Goal: Task Accomplishment & Management: Complete application form

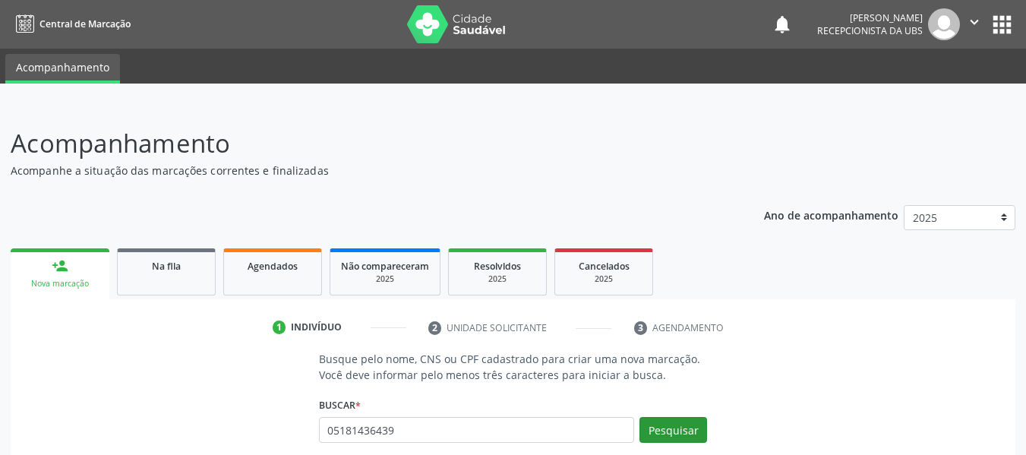
type input "05181436439"
click at [669, 431] on button "Pesquisar" at bounding box center [673, 430] width 68 height 26
type input "05181436439"
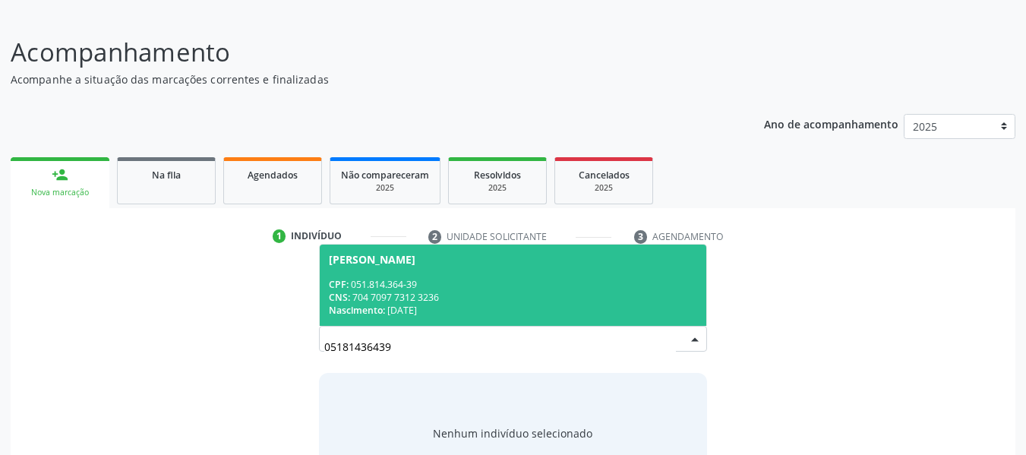
scroll to position [152, 0]
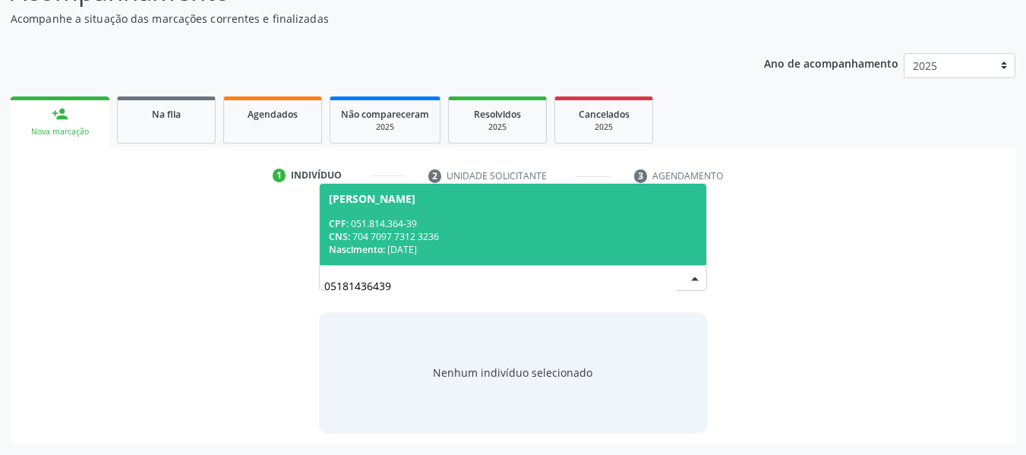
click at [379, 246] on span "Nascimento:" at bounding box center [357, 249] width 56 height 13
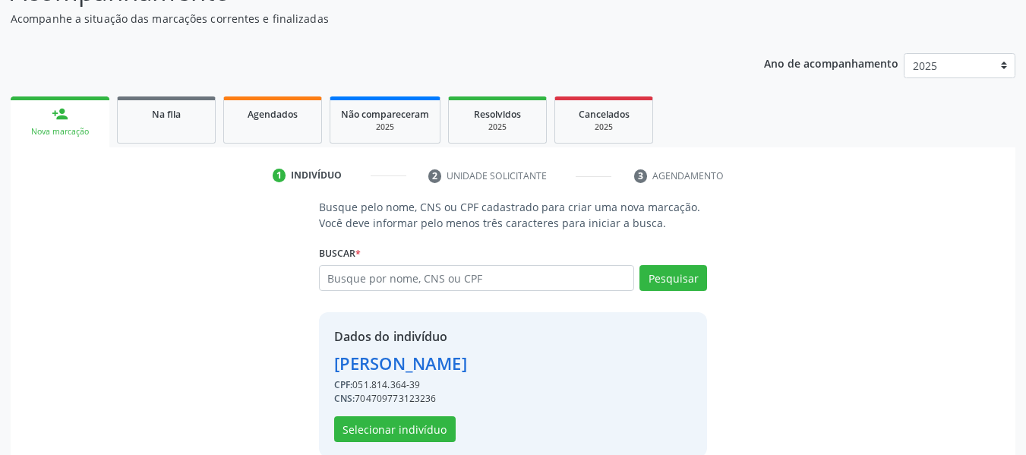
drag, startPoint x: 379, startPoint y: 246, endPoint x: 448, endPoint y: 399, distance: 167.5
click at [448, 399] on div "Busque pelo nome, CNS ou CPF cadastrado para criar uma nova marcação. Você deve…" at bounding box center [513, 327] width 410 height 257
click at [410, 433] on button "Selecionar indivíduo" at bounding box center [394, 429] width 121 height 26
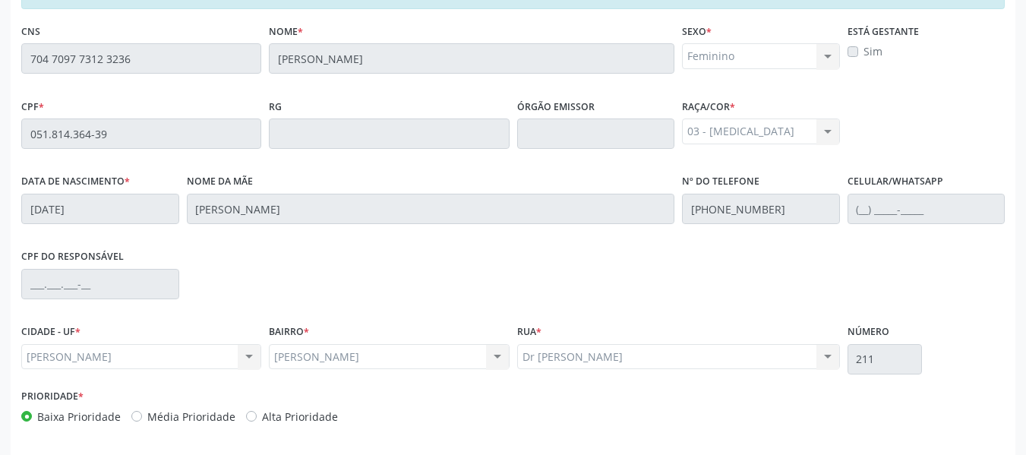
scroll to position [433, 0]
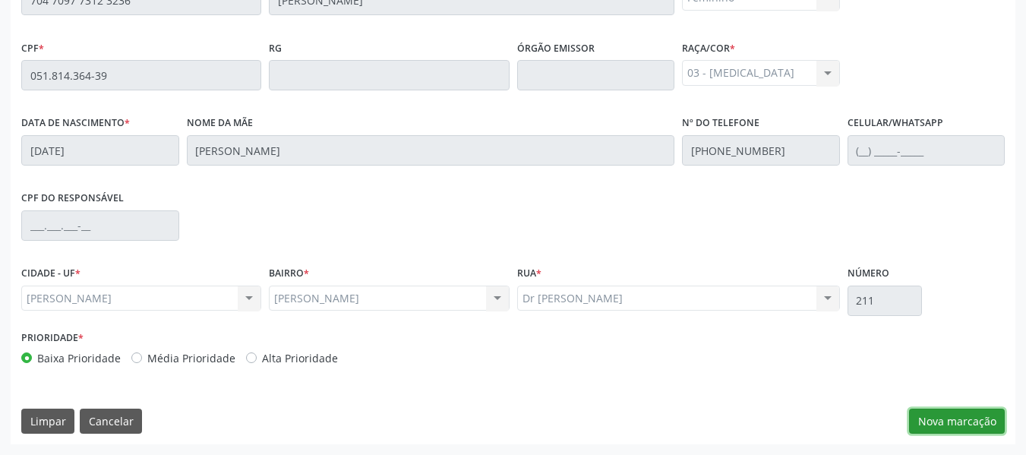
click at [967, 425] on button "Nova marcação" at bounding box center [957, 421] width 96 height 26
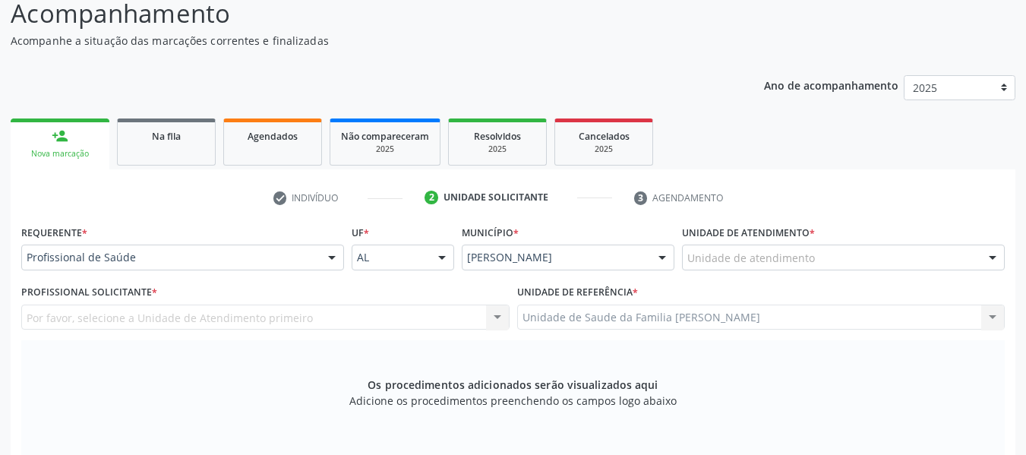
scroll to position [19, 0]
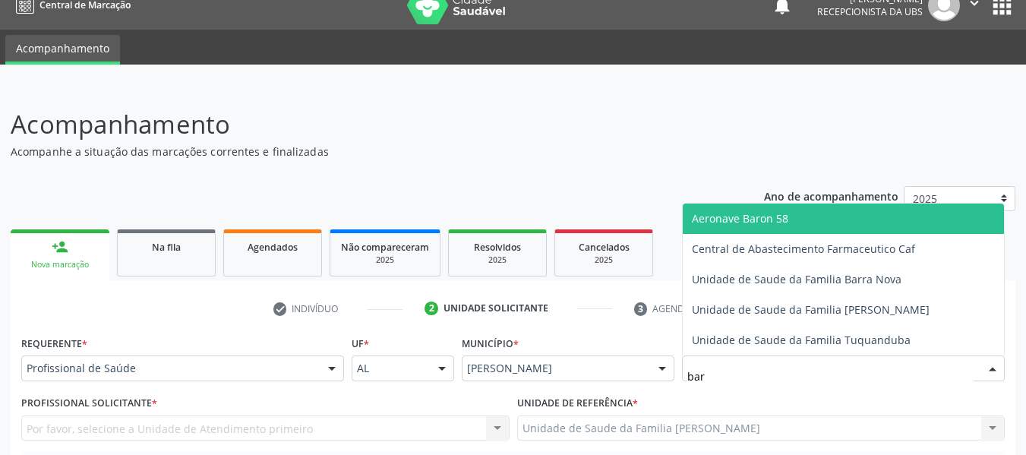
type input "barr"
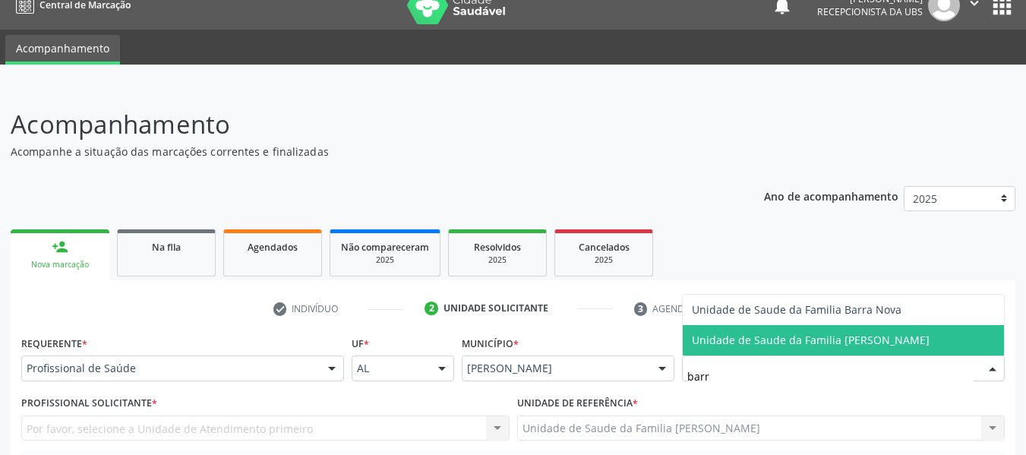
click at [747, 333] on span "Unidade de Saude da Familia [PERSON_NAME]" at bounding box center [811, 339] width 238 height 14
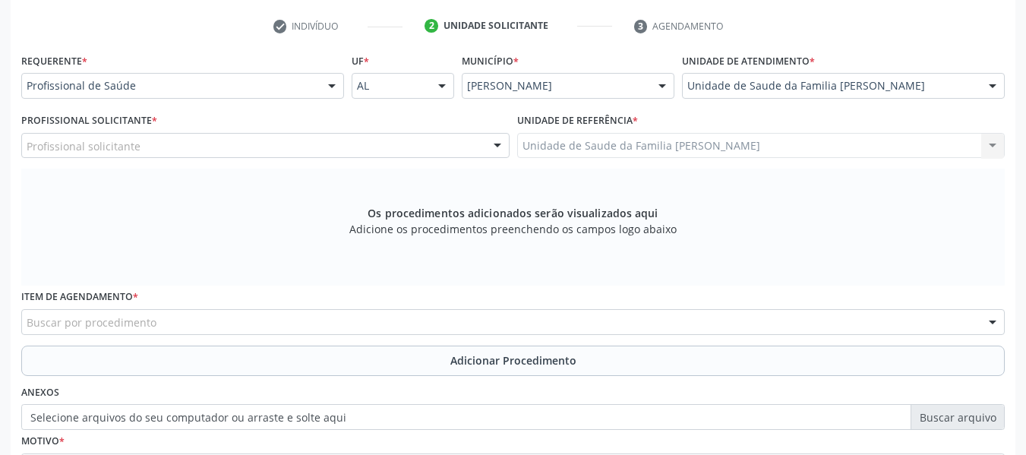
scroll to position [352, 0]
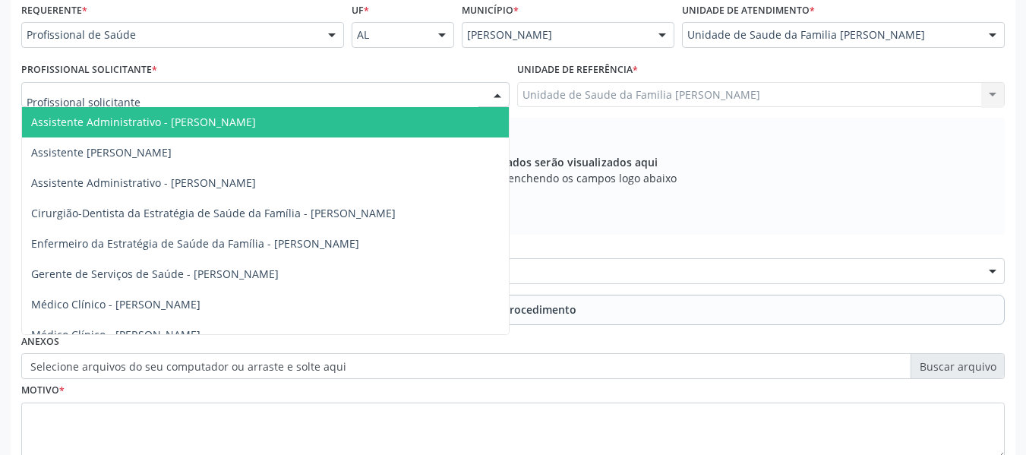
click at [501, 95] on div at bounding box center [497, 96] width 23 height 26
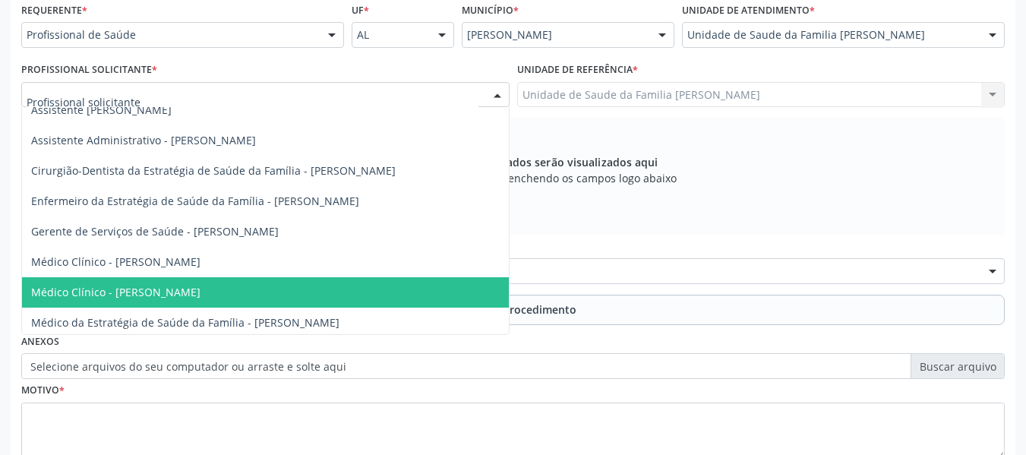
scroll to position [46, 0]
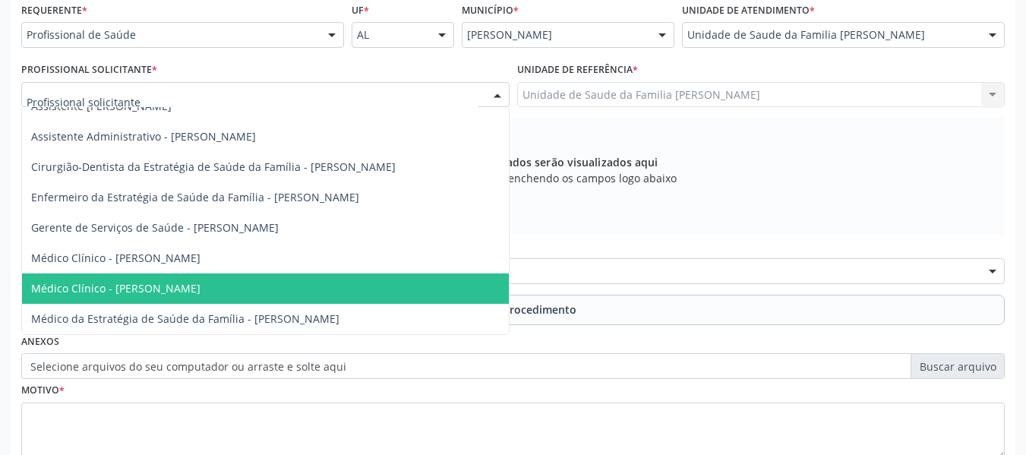
click at [200, 290] on span "Médico Clínico - [PERSON_NAME]" at bounding box center [115, 288] width 169 height 14
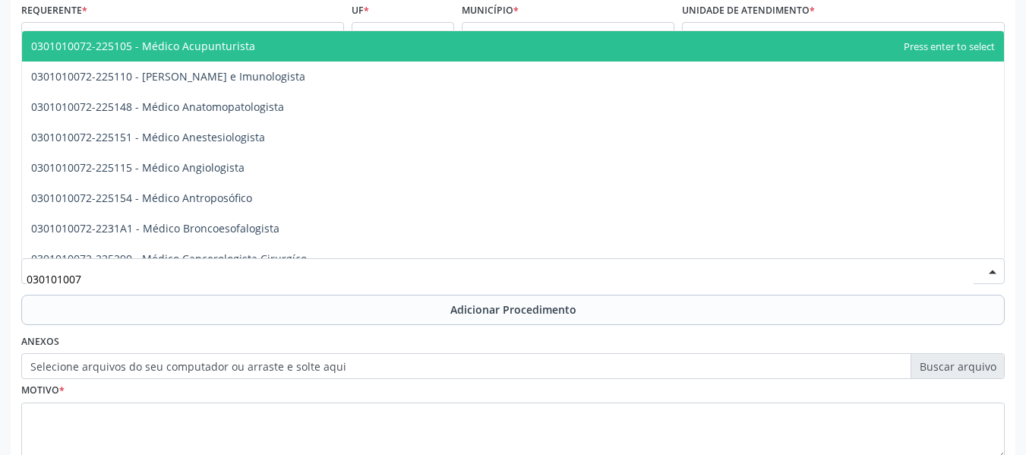
type input "0301010072"
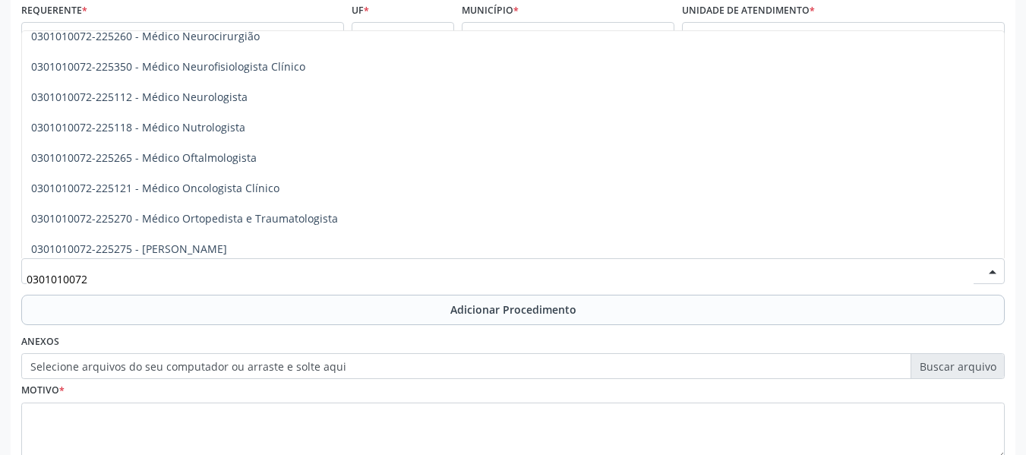
scroll to position [1194, 0]
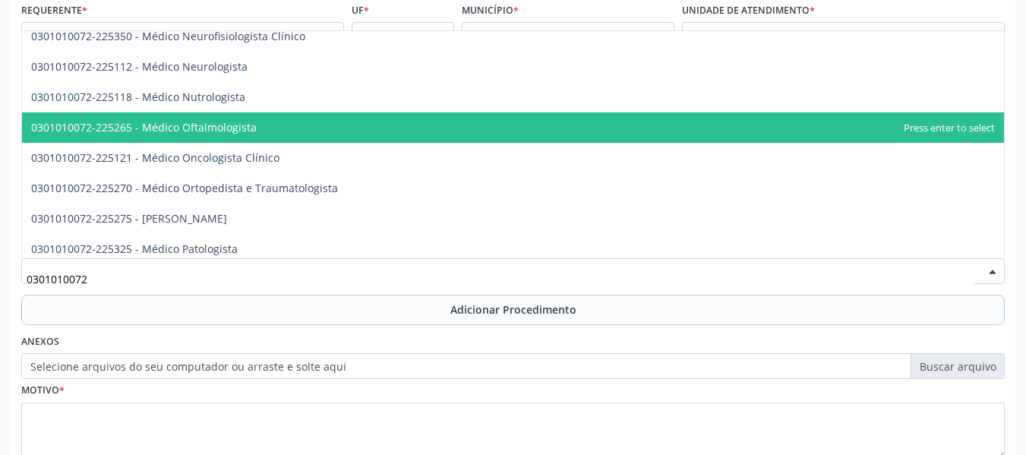
click at [172, 130] on span "0301010072-225265 - Médico Oftalmologista" at bounding box center [143, 127] width 225 height 14
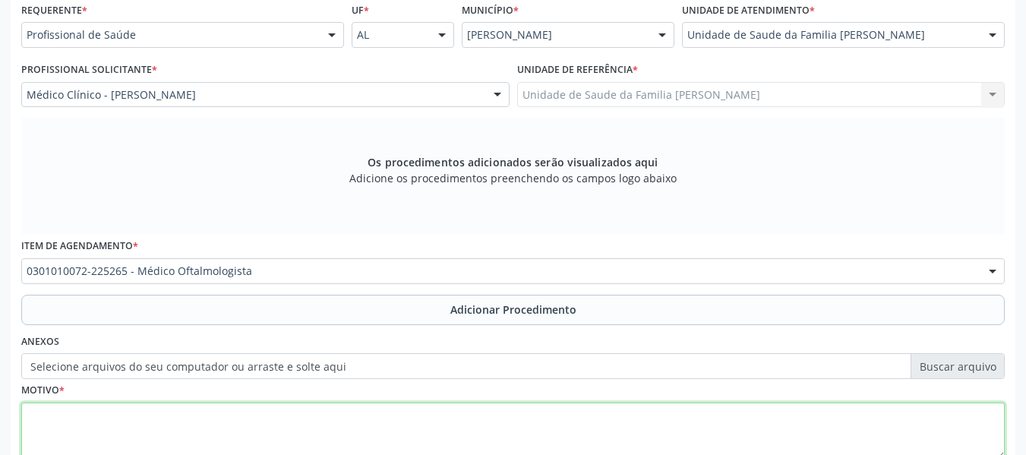
click at [83, 414] on textarea at bounding box center [512, 431] width 983 height 58
type textarea "r"
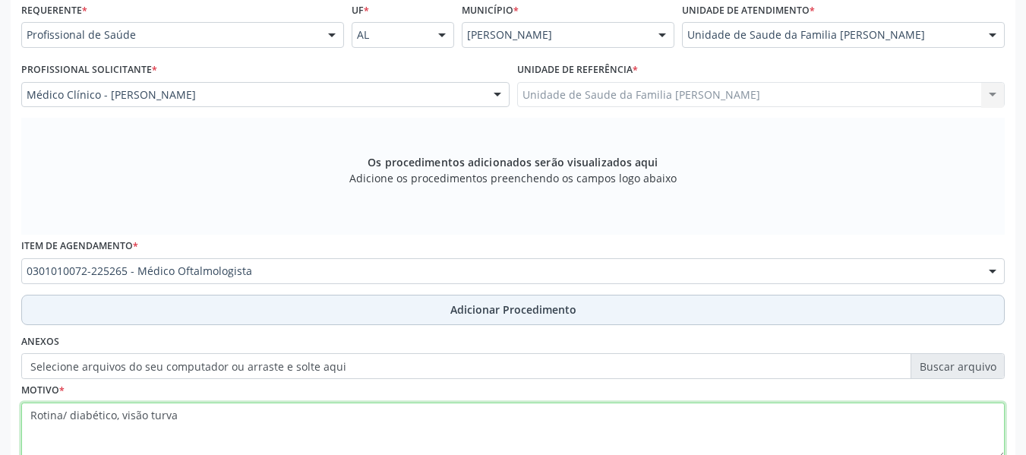
type textarea "Rotina/ diabético, visão turva"
click at [500, 309] on span "Adicionar Procedimento" at bounding box center [513, 309] width 126 height 16
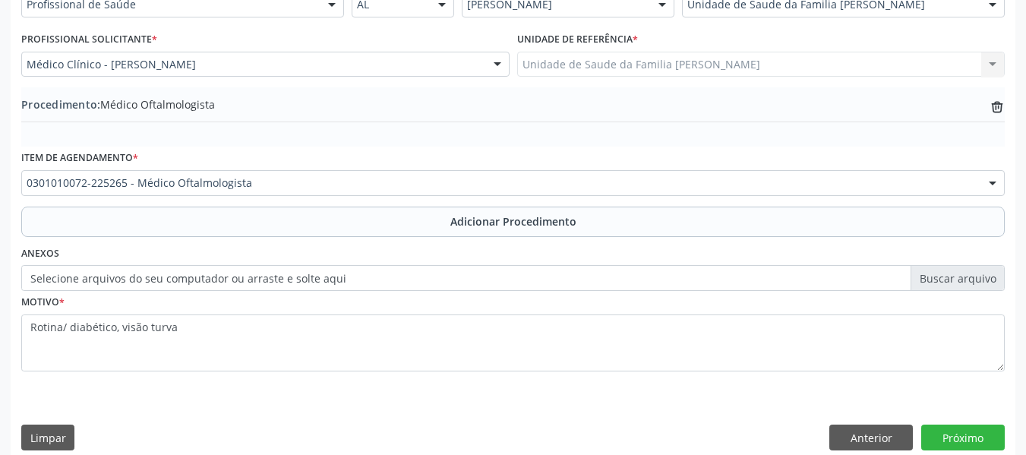
scroll to position [399, 0]
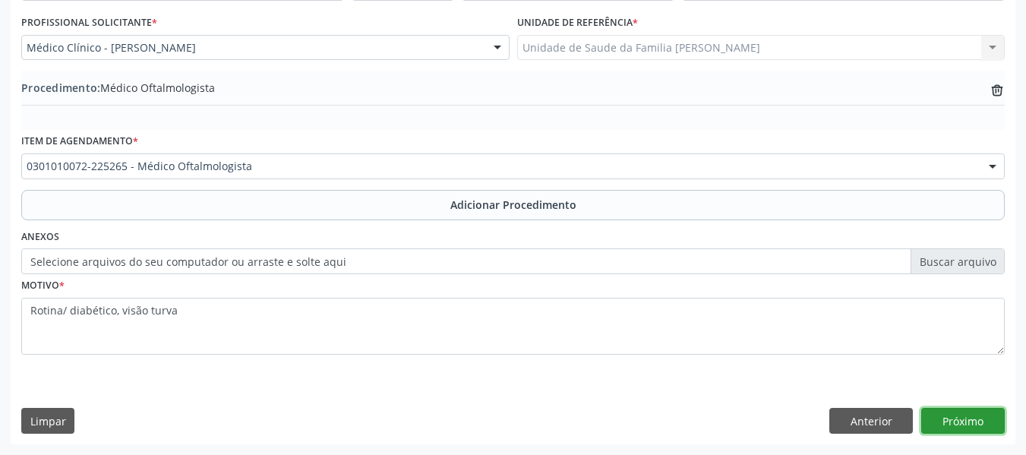
click at [969, 421] on button "Próximo" at bounding box center [962, 421] width 83 height 26
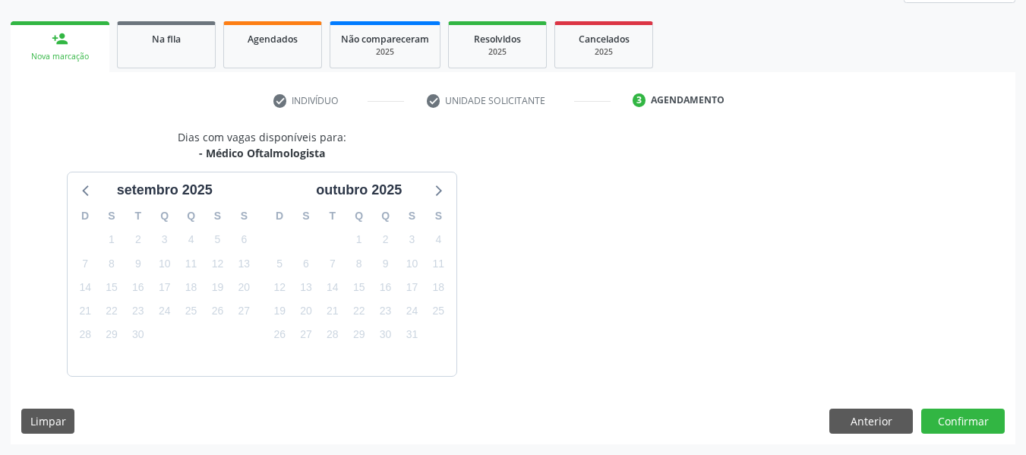
scroll to position [272, 0]
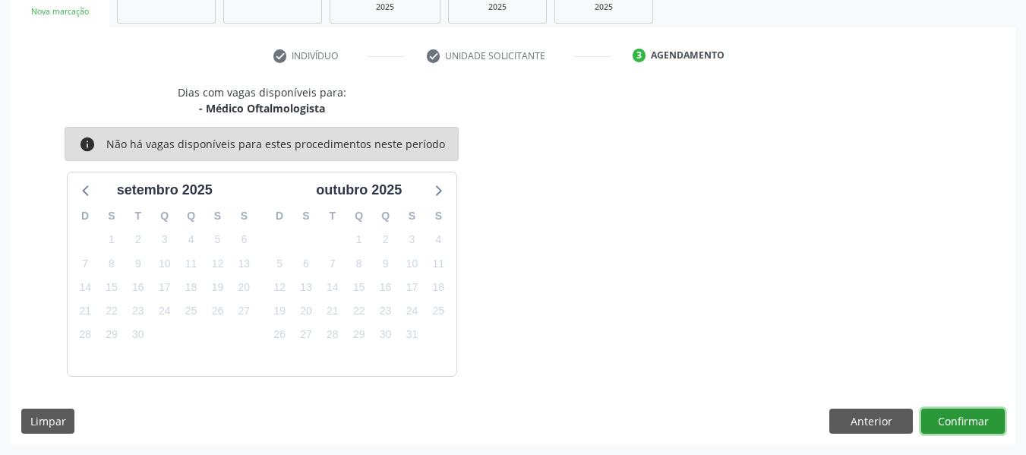
click at [959, 422] on button "Confirmar" at bounding box center [962, 421] width 83 height 26
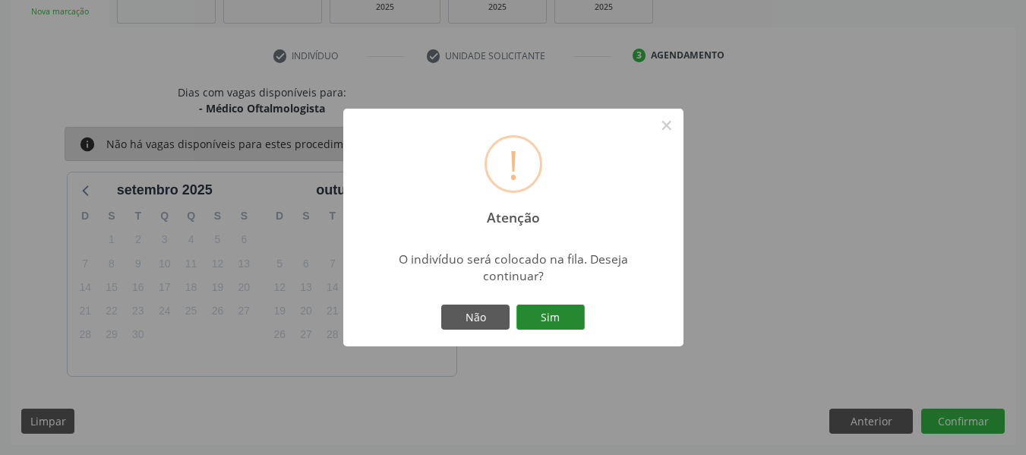
click at [543, 314] on button "Sim" at bounding box center [550, 317] width 68 height 26
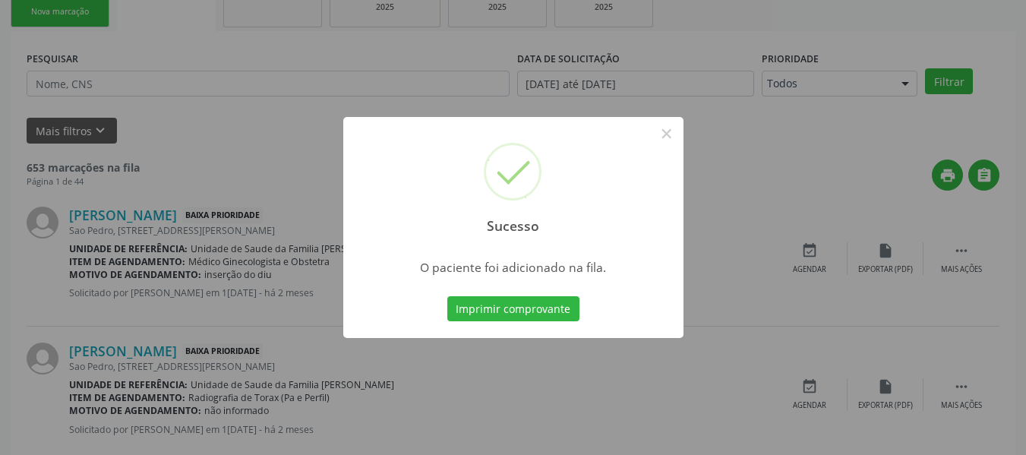
scroll to position [68, 0]
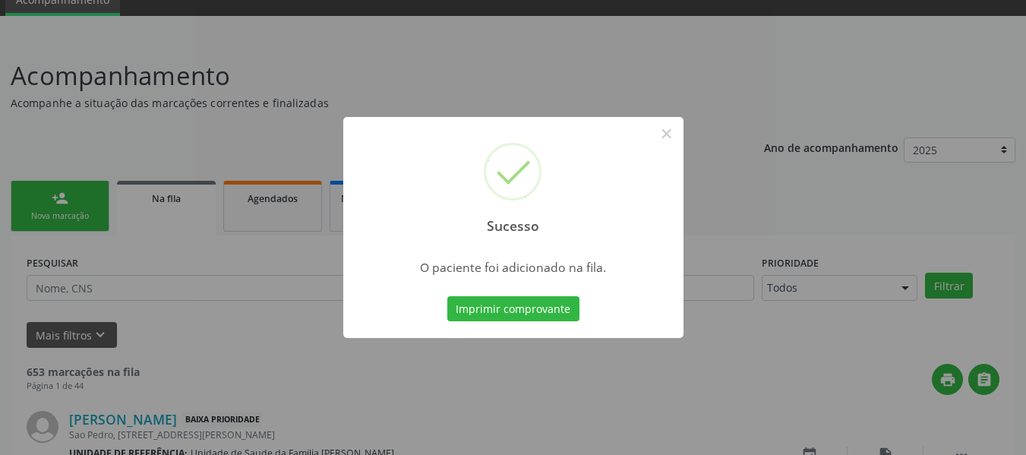
click at [53, 199] on div "Sucesso × O paciente foi adicionado na fila. Imprimir comprovante Cancel" at bounding box center [513, 227] width 1026 height 455
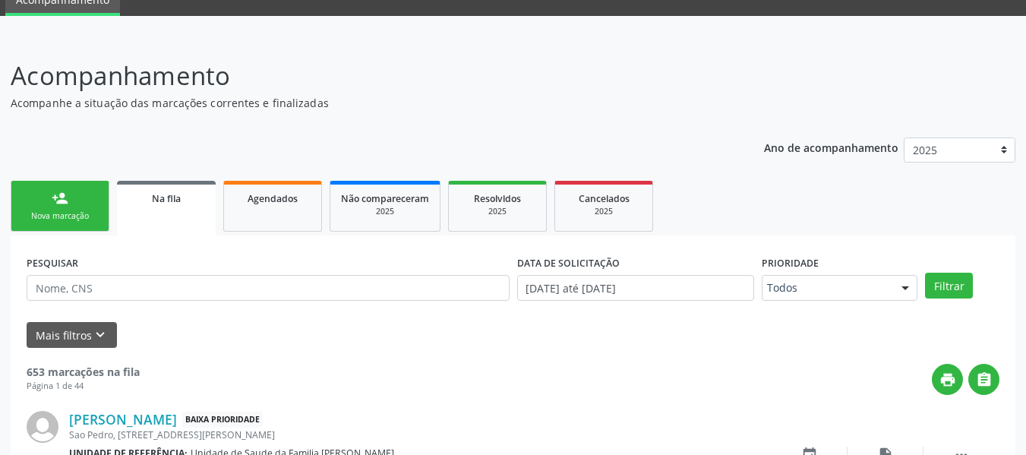
click at [53, 199] on div "person_add" at bounding box center [60, 198] width 17 height 17
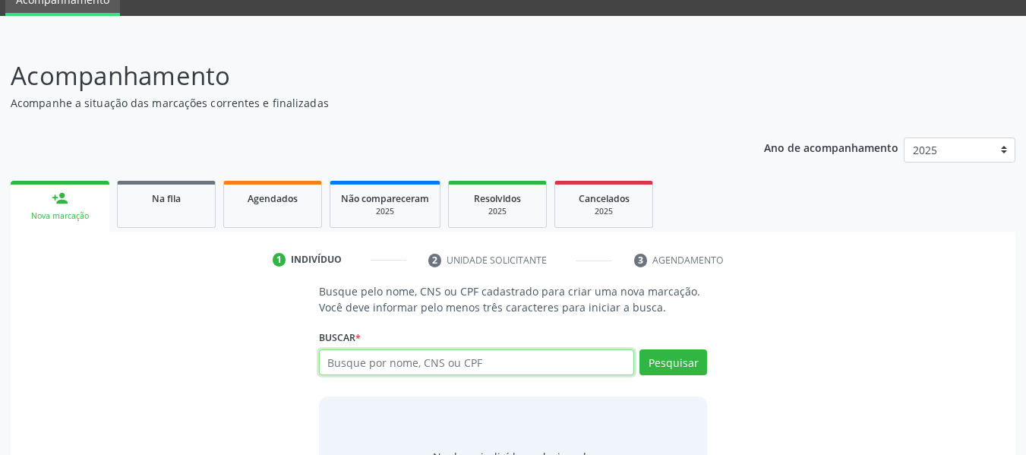
click at [348, 361] on input "text" at bounding box center [477, 362] width 316 height 26
type input "898004157453311"
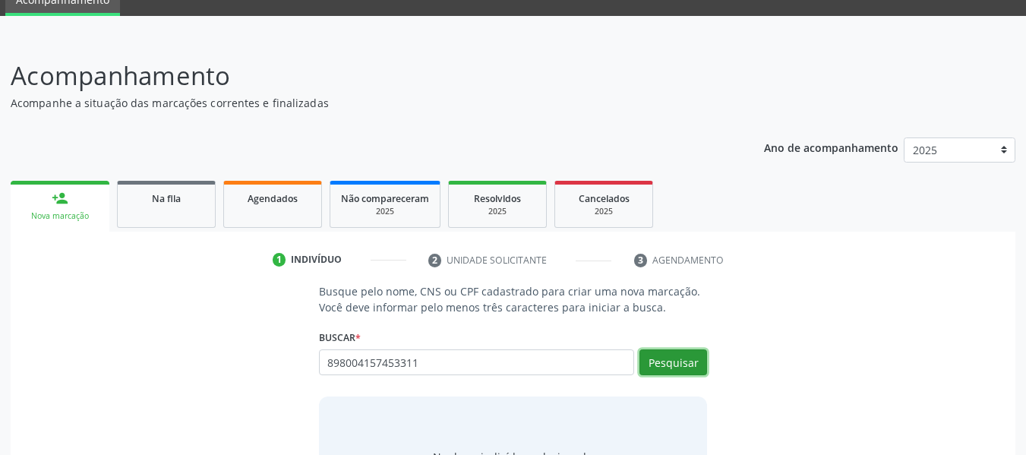
click at [673, 362] on button "Pesquisar" at bounding box center [673, 362] width 68 height 26
type input "898004157453311"
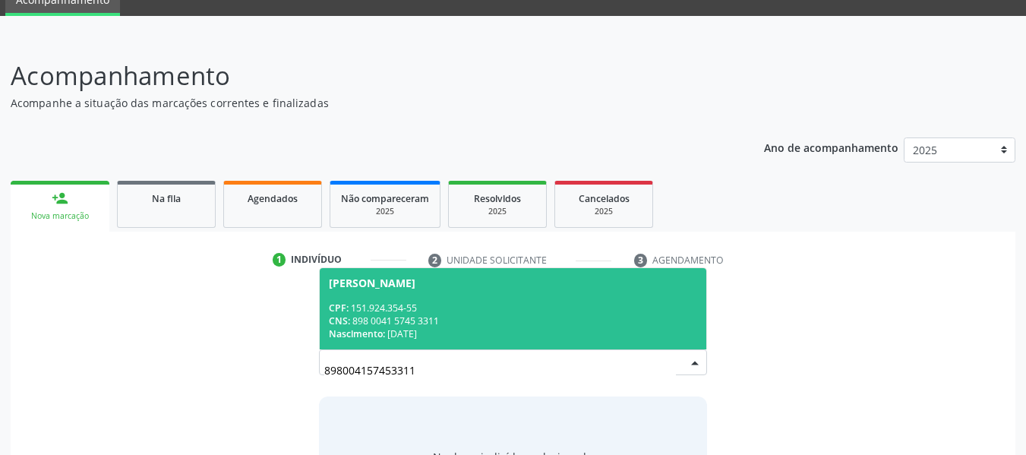
click at [394, 310] on div "CPF: 151.924.354-55" at bounding box center [513, 307] width 369 height 13
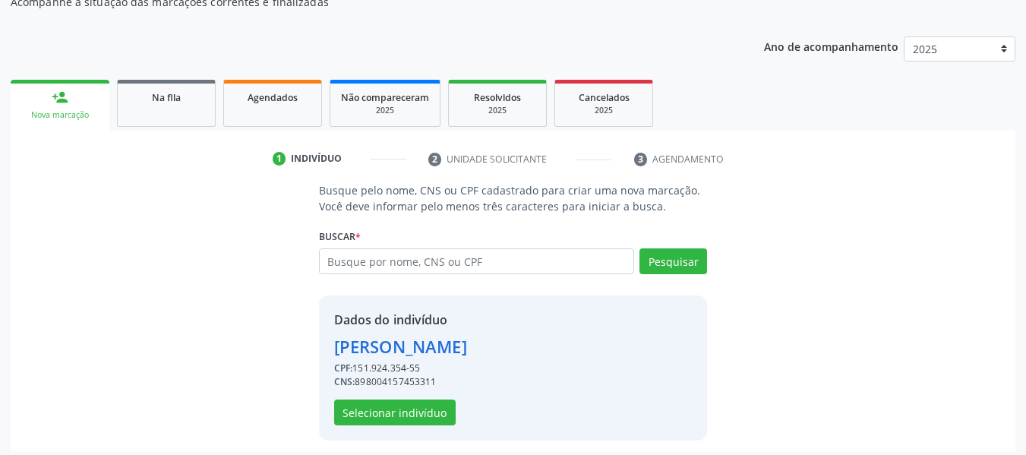
scroll to position [175, 0]
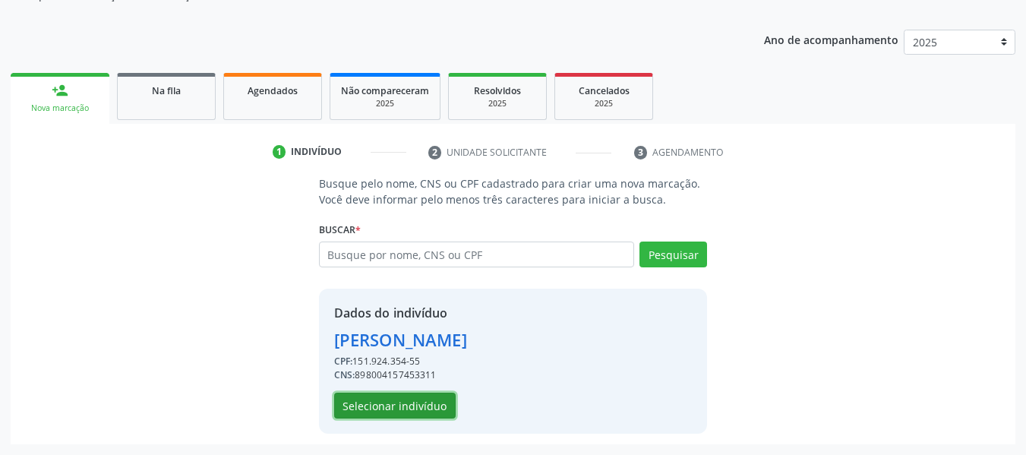
click at [397, 407] on button "Selecionar indivíduo" at bounding box center [394, 405] width 121 height 26
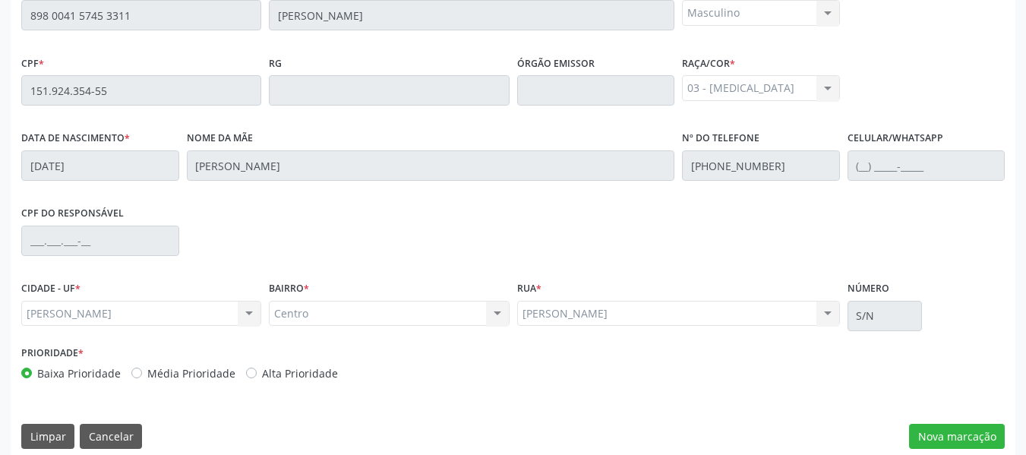
scroll to position [433, 0]
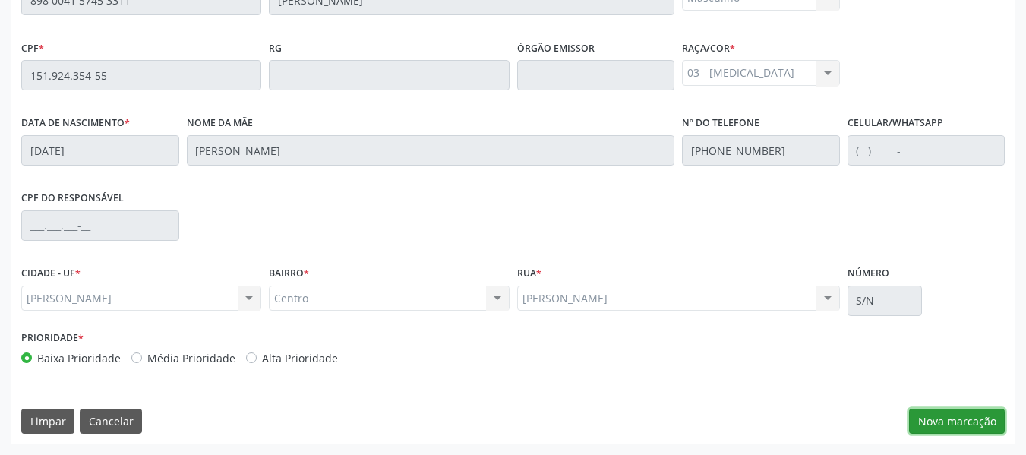
click at [951, 421] on button "Nova marcação" at bounding box center [957, 421] width 96 height 26
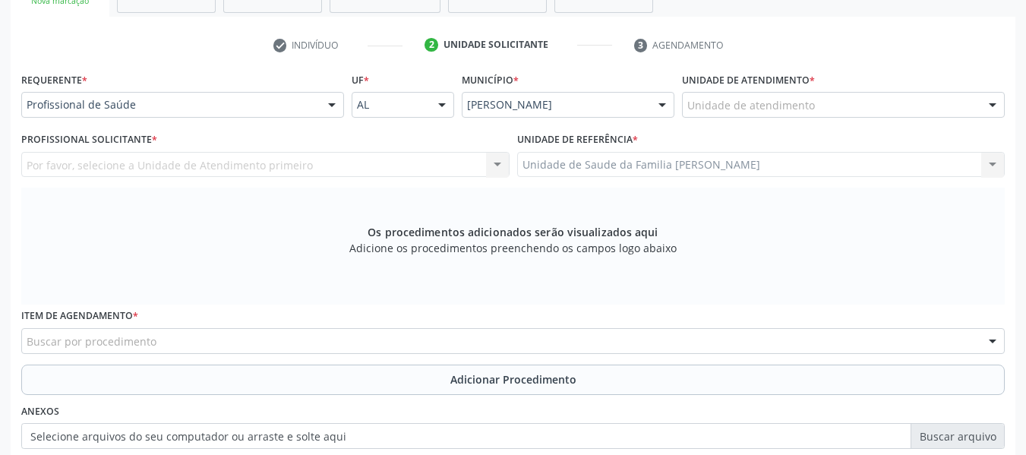
scroll to position [282, 0]
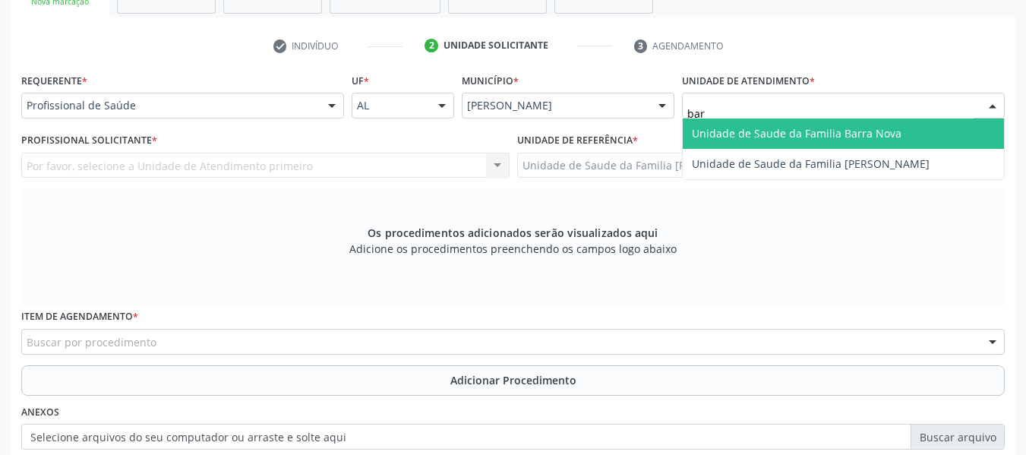
type input "barr"
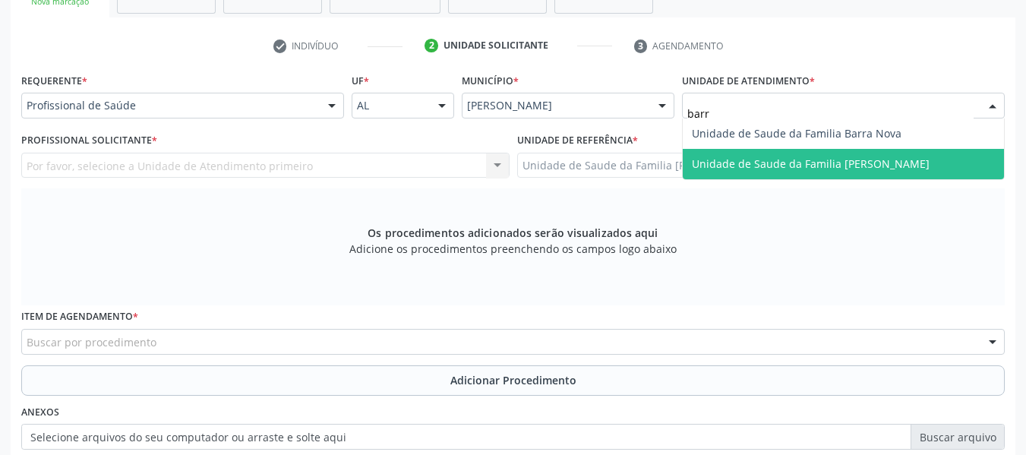
click at [792, 162] on span "Unidade de Saude da Familia [PERSON_NAME]" at bounding box center [811, 163] width 238 height 14
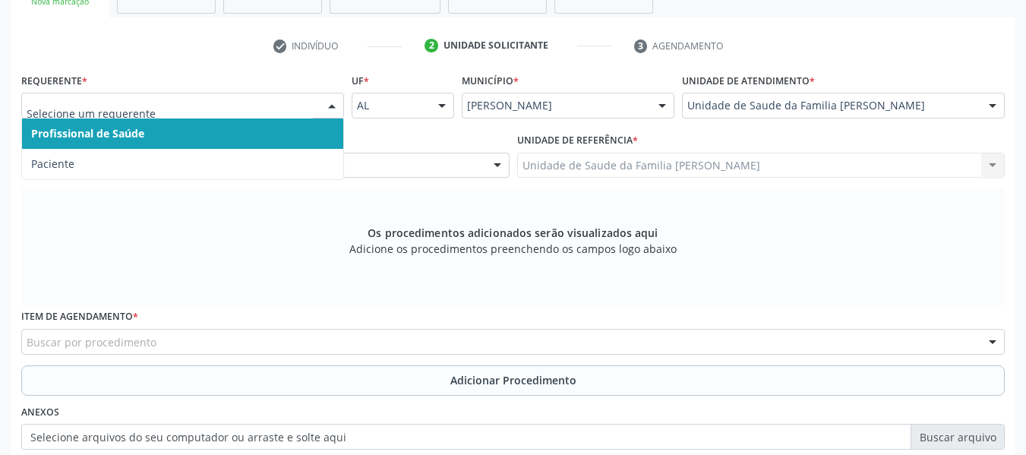
click at [335, 102] on div at bounding box center [331, 106] width 23 height 26
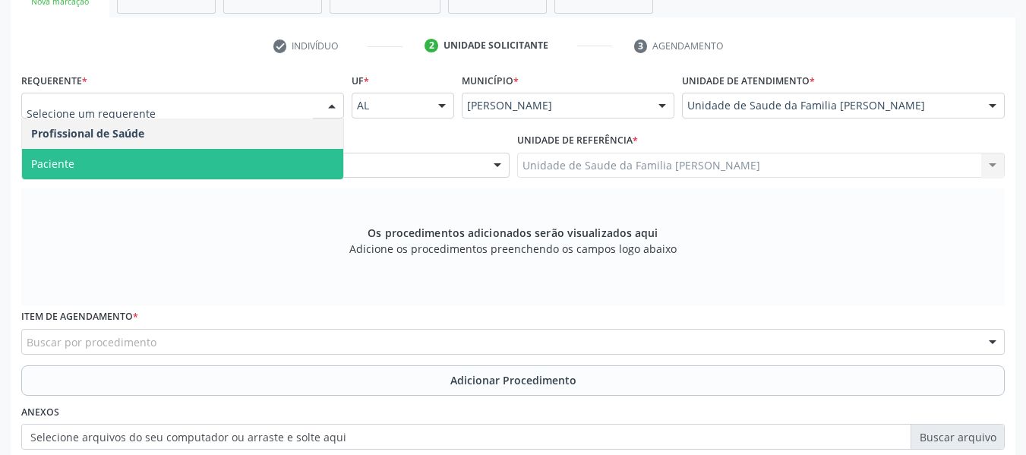
click at [41, 158] on span "Paciente" at bounding box center [52, 163] width 43 height 14
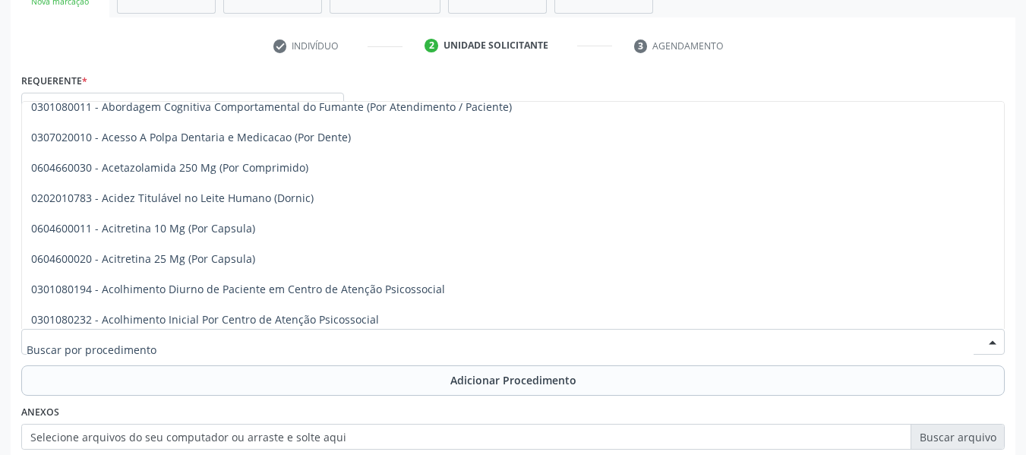
scroll to position [384, 0]
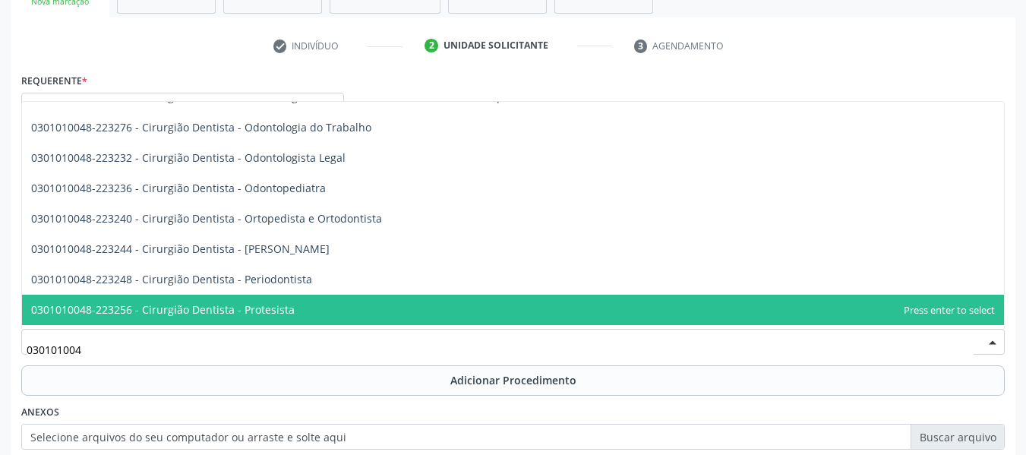
type input "0301010048"
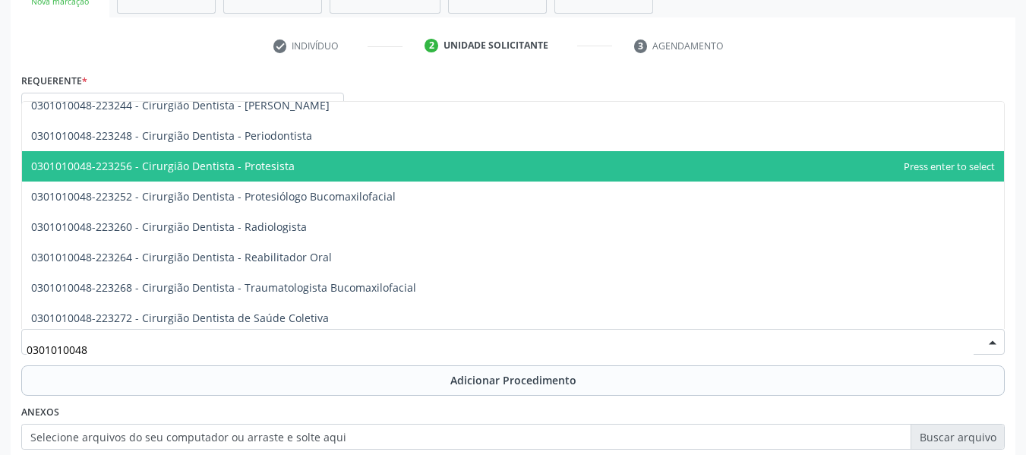
scroll to position [536, 0]
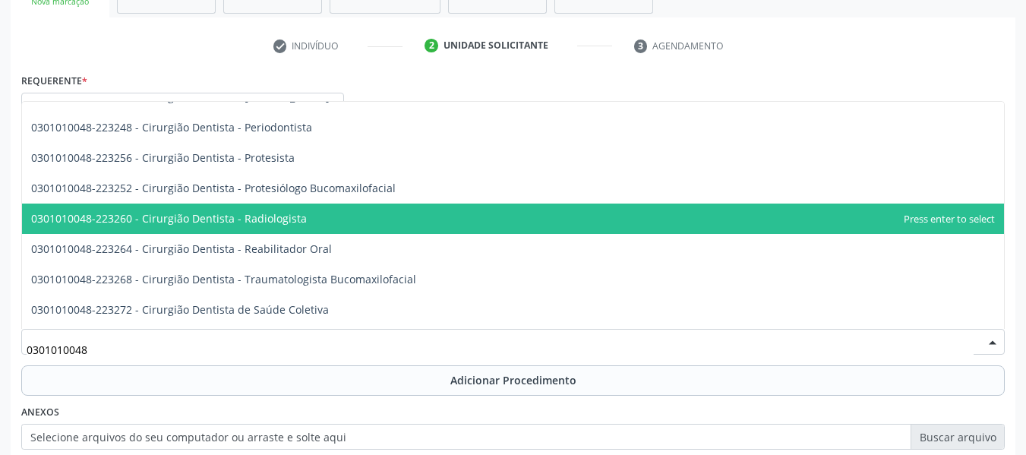
click at [296, 214] on span "0301010048-223260 - Cirurgião Dentista - Radiologista" at bounding box center [169, 218] width 276 height 14
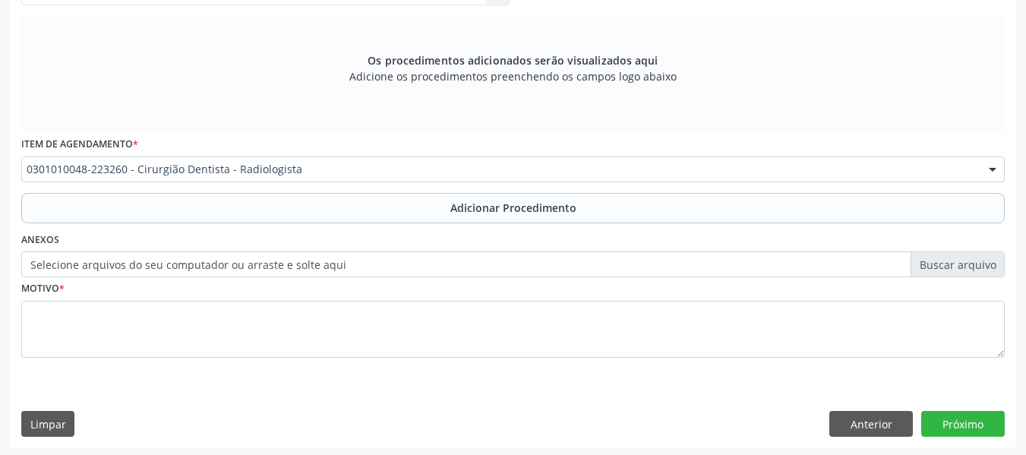
scroll to position [457, 0]
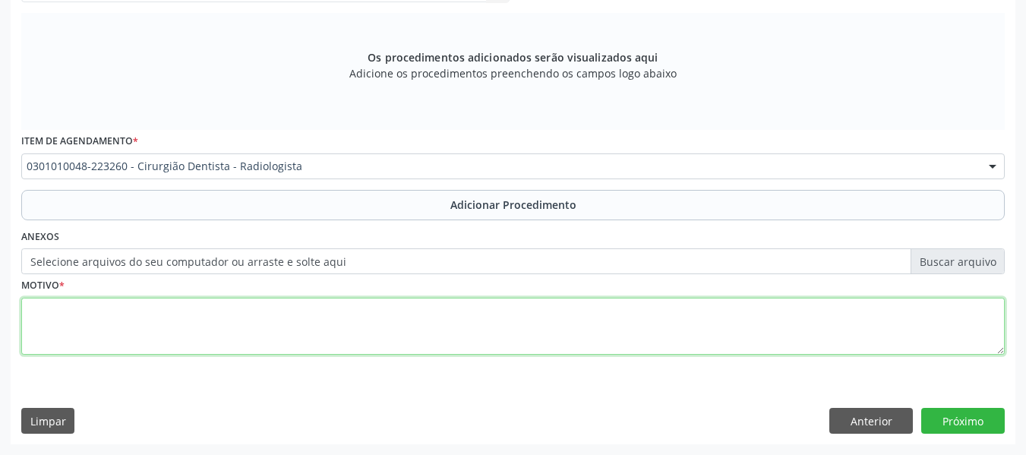
click at [65, 320] on textarea at bounding box center [512, 327] width 983 height 58
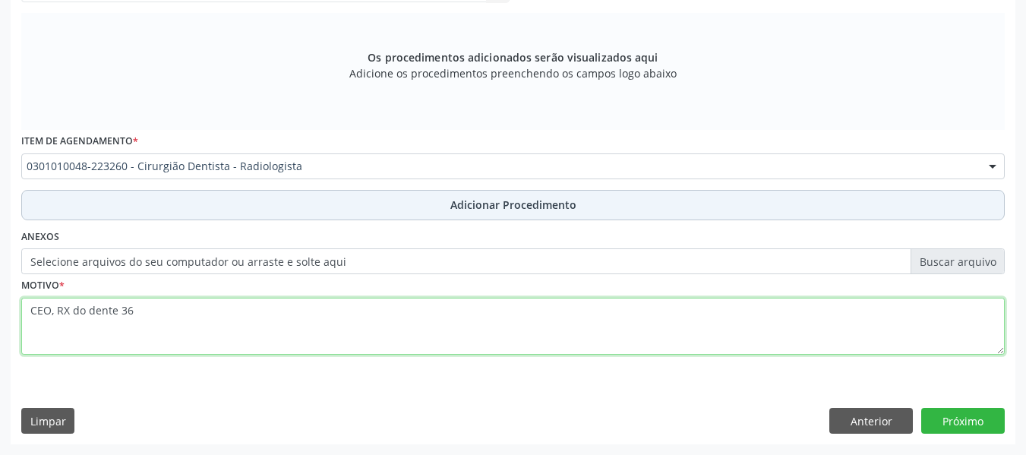
type textarea "CEO, RX do dente 36"
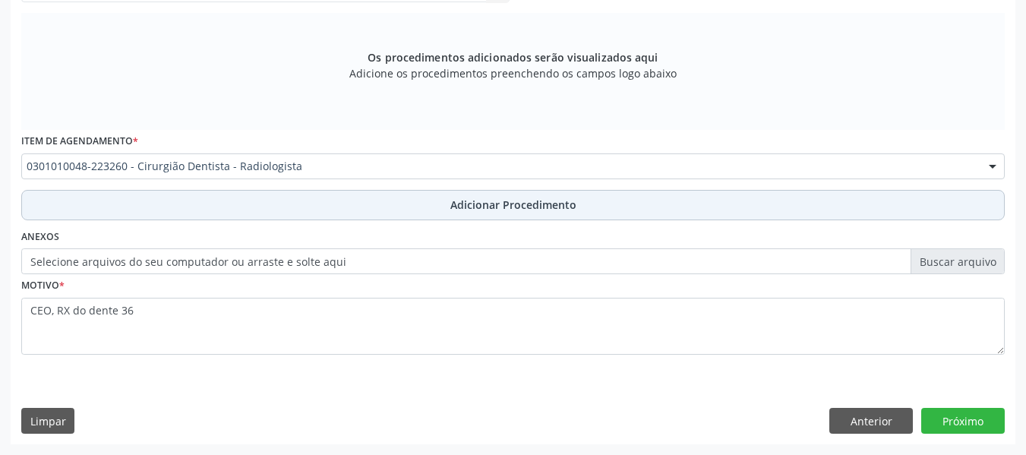
click at [490, 202] on span "Adicionar Procedimento" at bounding box center [513, 205] width 126 height 16
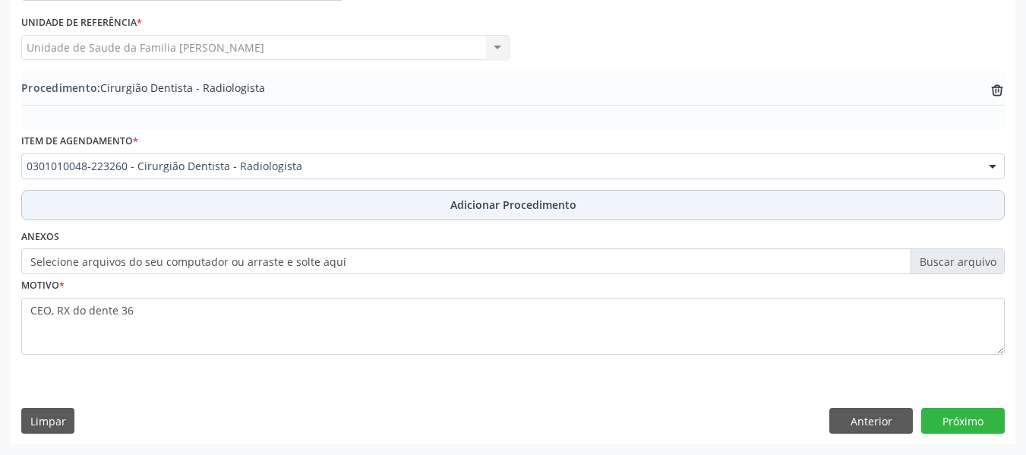
scroll to position [399, 0]
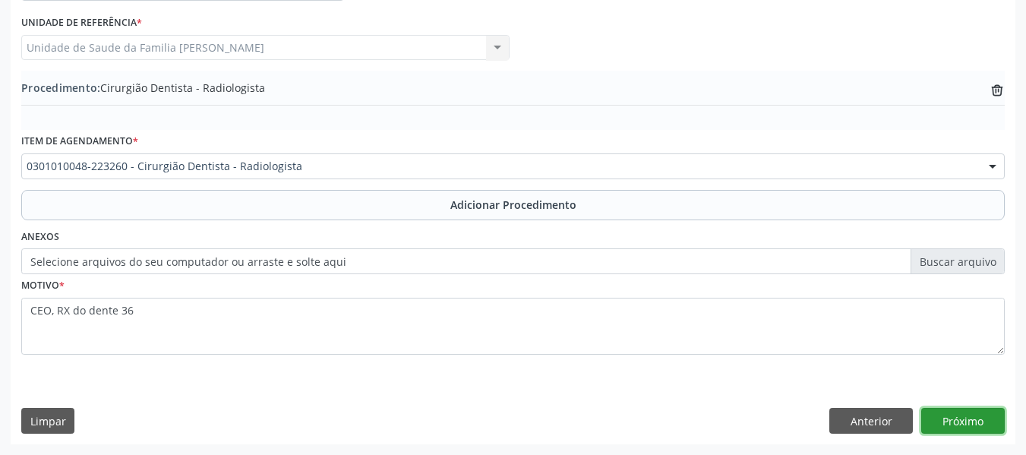
click at [959, 417] on button "Próximo" at bounding box center [962, 421] width 83 height 26
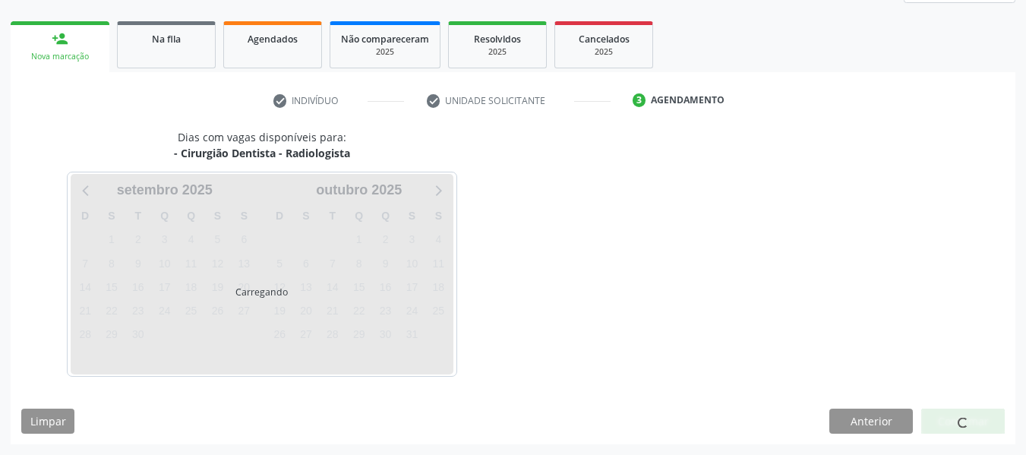
click at [959, 417] on div at bounding box center [962, 421] width 11 height 16
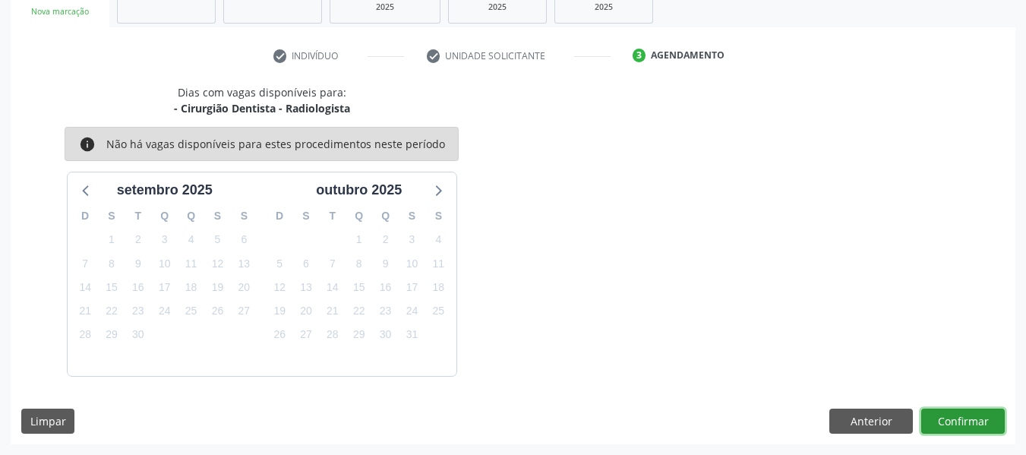
click at [956, 419] on button "Confirmar" at bounding box center [962, 421] width 83 height 26
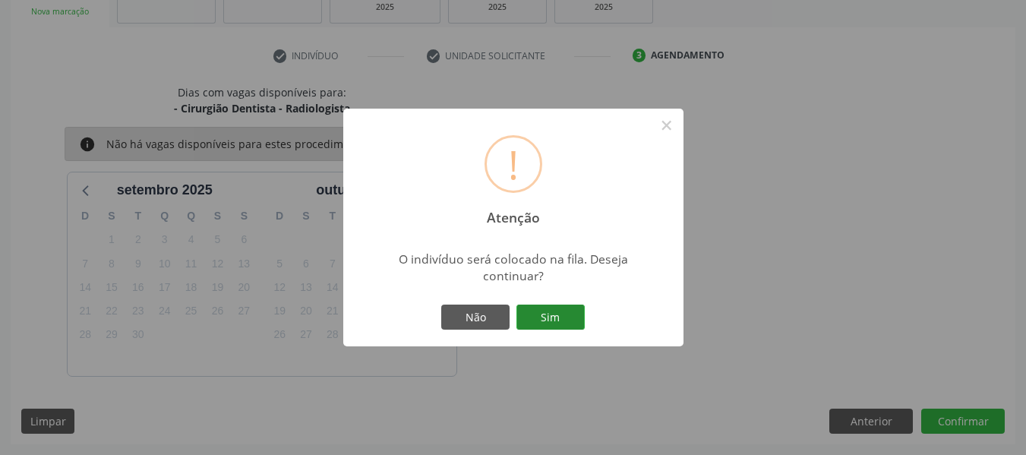
click at [552, 317] on button "Sim" at bounding box center [550, 317] width 68 height 26
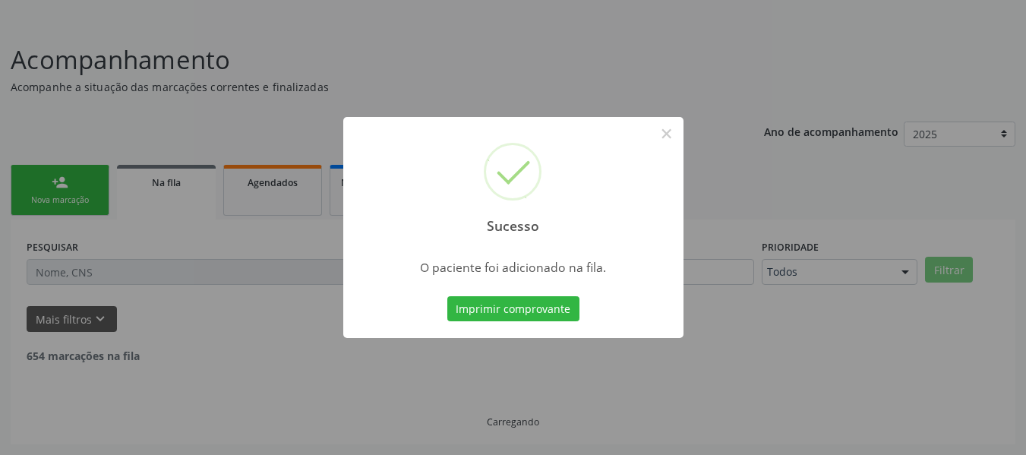
scroll to position [68, 0]
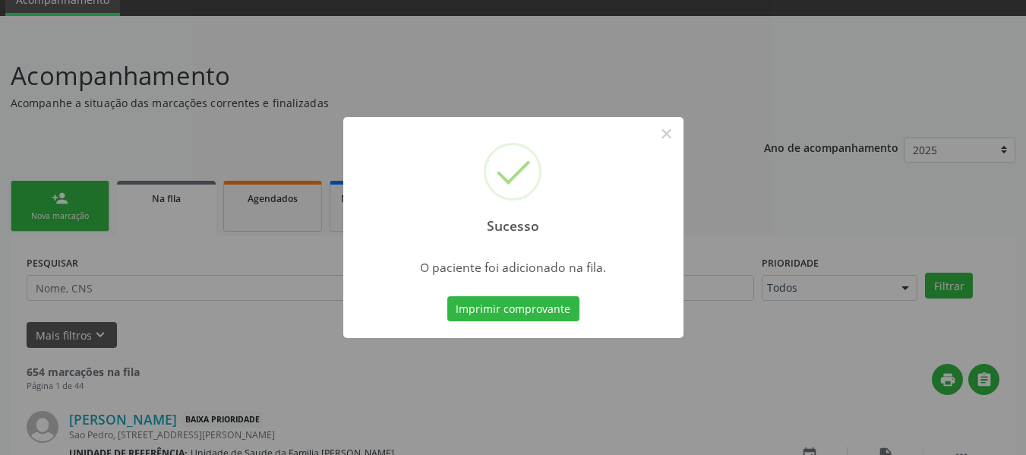
click at [54, 198] on div "Sucesso × O paciente foi adicionado na fila. Imprimir comprovante Cancel" at bounding box center [513, 227] width 1026 height 455
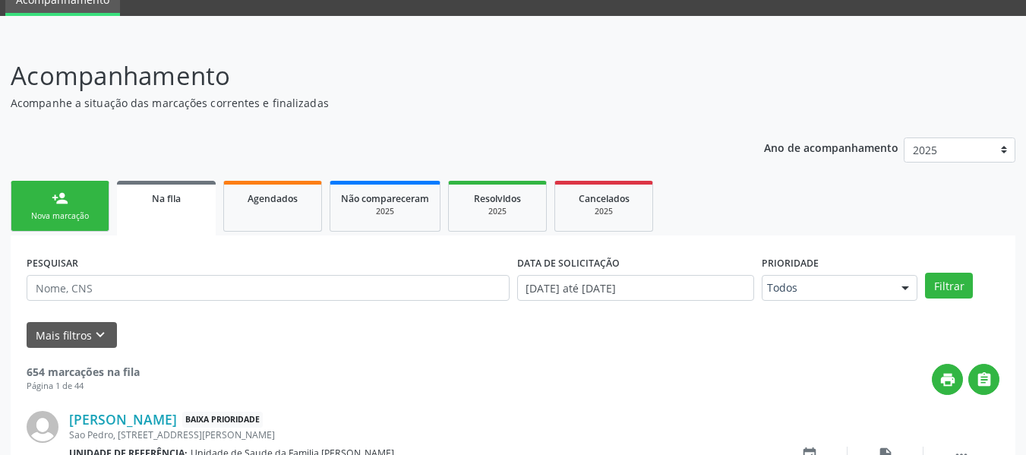
click at [54, 198] on div "person_add" at bounding box center [60, 198] width 17 height 17
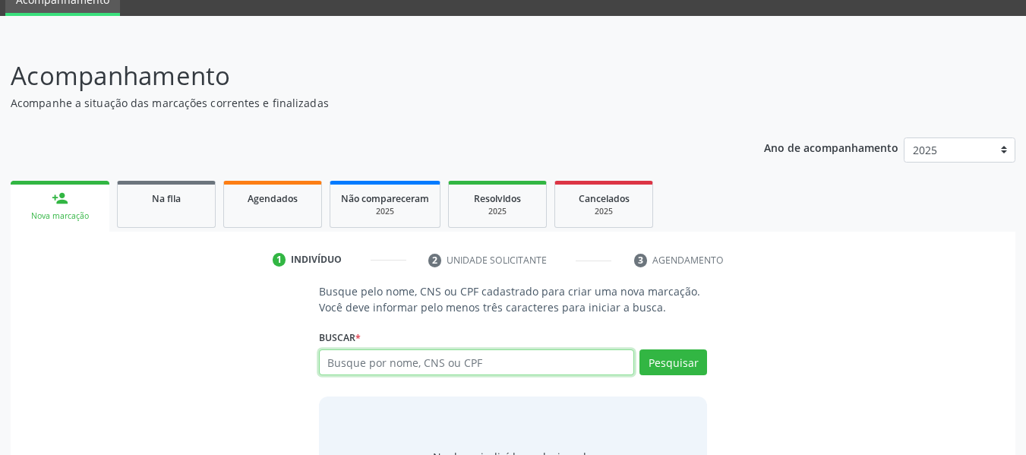
click at [342, 360] on input "text" at bounding box center [477, 362] width 316 height 26
type input "700003972336300"
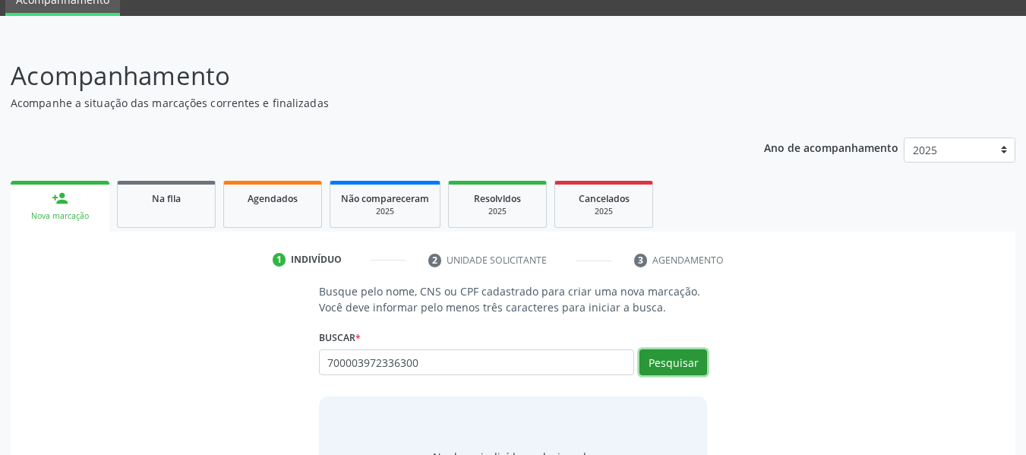
click at [662, 359] on button "Pesquisar" at bounding box center [673, 362] width 68 height 26
type input "700003972336300"
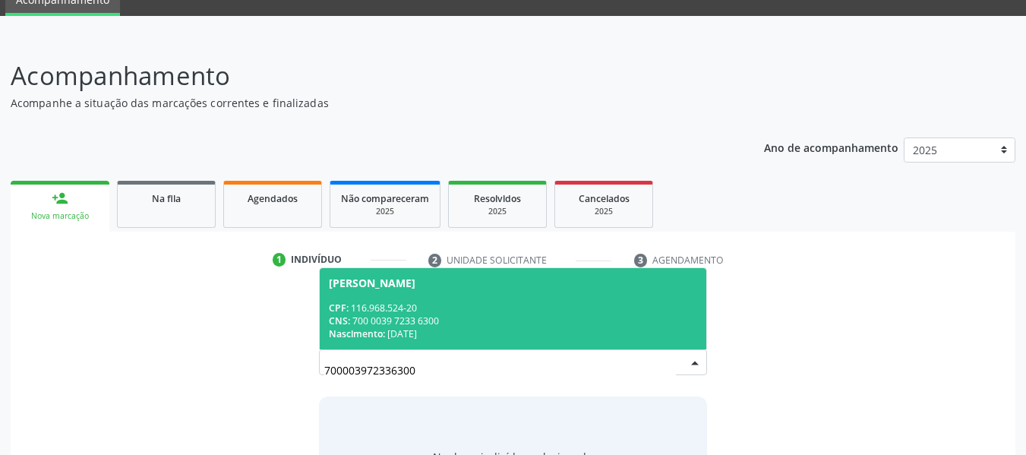
click at [399, 319] on div "CNS: 700 0039 7233 6300" at bounding box center [513, 320] width 369 height 13
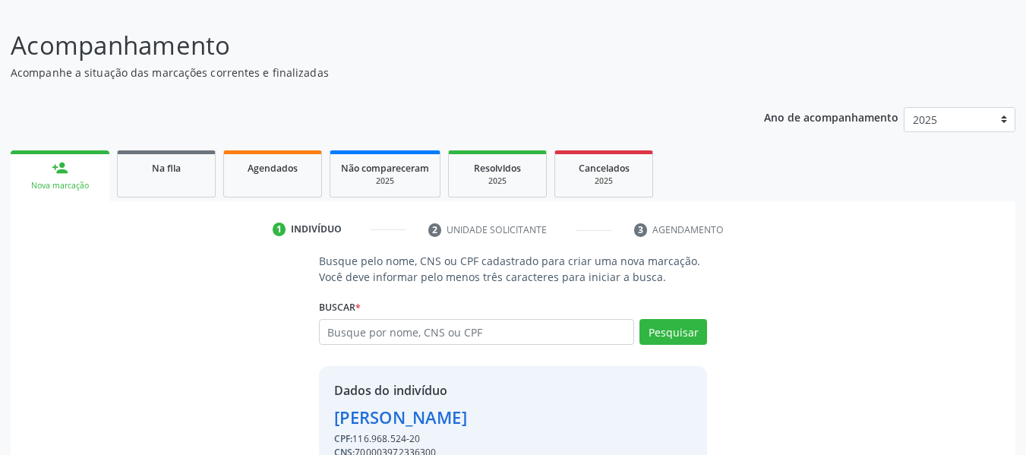
scroll to position [175, 0]
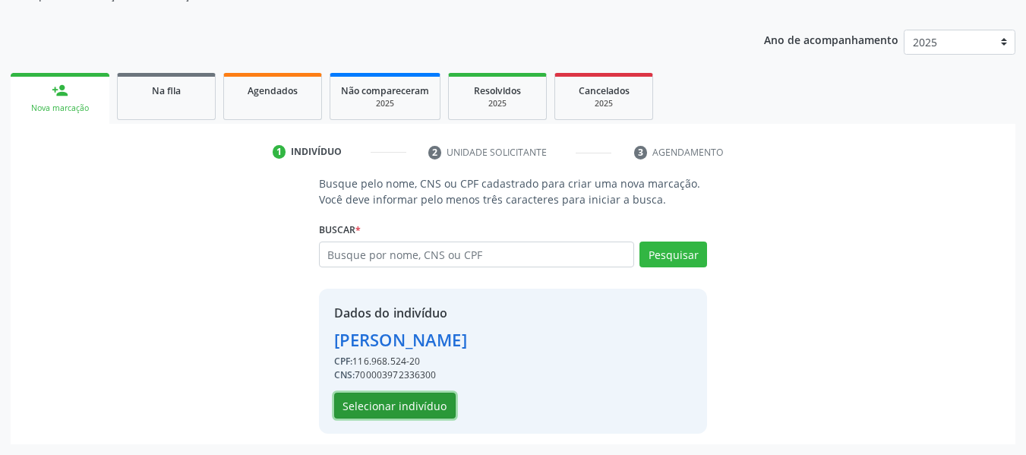
click at [399, 402] on button "Selecionar indivíduo" at bounding box center [394, 405] width 121 height 26
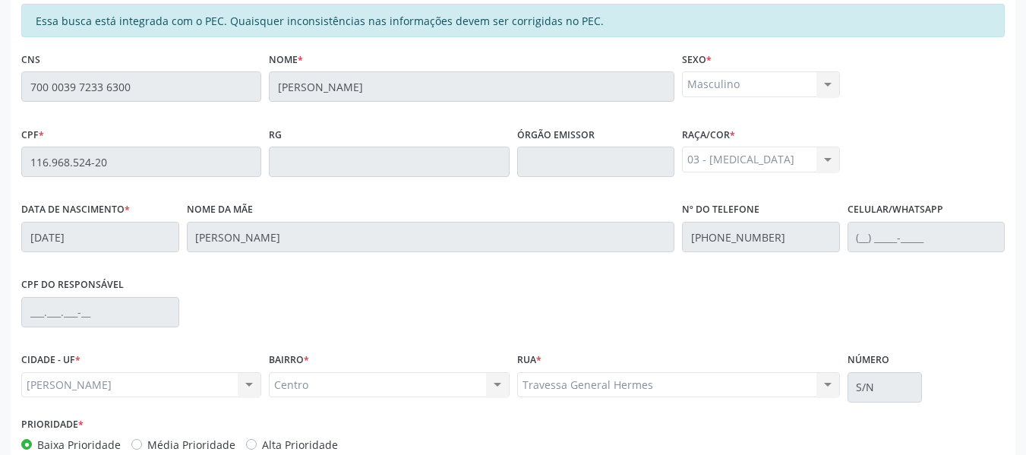
scroll to position [433, 0]
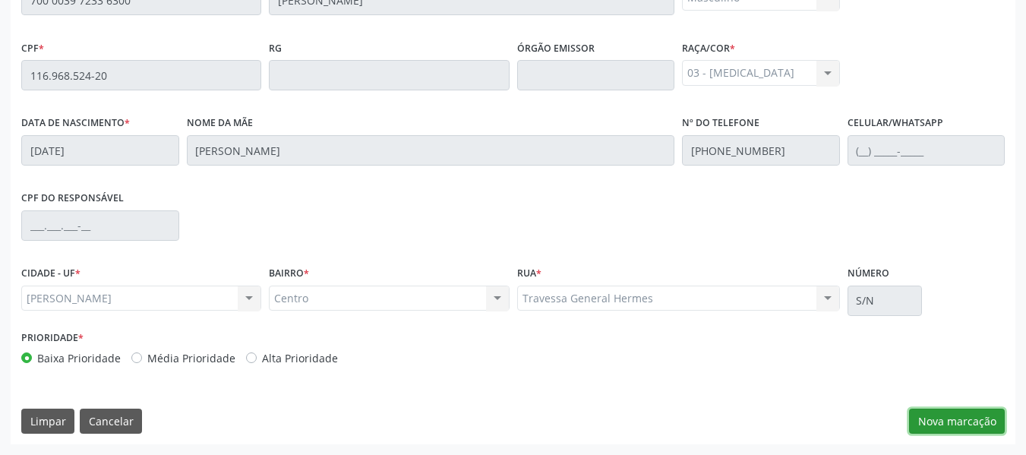
click at [936, 423] on button "Nova marcação" at bounding box center [957, 421] width 96 height 26
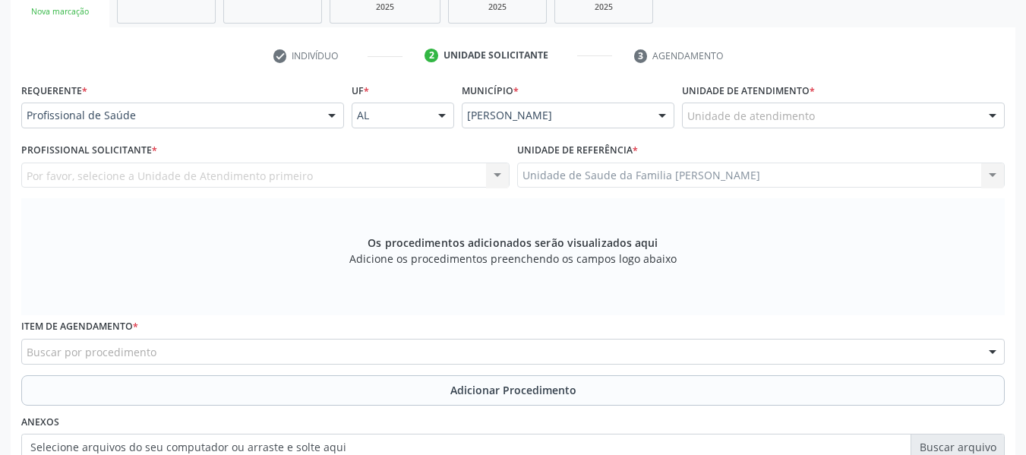
scroll to position [130, 0]
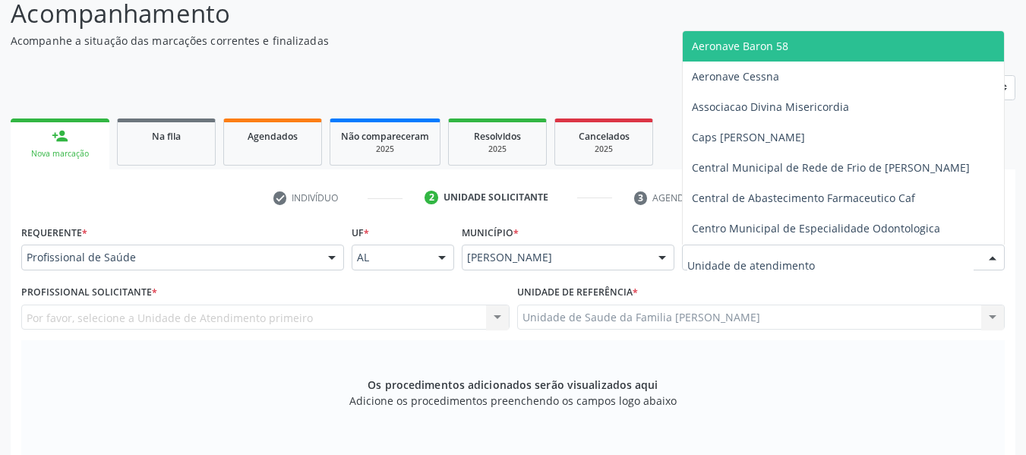
click at [982, 252] on div at bounding box center [992, 258] width 23 height 26
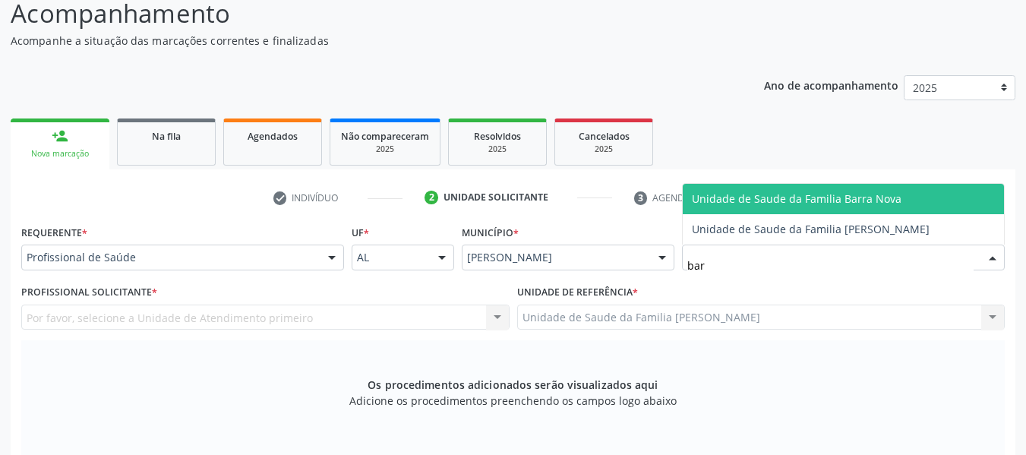
type input "barr"
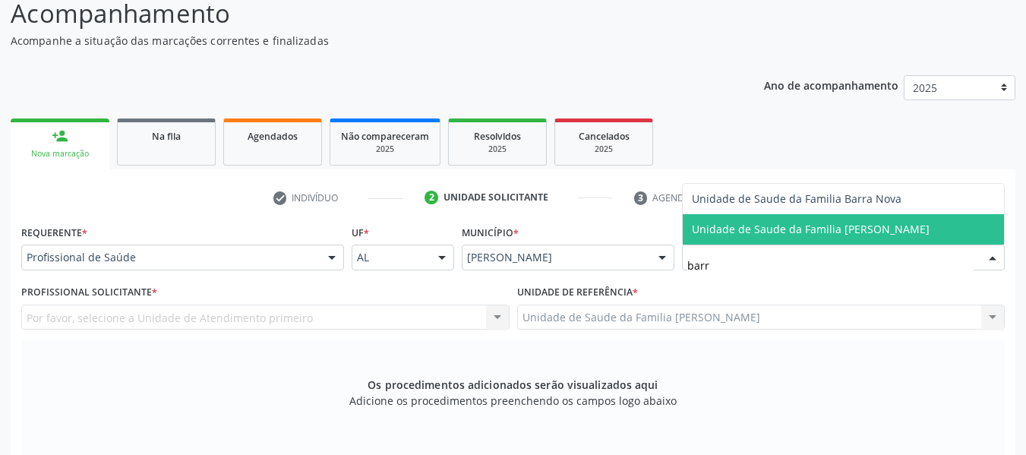
click at [830, 231] on span "Unidade de Saude da Familia [PERSON_NAME]" at bounding box center [811, 229] width 238 height 14
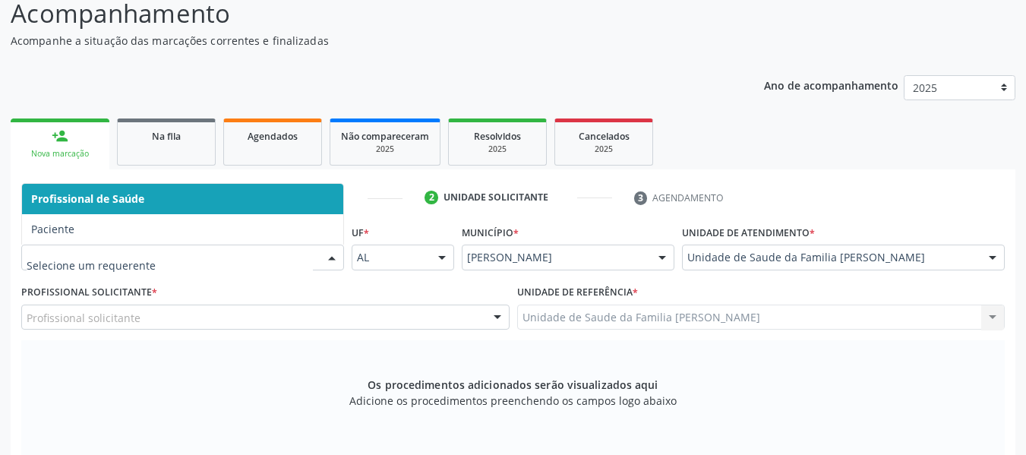
click at [331, 254] on div at bounding box center [331, 258] width 23 height 26
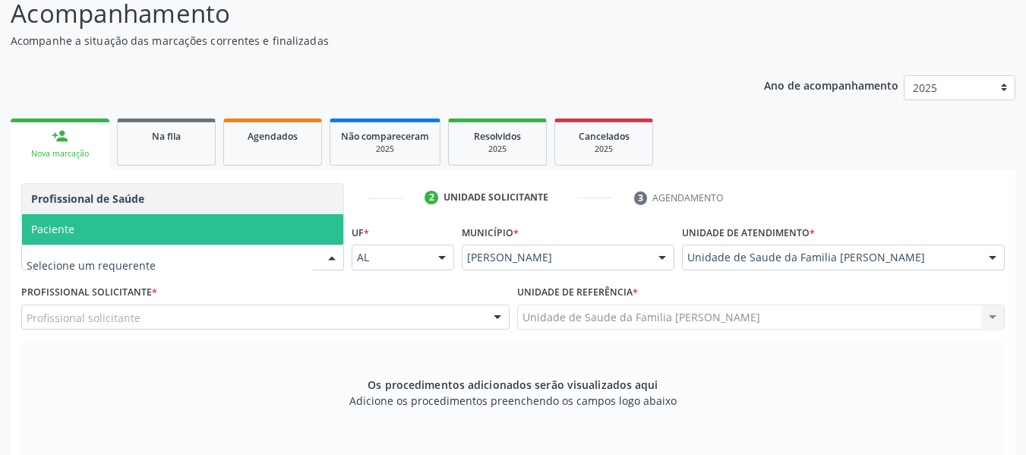
click at [92, 224] on span "Paciente" at bounding box center [182, 229] width 321 height 30
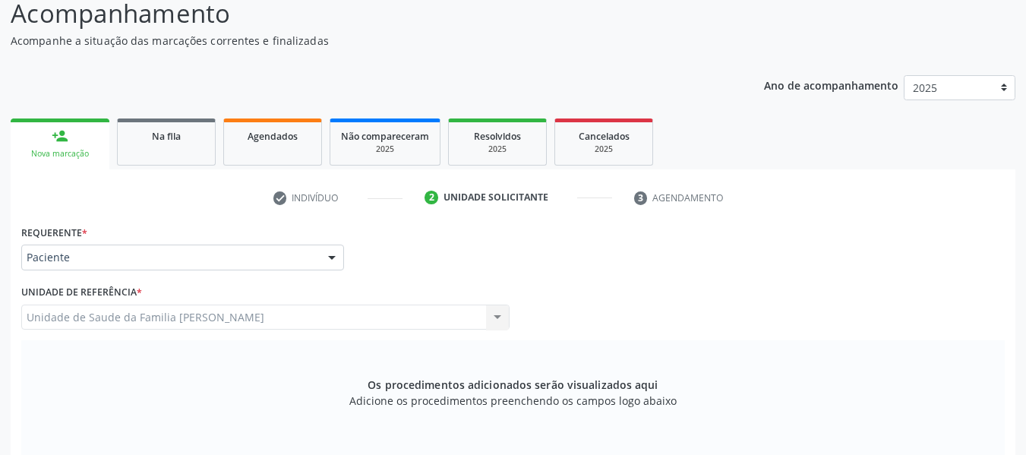
click at [497, 314] on div "Unidade de Saude da Familia Barro Vermelho Unidade de Saude da Familia Barro Ve…" at bounding box center [265, 317] width 488 height 26
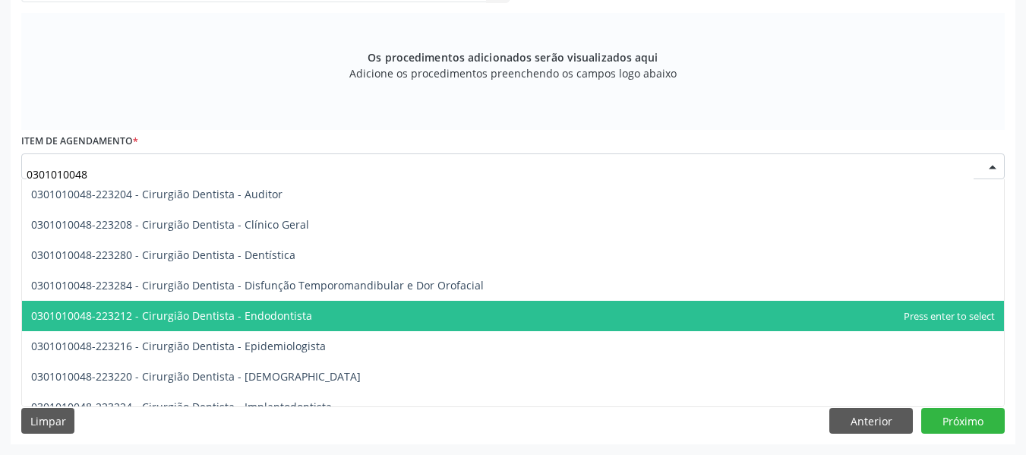
scroll to position [121, 0]
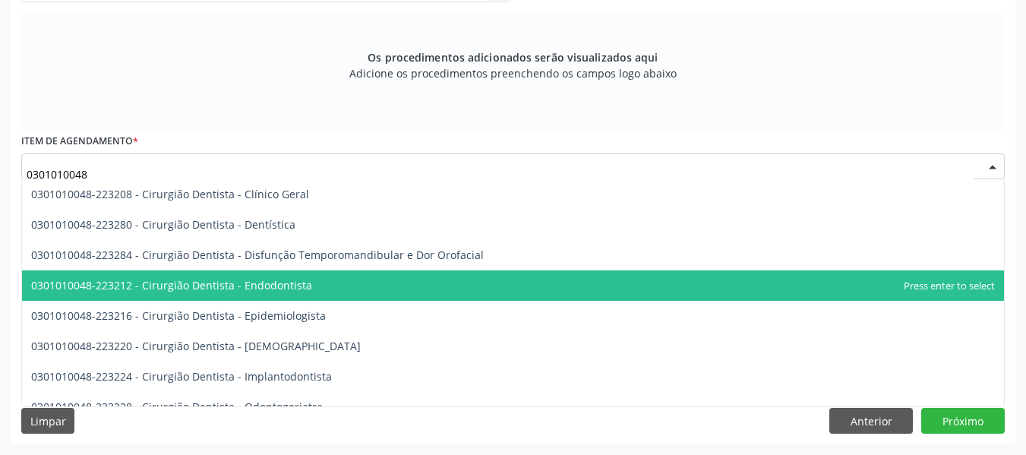
click at [291, 285] on span "0301010048-223212 - Cirurgião Dentista - Endodontista" at bounding box center [171, 285] width 281 height 14
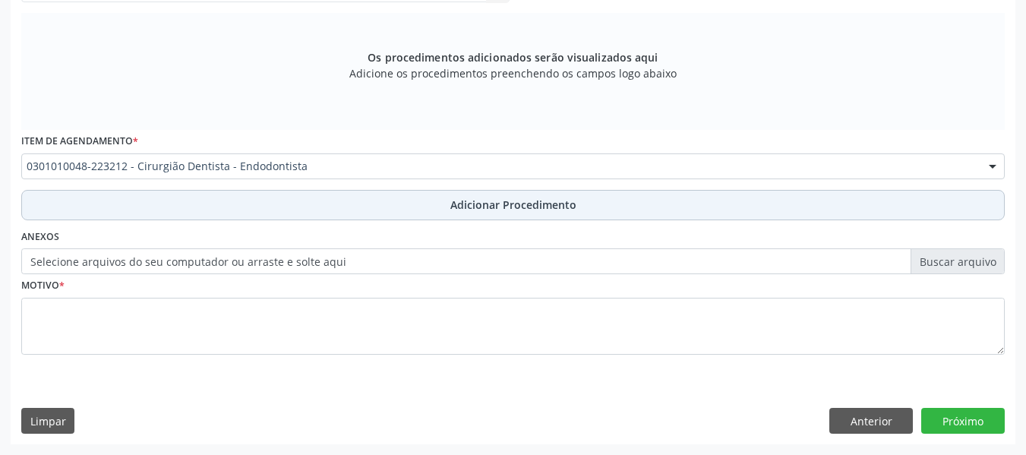
click at [508, 203] on span "Adicionar Procedimento" at bounding box center [513, 205] width 126 height 16
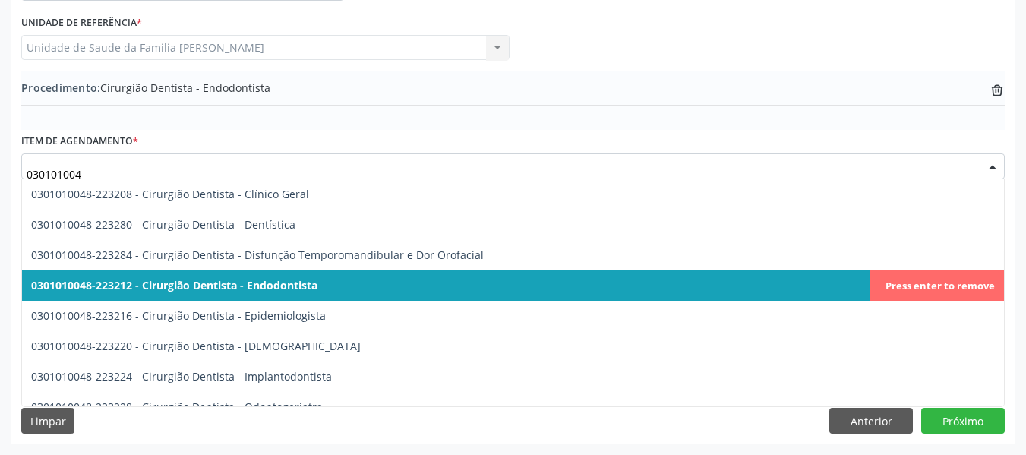
type input "0301010048"
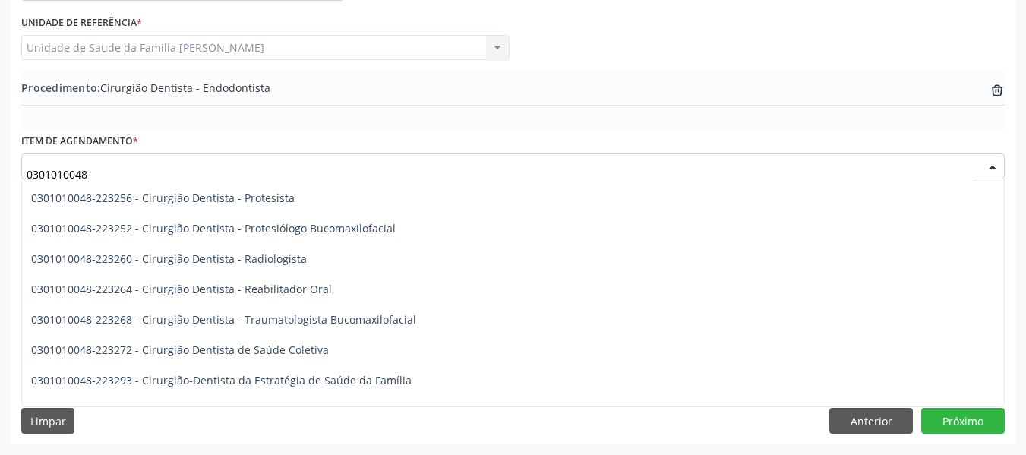
scroll to position [587, 0]
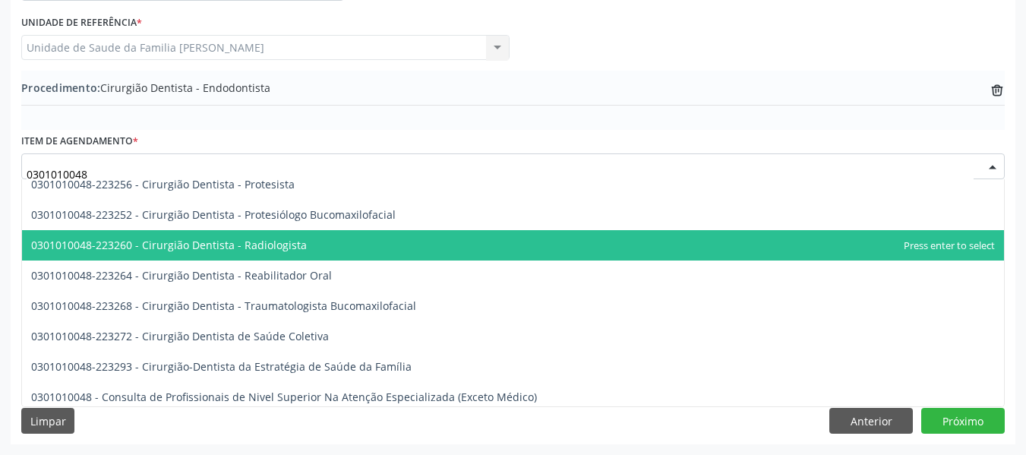
click at [248, 242] on span "0301010048-223260 - Cirurgião Dentista - Radiologista" at bounding box center [169, 245] width 276 height 14
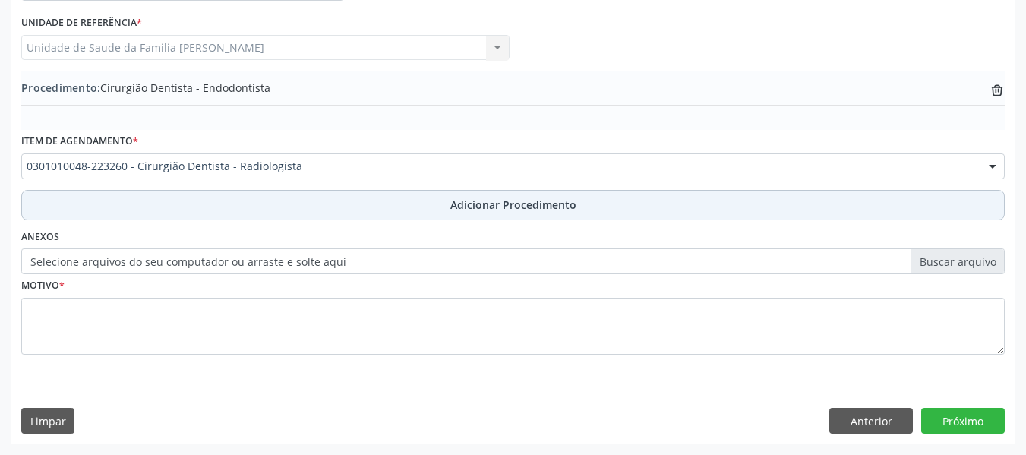
click at [497, 207] on span "Adicionar Procedimento" at bounding box center [513, 205] width 126 height 16
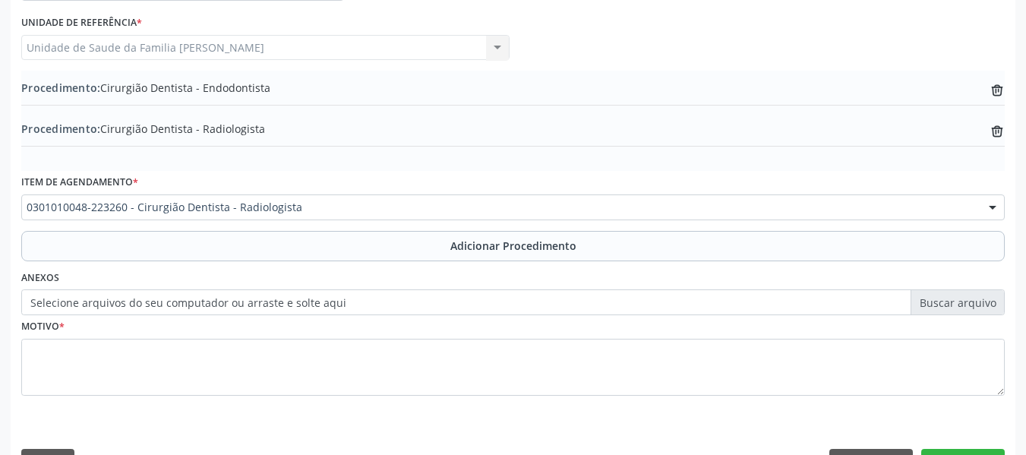
click at [21, 231] on button "Adicionar Procedimento" at bounding box center [512, 246] width 983 height 30
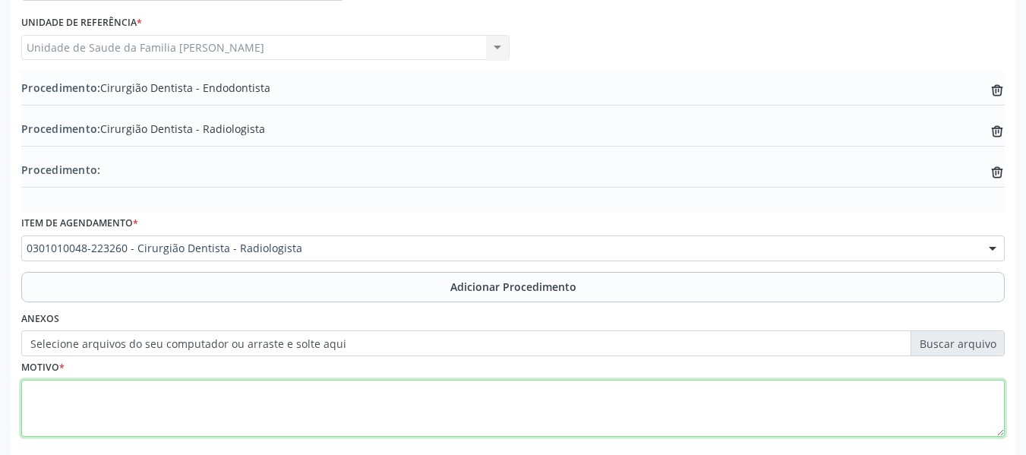
click at [71, 402] on textarea at bounding box center [512, 409] width 983 height 58
click at [71, 402] on textarea "CEO/" at bounding box center [512, 409] width 983 height 58
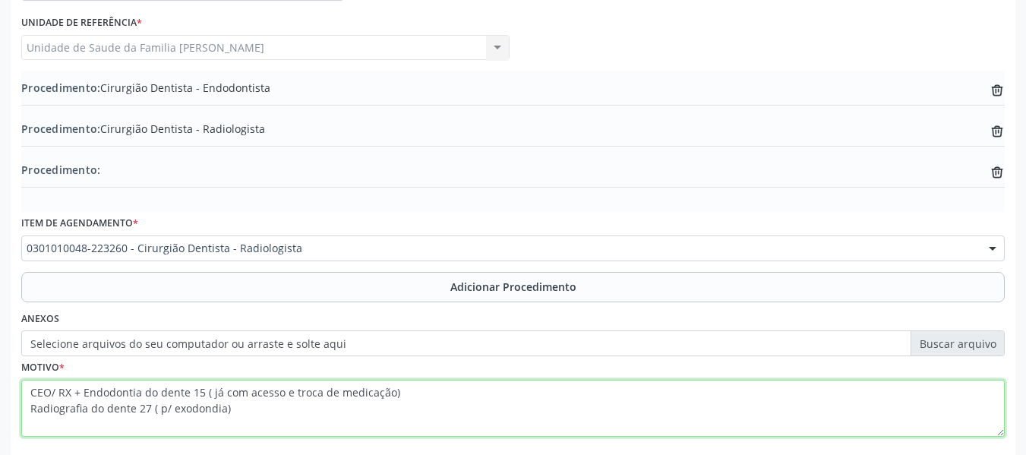
click at [212, 406] on textarea "CEO/ RX + Endodontia do dente 15 ( já com acesso e troca de medicação) Radiogra…" at bounding box center [512, 409] width 983 height 58
type textarea "CEO/ RX + Endodontia do dente 15 ( já com acesso e troca de medicação) Radiogra…"
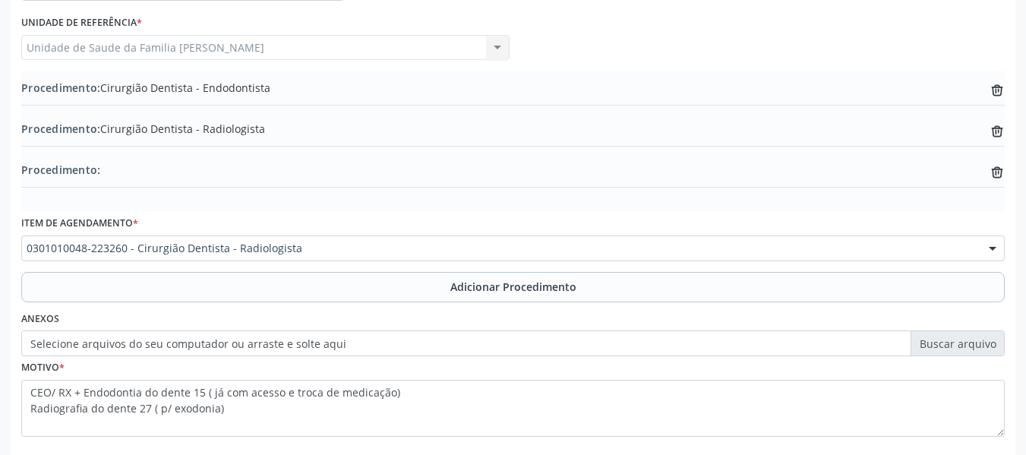
click at [279, 91] on div "Procedimento: Cirurgião Dentista - Endodontista trash-outline icon" at bounding box center [512, 89] width 983 height 19
click at [997, 89] on icon at bounding box center [996, 90] width 11 height 7
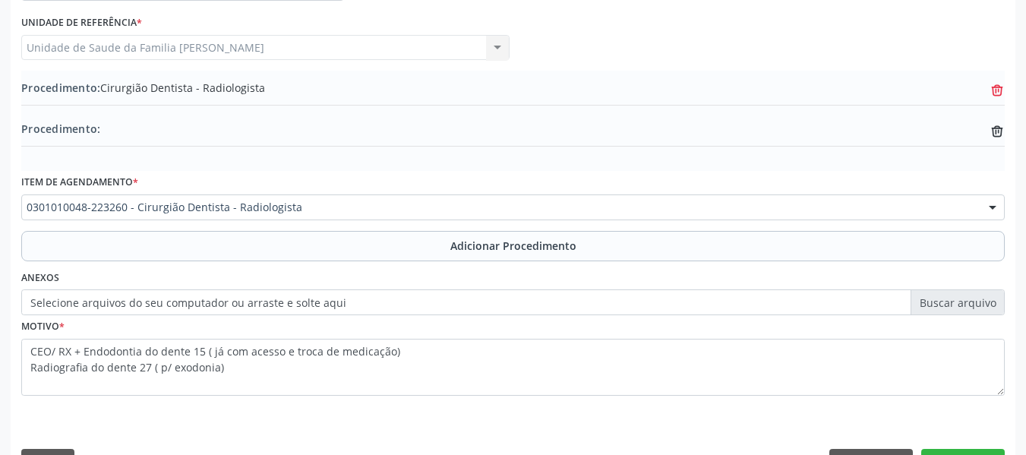
click at [997, 89] on icon at bounding box center [996, 90] width 11 height 7
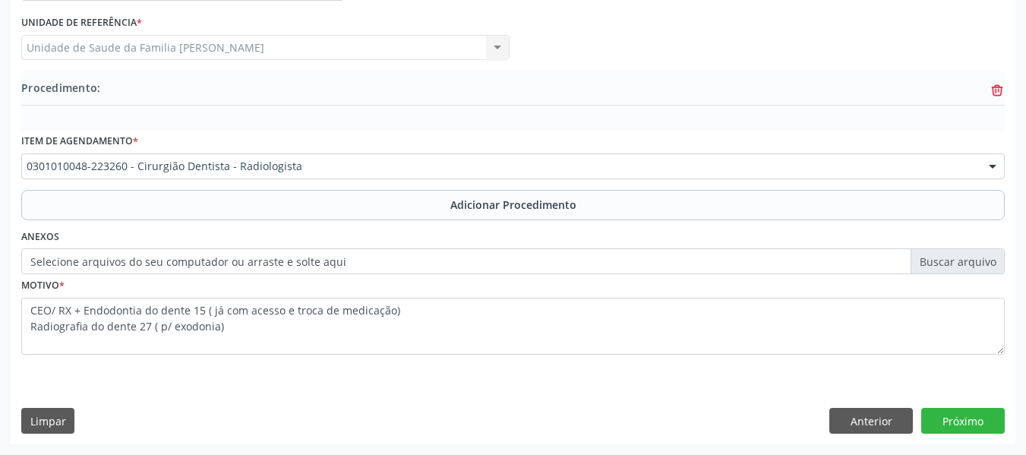
click at [997, 89] on icon at bounding box center [996, 90] width 11 height 7
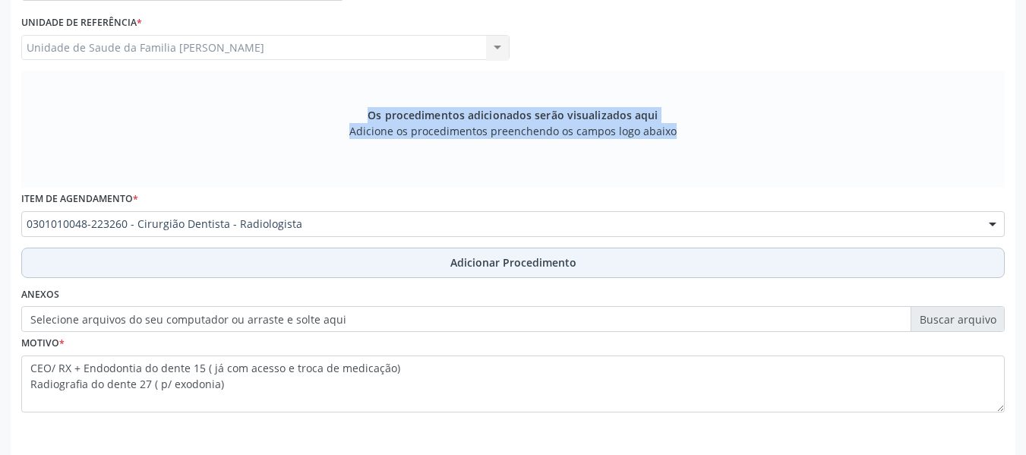
click at [534, 263] on span "Adicionar Procedimento" at bounding box center [513, 262] width 126 height 16
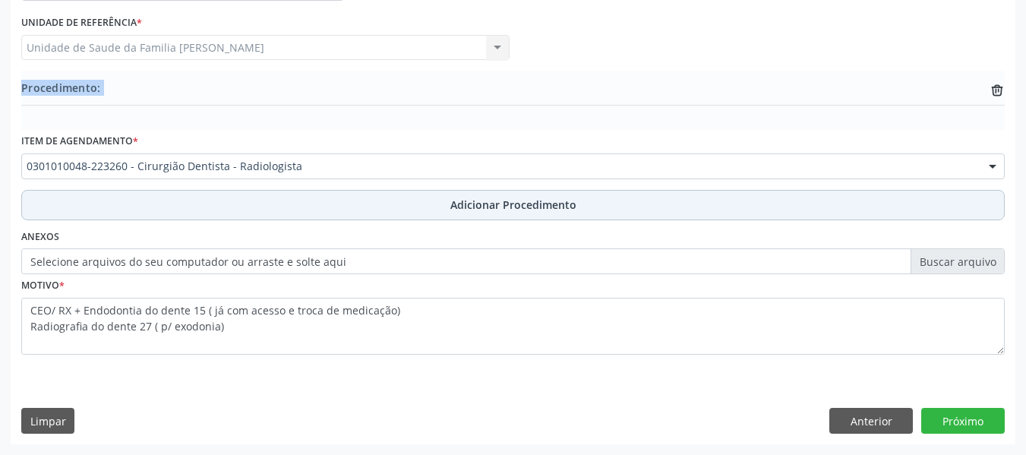
click at [487, 204] on span "Adicionar Procedimento" at bounding box center [513, 205] width 126 height 16
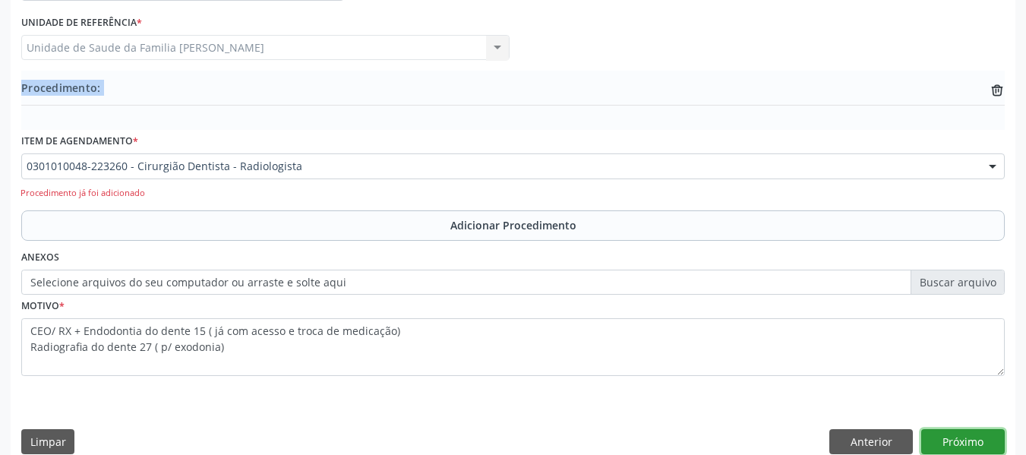
click at [962, 438] on button "Próximo" at bounding box center [962, 442] width 83 height 26
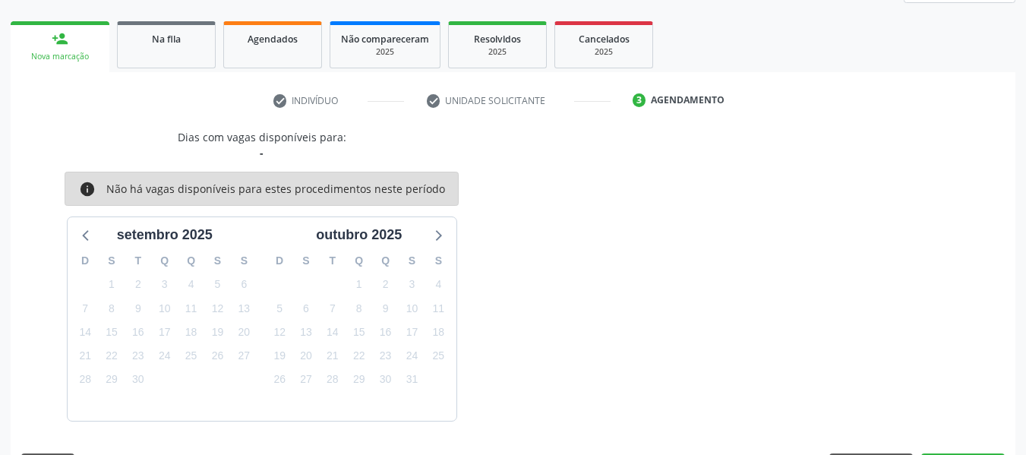
scroll to position [272, 0]
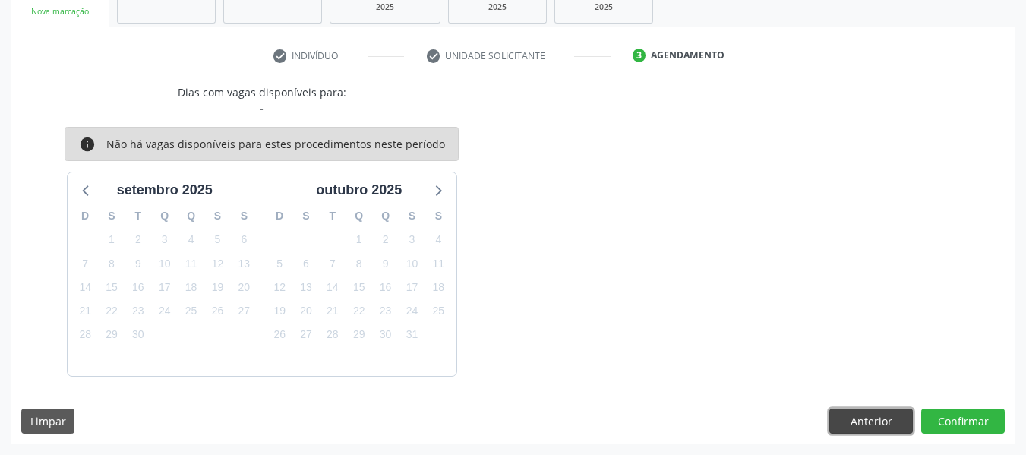
click at [885, 425] on button "Anterior" at bounding box center [870, 421] width 83 height 26
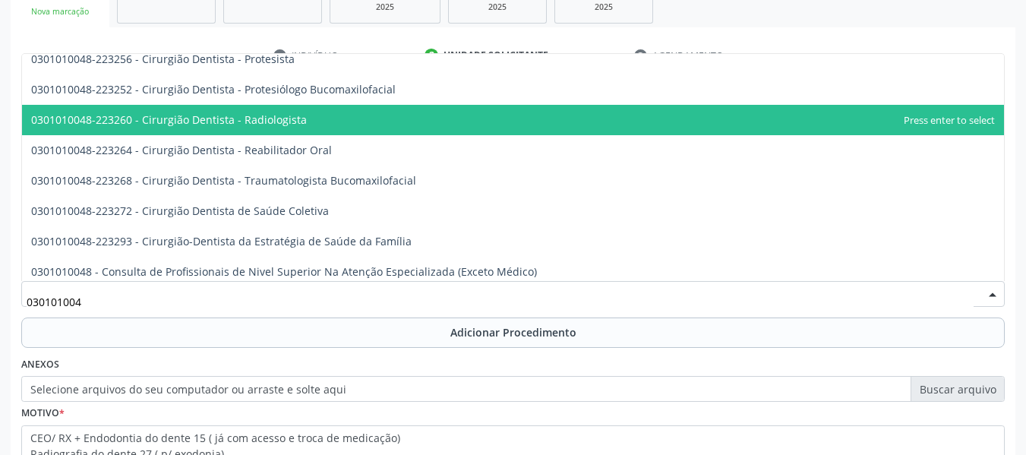
type input "0301010048"
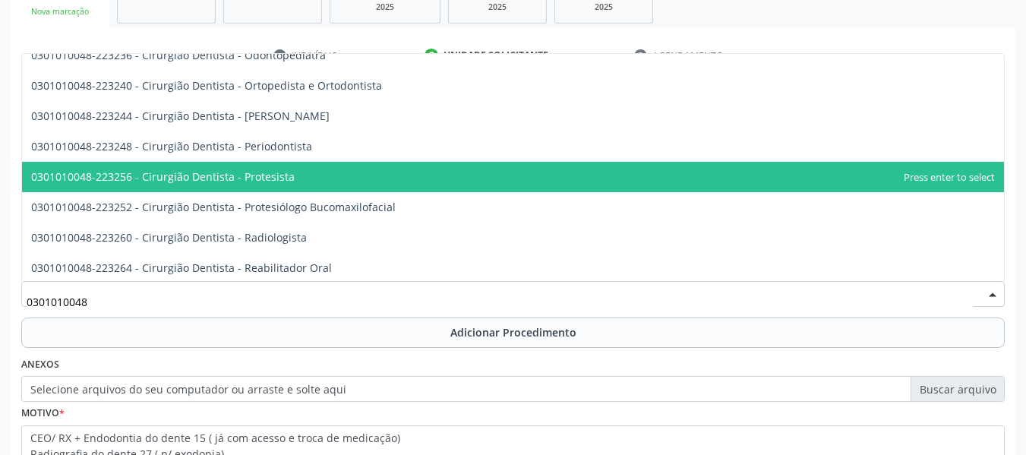
scroll to position [475, 0]
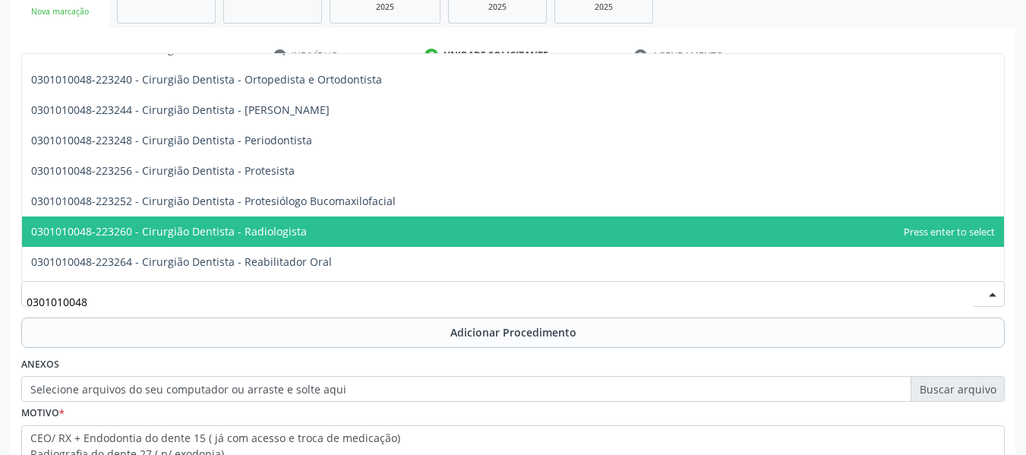
click at [268, 227] on span "0301010048-223260 - Cirurgião Dentista - Radiologista" at bounding box center [169, 231] width 276 height 14
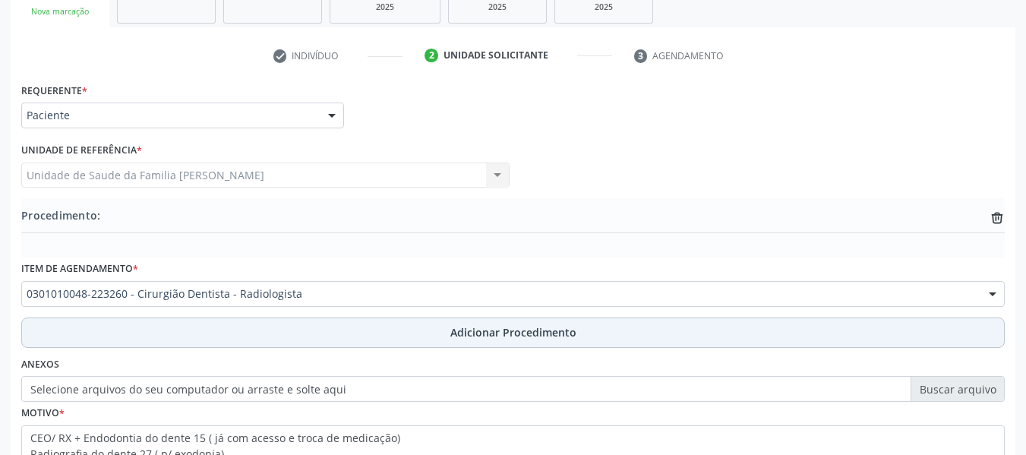
click at [537, 331] on span "Adicionar Procedimento" at bounding box center [513, 332] width 126 height 16
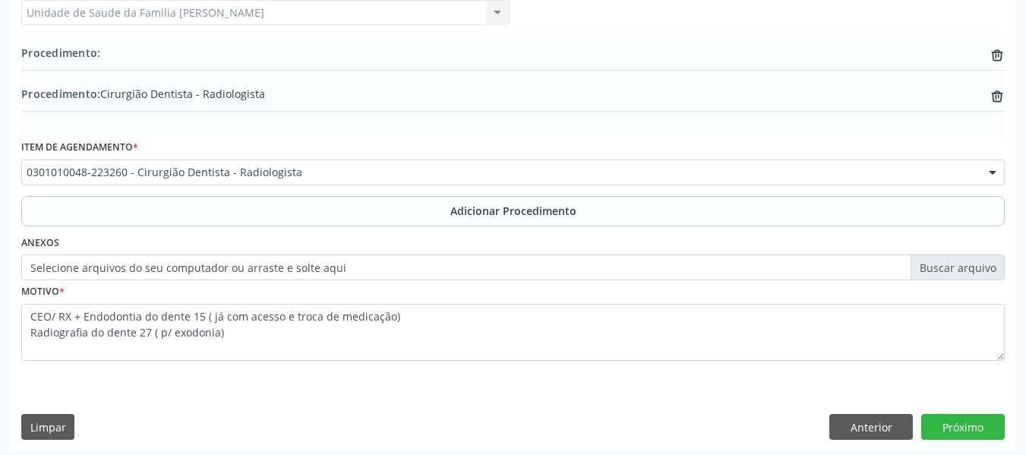
scroll to position [440, 0]
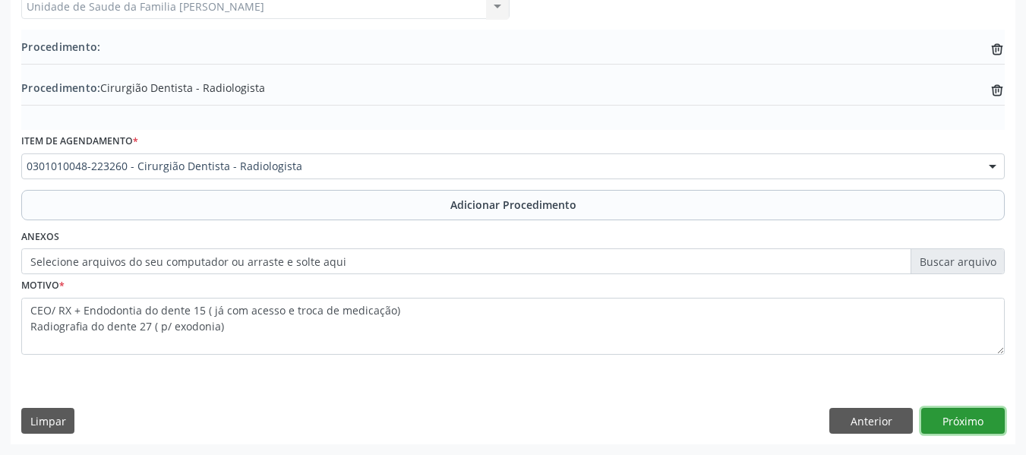
click at [972, 417] on button "Próximo" at bounding box center [962, 421] width 83 height 26
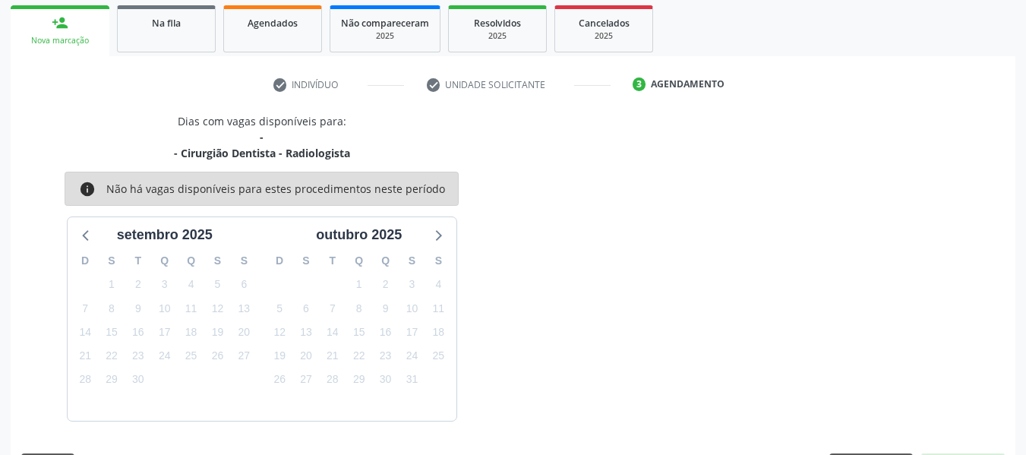
scroll to position [288, 0]
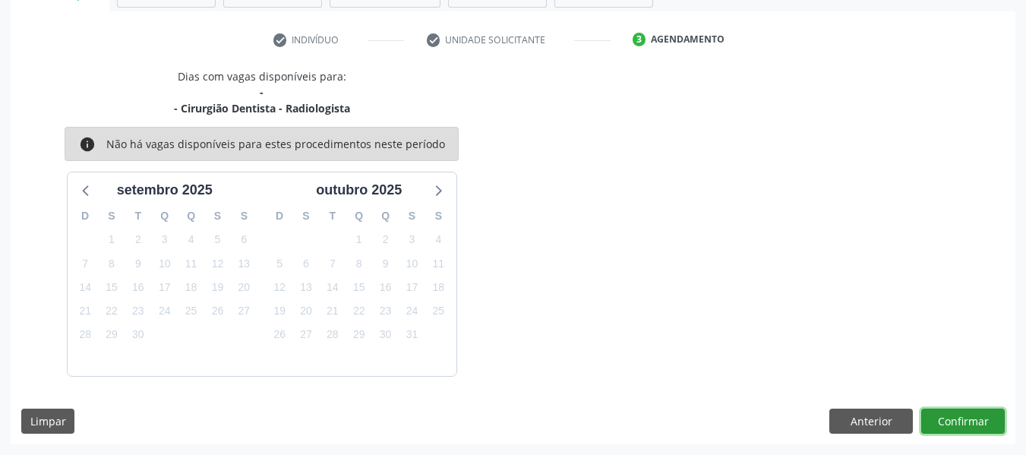
click at [972, 417] on button "Confirmar" at bounding box center [962, 421] width 83 height 26
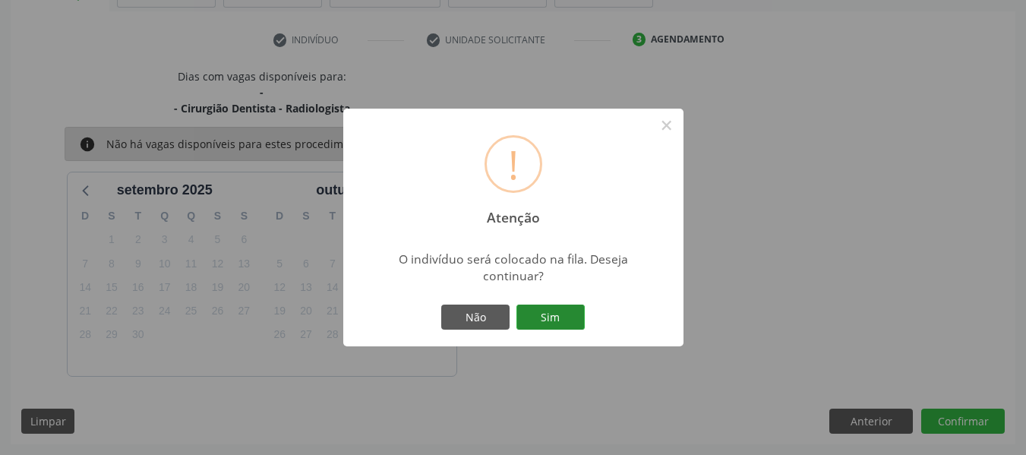
click at [550, 308] on button "Sim" at bounding box center [550, 317] width 68 height 26
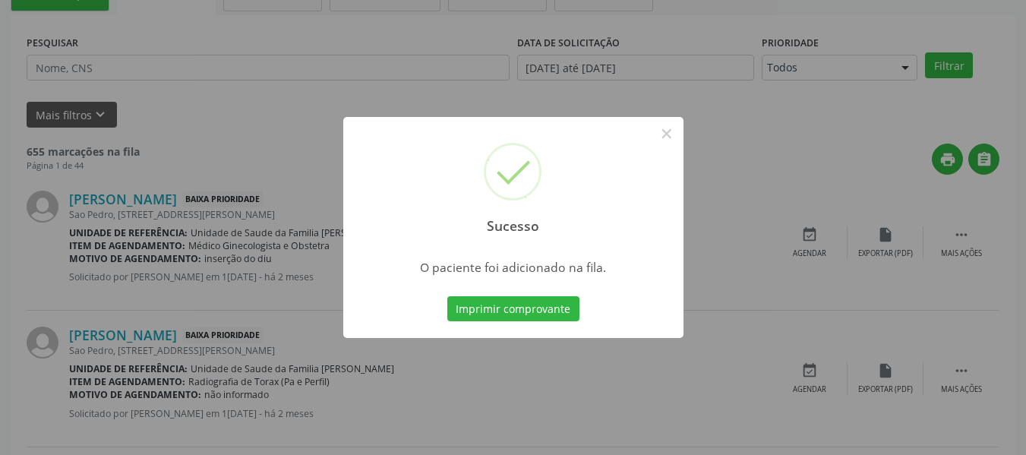
scroll to position [68, 0]
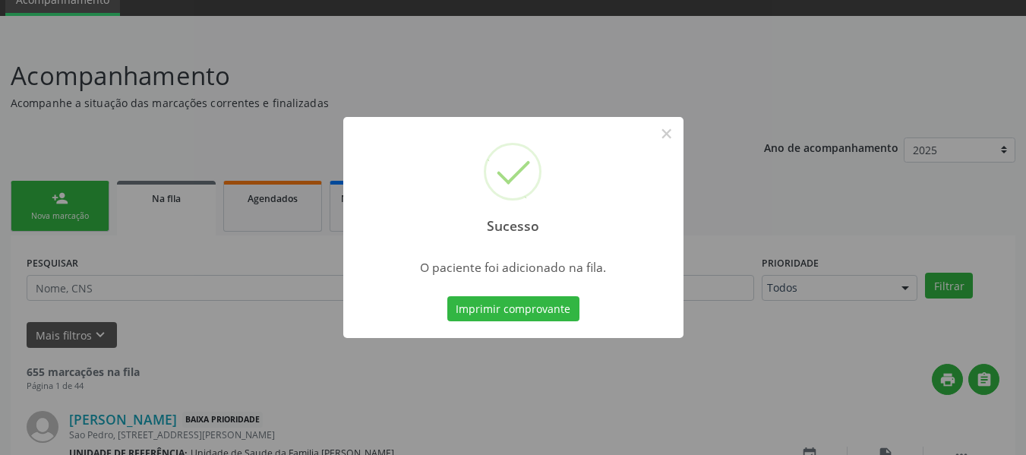
click at [52, 198] on div "Sucesso × O paciente foi adicionado na fila. Imprimir comprovante Cancel" at bounding box center [513, 227] width 1026 height 455
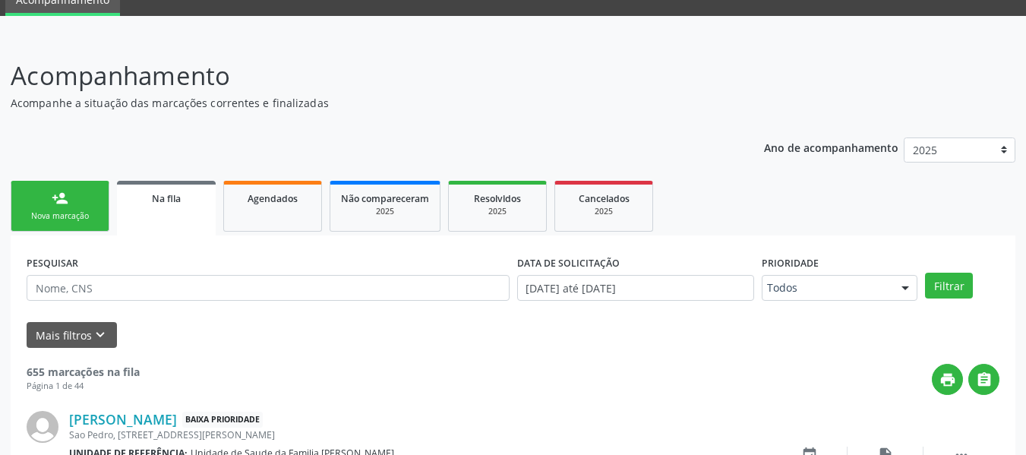
click at [52, 198] on div "person_add" at bounding box center [60, 198] width 17 height 17
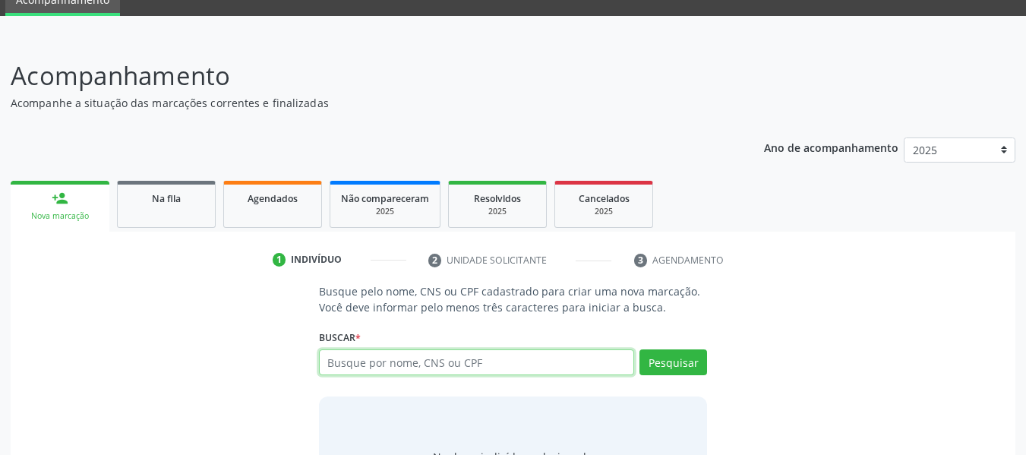
click at [421, 367] on input "text" at bounding box center [477, 362] width 316 height 26
type input "708601569771183"
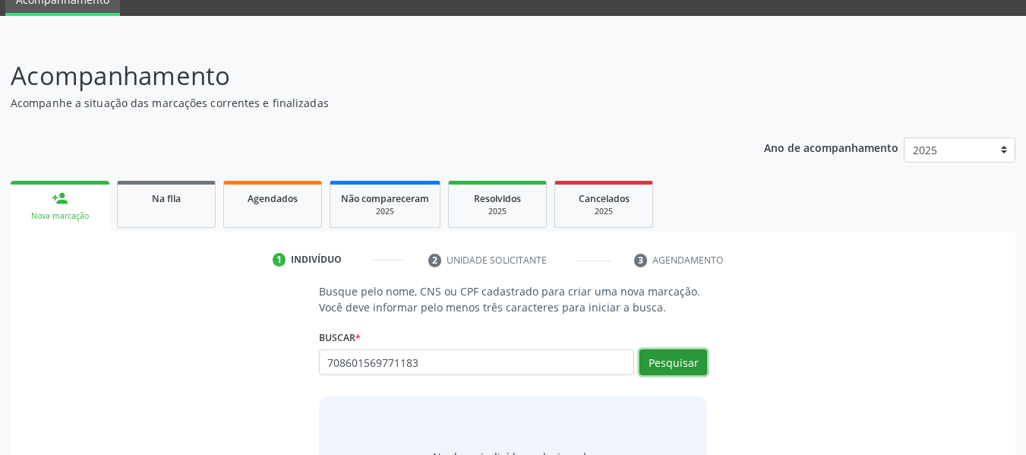
click at [660, 361] on button "Pesquisar" at bounding box center [673, 362] width 68 height 26
type input "708601569771183"
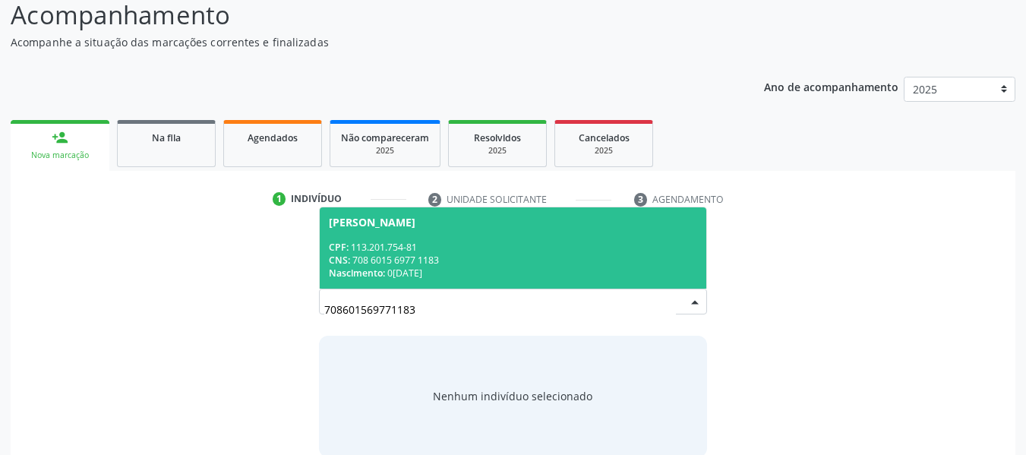
scroll to position [152, 0]
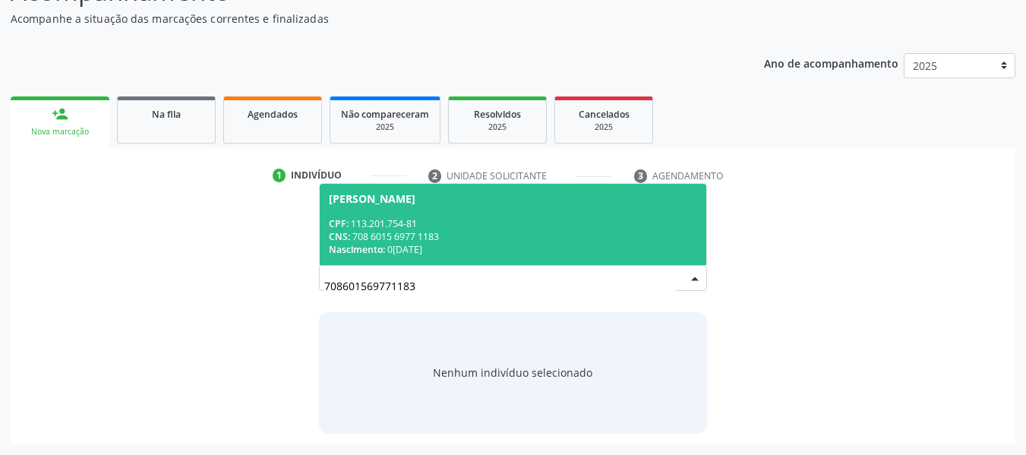
click at [345, 248] on span "Nascimento:" at bounding box center [357, 249] width 56 height 13
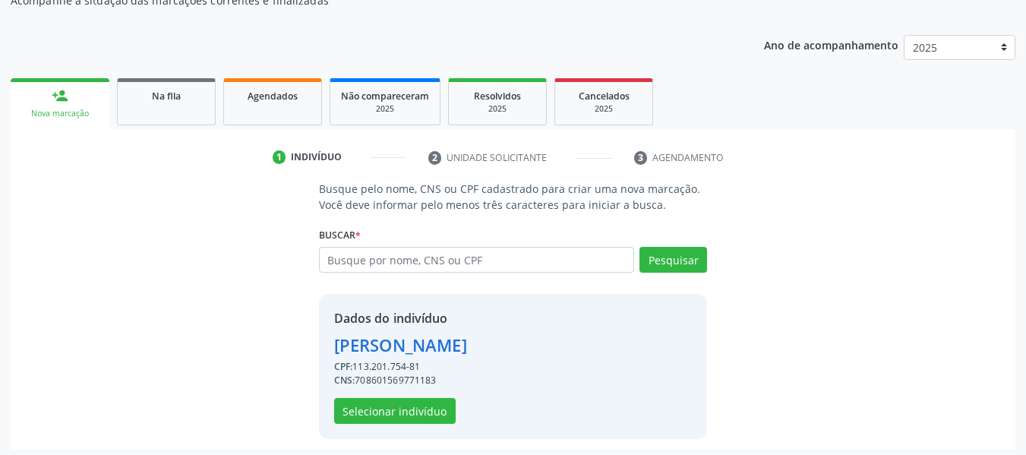
scroll to position [175, 0]
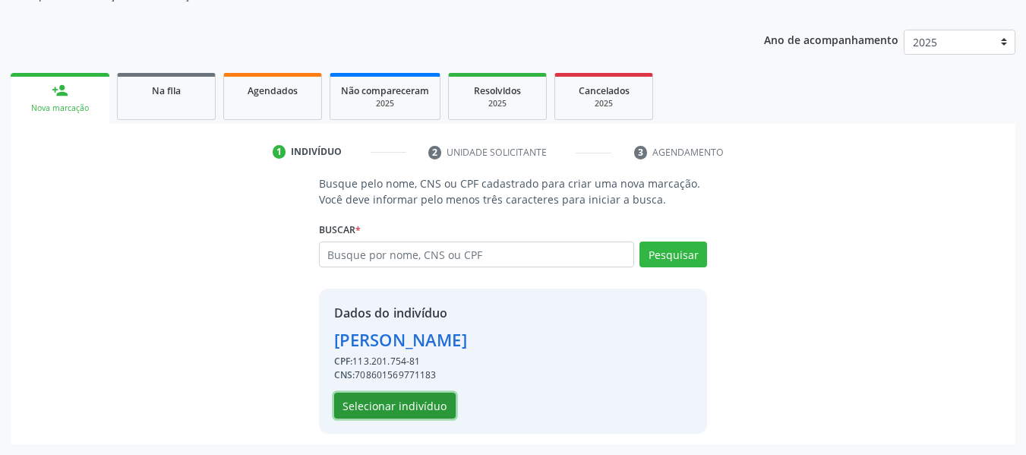
click at [420, 402] on button "Selecionar indivíduo" at bounding box center [394, 405] width 121 height 26
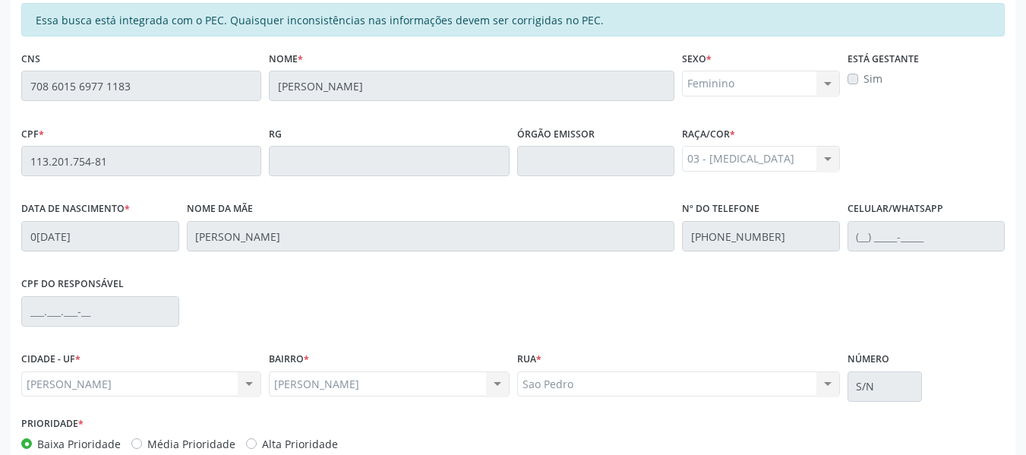
scroll to position [433, 0]
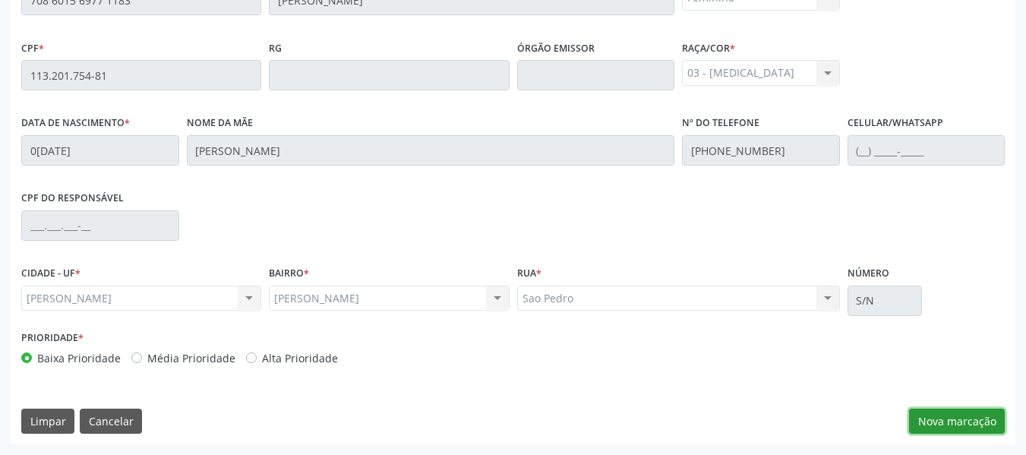
click at [949, 420] on button "Nova marcação" at bounding box center [957, 421] width 96 height 26
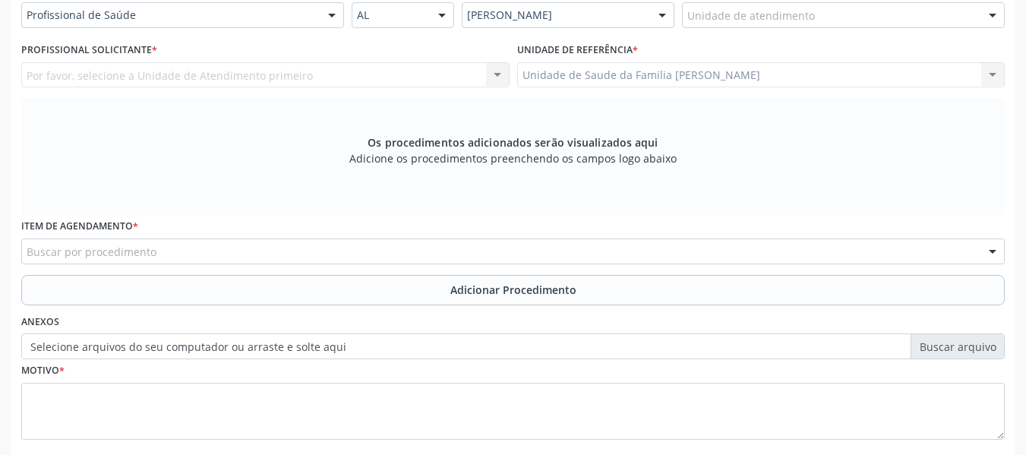
scroll to position [342, 0]
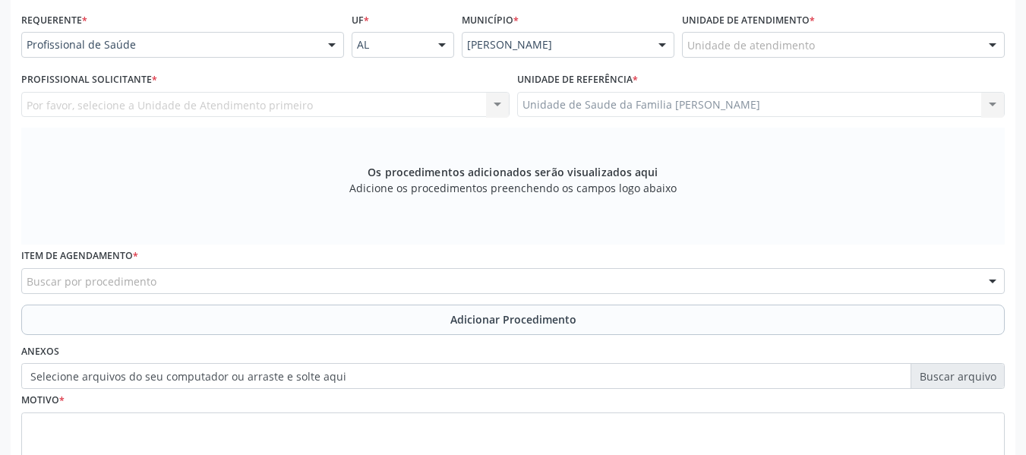
click at [500, 106] on div "Por favor, selecione a Unidade de Atendimento primeiro Nenhum resultado encontr…" at bounding box center [265, 105] width 488 height 26
click at [143, 102] on div "Por favor, selecione a Unidade de Atendimento primeiro Nenhum resultado encontr…" at bounding box center [265, 105] width 488 height 26
click at [497, 103] on div "Por favor, selecione a Unidade de Atendimento primeiro Nenhum resultado encontr…" at bounding box center [265, 105] width 488 height 26
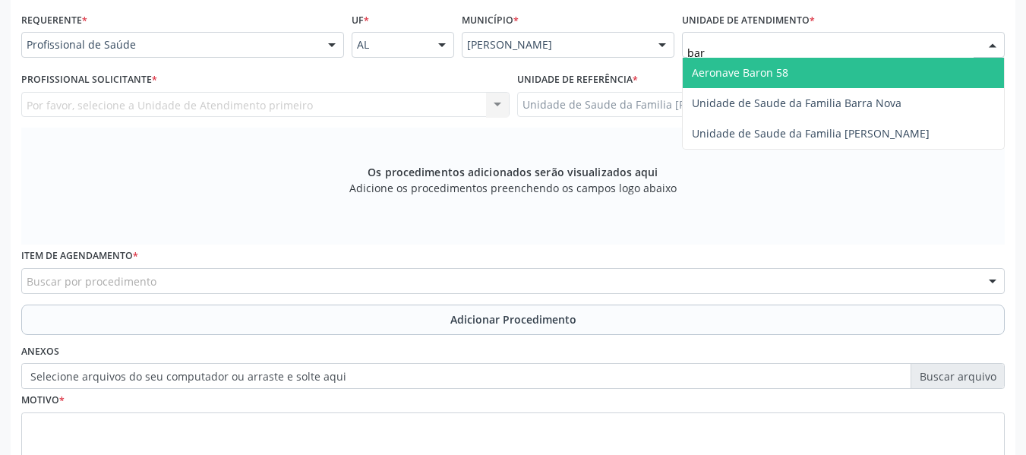
type input "barr"
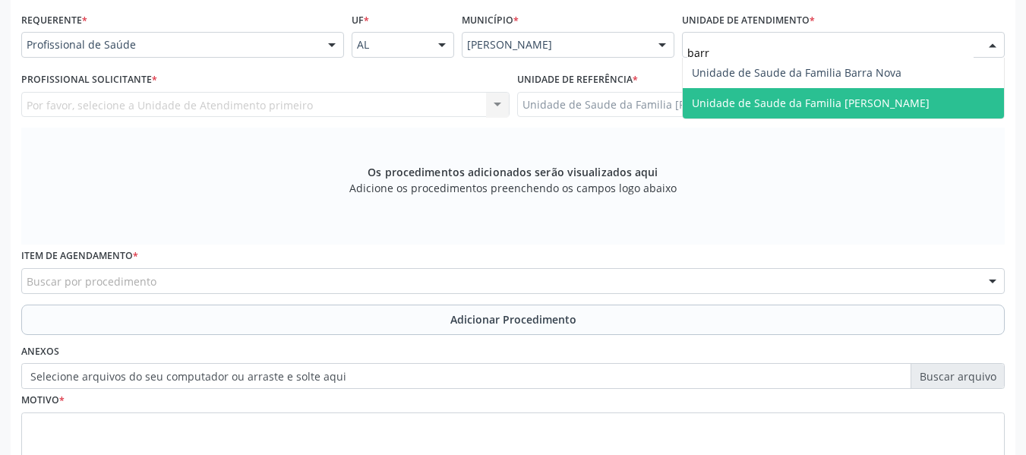
click at [733, 103] on span "Unidade de Saude da Familia [PERSON_NAME]" at bounding box center [811, 103] width 238 height 14
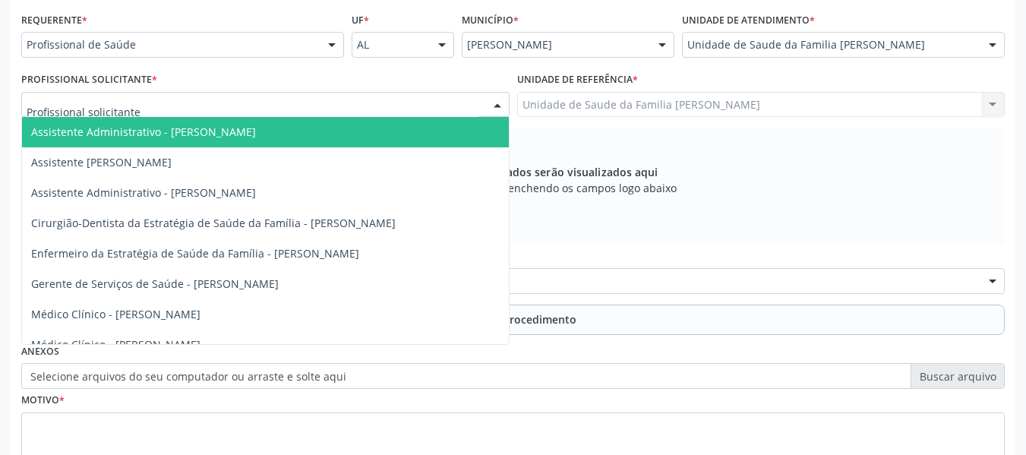
click at [498, 106] on div at bounding box center [497, 106] width 23 height 26
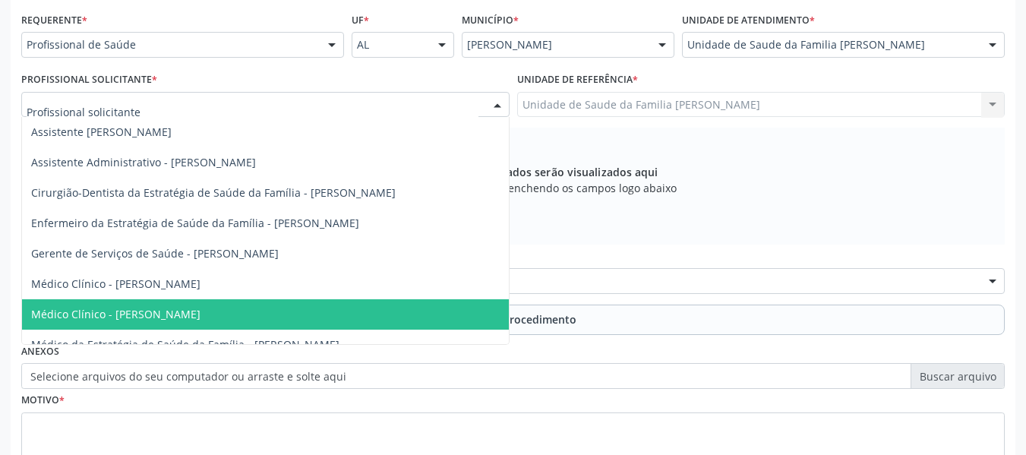
scroll to position [46, 0]
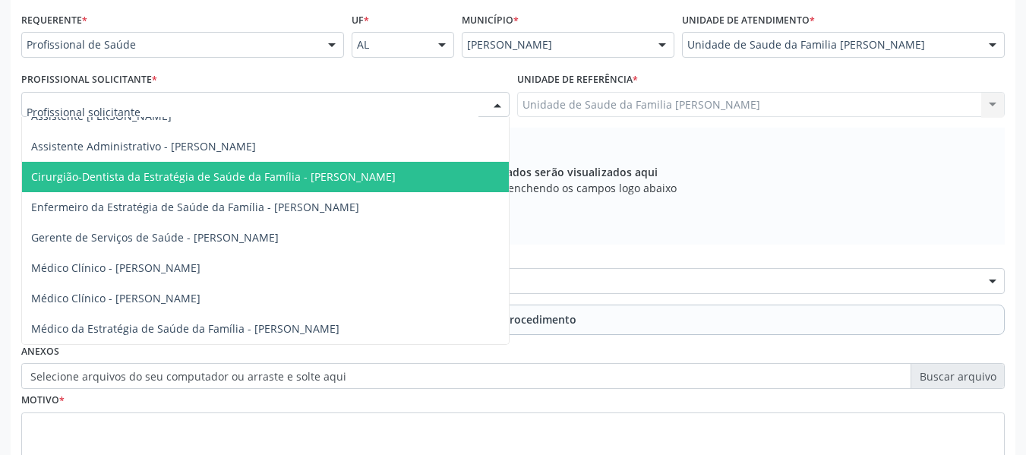
click at [298, 174] on span "Cirurgião-Dentista da Estratégia de Saúde da Família - [PERSON_NAME]" at bounding box center [213, 176] width 364 height 14
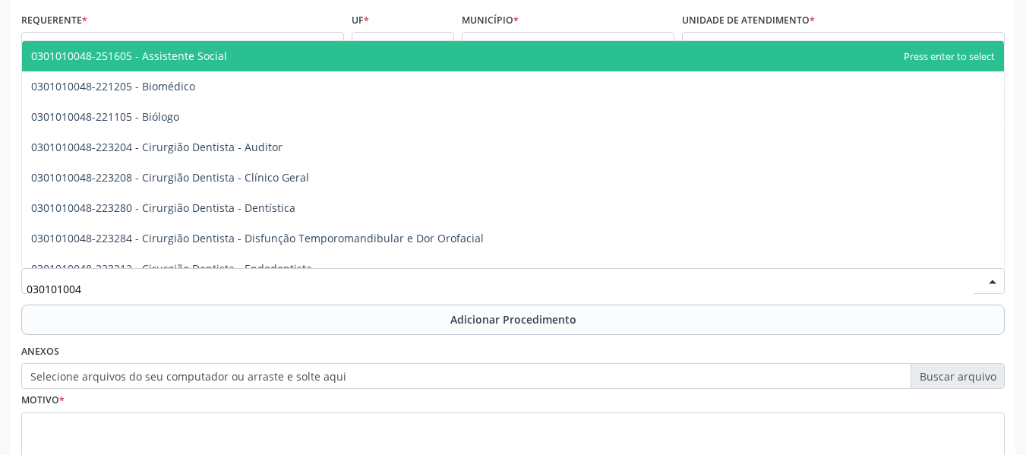
type input "0301010048"
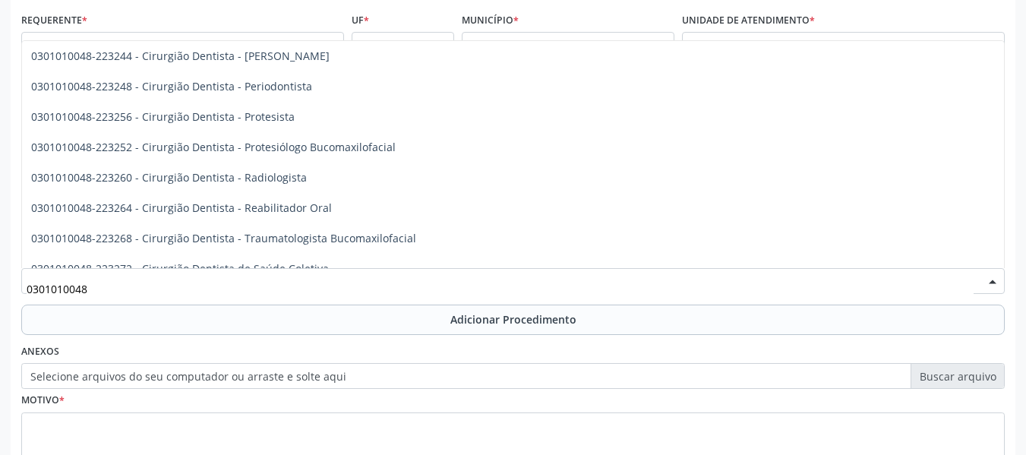
scroll to position [547, 0]
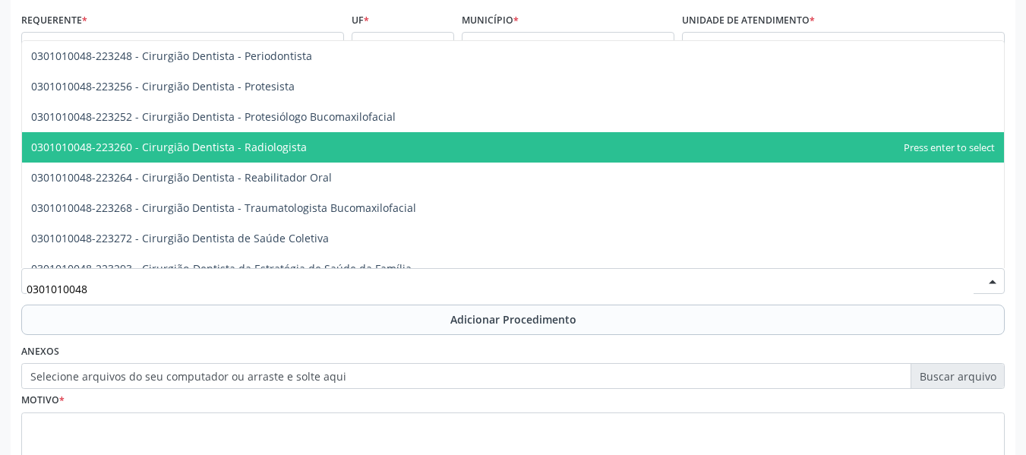
click at [270, 147] on span "0301010048-223260 - Cirurgião Dentista - Radiologista" at bounding box center [169, 147] width 276 height 14
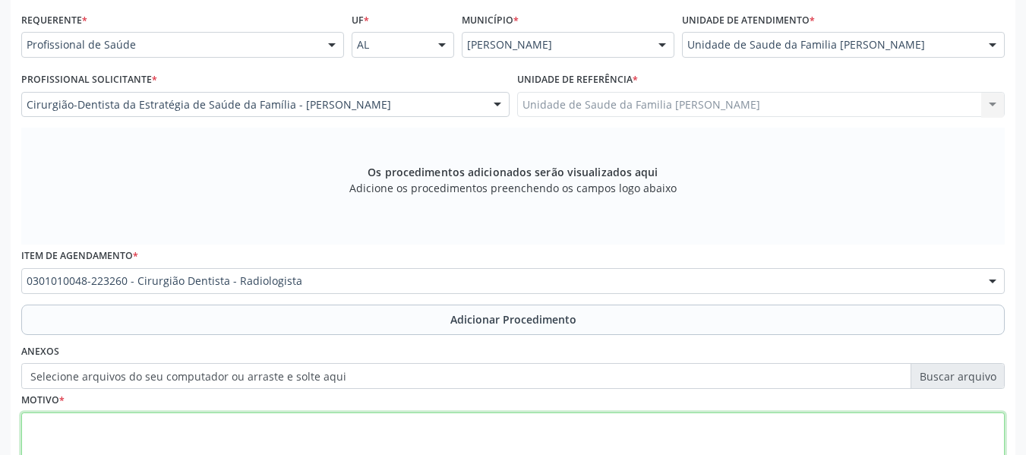
click at [91, 417] on textarea at bounding box center [512, 441] width 983 height 58
click at [291, 425] on textarea "CEO/ Solicito RX dos dentes 18,28,38,e,48 + Exodontis ) 18 e 28" at bounding box center [512, 441] width 983 height 58
click at [301, 425] on textarea "CEO/ Solicito RX dos dentes 18,28,38,e,48 + Exodontis ) 18 e 28" at bounding box center [512, 441] width 983 height 58
click at [351, 425] on textarea "CEO/ Solicito RX dos dentes 18,28,38,e,48 + Exodontia ( 18 e 28" at bounding box center [512, 441] width 983 height 58
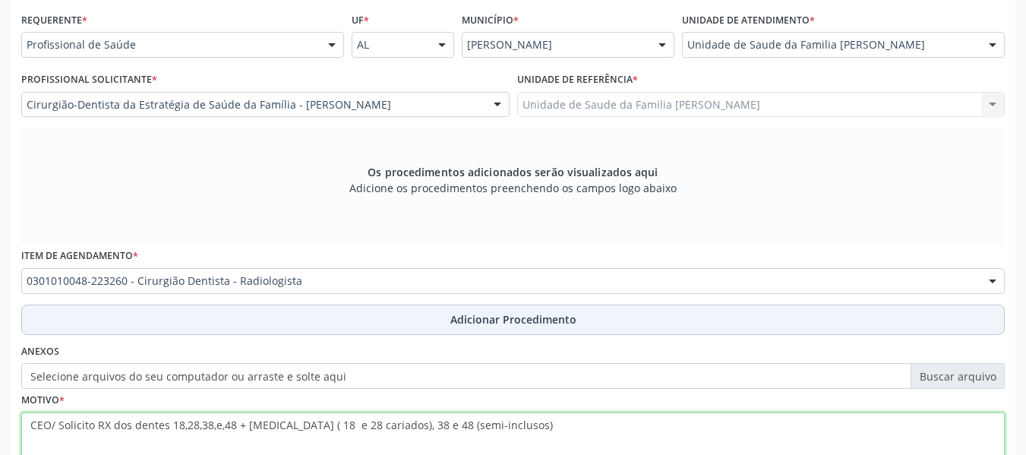
type textarea "CEO/ Solicito RX dos dentes 18,28,38,e,48 + Exodontia ( 18 e 28 cariados), 38 e…"
click at [515, 320] on span "Adicionar Procedimento" at bounding box center [513, 319] width 126 height 16
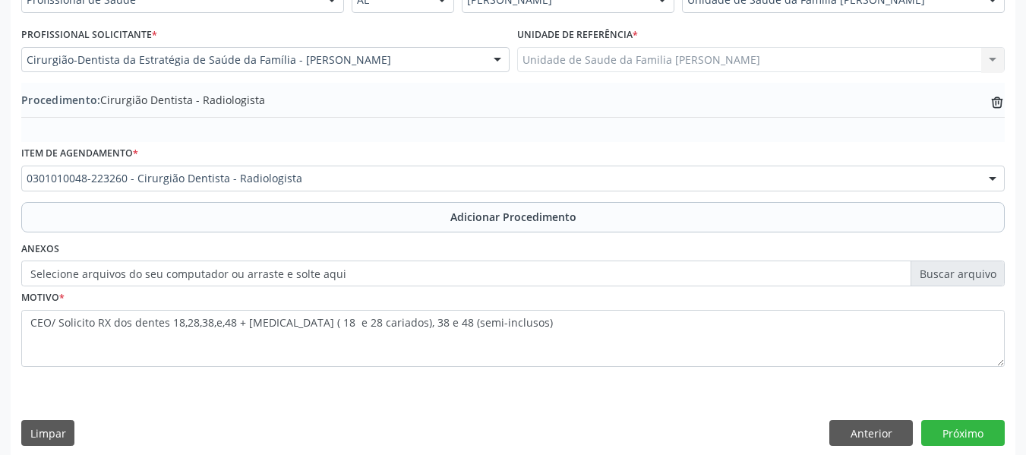
scroll to position [399, 0]
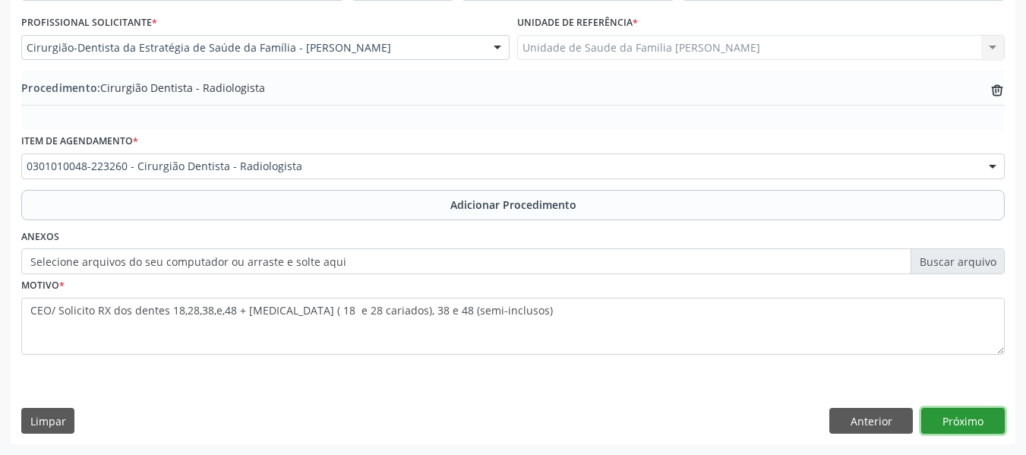
click at [965, 420] on button "Próximo" at bounding box center [962, 421] width 83 height 26
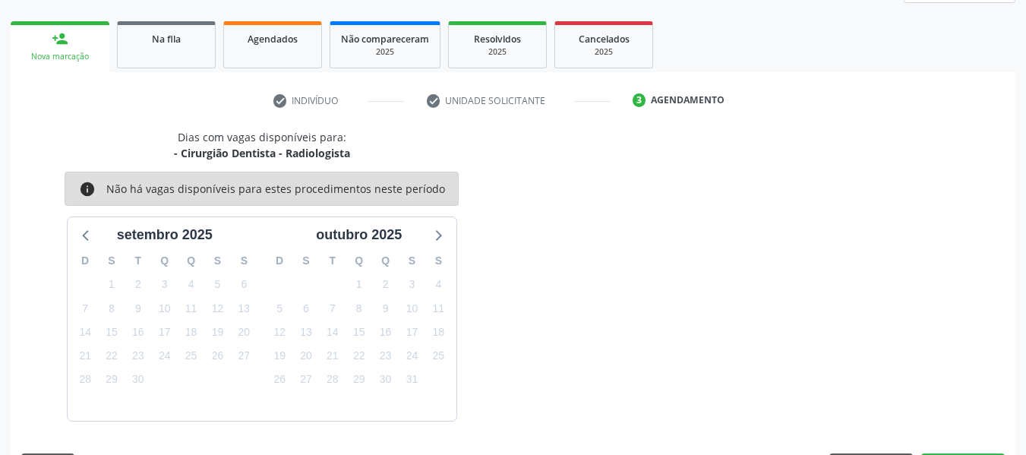
scroll to position [272, 0]
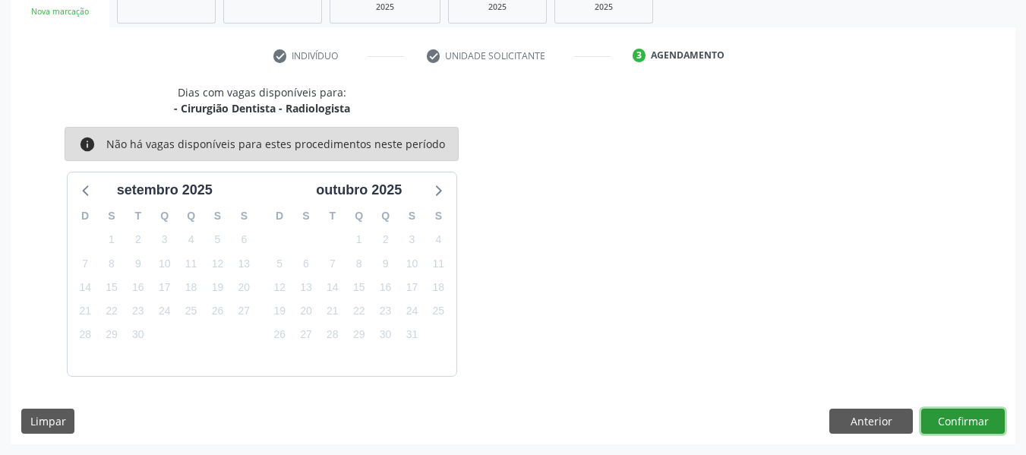
click at [947, 418] on button "Confirmar" at bounding box center [962, 421] width 83 height 26
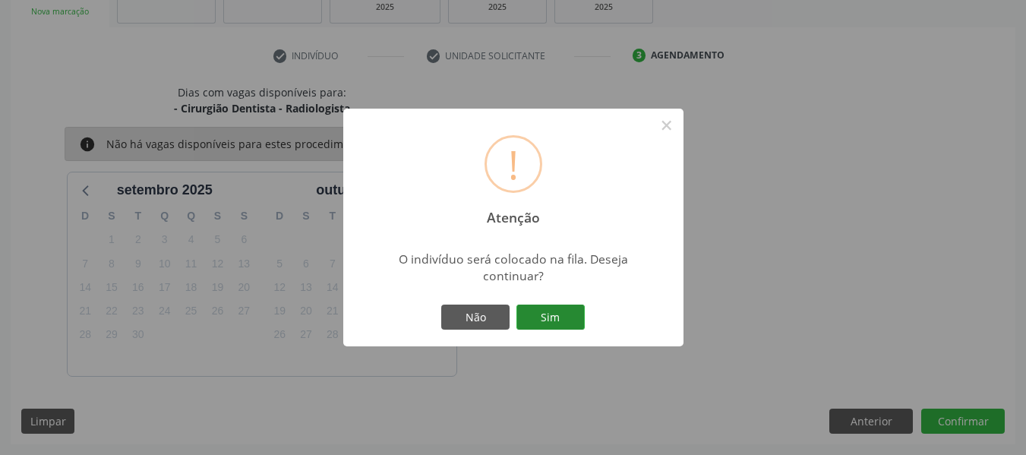
click at [542, 317] on button "Sim" at bounding box center [550, 317] width 68 height 26
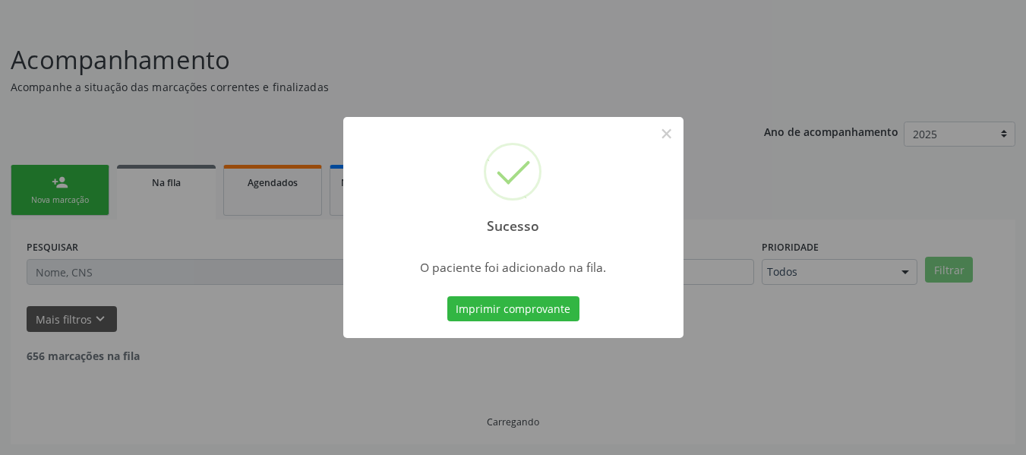
scroll to position [68, 0]
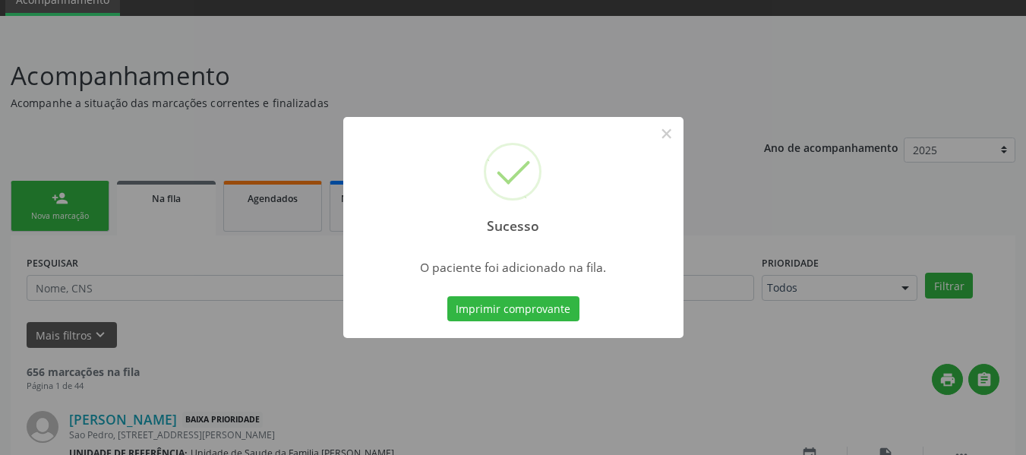
click at [57, 197] on div "Sucesso × O paciente foi adicionado na fila. Imprimir comprovante Cancel" at bounding box center [513, 227] width 1026 height 455
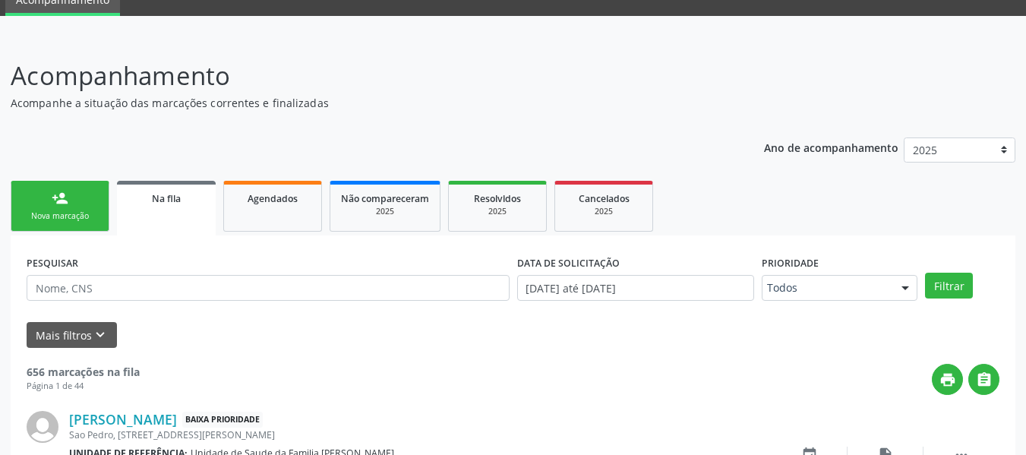
click at [58, 190] on div "person_add" at bounding box center [60, 198] width 17 height 17
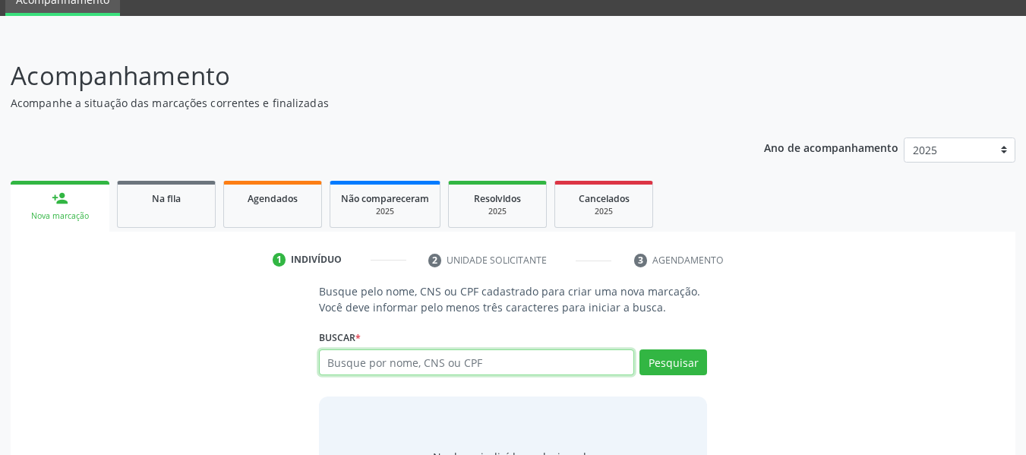
click at [342, 364] on input "text" at bounding box center [477, 362] width 316 height 26
type input "10876949499"
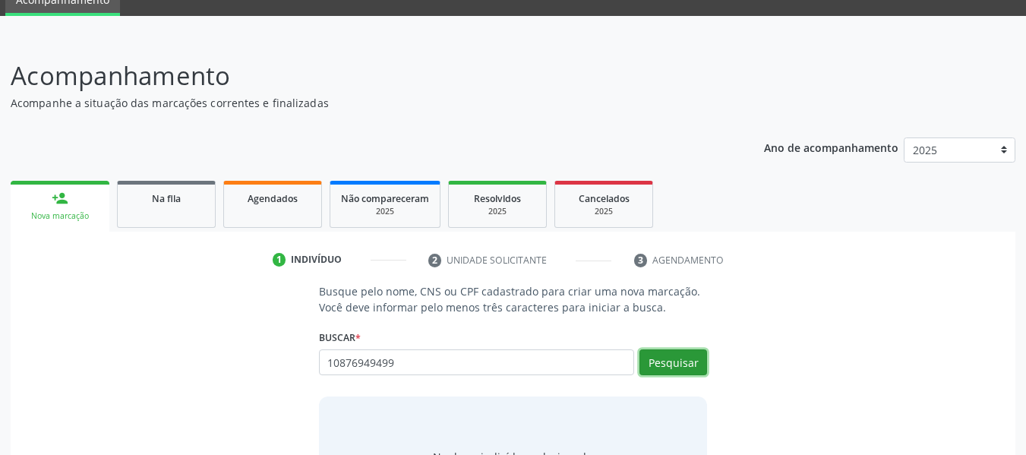
click at [675, 362] on button "Pesquisar" at bounding box center [673, 362] width 68 height 26
type input "10876949499"
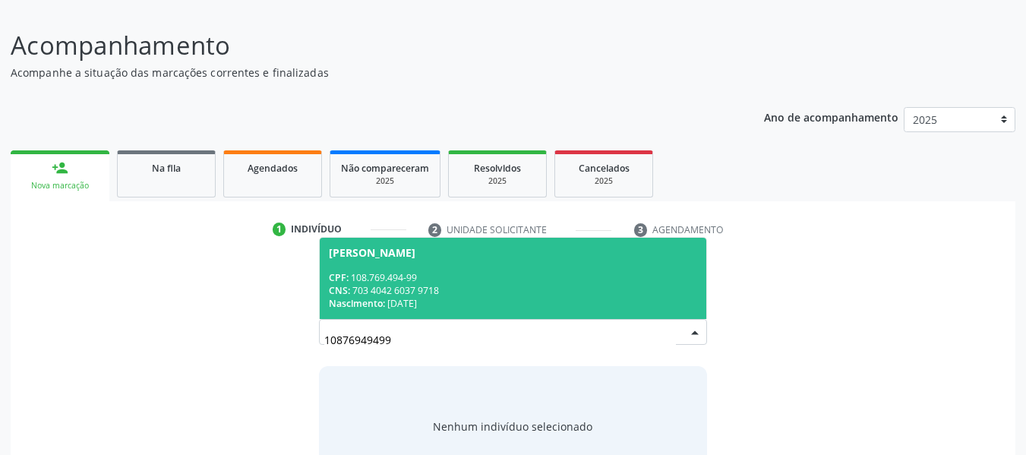
scroll to position [152, 0]
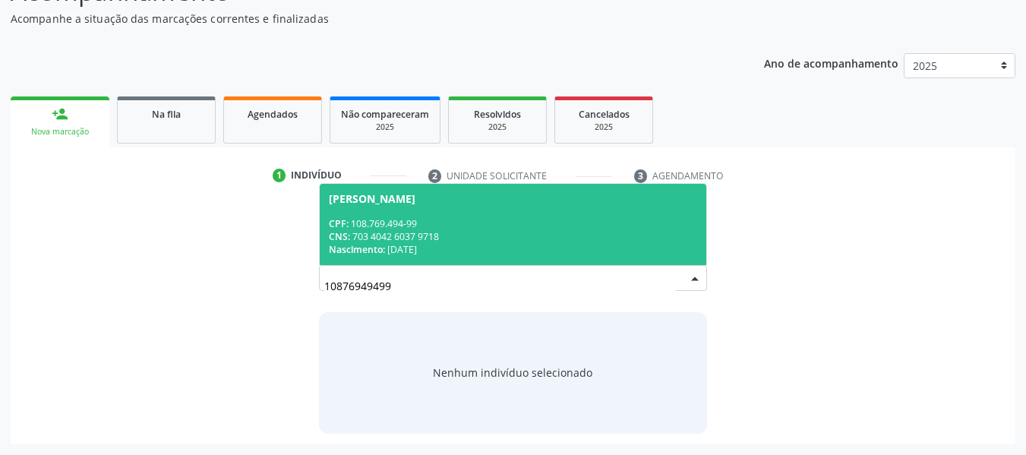
click at [399, 233] on div "CNS: 703 4042 6037 9718" at bounding box center [513, 236] width 369 height 13
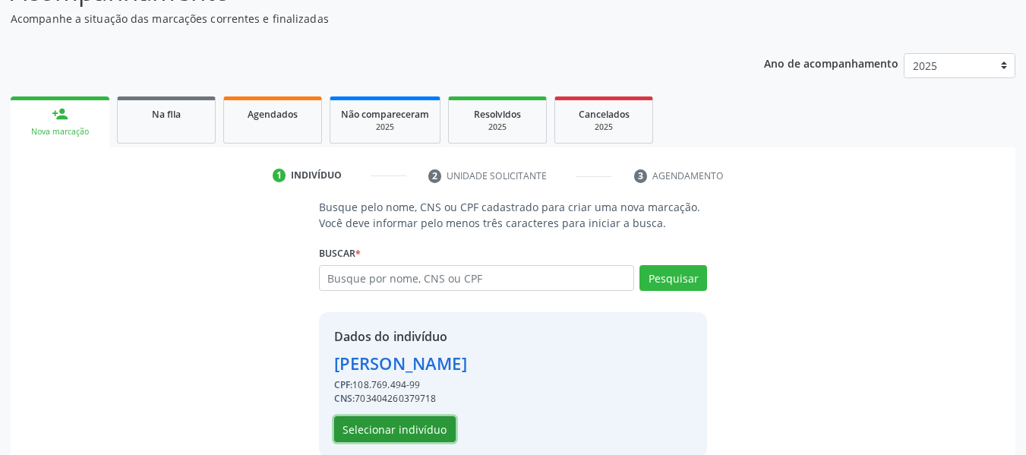
click at [390, 427] on button "Selecionar indivíduo" at bounding box center [394, 429] width 121 height 26
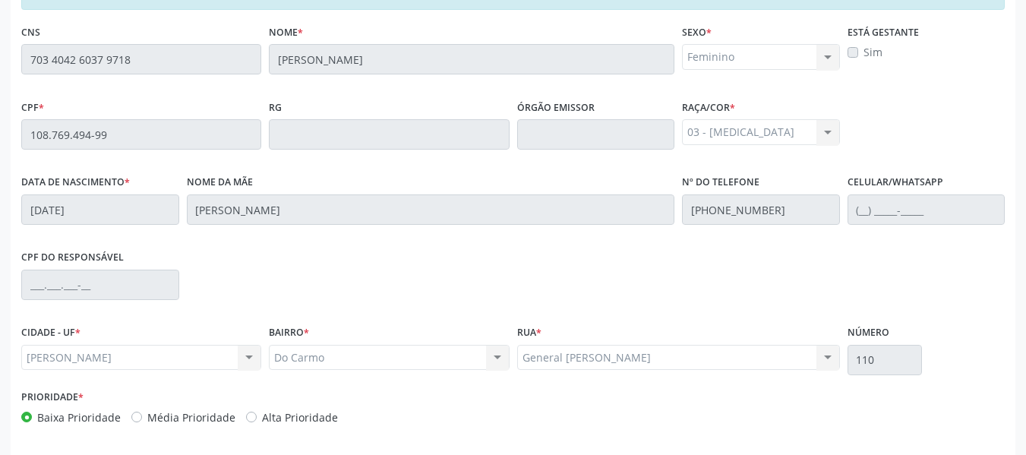
scroll to position [433, 0]
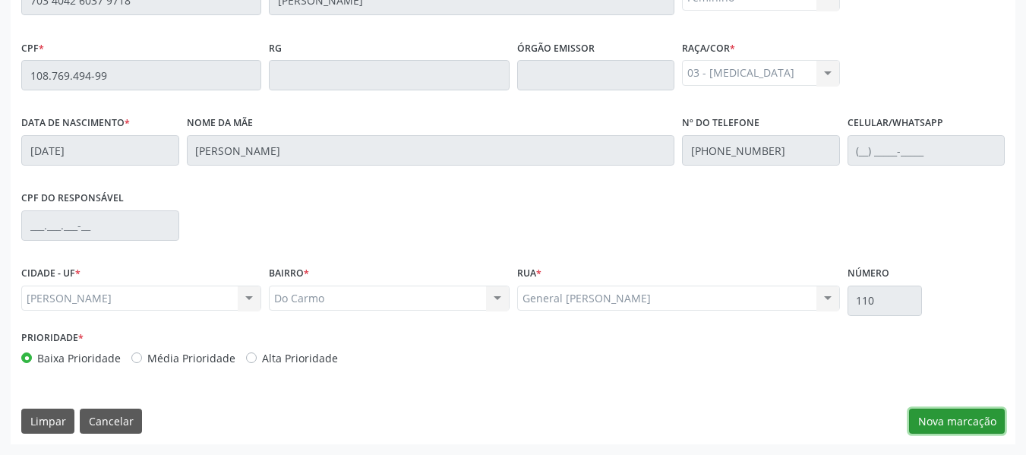
click at [963, 414] on button "Nova marcação" at bounding box center [957, 421] width 96 height 26
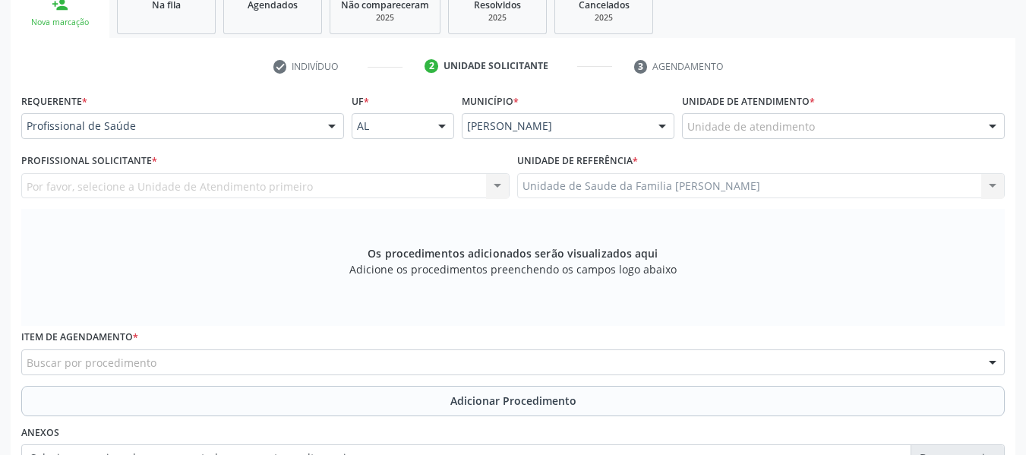
scroll to position [191, 0]
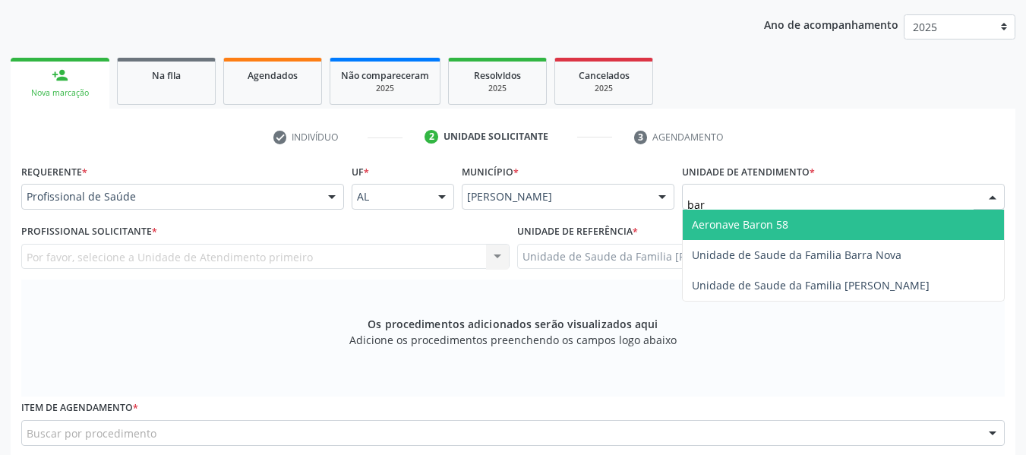
type input "barr"
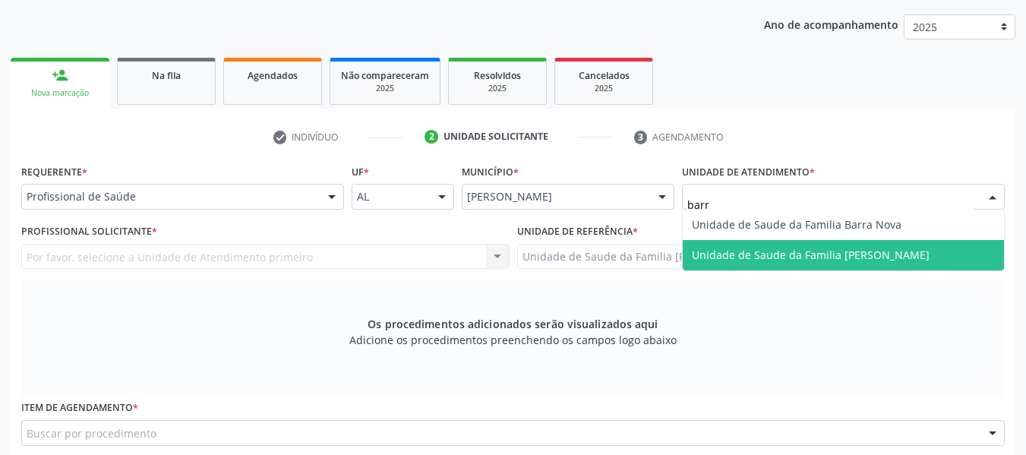
click at [756, 251] on span "Unidade de Saude da Familia [PERSON_NAME]" at bounding box center [811, 254] width 238 height 14
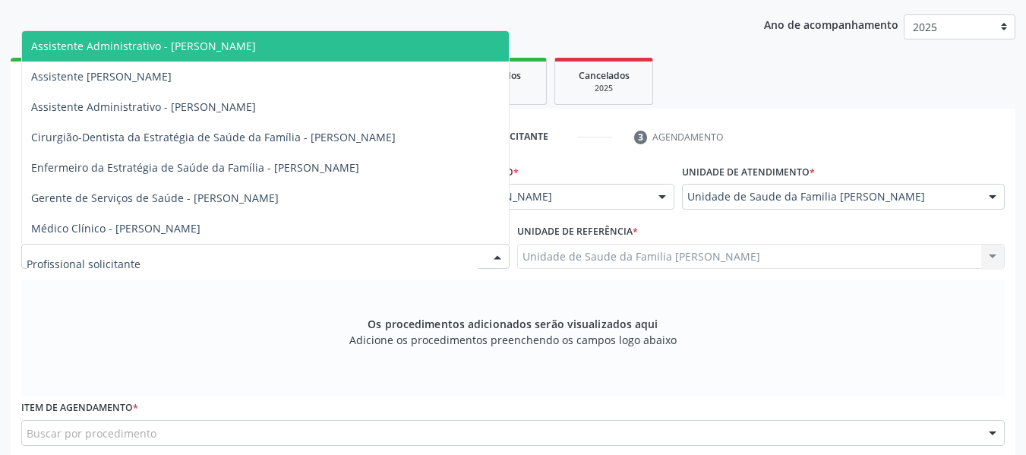
click at [497, 256] on div at bounding box center [497, 257] width 23 height 26
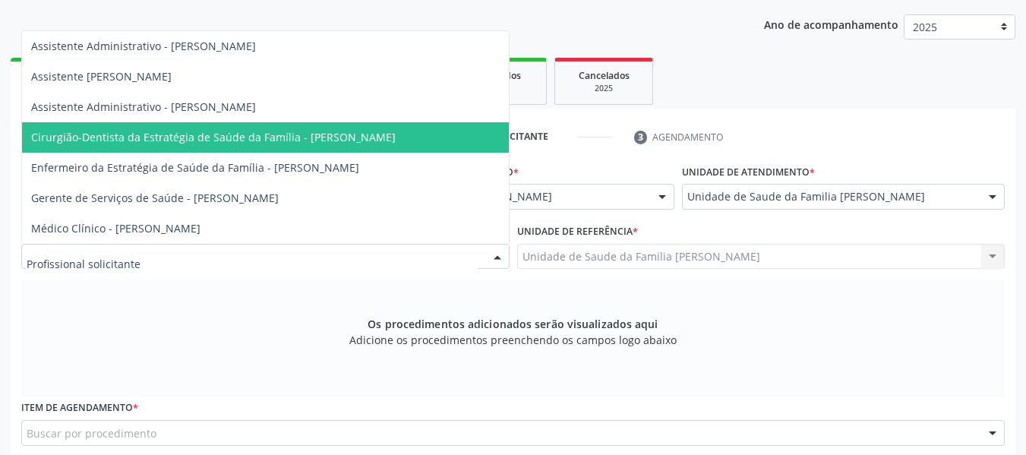
click at [245, 139] on span "Cirurgião-Dentista da Estratégia de Saúde da Família - [PERSON_NAME]" at bounding box center [213, 137] width 364 height 14
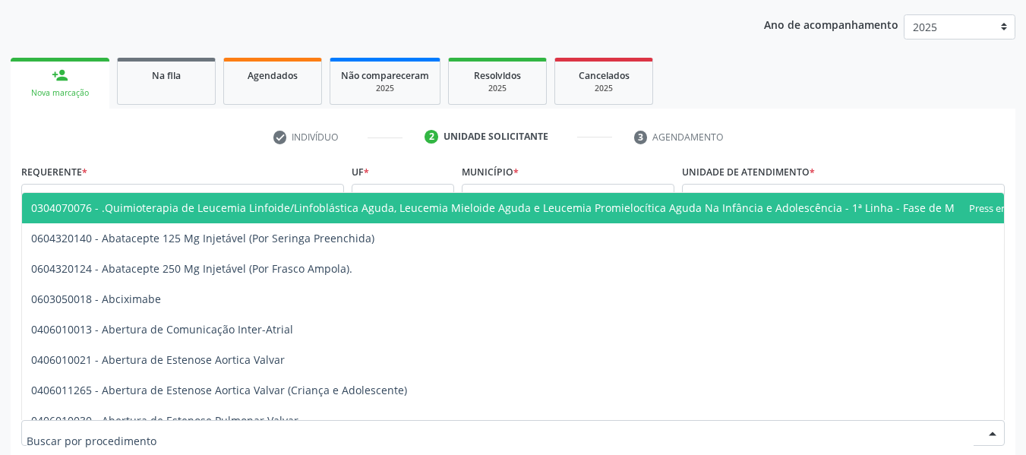
scroll to position [191, 0]
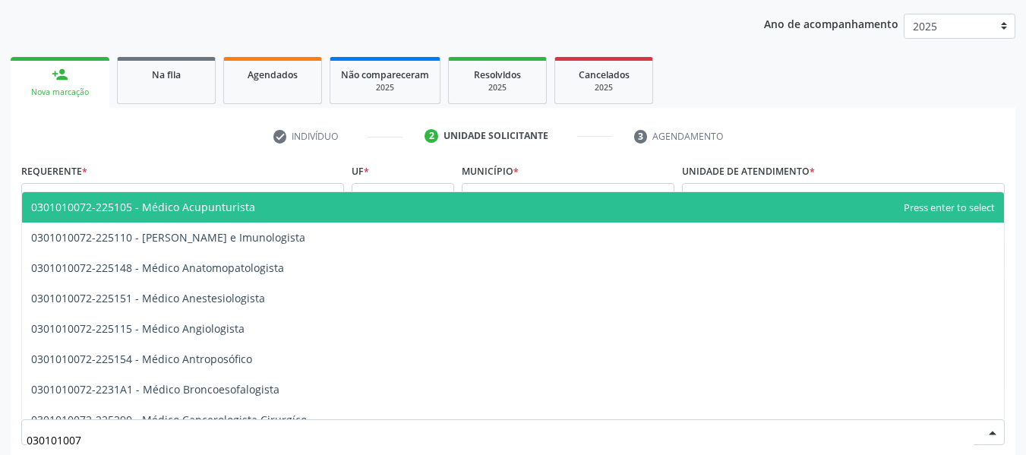
type input "0301010072"
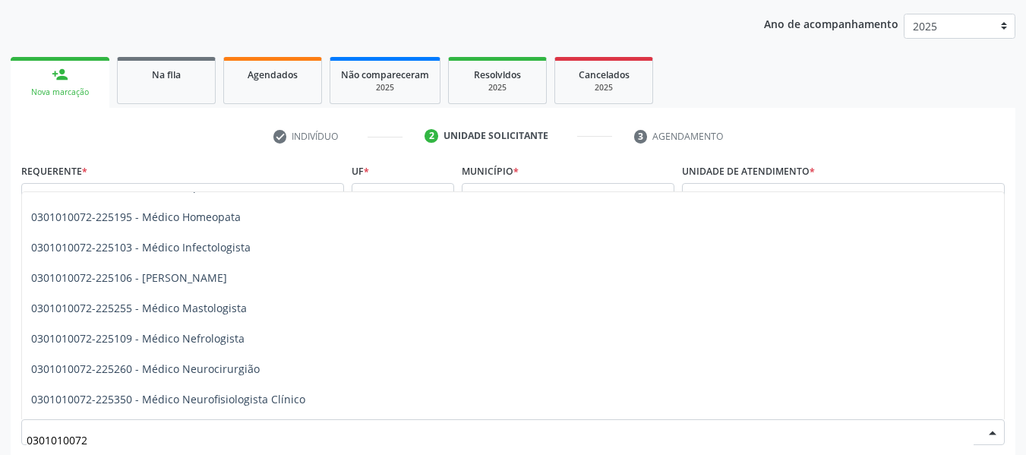
scroll to position [1022, 0]
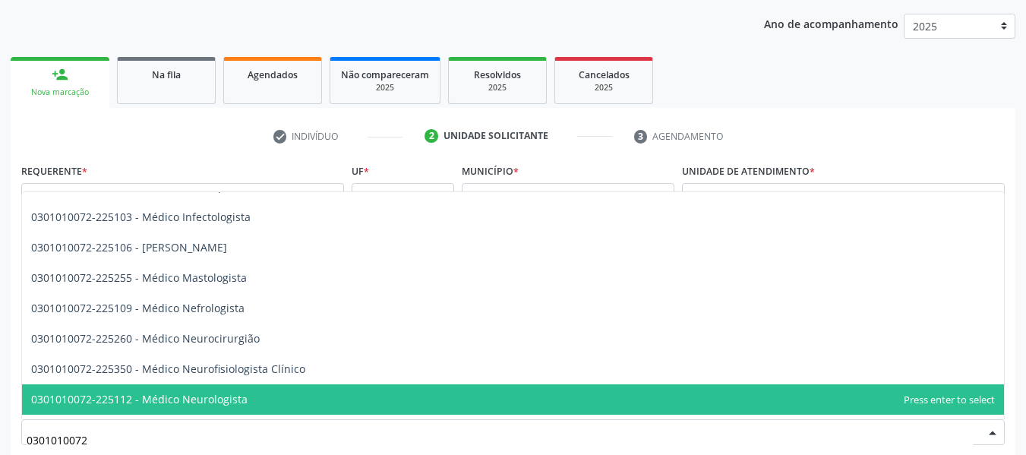
click at [228, 399] on span "0301010072-225112 - Médico Neurologista" at bounding box center [139, 399] width 216 height 14
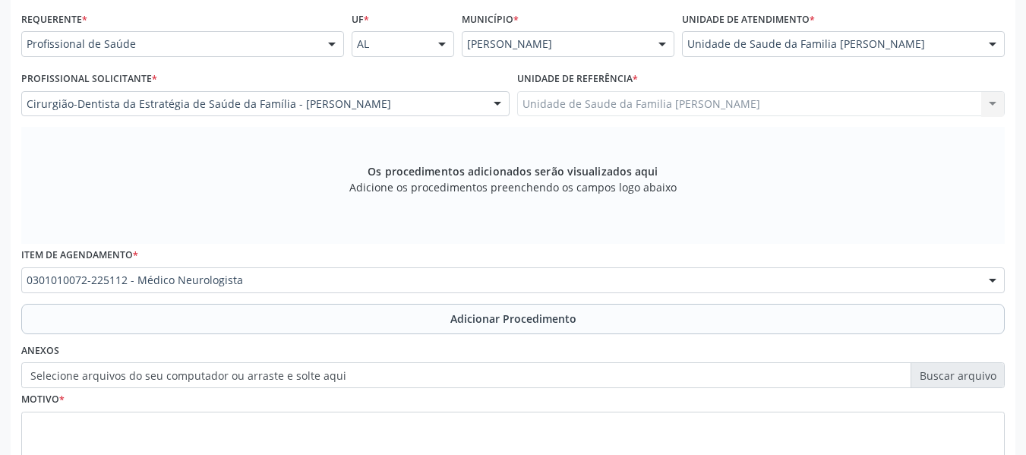
scroll to position [414, 0]
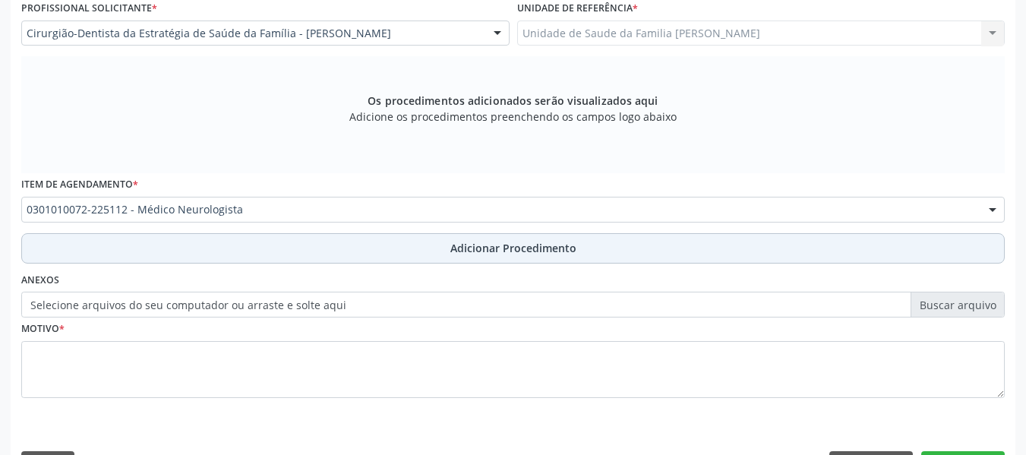
click at [492, 247] on span "Adicionar Procedimento" at bounding box center [513, 248] width 126 height 16
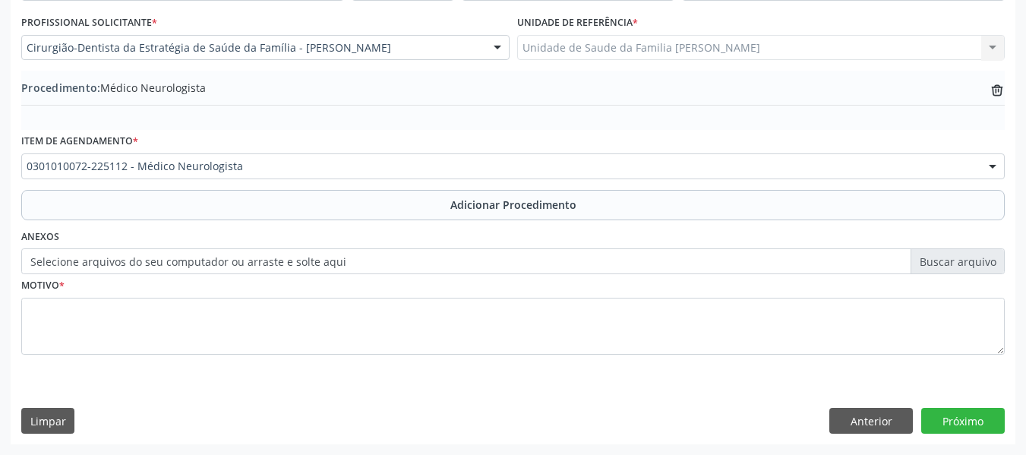
click at [21, 190] on button "Adicionar Procedimento" at bounding box center [512, 205] width 983 height 30
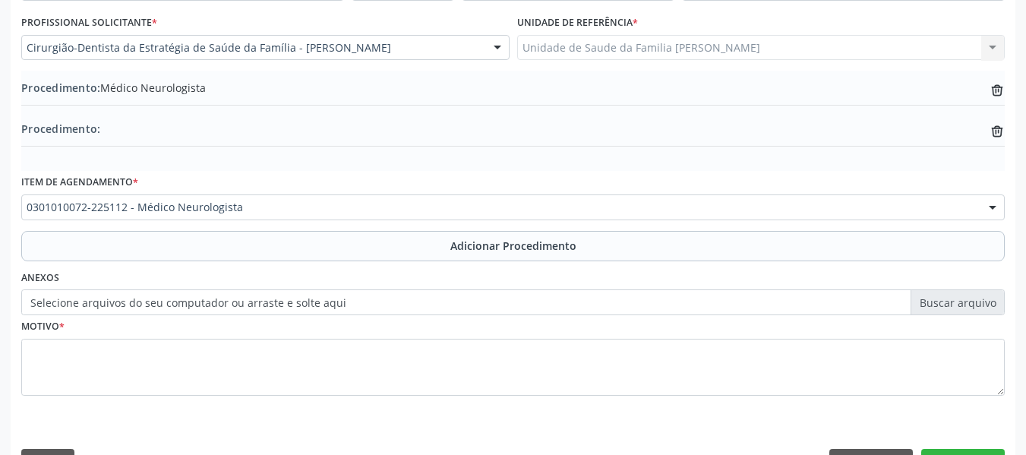
scroll to position [414, 0]
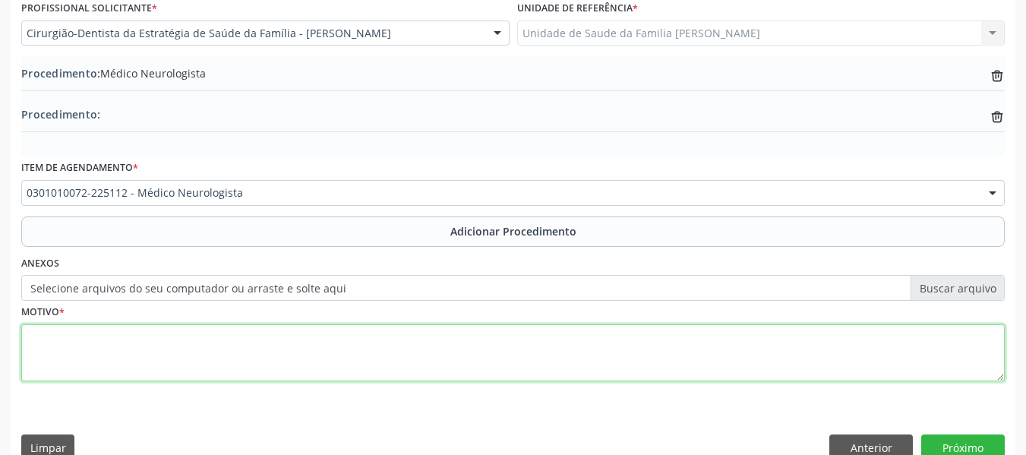
click at [70, 347] on textarea at bounding box center [512, 353] width 983 height 58
type textarea "sem/ justificativa"
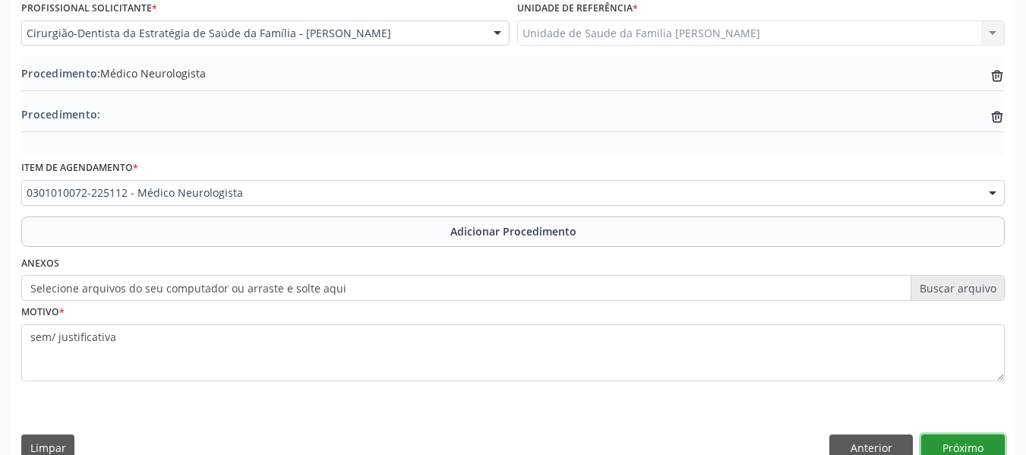
click at [959, 446] on button "Próximo" at bounding box center [962, 447] width 83 height 26
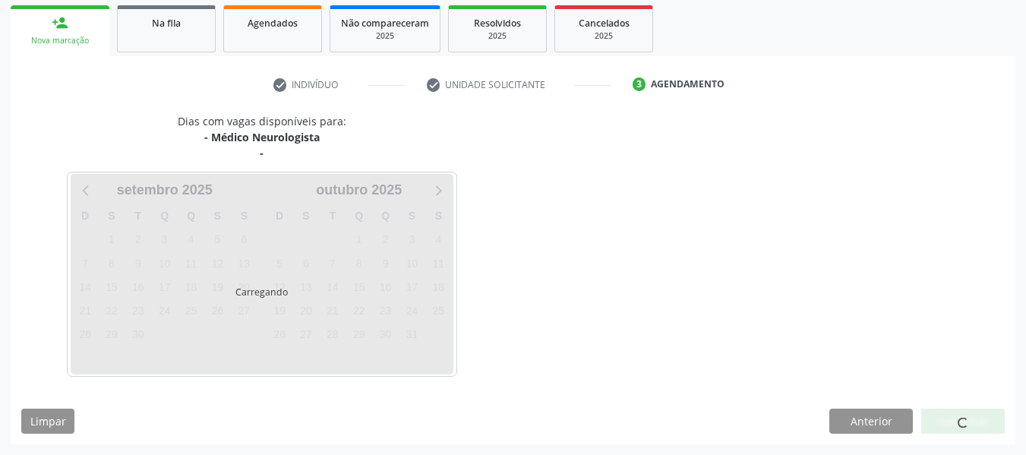
scroll to position [288, 0]
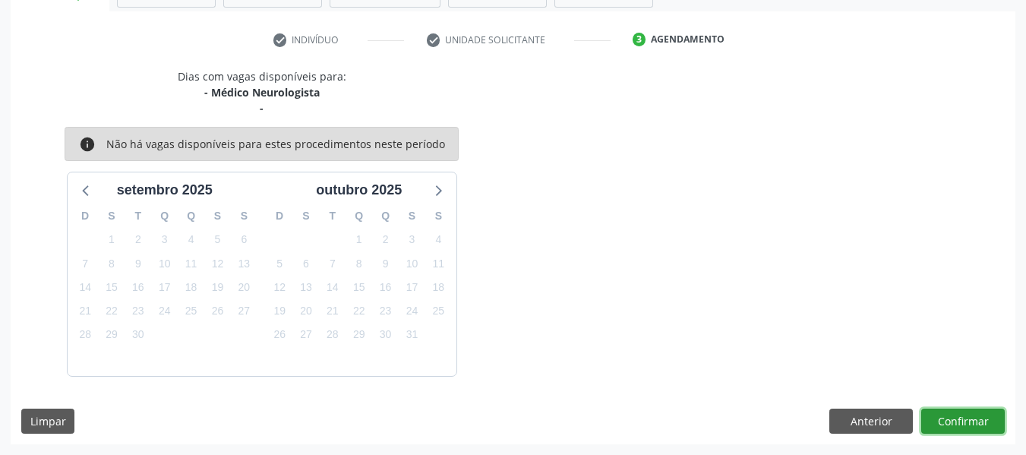
click at [958, 424] on button "Confirmar" at bounding box center [962, 421] width 83 height 26
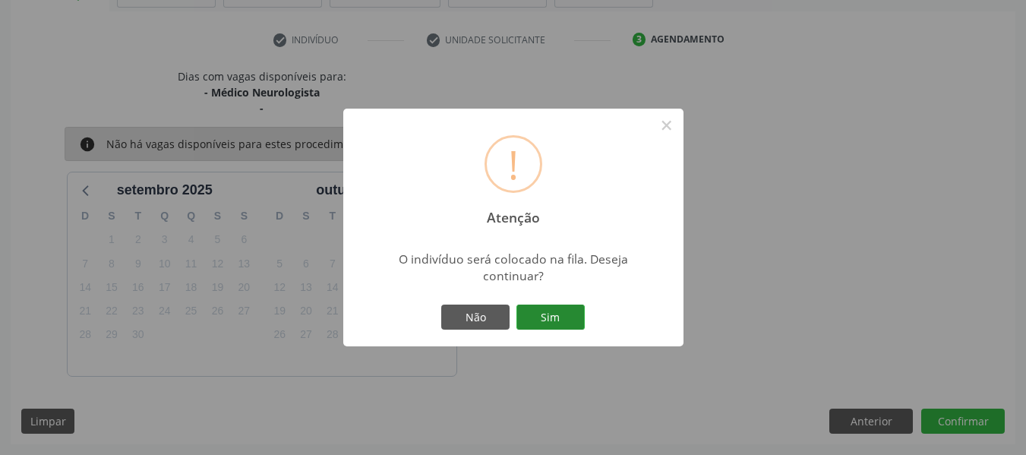
click at [556, 313] on button "Sim" at bounding box center [550, 317] width 68 height 26
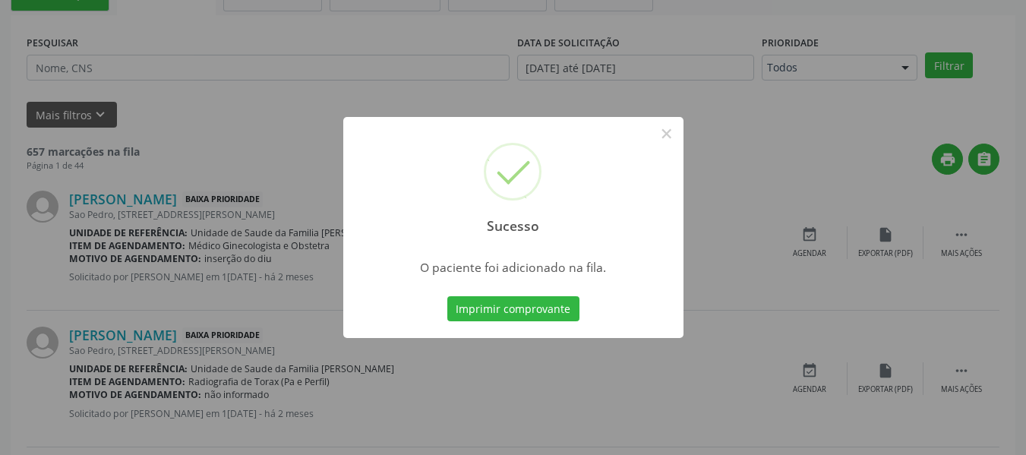
scroll to position [68, 0]
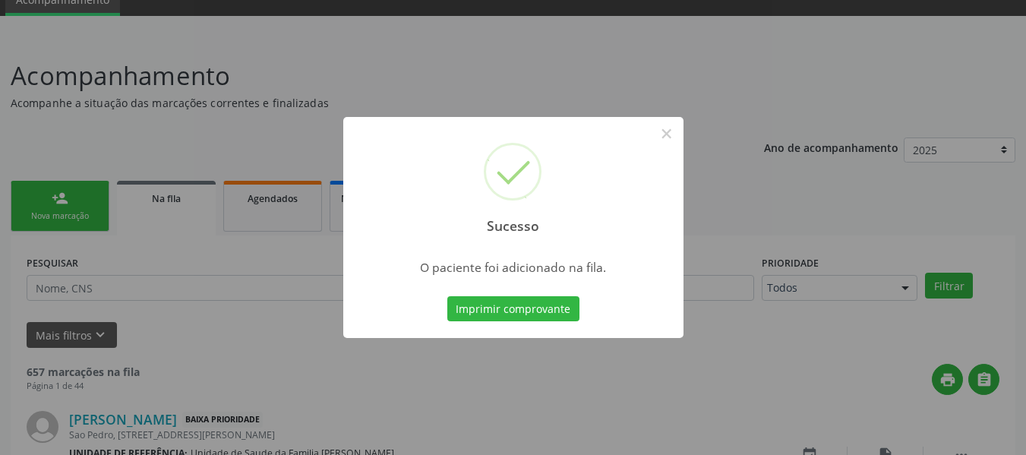
click at [61, 215] on div "Sucesso × O paciente foi adicionado na fila. Imprimir comprovante Cancel" at bounding box center [513, 227] width 1026 height 455
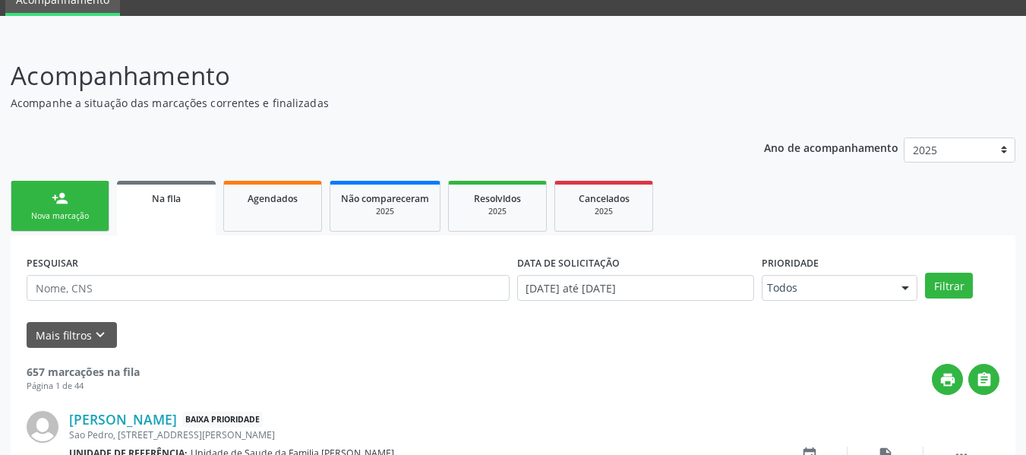
click at [61, 215] on div "Nova marcação" at bounding box center [60, 215] width 76 height 11
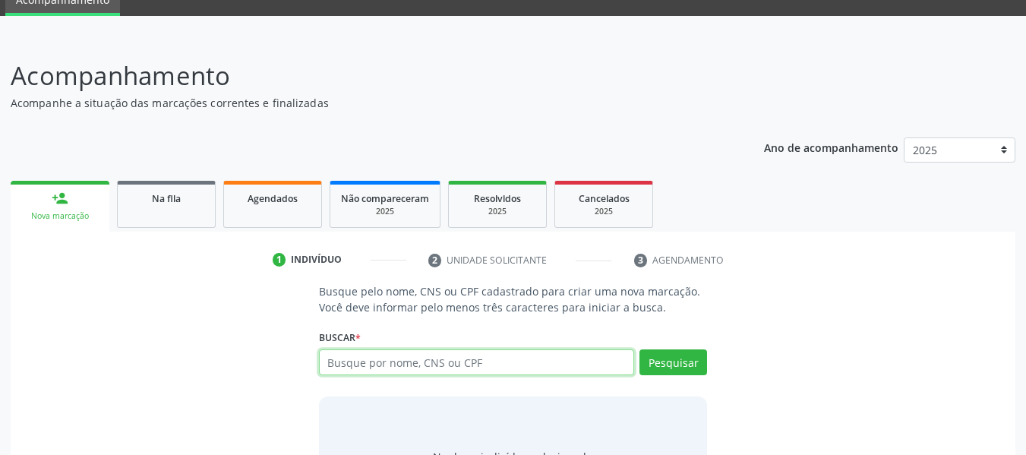
click at [354, 362] on input "text" at bounding box center [477, 362] width 316 height 26
type input "700504997488054"
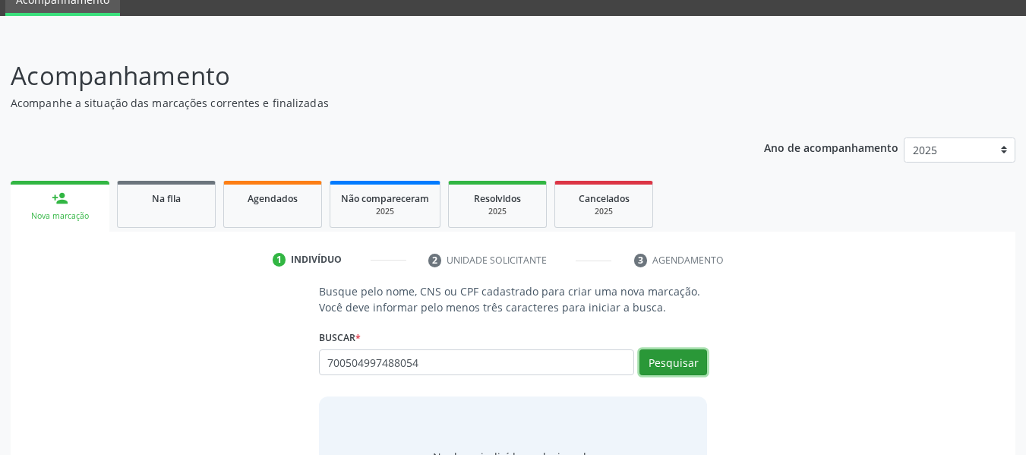
click at [668, 361] on button "Pesquisar" at bounding box center [673, 362] width 68 height 26
type input "700504997488054"
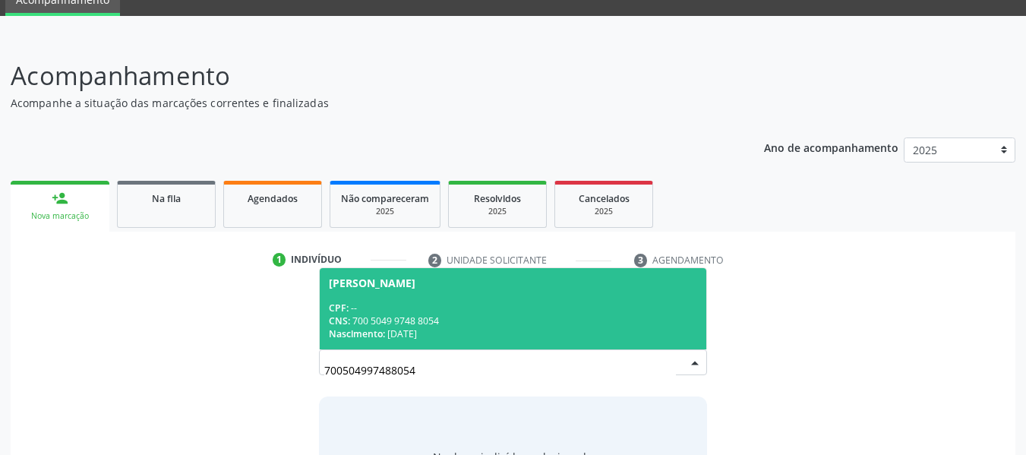
click at [411, 310] on div "CPF: --" at bounding box center [513, 307] width 369 height 13
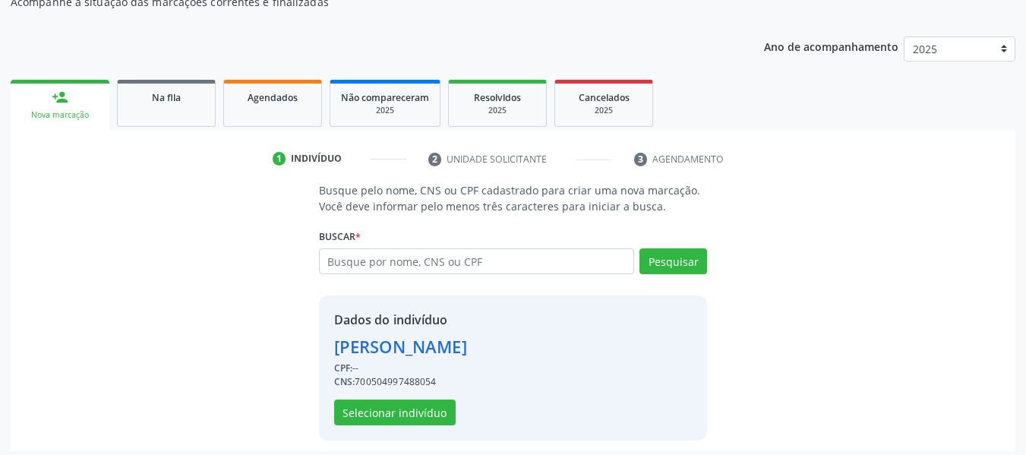
scroll to position [175, 0]
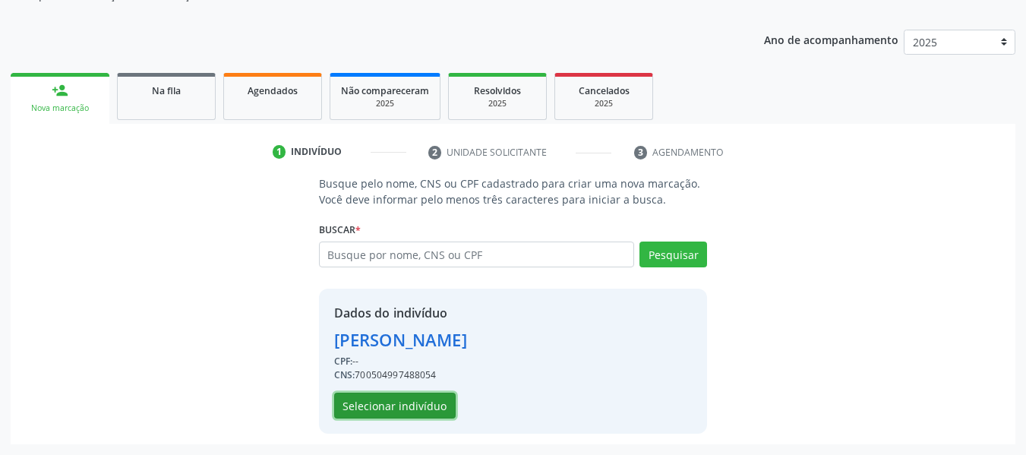
click at [434, 405] on button "Selecionar indivíduo" at bounding box center [394, 405] width 121 height 26
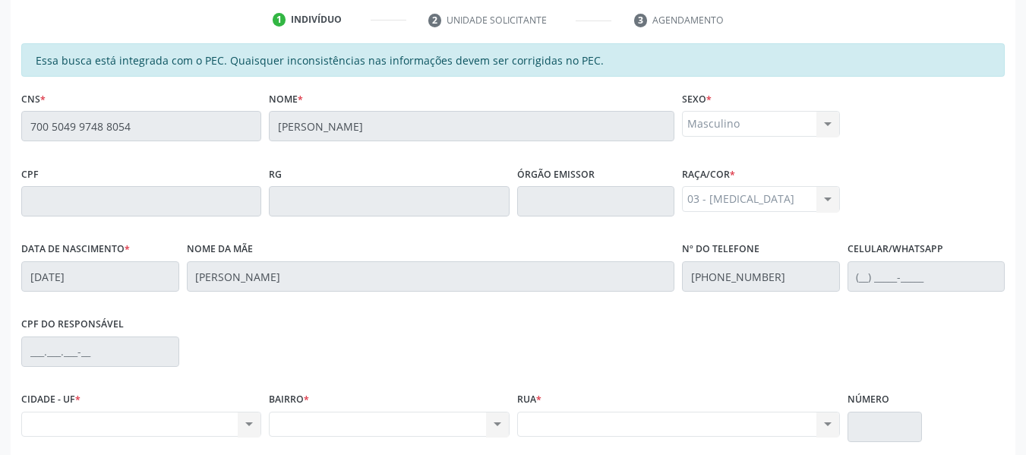
scroll to position [433, 0]
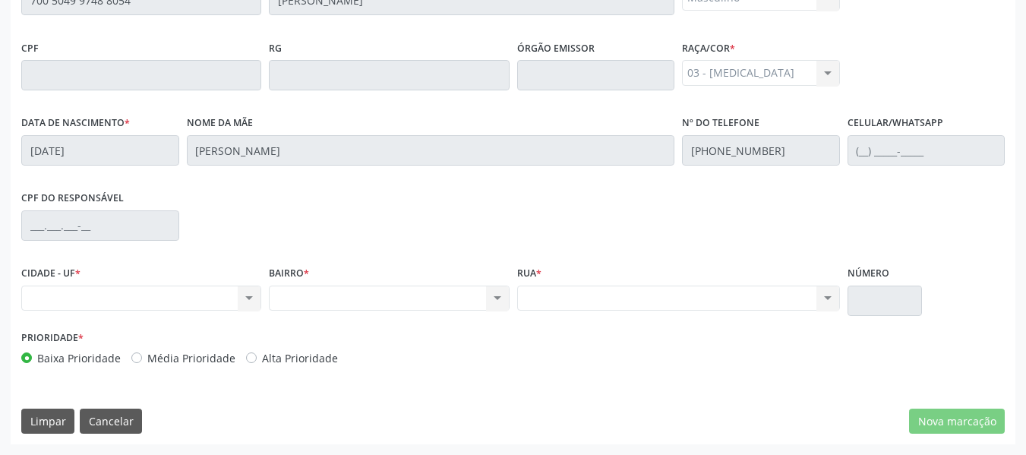
click at [249, 298] on div "Nenhum resultado encontrado para: " " Não há nenhuma opção para ser exibida." at bounding box center [141, 298] width 240 height 26
drag, startPoint x: 249, startPoint y: 298, endPoint x: 123, endPoint y: 273, distance: 128.5
click at [123, 273] on div "CIDADE - UF * Nenhum resultado encontrado para: " " Não há nenhuma opção para s…" at bounding box center [141, 286] width 240 height 49
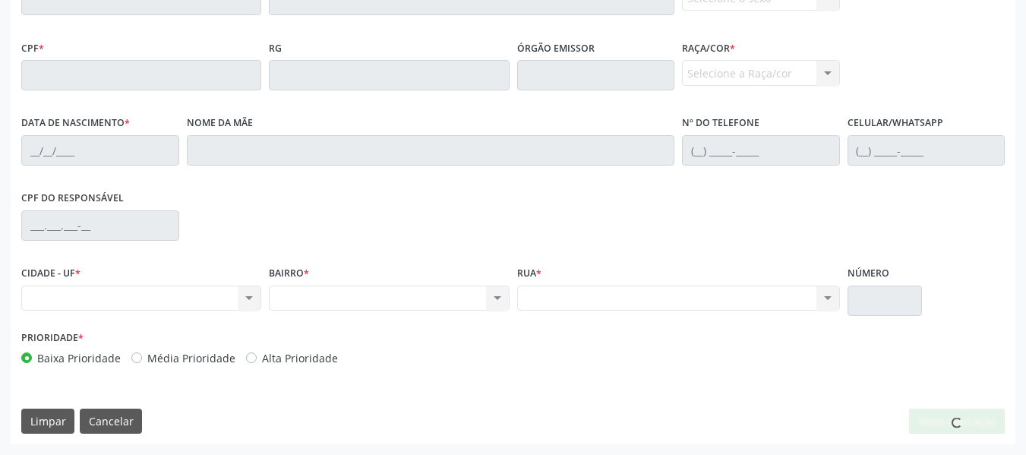
scroll to position [0, 0]
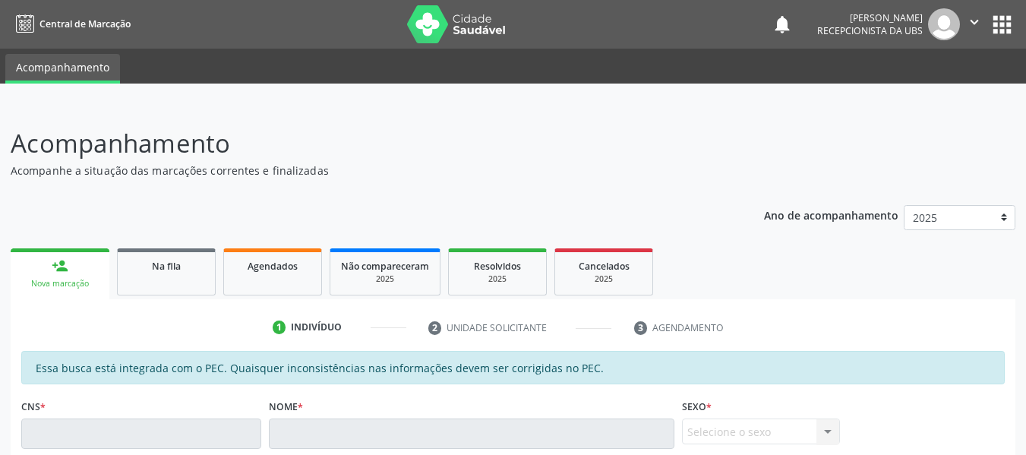
click at [61, 260] on div "person_add" at bounding box center [60, 265] width 17 height 17
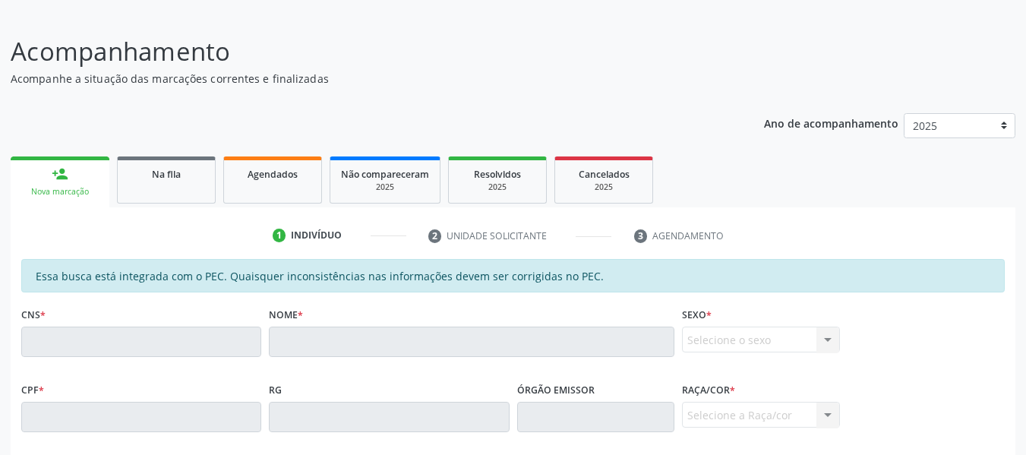
scroll to position [51, 0]
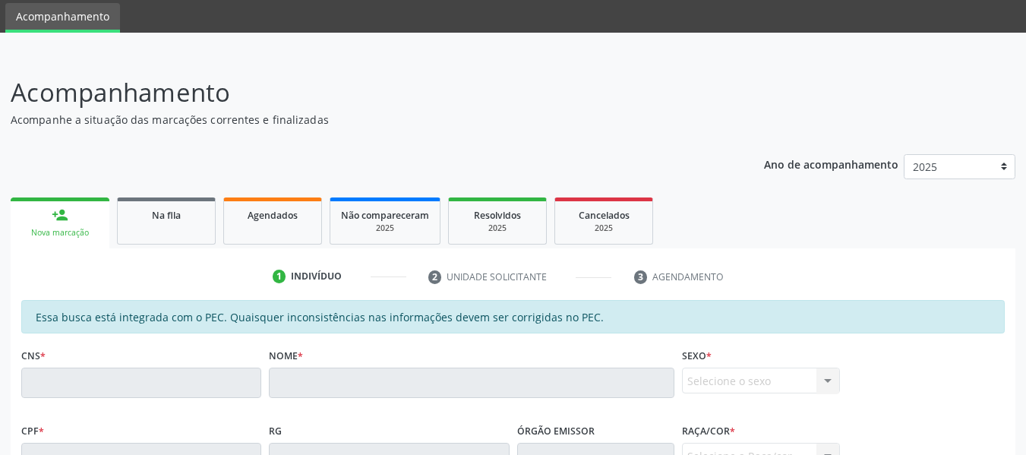
click at [61, 212] on div "person_add" at bounding box center [60, 214] width 17 height 17
click at [60, 210] on div "person_add" at bounding box center [60, 214] width 17 height 17
click at [57, 215] on div "person_add" at bounding box center [60, 214] width 17 height 17
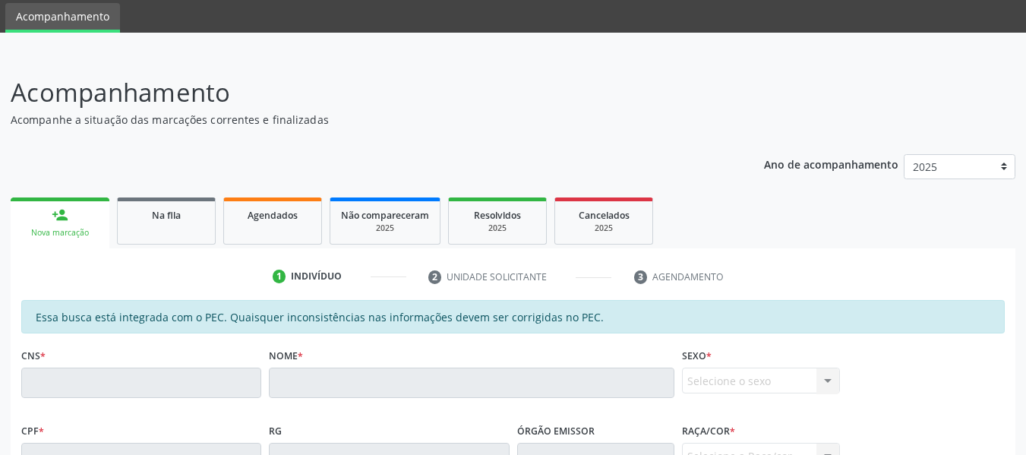
click at [57, 215] on div "person_add" at bounding box center [60, 214] width 17 height 17
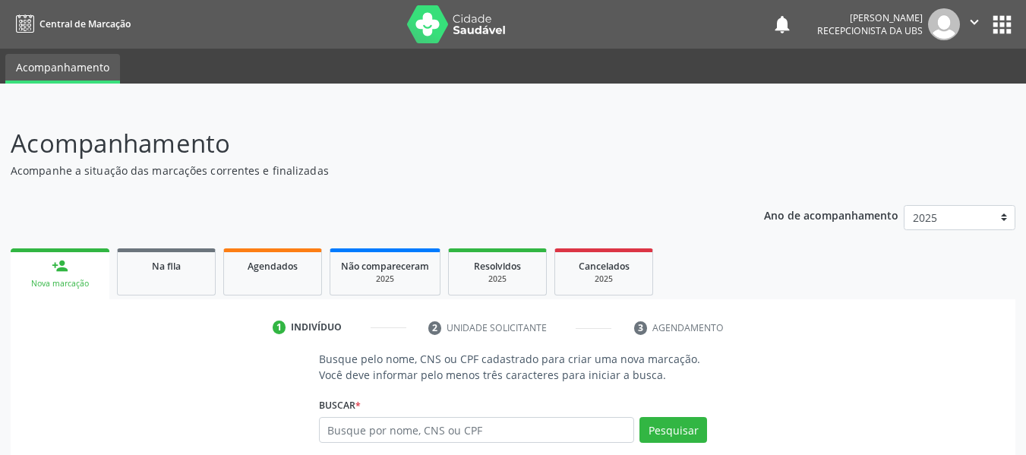
click at [427, 431] on input "text" at bounding box center [477, 430] width 316 height 26
type input "700506787358059"
click at [672, 427] on button "Pesquisar" at bounding box center [673, 430] width 68 height 26
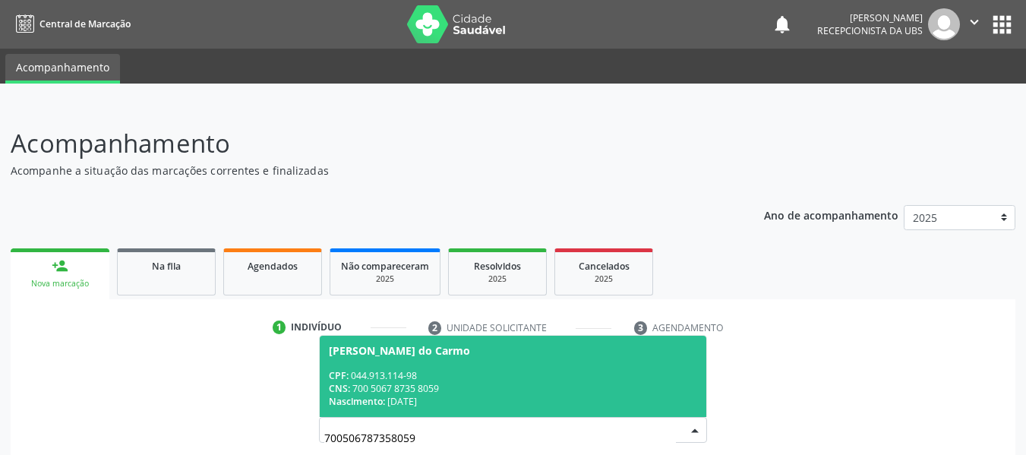
click at [439, 376] on div "CPF: 044.913.114-98" at bounding box center [513, 375] width 369 height 13
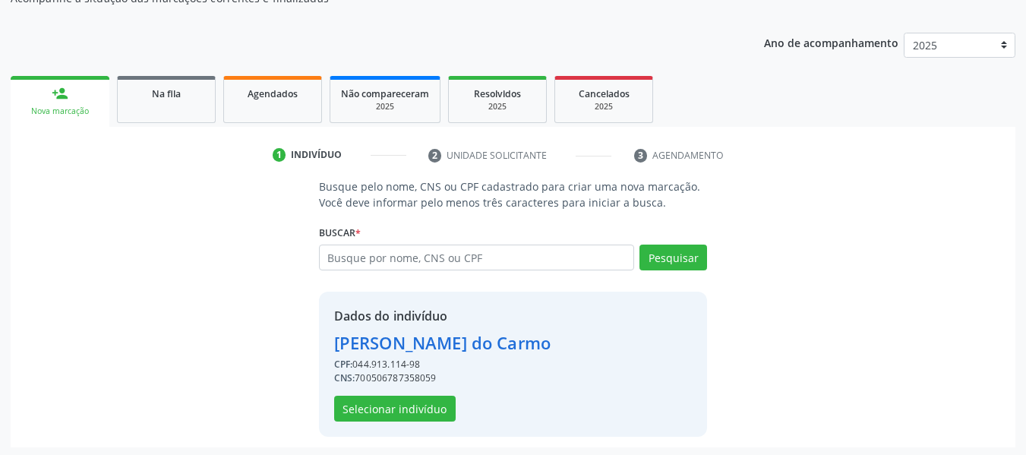
scroll to position [175, 0]
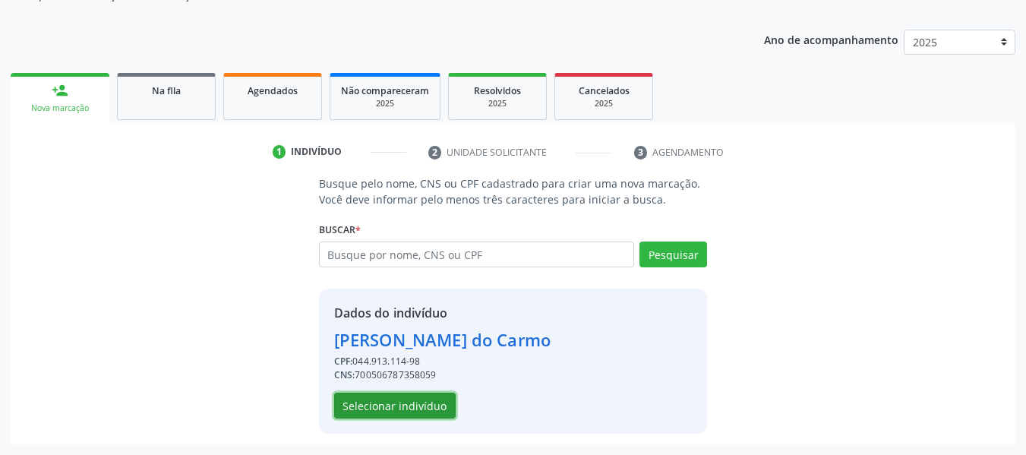
click at [392, 404] on button "Selecionar indivíduo" at bounding box center [394, 405] width 121 height 26
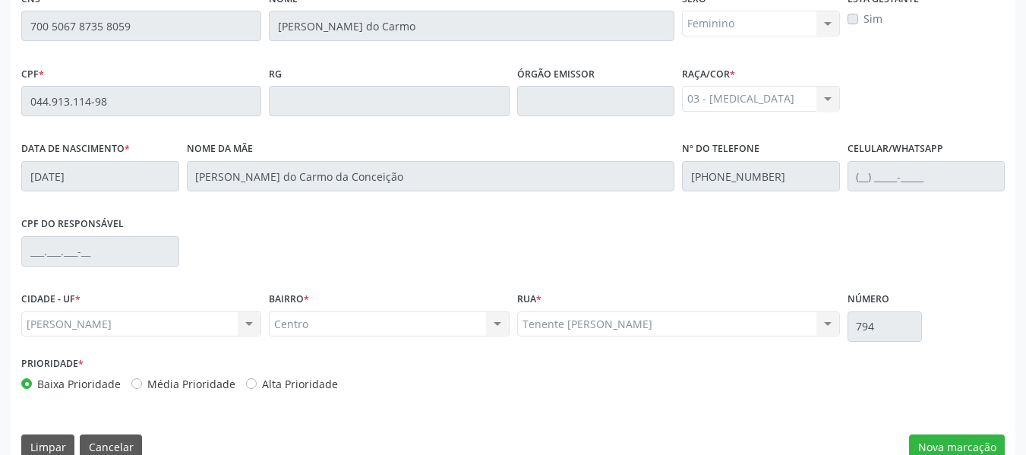
scroll to position [433, 0]
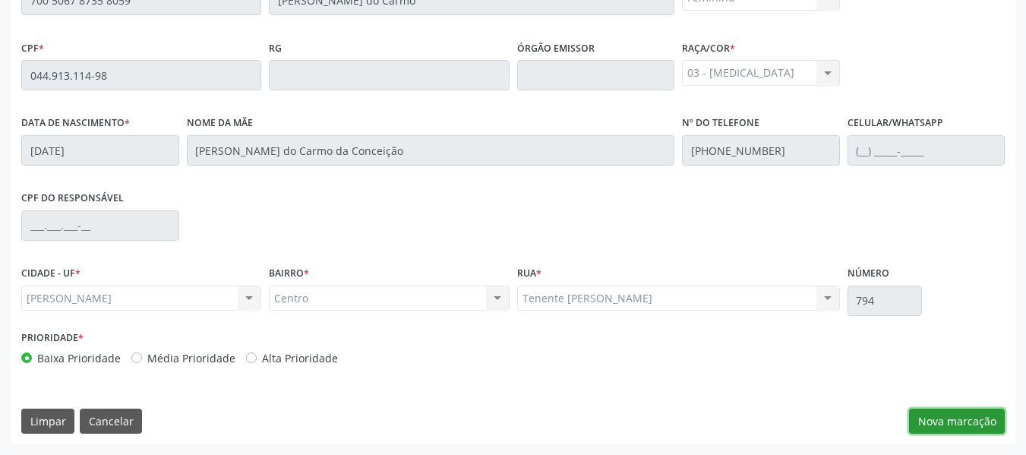
click at [963, 417] on button "Nova marcação" at bounding box center [957, 421] width 96 height 26
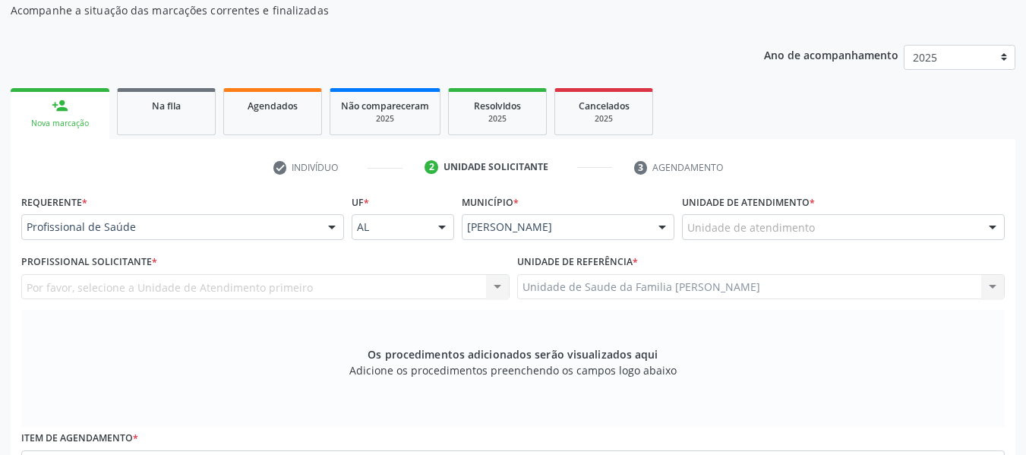
scroll to position [110, 0]
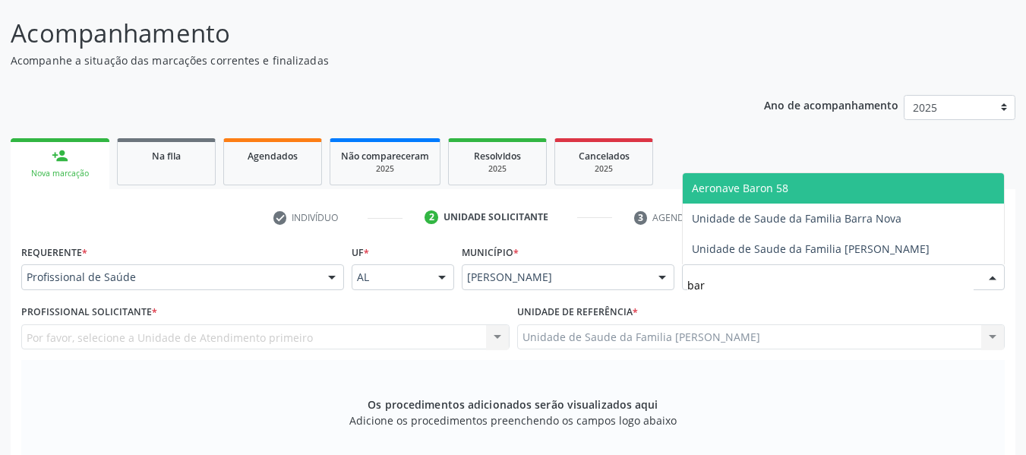
type input "barr"
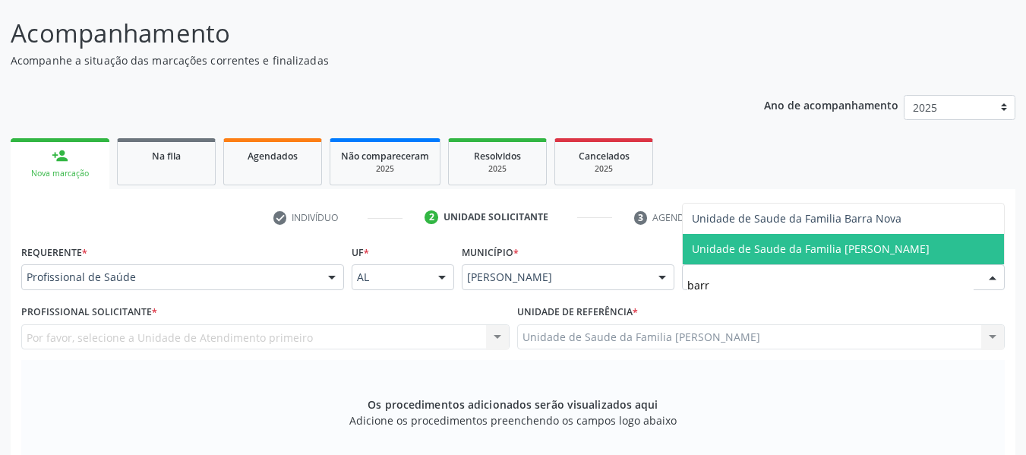
click at [740, 249] on span "Unidade de Saude da Familia [PERSON_NAME]" at bounding box center [811, 248] width 238 height 14
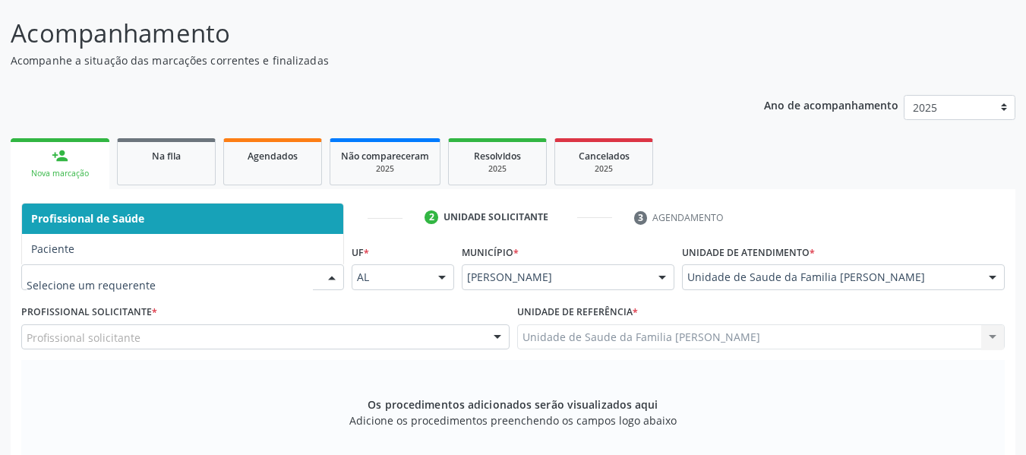
click at [331, 275] on div at bounding box center [331, 278] width 23 height 26
click at [125, 217] on span "Profissional de Saúde" at bounding box center [87, 218] width 113 height 14
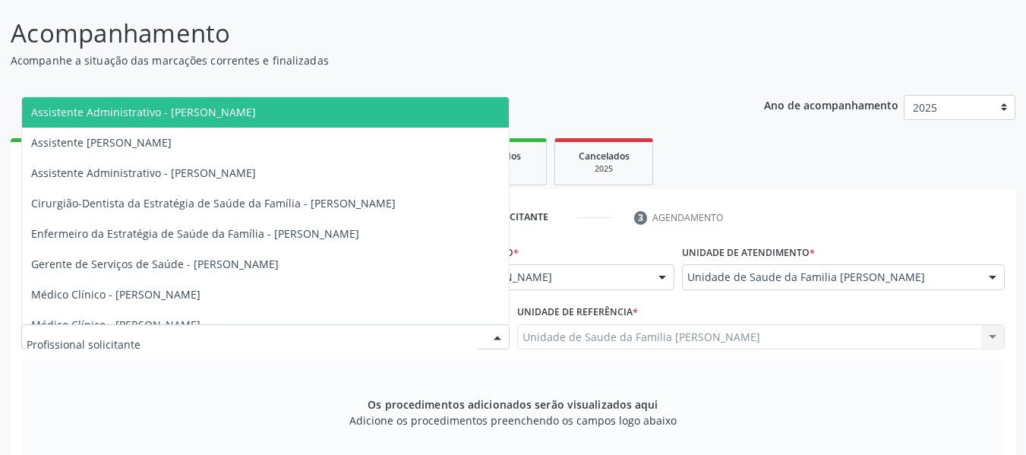
click at [499, 336] on div at bounding box center [497, 338] width 23 height 26
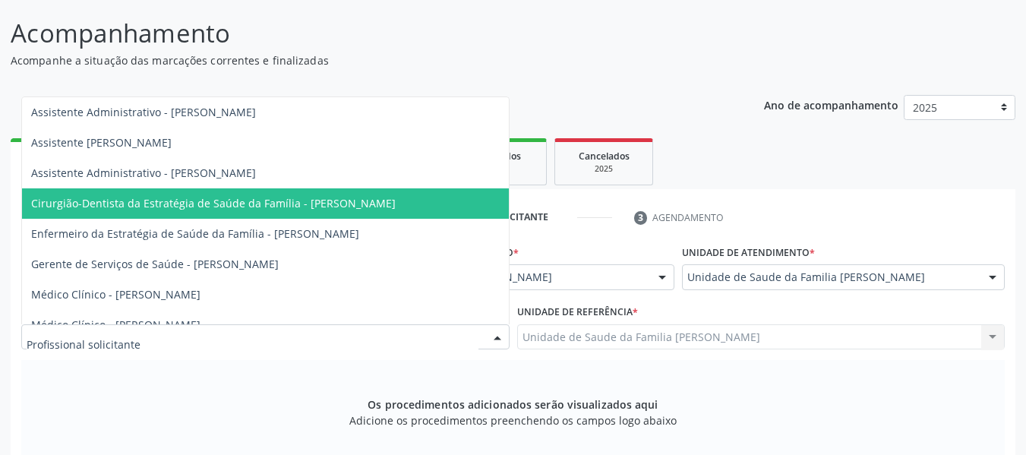
click at [356, 197] on span "Cirurgião-Dentista da Estratégia de Saúde da Família - [PERSON_NAME]" at bounding box center [213, 203] width 364 height 14
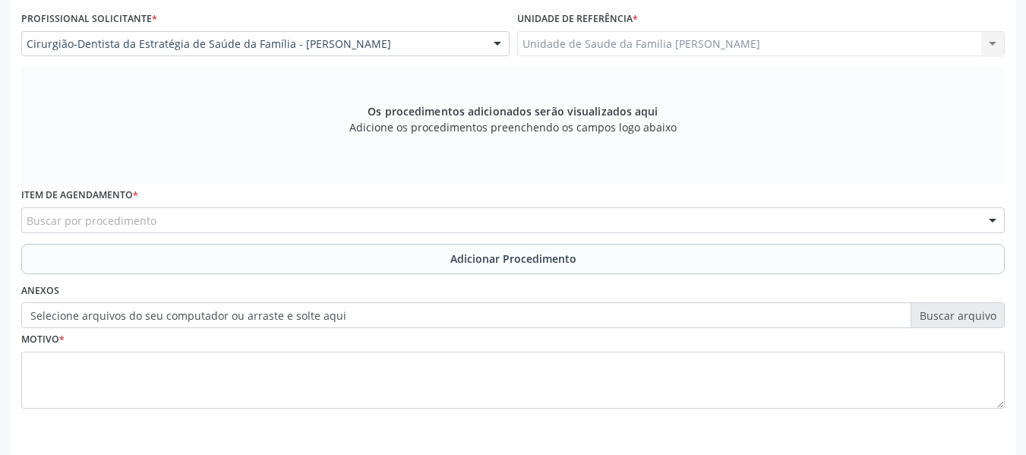
scroll to position [457, 0]
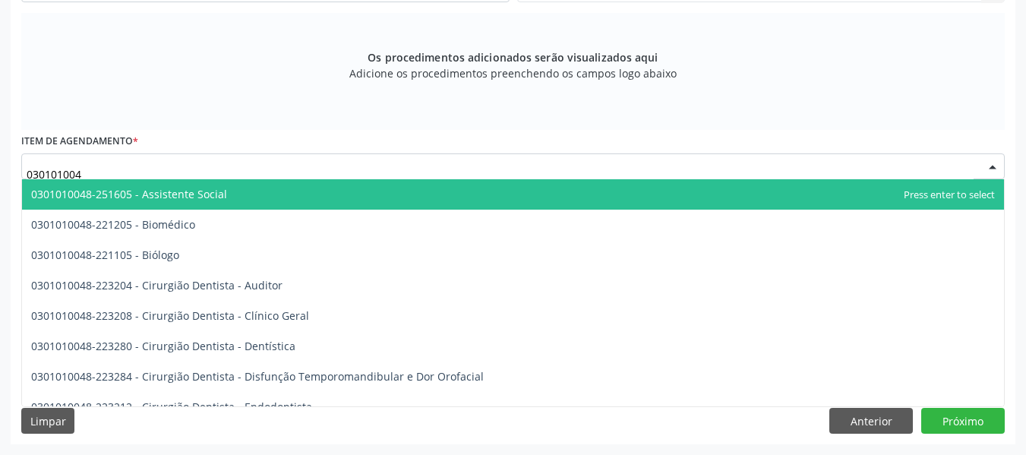
type input "0301010048"
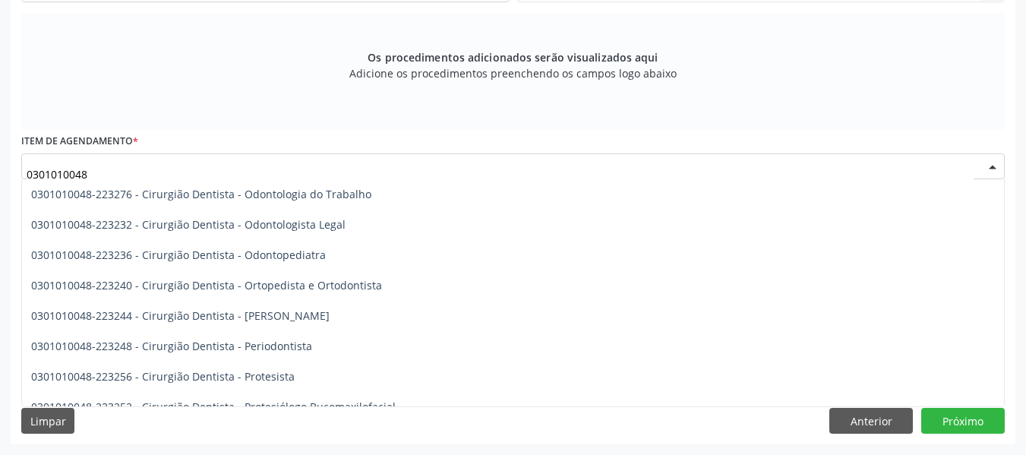
scroll to position [425, 0]
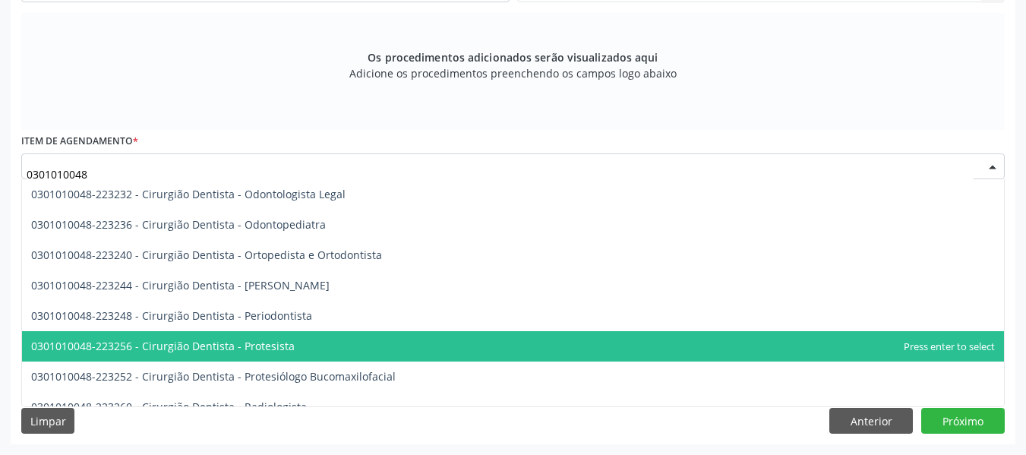
click at [273, 340] on span "0301010048-223256 - Cirurgião Dentista - Protesista" at bounding box center [162, 346] width 263 height 14
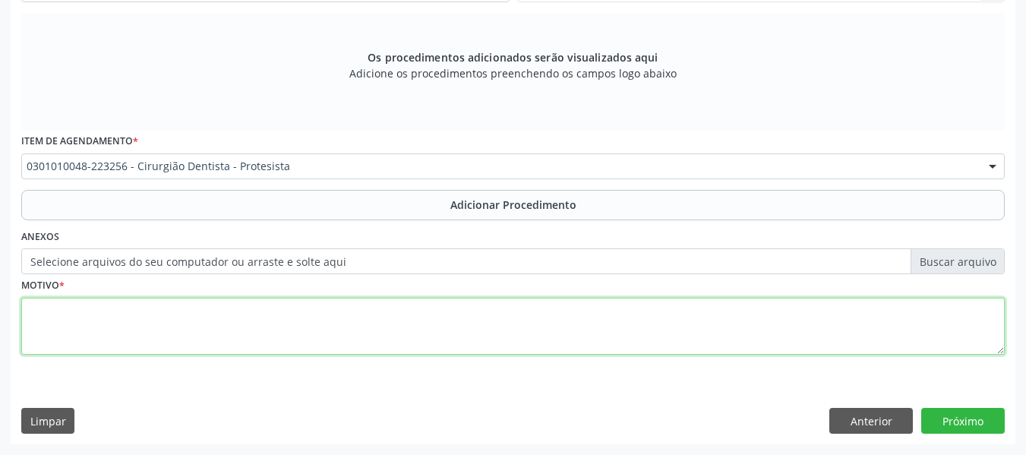
click at [59, 328] on textarea at bounding box center [512, 327] width 983 height 58
type textarea "s"
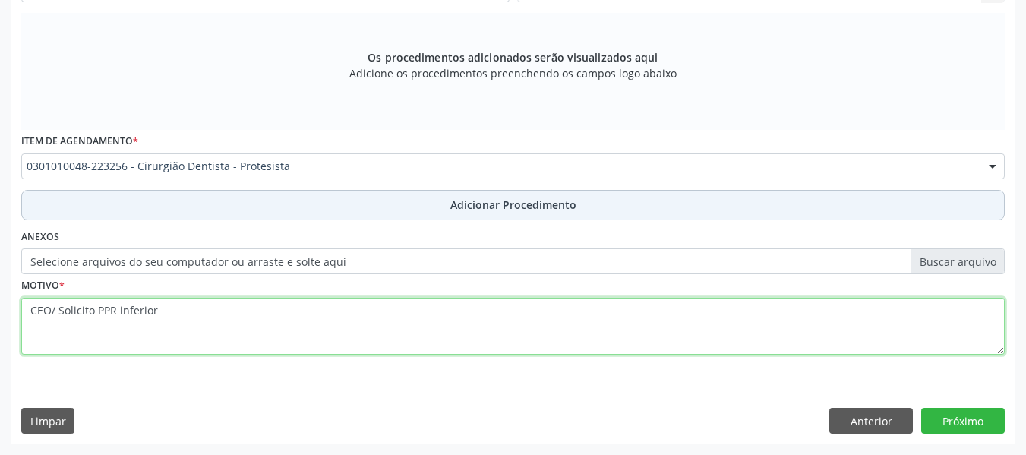
type textarea "CEO/ Solicito PPR inferior"
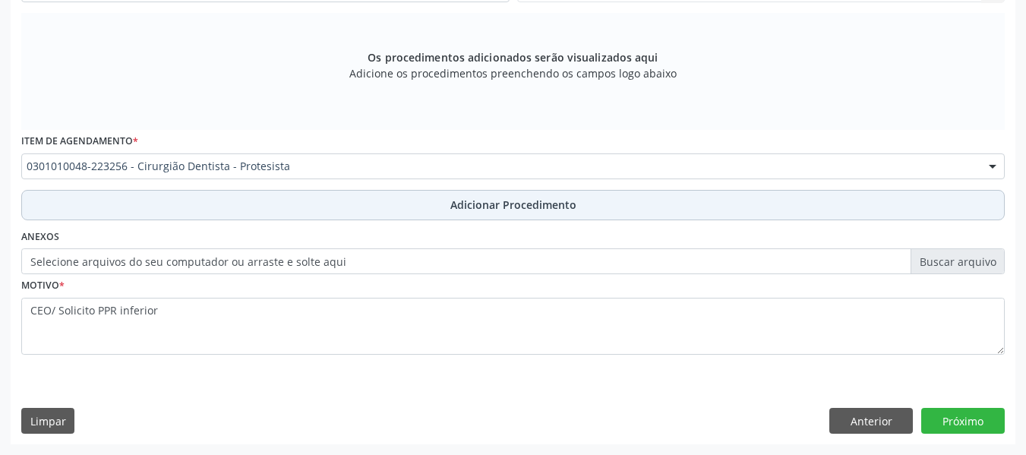
click at [474, 205] on span "Adicionar Procedimento" at bounding box center [513, 205] width 126 height 16
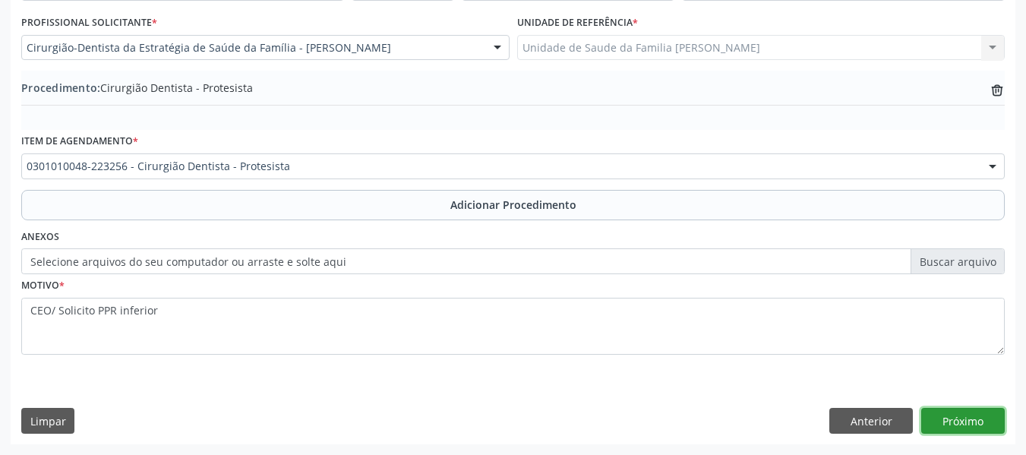
click at [966, 420] on button "Próximo" at bounding box center [962, 421] width 83 height 26
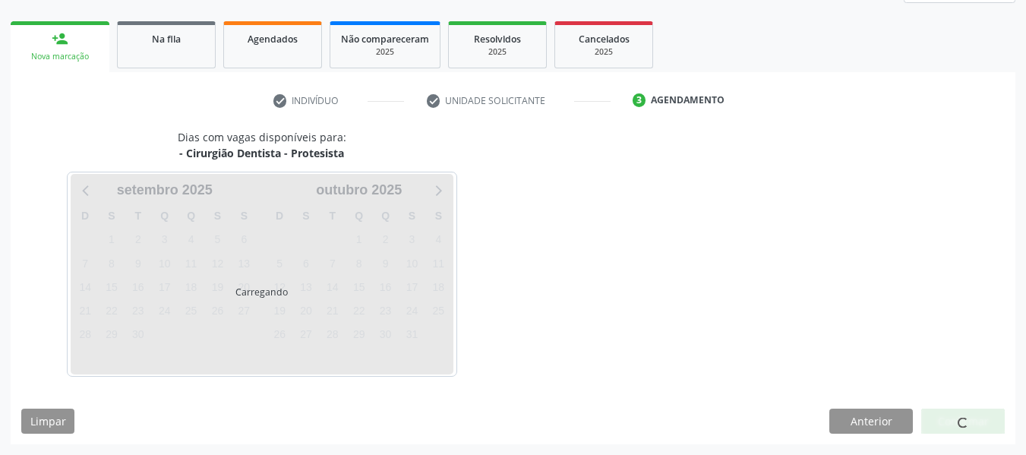
scroll to position [272, 0]
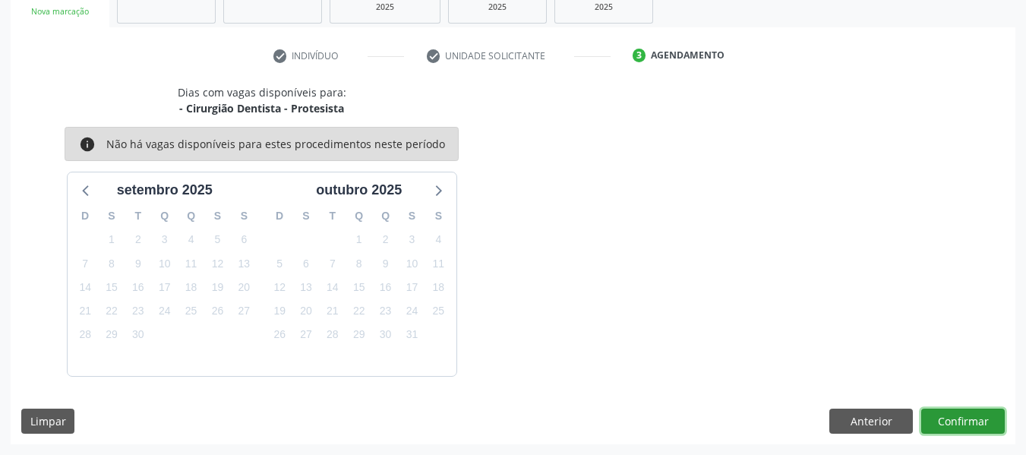
click at [966, 424] on button "Confirmar" at bounding box center [962, 421] width 83 height 26
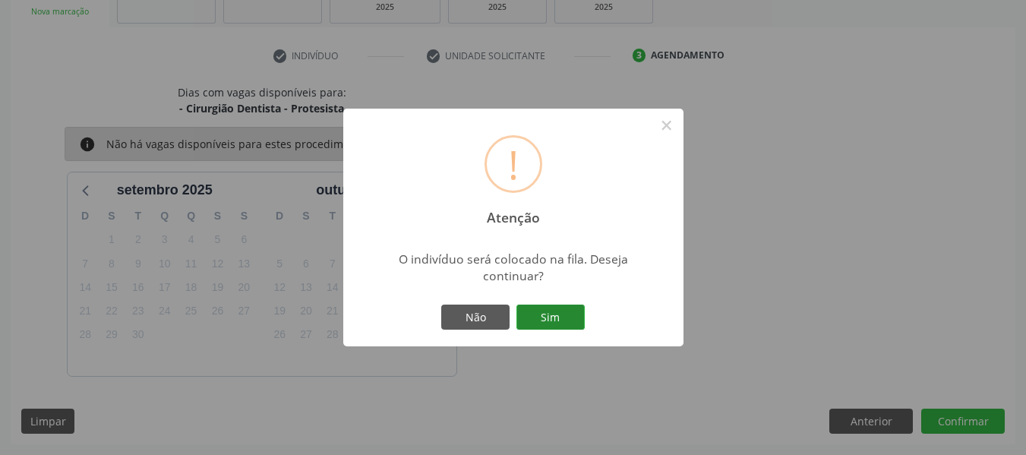
click at [553, 316] on button "Sim" at bounding box center [550, 317] width 68 height 26
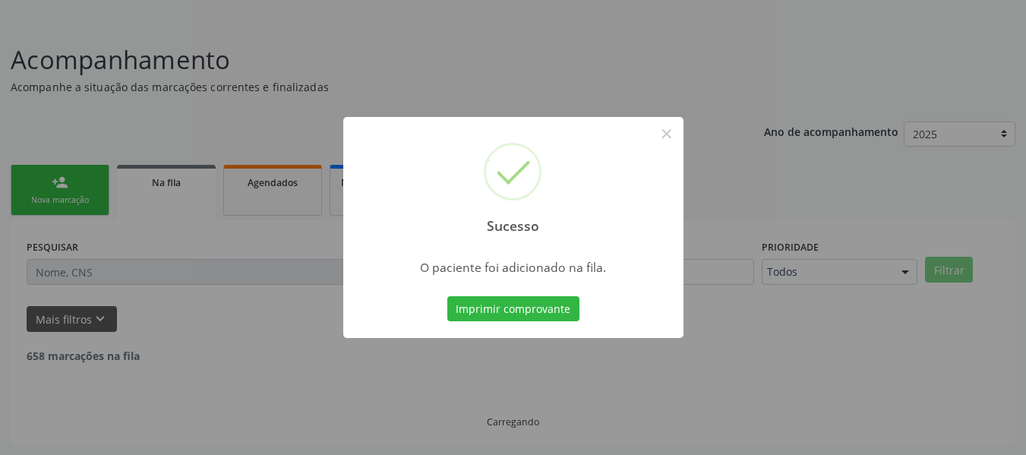
scroll to position [68, 0]
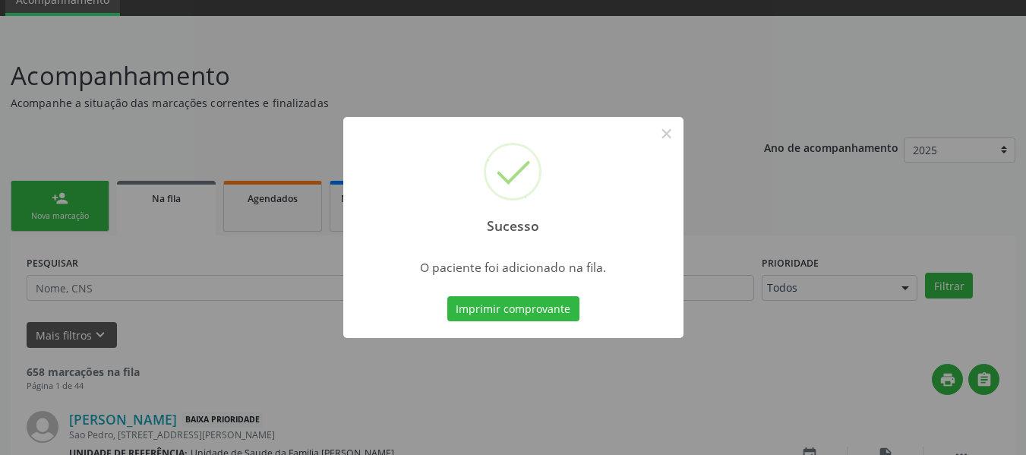
click at [56, 199] on div "Sucesso × O paciente foi adicionado na fila. Imprimir comprovante Cancel" at bounding box center [513, 227] width 1026 height 455
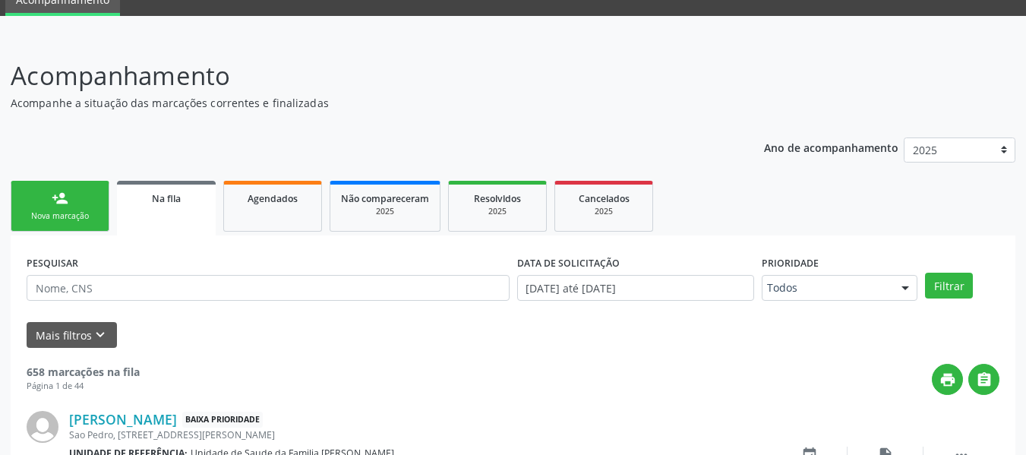
click at [56, 199] on div "person_add" at bounding box center [60, 198] width 17 height 17
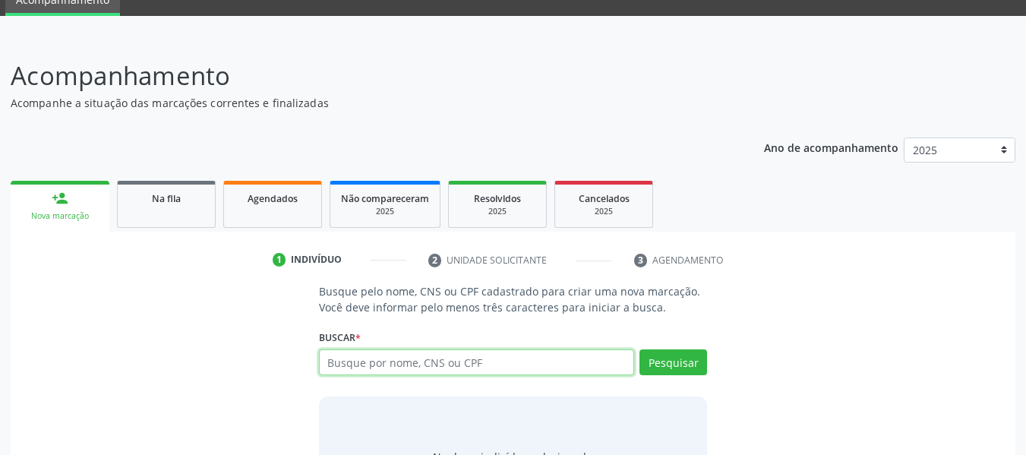
click at [526, 358] on input "text" at bounding box center [477, 362] width 316 height 26
type input "700504997488054"
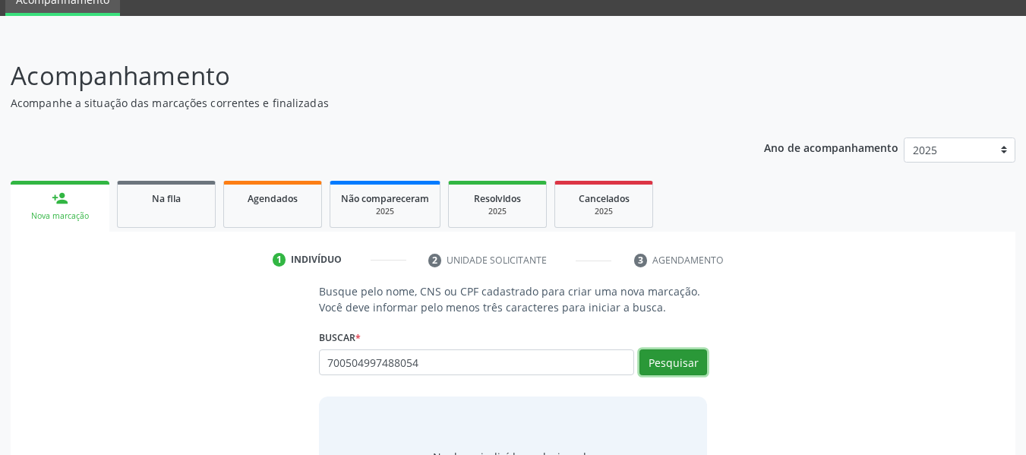
click at [679, 352] on button "Pesquisar" at bounding box center [673, 362] width 68 height 26
type input "700504997488054"
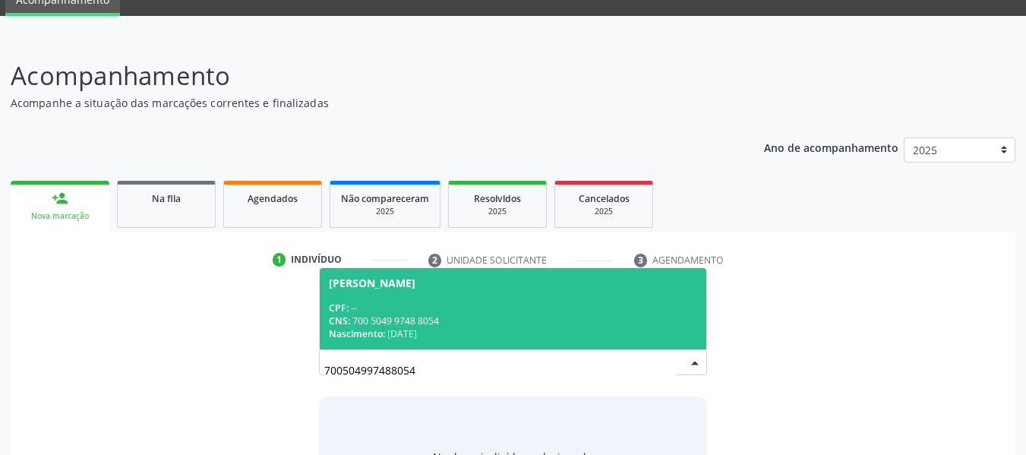
click at [400, 308] on div "CPF: --" at bounding box center [513, 307] width 369 height 13
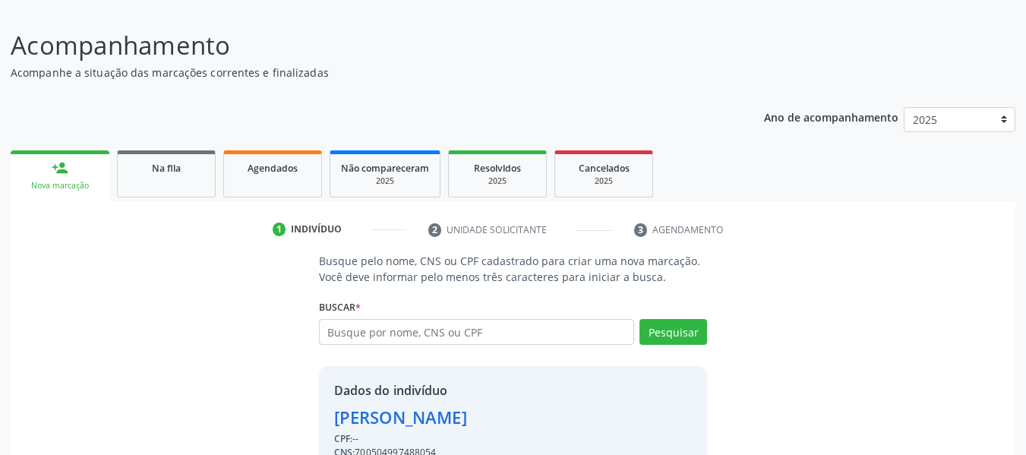
scroll to position [175, 0]
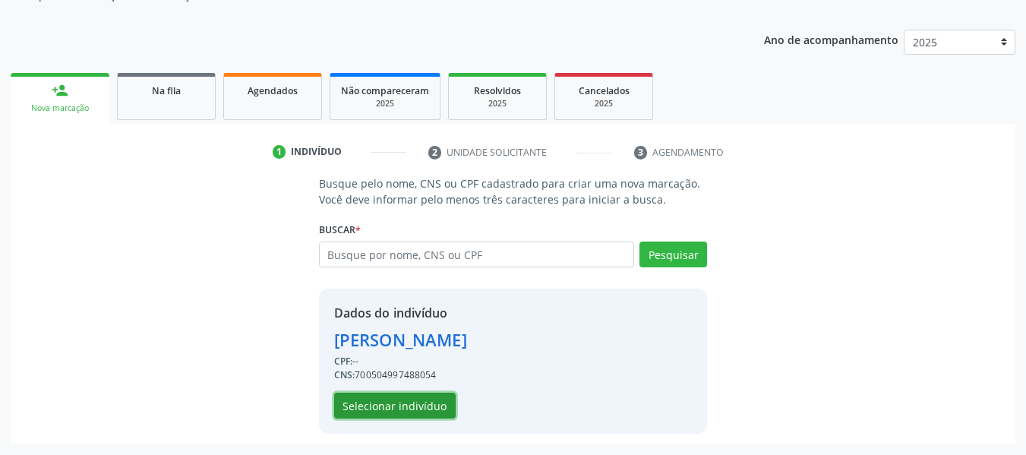
click at [390, 403] on button "Selecionar indivíduo" at bounding box center [394, 405] width 121 height 26
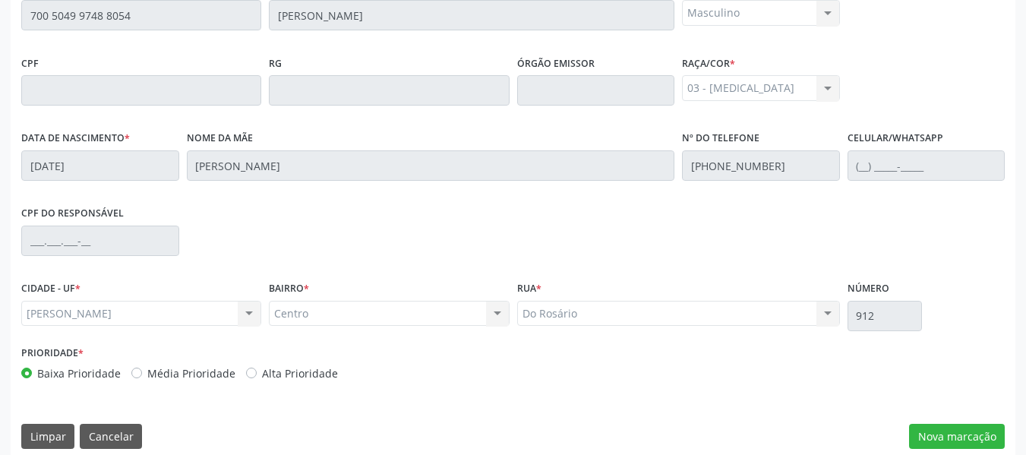
scroll to position [433, 0]
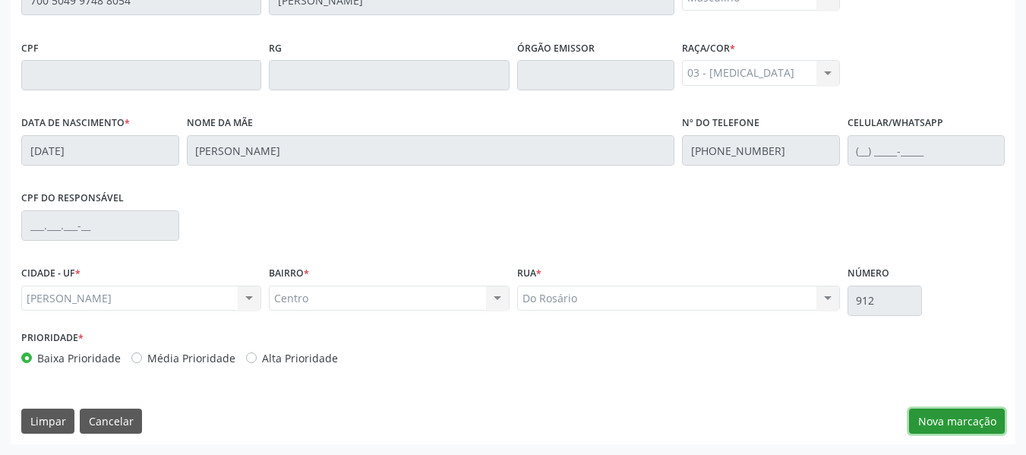
click at [969, 417] on button "Nova marcação" at bounding box center [957, 421] width 96 height 26
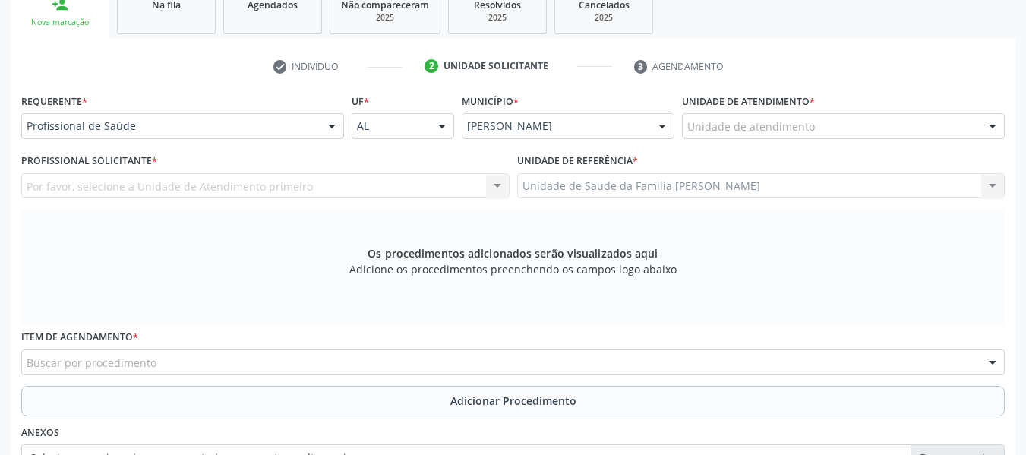
scroll to position [150, 0]
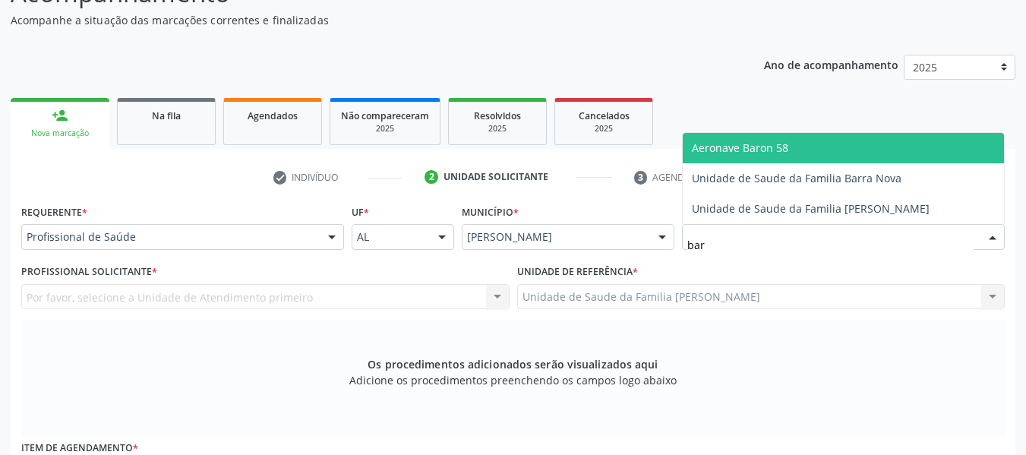
type input "barr"
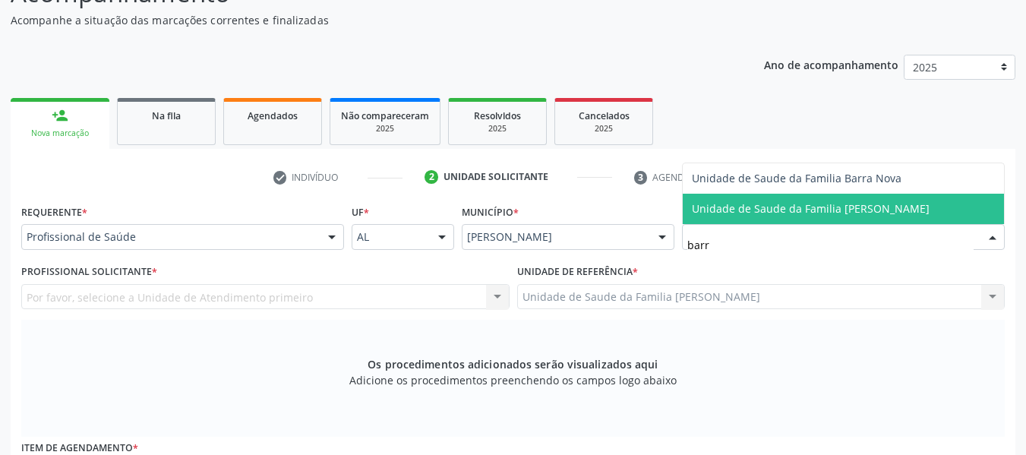
click at [752, 206] on span "Unidade de Saude da Familia [PERSON_NAME]" at bounding box center [811, 208] width 238 height 14
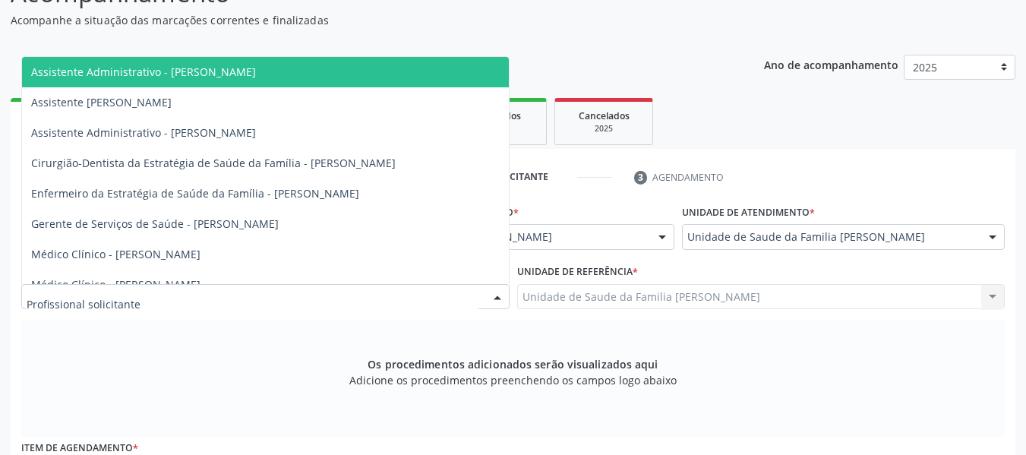
click at [495, 294] on div at bounding box center [497, 298] width 23 height 26
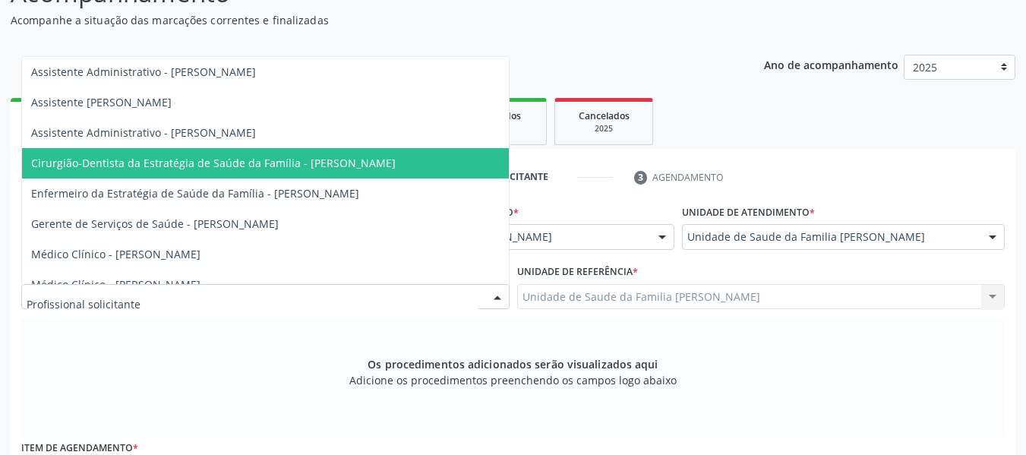
click at [338, 165] on span "Cirurgião-Dentista da Estratégia de Saúde da Família - [PERSON_NAME]" at bounding box center [213, 163] width 364 height 14
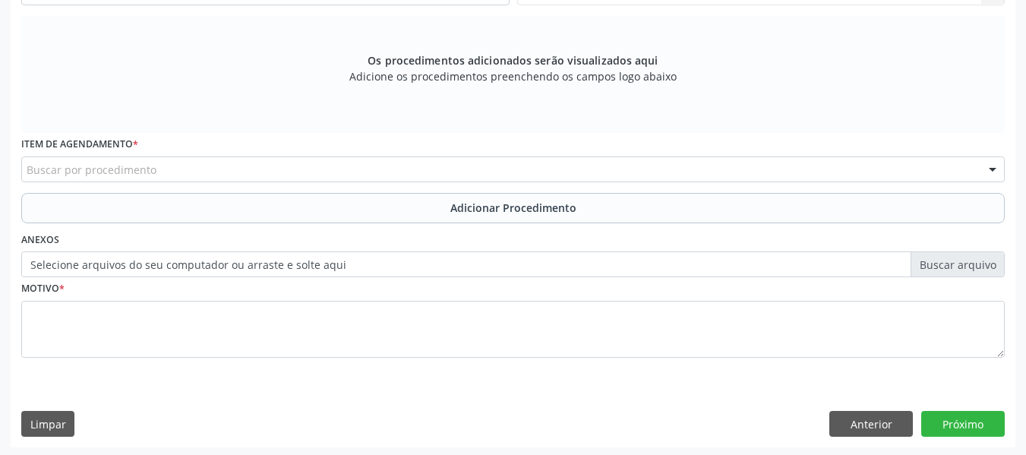
scroll to position [457, 0]
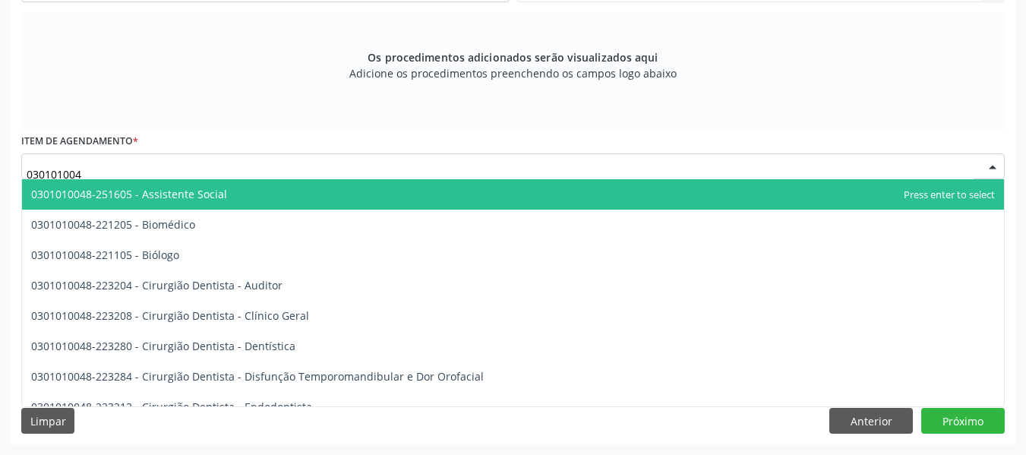
type input "0301010048"
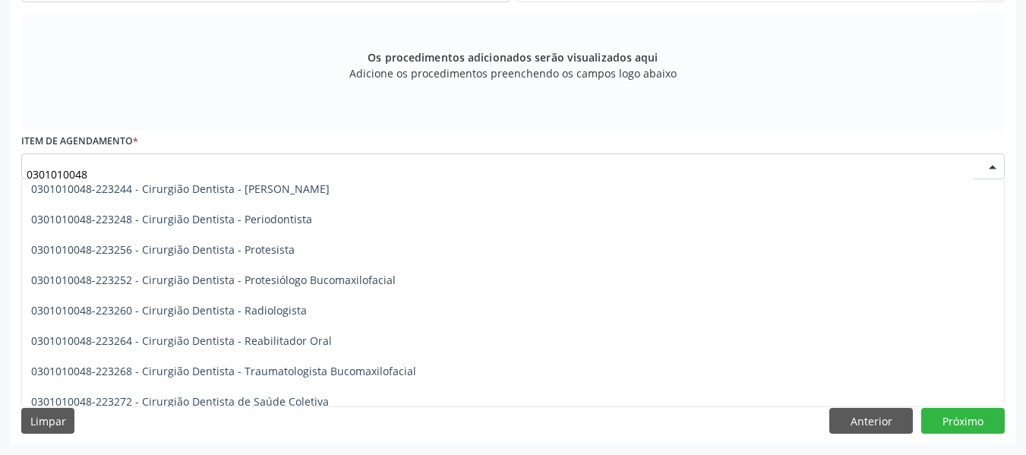
scroll to position [526, 0]
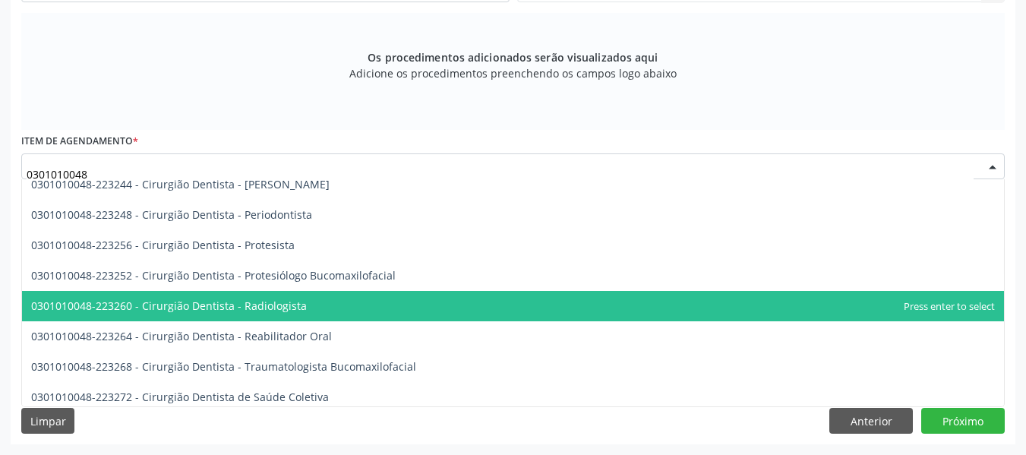
click at [234, 309] on span "0301010048-223260 - Cirurgião Dentista - Radiologista" at bounding box center [169, 305] width 276 height 14
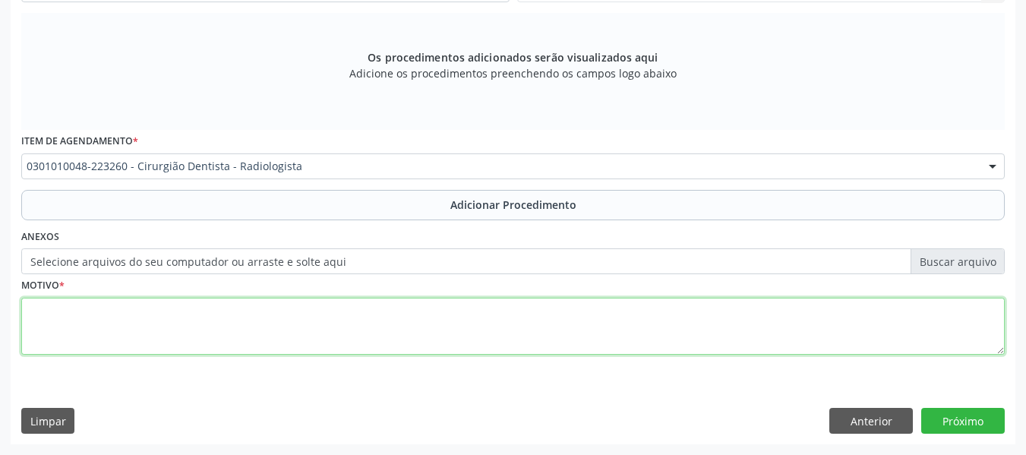
click at [61, 325] on textarea at bounding box center [512, 327] width 983 height 58
click at [259, 311] on textarea "CEO/ Solicito RX dos dentes 37 e 47 = Exodondia do dente 47." at bounding box center [512, 327] width 983 height 58
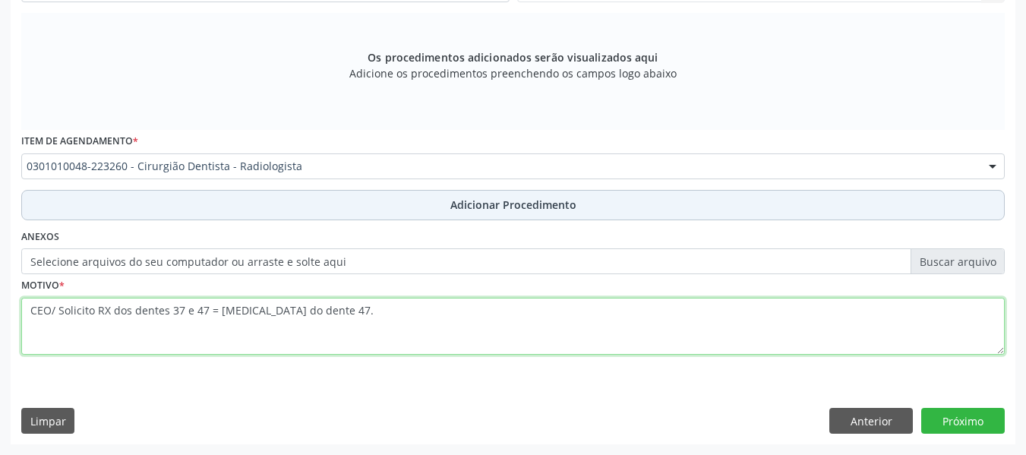
type textarea "CEO/ Solicito RX dos dentes 37 e 47 = Exodontia do dente 47."
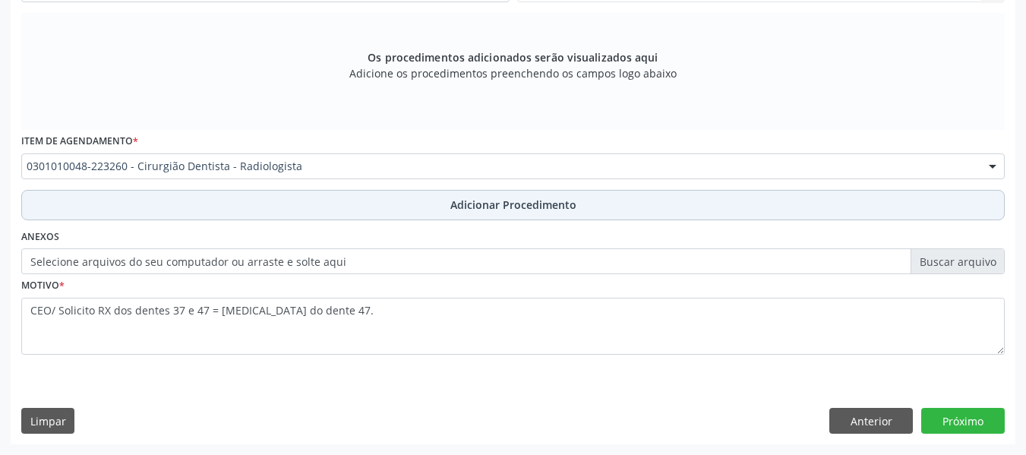
click at [509, 206] on span "Adicionar Procedimento" at bounding box center [513, 205] width 126 height 16
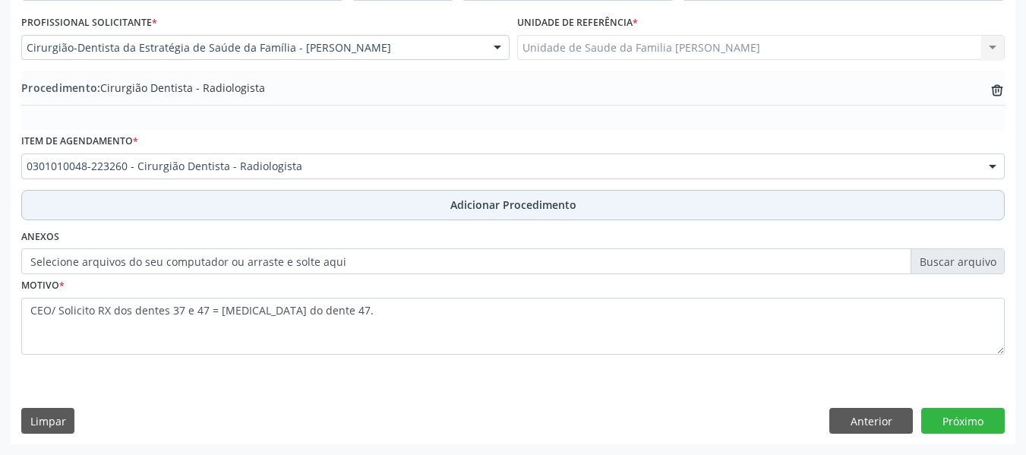
scroll to position [399, 0]
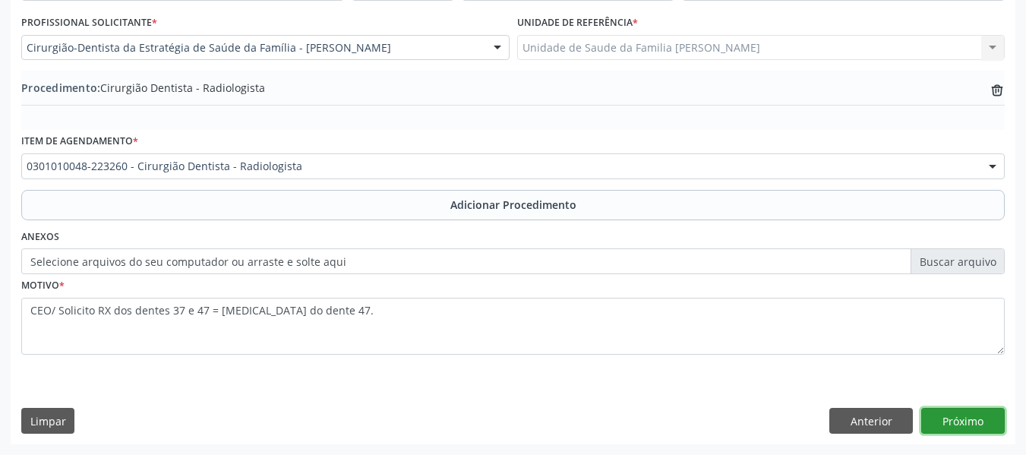
click at [960, 421] on button "Próximo" at bounding box center [962, 421] width 83 height 26
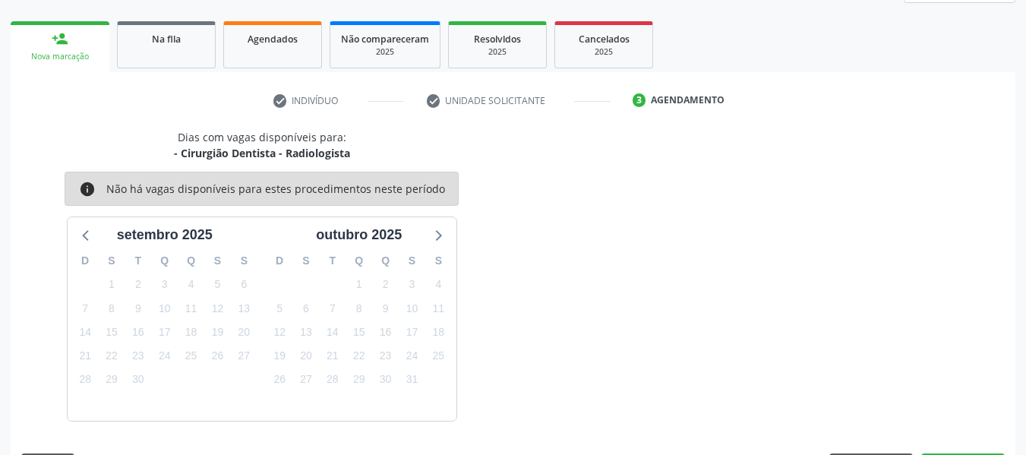
scroll to position [272, 0]
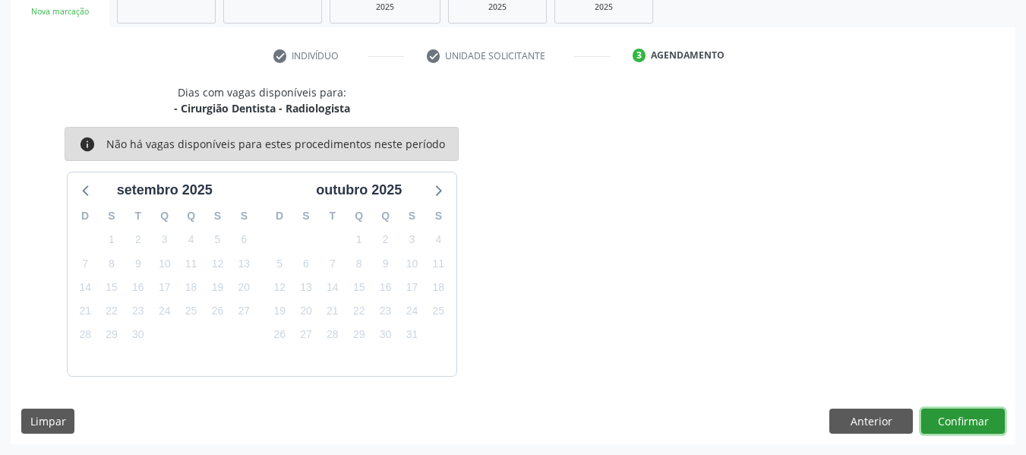
click at [960, 421] on button "Confirmar" at bounding box center [962, 421] width 83 height 26
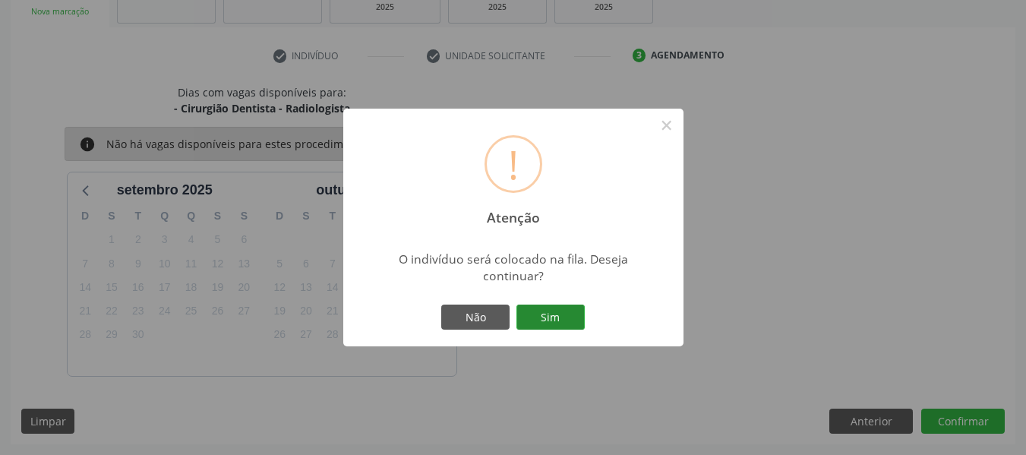
click at [553, 312] on button "Sim" at bounding box center [550, 317] width 68 height 26
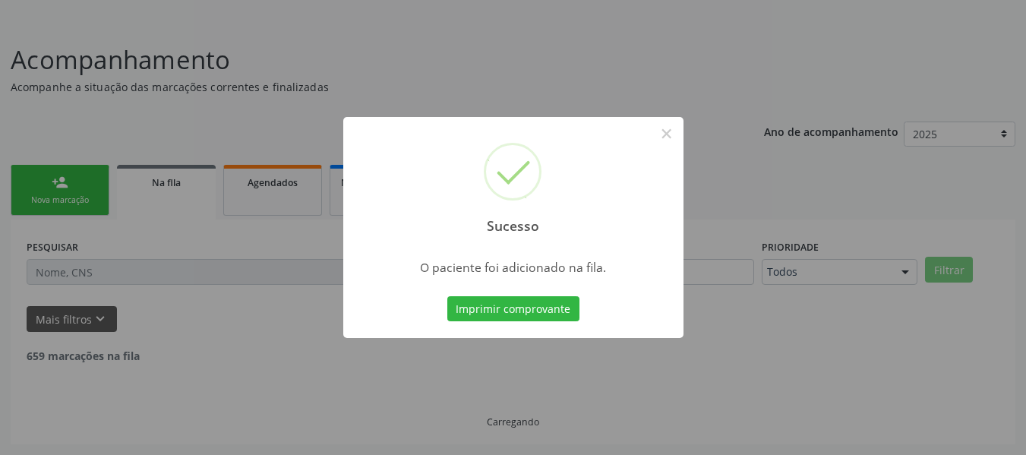
scroll to position [68, 0]
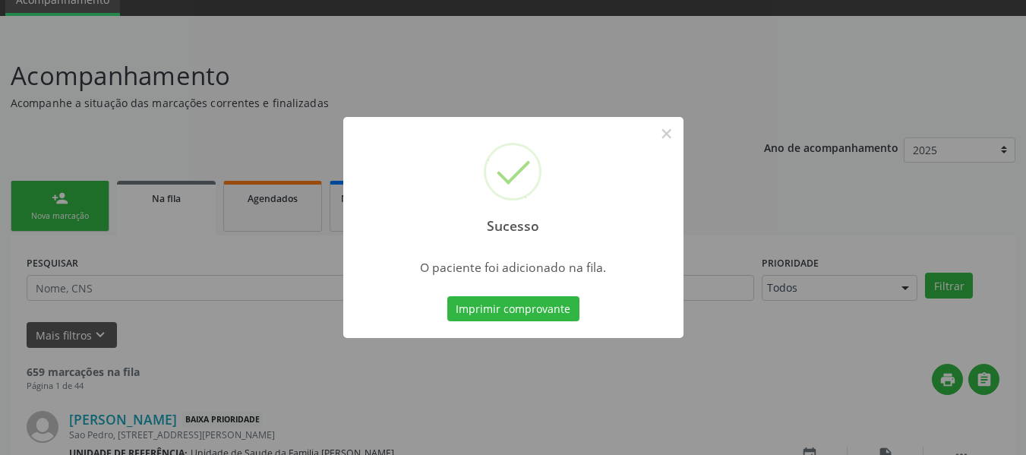
click at [64, 200] on div "Sucesso × O paciente foi adicionado na fila. Imprimir comprovante Cancel" at bounding box center [513, 227] width 1026 height 455
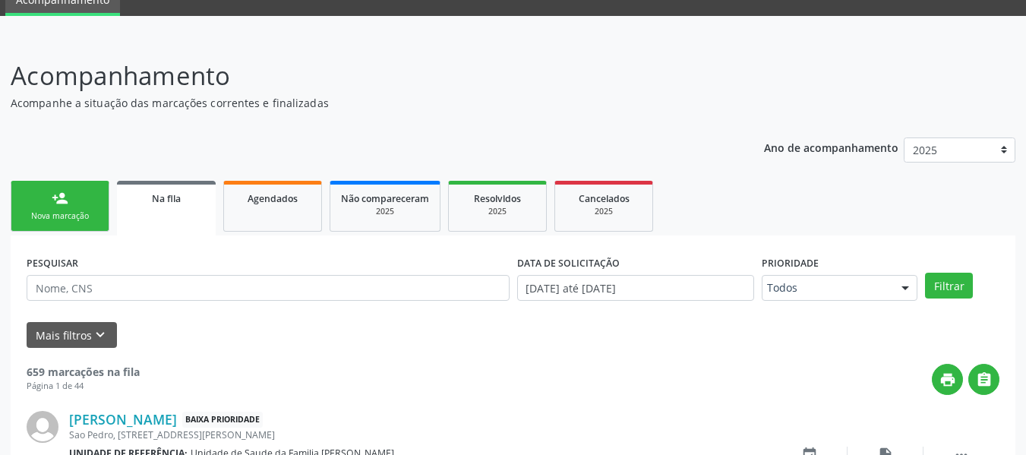
click at [55, 197] on div "person_add" at bounding box center [60, 198] width 17 height 17
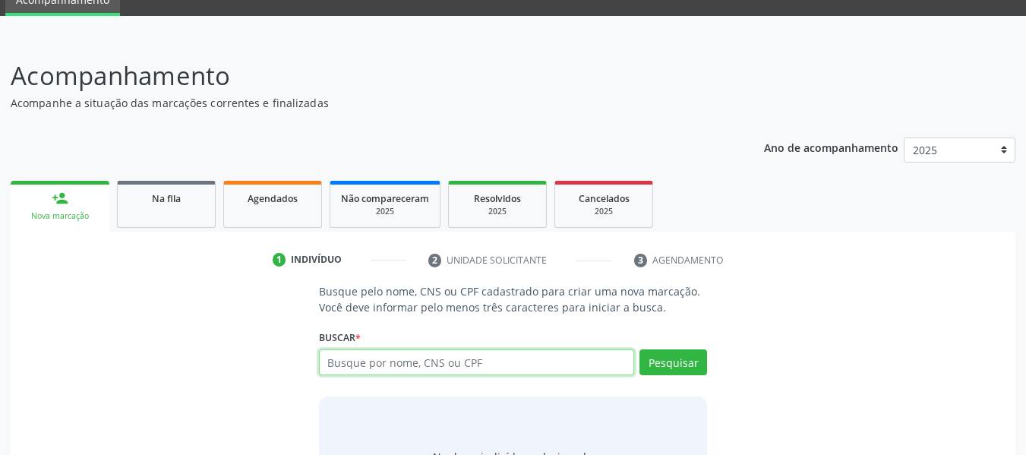
click at [375, 361] on input "text" at bounding box center [477, 362] width 316 height 26
type input "708606530006480"
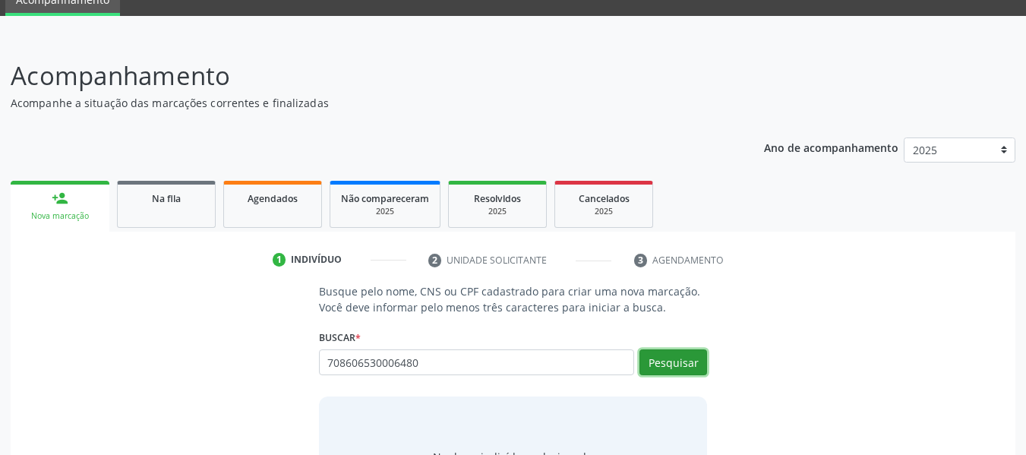
click at [669, 362] on button "Pesquisar" at bounding box center [673, 362] width 68 height 26
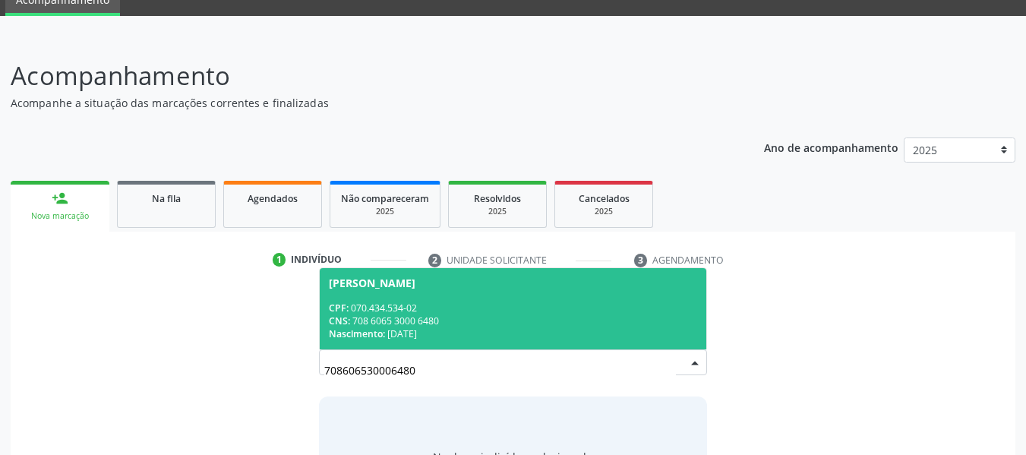
click at [405, 307] on div "CPF: 070.434.534-02" at bounding box center [513, 307] width 369 height 13
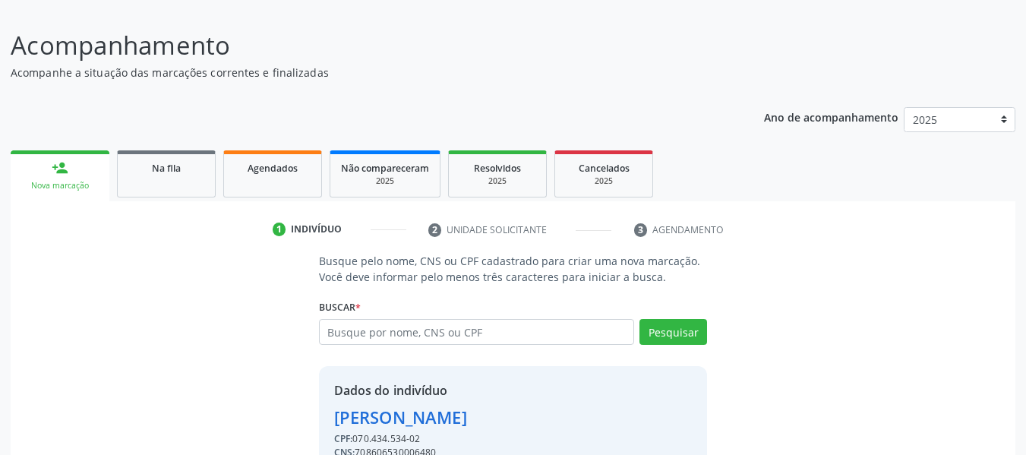
scroll to position [175, 0]
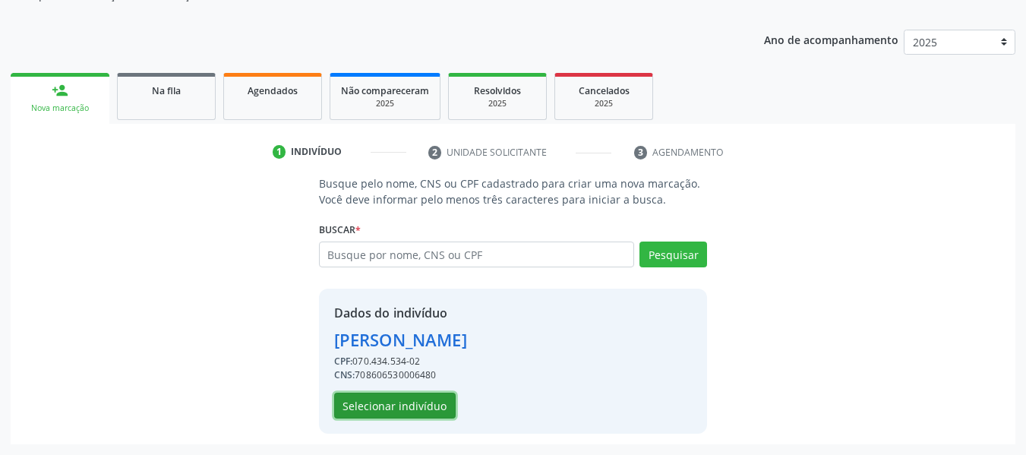
click at [399, 405] on button "Selecionar indivíduo" at bounding box center [394, 405] width 121 height 26
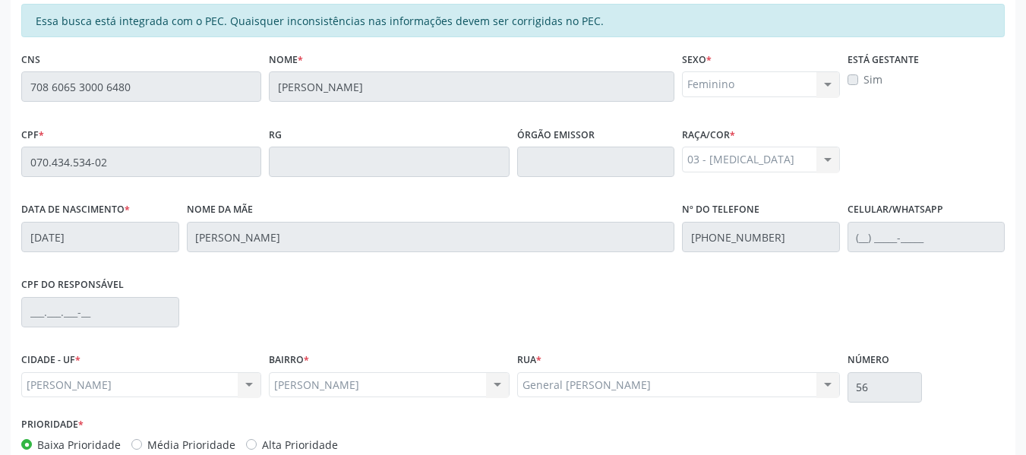
scroll to position [433, 0]
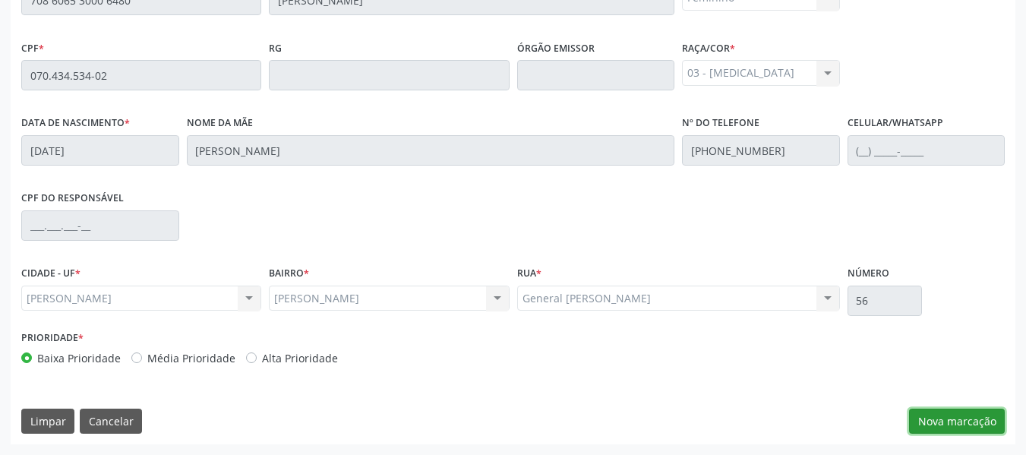
click at [955, 414] on button "Nova marcação" at bounding box center [957, 421] width 96 height 26
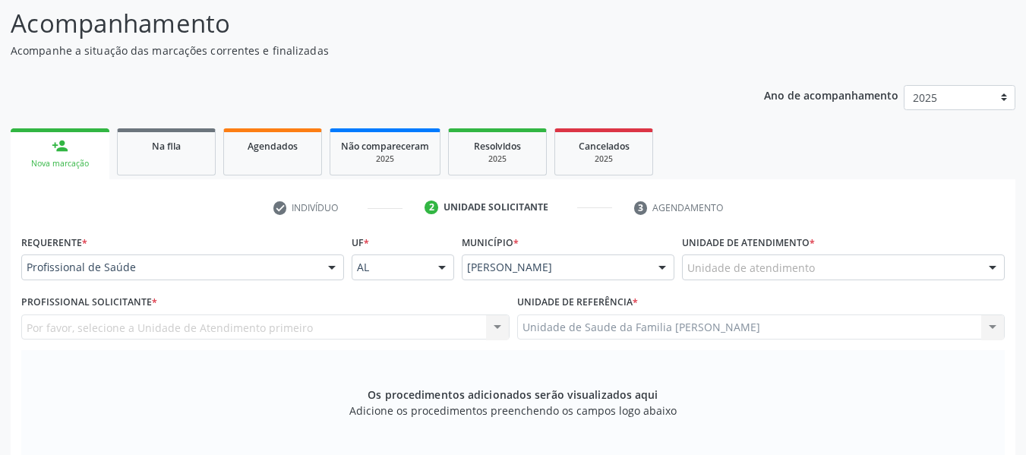
scroll to position [79, 0]
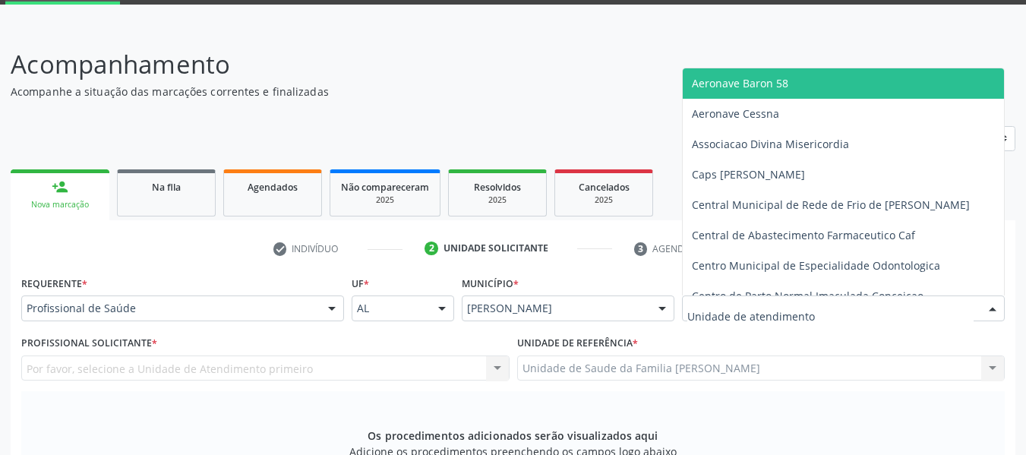
click at [990, 309] on div at bounding box center [992, 309] width 23 height 26
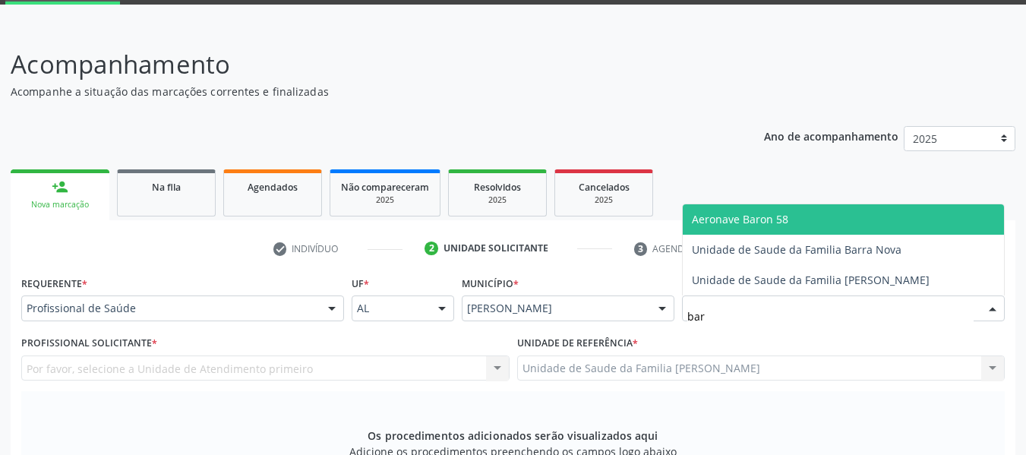
type input "barr"
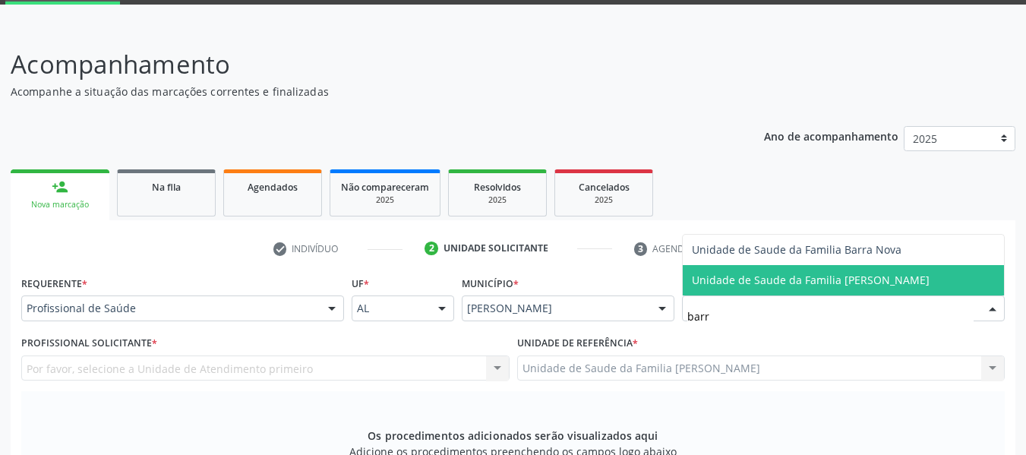
click at [842, 279] on span "Unidade de Saude da Familia [PERSON_NAME]" at bounding box center [811, 280] width 238 height 14
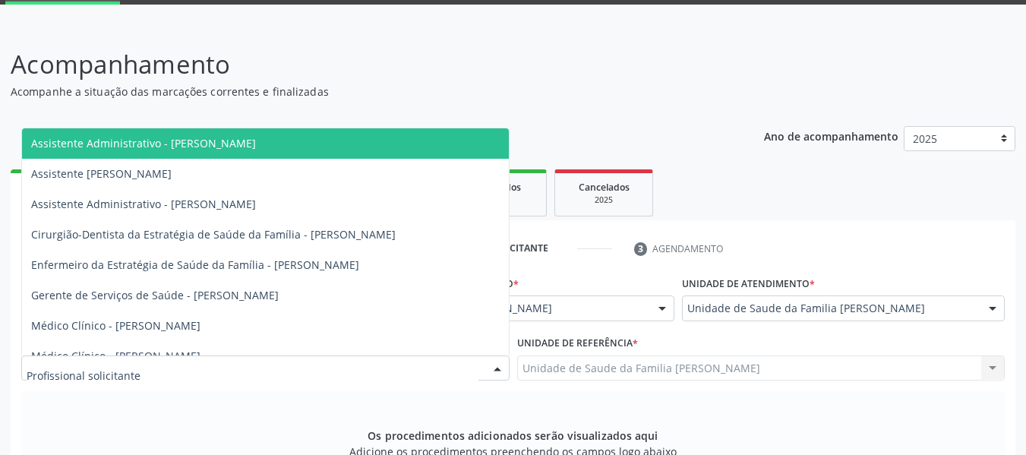
click at [499, 365] on div at bounding box center [497, 369] width 23 height 26
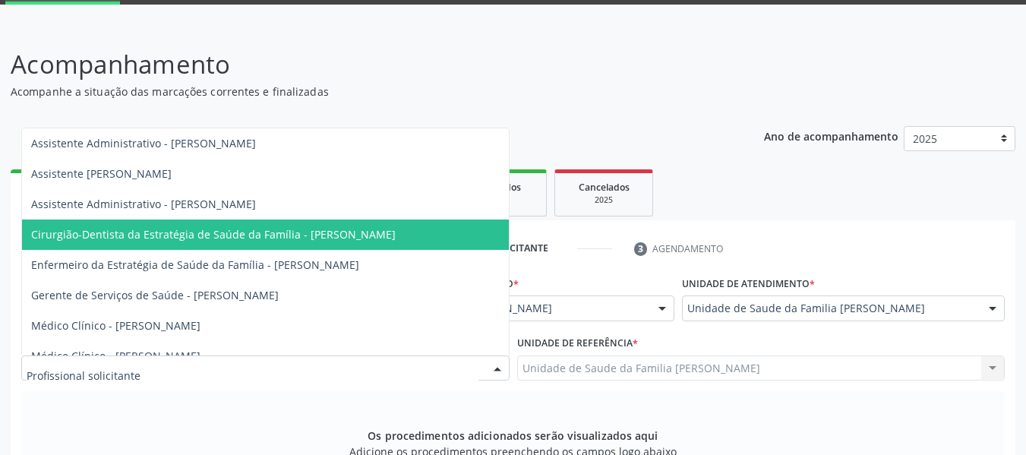
click at [322, 230] on span "Cirurgião-Dentista da Estratégia de Saúde da Família - [PERSON_NAME]" at bounding box center [213, 234] width 364 height 14
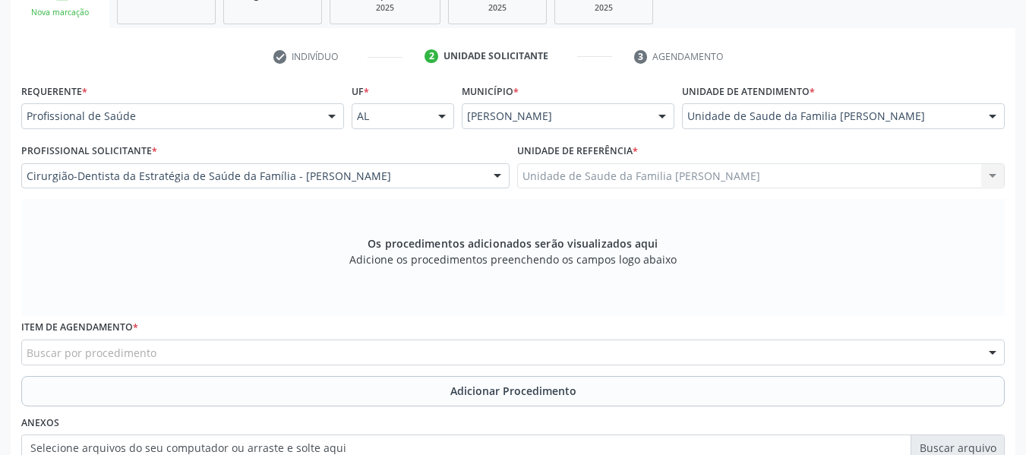
scroll to position [342, 0]
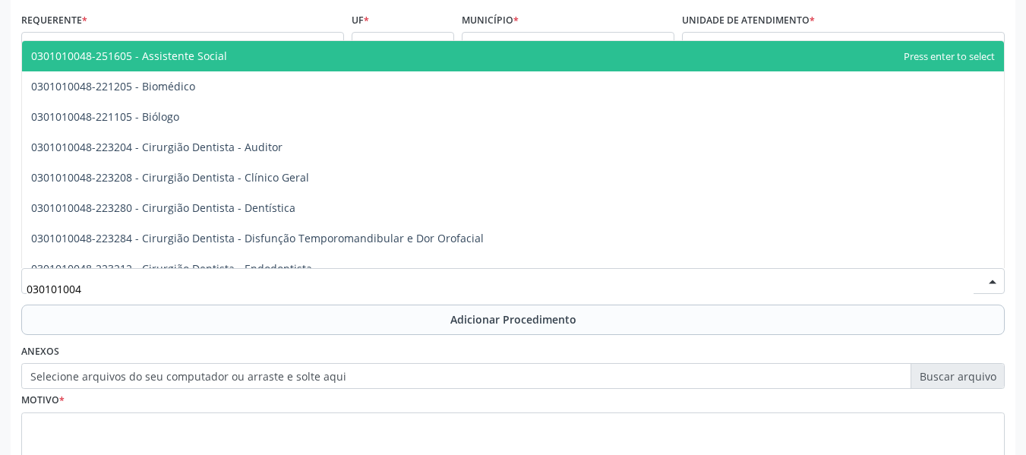
type input "0301010048"
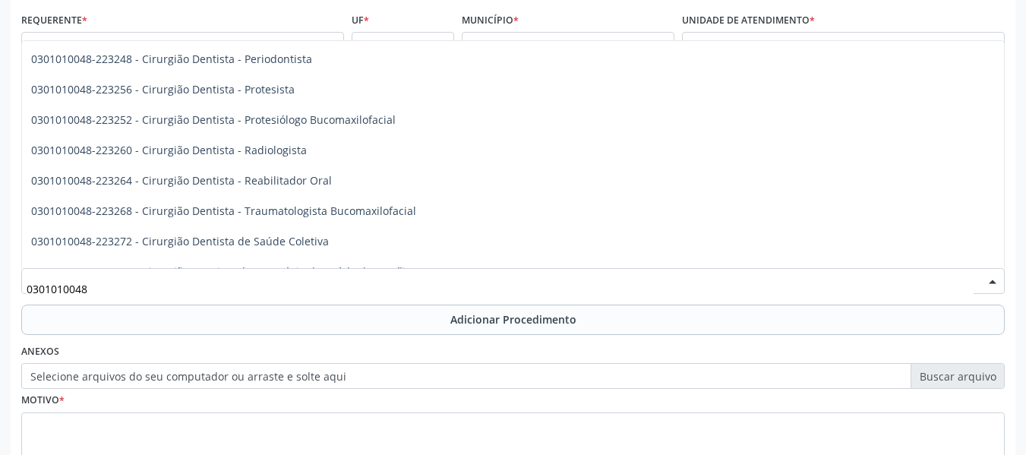
scroll to position [556, 0]
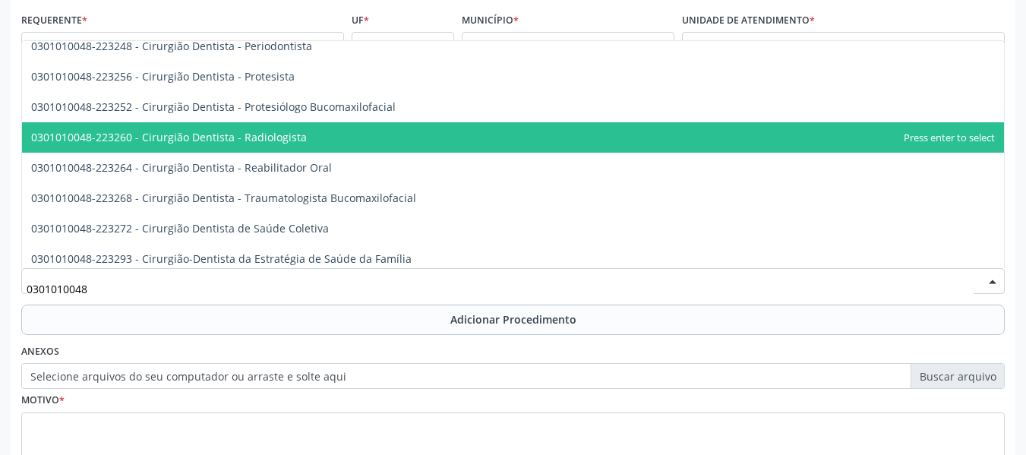
click at [250, 139] on span "0301010048-223260 - Cirurgião Dentista - Radiologista" at bounding box center [169, 137] width 276 height 14
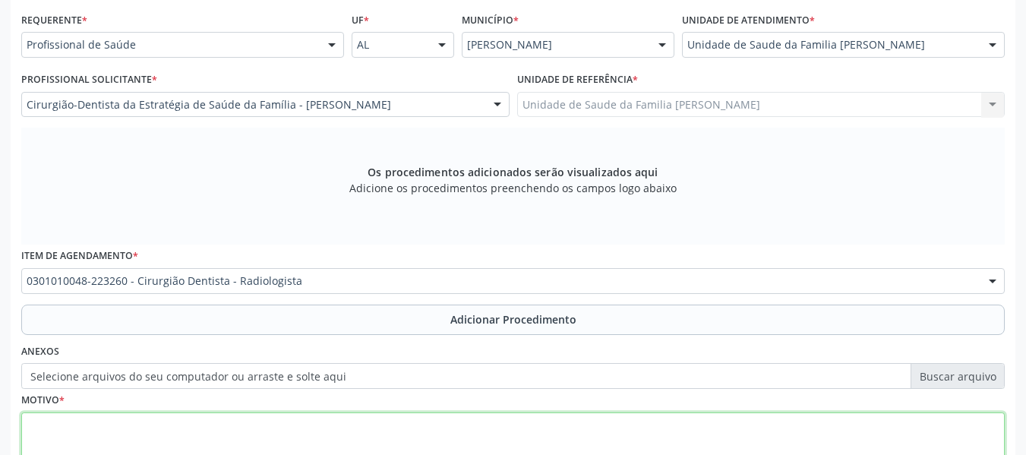
click at [81, 419] on textarea at bounding box center [512, 441] width 983 height 58
click at [81, 419] on textarea "CEO/" at bounding box center [512, 441] width 983 height 58
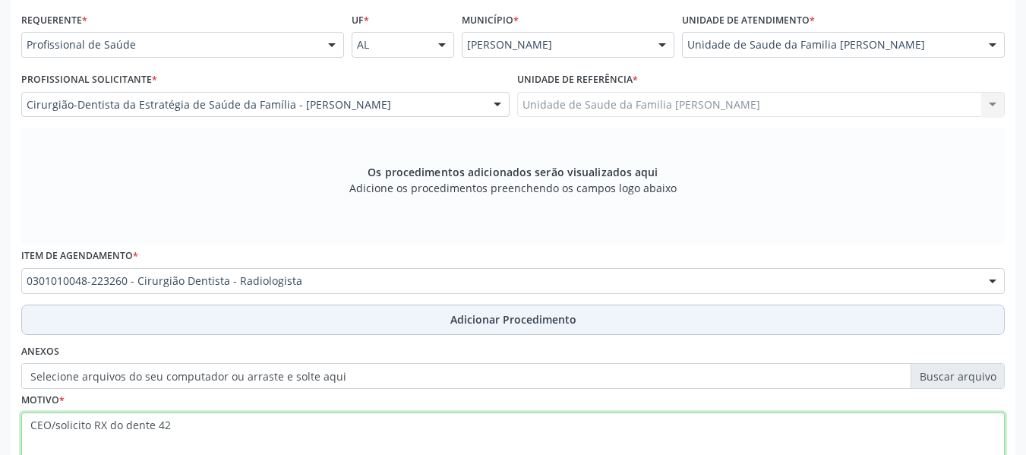
type textarea "CEO/solicito RX do dente 42"
click at [478, 314] on span "Adicionar Procedimento" at bounding box center [513, 319] width 126 height 16
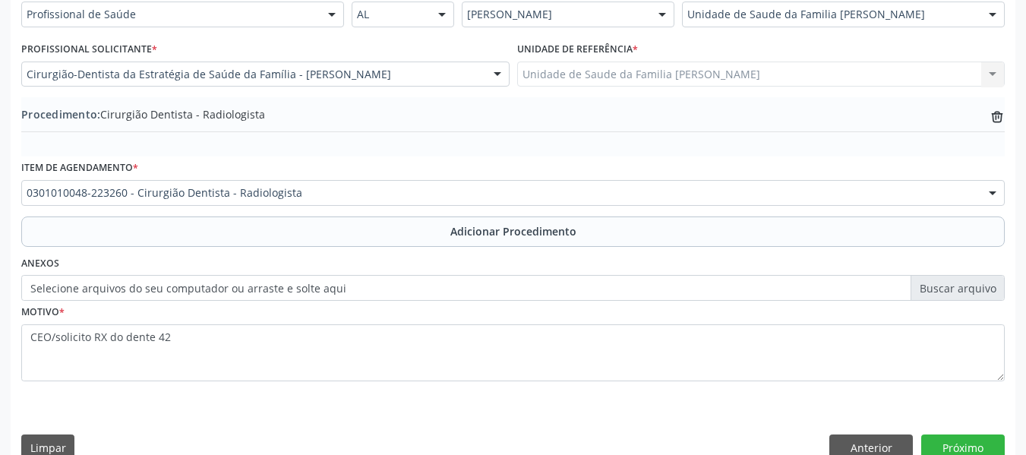
scroll to position [399, 0]
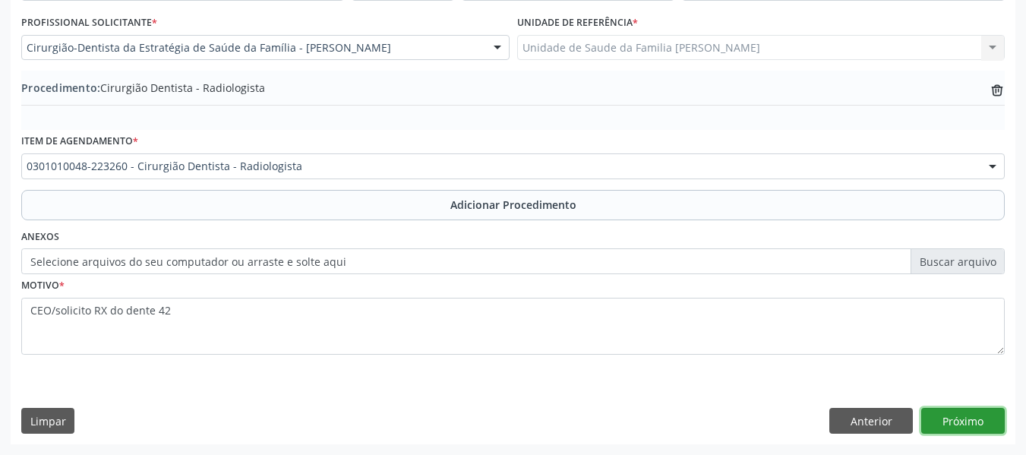
click at [961, 419] on button "Próximo" at bounding box center [962, 421] width 83 height 26
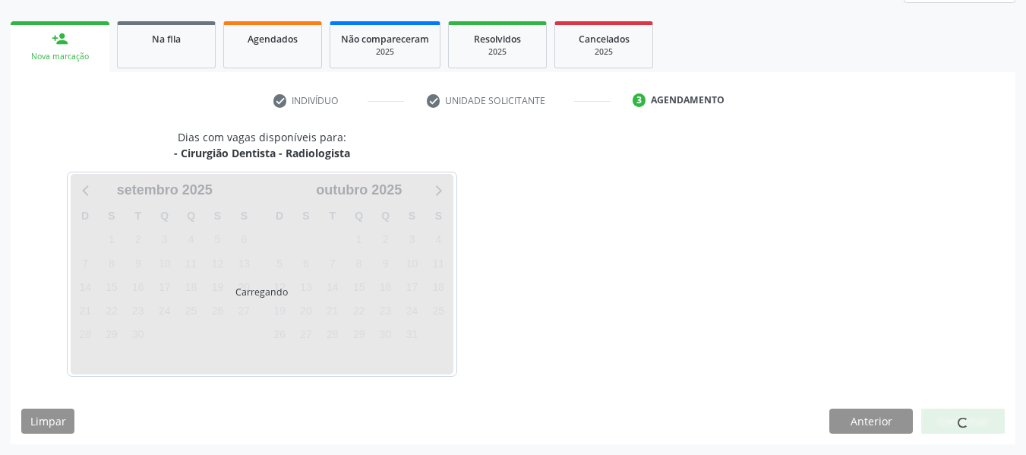
scroll to position [272, 0]
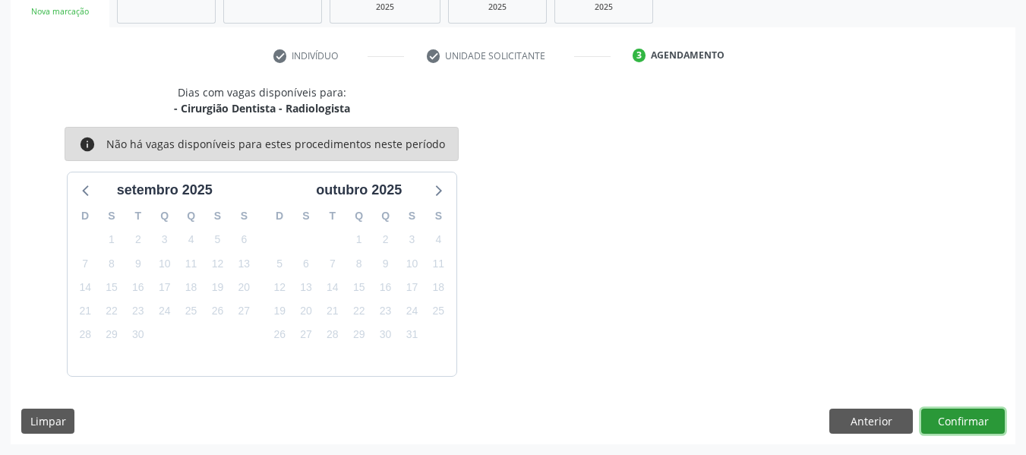
click at [961, 419] on button "Confirmar" at bounding box center [962, 421] width 83 height 26
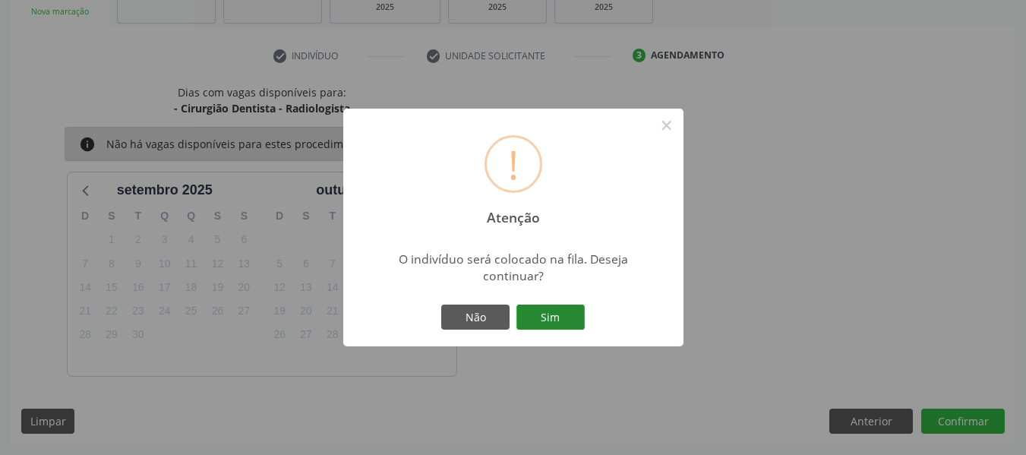
click at [559, 313] on button "Sim" at bounding box center [550, 317] width 68 height 26
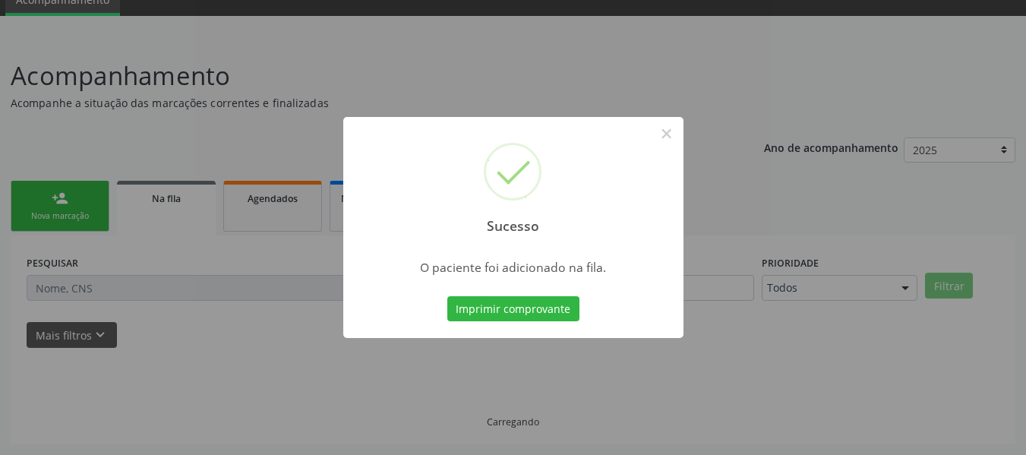
scroll to position [68, 0]
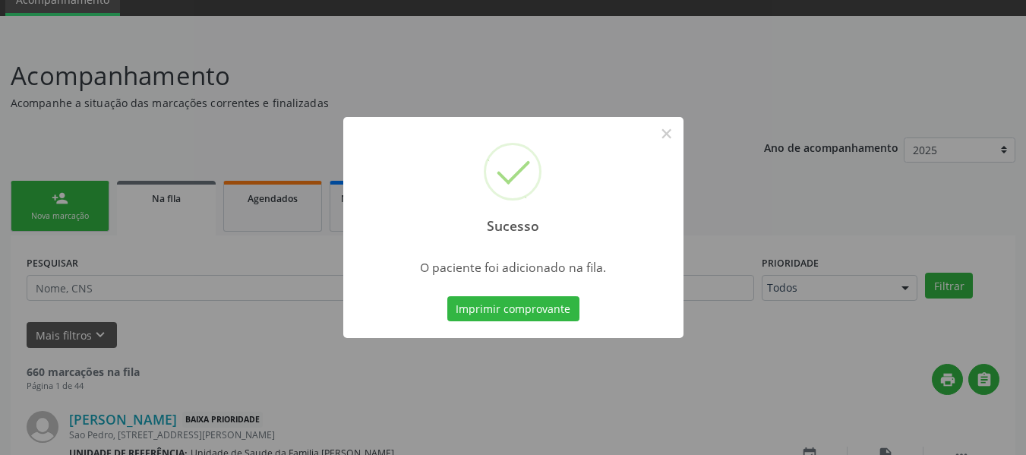
click at [55, 198] on div "Sucesso × O paciente foi adicionado na fila. Imprimir comprovante Cancel" at bounding box center [513, 227] width 1026 height 455
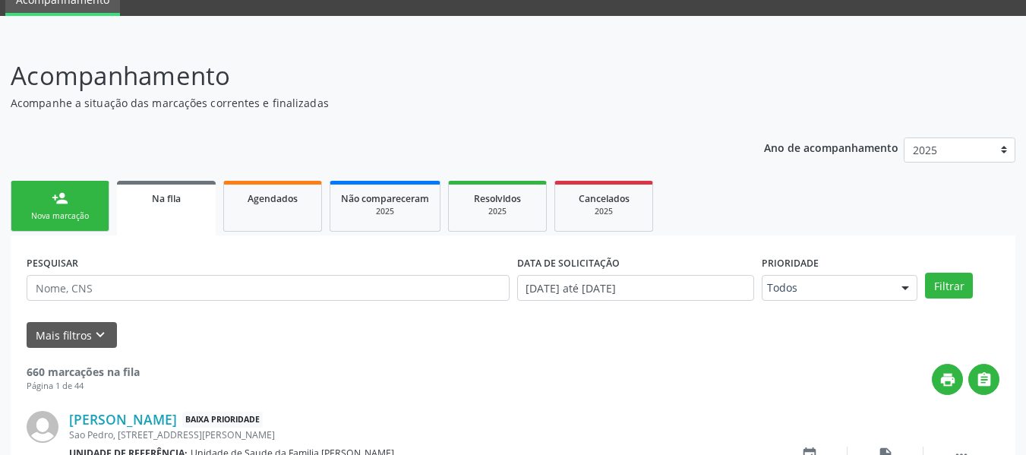
click at [43, 211] on div "Nova marcação" at bounding box center [60, 215] width 76 height 11
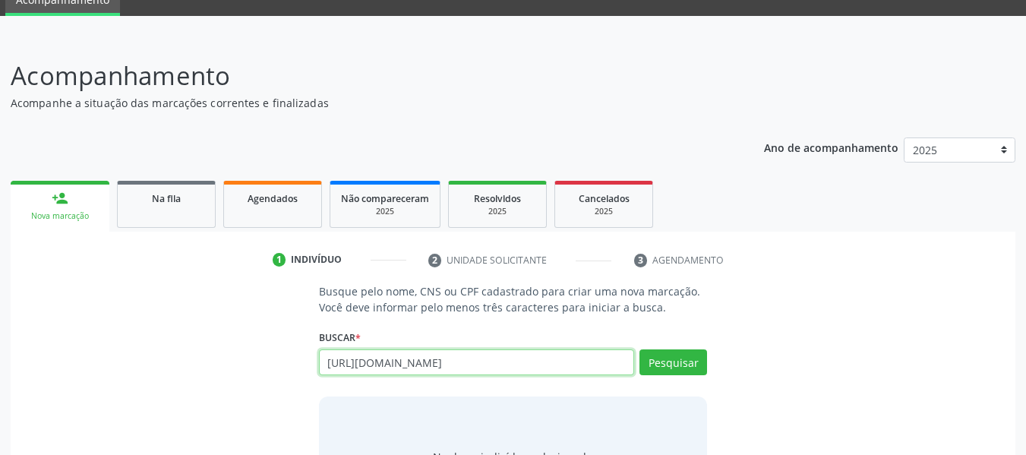
type input "https://marechaldeodoro.al.cidadesaudavel.com/app/regulation/accompaniment#"
click at [538, 389] on div "Busque pelo nome, CNS ou CPF cadastrado para criar uma nova marcação. Você deve…" at bounding box center [513, 400] width 410 height 234
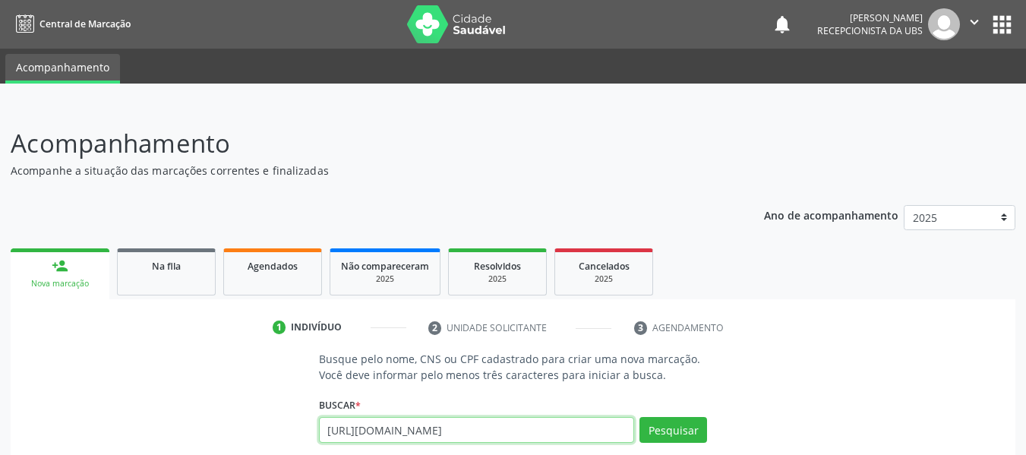
click at [372, 427] on input "https://marechaldeodoro.al.cidadesaudavel.com/app/regulation/accompaniment#" at bounding box center [477, 430] width 316 height 26
click at [370, 430] on input "text" at bounding box center [477, 430] width 316 height 26
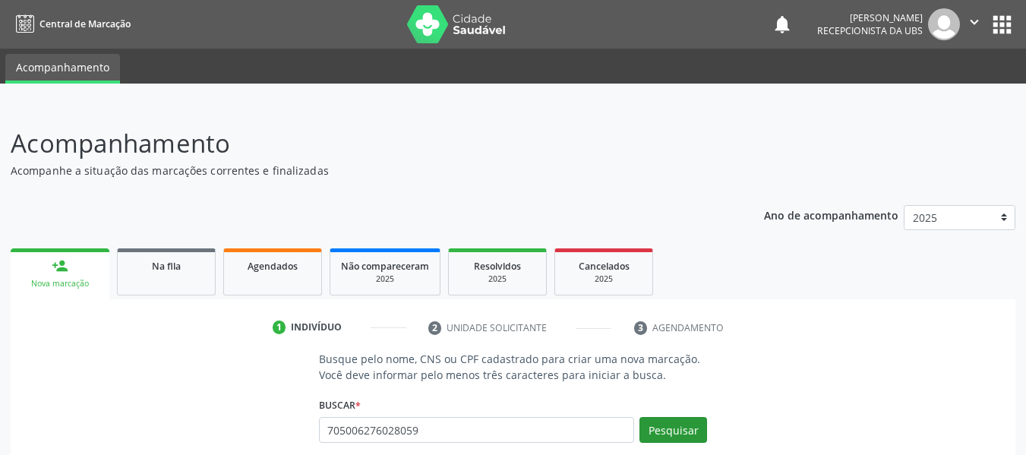
type input "705006276028059"
click at [678, 423] on button "Pesquisar" at bounding box center [673, 430] width 68 height 26
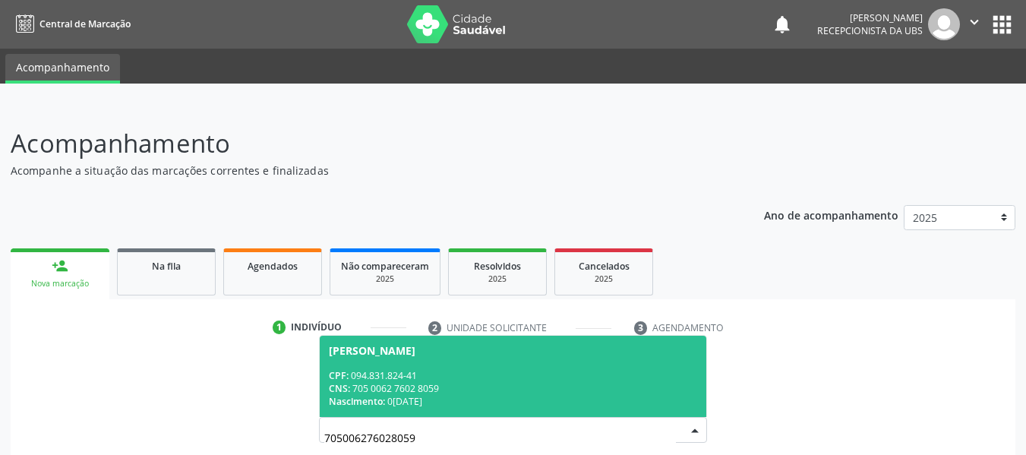
click at [430, 389] on div "CNS: 705 0062 7602 8059" at bounding box center [513, 388] width 369 height 13
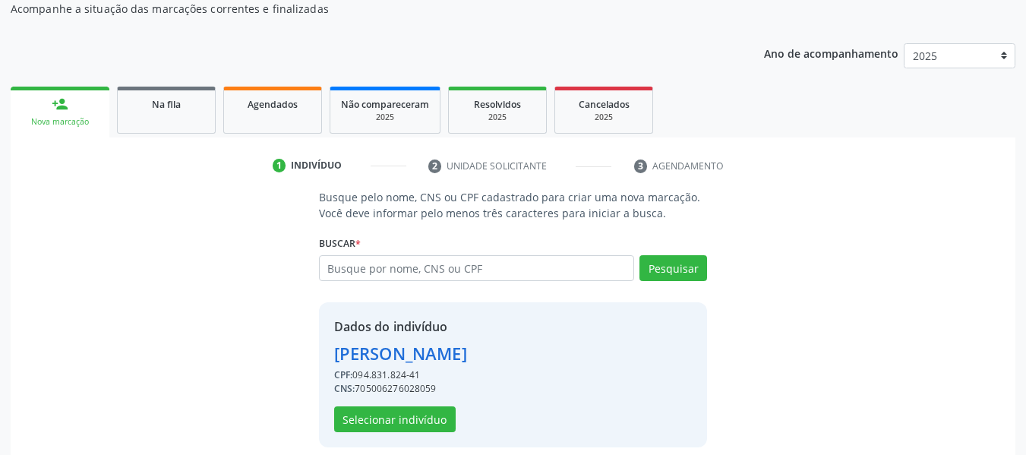
scroll to position [175, 0]
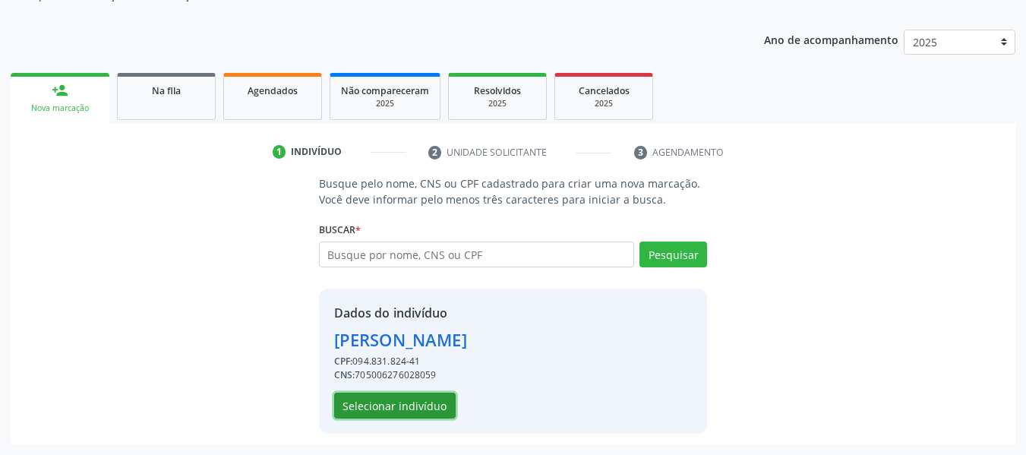
click at [396, 405] on button "Selecionar indivíduo" at bounding box center [394, 405] width 121 height 26
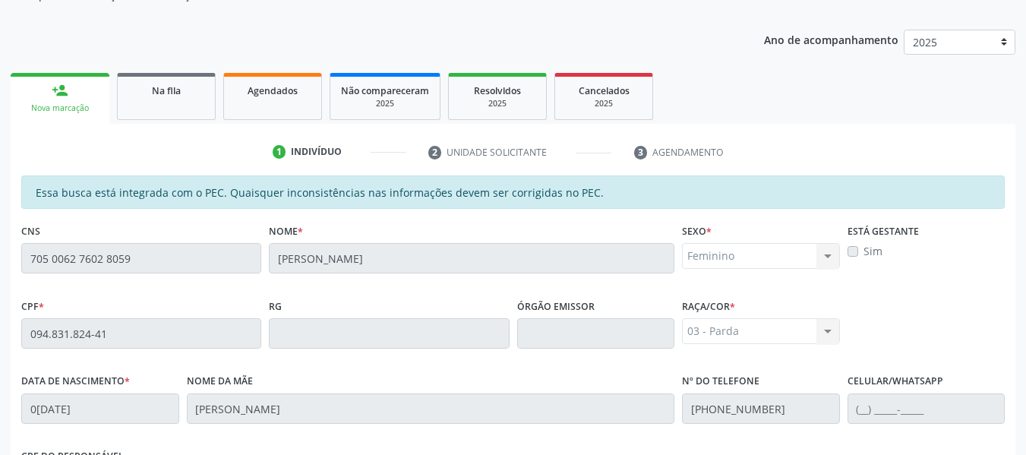
click at [1024, 450] on div "Acompanhamento Acompanhe a situação das marcações correntes e finalizadas Relat…" at bounding box center [513, 320] width 1026 height 783
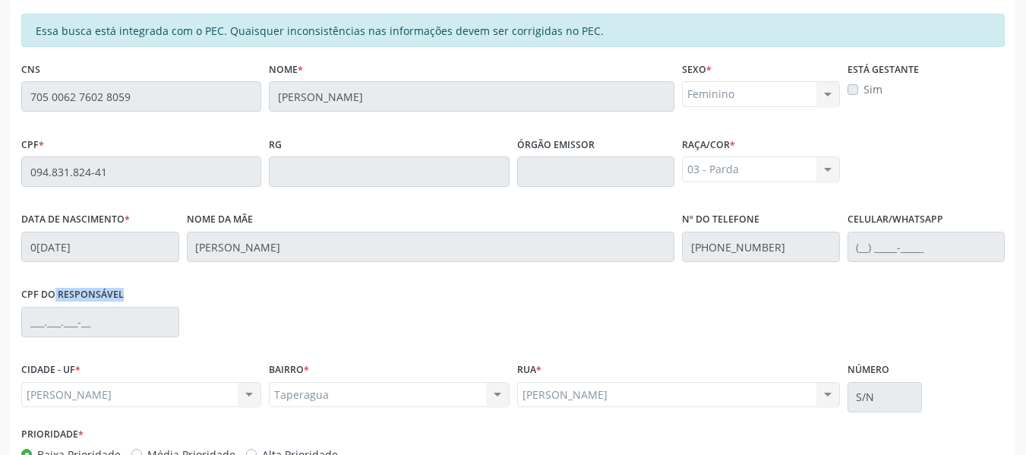
scroll to position [433, 0]
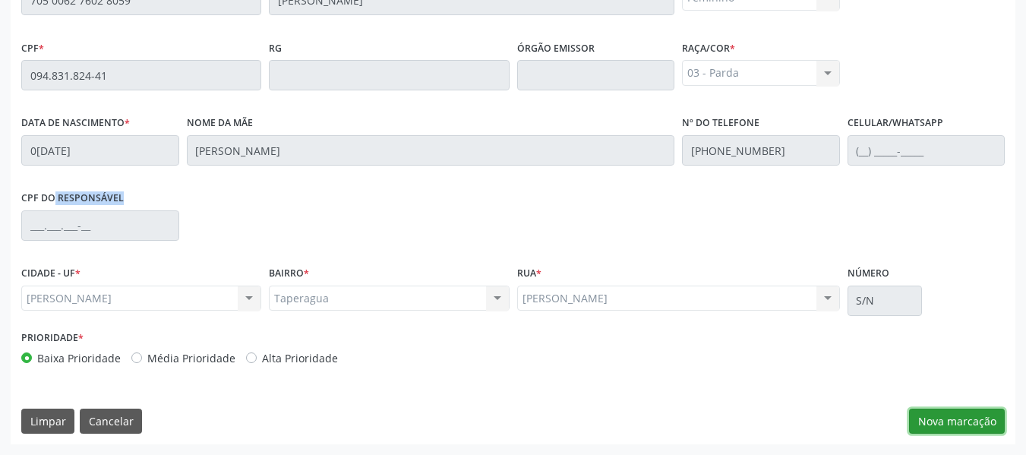
click at [950, 419] on button "Nova marcação" at bounding box center [957, 421] width 96 height 26
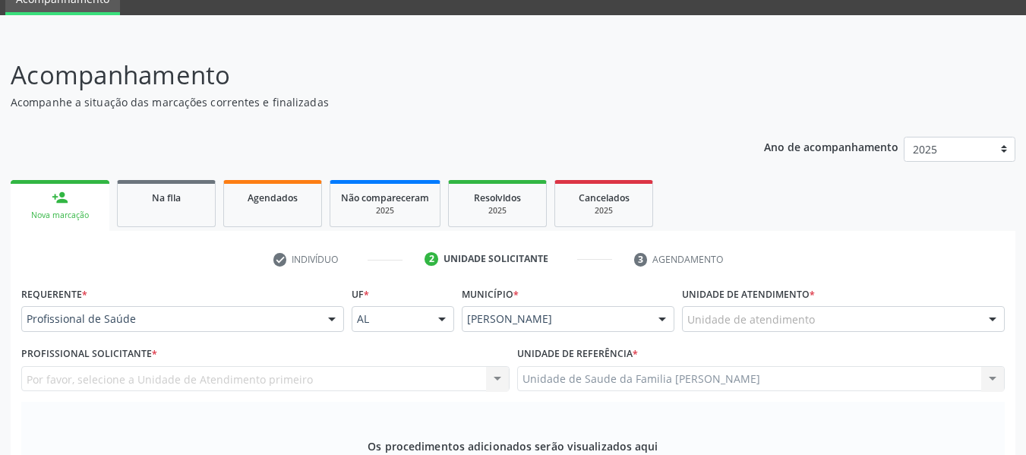
scroll to position [0, 0]
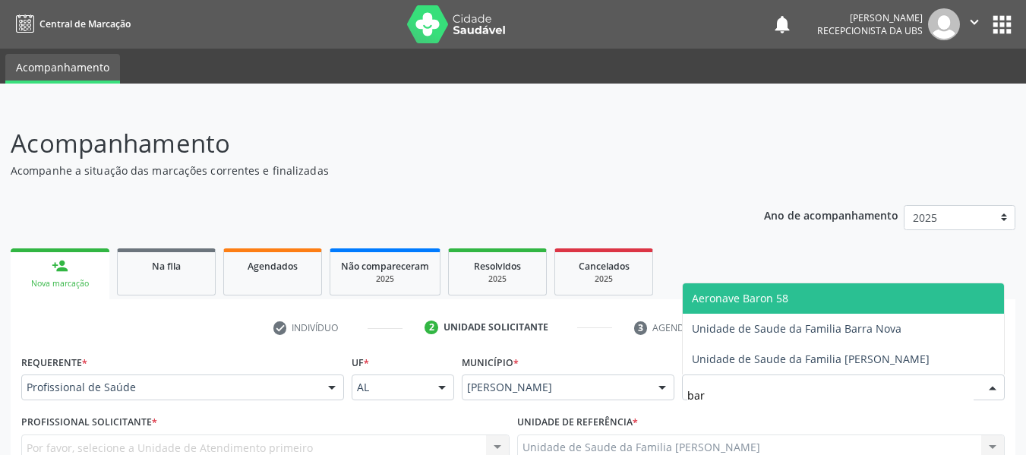
type input "barr"
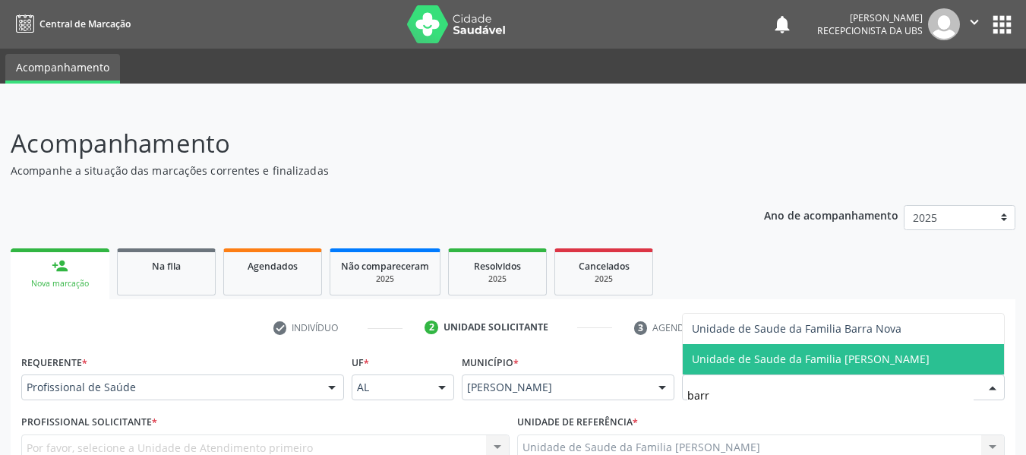
click at [799, 357] on span "Unidade de Saude da Familia [PERSON_NAME]" at bounding box center [811, 358] width 238 height 14
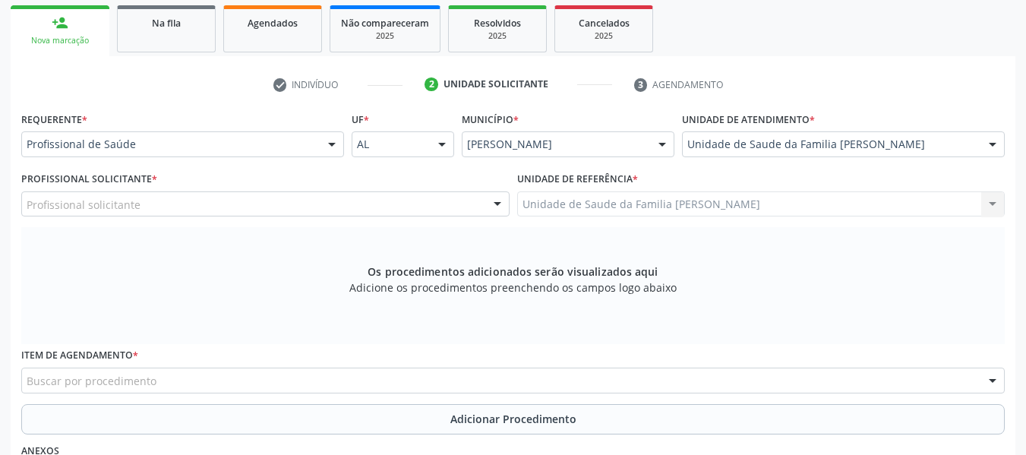
scroll to position [253, 0]
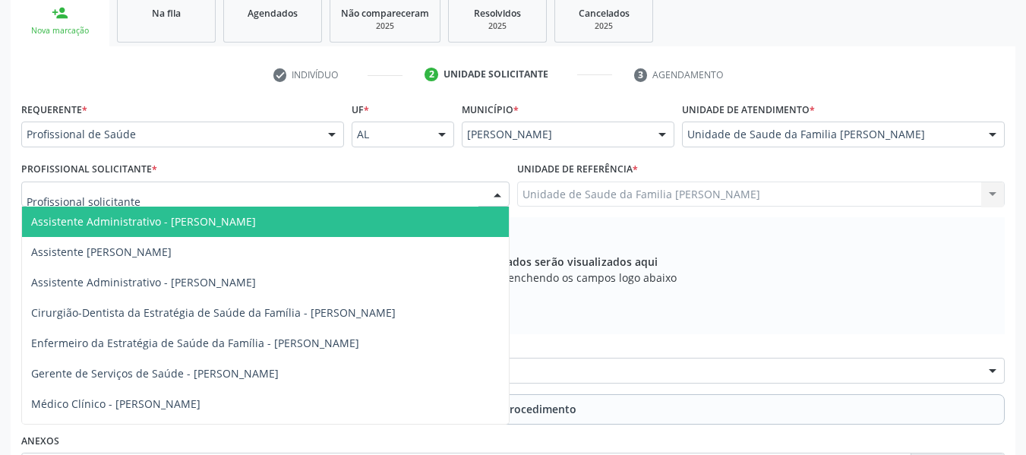
click at [497, 192] on div at bounding box center [497, 195] width 23 height 26
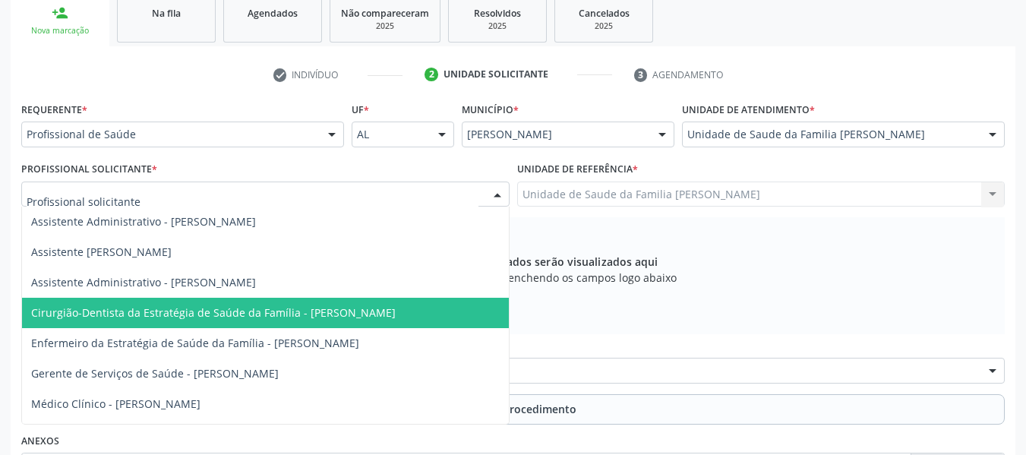
click at [339, 312] on span "Cirurgião-Dentista da Estratégia de Saúde da Família - [PERSON_NAME]" at bounding box center [213, 312] width 364 height 14
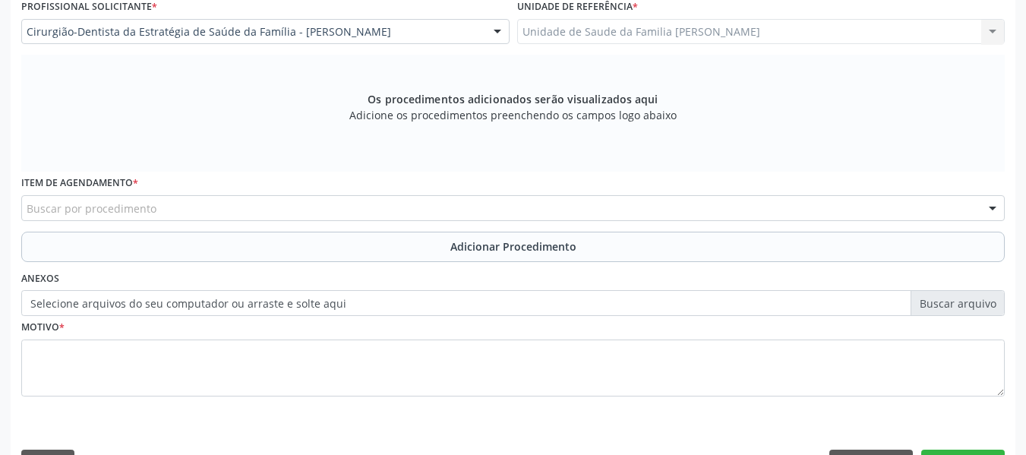
scroll to position [457, 0]
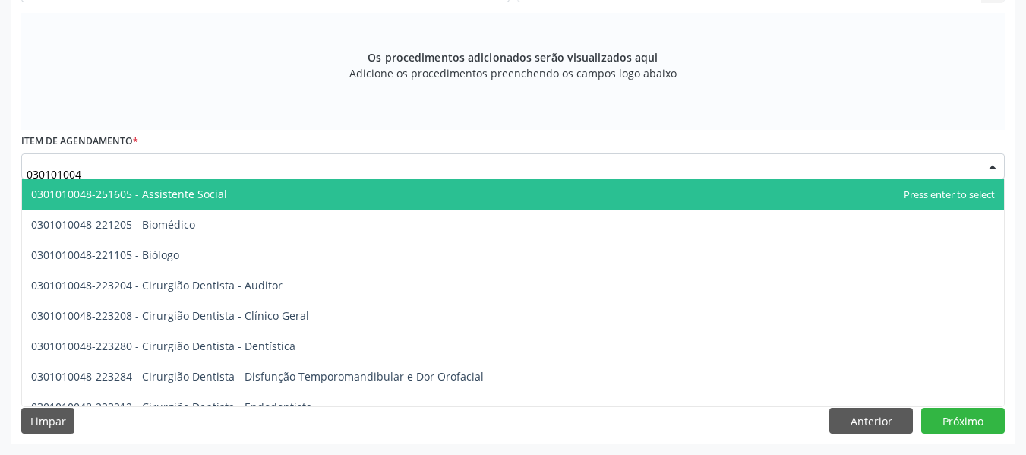
type input "0301010048"
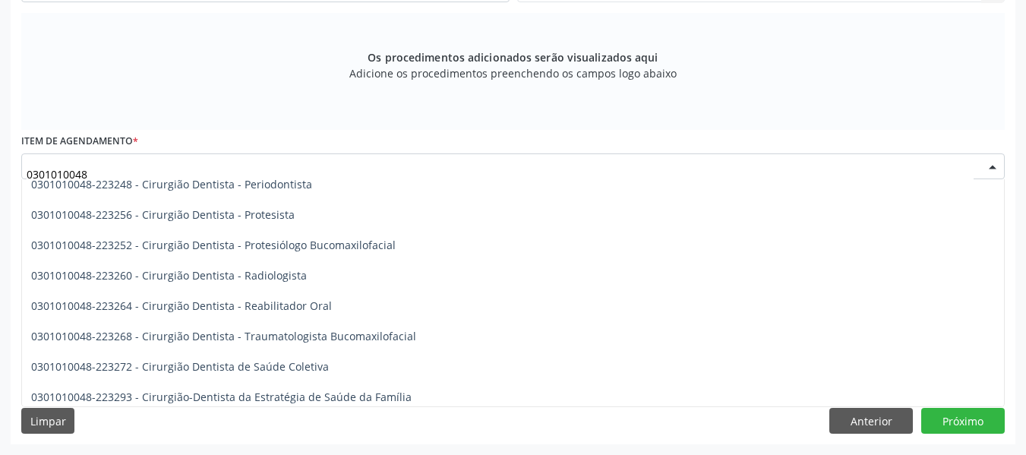
scroll to position [547, 0]
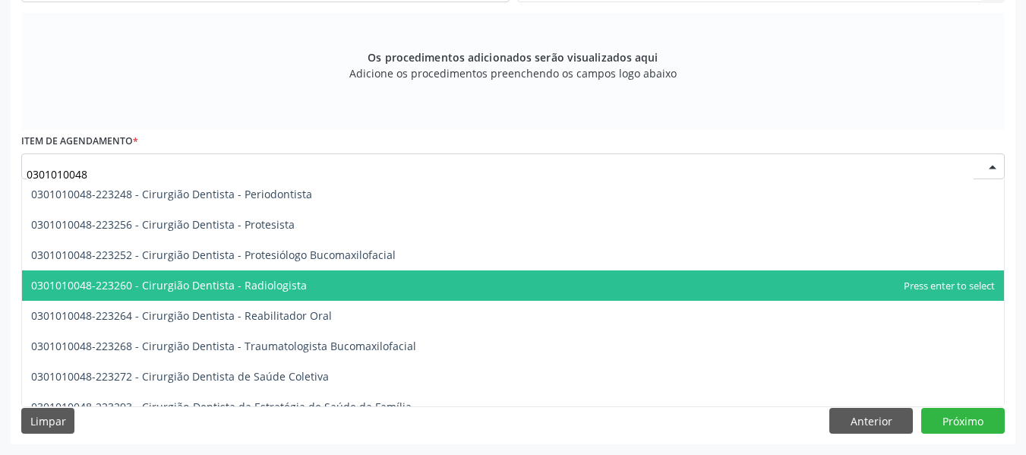
click at [295, 286] on span "0301010048-223260 - Cirurgião Dentista - Radiologista" at bounding box center [169, 285] width 276 height 14
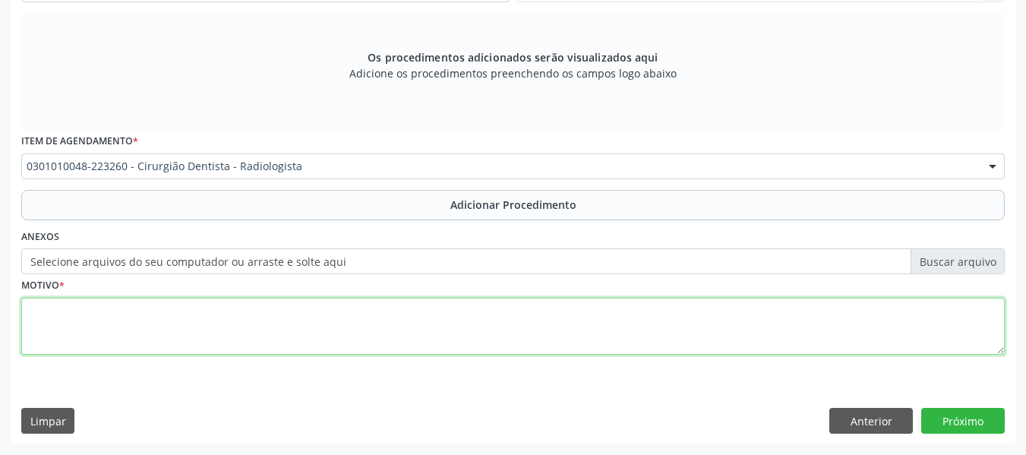
click at [90, 312] on textarea at bounding box center [512, 327] width 983 height 58
click at [90, 312] on textarea "CEO/" at bounding box center [512, 327] width 983 height 58
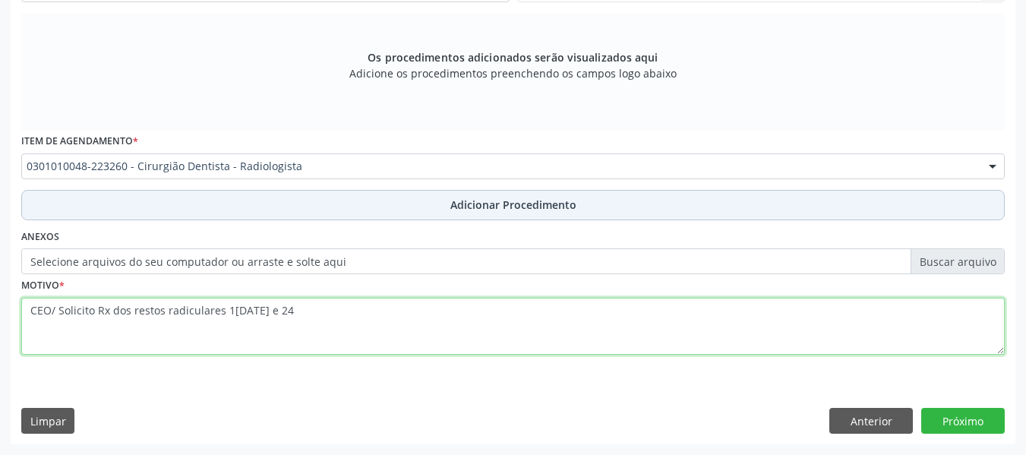
type textarea "CEO/ Solicito Rx dos restos radiculares 1[DATE] e 24"
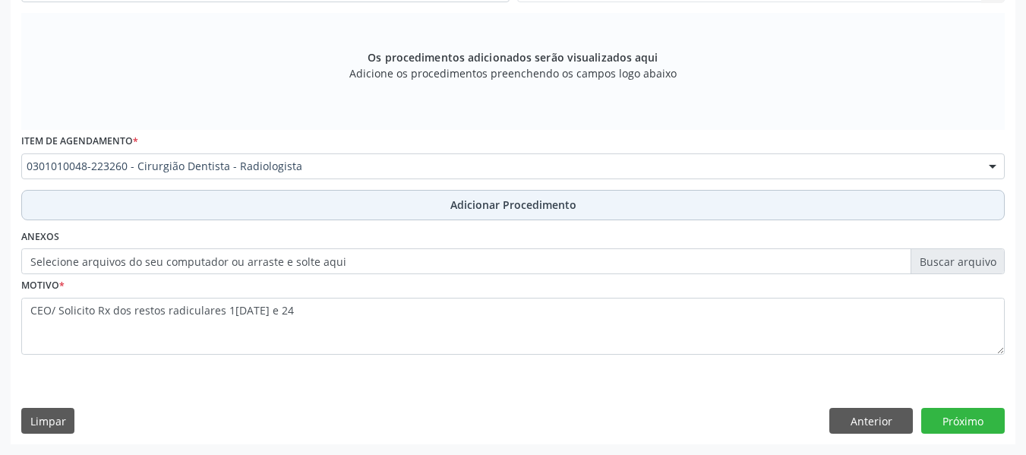
click at [528, 206] on span "Adicionar Procedimento" at bounding box center [513, 205] width 126 height 16
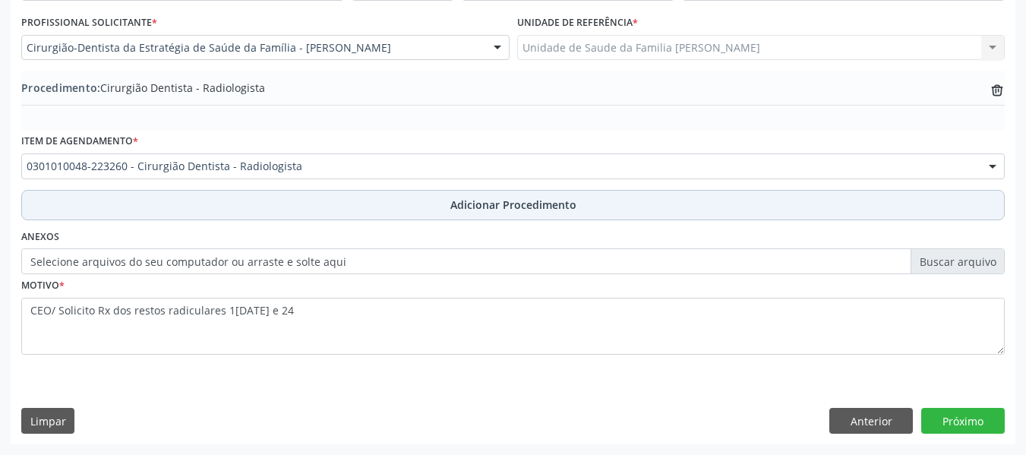
scroll to position [399, 0]
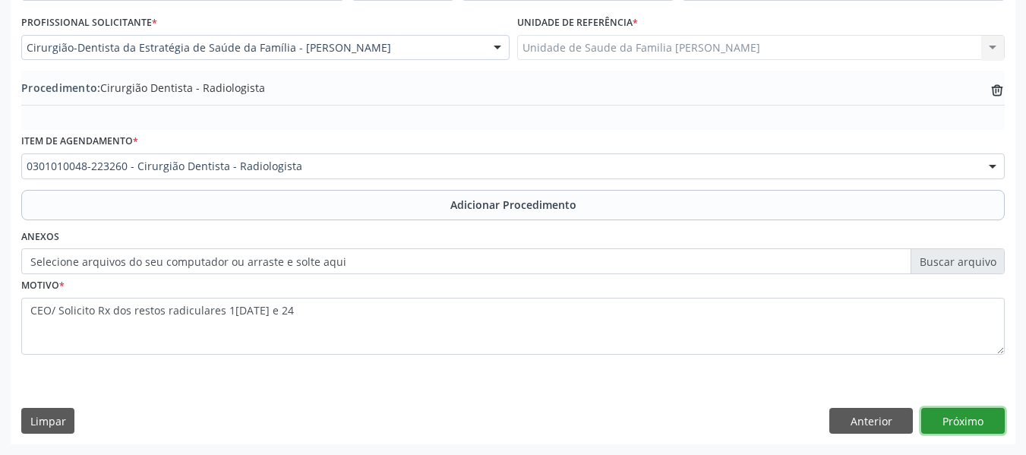
click at [972, 417] on button "Próximo" at bounding box center [962, 421] width 83 height 26
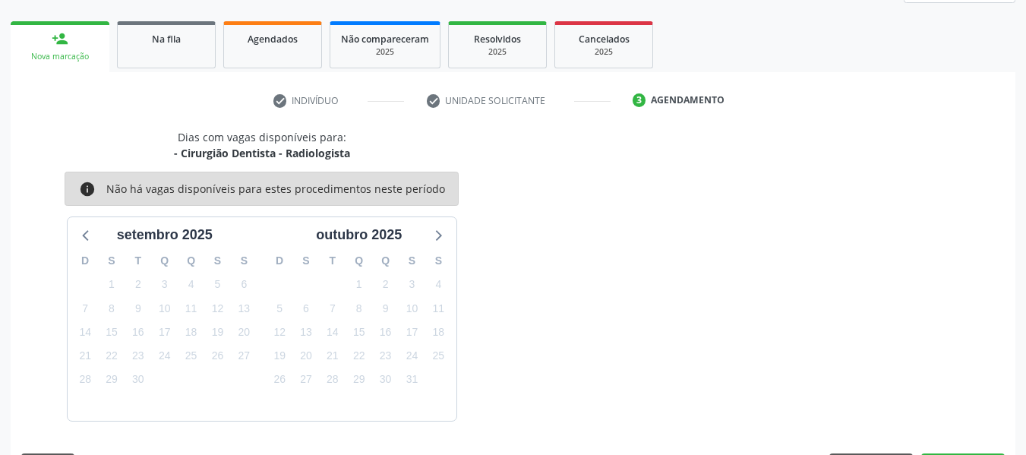
scroll to position [272, 0]
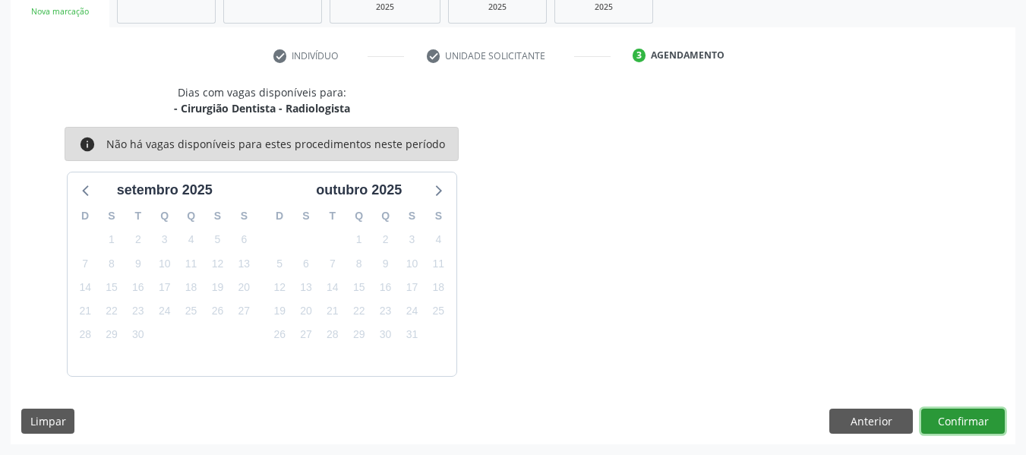
click at [963, 417] on button "Confirmar" at bounding box center [962, 421] width 83 height 26
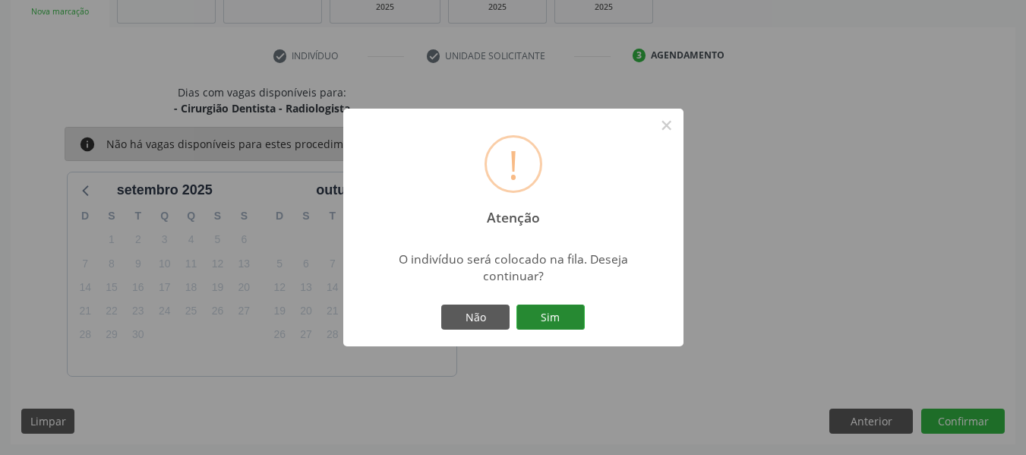
click at [554, 317] on button "Sim" at bounding box center [550, 317] width 68 height 26
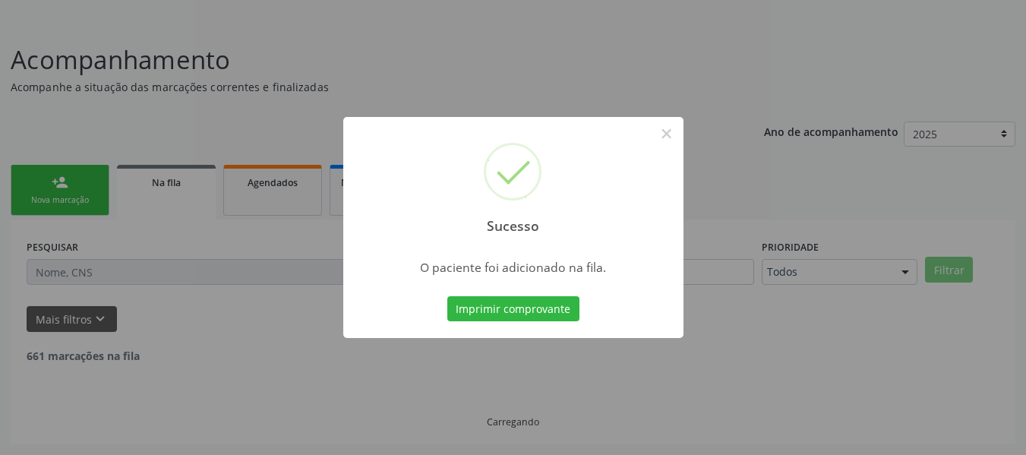
scroll to position [68, 0]
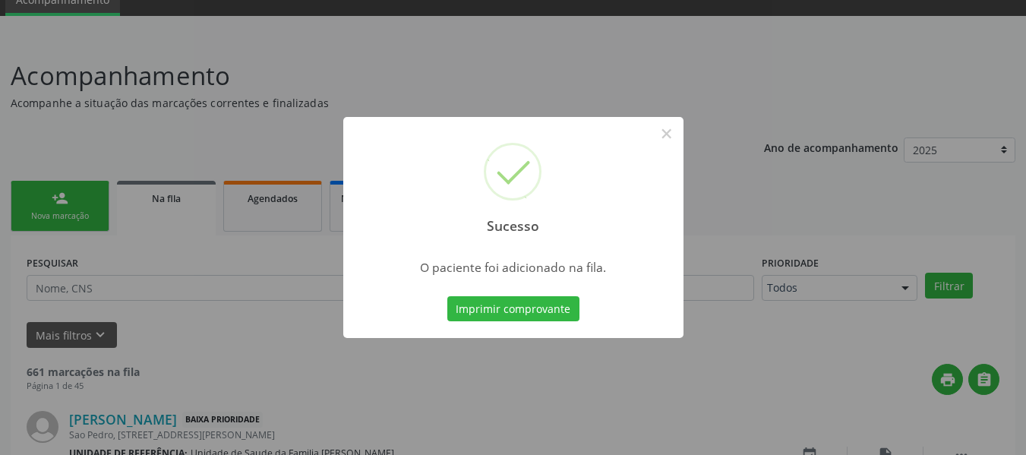
click at [46, 195] on div "Sucesso × O paciente foi adicionado na fila. Imprimir comprovante Cancel" at bounding box center [513, 227] width 1026 height 455
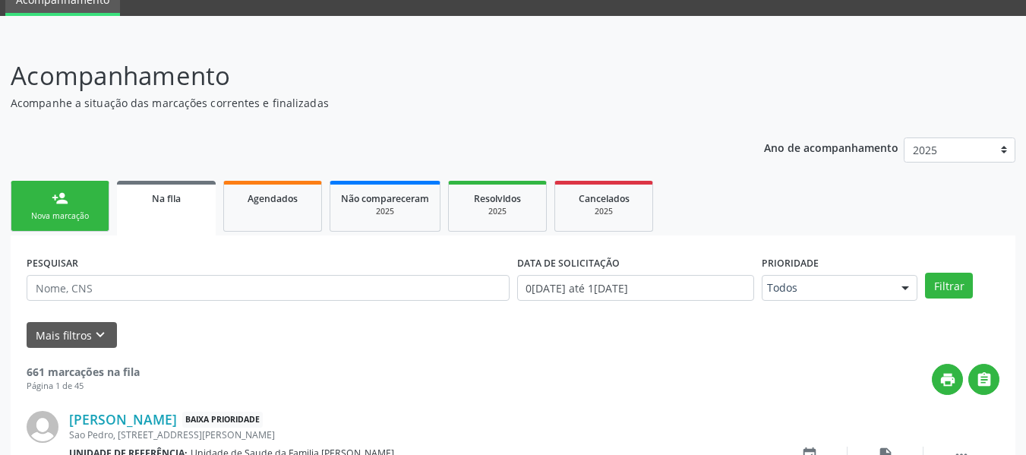
click at [46, 195] on link "person_add Nova marcação" at bounding box center [60, 206] width 99 height 51
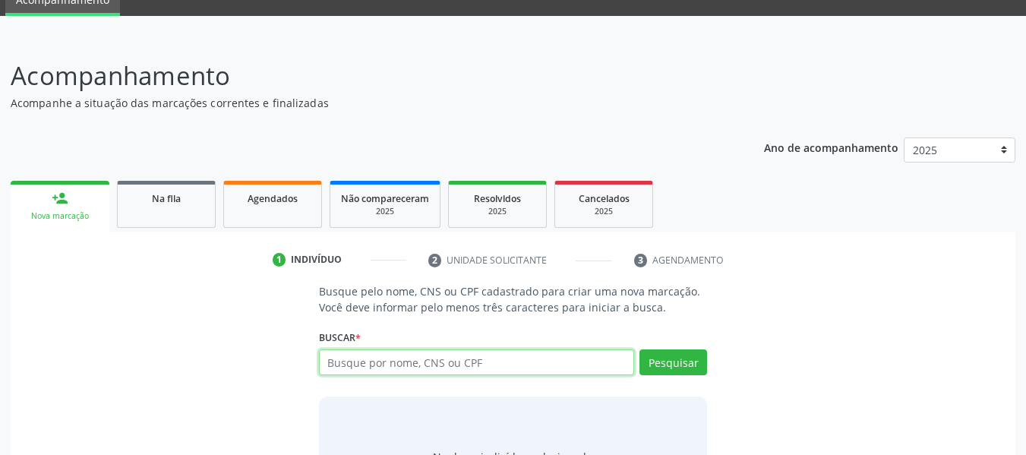
click at [378, 364] on input "text" at bounding box center [477, 362] width 316 height 26
type input "705006877165859"
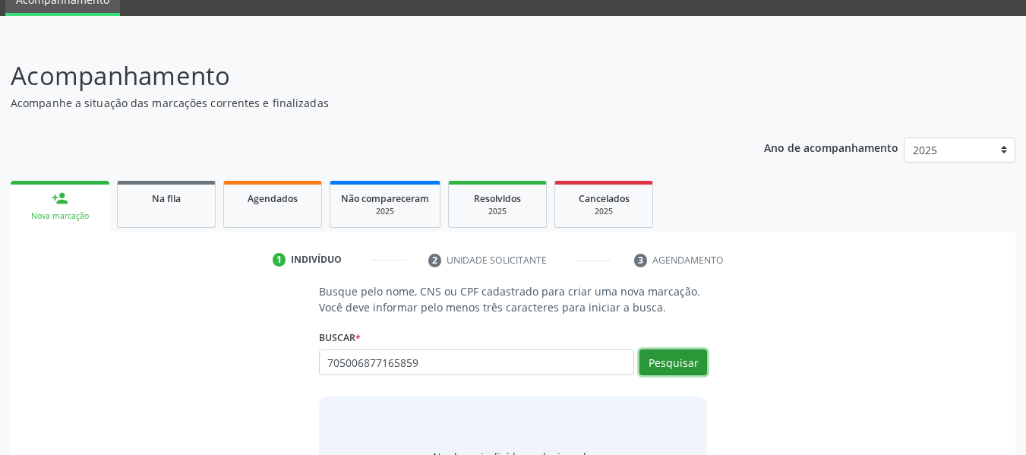
click at [673, 361] on button "Pesquisar" at bounding box center [673, 362] width 68 height 26
type input "705006877165859"
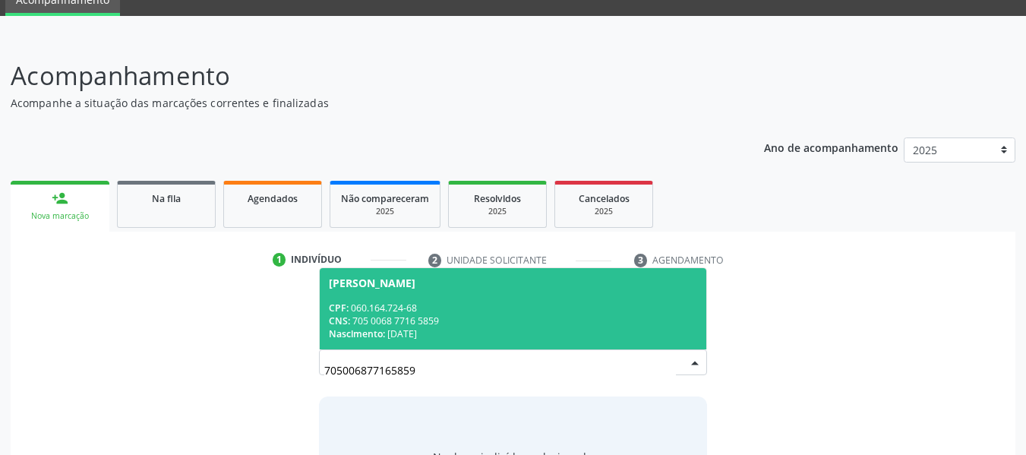
click at [421, 308] on div "CPF: 060.164.724-68" at bounding box center [513, 307] width 369 height 13
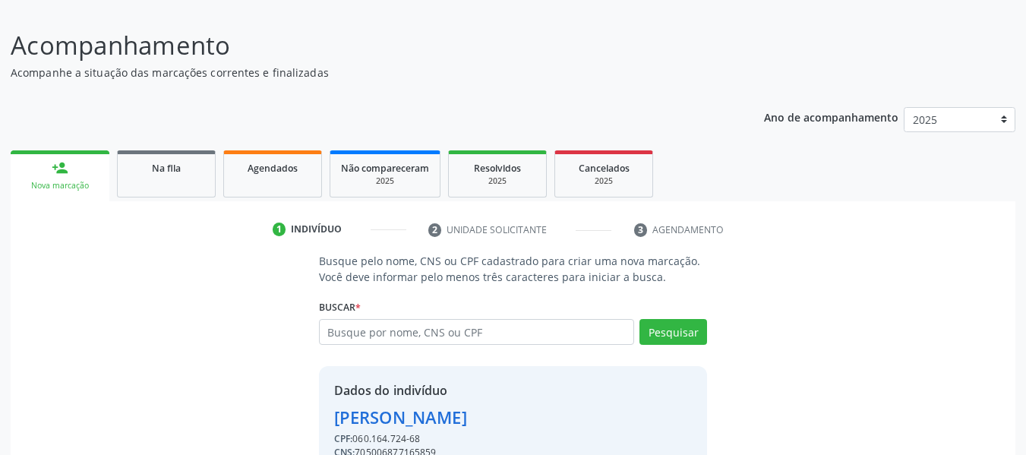
scroll to position [175, 0]
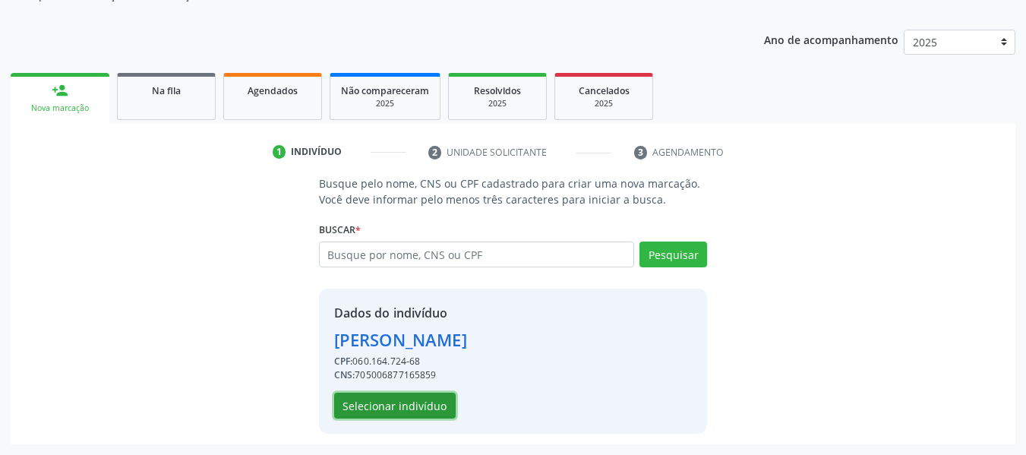
click at [392, 408] on button "Selecionar indivíduo" at bounding box center [394, 405] width 121 height 26
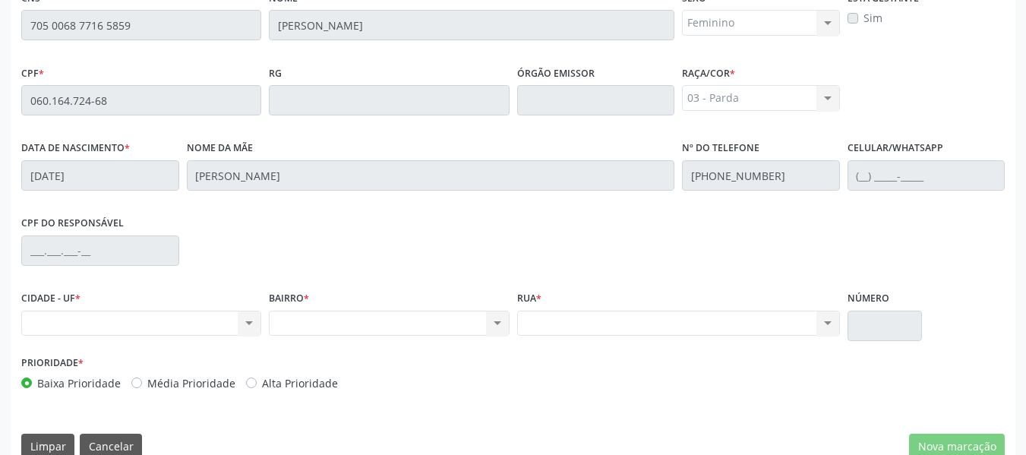
scroll to position [433, 0]
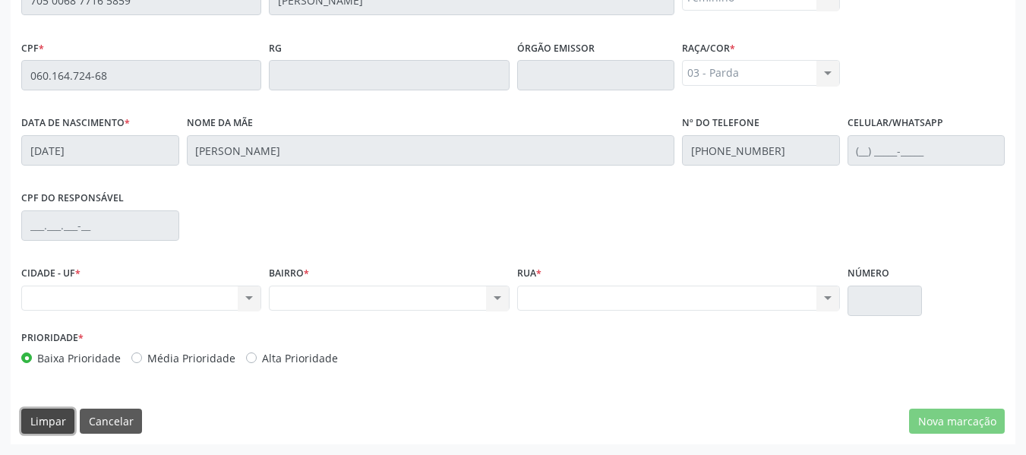
click at [54, 417] on button "Limpar" at bounding box center [47, 421] width 53 height 26
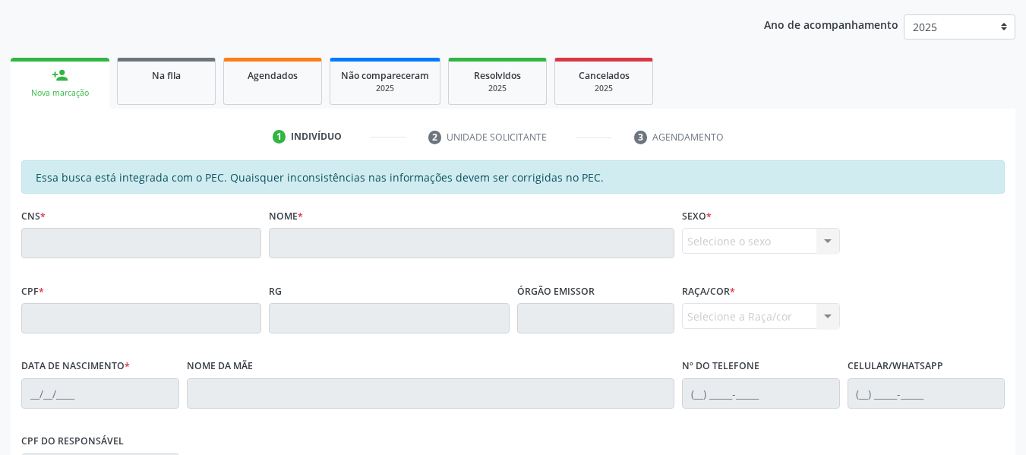
scroll to position [140, 0]
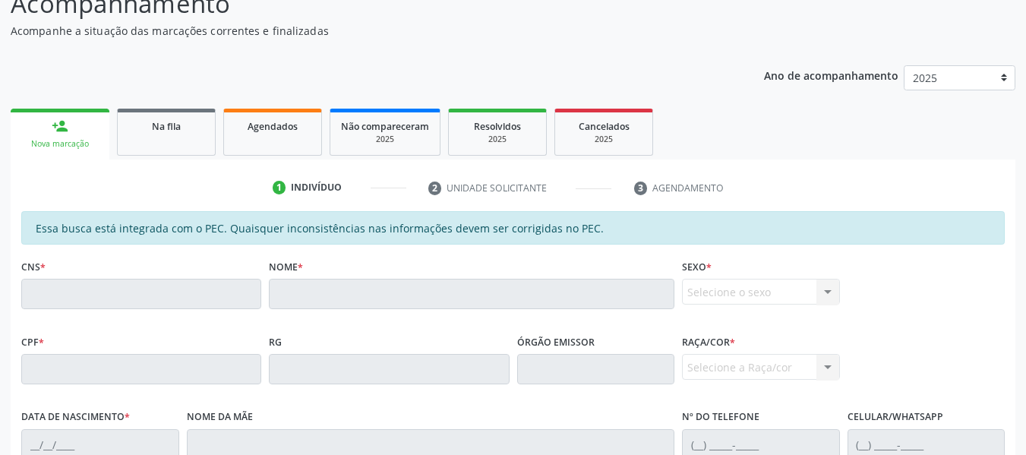
click at [61, 124] on div "person_add" at bounding box center [60, 126] width 17 height 17
click at [54, 124] on div "person_add" at bounding box center [60, 126] width 17 height 17
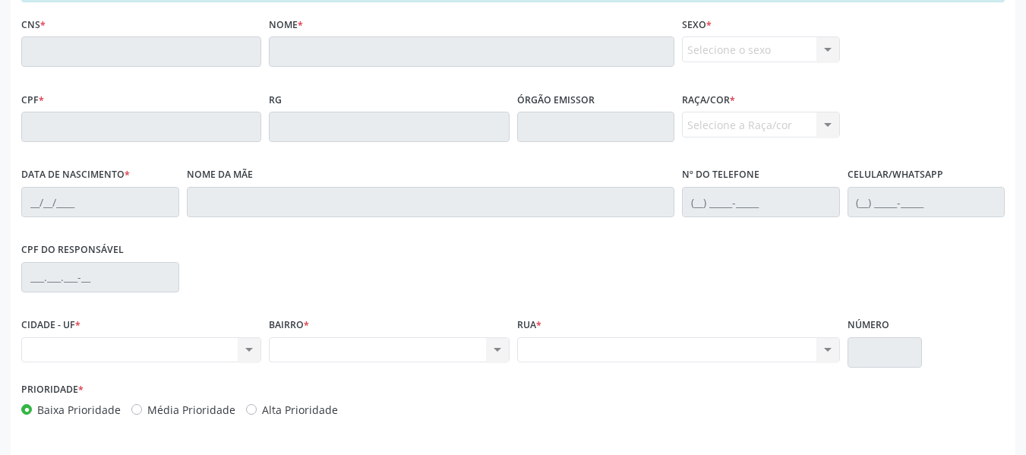
scroll to position [433, 0]
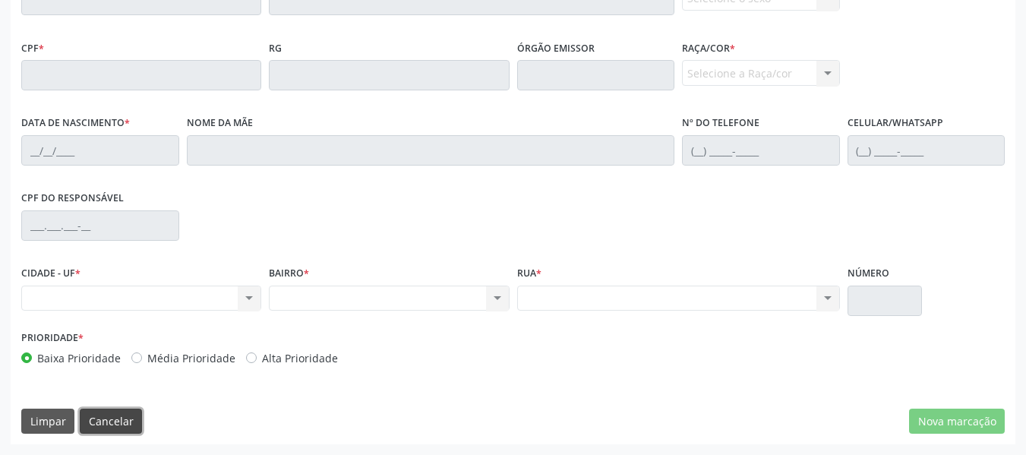
click at [112, 419] on button "Cancelar" at bounding box center [111, 421] width 62 height 26
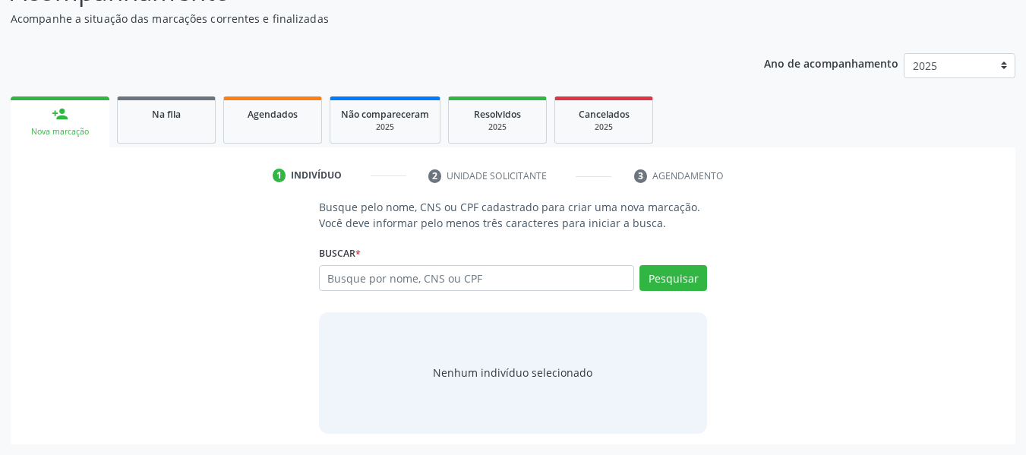
scroll to position [152, 0]
click at [378, 279] on input "text" at bounding box center [477, 278] width 316 height 26
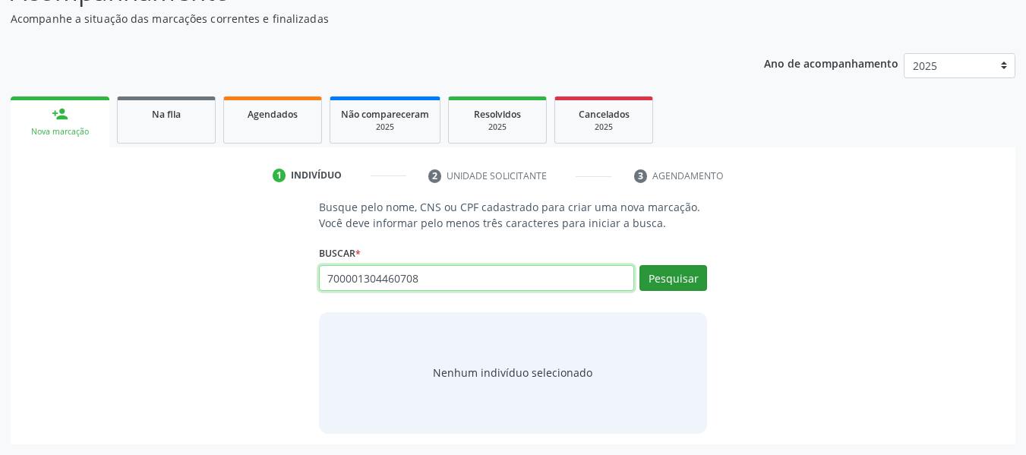
type input "700001304460708"
click at [677, 276] on button "Pesquisar" at bounding box center [673, 278] width 68 height 26
type input "700001304460708"
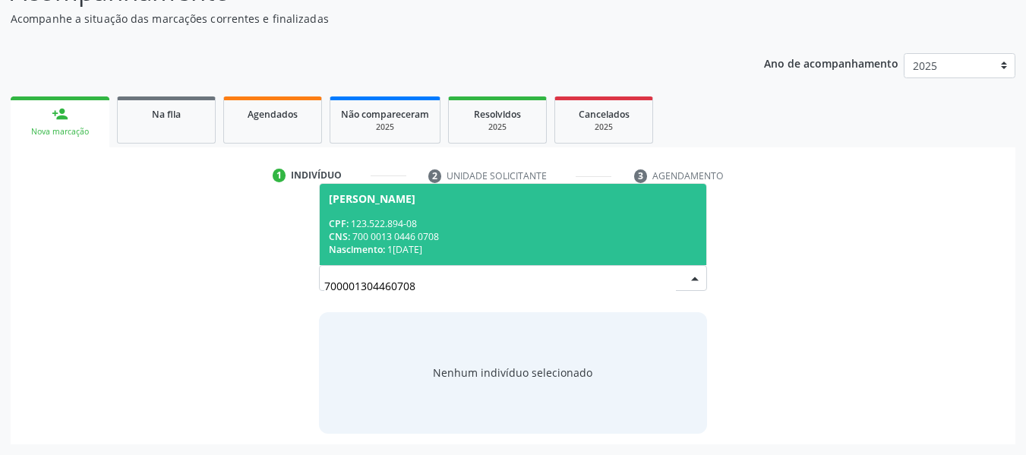
click at [427, 213] on span "Adricia Rafaella Santos de Oliveira CPF: 123.522.894-08 CNS: 700 0013 0446 0708…" at bounding box center [513, 224] width 387 height 81
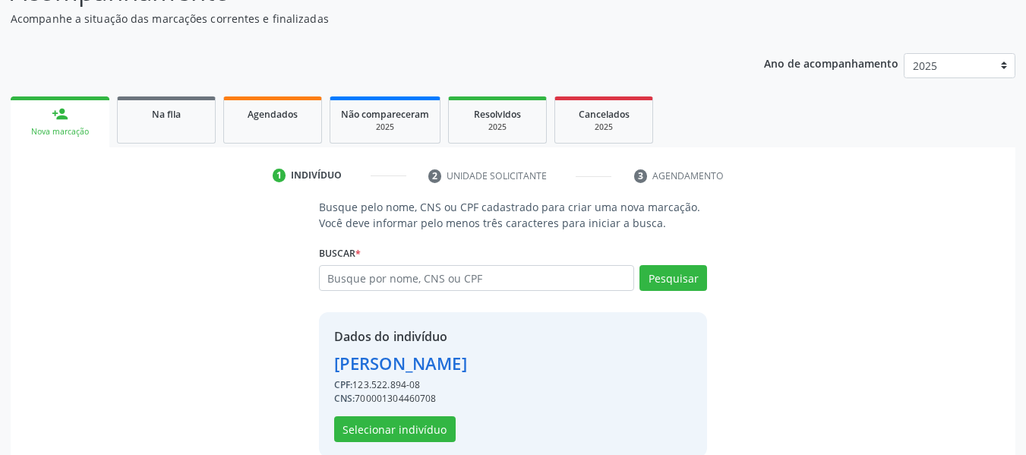
scroll to position [175, 0]
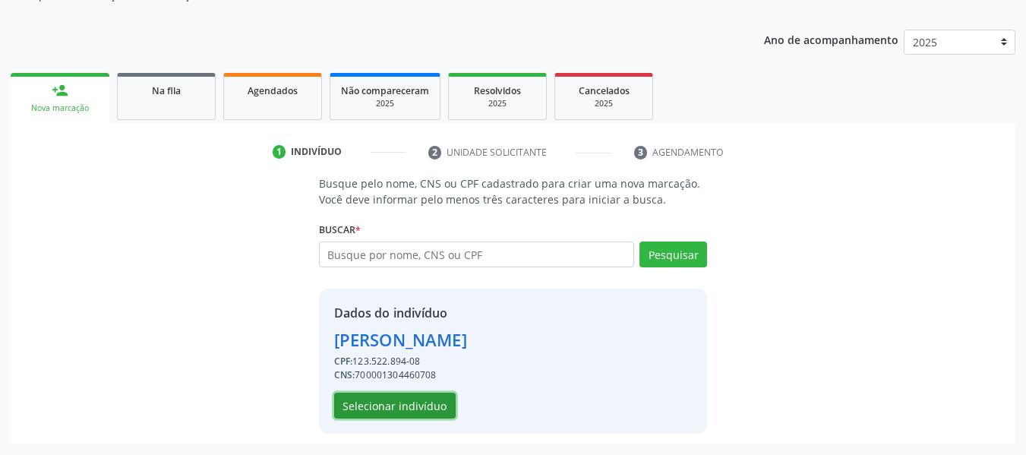
click at [404, 405] on button "Selecionar indivíduo" at bounding box center [394, 405] width 121 height 26
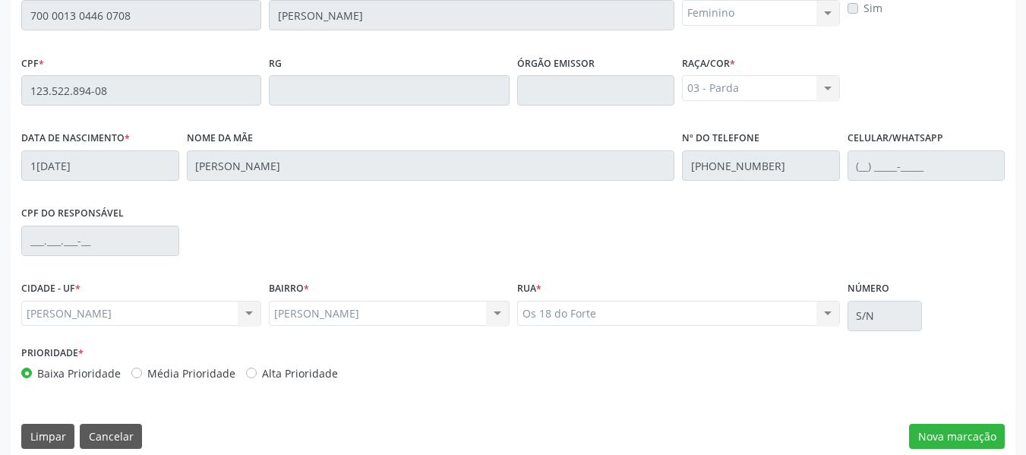
scroll to position [433, 0]
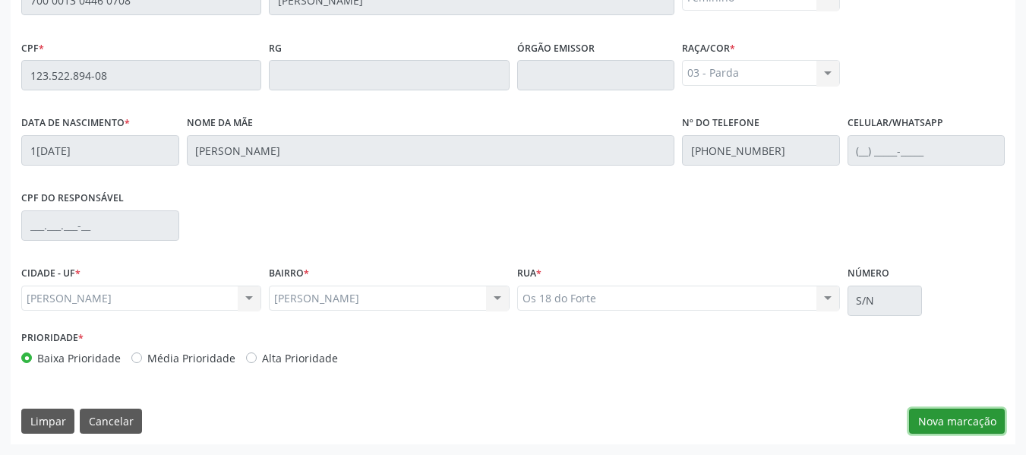
click at [971, 419] on button "Nova marcação" at bounding box center [957, 421] width 96 height 26
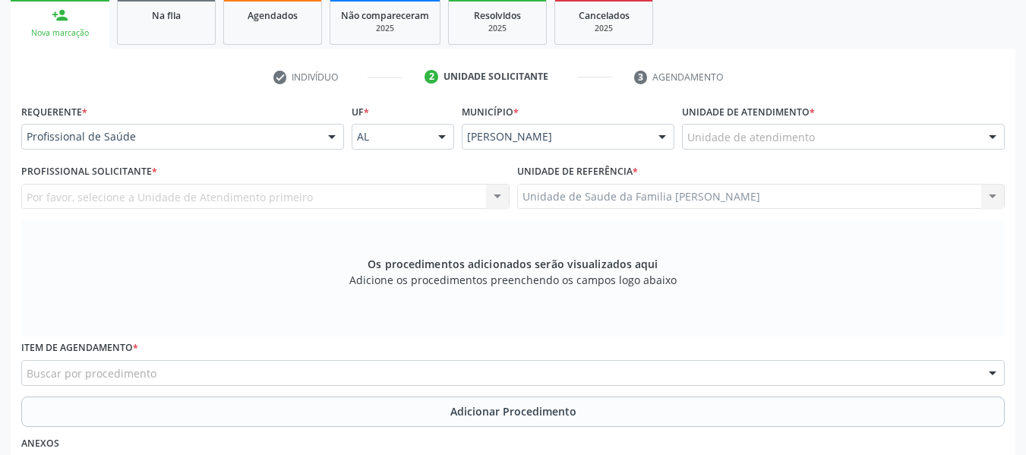
scroll to position [221, 0]
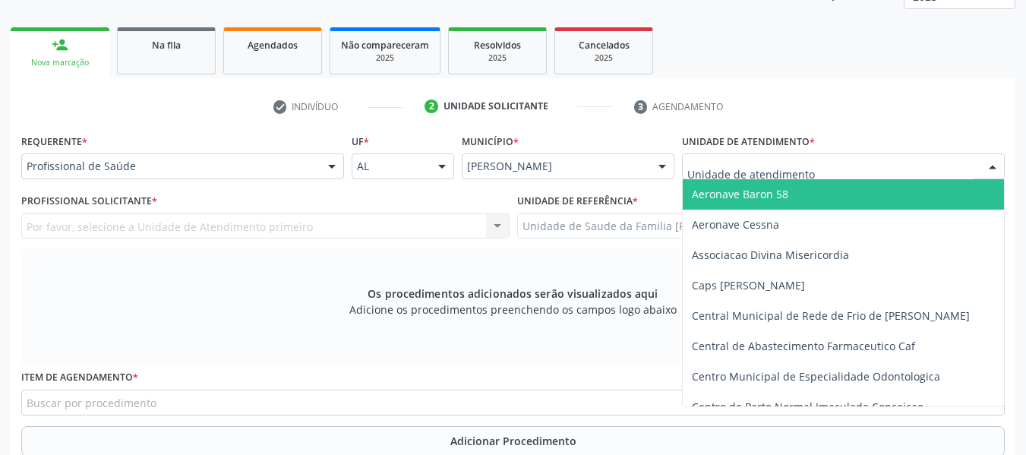
click at [821, 161] on div at bounding box center [843, 166] width 323 height 26
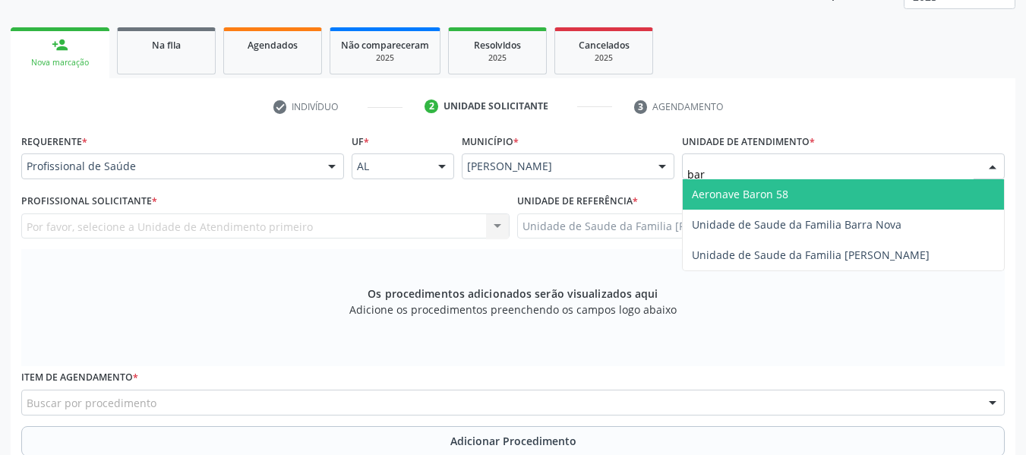
type input "barr"
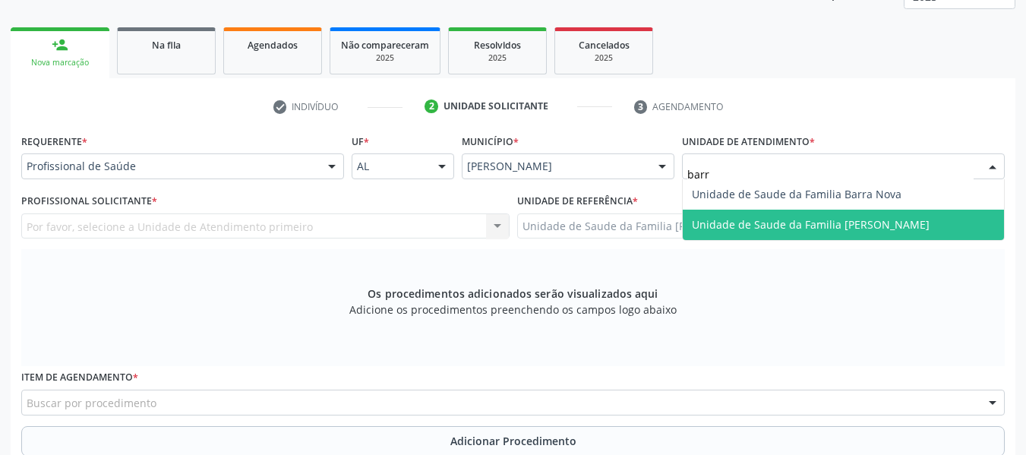
click at [842, 223] on span "Unidade de Saude da Familia [PERSON_NAME]" at bounding box center [811, 224] width 238 height 14
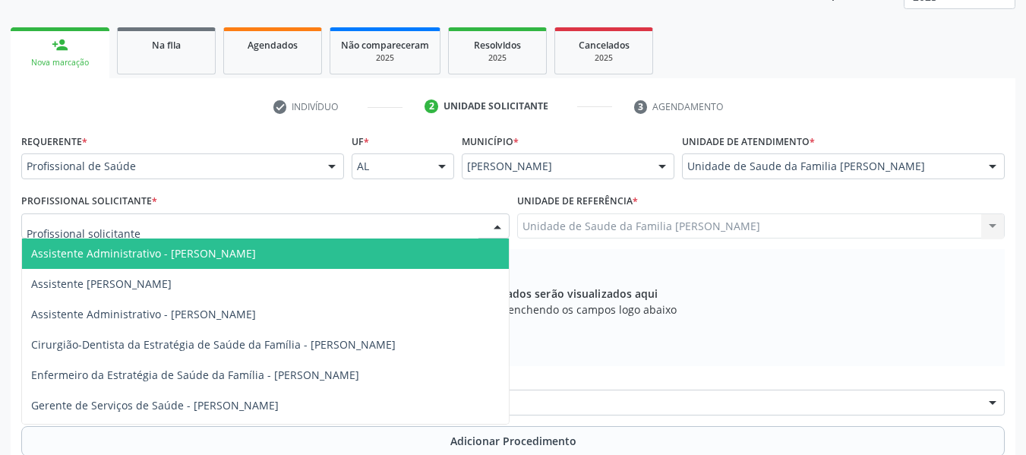
click at [497, 224] on div at bounding box center [497, 227] width 23 height 26
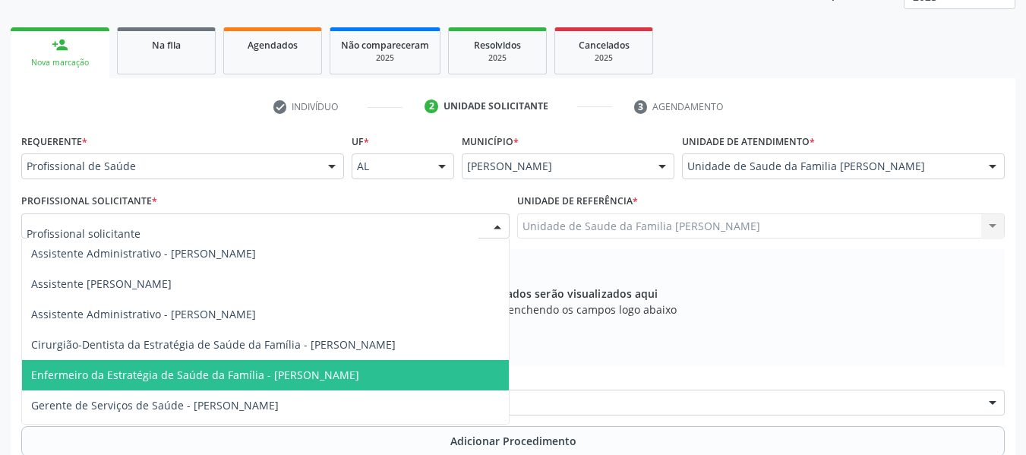
click at [304, 375] on span "Enfermeiro da Estratégia de Saúde da Família - [PERSON_NAME]" at bounding box center [195, 374] width 328 height 14
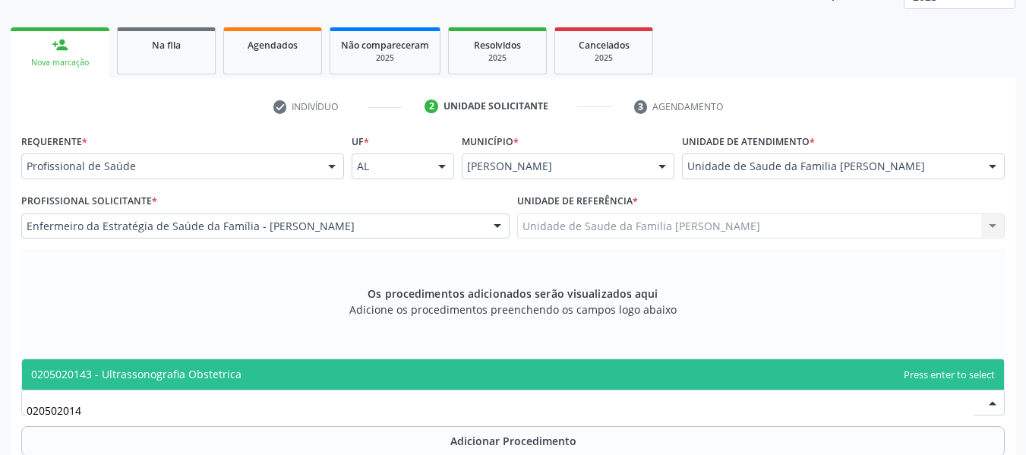
type input "0205020143"
click at [132, 370] on span "0205020143 - Ultrassonografia Obstetrica" at bounding box center [136, 374] width 210 height 14
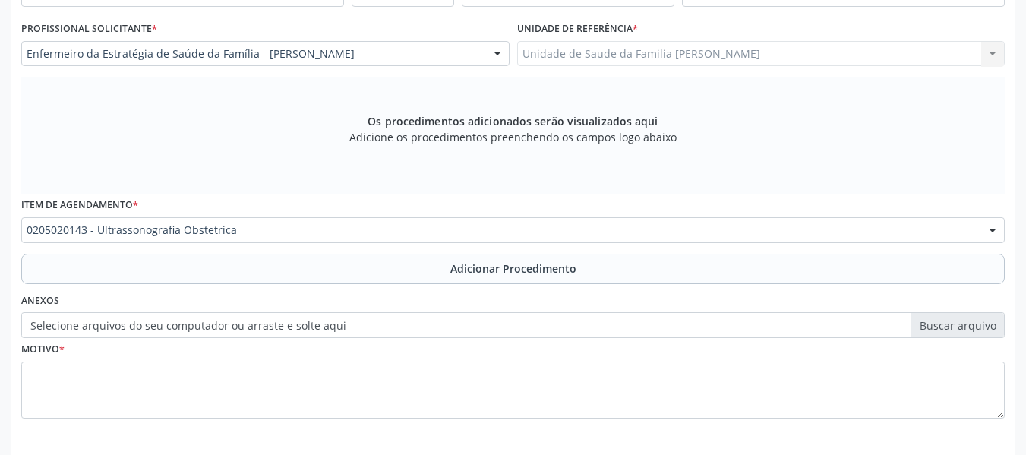
scroll to position [457, 0]
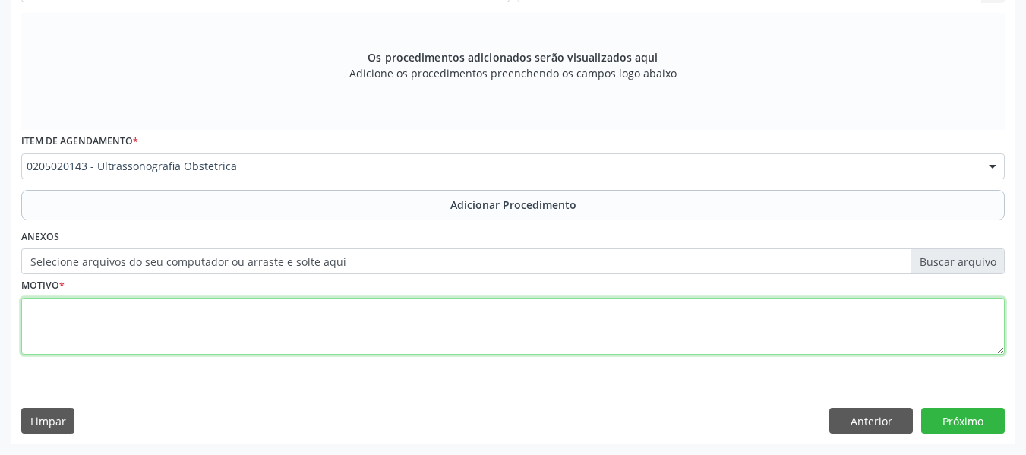
click at [45, 320] on textarea at bounding box center [512, 327] width 983 height 58
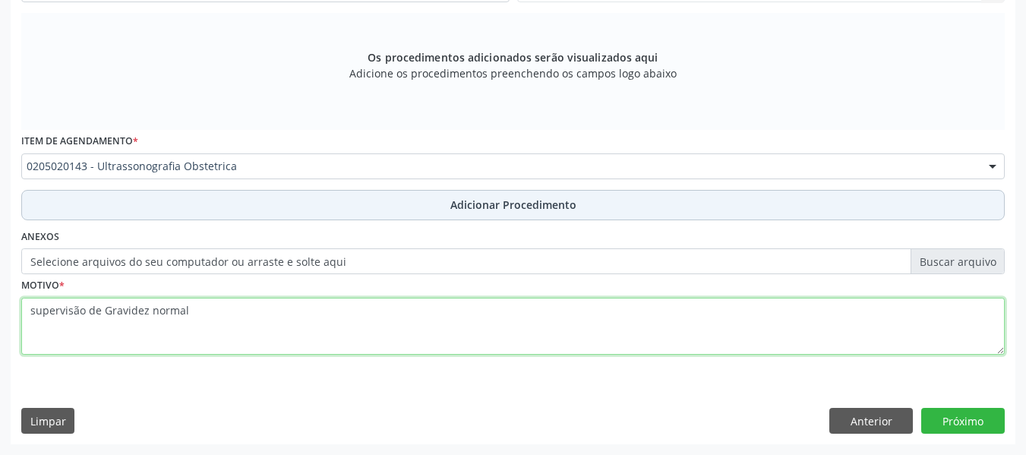
type textarea "supervisão de Gravidez normal"
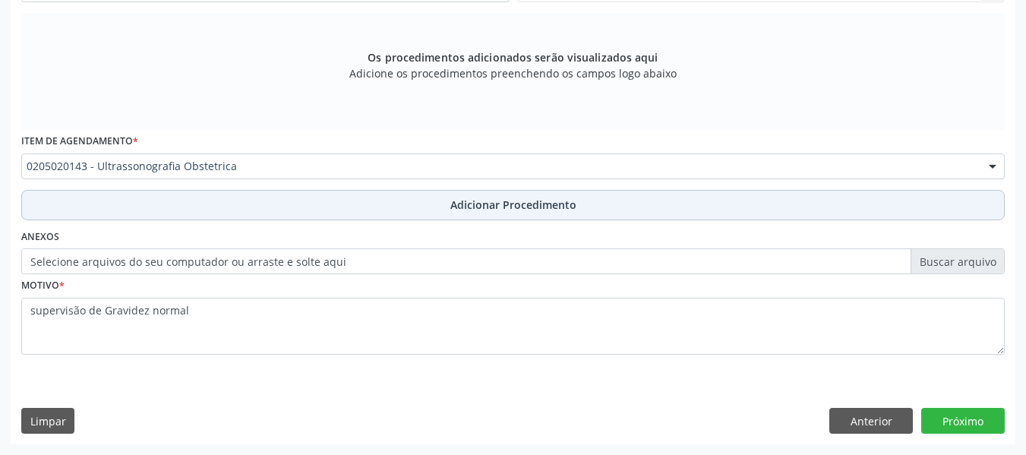
click at [489, 203] on span "Adicionar Procedimento" at bounding box center [513, 205] width 126 height 16
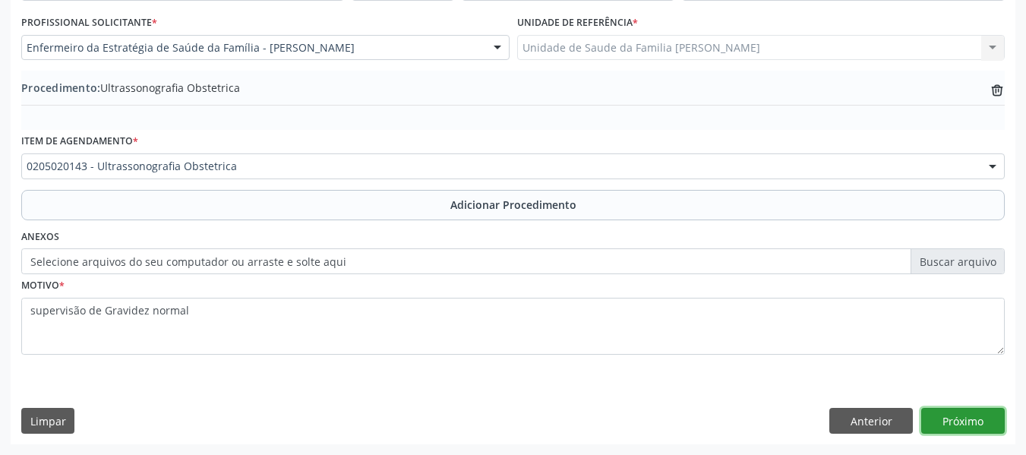
click at [959, 419] on button "Próximo" at bounding box center [962, 421] width 83 height 26
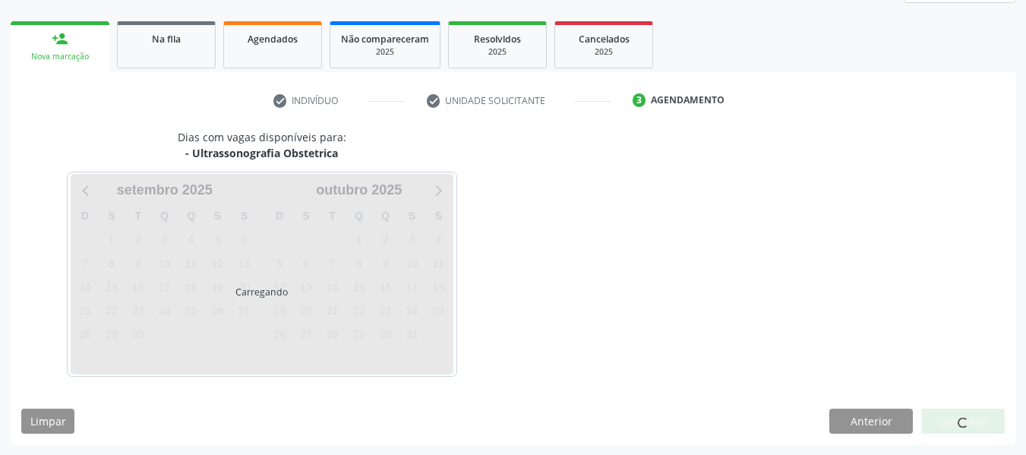
scroll to position [272, 0]
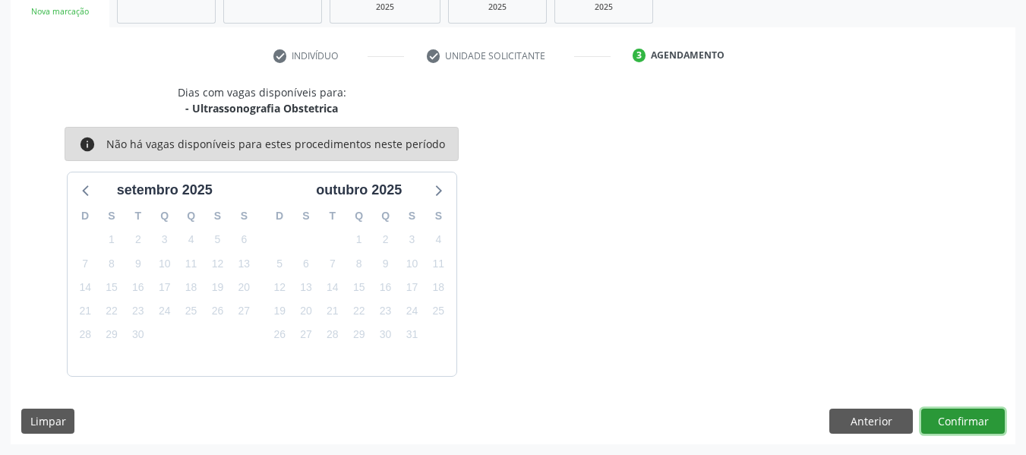
click at [959, 419] on button "Confirmar" at bounding box center [962, 421] width 83 height 26
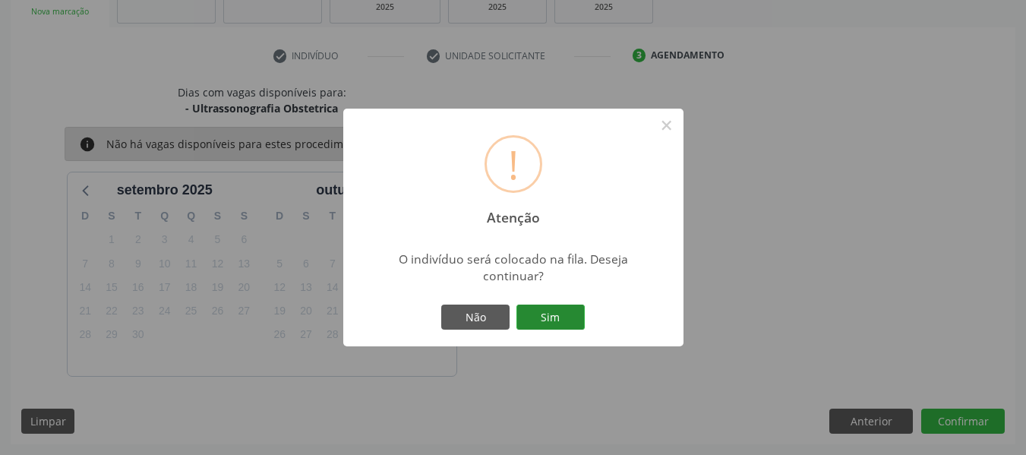
click at [555, 317] on button "Sim" at bounding box center [550, 317] width 68 height 26
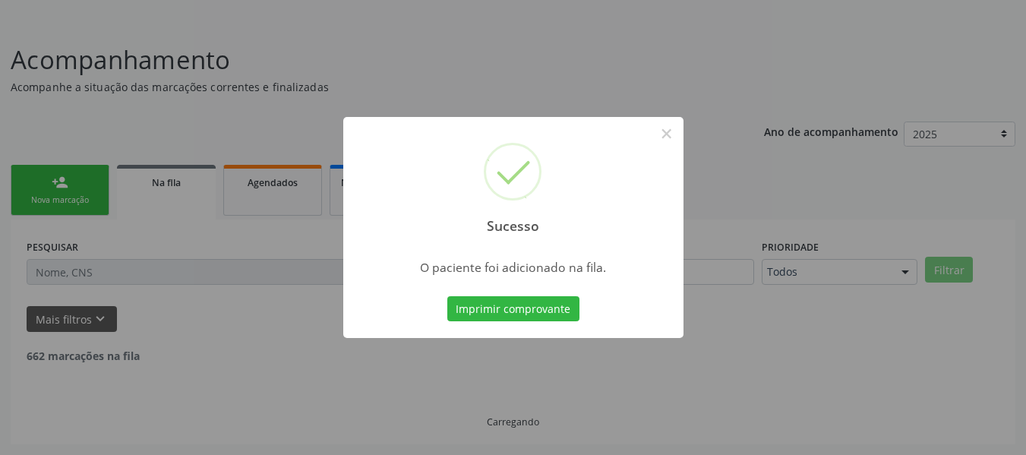
scroll to position [68, 0]
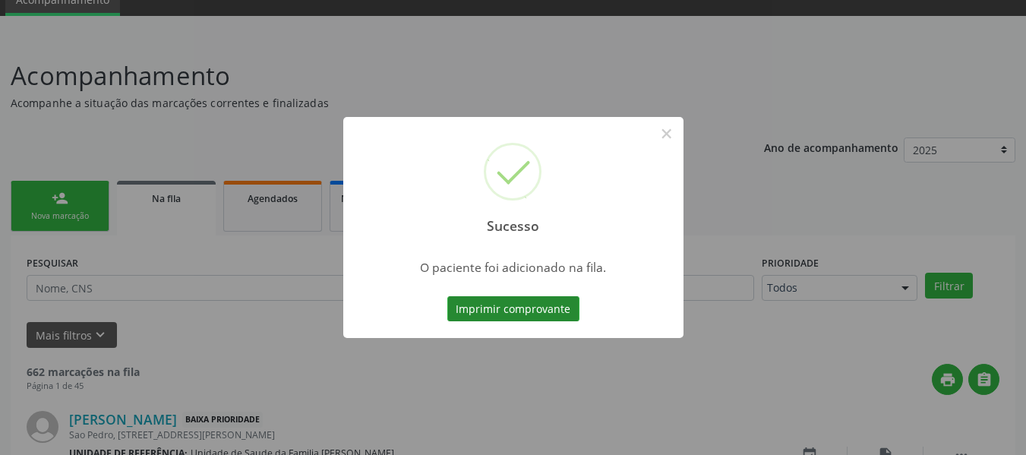
click at [533, 313] on button "Imprimir comprovante" at bounding box center [513, 309] width 132 height 26
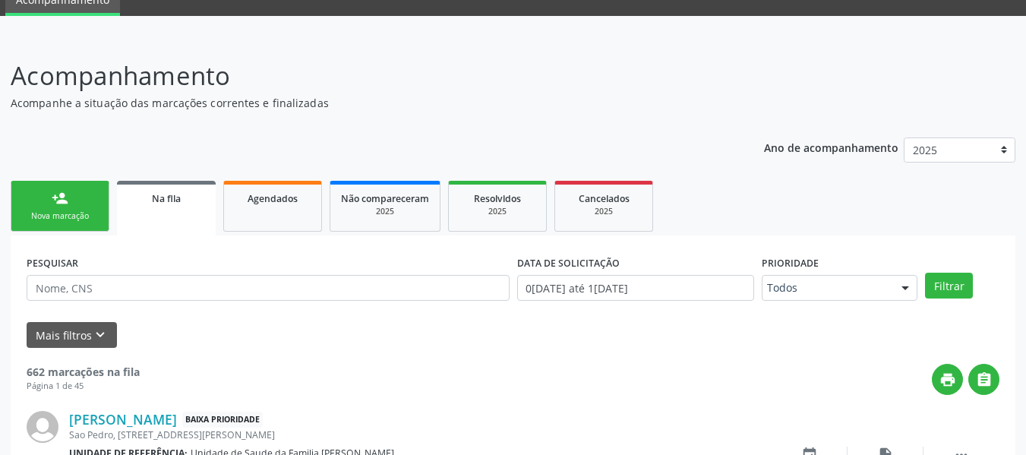
click at [55, 196] on div "person_add" at bounding box center [60, 198] width 17 height 17
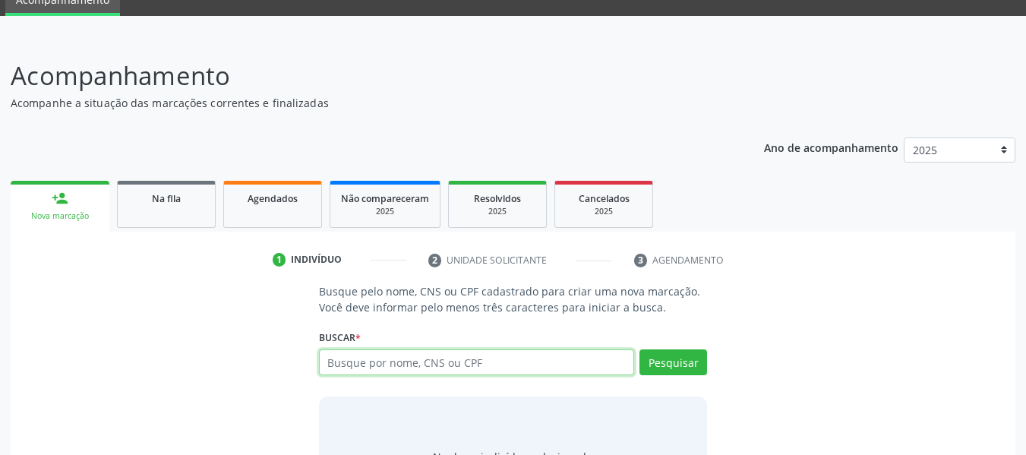
click at [346, 366] on input "text" at bounding box center [477, 362] width 316 height 26
type input "704802053506644"
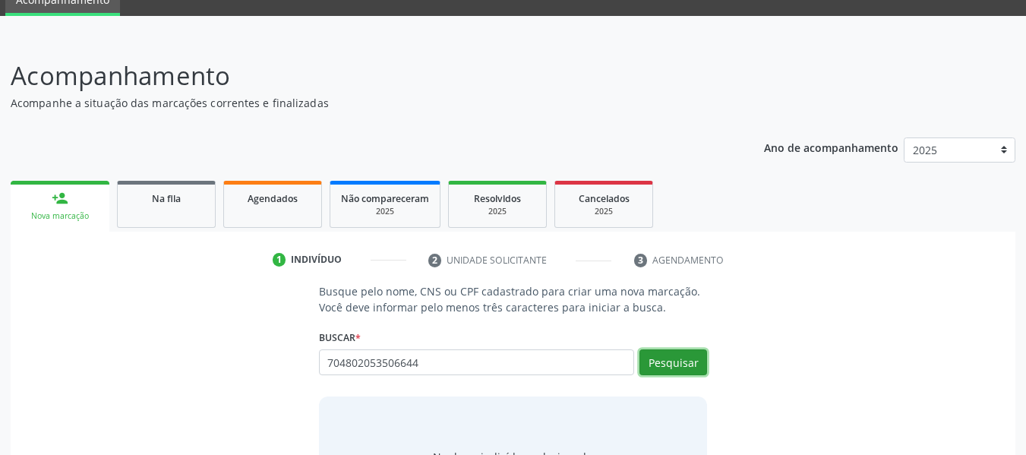
click at [676, 361] on button "Pesquisar" at bounding box center [673, 362] width 68 height 26
type input "704802053506644"
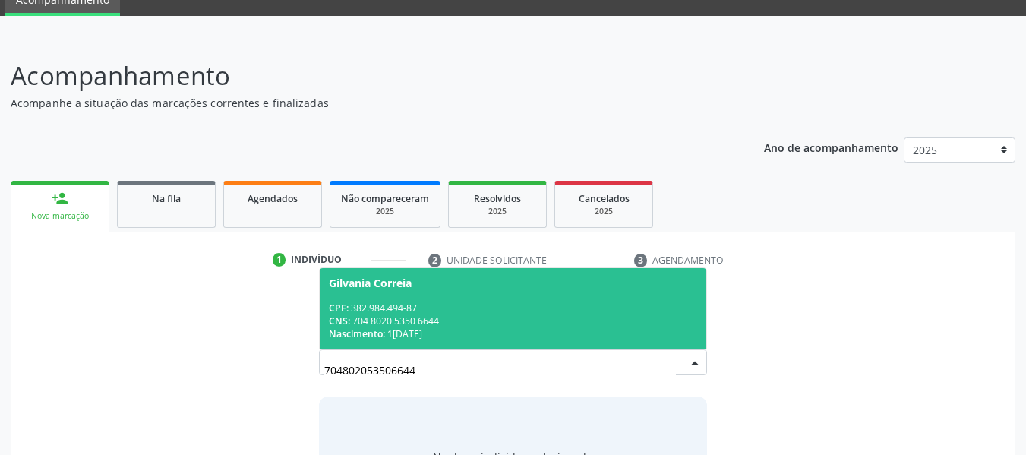
click at [405, 318] on div "CNS: 704 8020 5350 6644" at bounding box center [513, 320] width 369 height 13
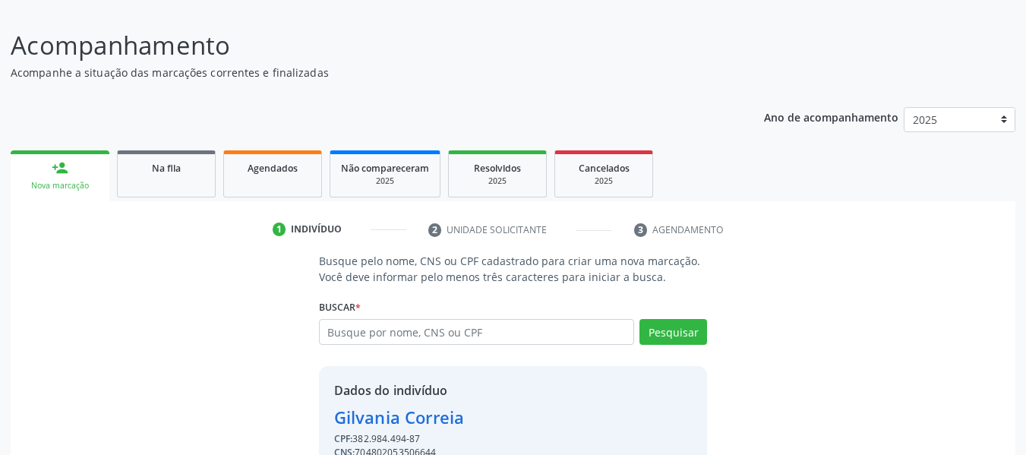
scroll to position [175, 0]
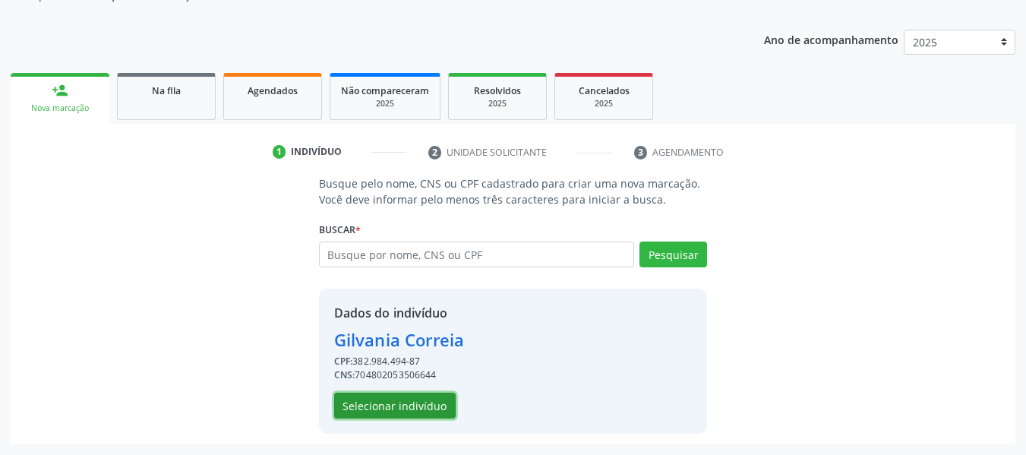
click at [399, 399] on button "Selecionar indivíduo" at bounding box center [394, 405] width 121 height 26
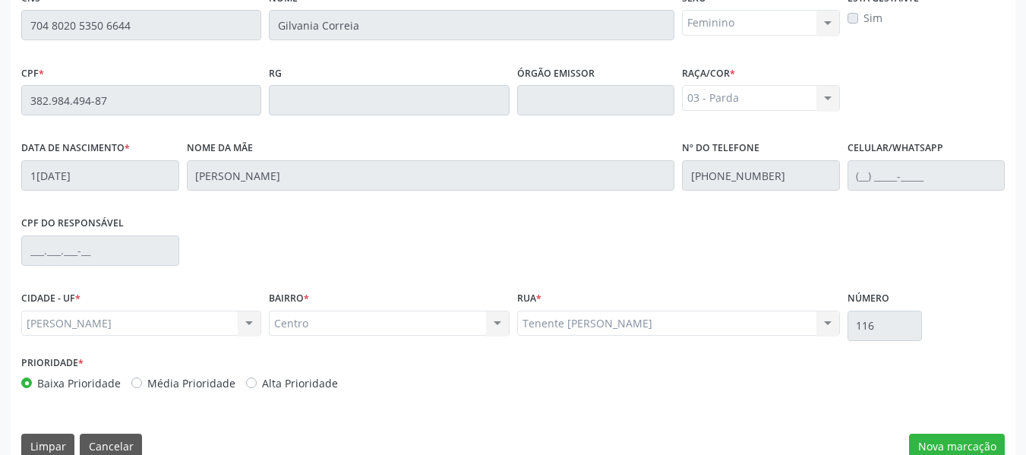
scroll to position [433, 0]
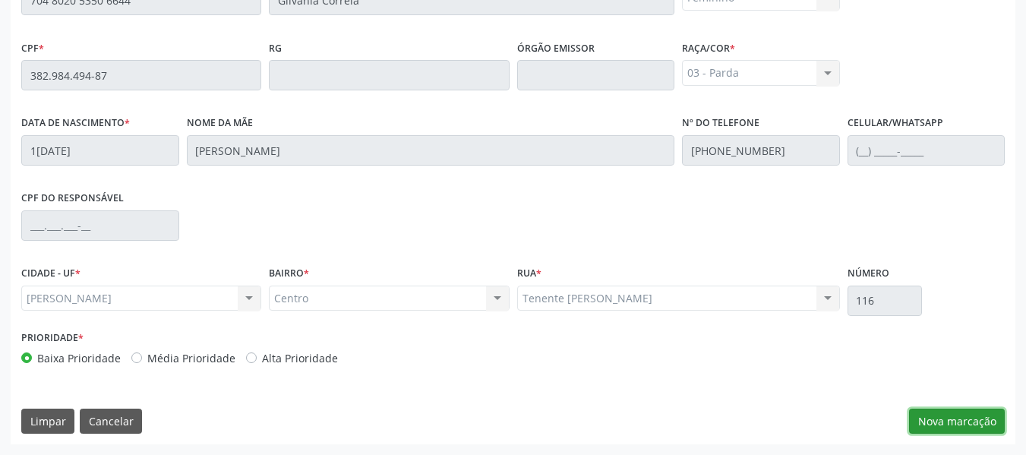
click at [942, 418] on button "Nova marcação" at bounding box center [957, 421] width 96 height 26
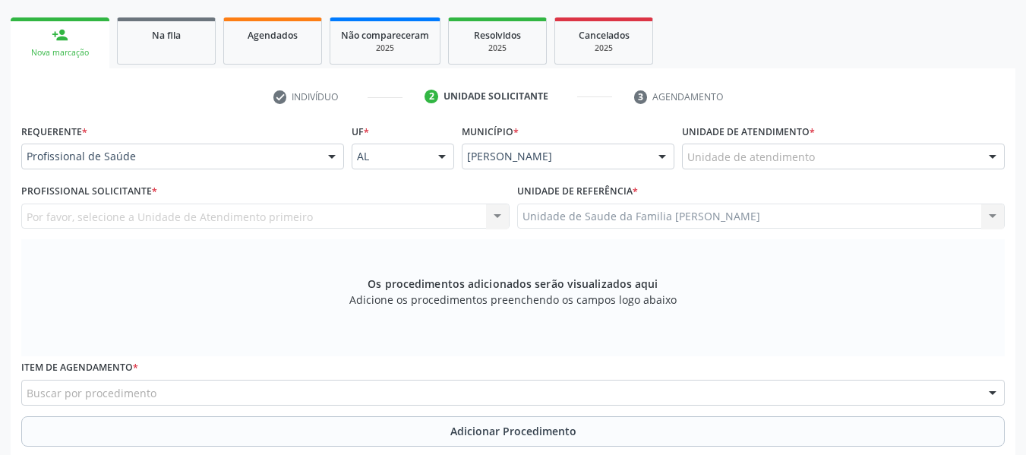
scroll to position [181, 0]
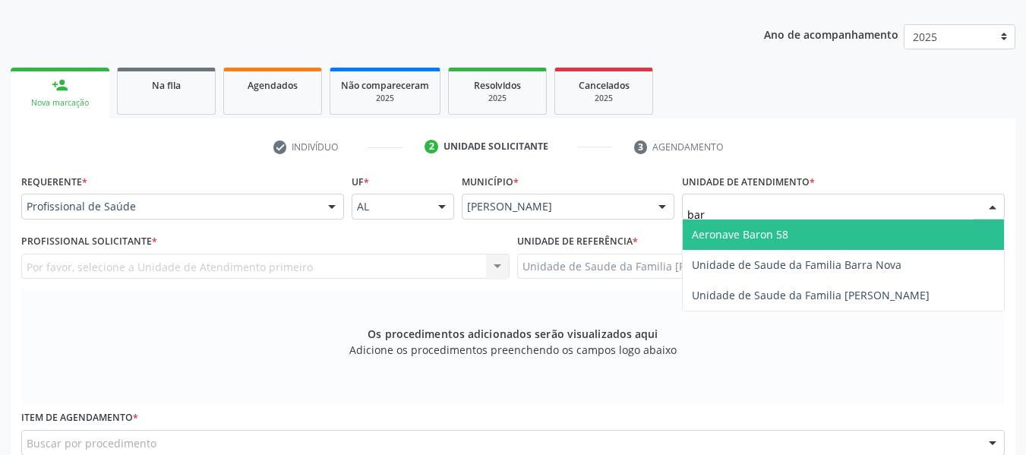
type input "barr"
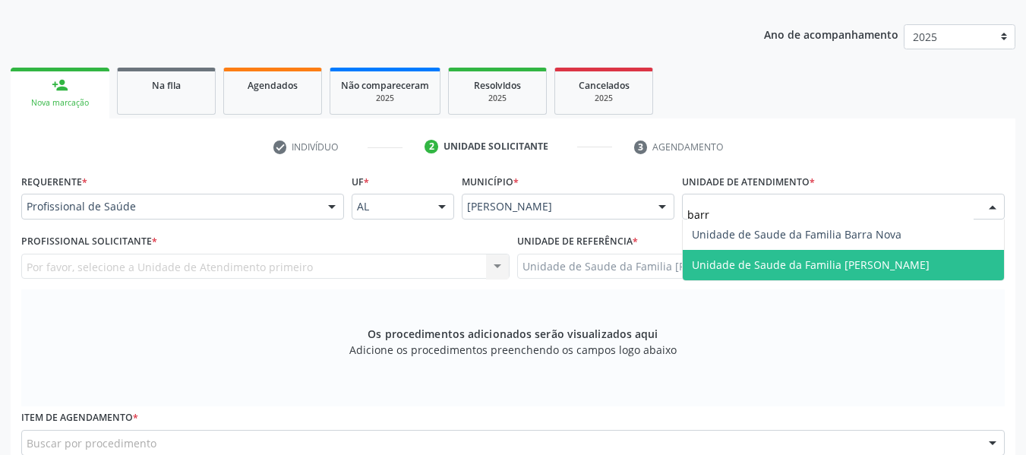
click at [767, 267] on span "Unidade de Saude da Familia [PERSON_NAME]" at bounding box center [811, 264] width 238 height 14
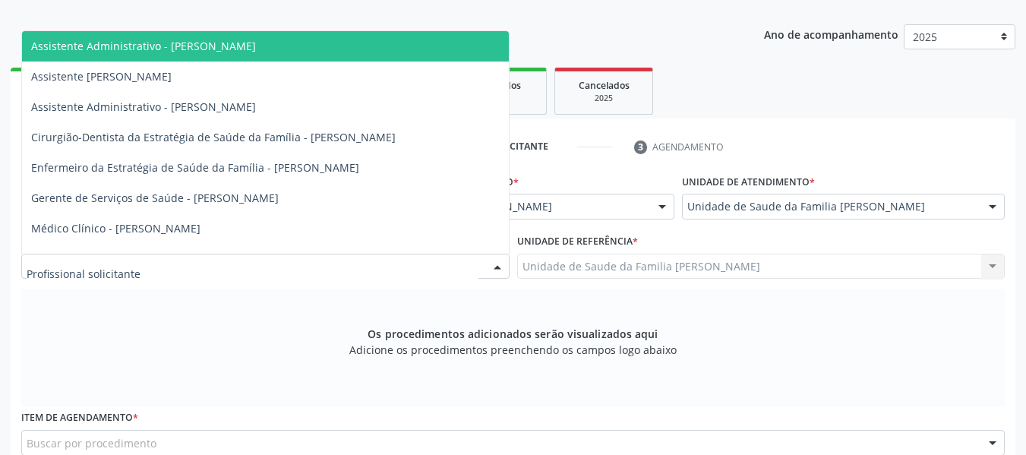
click at [496, 263] on div at bounding box center [497, 267] width 23 height 26
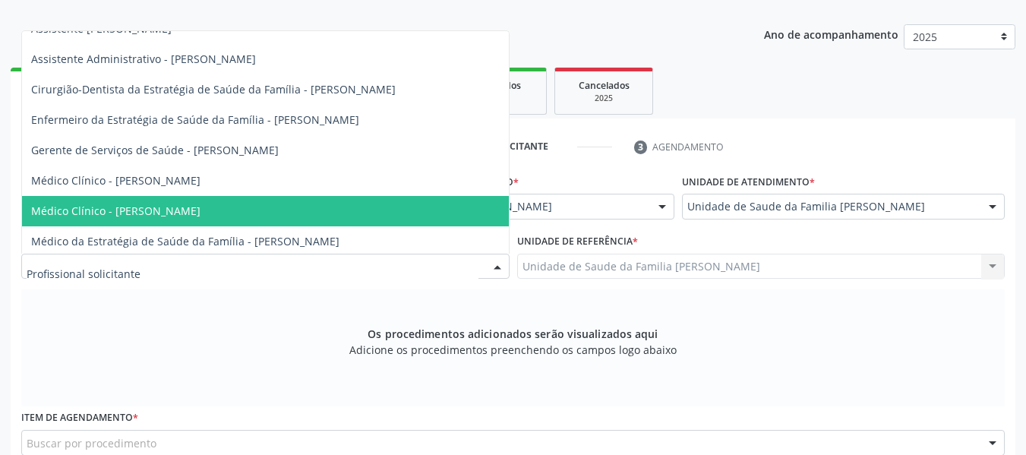
scroll to position [51, 0]
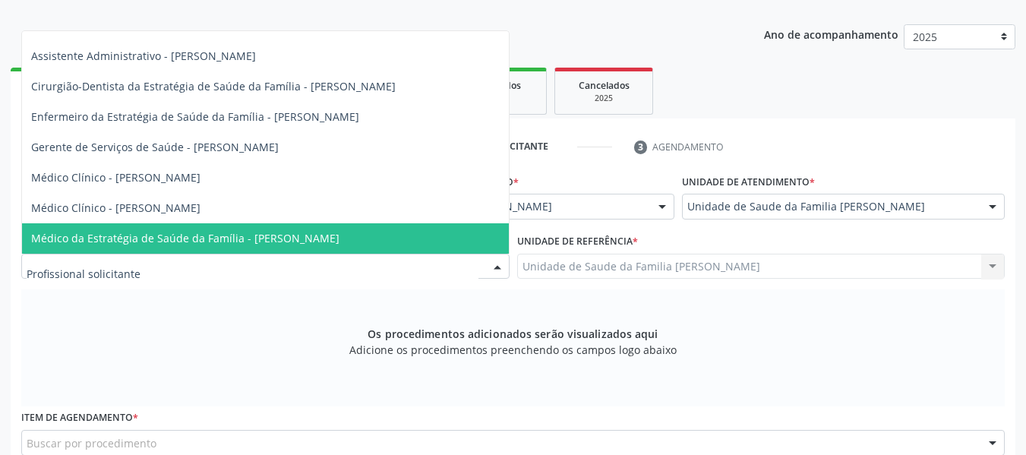
click at [320, 237] on span "Médico da Estratégia de Saúde da Família - [PERSON_NAME]" at bounding box center [185, 238] width 308 height 14
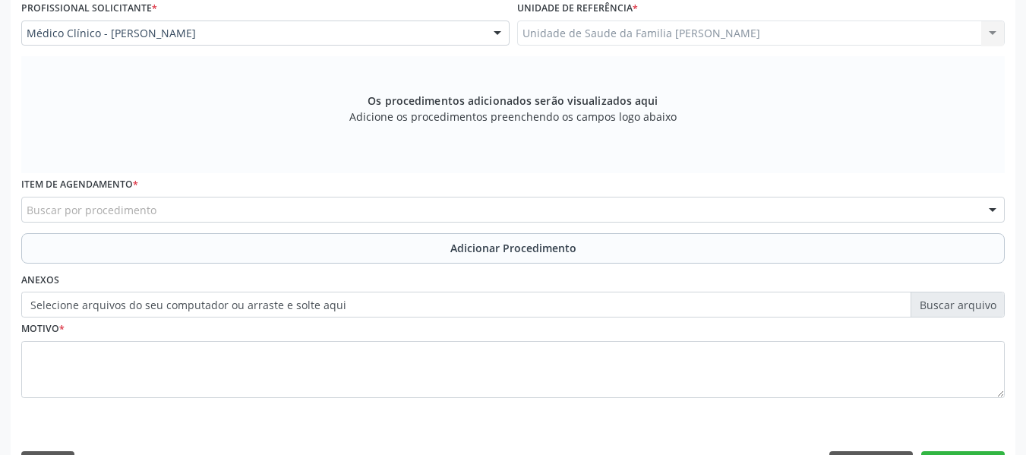
scroll to position [457, 0]
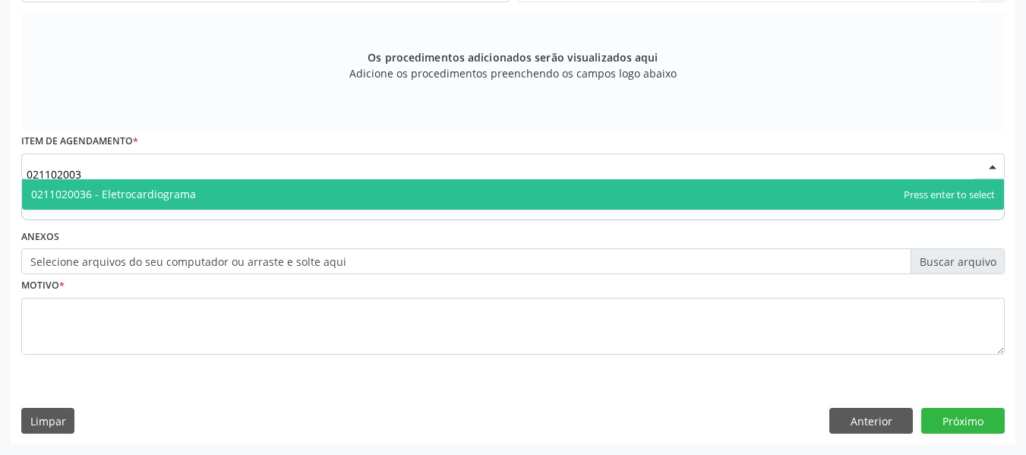
type input "0211020036"
click at [113, 191] on span "0211020036 - Eletrocardiograma" at bounding box center [113, 194] width 165 height 14
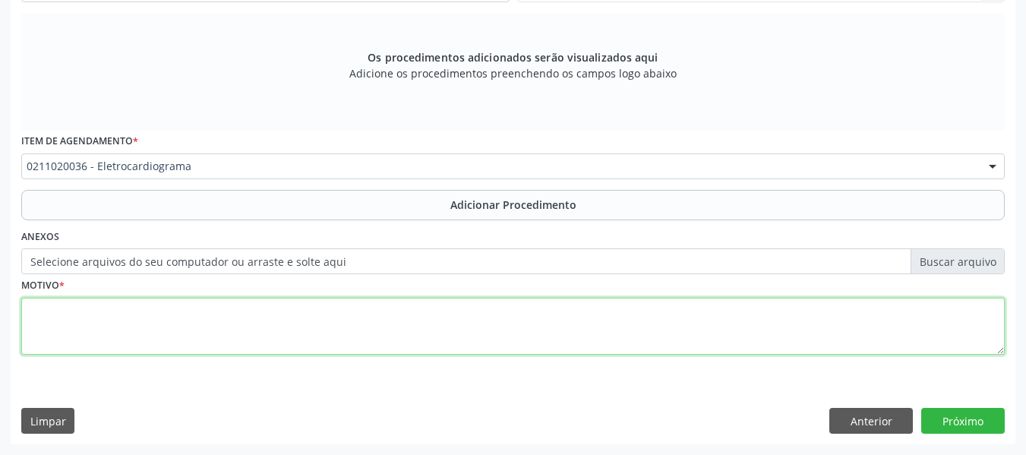
click at [67, 335] on textarea at bounding box center [512, 327] width 983 height 58
type textarea "d"
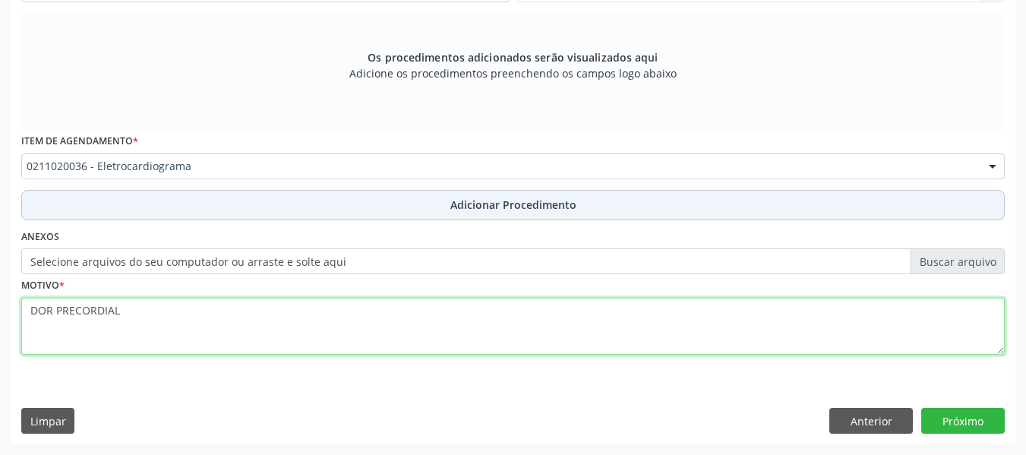
type textarea "DOR PRECORDIAL"
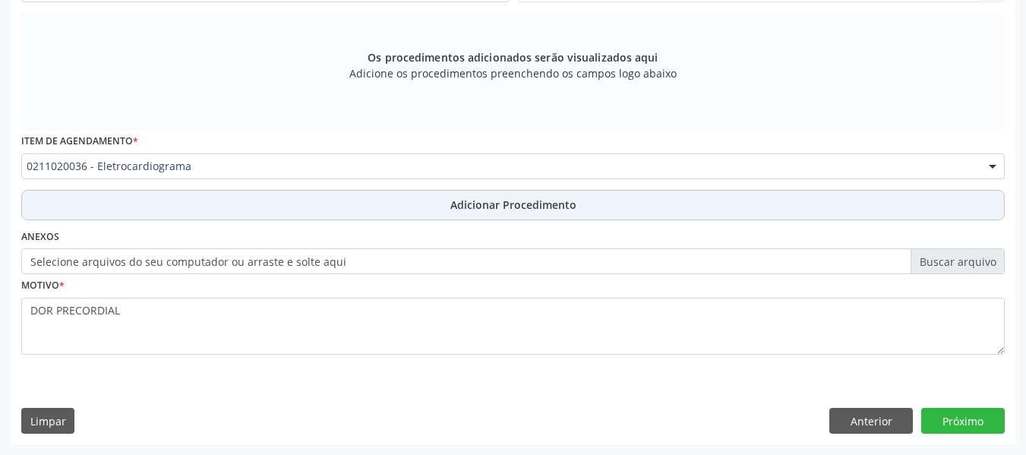
click at [496, 207] on span "Adicionar Procedimento" at bounding box center [513, 205] width 126 height 16
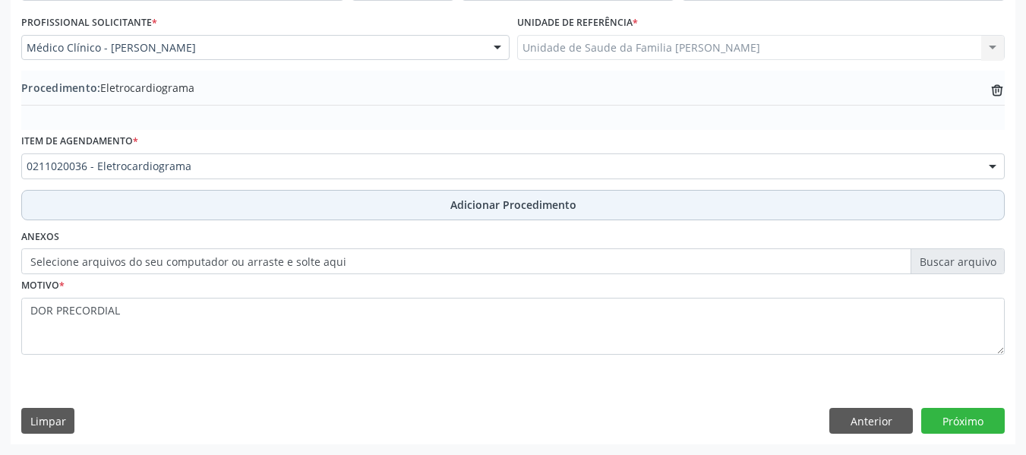
scroll to position [399, 0]
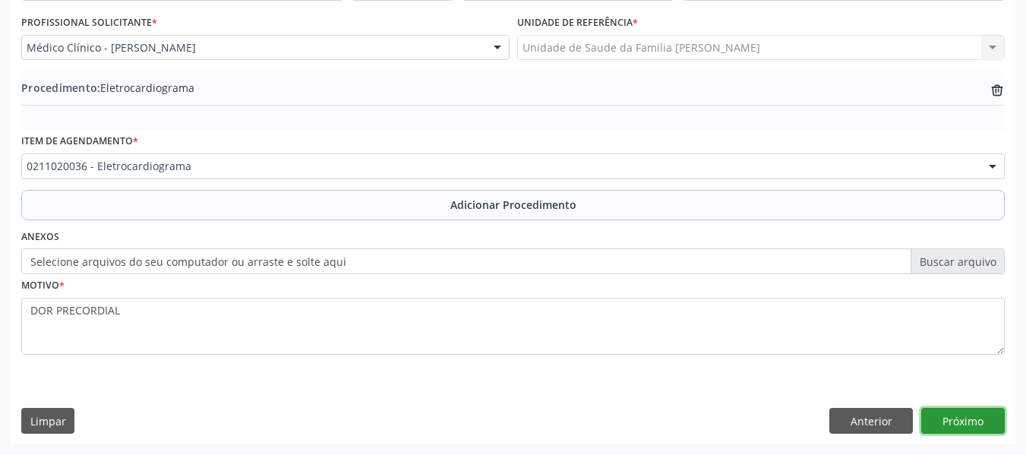
click at [961, 423] on button "Próximo" at bounding box center [962, 421] width 83 height 26
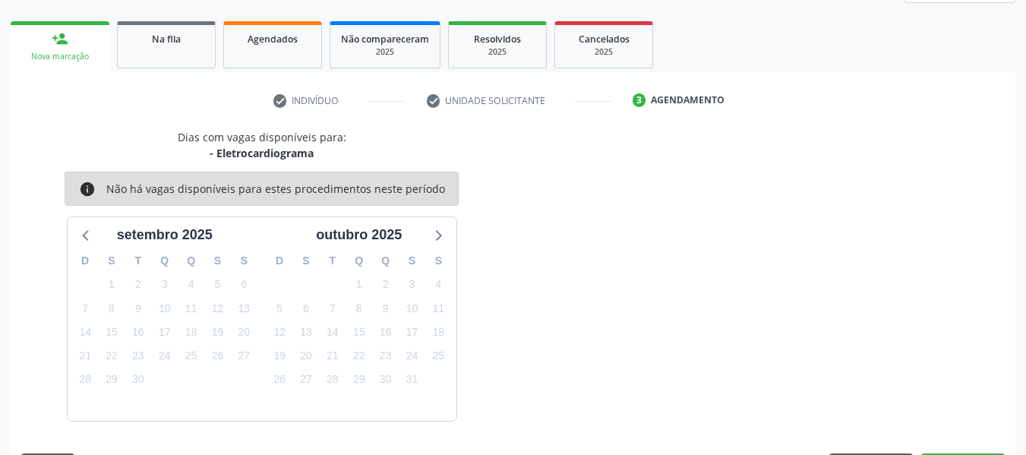
scroll to position [272, 0]
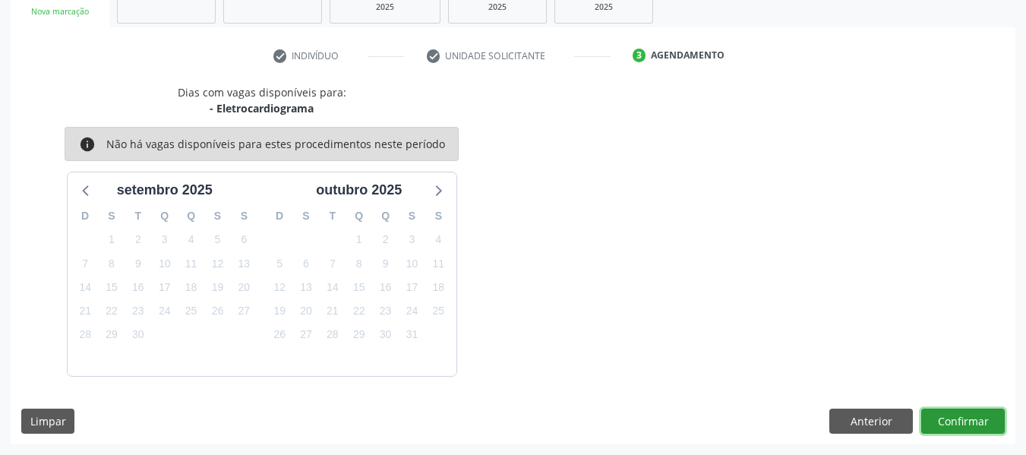
click at [961, 423] on button "Confirmar" at bounding box center [962, 421] width 83 height 26
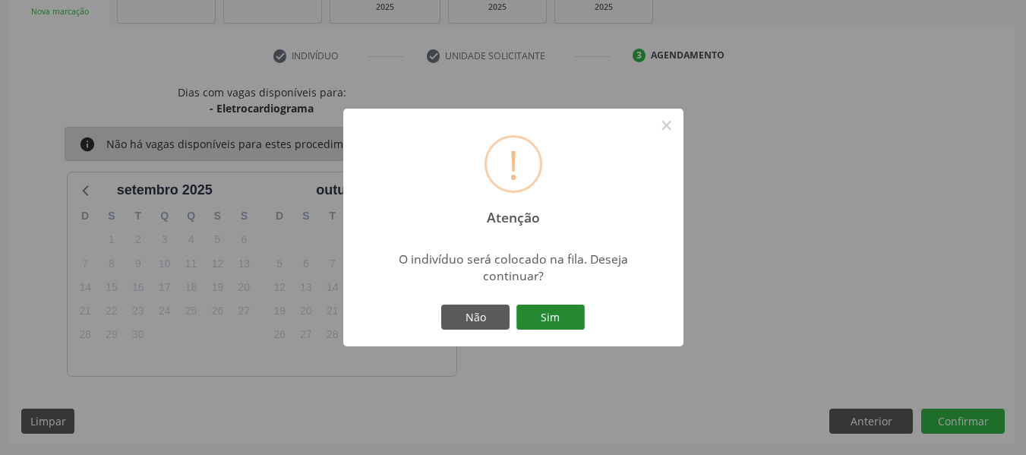
click at [571, 316] on button "Sim" at bounding box center [550, 317] width 68 height 26
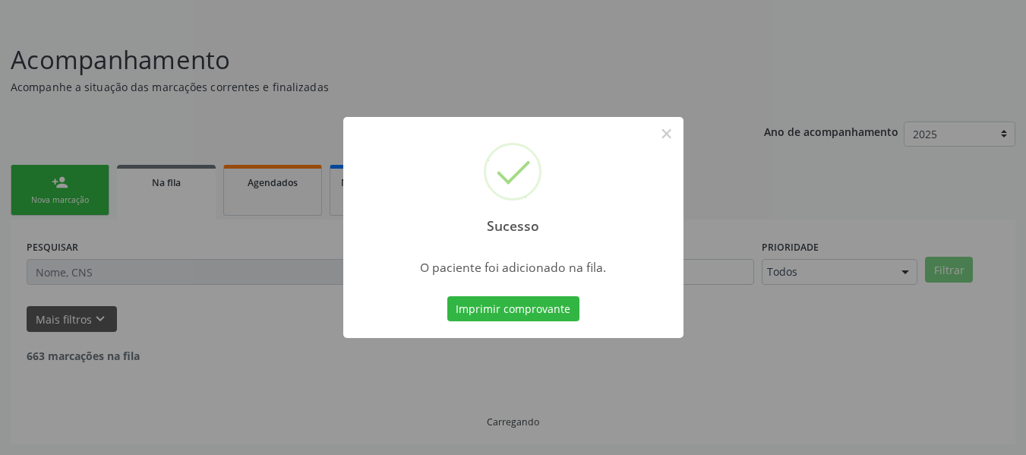
scroll to position [68, 0]
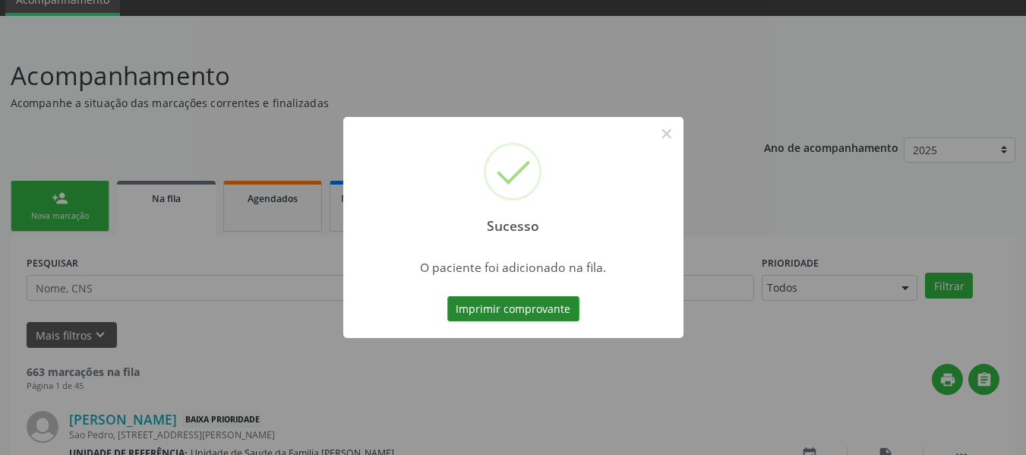
click at [521, 304] on button "Imprimir comprovante" at bounding box center [513, 309] width 132 height 26
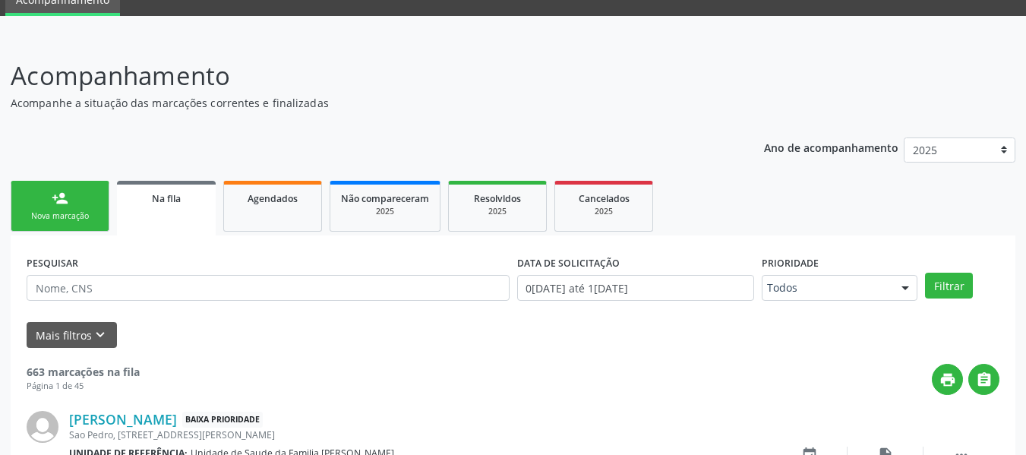
click at [56, 194] on div "person_add" at bounding box center [60, 198] width 17 height 17
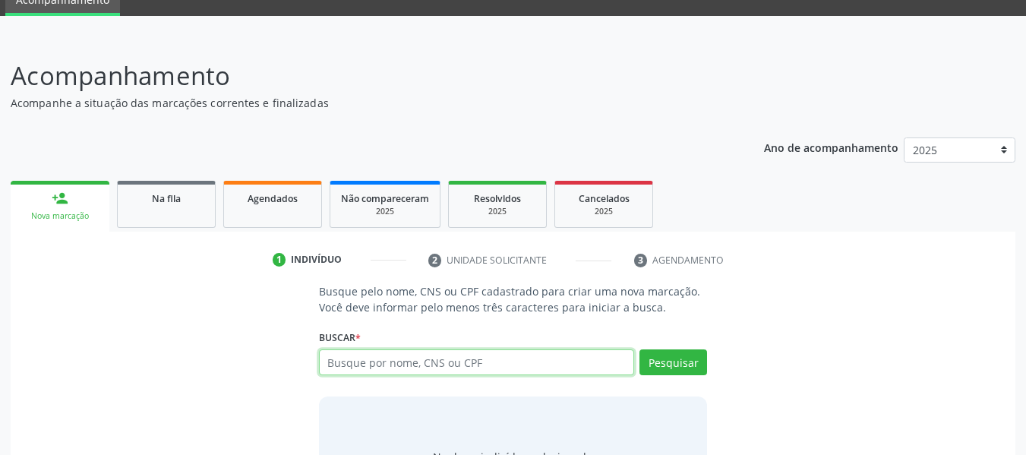
click at [386, 365] on input "text" at bounding box center [477, 362] width 316 height 26
type input "704800577967542"
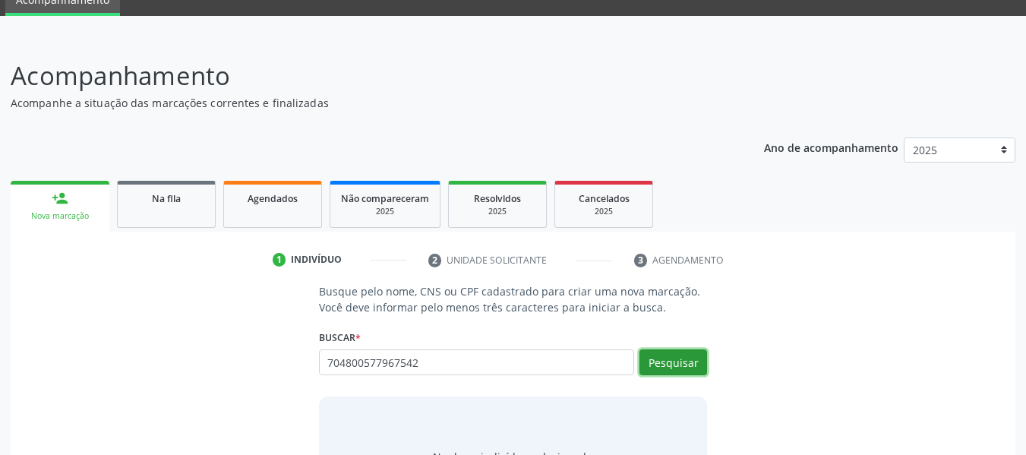
click at [685, 359] on button "Pesquisar" at bounding box center [673, 362] width 68 height 26
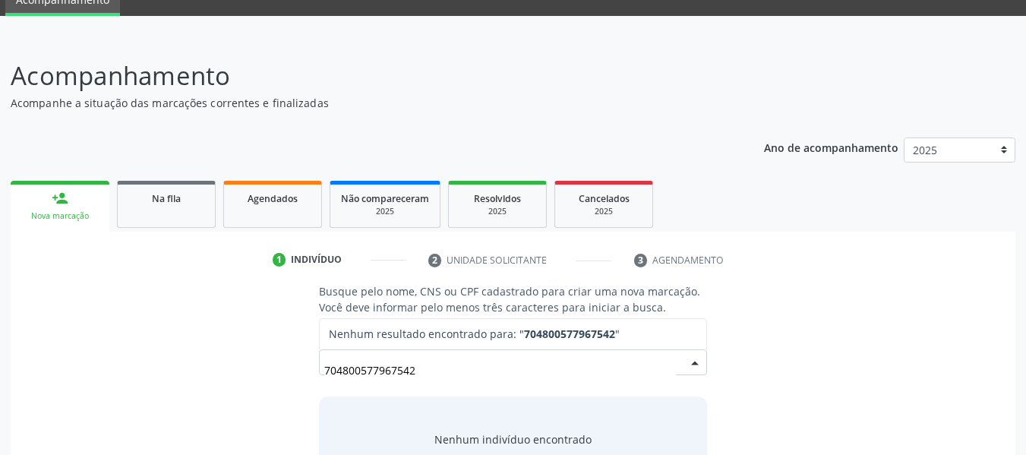
click at [436, 370] on input "704800577967542" at bounding box center [500, 369] width 352 height 30
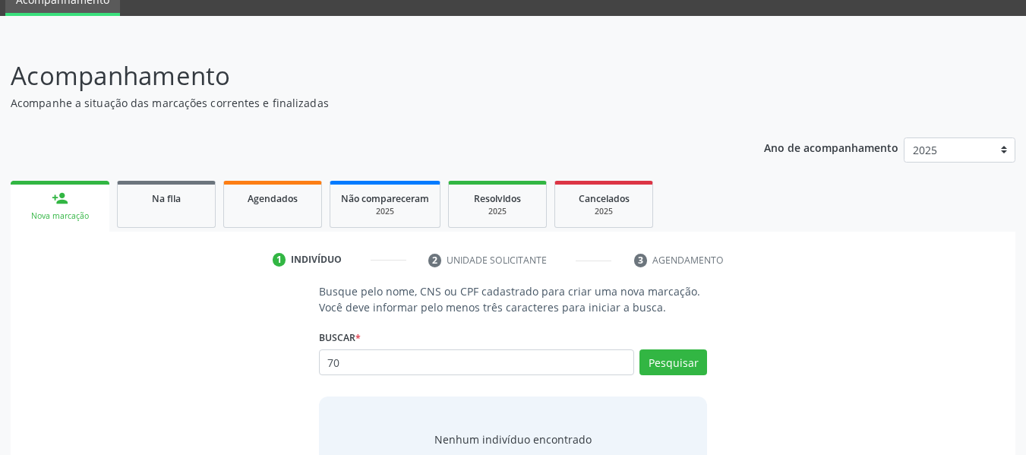
type input "7"
type input "06910902467"
click at [679, 367] on button "Pesquisar" at bounding box center [673, 362] width 68 height 26
type input "06910902467"
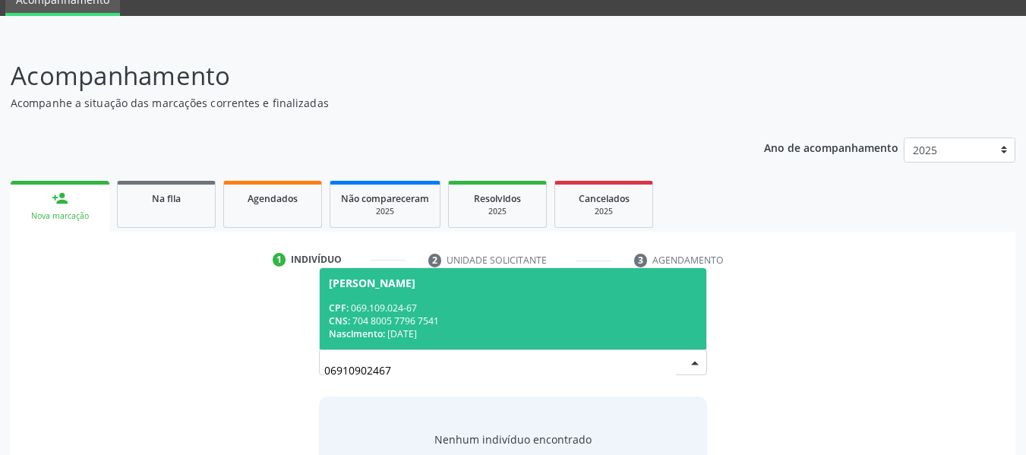
click at [381, 325] on div "CNS: 704 8005 7796 7541" at bounding box center [513, 320] width 369 height 13
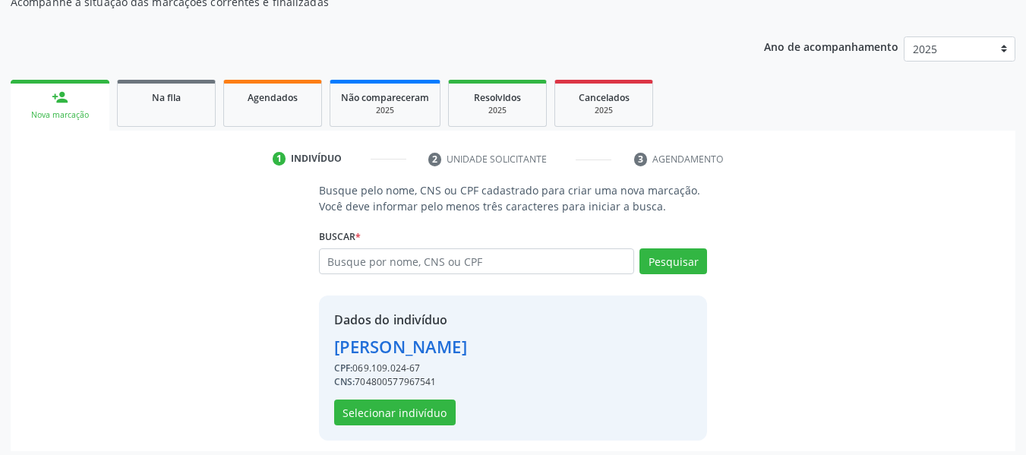
scroll to position [175, 0]
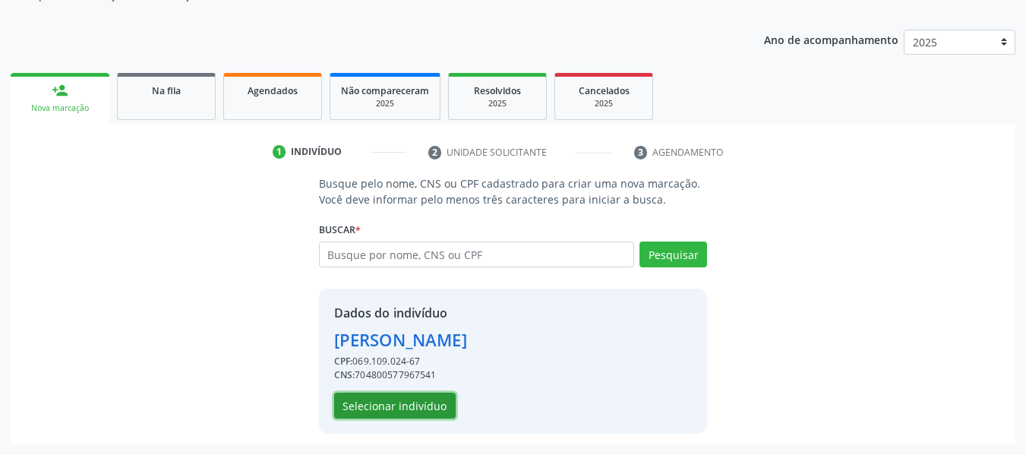
click at [381, 405] on button "Selecionar indivíduo" at bounding box center [394, 405] width 121 height 26
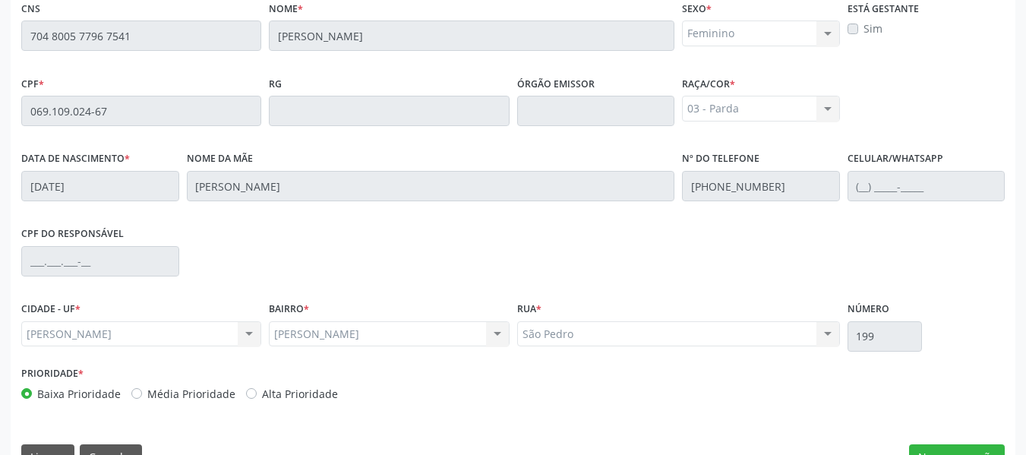
scroll to position [433, 0]
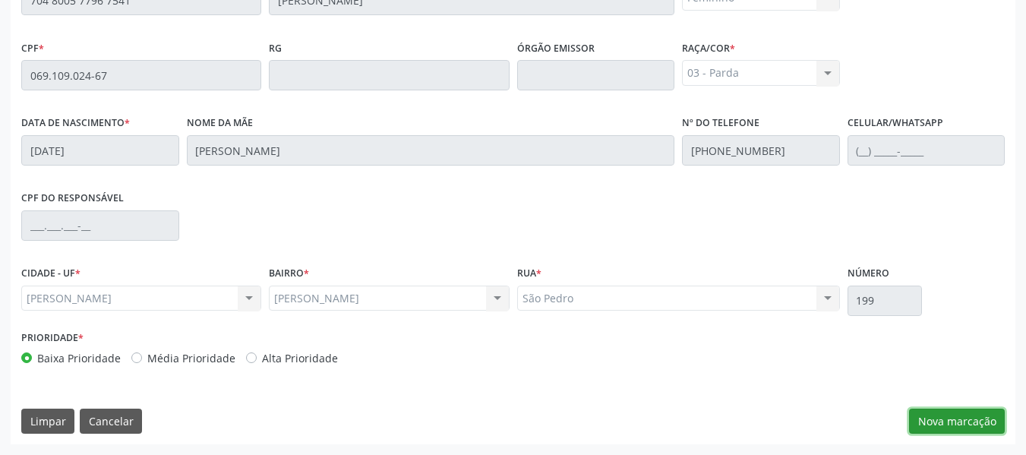
click at [950, 420] on button "Nova marcação" at bounding box center [957, 421] width 96 height 26
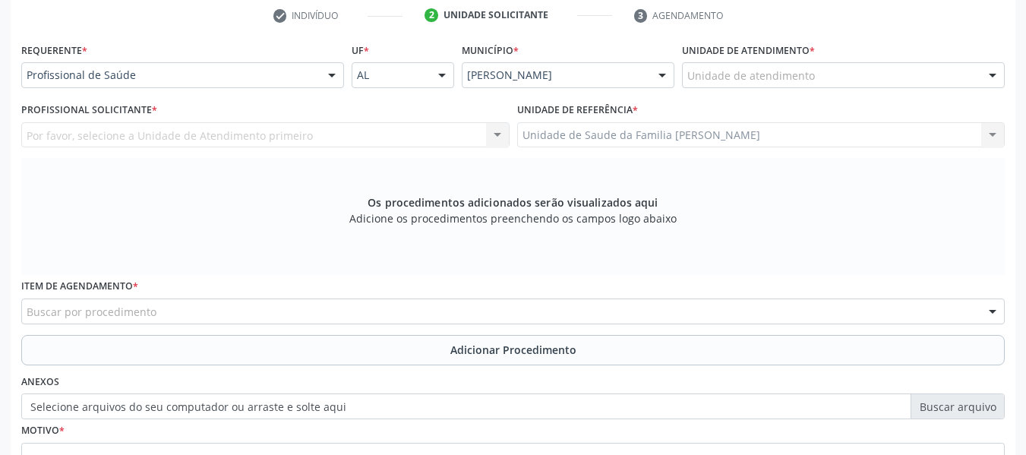
scroll to position [282, 0]
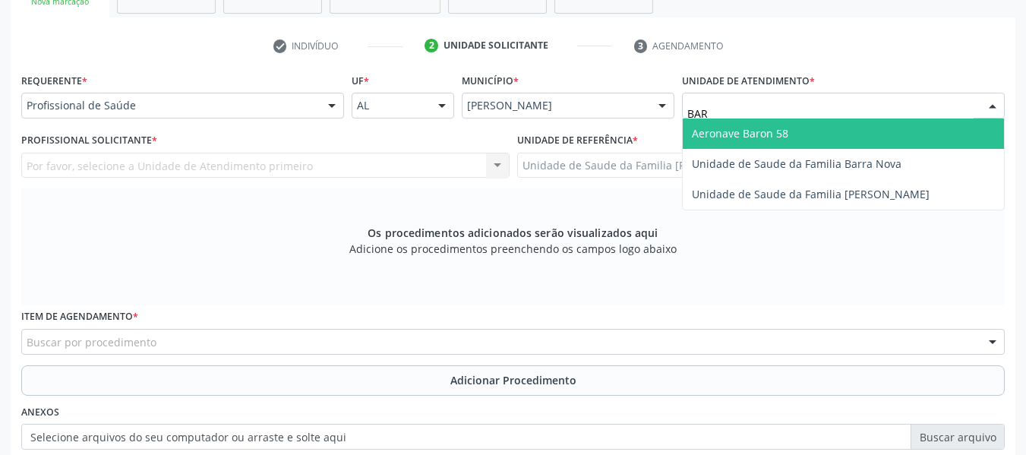
type input "BARR"
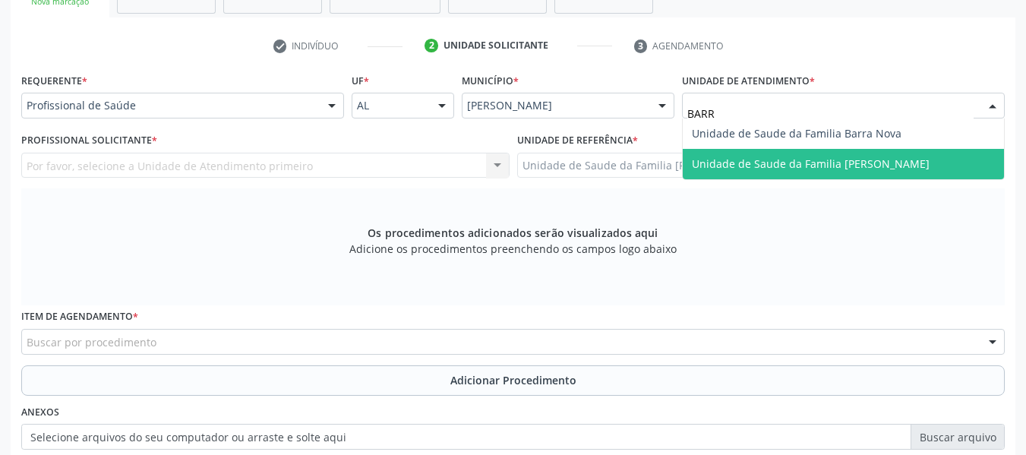
click at [793, 160] on span "Unidade de Saude da Familia [PERSON_NAME]" at bounding box center [811, 163] width 238 height 14
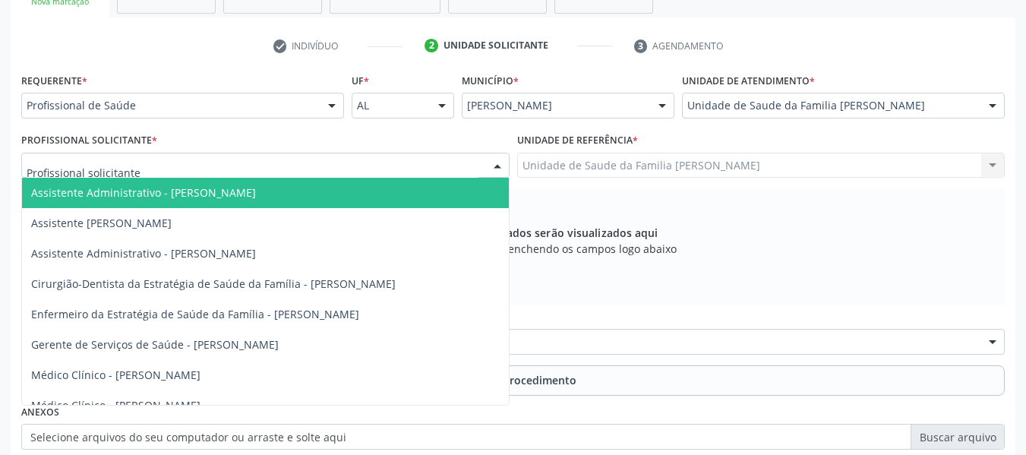
click at [495, 164] on div at bounding box center [497, 166] width 23 height 26
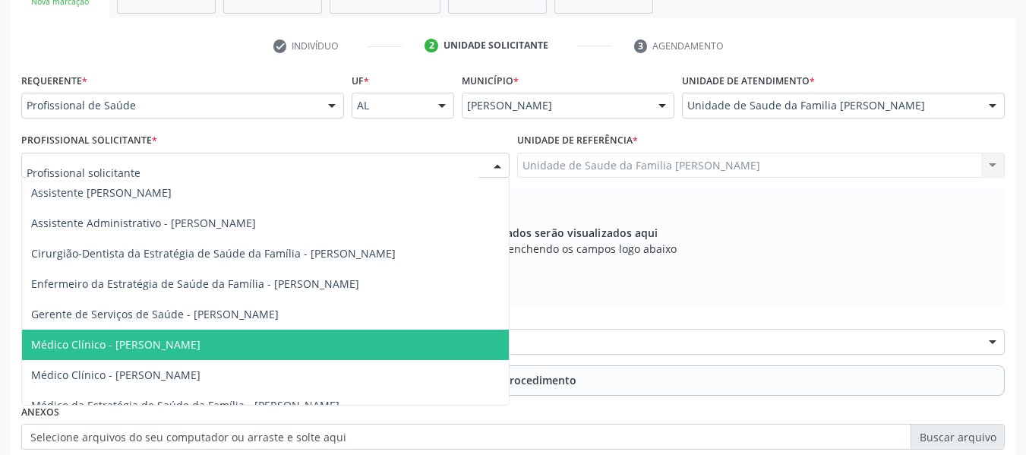
scroll to position [46, 0]
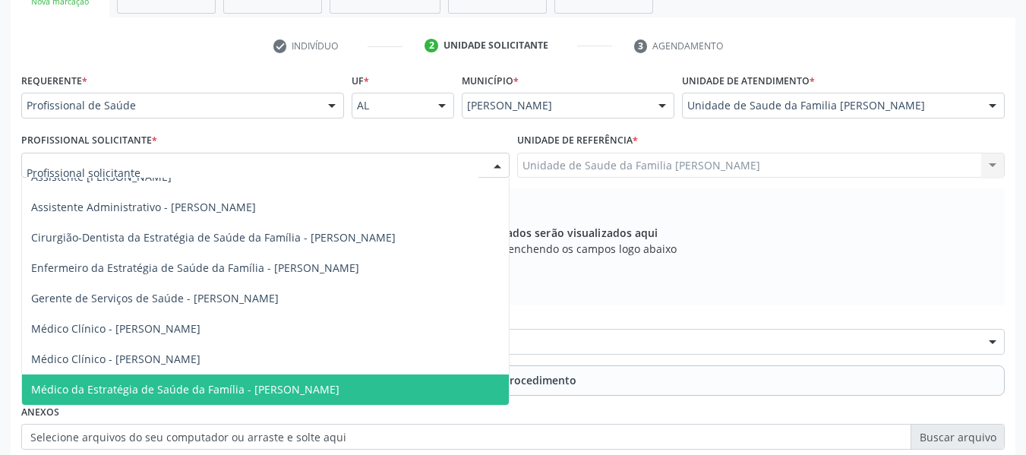
click at [329, 390] on span "Médico da Estratégia de Saúde da Família - [PERSON_NAME]" at bounding box center [185, 389] width 308 height 14
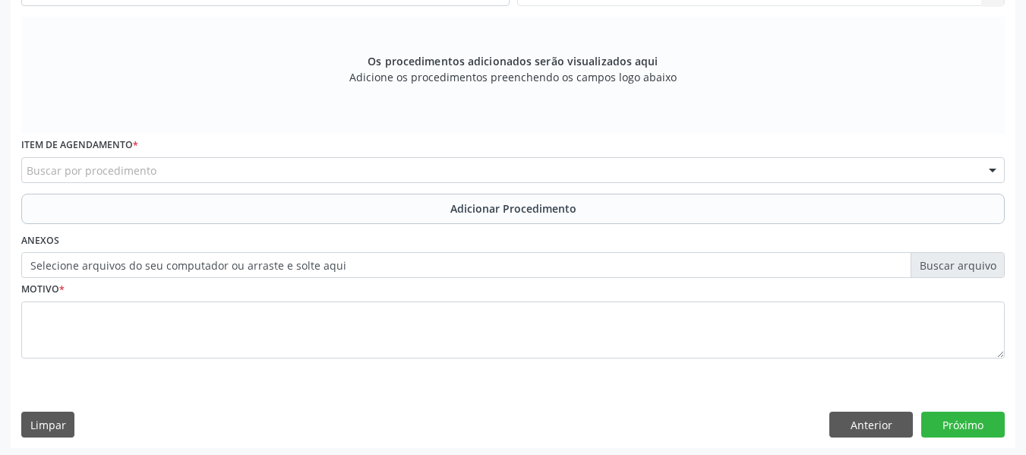
scroll to position [457, 0]
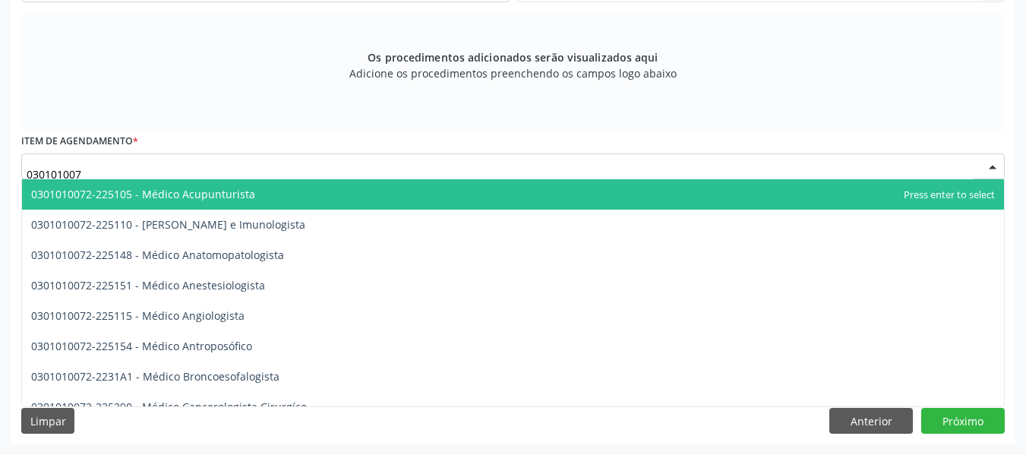
type input "0301010072"
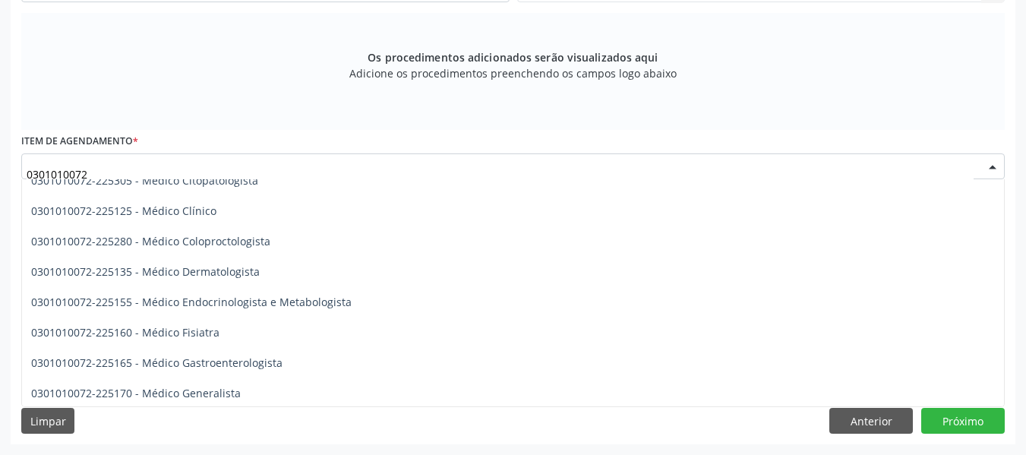
scroll to position [619, 0]
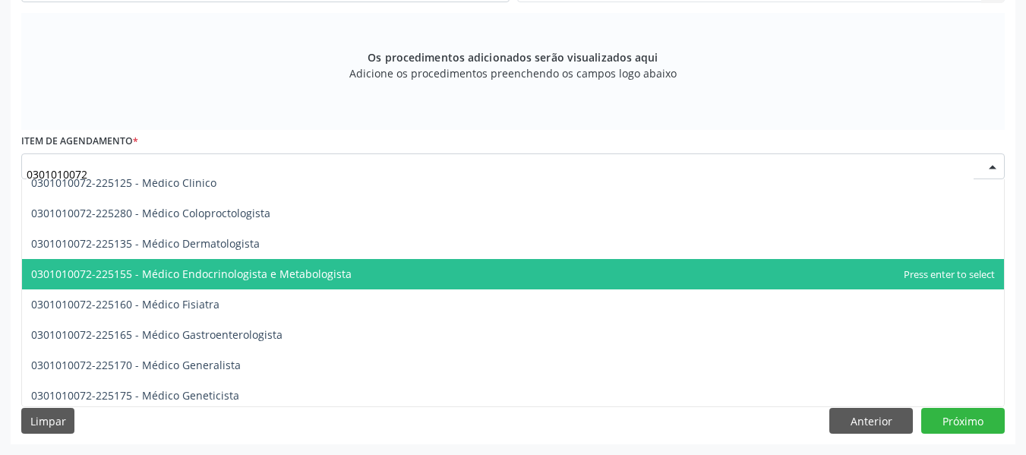
click at [220, 276] on span "0301010072-225155 - Médico Endocrinologista e Metabologista" at bounding box center [191, 273] width 320 height 14
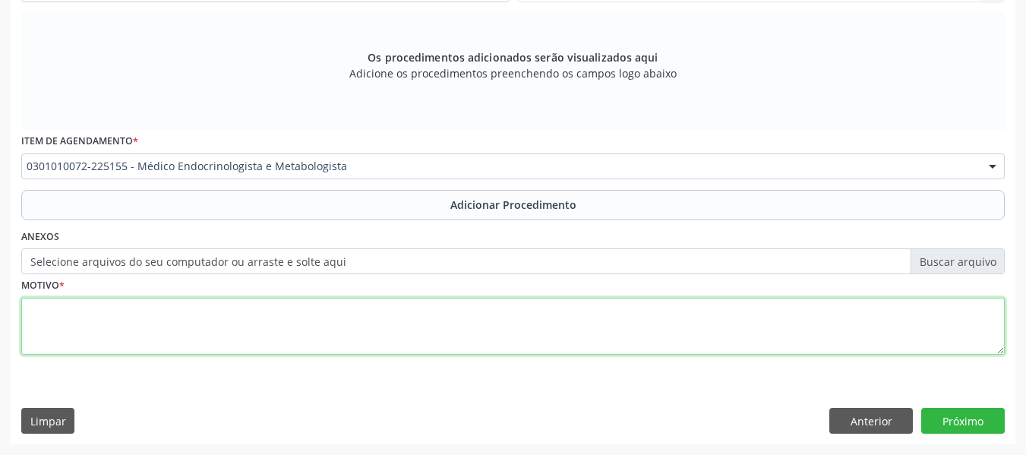
click at [83, 320] on textarea at bounding box center [512, 327] width 983 height 58
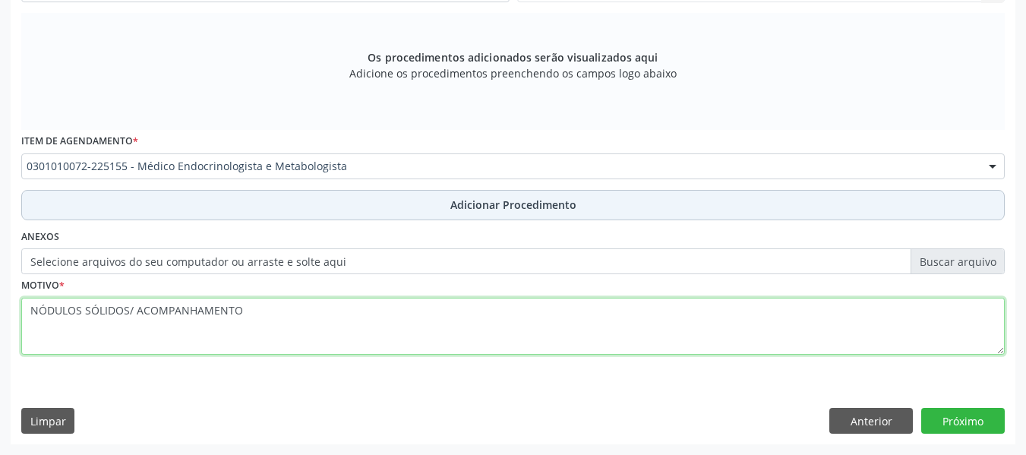
type textarea "NÓDULOS SÓLIDOS/ ACOMPANHAMENTO"
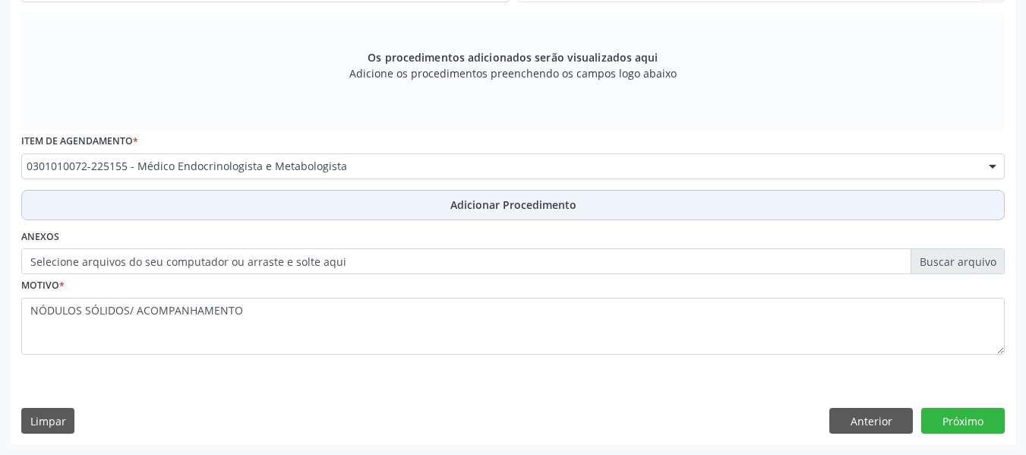
click at [476, 202] on span "Adicionar Procedimento" at bounding box center [513, 205] width 126 height 16
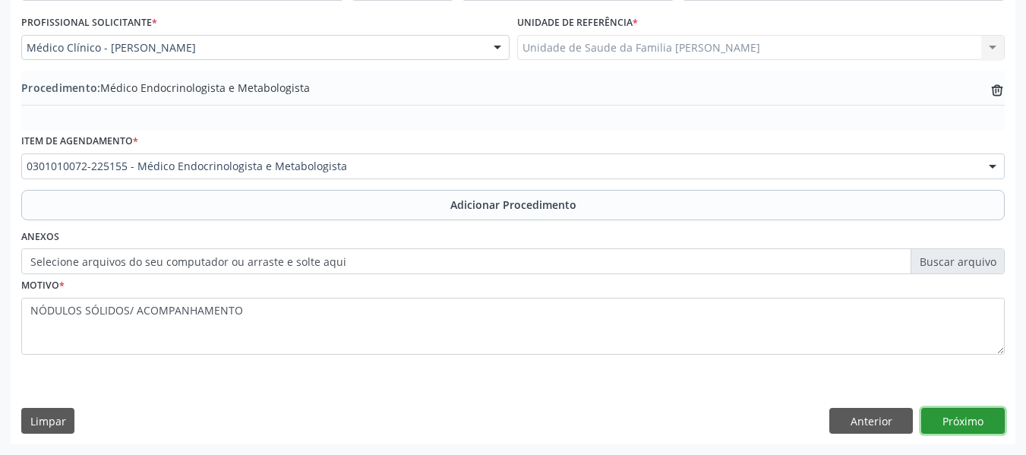
click at [966, 421] on button "Próximo" at bounding box center [962, 421] width 83 height 26
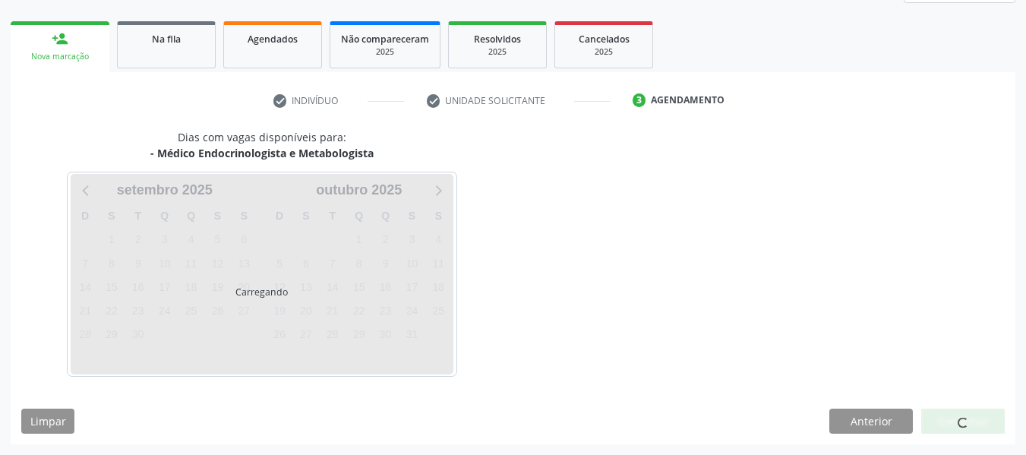
scroll to position [272, 0]
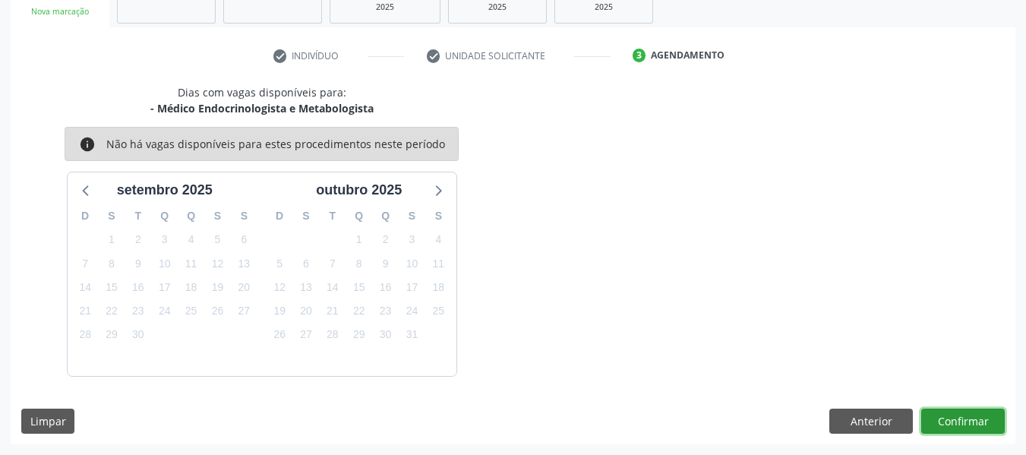
click at [966, 421] on button "Confirmar" at bounding box center [962, 421] width 83 height 26
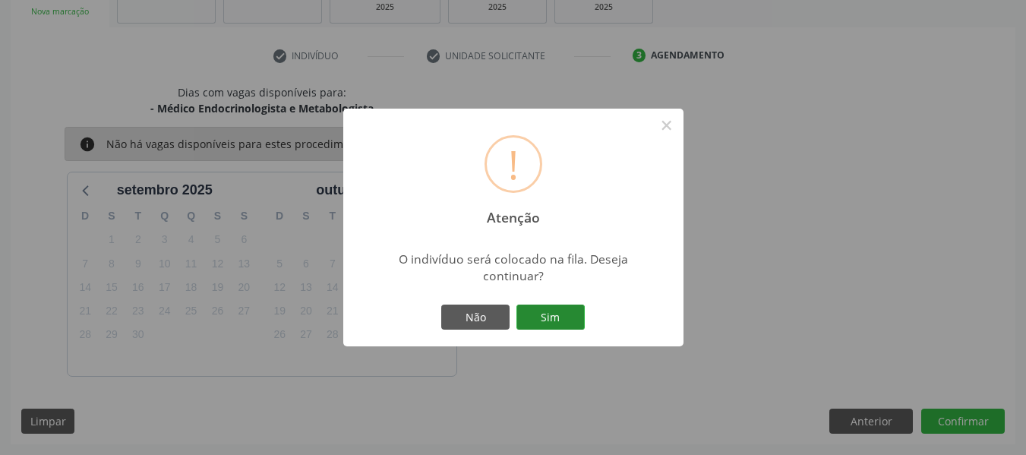
click at [555, 313] on button "Sim" at bounding box center [550, 317] width 68 height 26
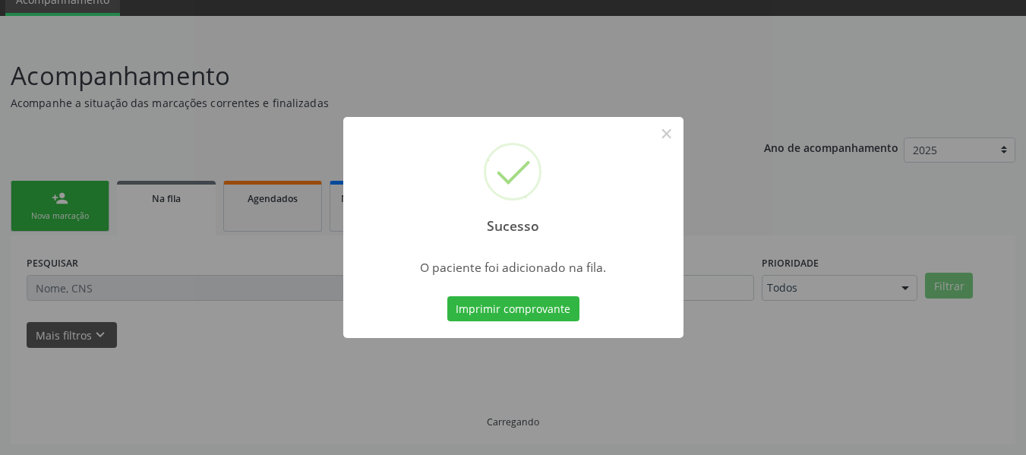
scroll to position [68, 0]
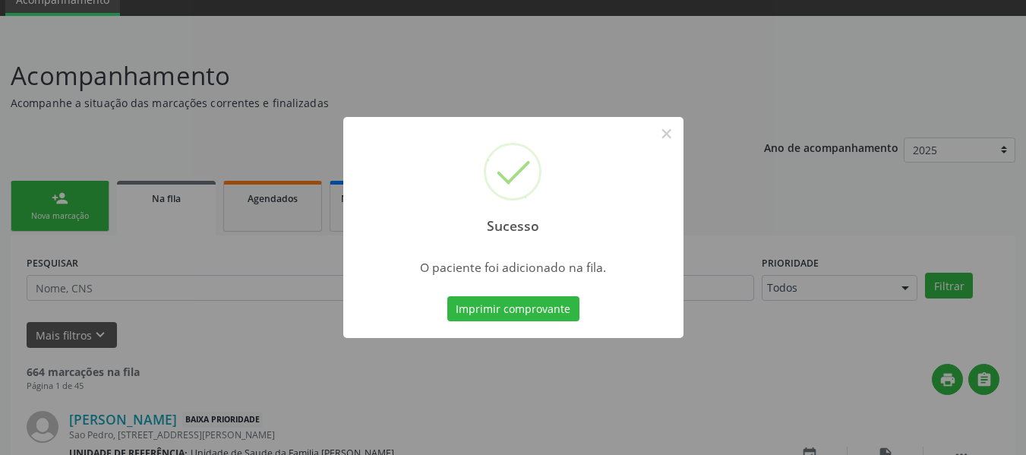
click at [55, 197] on div "Sucesso × O paciente foi adicionado na fila. Imprimir comprovante Cancel" at bounding box center [513, 227] width 1026 height 455
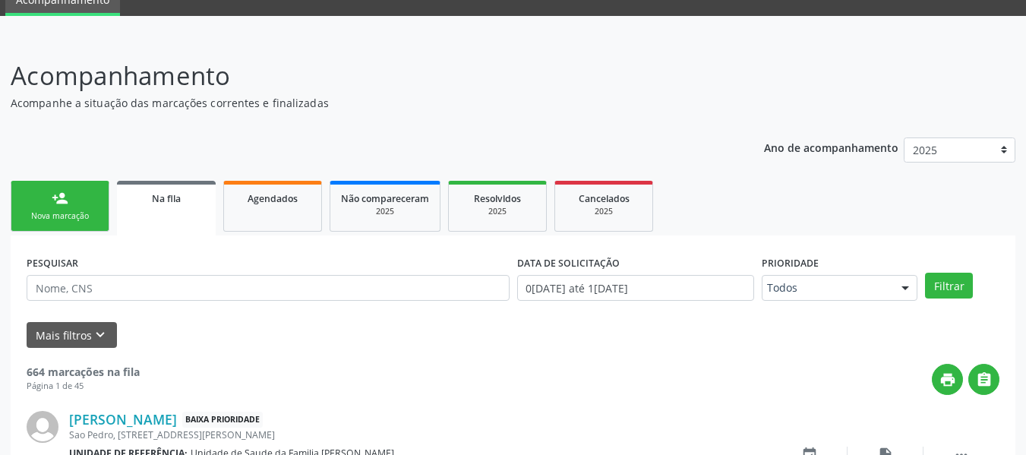
click at [55, 197] on div "person_add" at bounding box center [60, 198] width 17 height 17
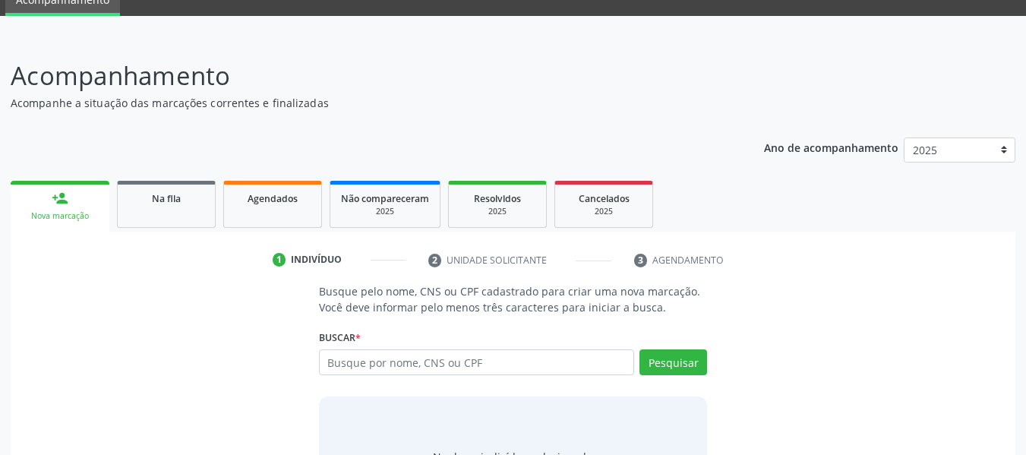
click at [55, 197] on div "person_add" at bounding box center [60, 198] width 17 height 17
click at [416, 368] on input "text" at bounding box center [477, 362] width 316 height 26
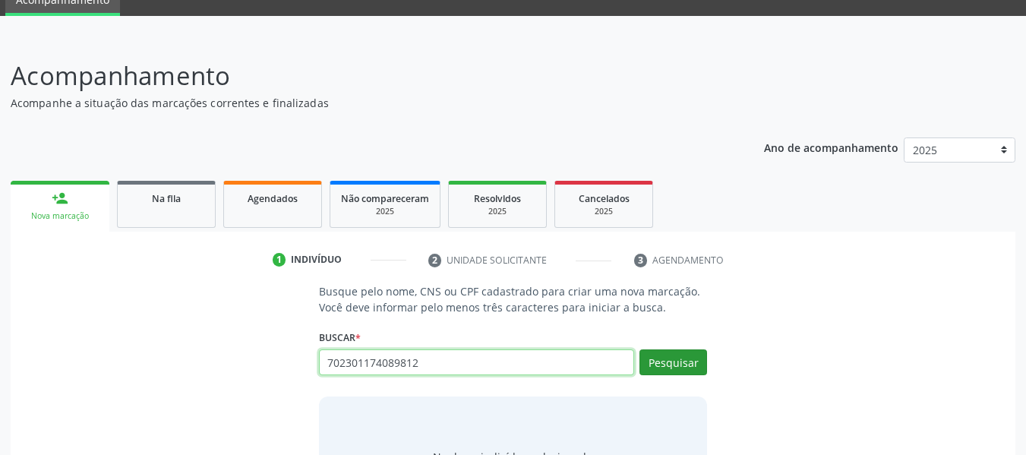
type input "702301174089812"
click at [678, 361] on button "Pesquisar" at bounding box center [673, 362] width 68 height 26
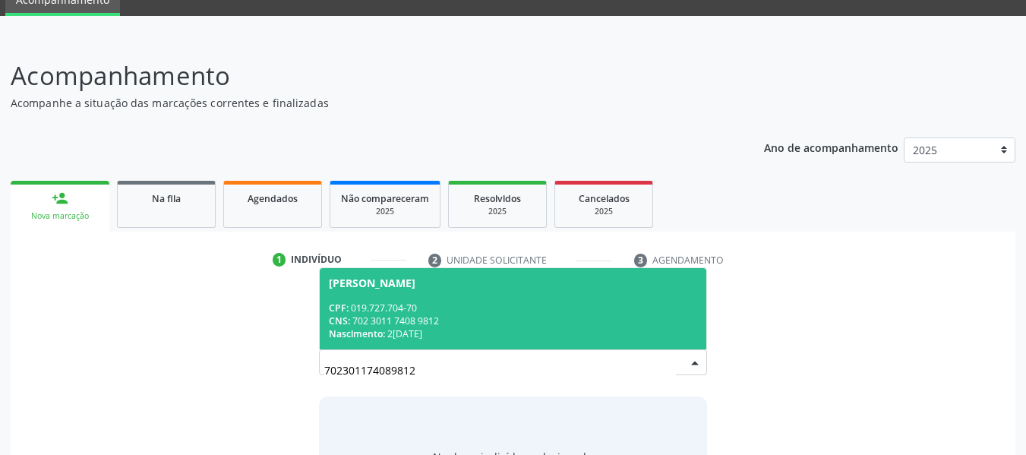
click at [408, 319] on div "CNS: 702 3011 7408 9812" at bounding box center [513, 320] width 369 height 13
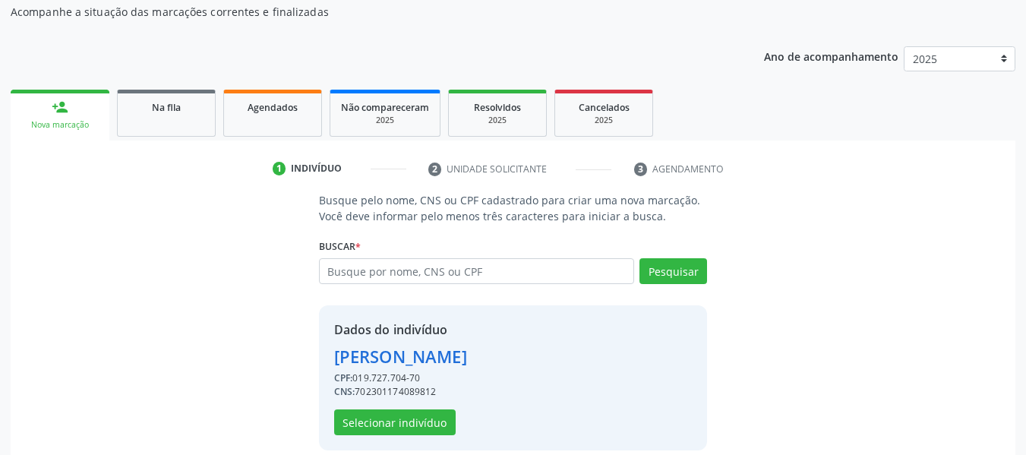
scroll to position [175, 0]
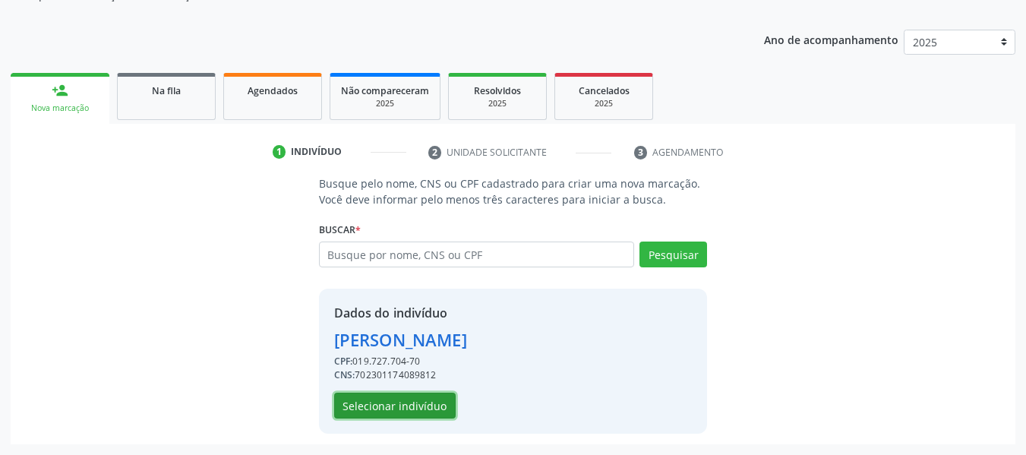
click at [373, 402] on button "Selecionar indivíduo" at bounding box center [394, 405] width 121 height 26
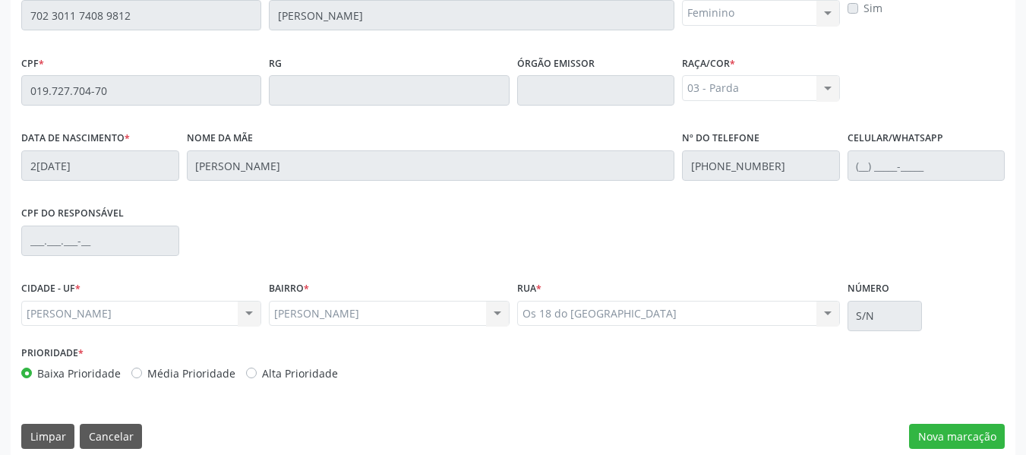
scroll to position [433, 0]
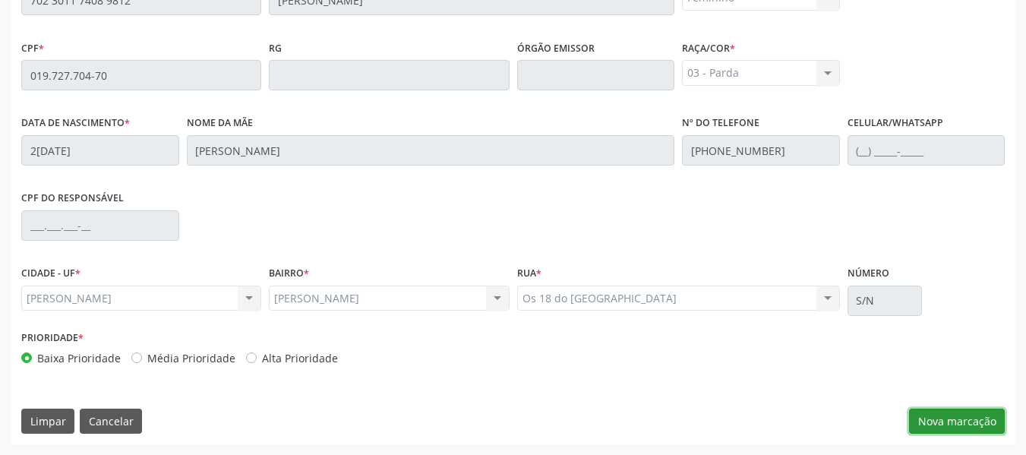
click at [979, 415] on button "Nova marcação" at bounding box center [957, 421] width 96 height 26
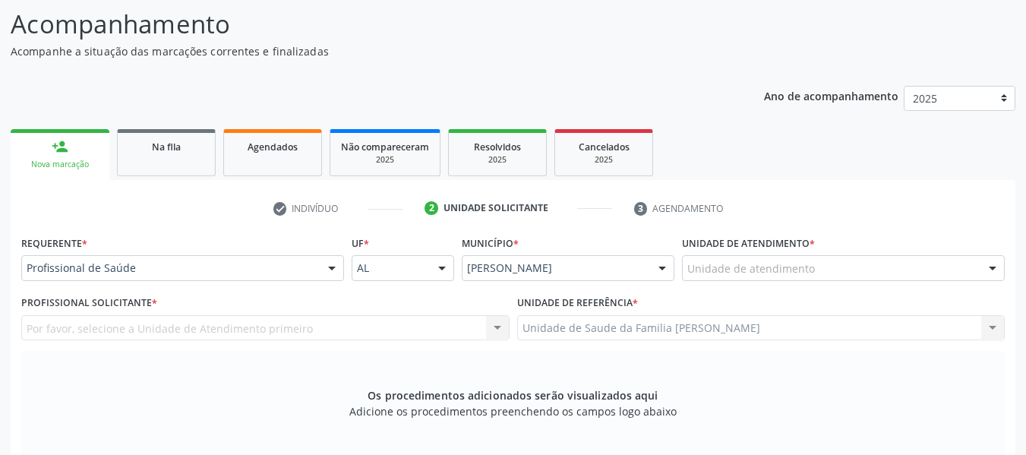
scroll to position [79, 0]
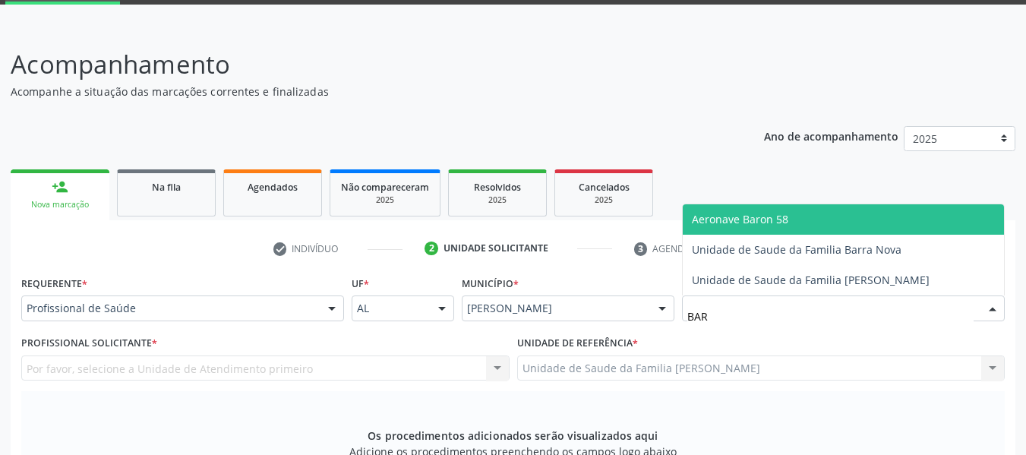
type input "BARR"
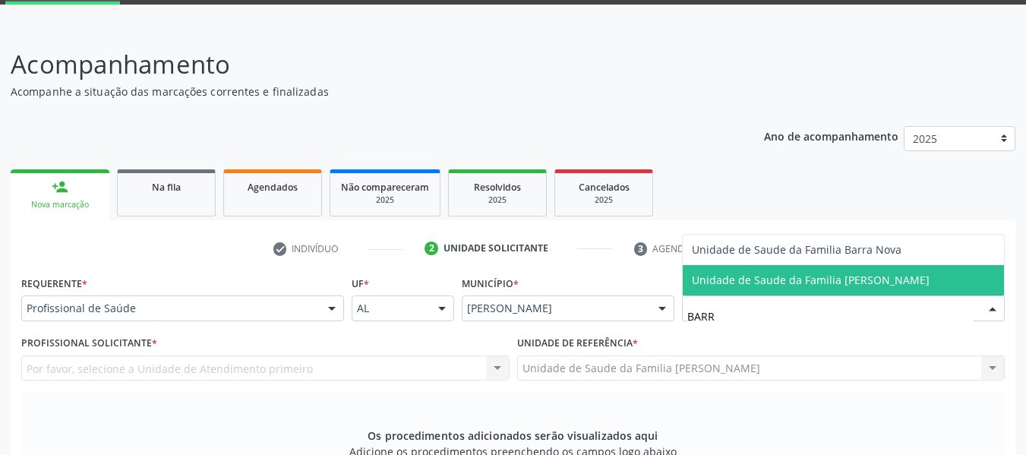
click at [777, 281] on span "Unidade de Saude da Familia [PERSON_NAME]" at bounding box center [811, 280] width 238 height 14
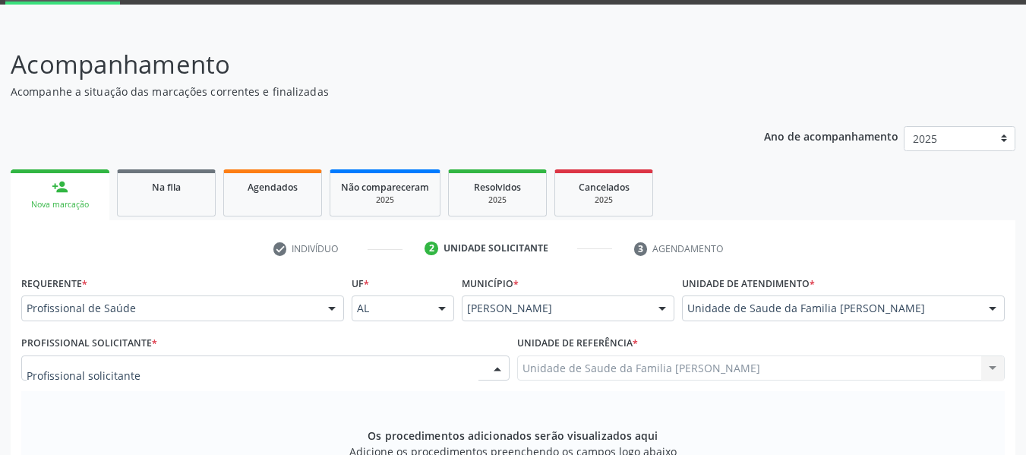
click at [497, 366] on div at bounding box center [497, 369] width 23 height 26
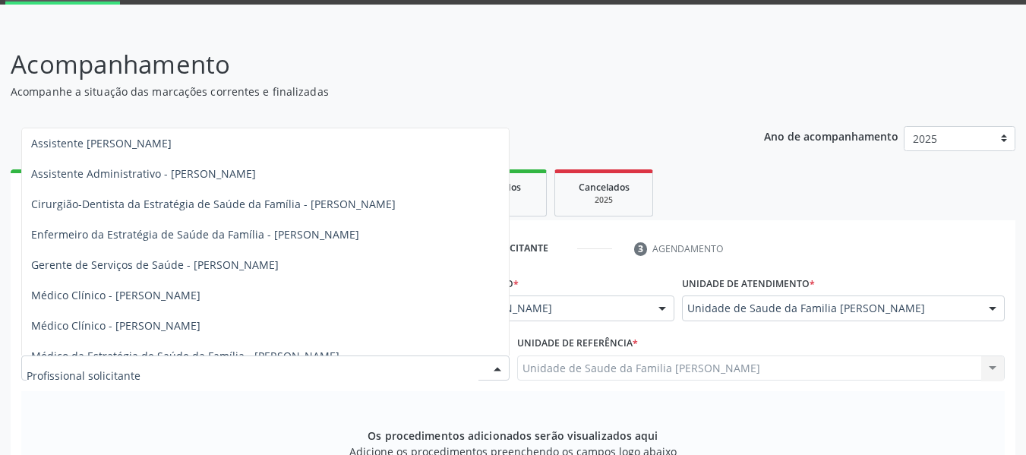
scroll to position [46, 0]
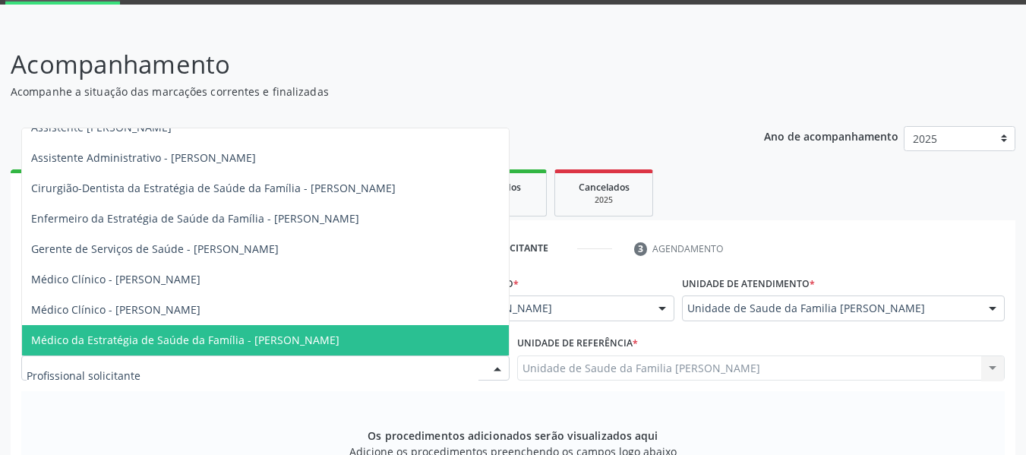
click at [178, 336] on span "Médico da Estratégia de Saúde da Família - [PERSON_NAME]" at bounding box center [185, 339] width 308 height 14
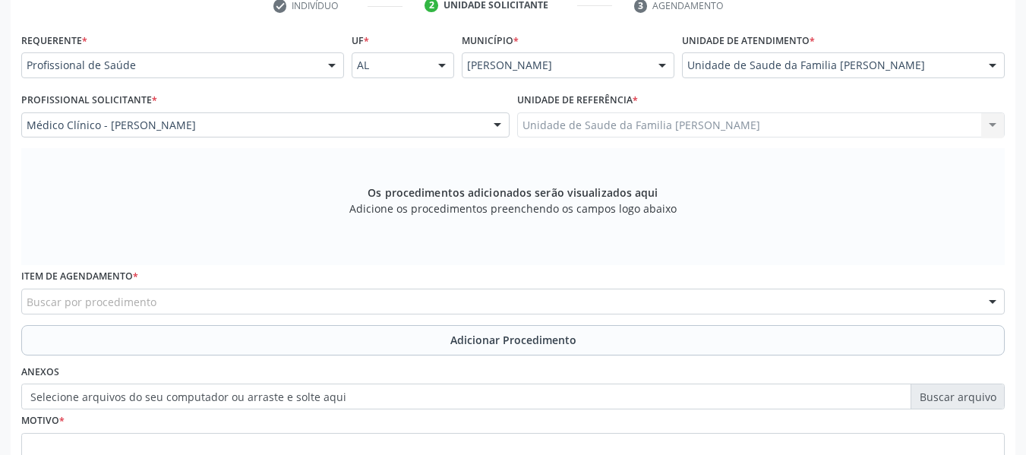
scroll to position [362, 0]
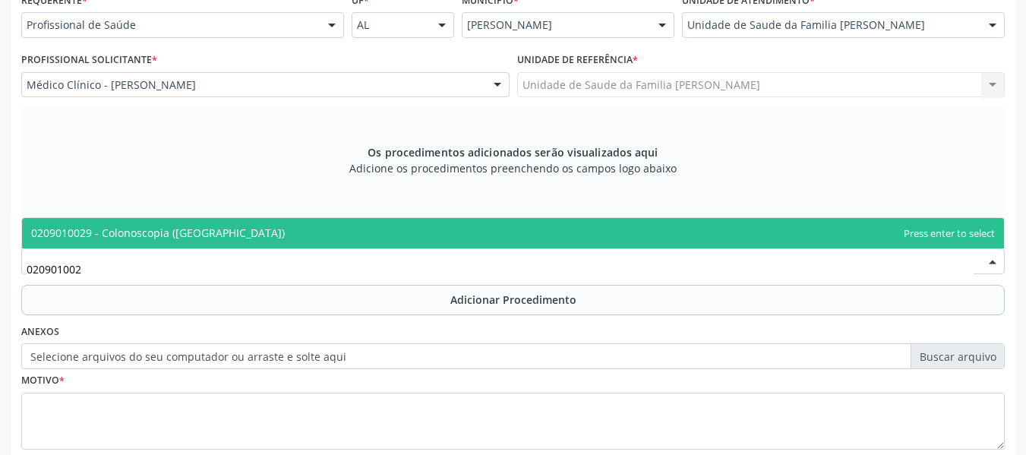
type input "0209010029"
click at [131, 232] on span "0209010029 - Colonoscopia ([GEOGRAPHIC_DATA])" at bounding box center [158, 232] width 254 height 14
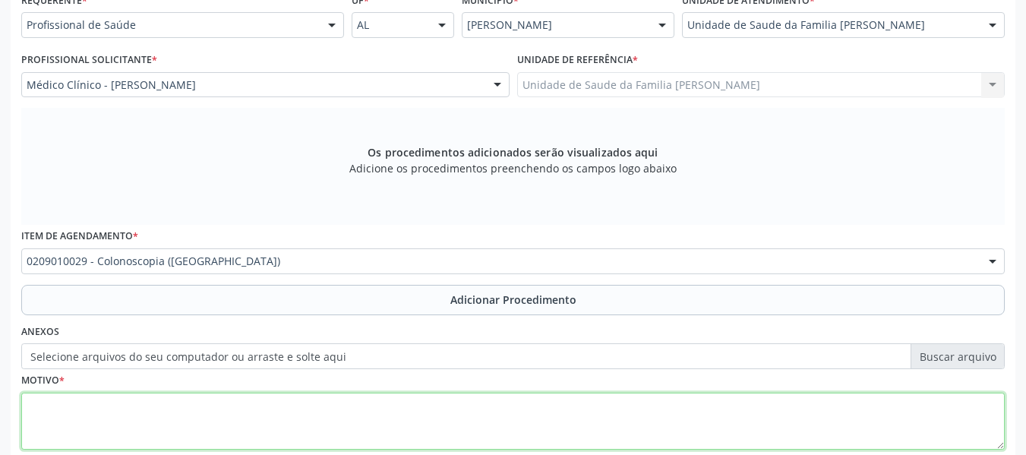
click at [110, 414] on textarea at bounding box center [512, 421] width 983 height 58
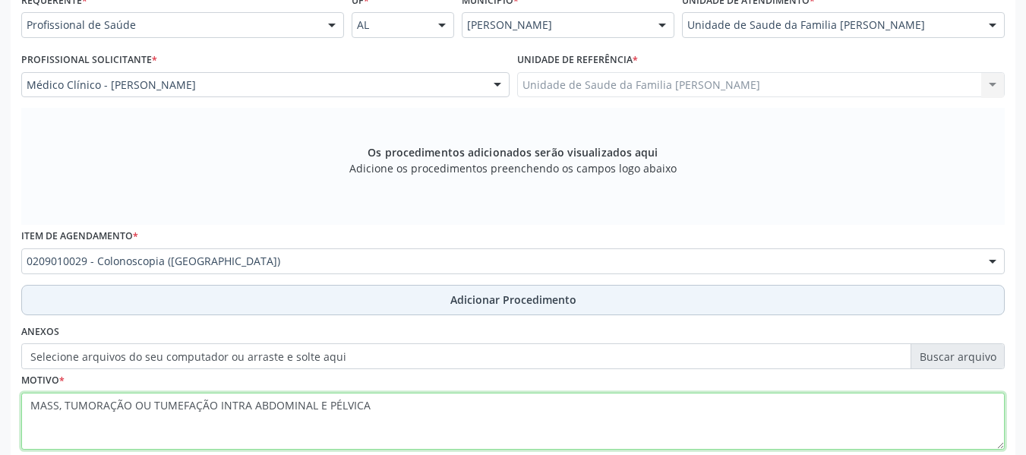
type textarea "MASS, TUMORAÇÃO OU TUMEFAÇÃO INTRA ABDOMINAL E PÉLVICA"
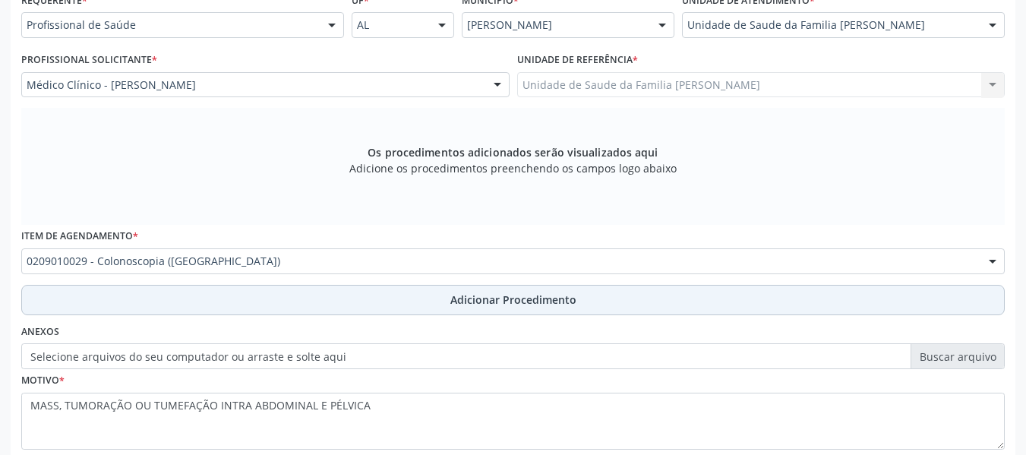
click at [524, 299] on span "Adicionar Procedimento" at bounding box center [513, 299] width 126 height 16
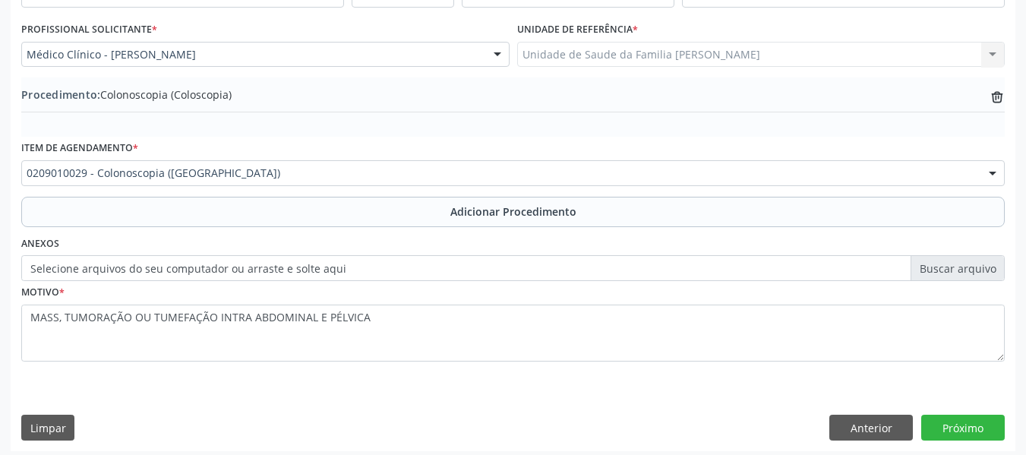
scroll to position [399, 0]
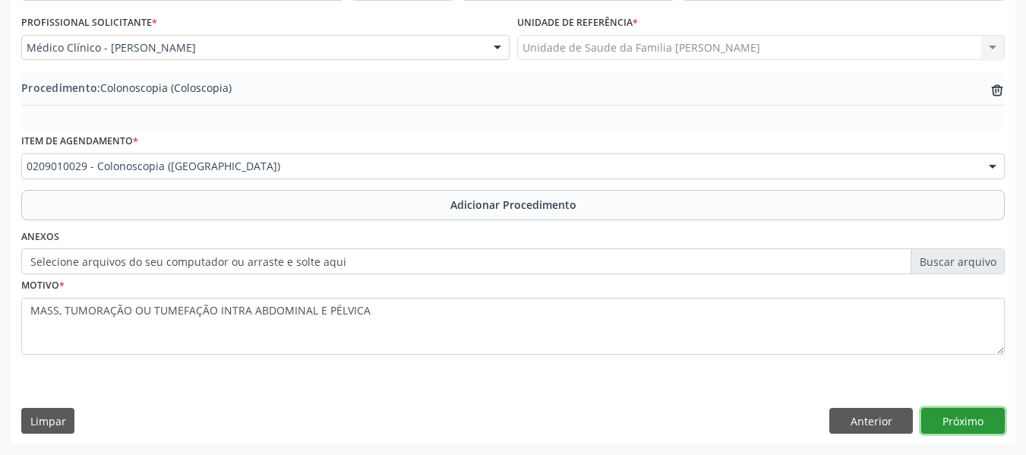
click at [963, 421] on button "Próximo" at bounding box center [962, 421] width 83 height 26
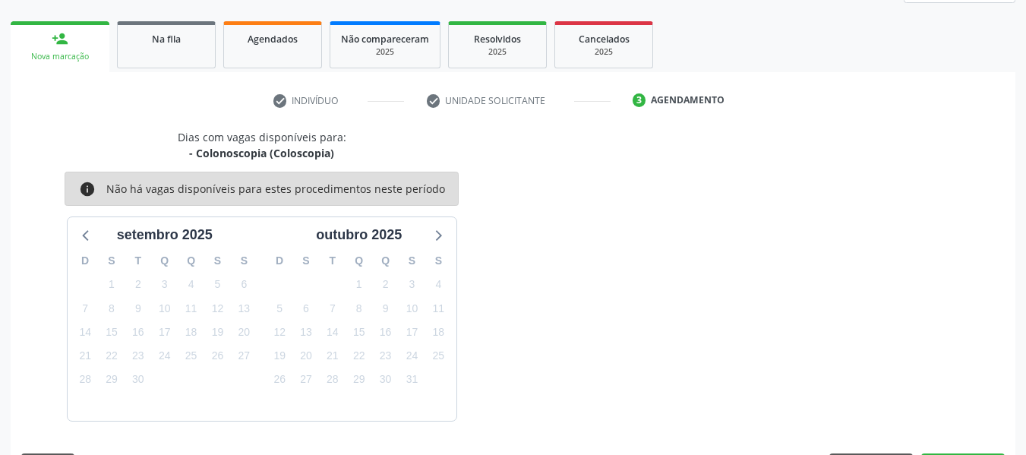
scroll to position [272, 0]
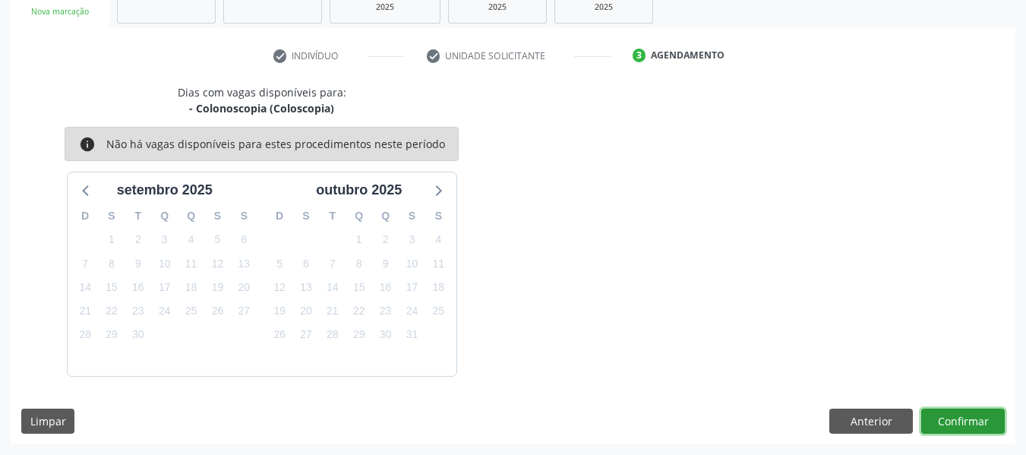
click at [963, 421] on button "Confirmar" at bounding box center [962, 421] width 83 height 26
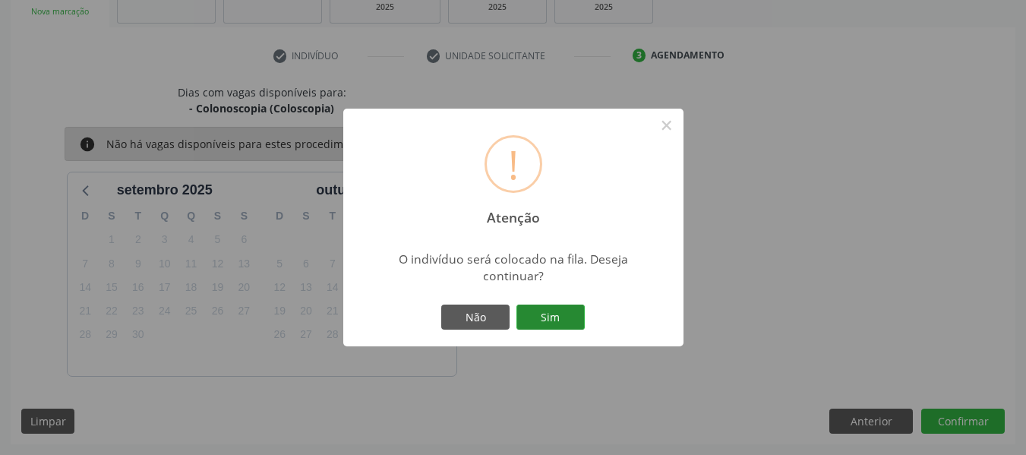
click at [549, 315] on button "Sim" at bounding box center [550, 317] width 68 height 26
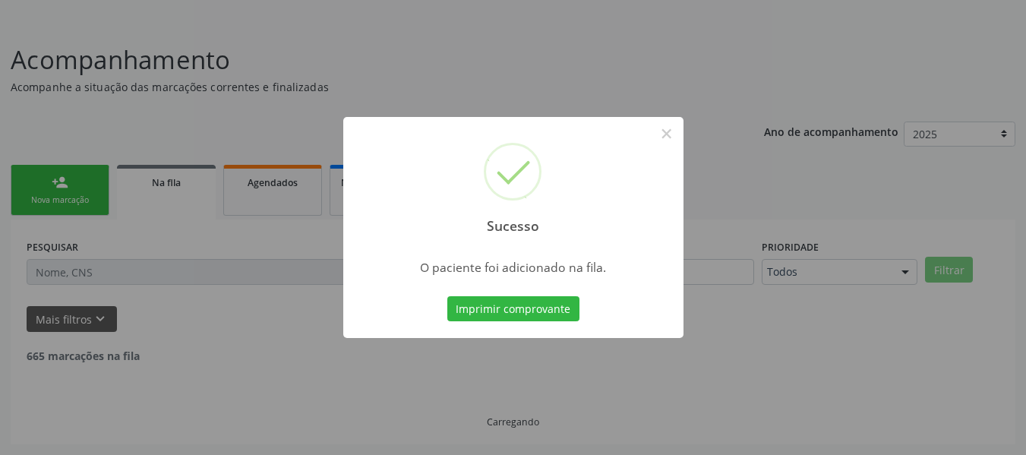
scroll to position [68, 0]
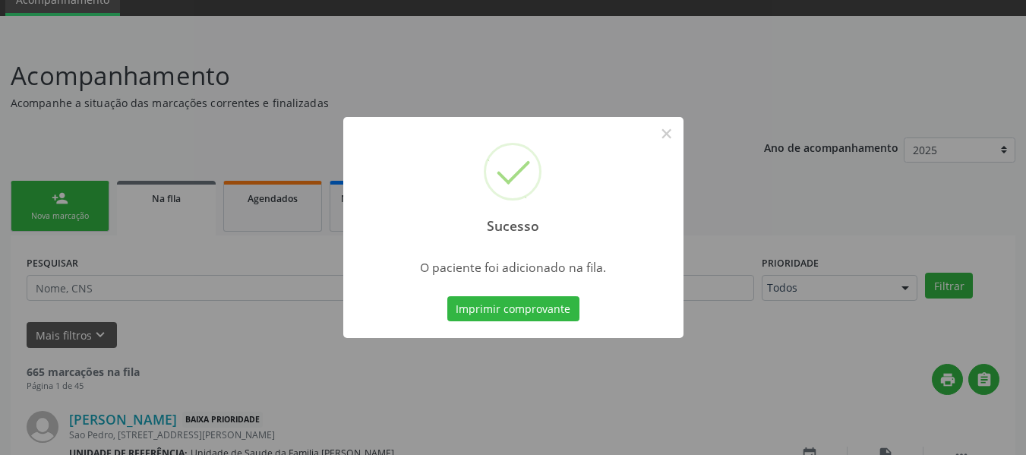
click at [43, 200] on div "Sucesso × O paciente foi adicionado na fila. Imprimir comprovante Cancel" at bounding box center [513, 227] width 1026 height 455
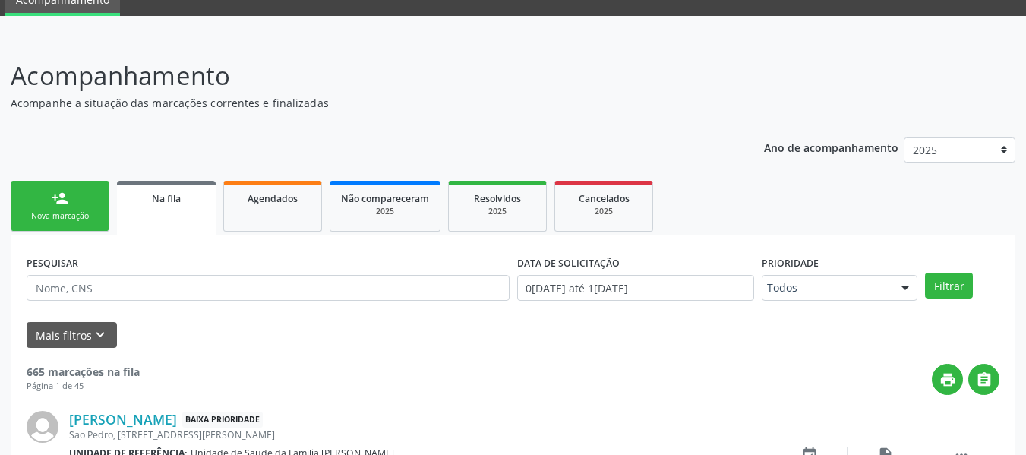
click at [45, 197] on link "person_add Nova marcação" at bounding box center [60, 206] width 99 height 51
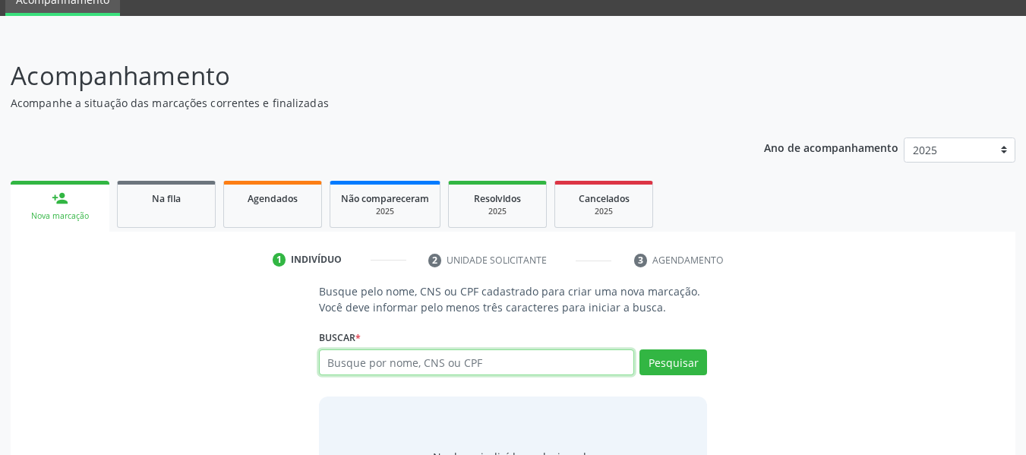
click at [493, 368] on input "text" at bounding box center [477, 362] width 316 height 26
type input "701206007043410"
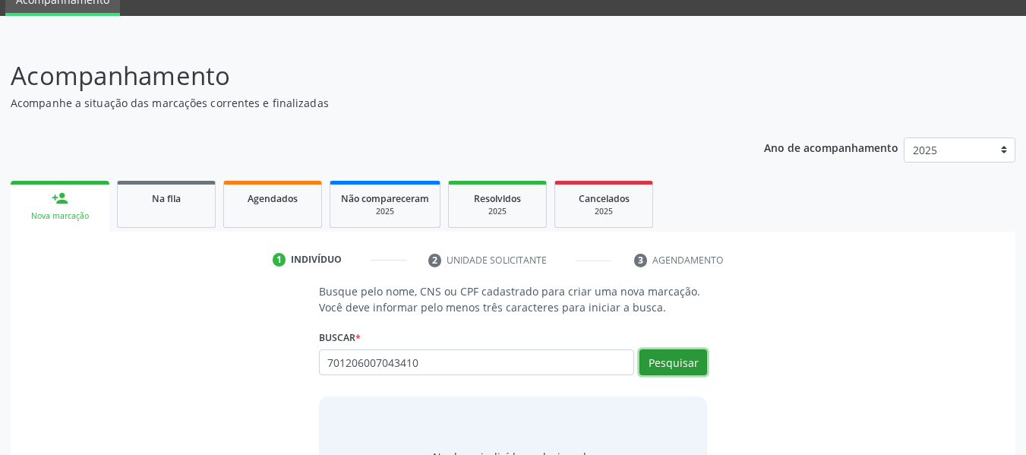
click at [673, 356] on button "Pesquisar" at bounding box center [673, 362] width 68 height 26
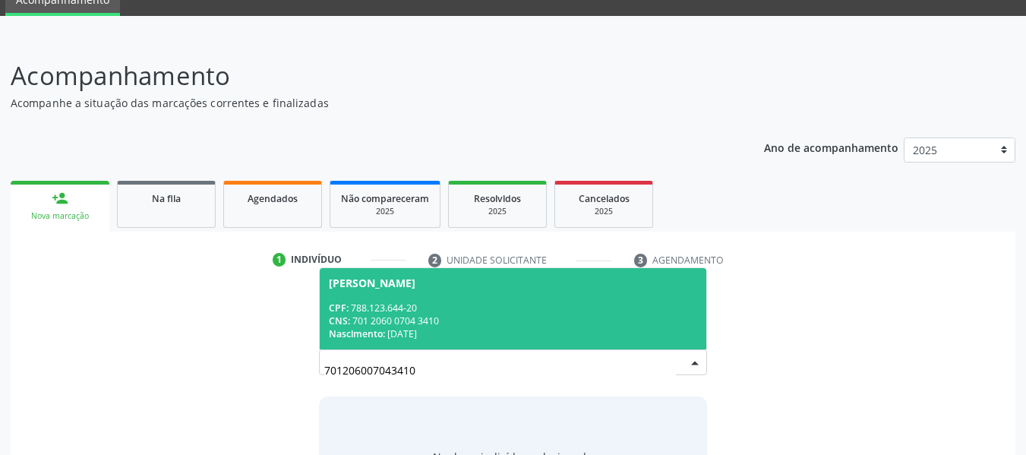
click at [395, 304] on div "CPF: 788.123.644-20" at bounding box center [513, 307] width 369 height 13
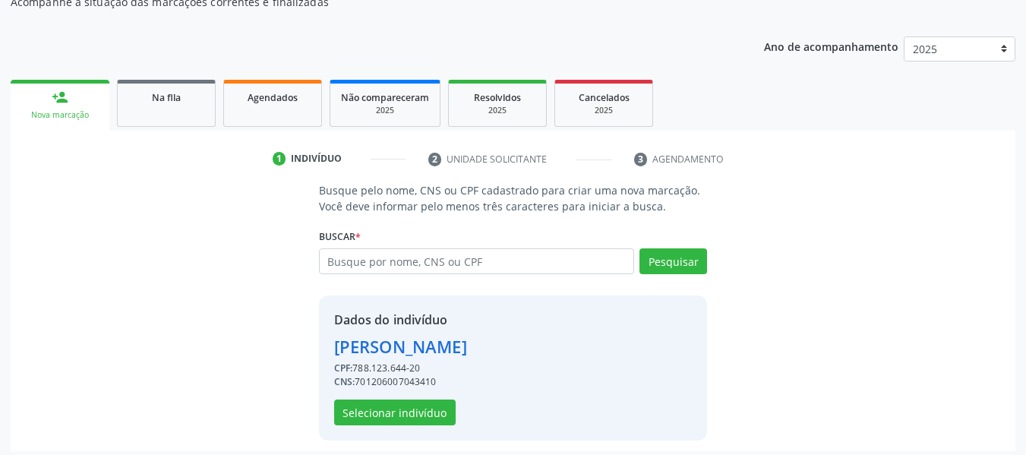
scroll to position [175, 0]
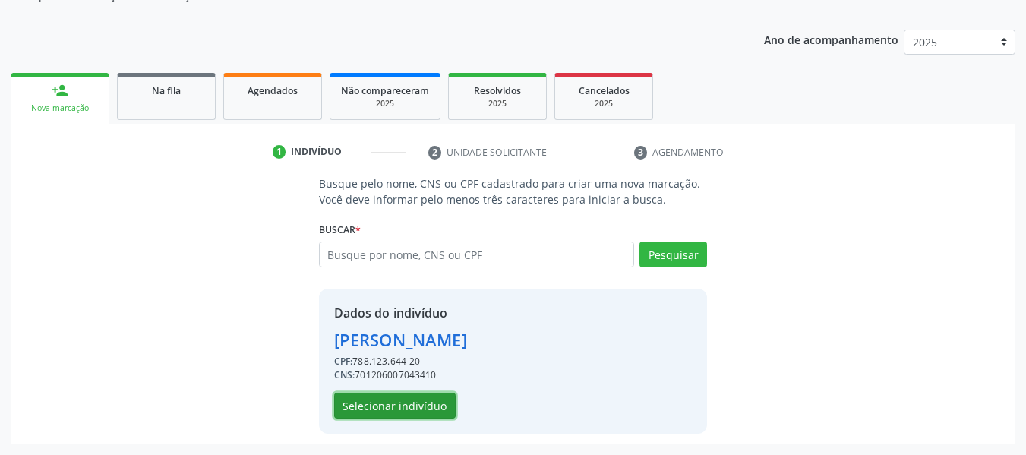
click at [418, 403] on button "Selecionar indivíduo" at bounding box center [394, 405] width 121 height 26
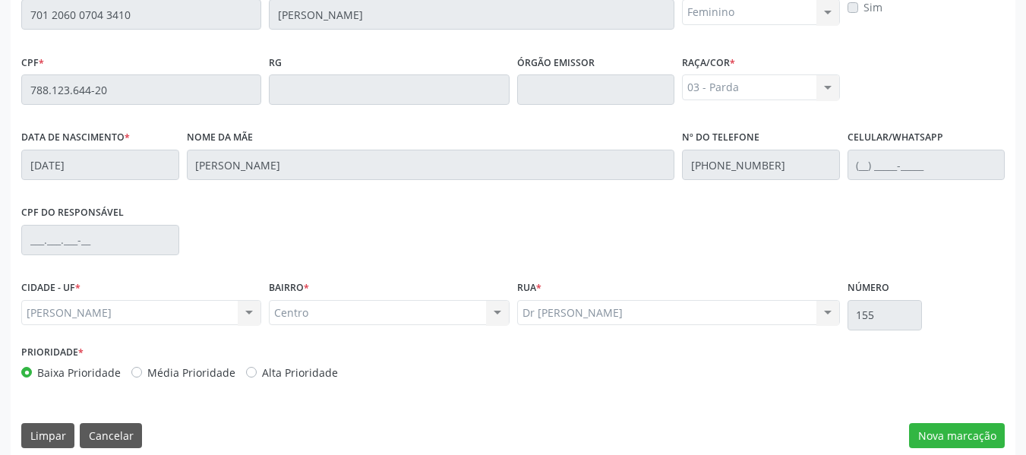
scroll to position [433, 0]
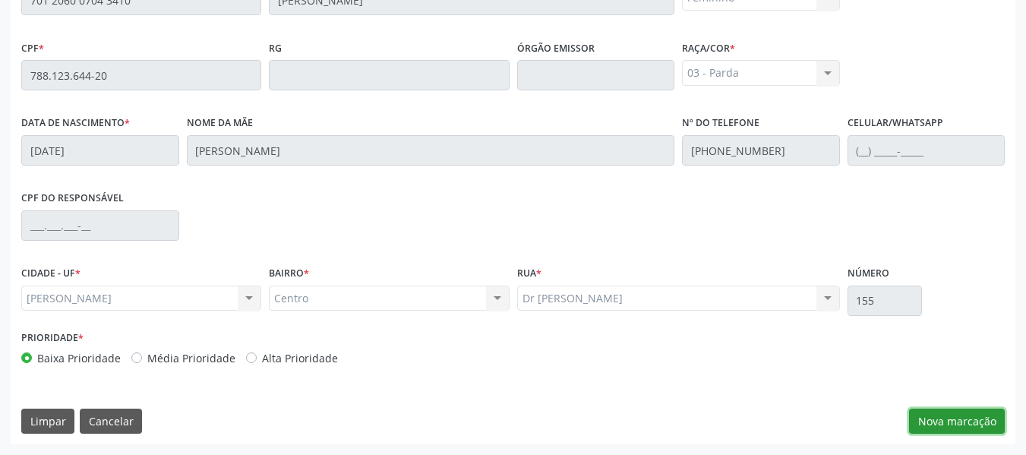
click at [956, 420] on button "Nova marcação" at bounding box center [957, 421] width 96 height 26
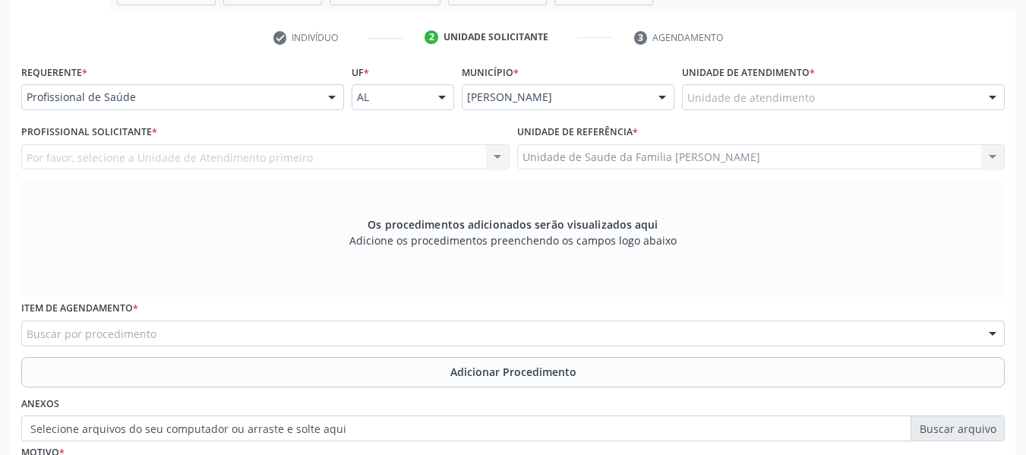
scroll to position [282, 0]
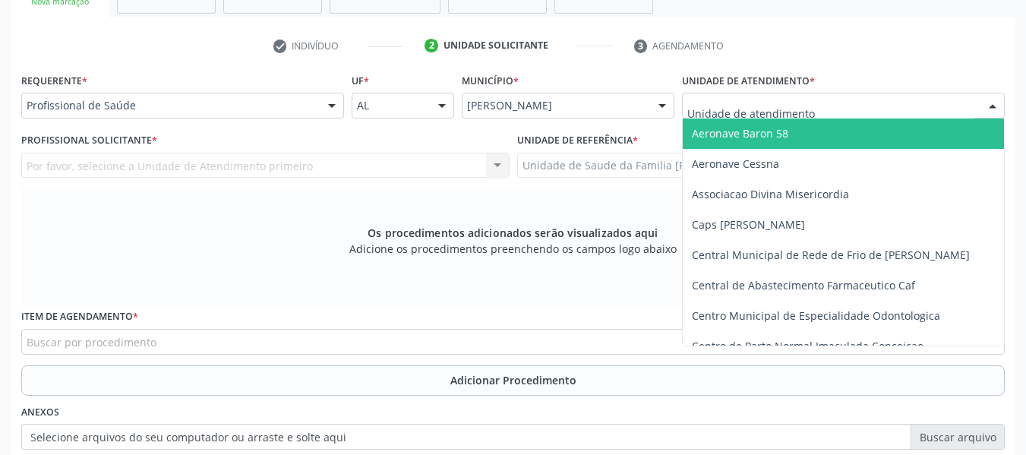
click at [988, 102] on div at bounding box center [992, 106] width 23 height 26
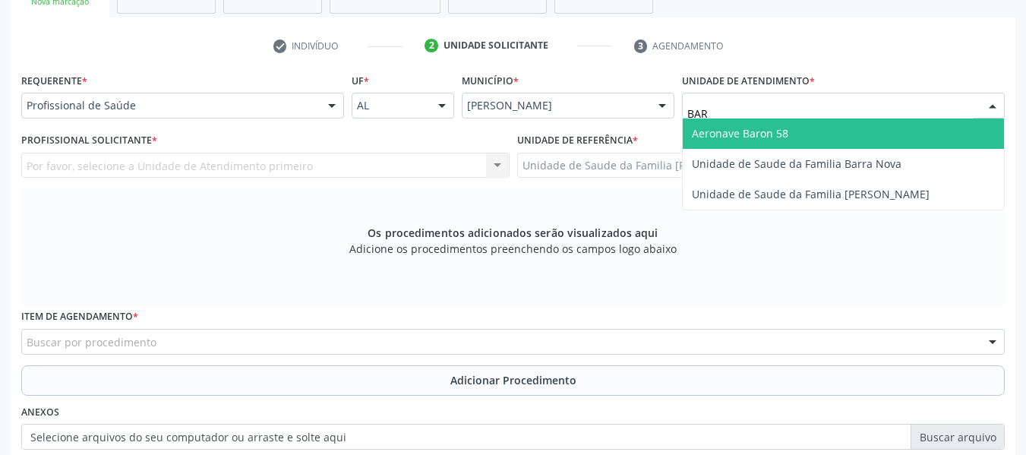
type input "BARR"
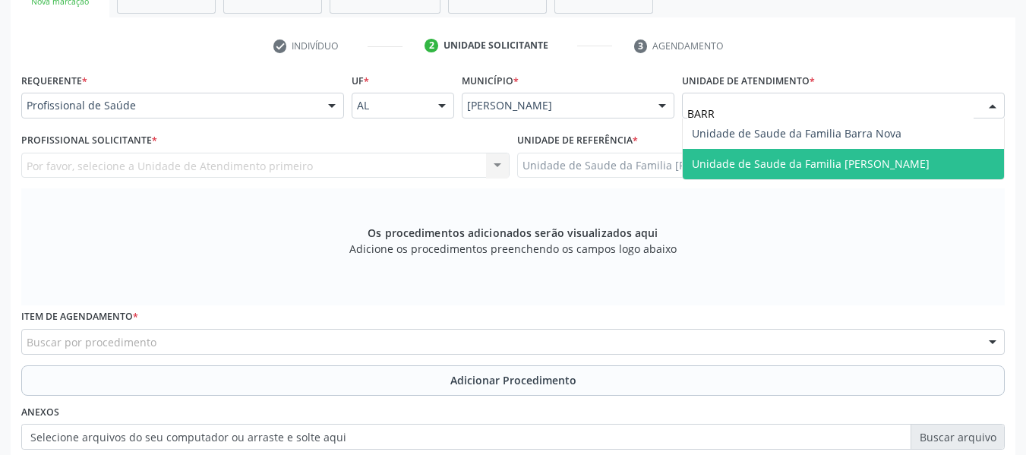
click at [893, 160] on span "Unidade de Saude da Familia [PERSON_NAME]" at bounding box center [811, 163] width 238 height 14
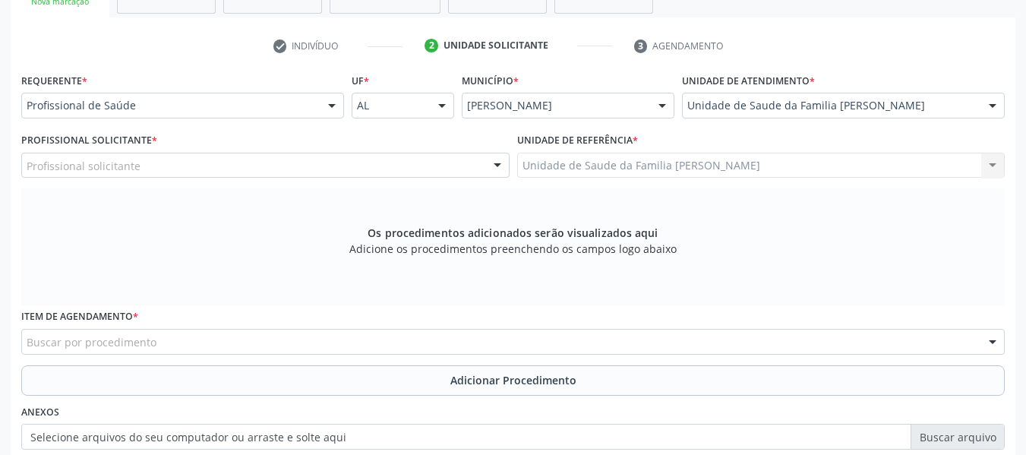
click at [332, 106] on div at bounding box center [331, 106] width 23 height 26
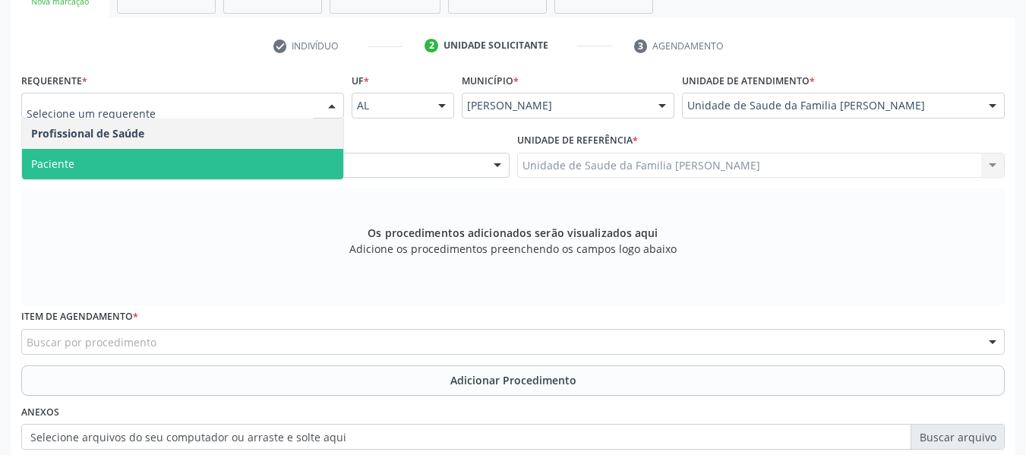
click at [55, 163] on span "Paciente" at bounding box center [52, 163] width 43 height 14
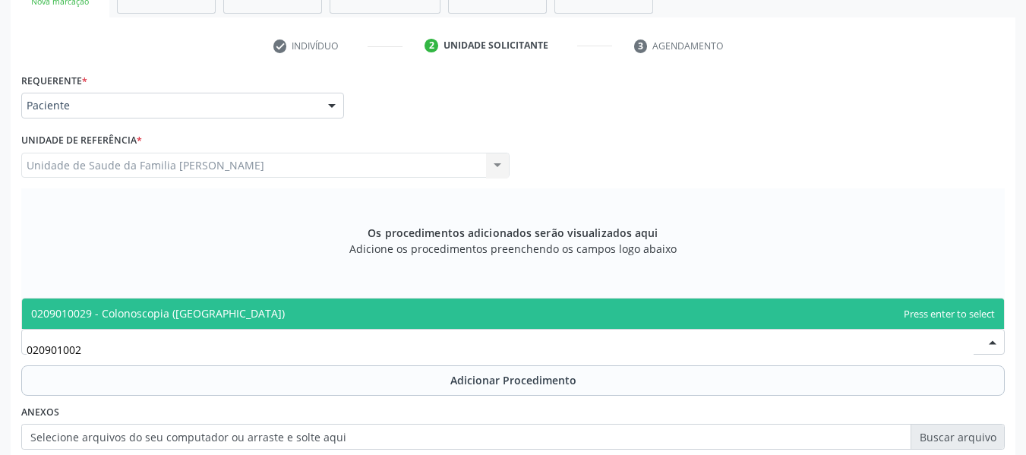
type input "0209010029"
click at [171, 315] on span "0209010029 - Colonoscopia ([GEOGRAPHIC_DATA])" at bounding box center [158, 313] width 254 height 14
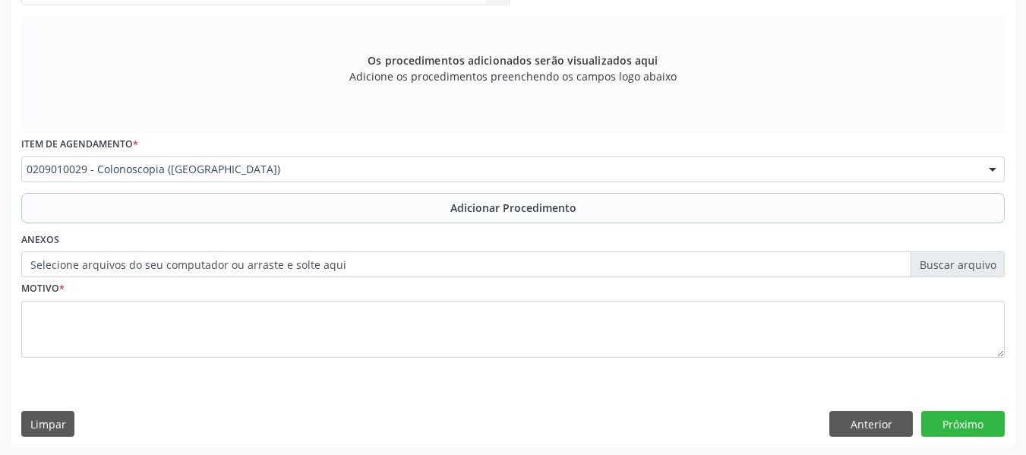
scroll to position [457, 0]
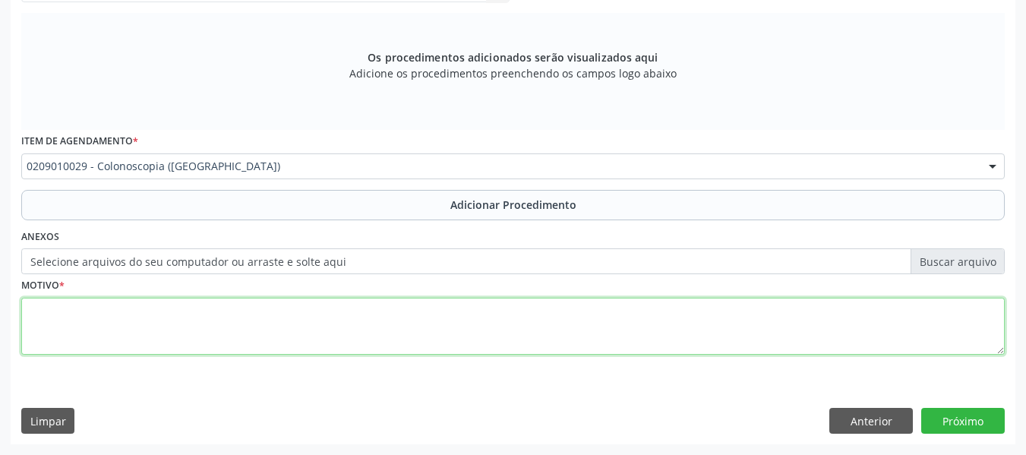
click at [70, 318] on textarea at bounding box center [512, 327] width 983 height 58
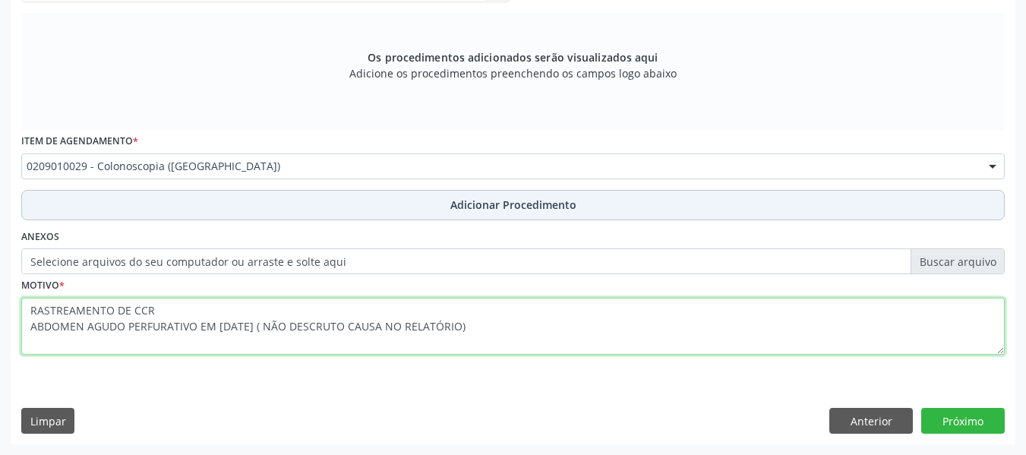
type textarea "RASTREAMENTO DE CCR ABDOMEN AGUDO PERFURATIVO EM NOV/25 ( NÃO DESCRUTO CAUSA NO…"
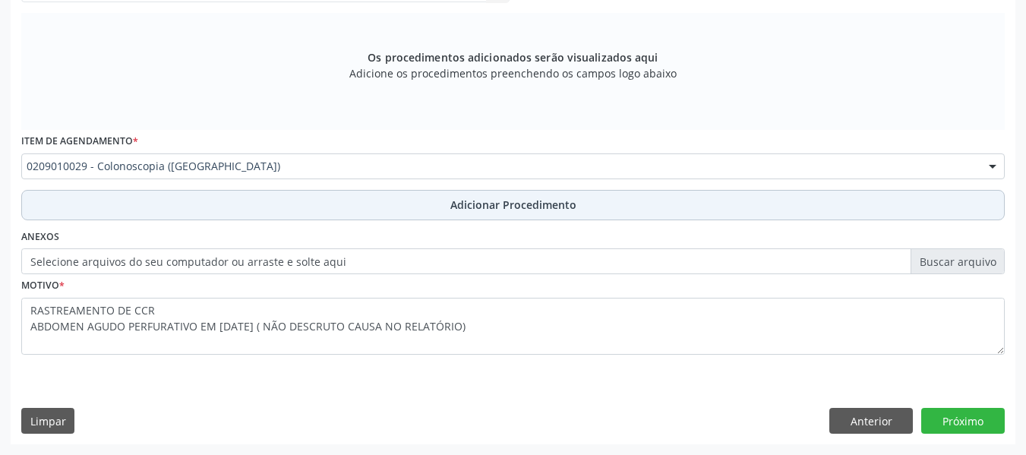
click at [471, 207] on span "Adicionar Procedimento" at bounding box center [513, 205] width 126 height 16
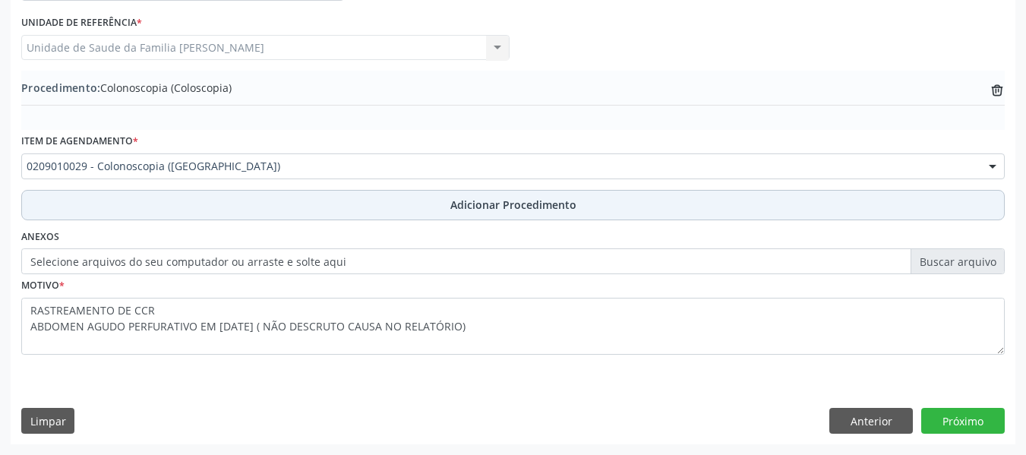
scroll to position [399, 0]
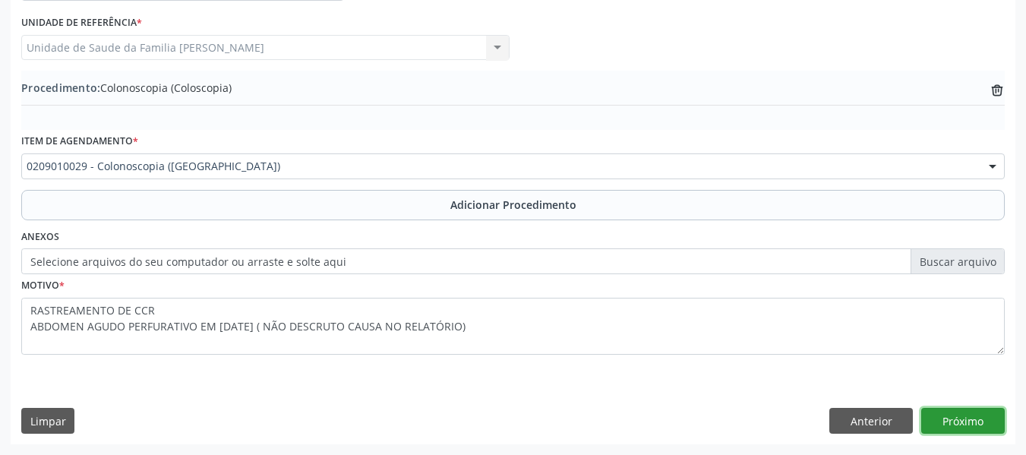
click at [973, 423] on button "Próximo" at bounding box center [962, 421] width 83 height 26
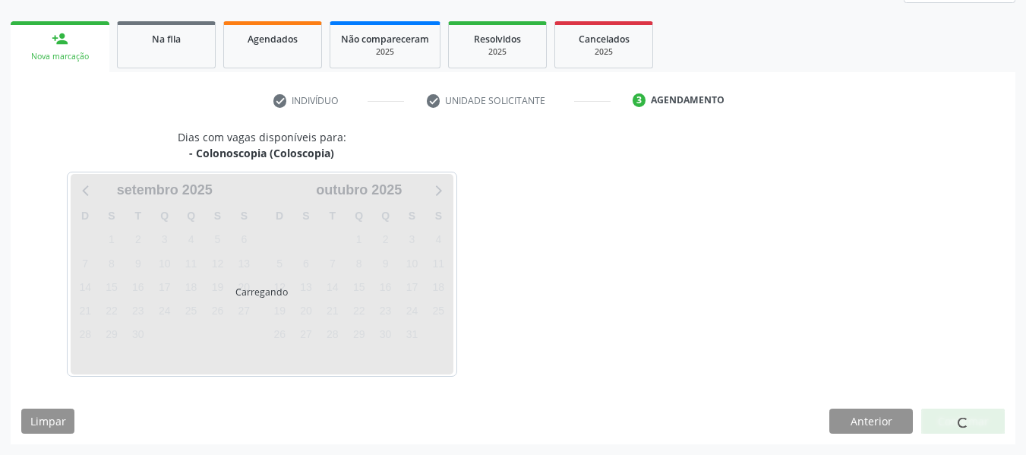
scroll to position [272, 0]
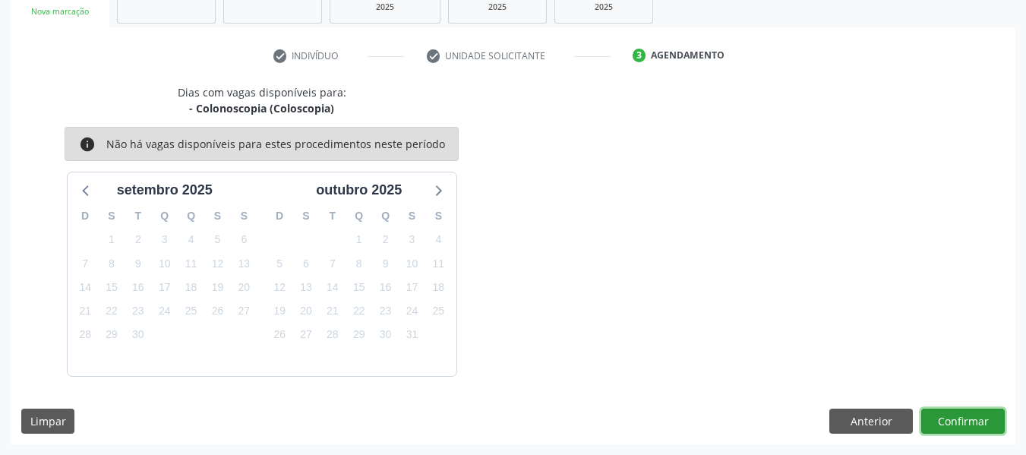
click at [959, 415] on button "Confirmar" at bounding box center [962, 421] width 83 height 26
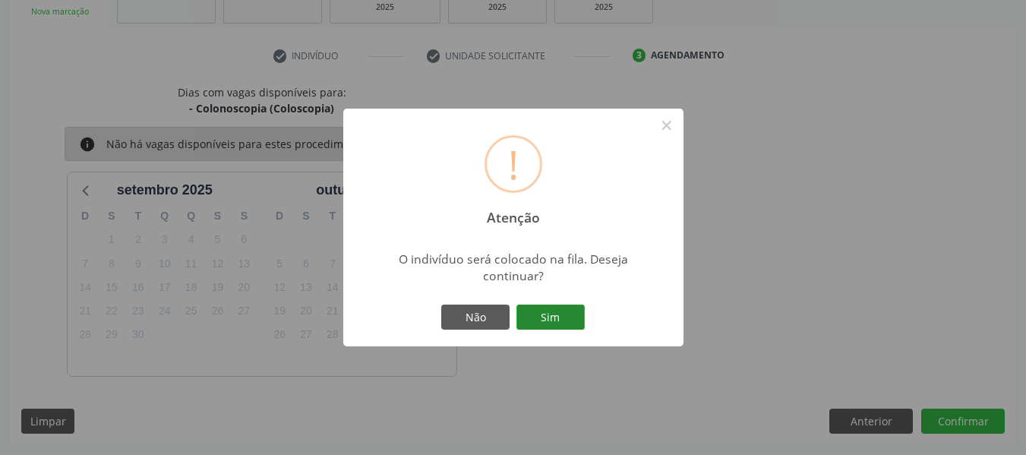
click at [548, 321] on button "Sim" at bounding box center [550, 317] width 68 height 26
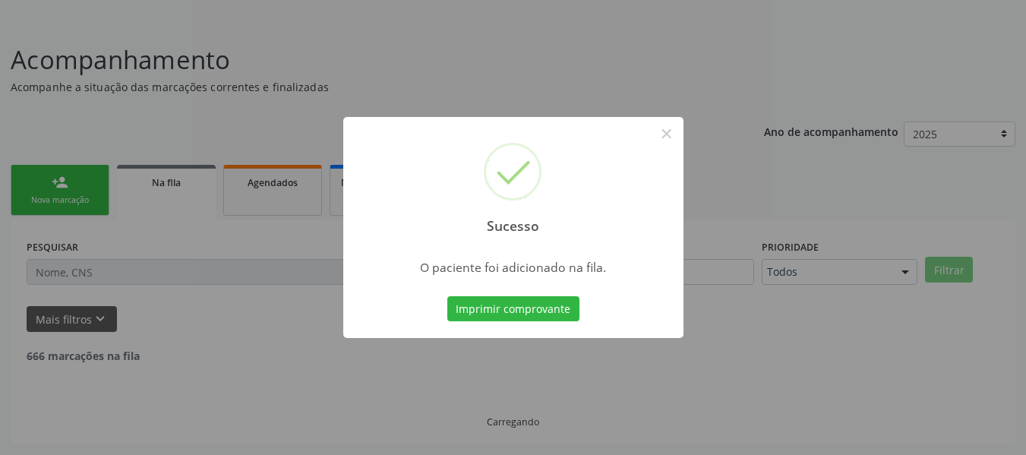
scroll to position [68, 0]
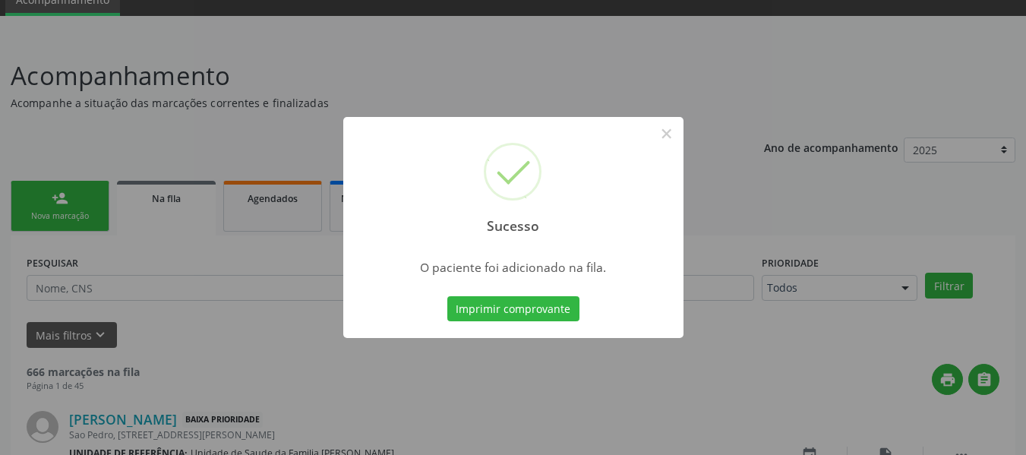
click at [49, 200] on div "Sucesso × O paciente foi adicionado na fila. Imprimir comprovante Cancel" at bounding box center [513, 227] width 1026 height 455
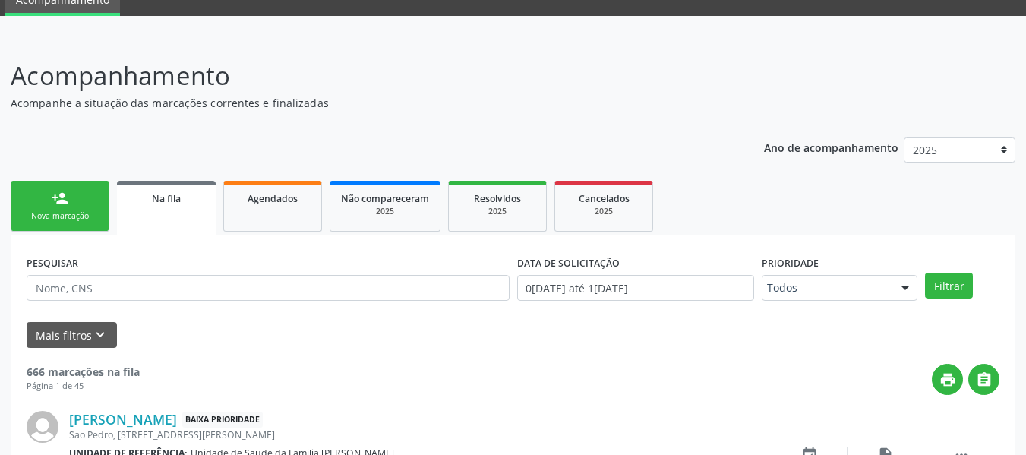
click at [43, 191] on link "person_add Nova marcação" at bounding box center [60, 206] width 99 height 51
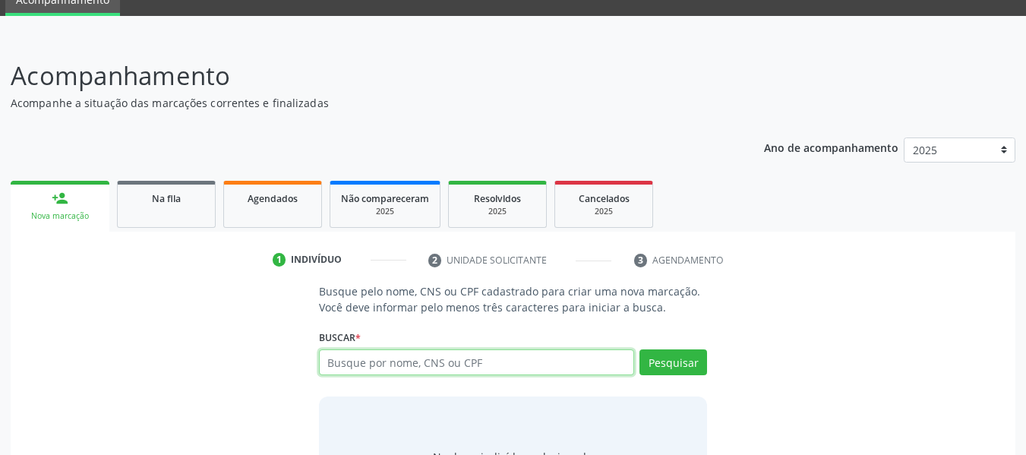
click at [339, 366] on input "text" at bounding box center [477, 362] width 316 height 26
click at [365, 365] on input "text" at bounding box center [477, 362] width 316 height 26
click at [386, 366] on input "text" at bounding box center [477, 362] width 316 height 26
type input "704207714684084"
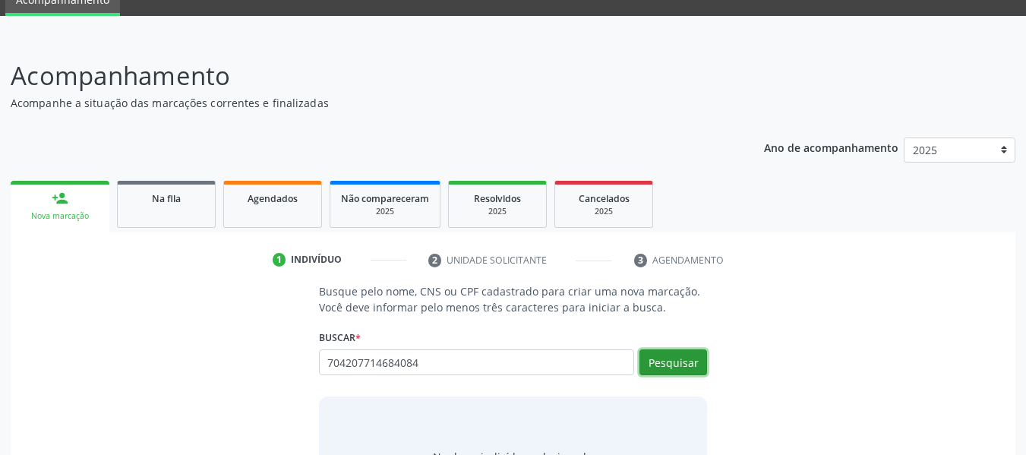
click at [678, 361] on button "Pesquisar" at bounding box center [673, 362] width 68 height 26
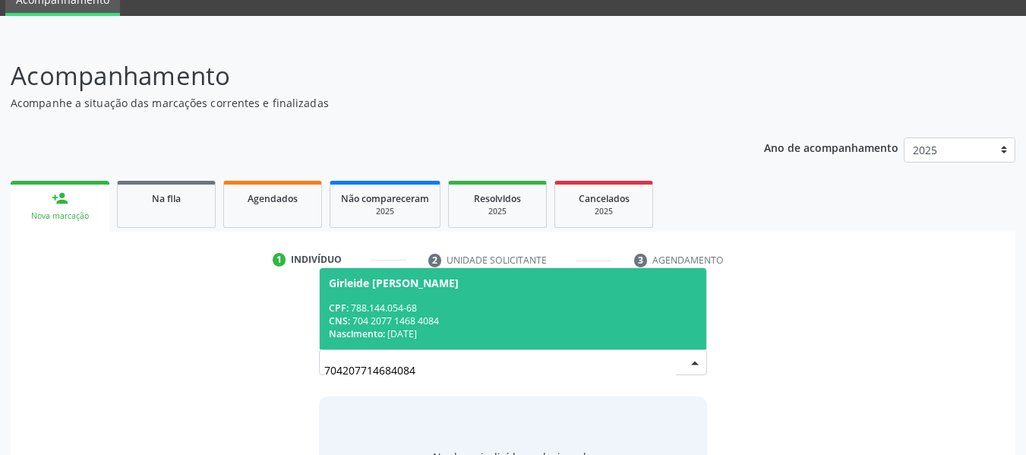
click at [421, 320] on div "CNS: 704 2077 1468 4084" at bounding box center [513, 320] width 369 height 13
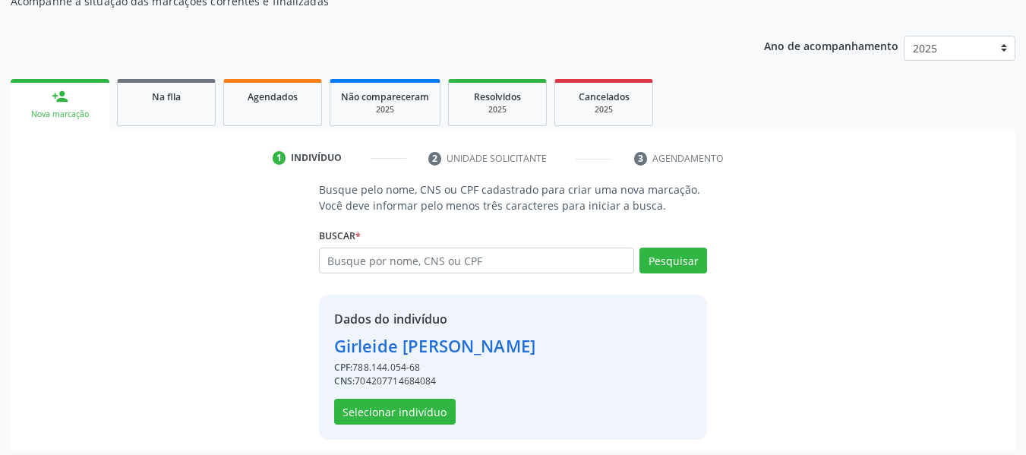
scroll to position [175, 0]
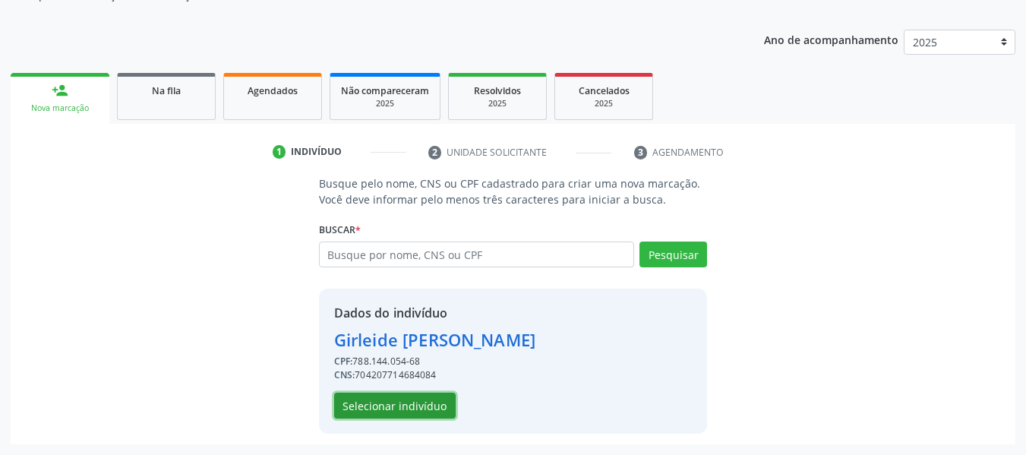
click at [376, 406] on button "Selecionar indivíduo" at bounding box center [394, 405] width 121 height 26
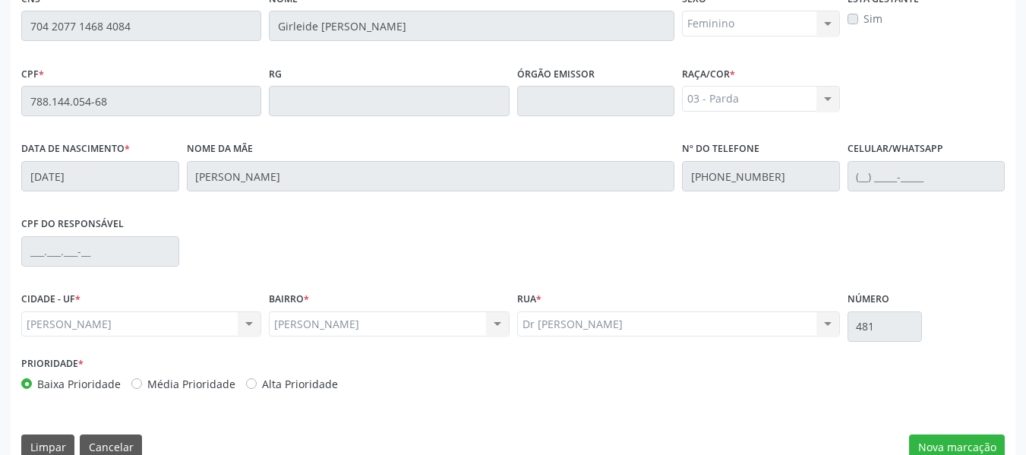
scroll to position [433, 0]
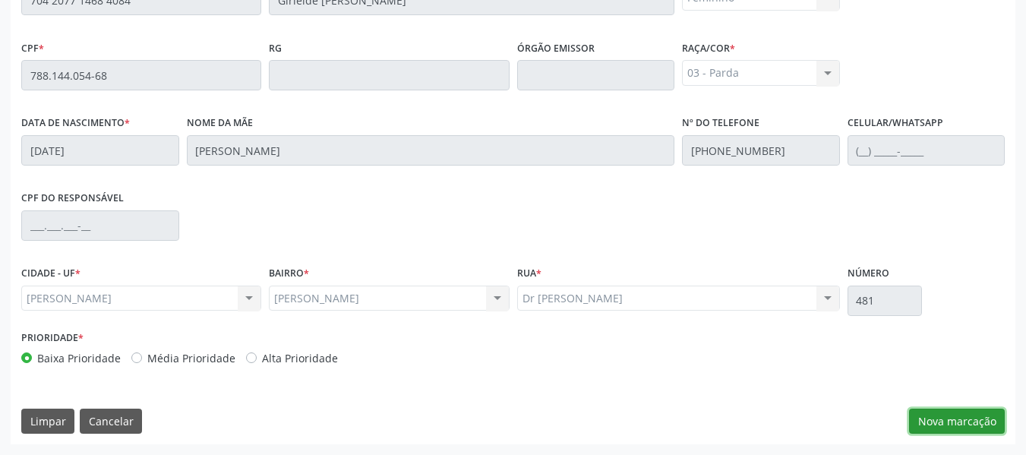
click at [965, 428] on button "Nova marcação" at bounding box center [957, 421] width 96 height 26
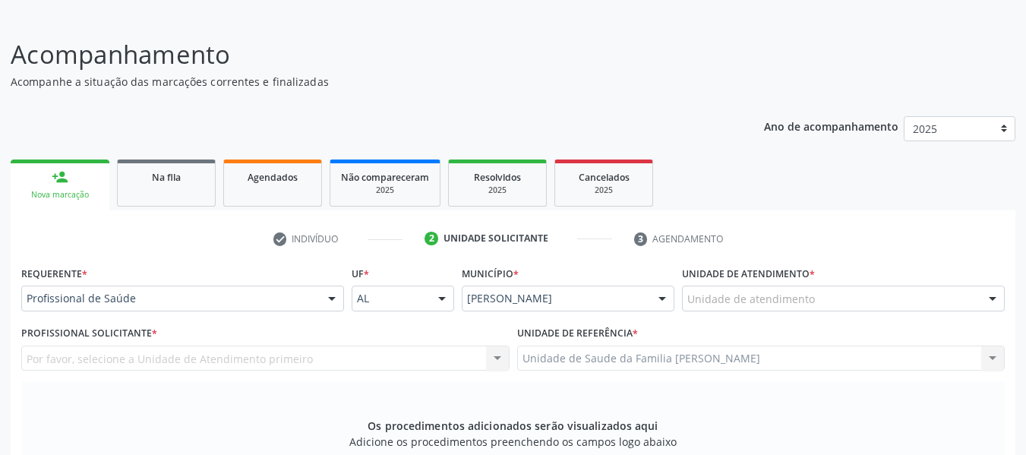
scroll to position [59, 0]
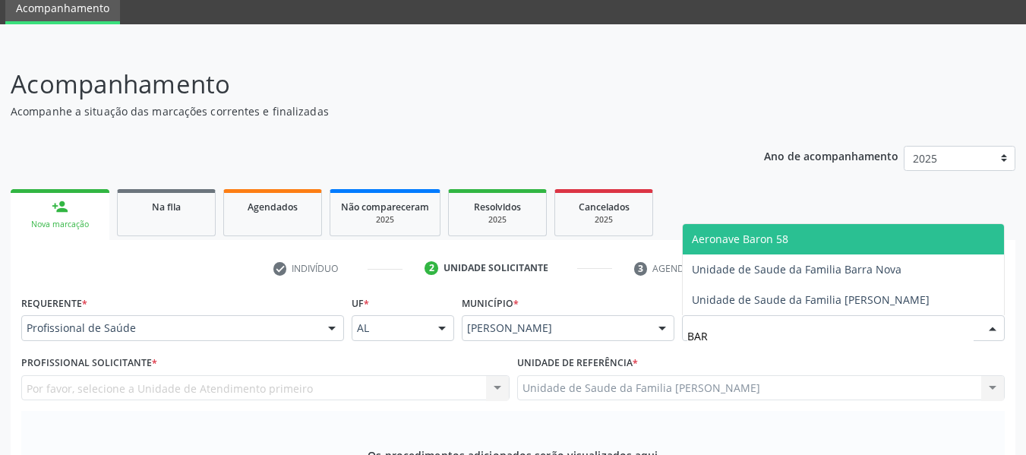
type input "BARR"
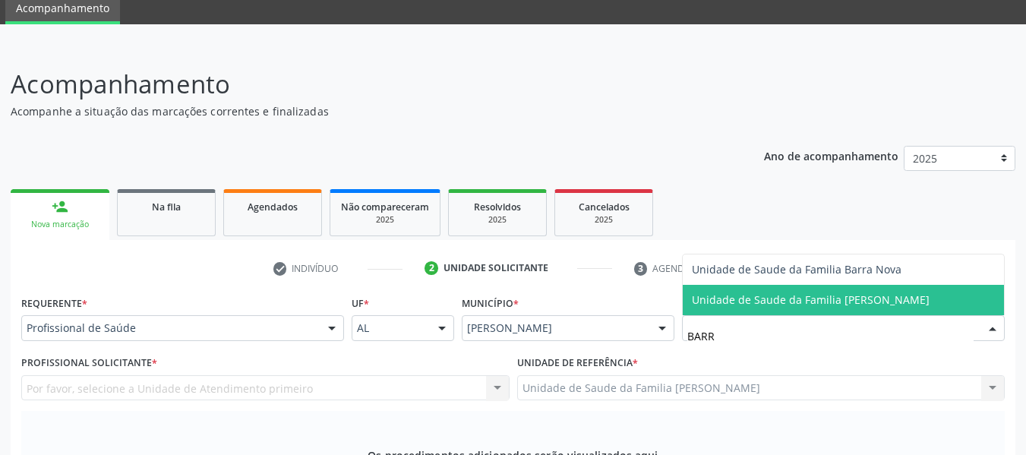
click at [787, 304] on span "Unidade de Saude da Familia [PERSON_NAME]" at bounding box center [811, 299] width 238 height 14
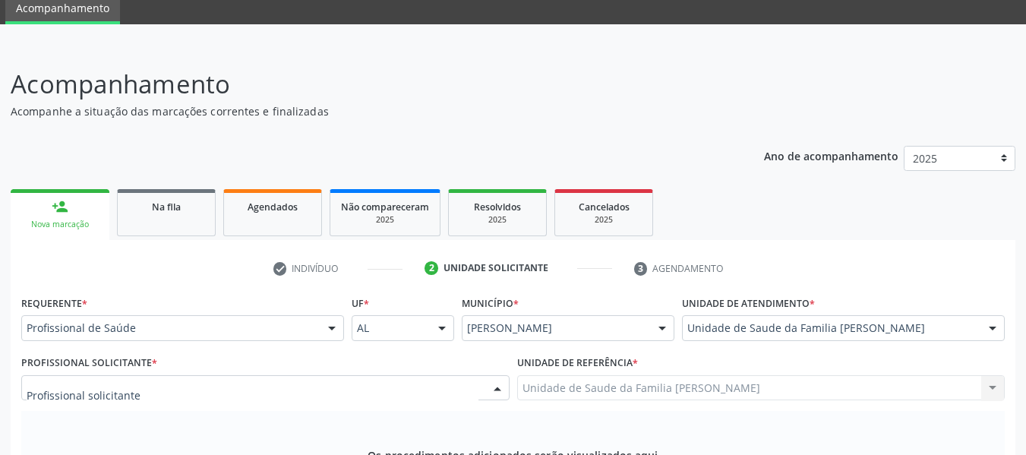
click at [499, 391] on div at bounding box center [497, 389] width 23 height 26
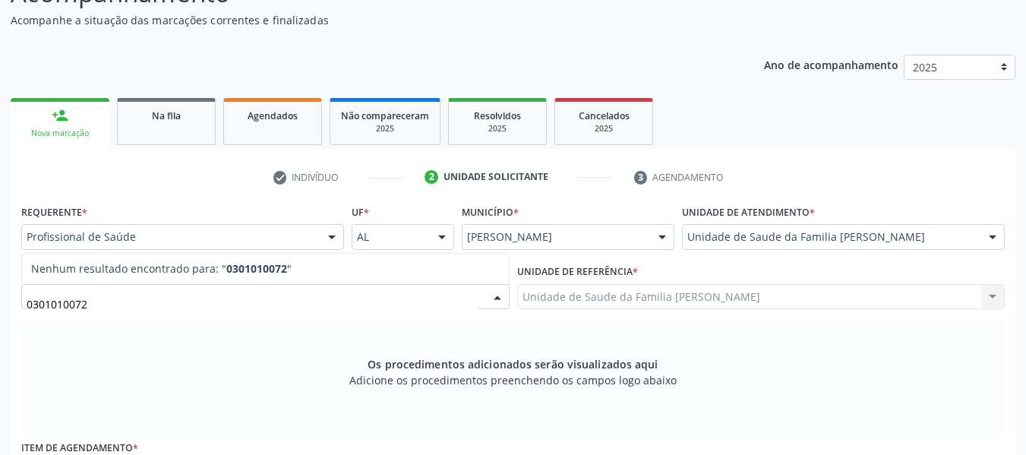
scroll to position [181, 0]
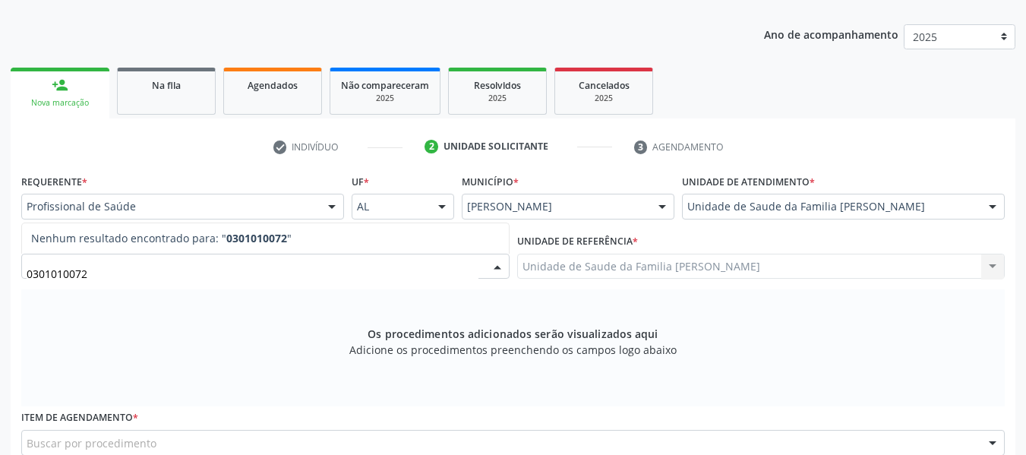
click at [106, 271] on input "0301010072" at bounding box center [253, 274] width 452 height 30
type input "0"
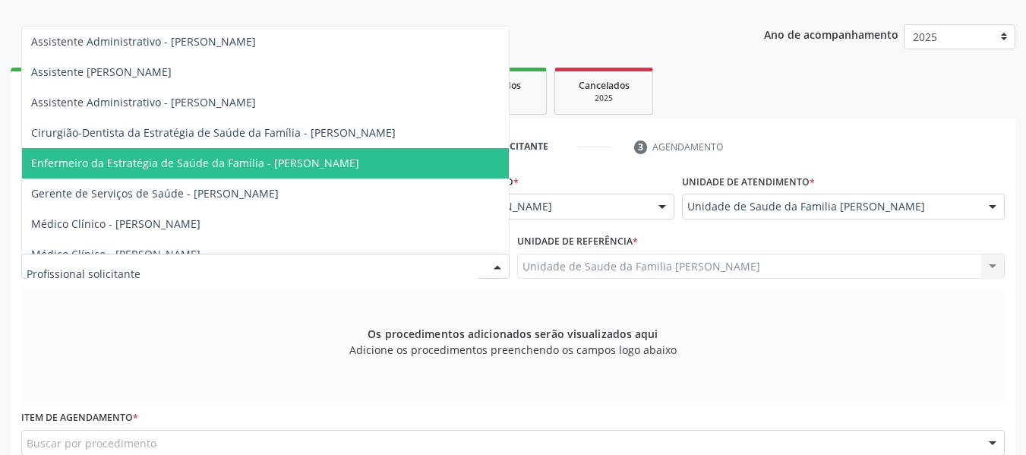
click at [313, 159] on span "Enfermeiro da Estratégia de Saúde da Família - [PERSON_NAME]" at bounding box center [195, 163] width 328 height 14
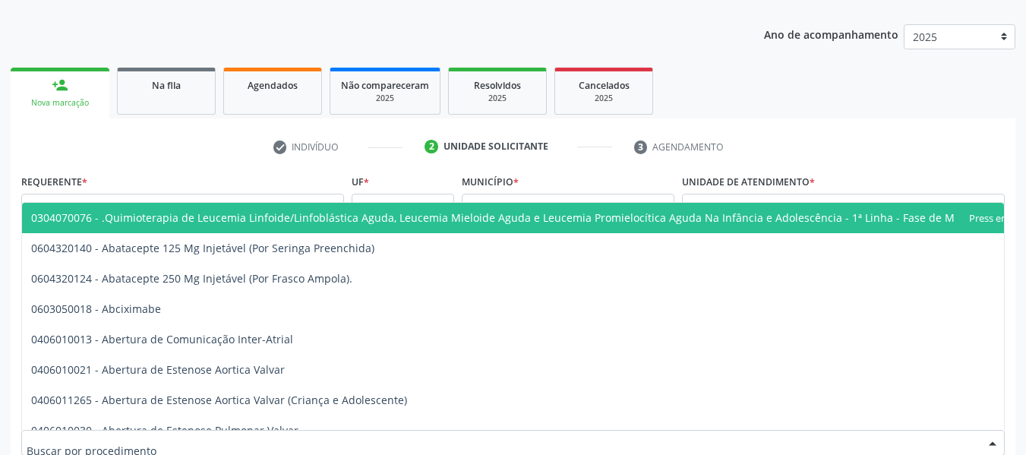
scroll to position [191, 0]
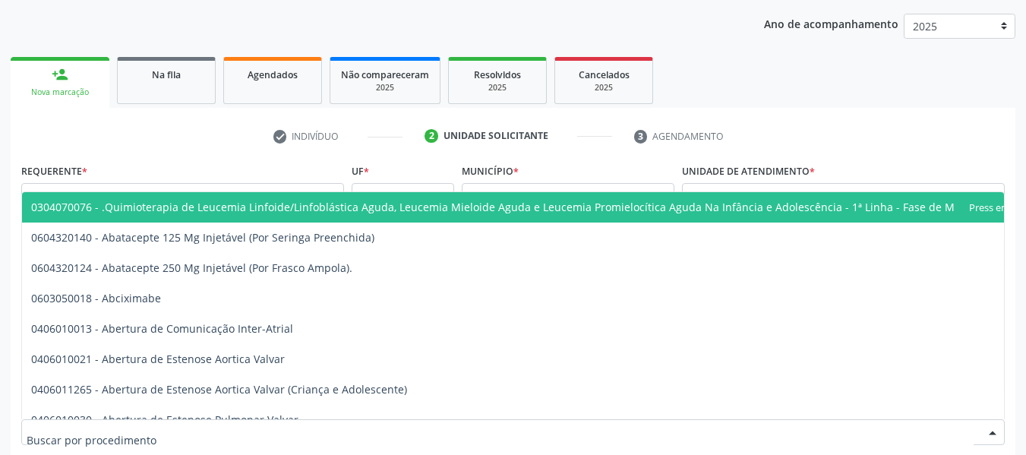
click at [126, 431] on div at bounding box center [512, 432] width 983 height 26
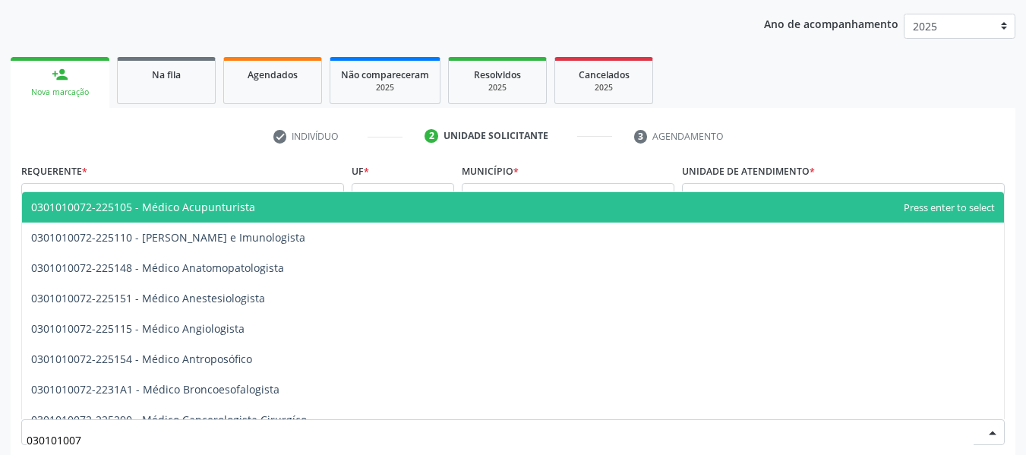
type input "0301010072"
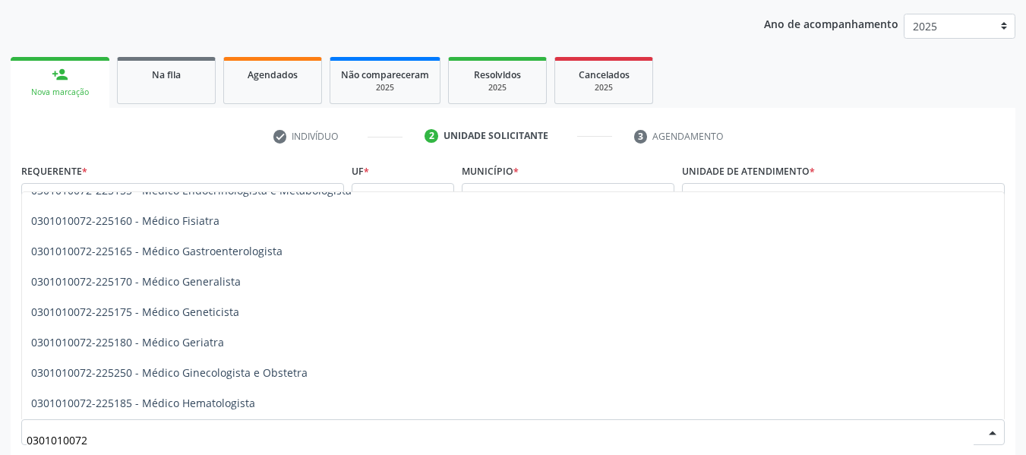
scroll to position [729, 0]
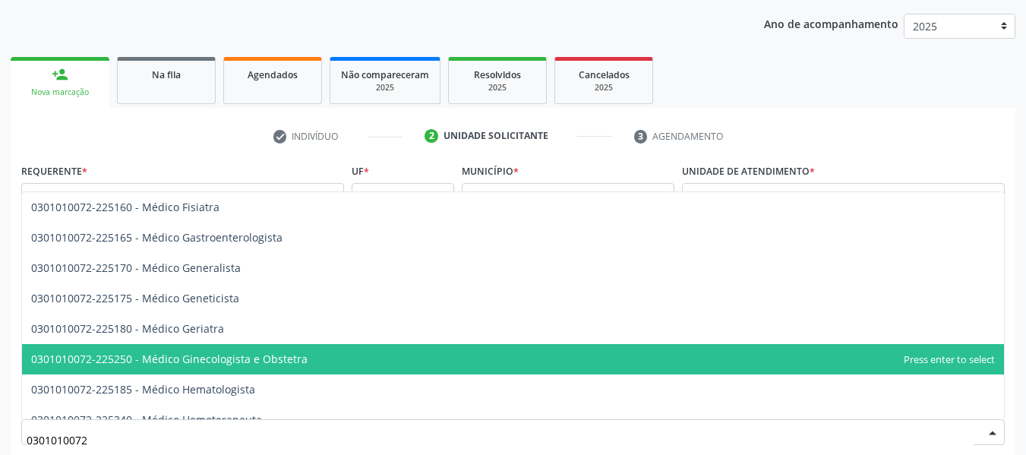
click at [290, 354] on span "0301010072-225250 - Médico Ginecologista e Obstetra" at bounding box center [169, 358] width 276 height 14
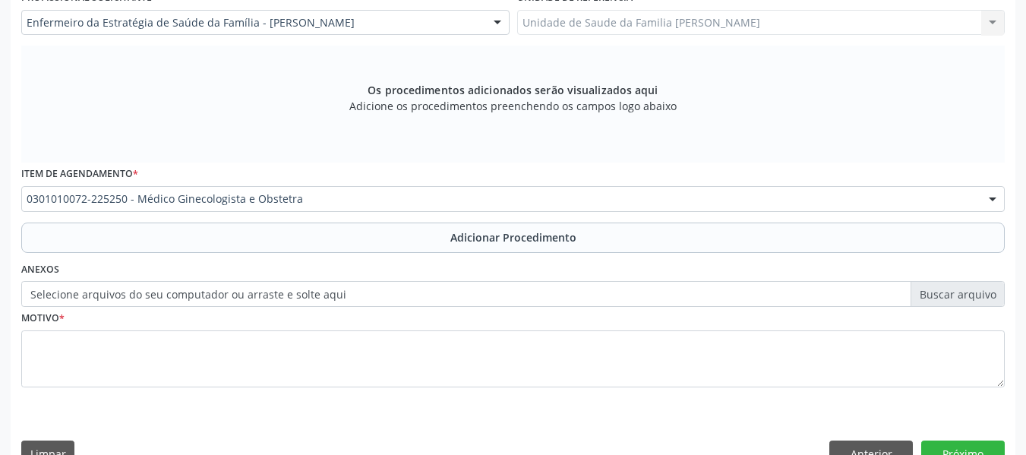
scroll to position [434, 0]
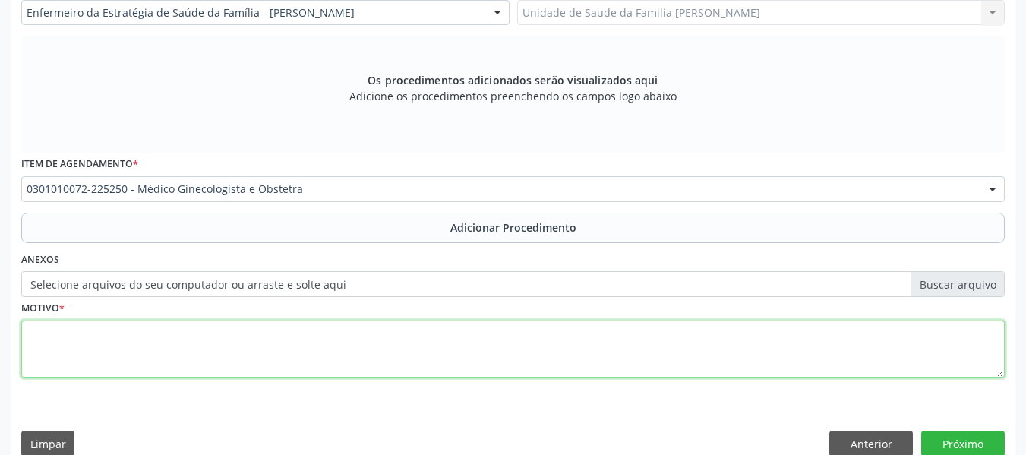
click at [51, 340] on textarea at bounding box center [512, 349] width 983 height 58
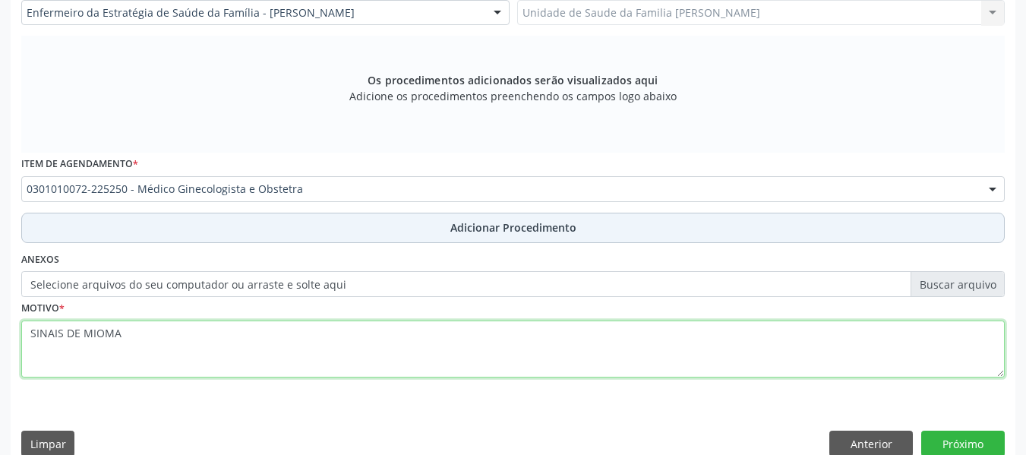
type textarea "SINAIS DE MIOMA"
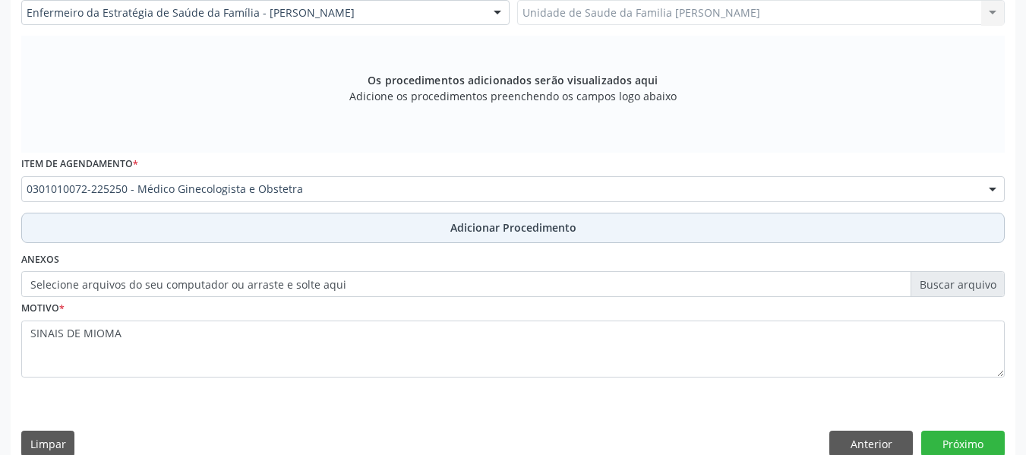
click at [518, 228] on span "Adicionar Procedimento" at bounding box center [513, 227] width 126 height 16
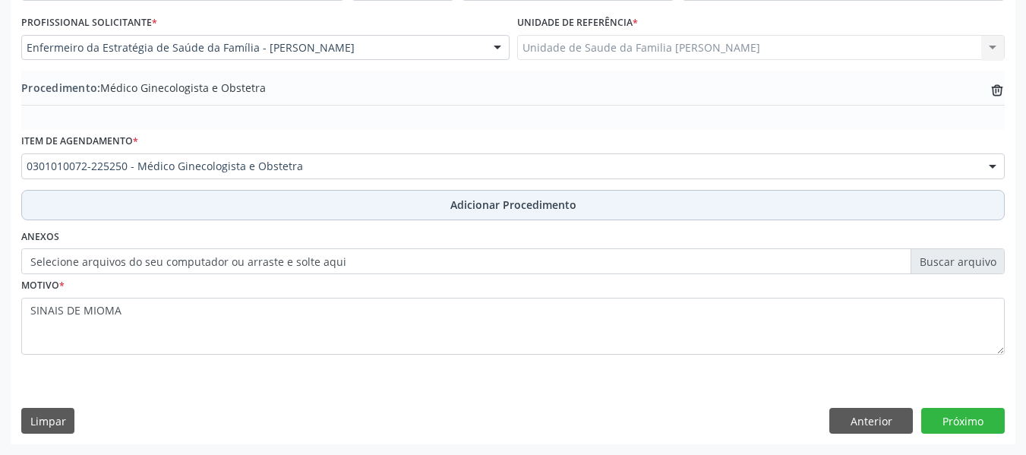
scroll to position [399, 0]
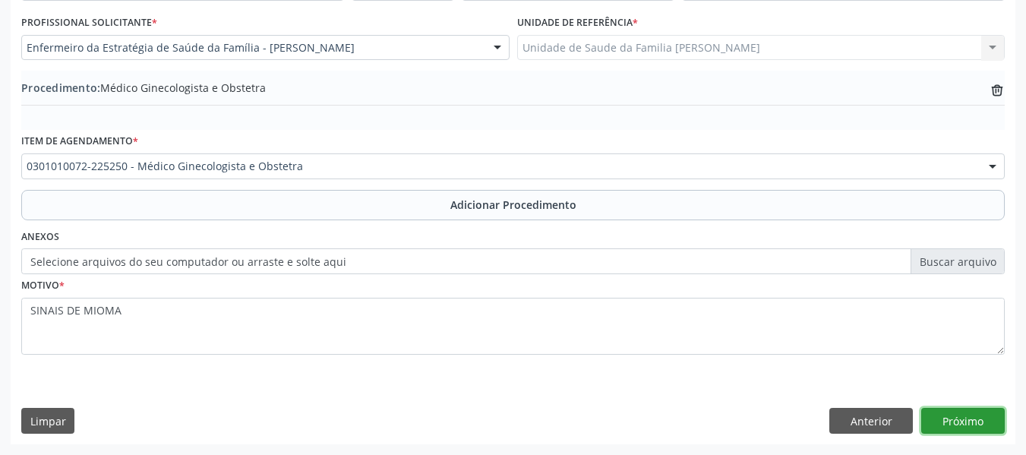
click at [957, 418] on button "Próximo" at bounding box center [962, 421] width 83 height 26
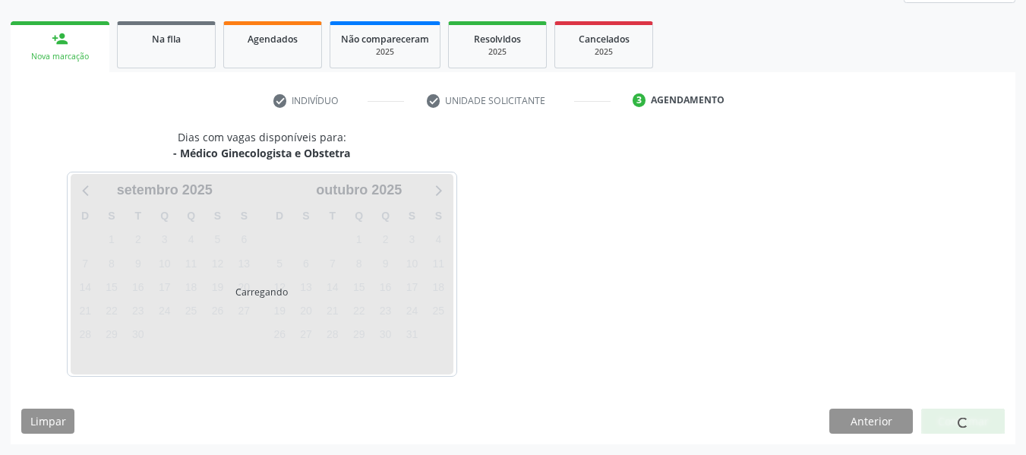
scroll to position [272, 0]
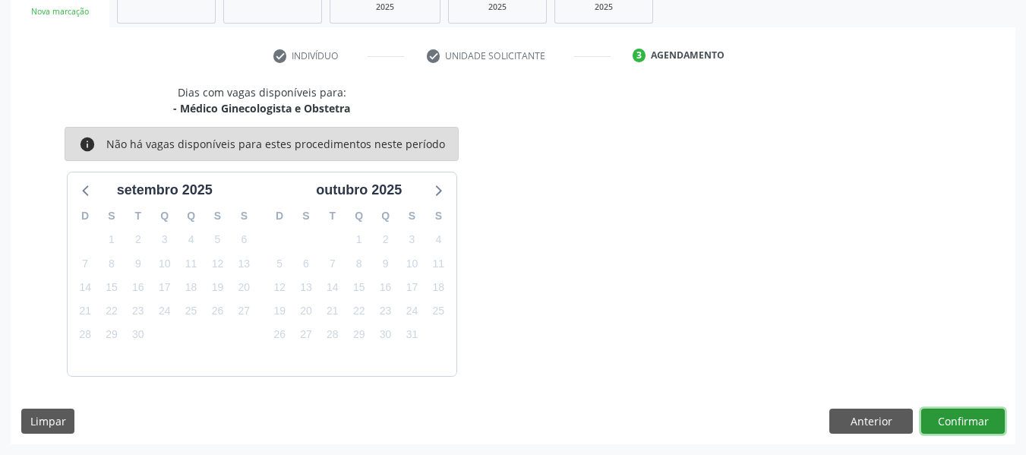
click at [969, 422] on button "Confirmar" at bounding box center [962, 421] width 83 height 26
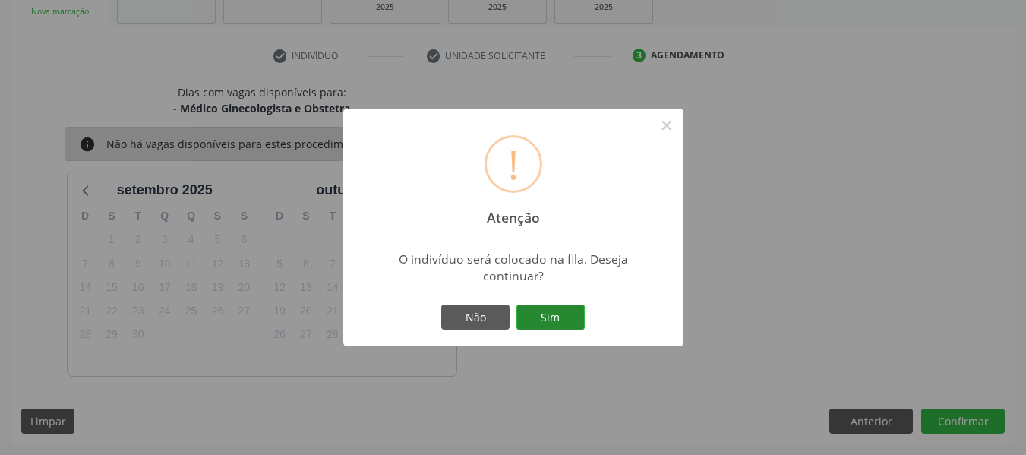
click at [541, 314] on button "Sim" at bounding box center [550, 317] width 68 height 26
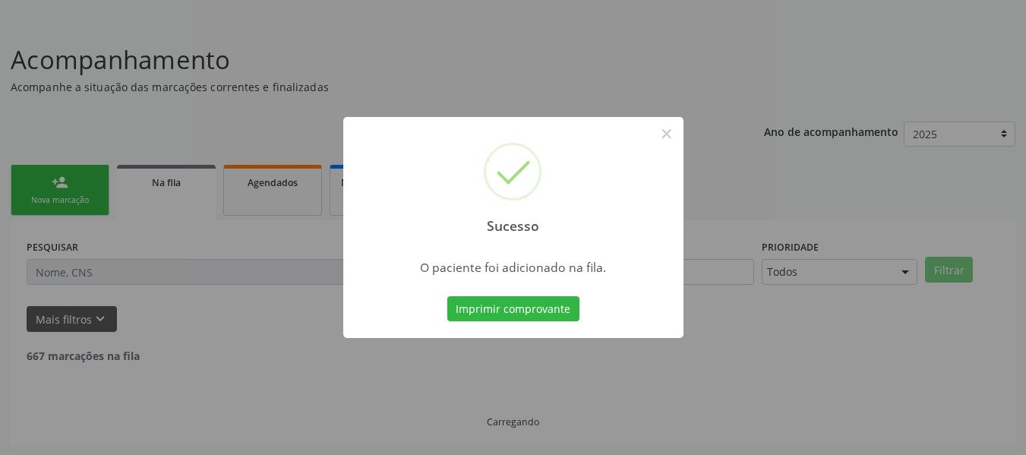
scroll to position [68, 0]
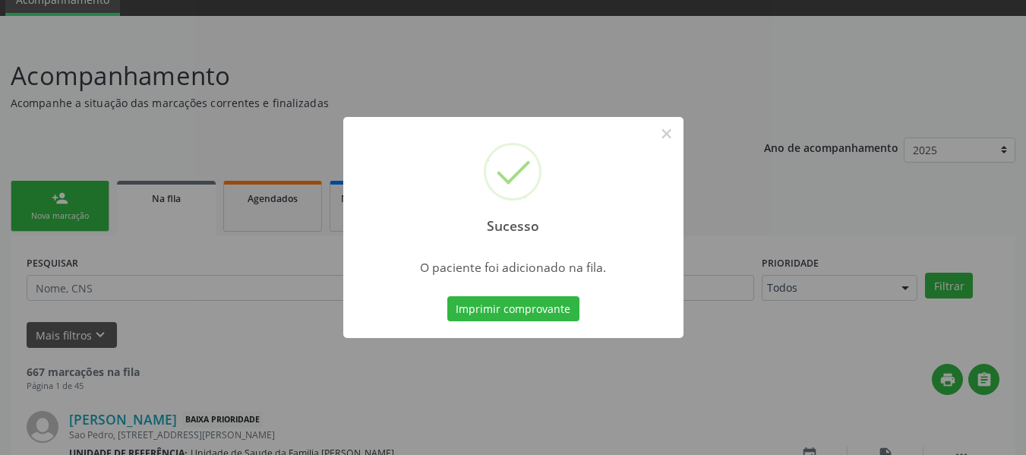
click at [42, 197] on div "Sucesso × O paciente foi adicionado na fila. Imprimir comprovante Cancel" at bounding box center [513, 227] width 1026 height 455
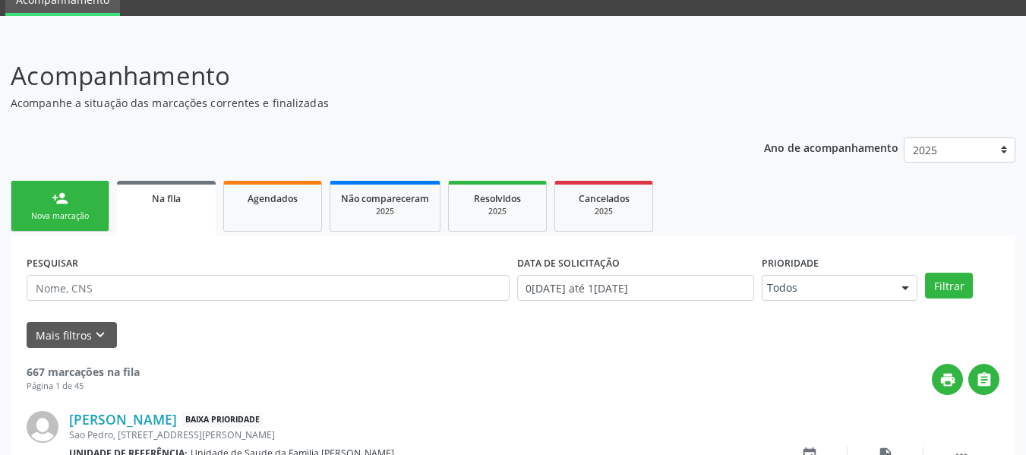
click at [42, 195] on link "person_add Nova marcação" at bounding box center [60, 206] width 99 height 51
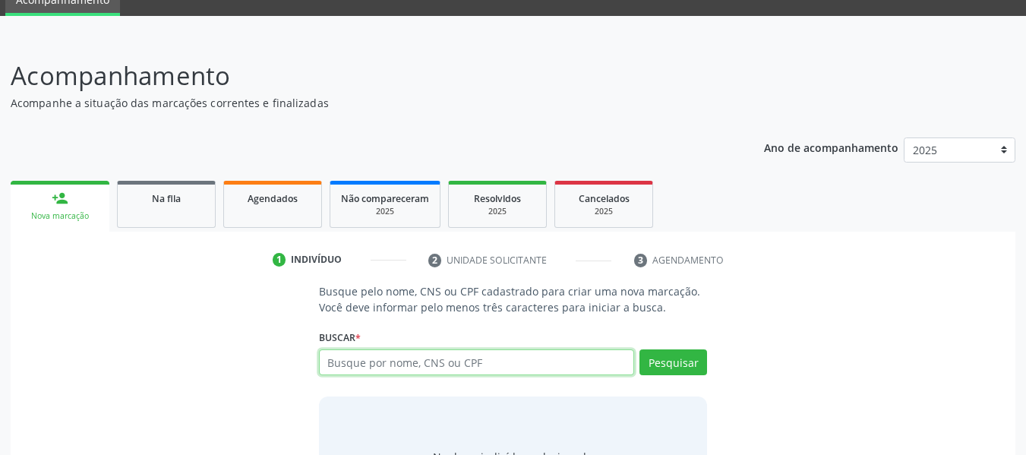
click at [506, 355] on input "text" at bounding box center [477, 362] width 316 height 26
click at [738, 389] on div "Busque pelo nome, CNS ou CPF cadastrado para criar uma nova marcação. Você deve…" at bounding box center [512, 400] width 983 height 234
click at [399, 365] on input "0290347422" at bounding box center [477, 362] width 316 height 26
click at [353, 359] on input "0290347422" at bounding box center [477, 362] width 316 height 26
click at [373, 361] on input "029021347422" at bounding box center [477, 362] width 316 height 26
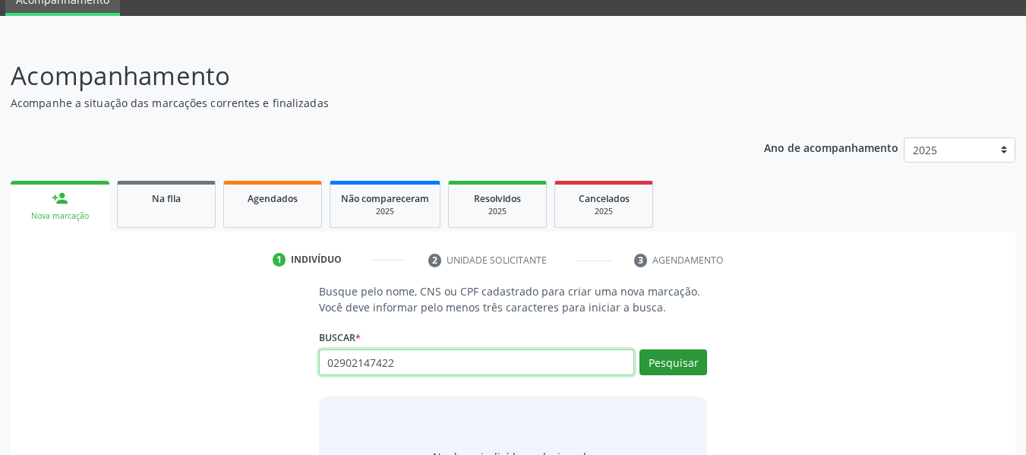
type input "02902147422"
click at [679, 359] on button "Pesquisar" at bounding box center [673, 362] width 68 height 26
type input "02902147422"
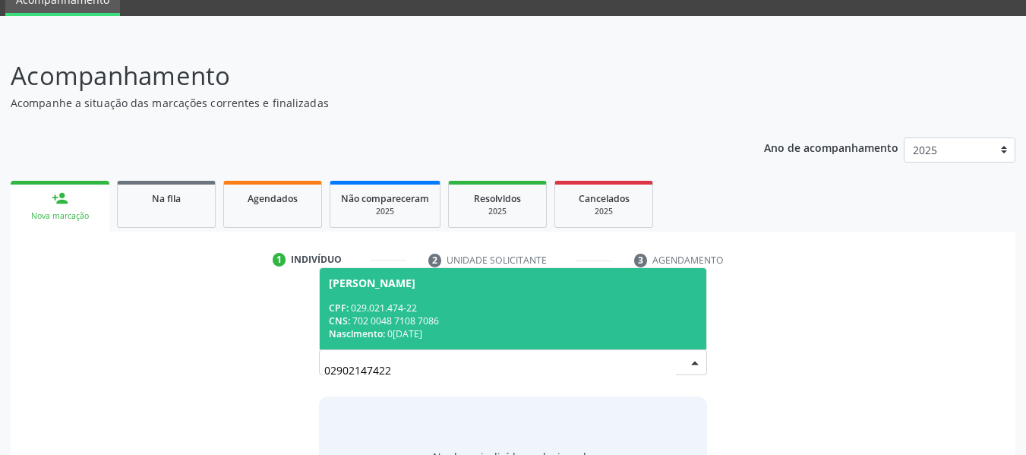
click at [367, 307] on div "CPF: 029.021.474-22" at bounding box center [513, 307] width 369 height 13
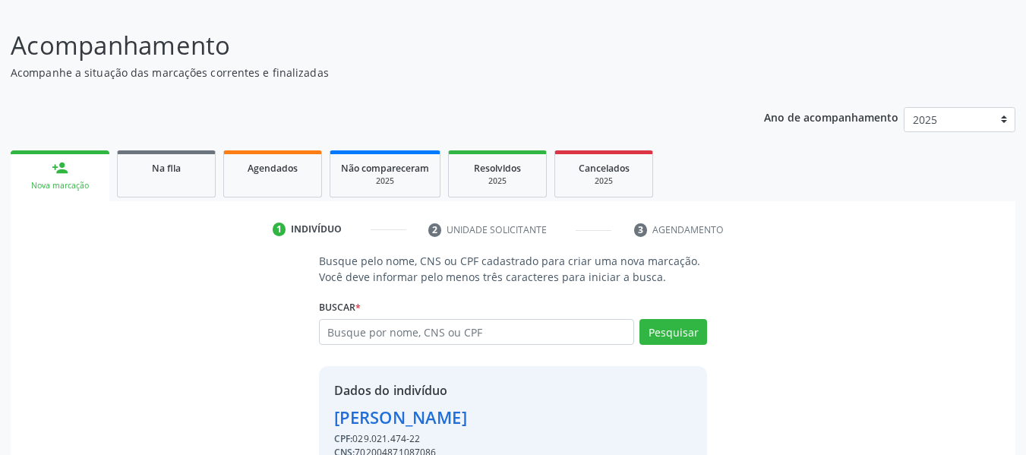
scroll to position [175, 0]
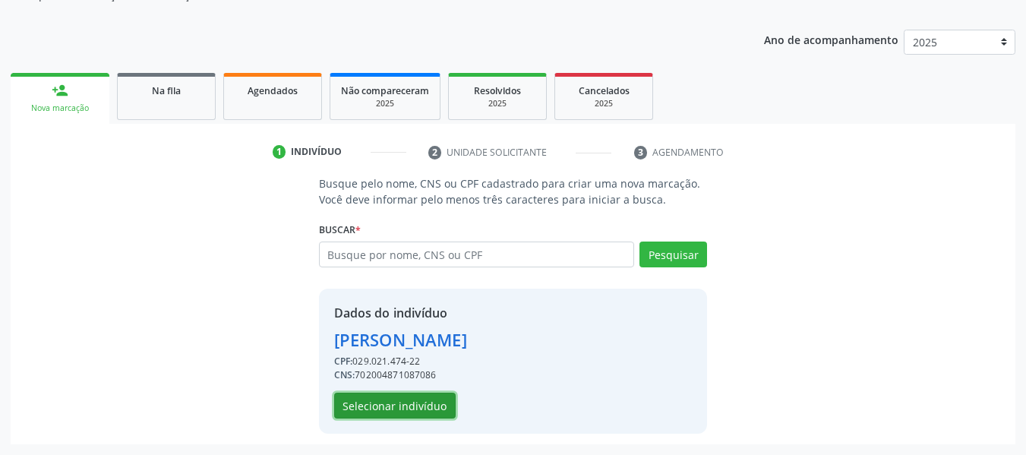
click at [421, 400] on button "Selecionar indivíduo" at bounding box center [394, 405] width 121 height 26
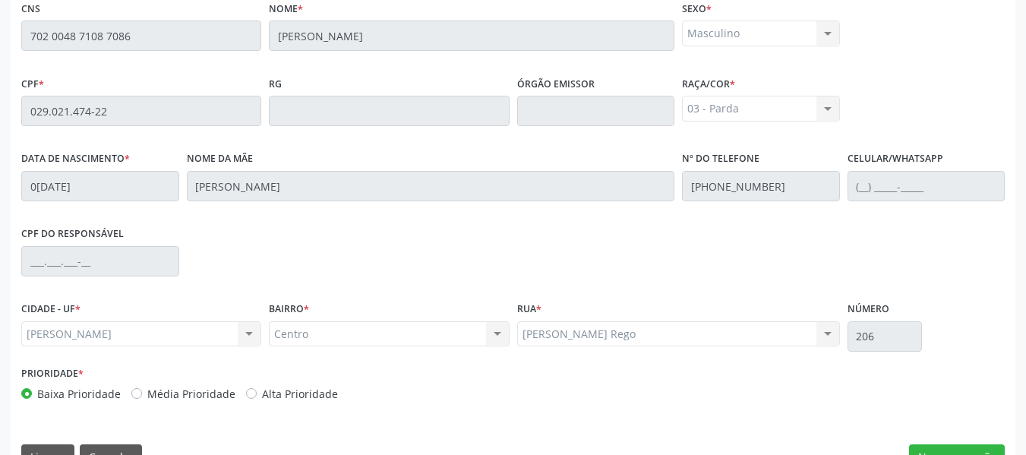
scroll to position [433, 0]
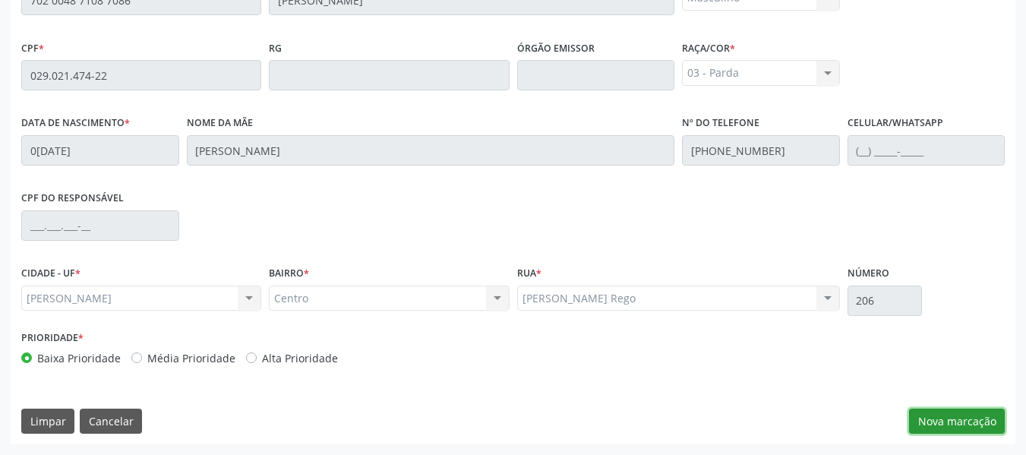
click at [967, 419] on button "Nova marcação" at bounding box center [957, 421] width 96 height 26
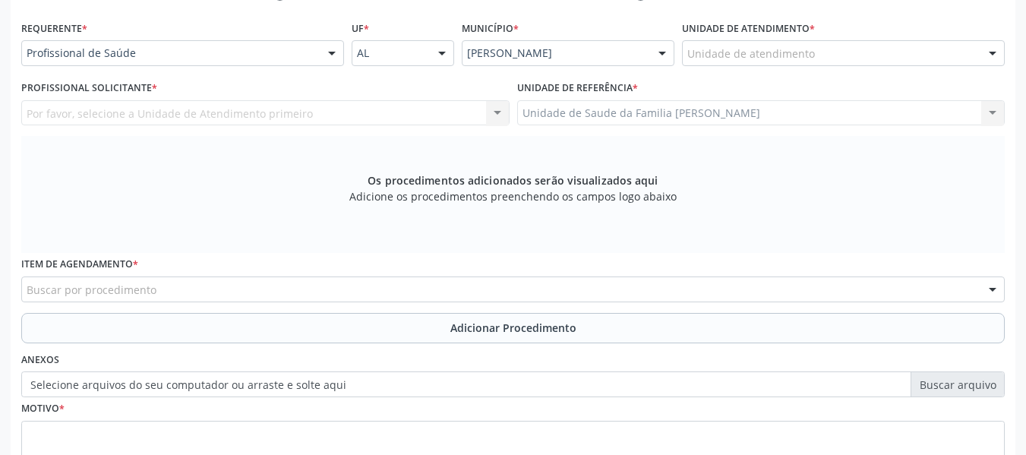
scroll to position [312, 0]
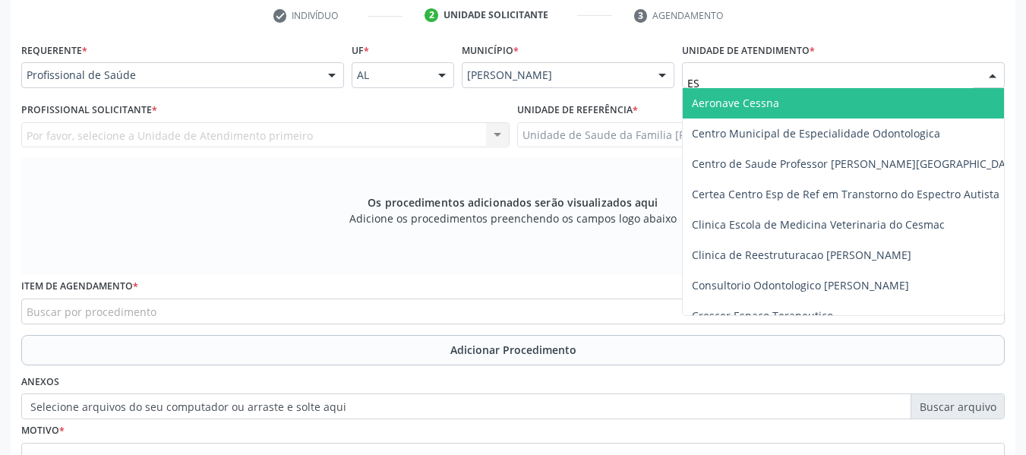
type input "EST"
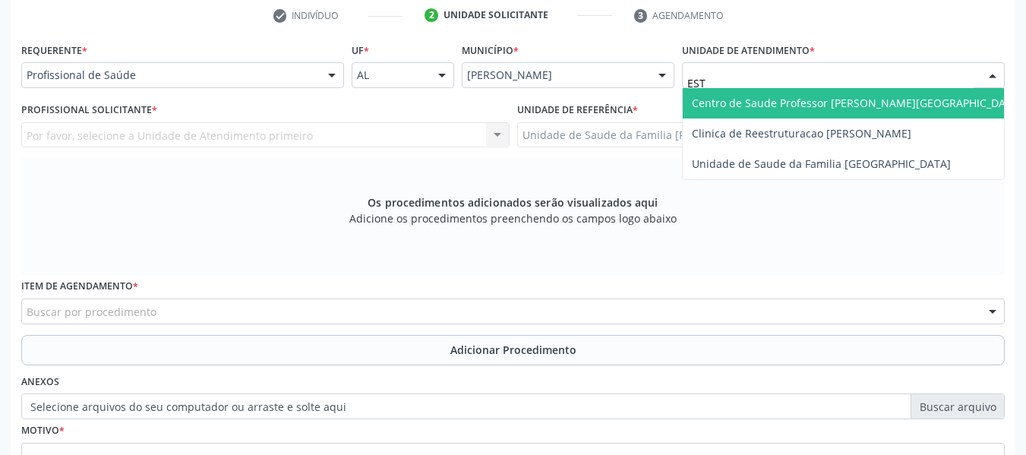
click at [770, 101] on span "Centro de Saude Professor [PERSON_NAME][GEOGRAPHIC_DATA]" at bounding box center [857, 103] width 330 height 14
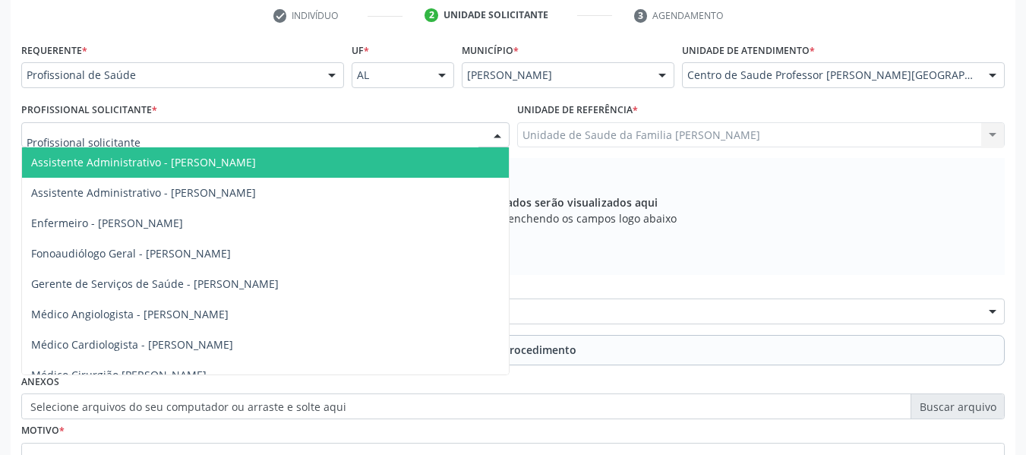
click at [499, 131] on div at bounding box center [497, 136] width 23 height 26
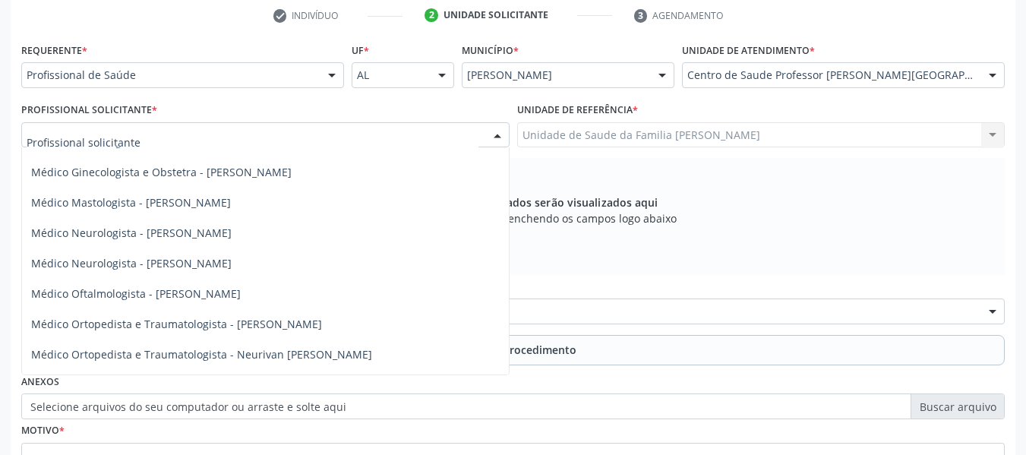
scroll to position [567, 0]
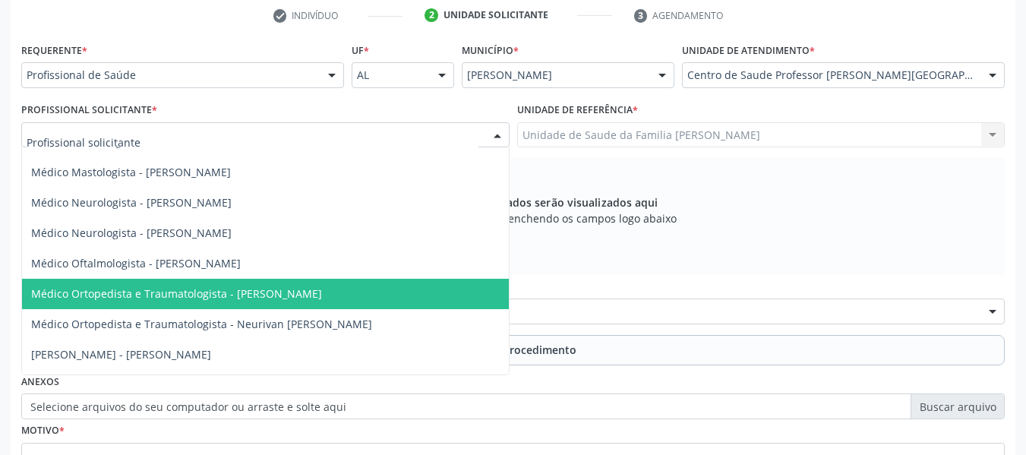
click at [320, 295] on span "Médico Ortopedista e Traumatologista - [PERSON_NAME]" at bounding box center [176, 293] width 291 height 14
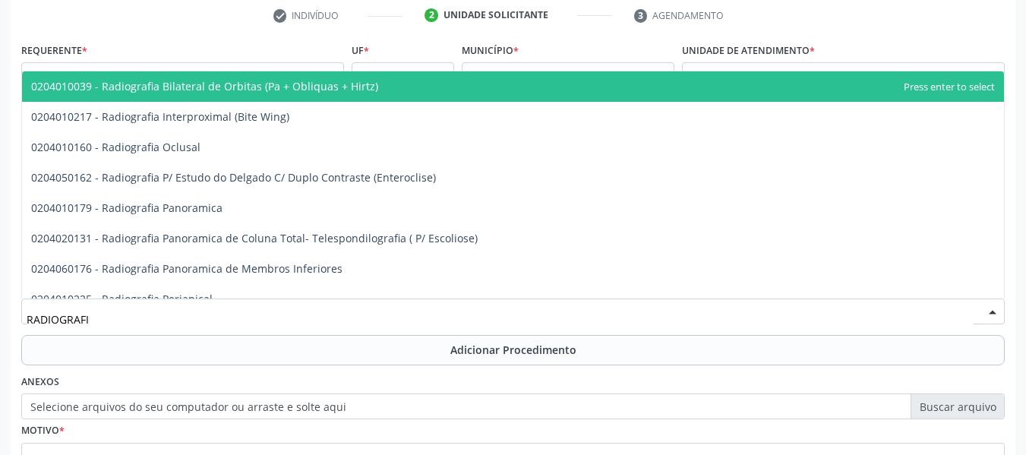
type input "RADIOGRAFIA"
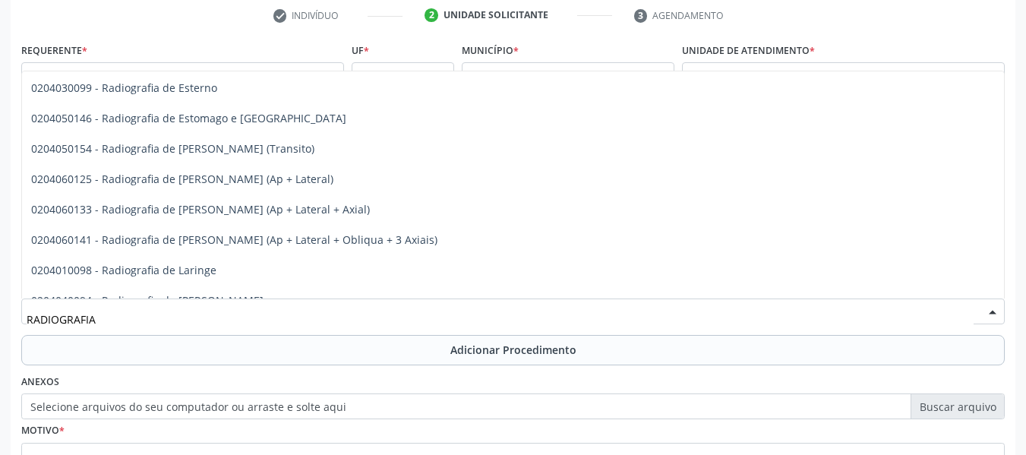
scroll to position [1336, 0]
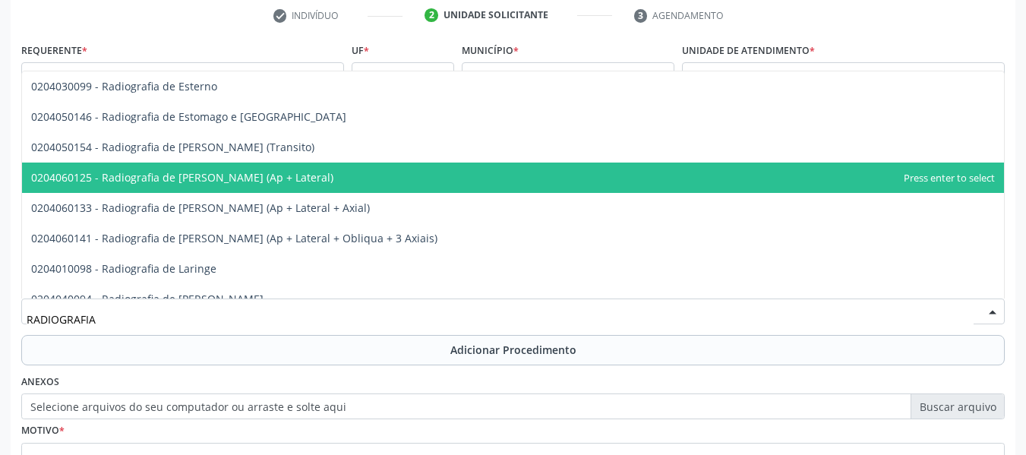
click at [257, 178] on span "0204060125 - Radiografia de [PERSON_NAME] (Ap + Lateral)" at bounding box center [182, 177] width 302 height 14
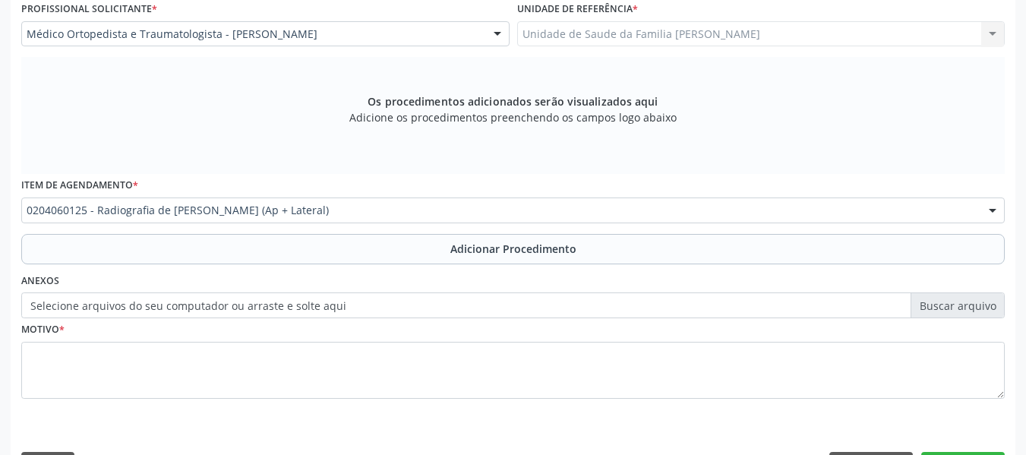
scroll to position [457, 0]
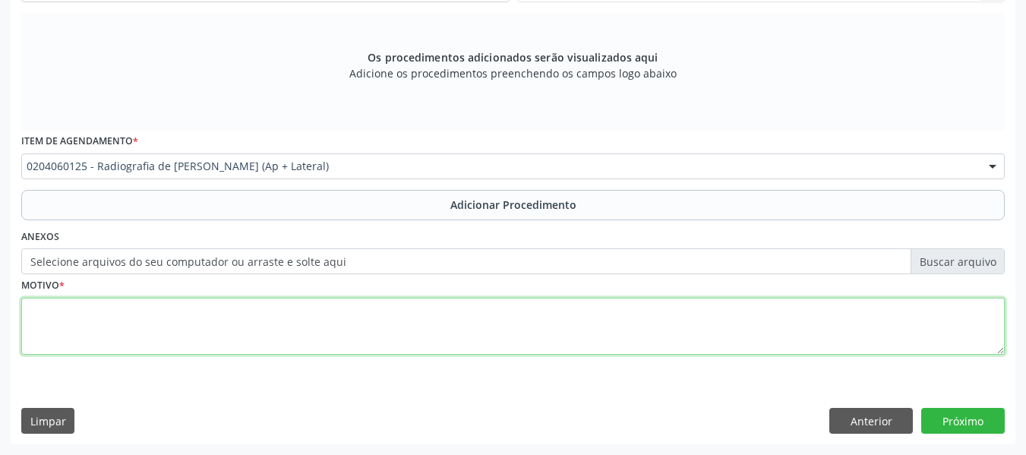
click at [58, 331] on textarea at bounding box center [512, 327] width 983 height 58
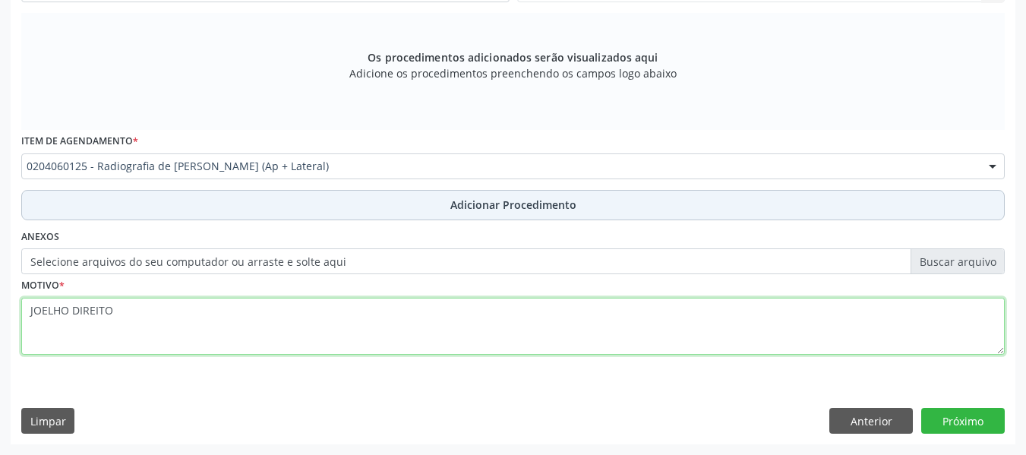
type textarea "JOELHO DIREITO"
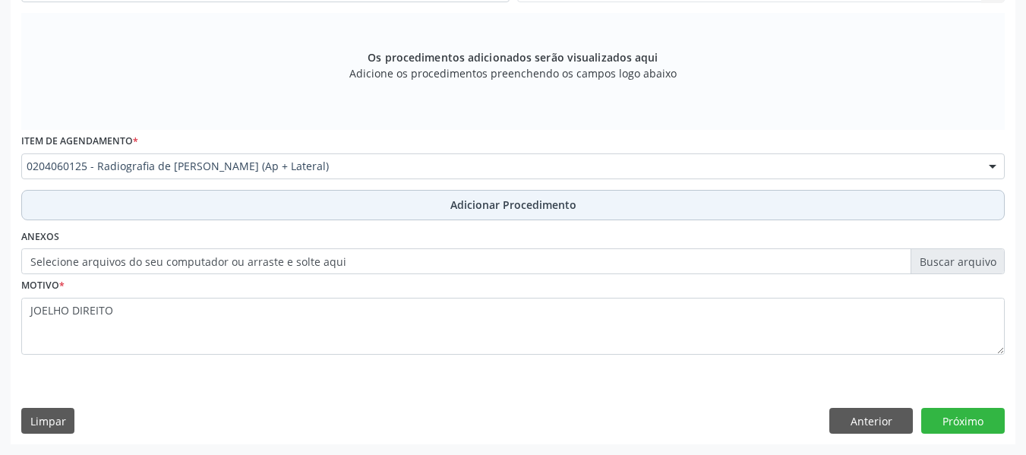
click at [521, 206] on span "Adicionar Procedimento" at bounding box center [513, 205] width 126 height 16
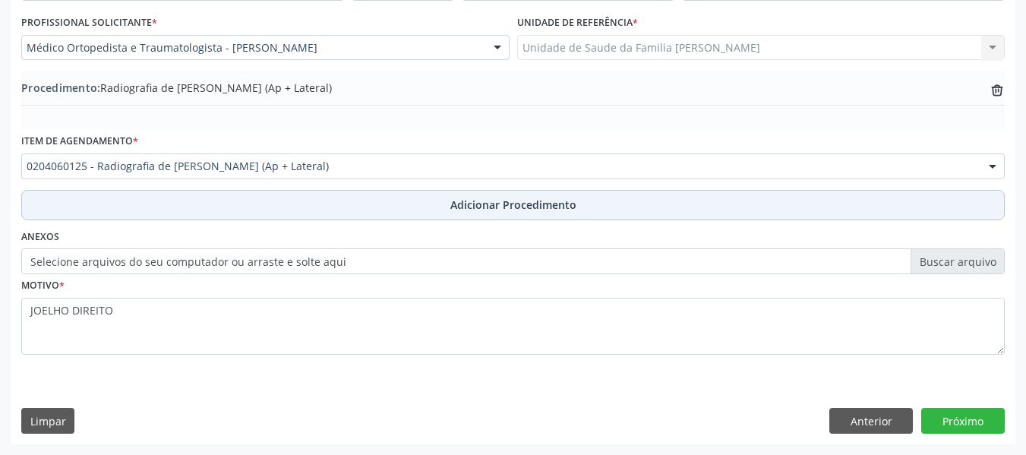
scroll to position [399, 0]
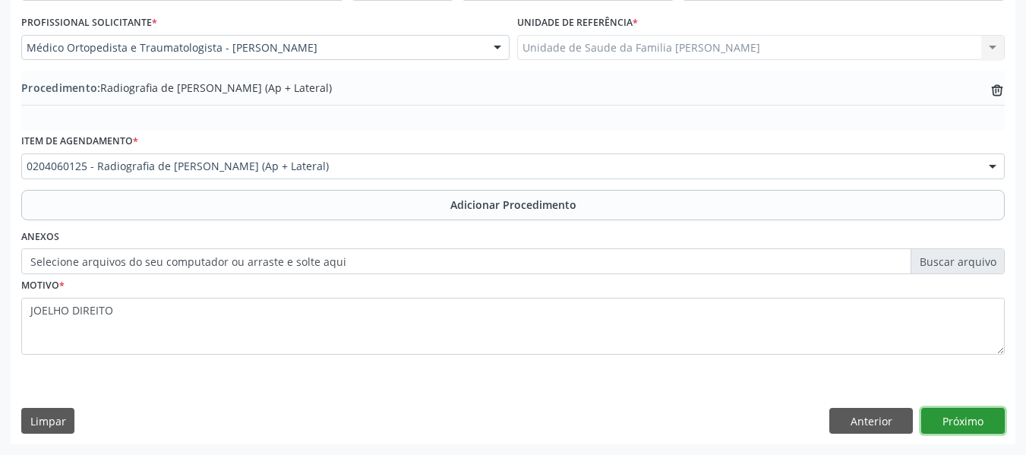
click at [956, 417] on button "Próximo" at bounding box center [962, 421] width 83 height 26
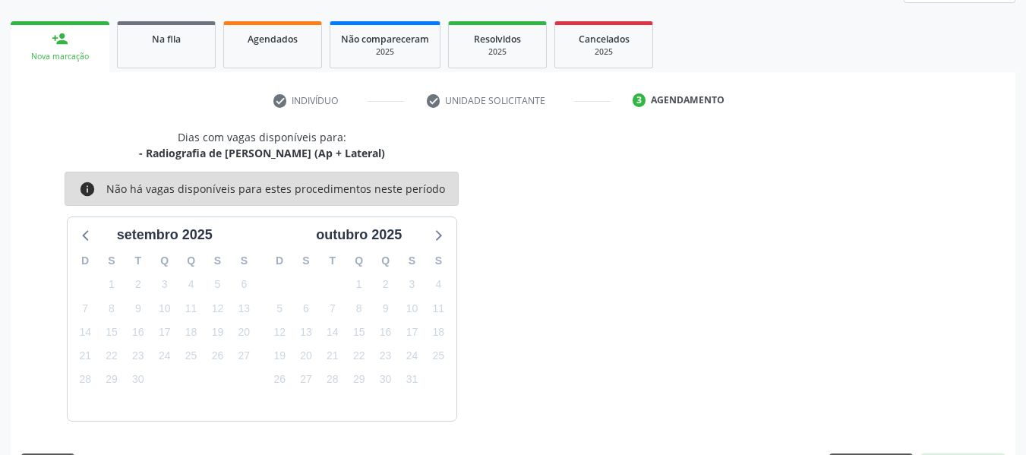
scroll to position [272, 0]
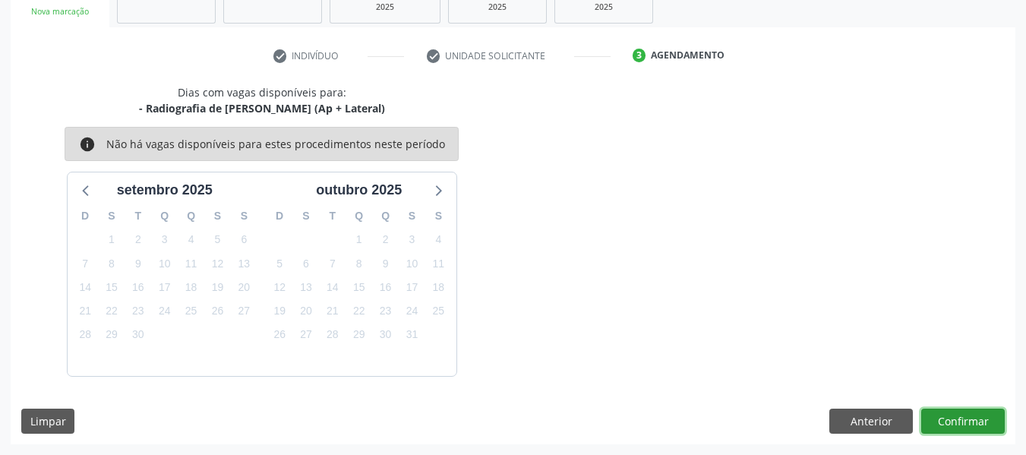
click at [956, 420] on button "Confirmar" at bounding box center [962, 421] width 83 height 26
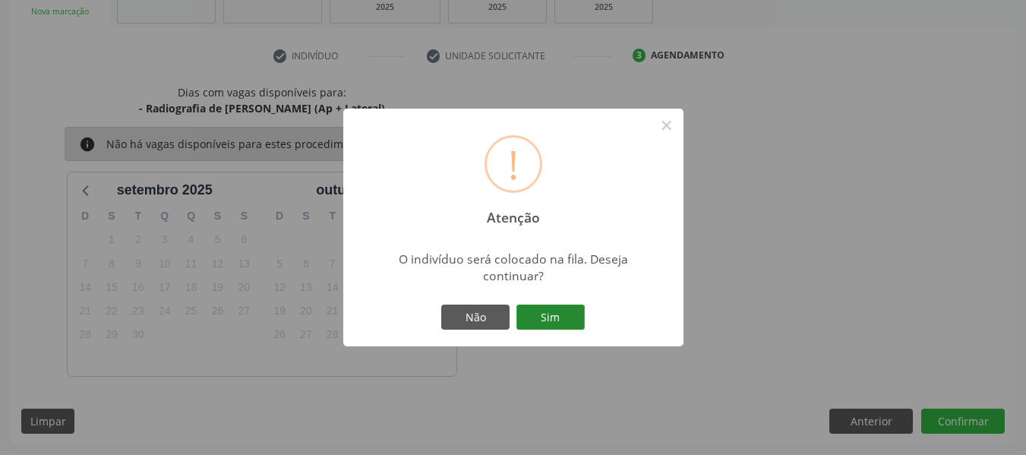
click at [556, 317] on button "Sim" at bounding box center [550, 317] width 68 height 26
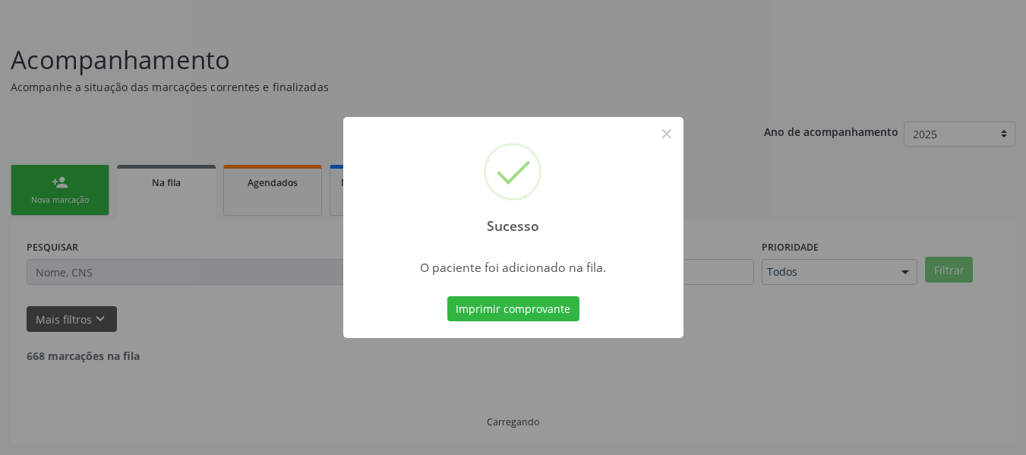
scroll to position [68, 0]
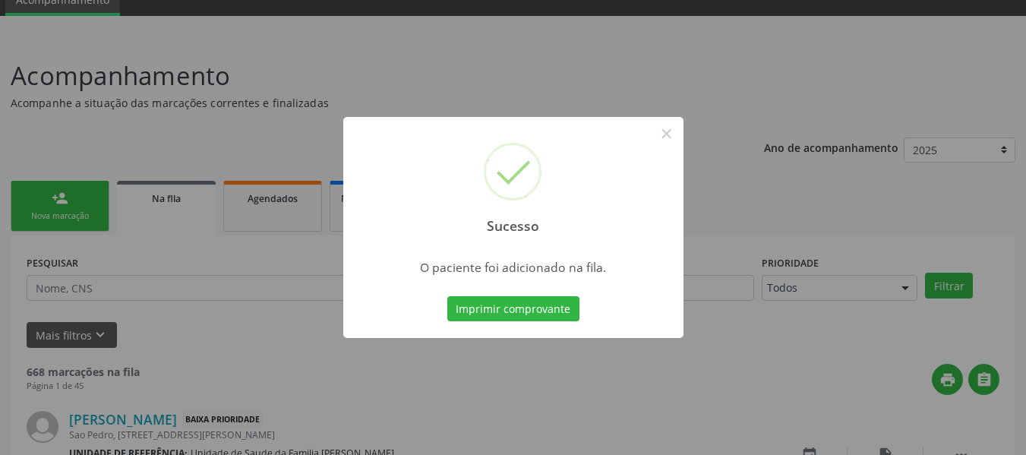
click at [55, 194] on div "Sucesso × O paciente foi adicionado na fila. Imprimir comprovante Cancel" at bounding box center [513, 227] width 1026 height 455
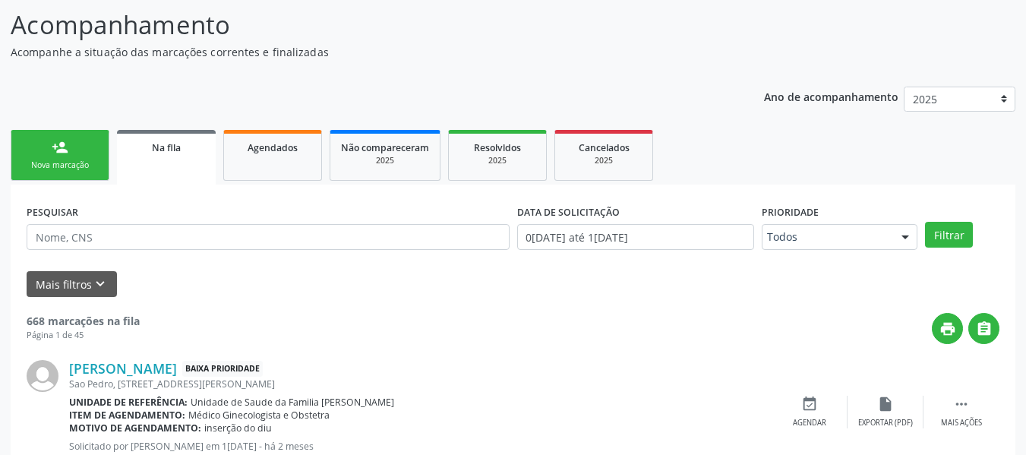
scroll to position [98, 0]
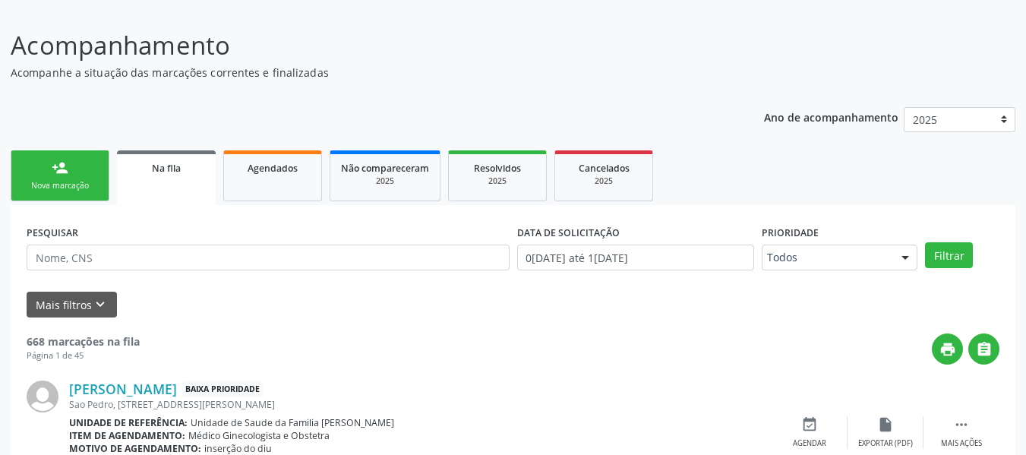
click at [47, 163] on link "person_add Nova marcação" at bounding box center [60, 175] width 99 height 51
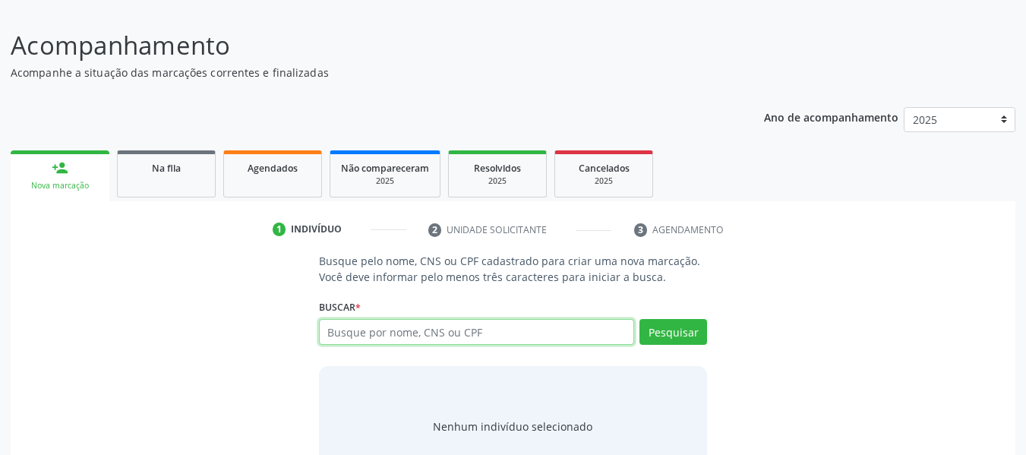
click at [408, 337] on input "text" at bounding box center [477, 332] width 316 height 26
type input "02902147422"
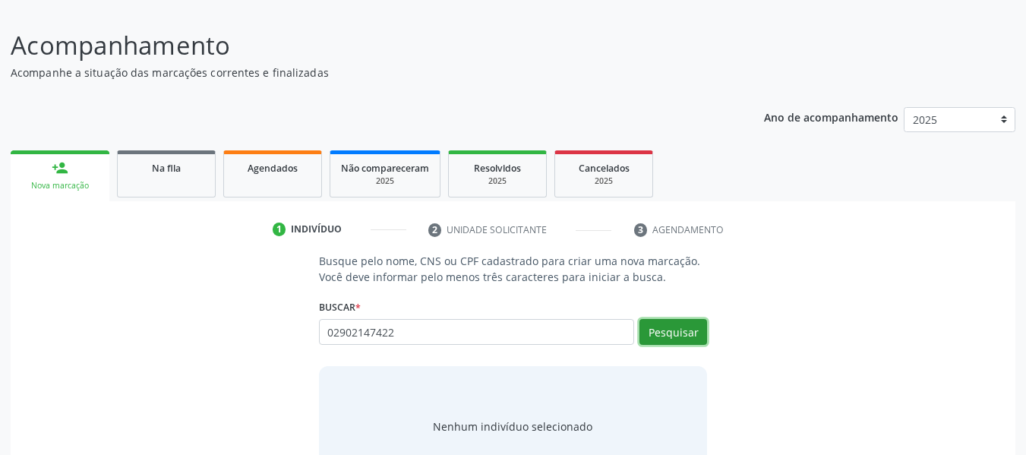
click at [686, 330] on button "Pesquisar" at bounding box center [673, 332] width 68 height 26
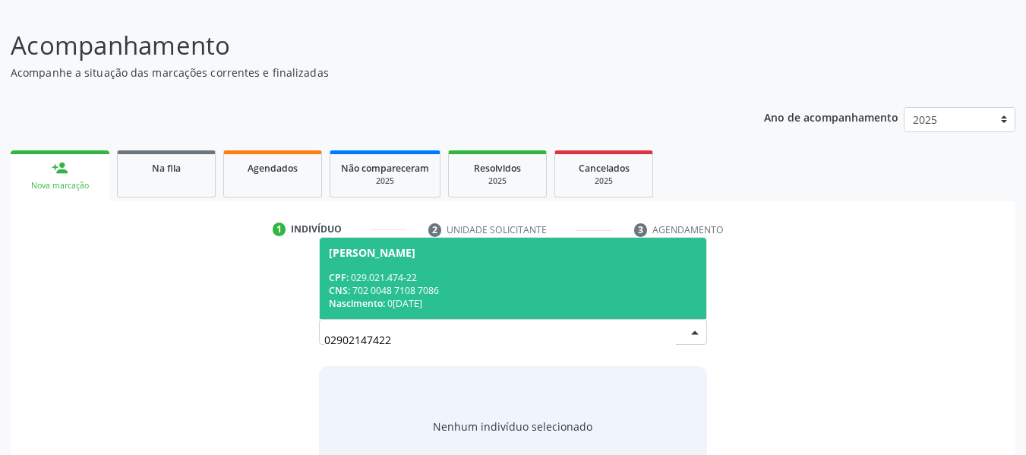
click at [425, 279] on div "CPF: 029.021.474-22" at bounding box center [513, 277] width 369 height 13
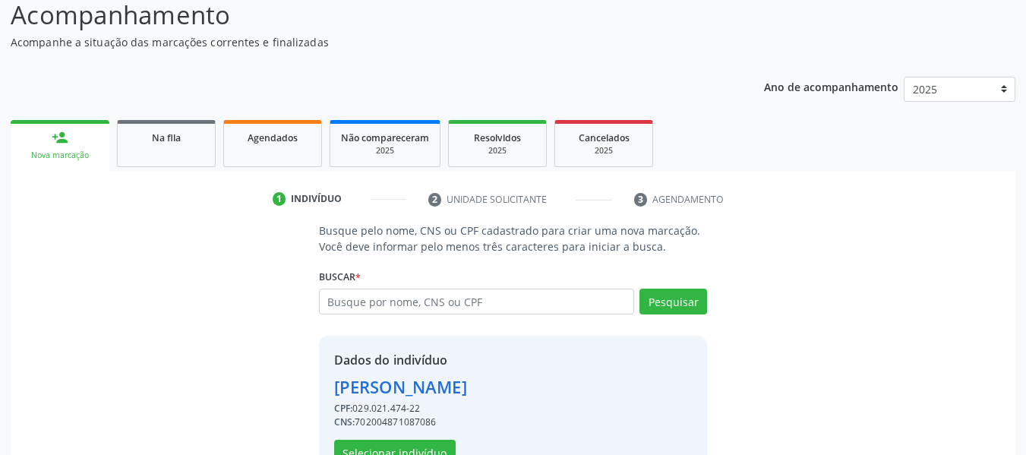
scroll to position [175, 0]
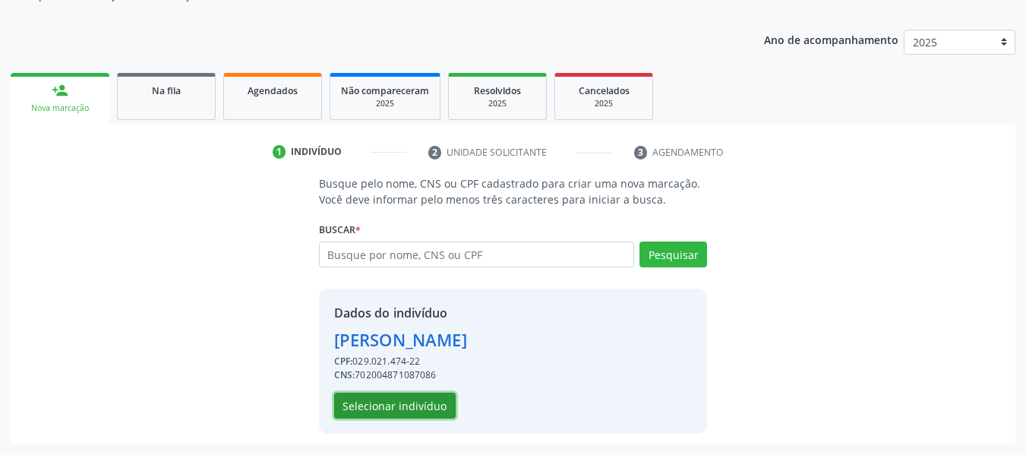
click at [433, 403] on button "Selecionar indivíduo" at bounding box center [394, 405] width 121 height 26
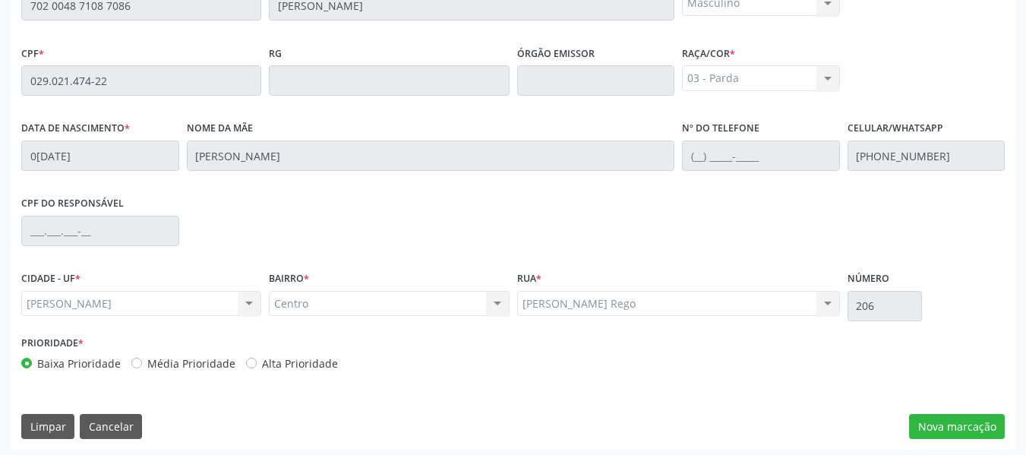
scroll to position [433, 0]
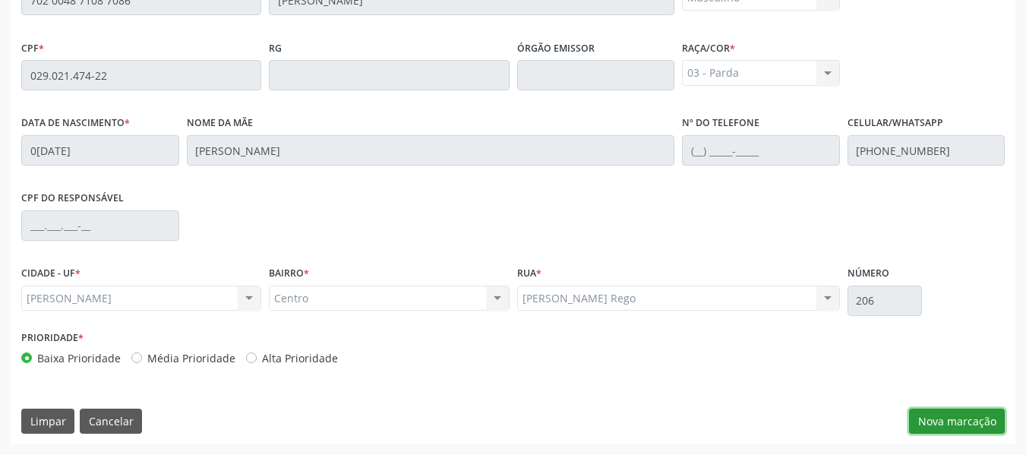
click at [953, 417] on button "Nova marcação" at bounding box center [957, 421] width 96 height 26
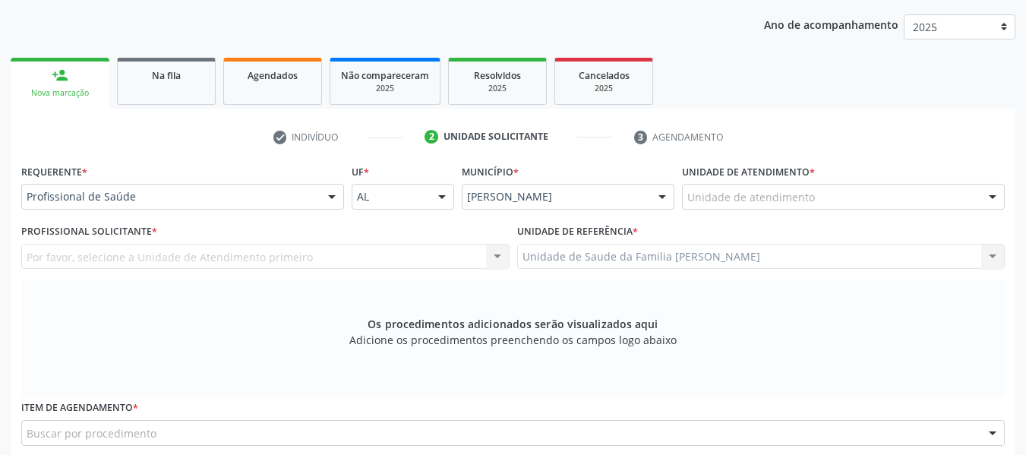
scroll to position [140, 0]
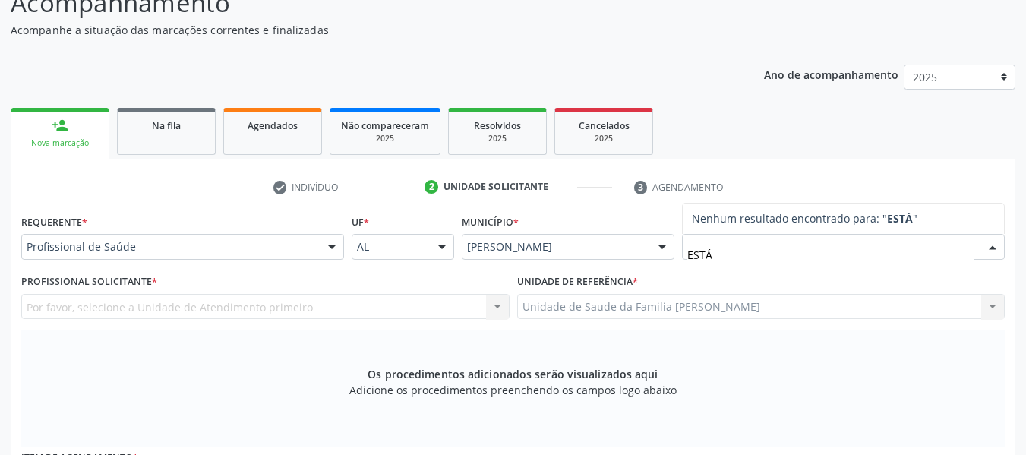
type input "EST"
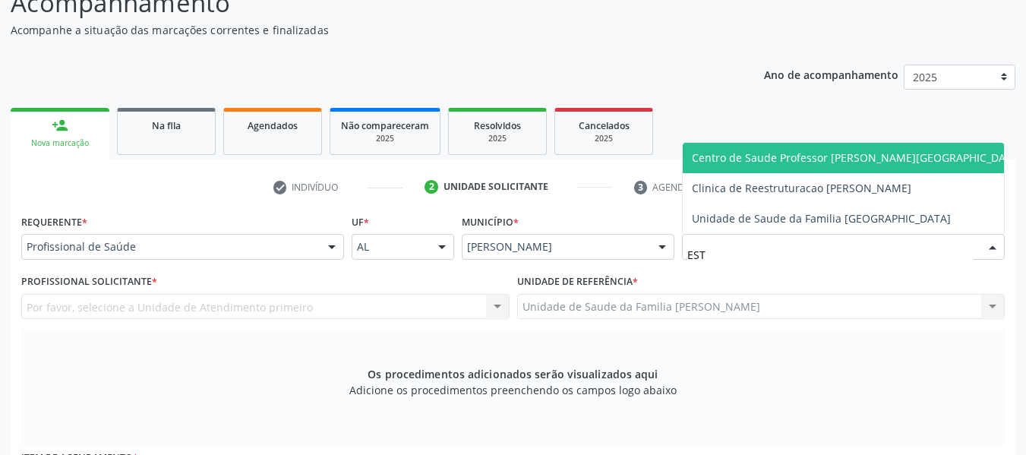
click at [756, 164] on span "Centro de Saude Professor [PERSON_NAME][GEOGRAPHIC_DATA]" at bounding box center [857, 157] width 330 height 14
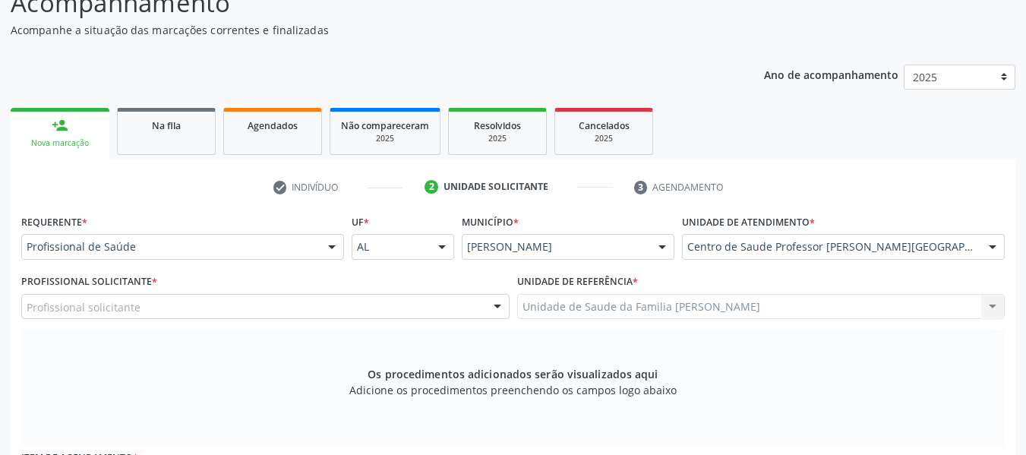
click at [497, 307] on div at bounding box center [497, 308] width 23 height 26
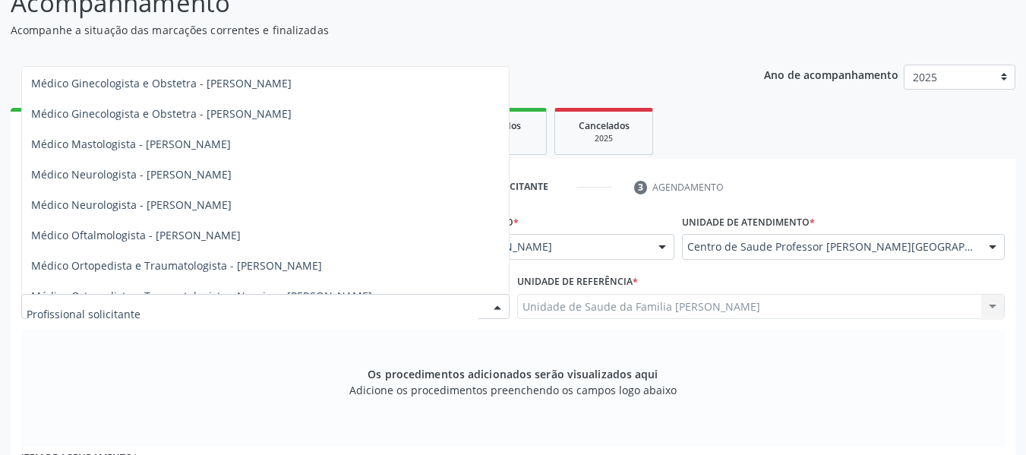
scroll to position [525, 0]
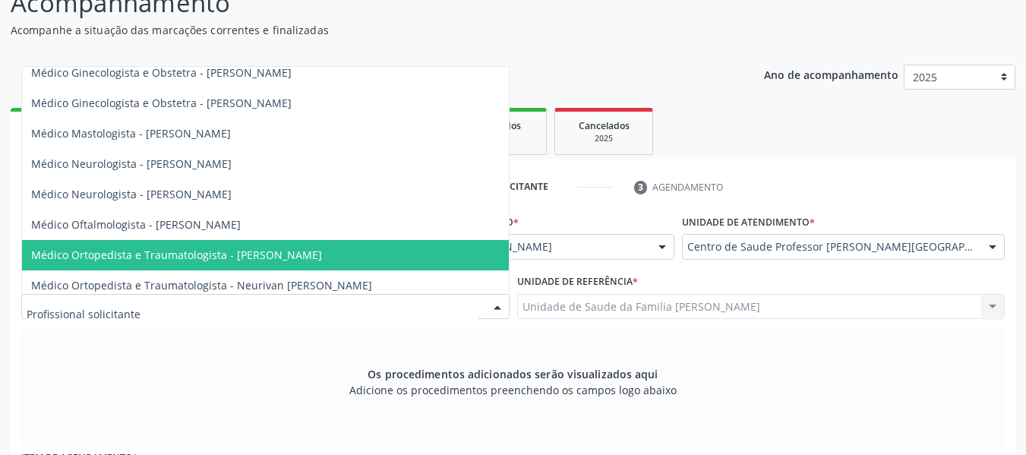
click at [322, 254] on span "Médico Ortopedista e Traumatologista - [PERSON_NAME]" at bounding box center [176, 254] width 291 height 14
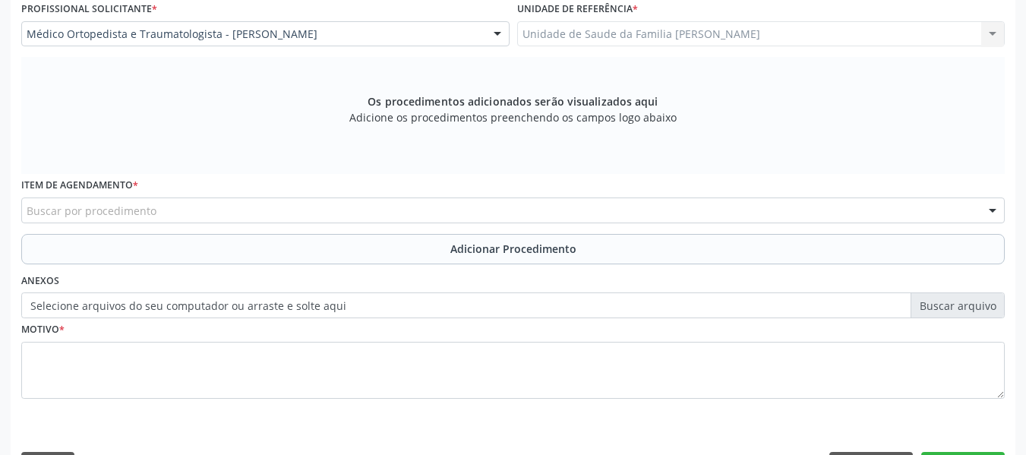
scroll to position [433, 0]
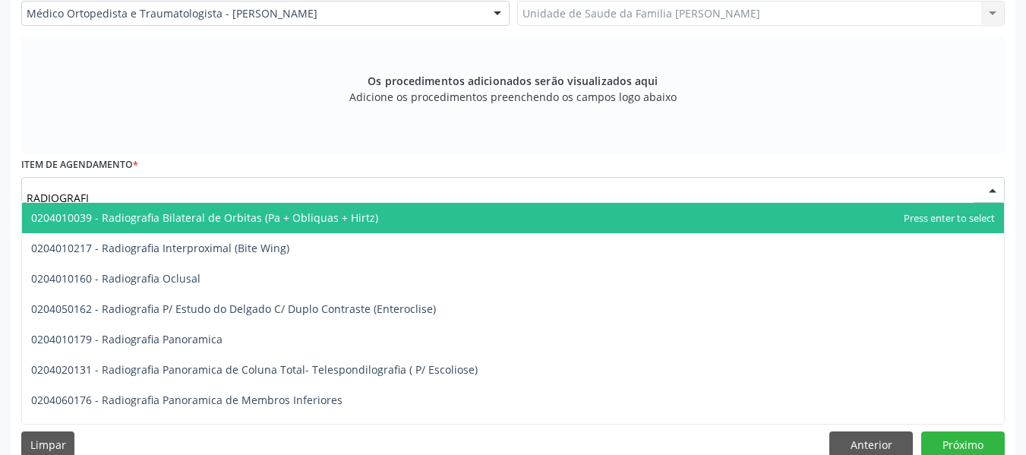
type input "RADIOGRAFIA"
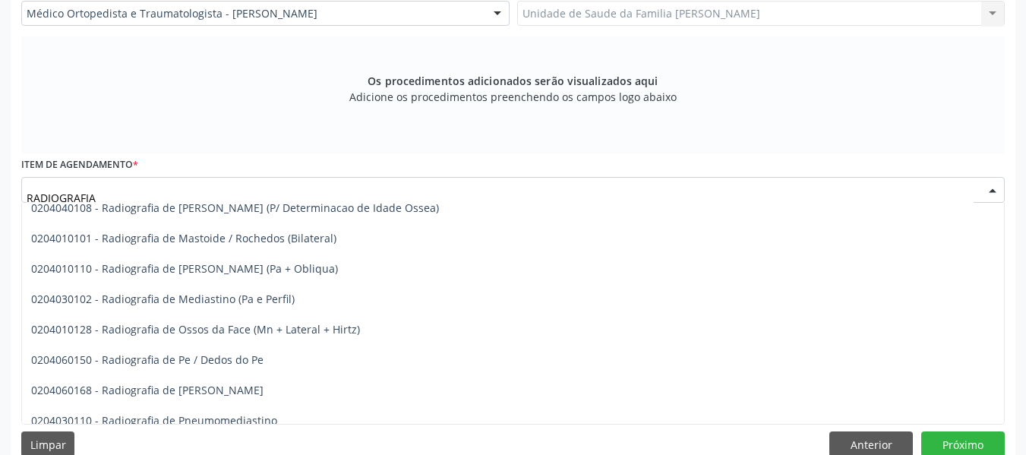
scroll to position [1599, 0]
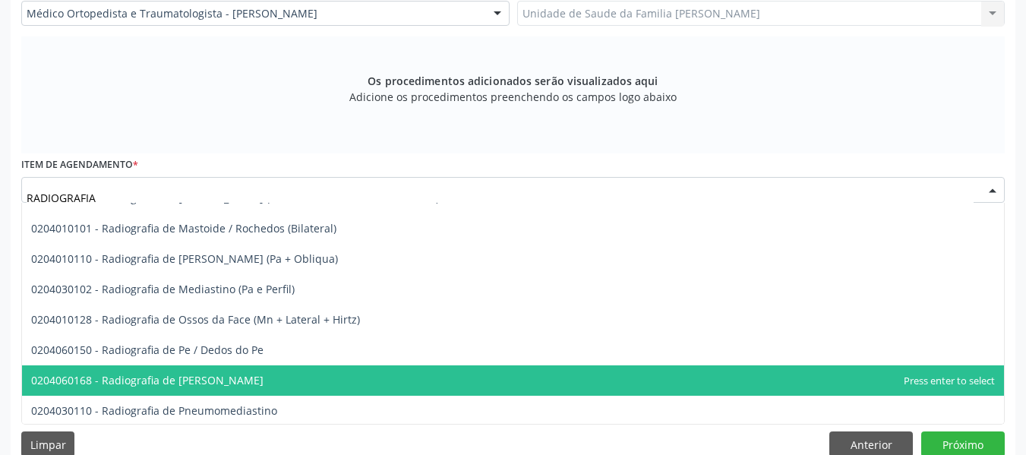
click at [203, 377] on span "0204060168 - Radiografia de [PERSON_NAME]" at bounding box center [147, 380] width 232 height 14
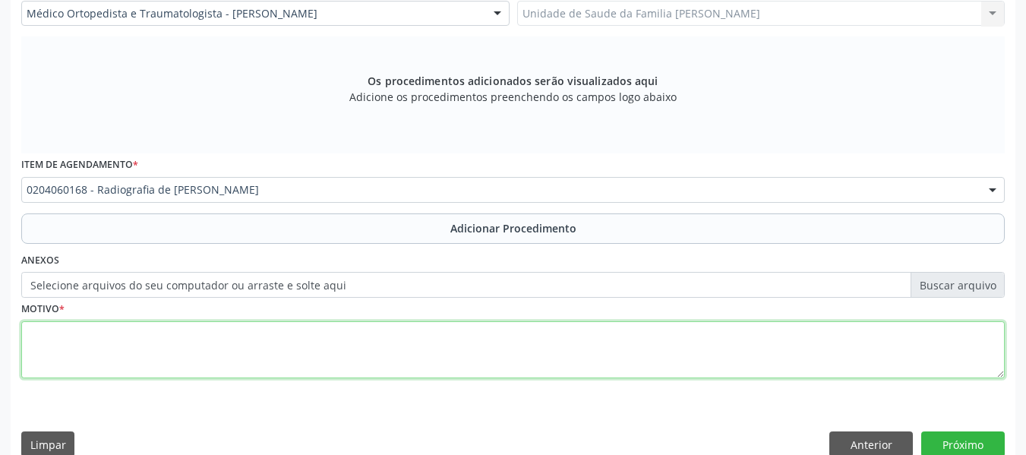
click at [66, 358] on textarea at bounding box center [512, 350] width 983 height 58
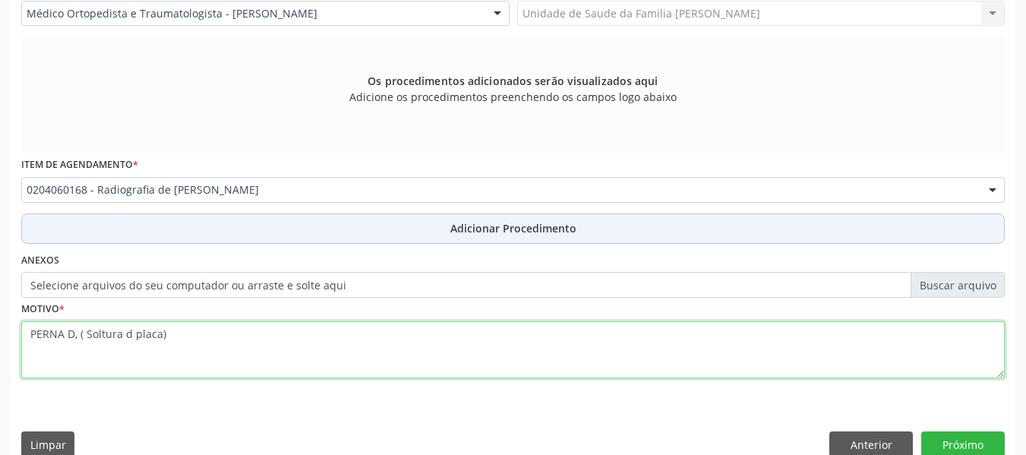
type textarea "PERNA D, ( Soltura d placa)"
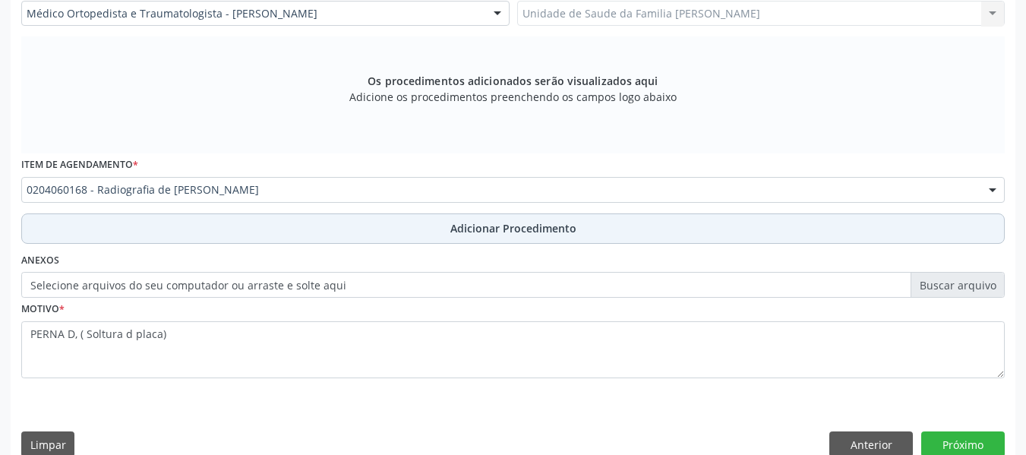
click at [473, 228] on span "Adicionar Procedimento" at bounding box center [513, 228] width 126 height 16
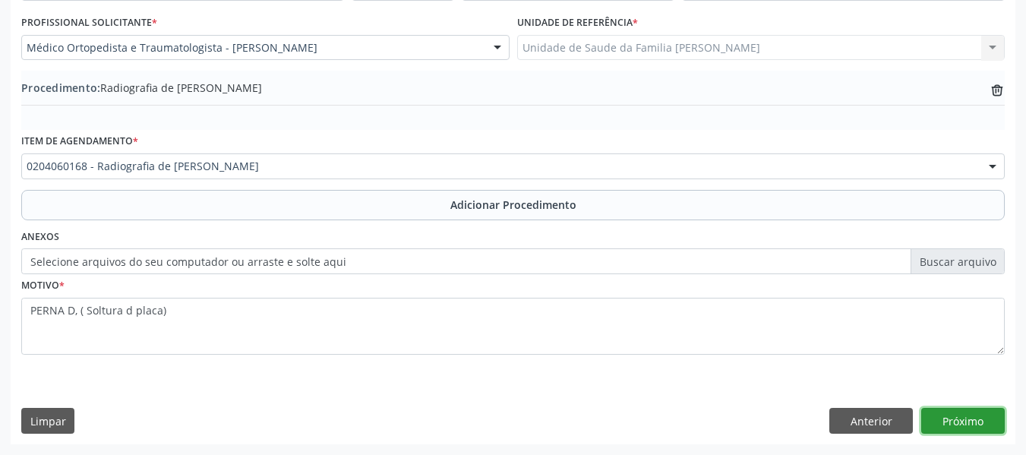
click at [952, 417] on button "Próximo" at bounding box center [962, 421] width 83 height 26
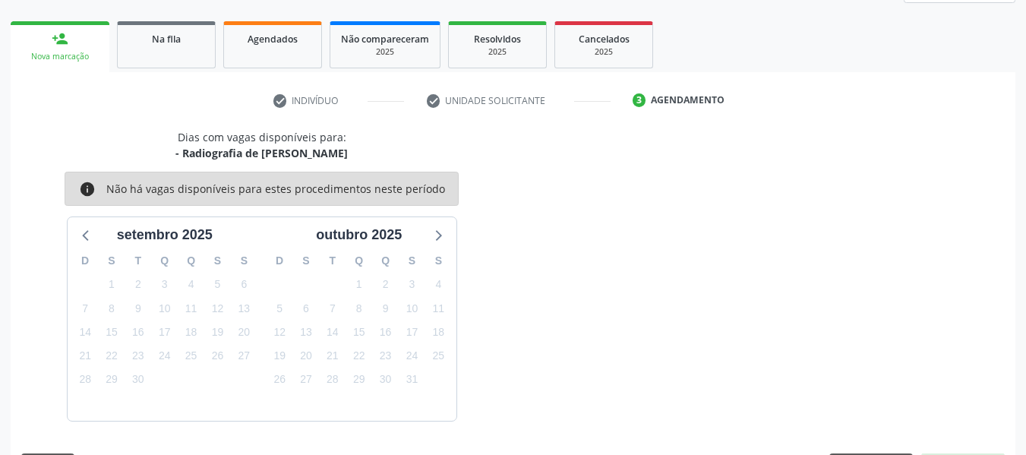
scroll to position [272, 0]
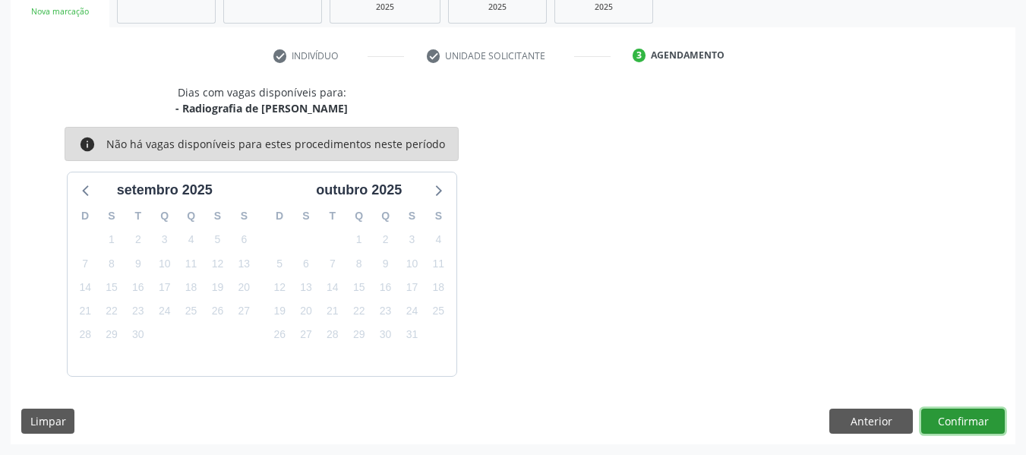
click at [973, 424] on button "Confirmar" at bounding box center [962, 421] width 83 height 26
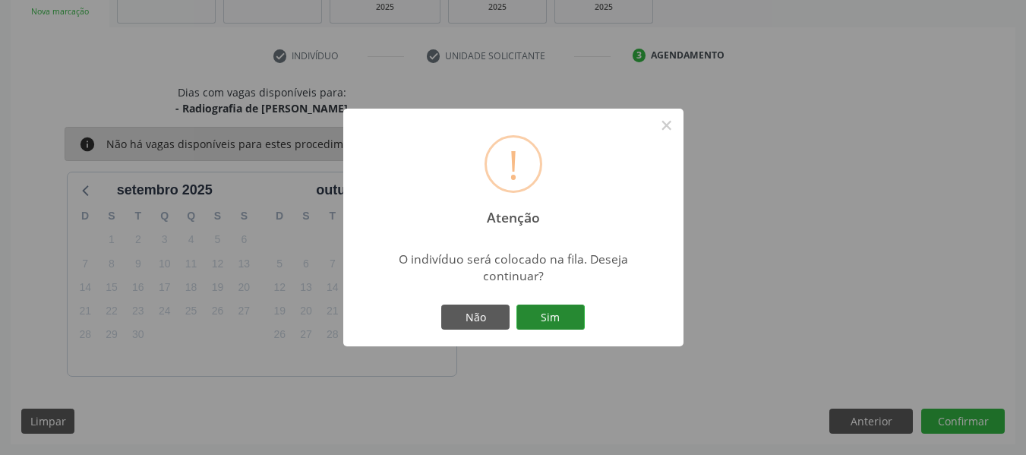
click at [553, 320] on button "Sim" at bounding box center [550, 317] width 68 height 26
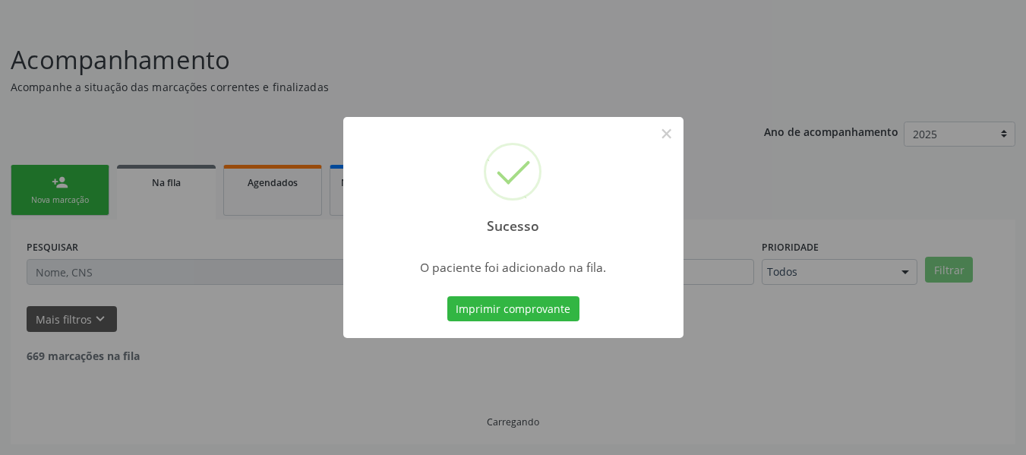
scroll to position [68, 0]
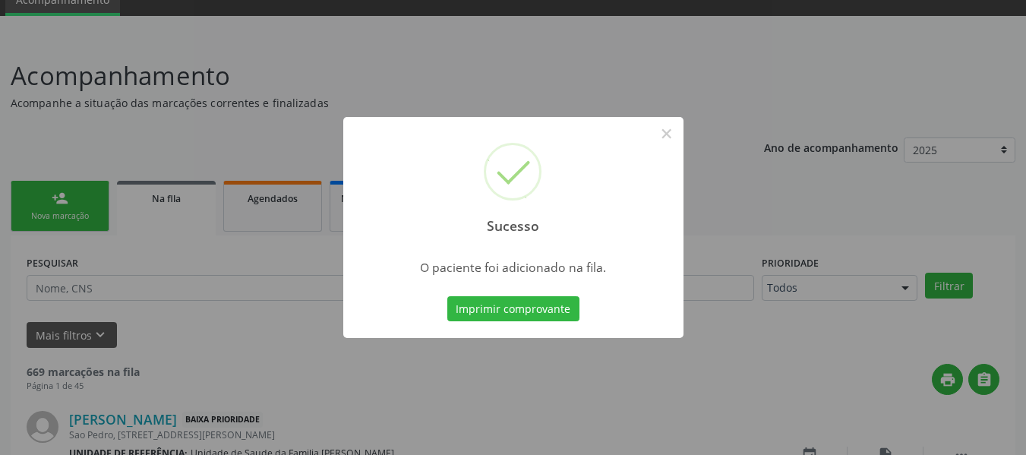
click at [40, 199] on div "Sucesso × O paciente foi adicionado na fila. Imprimir comprovante Cancel" at bounding box center [513, 227] width 1026 height 455
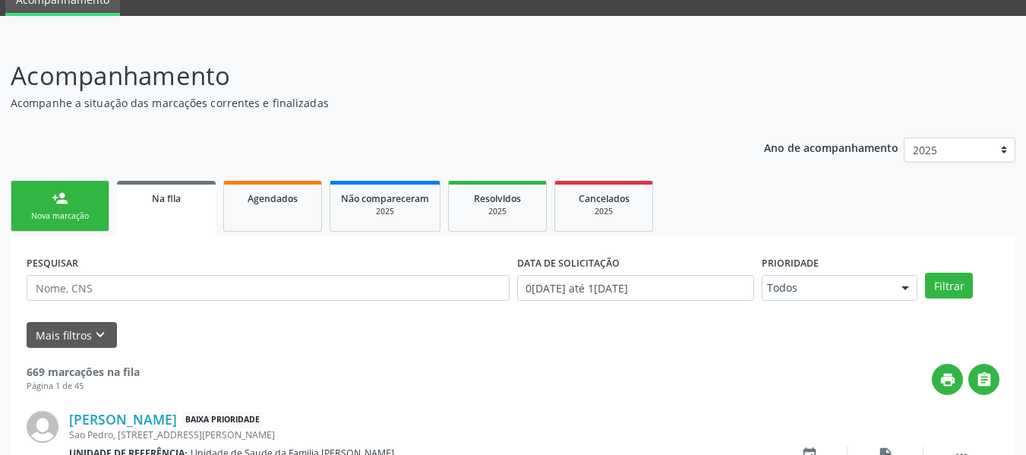
click at [40, 199] on link "person_add Nova marcação" at bounding box center [60, 206] width 99 height 51
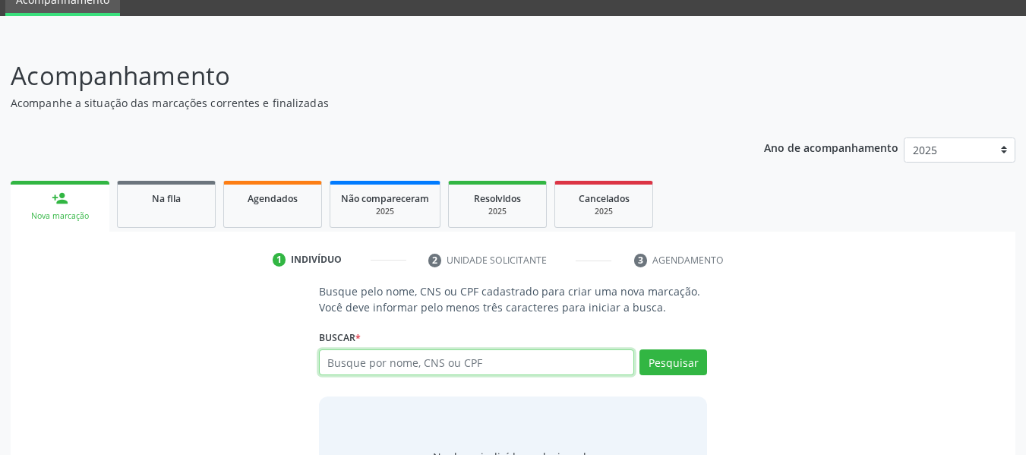
click at [524, 368] on input "text" at bounding box center [477, 362] width 316 height 26
click at [342, 361] on input "text" at bounding box center [477, 362] width 316 height 26
type input "02902147422"
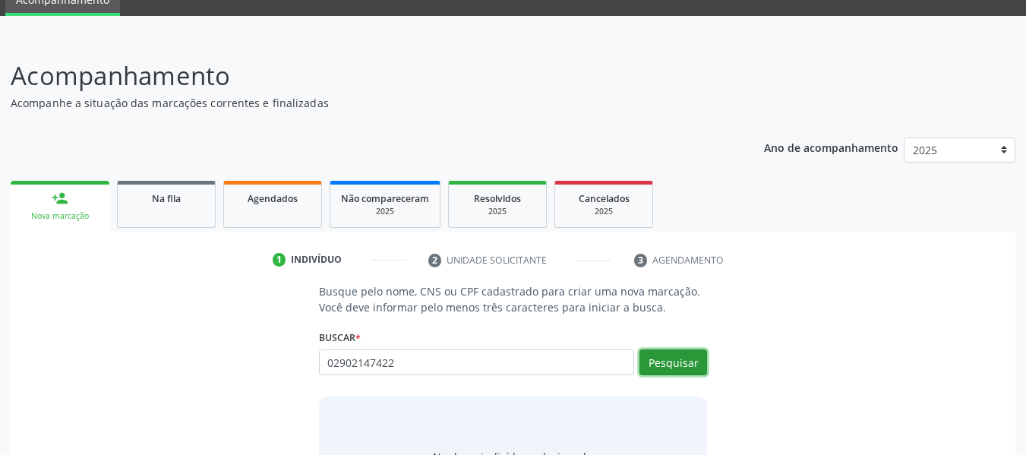
click at [675, 361] on button "Pesquisar" at bounding box center [673, 362] width 68 height 26
type input "02902147422"
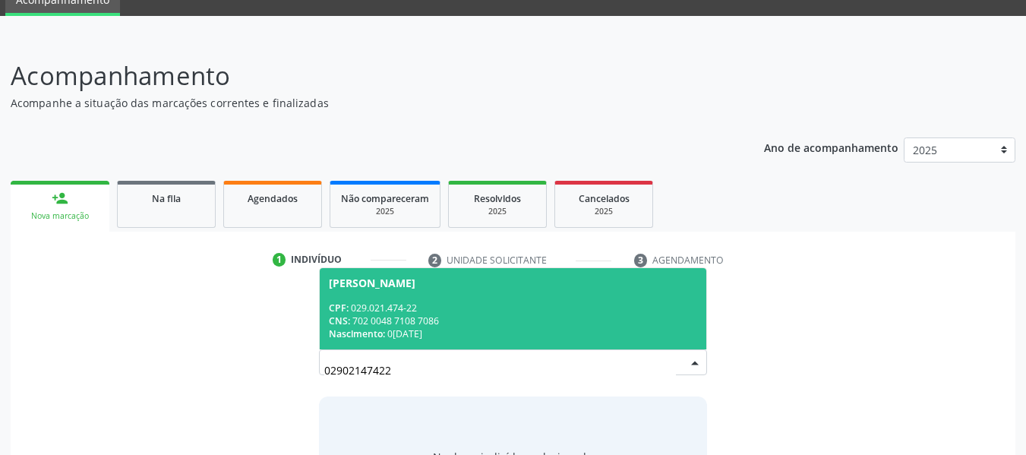
click at [376, 301] on div "CPF: 029.021.474-22" at bounding box center [513, 307] width 369 height 13
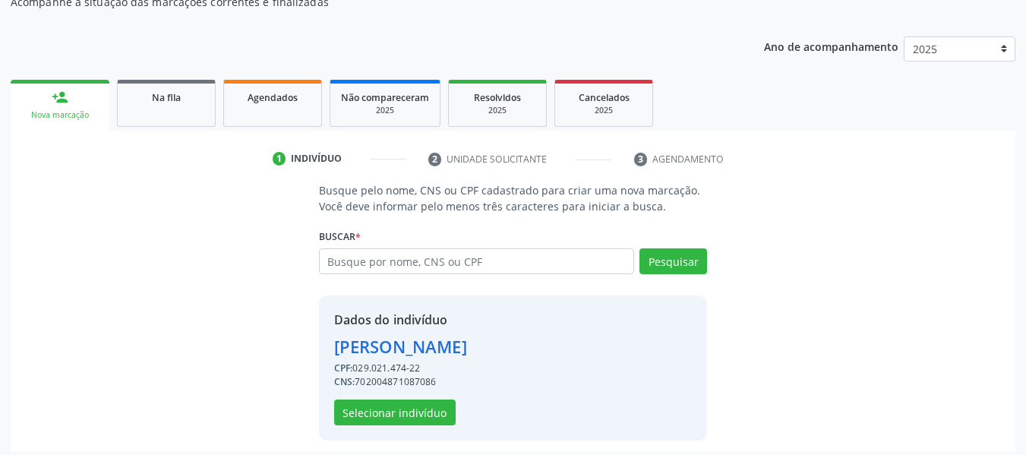
scroll to position [175, 0]
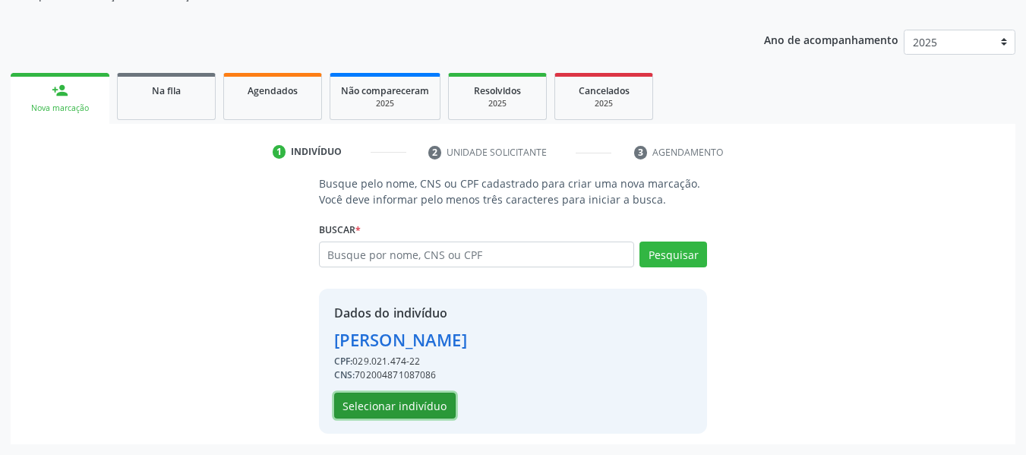
click at [418, 399] on button "Selecionar indivíduo" at bounding box center [394, 405] width 121 height 26
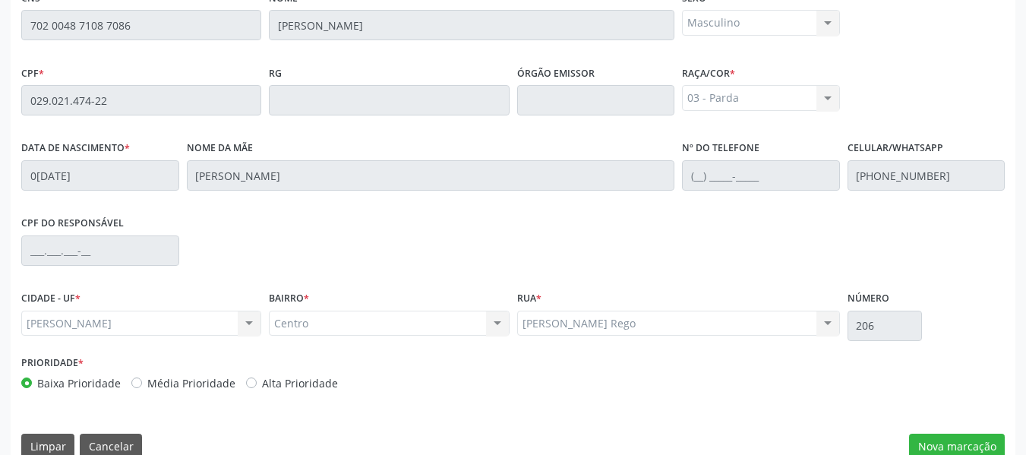
scroll to position [433, 0]
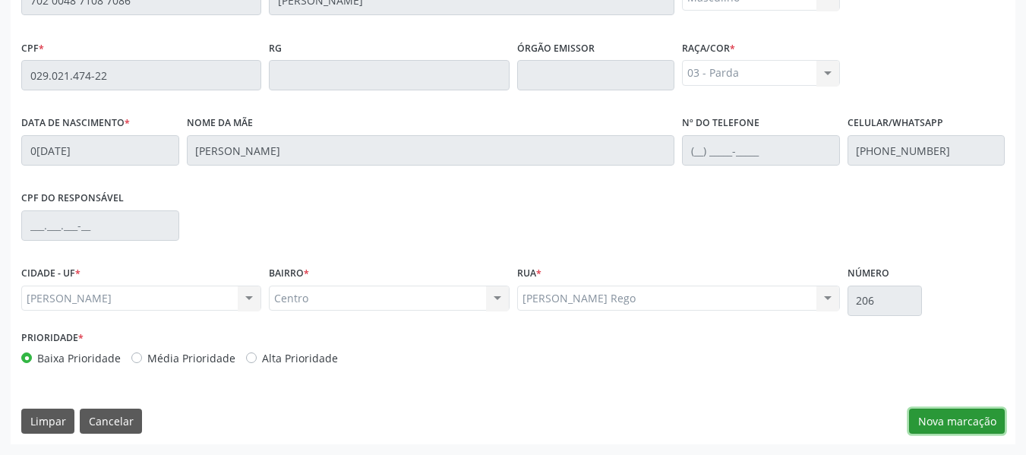
click at [991, 421] on button "Nova marcação" at bounding box center [957, 421] width 96 height 26
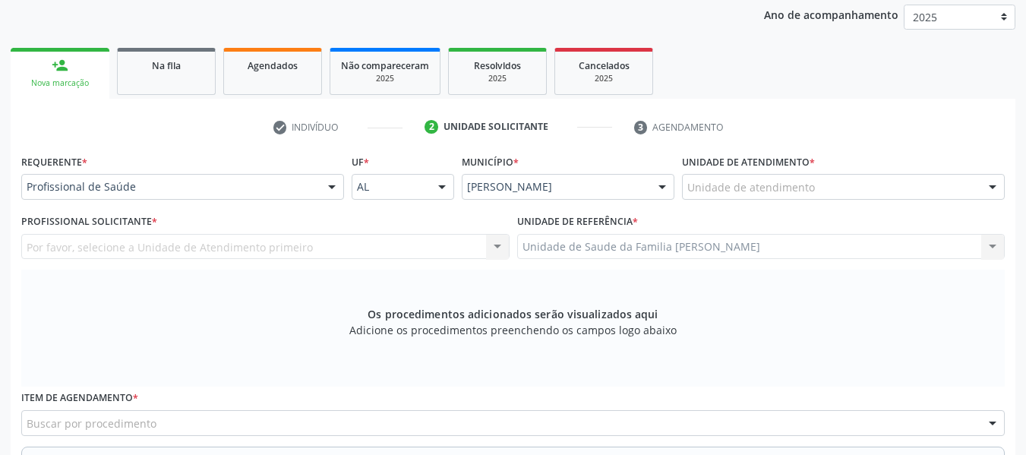
scroll to position [191, 0]
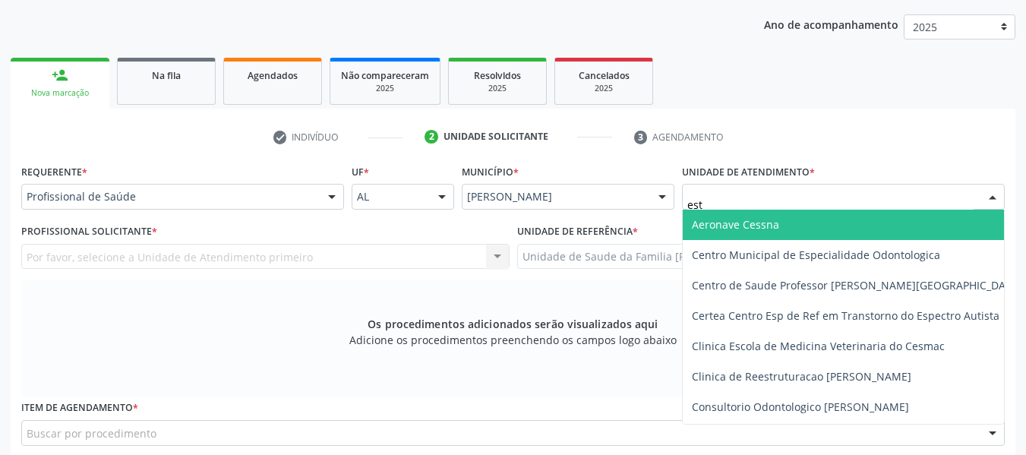
type input "esta"
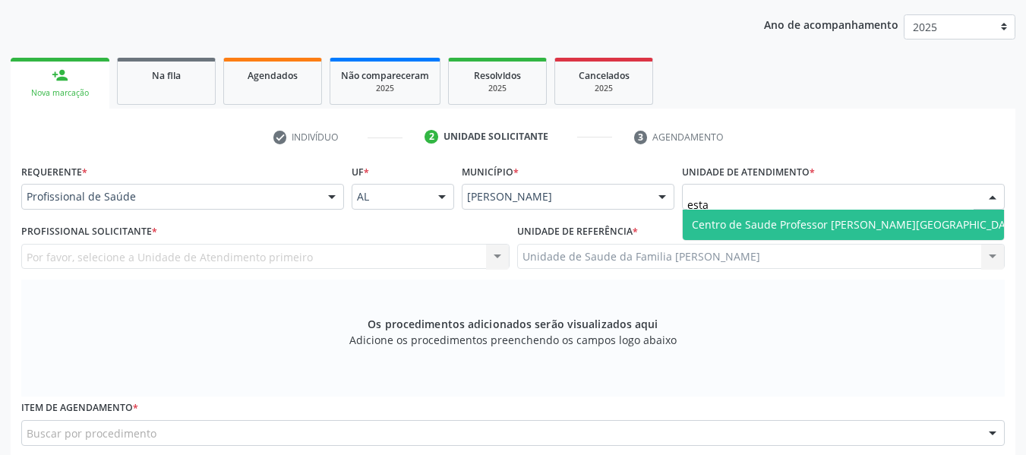
click at [791, 226] on span "Centro de Saude Professor [PERSON_NAME][GEOGRAPHIC_DATA]" at bounding box center [857, 224] width 330 height 14
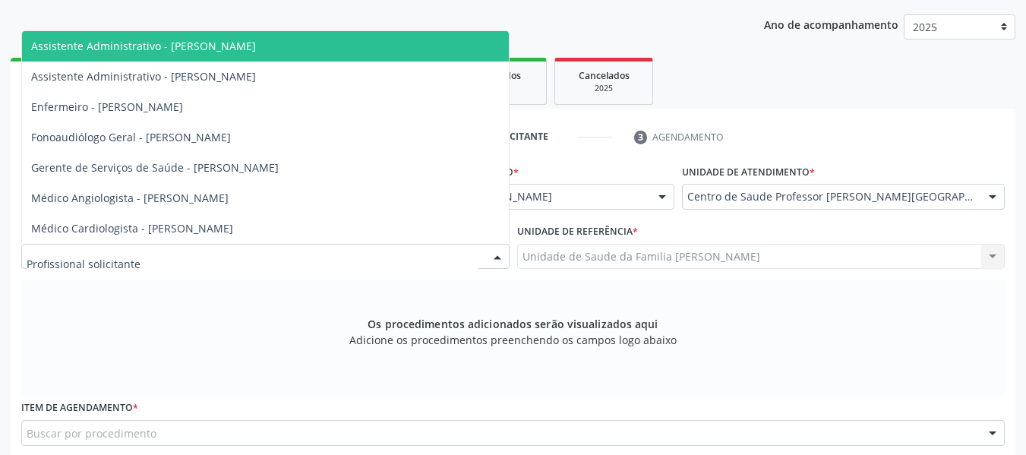
click at [500, 250] on div at bounding box center [497, 257] width 23 height 26
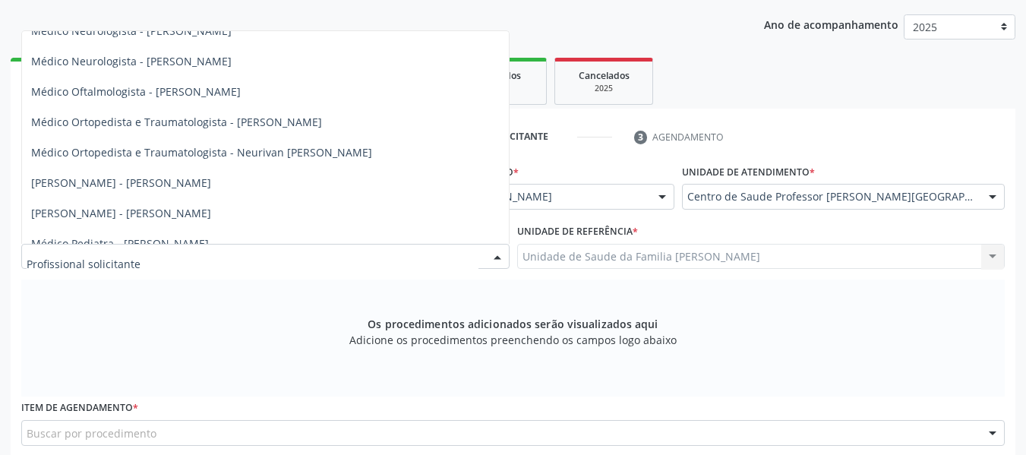
scroll to position [638, 0]
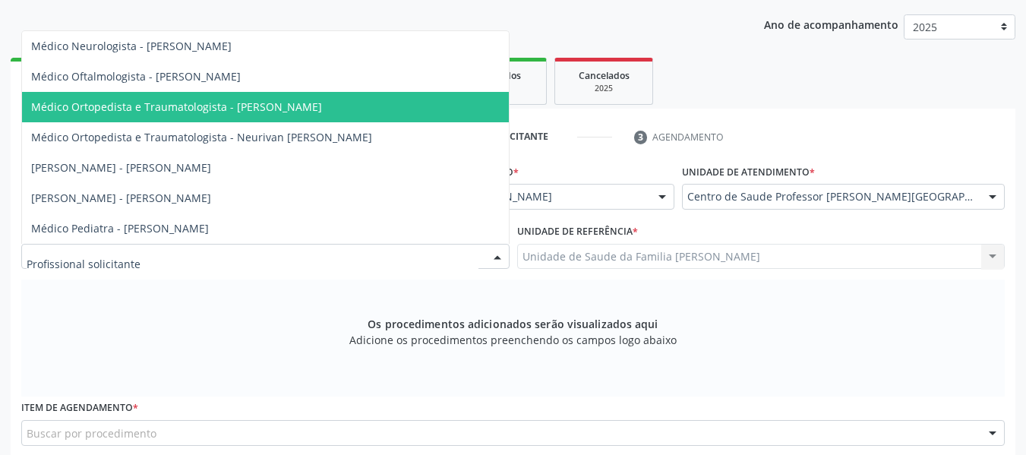
click at [263, 106] on span "Médico Ortopedista e Traumatologista - [PERSON_NAME]" at bounding box center [176, 106] width 291 height 14
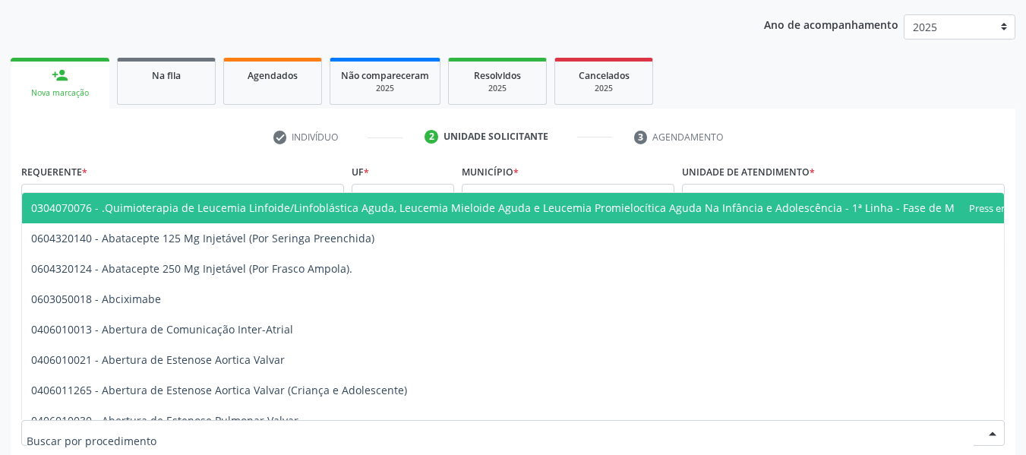
scroll to position [191, 0]
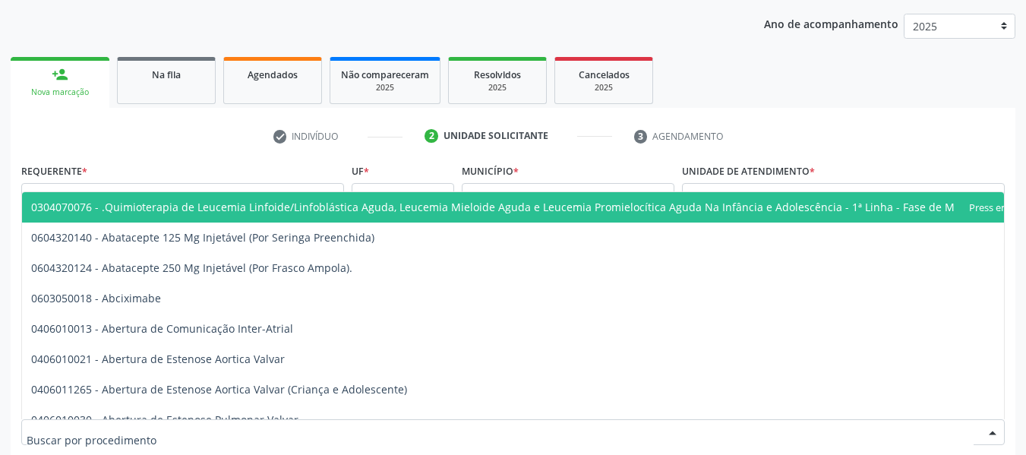
click at [154, 437] on div at bounding box center [512, 432] width 983 height 26
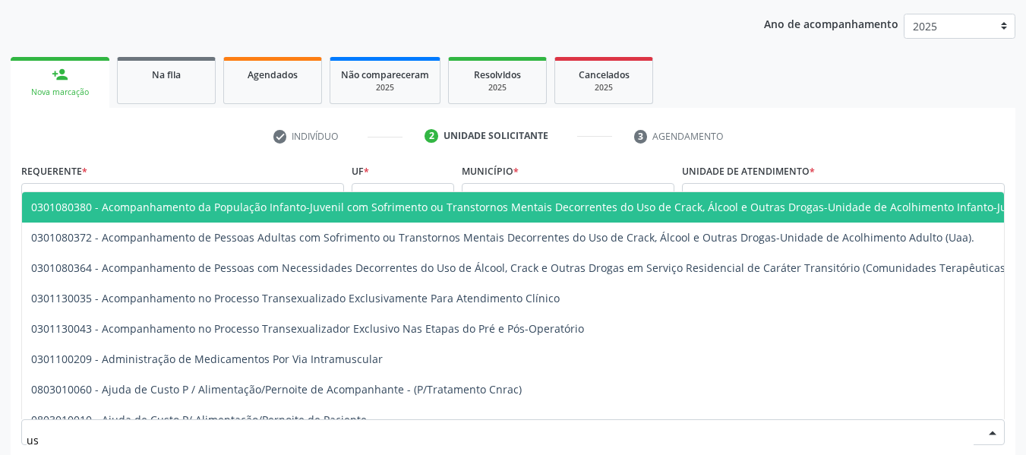
type input "usg"
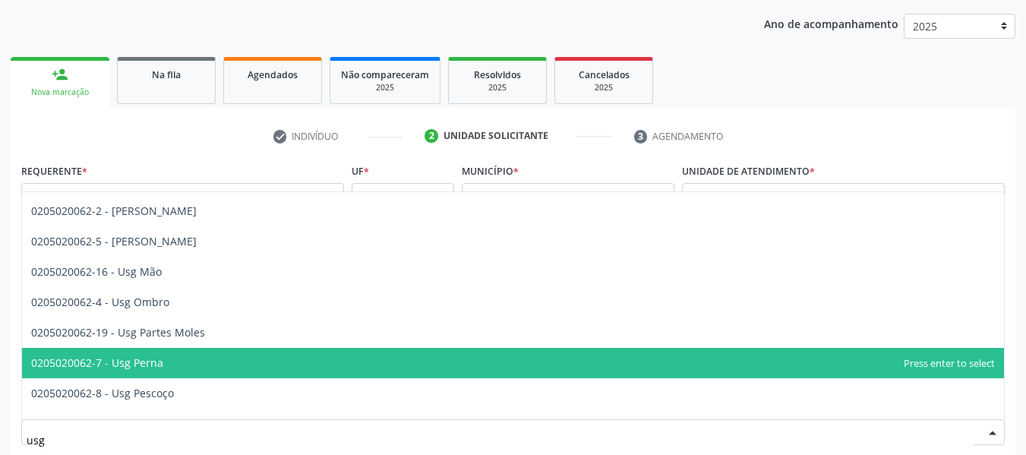
scroll to position [168, 0]
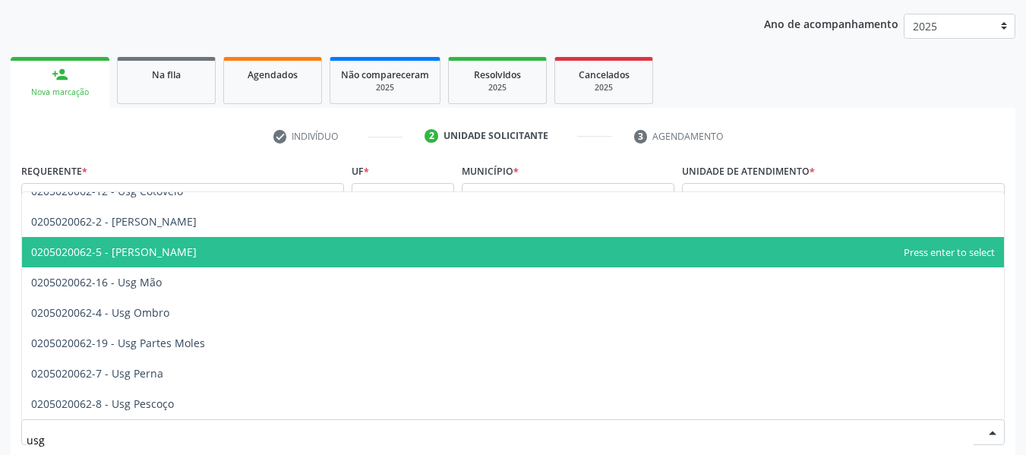
click at [125, 255] on span "0205020062-5 - Usg Joelho" at bounding box center [113, 251] width 165 height 14
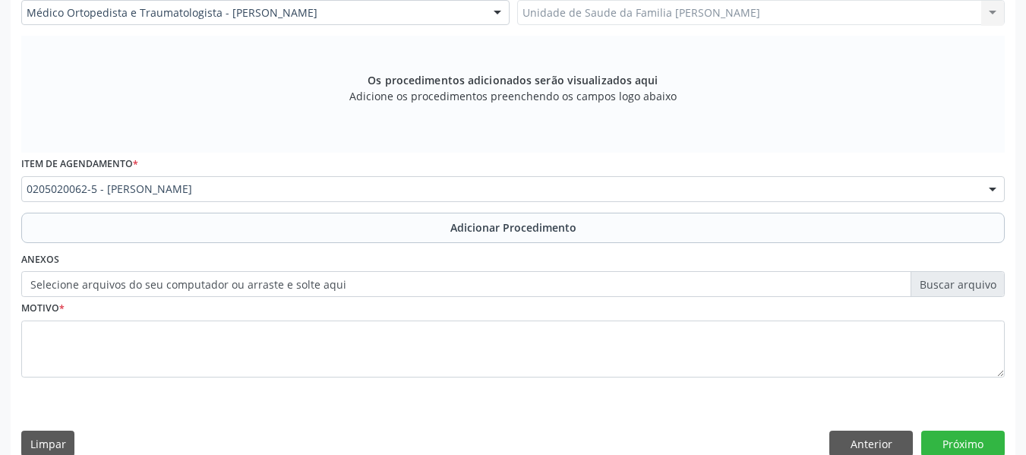
scroll to position [457, 0]
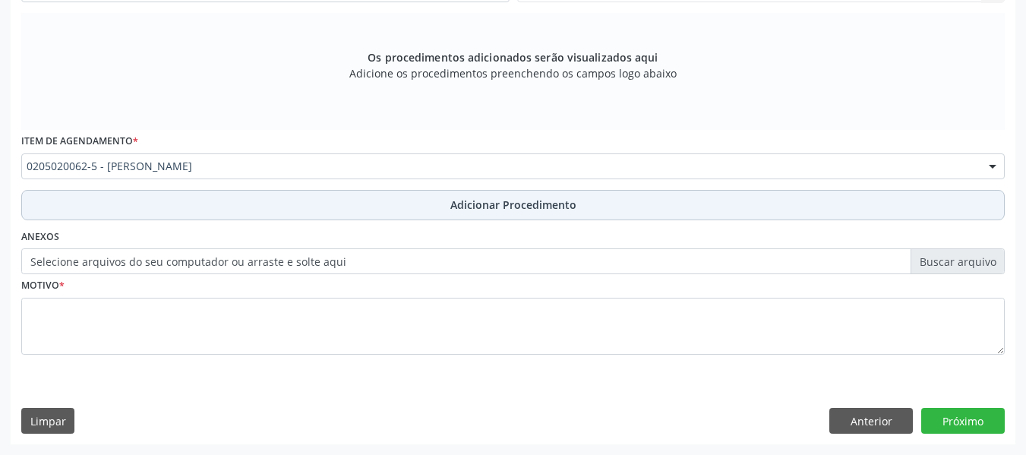
click at [472, 209] on span "Adicionar Procedimento" at bounding box center [513, 205] width 126 height 16
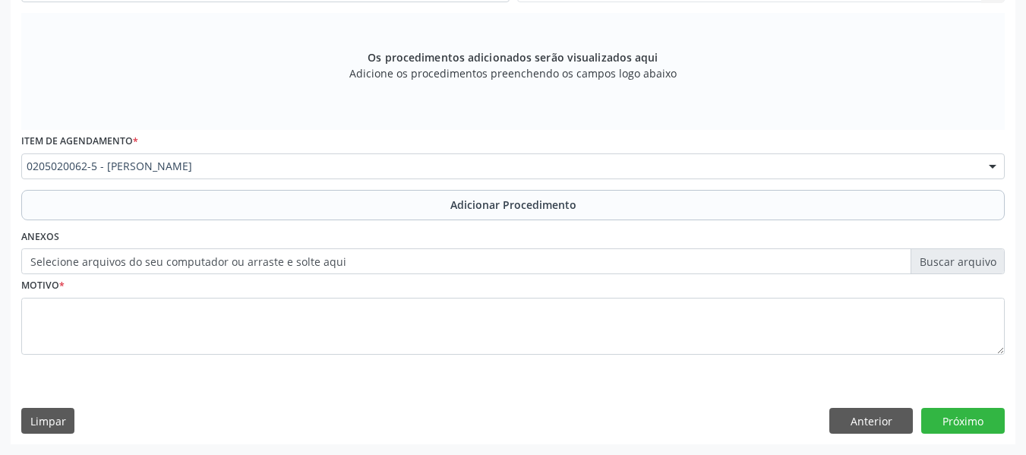
scroll to position [399, 0]
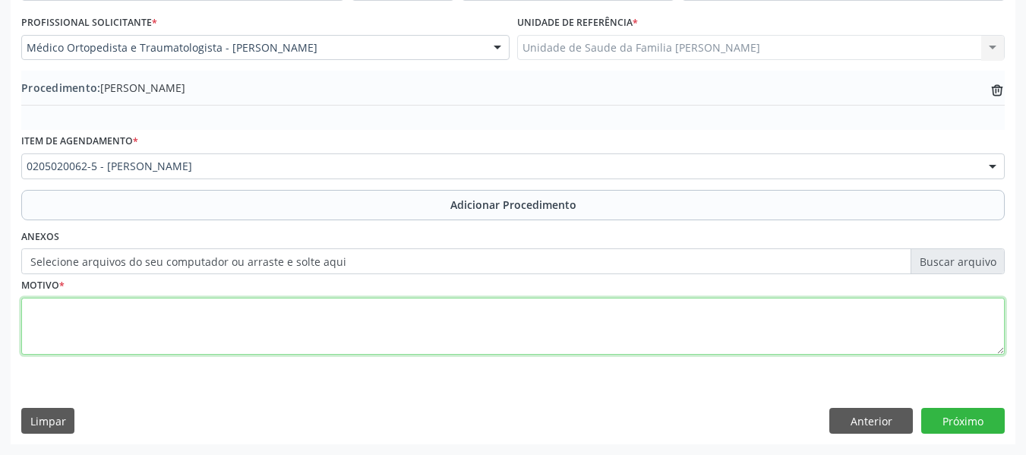
click at [124, 317] on textarea at bounding box center [512, 327] width 983 height 58
click at [124, 317] on textarea "JOELHO D." at bounding box center [512, 327] width 983 height 58
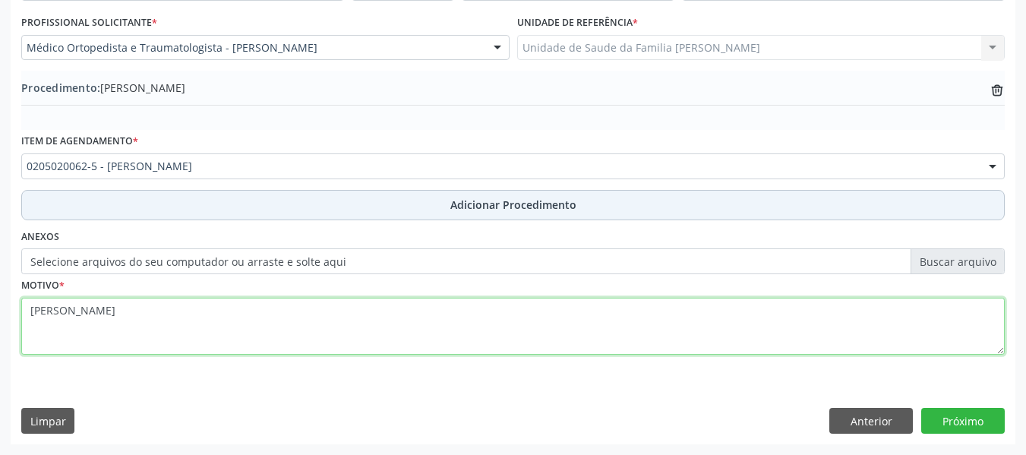
type textarea "JOELHO D."
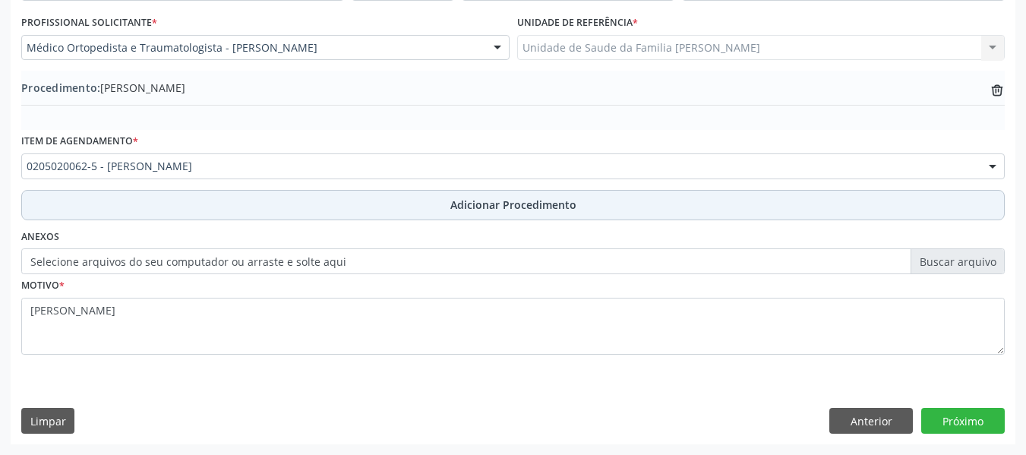
click at [480, 205] on span "Adicionar Procedimento" at bounding box center [513, 205] width 126 height 16
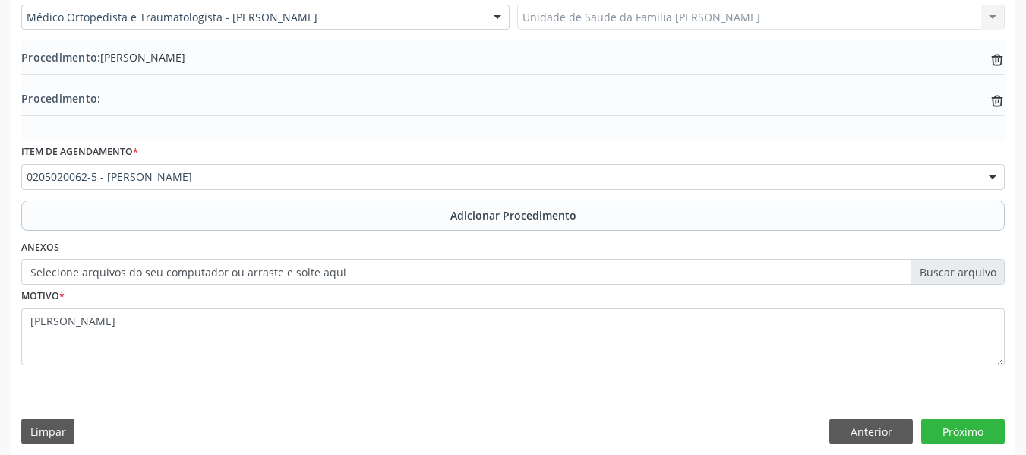
scroll to position [440, 0]
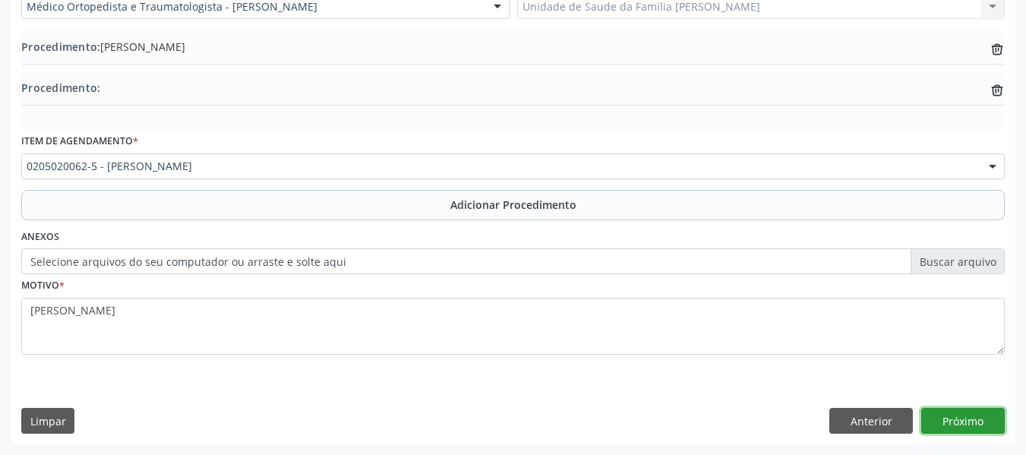
click at [953, 421] on button "Próximo" at bounding box center [962, 421] width 83 height 26
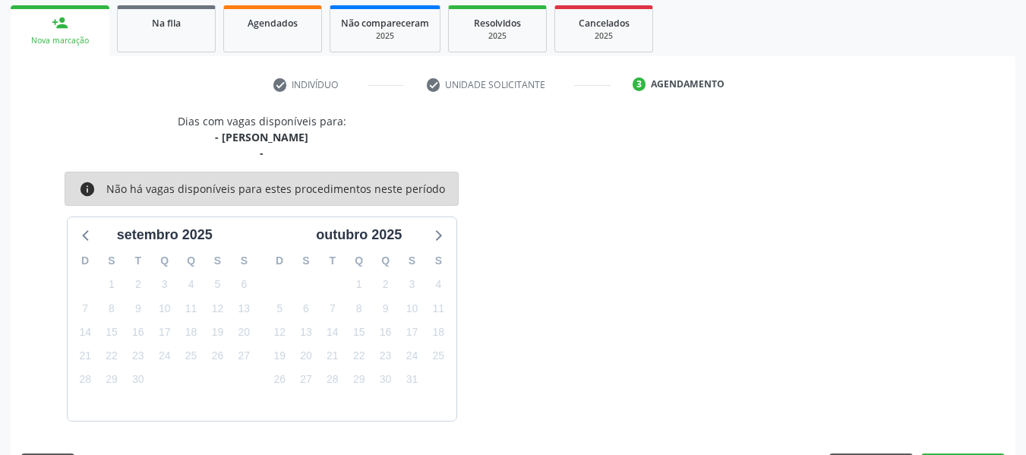
scroll to position [288, 0]
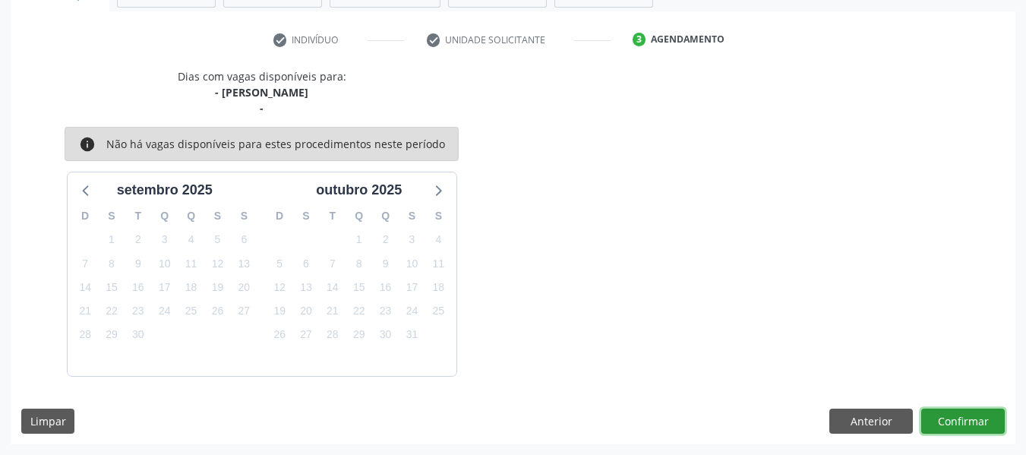
click at [953, 421] on button "Confirmar" at bounding box center [962, 421] width 83 height 26
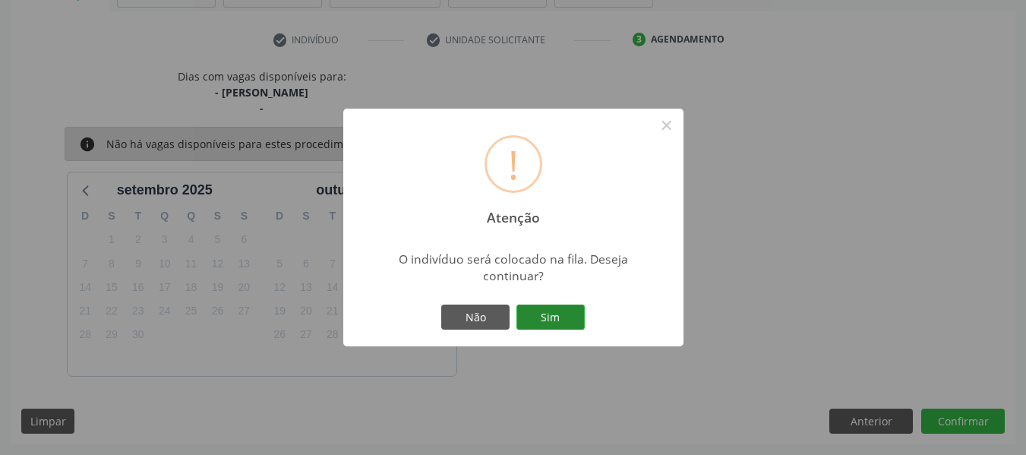
click at [566, 315] on button "Sim" at bounding box center [550, 317] width 68 height 26
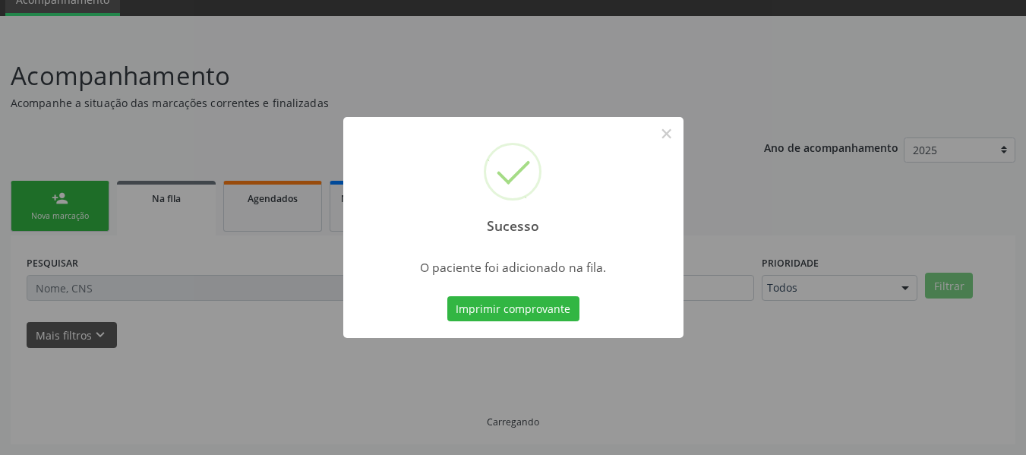
scroll to position [68, 0]
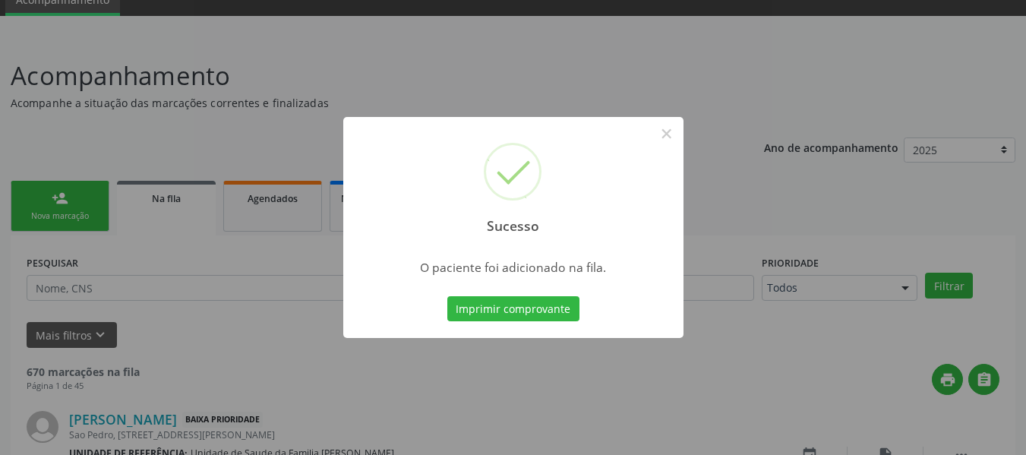
click at [48, 193] on div "Sucesso × O paciente foi adicionado na fila. Imprimir comprovante Cancel" at bounding box center [513, 227] width 1026 height 455
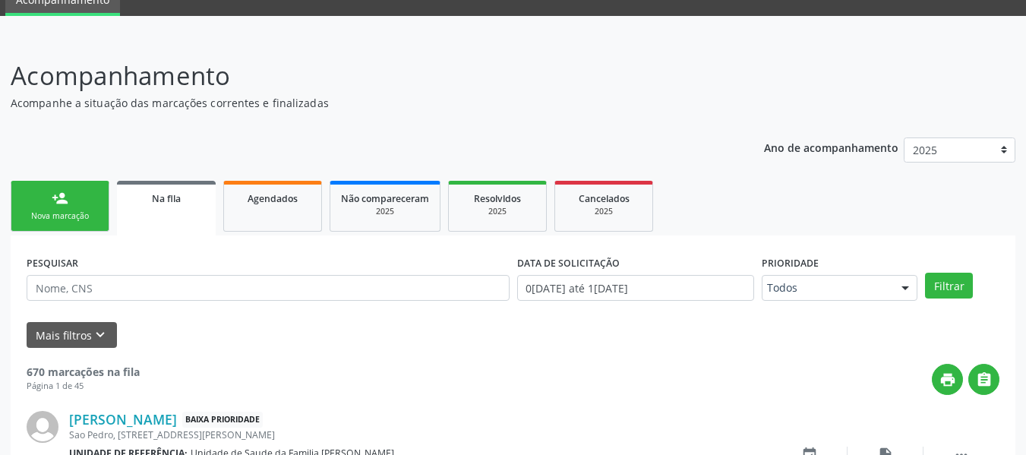
click at [48, 193] on link "person_add Nova marcação" at bounding box center [60, 206] width 99 height 51
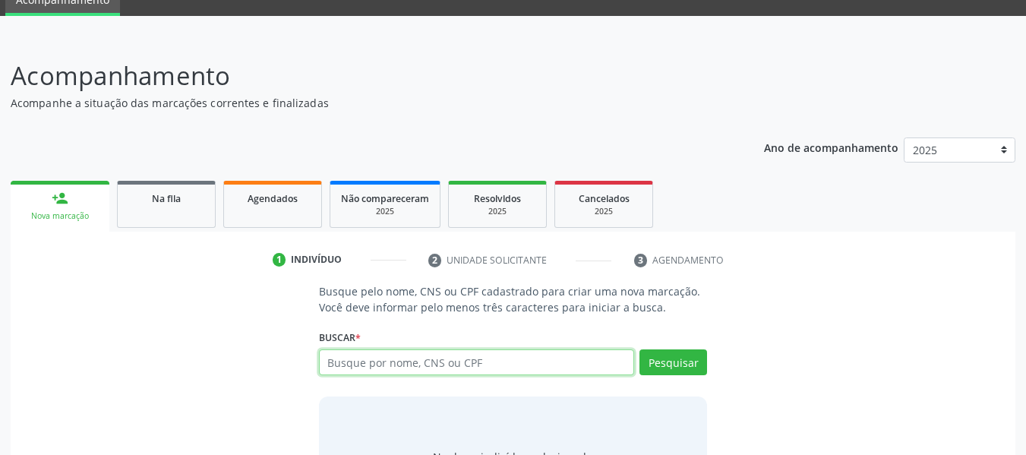
click at [521, 359] on input "text" at bounding box center [477, 362] width 316 height 26
type input "05669416588"
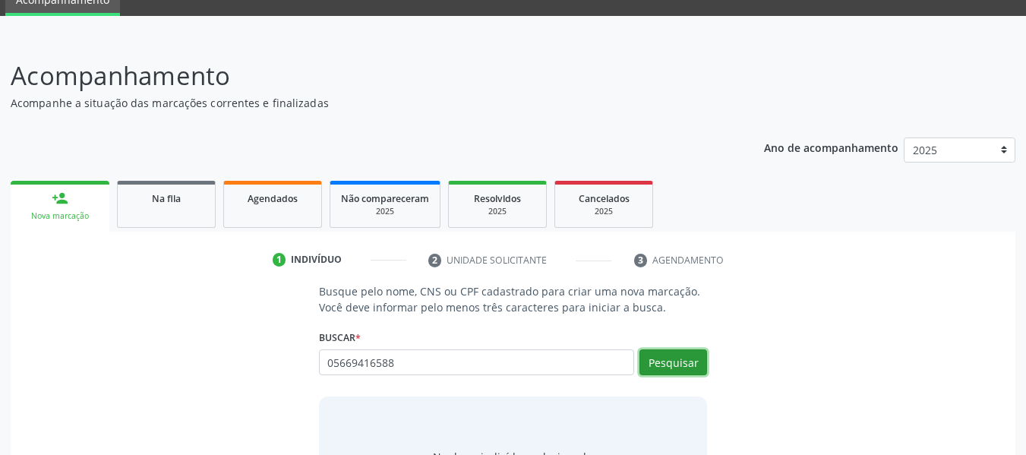
click at [666, 363] on button "Pesquisar" at bounding box center [673, 362] width 68 height 26
type input "0"
type input "708608546016083"
click at [679, 364] on button "Pesquisar" at bounding box center [673, 362] width 68 height 26
type input "708608546016083"
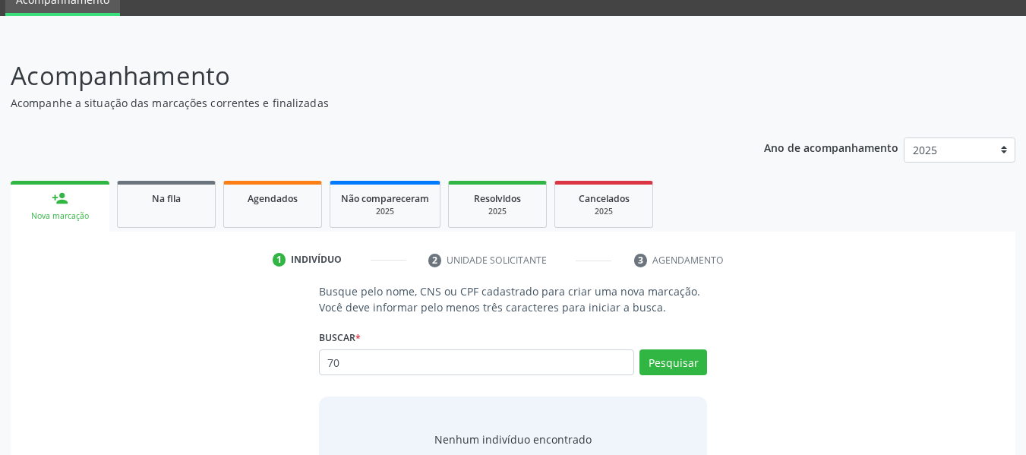
type input "7"
type input "49012775884"
click at [675, 357] on button "Pesquisar" at bounding box center [673, 362] width 68 height 26
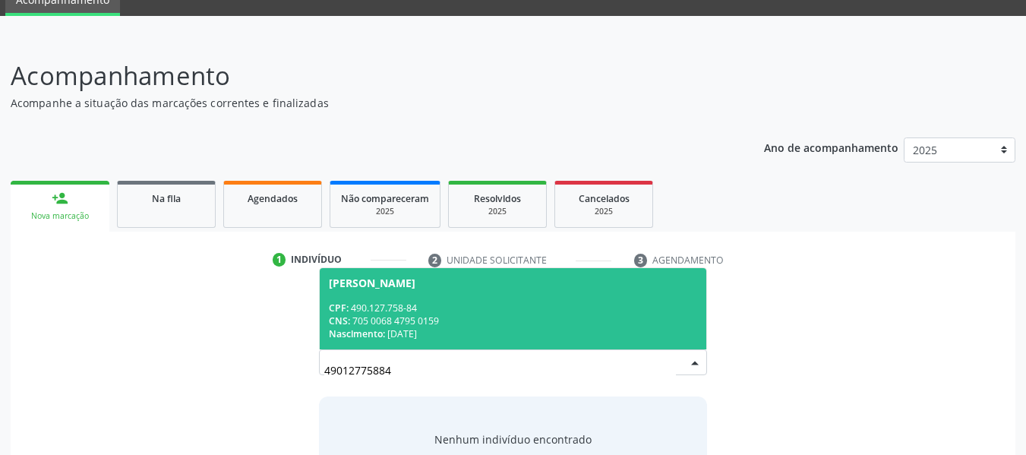
click at [414, 320] on div "CNS: 705 0068 4795 0159" at bounding box center [513, 320] width 369 height 13
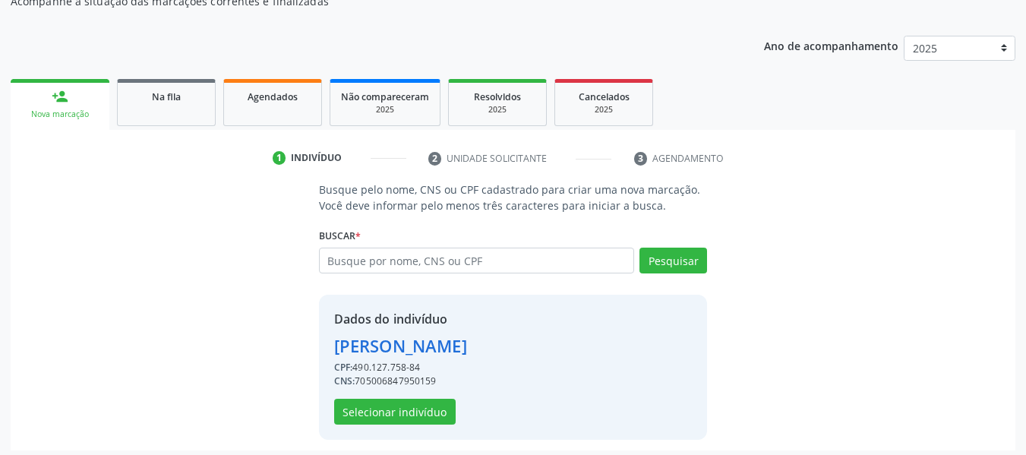
scroll to position [175, 0]
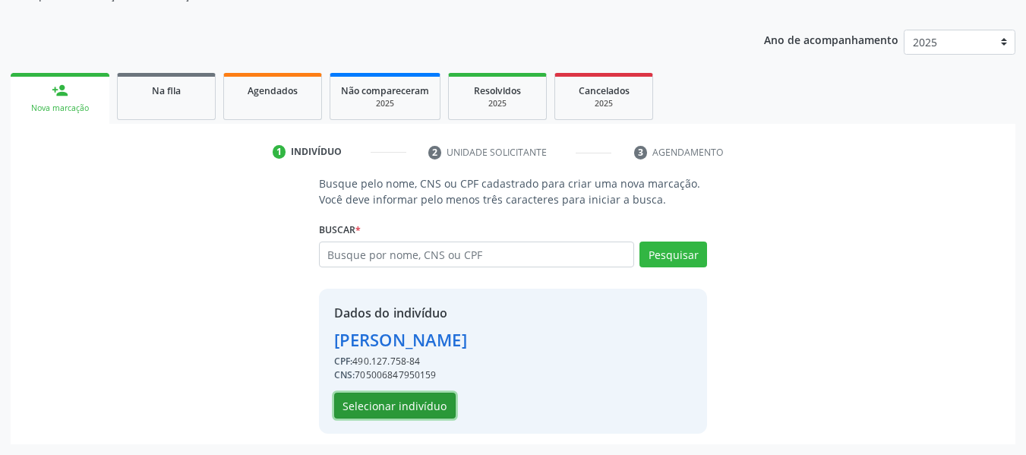
click at [431, 398] on button "Selecionar indivíduo" at bounding box center [394, 405] width 121 height 26
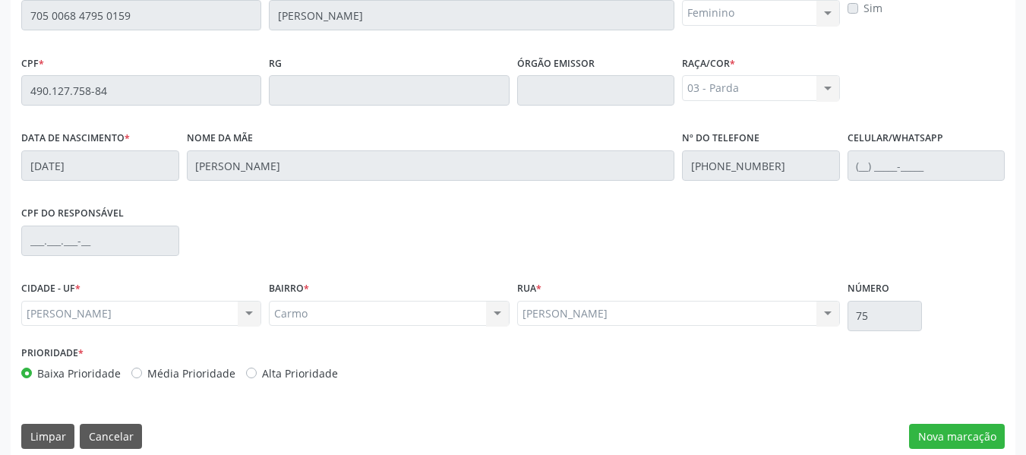
scroll to position [433, 0]
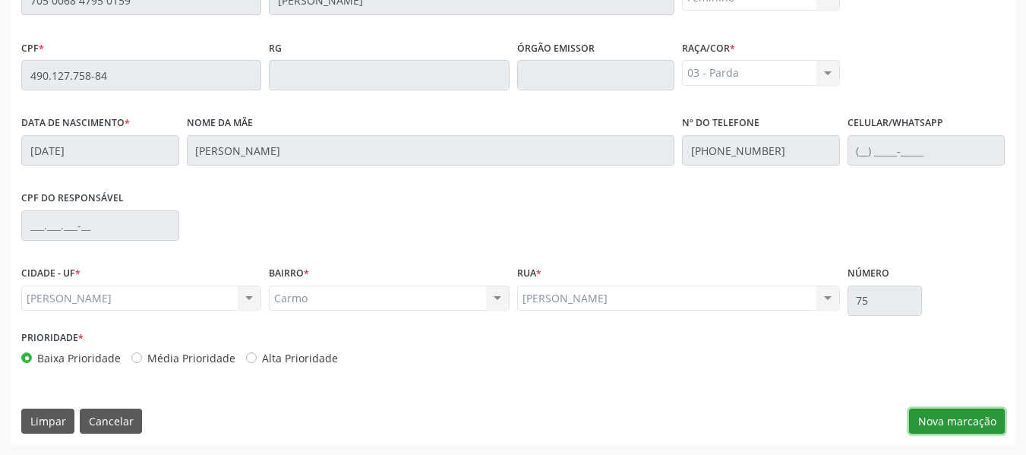
click at [955, 421] on button "Nova marcação" at bounding box center [957, 421] width 96 height 26
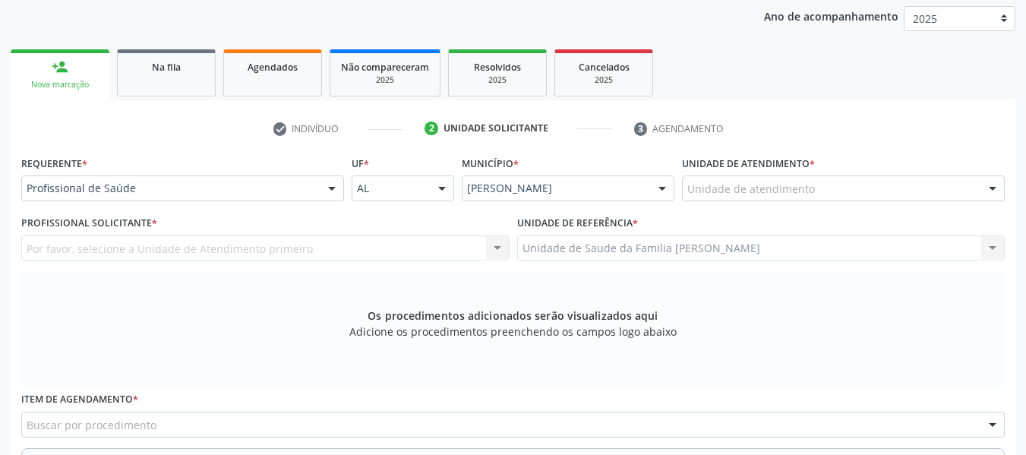
scroll to position [191, 0]
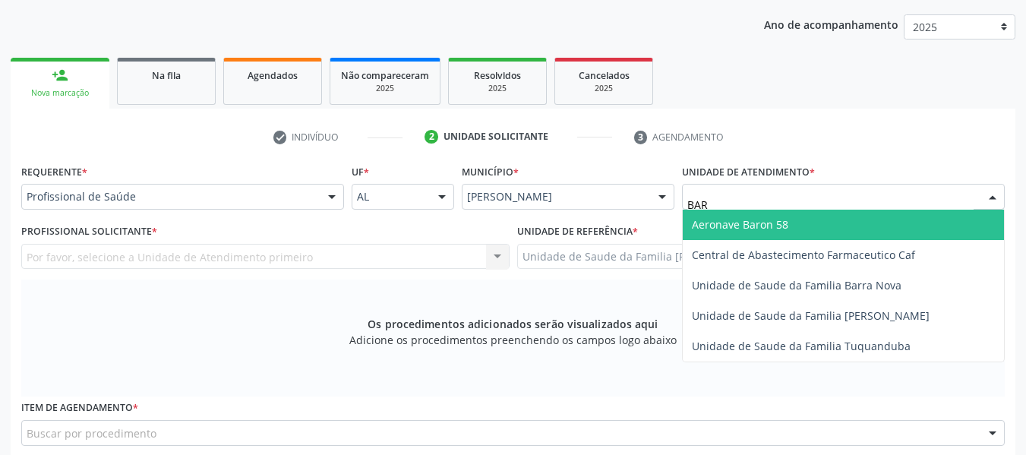
type input "BARR"
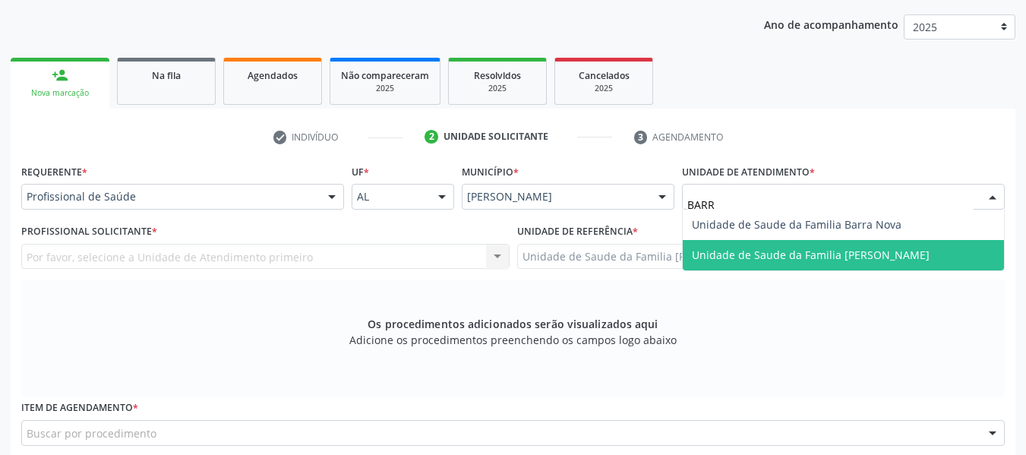
click at [824, 248] on span "Unidade de Saude da Familia [PERSON_NAME]" at bounding box center [811, 254] width 238 height 14
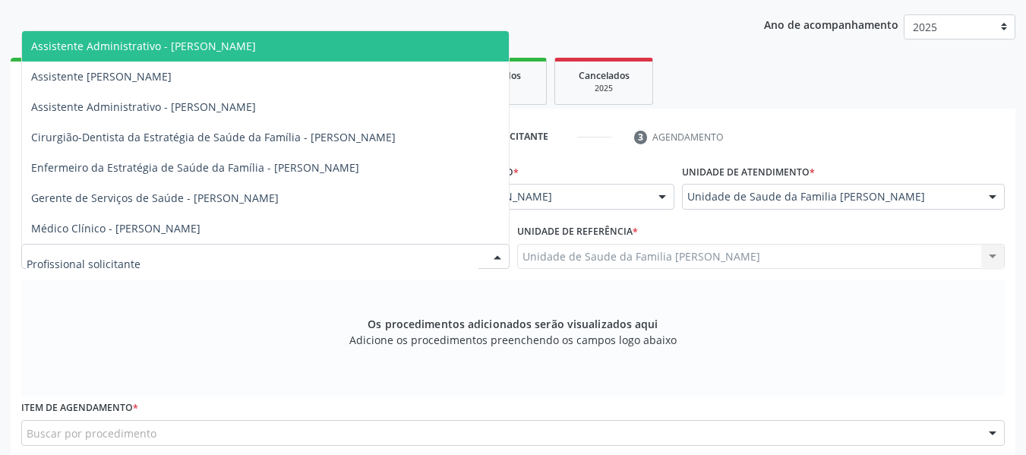
click at [499, 252] on div at bounding box center [497, 257] width 23 height 26
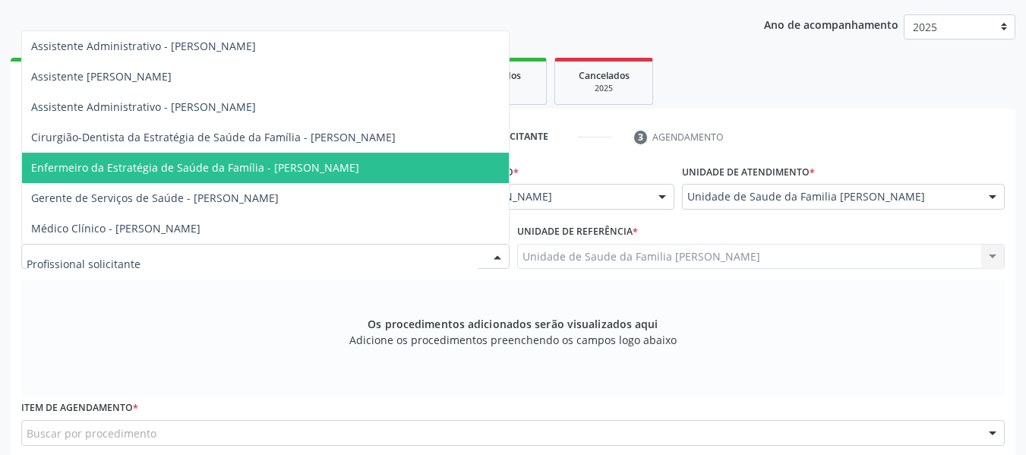
click at [326, 164] on span "Enfermeiro da Estratégia de Saúde da Família - Luanne Dantas da Silva Omena" at bounding box center [195, 167] width 328 height 14
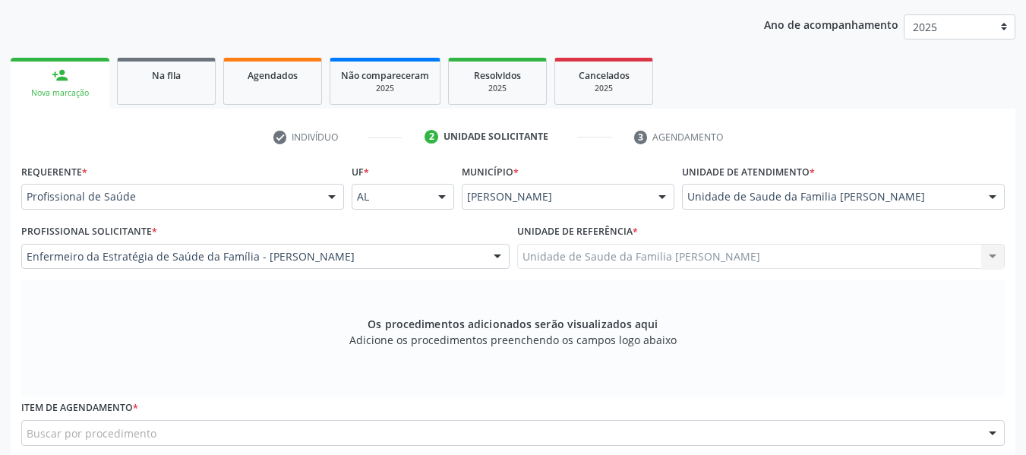
scroll to position [191, 0]
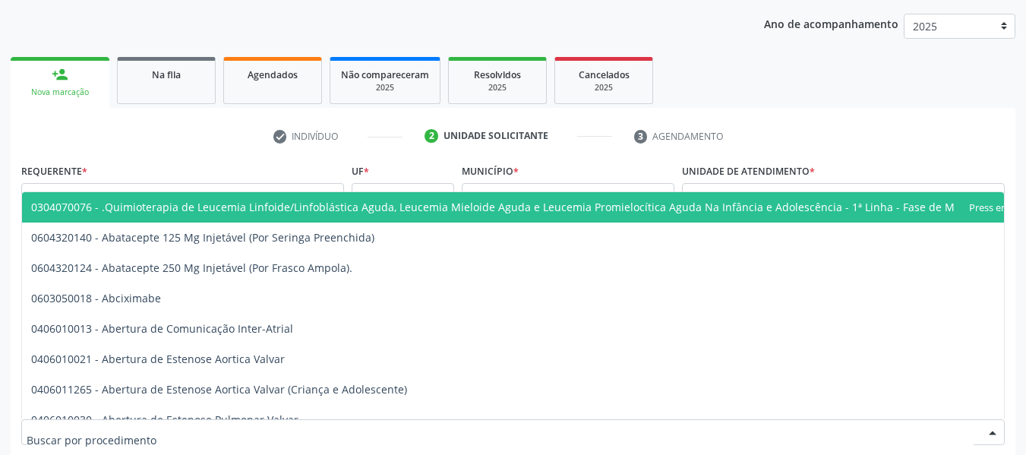
type input "U"
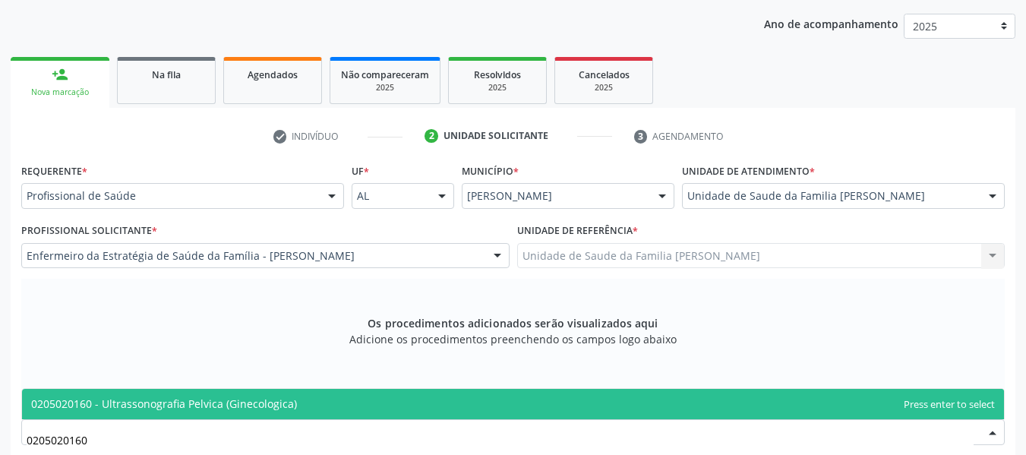
click at [202, 401] on span "0205020160 - Ultrassonografia Pelvica (Ginecologica)" at bounding box center [164, 403] width 266 height 14
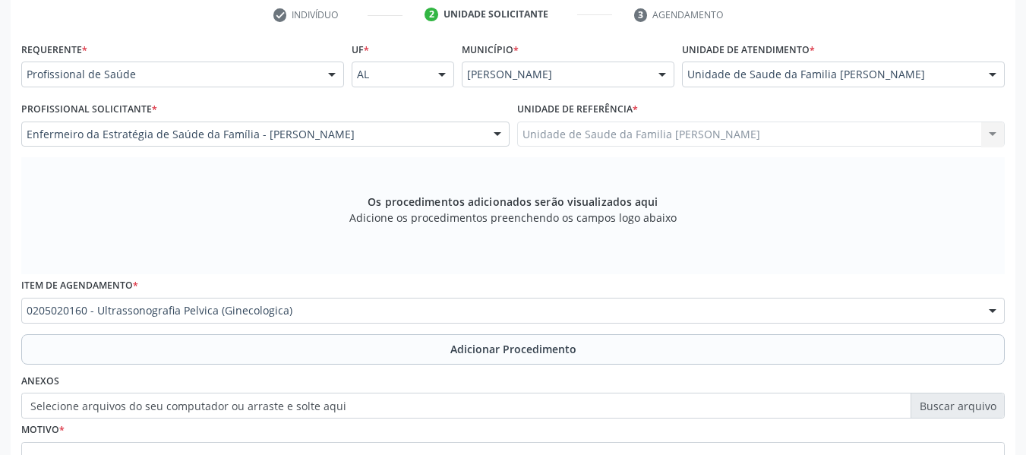
scroll to position [343, 0]
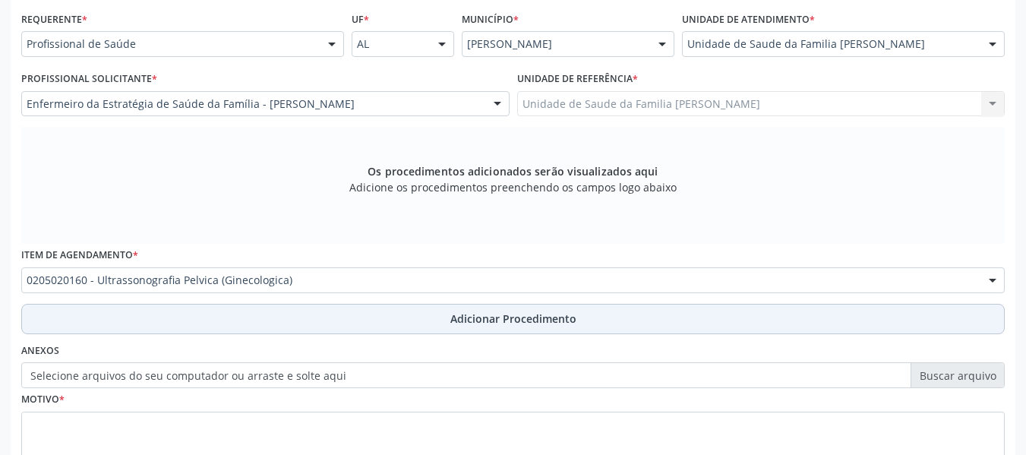
click at [474, 317] on span "Adicionar Procedimento" at bounding box center [513, 318] width 126 height 16
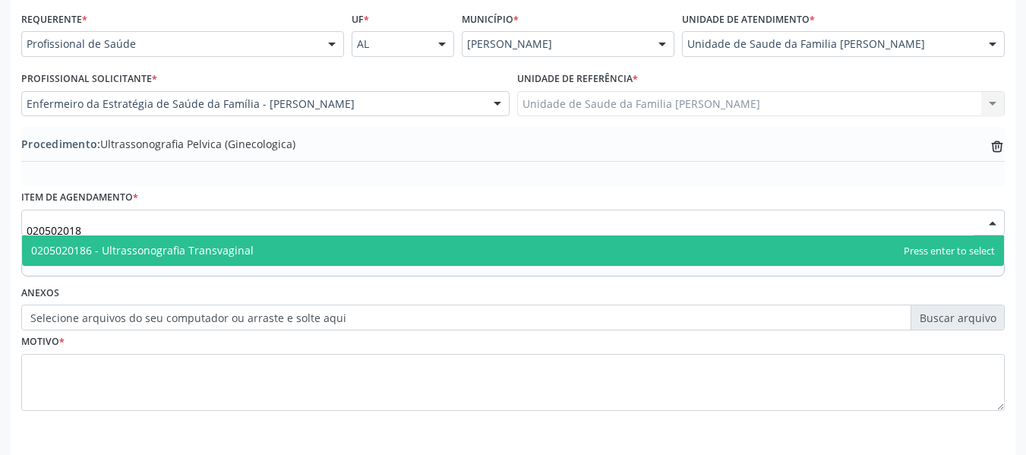
type input "0205020186"
click at [246, 246] on span "0205020186 - Ultrassonografia Transvaginal" at bounding box center [142, 250] width 222 height 14
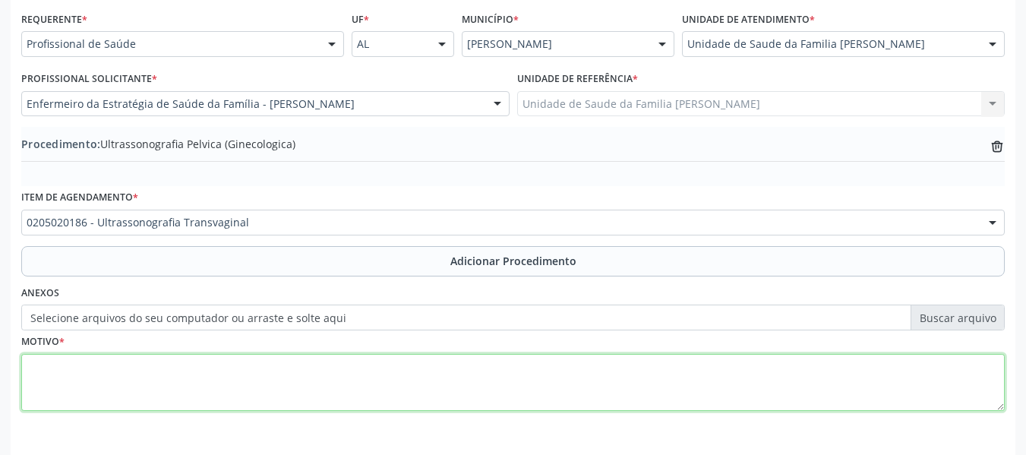
click at [78, 389] on textarea at bounding box center [512, 383] width 983 height 58
click at [115, 364] on textarea "SEM JUSTIFICATAICA." at bounding box center [512, 383] width 983 height 58
click at [116, 364] on textarea "SEM JUSTIFICATICA." at bounding box center [512, 383] width 983 height 58
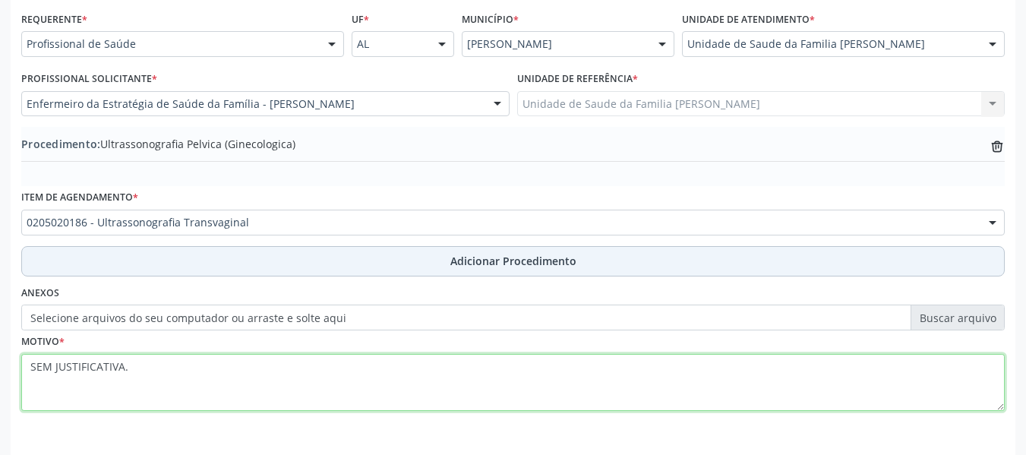
type textarea "SEM JUSTIFICATIVA."
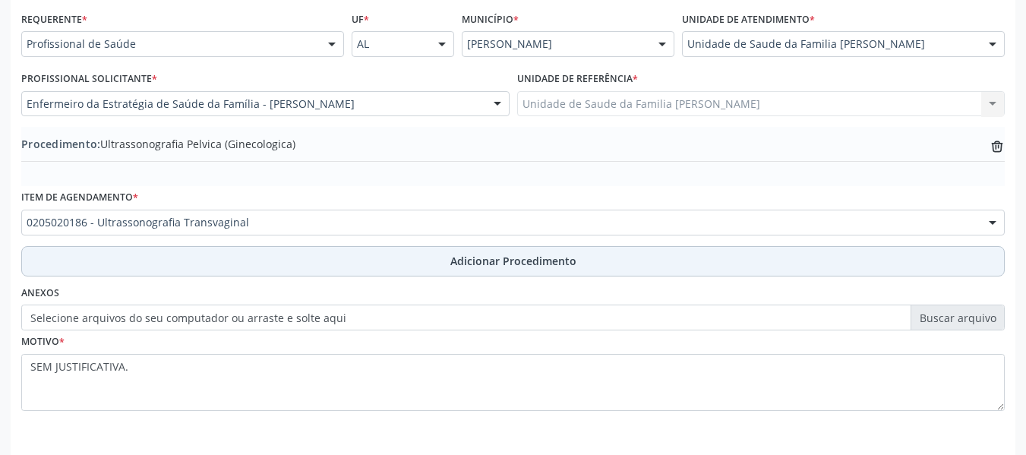
click at [498, 263] on span "Adicionar Procedimento" at bounding box center [513, 261] width 126 height 16
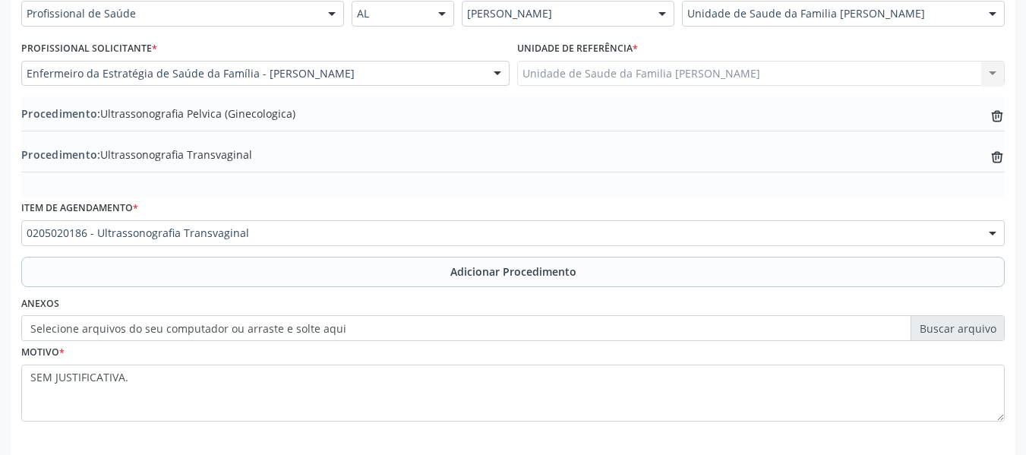
scroll to position [440, 0]
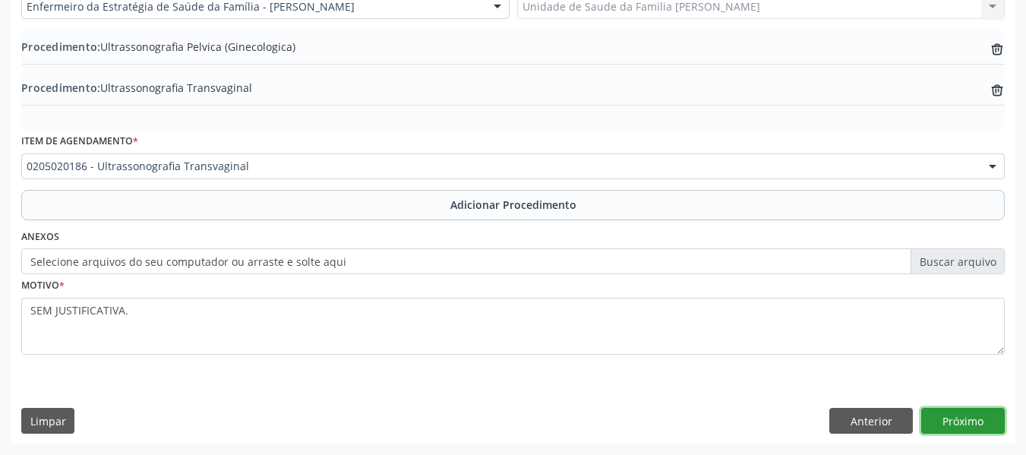
click at [972, 421] on button "Próximo" at bounding box center [962, 421] width 83 height 26
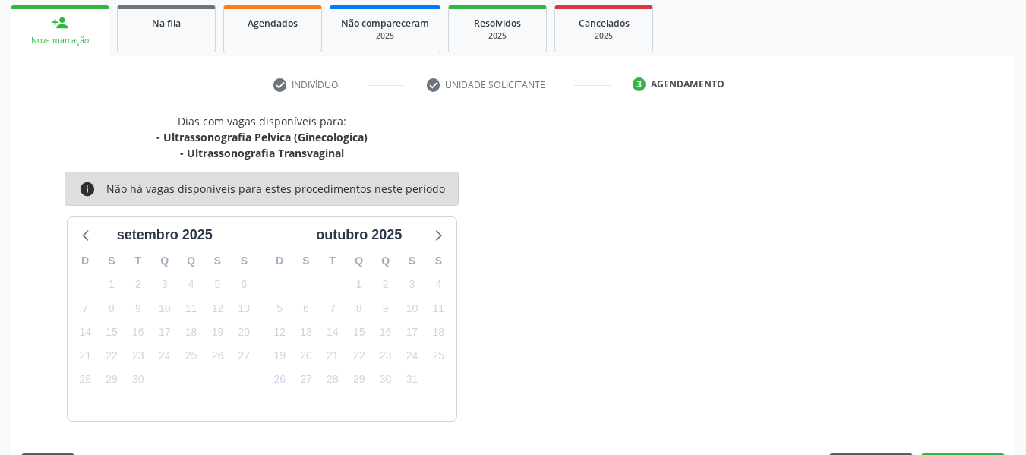
scroll to position [288, 0]
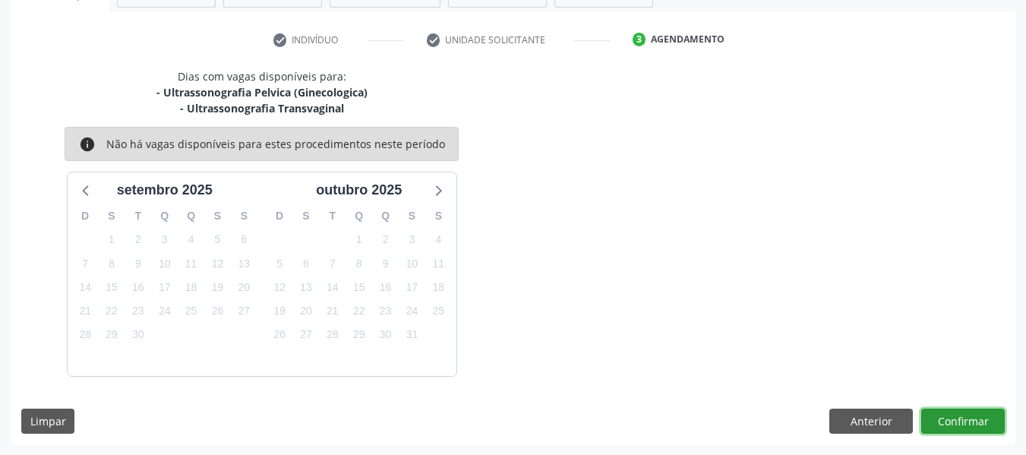
click at [972, 421] on button "Confirmar" at bounding box center [962, 421] width 83 height 26
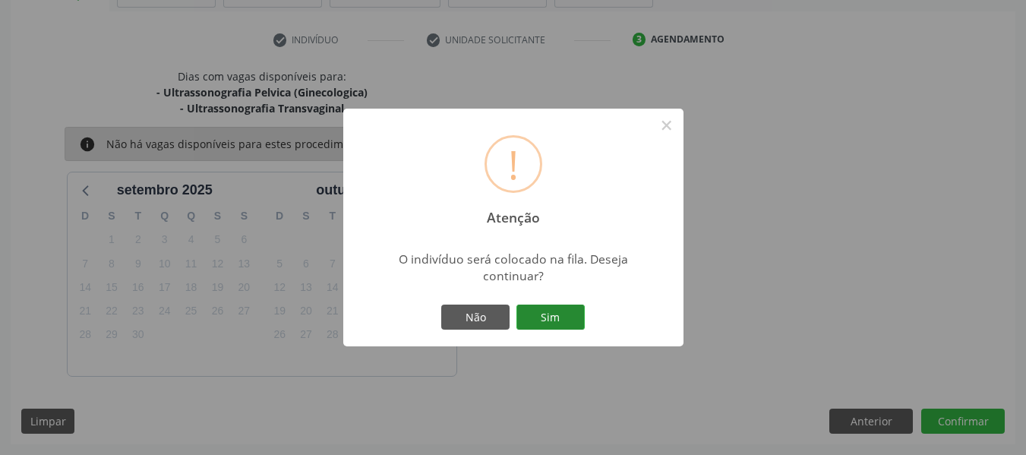
click at [560, 317] on button "Sim" at bounding box center [550, 317] width 68 height 26
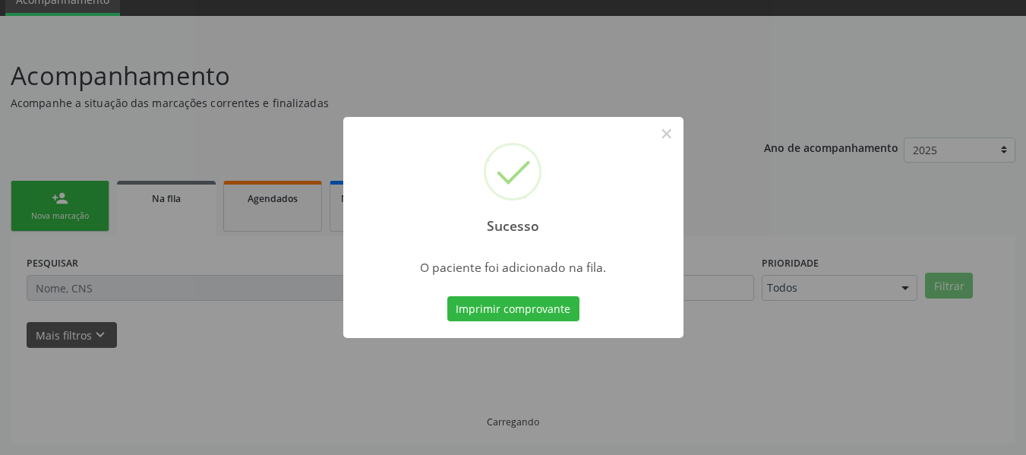
scroll to position [68, 0]
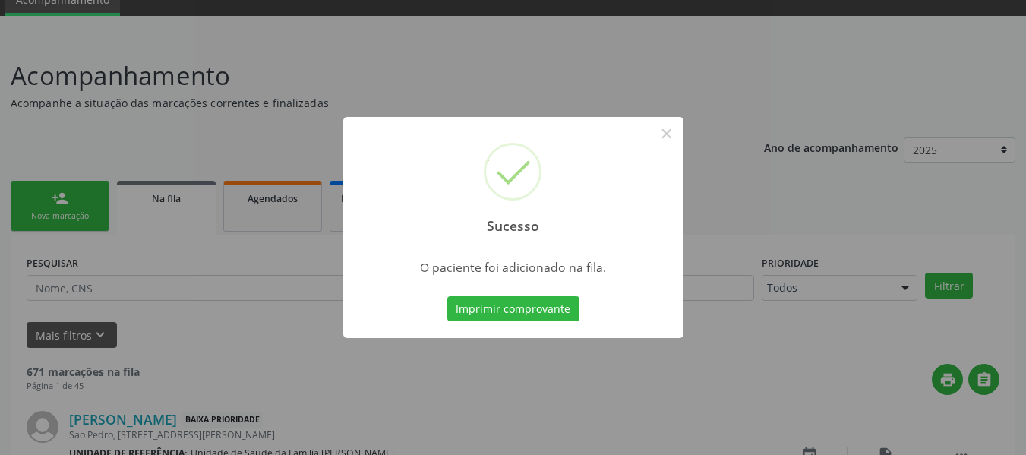
click at [45, 198] on div "Sucesso × O paciente foi adicionado na fila. Imprimir comprovante Cancel" at bounding box center [513, 227] width 1026 height 455
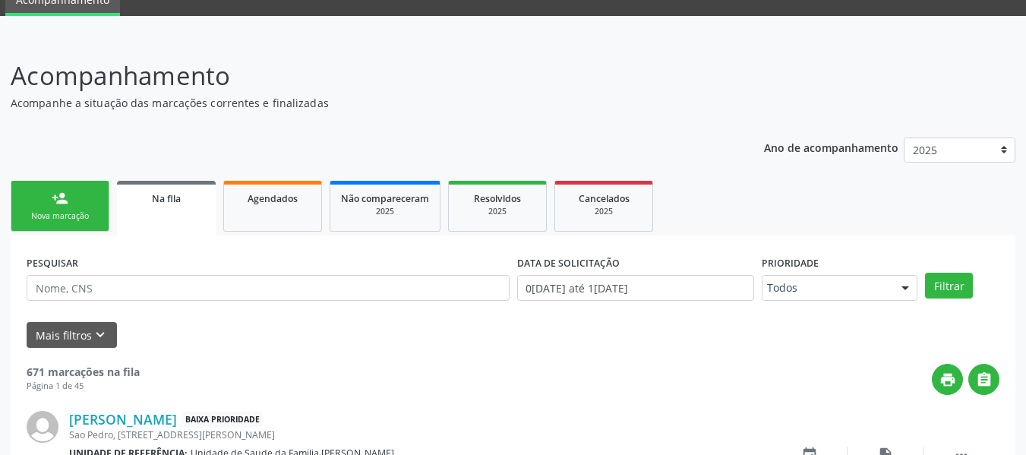
click at [41, 200] on link "person_add Nova marcação" at bounding box center [60, 206] width 99 height 51
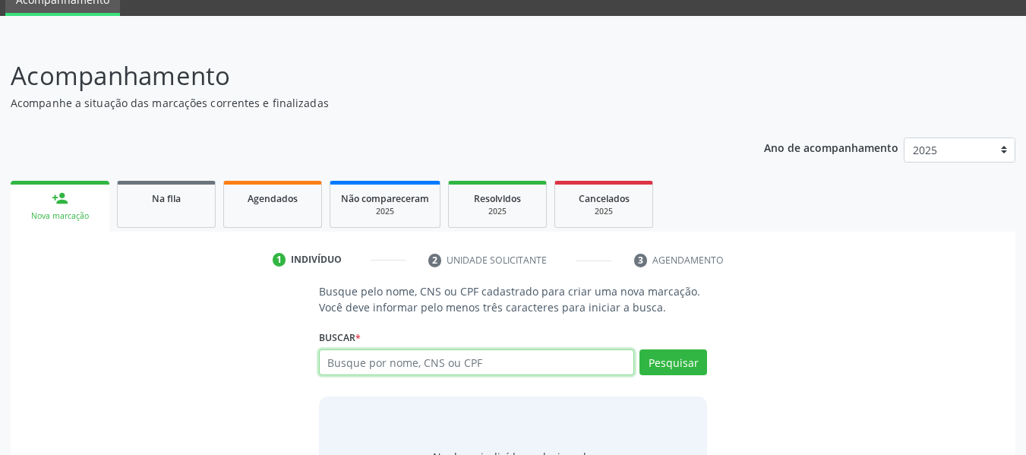
click at [407, 360] on input "text" at bounding box center [477, 362] width 316 height 26
type input "66213770453"
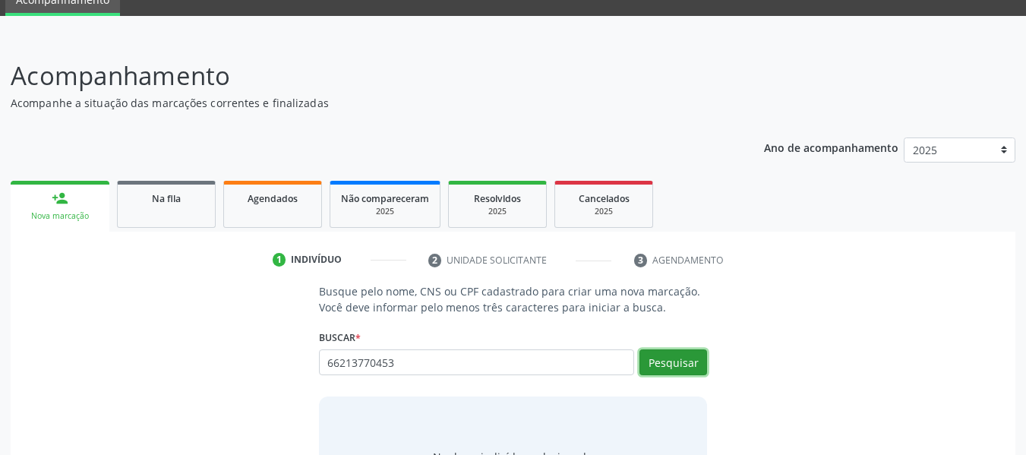
click at [671, 364] on button "Pesquisar" at bounding box center [673, 362] width 68 height 26
type input "66213770453"
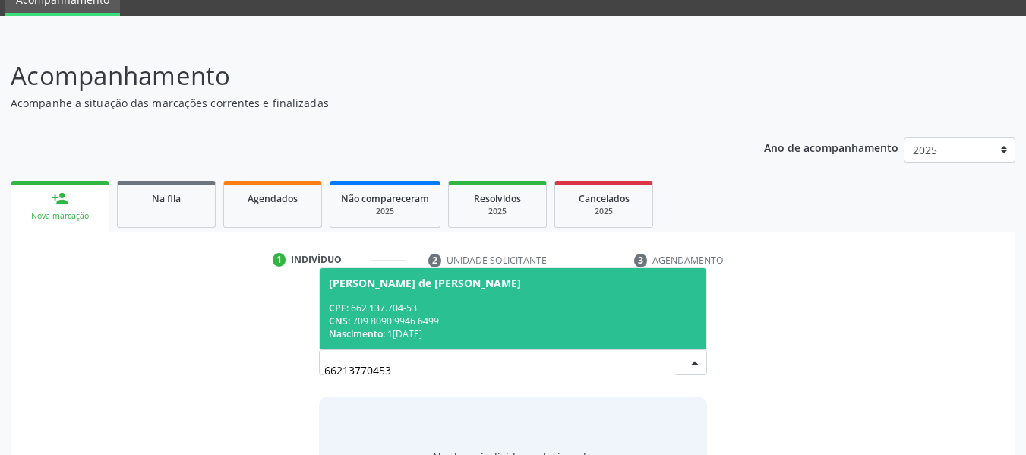
click at [387, 310] on div "CPF: 662.137.704-53" at bounding box center [513, 307] width 369 height 13
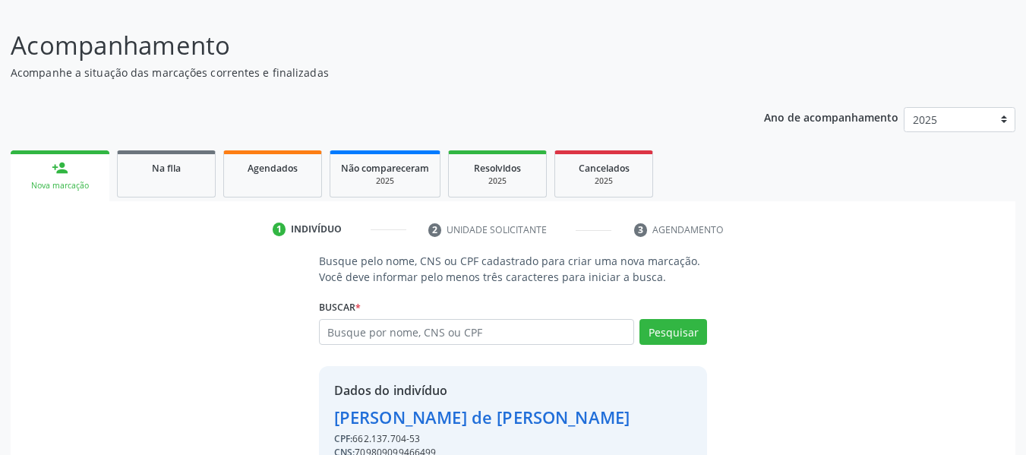
scroll to position [175, 0]
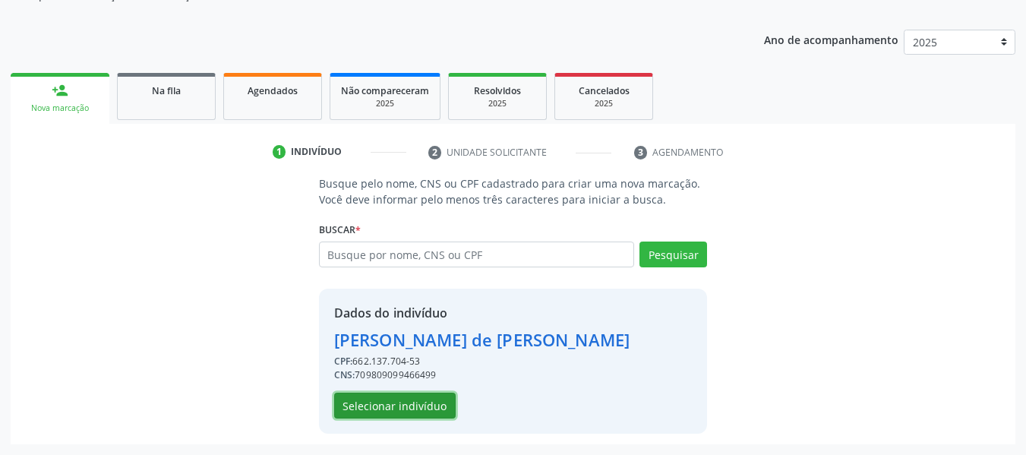
click at [392, 402] on button "Selecionar indivíduo" at bounding box center [394, 405] width 121 height 26
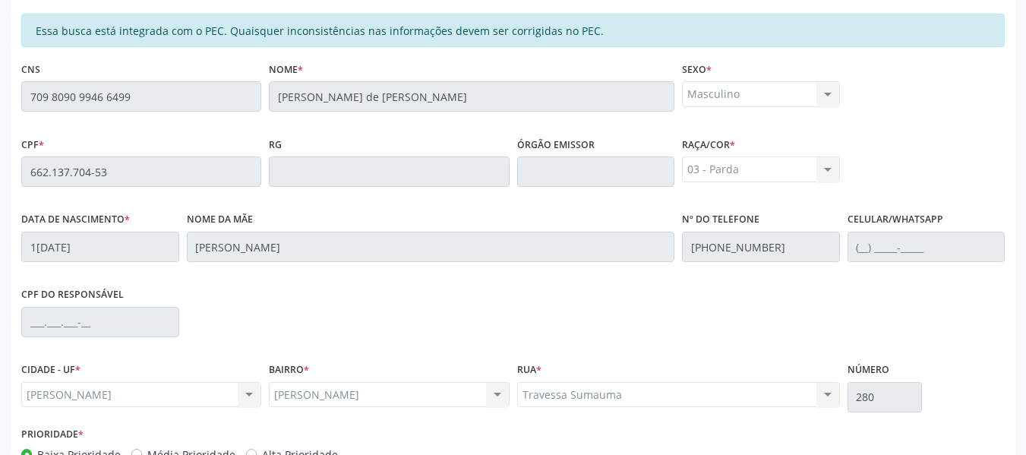
scroll to position [433, 0]
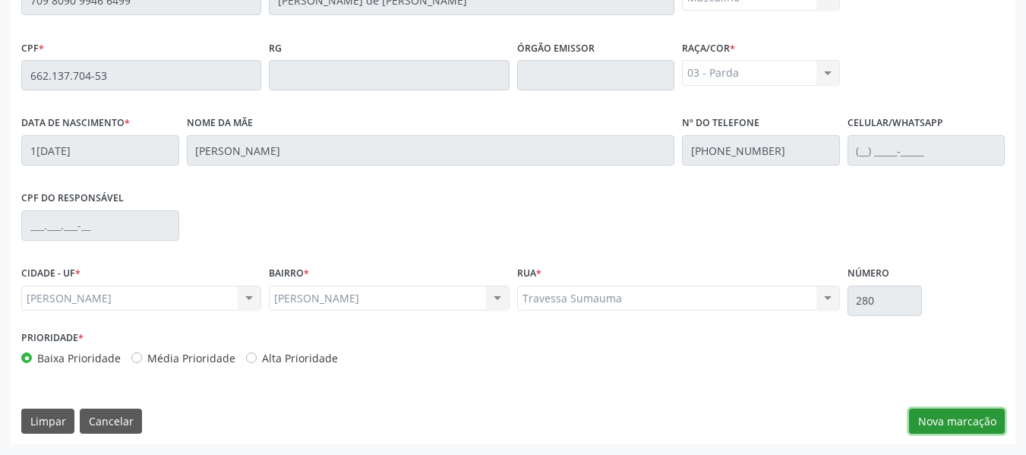
click at [963, 422] on button "Nova marcação" at bounding box center [957, 421] width 96 height 26
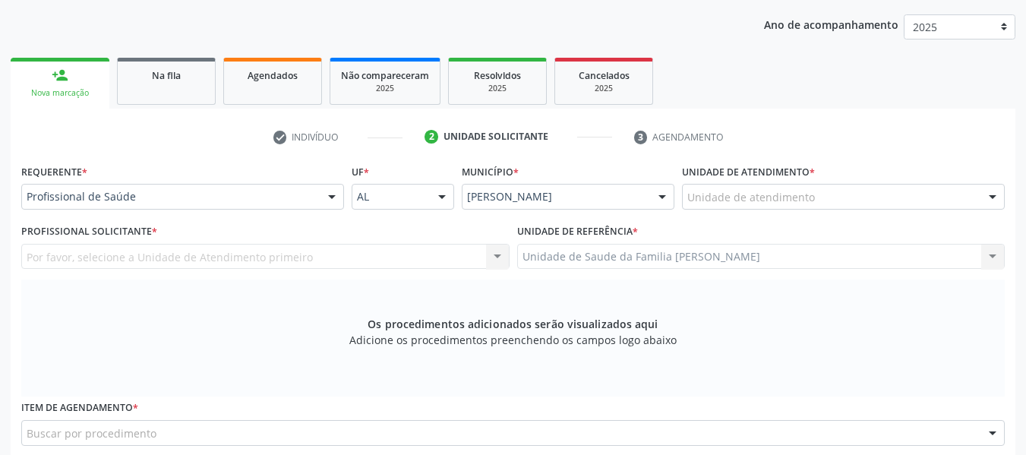
scroll to position [171, 0]
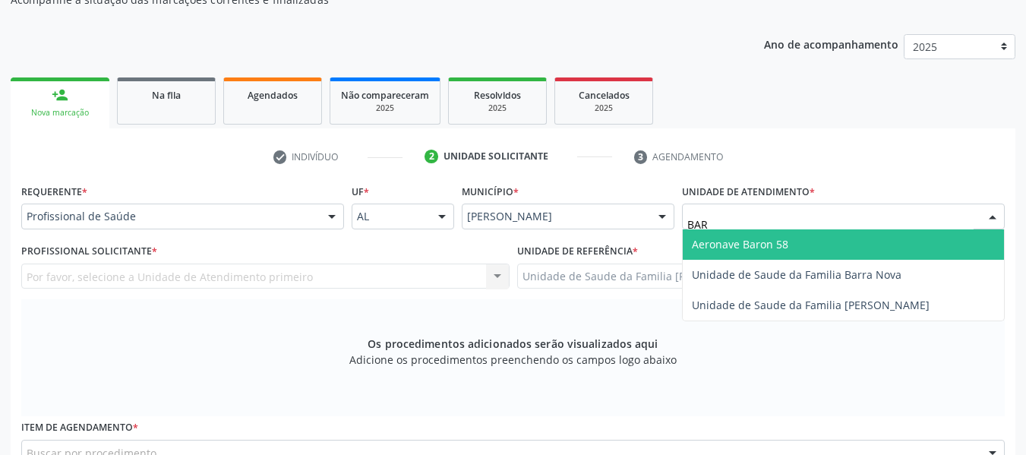
type input "BARR"
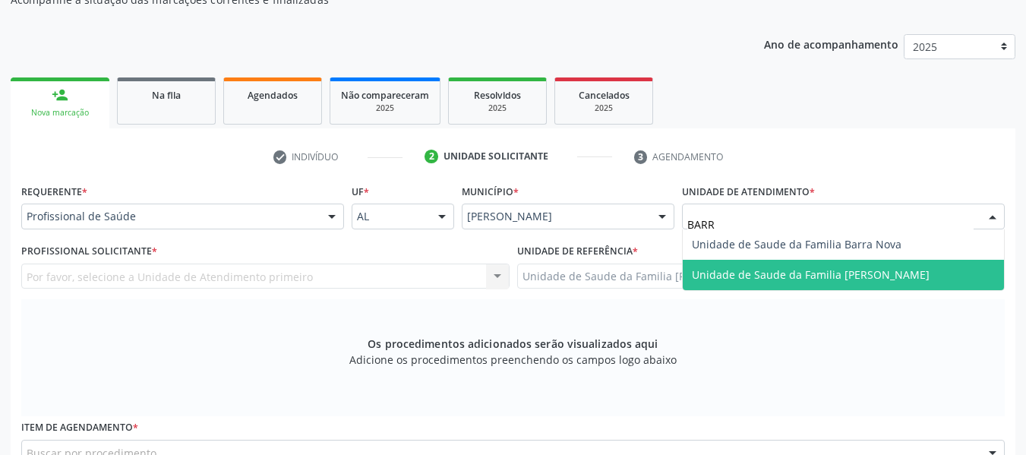
click at [828, 280] on span "Unidade de Saude da Familia [PERSON_NAME]" at bounding box center [811, 274] width 238 height 14
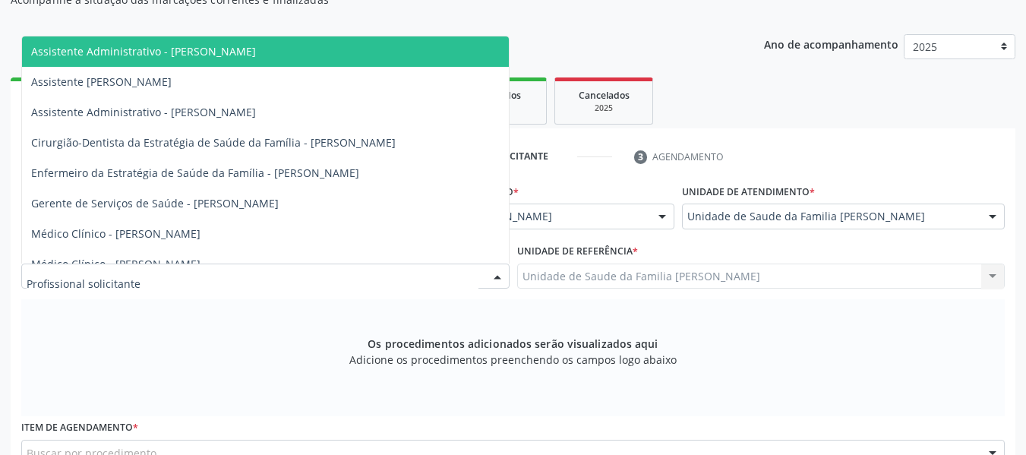
click at [497, 275] on div at bounding box center [497, 277] width 23 height 26
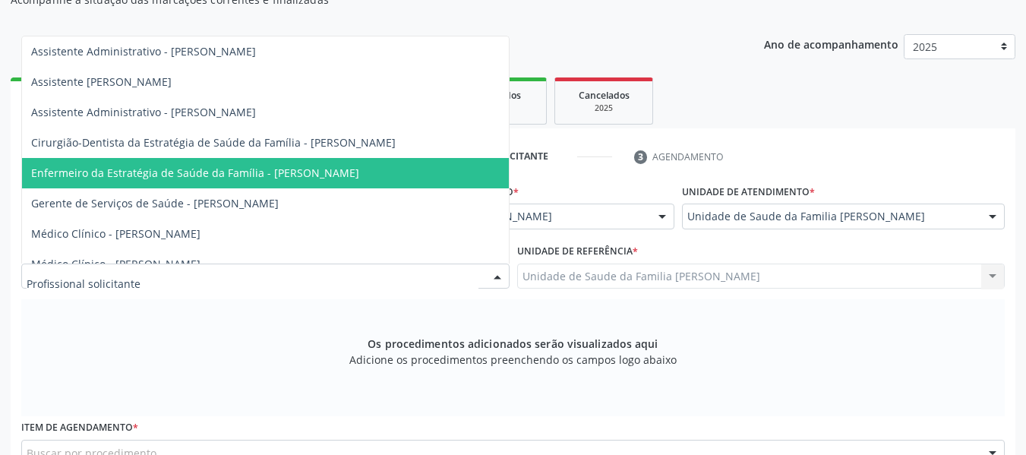
click at [305, 175] on span "Enfermeiro da Estratégia de Saúde da Família - Luanne Dantas da Silva Omena" at bounding box center [195, 172] width 328 height 14
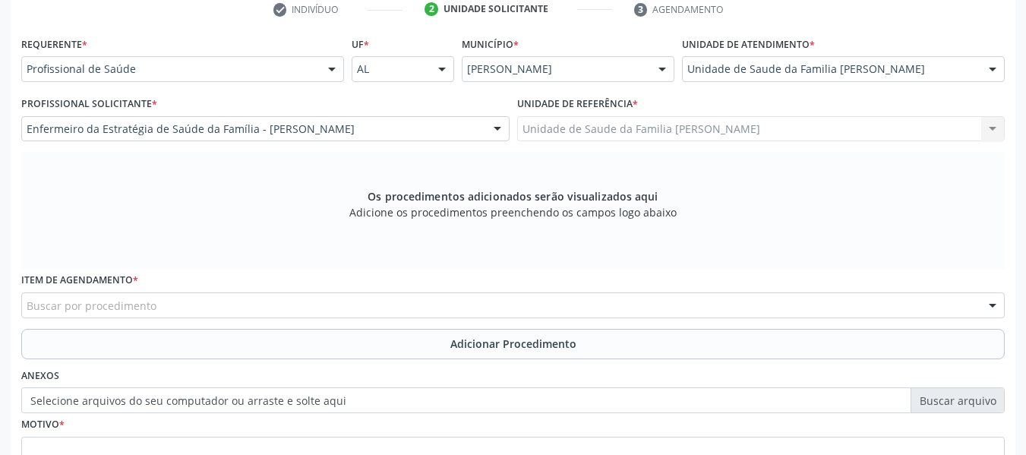
scroll to position [323, 0]
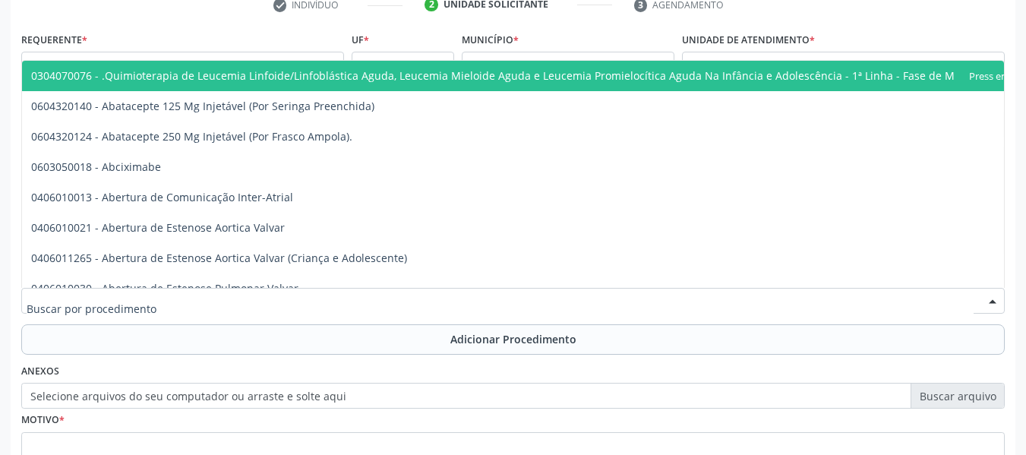
click at [153, 299] on div at bounding box center [512, 301] width 983 height 26
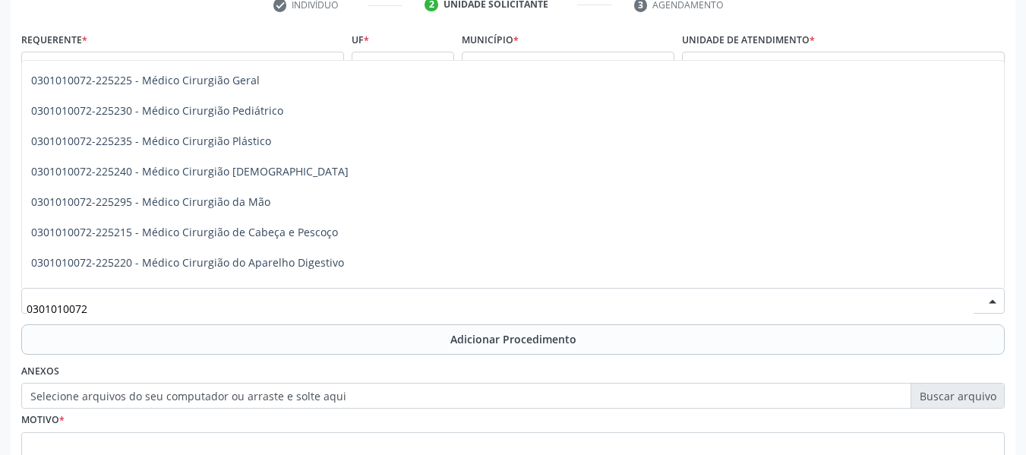
scroll to position [364, 0]
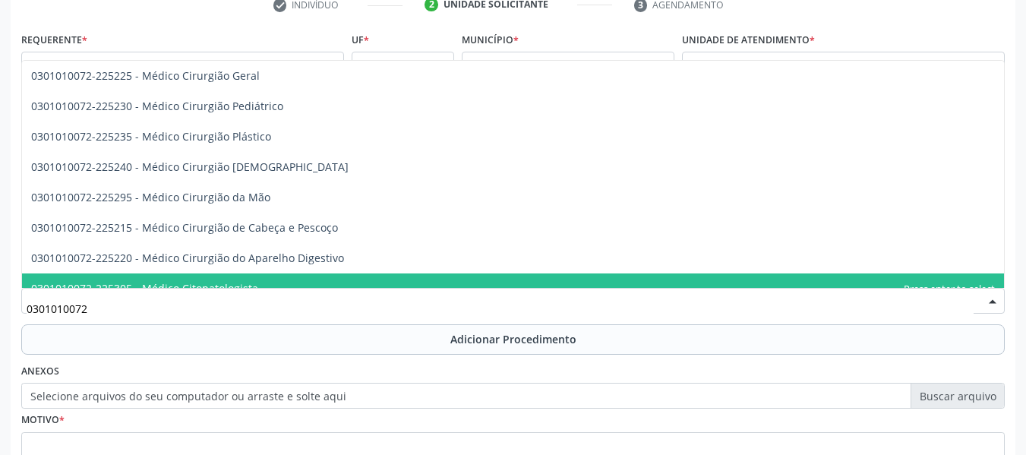
click at [978, 281] on span "0301010072-225305 - Médico Citopatologista" at bounding box center [512, 288] width 981 height 30
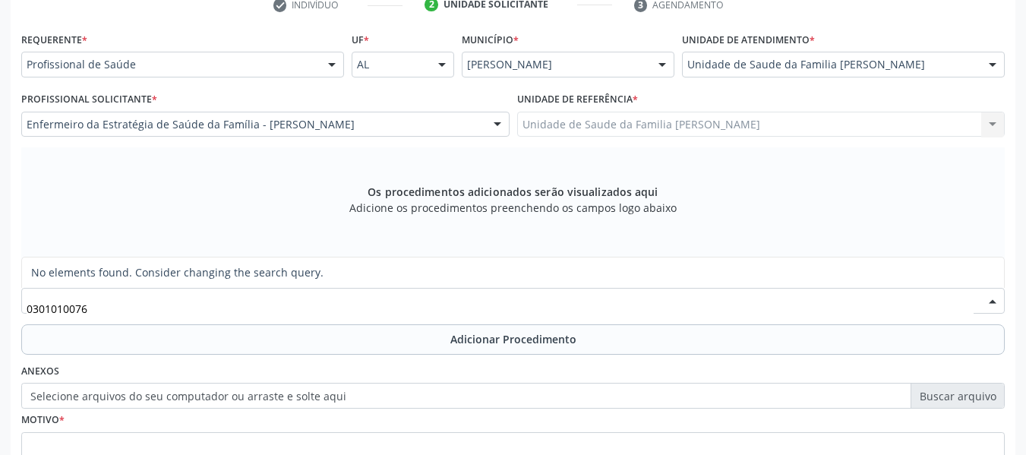
scroll to position [0, 0]
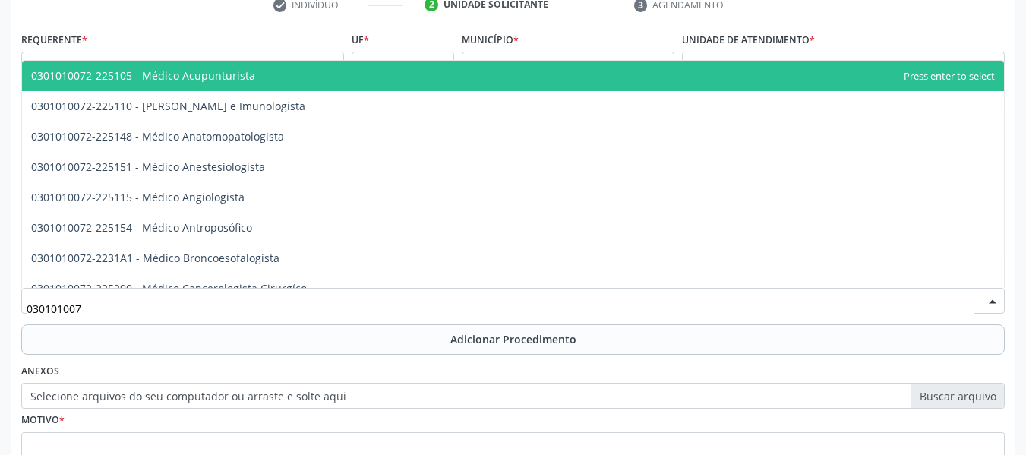
type input "0301010072"
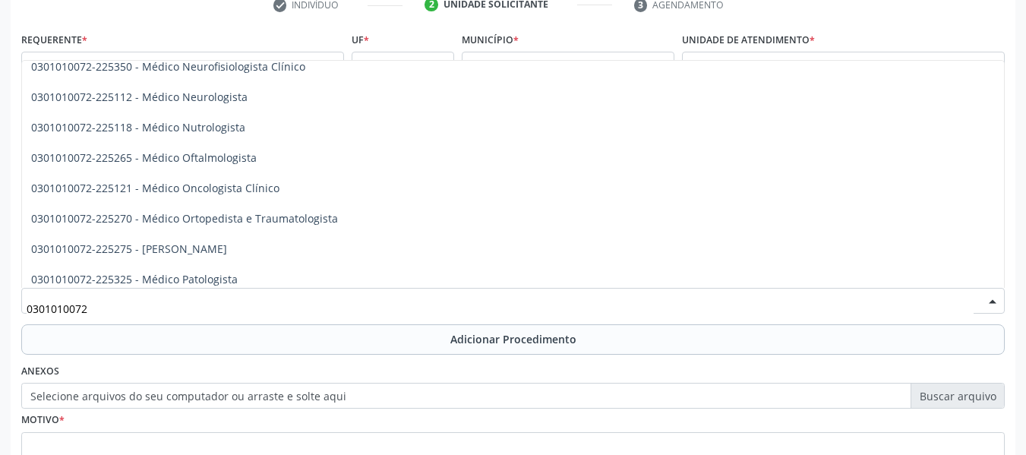
scroll to position [1223, 0]
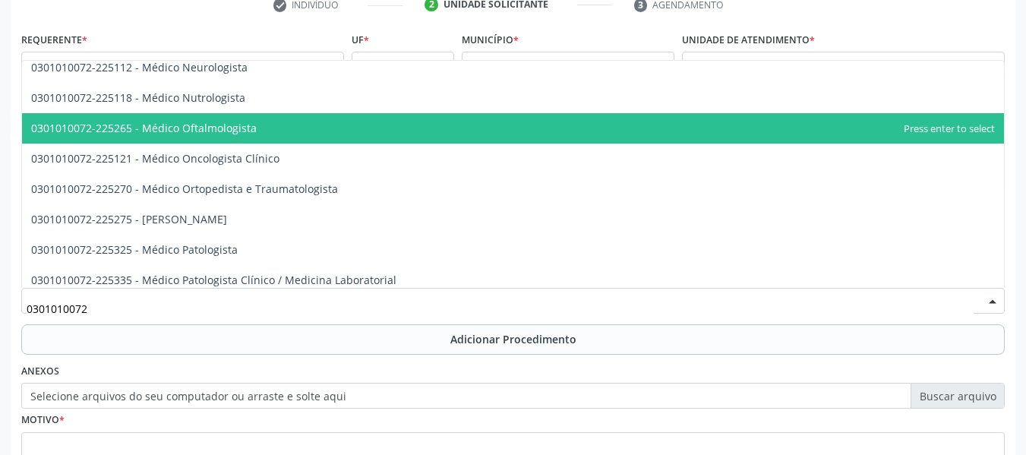
click at [216, 126] on span "0301010072-225265 - Médico Oftalmologista" at bounding box center [143, 128] width 225 height 14
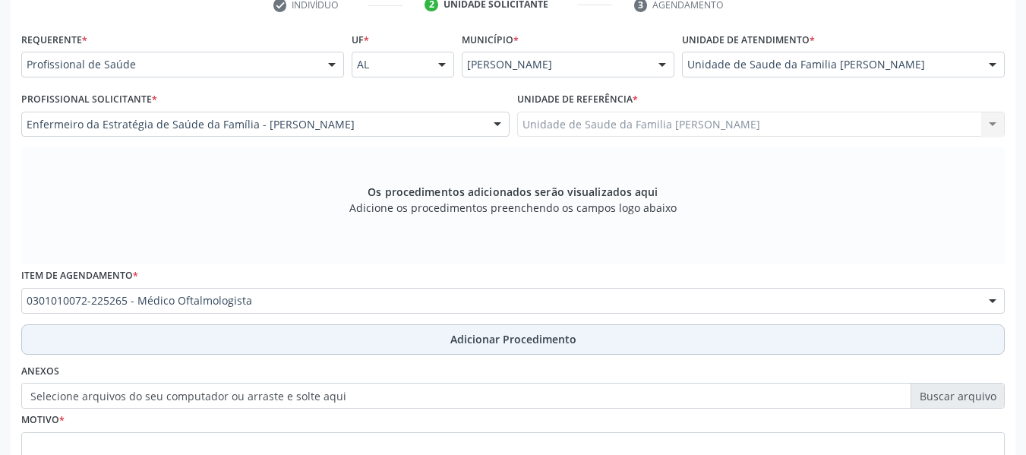
click at [525, 339] on span "Adicionar Procedimento" at bounding box center [513, 339] width 126 height 16
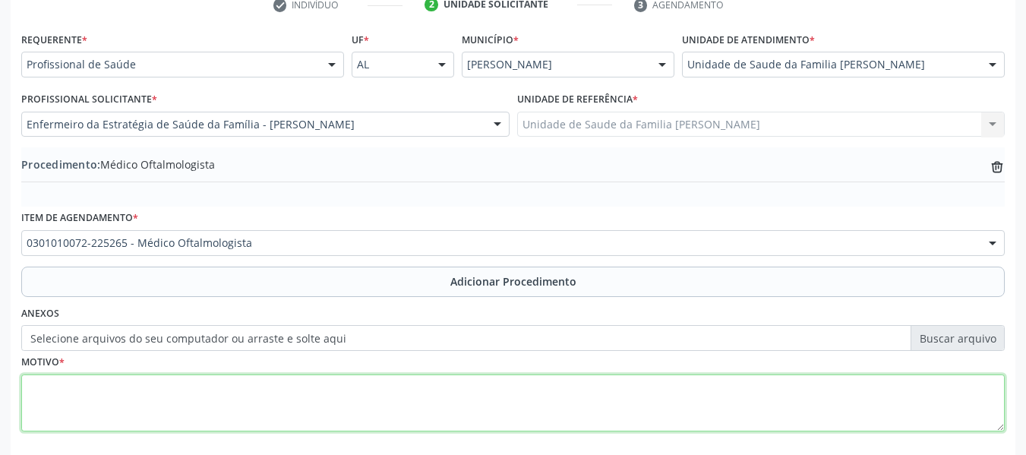
click at [131, 414] on textarea at bounding box center [512, 403] width 983 height 58
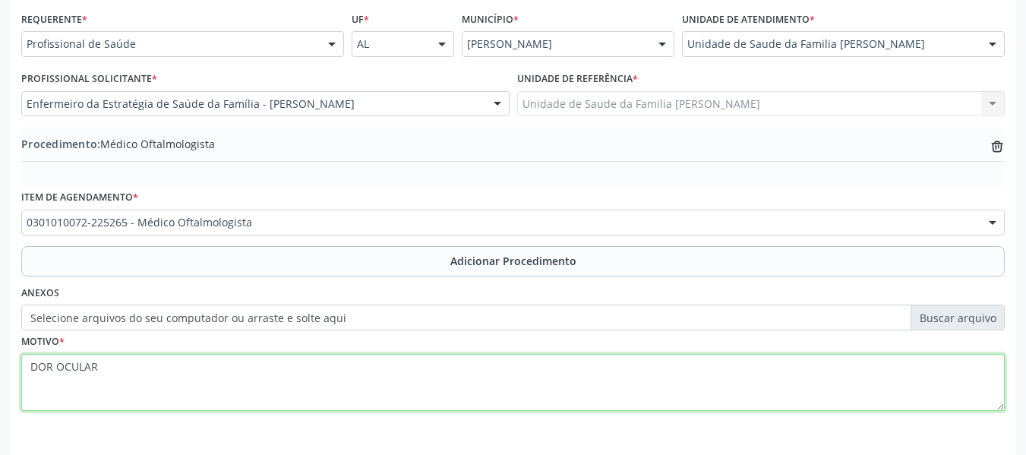
scroll to position [399, 0]
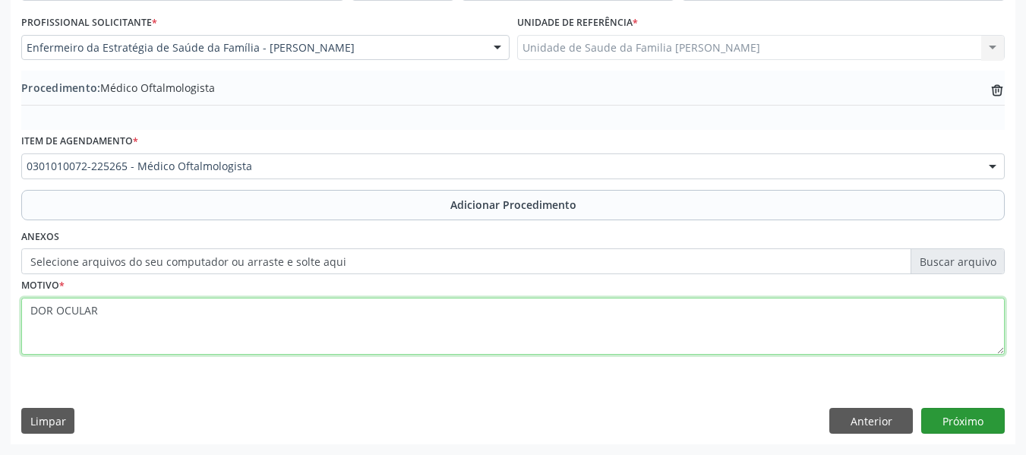
type textarea "DOR OCULAR"
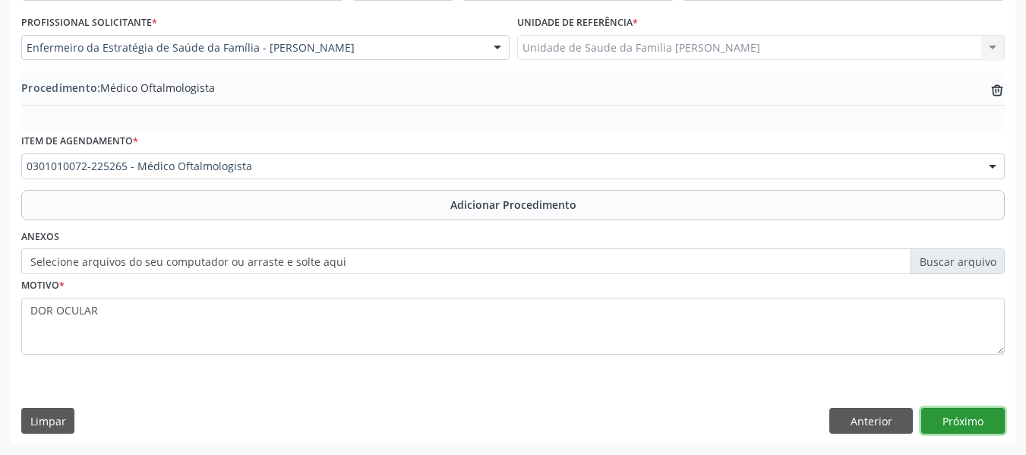
click at [960, 425] on button "Próximo" at bounding box center [962, 421] width 83 height 26
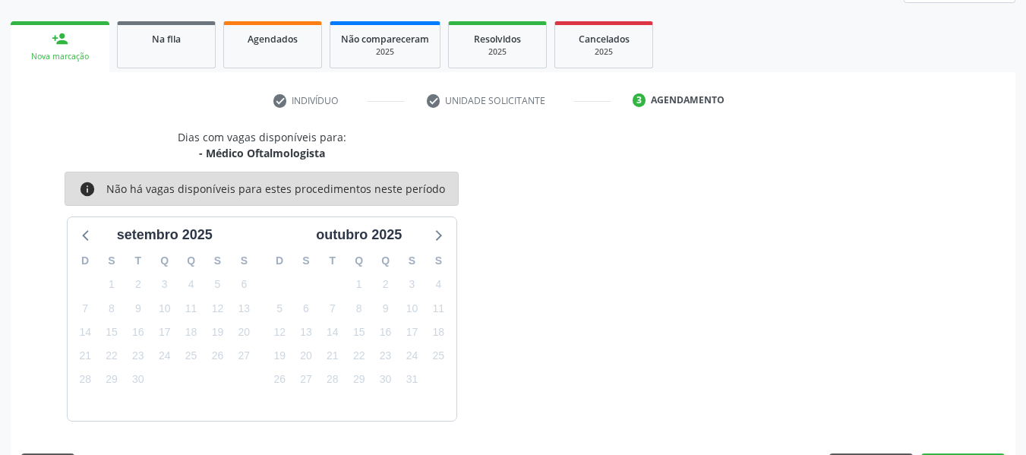
scroll to position [272, 0]
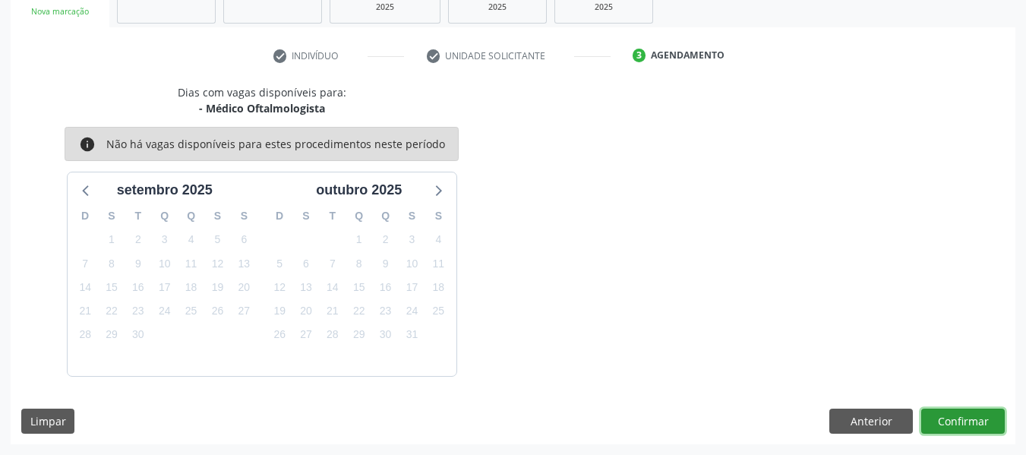
click at [960, 425] on button "Confirmar" at bounding box center [962, 421] width 83 height 26
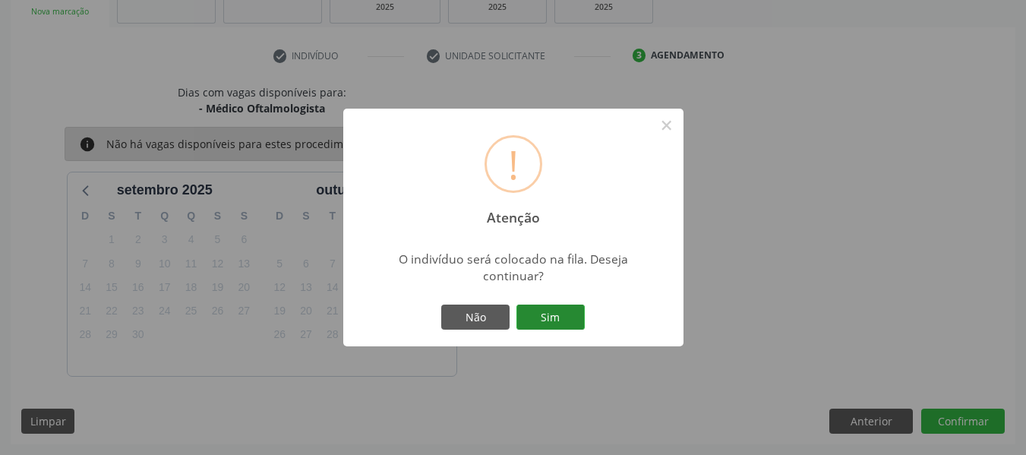
click at [558, 315] on button "Sim" at bounding box center [550, 317] width 68 height 26
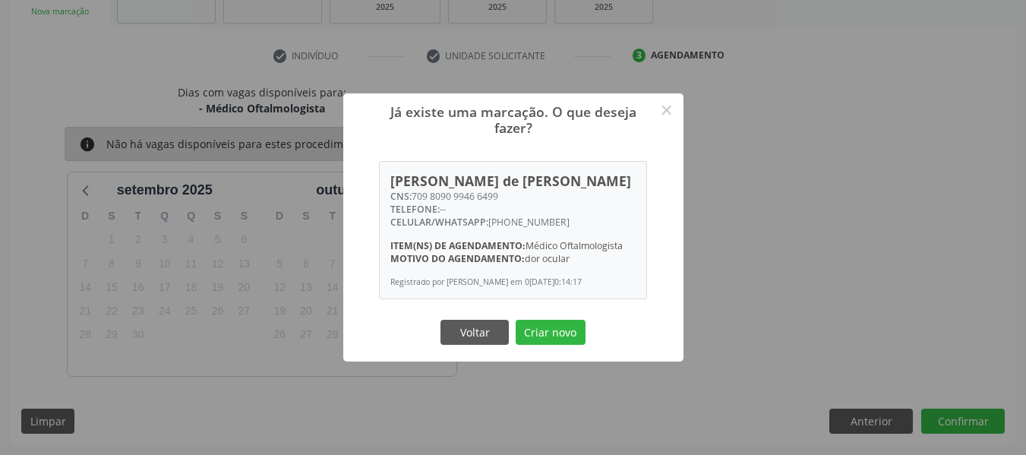
click at [550, 336] on button "Criar novo" at bounding box center [550, 333] width 70 height 26
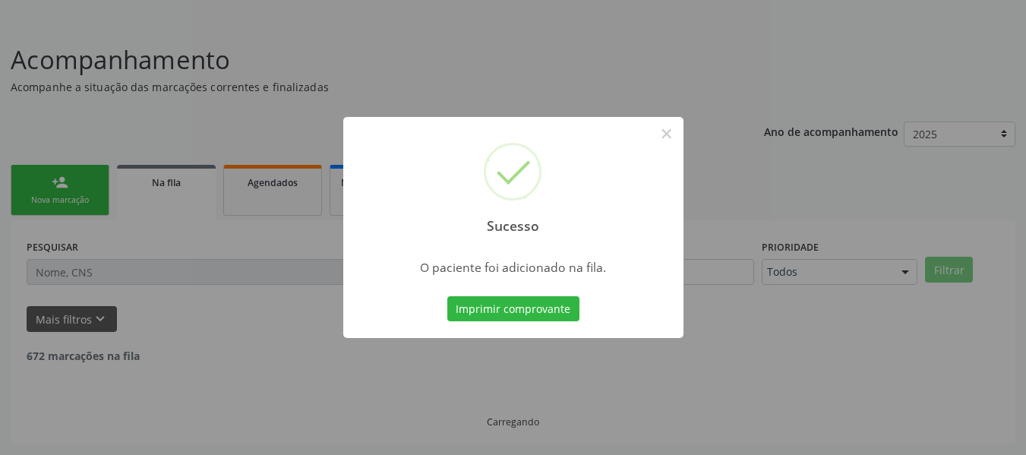
scroll to position [68, 0]
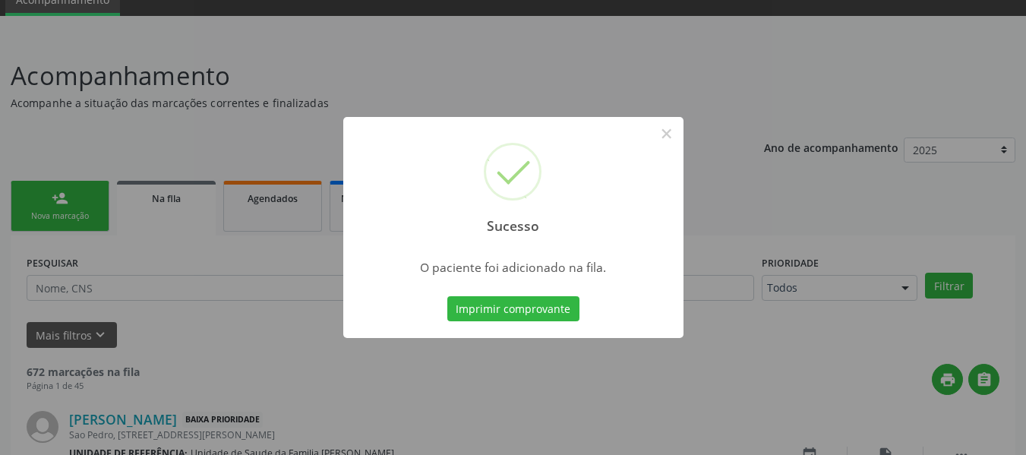
click at [43, 193] on div "Sucesso × O paciente foi adicionado na fila. Imprimir comprovante Cancel" at bounding box center [513, 227] width 1026 height 455
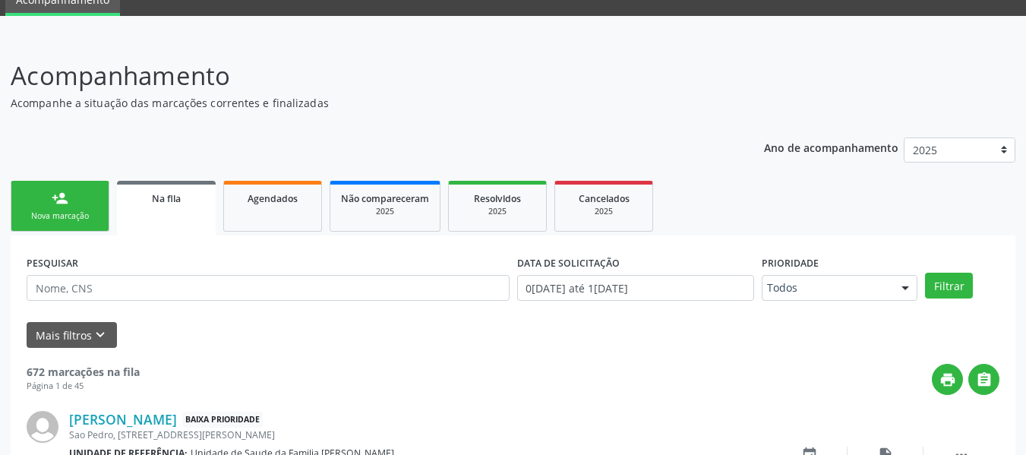
click at [47, 211] on div "Nova marcação" at bounding box center [60, 215] width 76 height 11
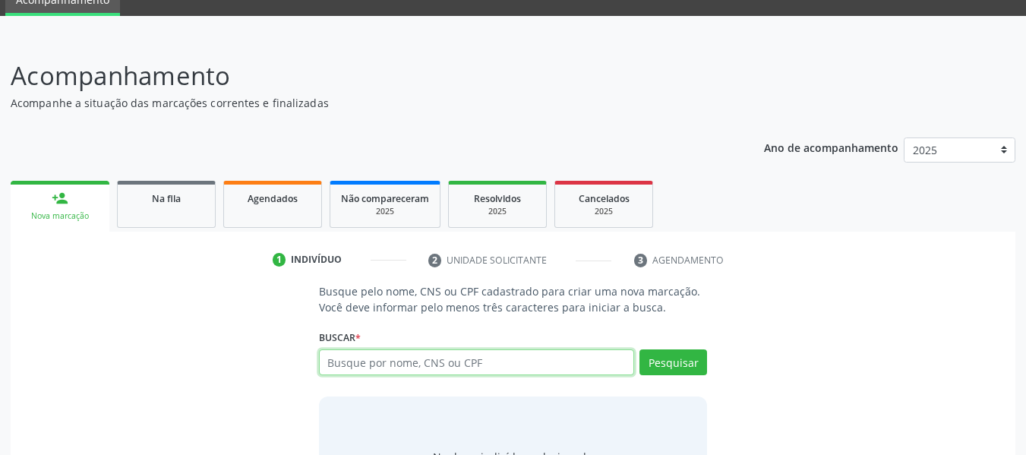
click at [348, 366] on input "text" at bounding box center [477, 362] width 316 height 26
type input "701003849850792"
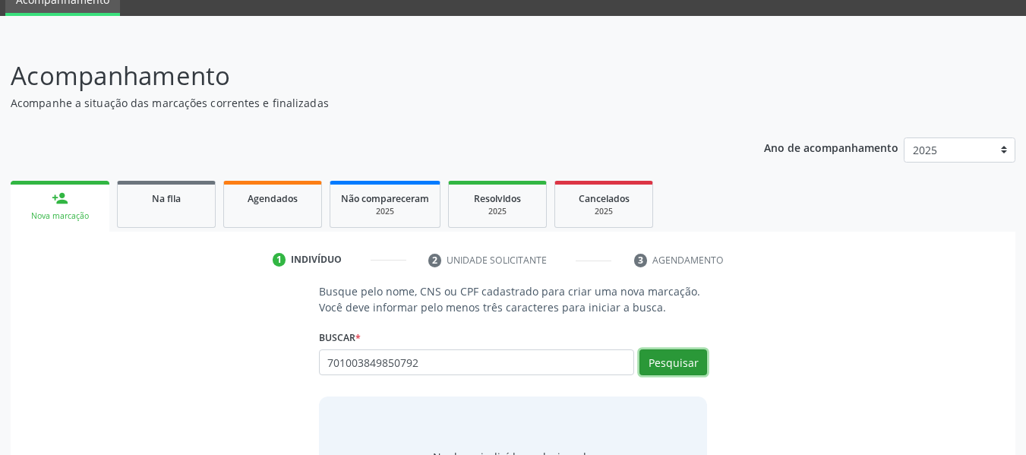
click at [671, 366] on button "Pesquisar" at bounding box center [673, 362] width 68 height 26
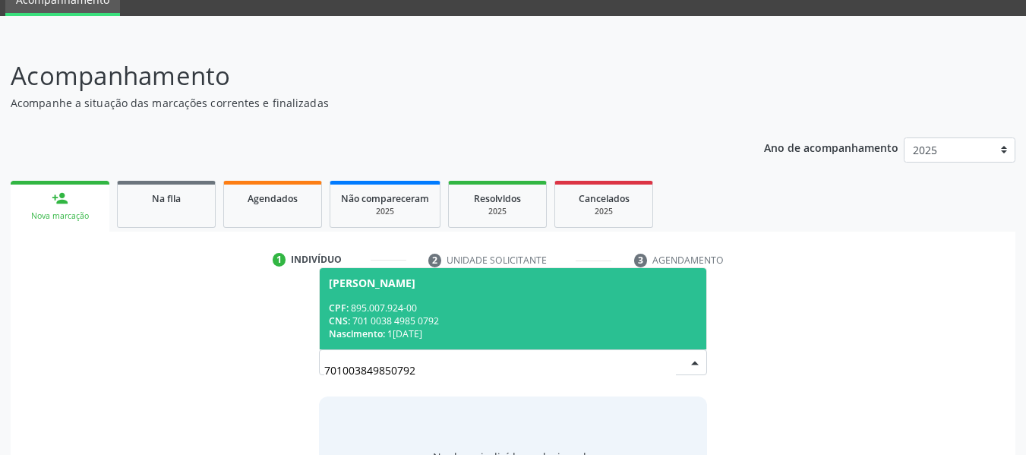
click at [417, 314] on div "CNS: 701 0038 4985 0792" at bounding box center [513, 320] width 369 height 13
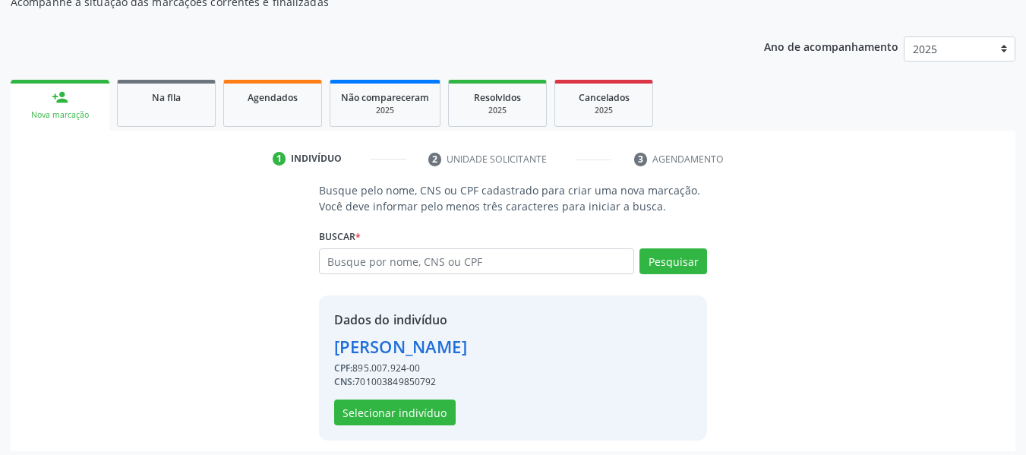
scroll to position [175, 0]
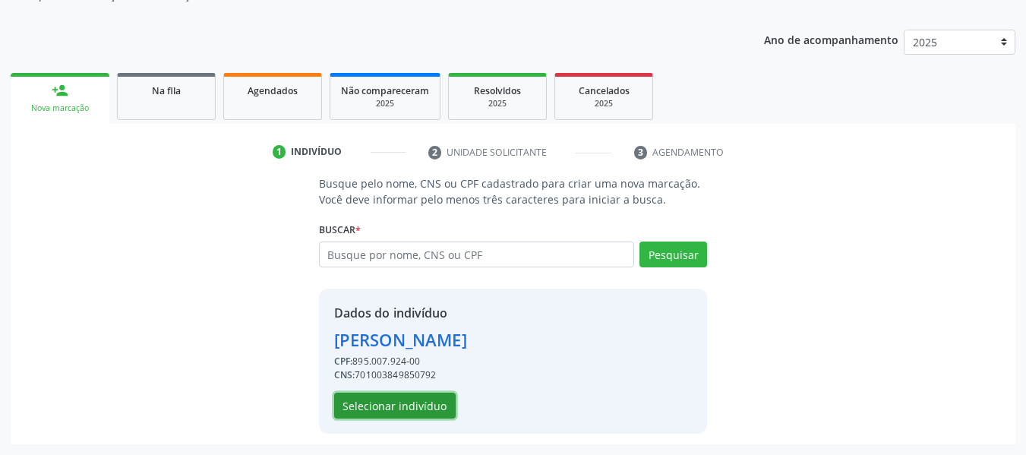
click at [398, 403] on button "Selecionar indivíduo" at bounding box center [394, 405] width 121 height 26
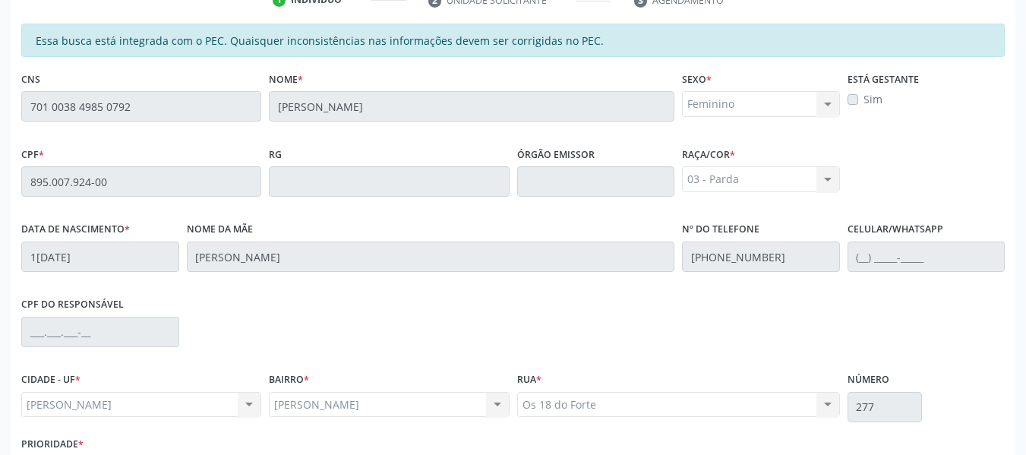
scroll to position [433, 0]
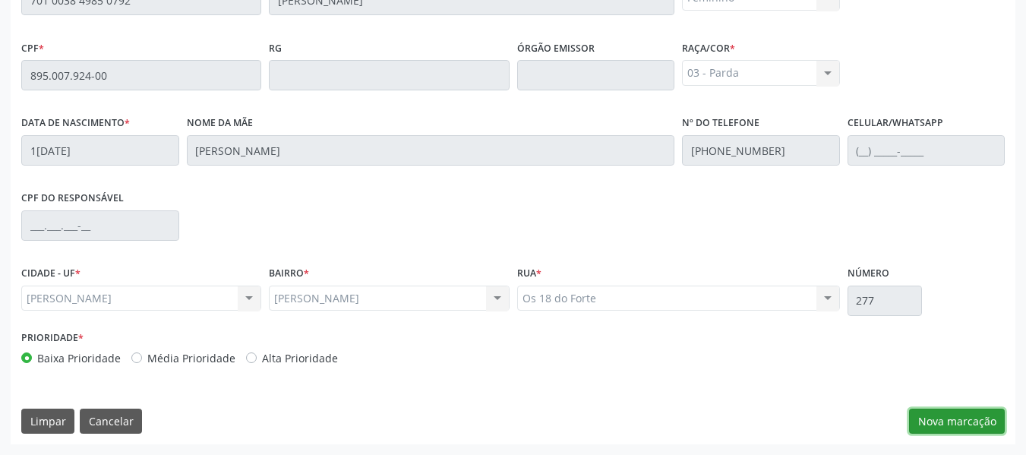
click at [976, 421] on button "Nova marcação" at bounding box center [957, 421] width 96 height 26
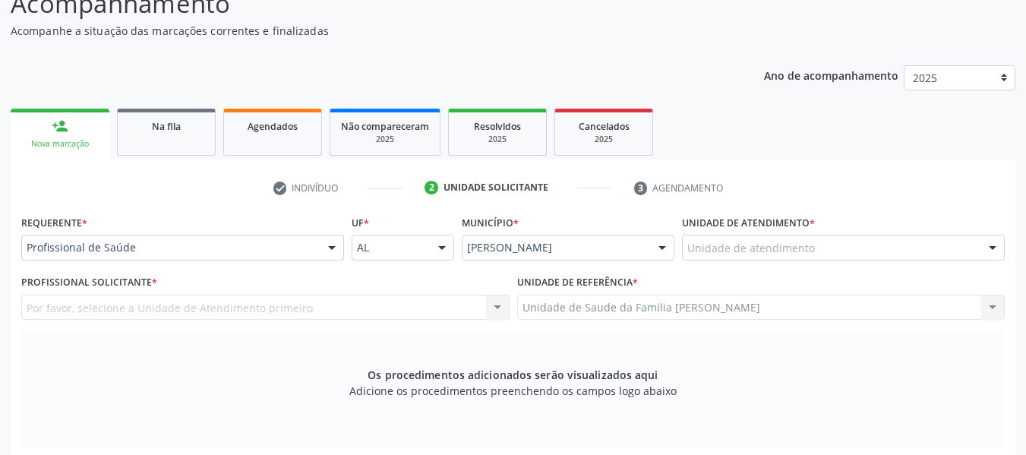
scroll to position [130, 0]
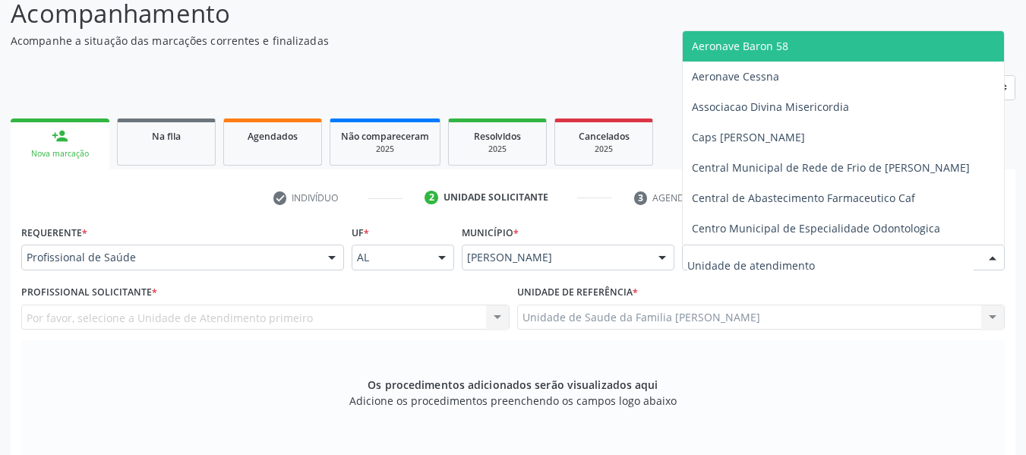
click at [947, 257] on div at bounding box center [843, 257] width 323 height 26
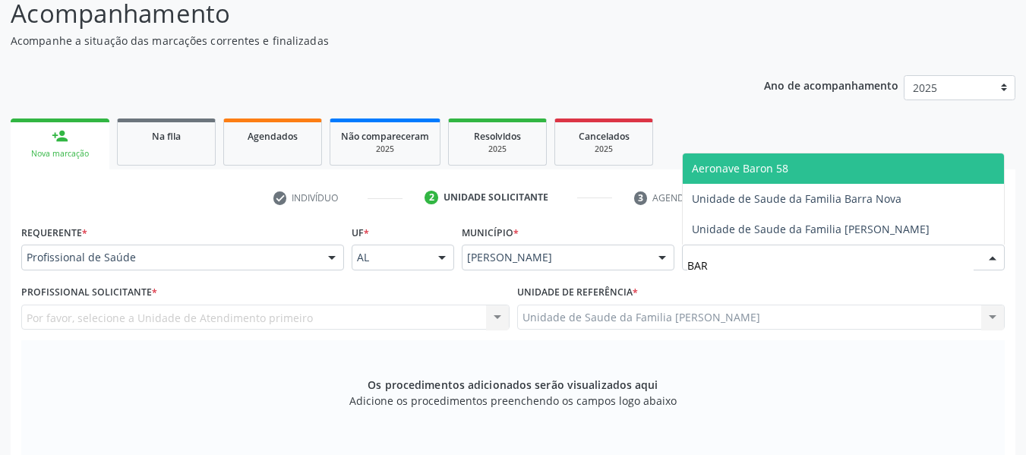
type input "BARR"
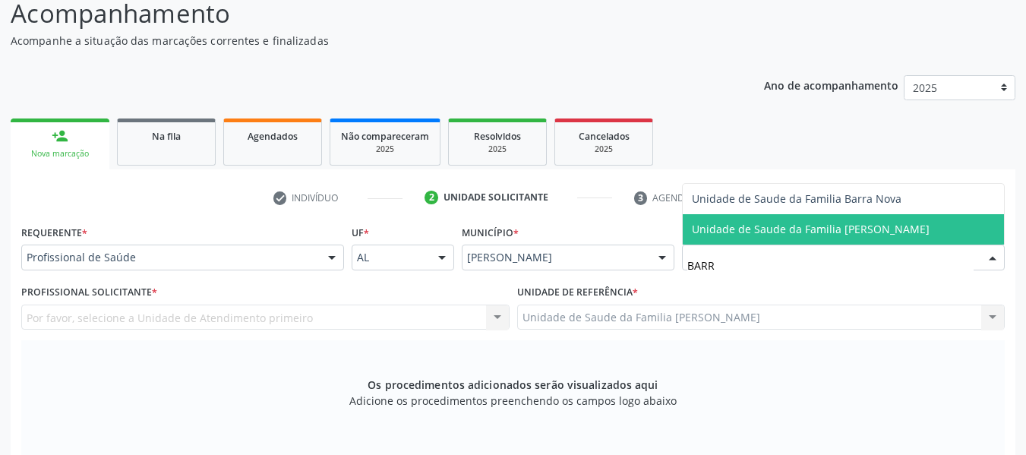
click at [883, 227] on span "Unidade de Saude da Familia [PERSON_NAME]" at bounding box center [811, 229] width 238 height 14
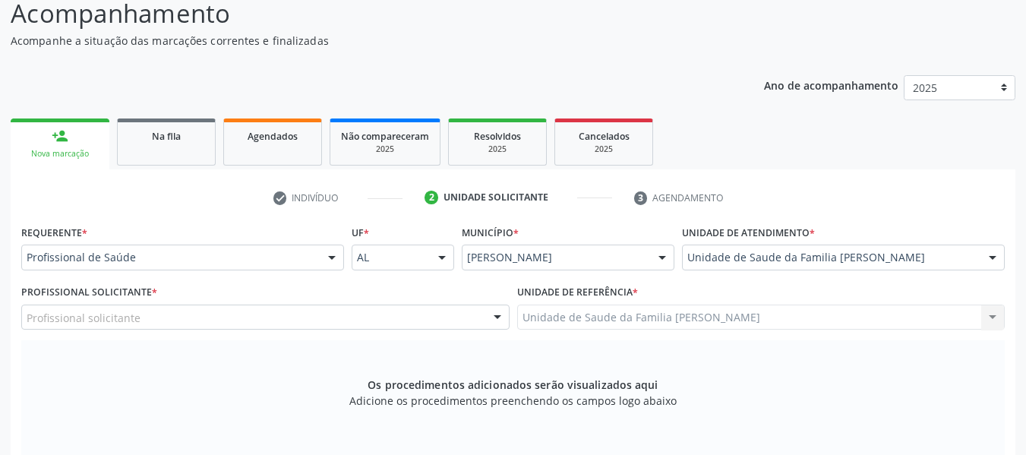
click at [497, 317] on div at bounding box center [497, 318] width 23 height 26
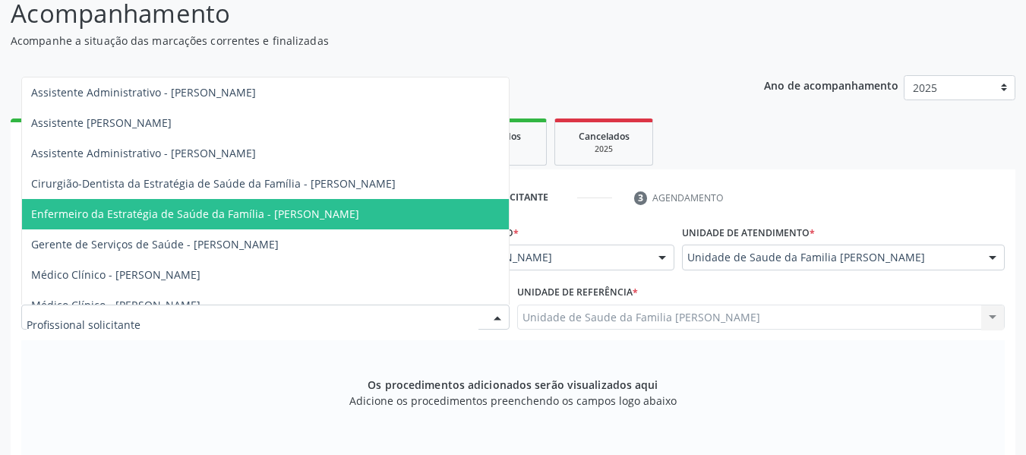
click at [359, 213] on span "Enfermeiro da Estratégia de Saúde da Família - Luanne Dantas da Silva Omena" at bounding box center [195, 213] width 328 height 14
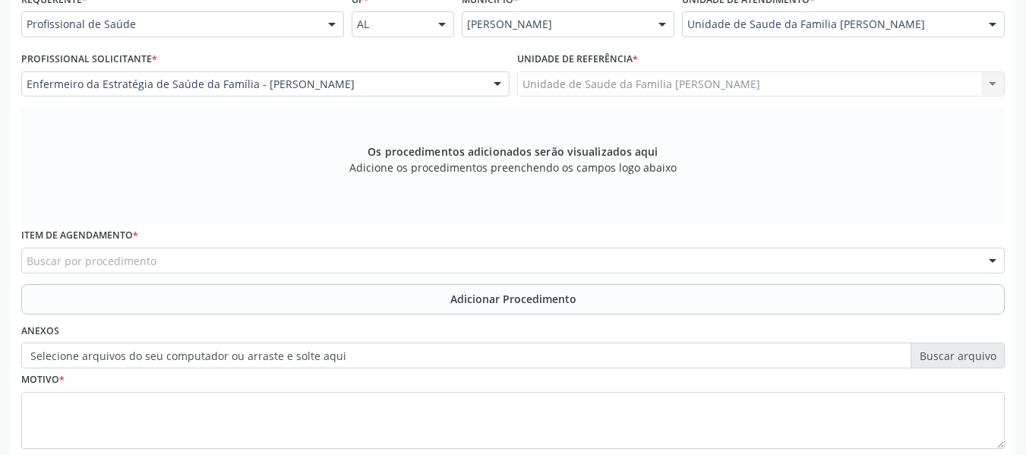
scroll to position [413, 0]
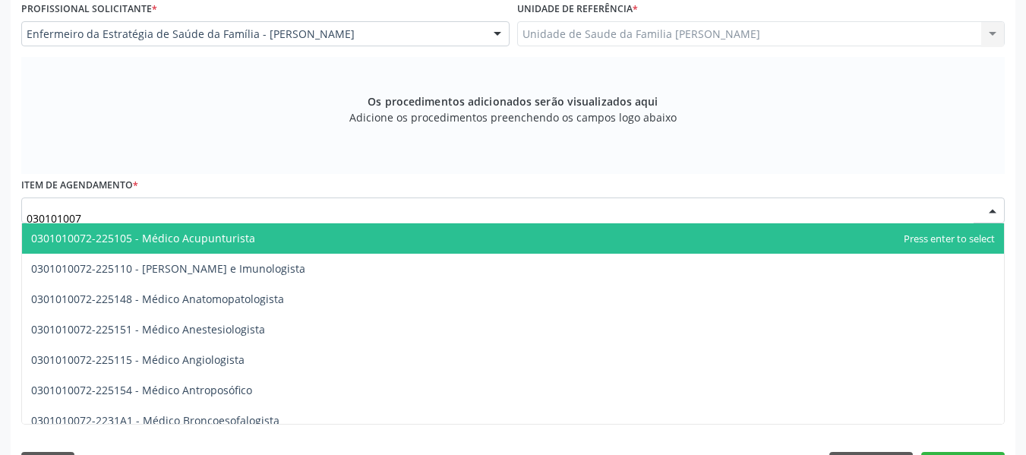
type input "0301010072"
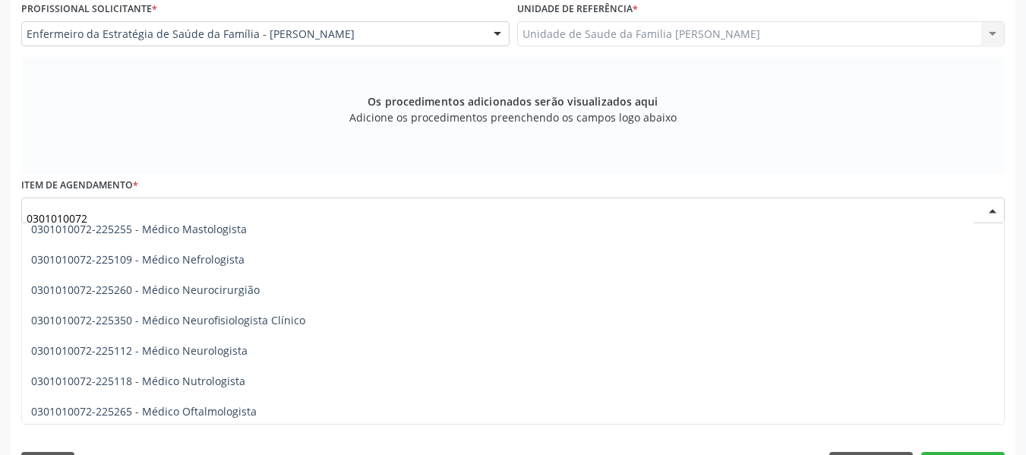
scroll to position [1133, 0]
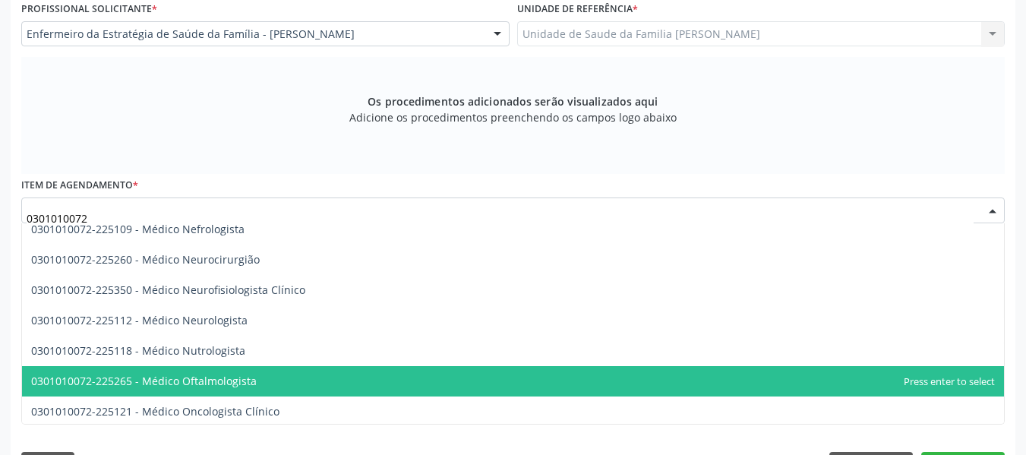
click at [255, 376] on span "0301010072-225265 - Médico Oftalmologista" at bounding box center [512, 381] width 981 height 30
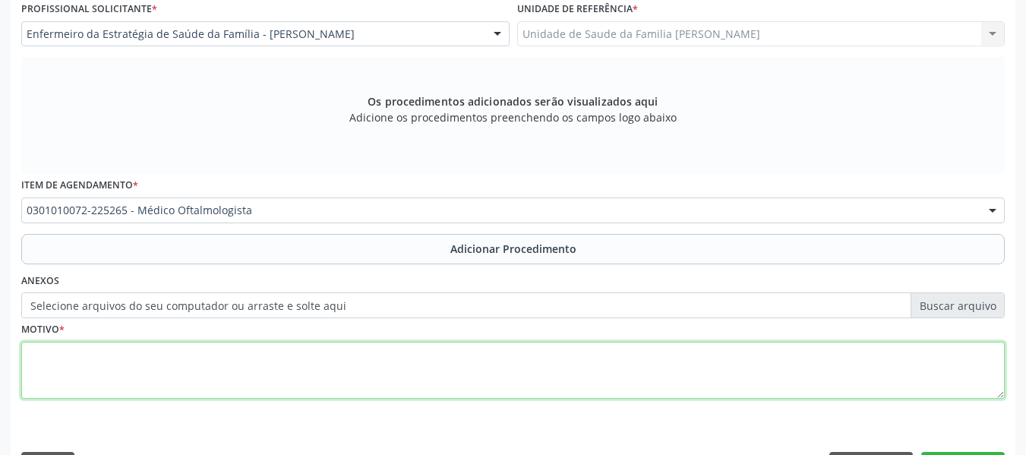
click at [111, 373] on textarea at bounding box center [512, 371] width 983 height 58
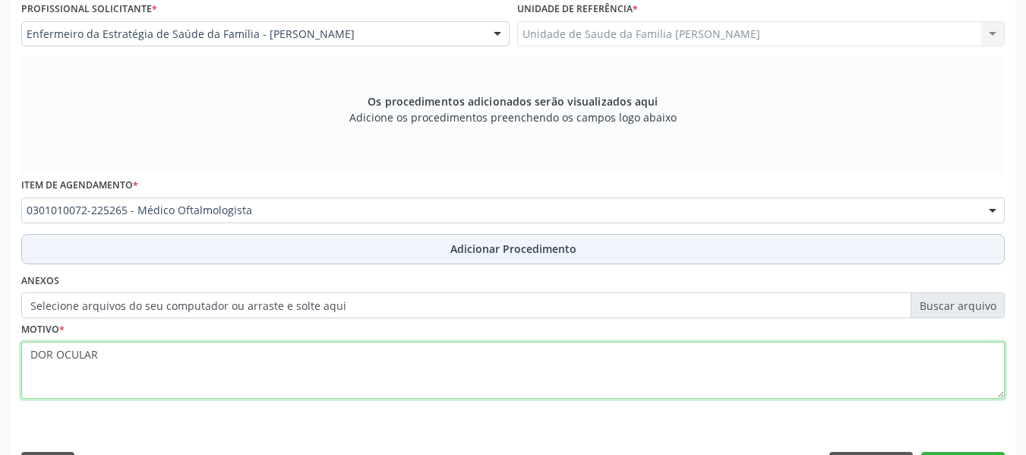
type textarea "DOR OCULAR"
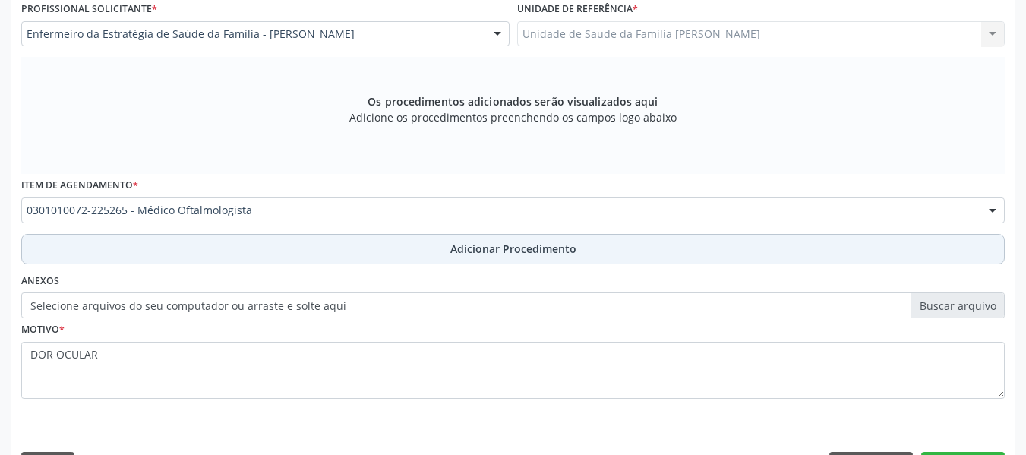
click at [502, 249] on span "Adicionar Procedimento" at bounding box center [513, 249] width 126 height 16
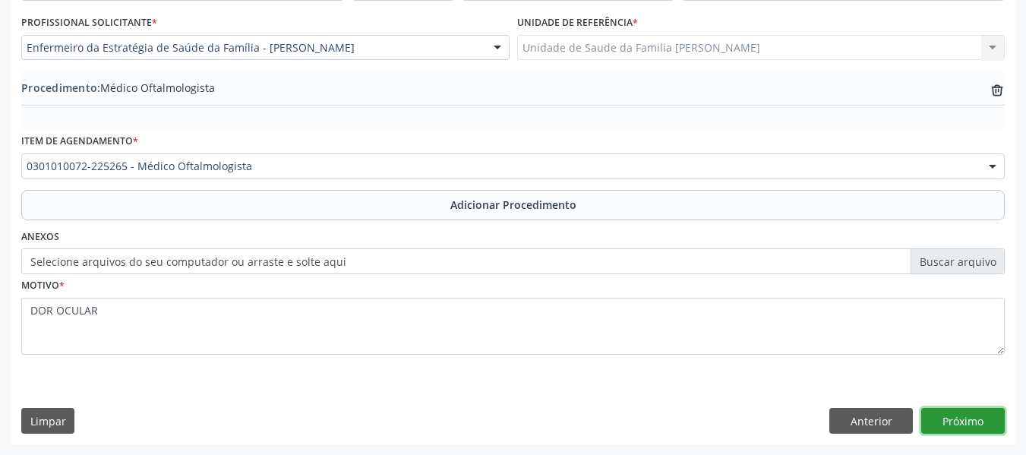
click at [961, 419] on button "Próximo" at bounding box center [962, 421] width 83 height 26
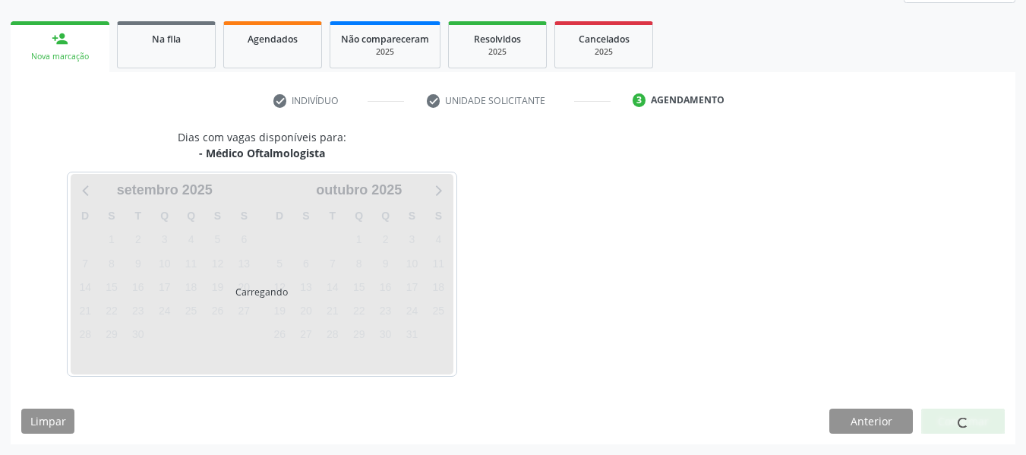
scroll to position [272, 0]
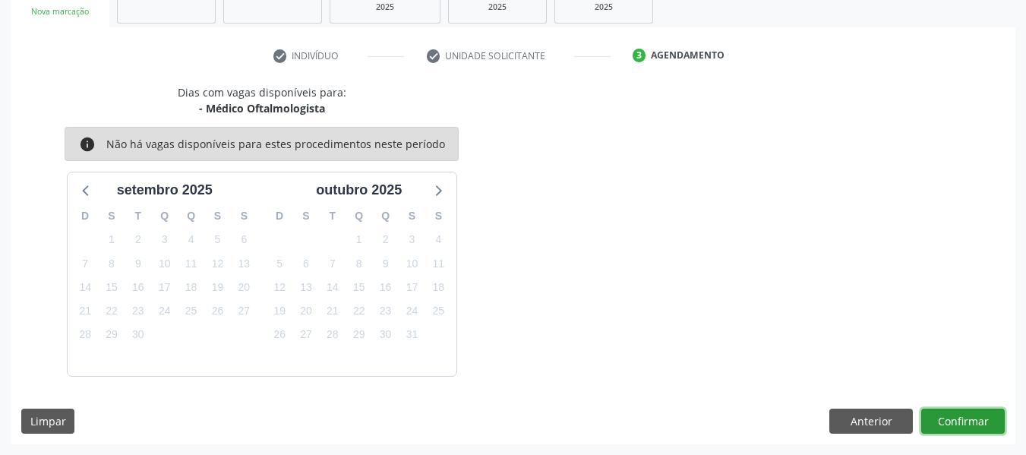
click at [970, 422] on button "Confirmar" at bounding box center [962, 421] width 83 height 26
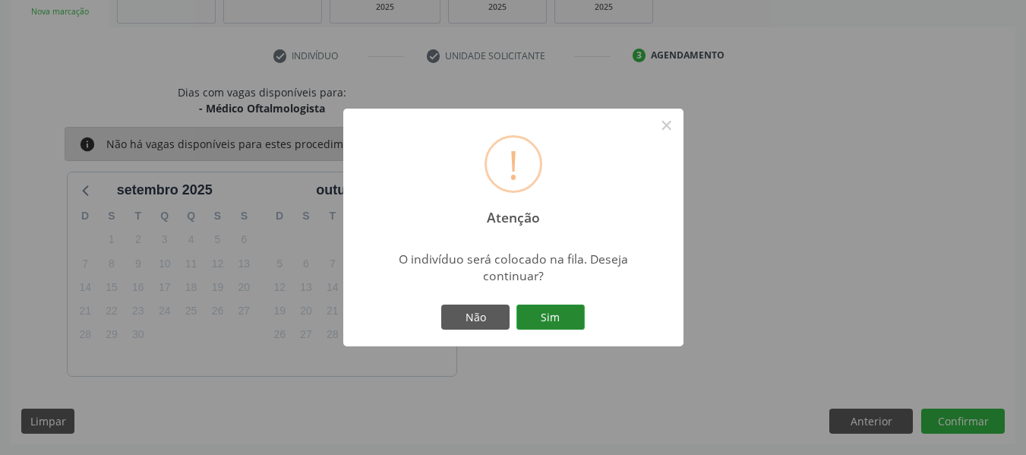
click at [549, 314] on button "Sim" at bounding box center [550, 317] width 68 height 26
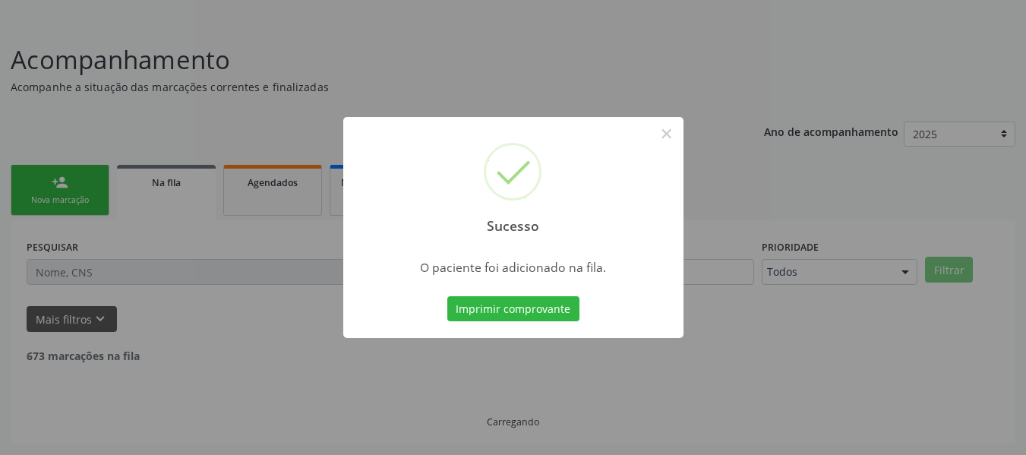
scroll to position [68, 0]
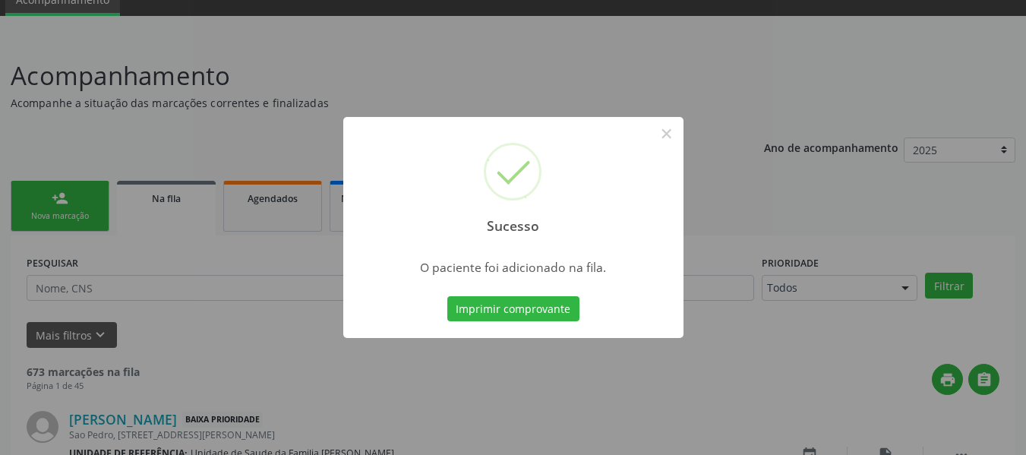
click at [48, 190] on div "Sucesso × O paciente foi adicionado na fila. Imprimir comprovante Cancel" at bounding box center [513, 227] width 1026 height 455
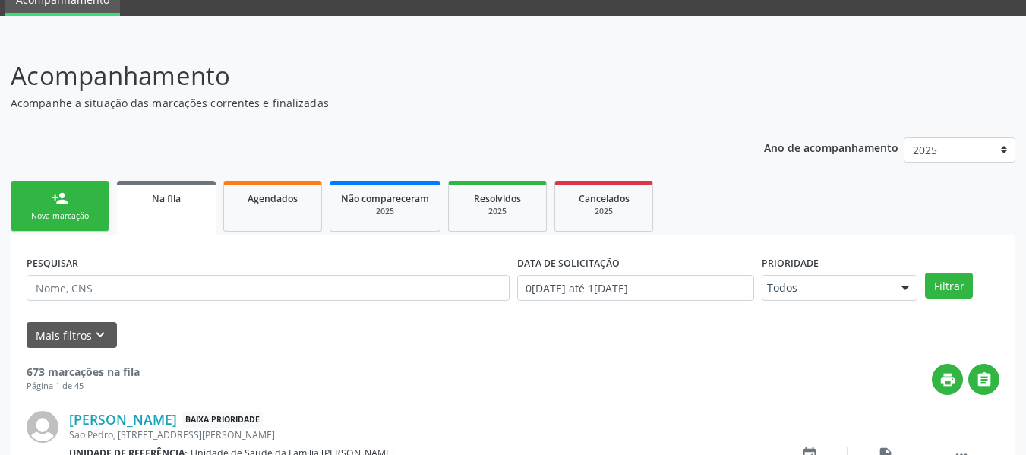
click at [52, 190] on div "person_add" at bounding box center [60, 198] width 17 height 17
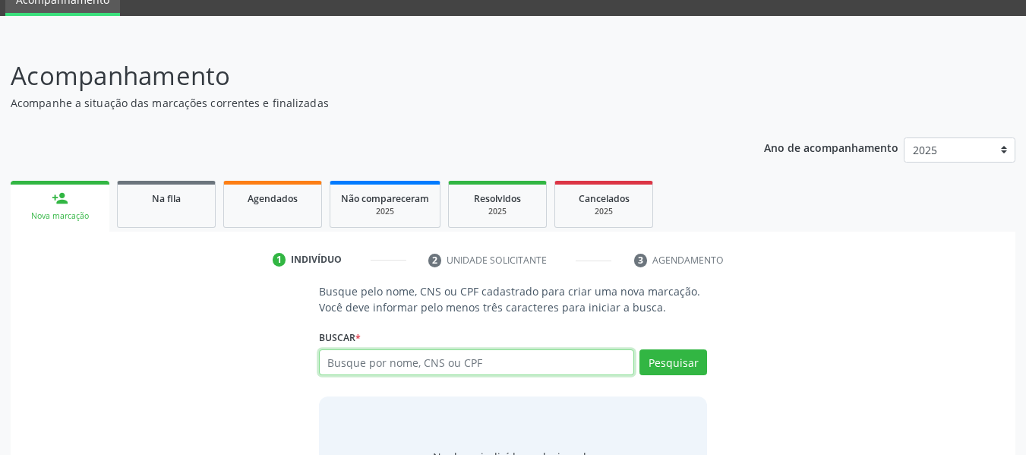
click at [358, 364] on input "text" at bounding box center [477, 362] width 316 height 26
type input "700008904460403"
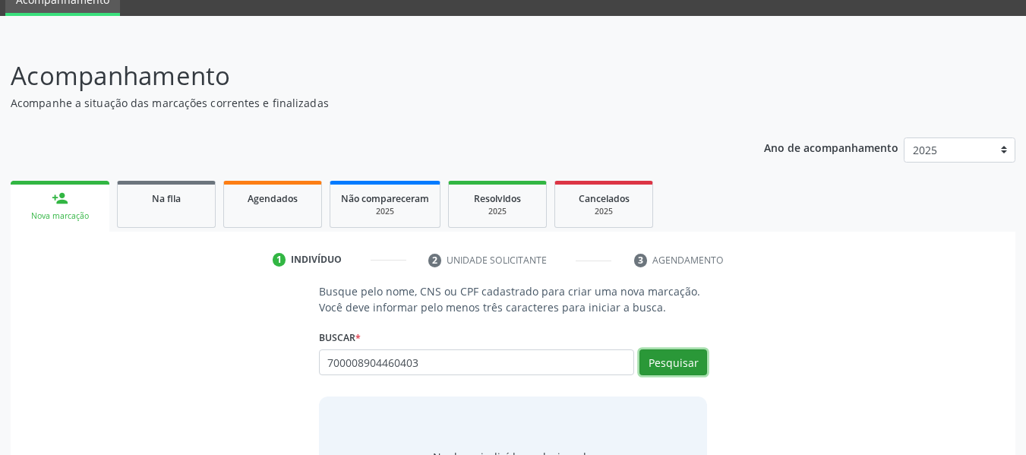
click at [676, 367] on button "Pesquisar" at bounding box center [673, 362] width 68 height 26
type input "700008904460403"
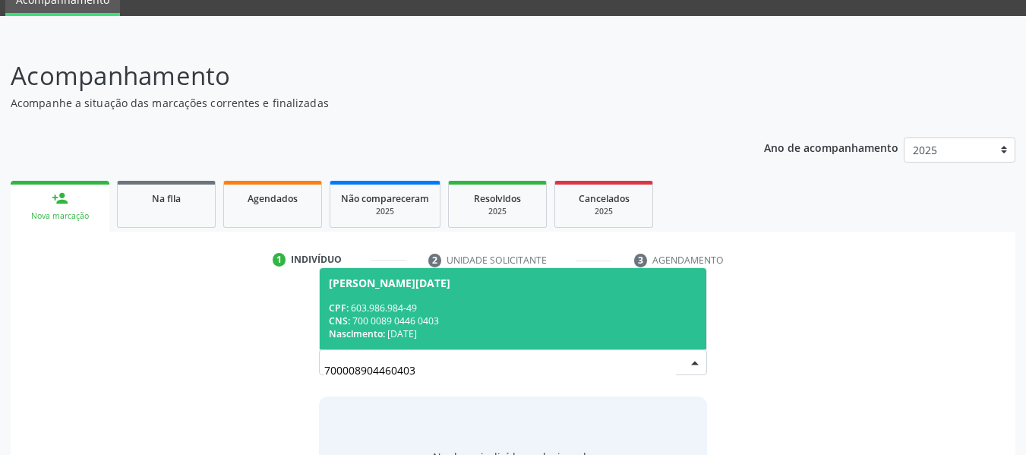
click at [405, 309] on div "CPF: 603.986.984-49" at bounding box center [513, 307] width 369 height 13
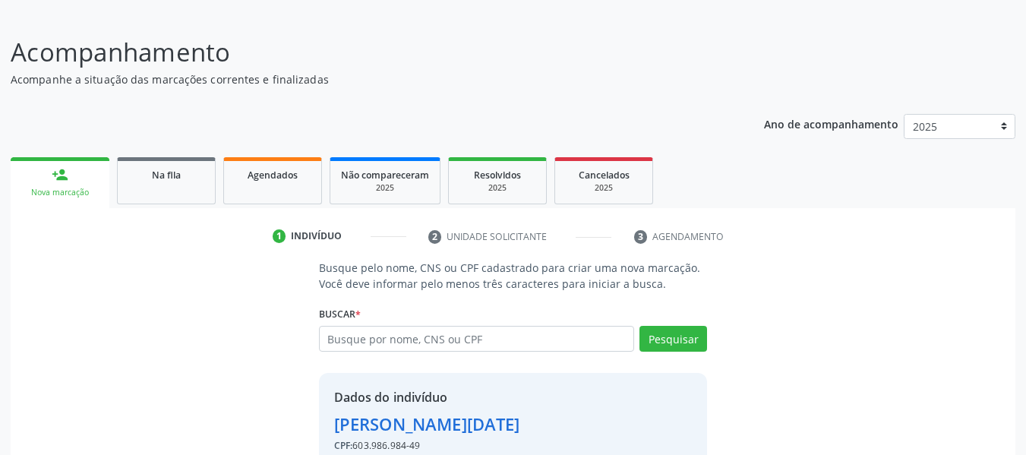
scroll to position [175, 0]
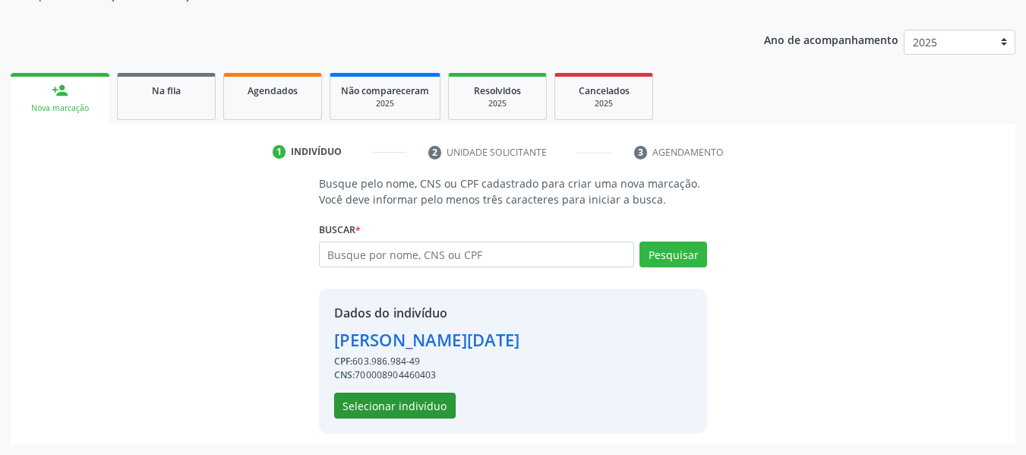
drag, startPoint x: 807, startPoint y: 323, endPoint x: 425, endPoint y: 403, distance: 390.0
click at [425, 403] on div "Busque pelo nome, CNS ou CPF cadastrado para criar uma nova marcação. Você deve…" at bounding box center [512, 303] width 983 height 257
click at [425, 403] on button "Selecionar indivíduo" at bounding box center [394, 405] width 121 height 26
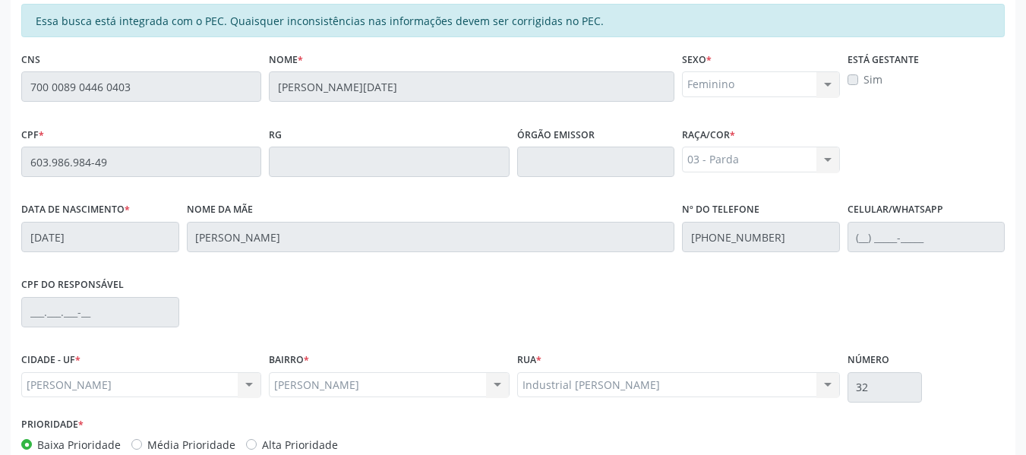
scroll to position [433, 0]
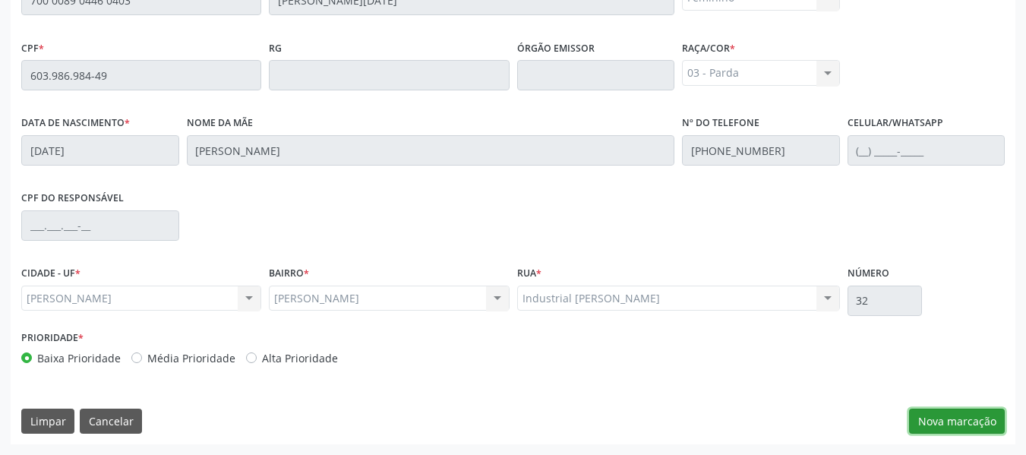
click at [956, 417] on button "Nova marcação" at bounding box center [957, 421] width 96 height 26
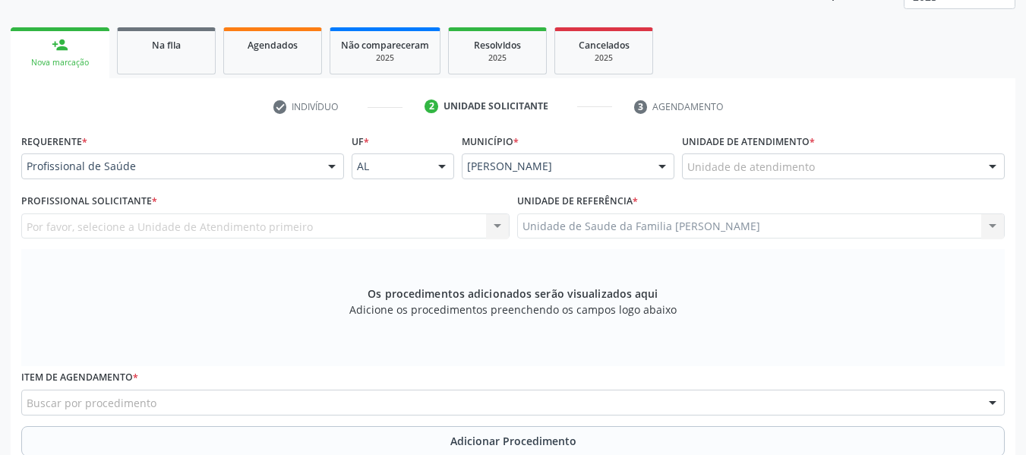
scroll to position [201, 0]
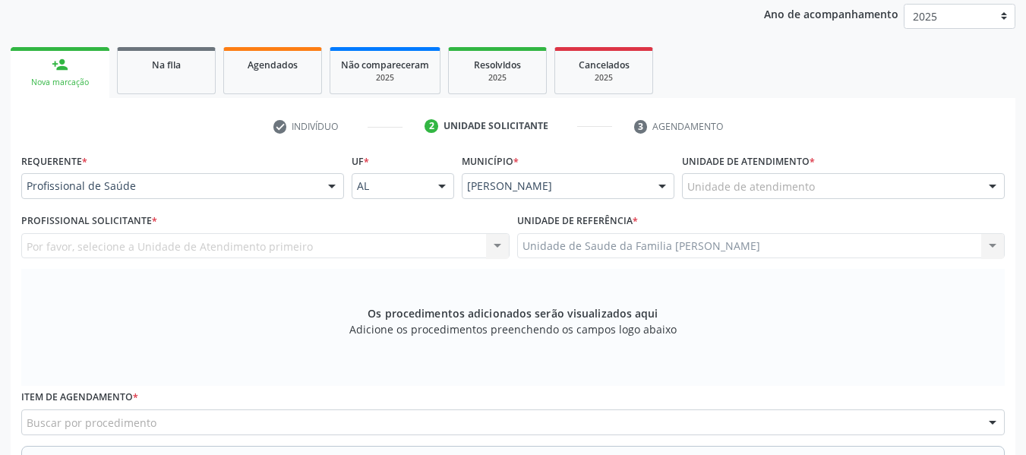
click at [998, 181] on div at bounding box center [992, 187] width 23 height 26
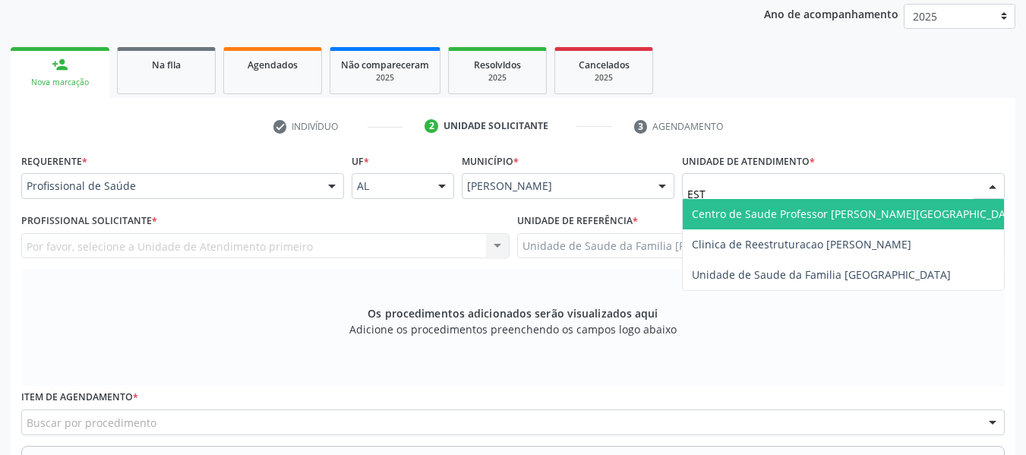
type input "ESTA"
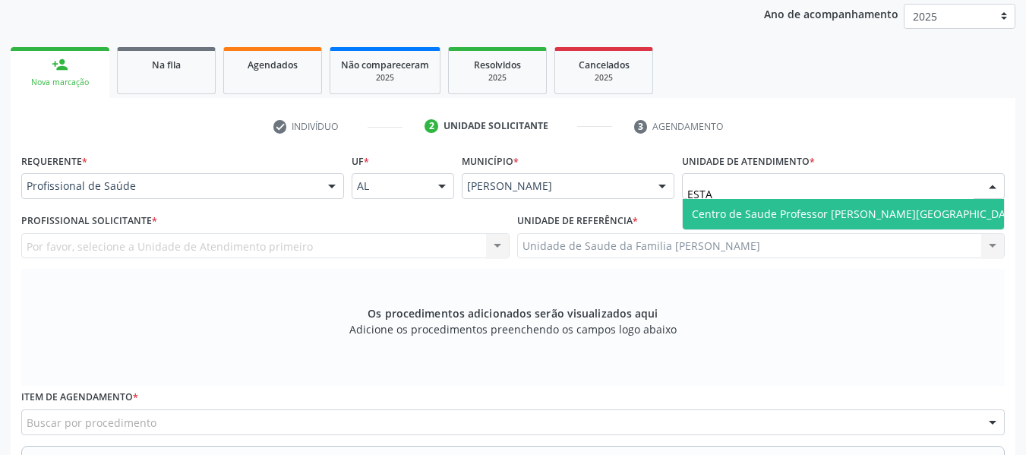
click at [899, 215] on span "Centro de Saude Professor [PERSON_NAME][GEOGRAPHIC_DATA]" at bounding box center [857, 213] width 330 height 14
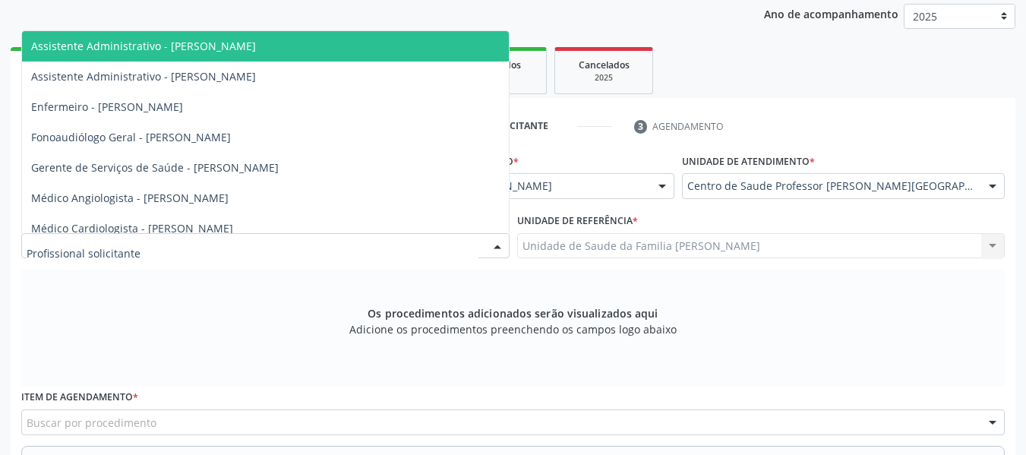
click at [499, 243] on div at bounding box center [497, 247] width 23 height 26
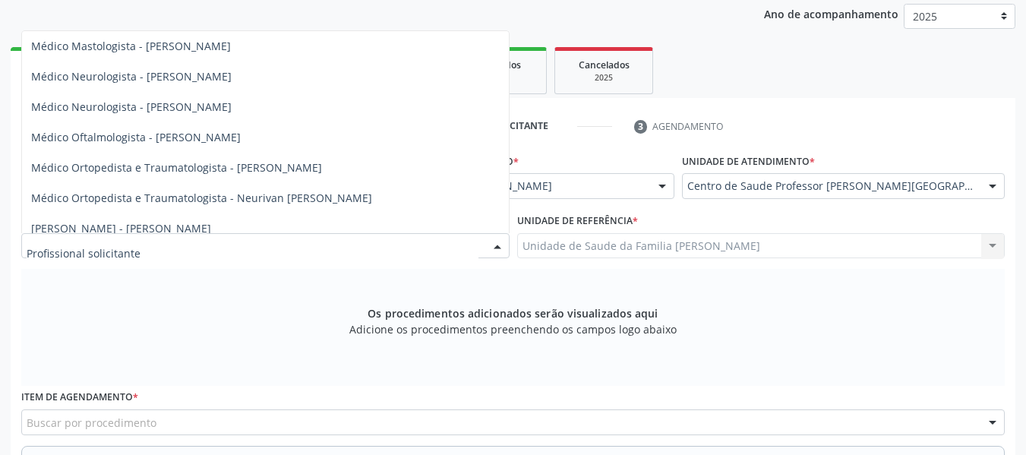
scroll to position [607, 0]
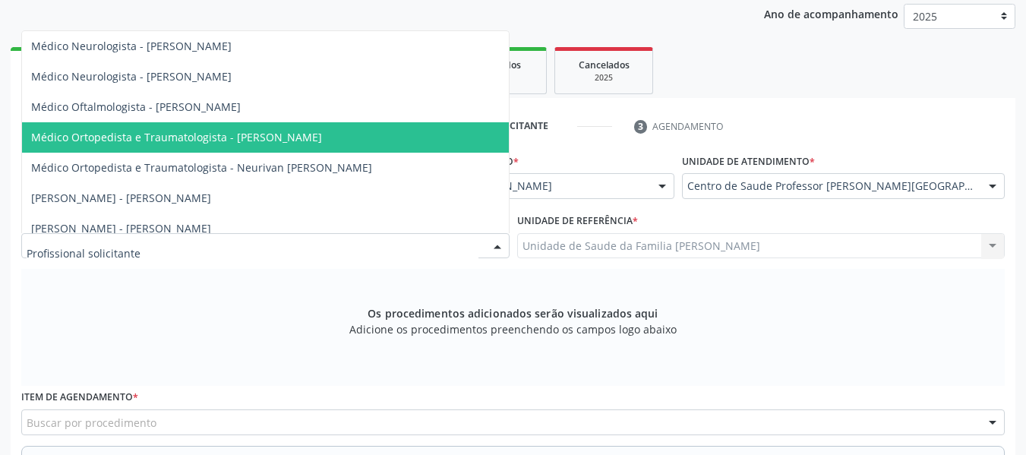
click at [251, 140] on span "Médico Ortopedista e Traumatologista - [PERSON_NAME]" at bounding box center [176, 137] width 291 height 14
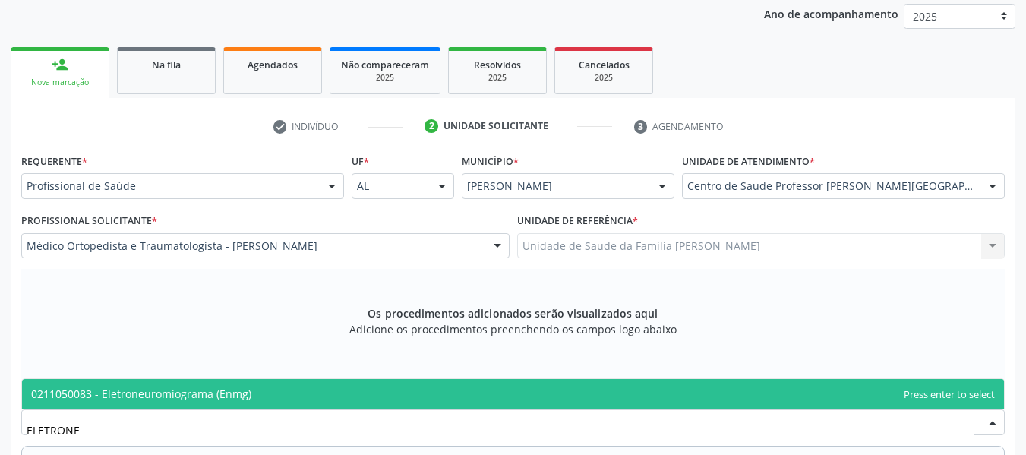
type input "ELETRONEU"
click at [169, 391] on span "0211050083 - Eletroneuromiograma (Enmg)" at bounding box center [141, 393] width 220 height 14
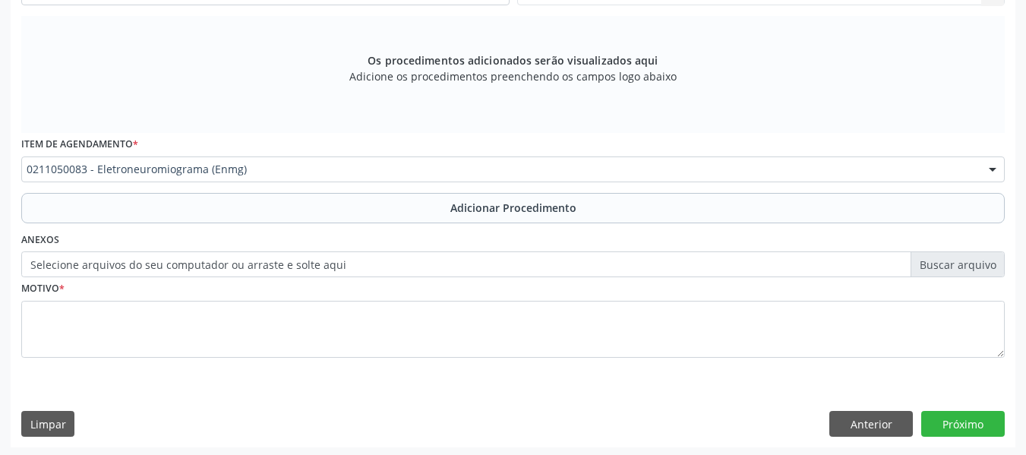
scroll to position [457, 0]
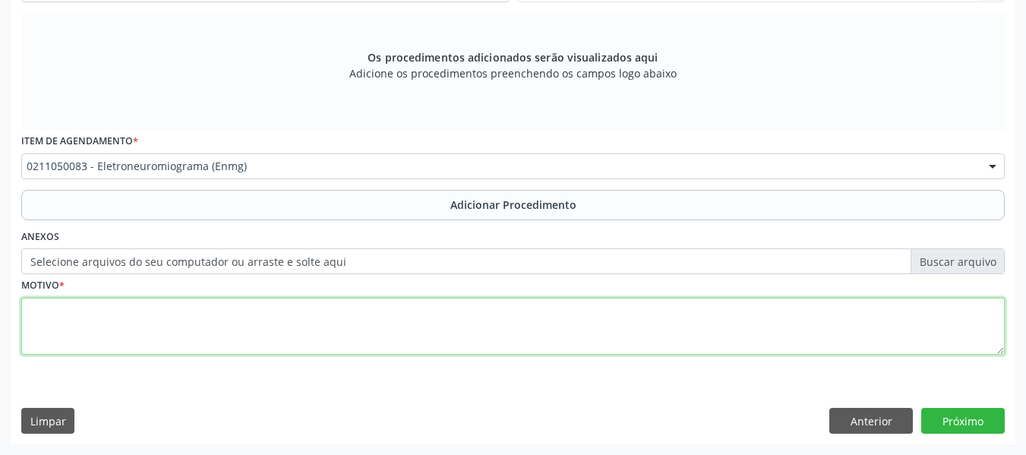
click at [117, 324] on textarea at bounding box center [512, 327] width 983 height 58
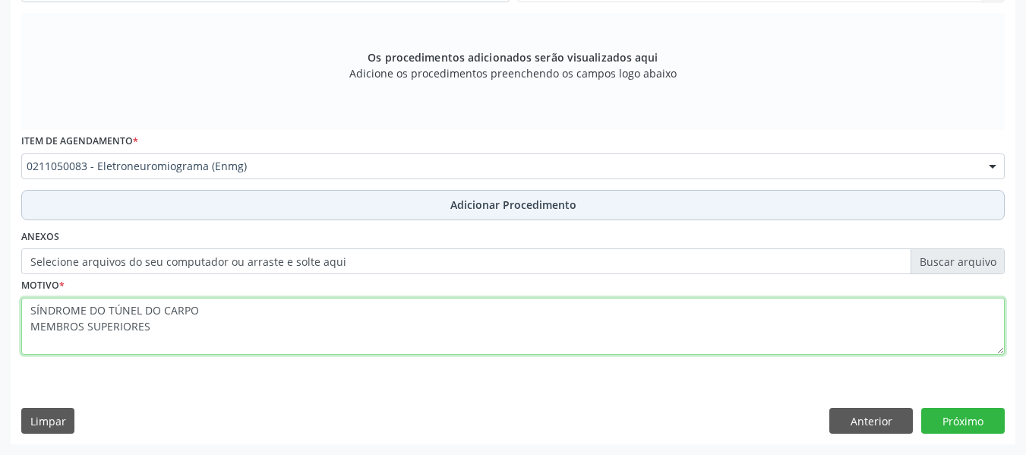
type textarea "SÍNDROME DO TÚNEL DO CARPO MEMBROS SUPERIORES"
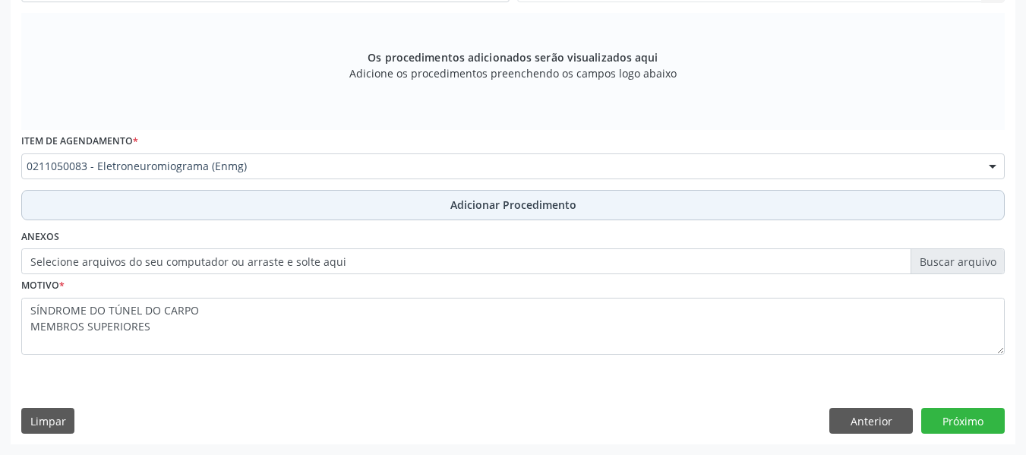
click at [483, 206] on span "Adicionar Procedimento" at bounding box center [513, 205] width 126 height 16
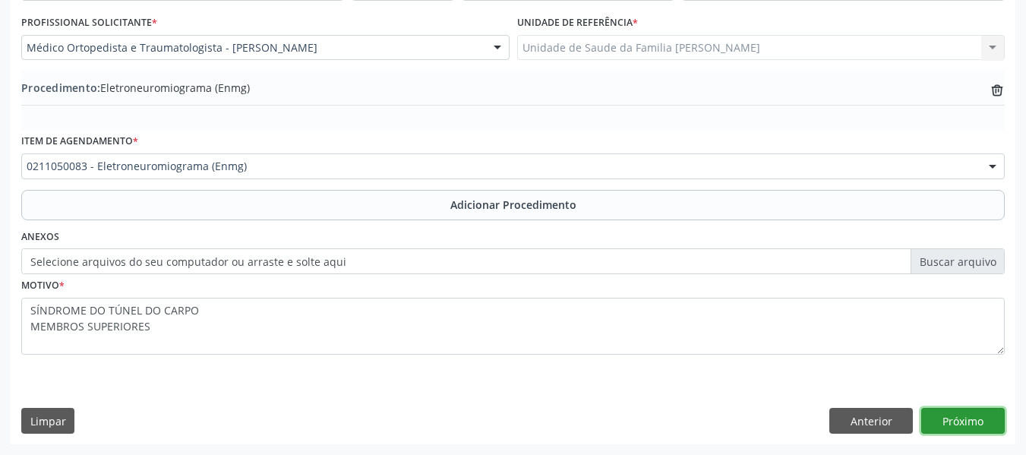
click at [973, 413] on button "Próximo" at bounding box center [962, 421] width 83 height 26
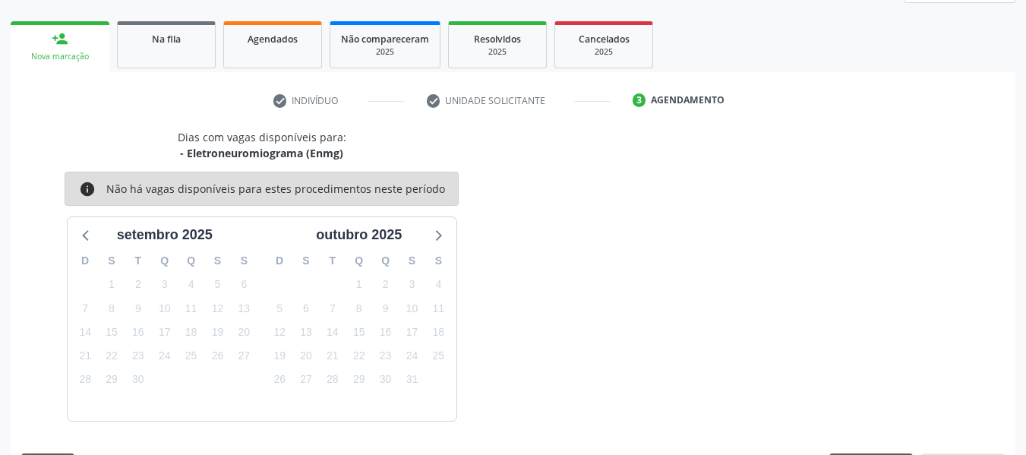
scroll to position [272, 0]
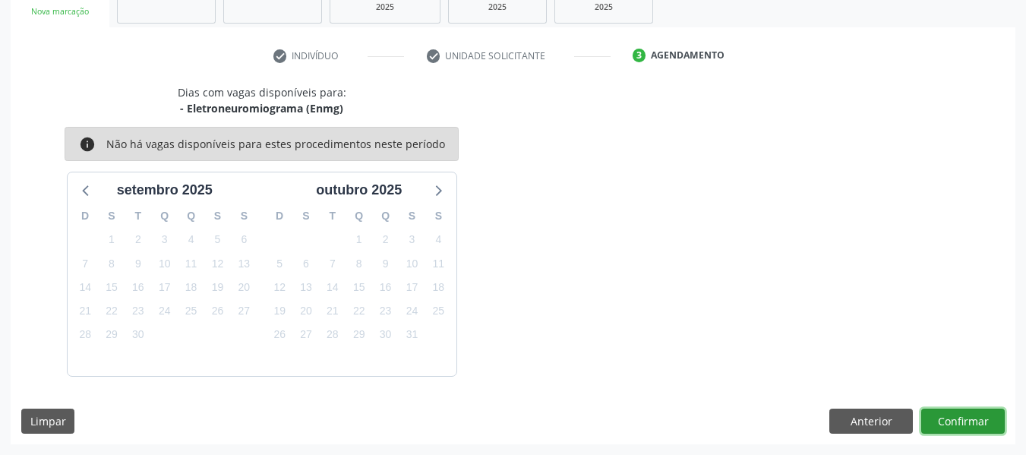
click at [973, 413] on button "Confirmar" at bounding box center [962, 421] width 83 height 26
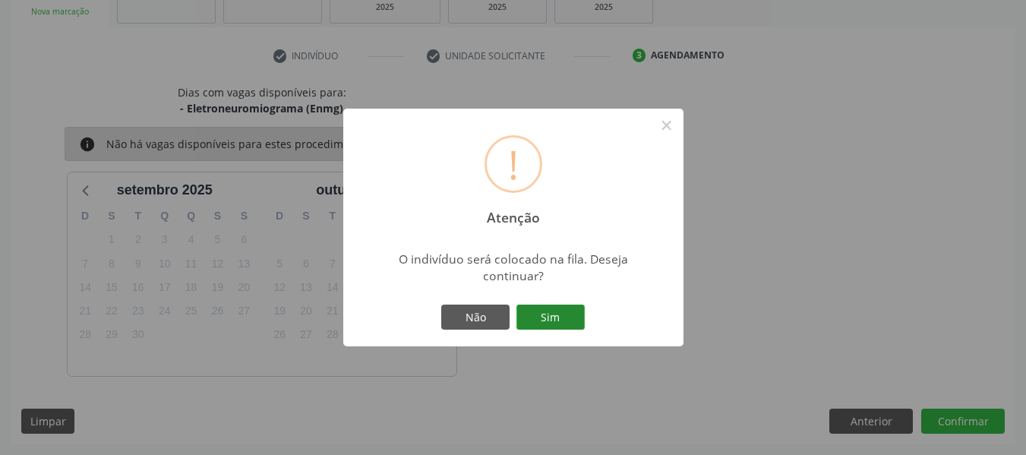
click at [555, 314] on button "Sim" at bounding box center [550, 317] width 68 height 26
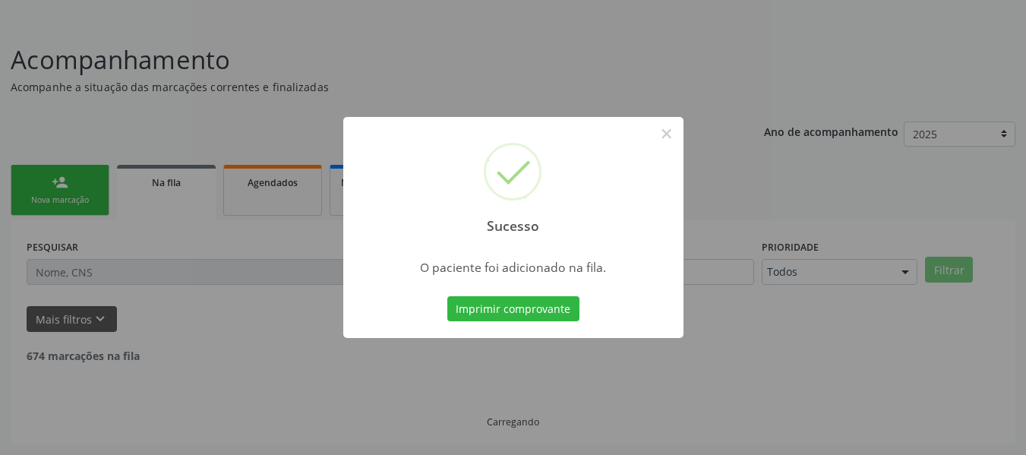
scroll to position [68, 0]
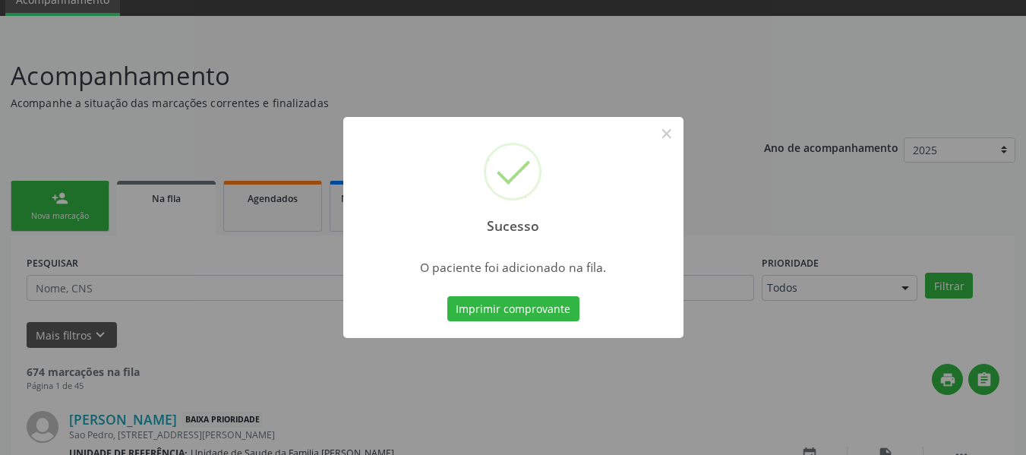
click at [40, 197] on div "Sucesso × O paciente foi adicionado na fila. Imprimir comprovante Cancel" at bounding box center [513, 227] width 1026 height 455
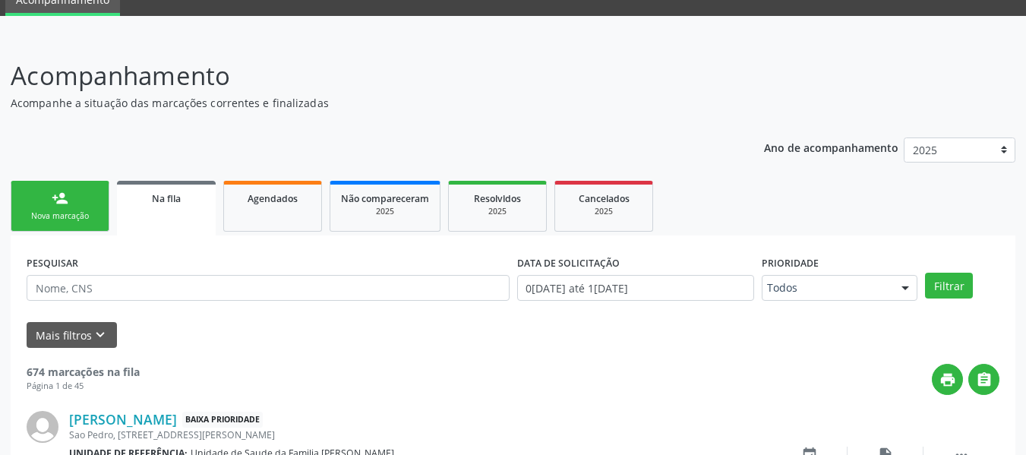
click at [34, 200] on link "person_add Nova marcação" at bounding box center [60, 206] width 99 height 51
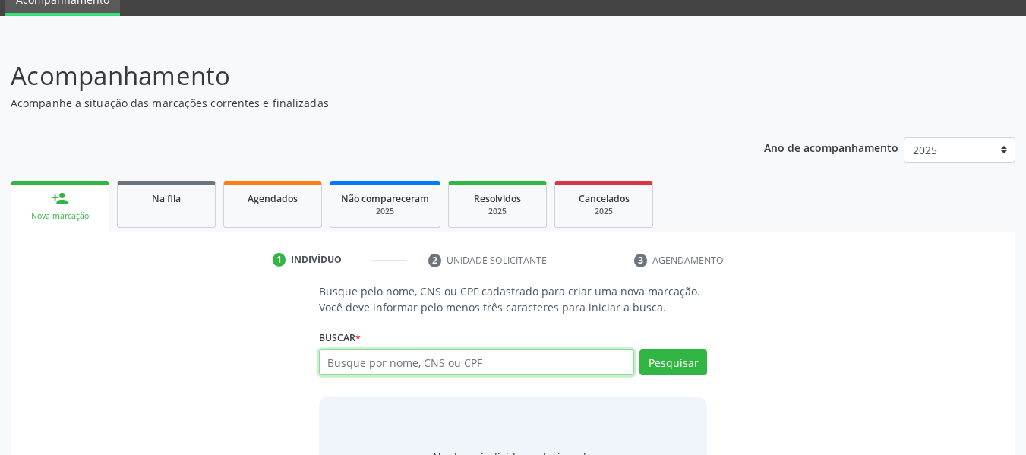
click at [489, 359] on input "text" at bounding box center [477, 362] width 316 height 26
type input "78814502404"
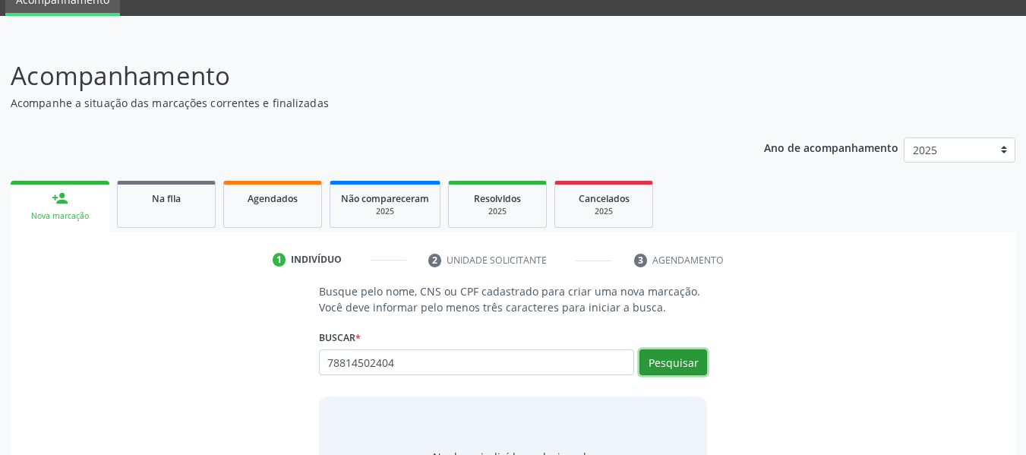
click at [670, 361] on button "Pesquisar" at bounding box center [673, 362] width 68 height 26
type input "78814502404"
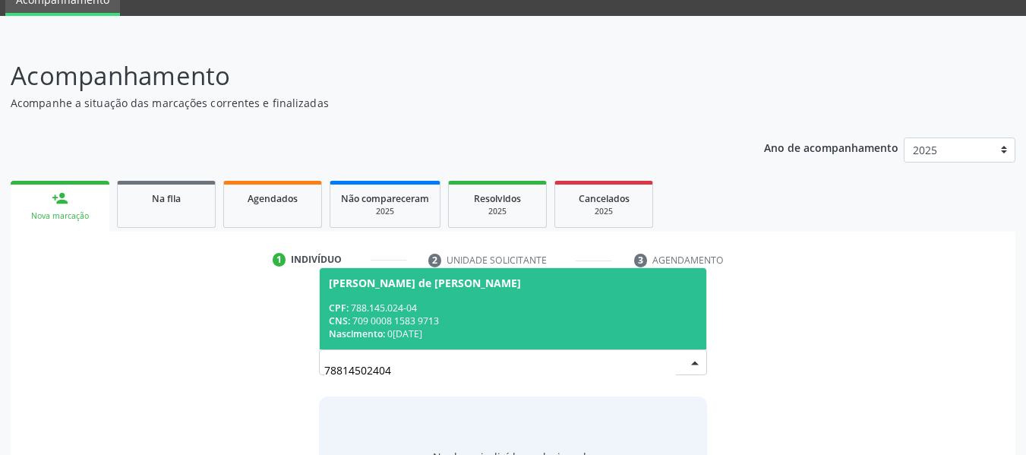
click at [419, 320] on div "CNS: 709 0008 1583 9713" at bounding box center [513, 320] width 369 height 13
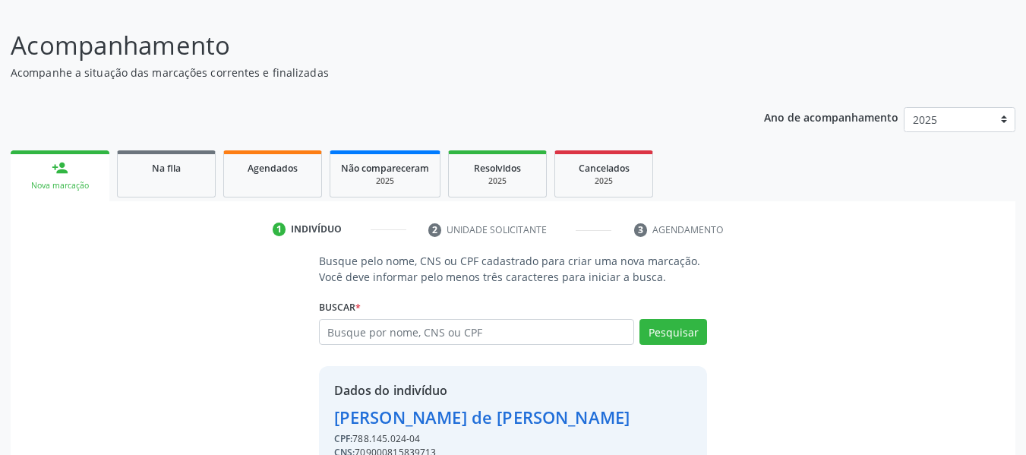
scroll to position [175, 0]
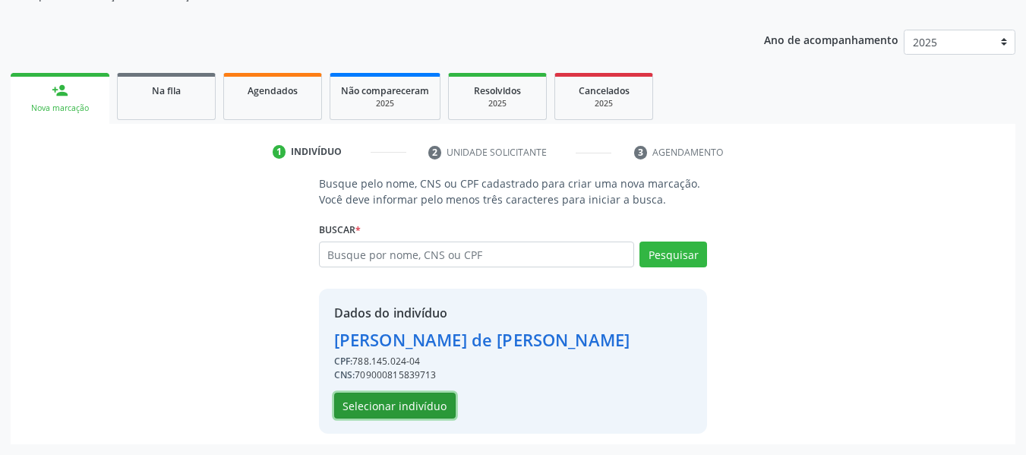
click at [390, 405] on button "Selecionar indivíduo" at bounding box center [394, 405] width 121 height 26
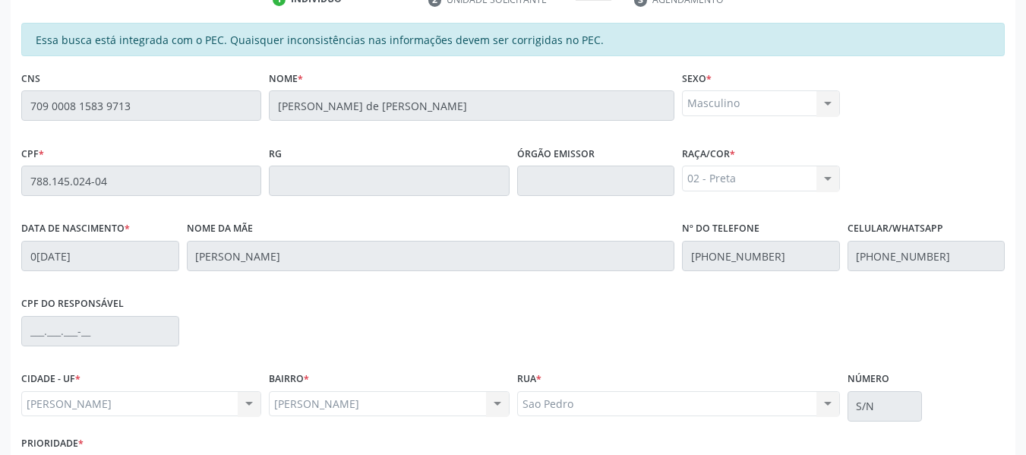
scroll to position [433, 0]
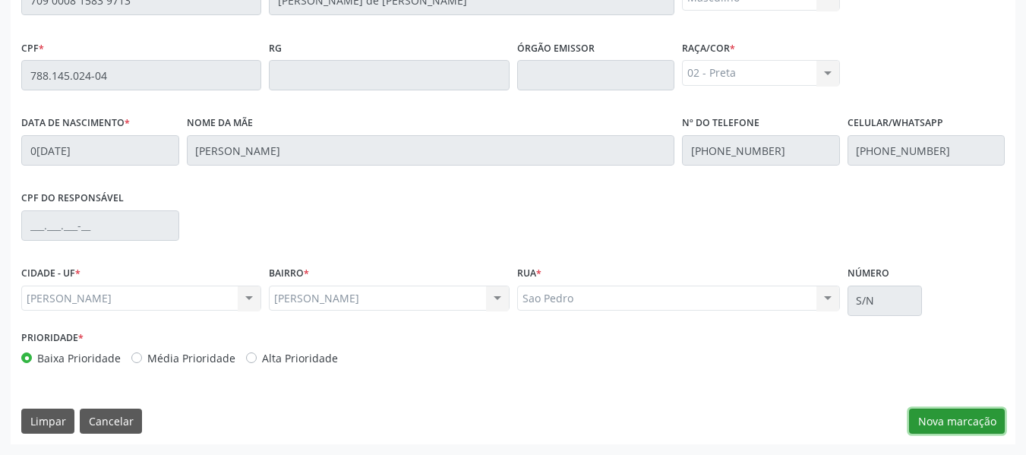
click at [944, 417] on button "Nova marcação" at bounding box center [957, 421] width 96 height 26
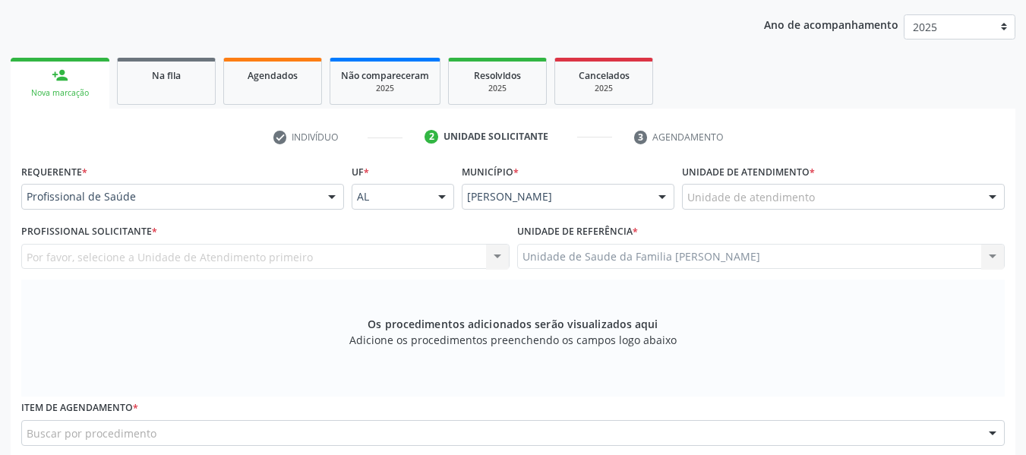
scroll to position [120, 0]
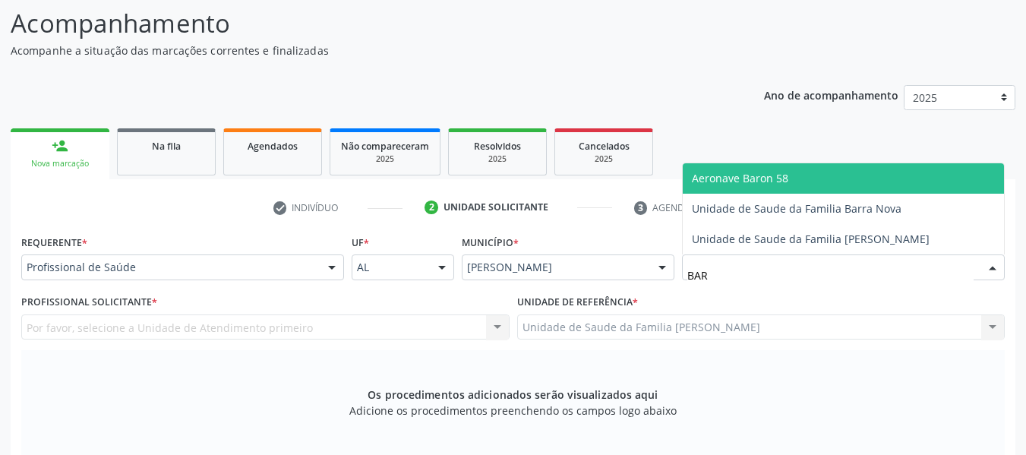
type input "BARR"
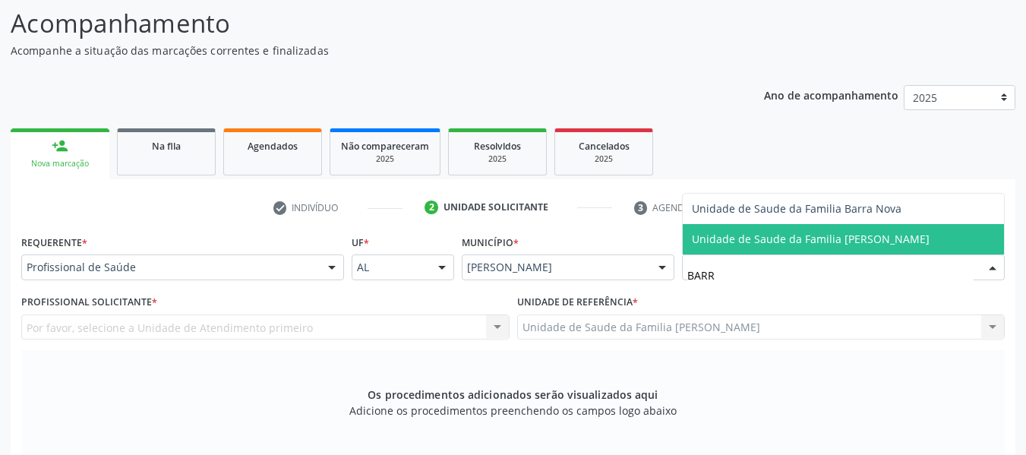
click at [783, 236] on span "Unidade de Saude da Familia [PERSON_NAME]" at bounding box center [811, 239] width 238 height 14
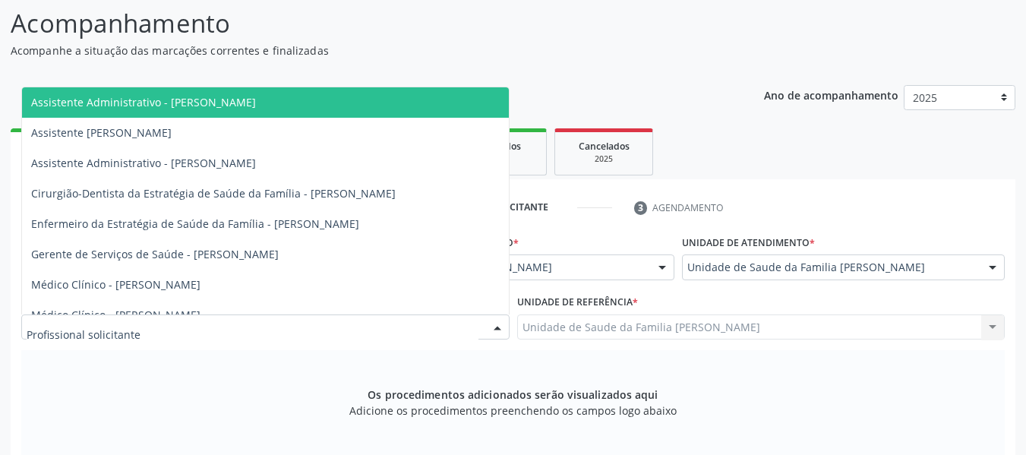
click at [495, 325] on div at bounding box center [497, 328] width 23 height 26
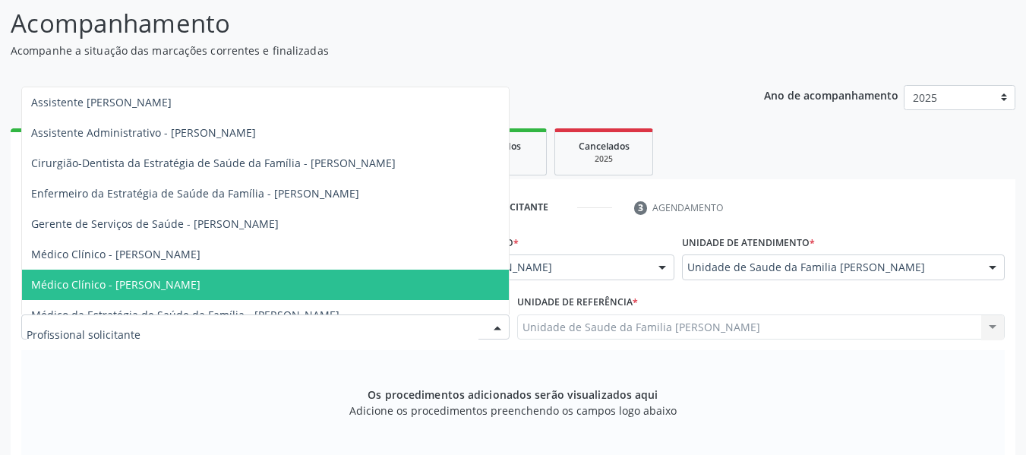
scroll to position [46, 0]
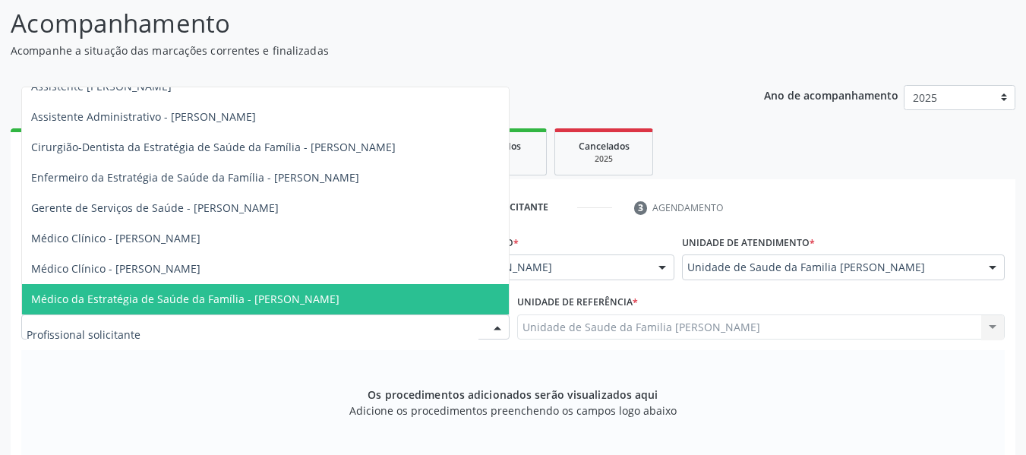
click at [339, 298] on span "Médico da Estratégia de Saúde da Família - Simone Acioli Wanderley" at bounding box center [185, 298] width 308 height 14
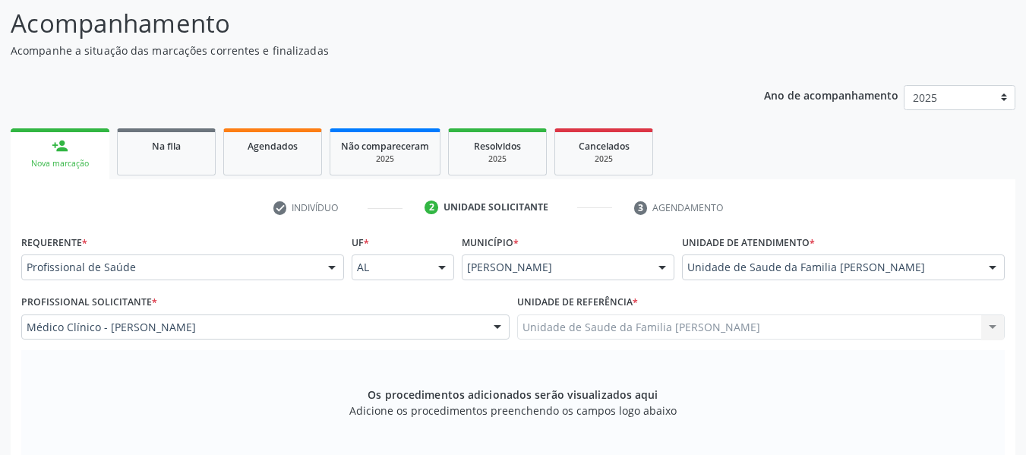
click at [341, 298] on div "Profissional Solicitante * Médico Clínico - Simone Acioli Wanderley Assistente …" at bounding box center [265, 315] width 488 height 49
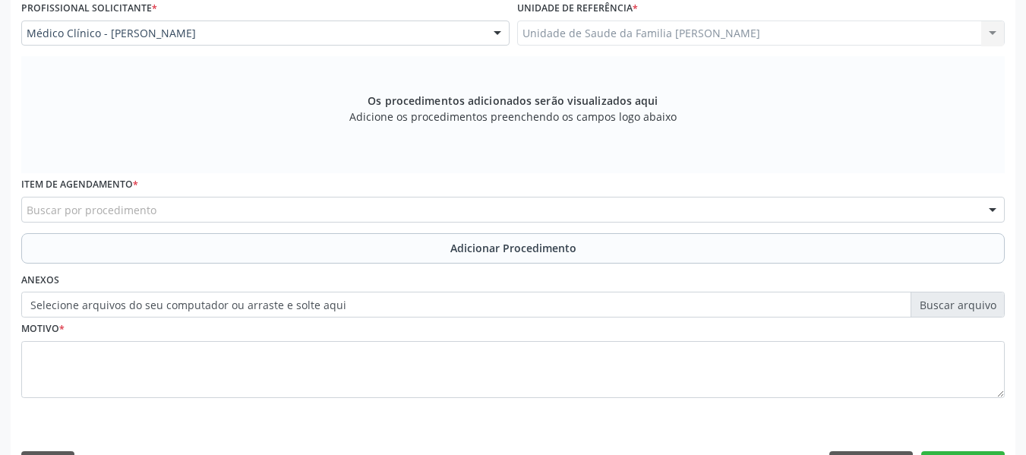
scroll to position [457, 0]
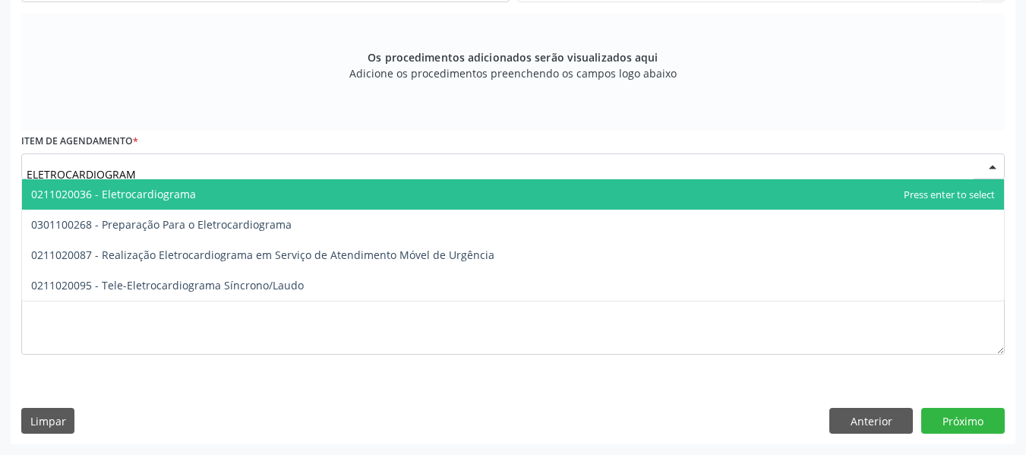
type input "ELETROCARDIOGRAMA"
click at [140, 191] on span "0211020036 - Eletrocardiograma" at bounding box center [113, 194] width 165 height 14
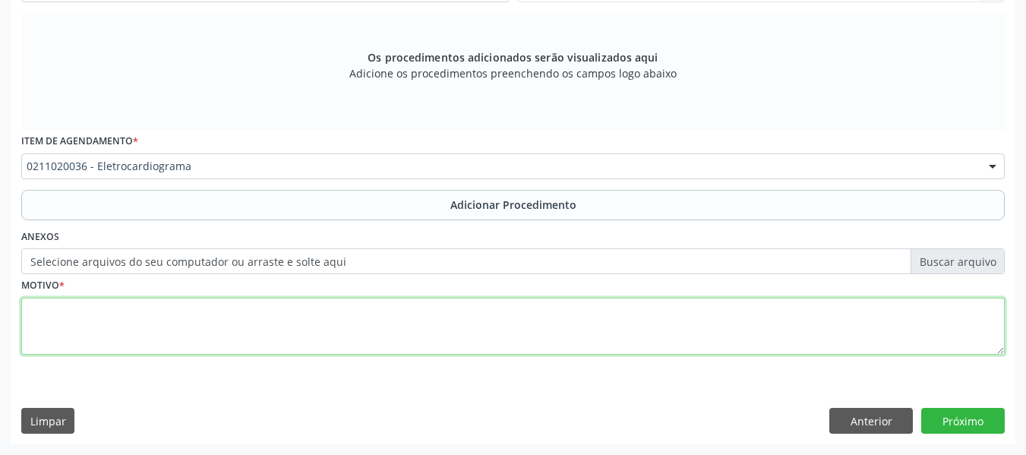
click at [77, 327] on textarea at bounding box center [512, 327] width 983 height 58
type textarea "ROTINA"
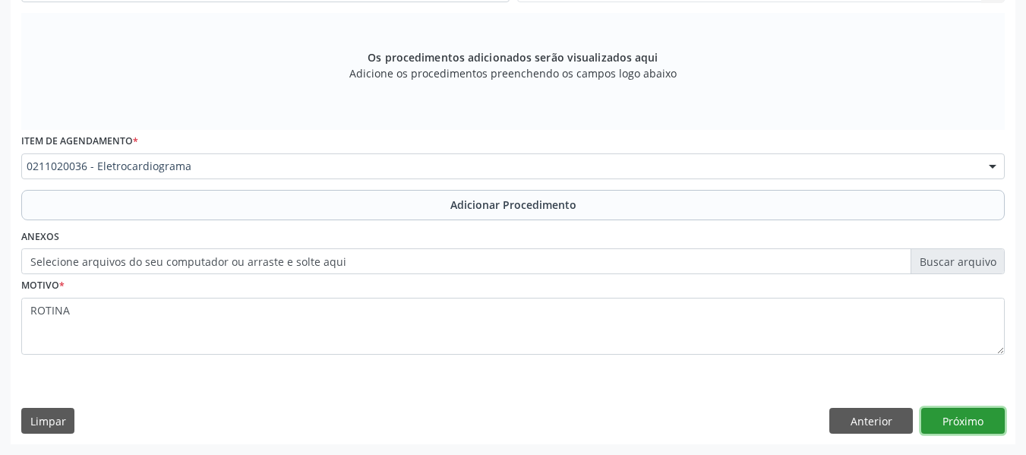
click at [954, 417] on button "Próximo" at bounding box center [962, 421] width 83 height 26
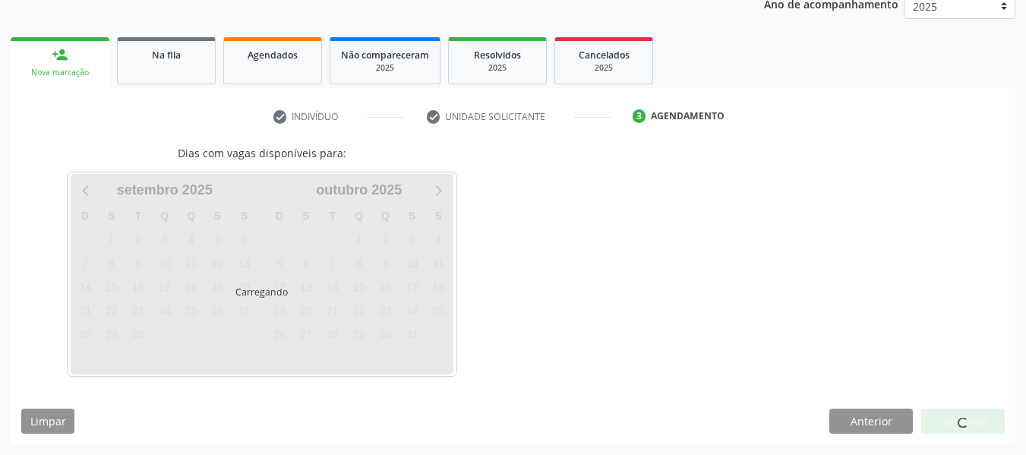
scroll to position [256, 0]
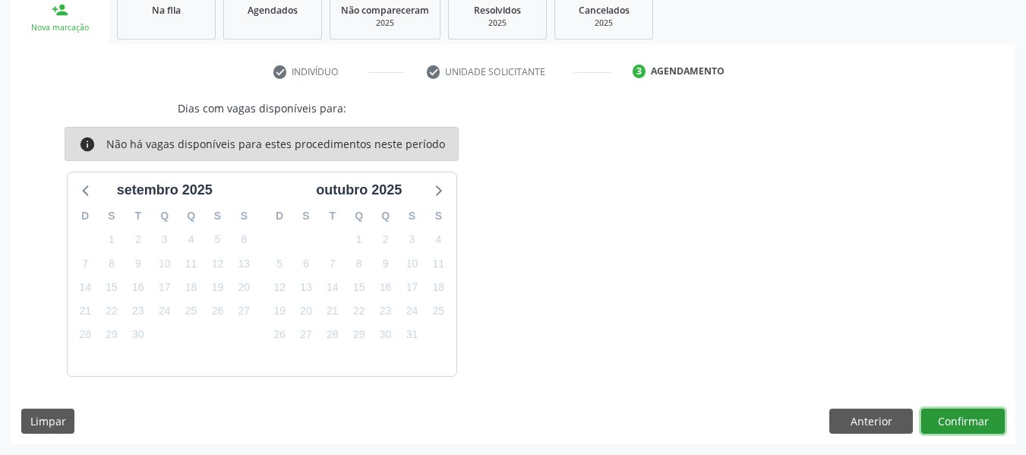
click at [954, 417] on button "Confirmar" at bounding box center [962, 421] width 83 height 26
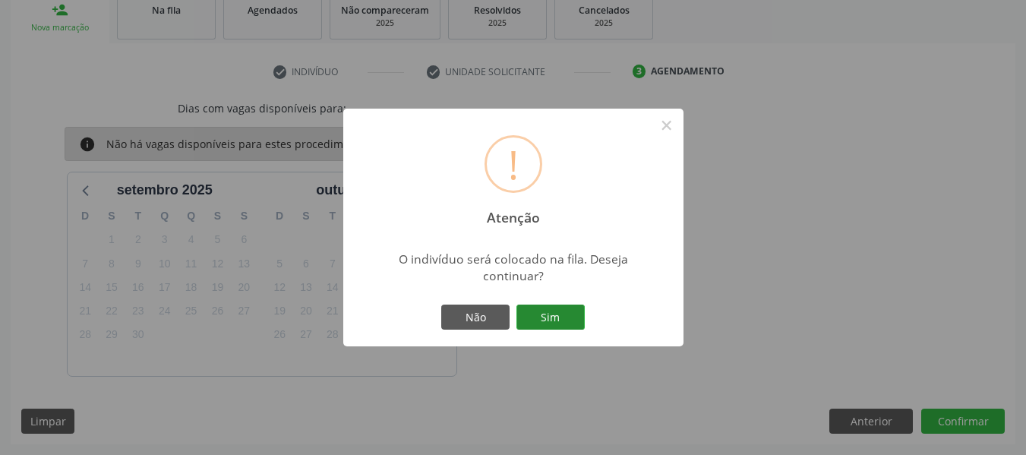
click at [550, 319] on button "Sim" at bounding box center [550, 317] width 68 height 26
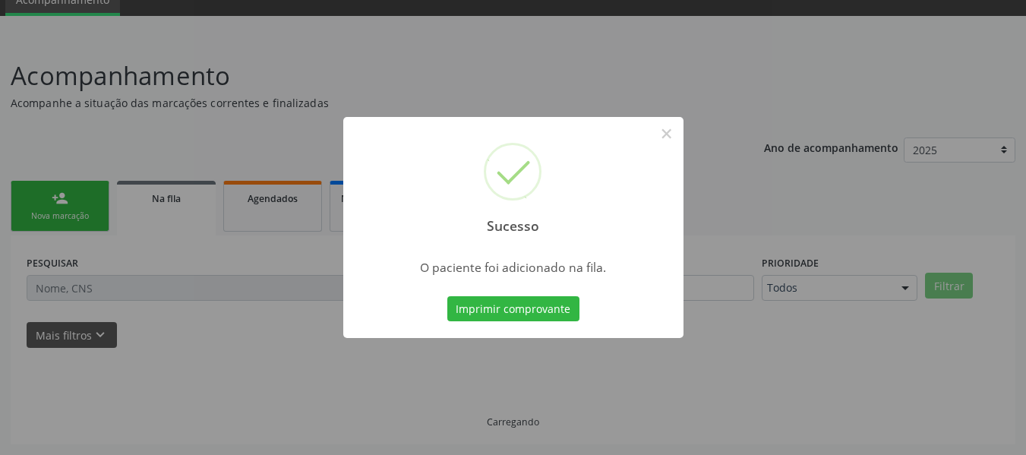
scroll to position [68, 0]
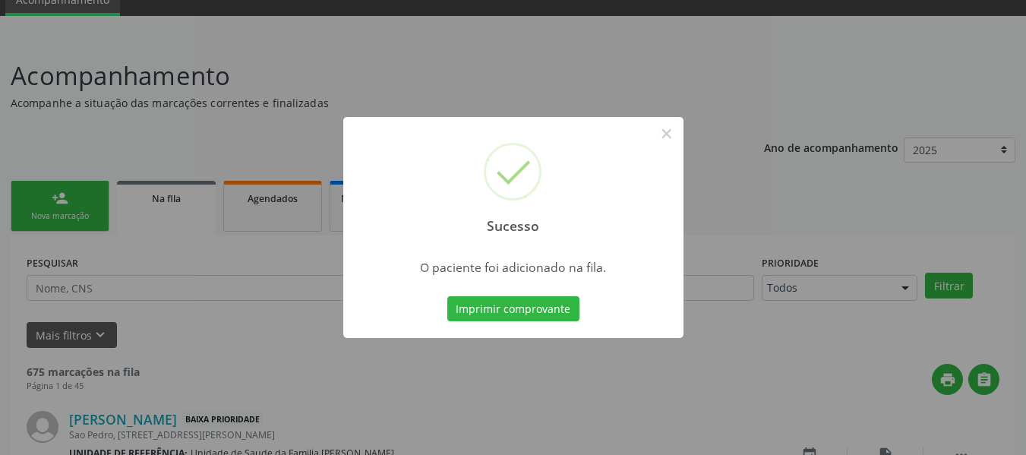
click at [45, 200] on div "Sucesso × O paciente foi adicionado na fila. Imprimir comprovante Cancel" at bounding box center [513, 227] width 1026 height 455
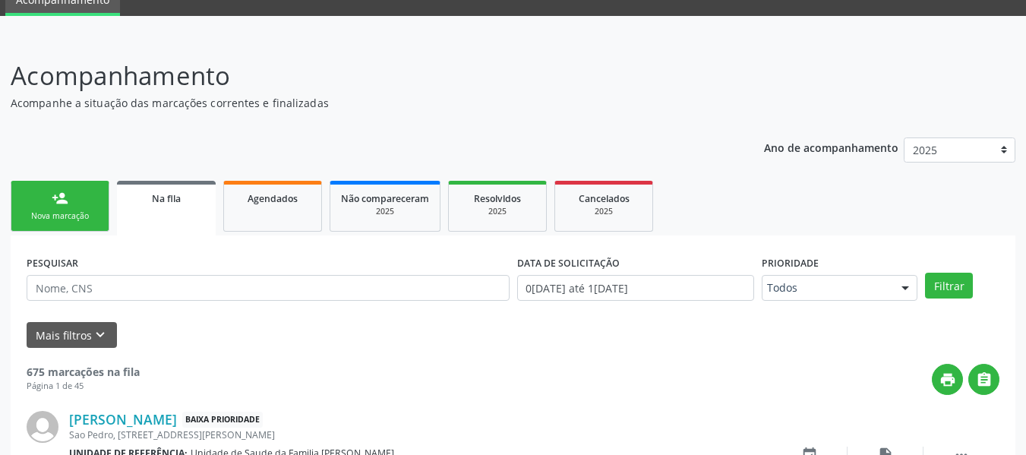
click at [45, 200] on link "person_add Nova marcação" at bounding box center [60, 206] width 99 height 51
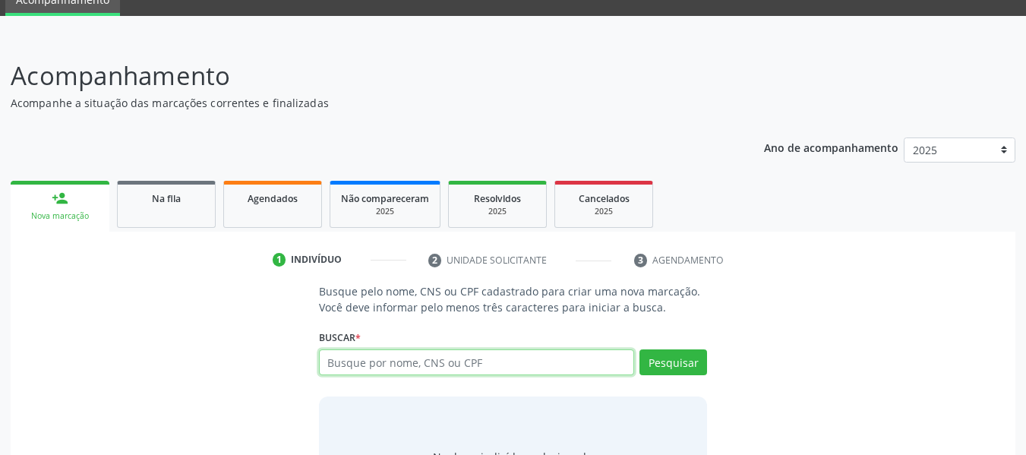
click at [528, 362] on input "text" at bounding box center [477, 362] width 316 height 26
type input "78814502404"
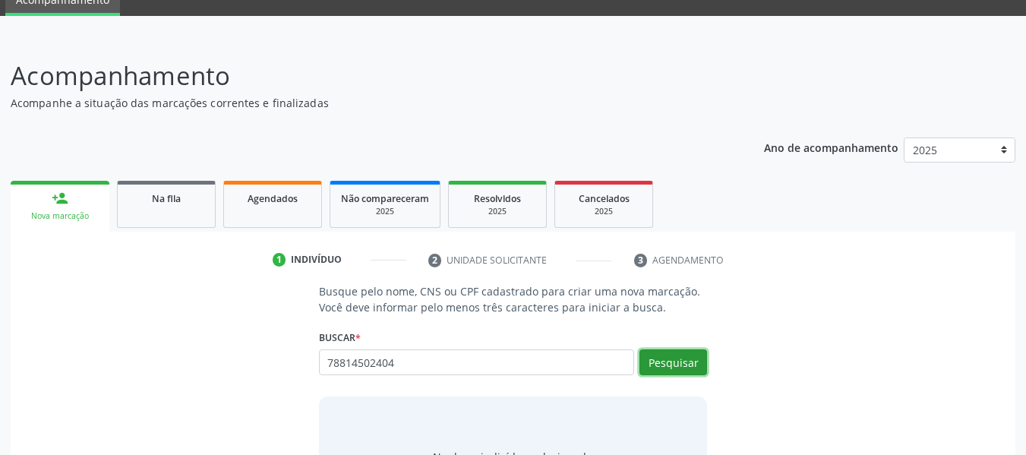
click at [676, 359] on button "Pesquisar" at bounding box center [673, 362] width 68 height 26
type input "78814502404"
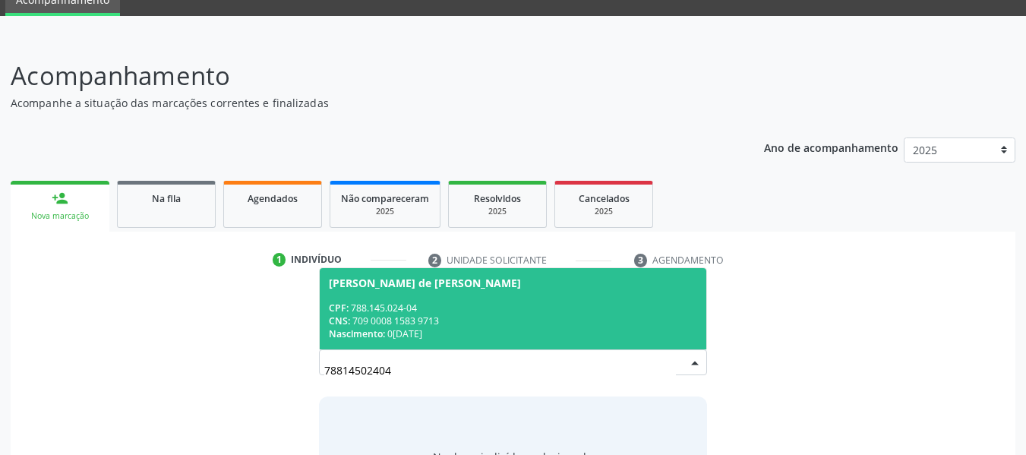
click at [436, 313] on div "CPF: 788.145.024-04" at bounding box center [513, 307] width 369 height 13
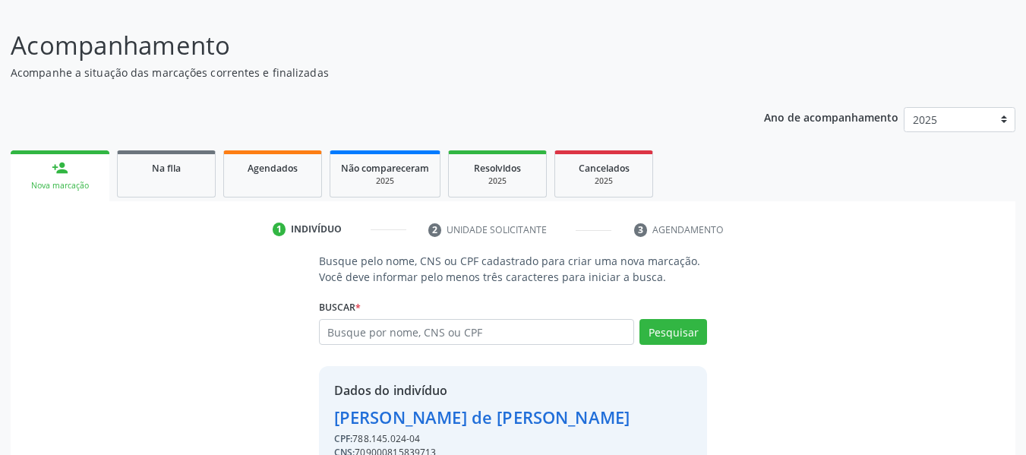
scroll to position [175, 0]
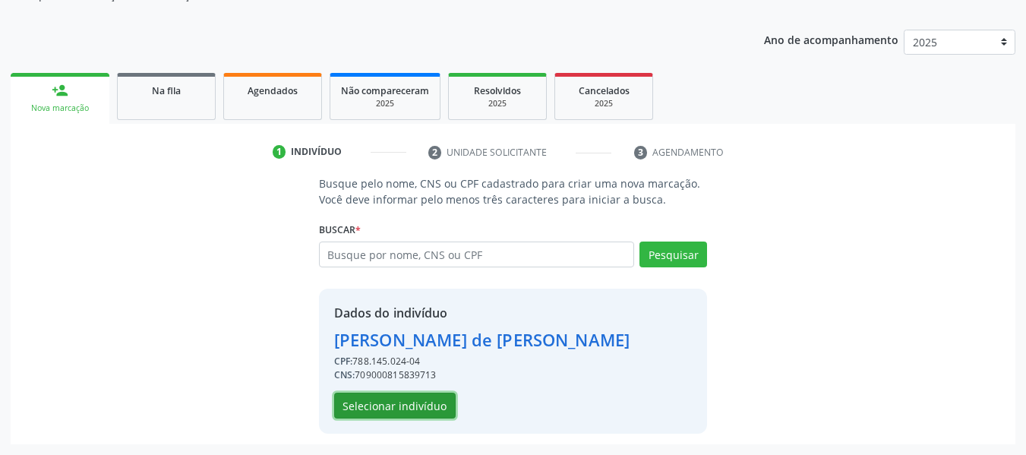
click at [392, 407] on button "Selecionar indivíduo" at bounding box center [394, 405] width 121 height 26
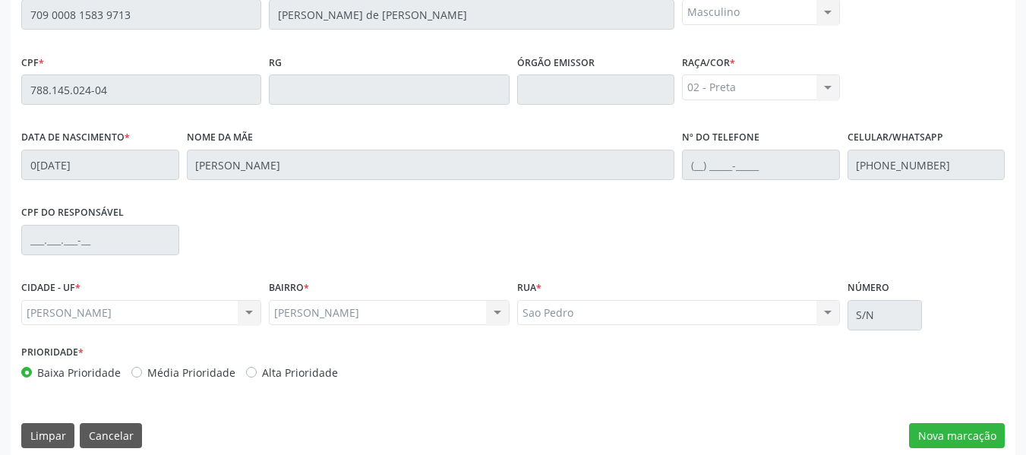
scroll to position [433, 0]
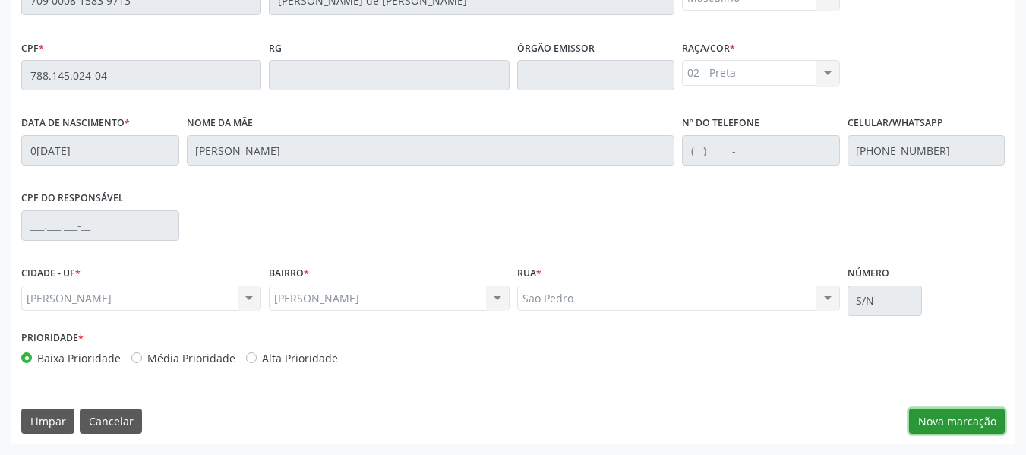
click at [975, 422] on button "Nova marcação" at bounding box center [957, 421] width 96 height 26
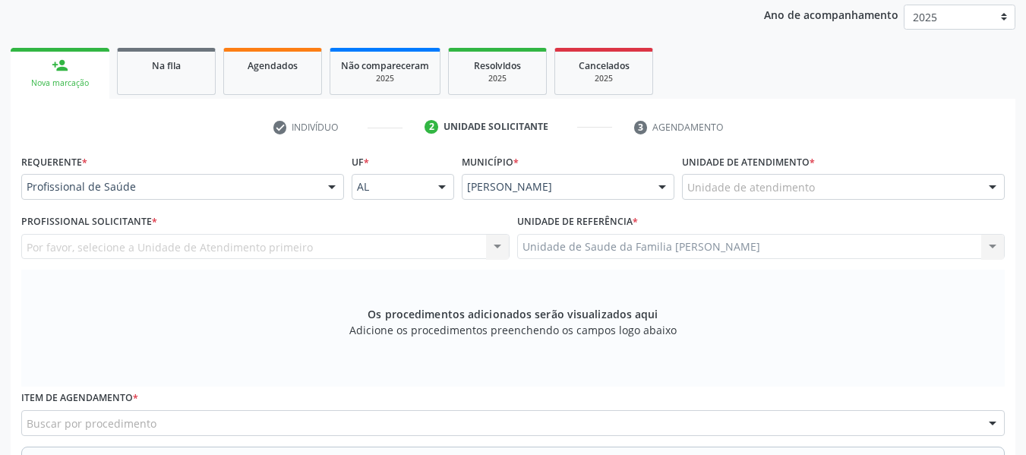
scroll to position [150, 0]
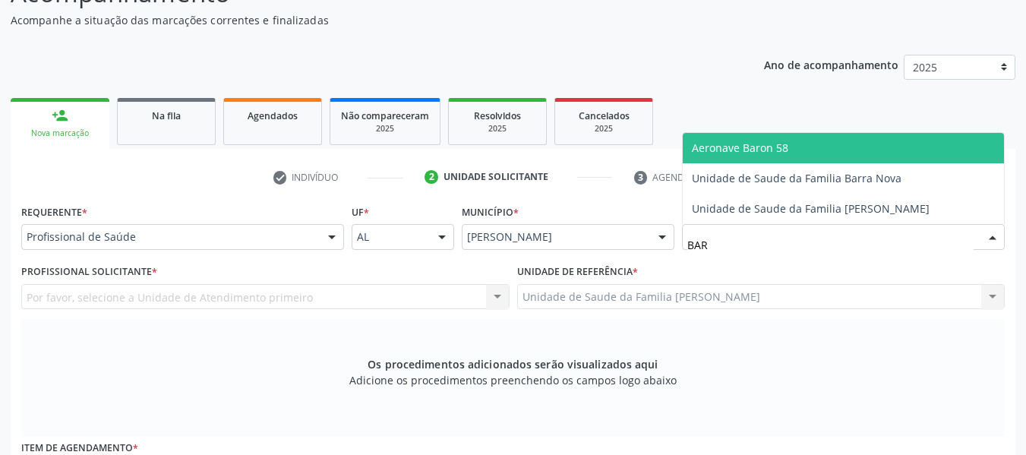
type input "BARR"
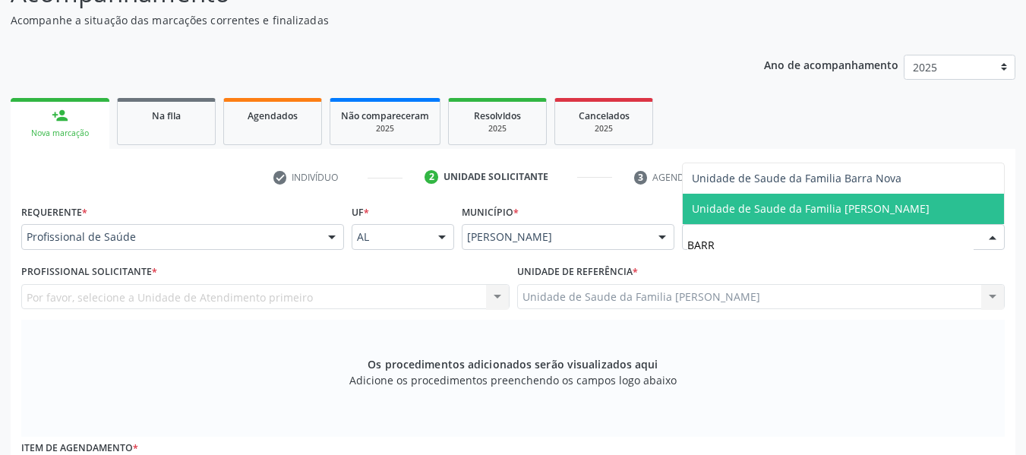
click at [741, 211] on span "Unidade de Saude da Familia [PERSON_NAME]" at bounding box center [811, 208] width 238 height 14
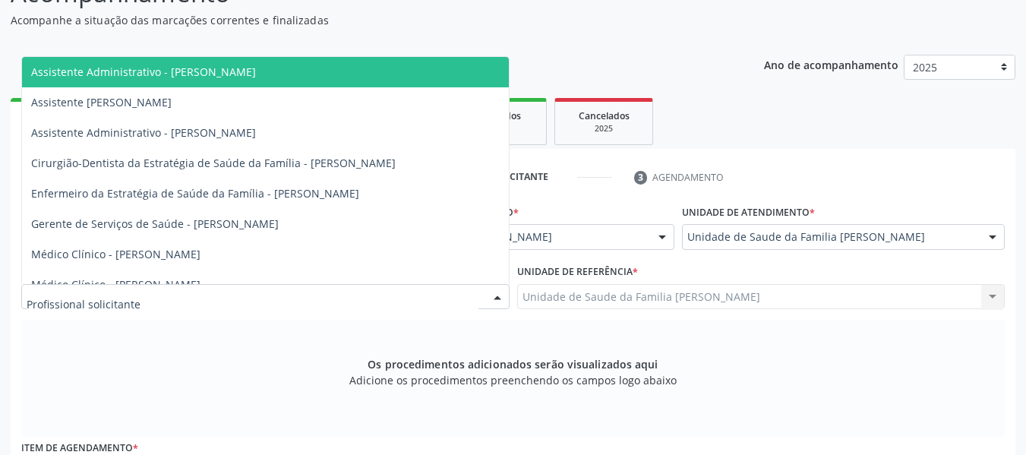
click at [495, 295] on div at bounding box center [497, 298] width 23 height 26
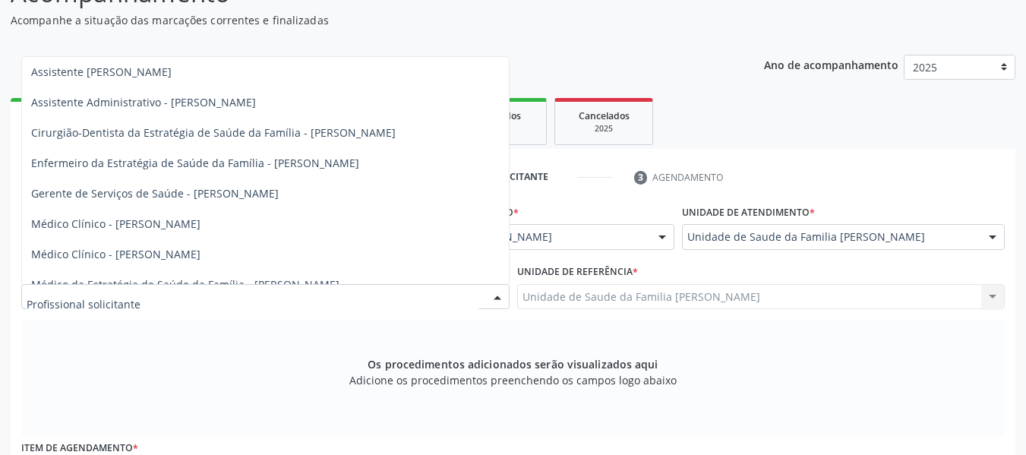
scroll to position [46, 0]
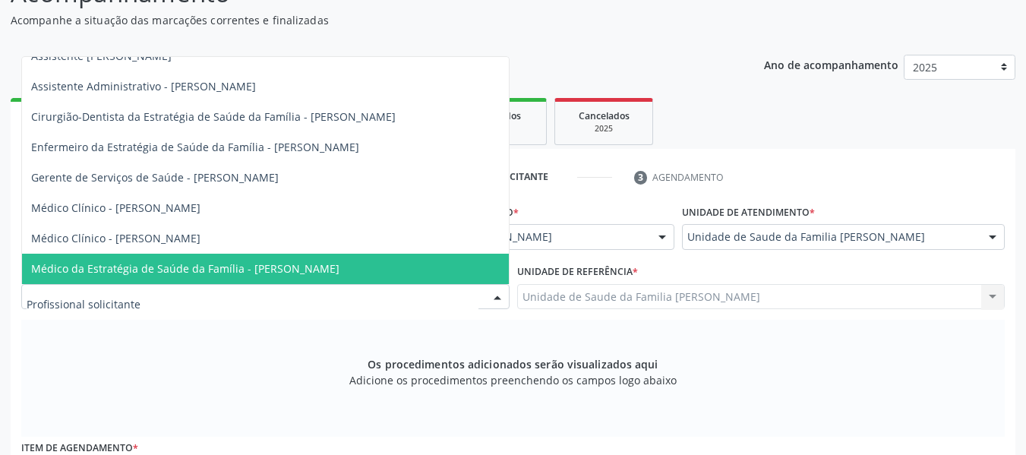
click at [300, 272] on span "Médico da Estratégia de Saúde da Família - Simone Acioli Wanderley" at bounding box center [185, 268] width 308 height 14
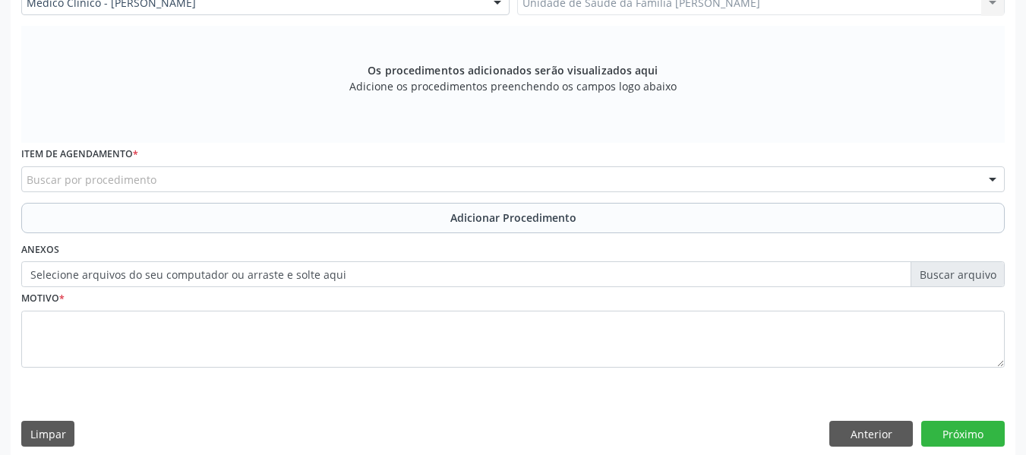
scroll to position [457, 0]
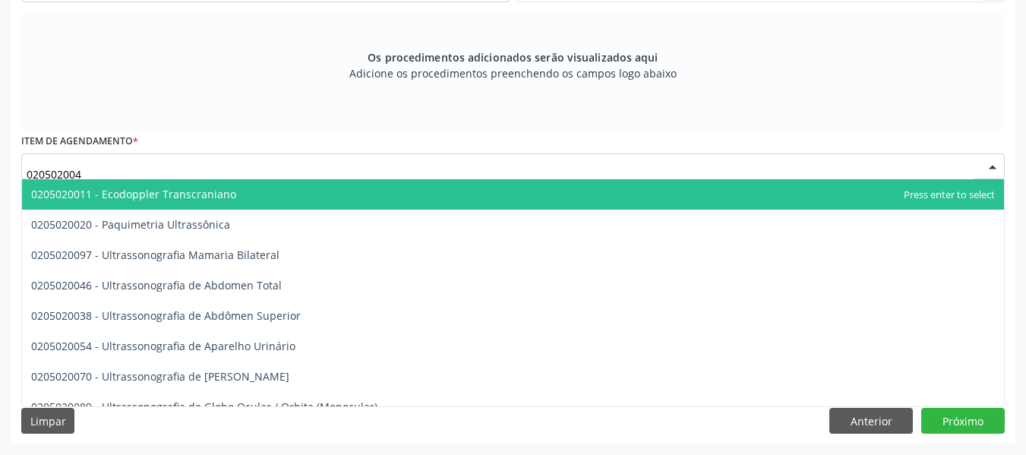
type input "0205020046"
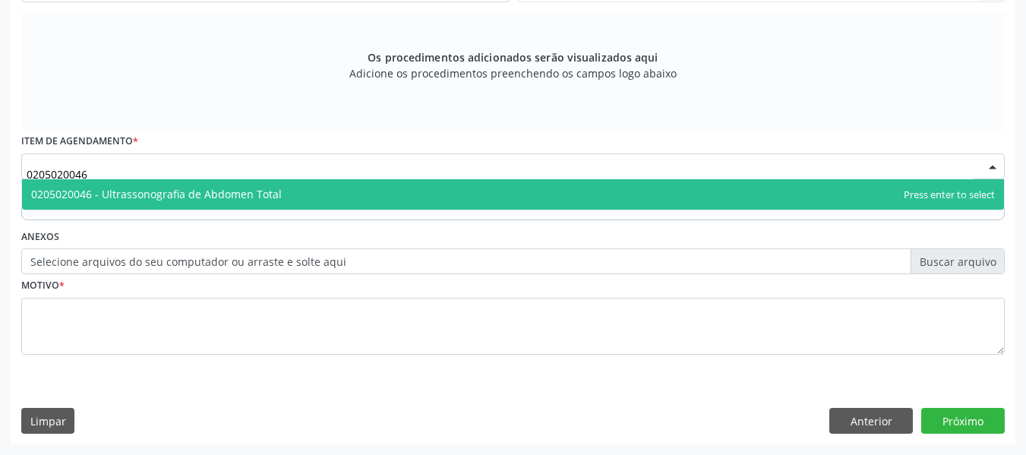
click at [194, 192] on span "0205020046 - Ultrassonografia de Abdomen Total" at bounding box center [156, 194] width 250 height 14
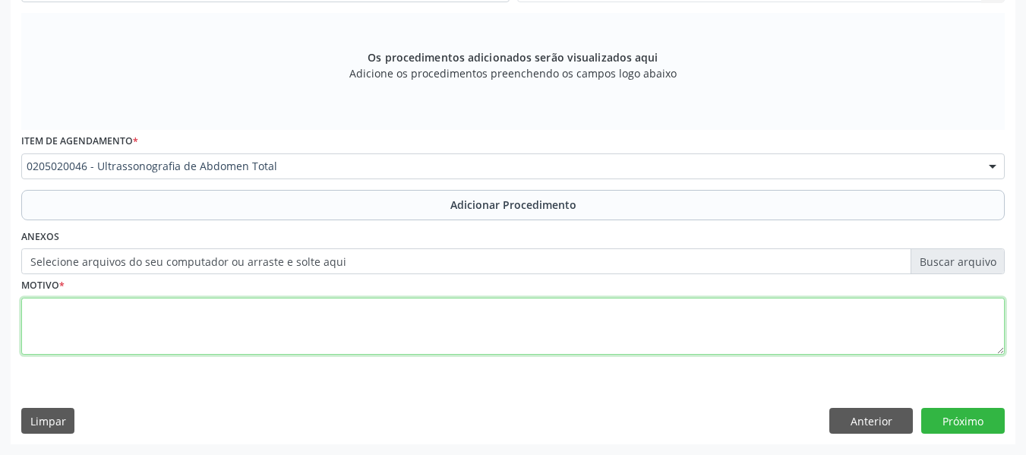
click at [63, 304] on textarea at bounding box center [512, 327] width 983 height 58
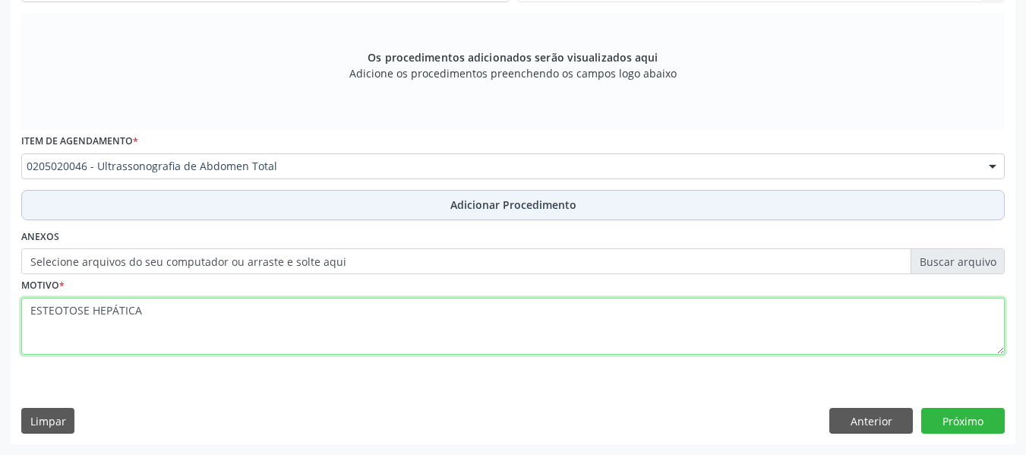
type textarea "ESTEOTOSE HEPÁTICA"
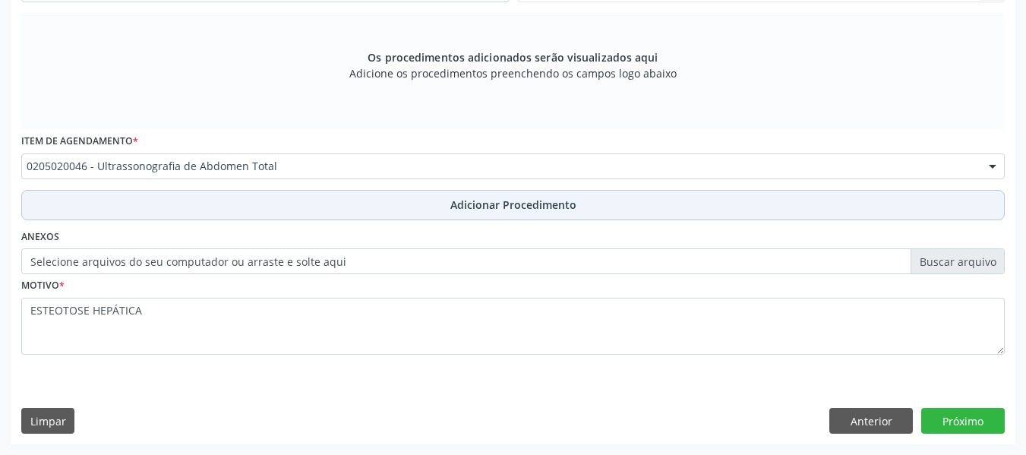
click at [493, 202] on span "Adicionar Procedimento" at bounding box center [513, 205] width 126 height 16
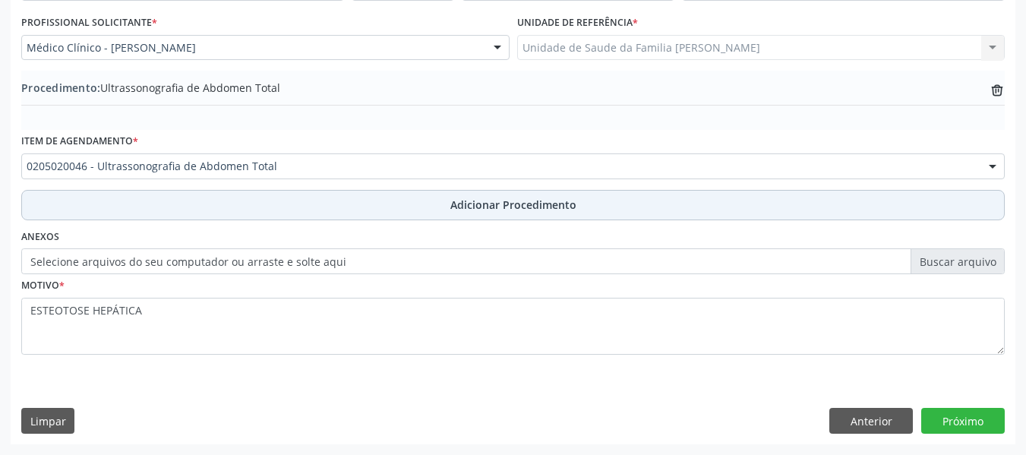
scroll to position [399, 0]
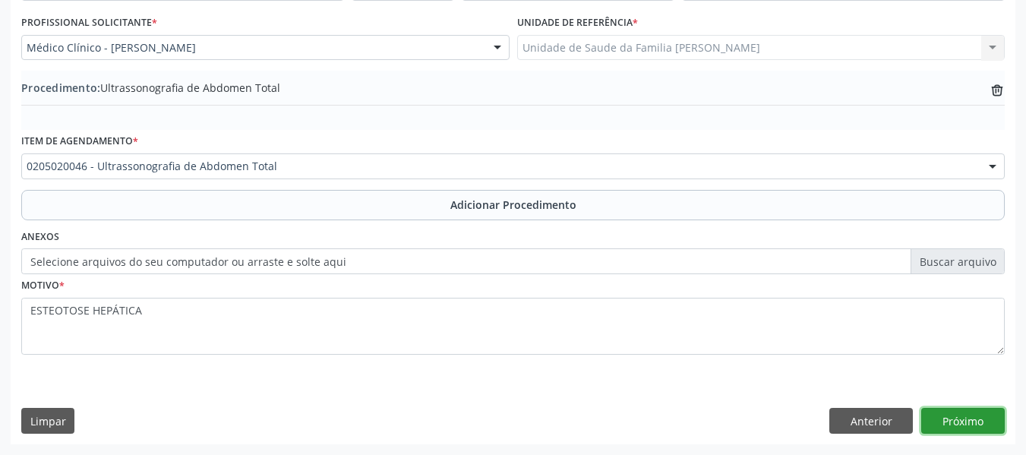
click at [947, 420] on button "Próximo" at bounding box center [962, 421] width 83 height 26
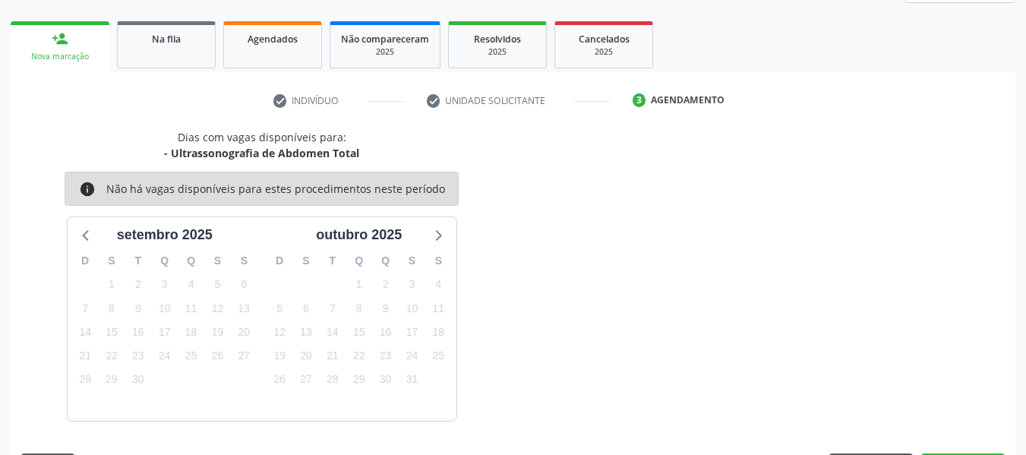
scroll to position [272, 0]
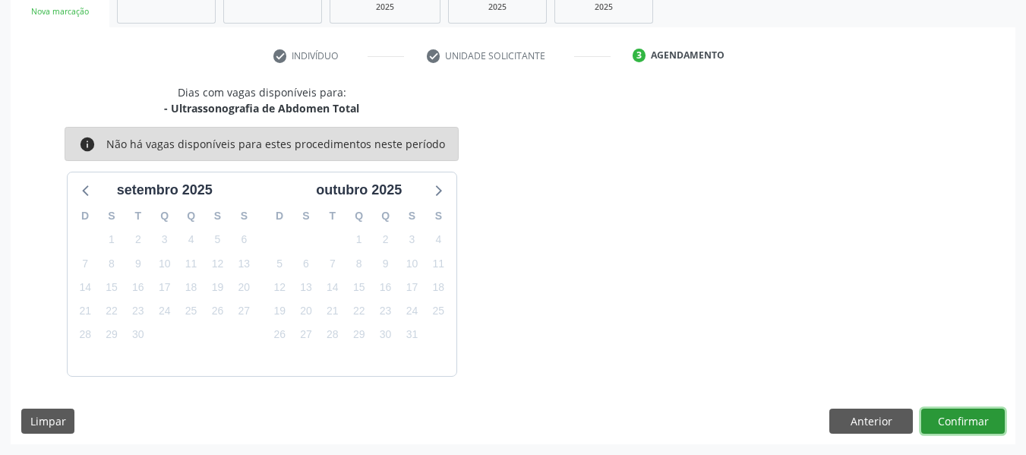
click at [947, 420] on button "Confirmar" at bounding box center [962, 421] width 83 height 26
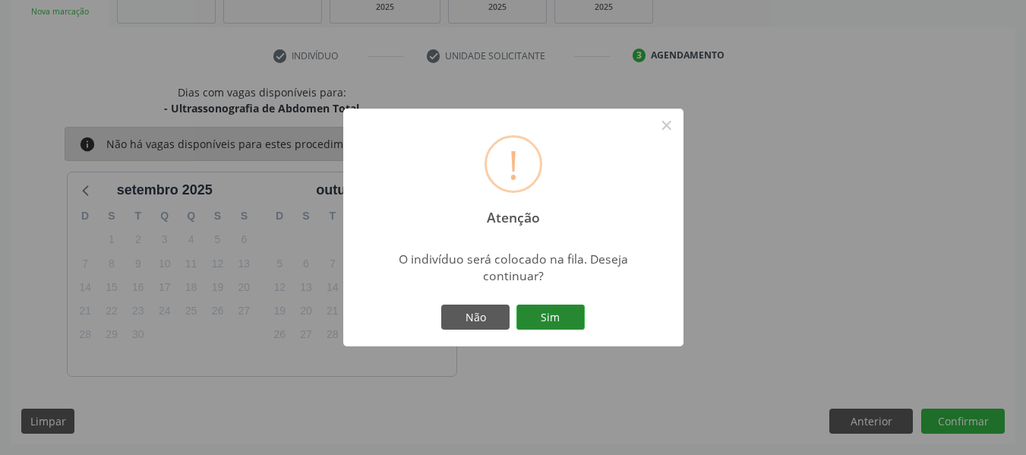
click at [559, 305] on button "Sim" at bounding box center [550, 317] width 68 height 26
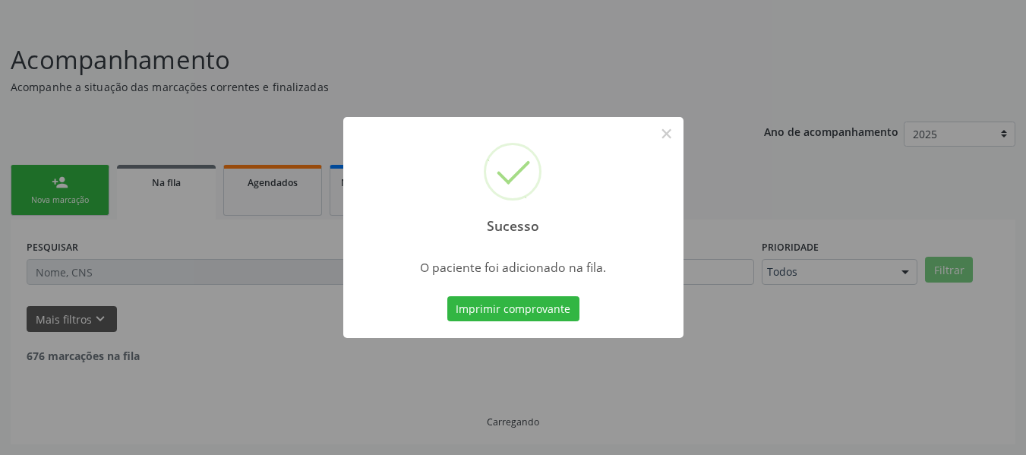
scroll to position [68, 0]
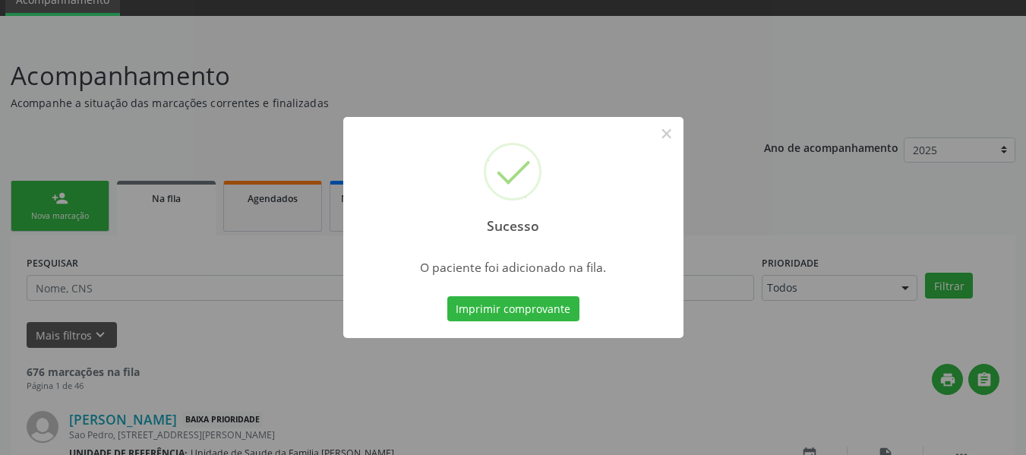
click at [49, 197] on div "Sucesso × O paciente foi adicionado na fila. Imprimir comprovante Cancel" at bounding box center [513, 227] width 1026 height 455
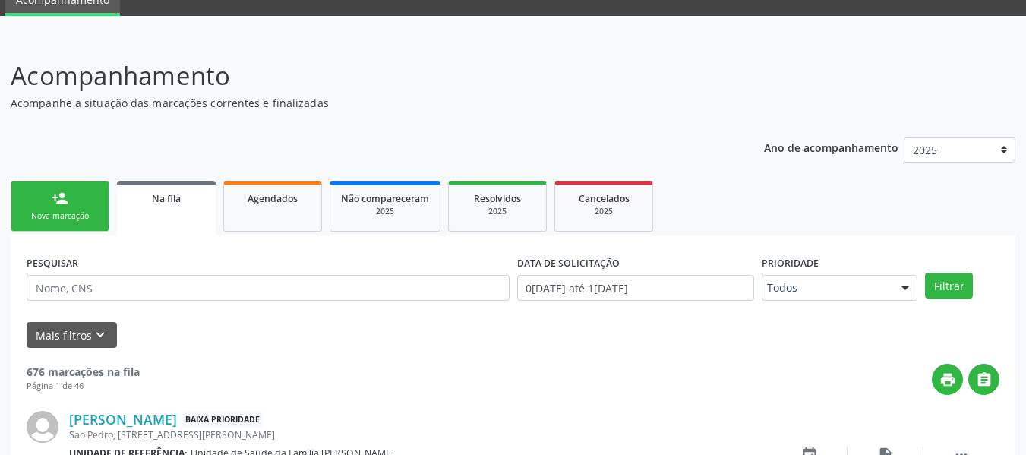
click at [24, 194] on link "person_add Nova marcação" at bounding box center [60, 206] width 99 height 51
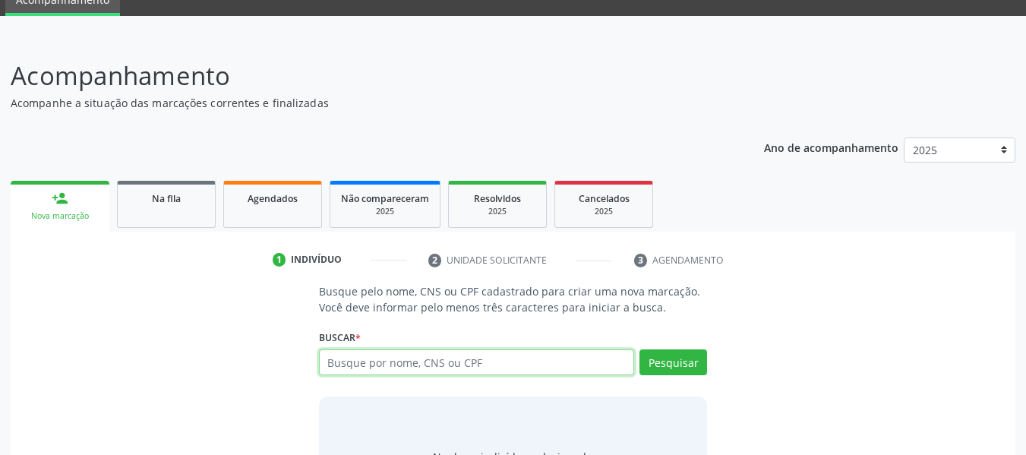
click at [348, 364] on input "text" at bounding box center [477, 362] width 316 height 26
type input "34801975491"
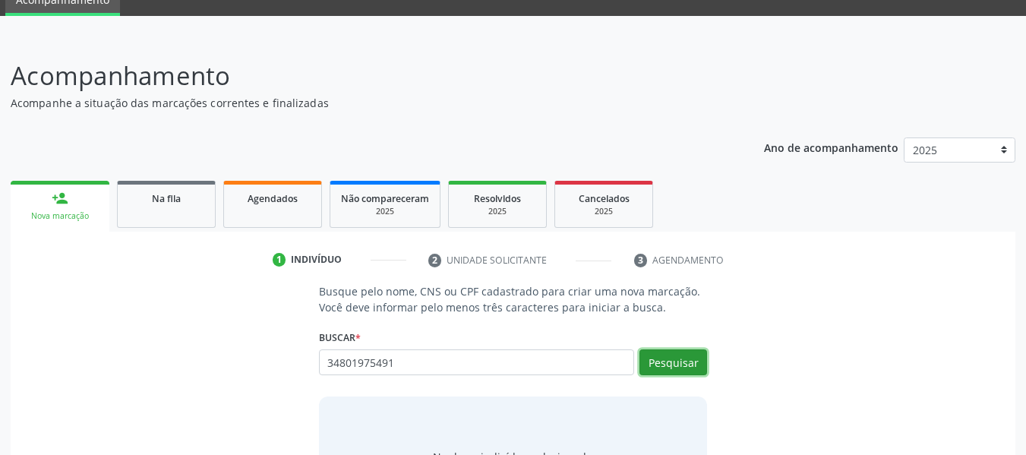
click at [667, 364] on button "Pesquisar" at bounding box center [673, 362] width 68 height 26
type input "3"
type input "700805437905782"
click at [673, 361] on button "Pesquisar" at bounding box center [673, 362] width 68 height 26
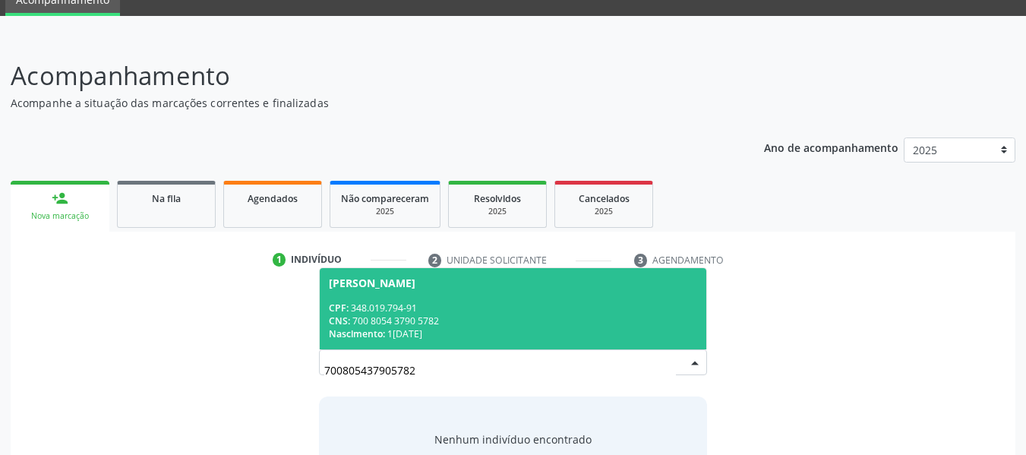
click at [398, 320] on div "CNS: 700 8054 3790 5782" at bounding box center [513, 320] width 369 height 13
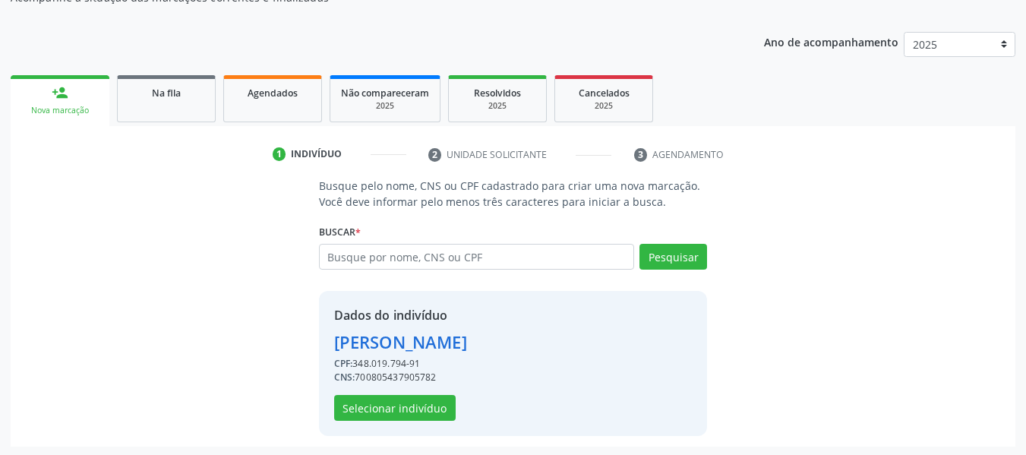
scroll to position [175, 0]
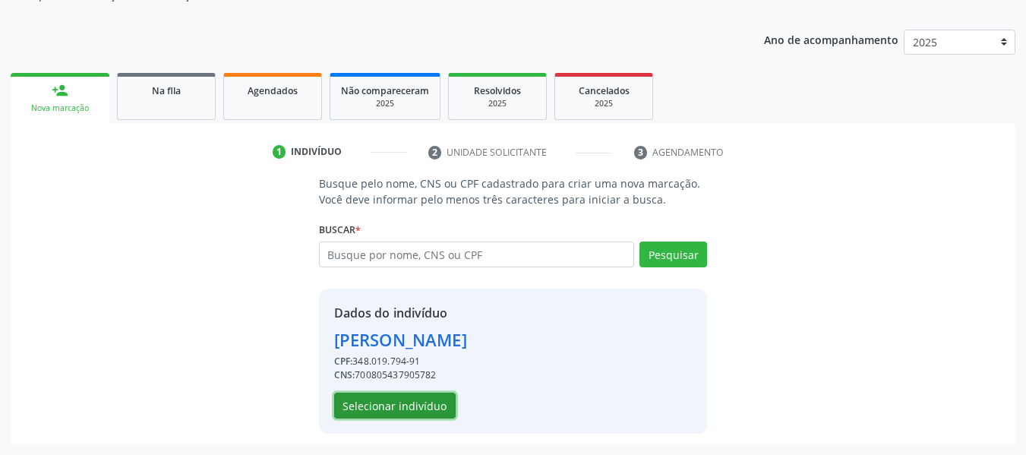
click at [428, 407] on button "Selecionar indivíduo" at bounding box center [394, 405] width 121 height 26
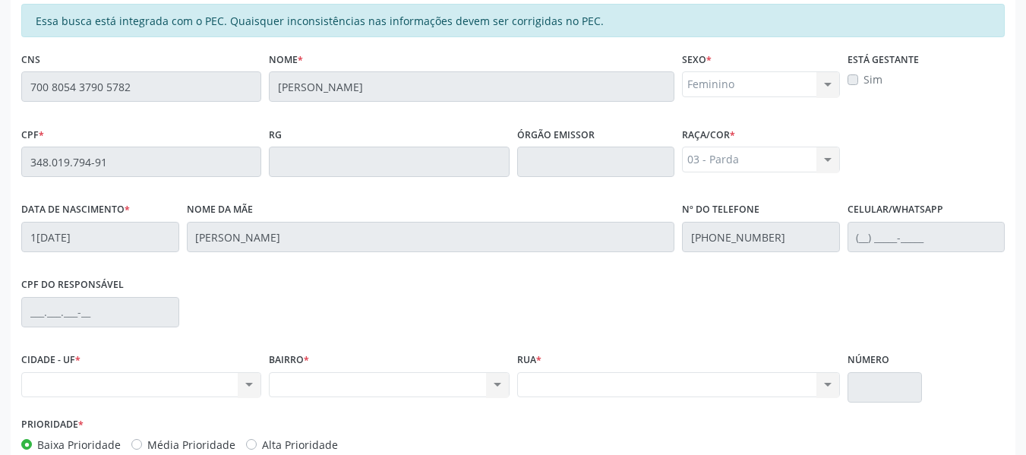
scroll to position [433, 0]
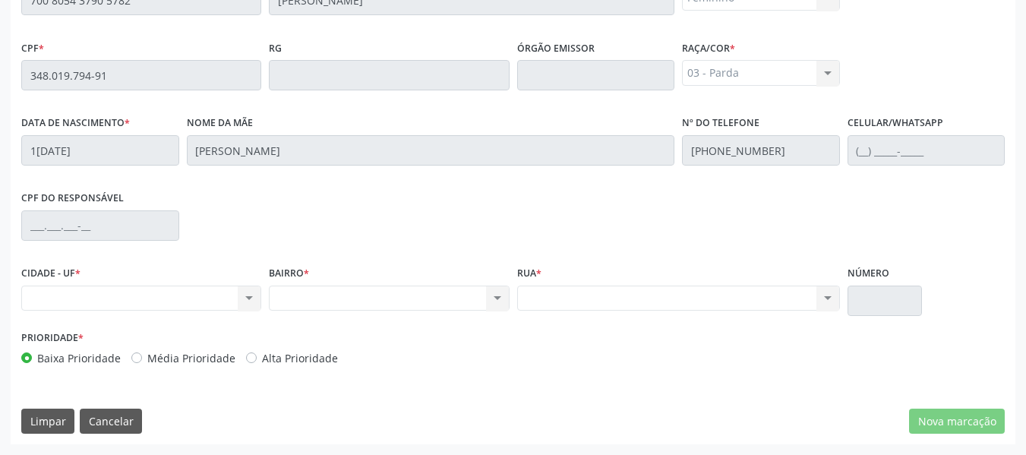
click at [250, 301] on div "Nenhum resultado encontrado para: " " Não há nenhuma opção para ser exibida." at bounding box center [141, 298] width 240 height 26
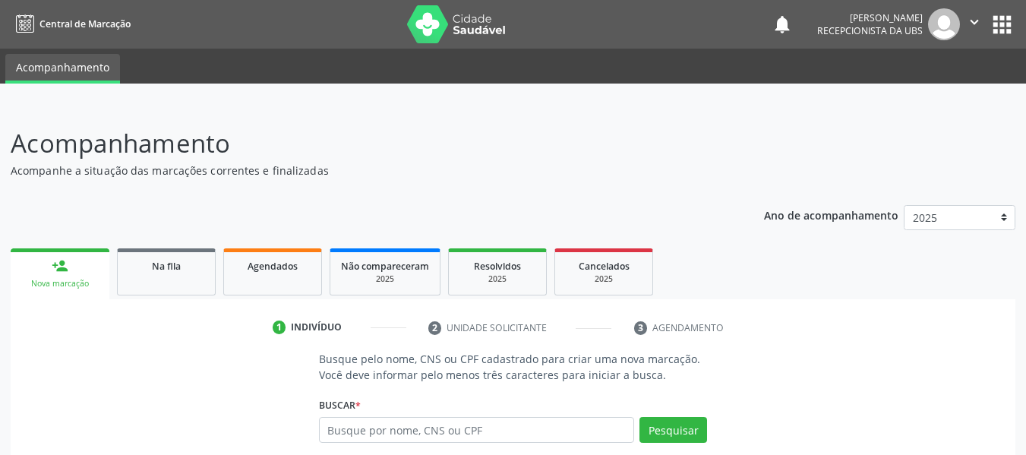
click at [340, 430] on input "text" at bounding box center [477, 430] width 316 height 26
type input "700805437905782"
click at [663, 427] on button "Pesquisar" at bounding box center [673, 430] width 68 height 26
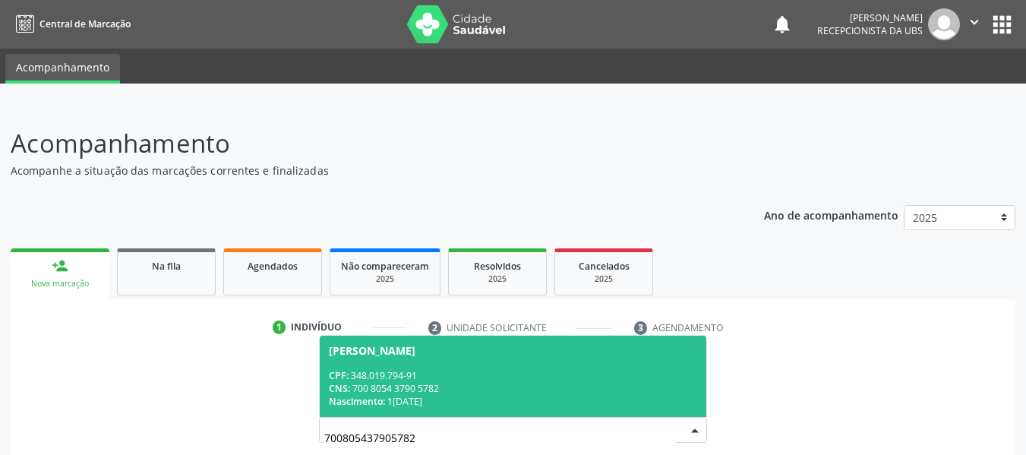
click at [387, 386] on div "CNS: 700 8054 3790 5782" at bounding box center [513, 388] width 369 height 13
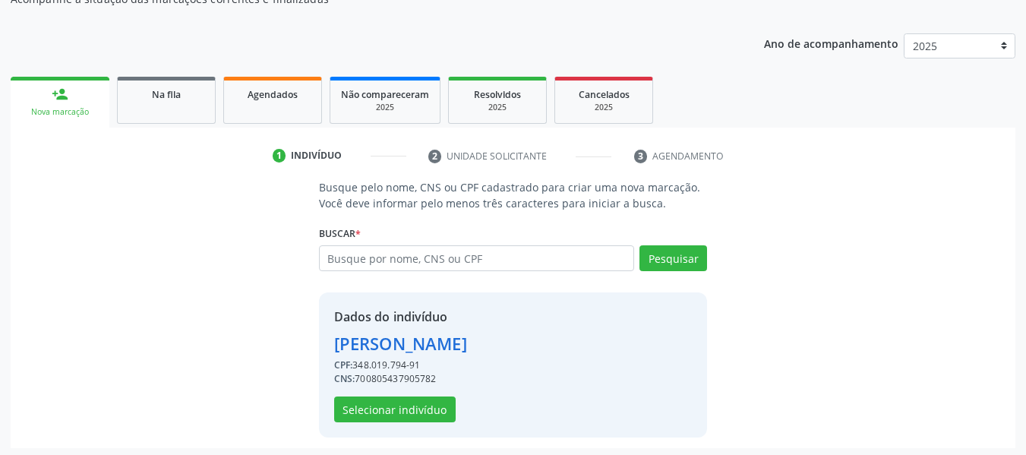
scroll to position [175, 0]
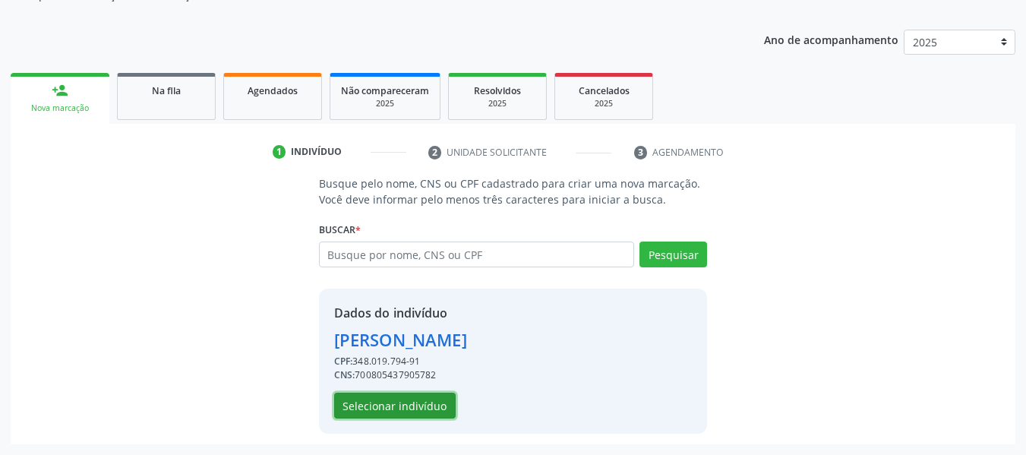
click at [411, 402] on button "Selecionar indivíduo" at bounding box center [394, 405] width 121 height 26
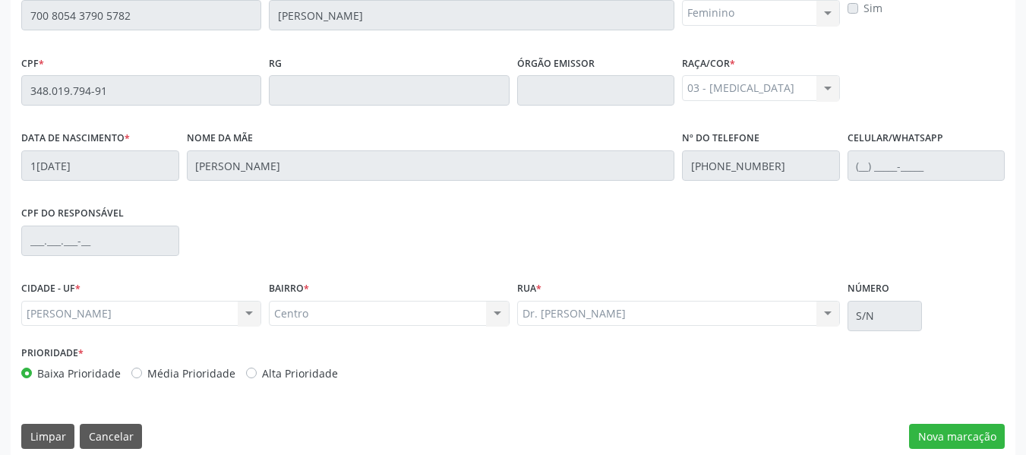
scroll to position [433, 0]
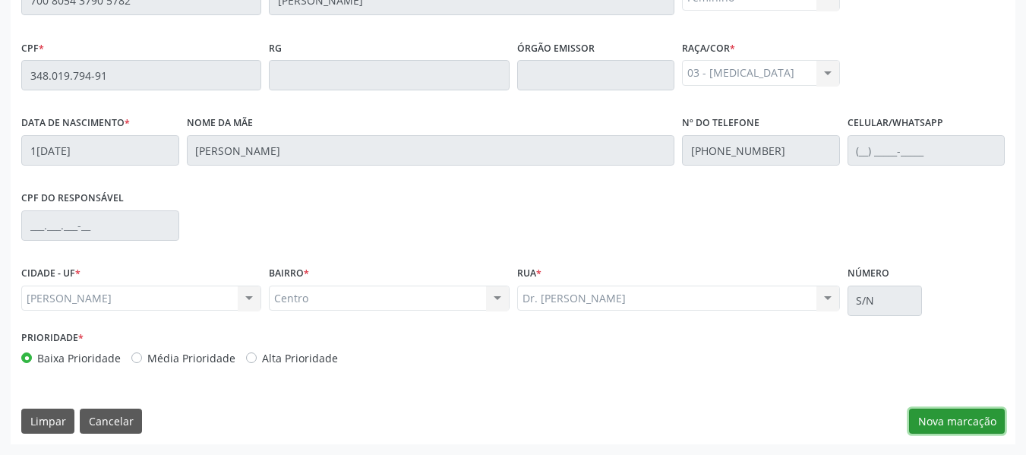
click at [963, 421] on button "Nova marcação" at bounding box center [957, 421] width 96 height 26
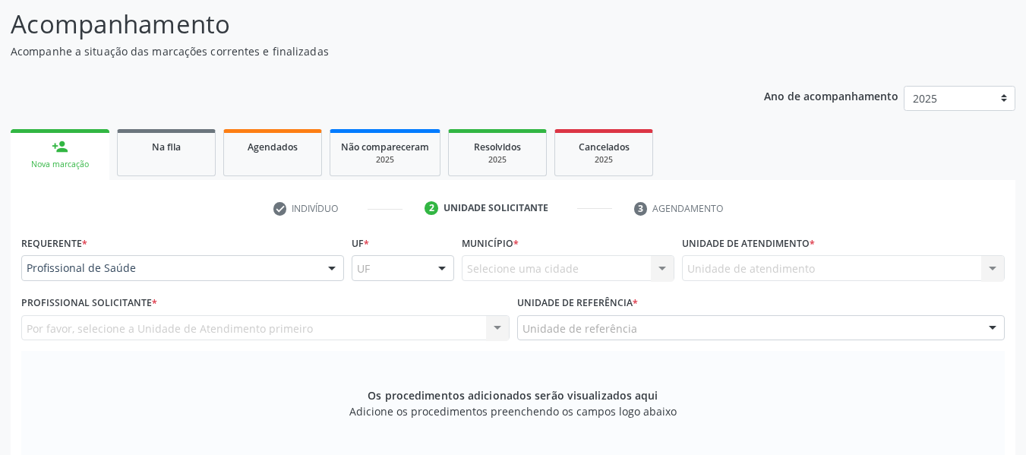
scroll to position [79, 0]
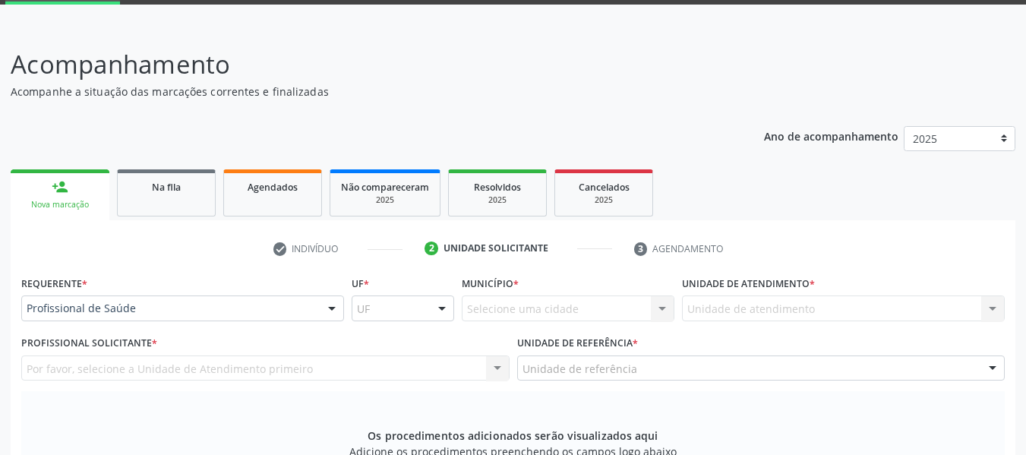
click at [824, 305] on div "Unidade de atendimento Nenhum resultado encontrado para: " " Não há nenhuma opç…" at bounding box center [843, 308] width 323 height 26
click at [714, 301] on div "Unidade de atendimento Nenhum resultado encontrado para: " " Não há nenhuma opç…" at bounding box center [843, 308] width 323 height 26
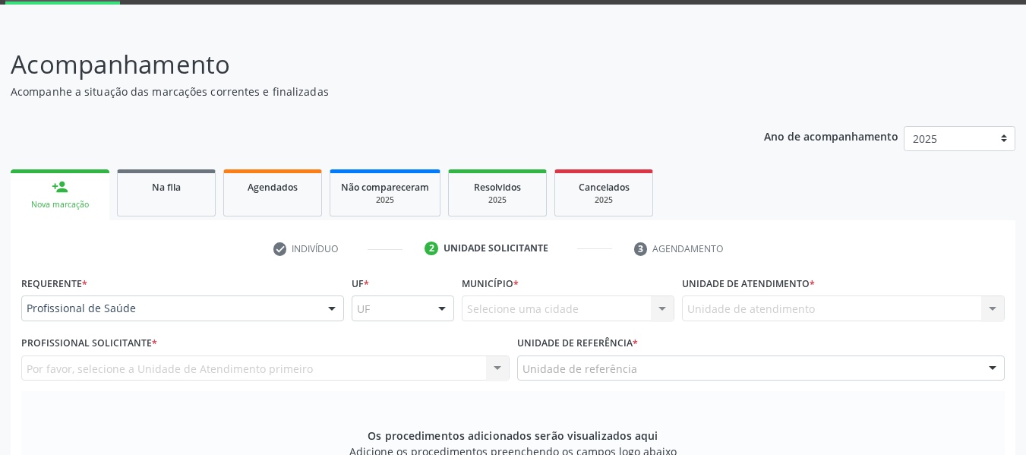
click at [993, 306] on div "Unidade de atendimento Nenhum resultado encontrado para: " " Não há nenhuma opç…" at bounding box center [843, 308] width 323 height 26
click at [498, 367] on div "Por favor, selecione a Unidade de Atendimento primeiro Nenhum resultado encontr…" at bounding box center [265, 368] width 488 height 26
click at [712, 304] on div "Unidade de atendimento Nenhum resultado encontrado para: " " Não há nenhuma opç…" at bounding box center [843, 308] width 323 height 26
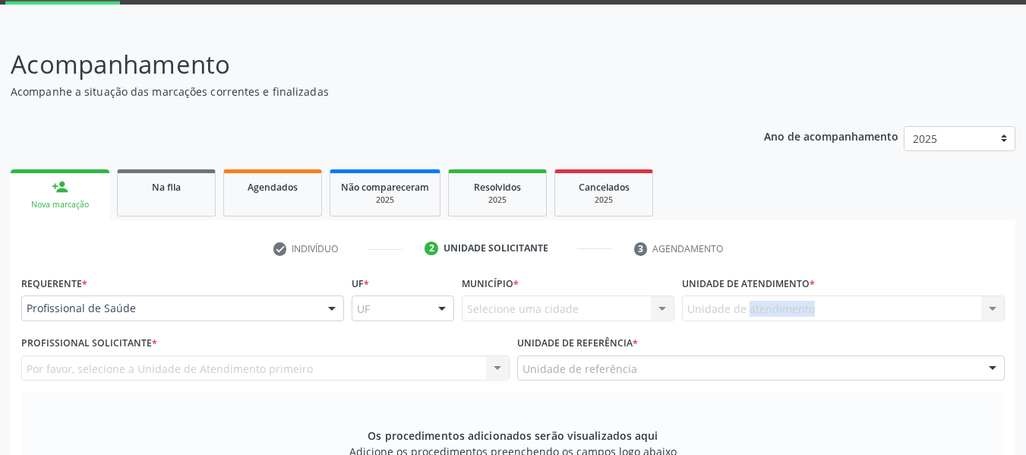
click at [712, 304] on div "Unidade de atendimento Nenhum resultado encontrado para: " " Não há nenhuma opç…" at bounding box center [843, 308] width 323 height 26
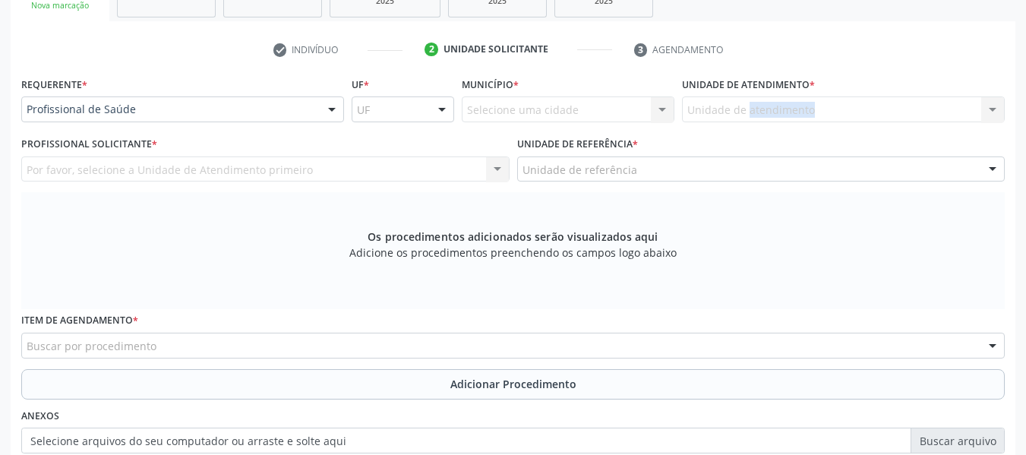
scroll to position [291, 0]
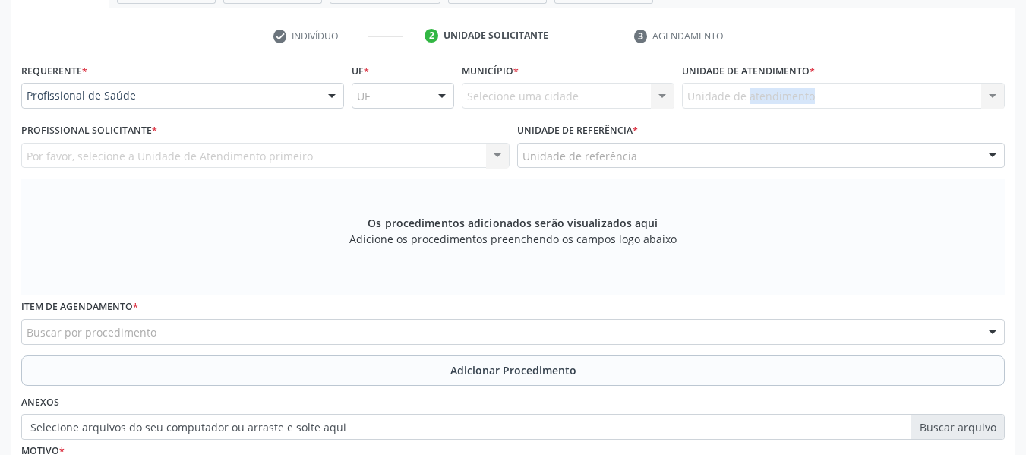
click at [829, 91] on div "Unidade de atendimento Nenhum resultado encontrado para: " " Não há nenhuma opç…" at bounding box center [843, 96] width 323 height 26
click at [994, 92] on div "Unidade de atendimento Nenhum resultado encontrado para: " " Não há nenhuma opç…" at bounding box center [843, 96] width 323 height 26
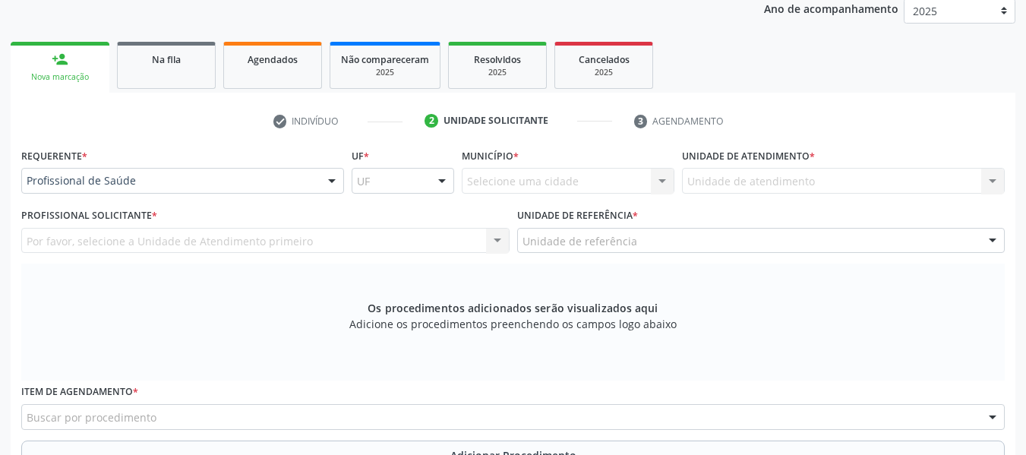
scroll to position [200, 0]
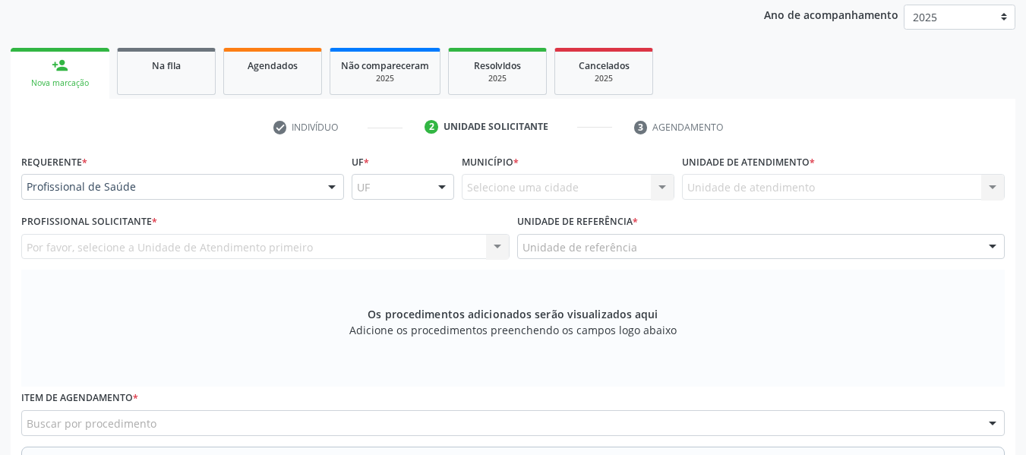
click at [859, 187] on div "Unidade de atendimento Nenhum resultado encontrado para: " " Não há nenhuma opç…" at bounding box center [843, 187] width 323 height 26
click at [991, 187] on div "Unidade de atendimento Nenhum resultado encontrado para: " " Não há nenhuma opç…" at bounding box center [843, 187] width 323 height 26
click at [909, 210] on div "Unidade de referência * Unidade de referência Nenhum resultado encontrado para:…" at bounding box center [761, 234] width 488 height 49
drag, startPoint x: 909, startPoint y: 210, endPoint x: 791, endPoint y: 213, distance: 118.5
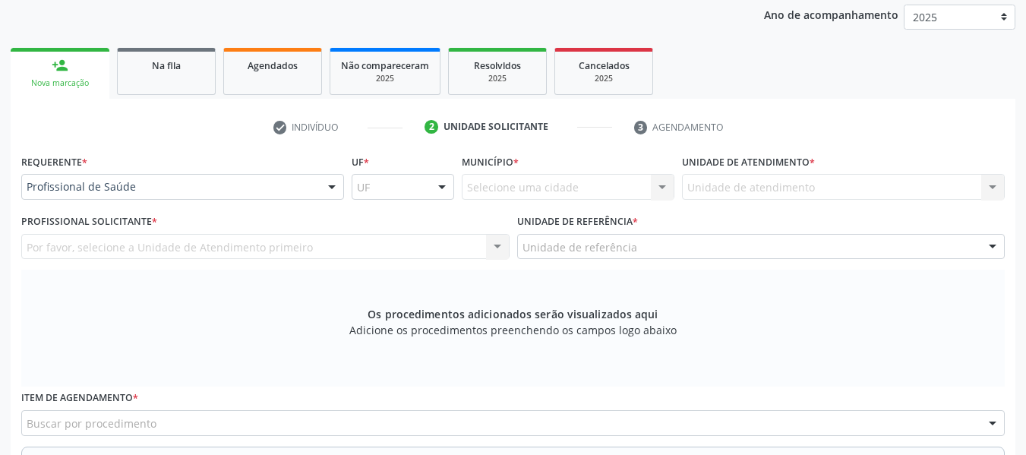
click at [791, 213] on div "Unidade de referência * Unidade de referência Nenhum resultado encontrado para:…" at bounding box center [761, 234] width 488 height 49
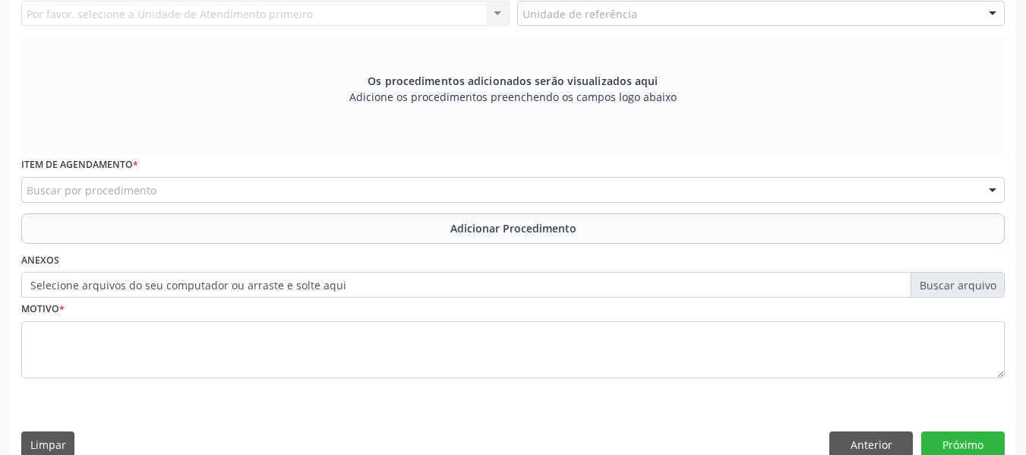
scroll to position [457, 0]
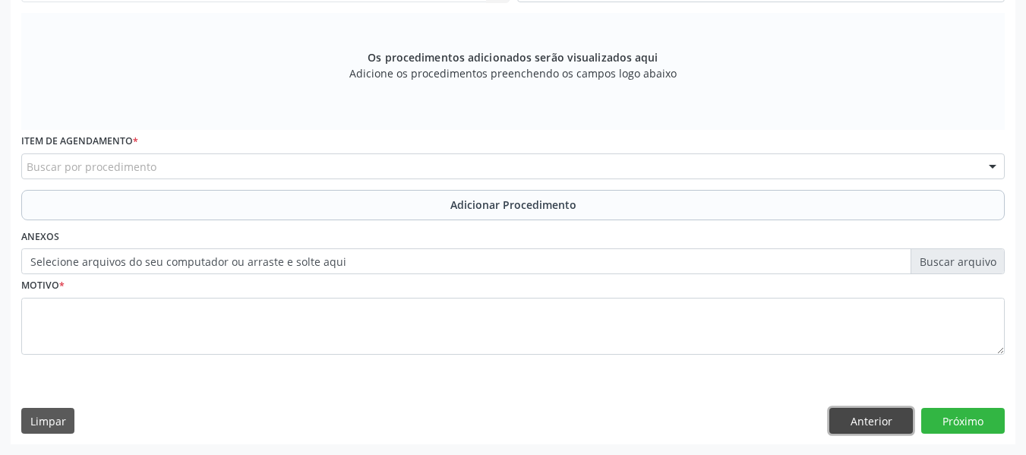
click at [868, 421] on button "Anterior" at bounding box center [870, 421] width 83 height 26
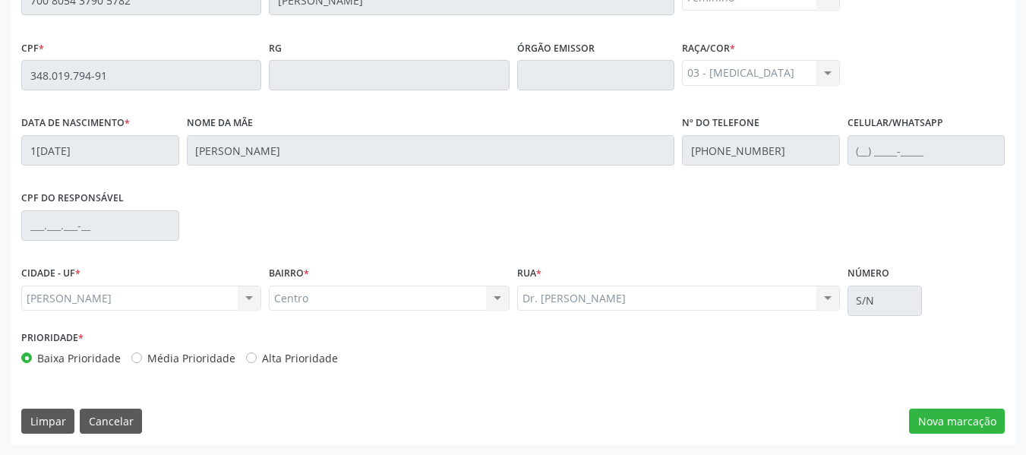
scroll to position [433, 0]
click at [959, 421] on button "Nova marcação" at bounding box center [957, 421] width 96 height 26
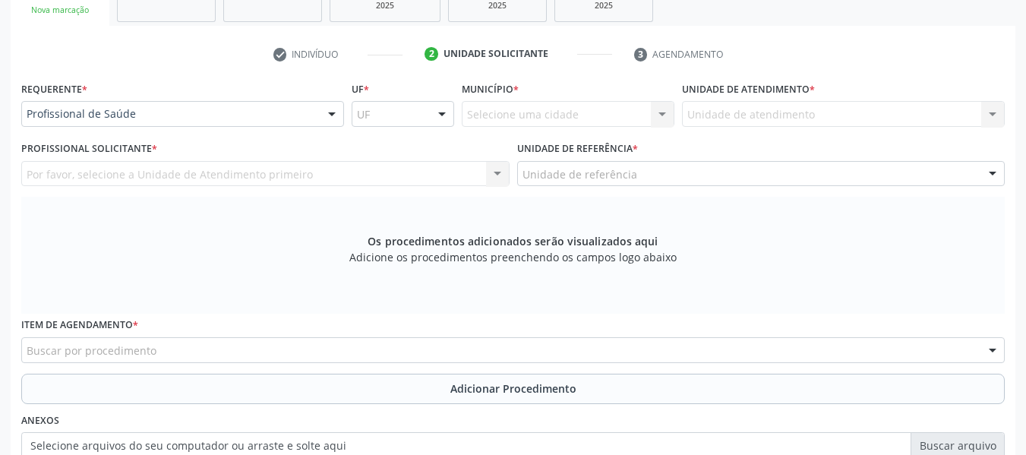
scroll to position [251, 0]
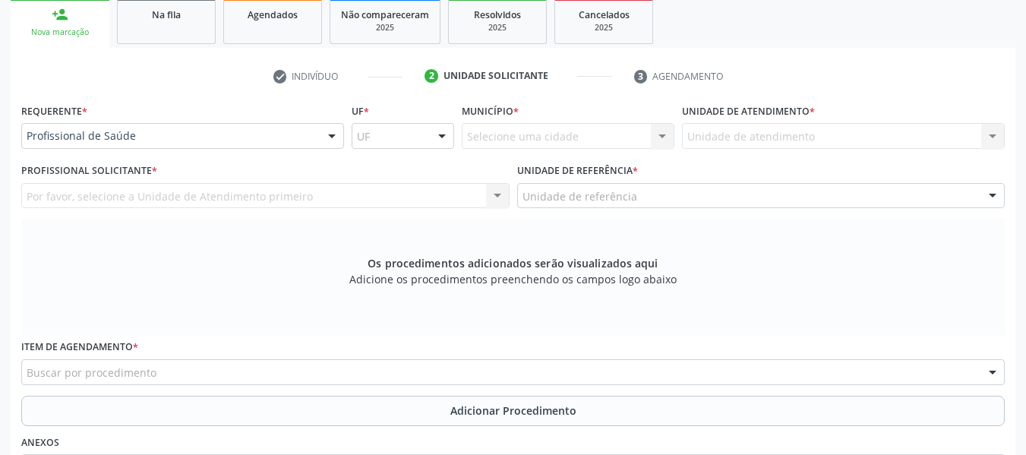
click at [993, 138] on div "Unidade de atendimento Nenhum resultado encontrado para: " " Não há nenhuma opç…" at bounding box center [843, 136] width 323 height 26
click at [806, 131] on div "Unidade de atendimento Nenhum resultado encontrado para: " " Não há nenhuma opç…" at bounding box center [843, 136] width 323 height 26
click at [47, 191] on div "Por favor, selecione a Unidade de Atendimento primeiro Nenhum resultado encontr…" at bounding box center [265, 196] width 488 height 26
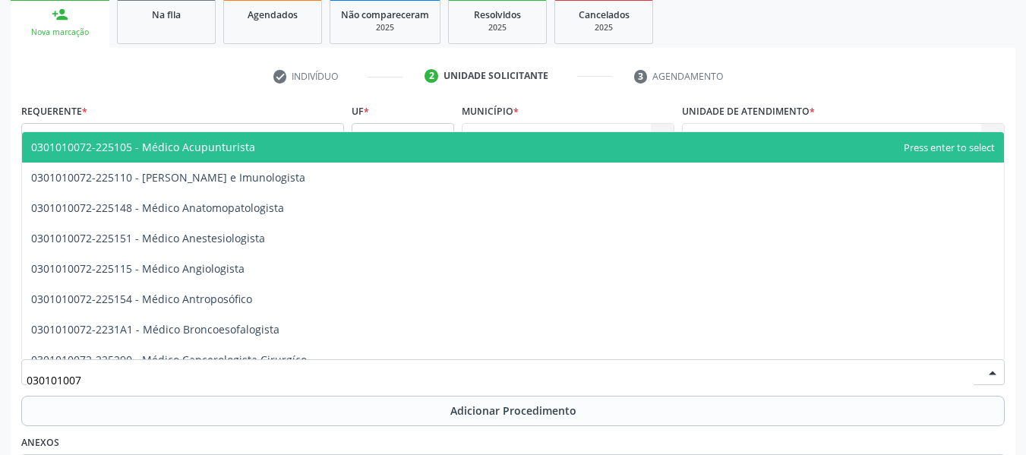
type input "0301010072"
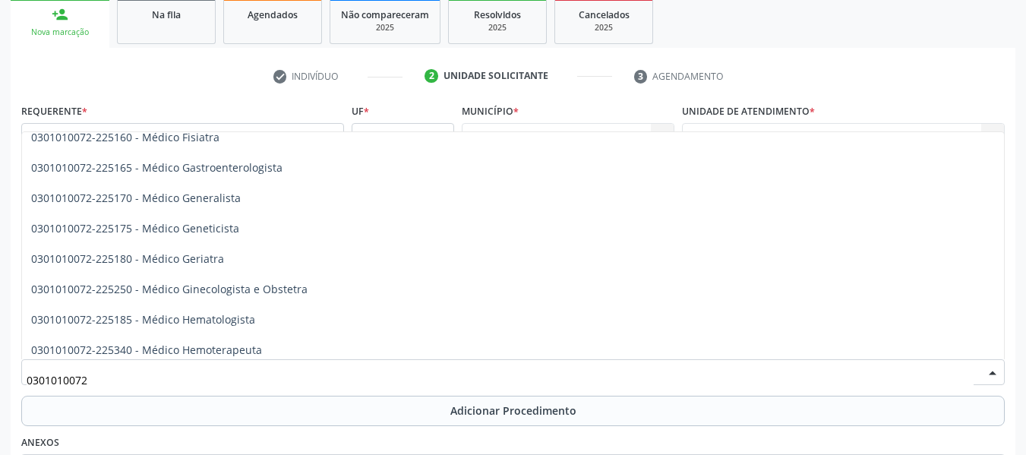
scroll to position [769, 0]
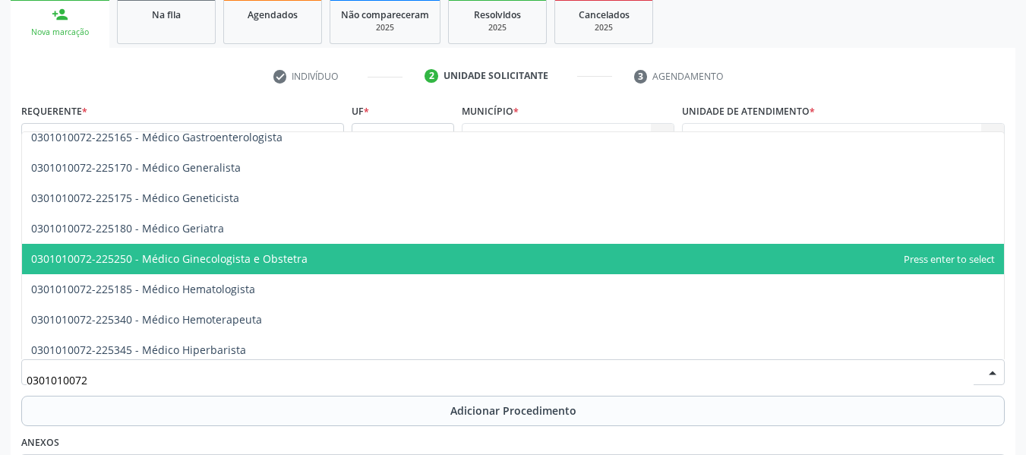
click at [289, 257] on span "0301010072-225250 - Médico Ginecologista e Obstetra" at bounding box center [169, 258] width 276 height 14
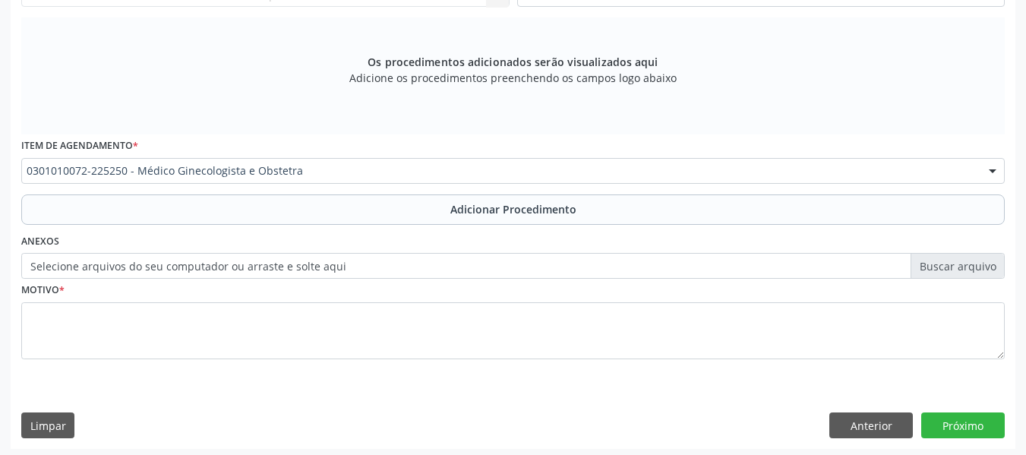
scroll to position [457, 0]
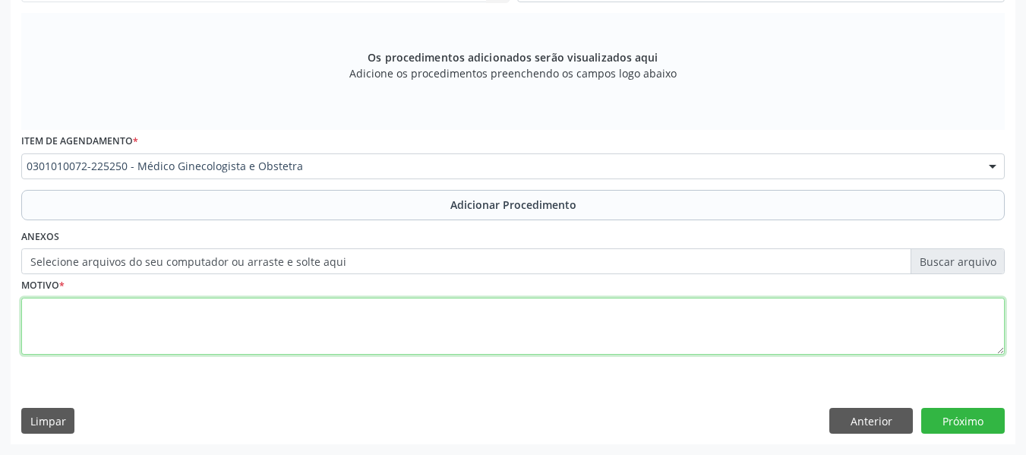
click at [64, 317] on textarea at bounding box center [512, 327] width 983 height 58
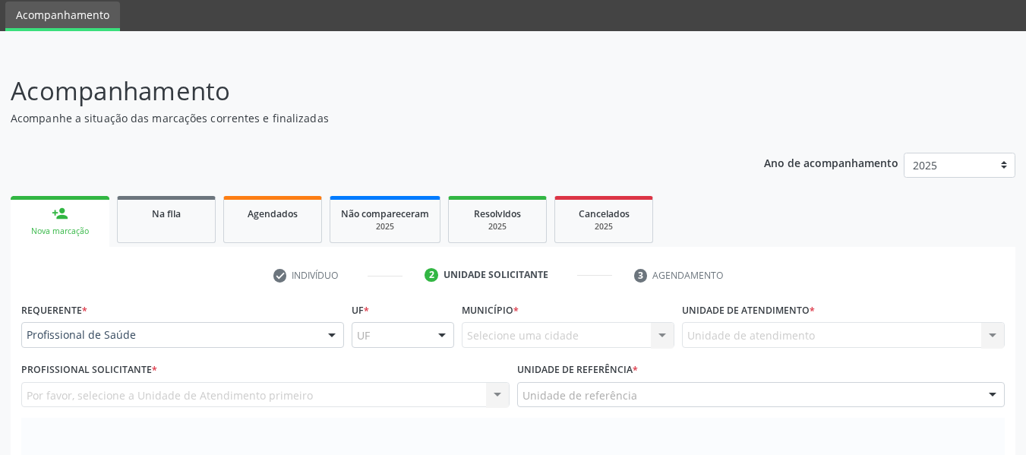
scroll to position [43, 0]
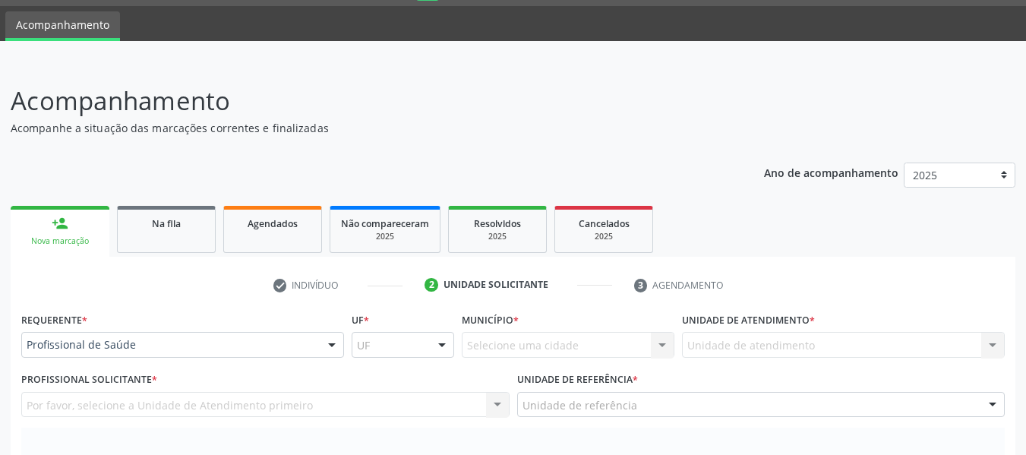
type textarea "aumento de endometrio"
click at [992, 343] on div "Unidade de atendimento Nenhum resultado encontrado para: " " Não há nenhuma opç…" at bounding box center [843, 345] width 323 height 26
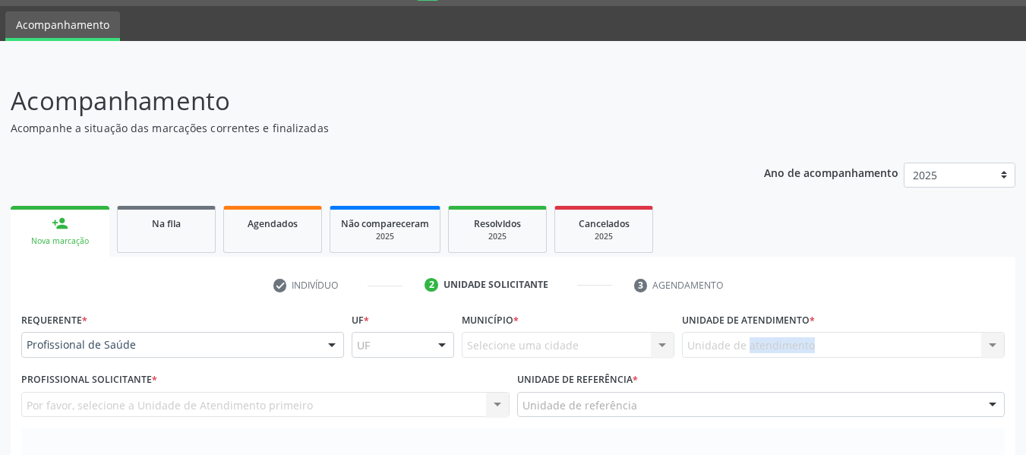
click at [789, 339] on div "Unidade de atendimento Nenhum resultado encontrado para: " " Não há nenhuma opç…" at bounding box center [843, 345] width 323 height 26
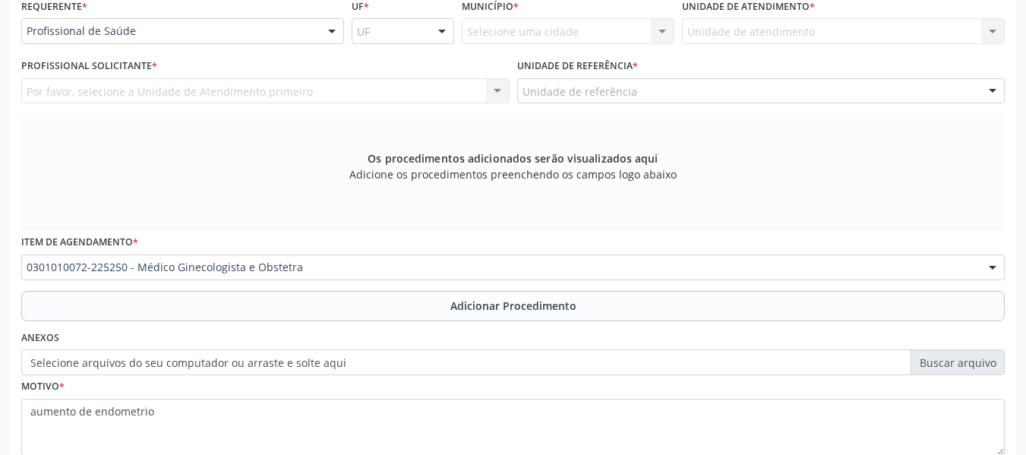
scroll to position [386, 0]
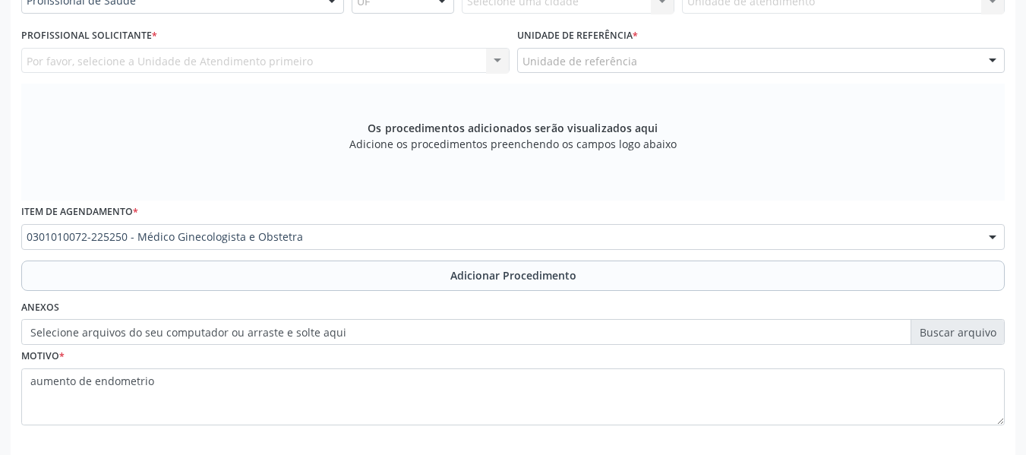
click at [496, 61] on div "Por favor, selecione a Unidade de Atendimento primeiro Nenhum resultado encontr…" at bounding box center [265, 61] width 488 height 26
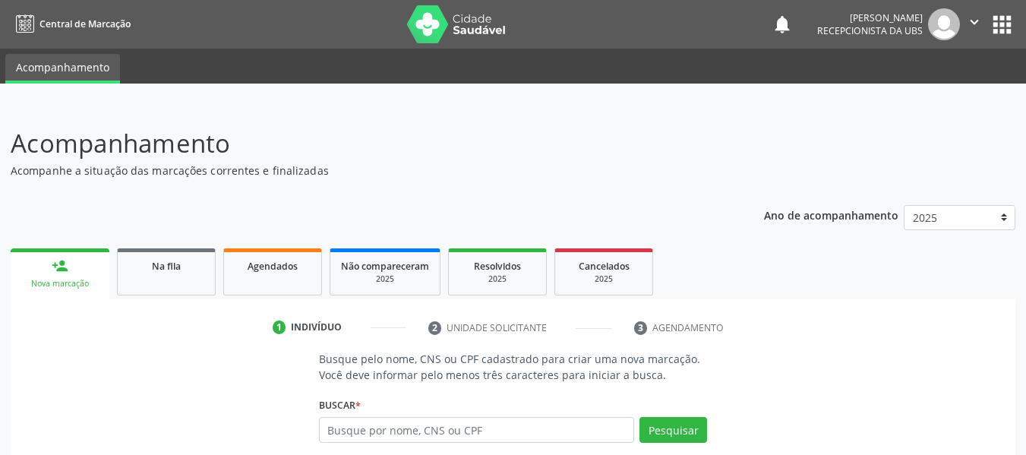
click at [373, 423] on input "text" at bounding box center [477, 430] width 316 height 26
type input "700805437905782"
click at [659, 435] on button "Pesquisar" at bounding box center [673, 430] width 68 height 26
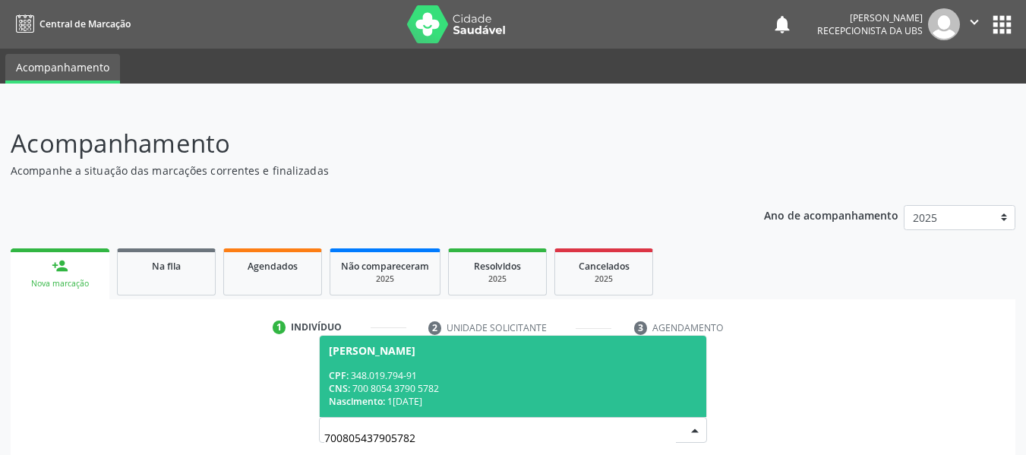
click at [476, 379] on div "CPF: 348.019.794-91" at bounding box center [513, 375] width 369 height 13
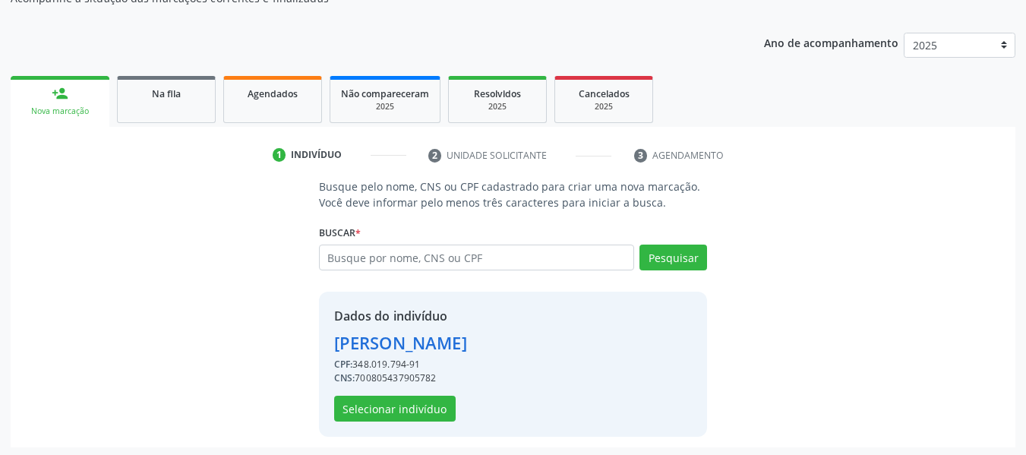
scroll to position [175, 0]
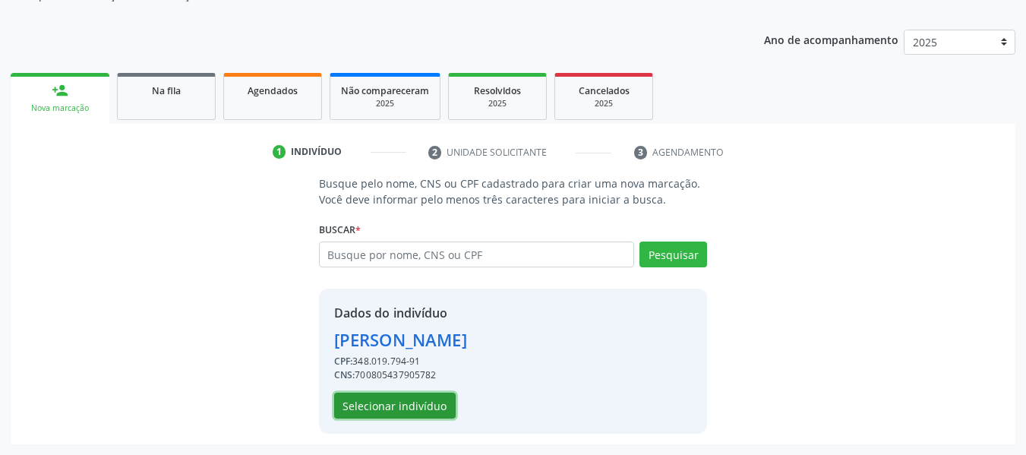
click at [413, 399] on button "Selecionar indivíduo" at bounding box center [394, 405] width 121 height 26
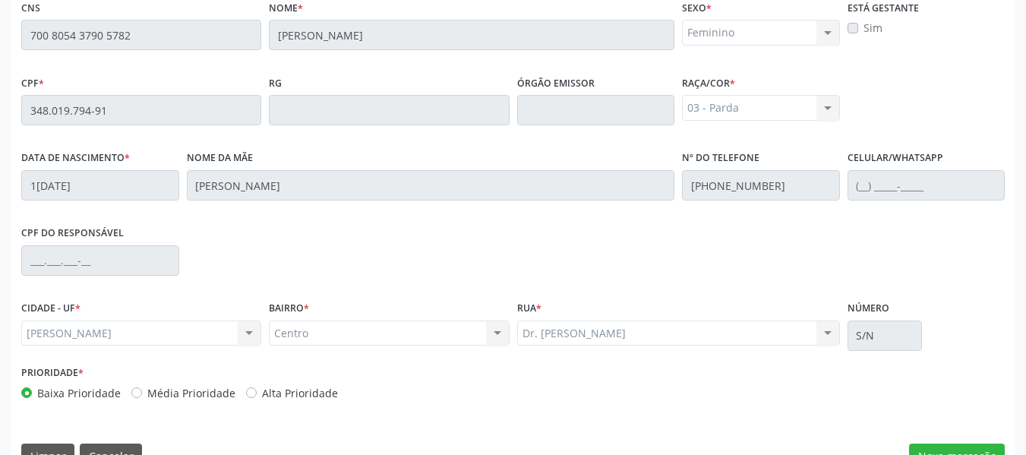
scroll to position [433, 0]
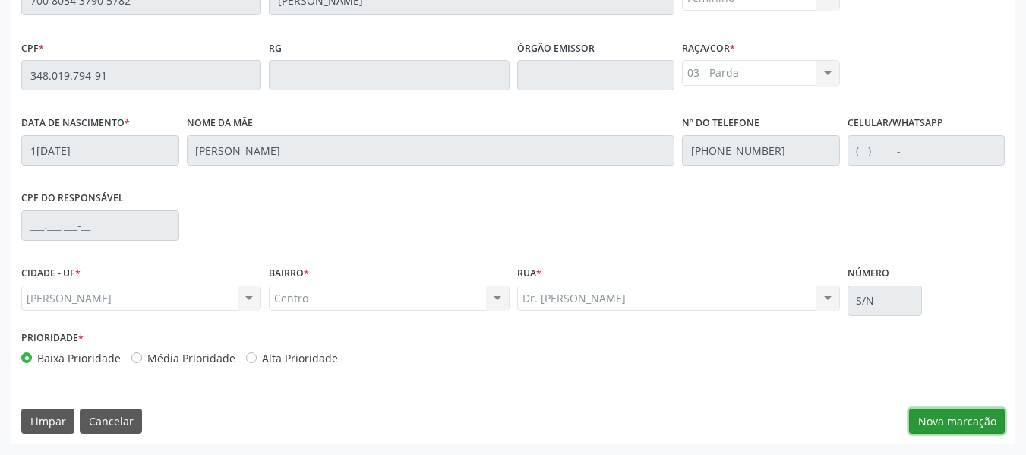
click at [950, 420] on button "Nova marcação" at bounding box center [957, 421] width 96 height 26
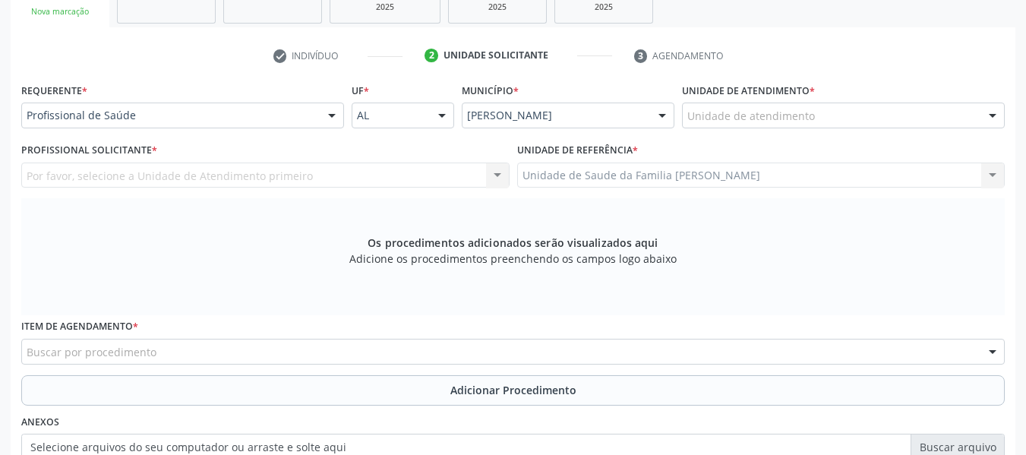
scroll to position [221, 0]
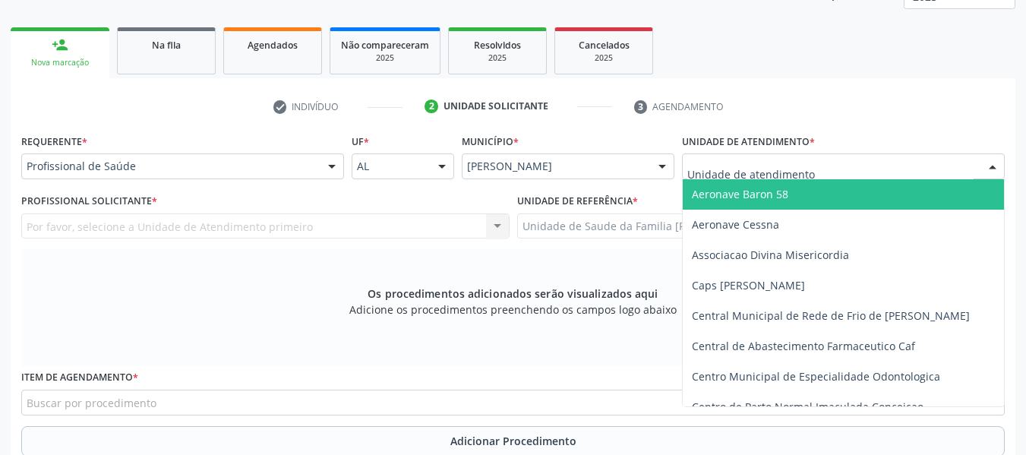
click at [990, 164] on div at bounding box center [992, 167] width 23 height 26
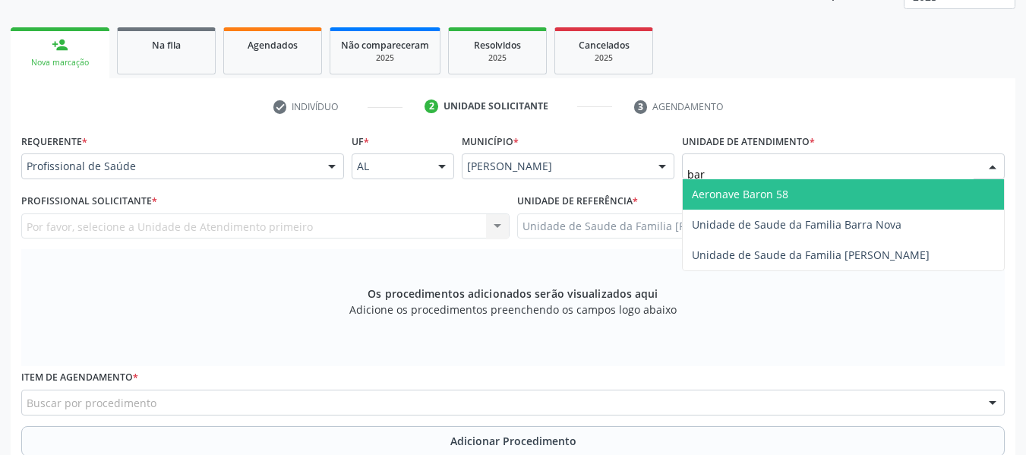
type input "barr"
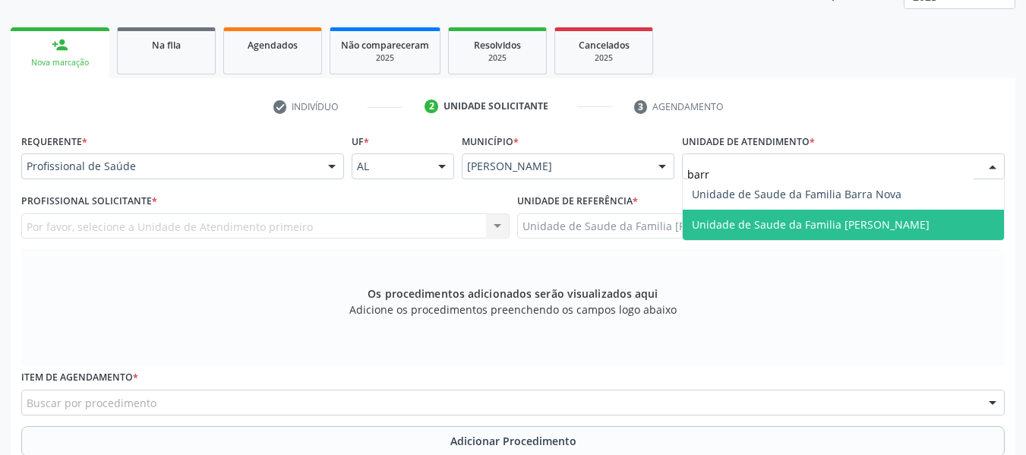
click at [868, 222] on span "Unidade de Saude da Familia [PERSON_NAME]" at bounding box center [811, 224] width 238 height 14
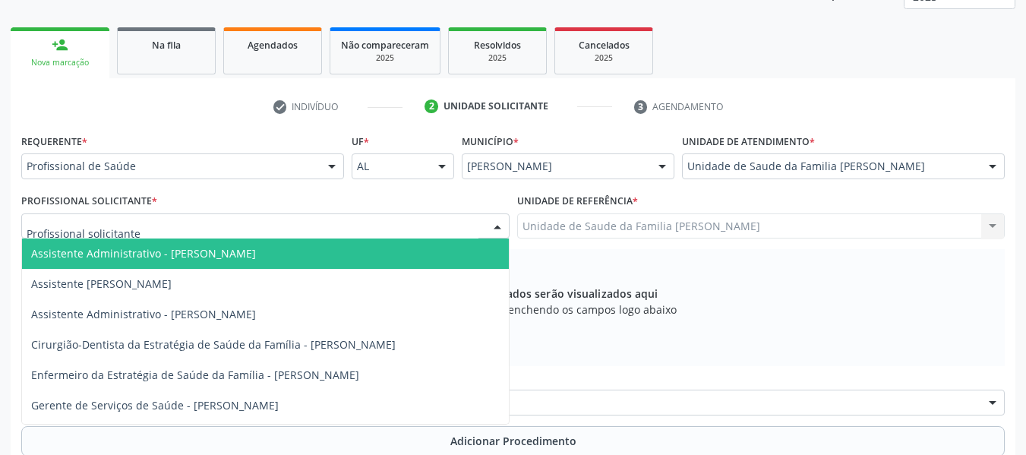
click at [498, 221] on div at bounding box center [497, 227] width 23 height 26
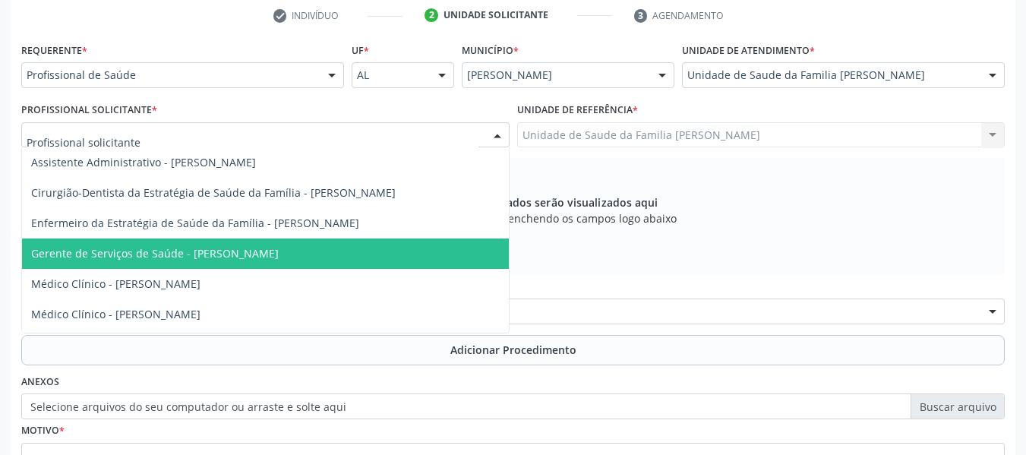
scroll to position [88, 0]
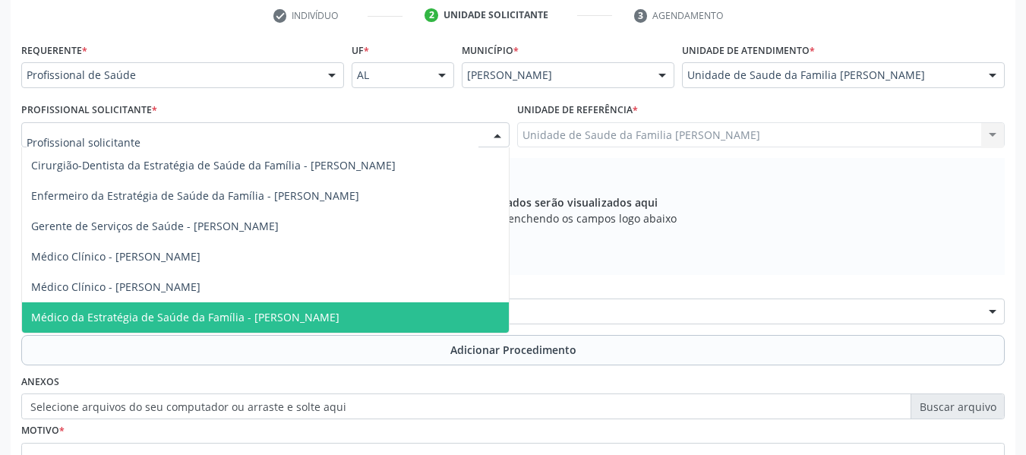
click at [339, 314] on span "Médico da Estratégia de Saúde da Família - [PERSON_NAME]" at bounding box center [185, 317] width 308 height 14
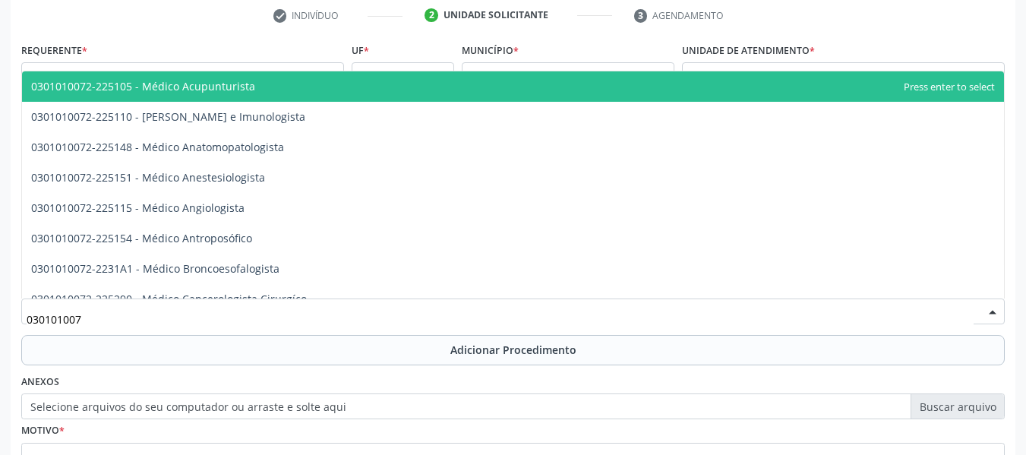
type input "0301010072"
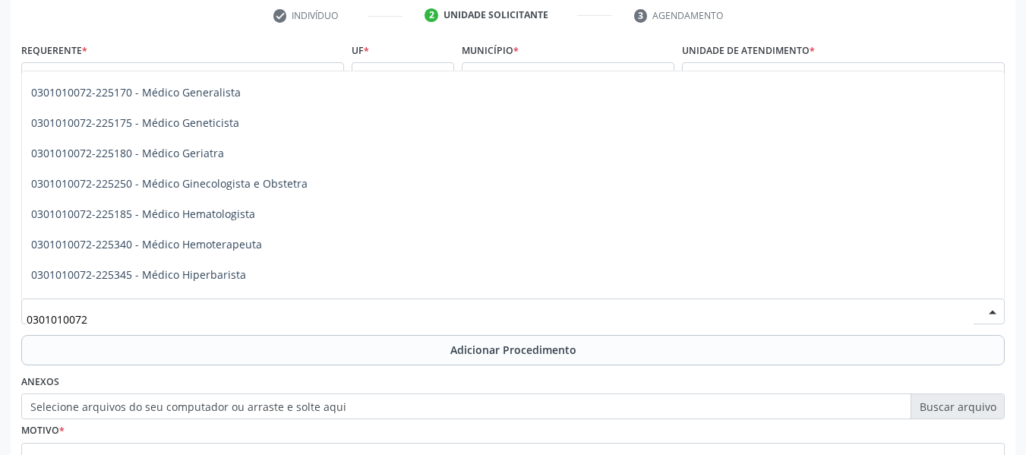
scroll to position [789, 0]
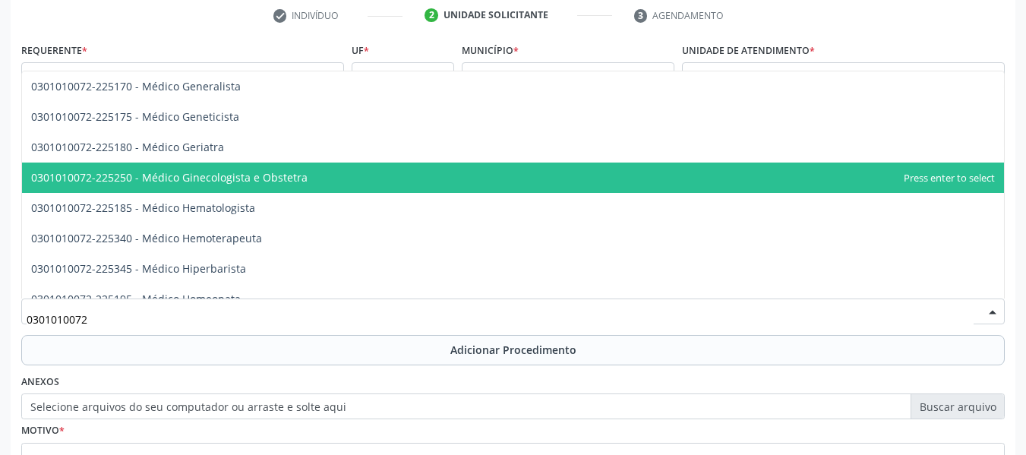
click at [323, 178] on span "0301010072-225250 - Médico Ginecologista e Obstetra" at bounding box center [512, 177] width 981 height 30
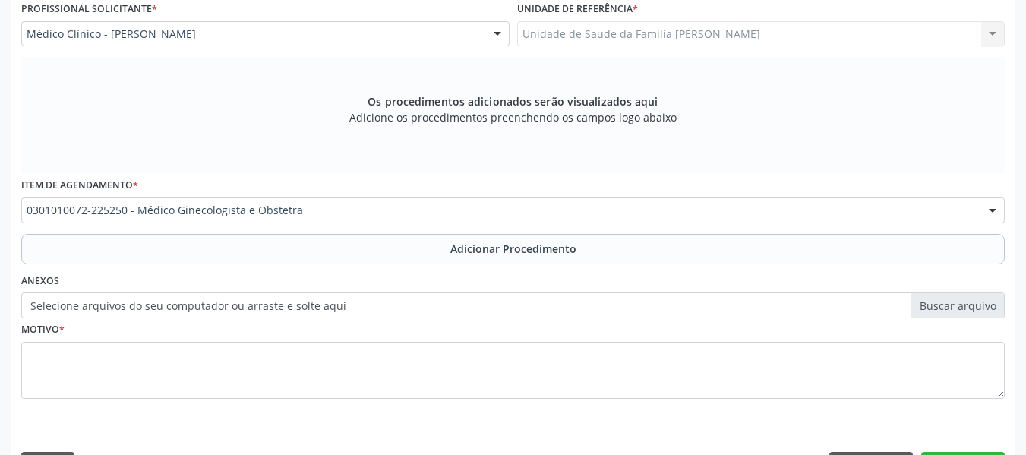
scroll to position [457, 0]
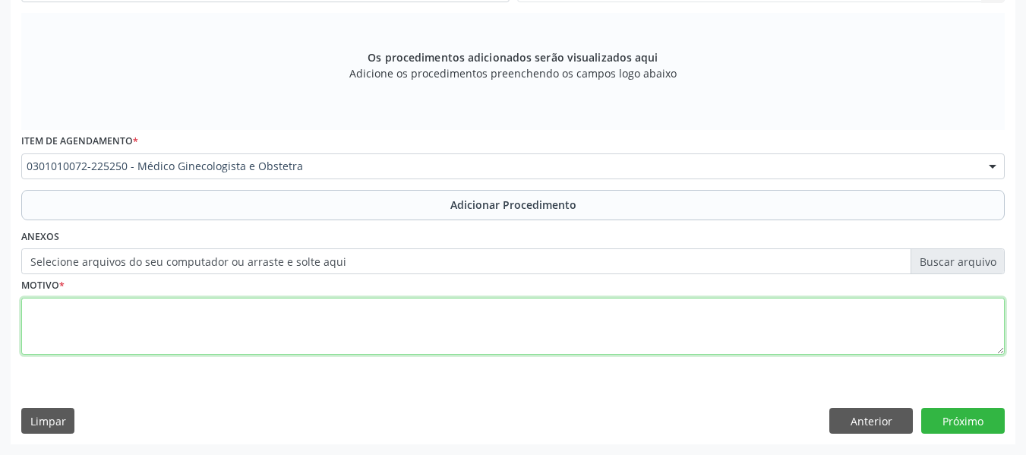
click at [78, 328] on textarea at bounding box center [512, 327] width 983 height 58
type textarea "a"
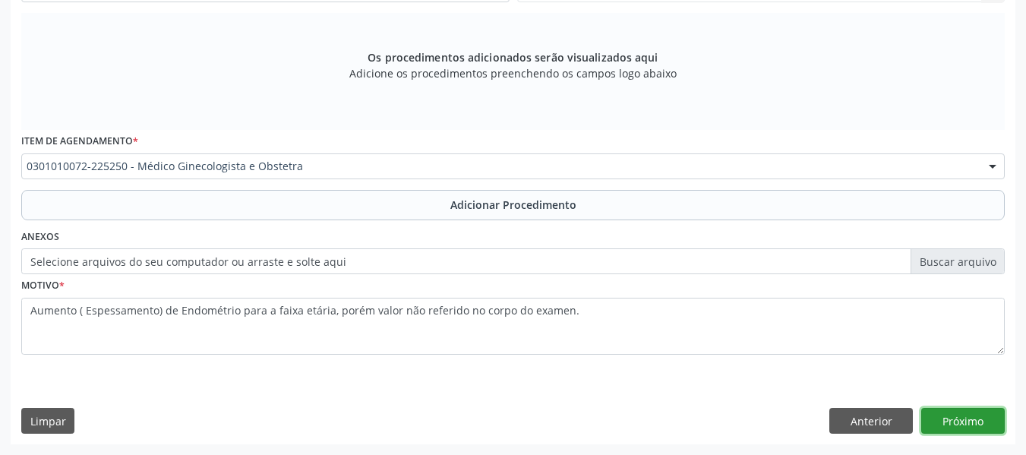
click at [956, 418] on button "Próximo" at bounding box center [962, 421] width 83 height 26
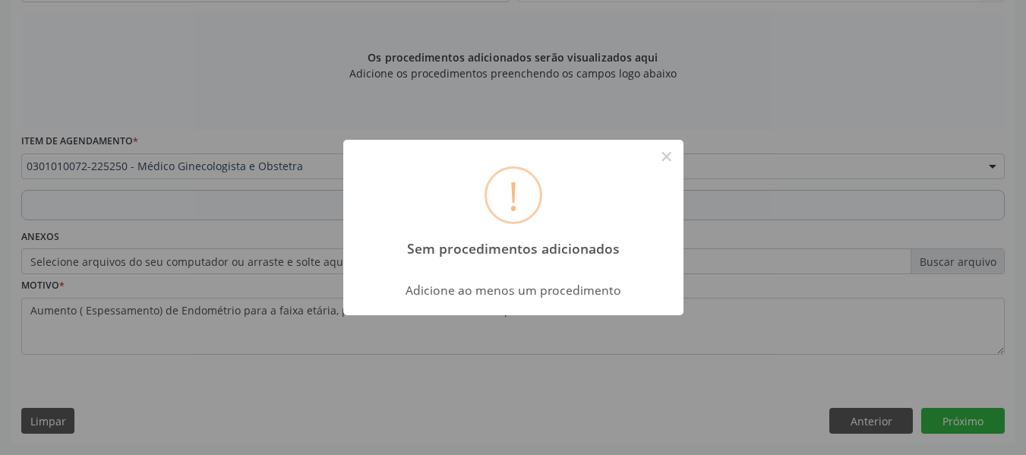
click at [746, 109] on div "! Sem procedimentos adicionados × Adicione ao menos um procedimento OK Cancel" at bounding box center [513, 227] width 1026 height 455
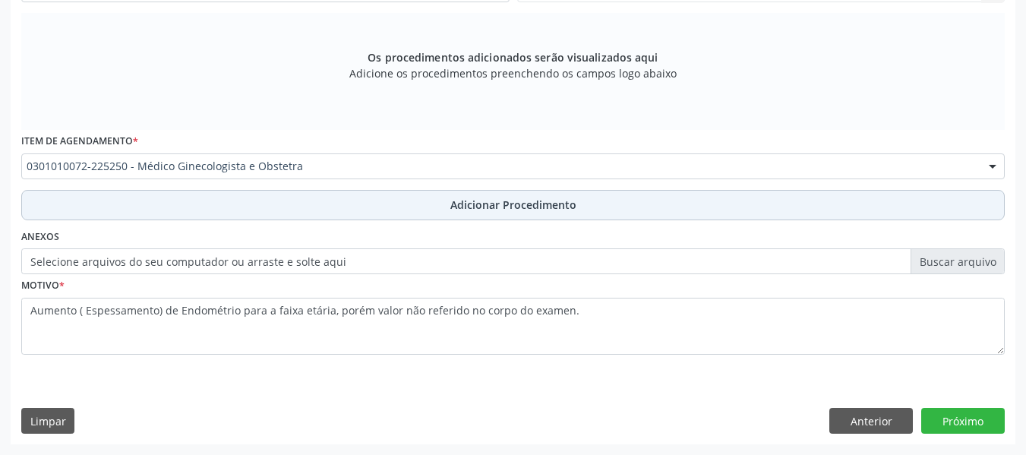
click at [497, 204] on span "Adicionar Procedimento" at bounding box center [513, 205] width 126 height 16
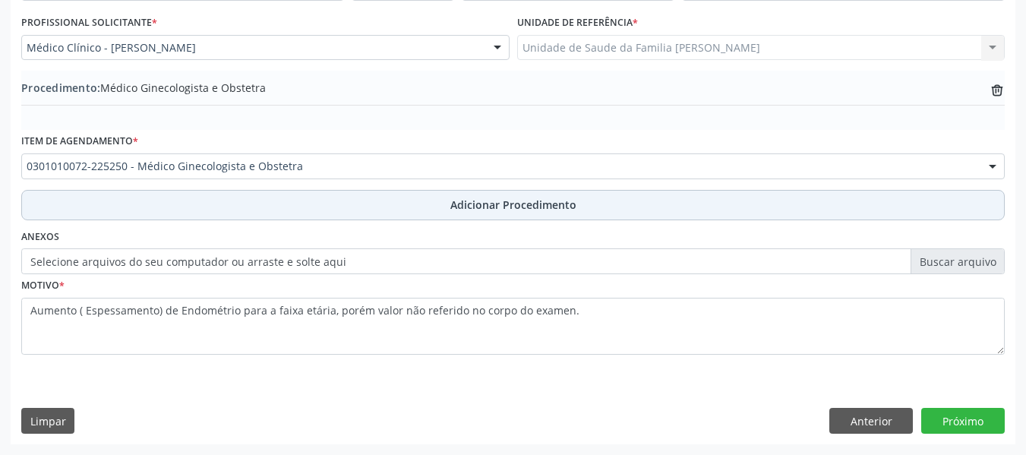
scroll to position [399, 0]
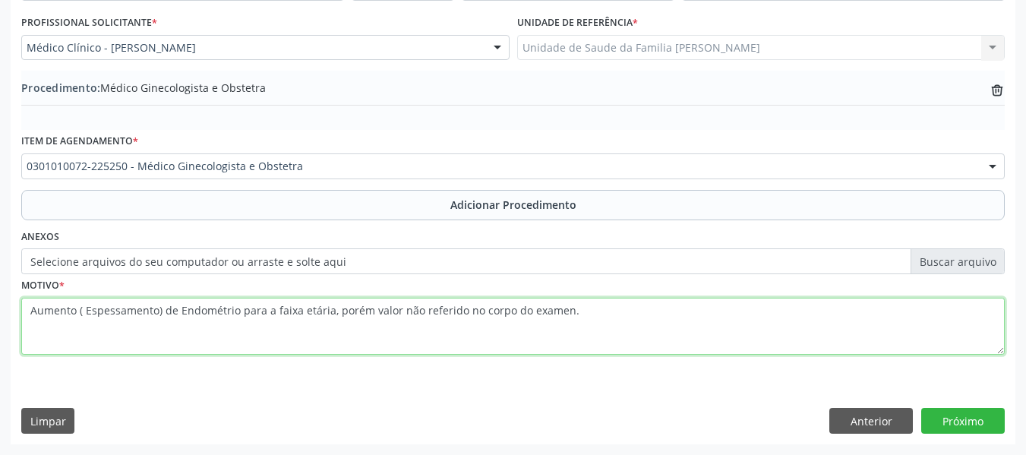
click at [562, 309] on textarea "Aumento ( Espessamento) de Endométrio para a faixa etária, porém valor não refe…" at bounding box center [512, 327] width 983 height 58
type textarea "Aumento ( Espessamento) de Endométrio para a faixa etária, porém valor não refe…"
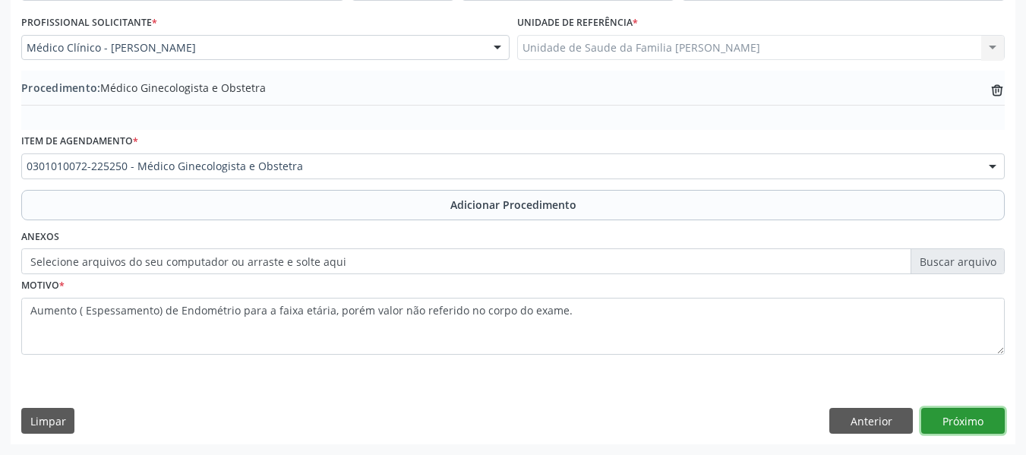
click at [951, 419] on button "Próximo" at bounding box center [962, 421] width 83 height 26
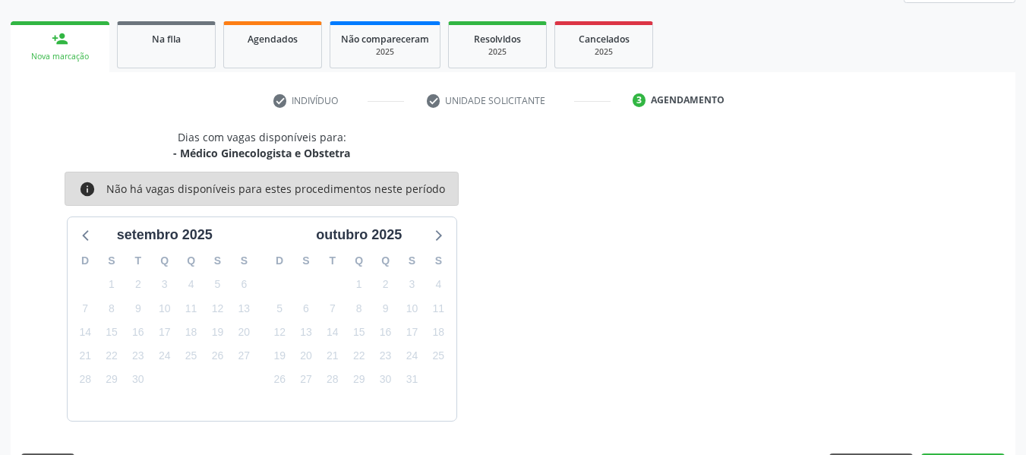
scroll to position [272, 0]
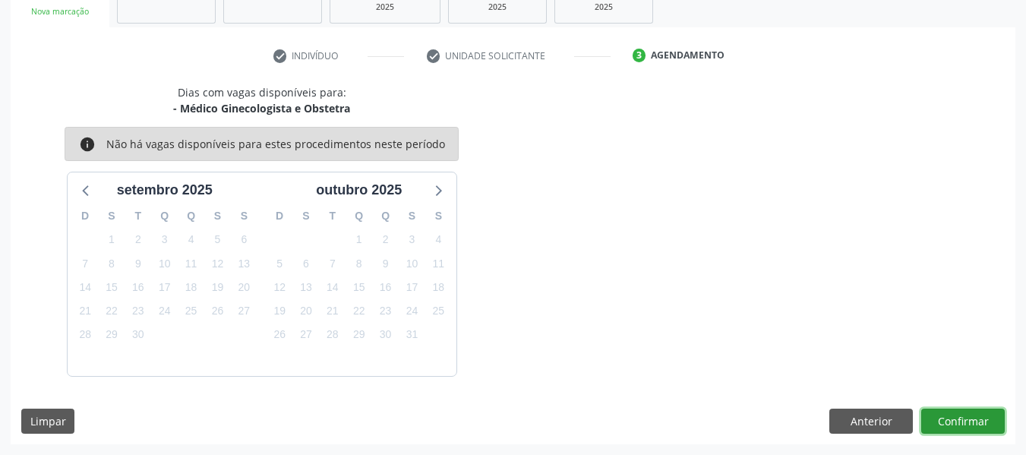
click at [961, 422] on button "Confirmar" at bounding box center [962, 421] width 83 height 26
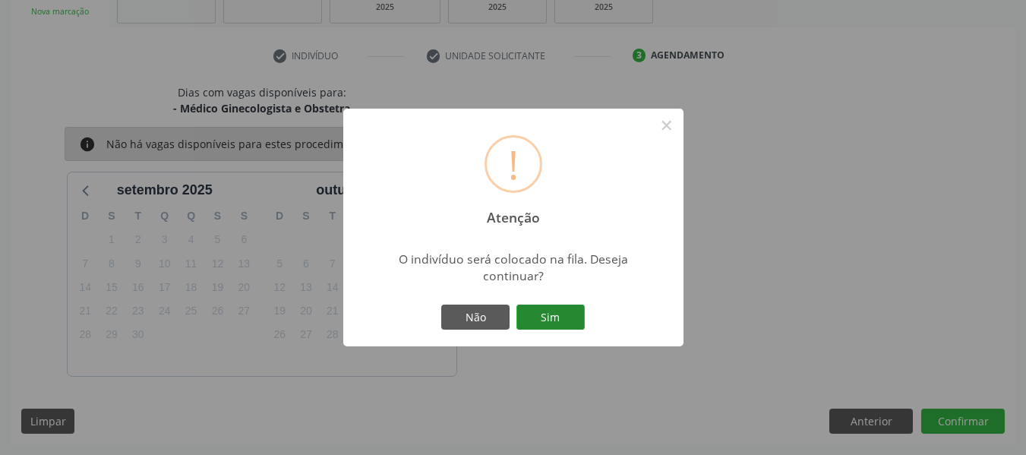
click at [558, 317] on button "Sim" at bounding box center [550, 317] width 68 height 26
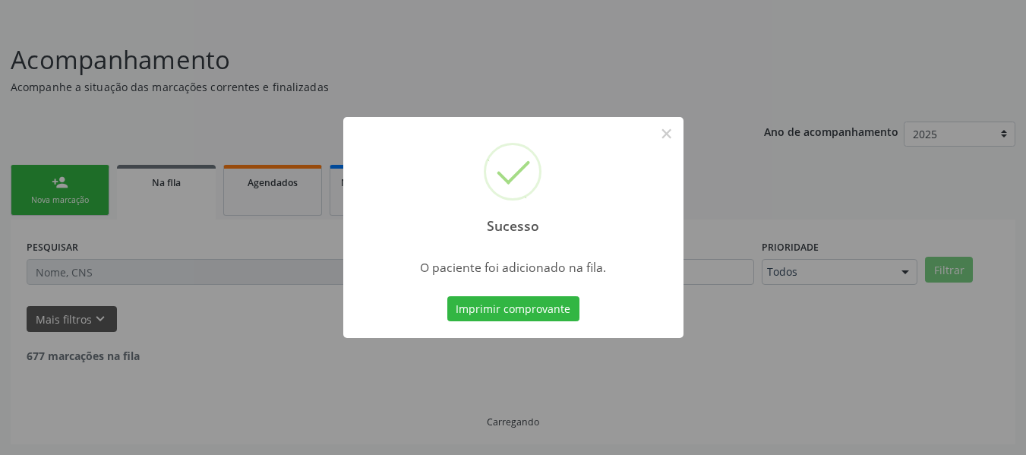
scroll to position [68, 0]
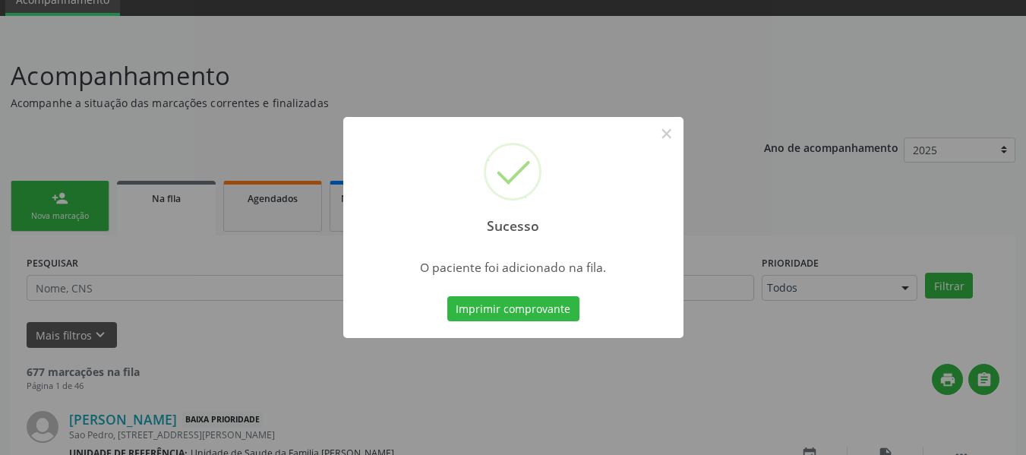
click at [43, 192] on div "Sucesso × O paciente foi adicionado na fila. Imprimir comprovante Cancel" at bounding box center [513, 227] width 1026 height 455
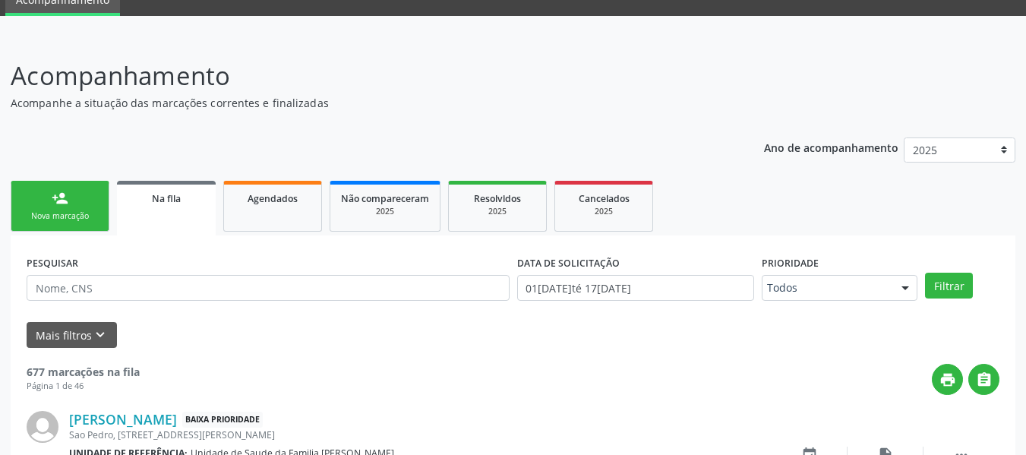
click at [32, 197] on link "person_add Nova marcação" at bounding box center [60, 206] width 99 height 51
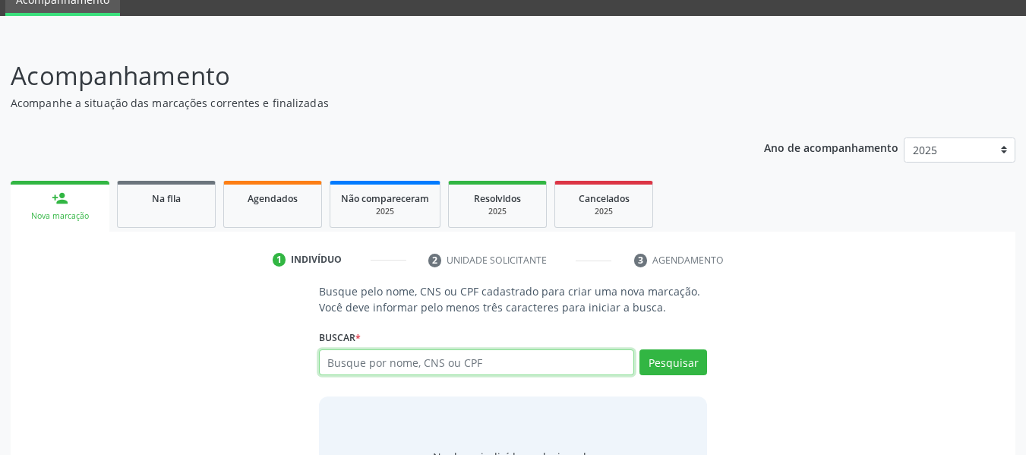
click at [452, 361] on input "text" at bounding box center [477, 362] width 316 height 26
type input "70780909946499"
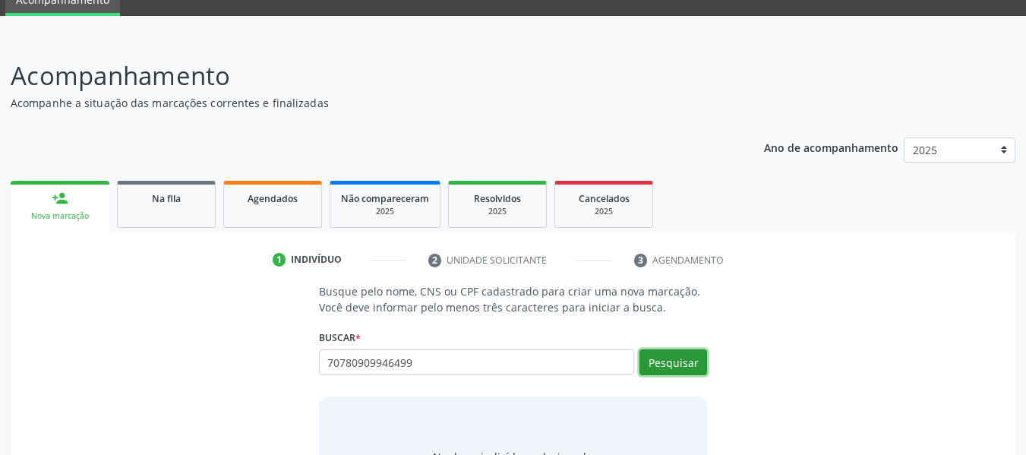
click at [672, 365] on button "Pesquisar" at bounding box center [673, 362] width 68 height 26
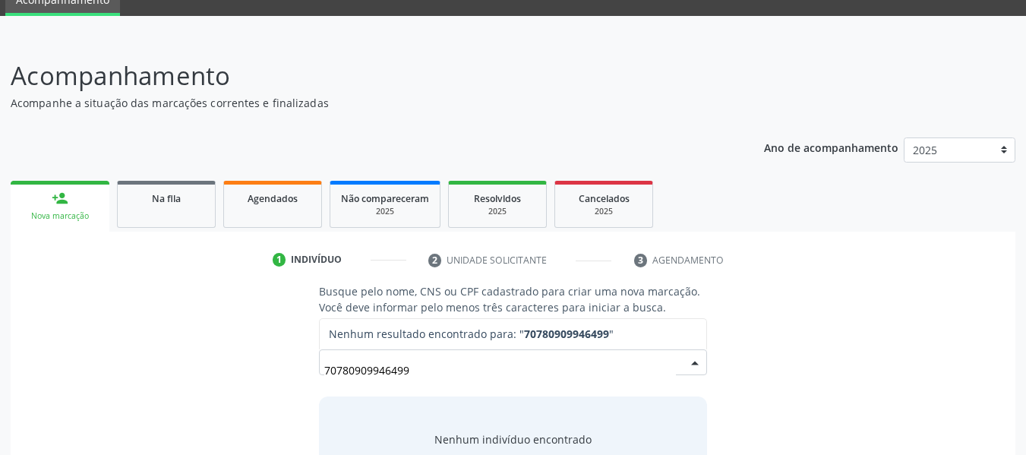
click at [440, 368] on input "70780909946499" at bounding box center [500, 369] width 352 height 30
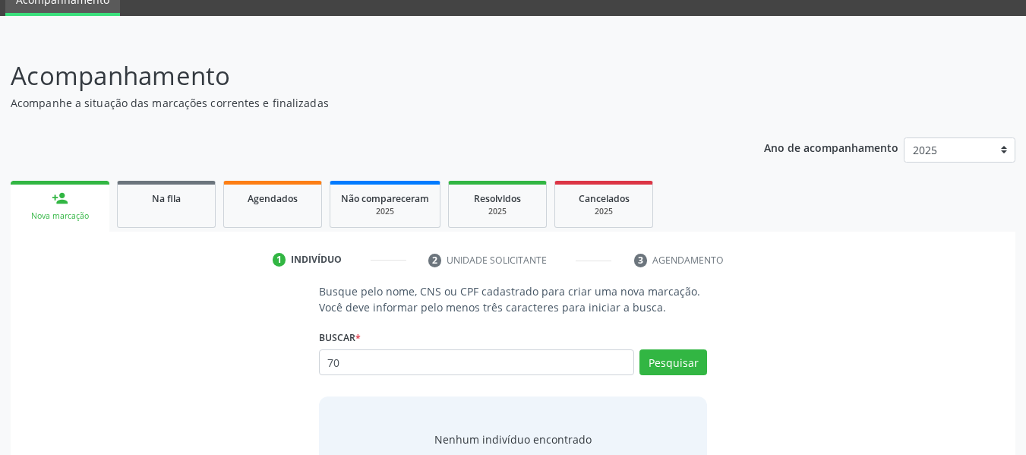
type input "7"
click at [433, 364] on input "text" at bounding box center [477, 362] width 316 height 26
type input "66213770453"
click at [679, 356] on button "Pesquisar" at bounding box center [673, 362] width 68 height 26
type input "66213770453"
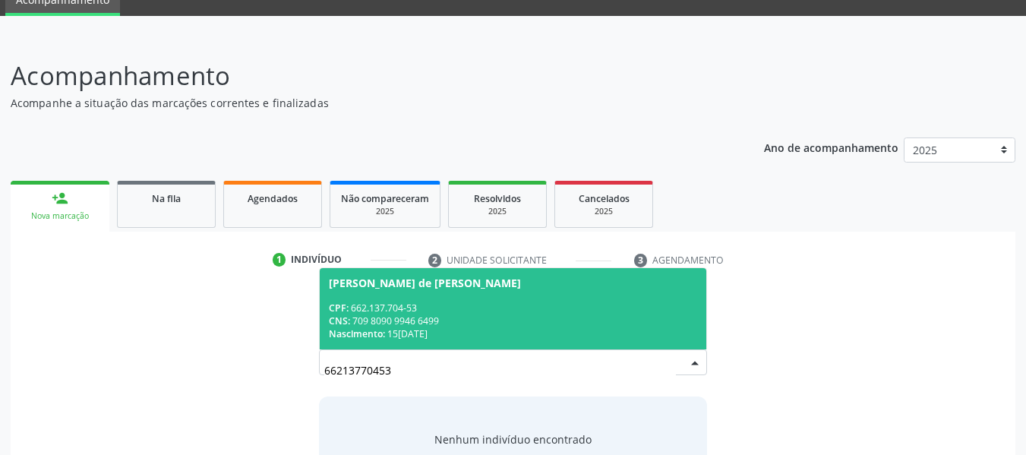
click at [402, 318] on div "CNS: 709 8090 9946 6499" at bounding box center [513, 320] width 369 height 13
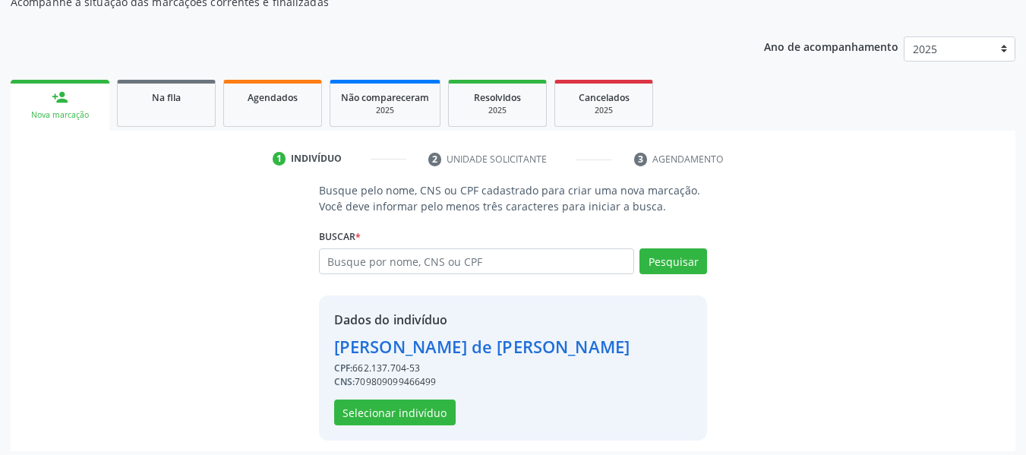
scroll to position [175, 0]
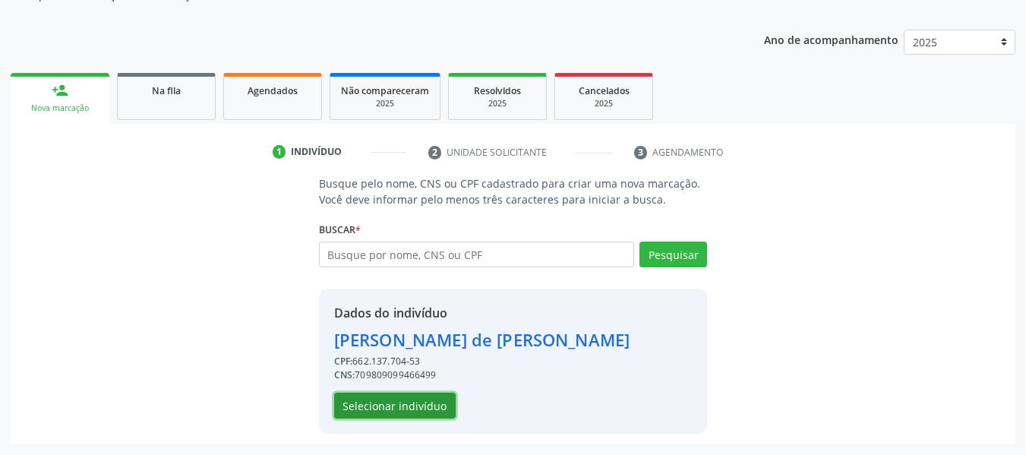
click at [409, 405] on button "Selecionar indivíduo" at bounding box center [394, 405] width 121 height 26
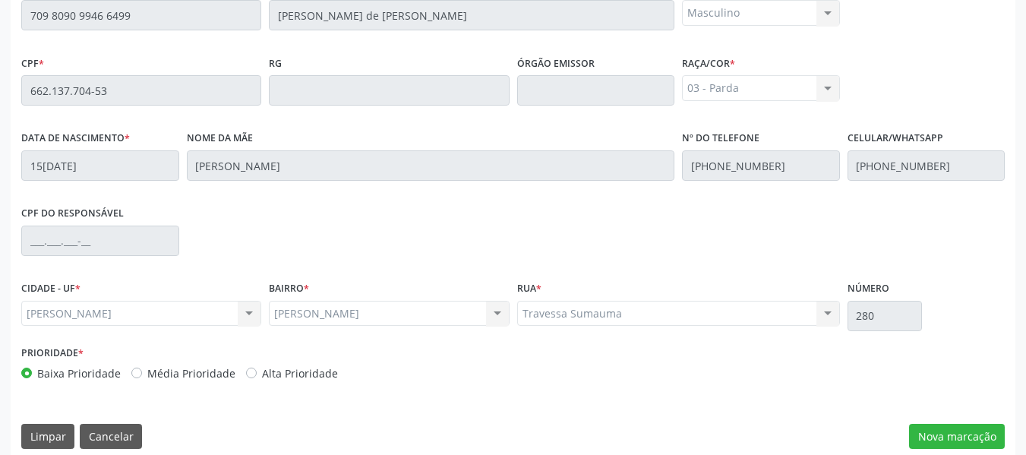
scroll to position [433, 0]
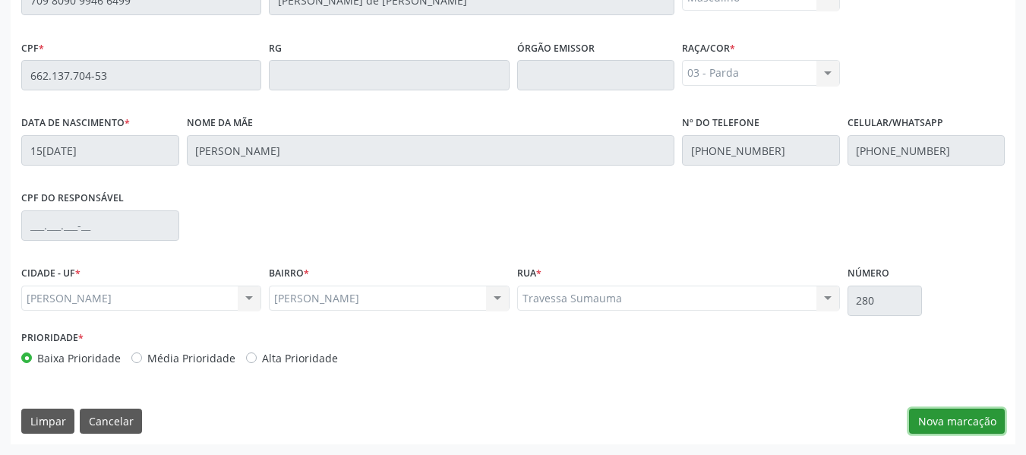
click at [965, 421] on button "Nova marcação" at bounding box center [957, 421] width 96 height 26
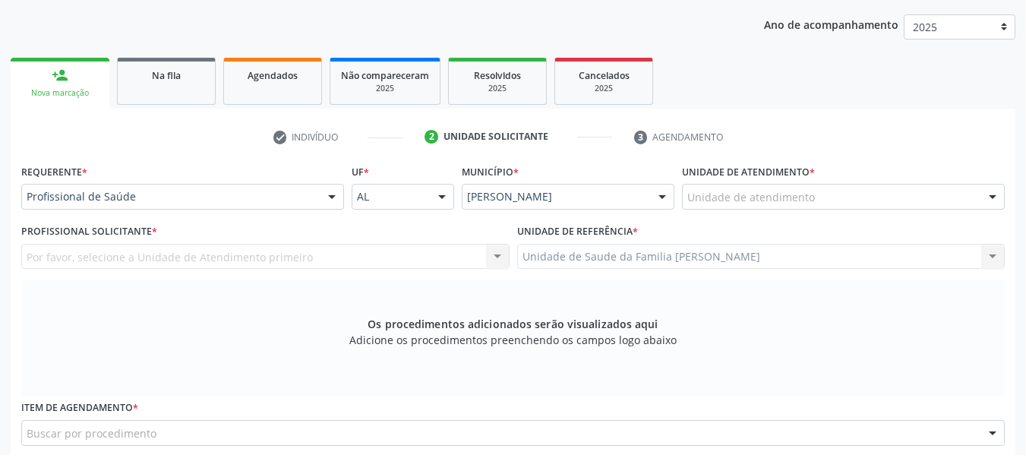
scroll to position [160, 0]
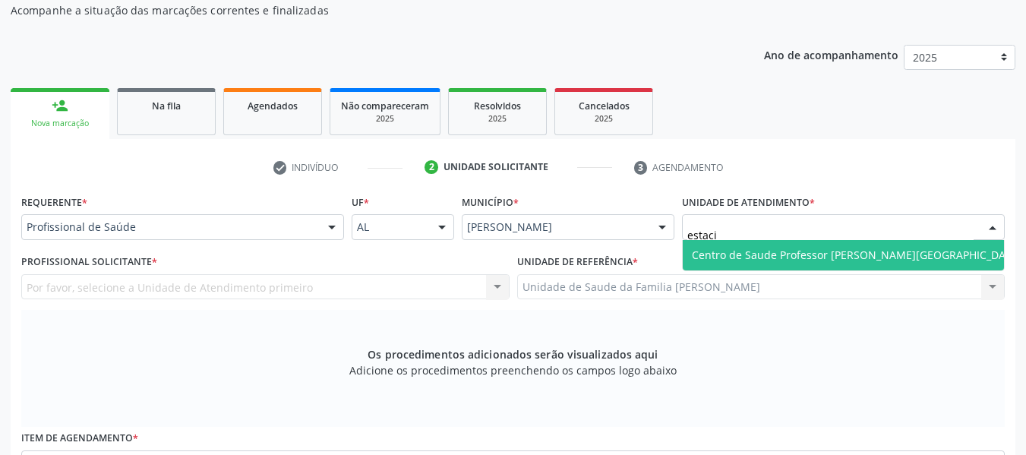
type input "estacio"
click at [811, 250] on span "Centro de Saude Professor [PERSON_NAME][GEOGRAPHIC_DATA]" at bounding box center [857, 254] width 330 height 14
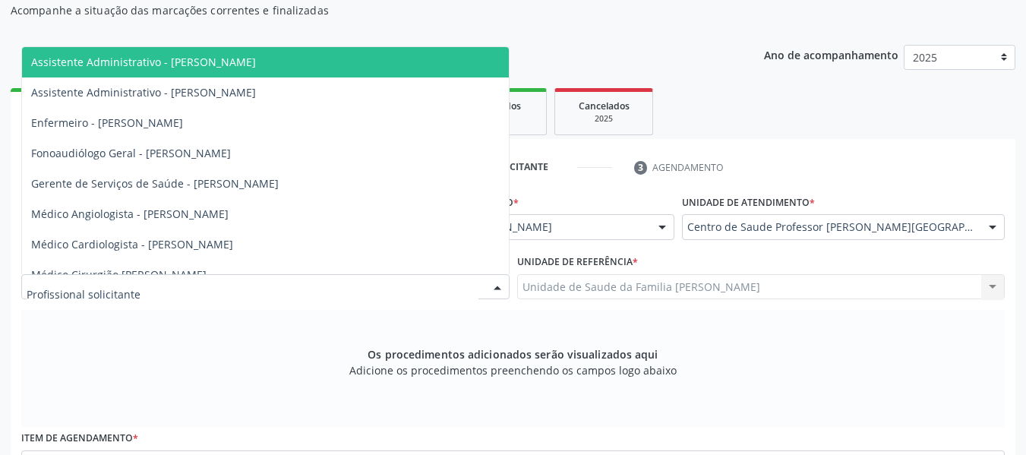
click at [495, 285] on div at bounding box center [497, 288] width 23 height 26
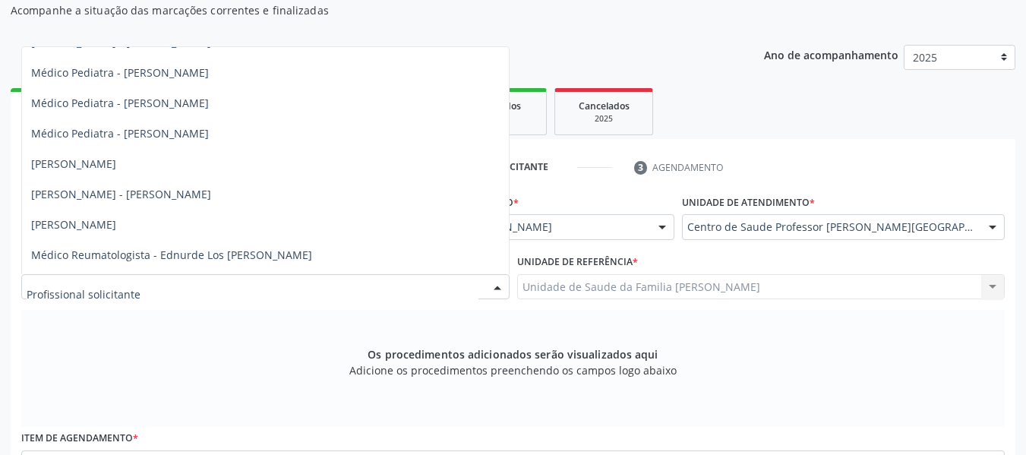
scroll to position [840, 0]
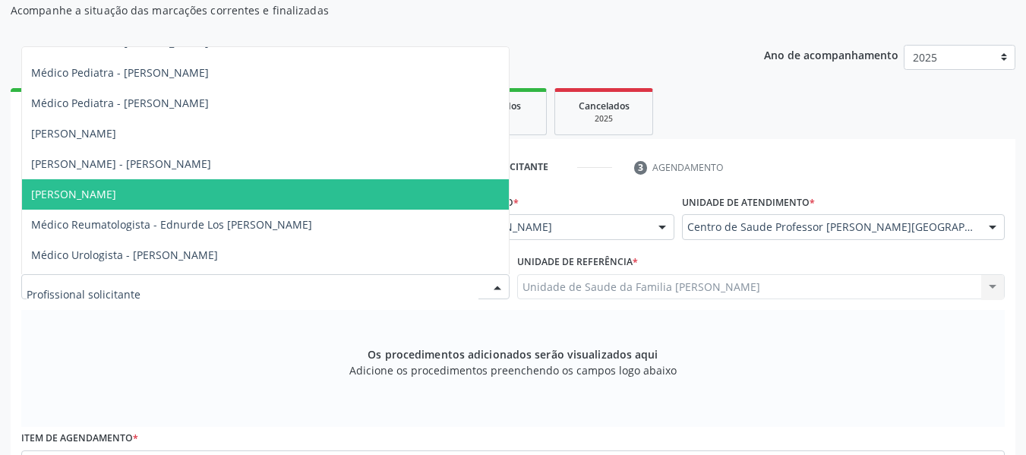
click at [116, 192] on span "Médico Psiquiatra - Manuela Oliveira e Silva Antunes" at bounding box center [73, 194] width 85 height 14
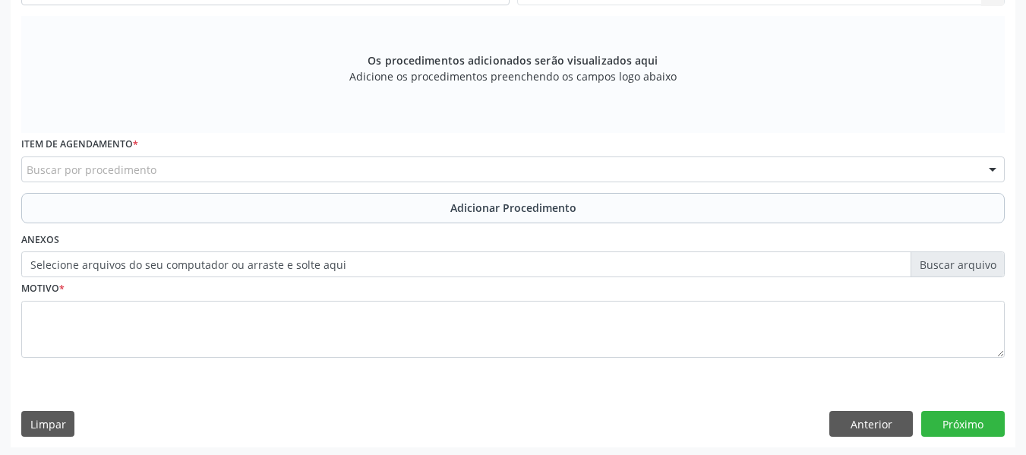
scroll to position [457, 0]
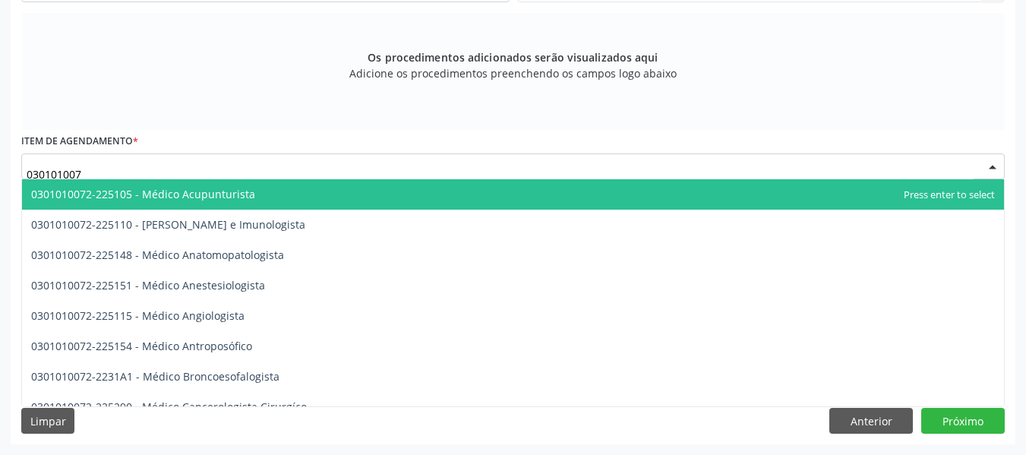
type input "0301010072"
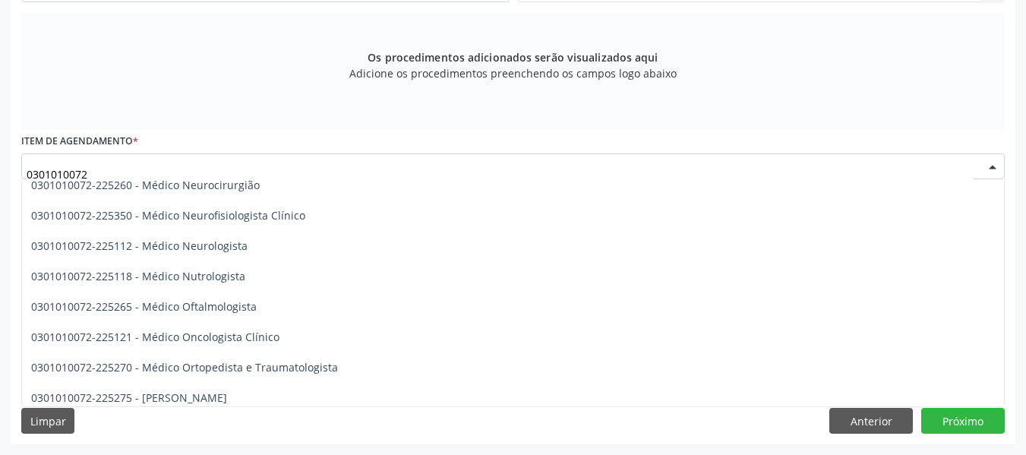
scroll to position [1150, 0]
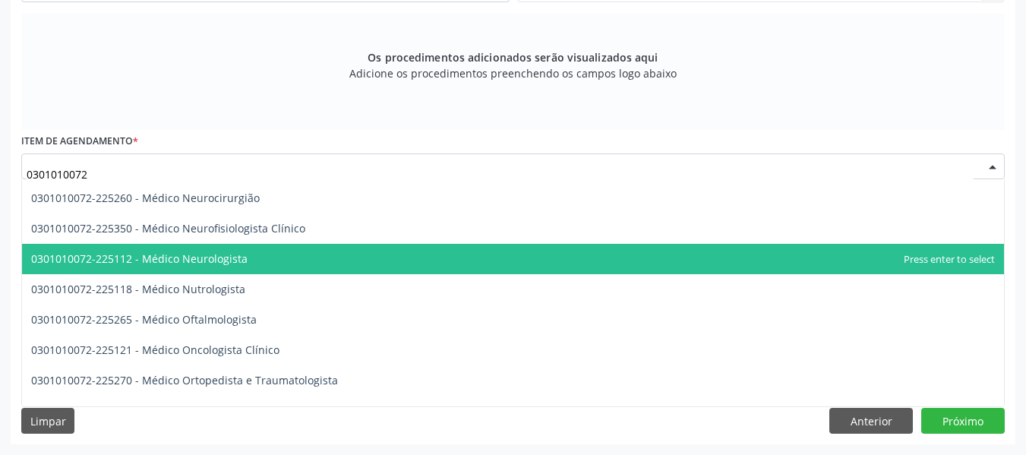
click at [239, 257] on span "0301010072-225112 - Médico Neurologista" at bounding box center [139, 258] width 216 height 14
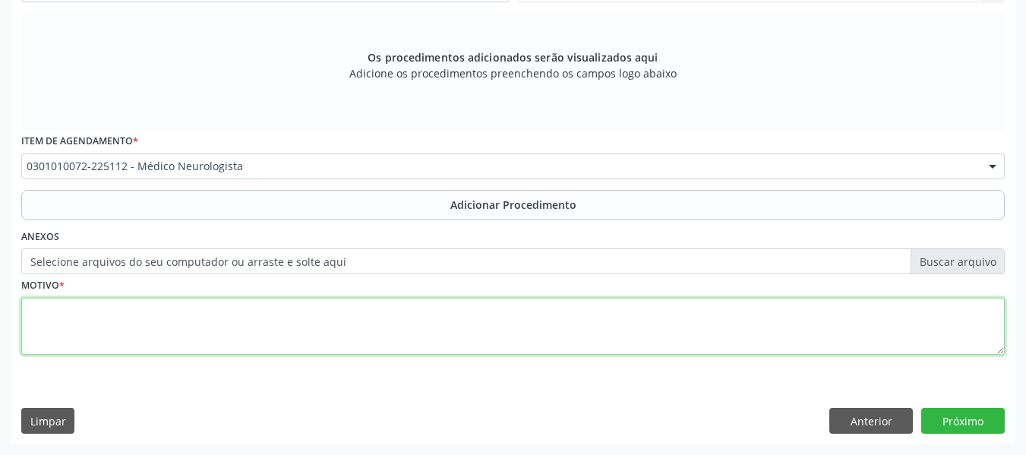
click at [118, 324] on textarea at bounding box center [512, 327] width 983 height 58
click at [34, 307] on textarea "eplepsia" at bounding box center [512, 327] width 983 height 58
click at [52, 312] on textarea "Eplepsia" at bounding box center [512, 327] width 983 height 58
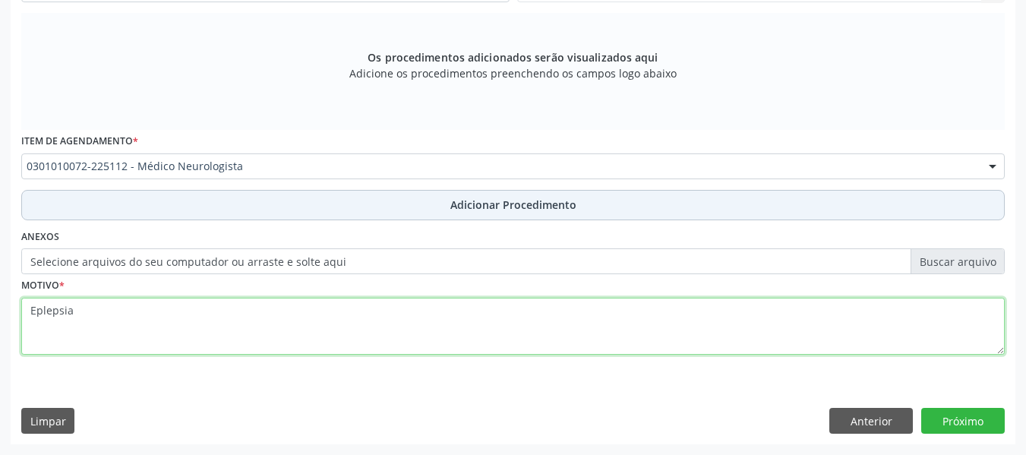
type textarea "Eplepsia"
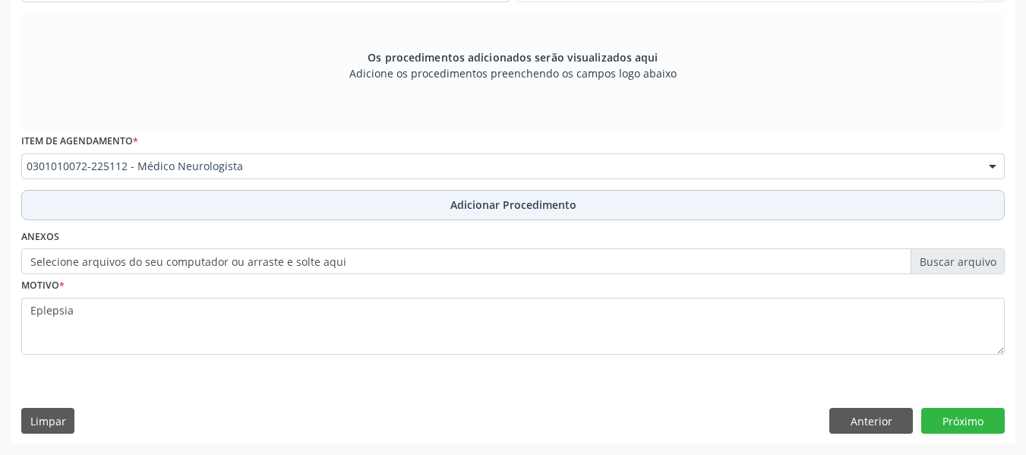
click at [520, 208] on span "Adicionar Procedimento" at bounding box center [513, 205] width 126 height 16
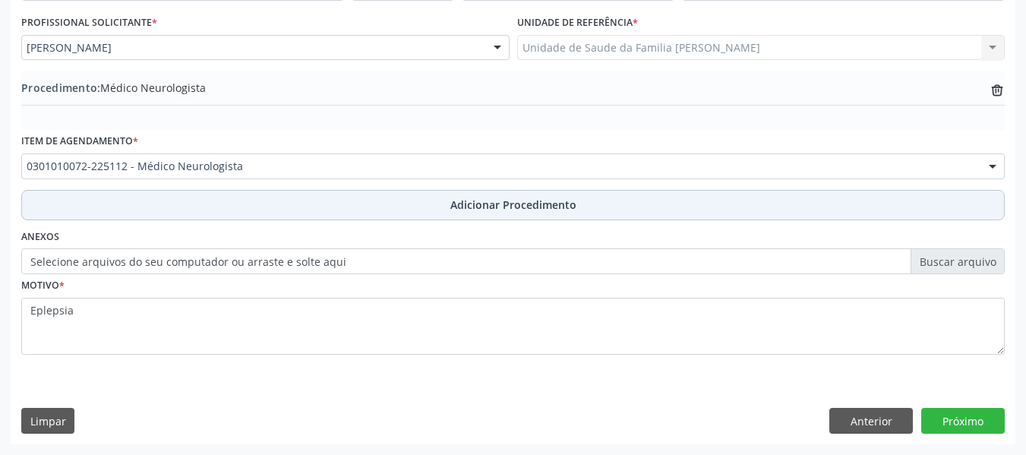
scroll to position [399, 0]
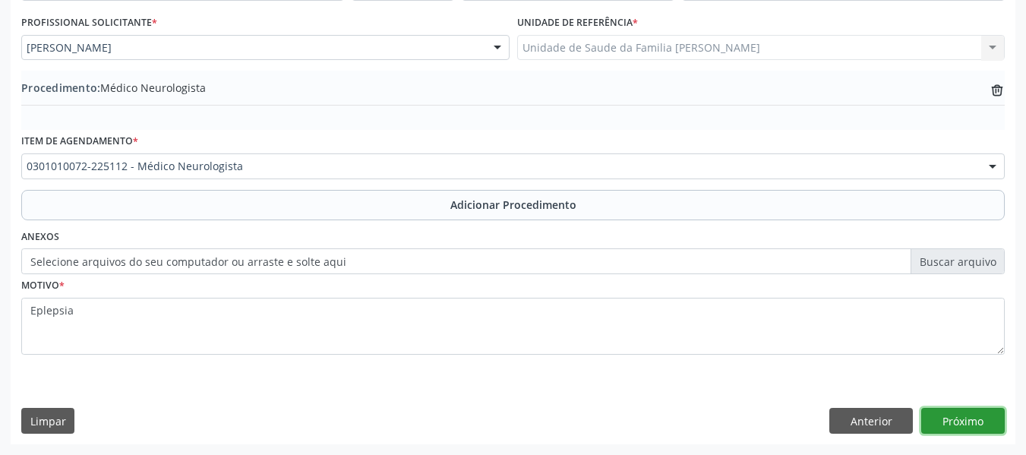
click at [965, 422] on button "Próximo" at bounding box center [962, 421] width 83 height 26
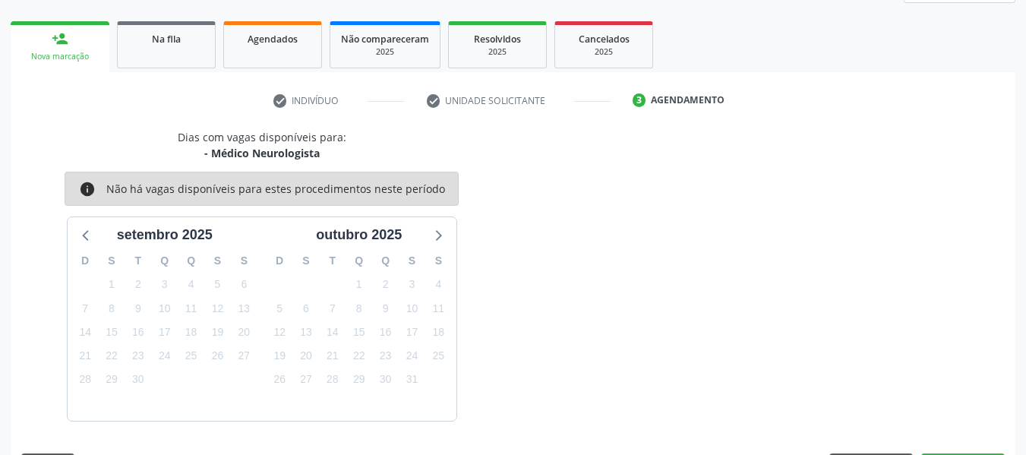
scroll to position [272, 0]
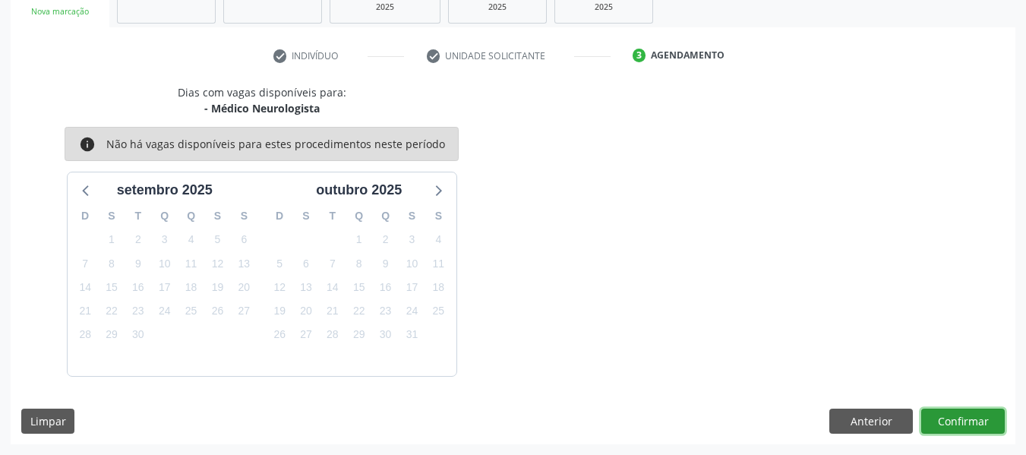
click at [950, 417] on button "Confirmar" at bounding box center [962, 421] width 83 height 26
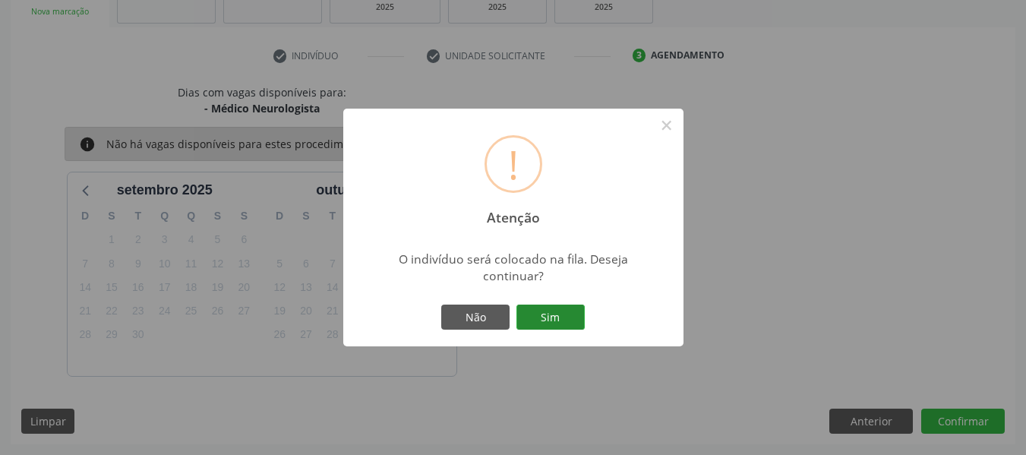
click at [556, 313] on button "Sim" at bounding box center [550, 317] width 68 height 26
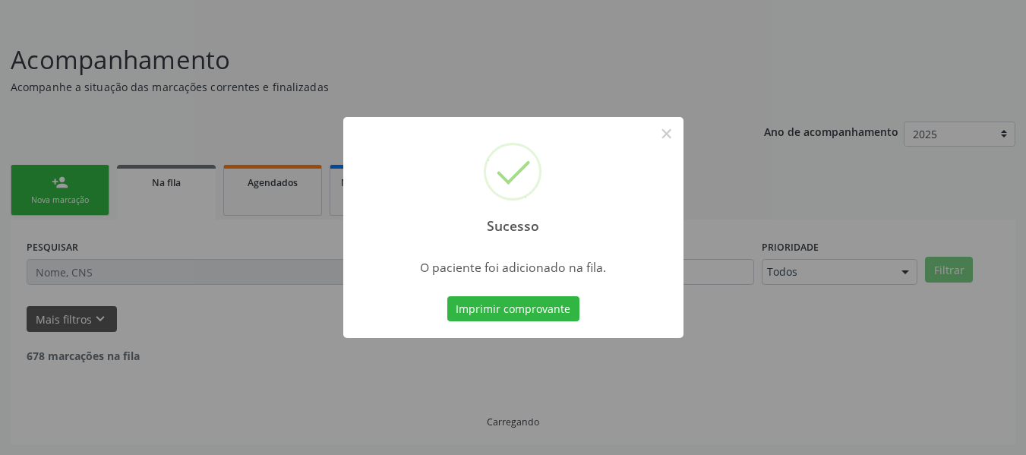
scroll to position [68, 0]
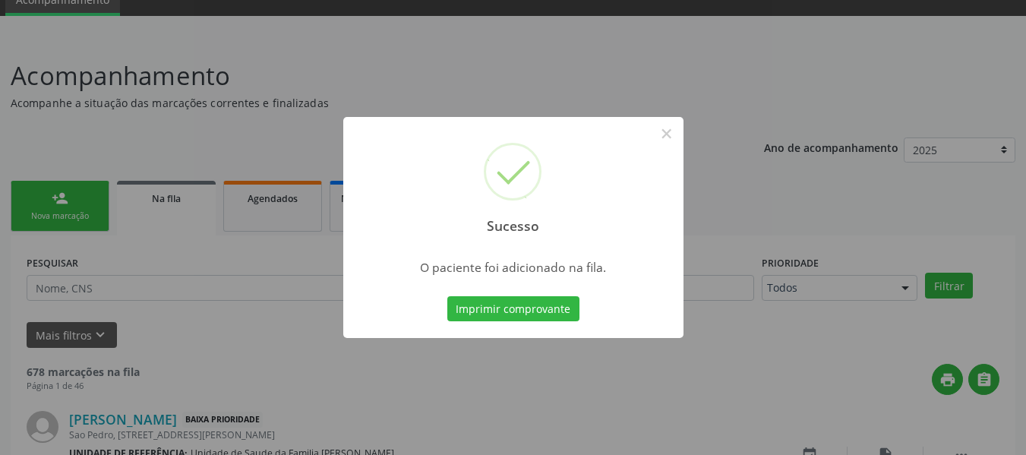
click at [33, 195] on div "Sucesso × O paciente foi adicionado na fila. Imprimir comprovante Cancel" at bounding box center [513, 227] width 1026 height 455
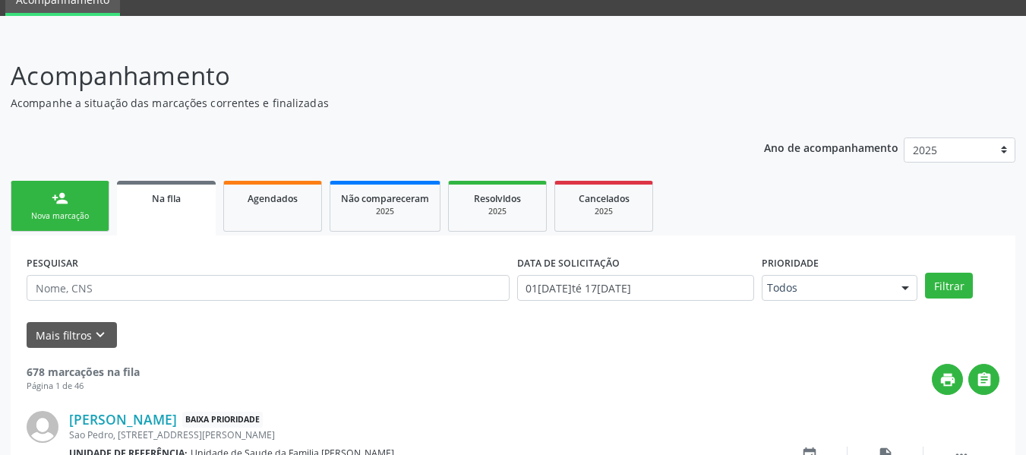
click at [33, 195] on link "person_add Nova marcação" at bounding box center [60, 206] width 99 height 51
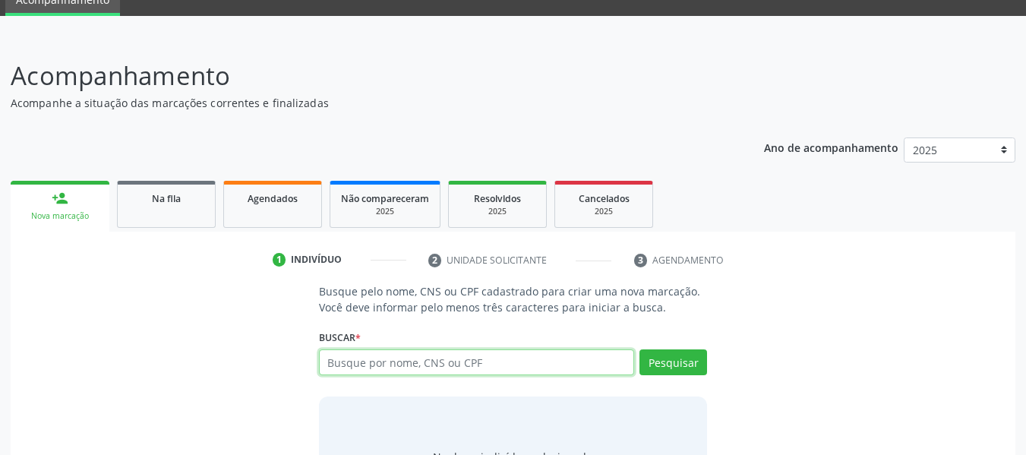
click at [381, 361] on input "text" at bounding box center [477, 362] width 316 height 26
type input "66213770453"
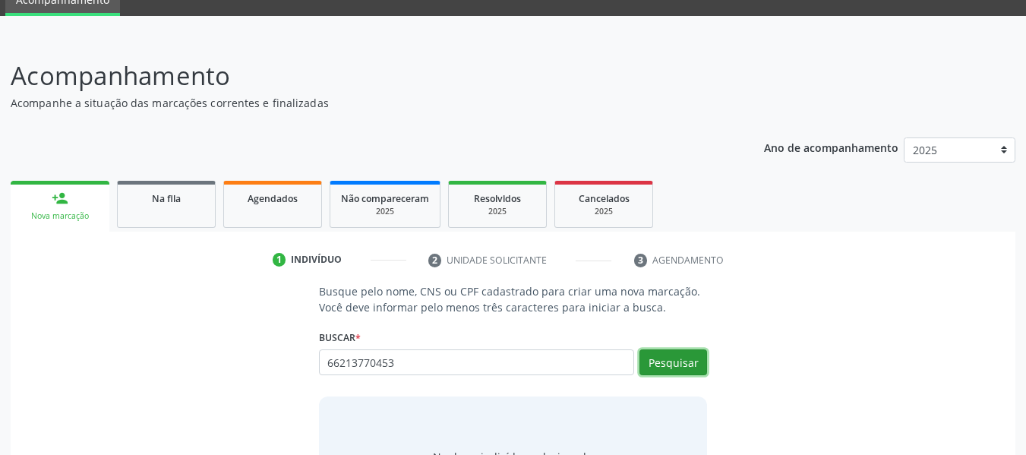
click at [673, 361] on button "Pesquisar" at bounding box center [673, 362] width 68 height 26
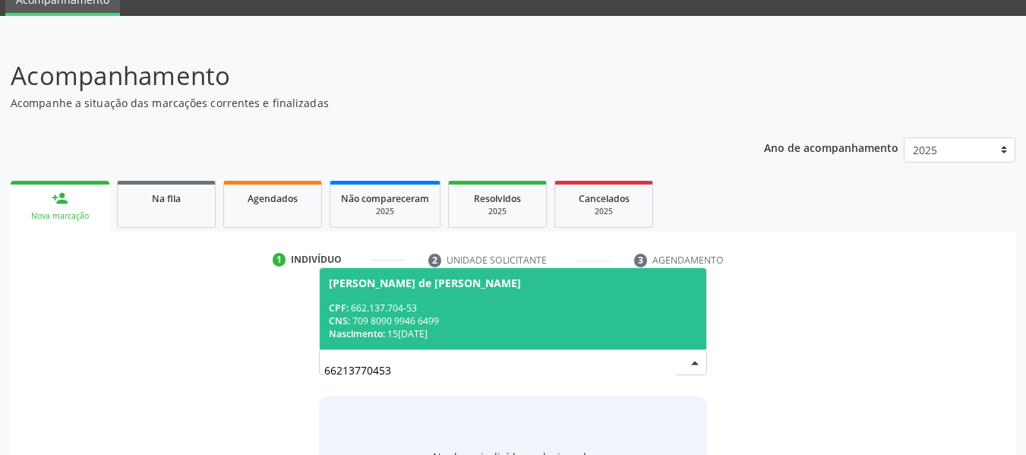
click at [402, 320] on div "CNS: 709 8090 9946 6499" at bounding box center [513, 320] width 369 height 13
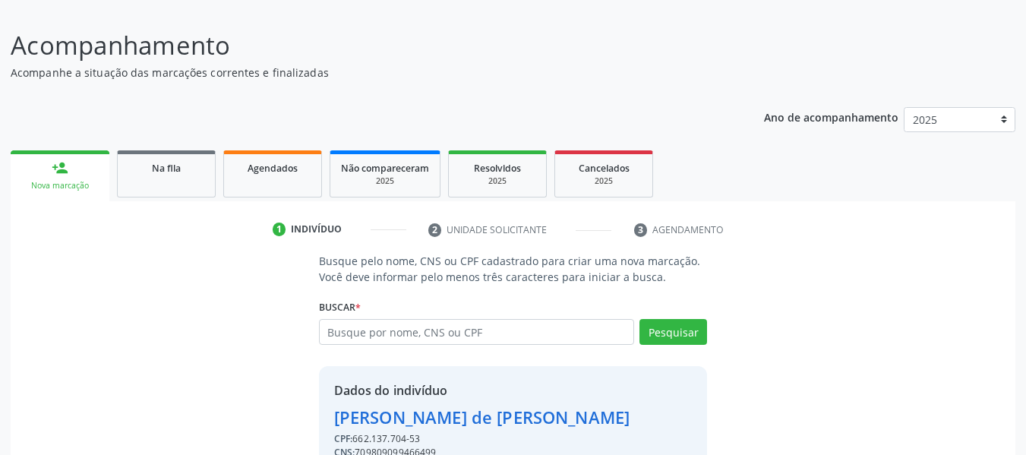
scroll to position [175, 0]
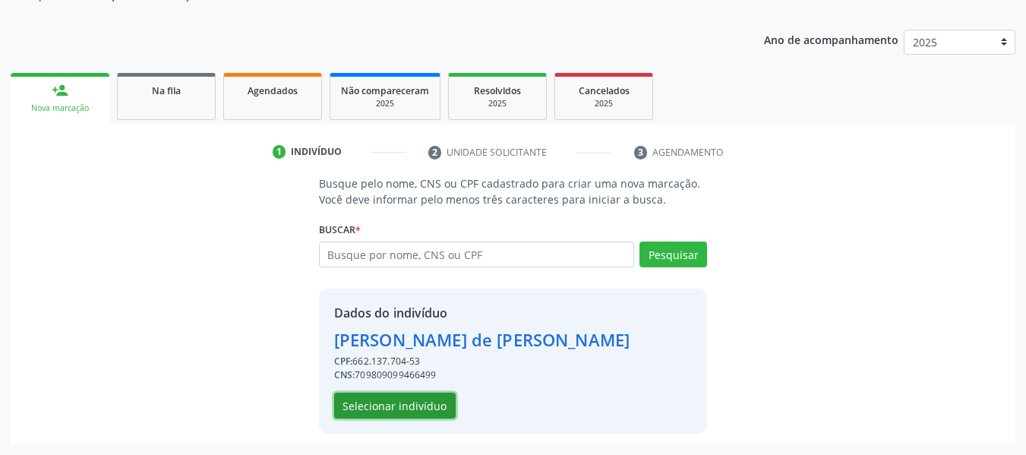
click at [414, 407] on button "Selecionar indivíduo" at bounding box center [394, 405] width 121 height 26
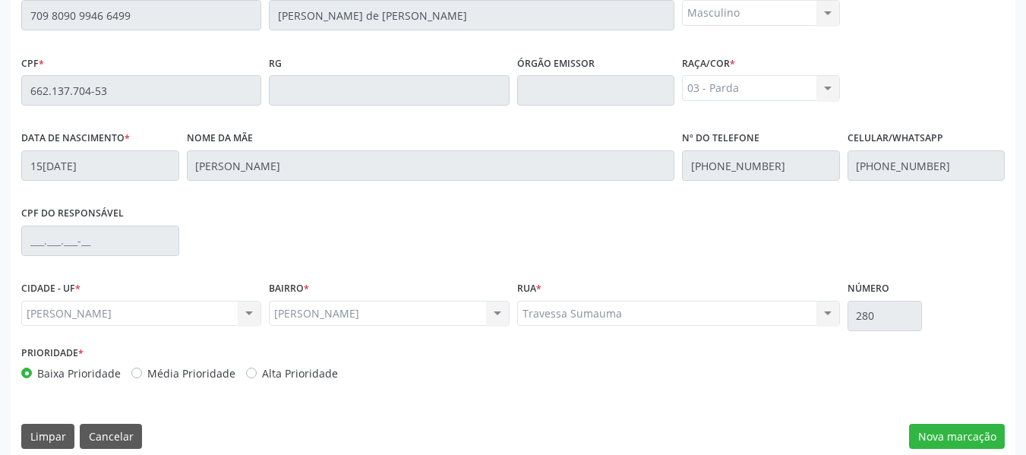
scroll to position [433, 0]
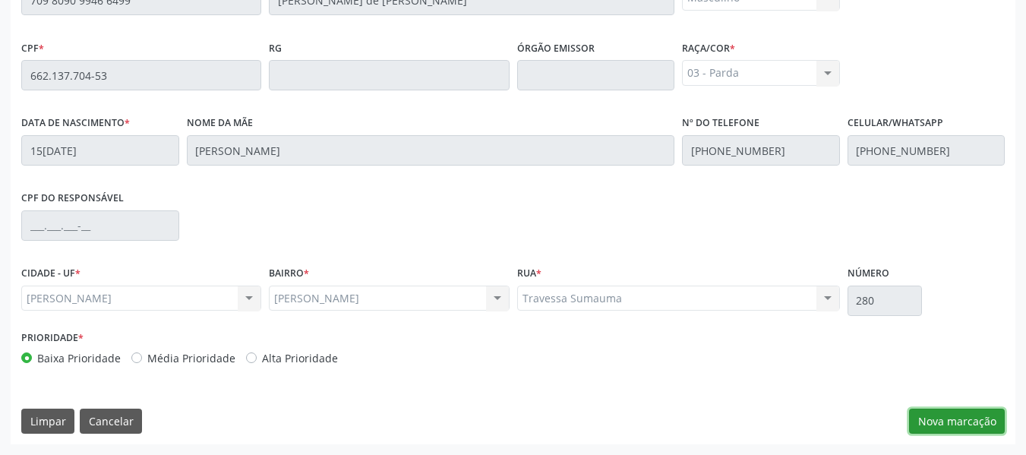
click at [954, 424] on button "Nova marcação" at bounding box center [957, 421] width 96 height 26
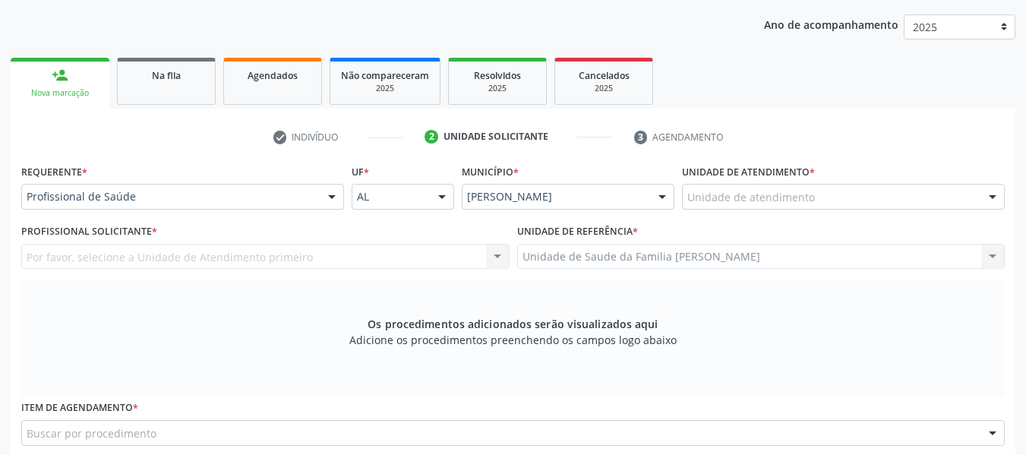
scroll to position [181, 0]
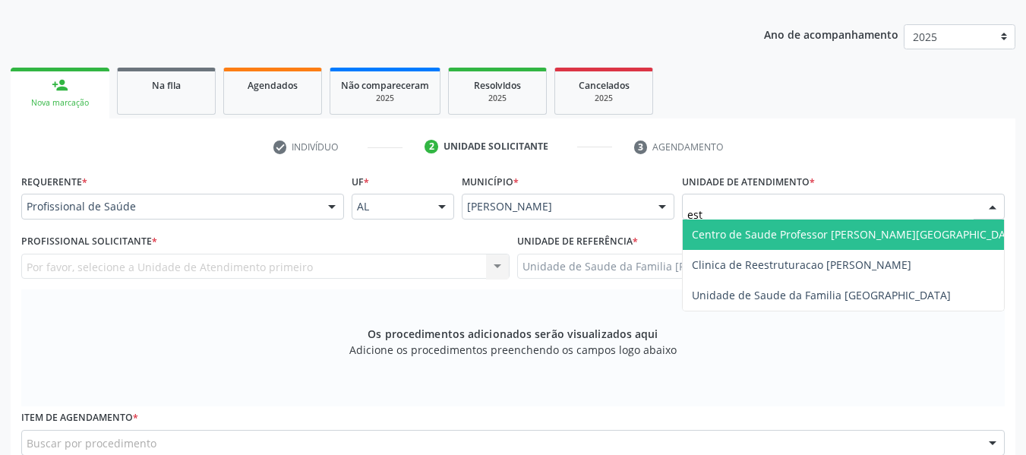
type input "esta"
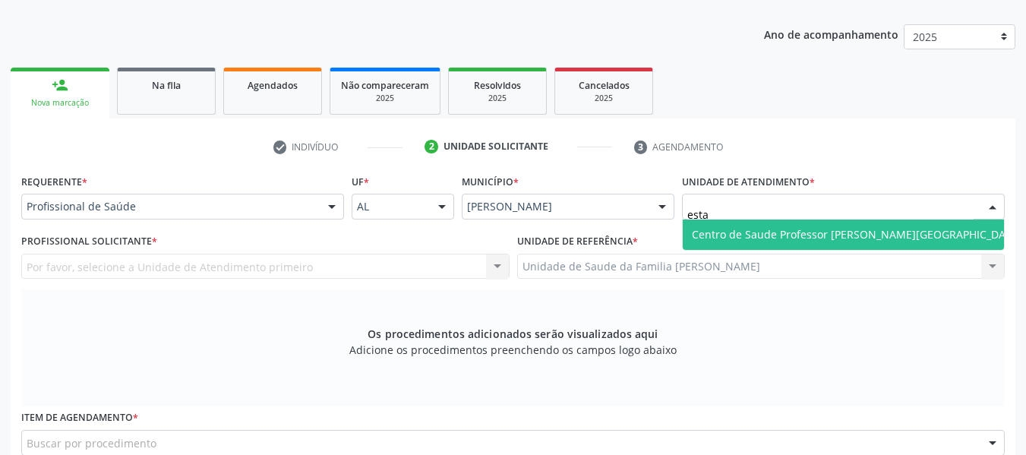
click at [782, 235] on span "Centro de Saude Professor [PERSON_NAME][GEOGRAPHIC_DATA]" at bounding box center [857, 234] width 330 height 14
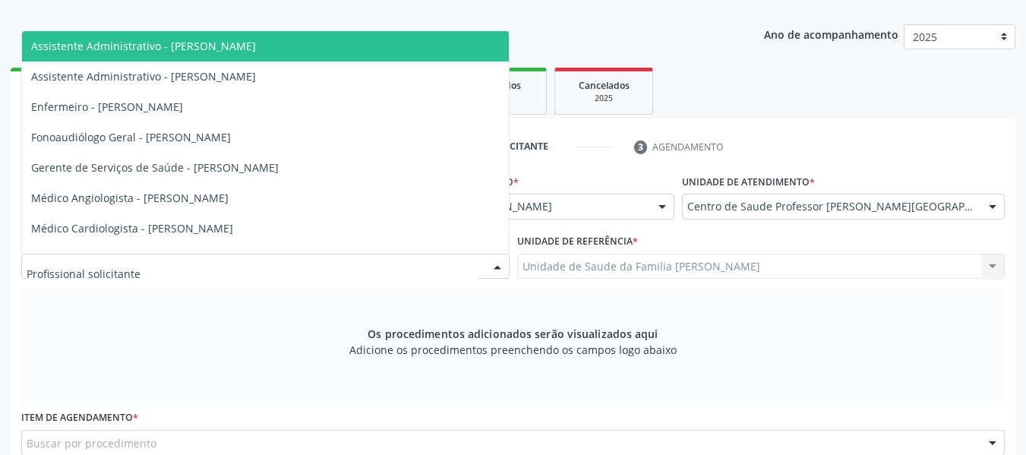
click at [496, 262] on div at bounding box center [497, 267] width 23 height 26
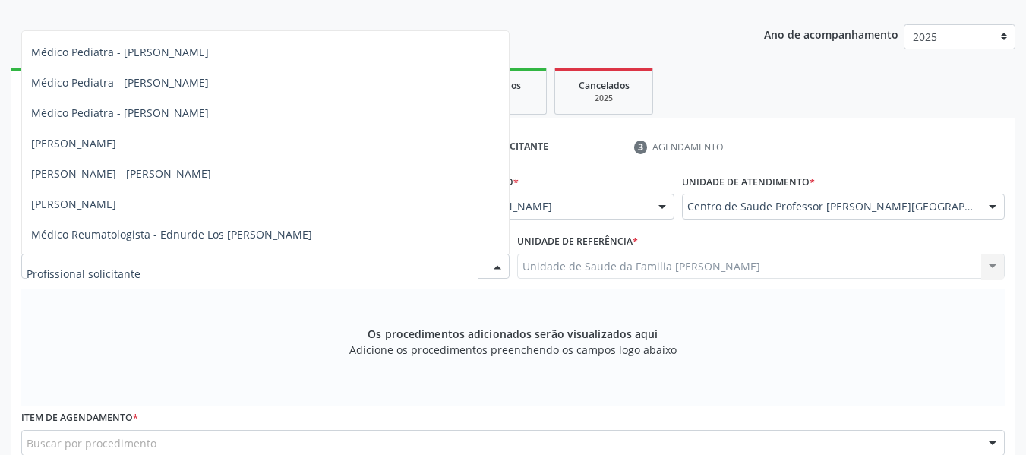
scroll to position [820, 0]
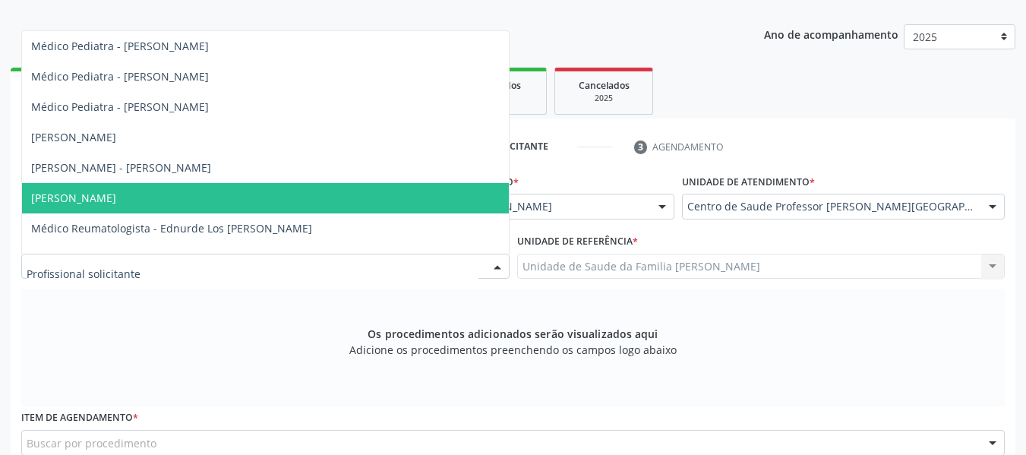
click at [116, 200] on span "Médico Psiquiatra - Manuela Oliveira e Silva Antunes" at bounding box center [73, 198] width 85 height 14
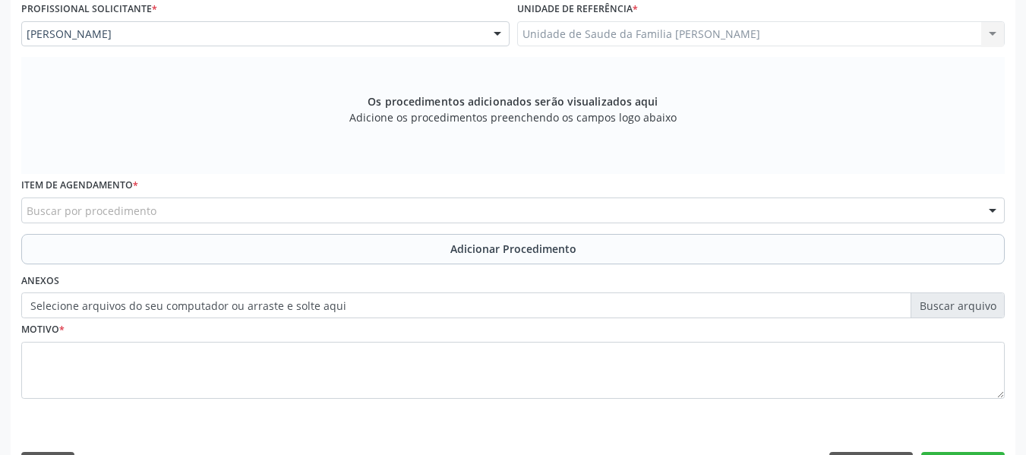
scroll to position [433, 0]
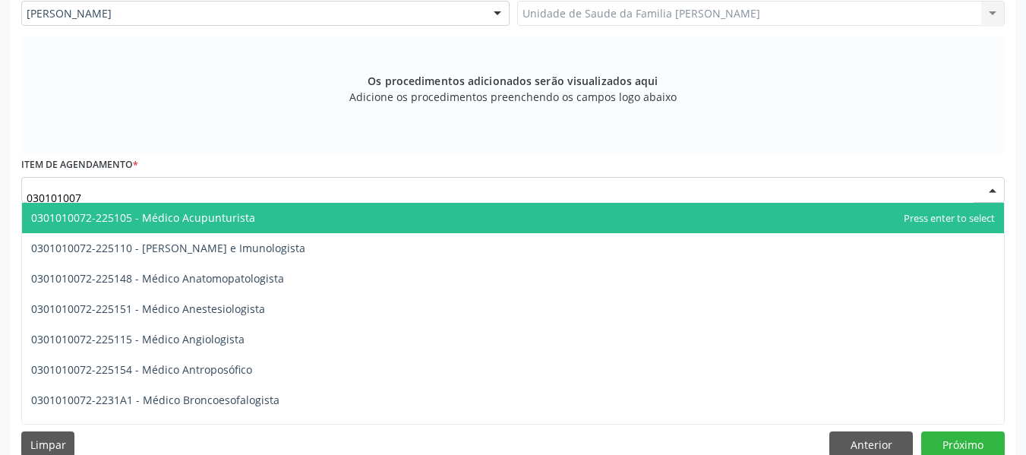
type input "0301010072"
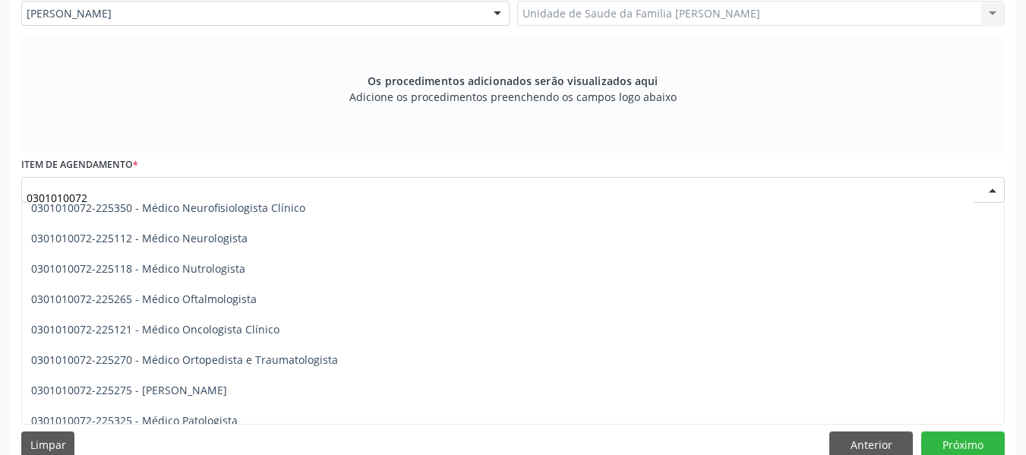
scroll to position [1205, 0]
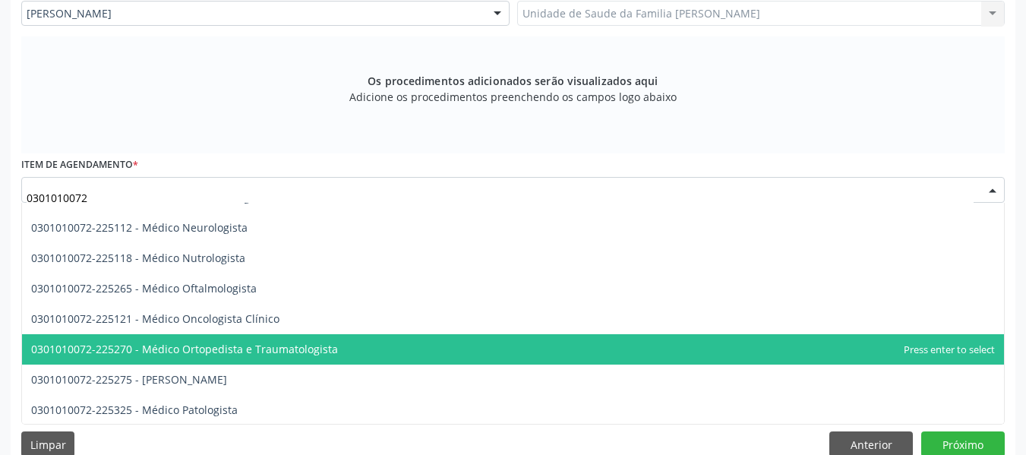
click at [306, 345] on span "0301010072-225270 - Médico Ortopedista e Traumatologista" at bounding box center [184, 349] width 307 height 14
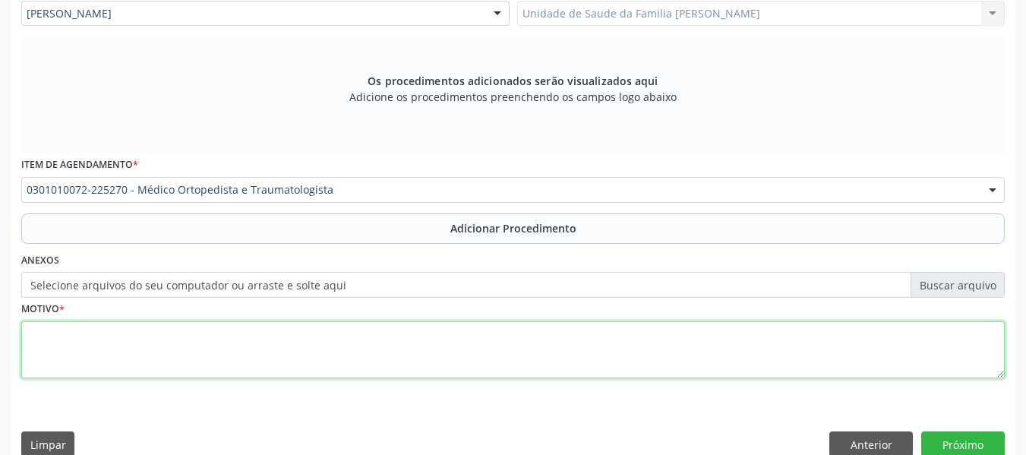
click at [93, 337] on textarea at bounding box center [512, 350] width 983 height 58
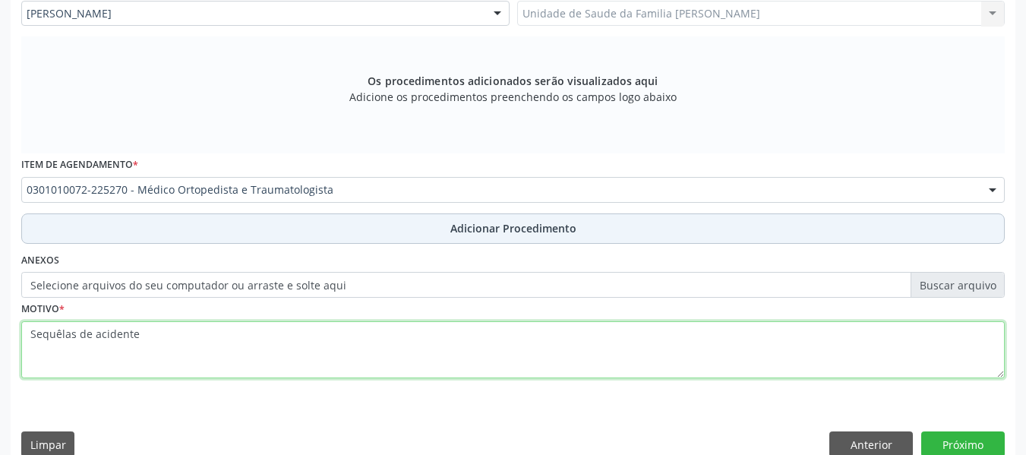
type textarea "Sequêlas de acidente"
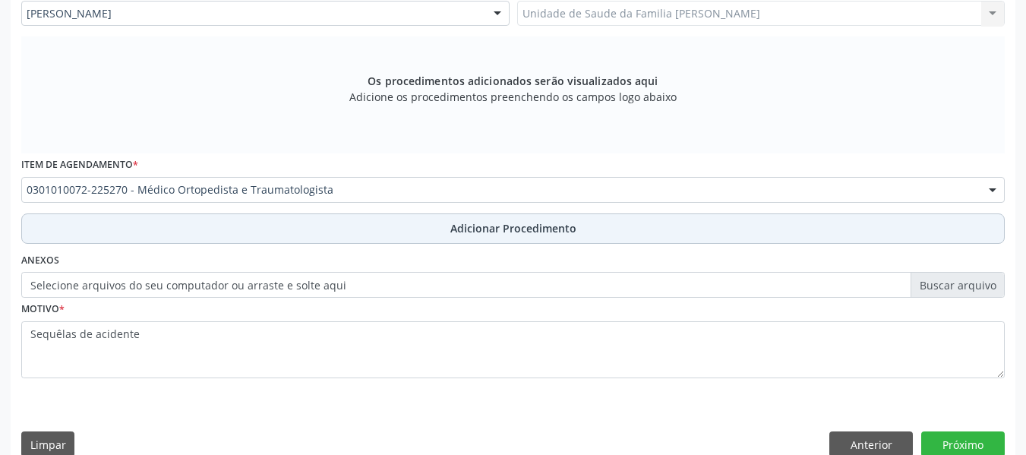
click at [507, 235] on span "Adicionar Procedimento" at bounding box center [513, 228] width 126 height 16
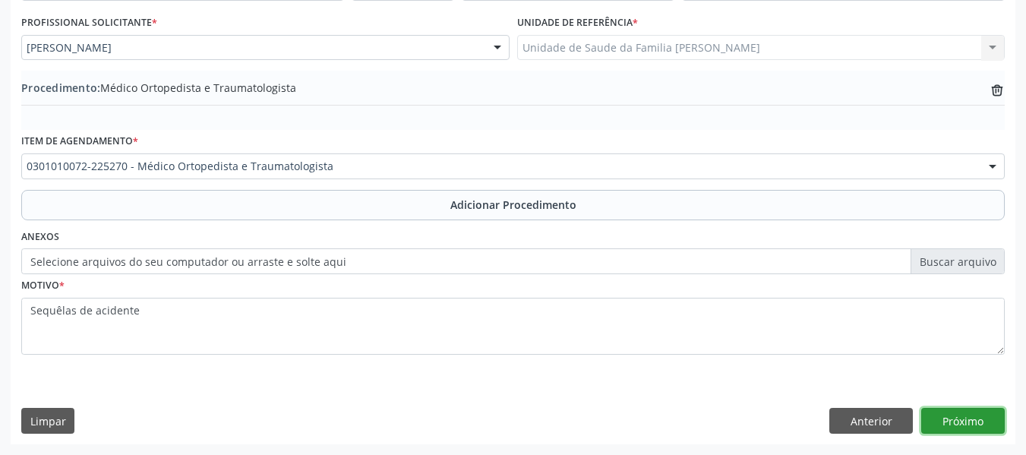
click at [972, 423] on button "Próximo" at bounding box center [962, 421] width 83 height 26
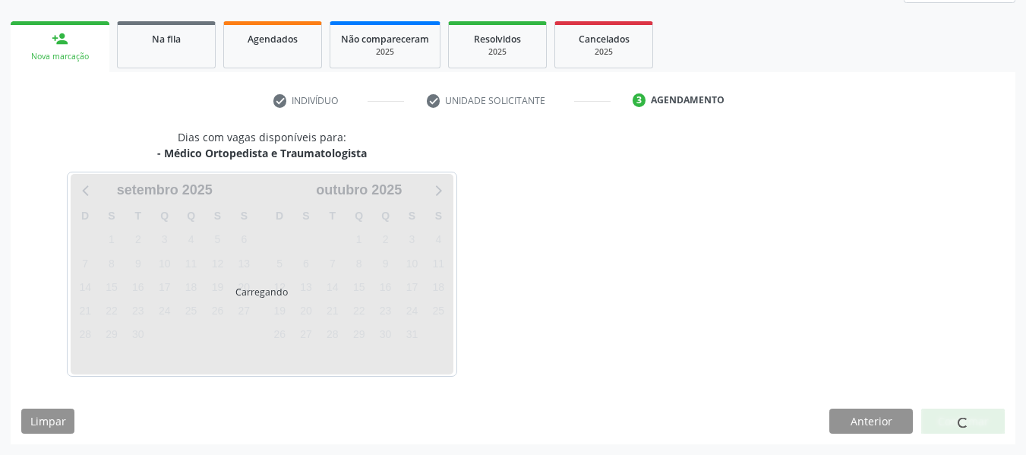
scroll to position [272, 0]
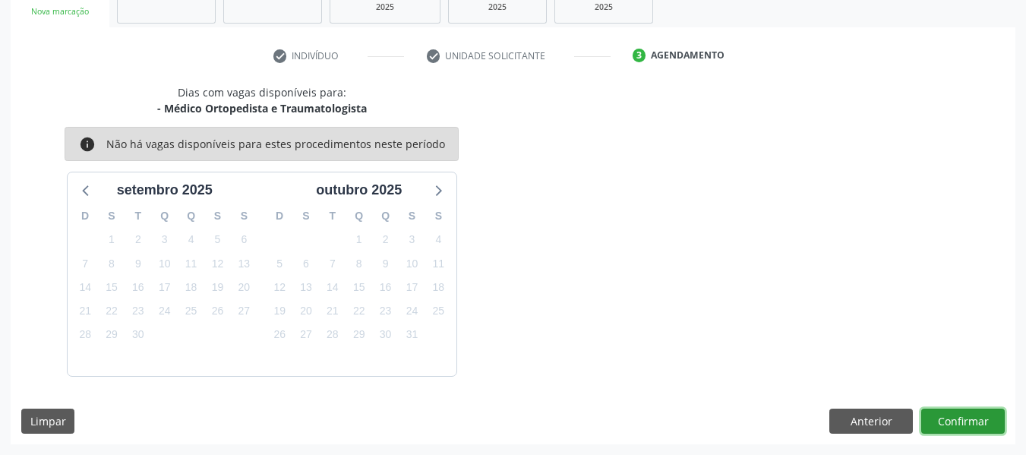
click at [965, 421] on button "Confirmar" at bounding box center [962, 421] width 83 height 26
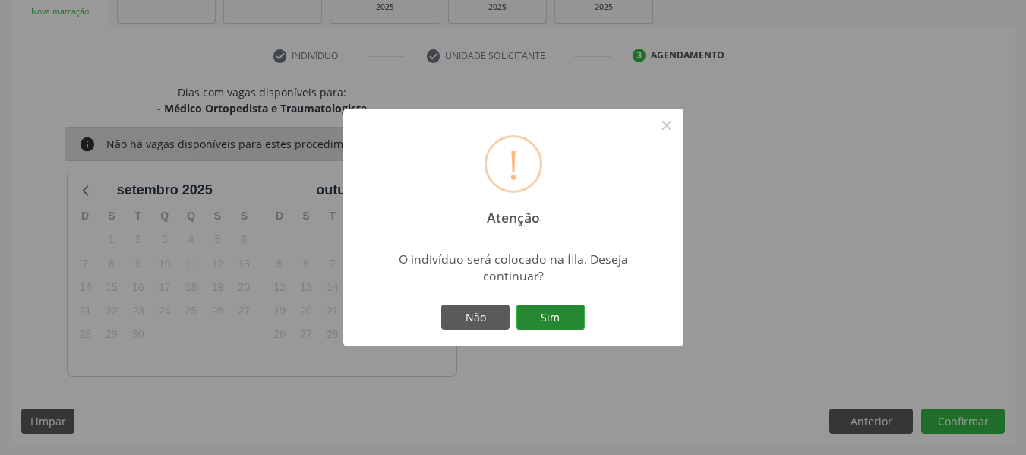
click at [550, 317] on button "Sim" at bounding box center [550, 317] width 68 height 26
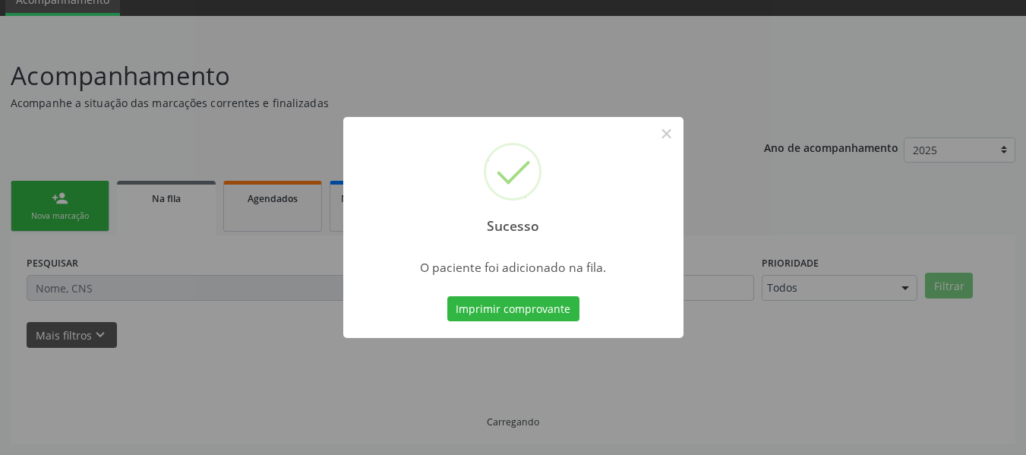
scroll to position [68, 0]
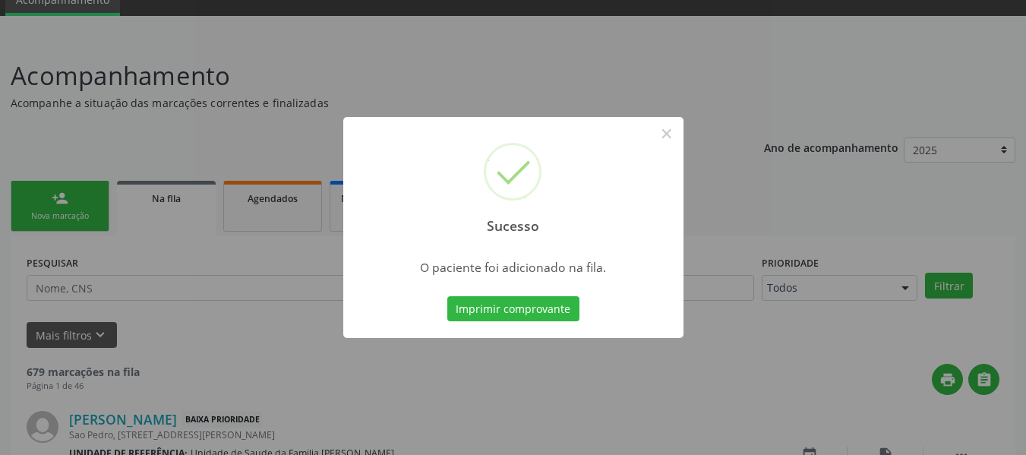
click at [40, 195] on div "Sucesso × O paciente foi adicionado na fila. Imprimir comprovante Cancel" at bounding box center [513, 227] width 1026 height 455
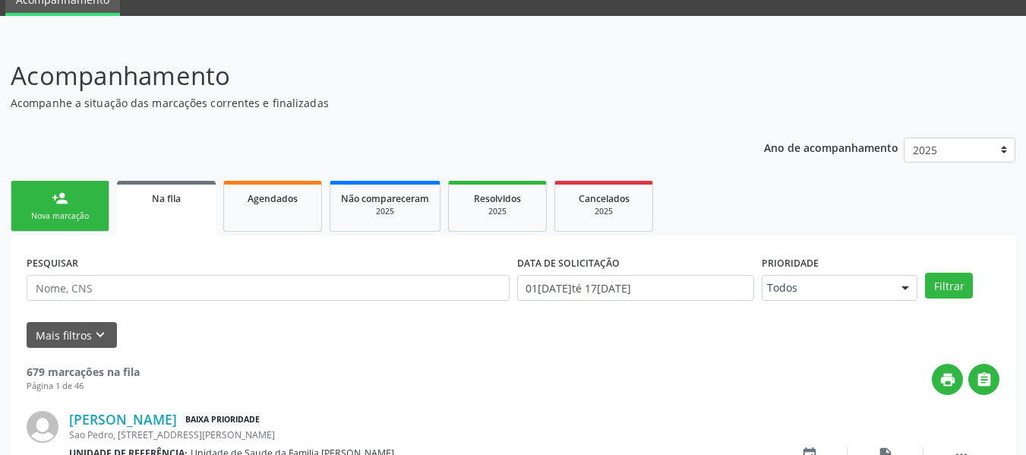
click at [40, 195] on link "person_add Nova marcação" at bounding box center [60, 206] width 99 height 51
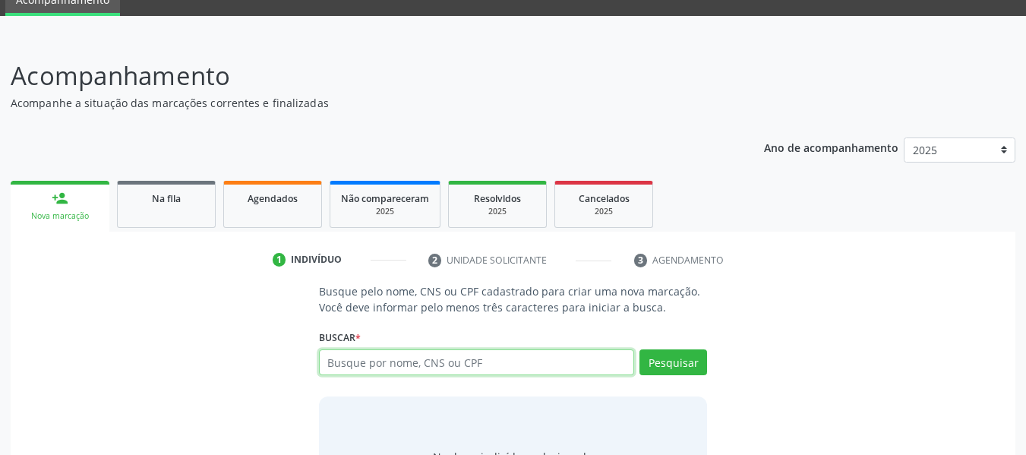
click at [503, 369] on input "text" at bounding box center [477, 362] width 316 height 26
type input "66213770453"
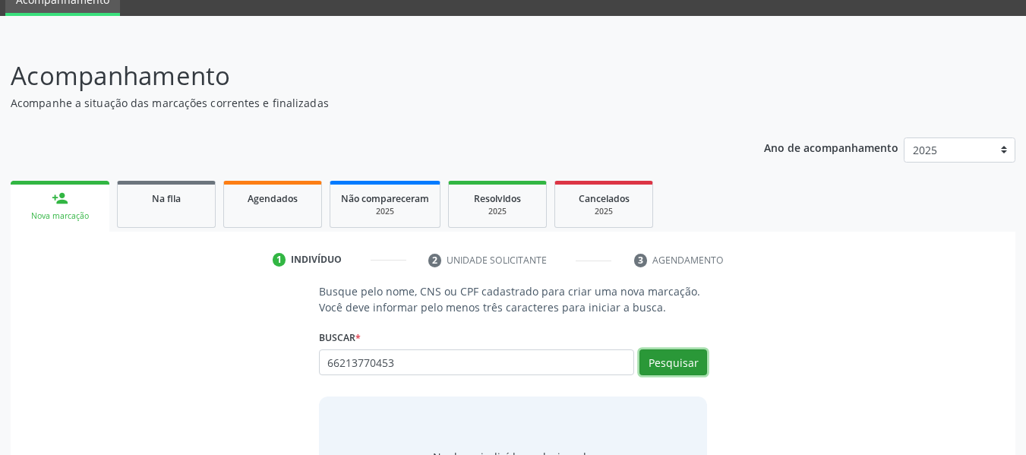
click at [668, 360] on button "Pesquisar" at bounding box center [673, 362] width 68 height 26
type input "66213770453"
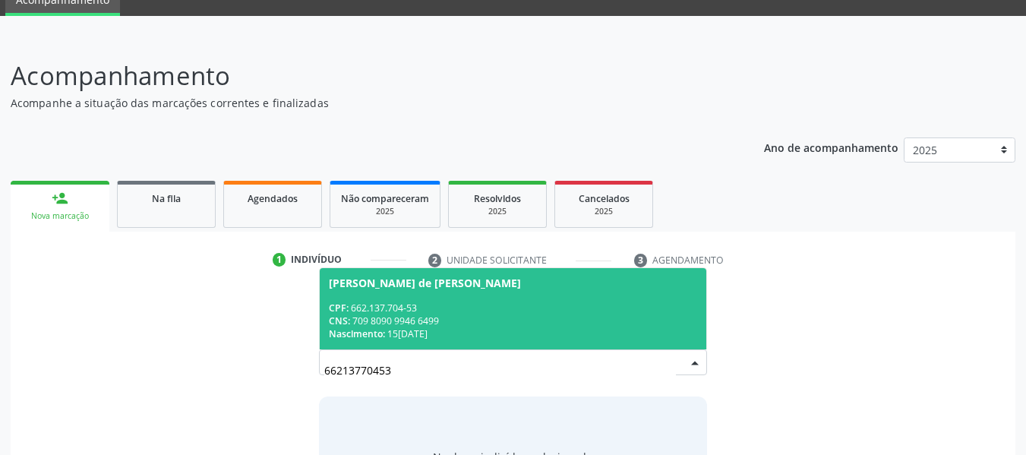
click at [402, 314] on div "CNS: 709 8090 9946 6499" at bounding box center [513, 320] width 369 height 13
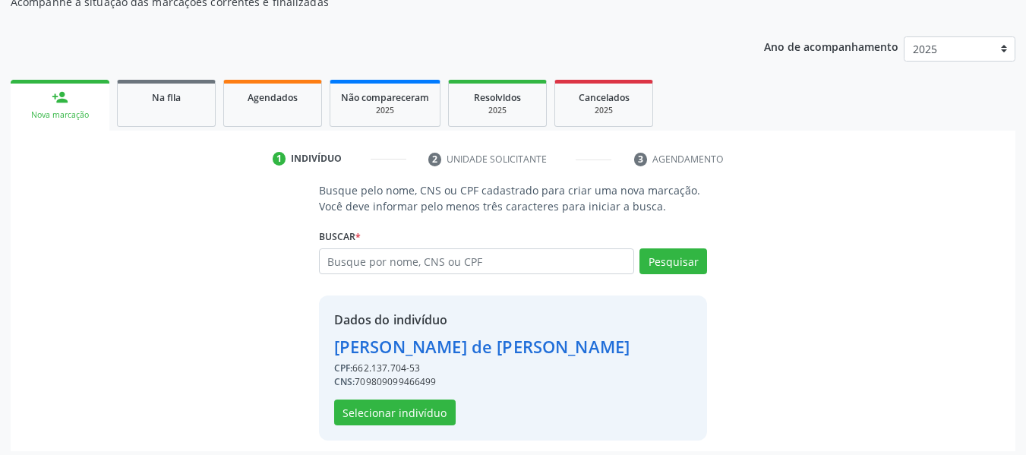
scroll to position [175, 0]
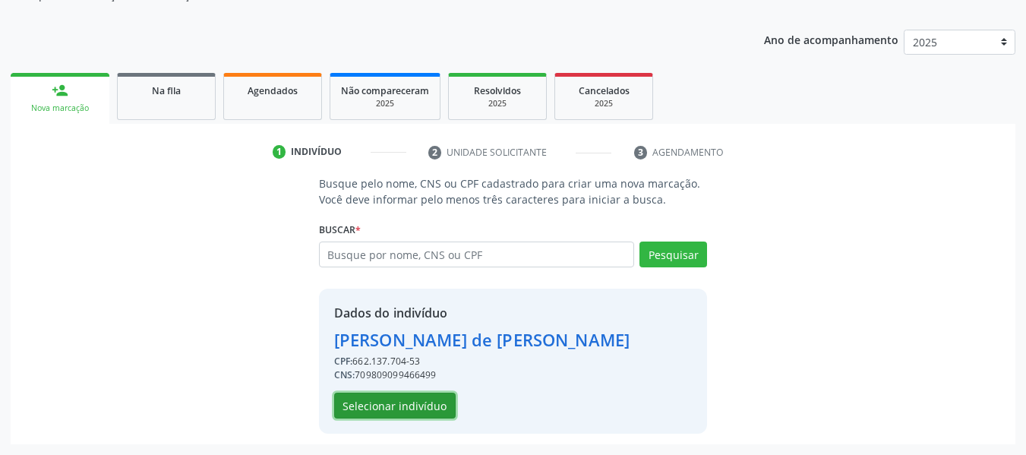
click at [397, 404] on button "Selecionar indivíduo" at bounding box center [394, 405] width 121 height 26
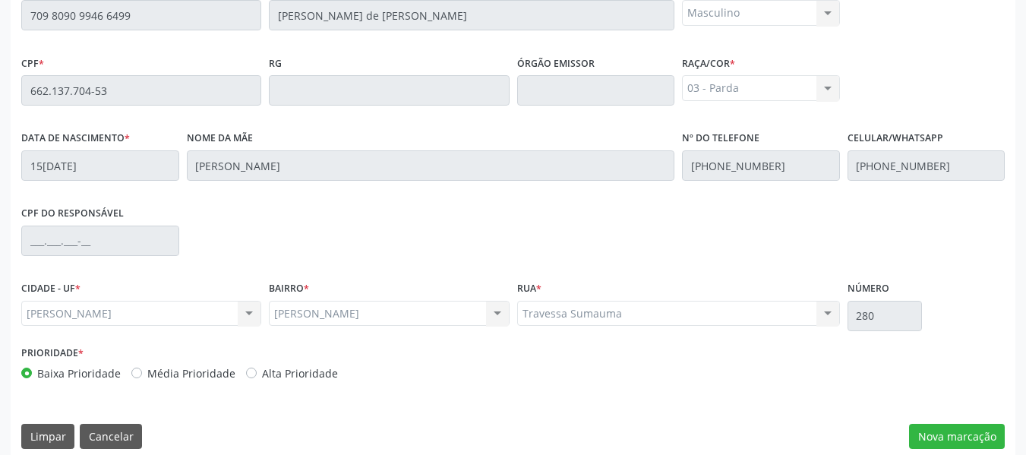
scroll to position [433, 0]
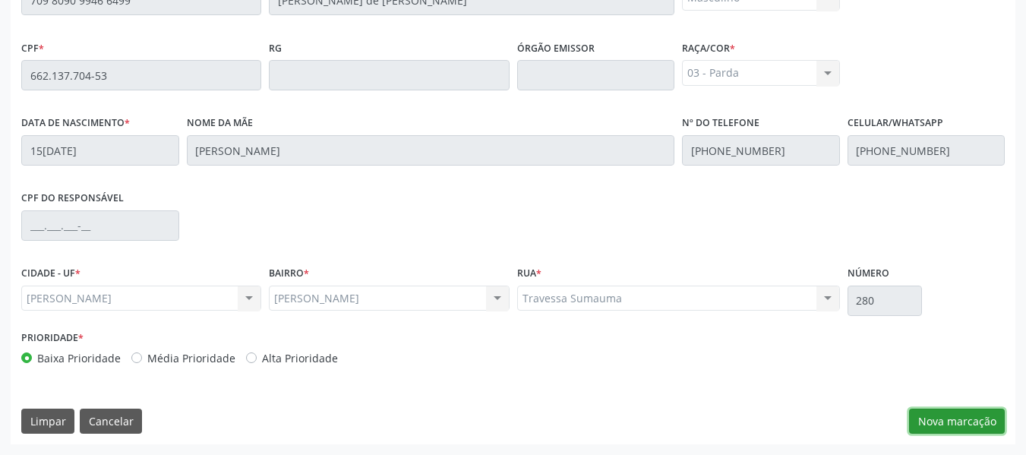
click at [957, 421] on button "Nova marcação" at bounding box center [957, 421] width 96 height 26
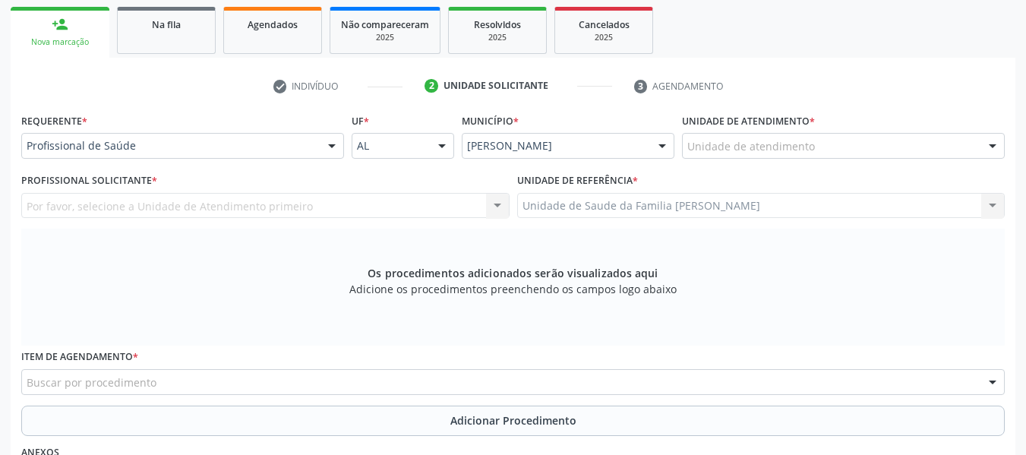
scroll to position [160, 0]
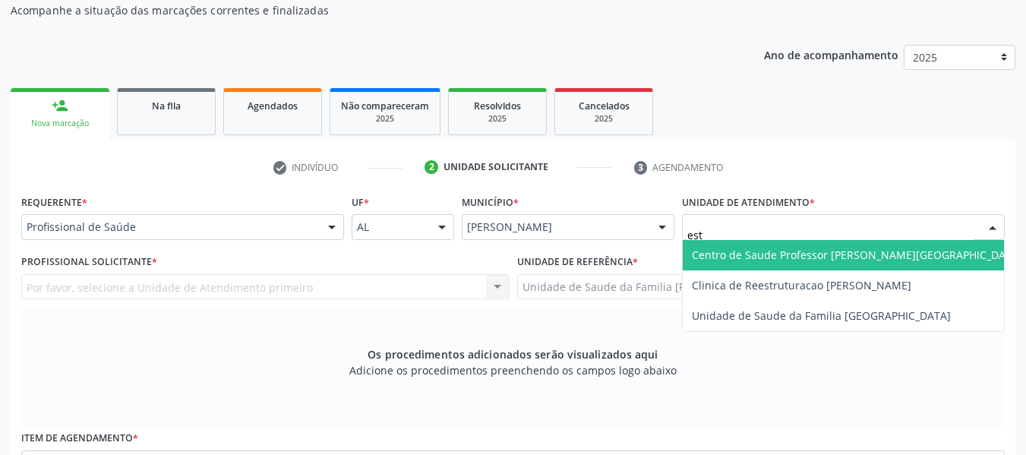
type input "esta"
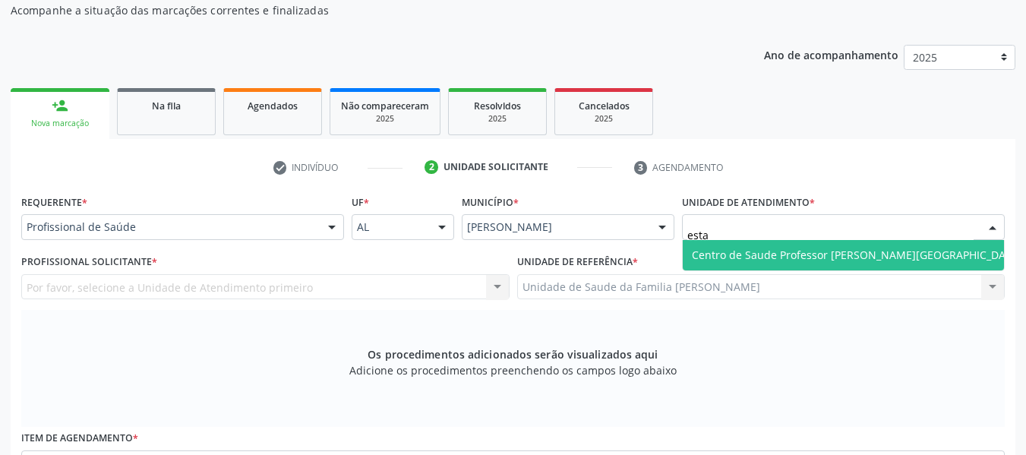
click at [771, 254] on span "Centro de Saude Professor [PERSON_NAME][GEOGRAPHIC_DATA]" at bounding box center [857, 254] width 330 height 14
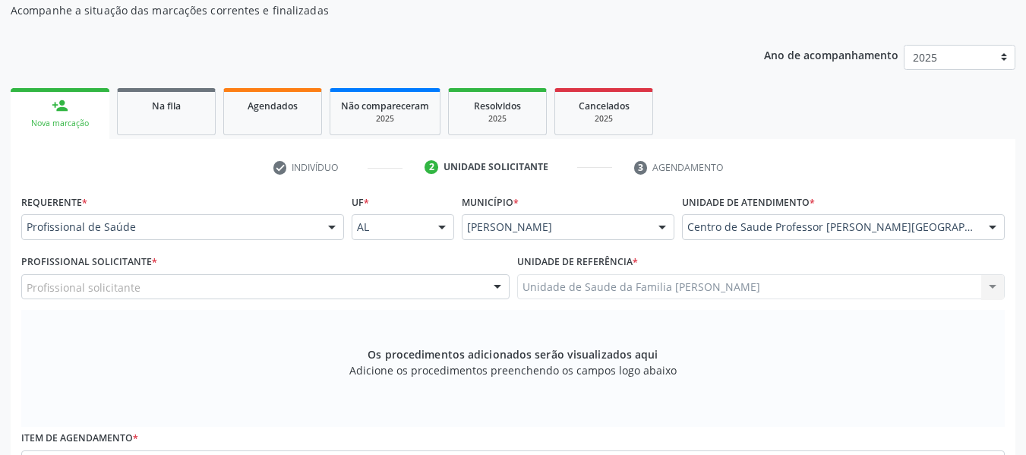
click at [499, 282] on div at bounding box center [497, 288] width 23 height 26
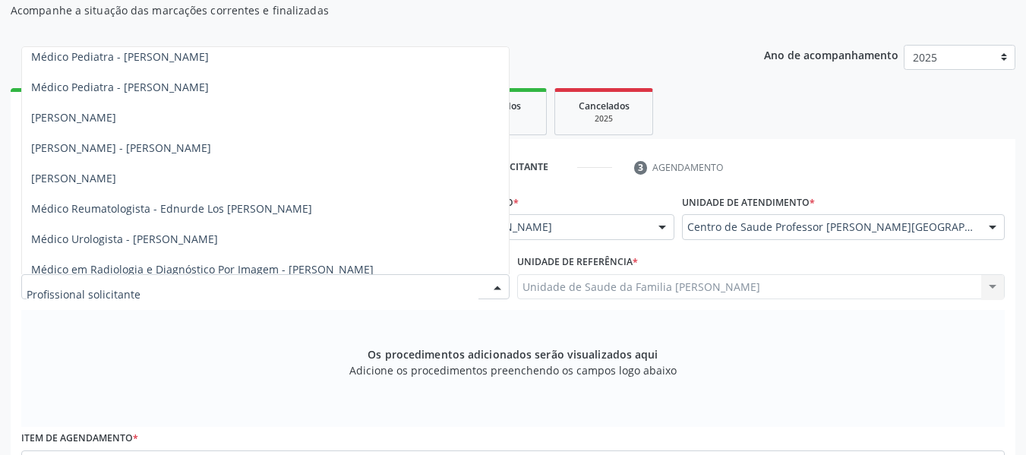
scroll to position [860, 0]
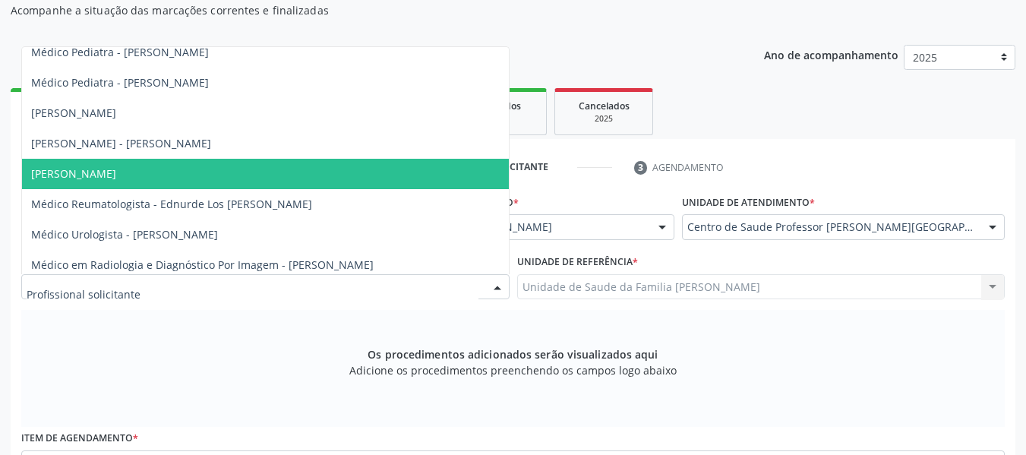
click at [116, 174] on span "Médico Psiquiatra - Manuela Oliveira e Silva Antunes" at bounding box center [73, 173] width 85 height 14
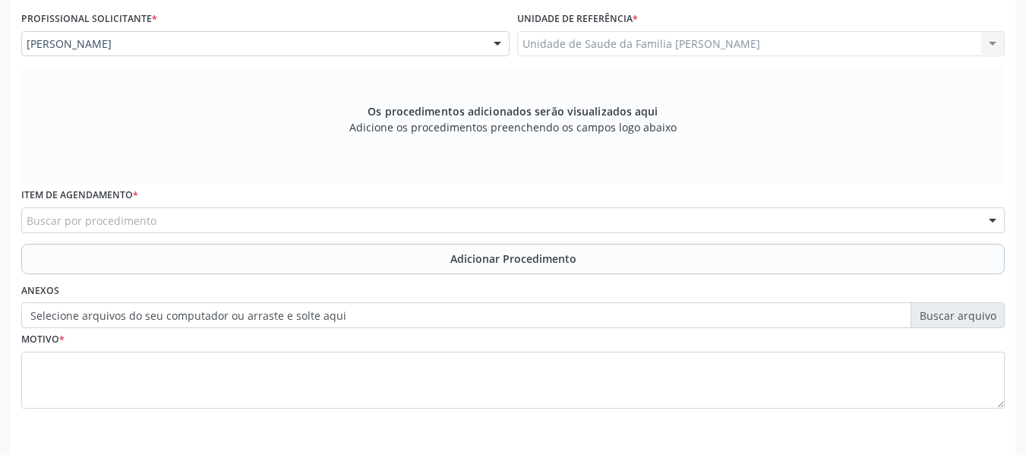
scroll to position [457, 0]
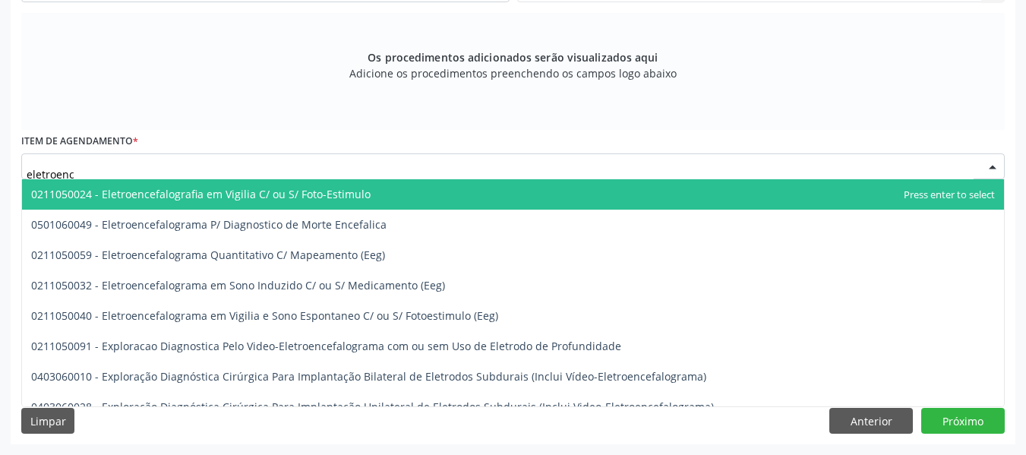
type input "eletroence"
click at [201, 192] on span "0211050024 - Eletroencefalografia em Vigilia C/ ou S/ Foto-Estimulo" at bounding box center [200, 194] width 339 height 14
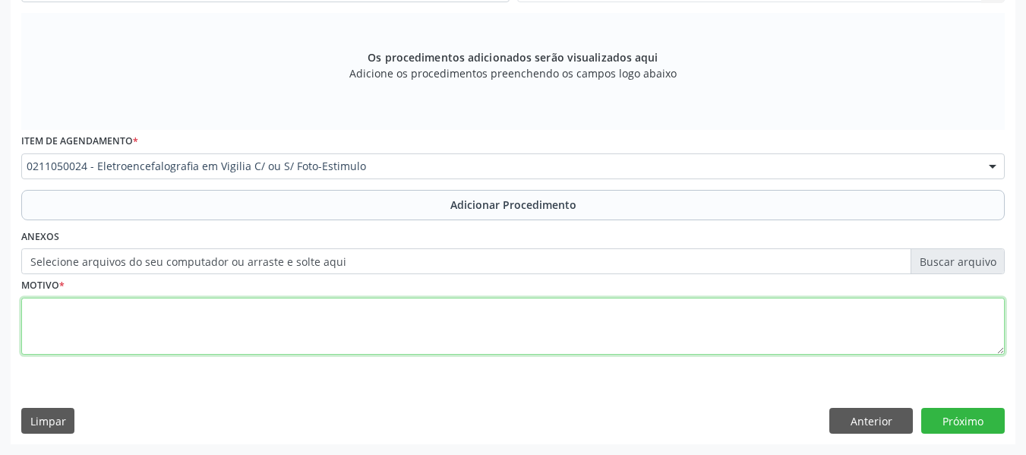
click at [81, 319] on textarea at bounding box center [512, 327] width 983 height 58
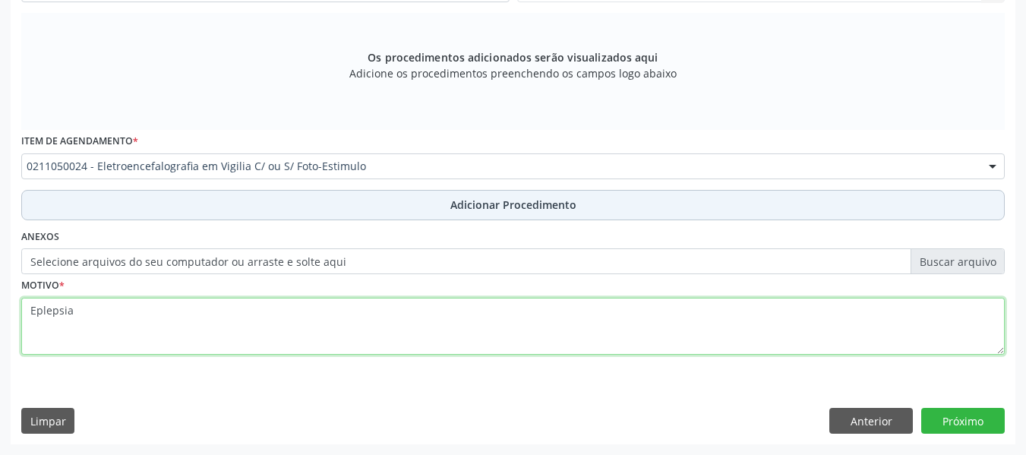
type textarea "Eplepsia"
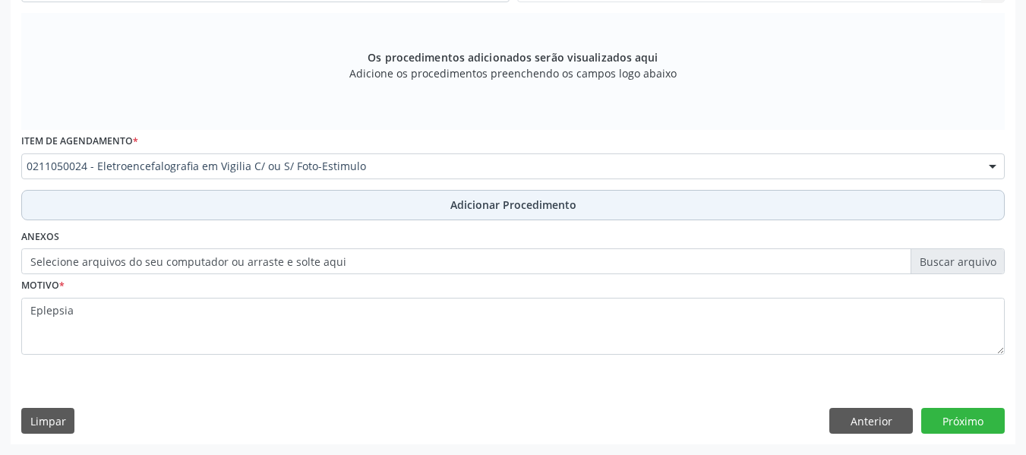
click at [489, 205] on span "Adicionar Procedimento" at bounding box center [513, 205] width 126 height 16
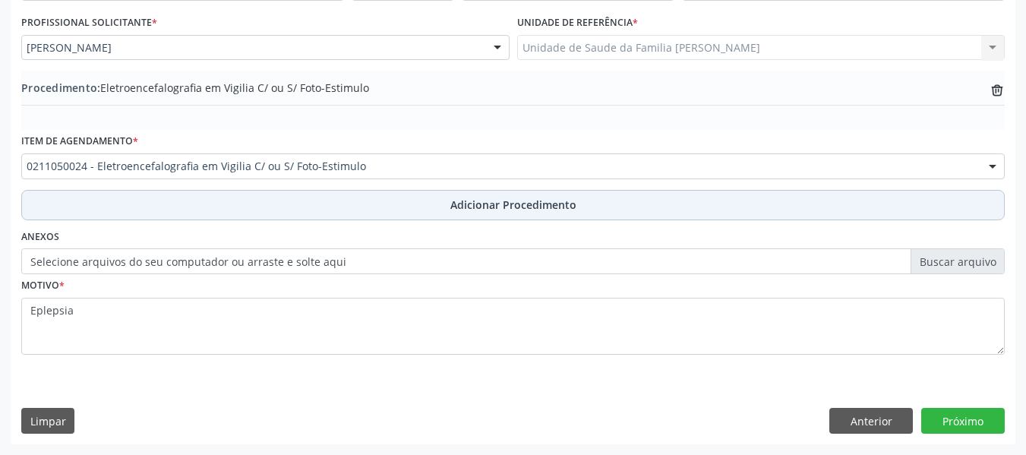
scroll to position [399, 0]
click at [489, 205] on span "Adicionar Procedimento" at bounding box center [513, 205] width 126 height 16
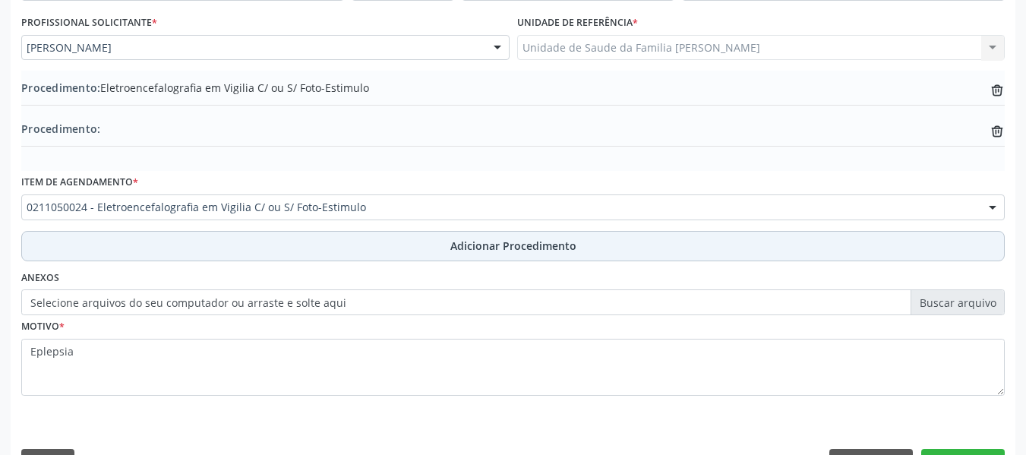
scroll to position [440, 0]
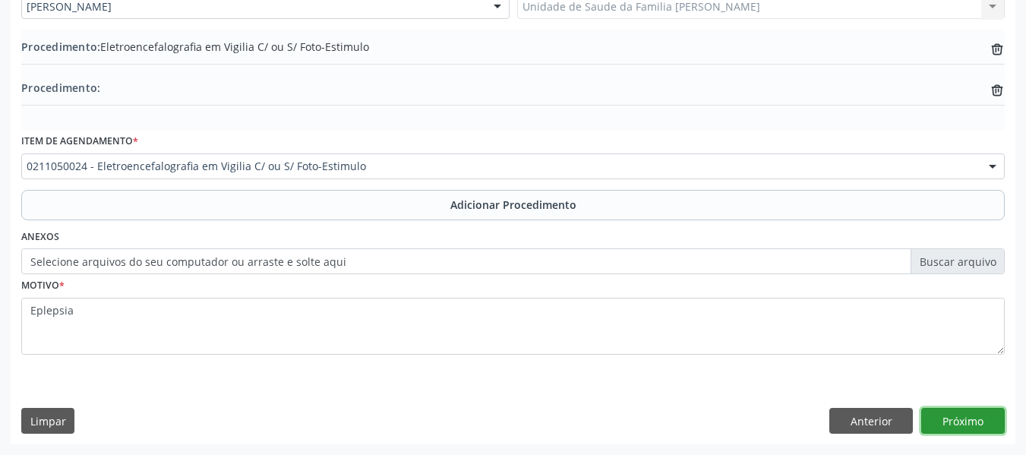
click at [960, 427] on button "Próximo" at bounding box center [962, 421] width 83 height 26
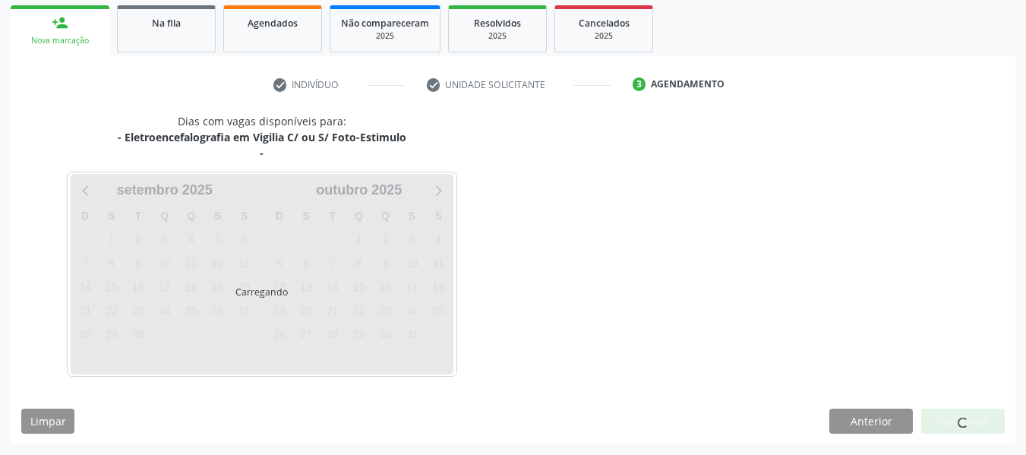
scroll to position [288, 0]
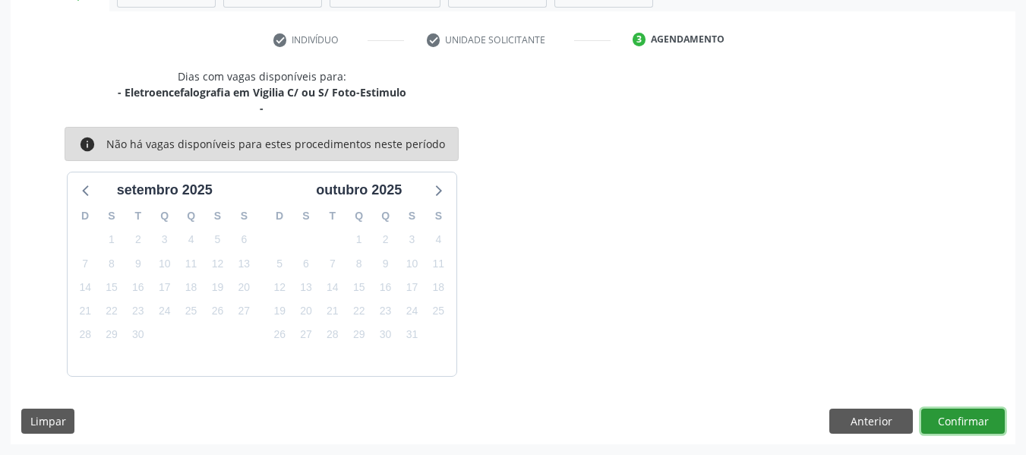
click at [962, 418] on button "Confirmar" at bounding box center [962, 421] width 83 height 26
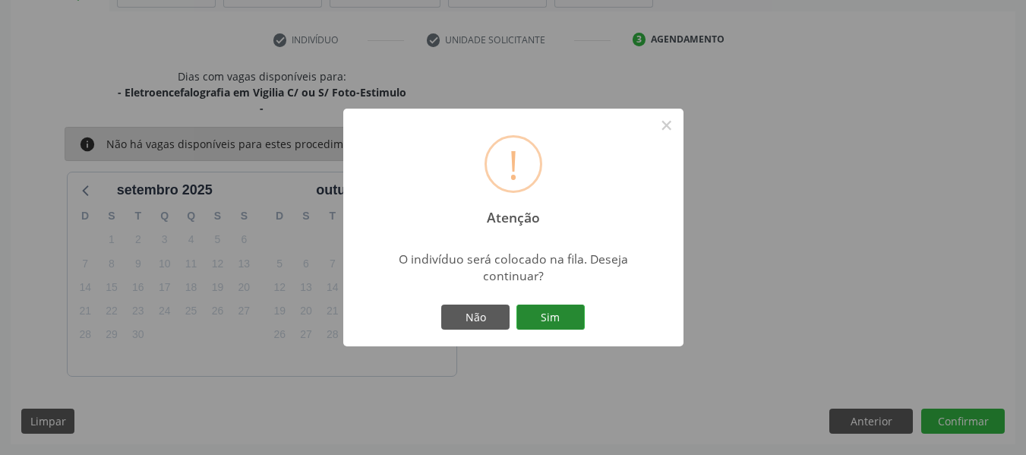
click at [554, 313] on button "Sim" at bounding box center [550, 317] width 68 height 26
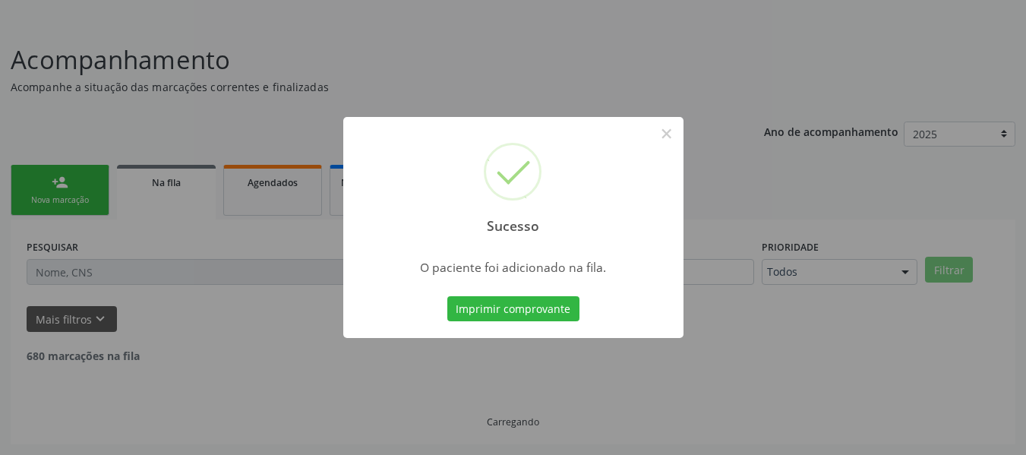
scroll to position [68, 0]
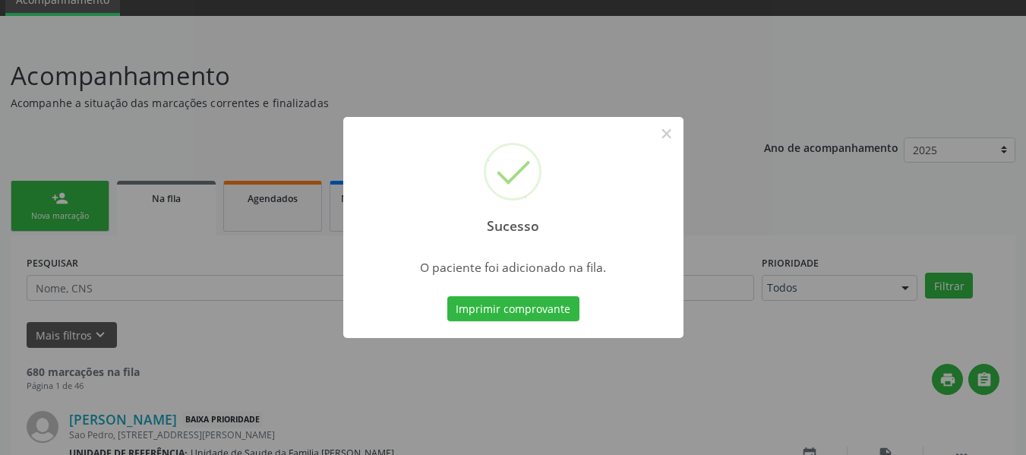
click at [36, 197] on div "Sucesso × O paciente foi adicionado na fila. Imprimir comprovante Cancel" at bounding box center [513, 227] width 1026 height 455
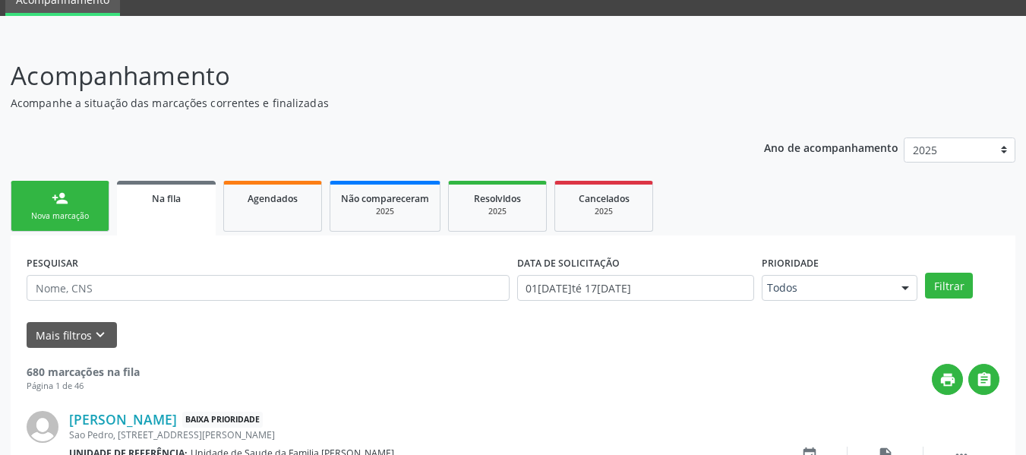
click at [36, 197] on link "person_add Nova marcação" at bounding box center [60, 206] width 99 height 51
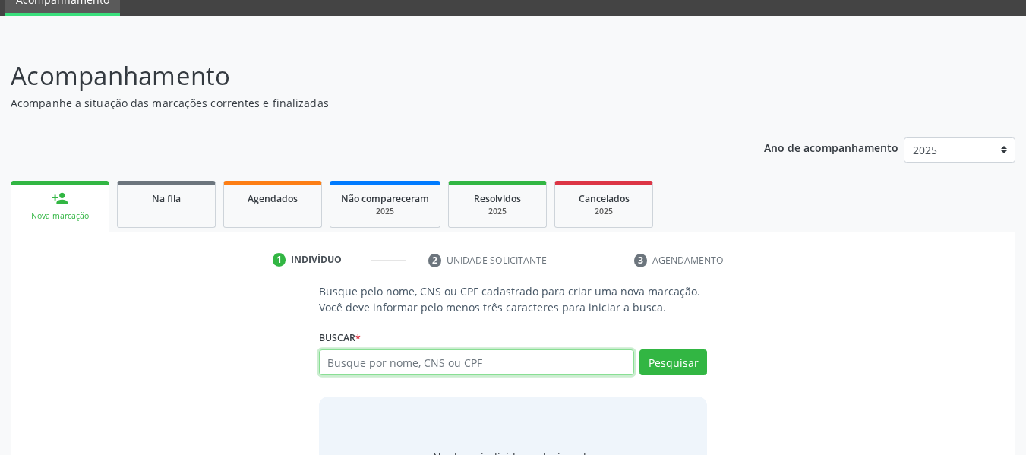
click at [339, 367] on input "text" at bounding box center [477, 362] width 316 height 26
type input "03010407459"
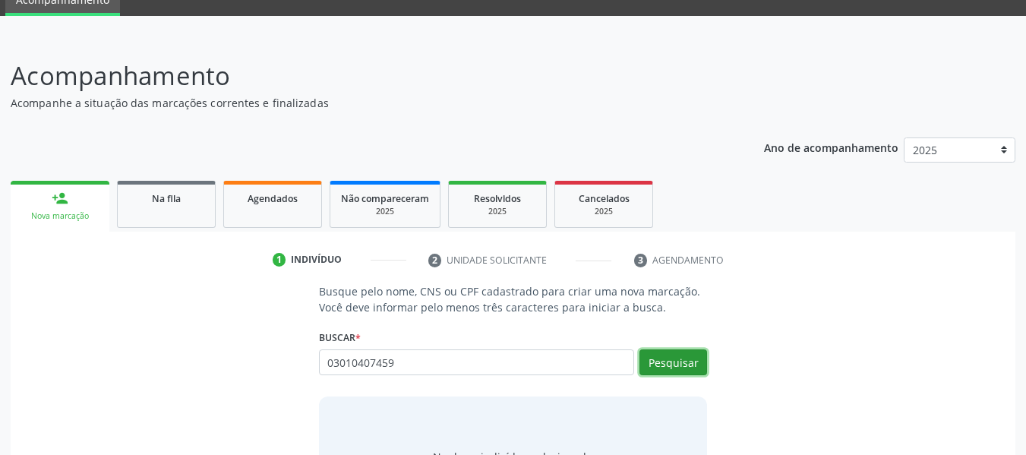
click at [660, 363] on button "Pesquisar" at bounding box center [673, 362] width 68 height 26
type input "03010407459"
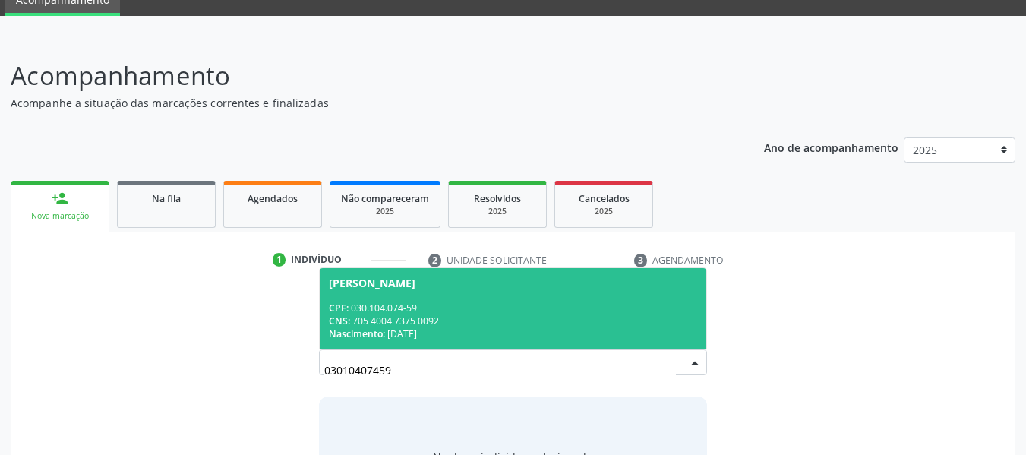
click at [405, 307] on div "CPF: 030.104.074-59" at bounding box center [513, 307] width 369 height 13
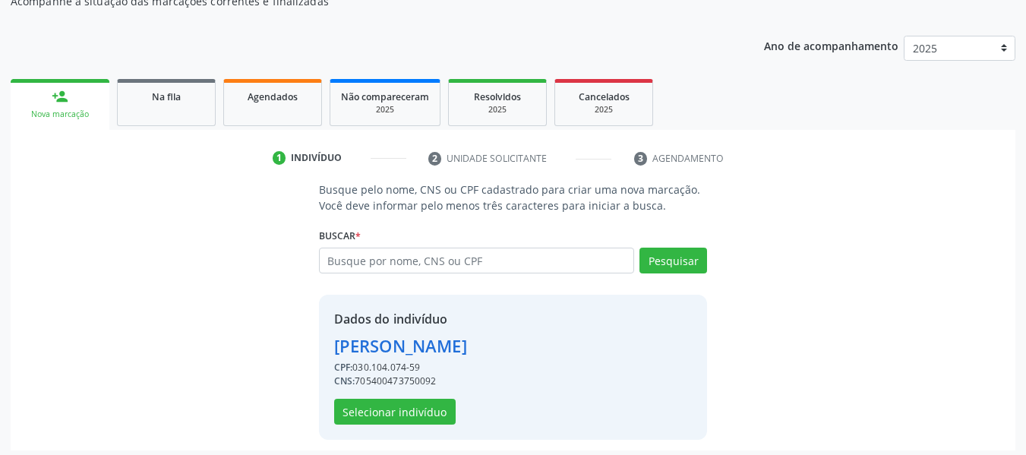
scroll to position [175, 0]
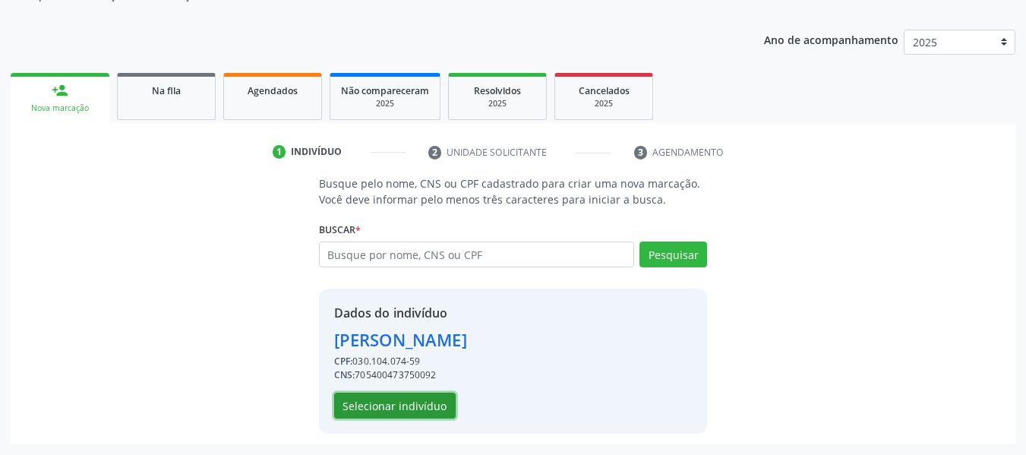
click at [411, 400] on button "Selecionar indivíduo" at bounding box center [394, 405] width 121 height 26
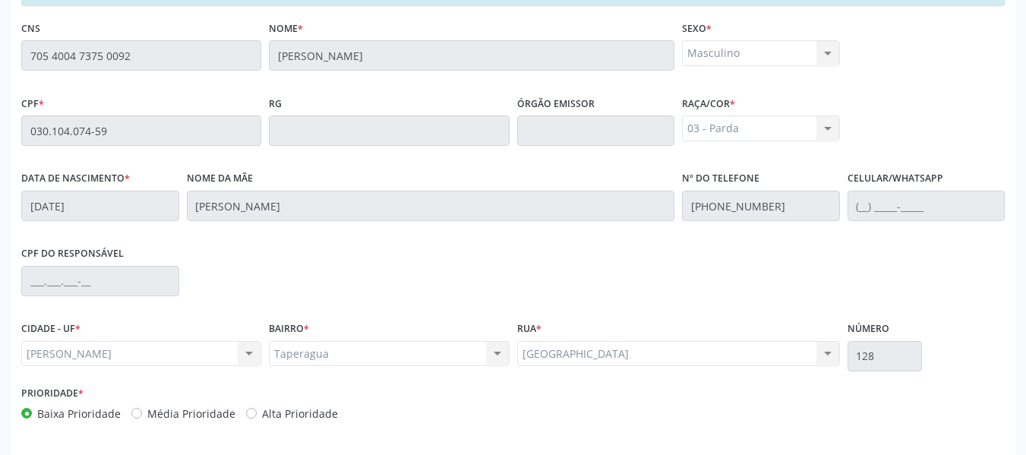
scroll to position [433, 0]
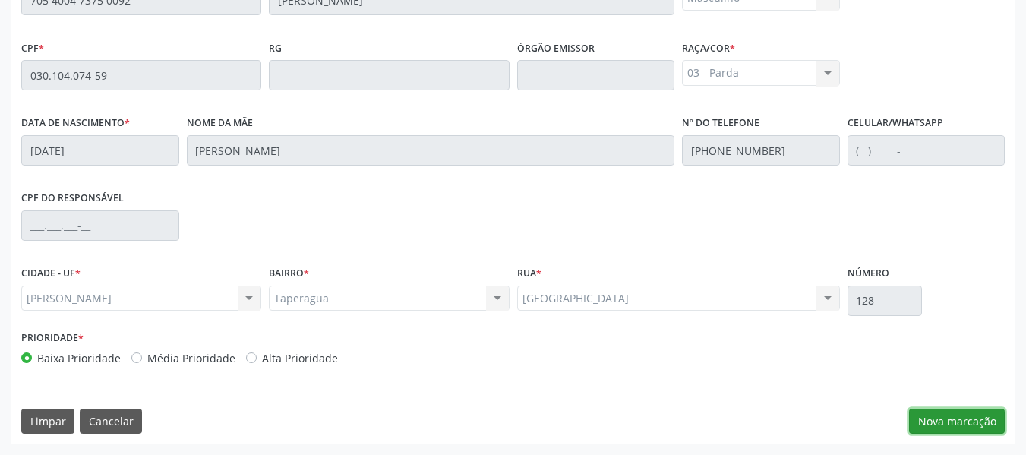
click at [973, 417] on button "Nova marcação" at bounding box center [957, 421] width 96 height 26
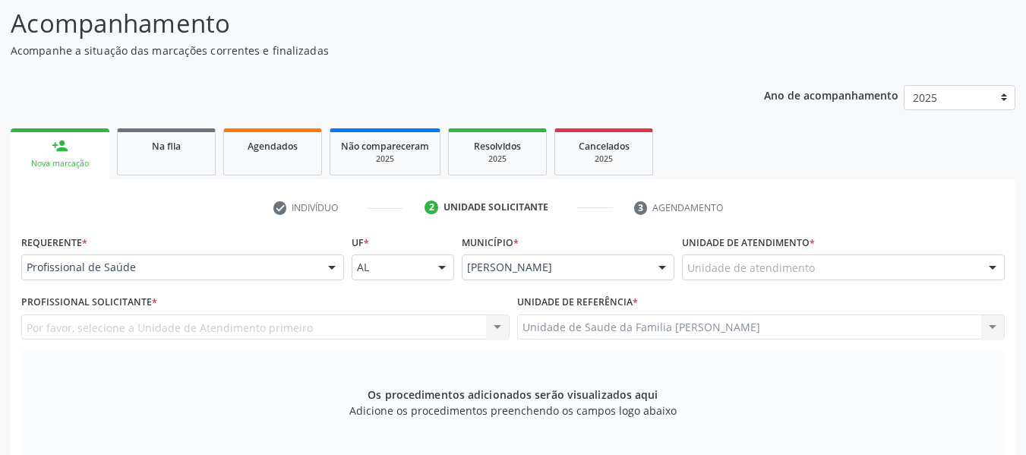
scroll to position [90, 0]
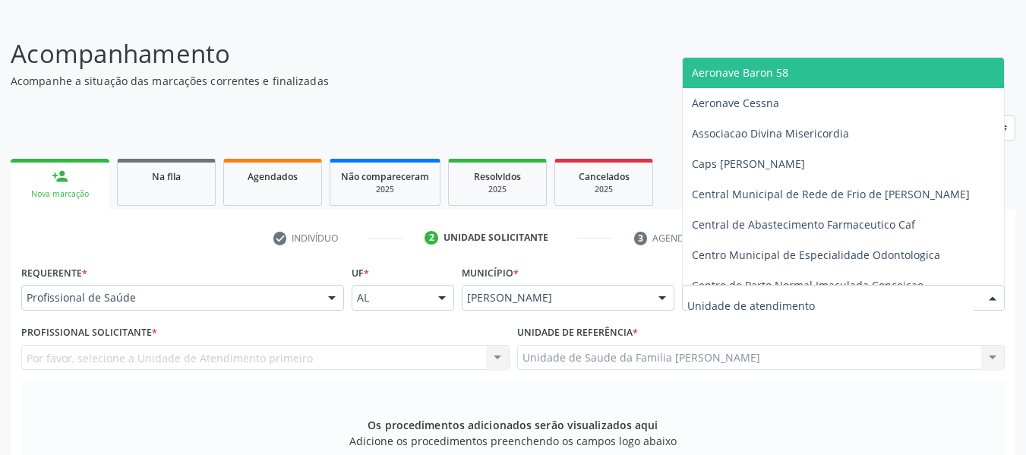
click at [991, 295] on div at bounding box center [992, 298] width 23 height 26
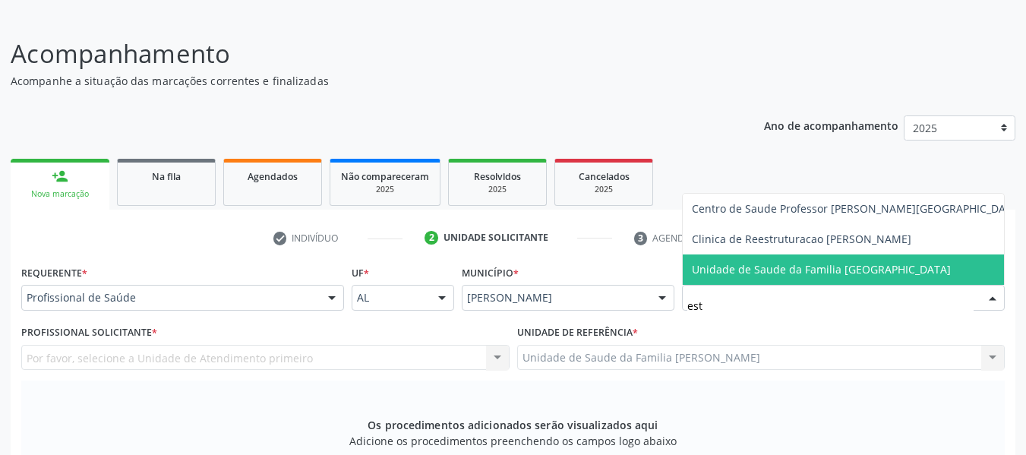
type input "esta"
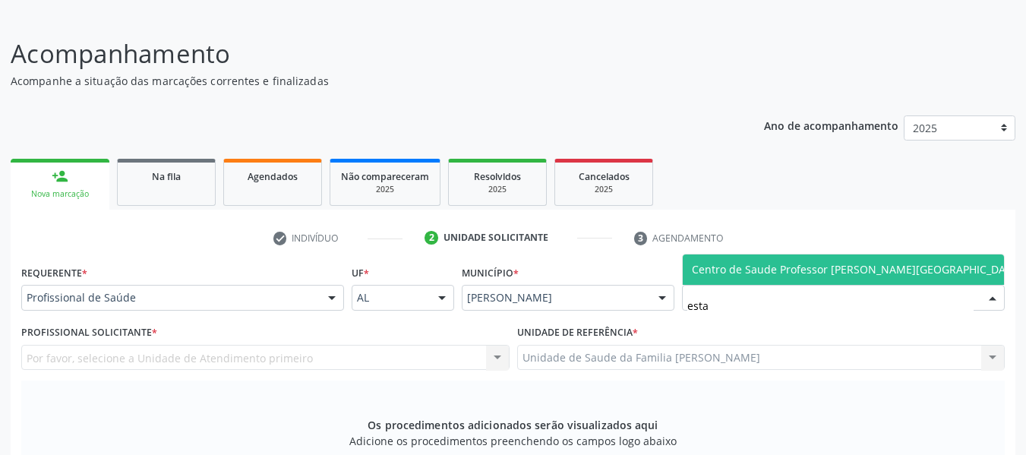
click at [880, 266] on span "Centro de Saude Professor [PERSON_NAME][GEOGRAPHIC_DATA]" at bounding box center [857, 269] width 330 height 14
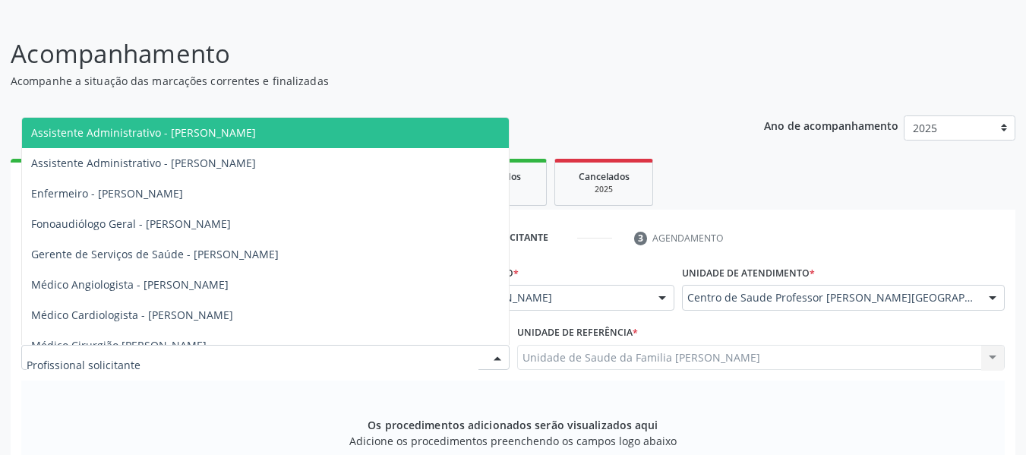
click at [499, 355] on div at bounding box center [497, 358] width 23 height 26
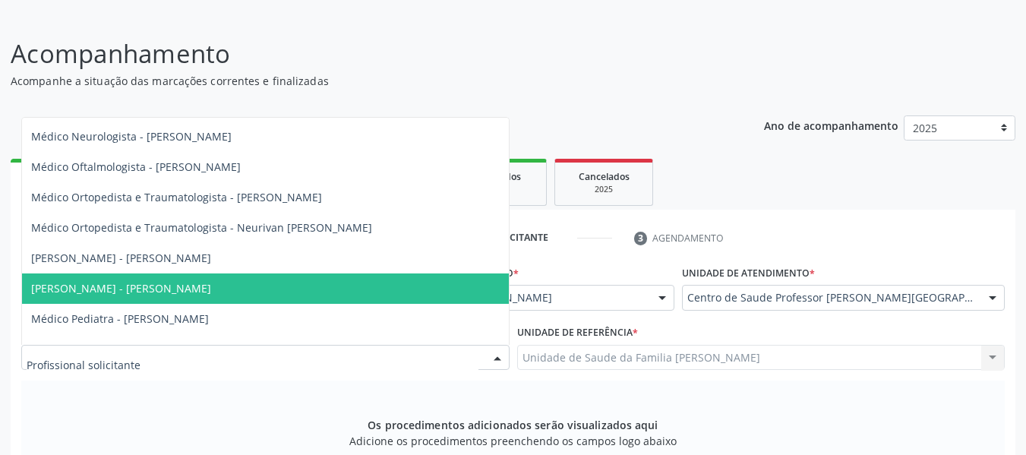
scroll to position [627, 0]
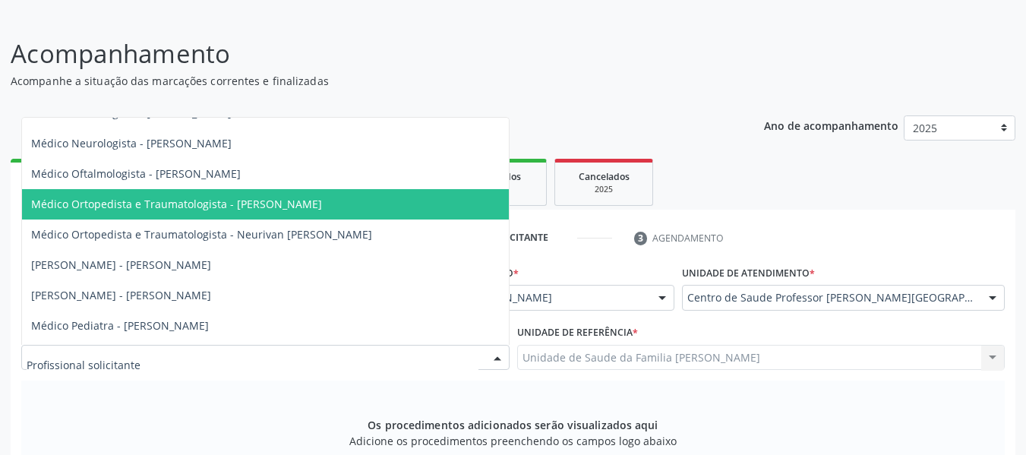
click at [351, 195] on span "Médico Ortopedista e Traumatologista - [PERSON_NAME]" at bounding box center [265, 204] width 487 height 30
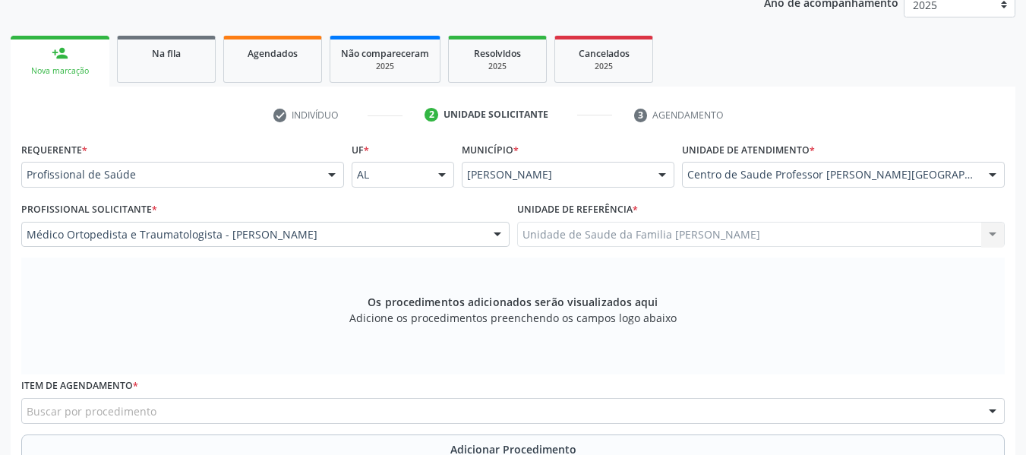
scroll to position [241, 0]
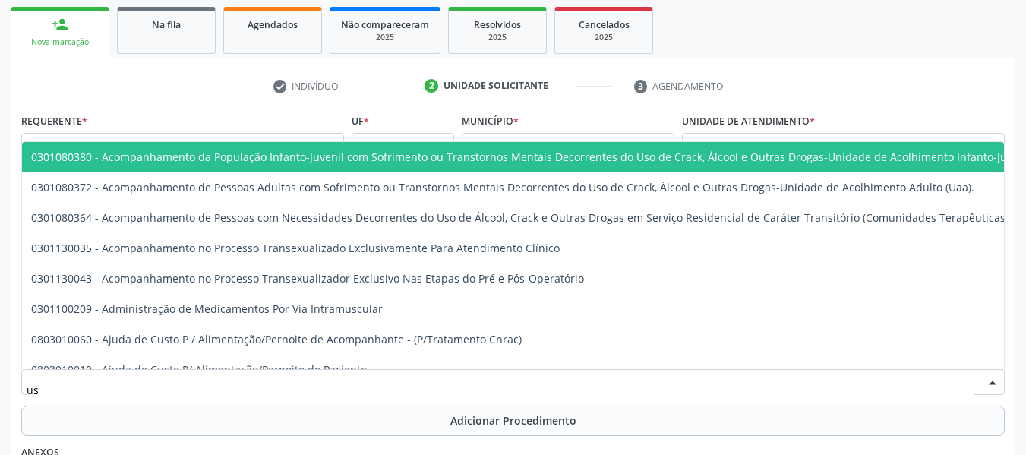
type input "usg"
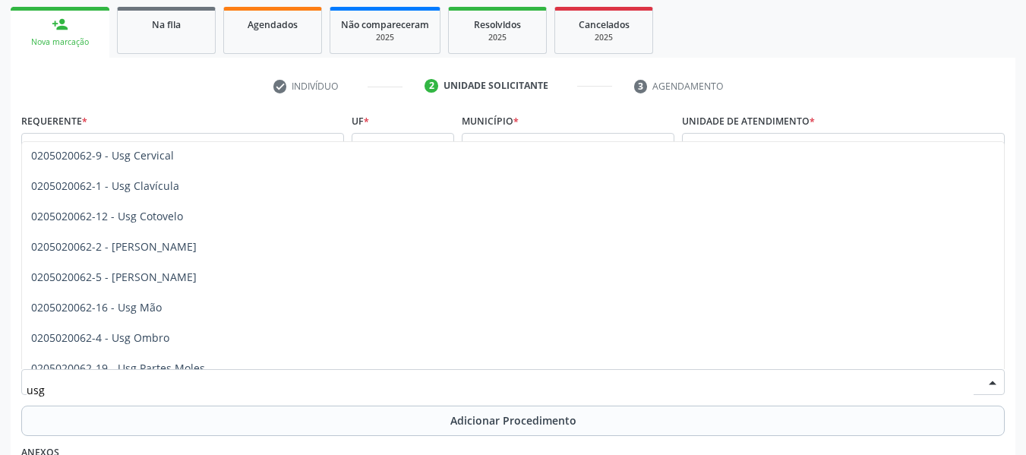
scroll to position [87, 0]
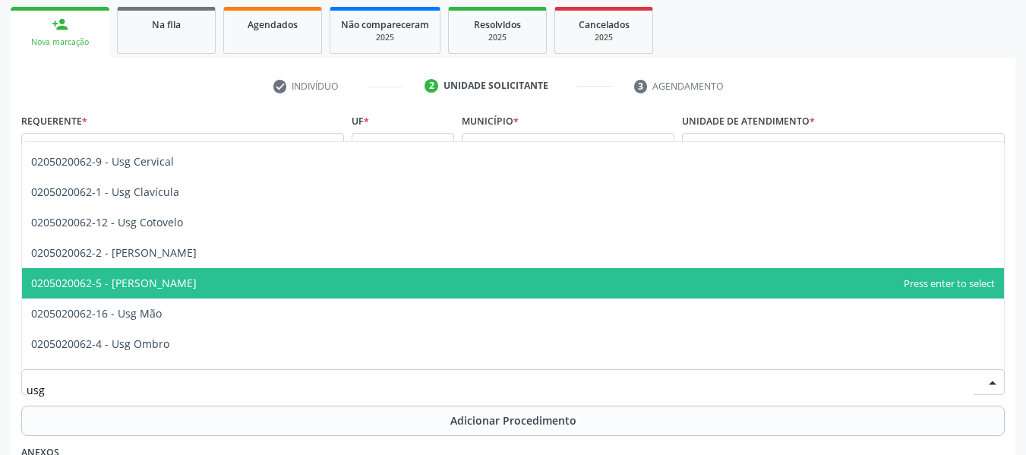
click at [175, 282] on span "0205020062-5 - Usg Joelho" at bounding box center [512, 283] width 981 height 30
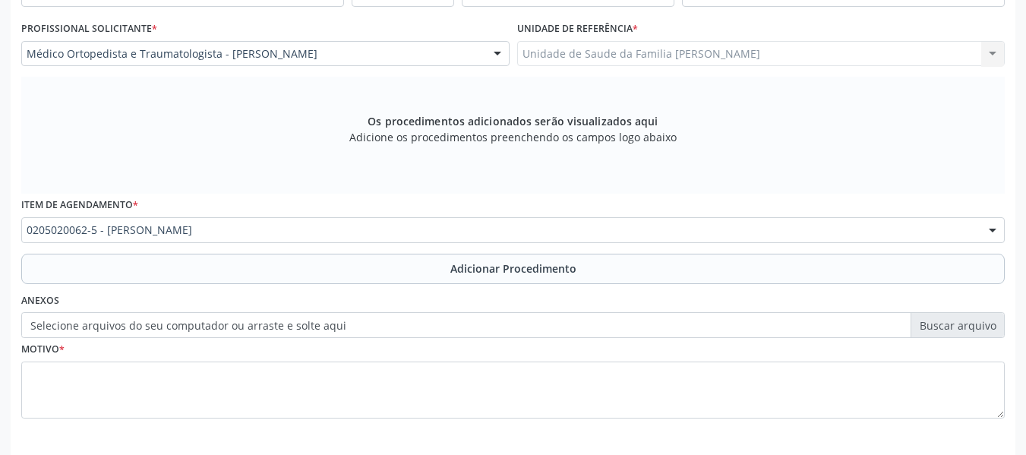
scroll to position [457, 0]
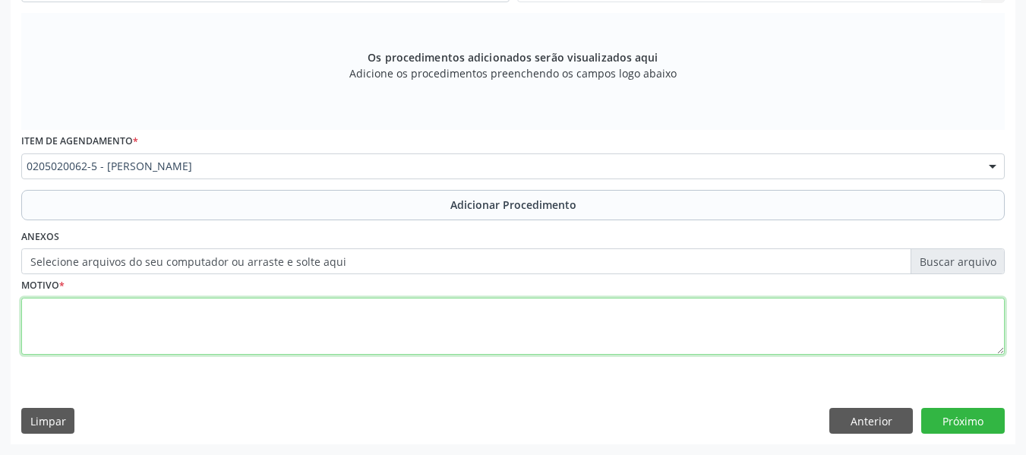
click at [66, 329] on textarea at bounding box center [512, 327] width 983 height 58
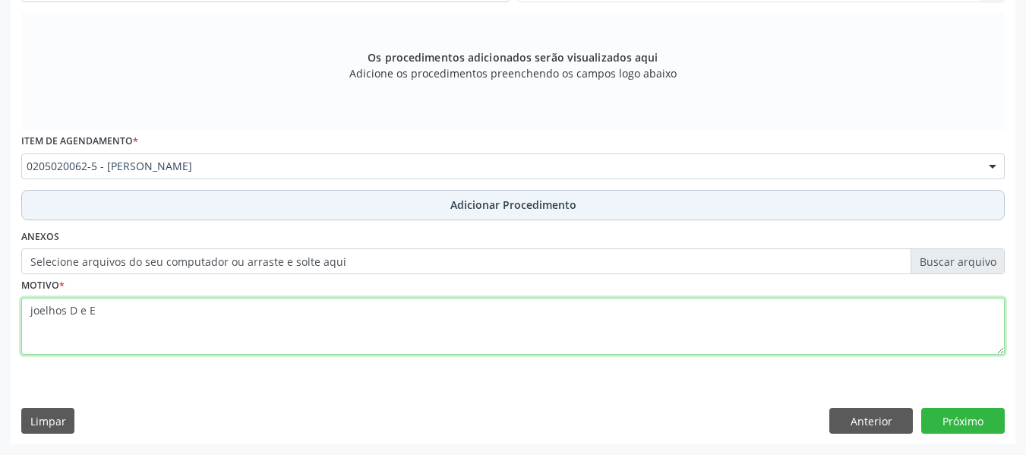
type textarea "joelhos D e E"
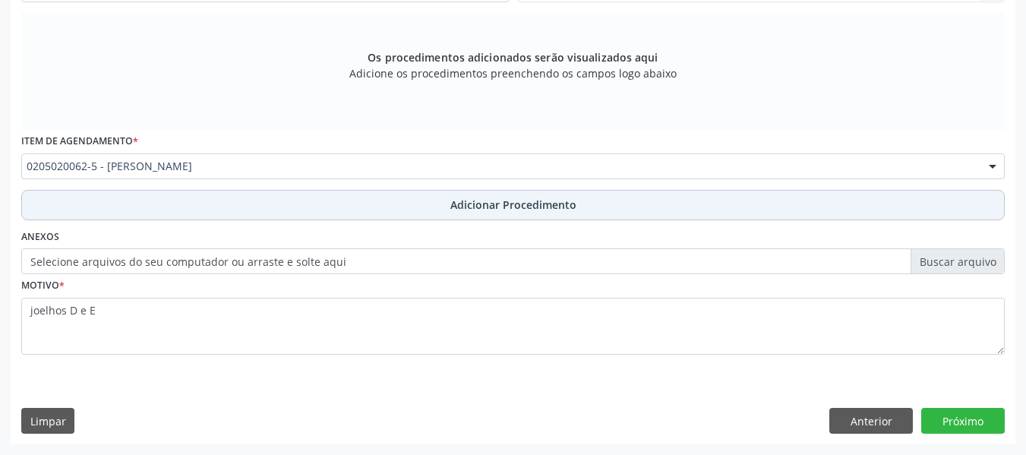
click at [505, 203] on span "Adicionar Procedimento" at bounding box center [513, 205] width 126 height 16
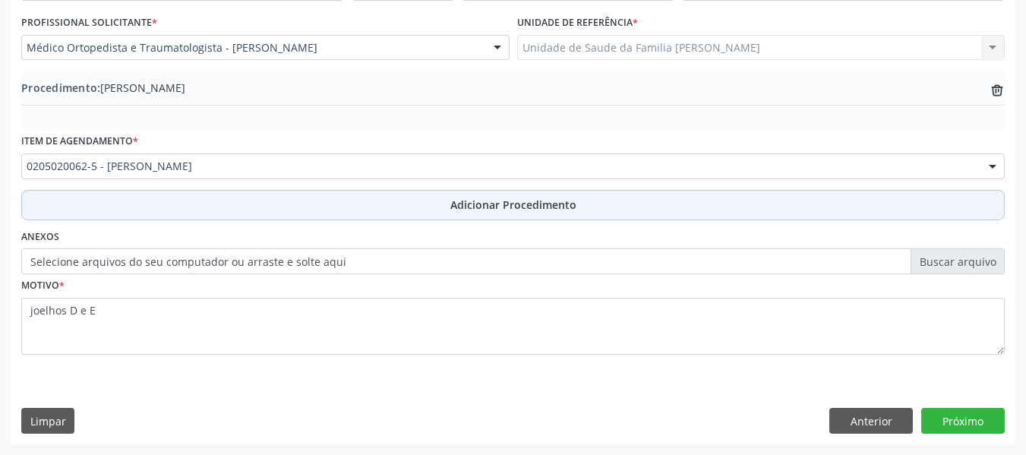
click at [505, 203] on span "Adicionar Procedimento" at bounding box center [513, 205] width 126 height 16
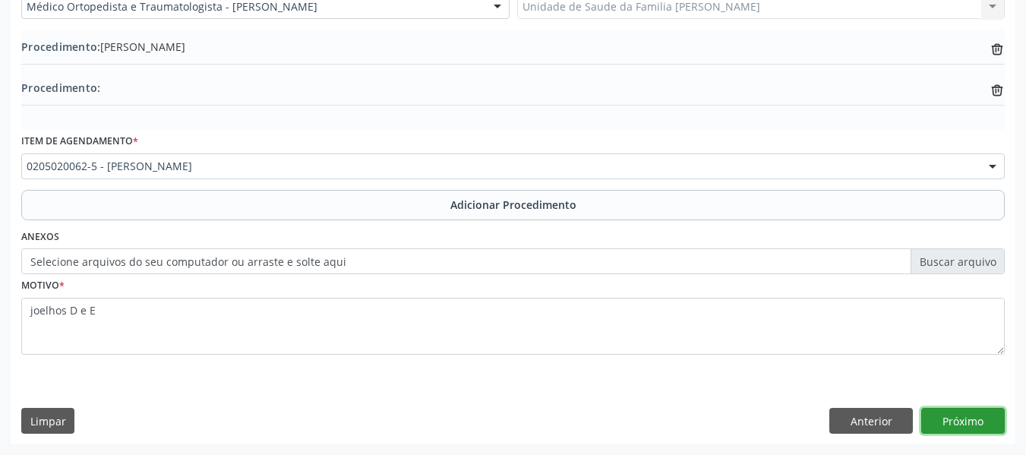
click at [962, 421] on button "Próximo" at bounding box center [962, 421] width 83 height 26
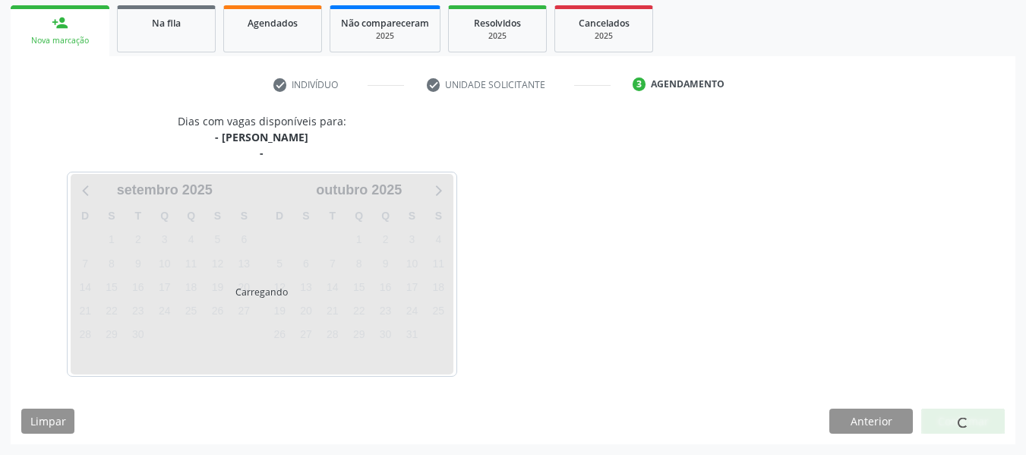
scroll to position [288, 0]
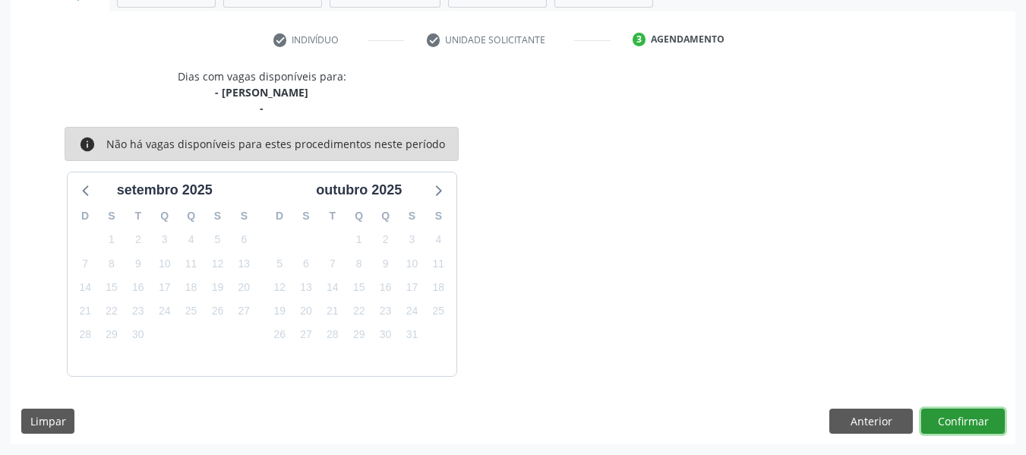
click at [962, 419] on button "Confirmar" at bounding box center [962, 421] width 83 height 26
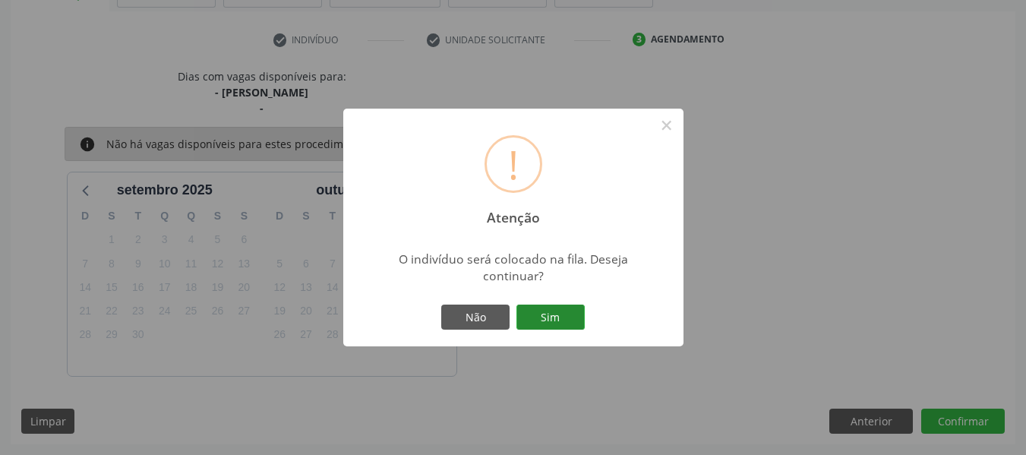
click at [553, 313] on button "Sim" at bounding box center [550, 317] width 68 height 26
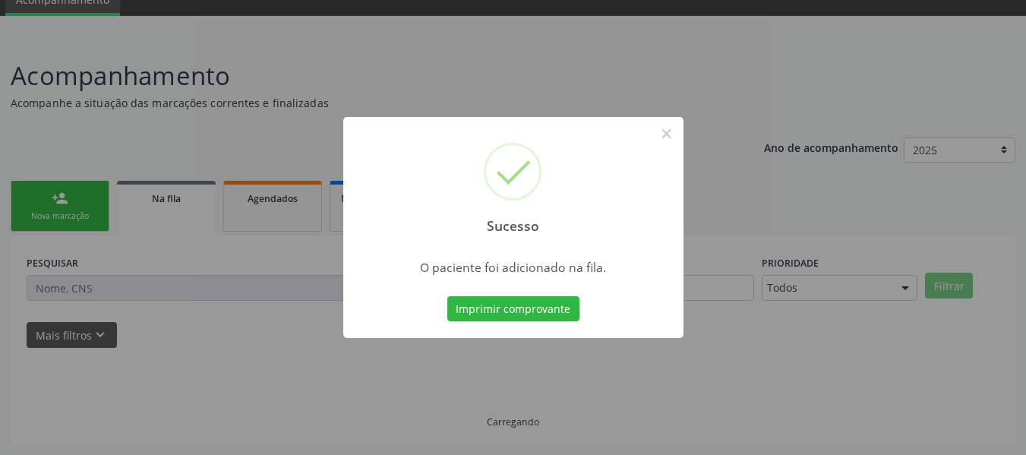
scroll to position [68, 0]
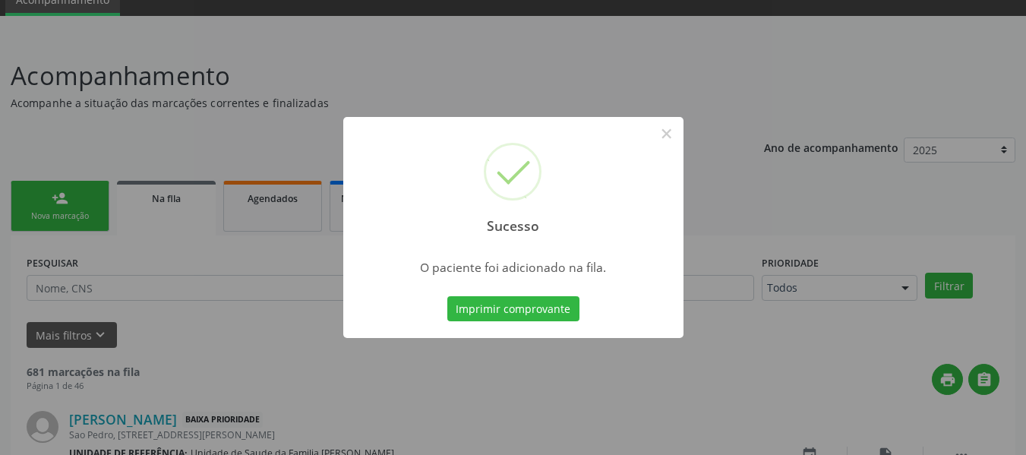
click at [37, 202] on div "Sucesso × O paciente foi adicionado na fila. Imprimir comprovante Cancel" at bounding box center [513, 227] width 1026 height 455
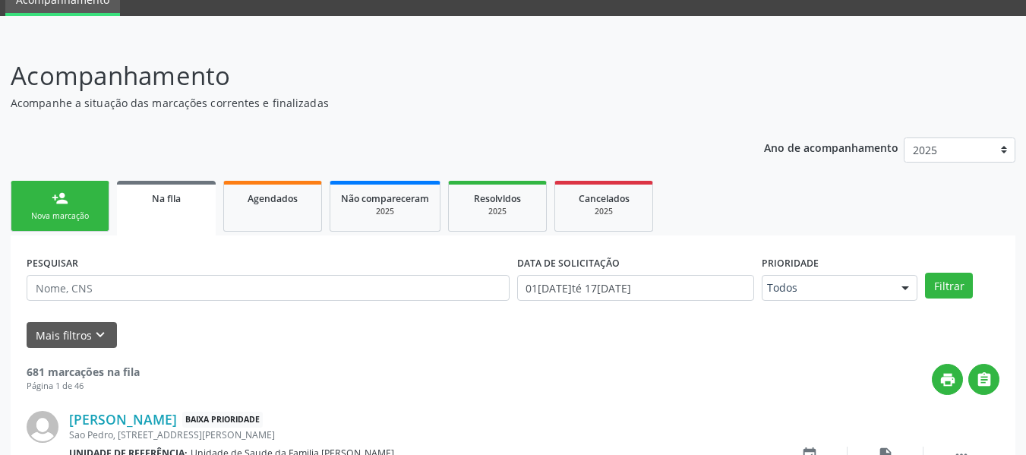
click at [37, 202] on link "person_add Nova marcação" at bounding box center [60, 206] width 99 height 51
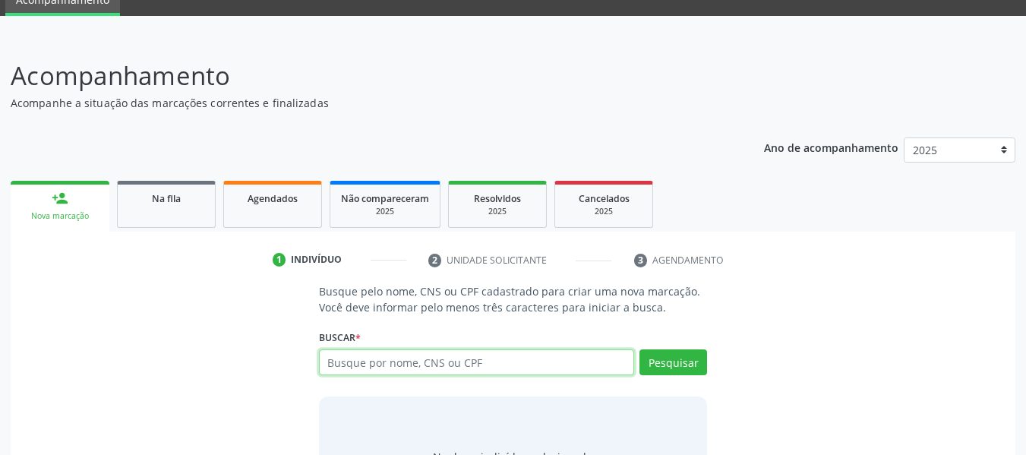
click at [360, 362] on input "text" at bounding box center [477, 362] width 316 height 26
type input "708402286809468"
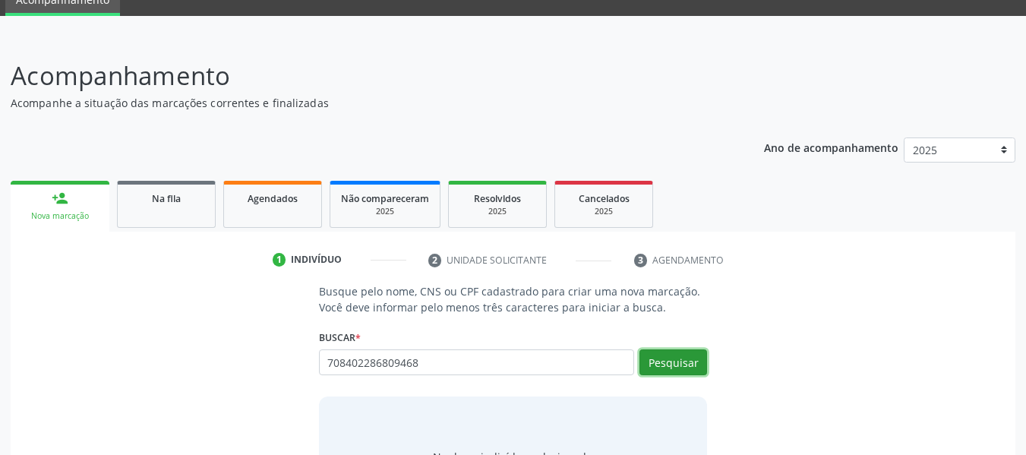
click at [683, 359] on button "Pesquisar" at bounding box center [673, 362] width 68 height 26
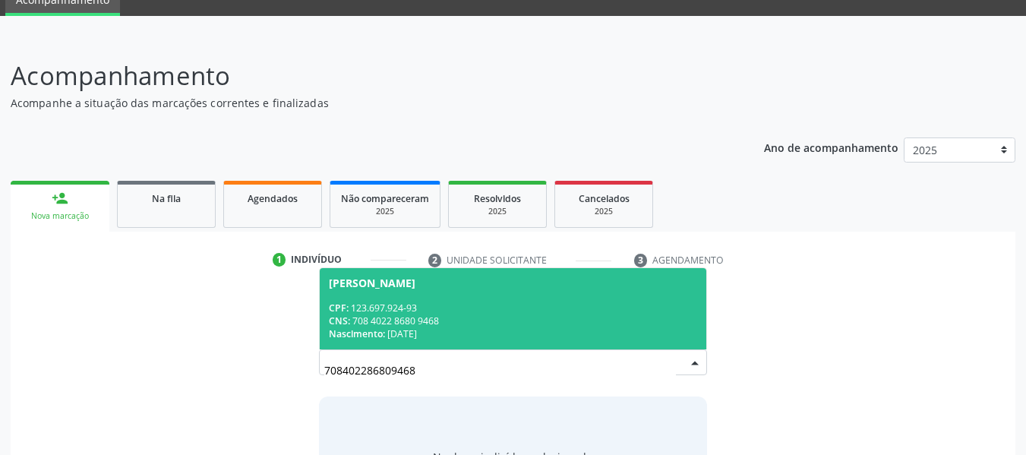
click at [411, 300] on span "Edenilson Silva Rodrigues CPF: 123.697.924-93 CNS: 708 4022 8680 9468 Nasciment…" at bounding box center [513, 308] width 387 height 81
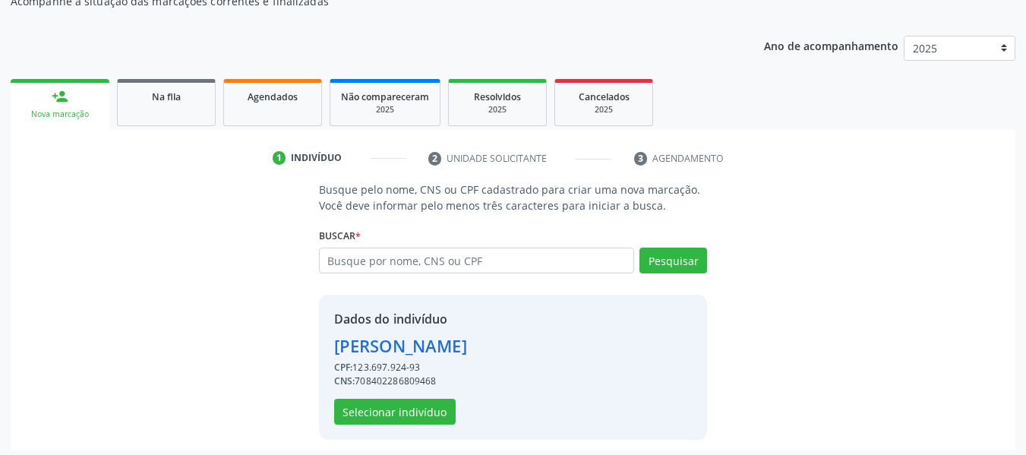
scroll to position [175, 0]
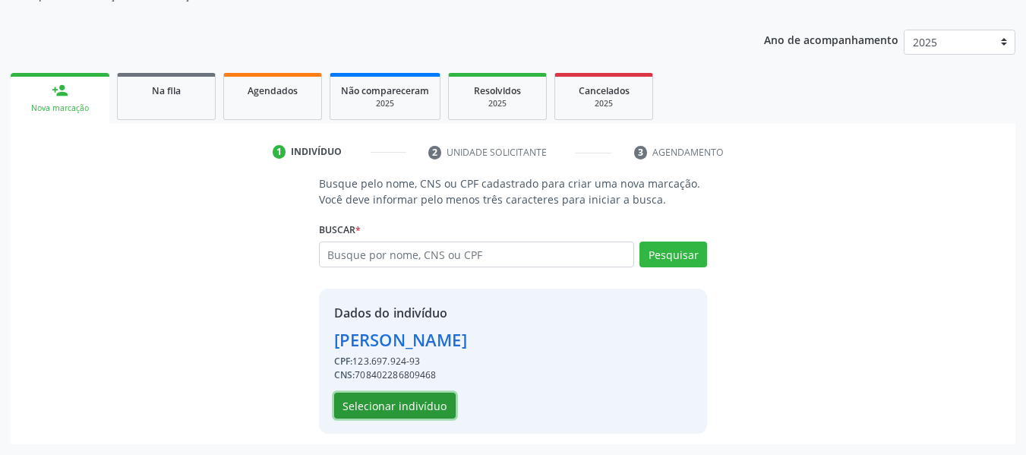
click at [397, 401] on button "Selecionar indivíduo" at bounding box center [394, 405] width 121 height 26
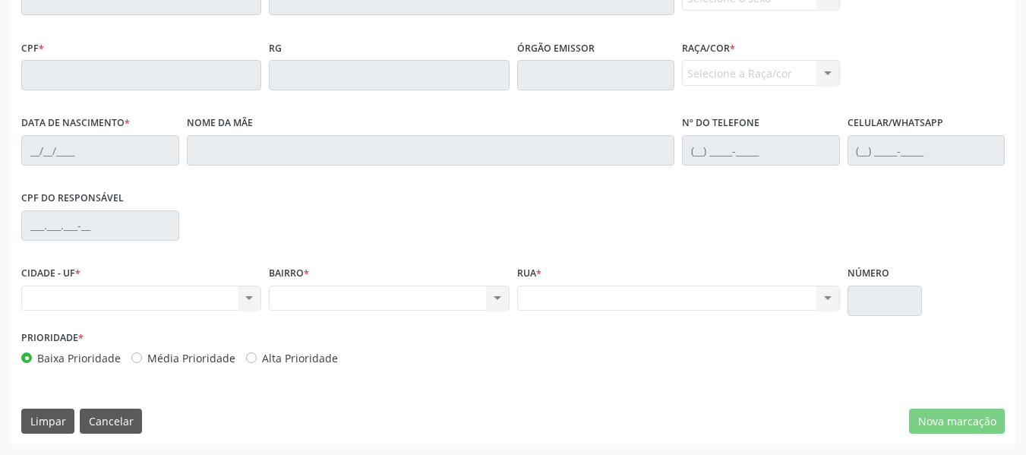
scroll to position [0, 0]
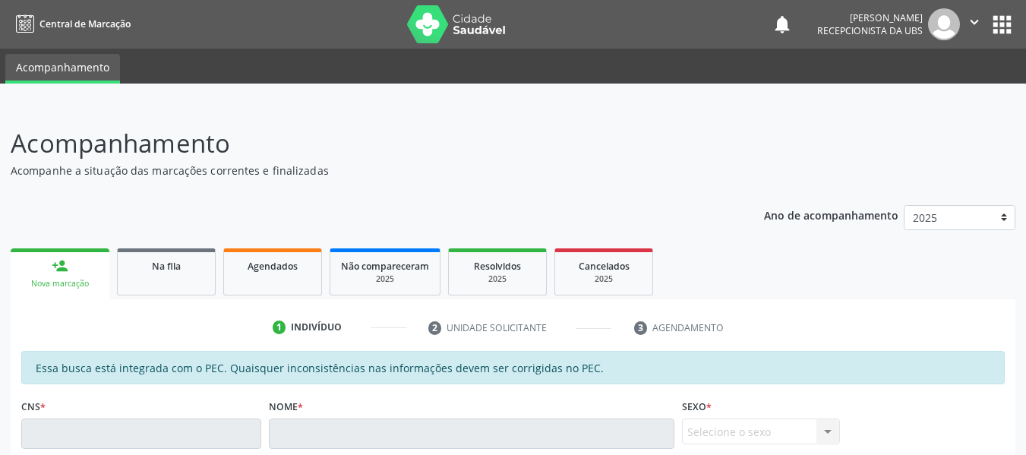
click at [63, 263] on div "person_add" at bounding box center [60, 265] width 17 height 17
click at [55, 263] on div "person_add" at bounding box center [60, 265] width 17 height 17
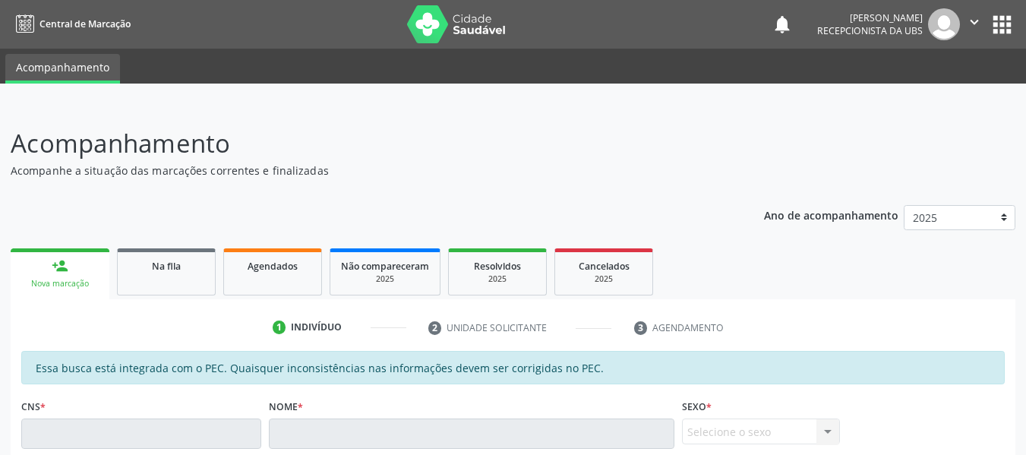
click at [56, 264] on div "person_add" at bounding box center [60, 265] width 17 height 17
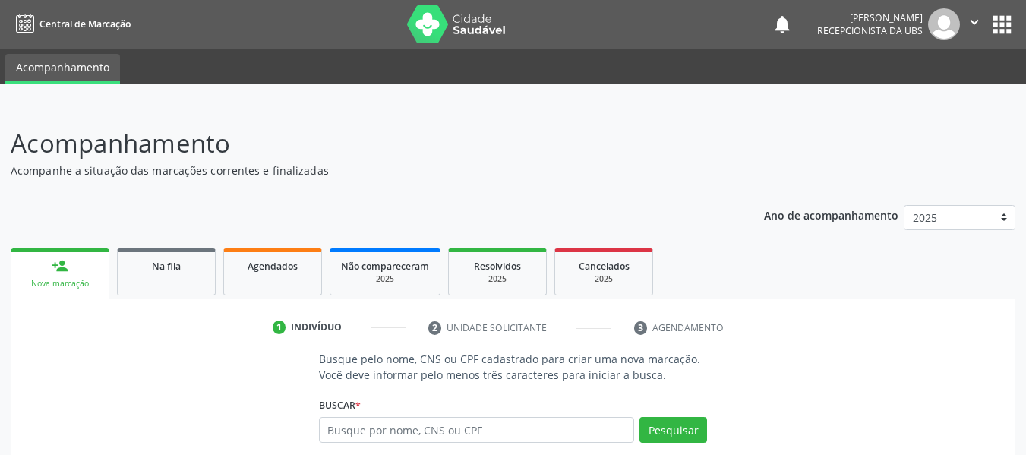
click at [374, 429] on input "text" at bounding box center [477, 430] width 316 height 26
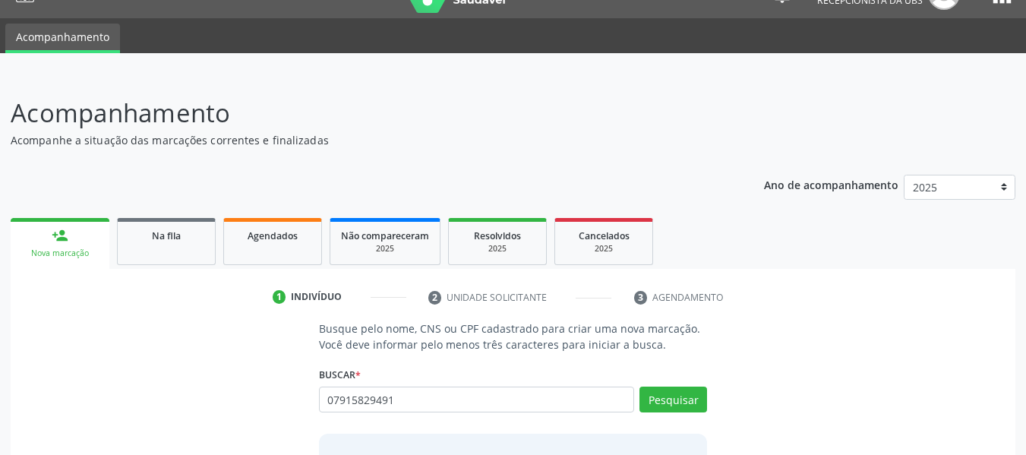
scroll to position [152, 0]
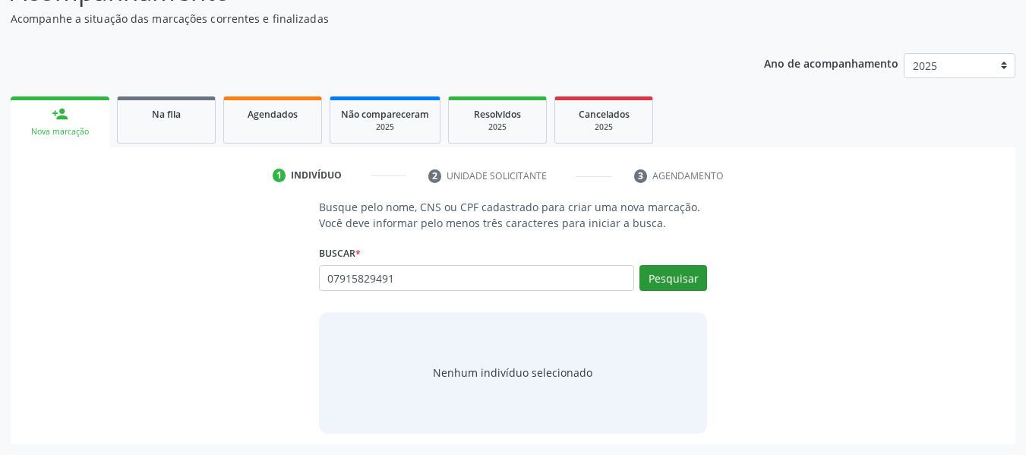
type input "07915829491"
click at [669, 279] on button "Pesquisar" at bounding box center [673, 278] width 68 height 26
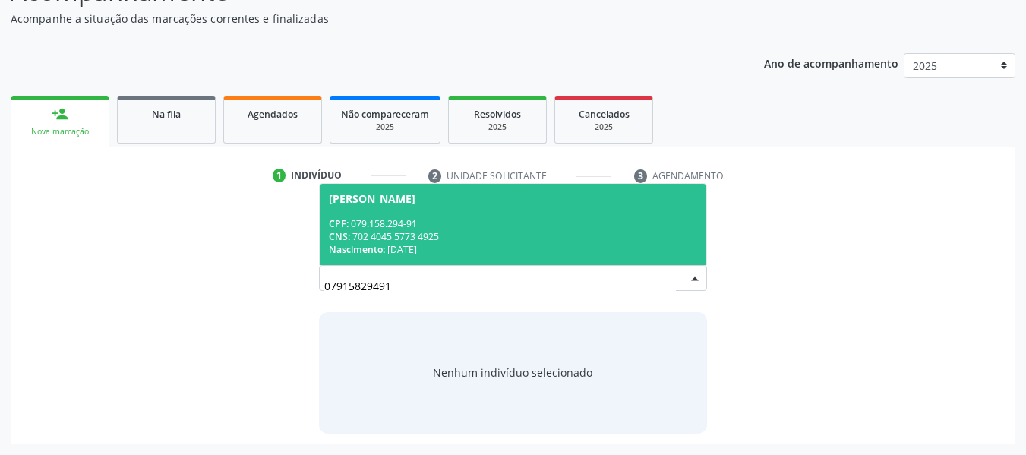
click at [402, 232] on div "CNS: 702 4045 5773 4925" at bounding box center [513, 236] width 369 height 13
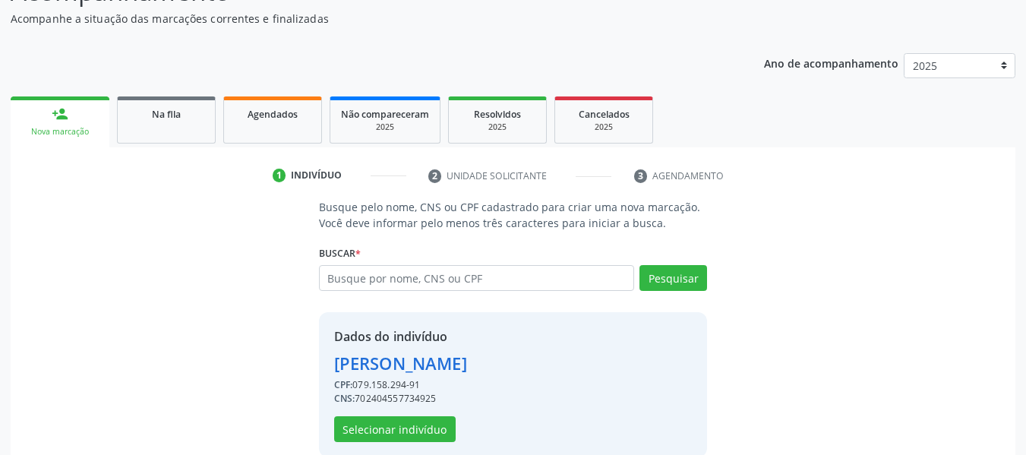
scroll to position [175, 0]
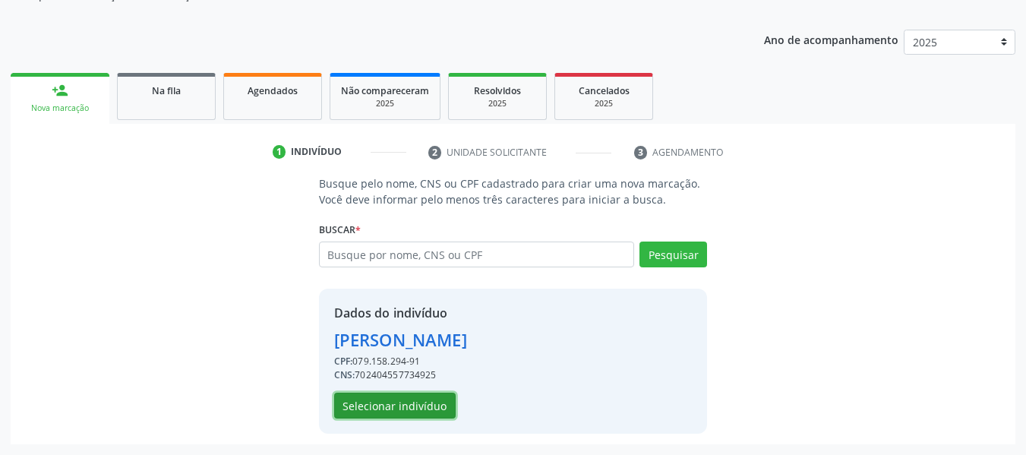
click at [433, 413] on button "Selecionar indivíduo" at bounding box center [394, 405] width 121 height 26
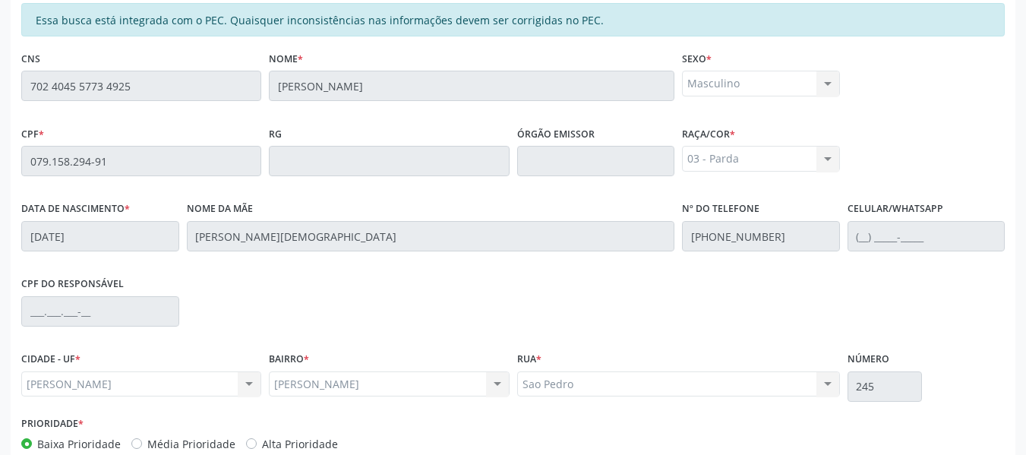
scroll to position [433, 0]
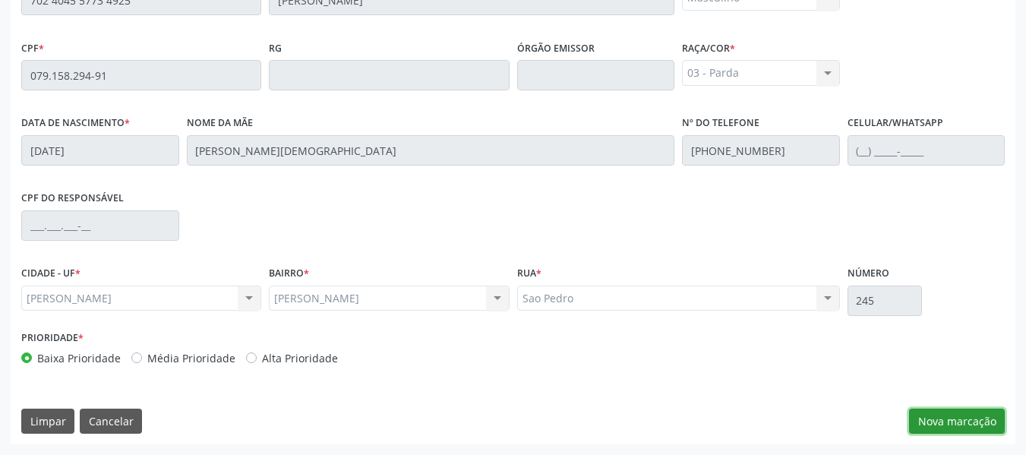
click at [985, 427] on button "Nova marcação" at bounding box center [957, 421] width 96 height 26
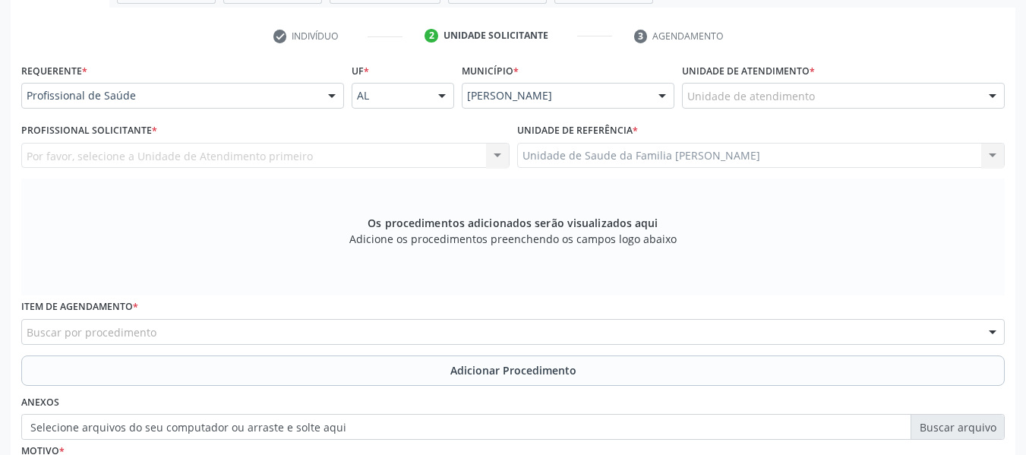
scroll to position [210, 0]
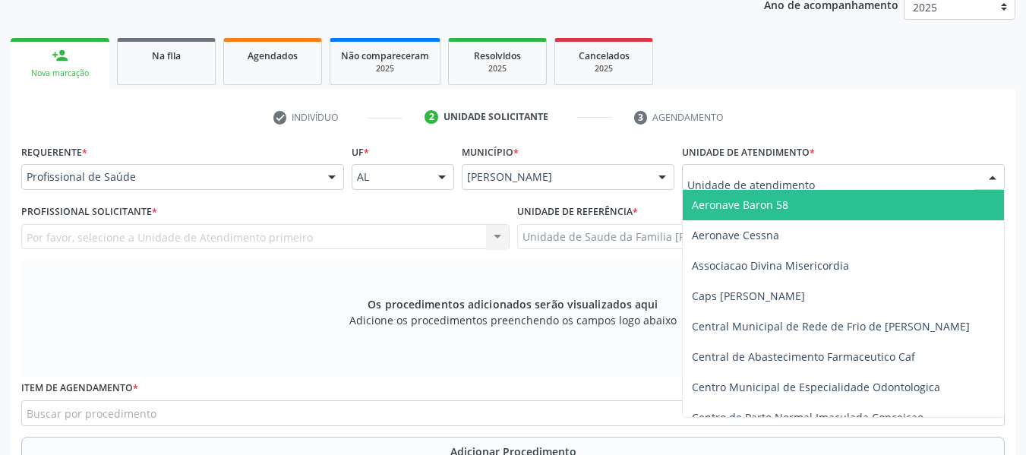
click at [994, 175] on div at bounding box center [992, 178] width 23 height 26
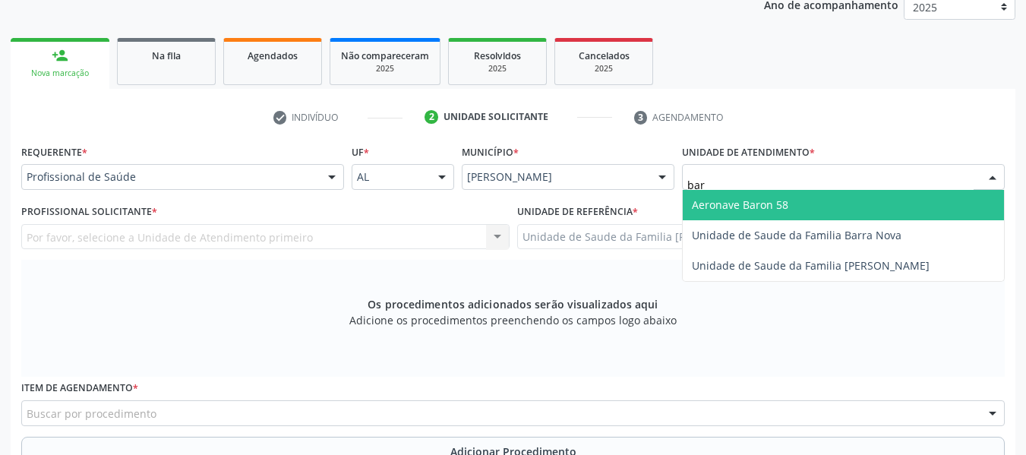
type input "barr"
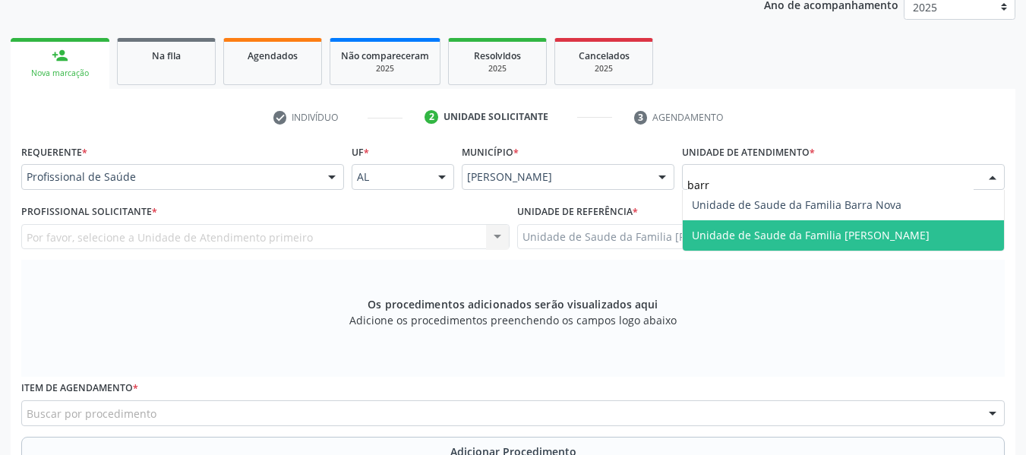
click at [821, 232] on span "Unidade de Saude da Familia [PERSON_NAME]" at bounding box center [811, 235] width 238 height 14
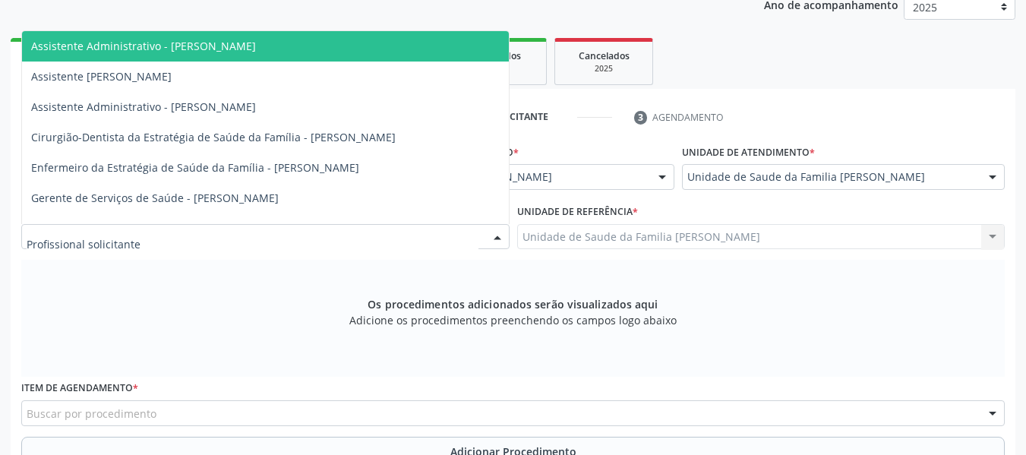
click at [496, 233] on div at bounding box center [497, 238] width 23 height 26
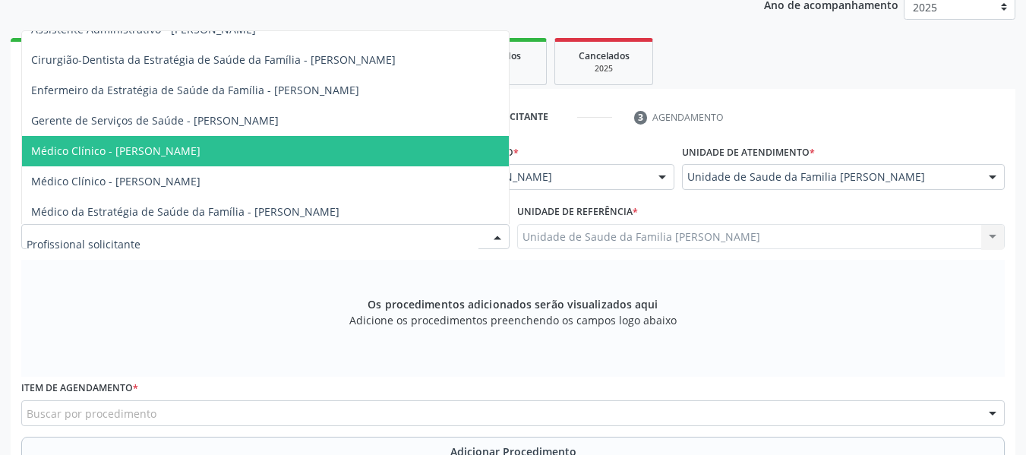
scroll to position [80, 0]
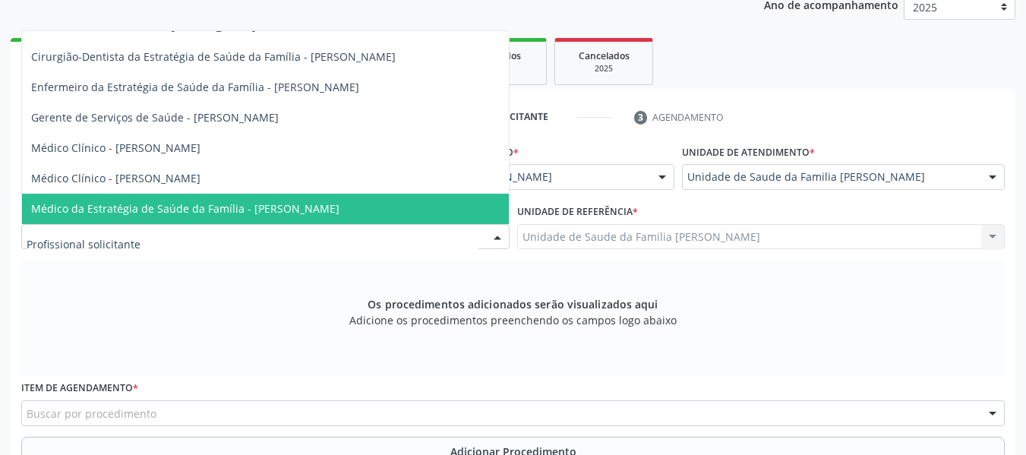
click at [286, 208] on span "Médico da Estratégia de Saúde da Família - [PERSON_NAME]" at bounding box center [185, 208] width 308 height 14
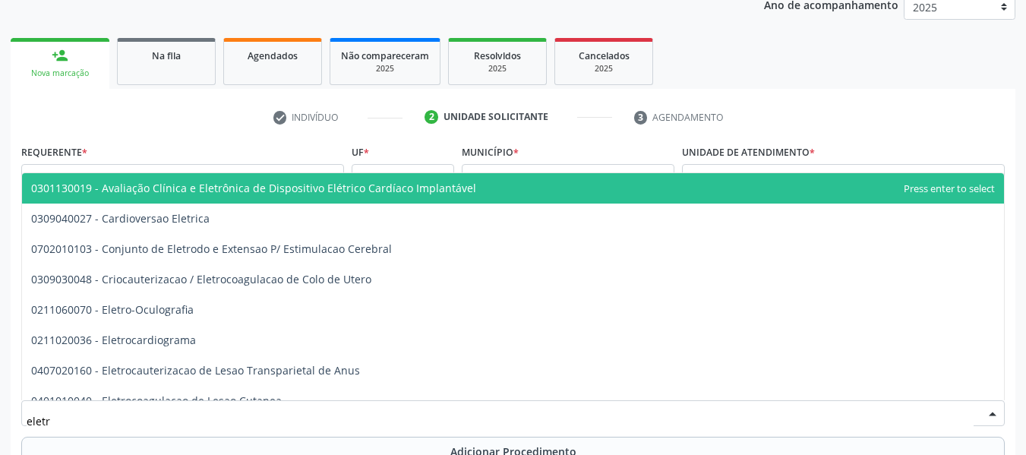
type input "eletro"
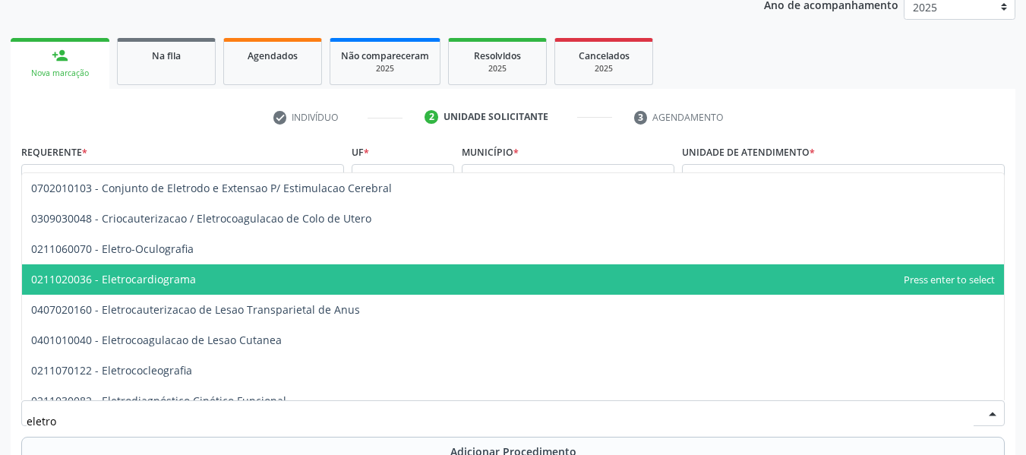
click at [146, 279] on span "0211020036 - Eletrocardiograma" at bounding box center [113, 279] width 165 height 14
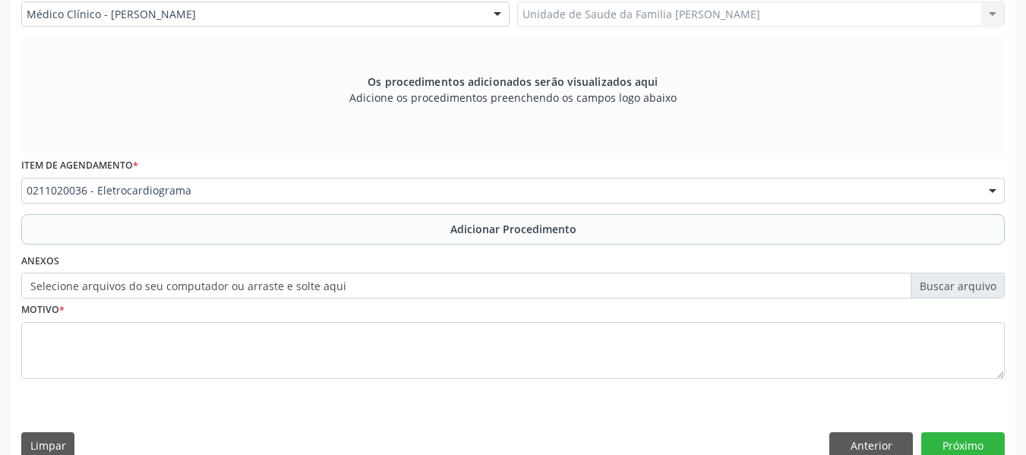
scroll to position [457, 0]
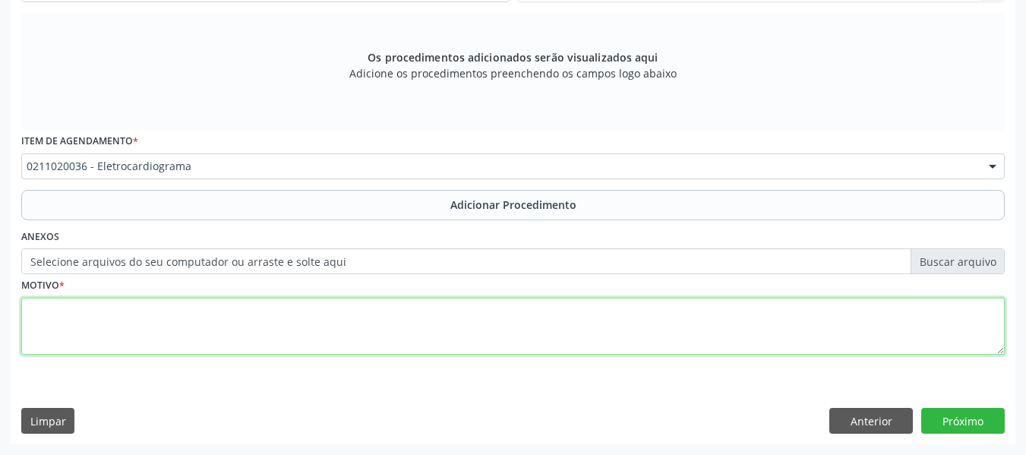
click at [65, 313] on textarea at bounding box center [512, 327] width 983 height 58
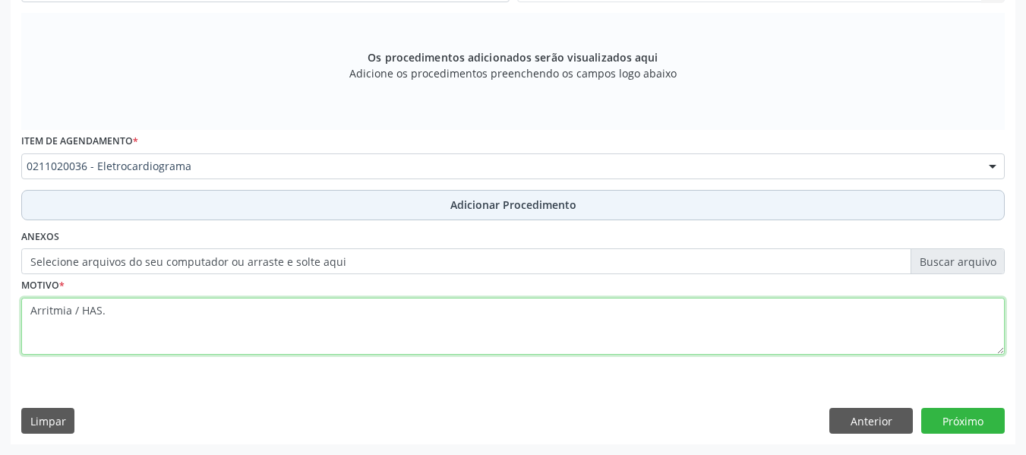
type textarea "Arritmia / HAS."
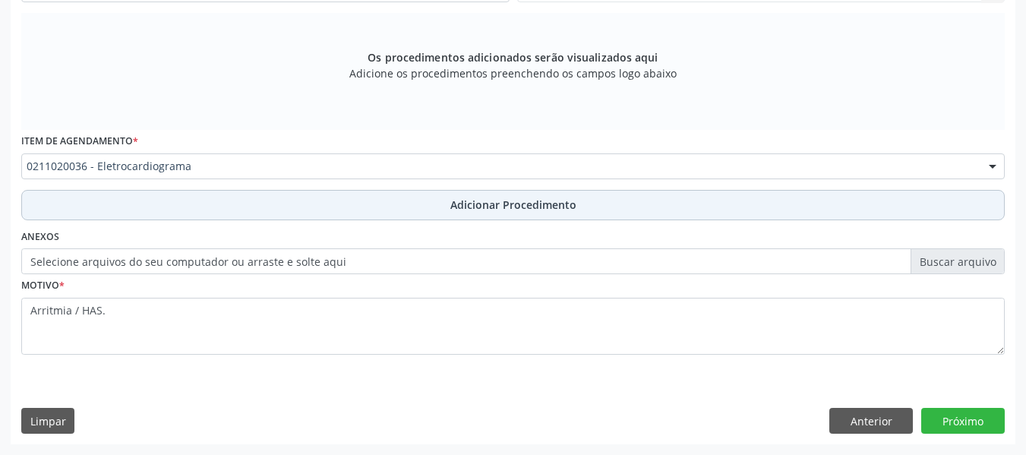
click at [464, 204] on span "Adicionar Procedimento" at bounding box center [513, 205] width 126 height 16
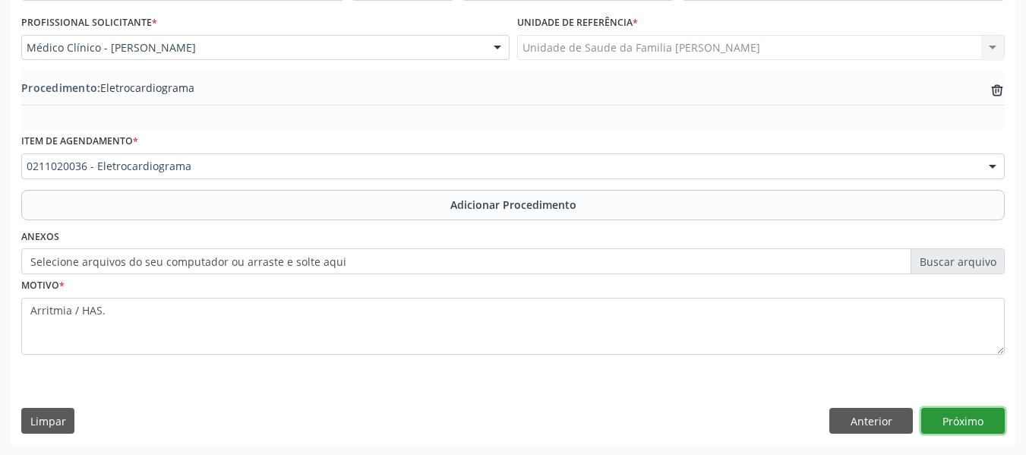
click at [983, 417] on button "Próximo" at bounding box center [962, 421] width 83 height 26
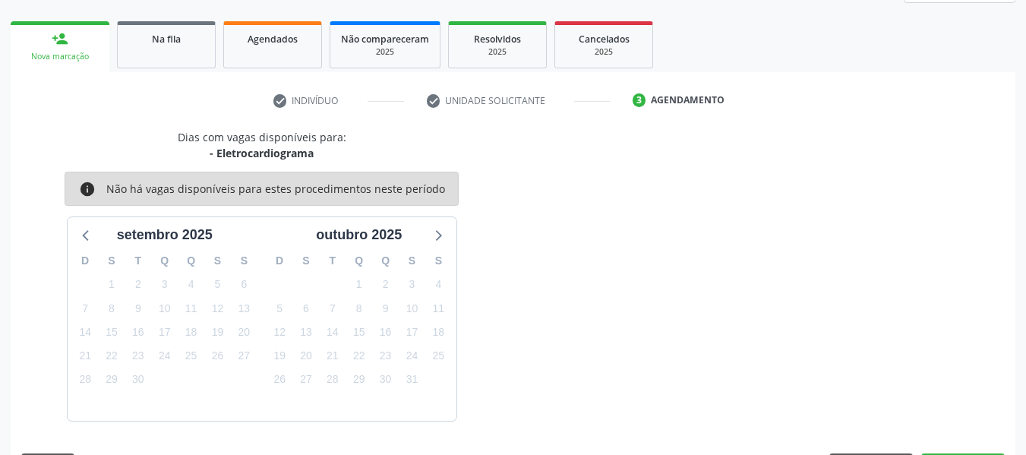
scroll to position [272, 0]
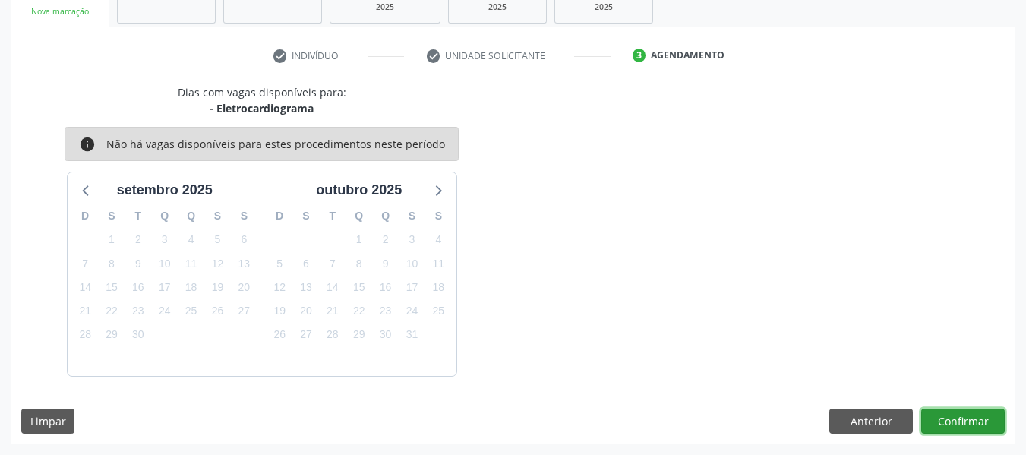
click at [983, 417] on button "Confirmar" at bounding box center [962, 421] width 83 height 26
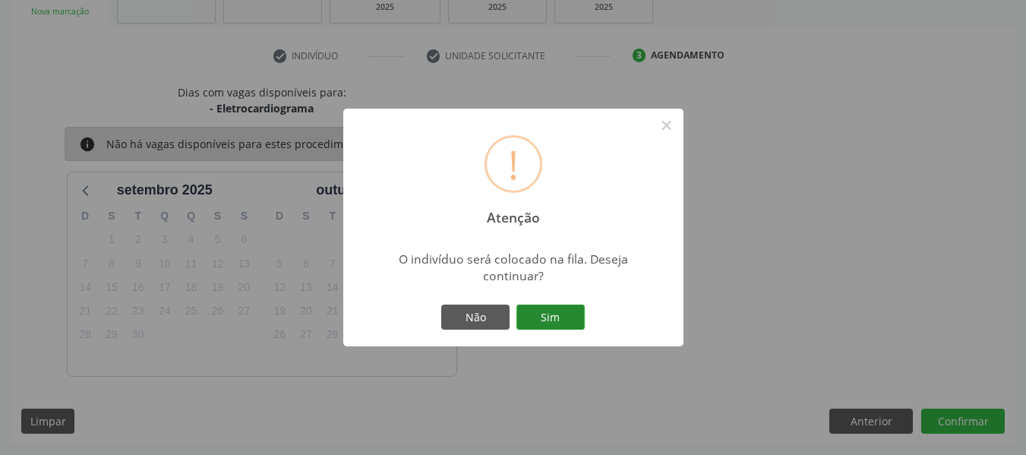
click at [563, 315] on button "Sim" at bounding box center [550, 317] width 68 height 26
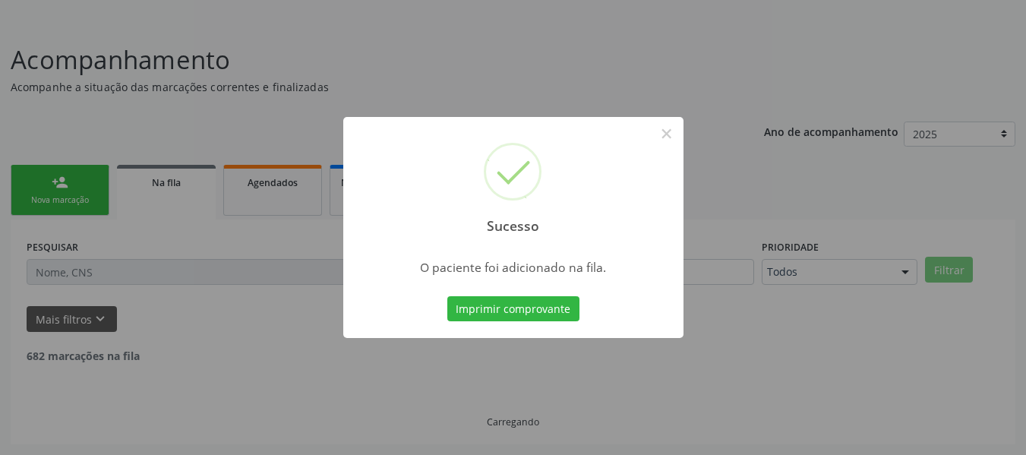
scroll to position [68, 0]
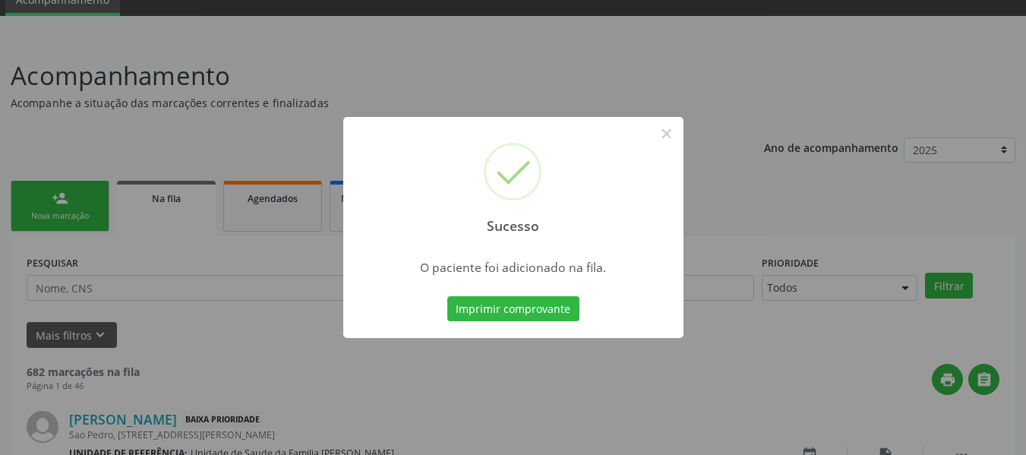
click at [44, 197] on div "Sucesso × O paciente foi adicionado na fila. Imprimir comprovante Cancel" at bounding box center [513, 227] width 1026 height 455
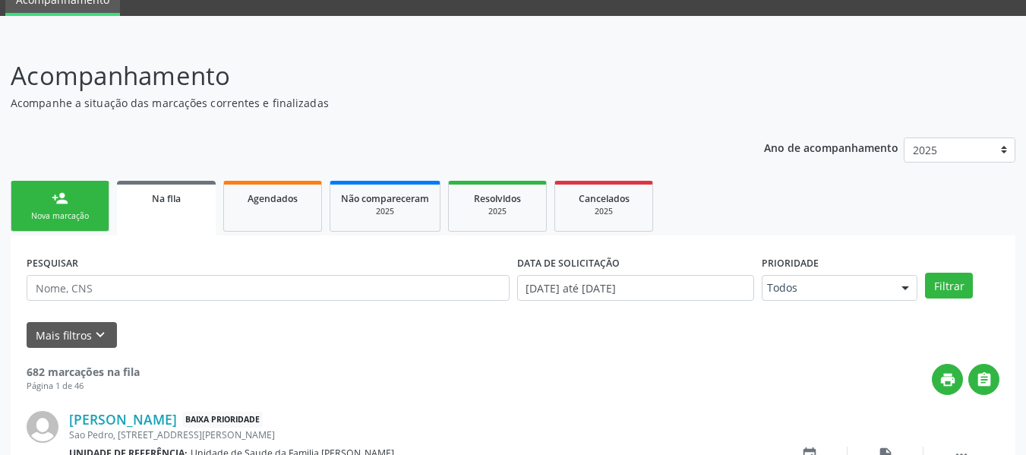
click at [46, 200] on link "person_add Nova marcação" at bounding box center [60, 206] width 99 height 51
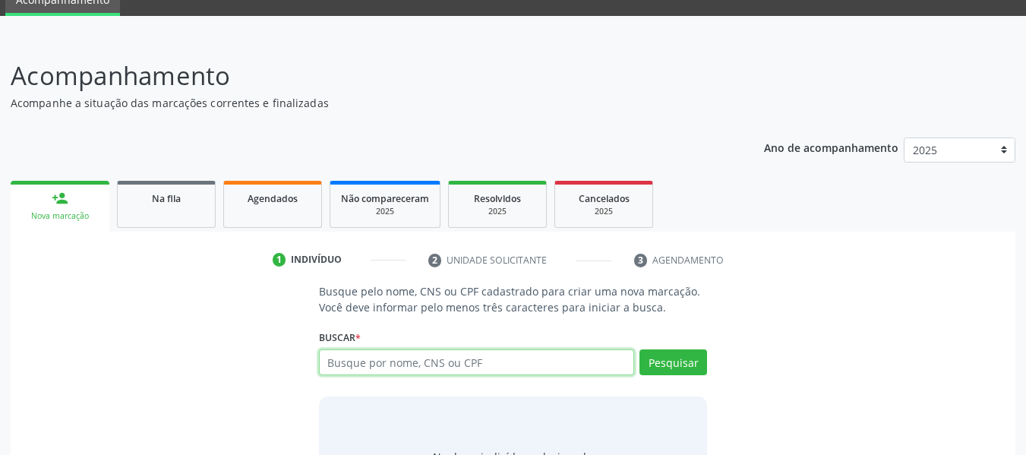
click at [360, 358] on input "text" at bounding box center [477, 362] width 316 height 26
type input "708007337369727"
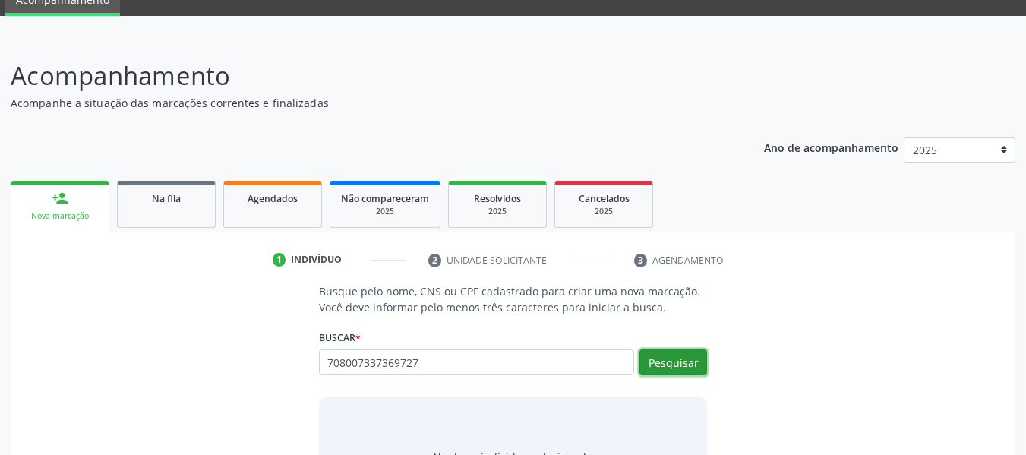
click at [674, 361] on button "Pesquisar" at bounding box center [673, 362] width 68 height 26
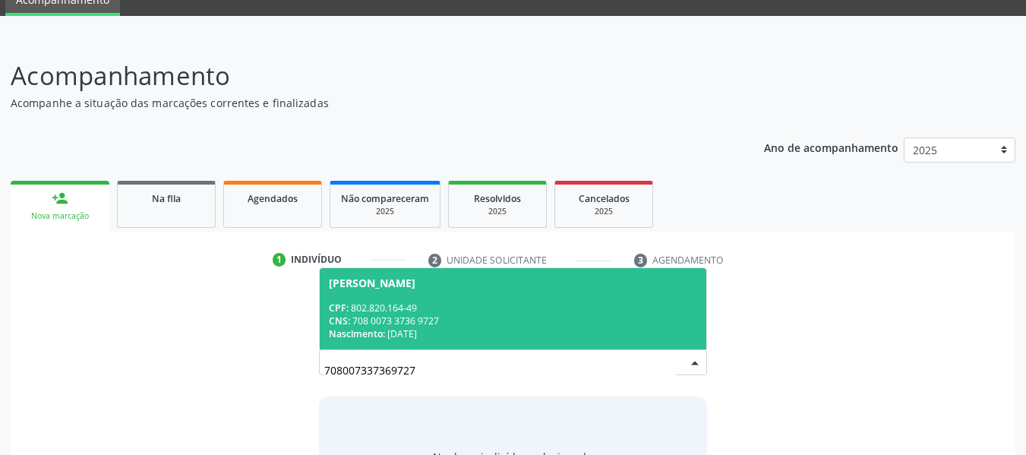
click at [369, 315] on div "CNS: 708 0073 3736 9727" at bounding box center [513, 320] width 369 height 13
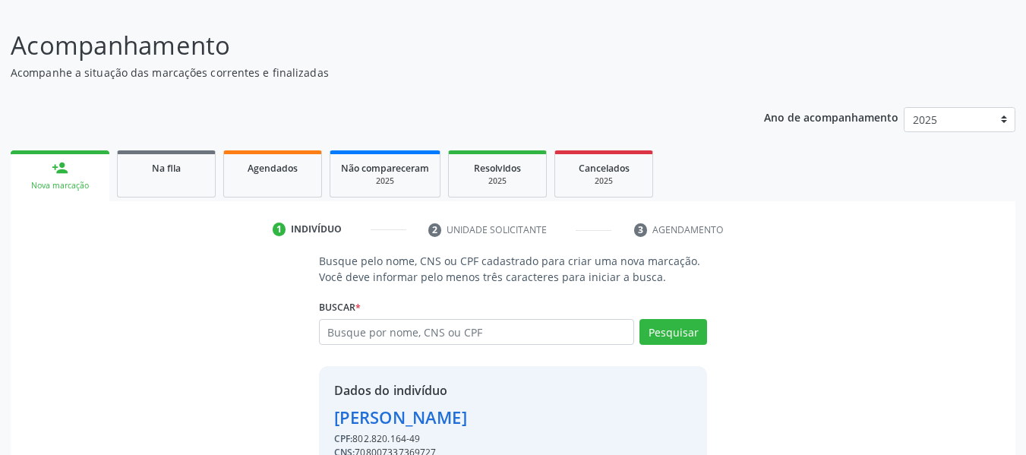
scroll to position [175, 0]
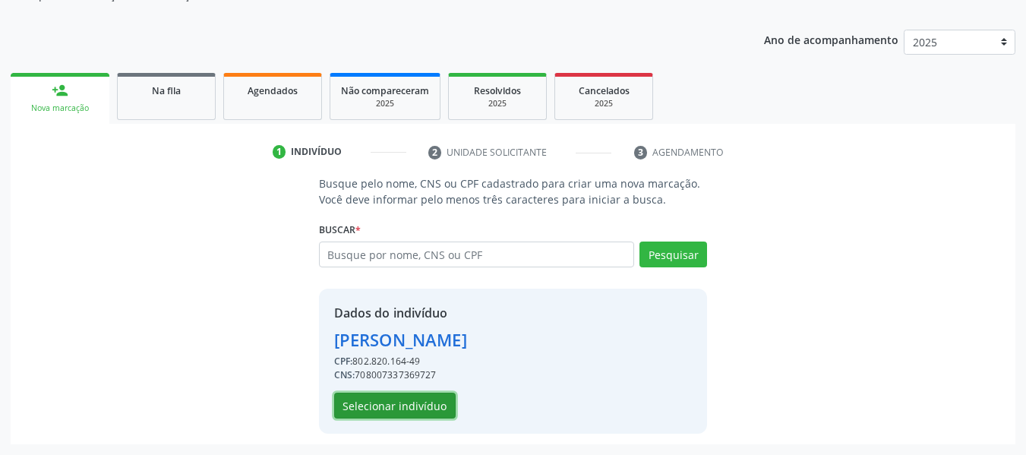
click at [414, 405] on button "Selecionar indivíduo" at bounding box center [394, 405] width 121 height 26
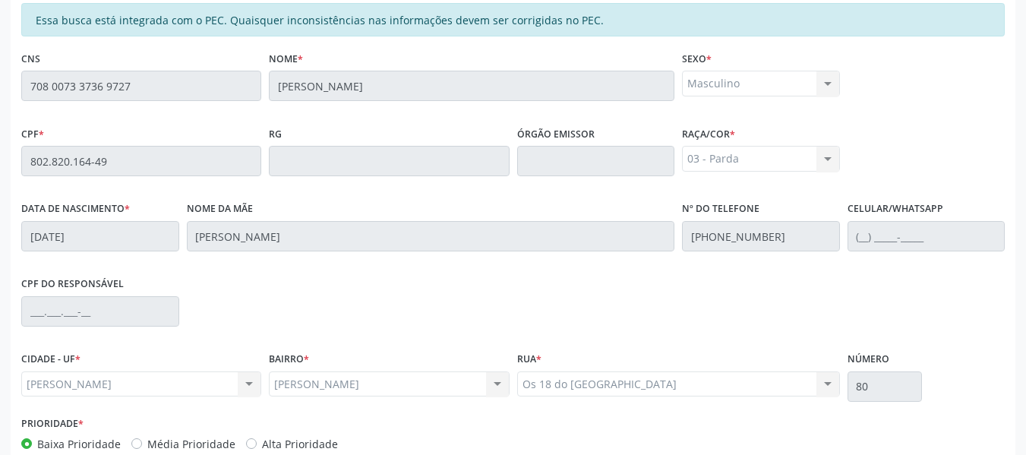
scroll to position [433, 0]
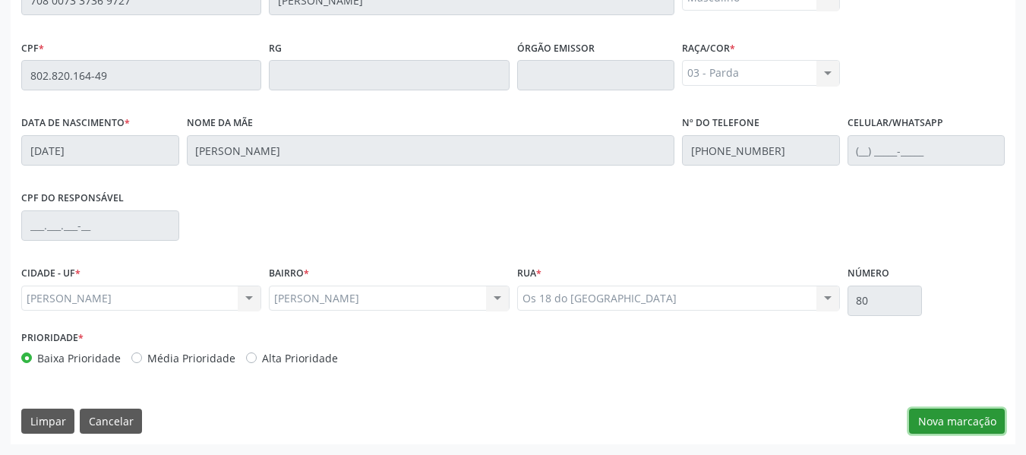
click at [951, 422] on button "Nova marcação" at bounding box center [957, 421] width 96 height 26
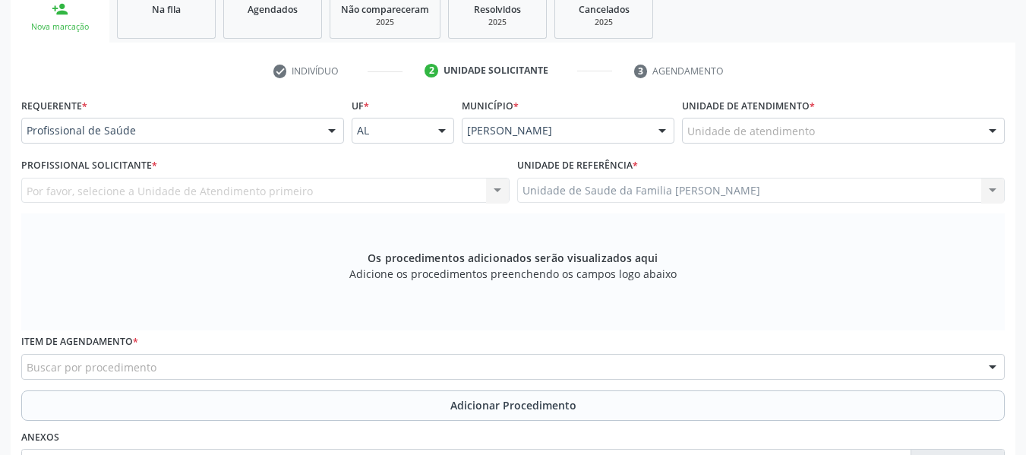
scroll to position [251, 0]
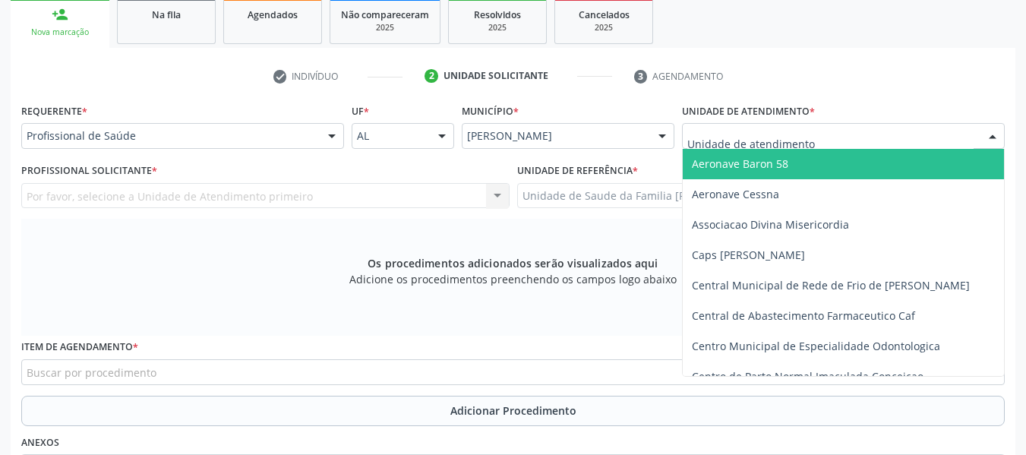
click at [991, 132] on div at bounding box center [992, 137] width 23 height 26
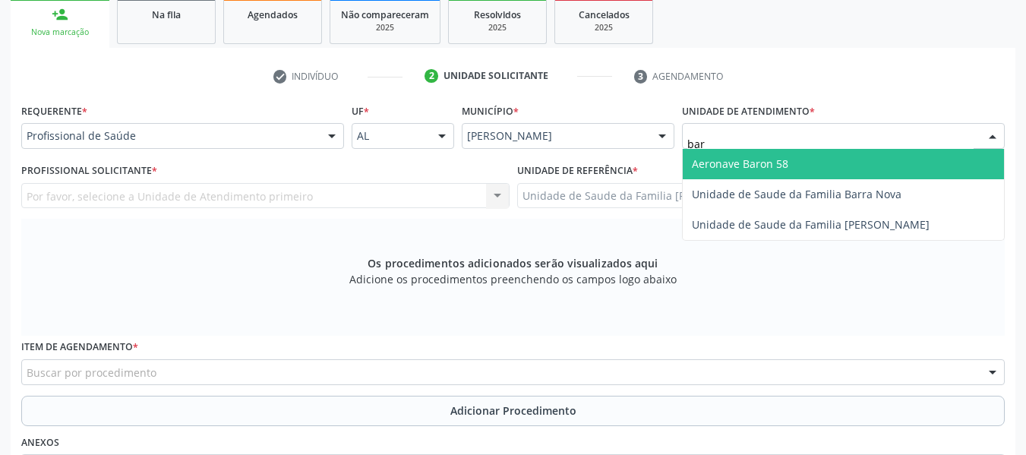
type input "barr"
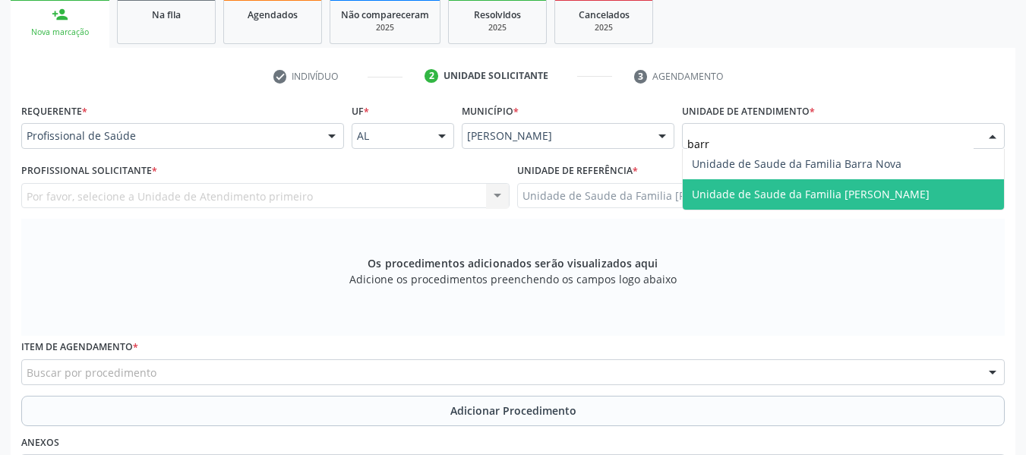
click at [911, 195] on span "Unidade de Saude da Familia [PERSON_NAME]" at bounding box center [811, 194] width 238 height 14
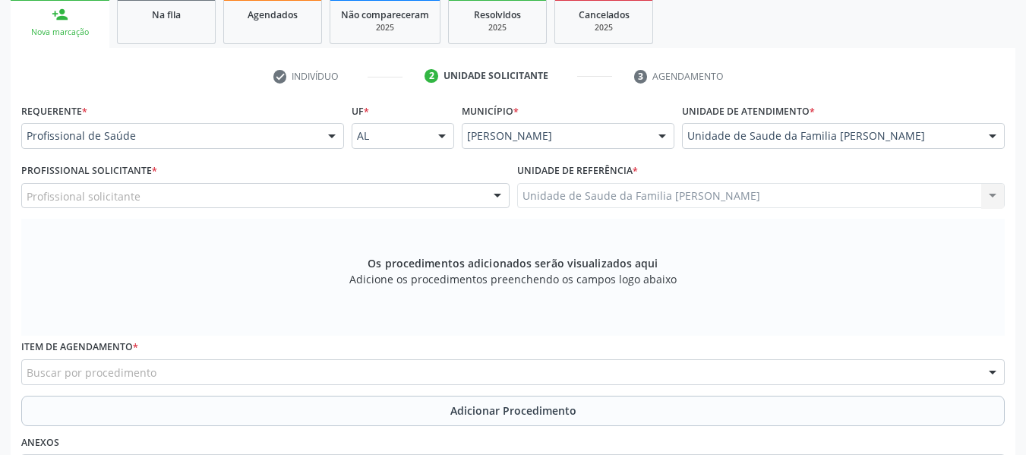
click at [496, 197] on div at bounding box center [497, 197] width 23 height 26
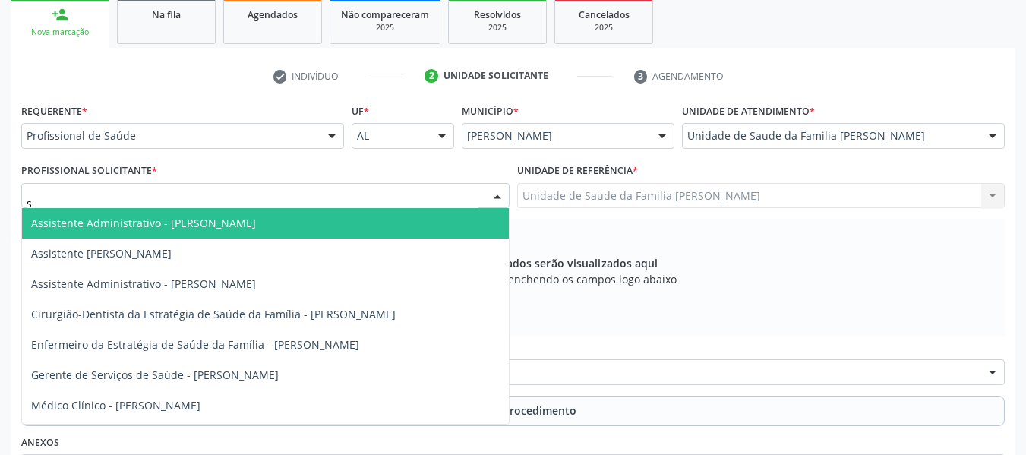
type input "si"
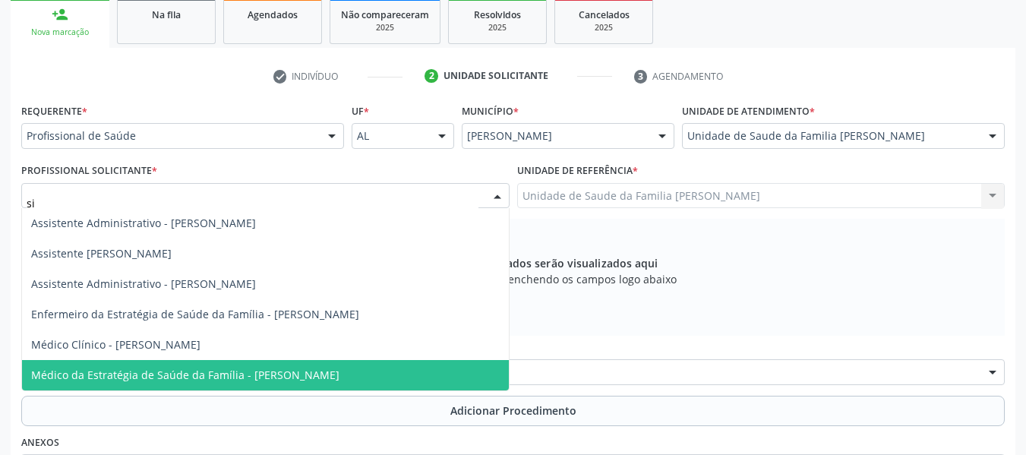
click at [339, 373] on span "Médico da Estratégia de Saúde da Família - [PERSON_NAME]" at bounding box center [185, 374] width 308 height 14
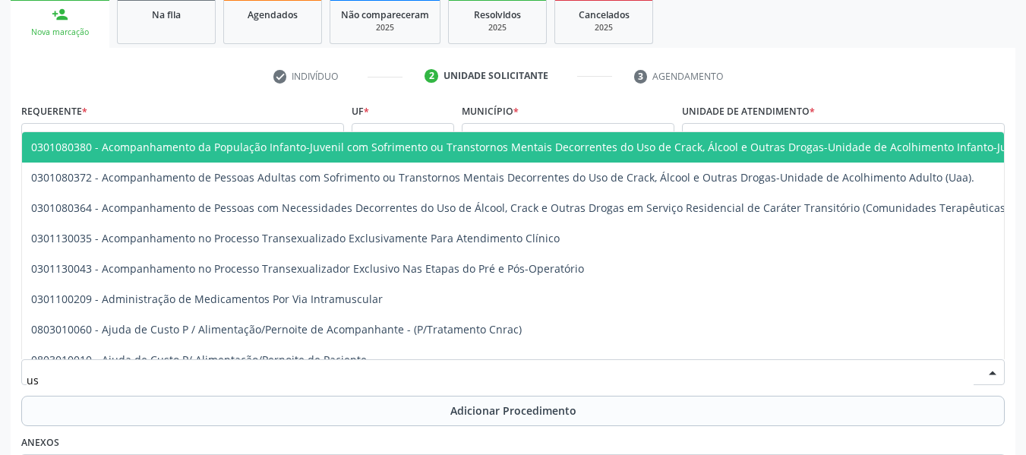
type input "usg"
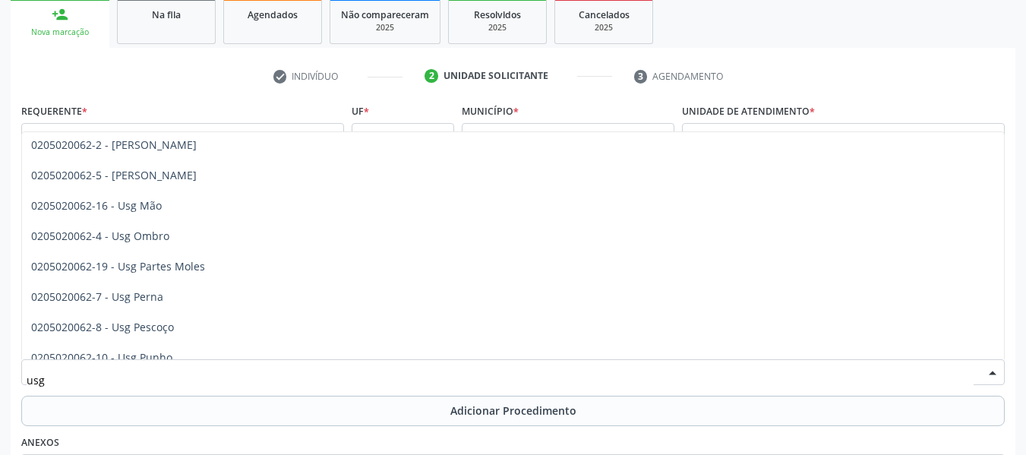
scroll to position [213, 0]
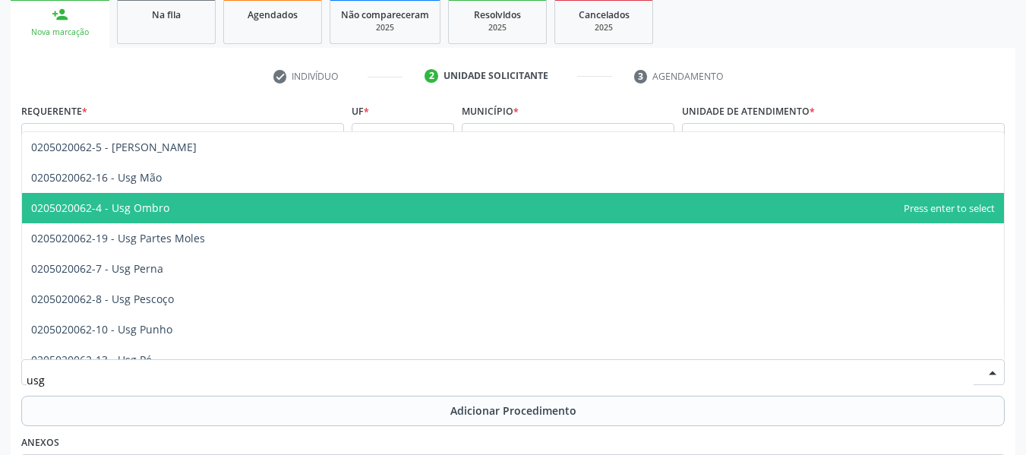
click at [156, 209] on span "0205020062-4 - Usg Ombro" at bounding box center [100, 207] width 138 height 14
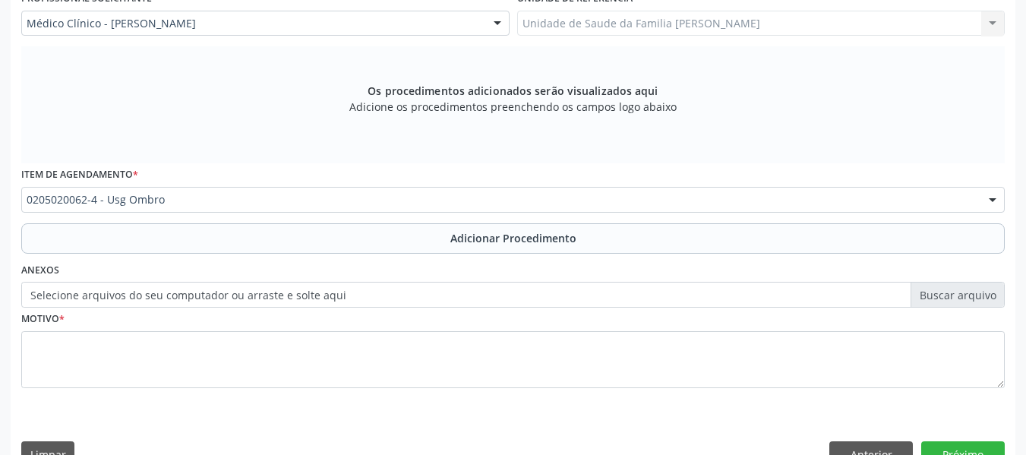
scroll to position [457, 0]
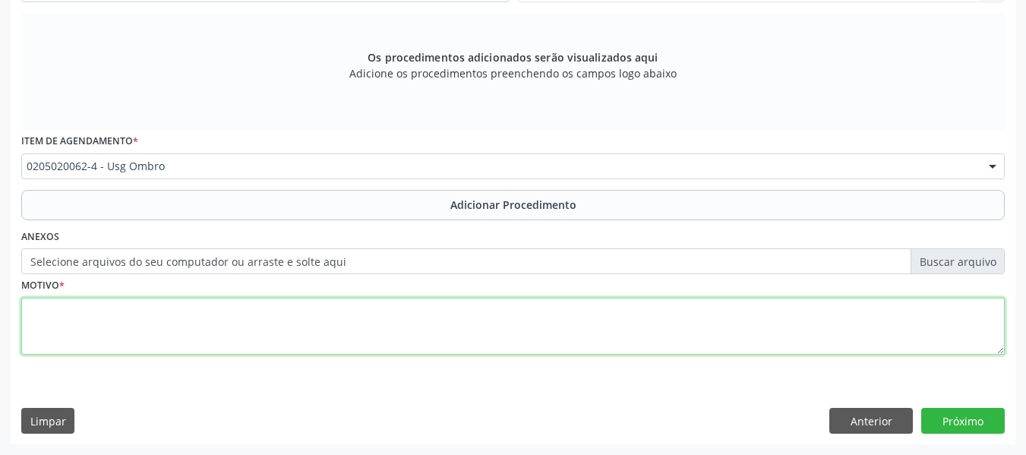
click at [45, 322] on textarea at bounding box center [512, 327] width 983 height 58
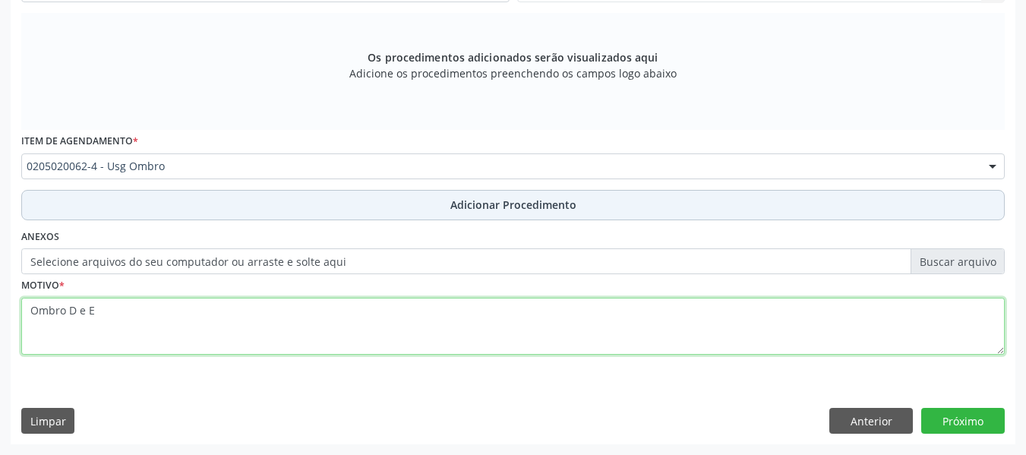
type textarea "Ombro D e E"
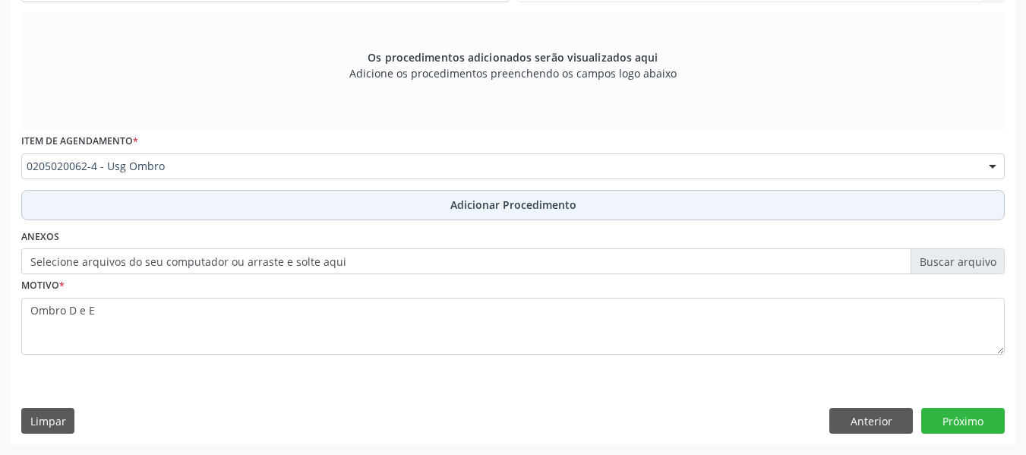
click at [515, 200] on span "Adicionar Procedimento" at bounding box center [513, 205] width 126 height 16
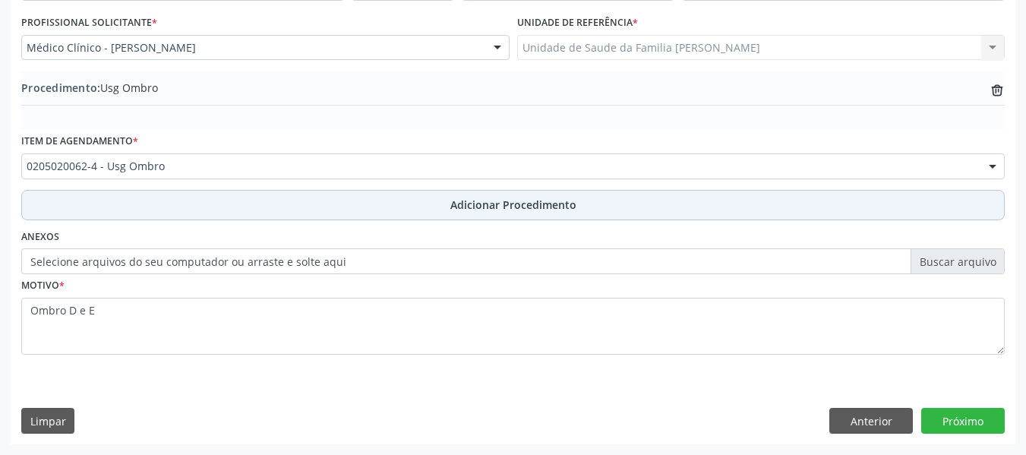
scroll to position [399, 0]
click at [515, 200] on span "Adicionar Procedimento" at bounding box center [513, 205] width 126 height 16
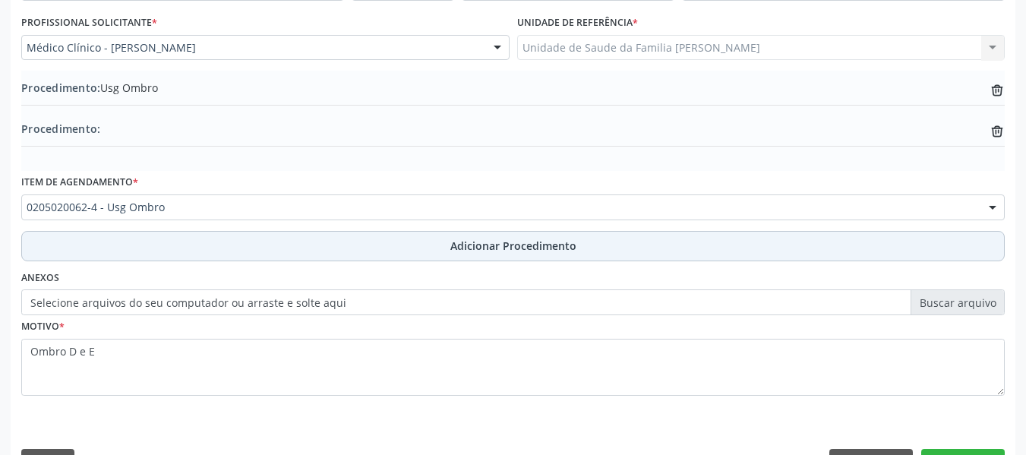
scroll to position [440, 0]
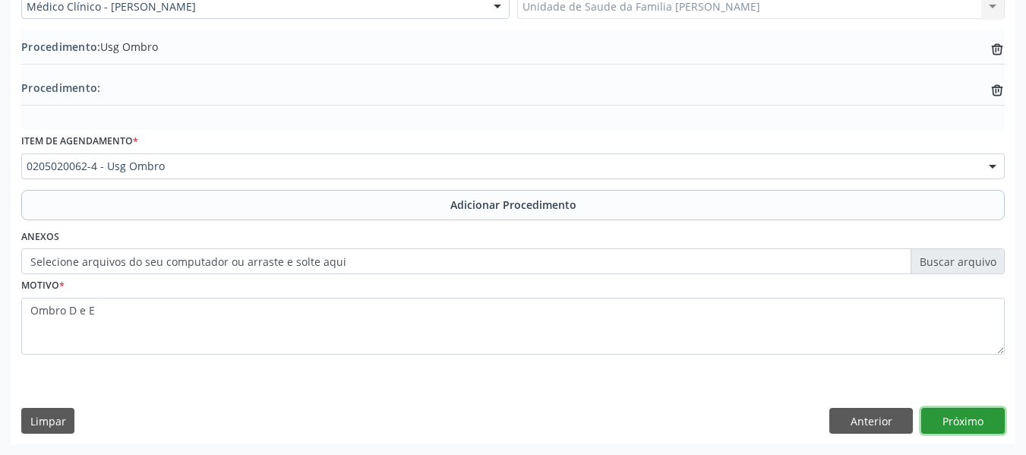
click at [980, 424] on button "Próximo" at bounding box center [962, 421] width 83 height 26
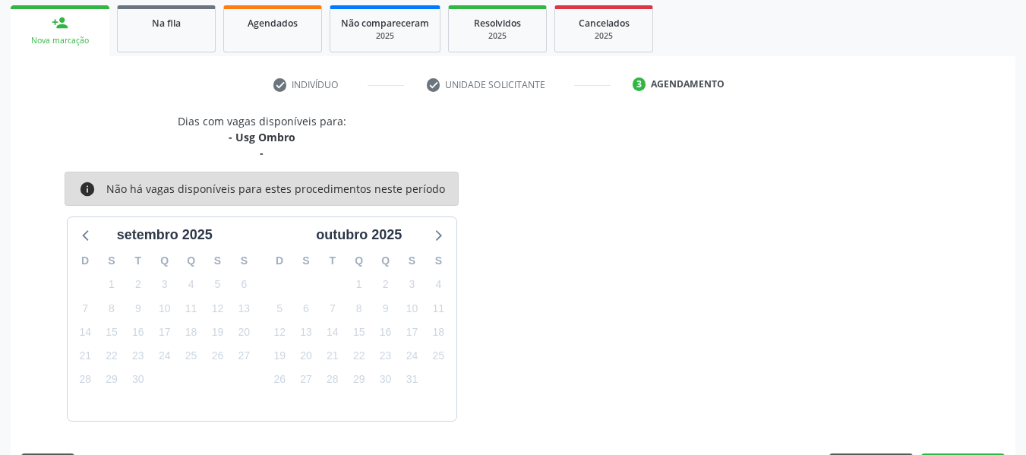
scroll to position [288, 0]
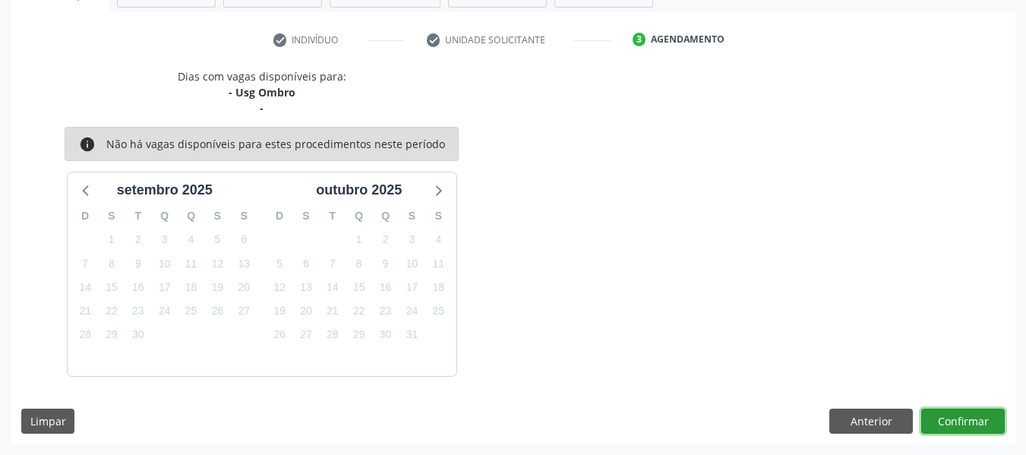
click at [963, 419] on button "Confirmar" at bounding box center [962, 421] width 83 height 26
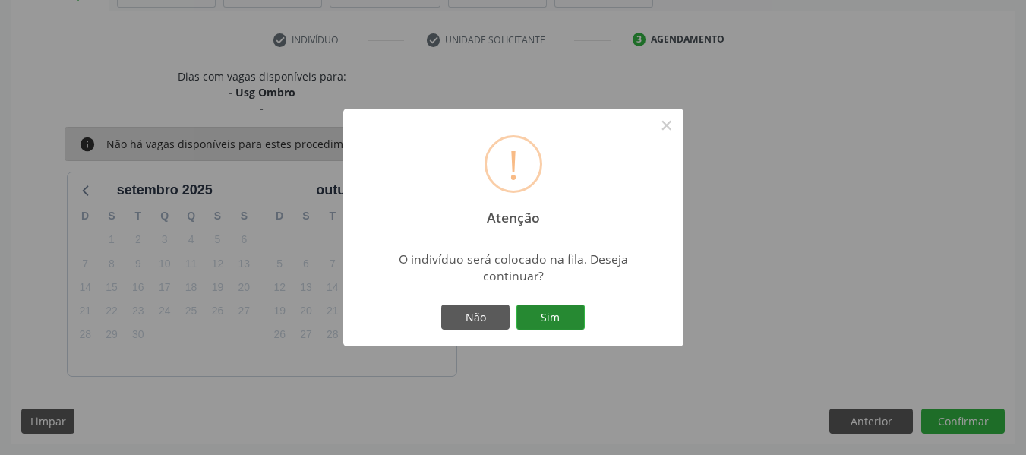
click at [565, 311] on button "Sim" at bounding box center [550, 317] width 68 height 26
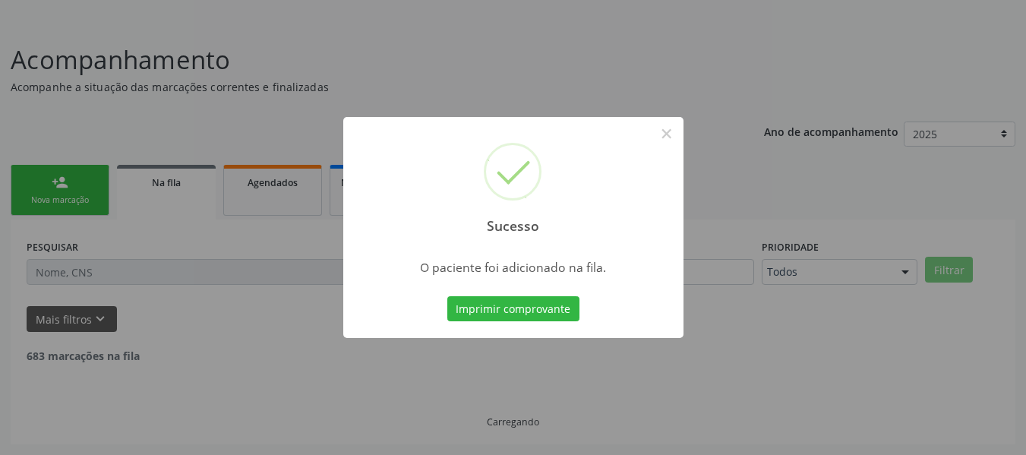
scroll to position [68, 0]
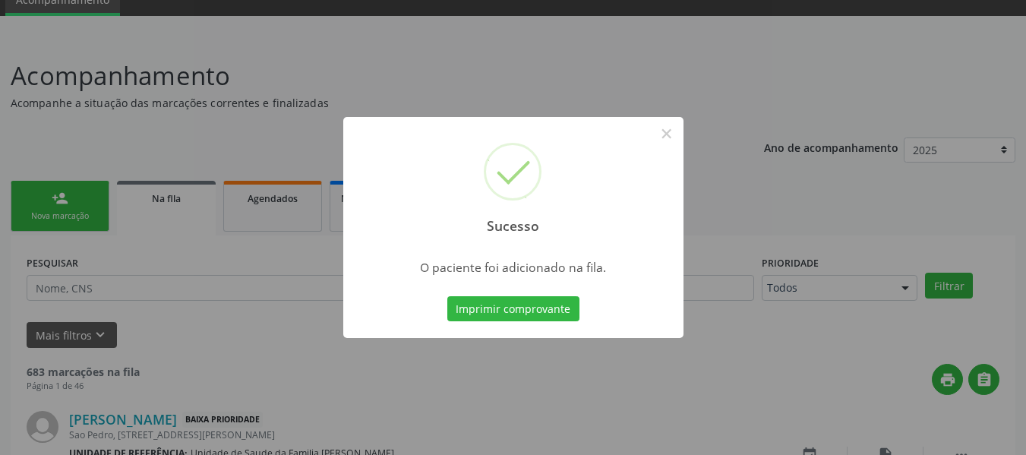
click at [49, 191] on div "Sucesso × O paciente foi adicionado na fila. Imprimir comprovante Cancel" at bounding box center [513, 227] width 1026 height 455
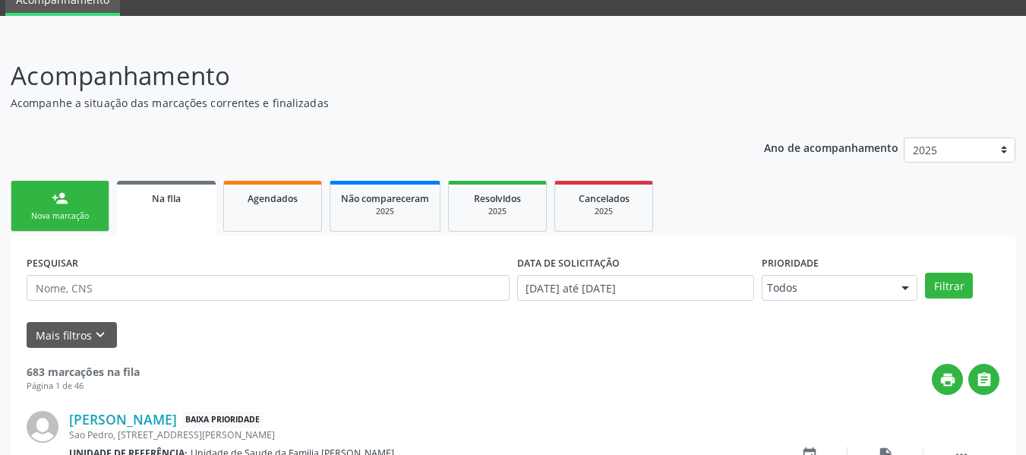
click at [49, 191] on link "person_add Nova marcação" at bounding box center [60, 206] width 99 height 51
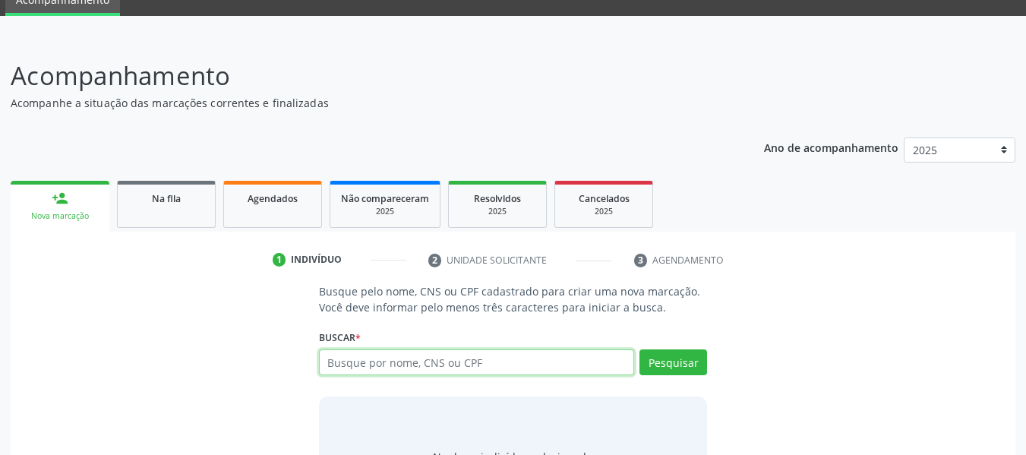
click at [353, 364] on input "text" at bounding box center [477, 362] width 316 height 26
type input "72542918449"
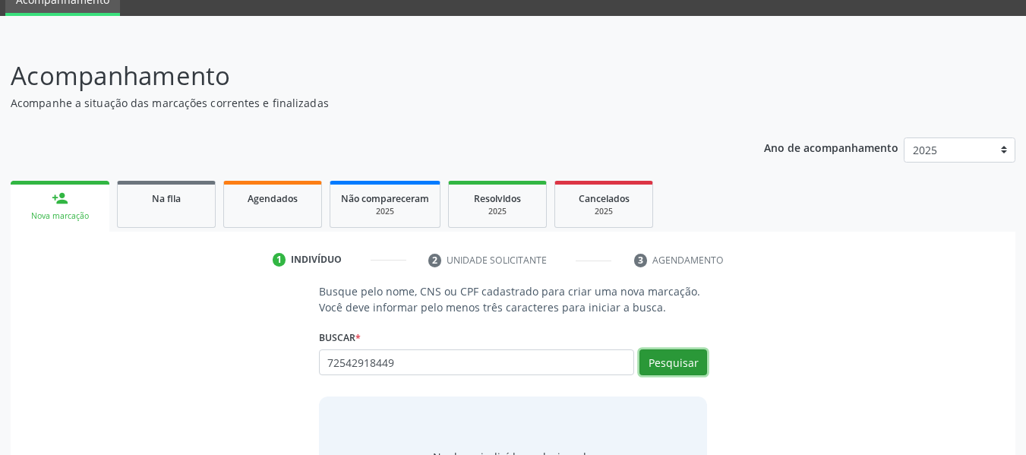
click at [659, 362] on button "Pesquisar" at bounding box center [673, 362] width 68 height 26
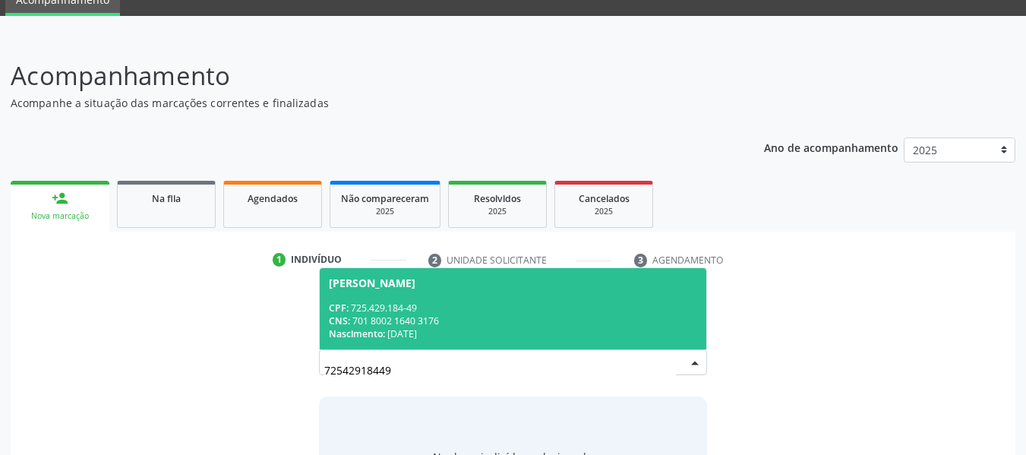
click at [425, 317] on div "CNS: 701 8002 1640 3176" at bounding box center [513, 320] width 369 height 13
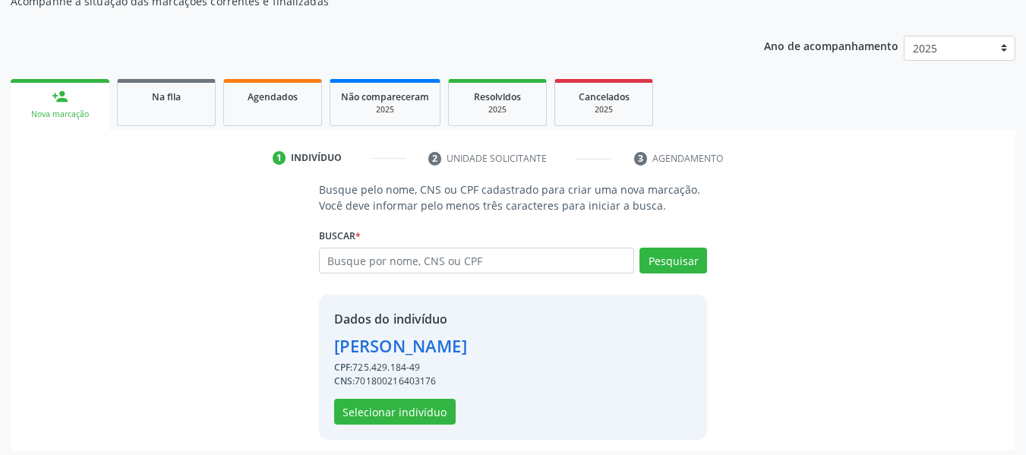
scroll to position [175, 0]
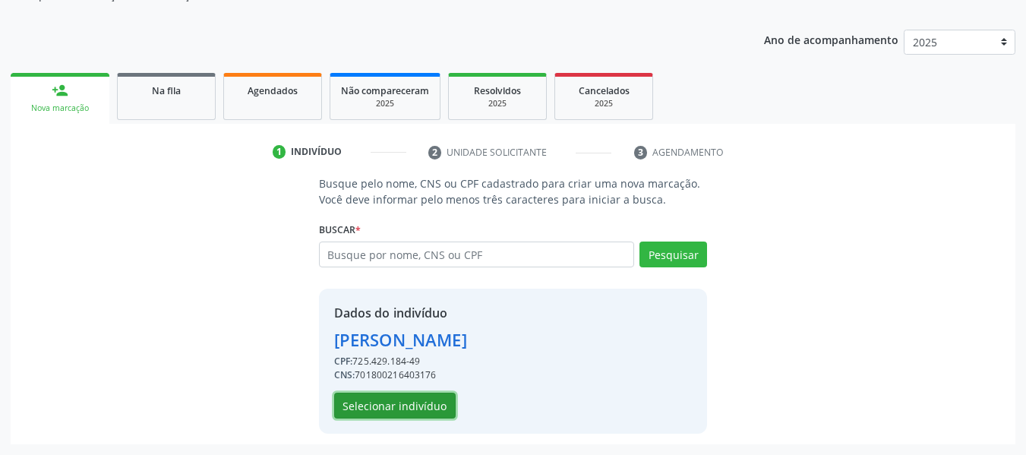
click at [374, 405] on button "Selecionar indivíduo" at bounding box center [394, 405] width 121 height 26
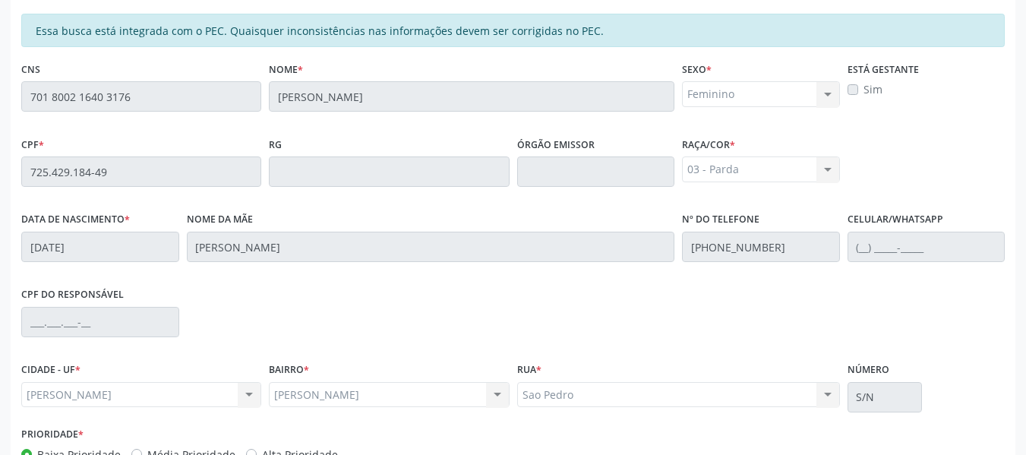
scroll to position [433, 0]
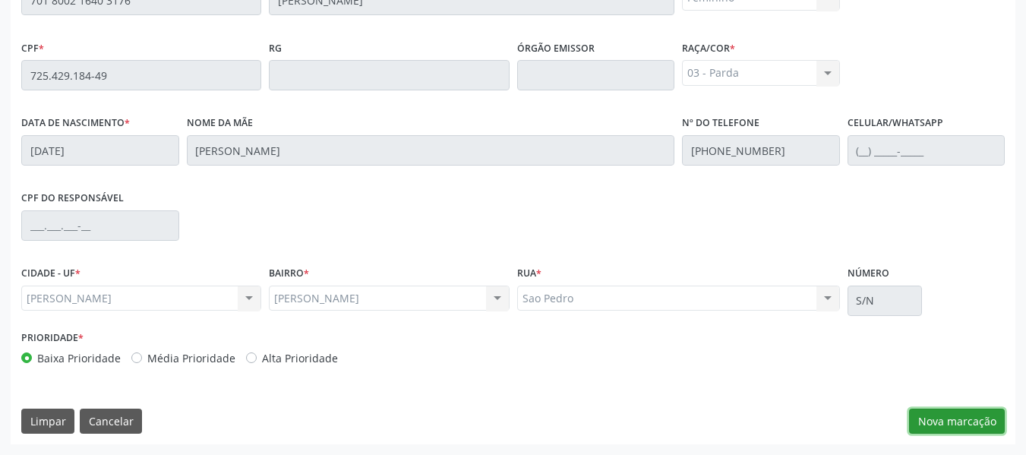
click at [963, 417] on button "Nova marcação" at bounding box center [957, 421] width 96 height 26
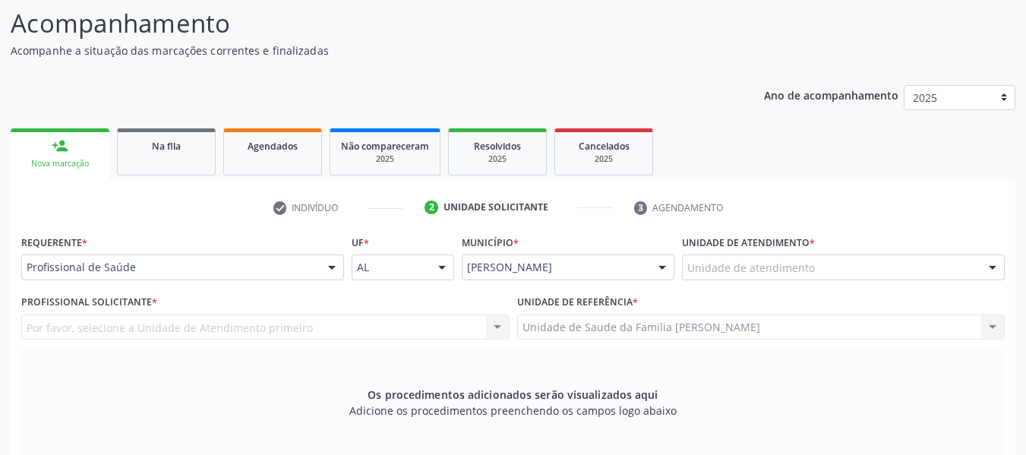
scroll to position [90, 0]
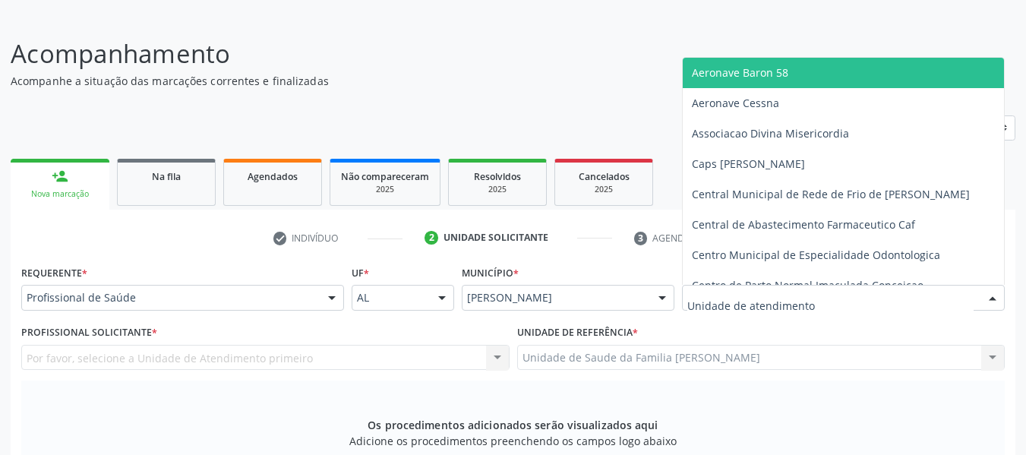
click at [991, 296] on div at bounding box center [992, 298] width 23 height 26
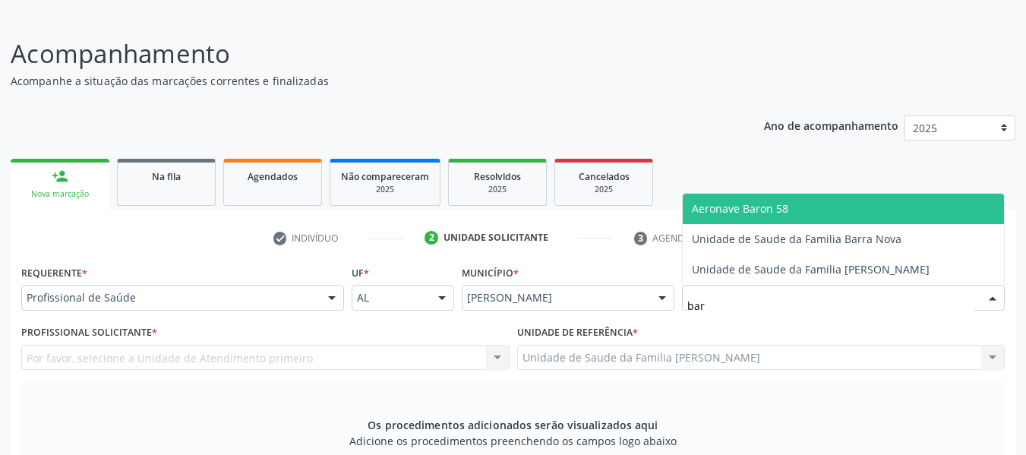
type input "barr"
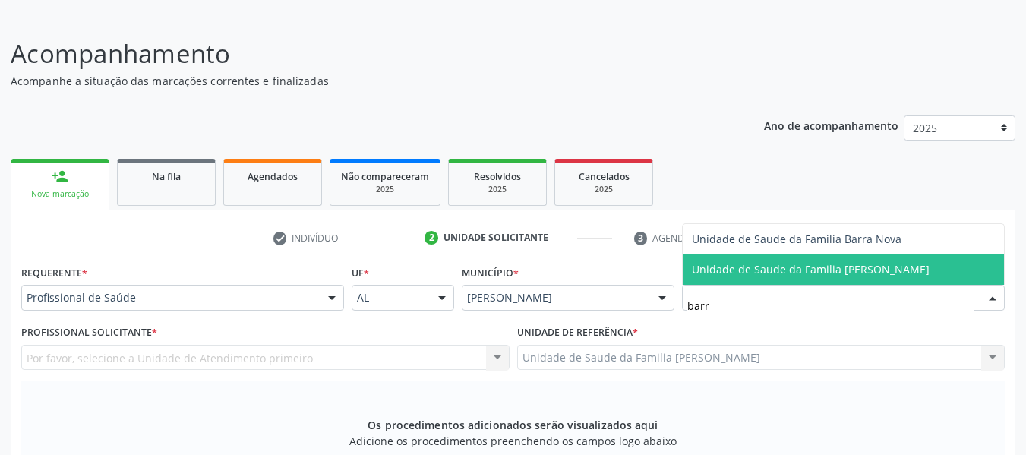
click at [884, 271] on span "Unidade de Saude da Familia [PERSON_NAME]" at bounding box center [811, 269] width 238 height 14
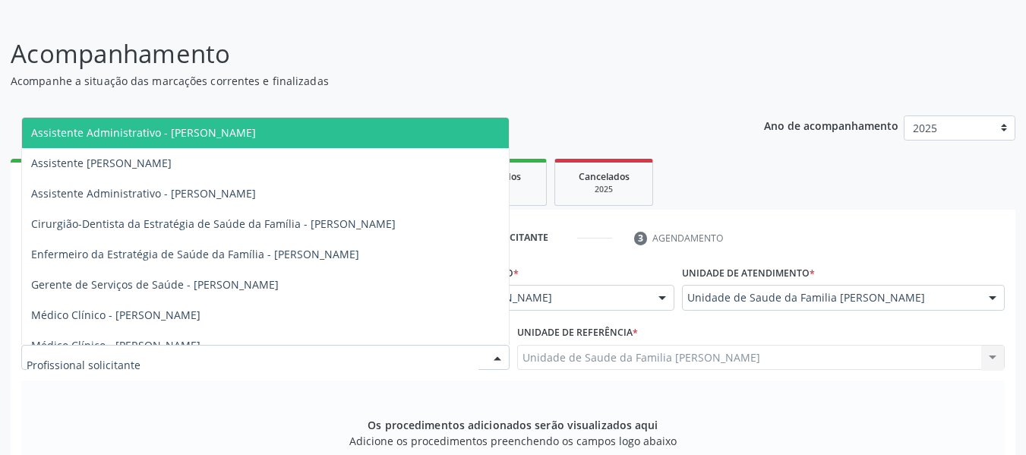
click at [496, 354] on div at bounding box center [497, 358] width 23 height 26
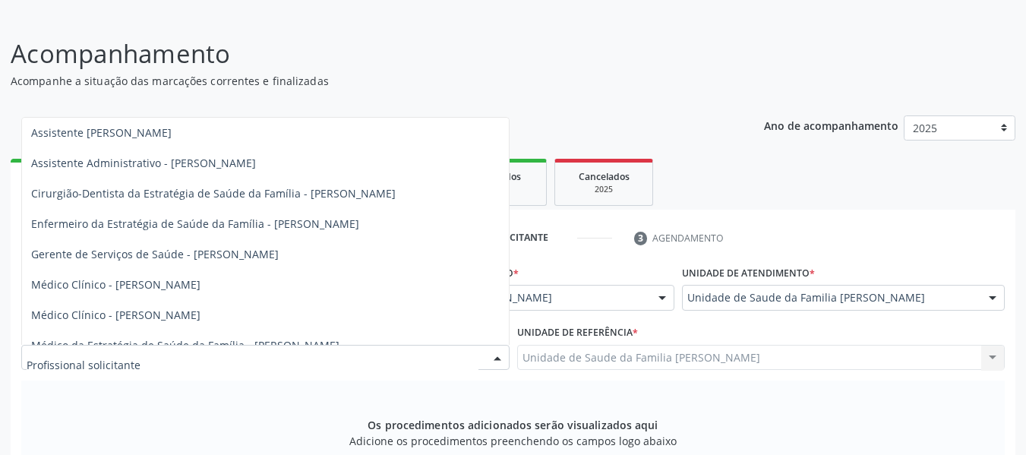
scroll to position [46, 0]
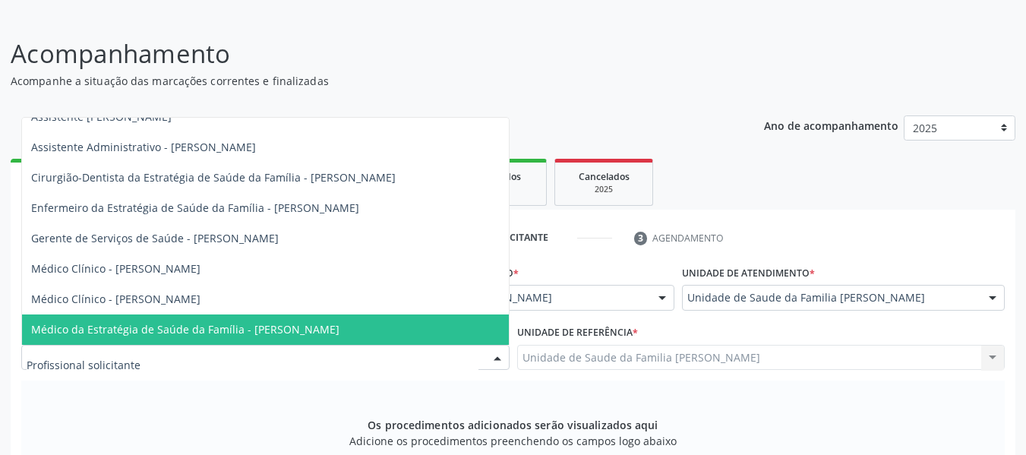
click at [325, 329] on span "Médico da Estratégia de Saúde da Família - [PERSON_NAME]" at bounding box center [185, 329] width 308 height 14
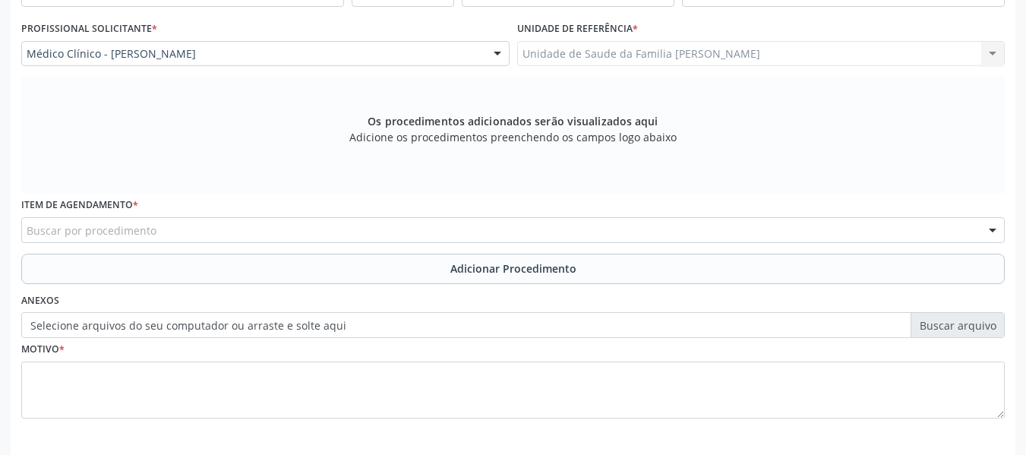
scroll to position [457, 0]
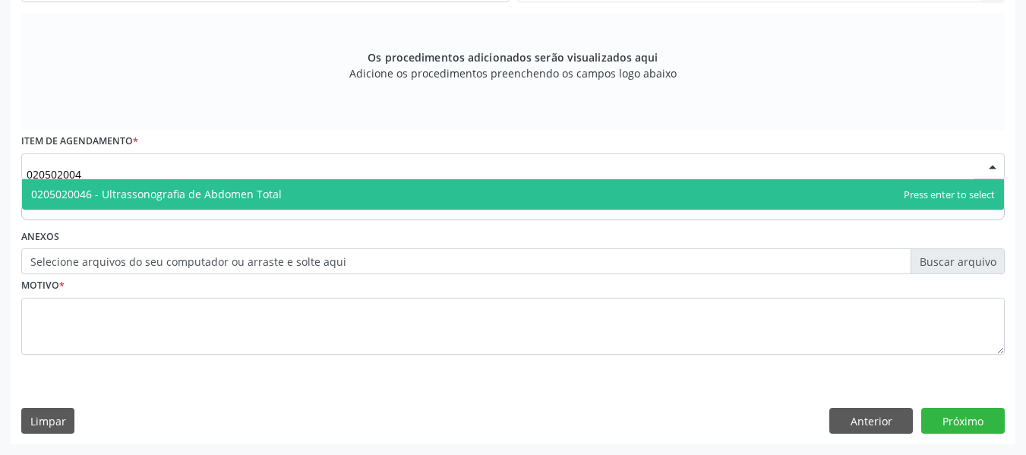
type input "0205020046"
click at [137, 194] on span "0205020046 - Ultrassonografia de Abdomen Total" at bounding box center [156, 194] width 250 height 14
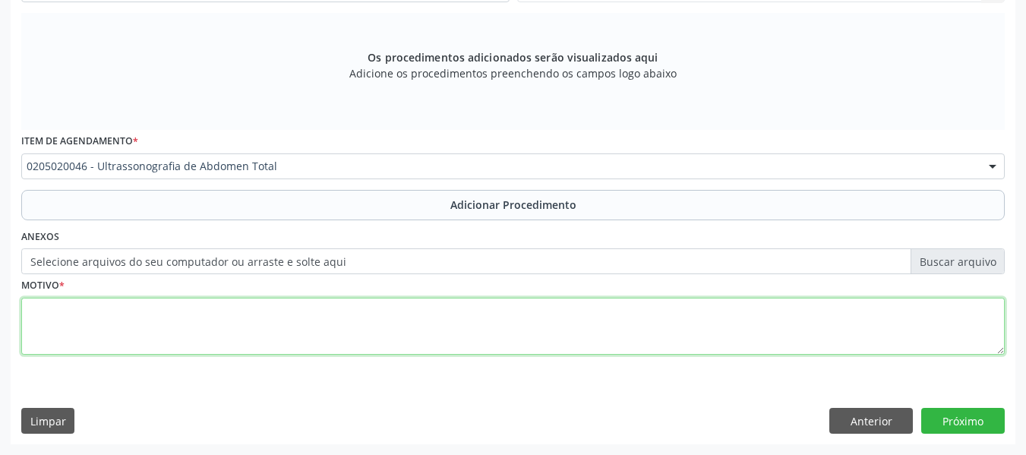
click at [83, 332] on textarea at bounding box center [512, 327] width 983 height 58
type textarea "a"
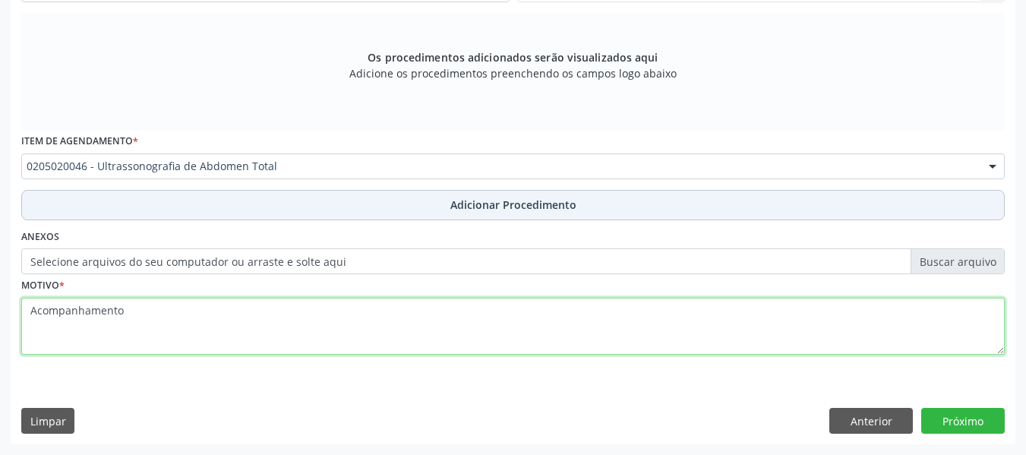
type textarea "Acompanhamento"
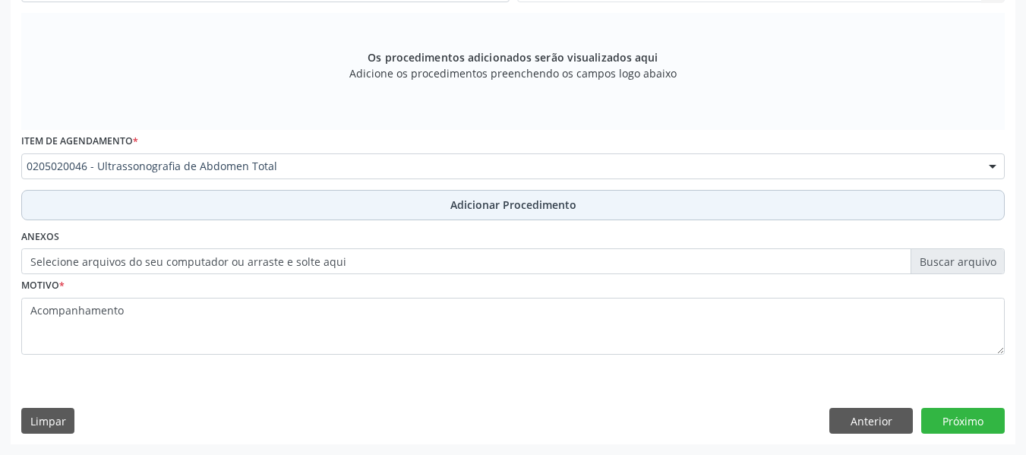
click at [508, 204] on span "Adicionar Procedimento" at bounding box center [513, 205] width 126 height 16
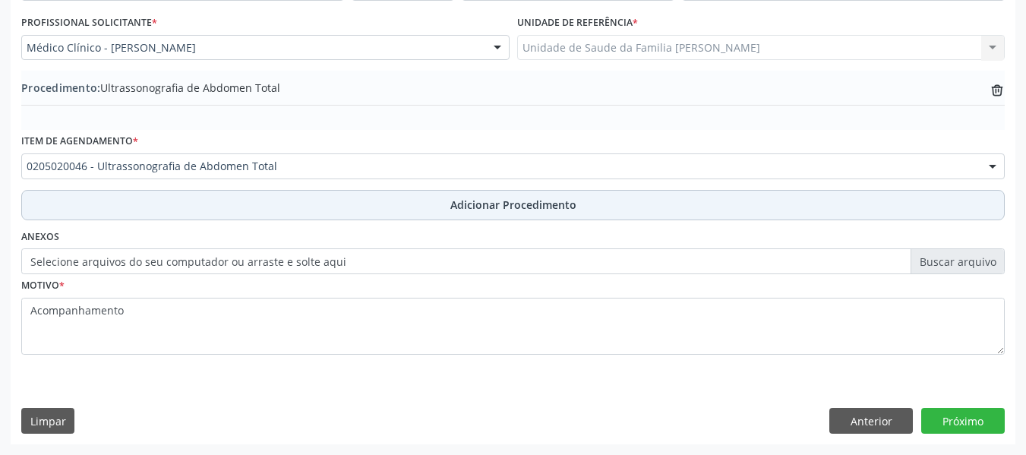
scroll to position [399, 0]
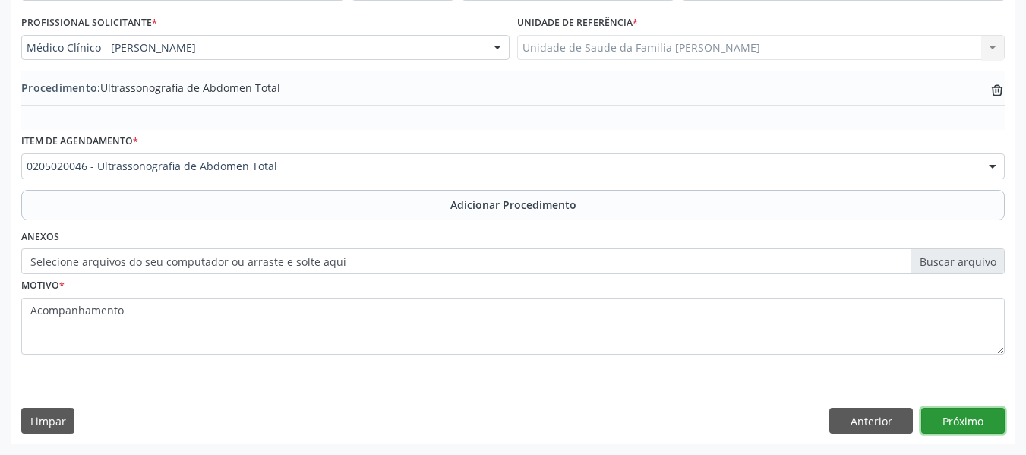
click at [962, 421] on button "Próximo" at bounding box center [962, 421] width 83 height 26
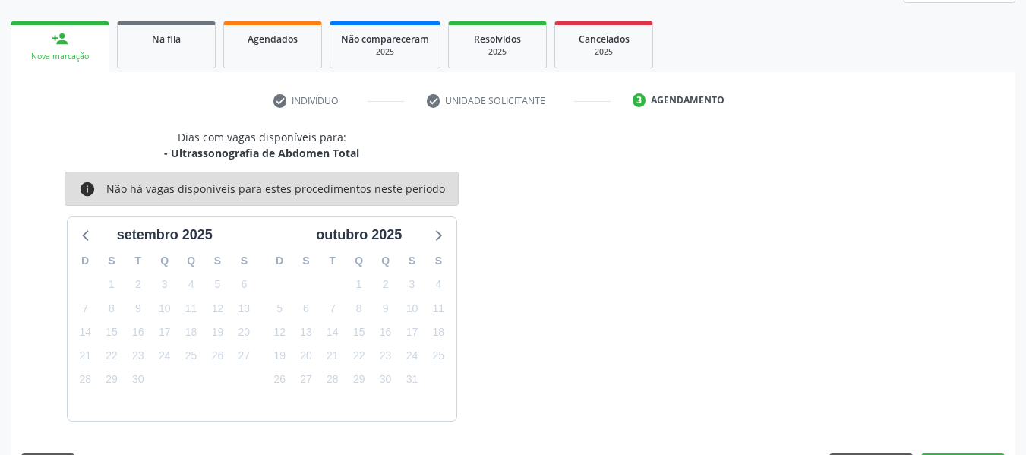
scroll to position [272, 0]
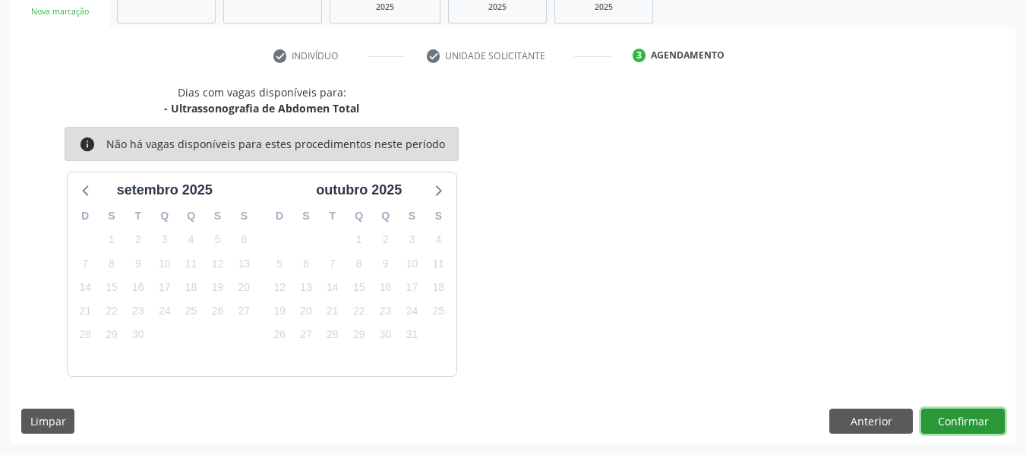
click at [962, 421] on button "Confirmar" at bounding box center [962, 421] width 83 height 26
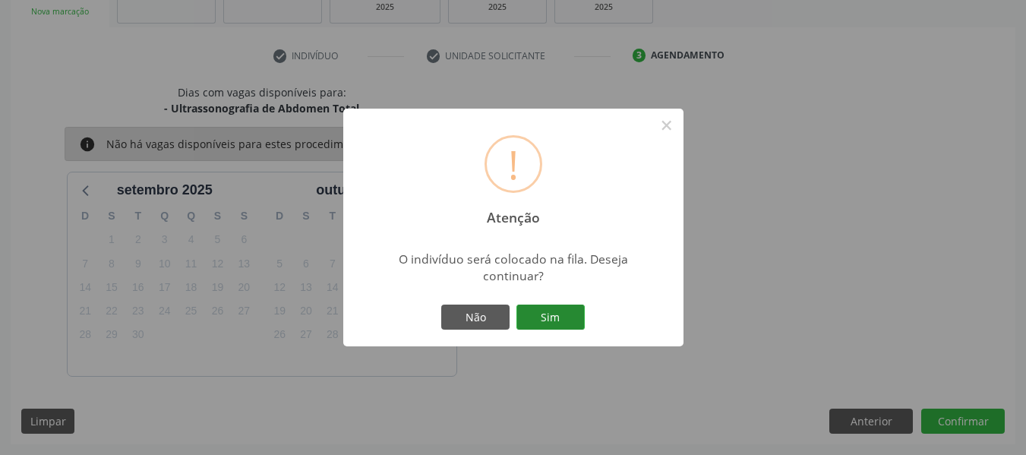
click at [558, 312] on button "Sim" at bounding box center [550, 317] width 68 height 26
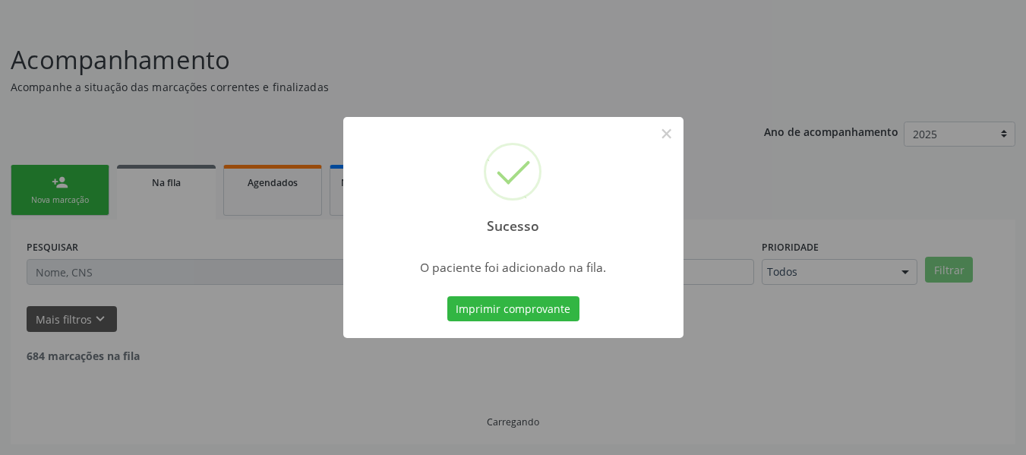
scroll to position [68, 0]
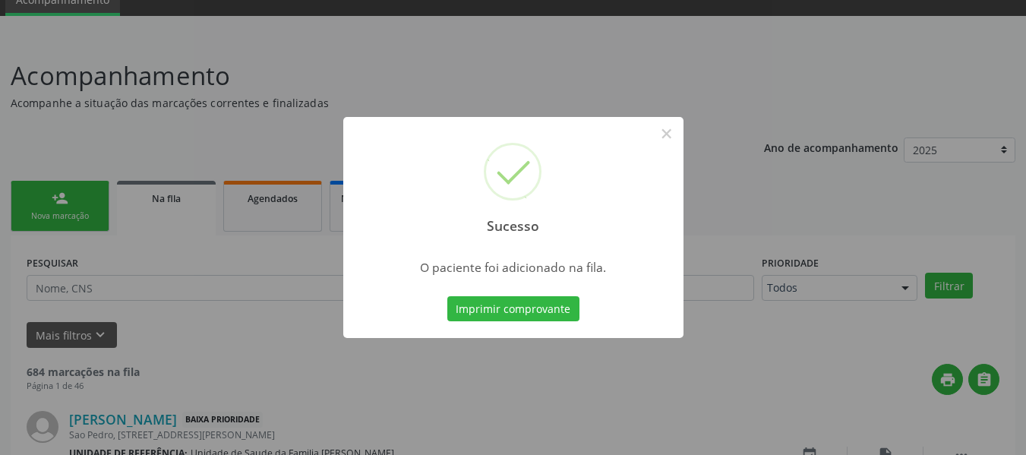
click at [44, 197] on div "Sucesso × O paciente foi adicionado na fila. Imprimir comprovante Cancel" at bounding box center [513, 227] width 1026 height 455
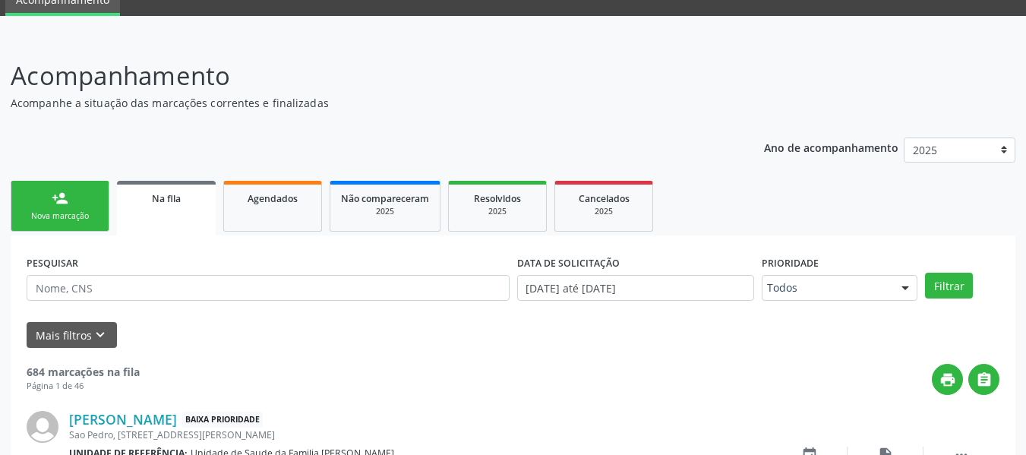
click at [44, 197] on link "person_add Nova marcação" at bounding box center [60, 206] width 99 height 51
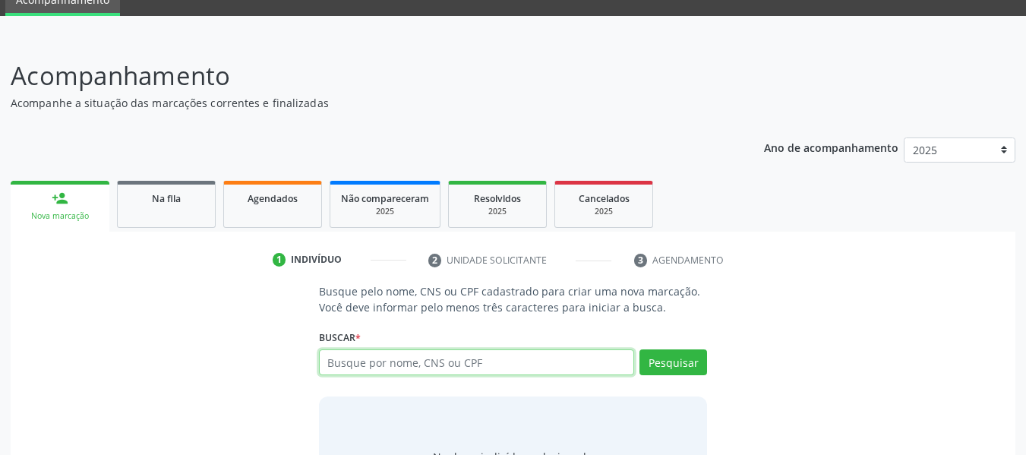
click at [395, 360] on input "text" at bounding box center [477, 362] width 316 height 26
type input "00931468418"
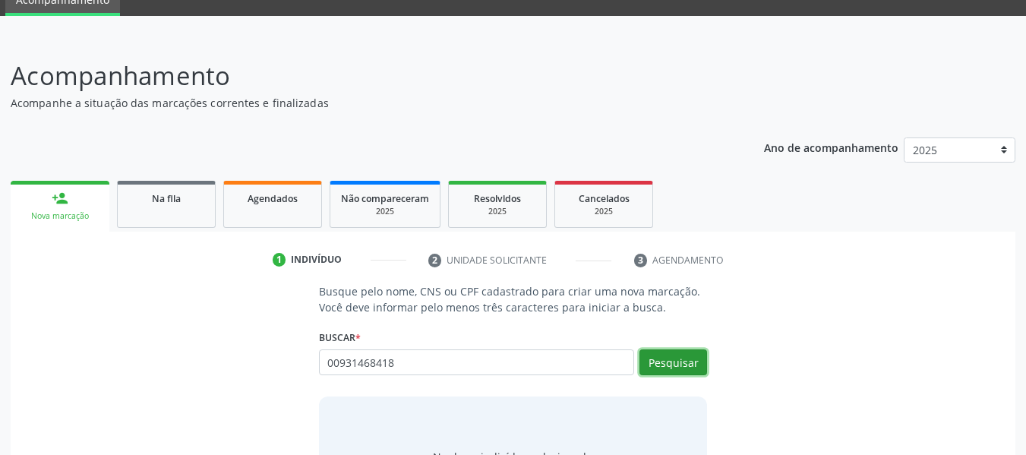
click at [676, 364] on button "Pesquisar" at bounding box center [673, 362] width 68 height 26
type input "00931468418"
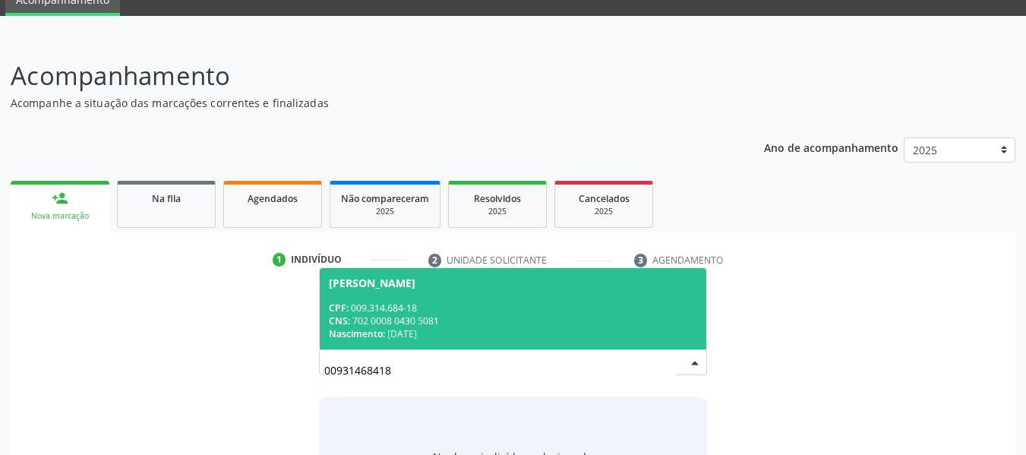
click at [417, 320] on div "CNS: 702 0008 0430 5081" at bounding box center [513, 320] width 369 height 13
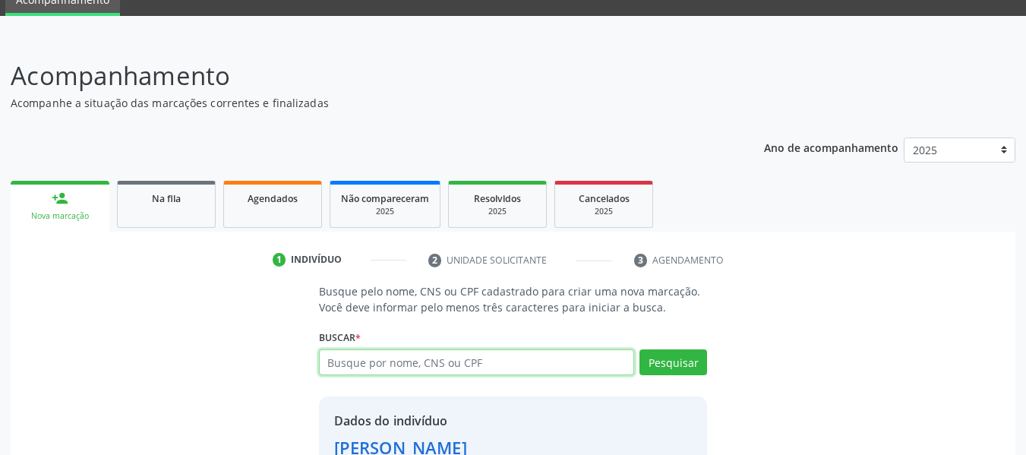
click at [424, 370] on input "text" at bounding box center [477, 362] width 316 height 26
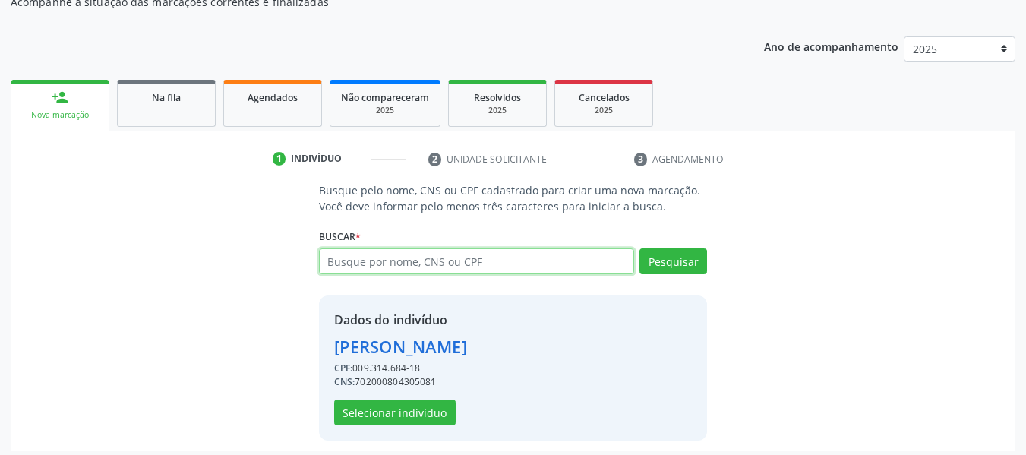
scroll to position [175, 0]
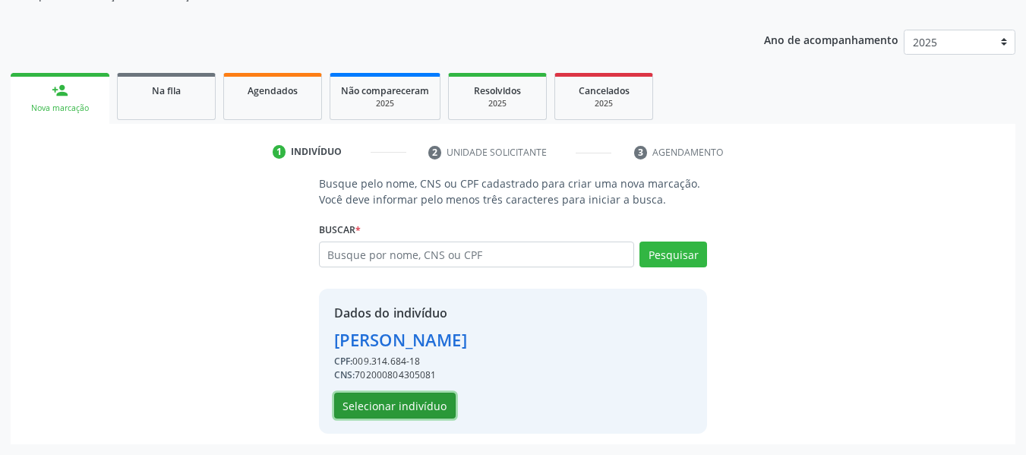
click at [417, 402] on button "Selecionar indivíduo" at bounding box center [394, 405] width 121 height 26
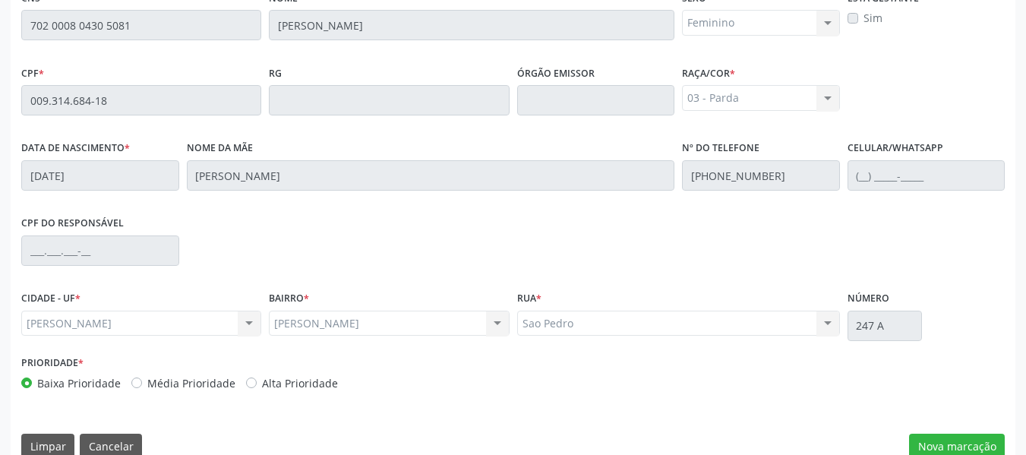
scroll to position [433, 0]
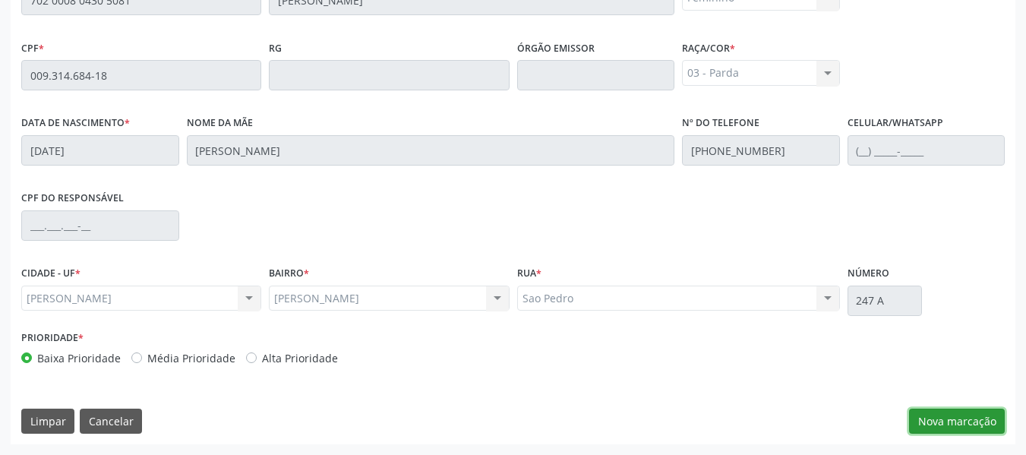
click at [974, 419] on button "Nova marcação" at bounding box center [957, 421] width 96 height 26
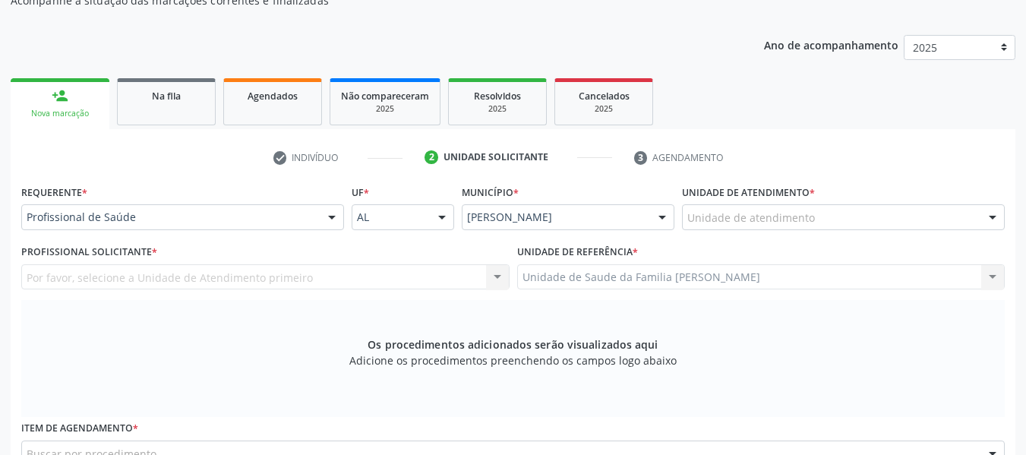
scroll to position [130, 0]
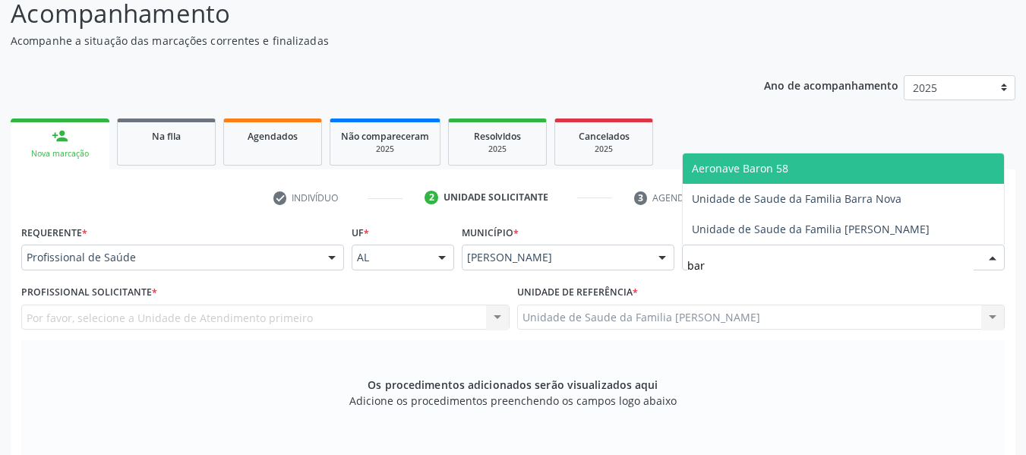
type input "barr"
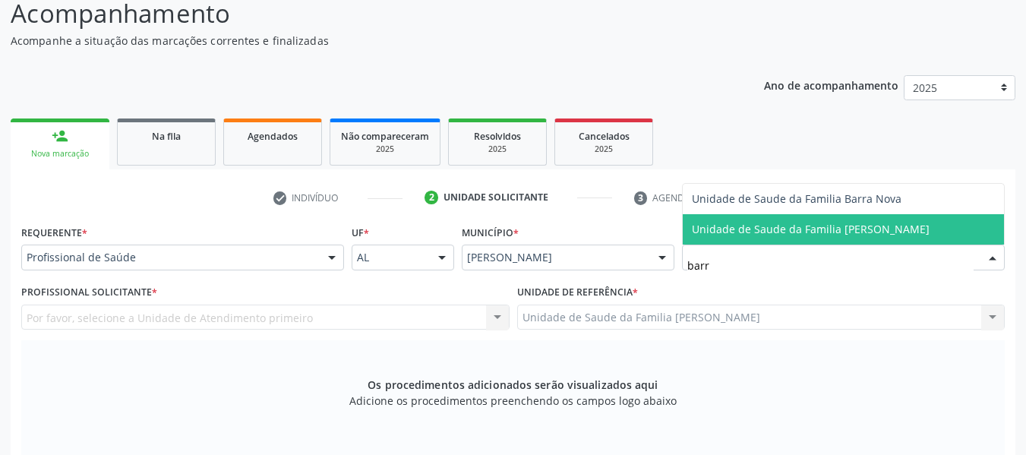
click at [798, 228] on span "Unidade de Saude da Familia [PERSON_NAME]" at bounding box center [811, 229] width 238 height 14
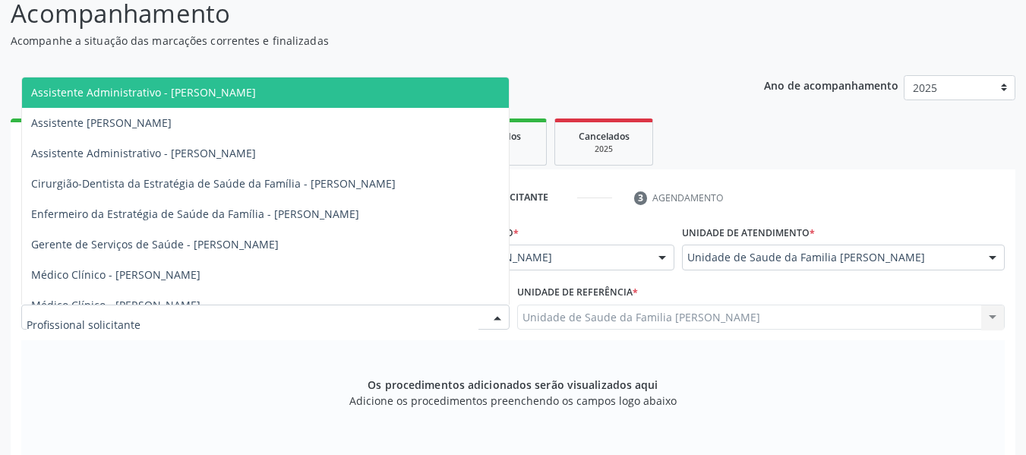
click at [144, 314] on div at bounding box center [265, 317] width 488 height 26
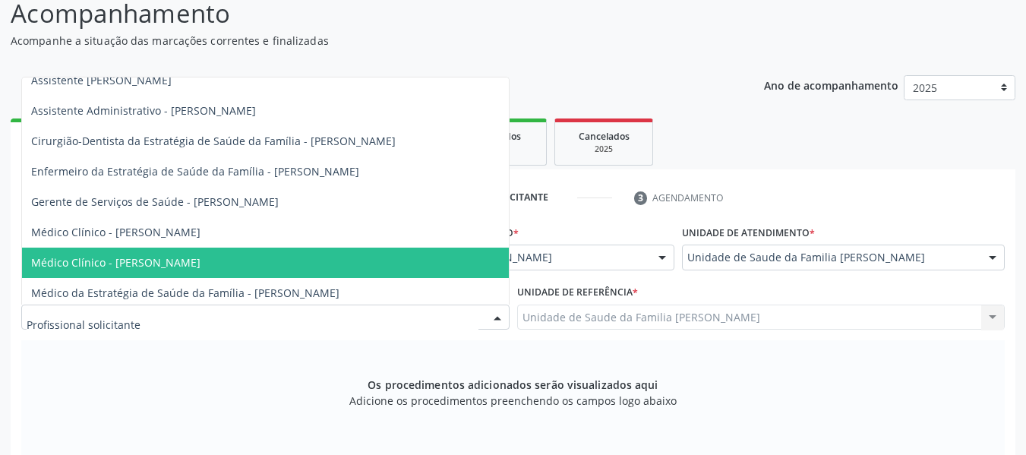
scroll to position [46, 0]
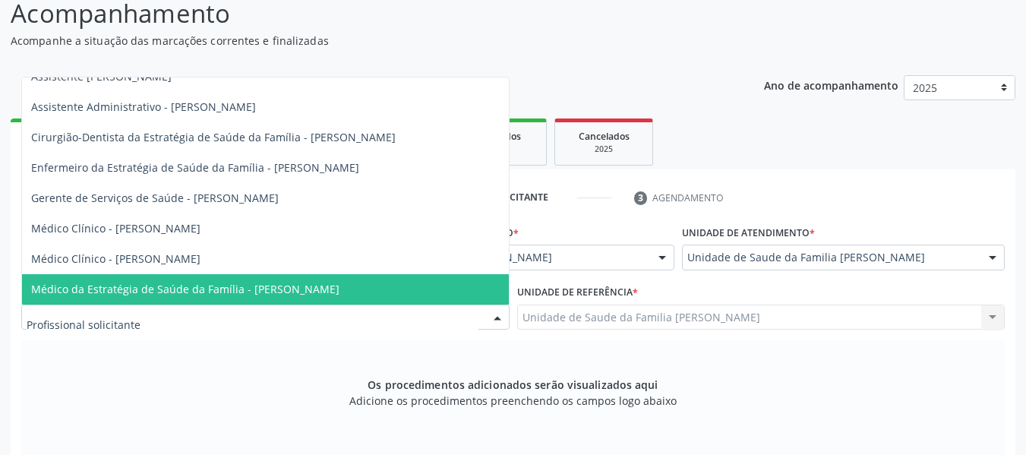
click at [339, 290] on span "Médico da Estratégia de Saúde da Família - [PERSON_NAME]" at bounding box center [185, 289] width 308 height 14
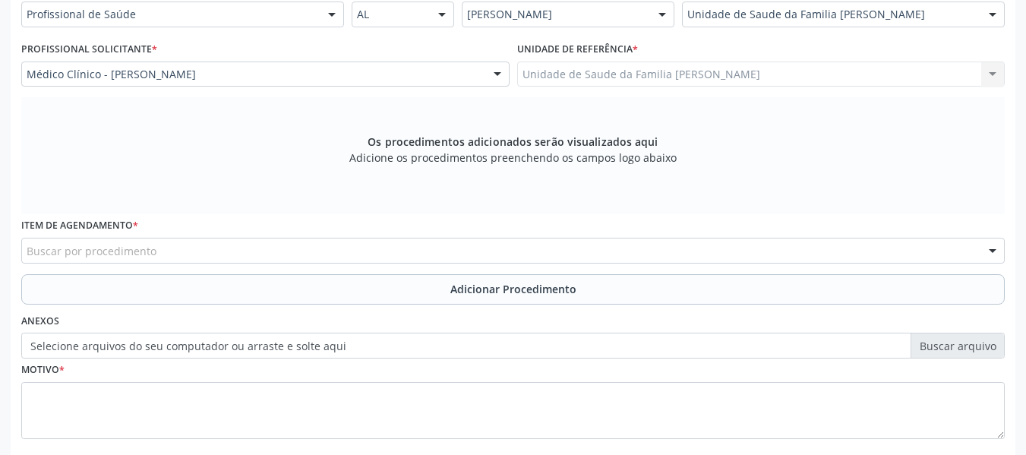
scroll to position [423, 0]
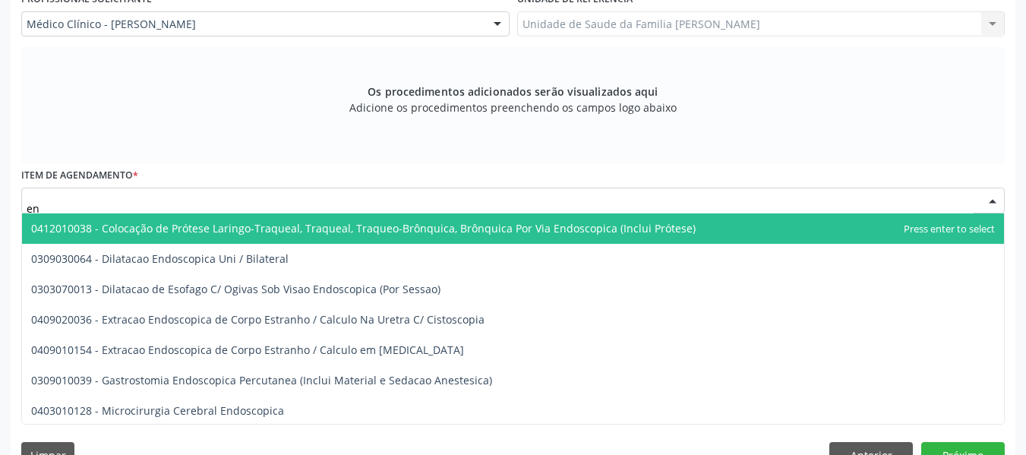
type input "e"
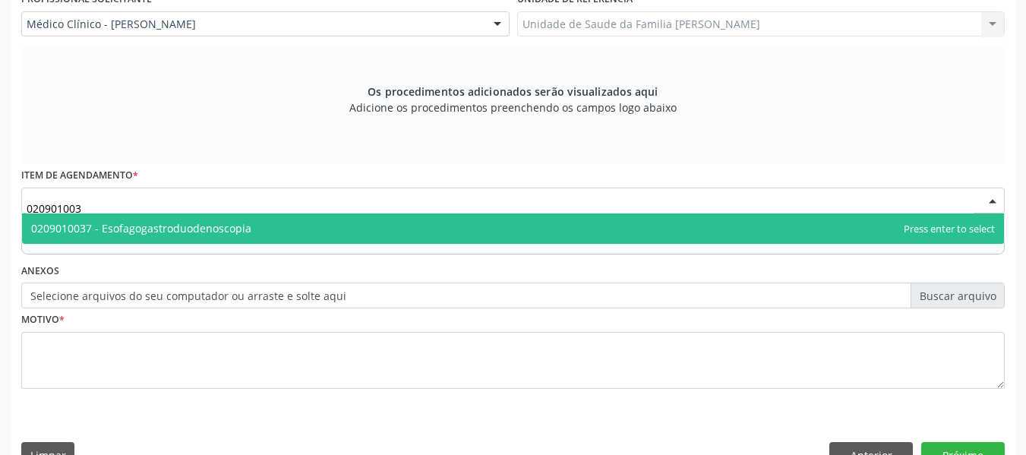
type input "0209010037"
click at [169, 225] on span "0209010037 - Esofagogastroduodenoscopia" at bounding box center [141, 228] width 220 height 14
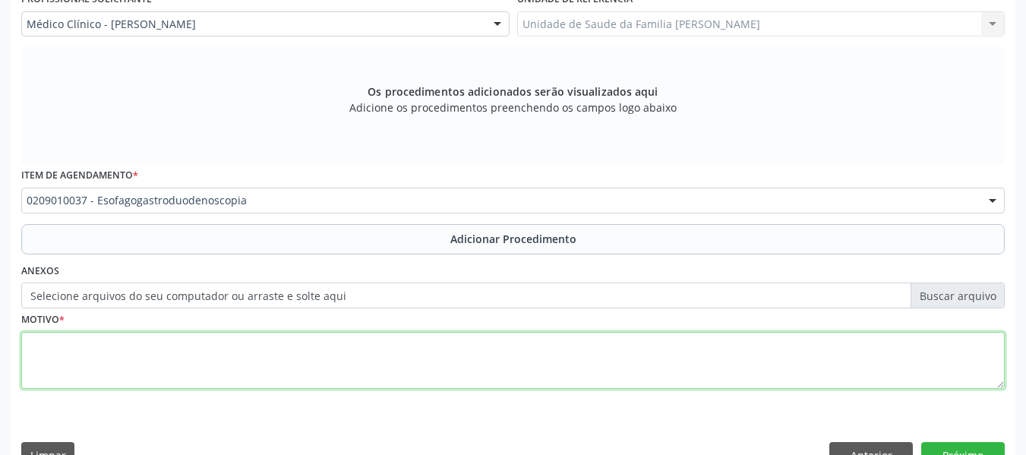
click at [108, 365] on textarea at bounding box center [512, 361] width 983 height 58
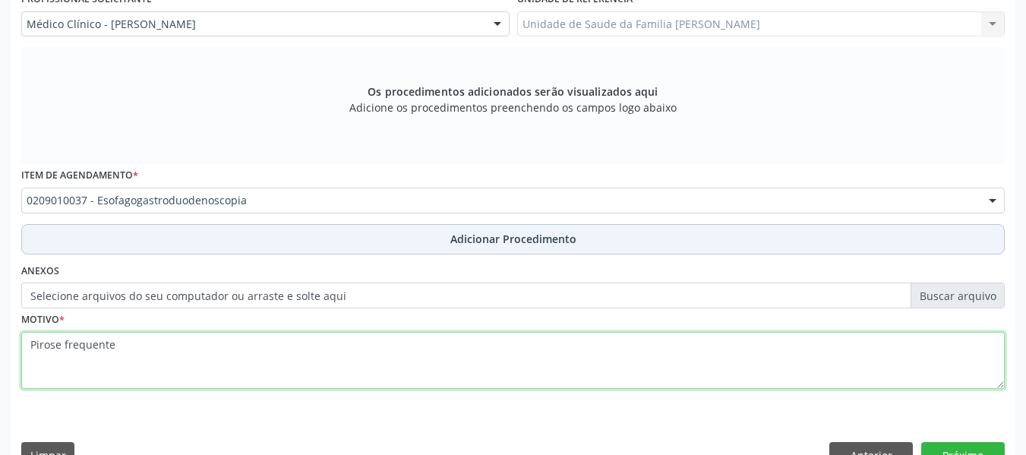
type textarea "Pirose frequente"
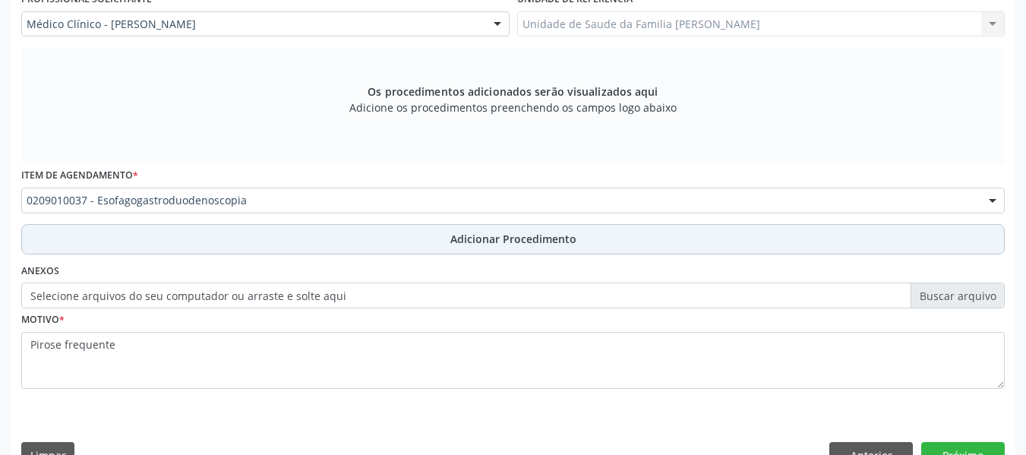
click at [474, 241] on span "Adicionar Procedimento" at bounding box center [513, 239] width 126 height 16
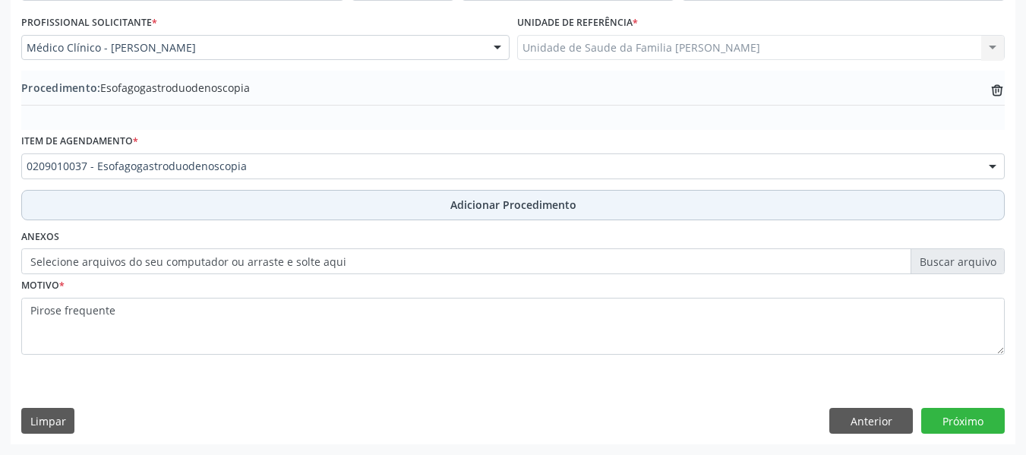
scroll to position [399, 0]
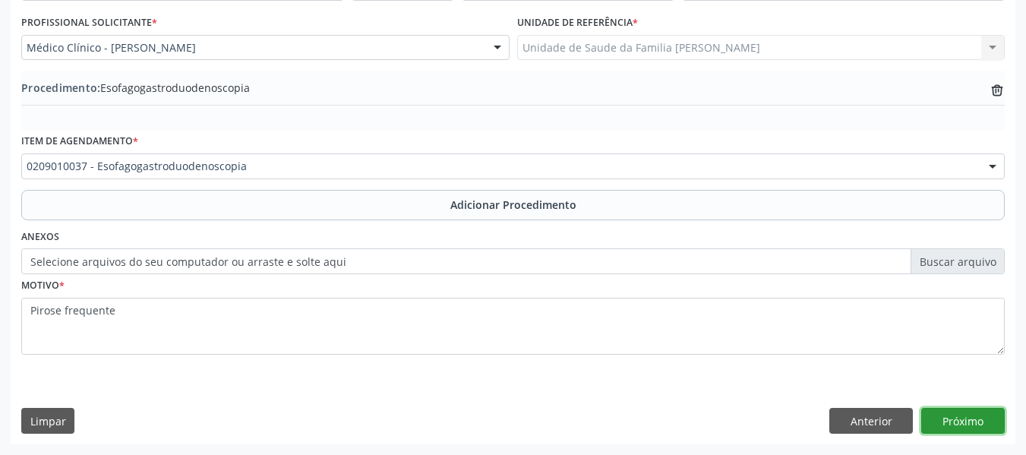
click at [969, 422] on button "Próximo" at bounding box center [962, 421] width 83 height 26
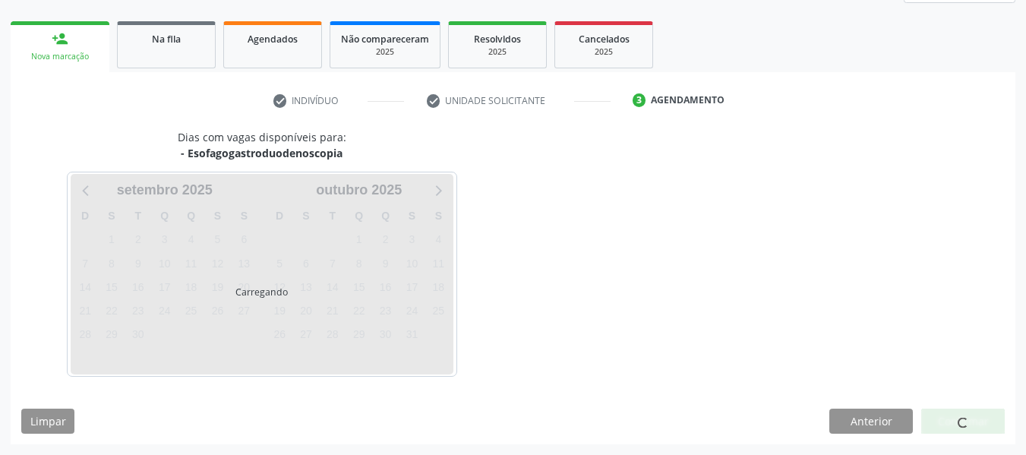
scroll to position [272, 0]
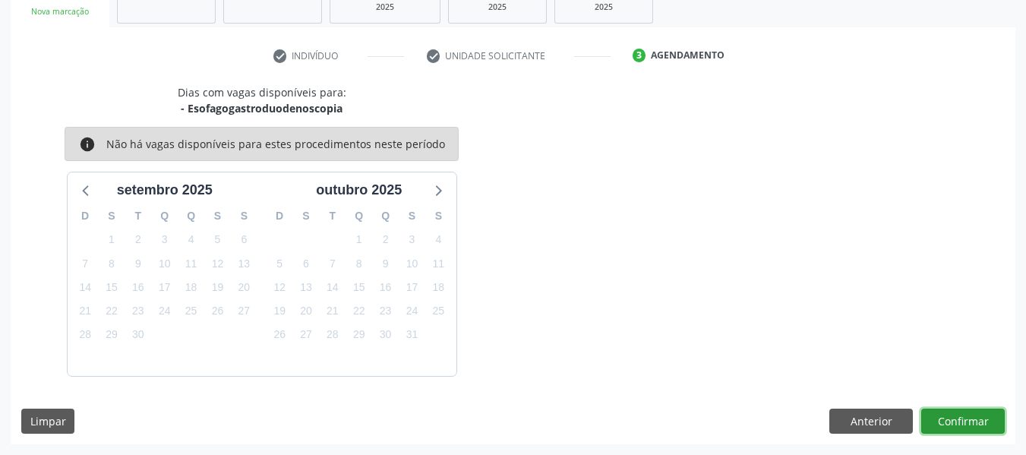
click at [969, 422] on button "Confirmar" at bounding box center [962, 421] width 83 height 26
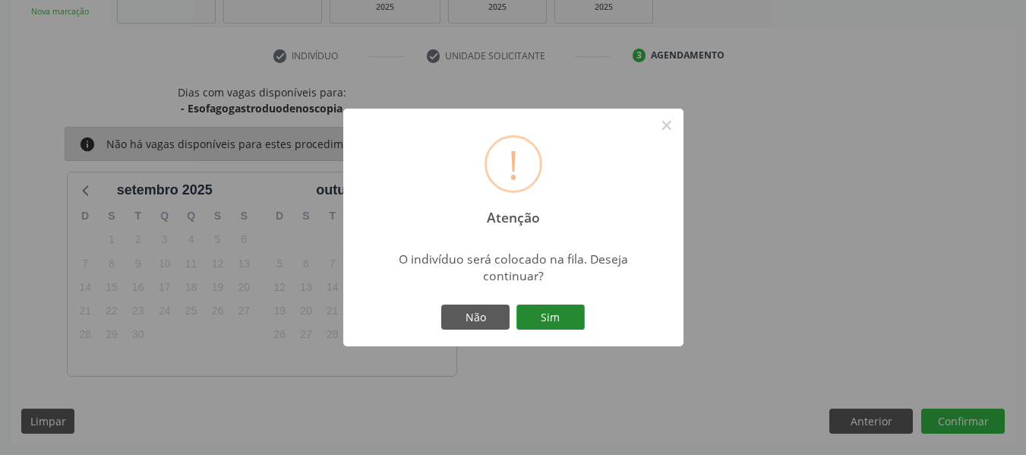
click at [565, 317] on button "Sim" at bounding box center [550, 317] width 68 height 26
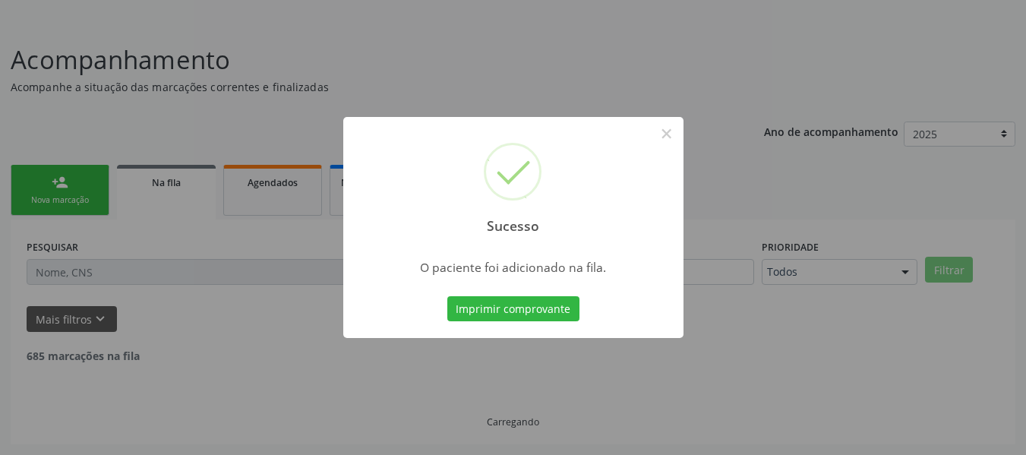
scroll to position [68, 0]
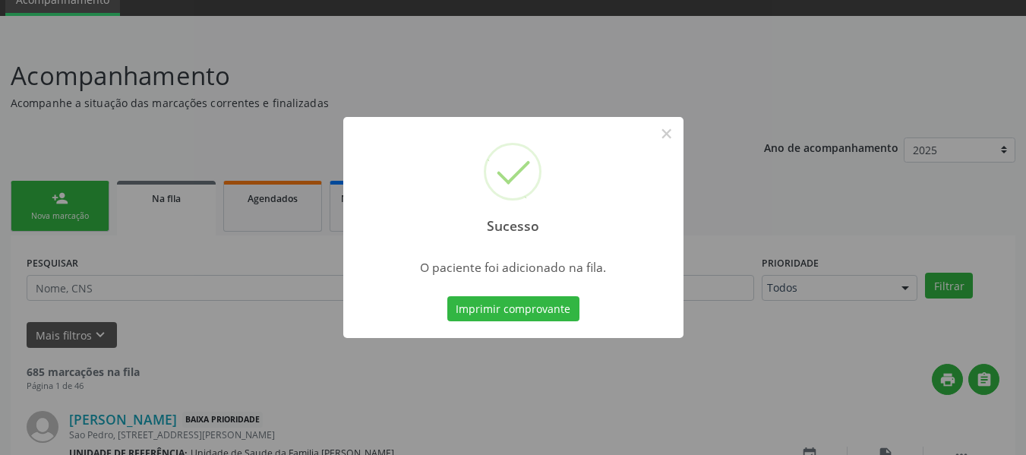
click at [55, 191] on div "Sucesso × O paciente foi adicionado na fila. Imprimir comprovante Cancel" at bounding box center [513, 227] width 1026 height 455
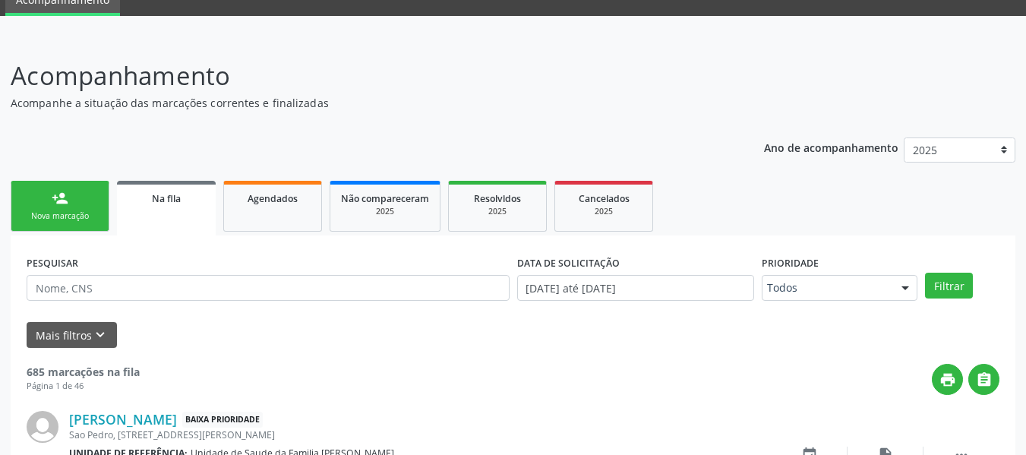
click at [55, 191] on div "person_add" at bounding box center [60, 198] width 17 height 17
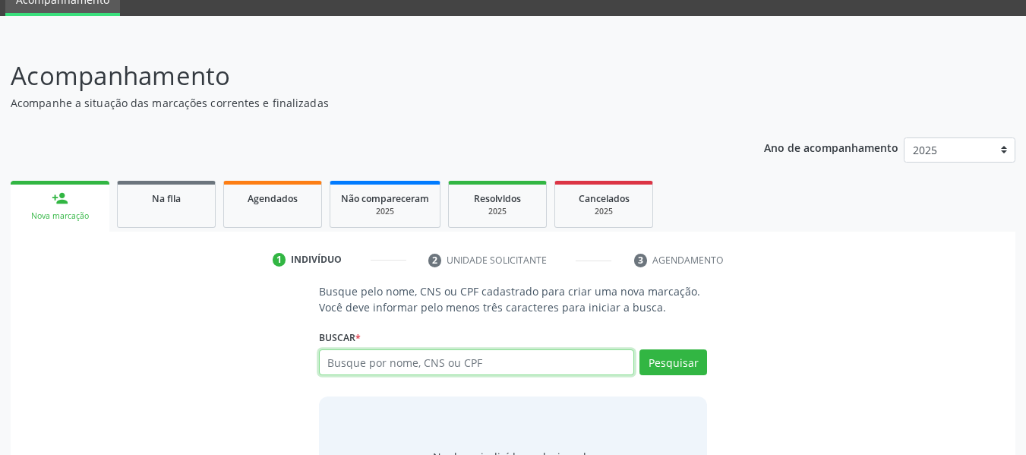
click at [382, 367] on input "text" at bounding box center [477, 362] width 316 height 26
type input "702000804305082"
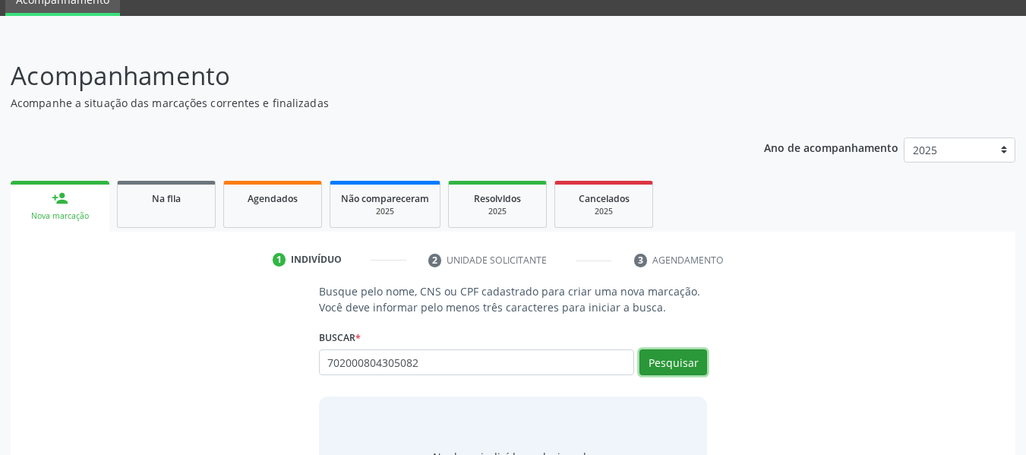
click at [670, 364] on button "Pesquisar" at bounding box center [673, 362] width 68 height 26
type input "702000804305082"
type input "7"
type input "00931468418"
click at [682, 363] on button "Pesquisar" at bounding box center [673, 362] width 68 height 26
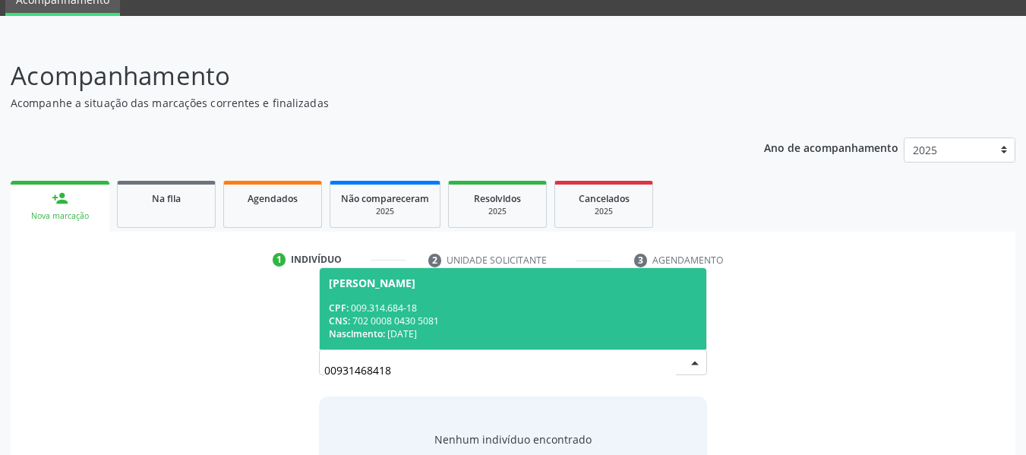
click at [388, 320] on div "CNS: 702 0008 0430 5081" at bounding box center [513, 320] width 369 height 13
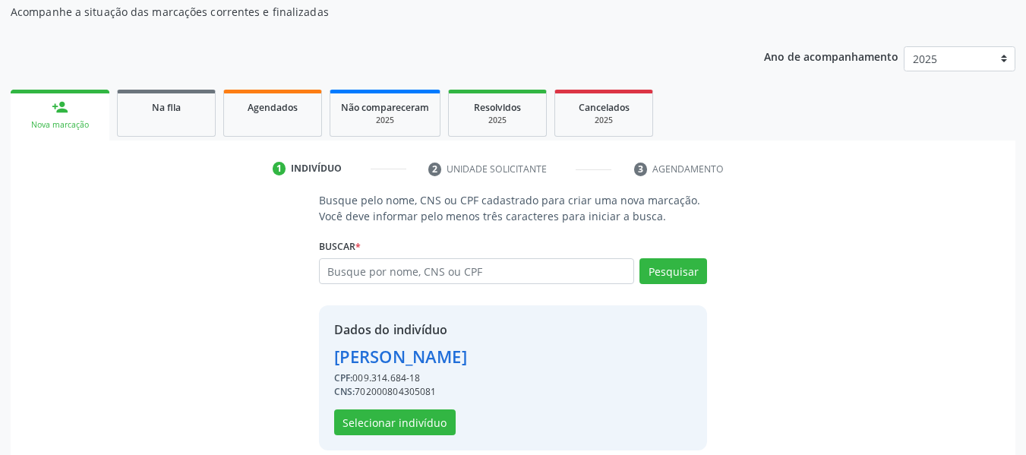
scroll to position [175, 0]
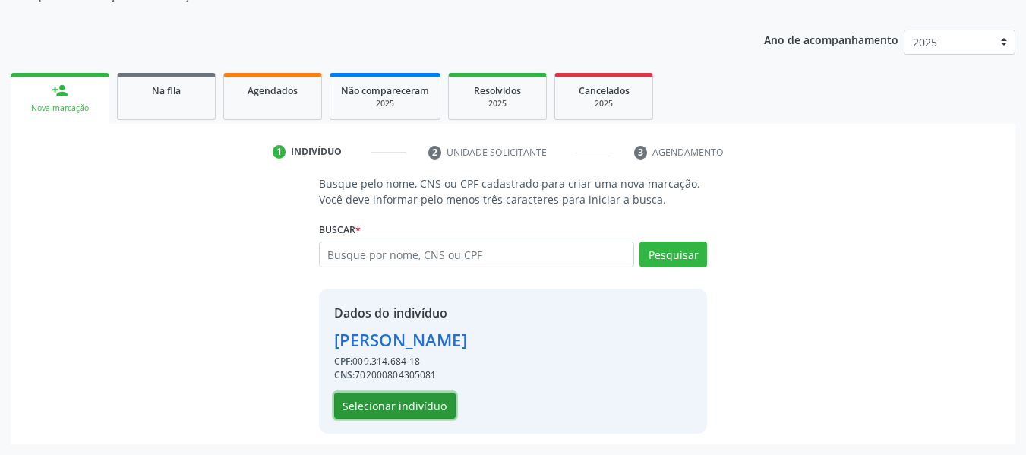
click at [424, 404] on button "Selecionar indivíduo" at bounding box center [394, 405] width 121 height 26
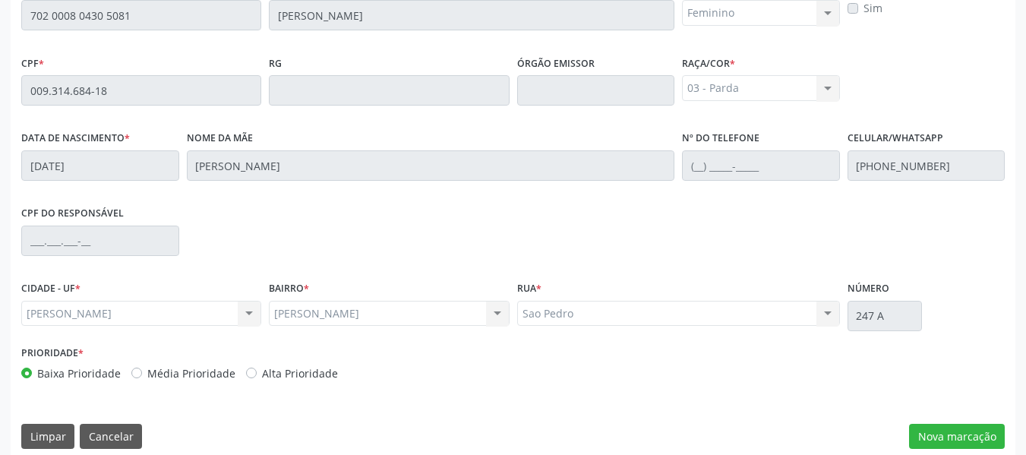
scroll to position [433, 0]
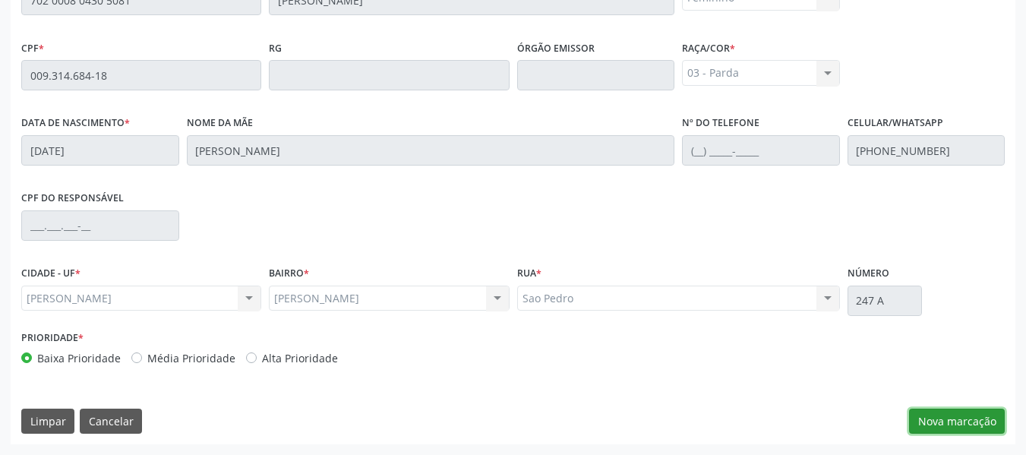
click at [957, 415] on button "Nova marcação" at bounding box center [957, 421] width 96 height 26
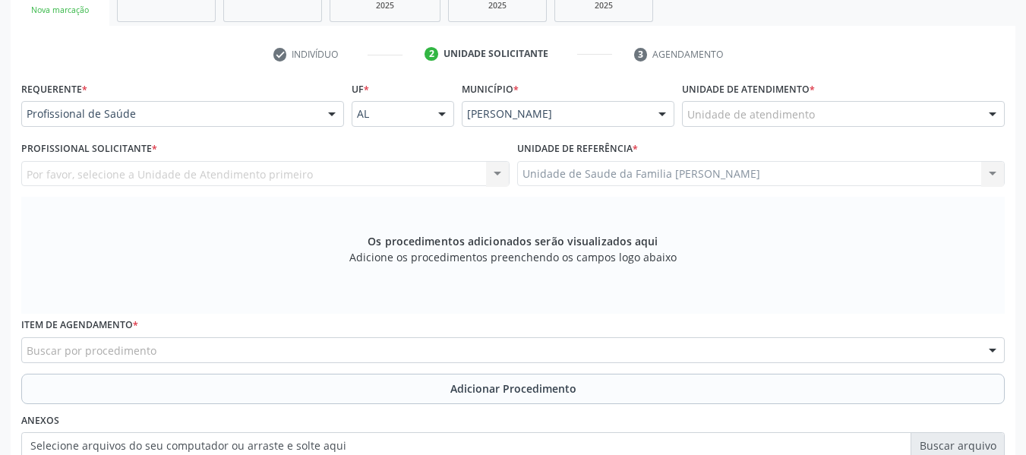
scroll to position [251, 0]
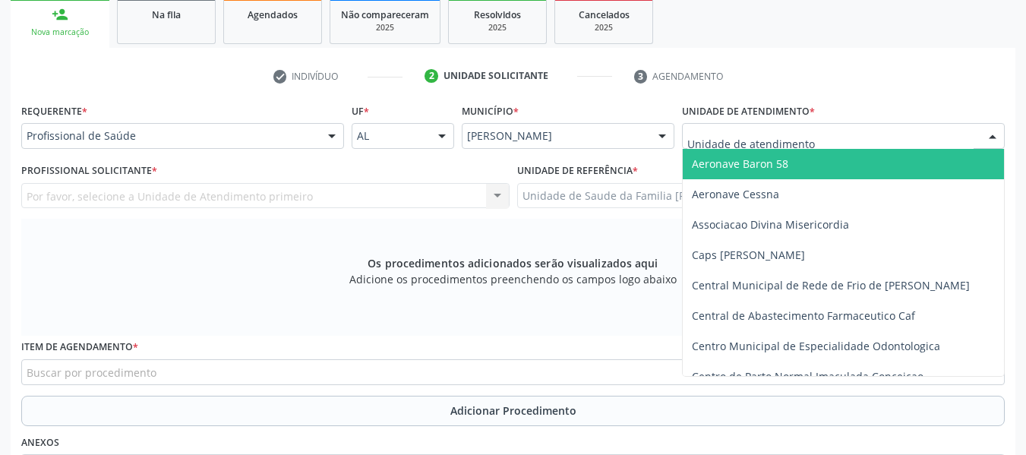
click at [885, 138] on div at bounding box center [843, 136] width 323 height 26
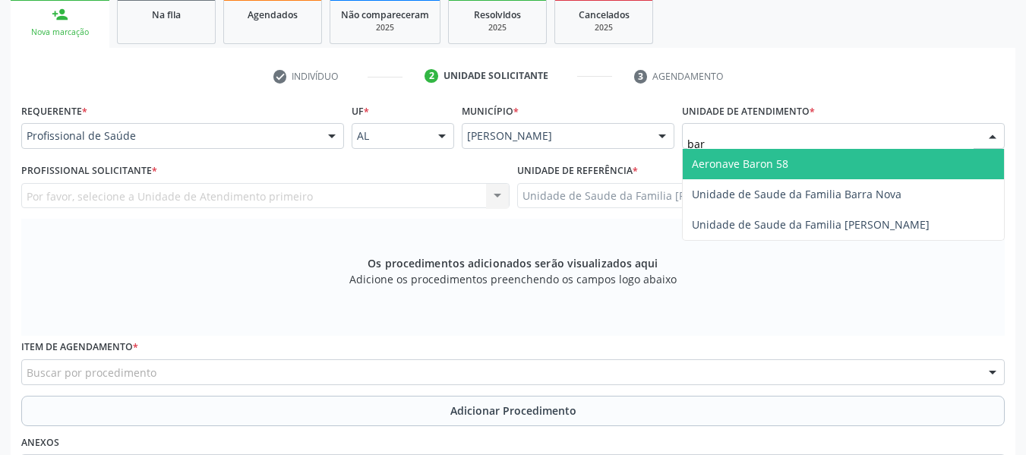
type input "barr"
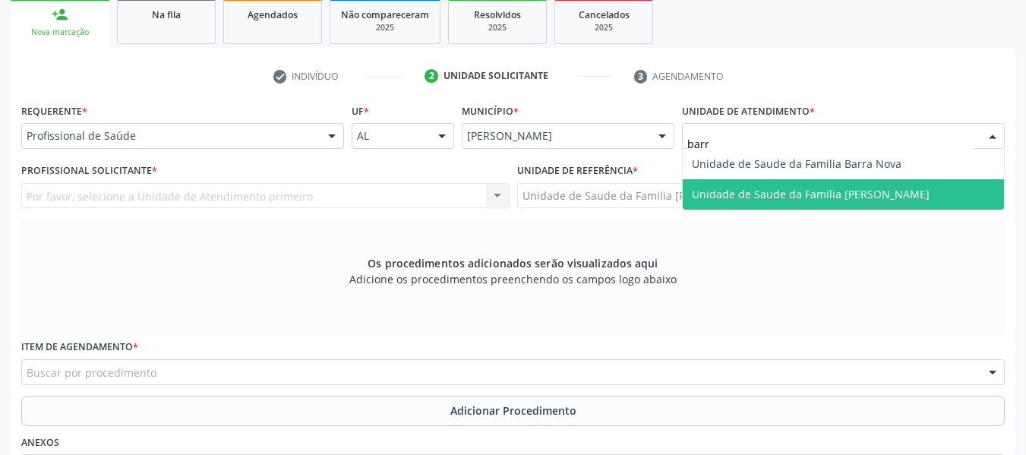
click at [873, 191] on span "Unidade de Saude da Familia [PERSON_NAME]" at bounding box center [811, 194] width 238 height 14
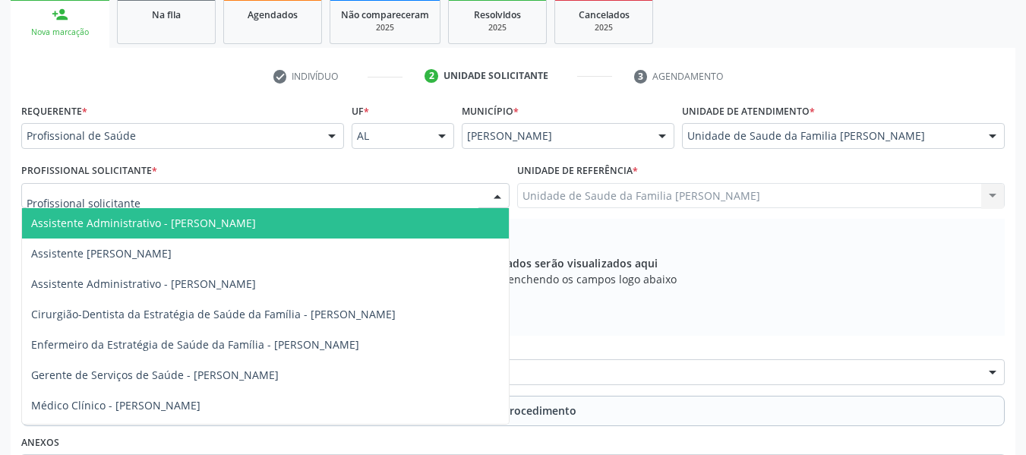
click at [498, 191] on div at bounding box center [497, 197] width 23 height 26
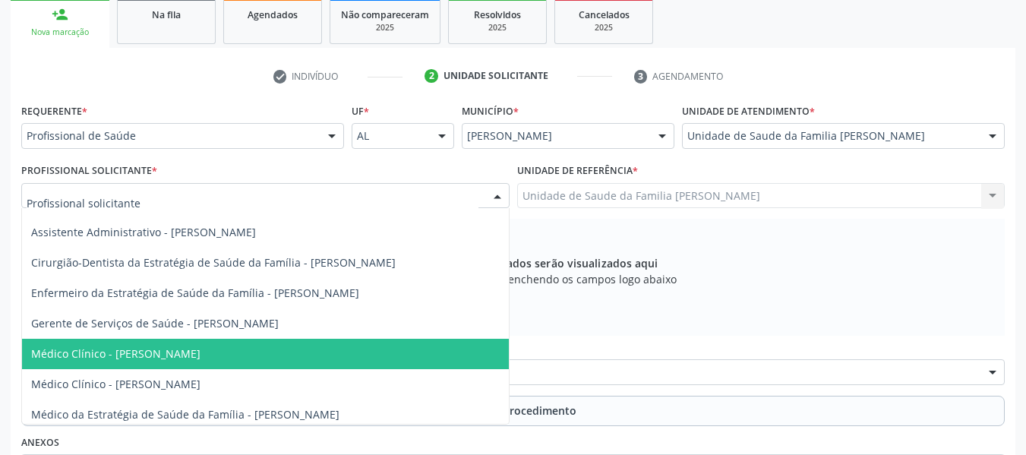
scroll to position [58, 0]
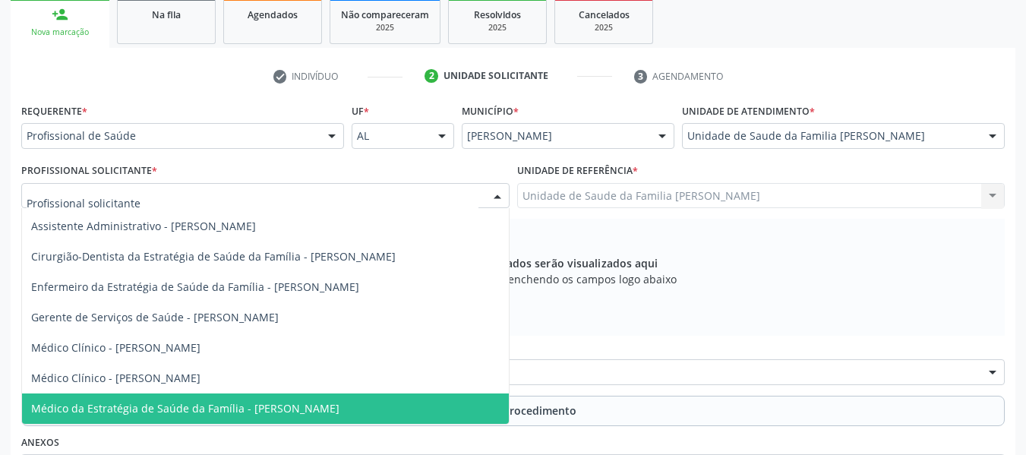
click at [339, 408] on span "Médico da Estratégia de Saúde da Família - [PERSON_NAME]" at bounding box center [185, 408] width 308 height 14
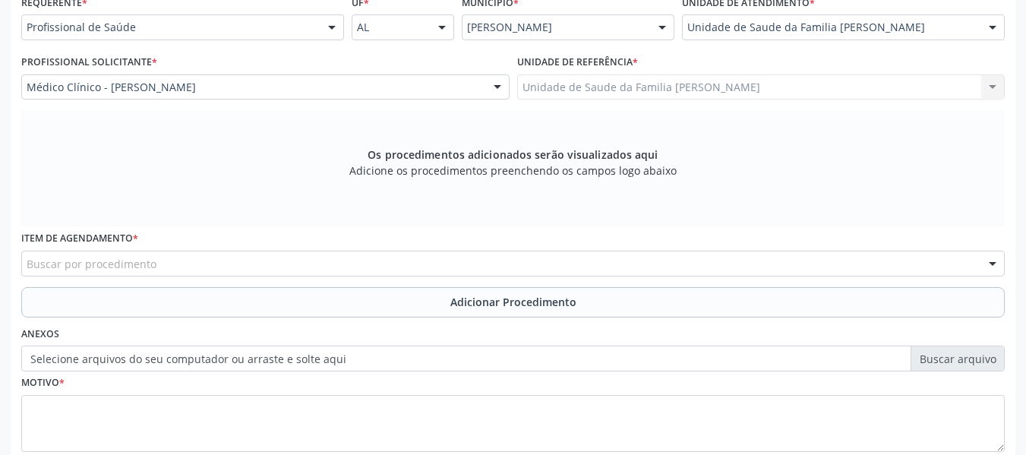
scroll to position [383, 0]
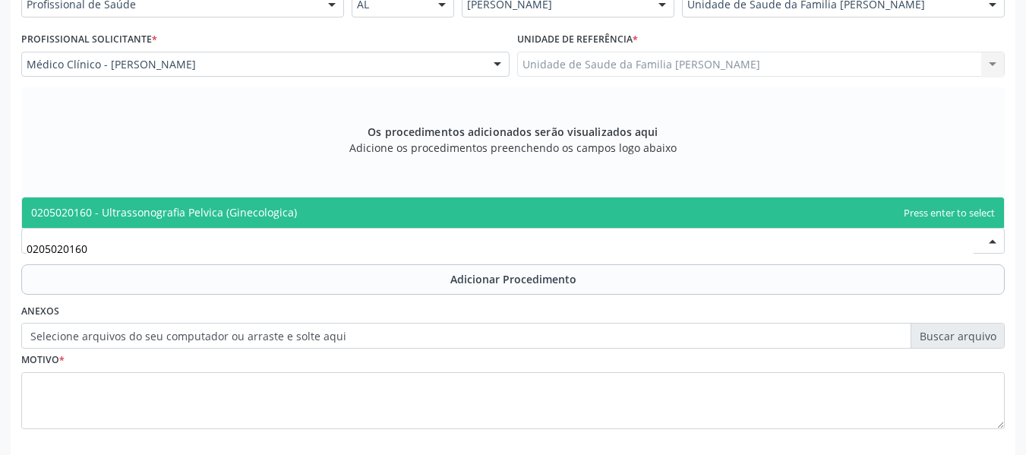
click at [141, 206] on span "0205020160 - Ultrassonografia Pelvica (Ginecologica)" at bounding box center [164, 212] width 266 height 14
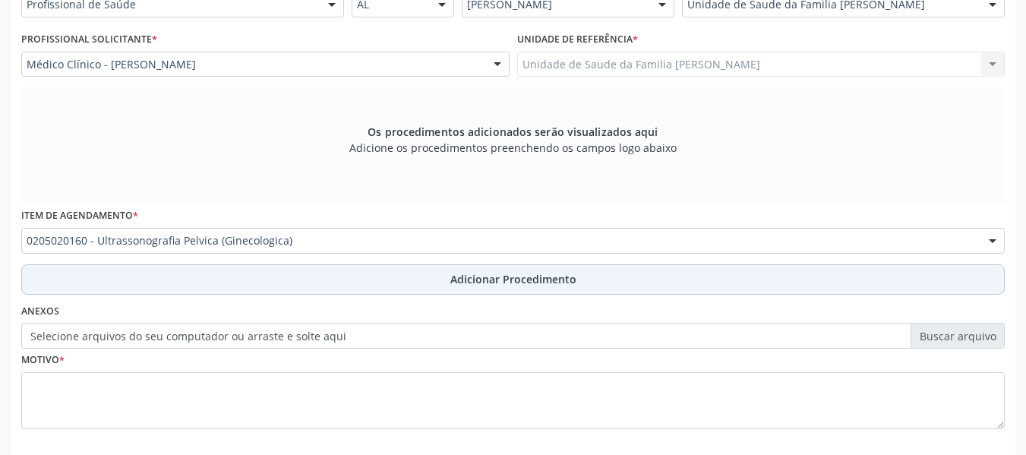
click at [468, 279] on span "Adicionar Procedimento" at bounding box center [513, 279] width 126 height 16
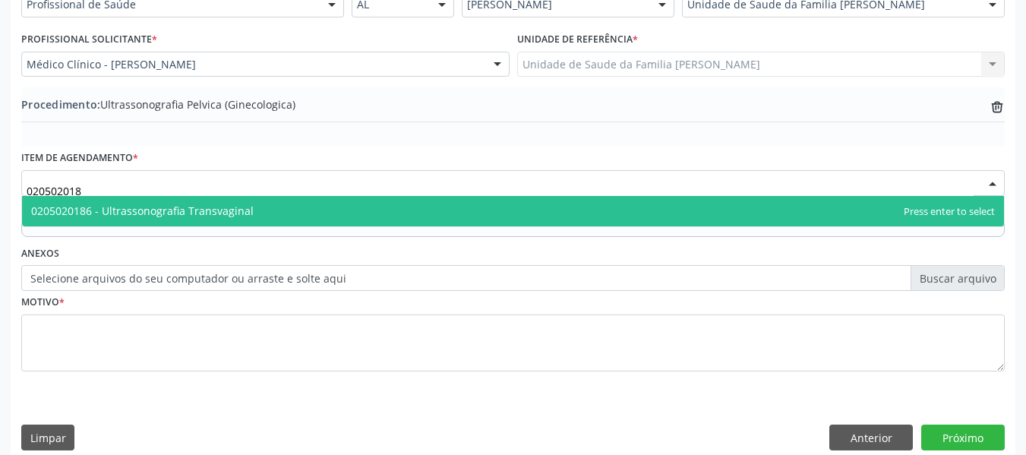
type input "0205020186"
click at [241, 206] on span "0205020186 - Ultrassonografia Transvaginal" at bounding box center [142, 210] width 222 height 14
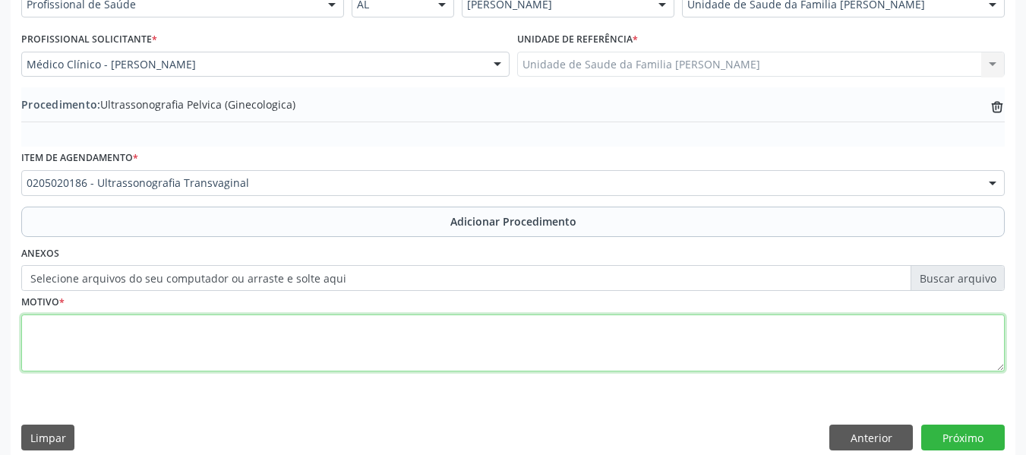
click at [77, 341] on textarea at bounding box center [512, 343] width 983 height 58
type textarea "Dores pélvica"
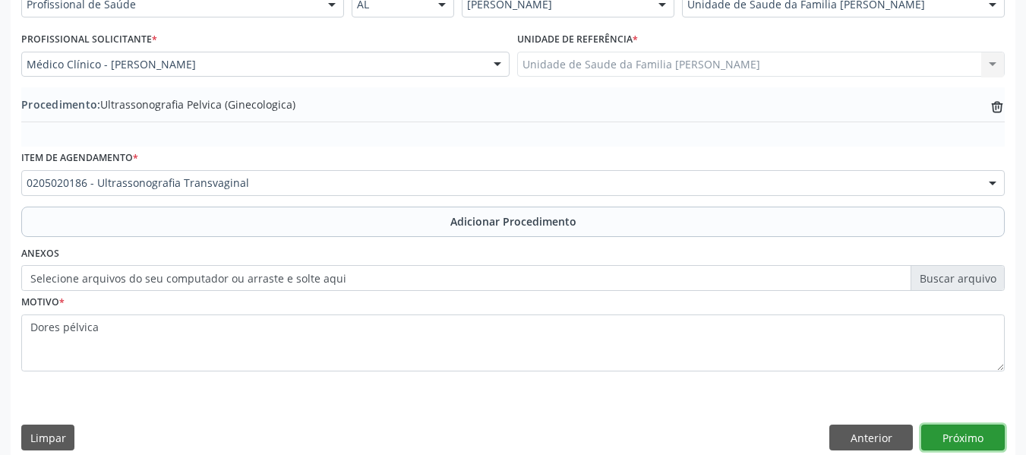
click at [948, 438] on button "Próximo" at bounding box center [962, 437] width 83 height 26
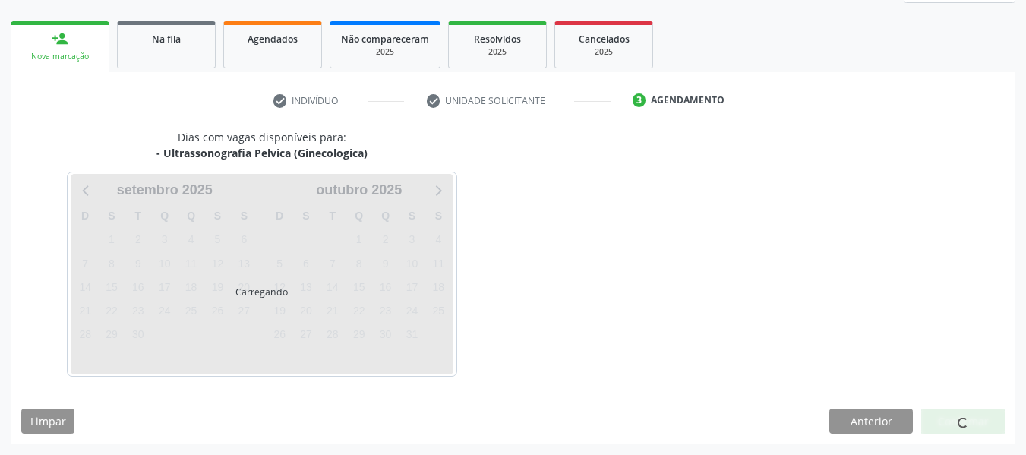
scroll to position [272, 0]
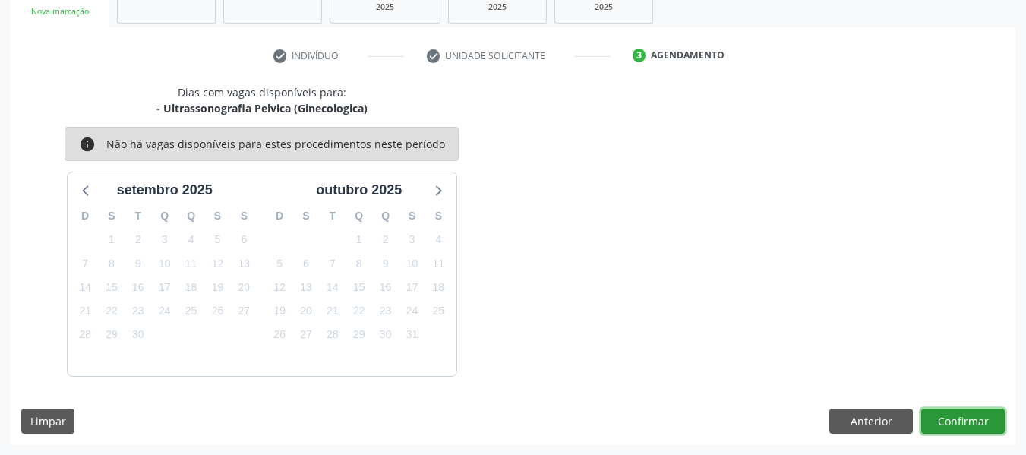
click at [963, 418] on button "Confirmar" at bounding box center [962, 421] width 83 height 26
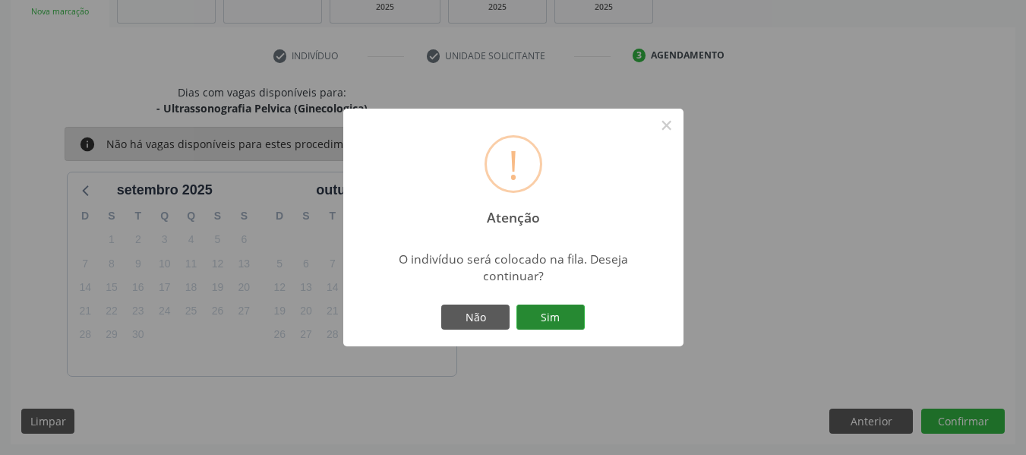
click at [560, 317] on button "Sim" at bounding box center [550, 317] width 68 height 26
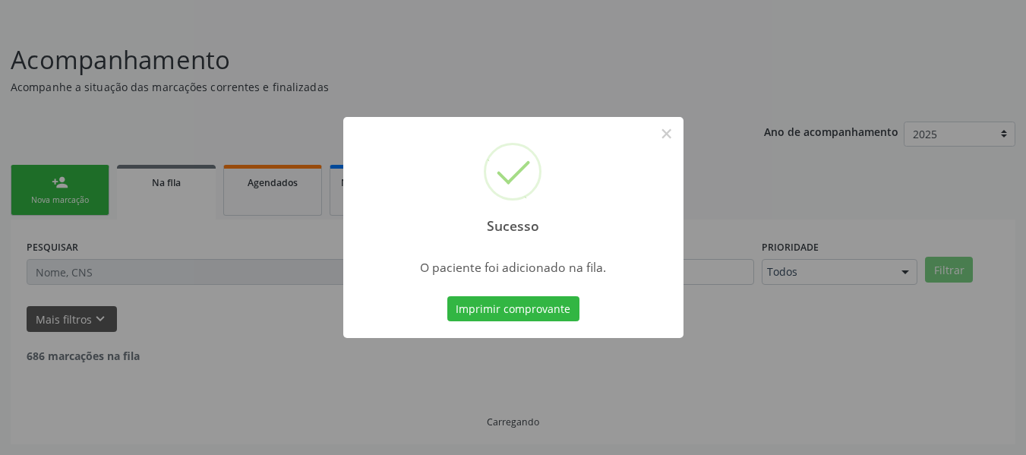
scroll to position [68, 0]
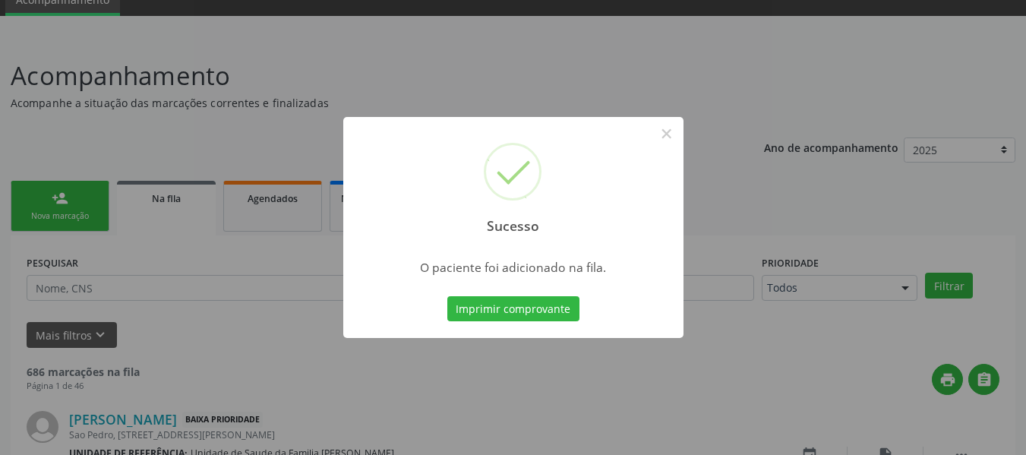
click at [45, 197] on div "Sucesso × O paciente foi adicionado na fila. Imprimir comprovante Cancel" at bounding box center [513, 227] width 1026 height 455
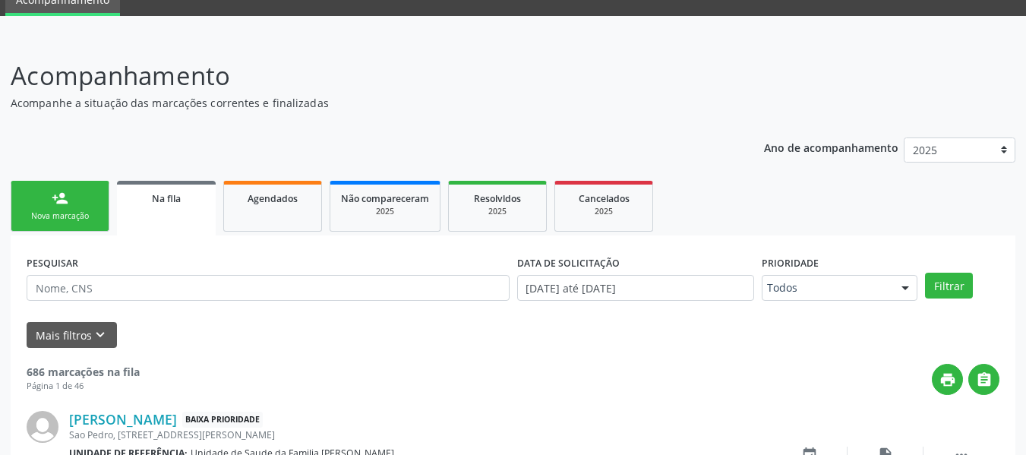
click at [45, 197] on link "person_add Nova marcação" at bounding box center [60, 206] width 99 height 51
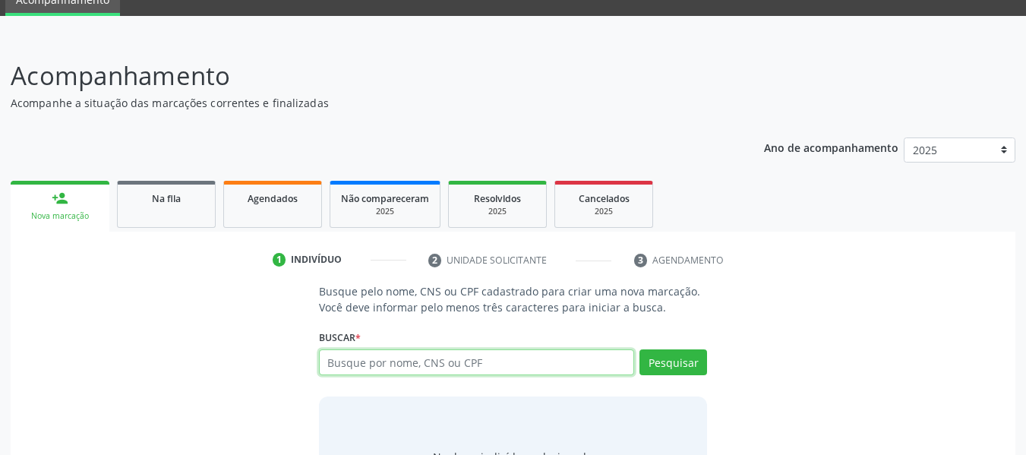
click at [550, 359] on input "text" at bounding box center [477, 362] width 316 height 26
type input "00931468418"
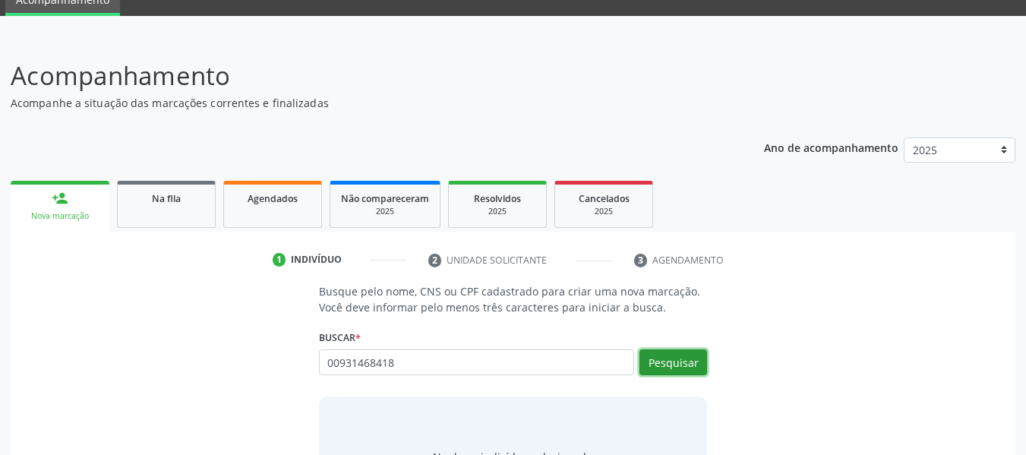
click at [673, 365] on button "Pesquisar" at bounding box center [673, 362] width 68 height 26
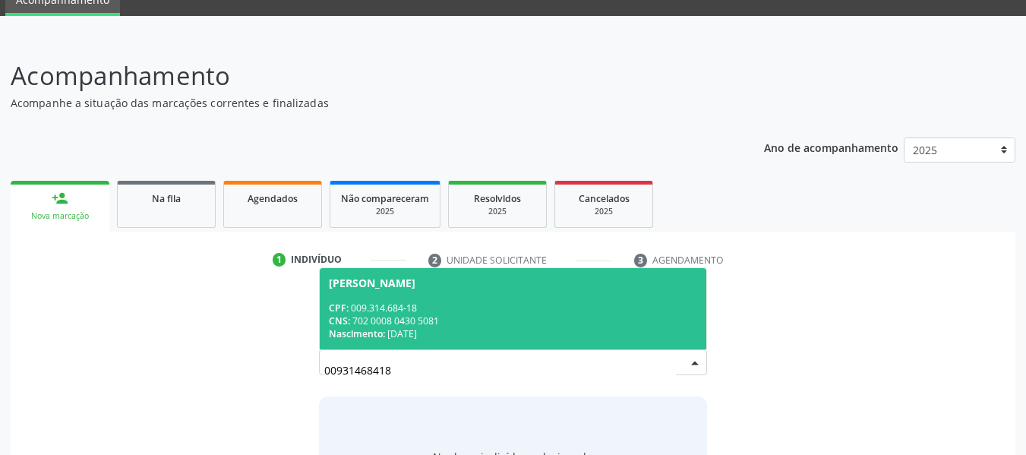
click at [417, 326] on div "CNS: 702 0008 0430 5081" at bounding box center [513, 320] width 369 height 13
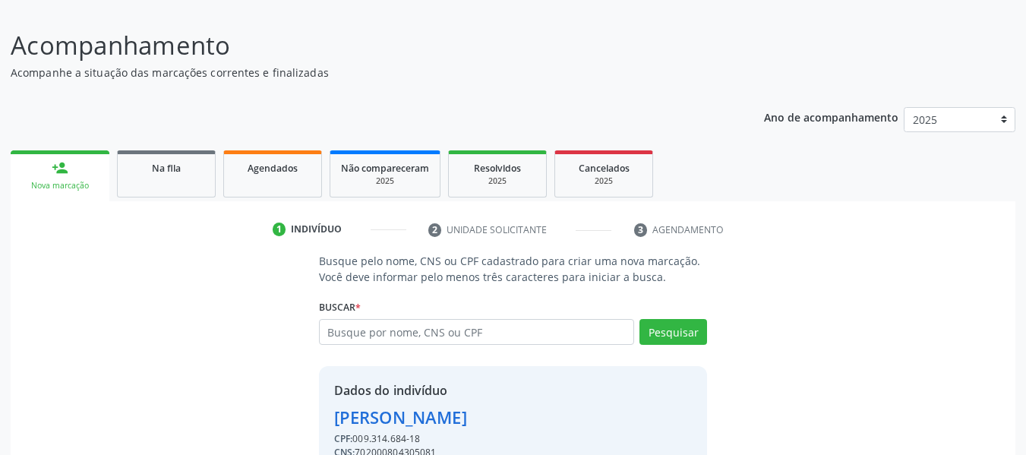
scroll to position [175, 0]
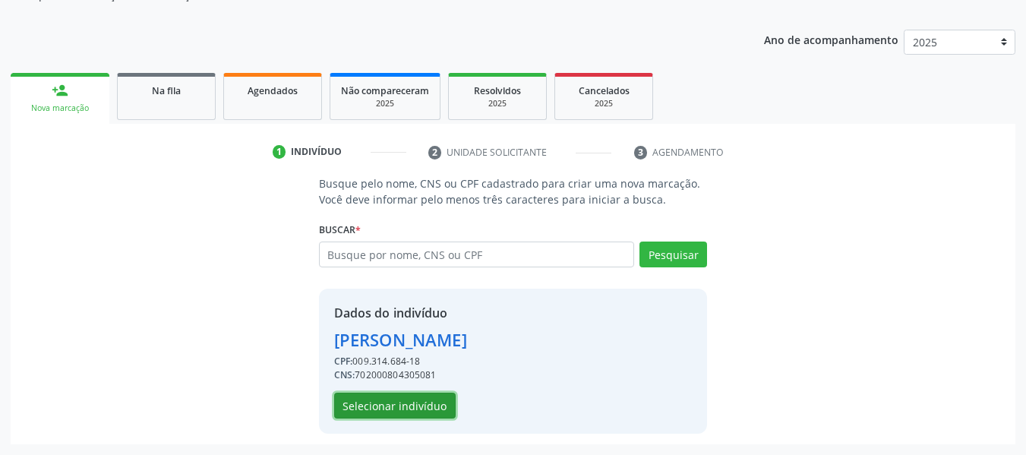
click at [416, 409] on button "Selecionar indivíduo" at bounding box center [394, 405] width 121 height 26
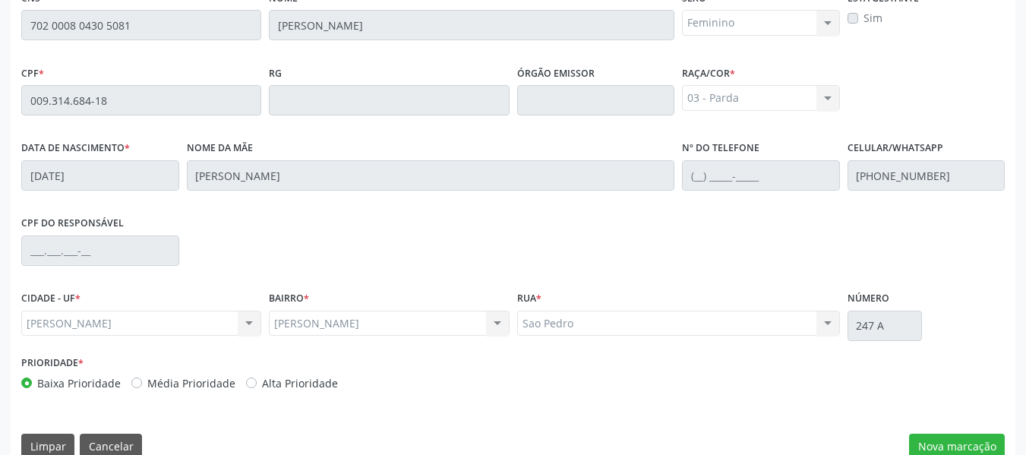
scroll to position [433, 0]
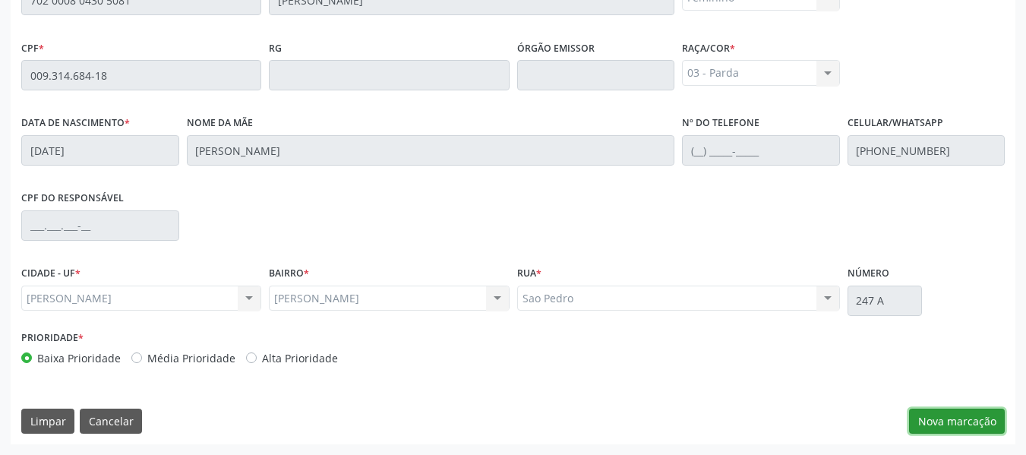
click at [963, 419] on button "Nova marcação" at bounding box center [957, 421] width 96 height 26
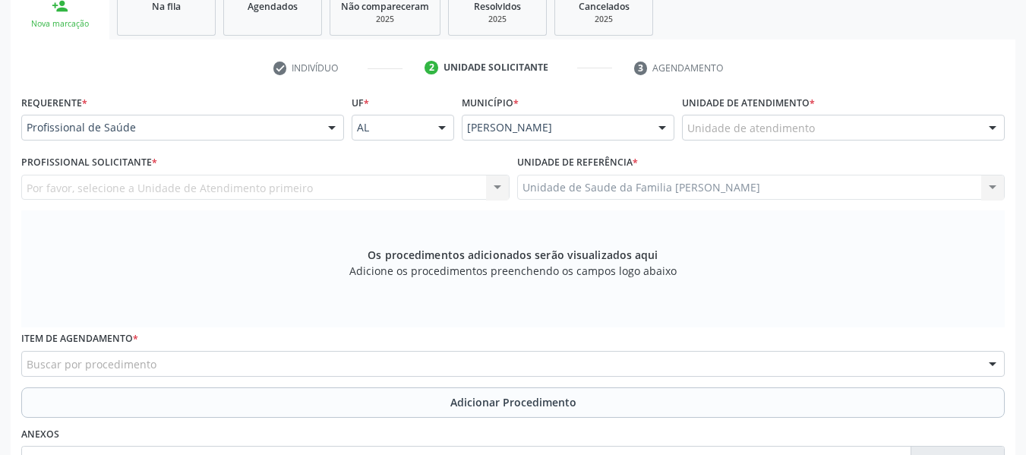
scroll to position [251, 0]
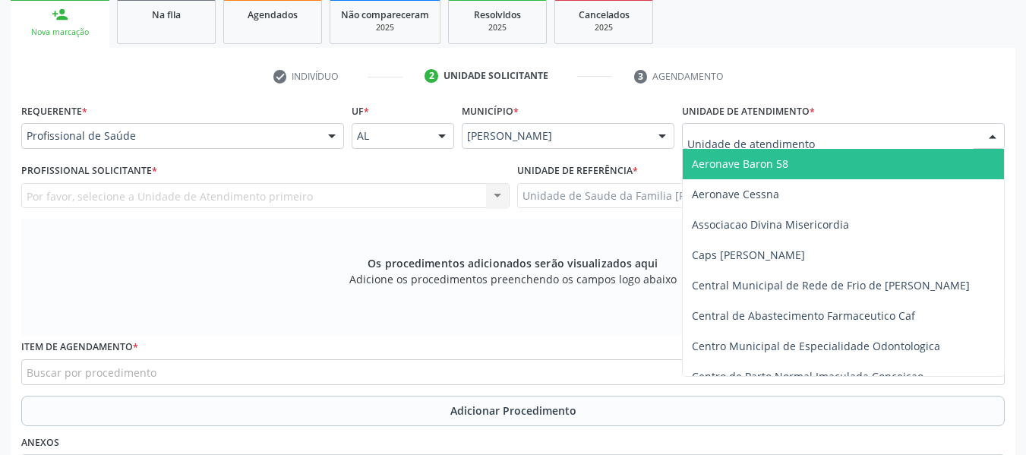
click at [953, 136] on div at bounding box center [843, 136] width 323 height 26
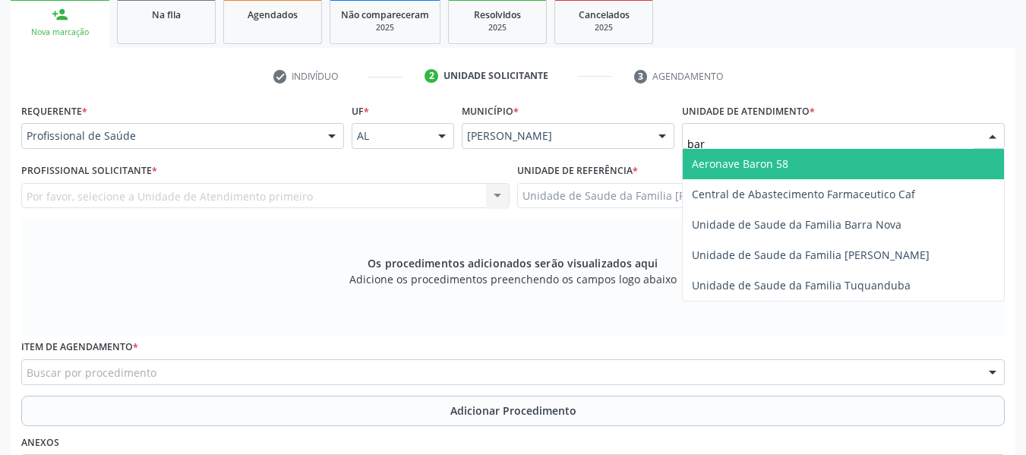
type input "barr"
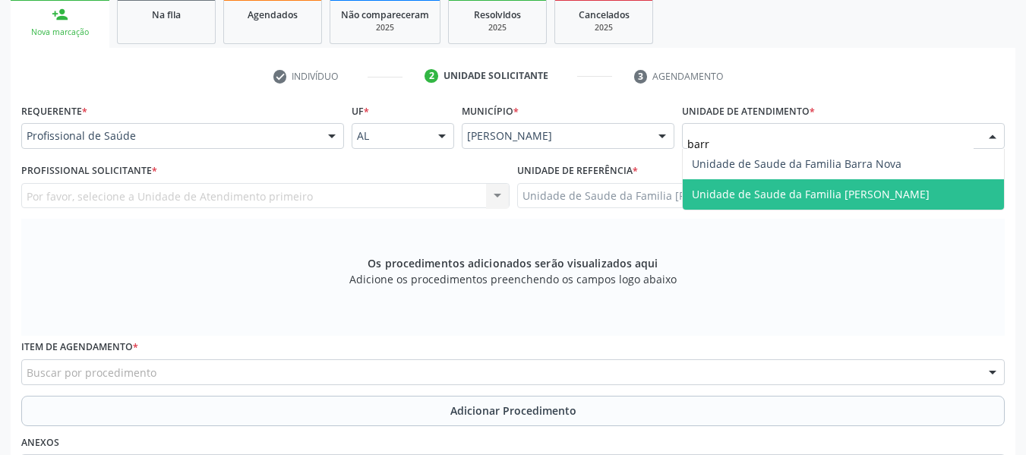
click at [890, 188] on span "Unidade de Saude da Familia [PERSON_NAME]" at bounding box center [811, 194] width 238 height 14
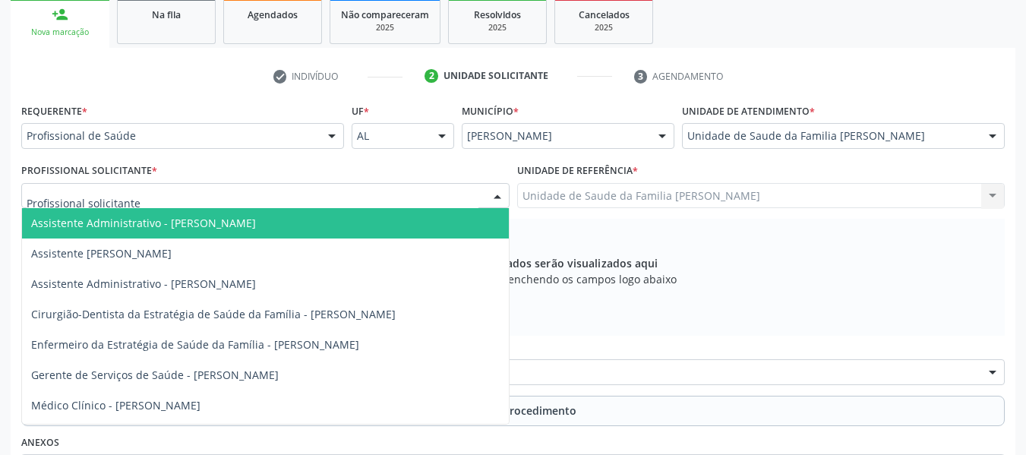
click at [492, 197] on div at bounding box center [497, 197] width 23 height 26
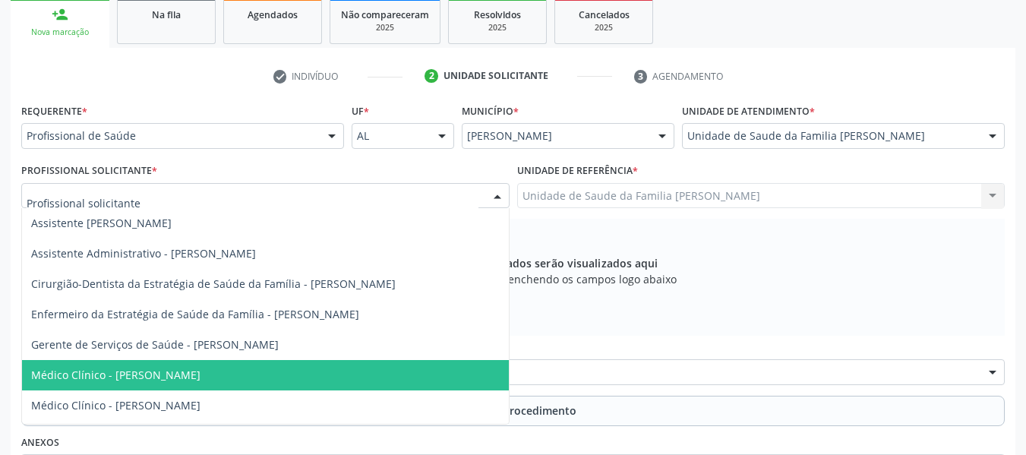
scroll to position [58, 0]
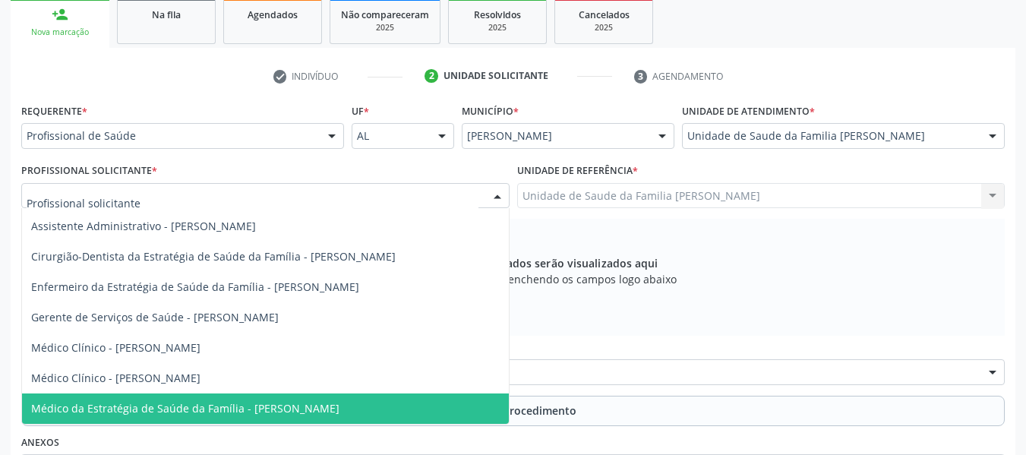
click at [339, 411] on span "Médico da Estratégia de Saúde da Família - [PERSON_NAME]" at bounding box center [185, 408] width 308 height 14
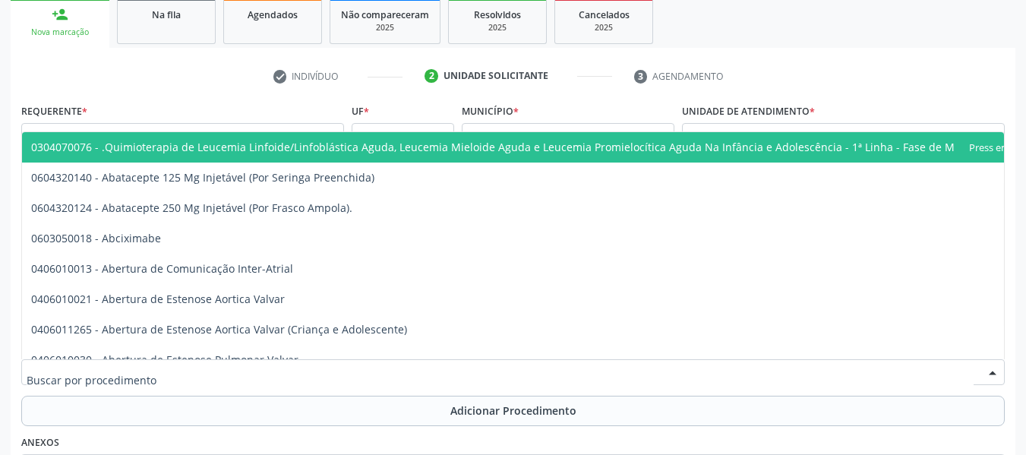
click at [243, 372] on div at bounding box center [512, 372] width 983 height 26
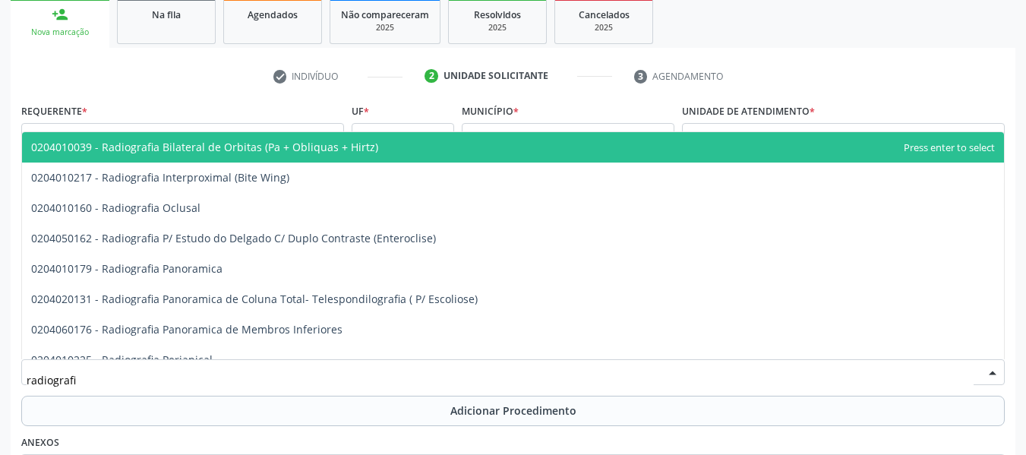
type input "radiografia"
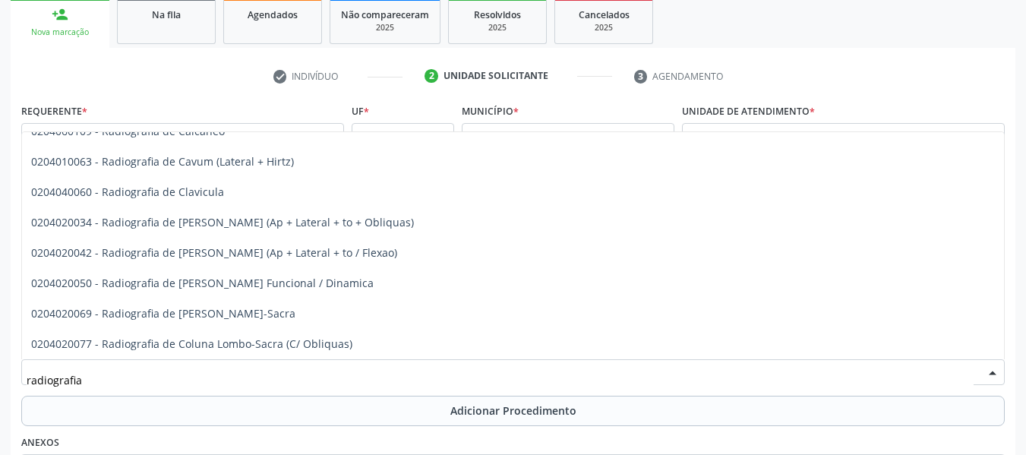
scroll to position [698, 0]
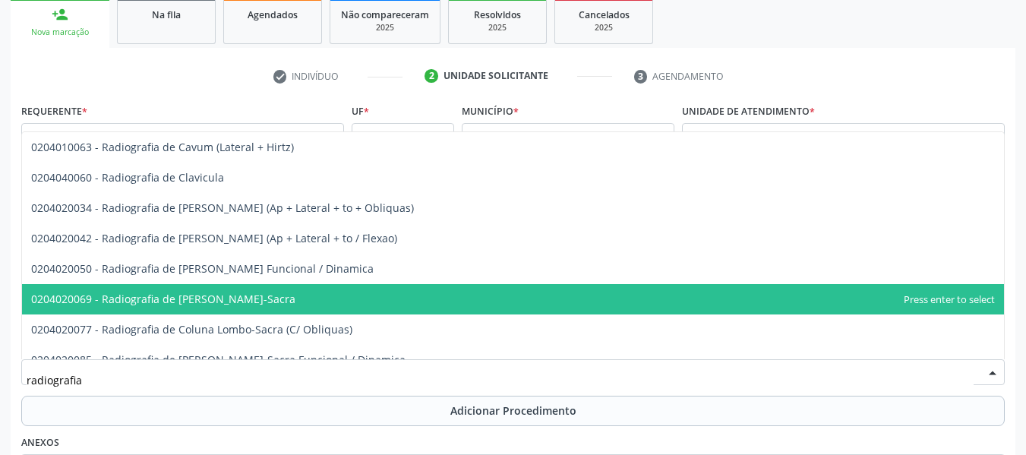
click at [236, 296] on span "0204020069 - Radiografia de [PERSON_NAME]-Sacra" at bounding box center [163, 298] width 264 height 14
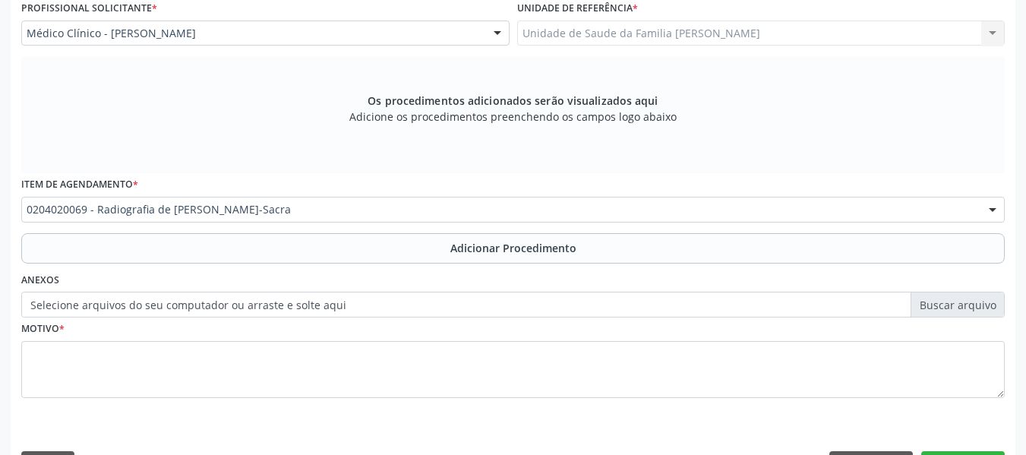
scroll to position [457, 0]
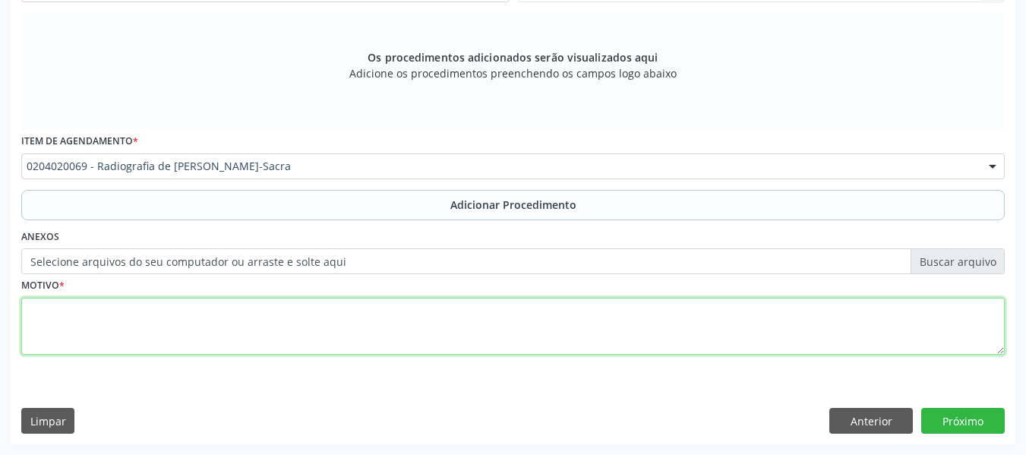
click at [71, 320] on textarea at bounding box center [512, 327] width 983 height 58
click at [35, 309] on textarea "dores lombares" at bounding box center [512, 327] width 983 height 58
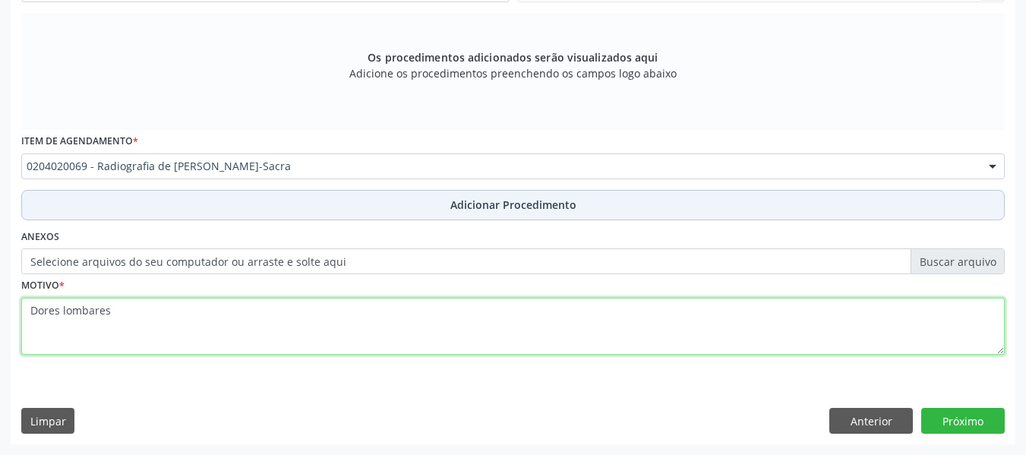
type textarea "Dores lombares"
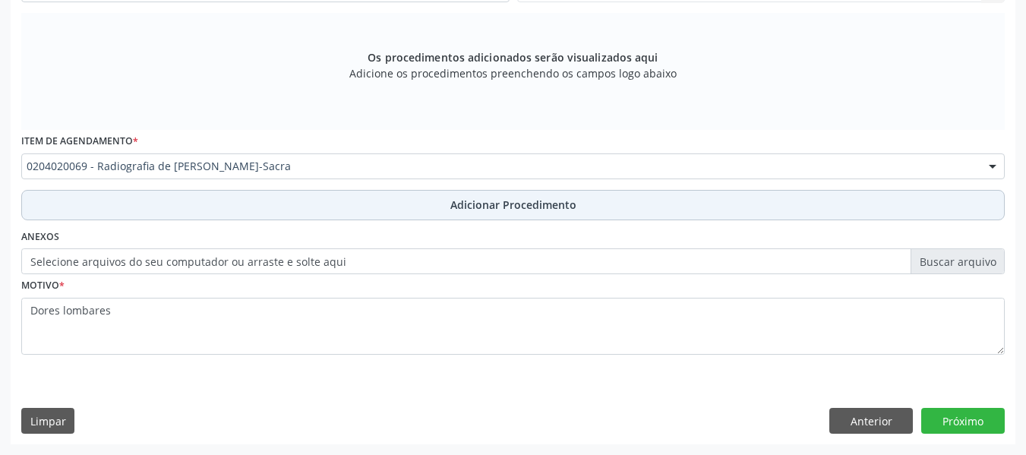
click at [496, 204] on span "Adicionar Procedimento" at bounding box center [513, 205] width 126 height 16
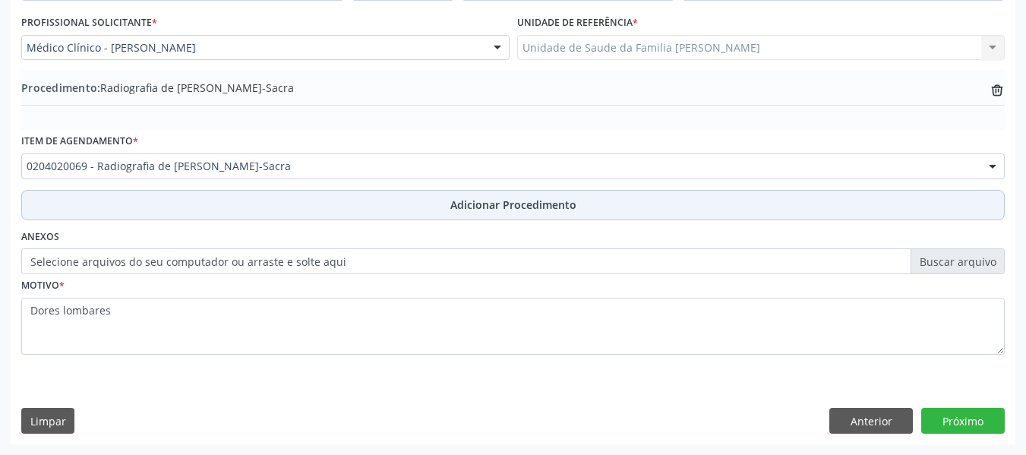
scroll to position [399, 0]
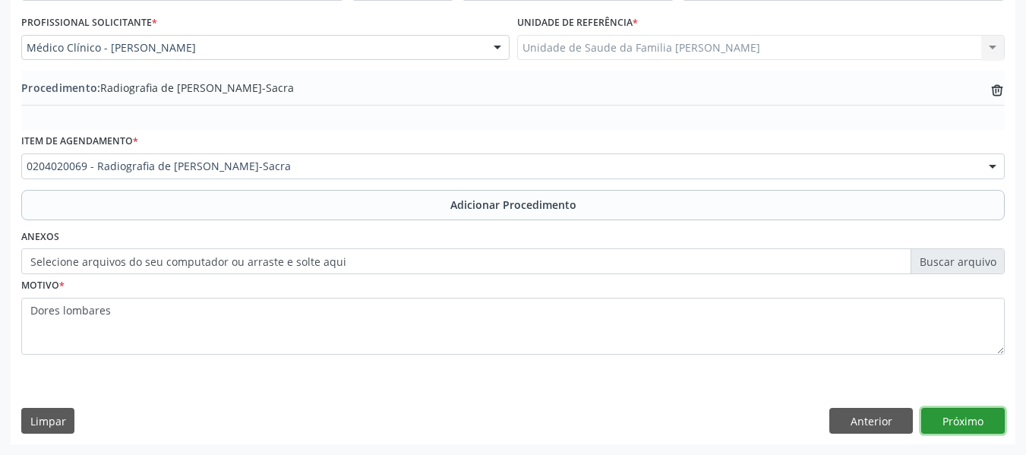
click at [957, 421] on button "Próximo" at bounding box center [962, 421] width 83 height 26
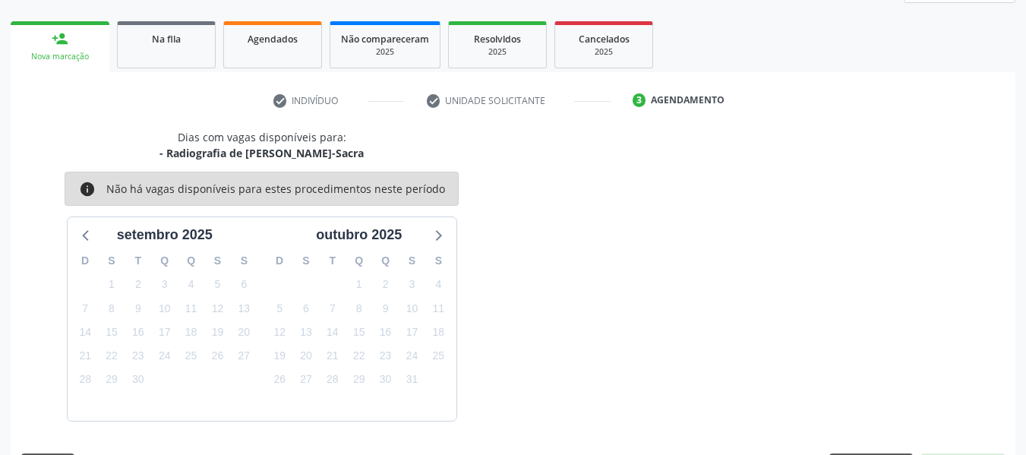
scroll to position [272, 0]
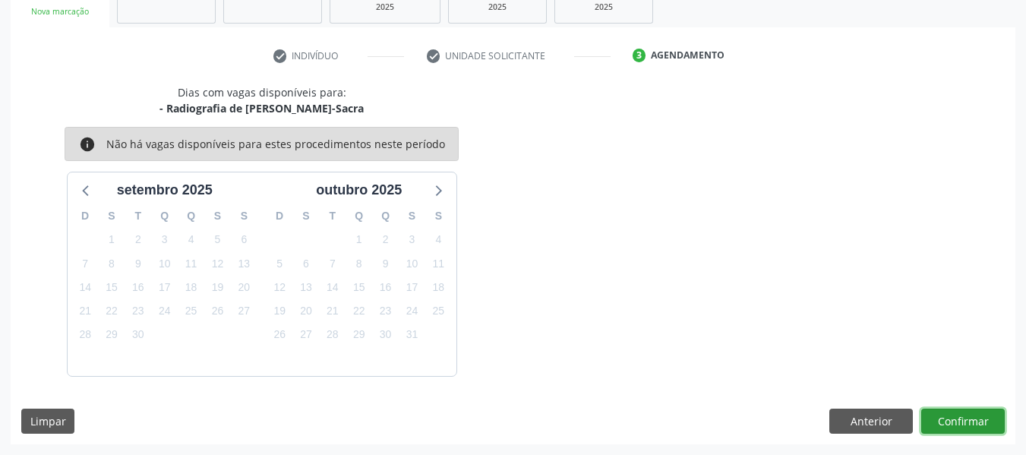
click at [972, 421] on button "Confirmar" at bounding box center [962, 421] width 83 height 26
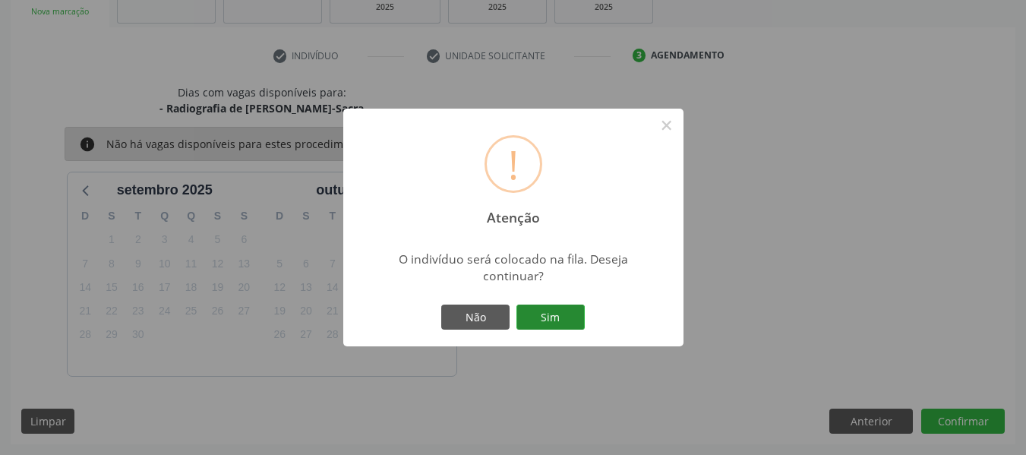
click at [553, 313] on button "Sim" at bounding box center [550, 317] width 68 height 26
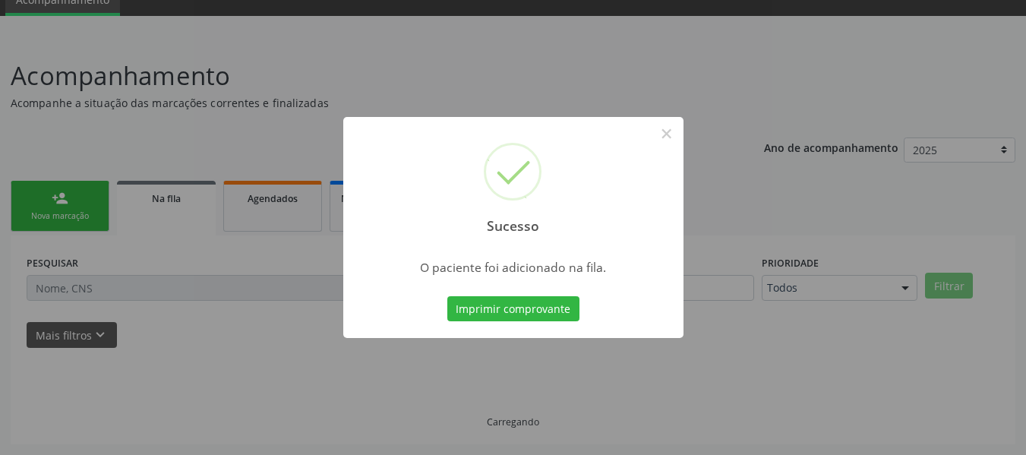
scroll to position [68, 0]
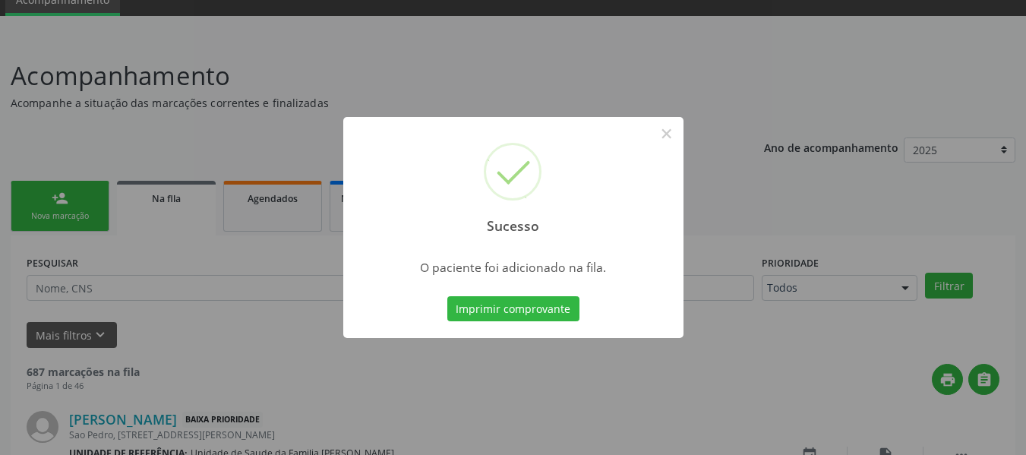
click at [38, 190] on div "Sucesso × O paciente foi adicionado na fila. Imprimir comprovante Cancel" at bounding box center [513, 227] width 1026 height 455
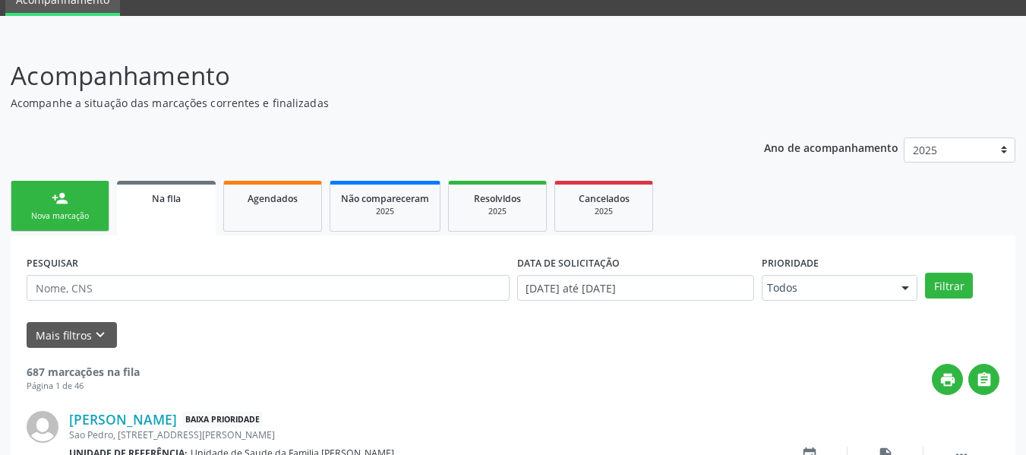
click at [41, 194] on link "person_add Nova marcação" at bounding box center [60, 206] width 99 height 51
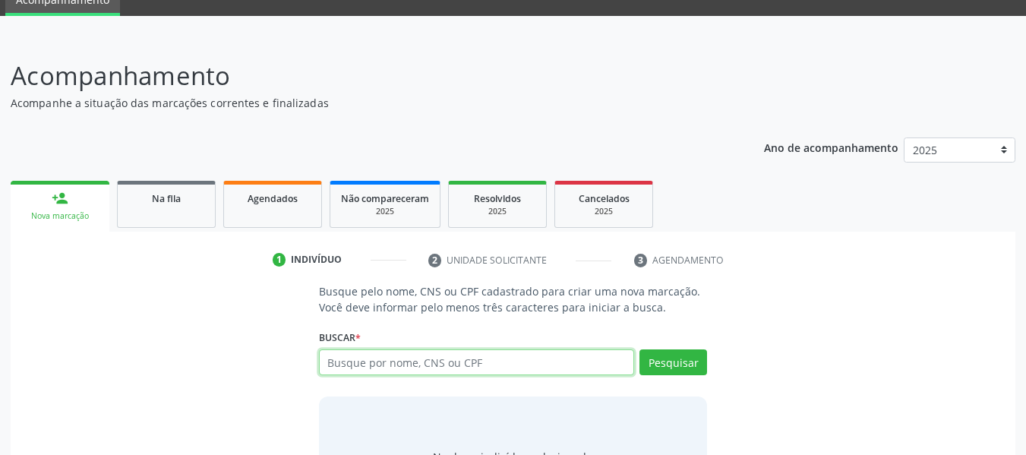
click at [375, 361] on input "text" at bounding box center [477, 362] width 316 height 26
type input "708003354026421"
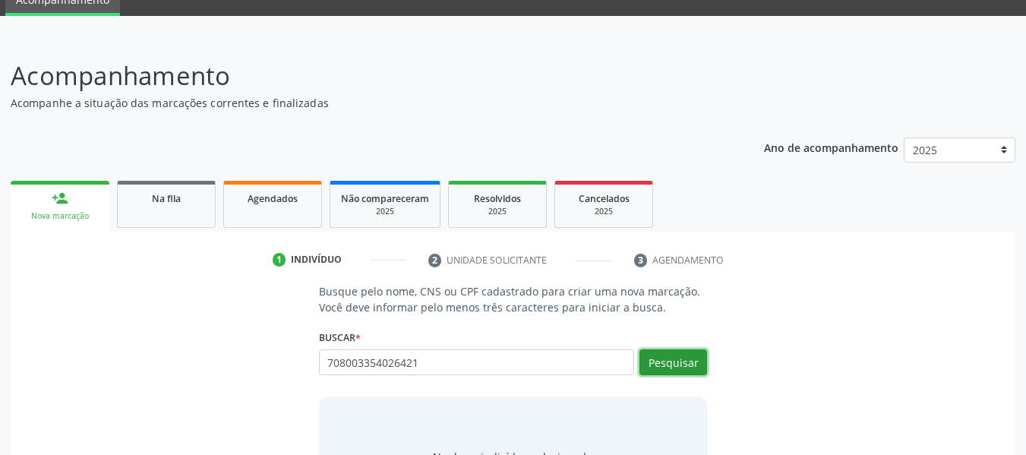
click at [676, 363] on button "Pesquisar" at bounding box center [673, 362] width 68 height 26
type input "708003354026421"
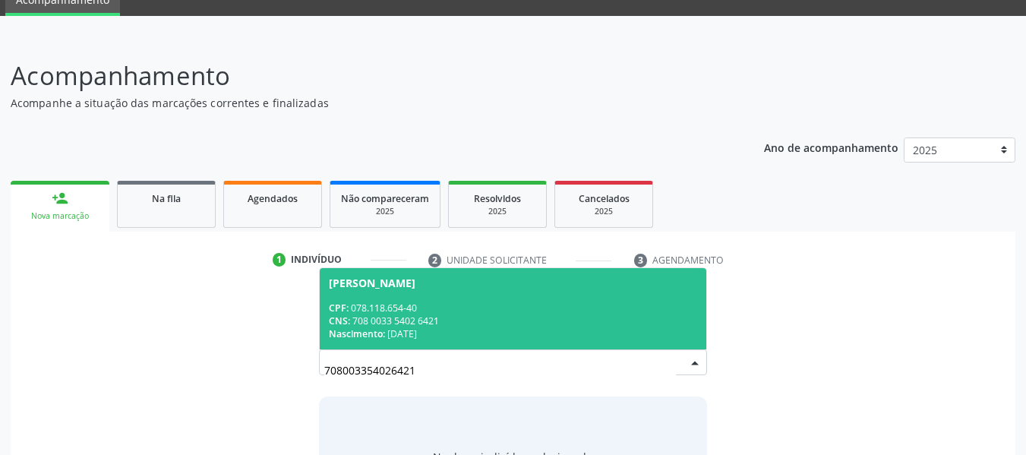
click at [399, 317] on div "CNS: 708 0033 5402 6421" at bounding box center [513, 320] width 369 height 13
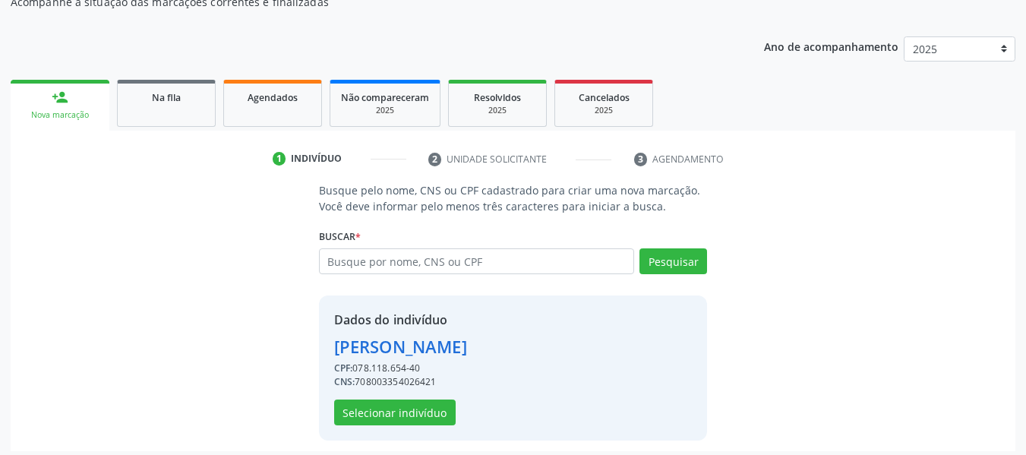
scroll to position [175, 0]
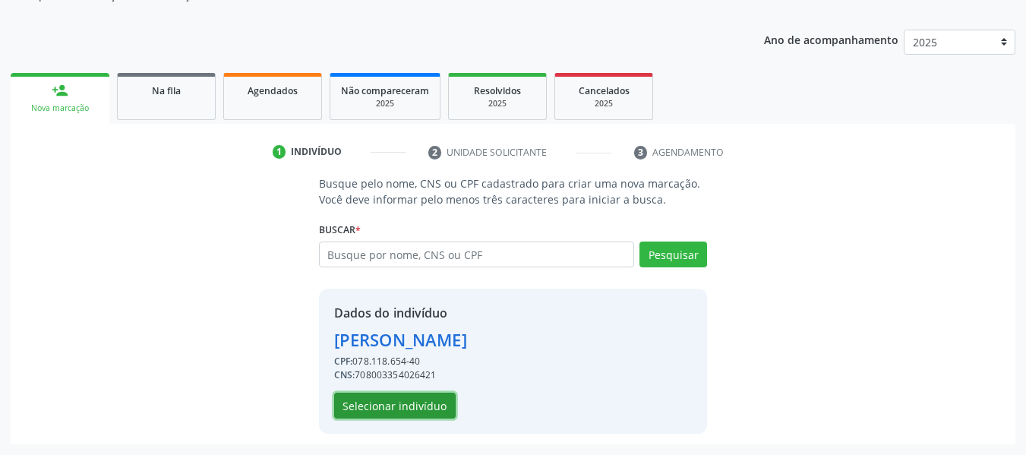
click at [383, 406] on button "Selecionar indivíduo" at bounding box center [394, 405] width 121 height 26
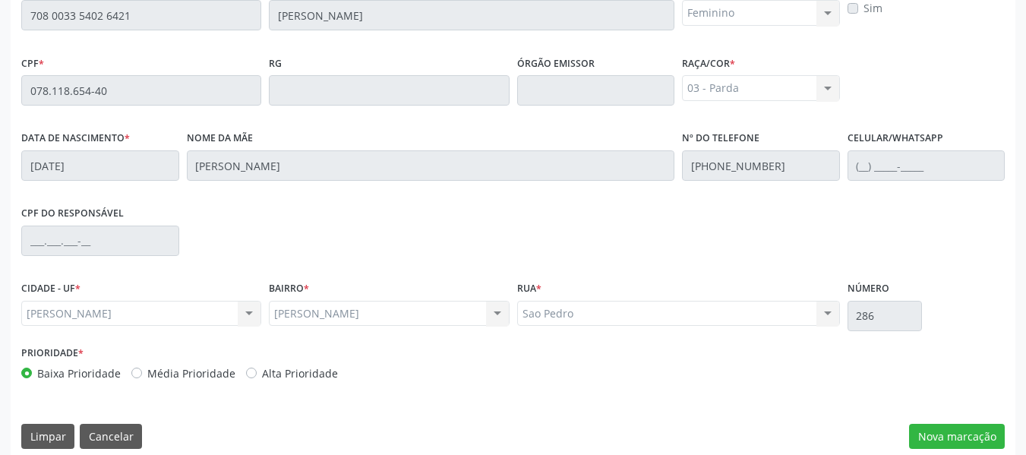
scroll to position [433, 0]
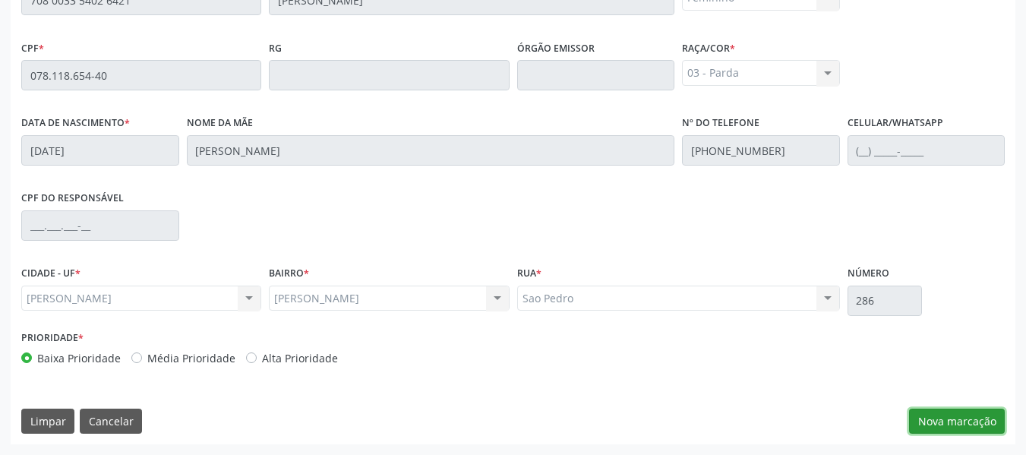
click at [950, 416] on button "Nova marcação" at bounding box center [957, 421] width 96 height 26
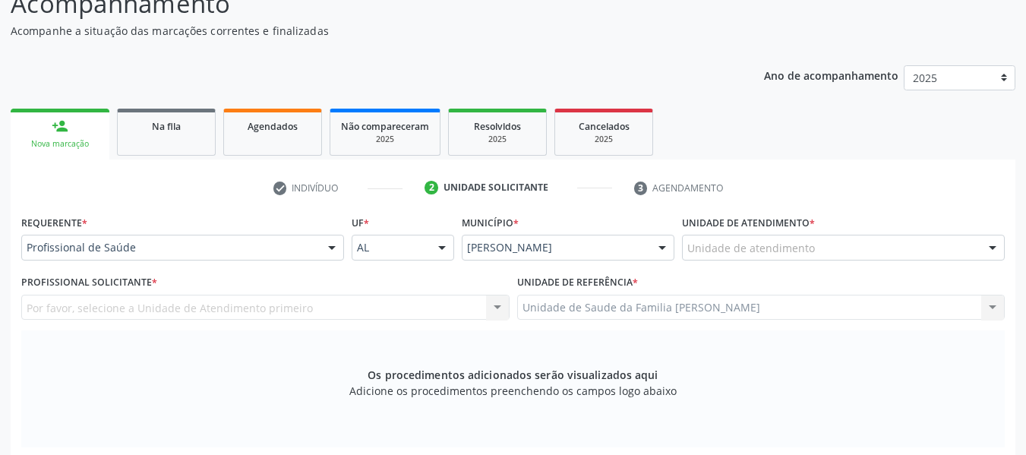
scroll to position [99, 0]
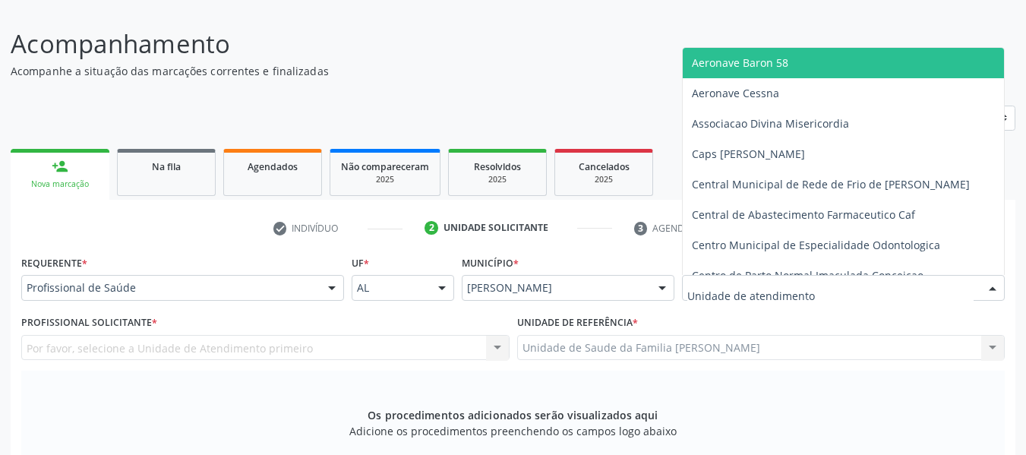
click at [991, 282] on div at bounding box center [992, 289] width 23 height 26
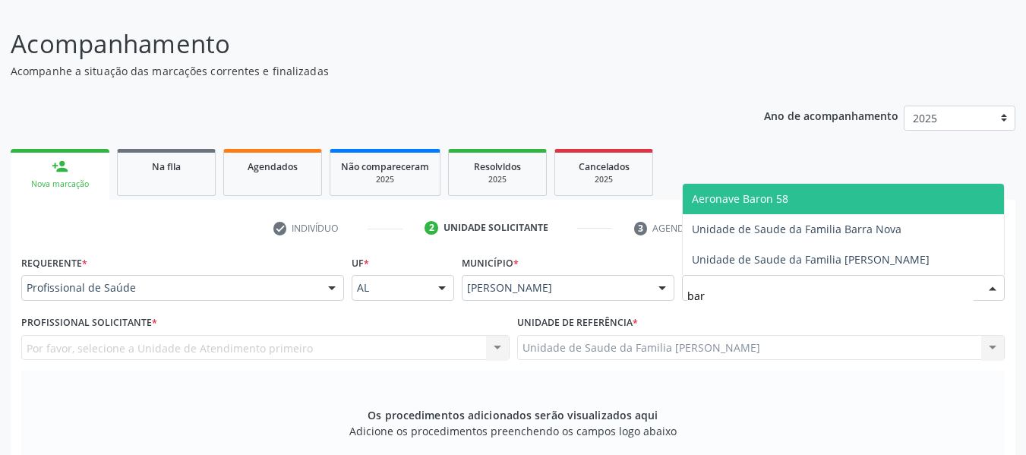
type input "barr"
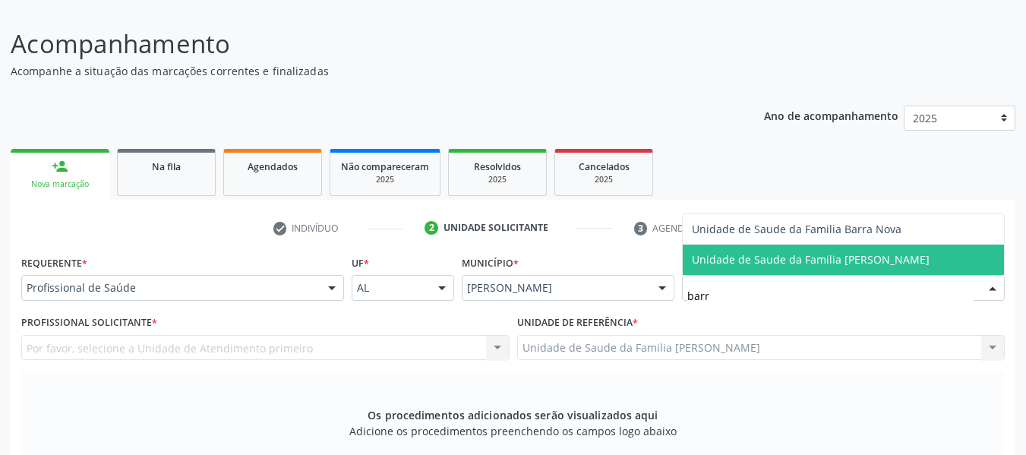
click at [869, 261] on span "Unidade de Saude da Familia [PERSON_NAME]" at bounding box center [811, 259] width 238 height 14
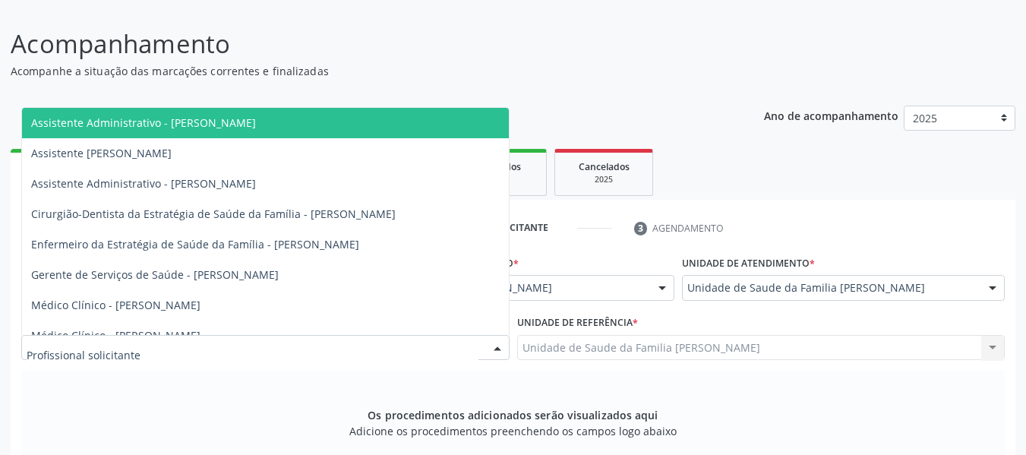
click at [499, 347] on div at bounding box center [497, 349] width 23 height 26
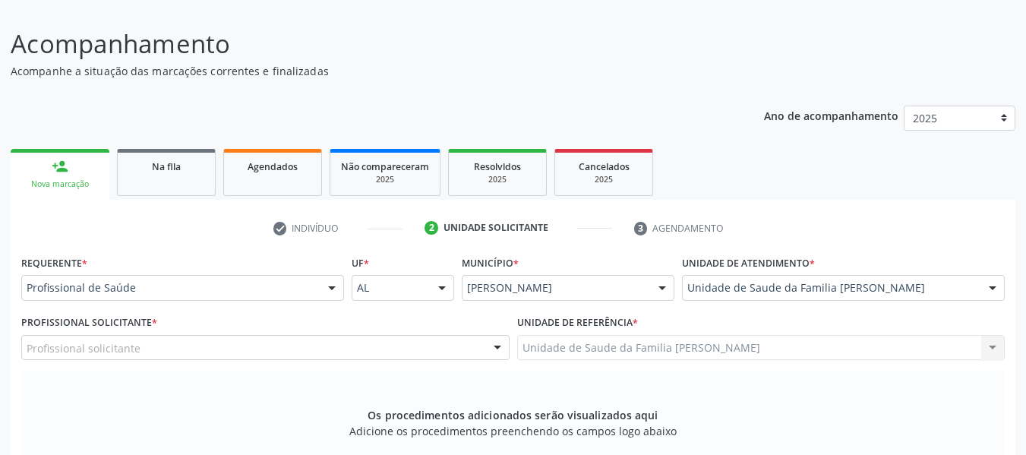
click at [505, 87] on div "Acompanhamento Acompanhe a situação das marcações correntes e finalizadas Relat…" at bounding box center [513, 413] width 1004 height 777
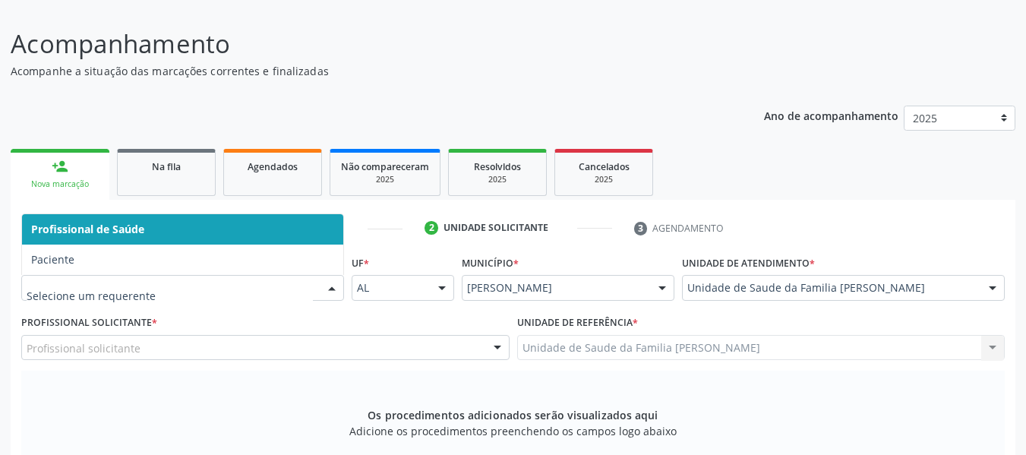
click at [332, 285] on div at bounding box center [331, 289] width 23 height 26
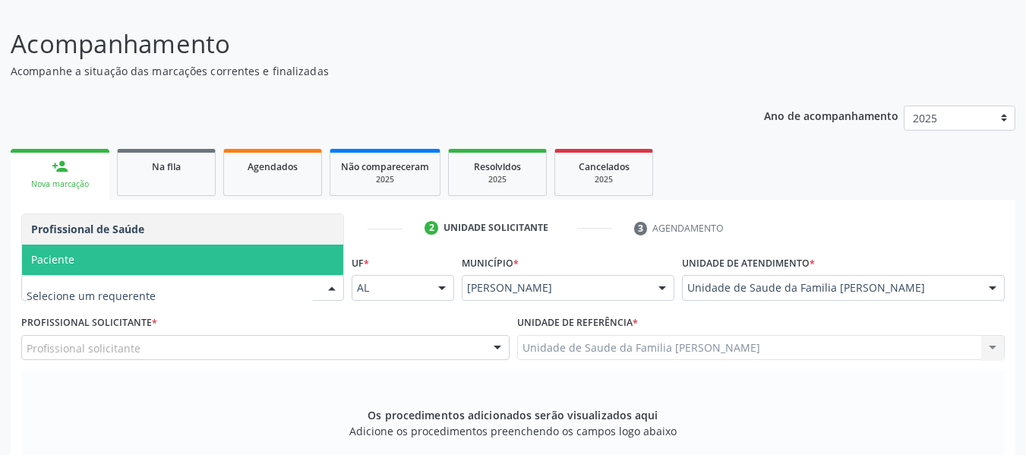
click at [74, 258] on span "Paciente" at bounding box center [182, 259] width 321 height 30
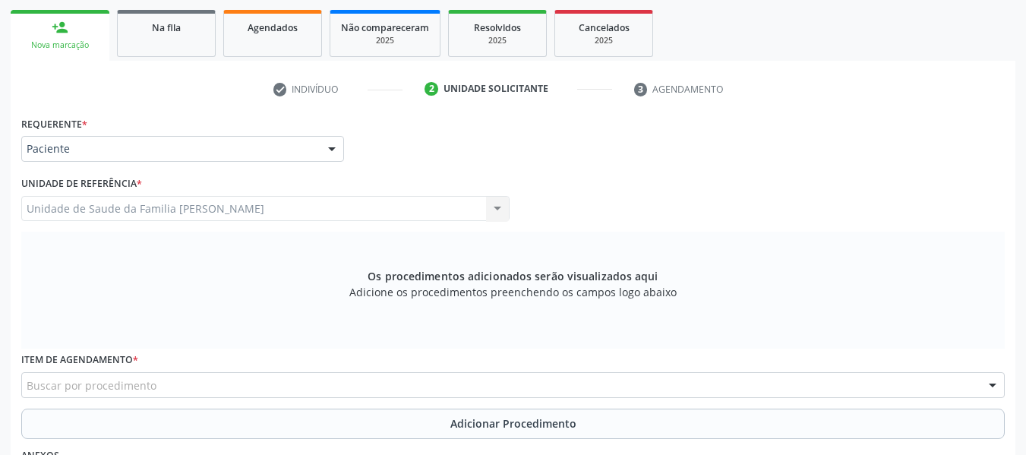
scroll to position [241, 0]
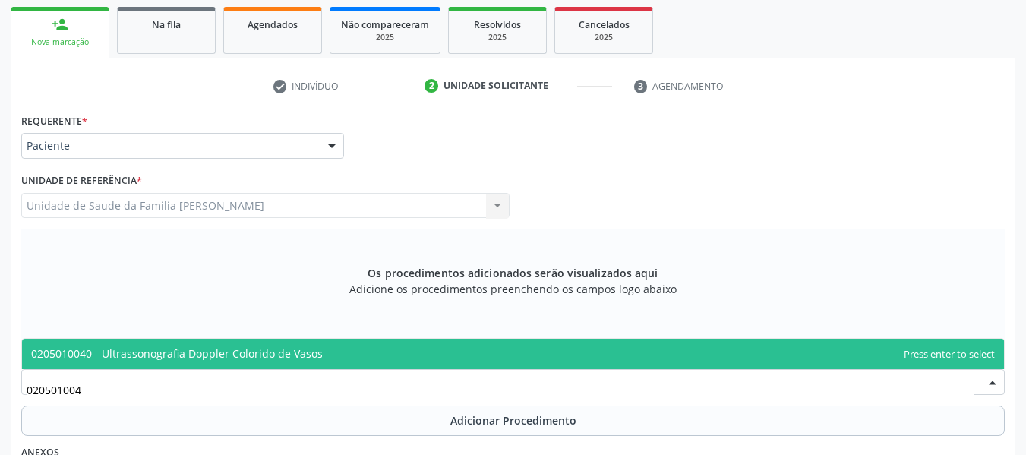
type input "0205010040"
click at [124, 358] on span "0205010040 - Ultrassonografia Doppler Colorido de Vasos" at bounding box center [176, 353] width 291 height 14
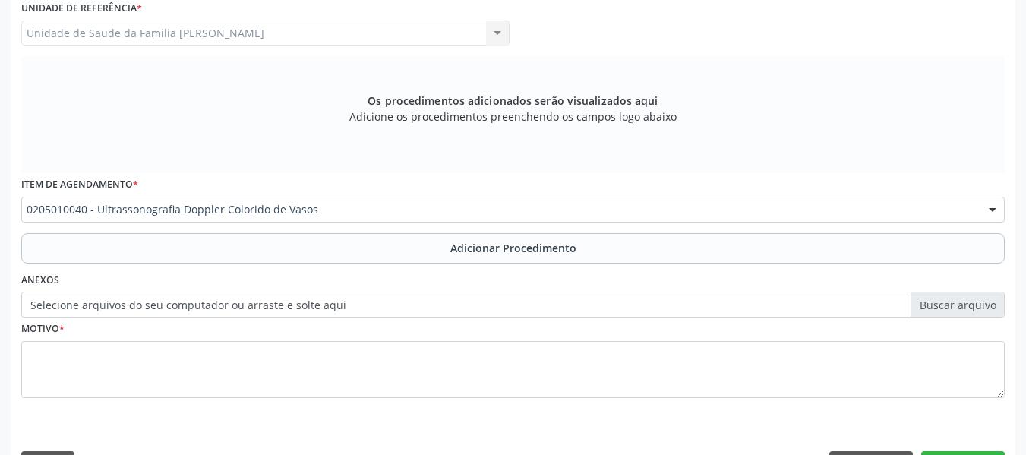
scroll to position [457, 0]
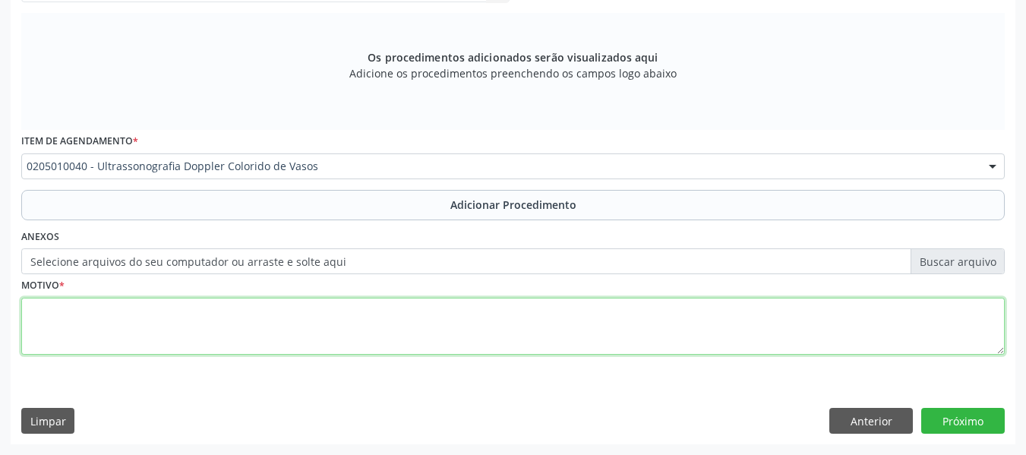
click at [75, 316] on textarea at bounding box center [512, 327] width 983 height 58
click at [123, 307] on textarea "usg de tireóide" at bounding box center [512, 327] width 983 height 58
type textarea "u"
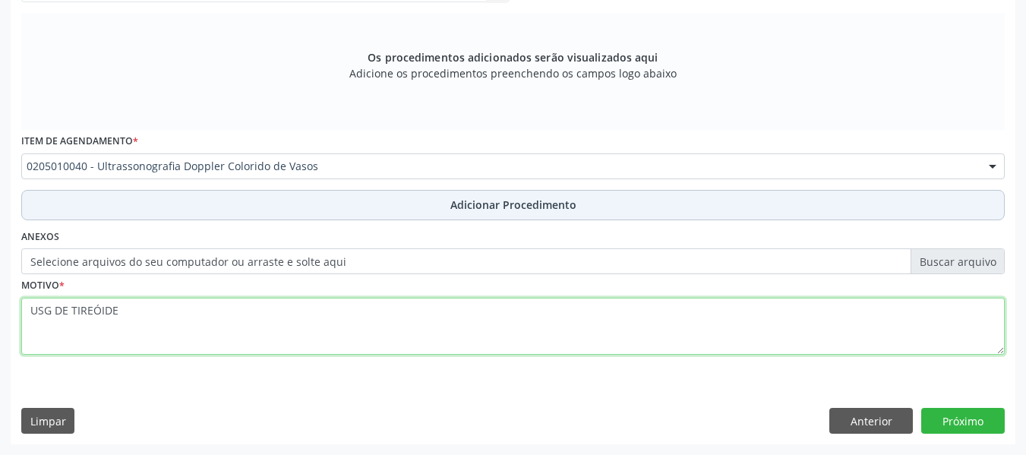
type textarea "USG DE TIREÓIDE"
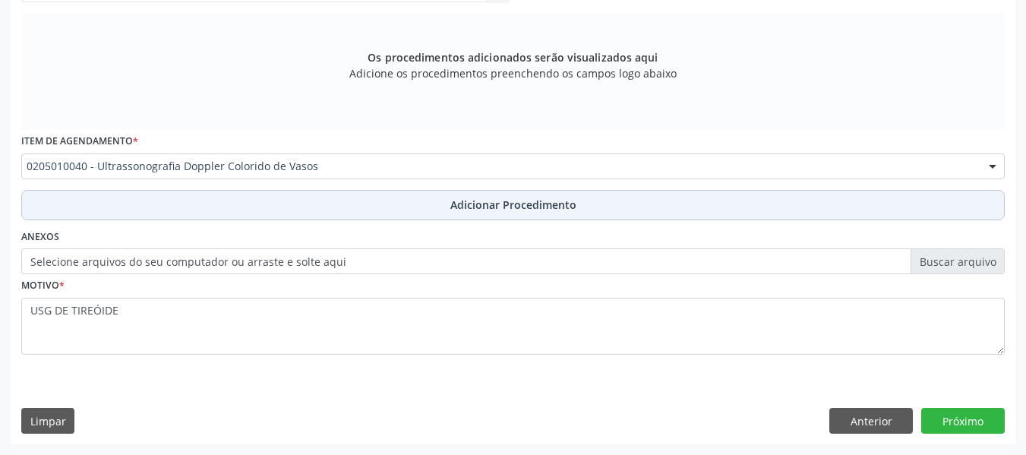
click at [476, 210] on span "Adicionar Procedimento" at bounding box center [513, 205] width 126 height 16
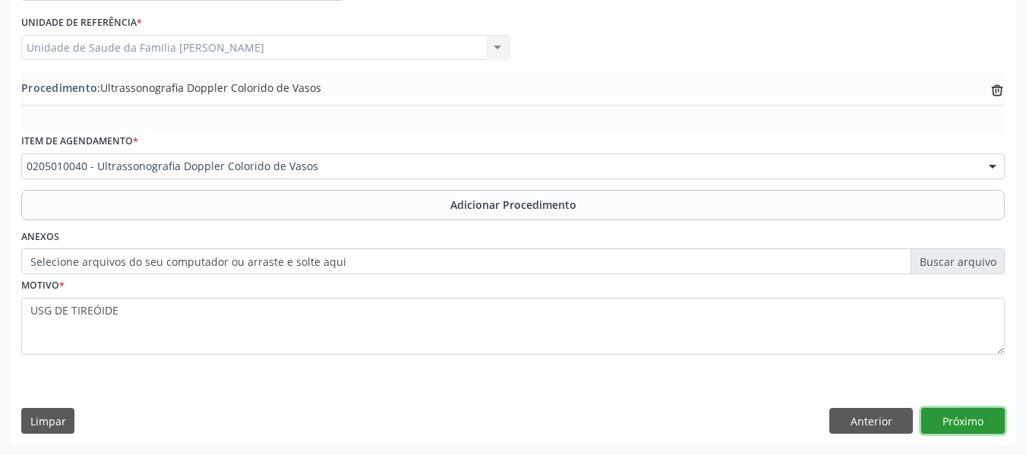
click at [959, 415] on button "Próximo" at bounding box center [962, 421] width 83 height 26
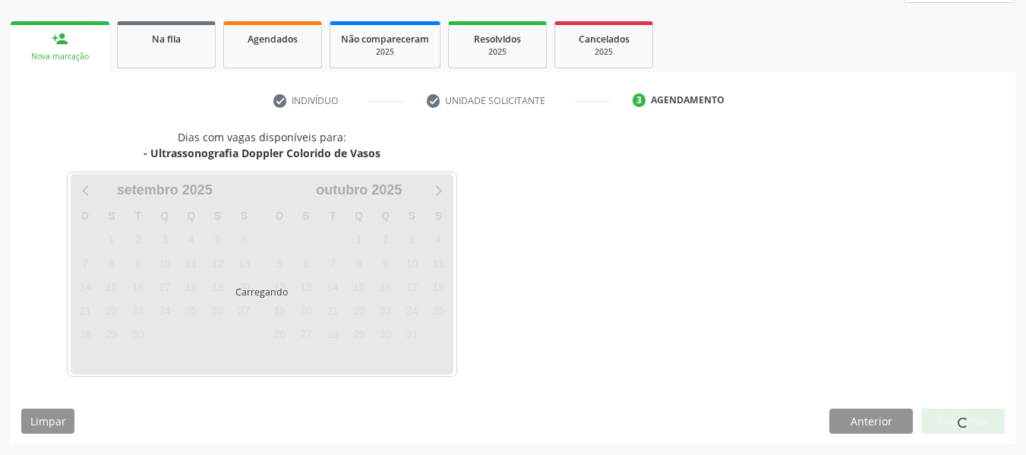
scroll to position [272, 0]
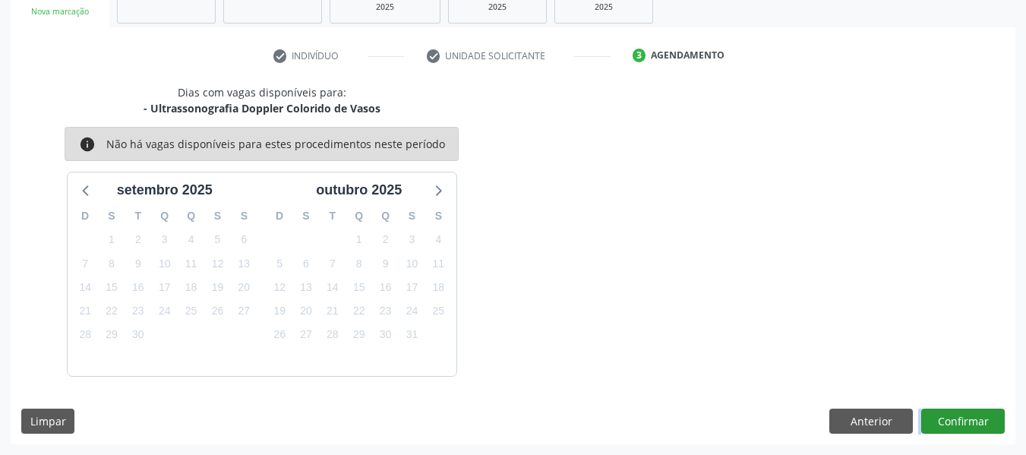
drag, startPoint x: 969, startPoint y: 414, endPoint x: 946, endPoint y: 418, distance: 23.2
click at [946, 418] on div "Dias com vagas disponíveis para: - Ultrassonografia Doppler Colorido de Vasos i…" at bounding box center [513, 264] width 1004 height 360
click at [946, 417] on button "Confirmar" at bounding box center [962, 421] width 83 height 26
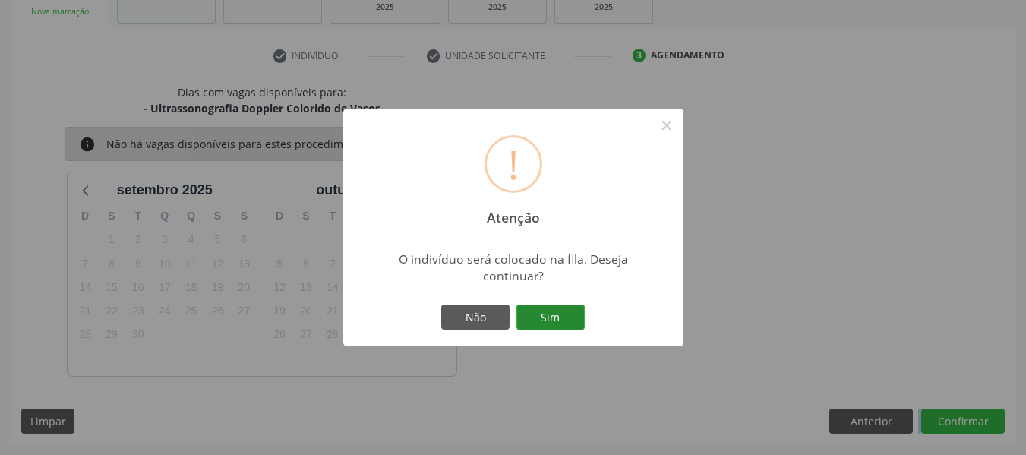
click at [555, 316] on button "Sim" at bounding box center [550, 317] width 68 height 26
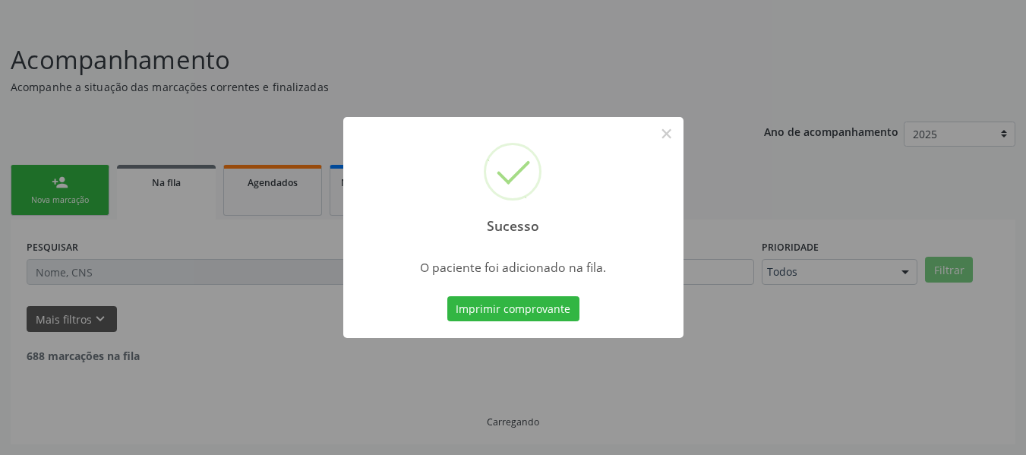
scroll to position [68, 0]
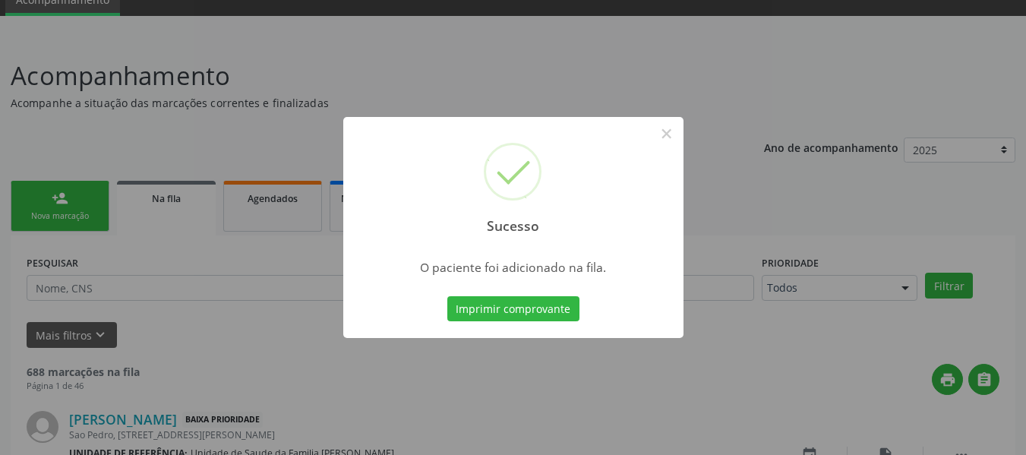
click at [46, 200] on div "Sucesso × O paciente foi adicionado na fila. Imprimir comprovante Cancel" at bounding box center [513, 227] width 1026 height 455
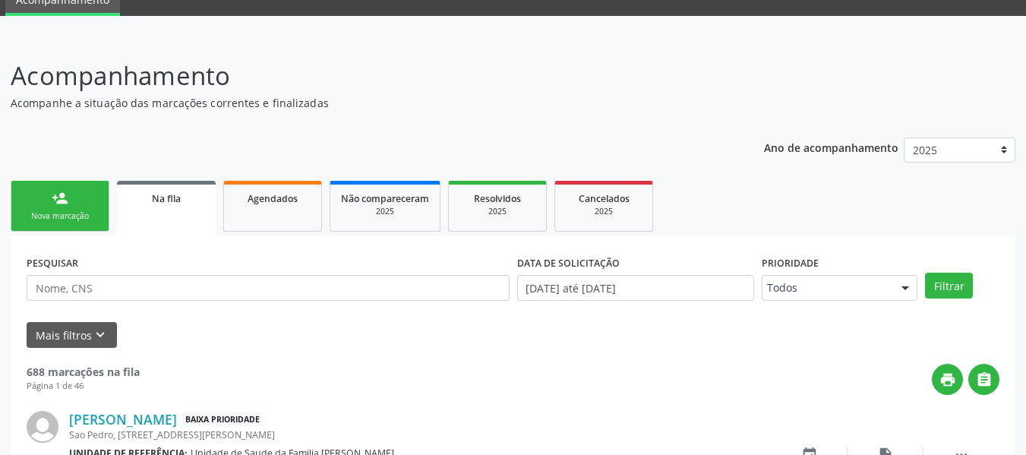
click at [46, 200] on link "person_add Nova marcação" at bounding box center [60, 206] width 99 height 51
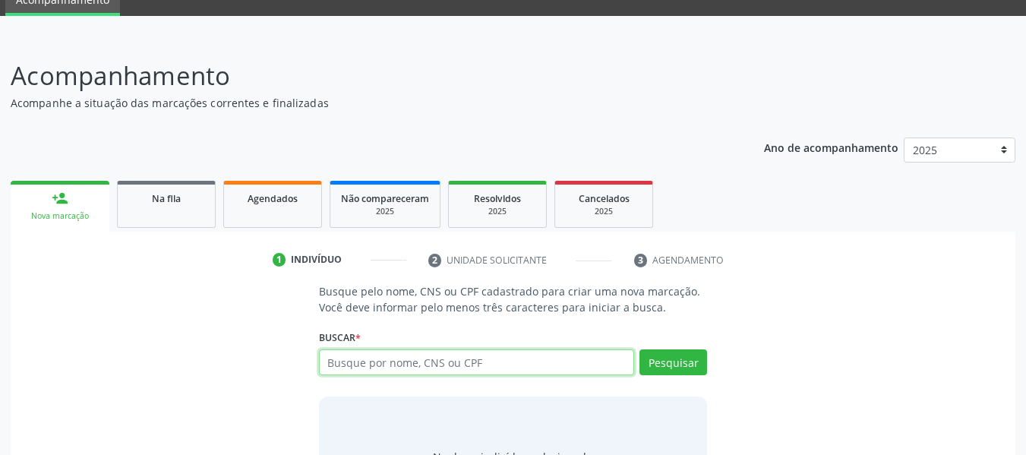
click at [443, 365] on input "text" at bounding box center [477, 362] width 316 height 26
type input "81507682468"
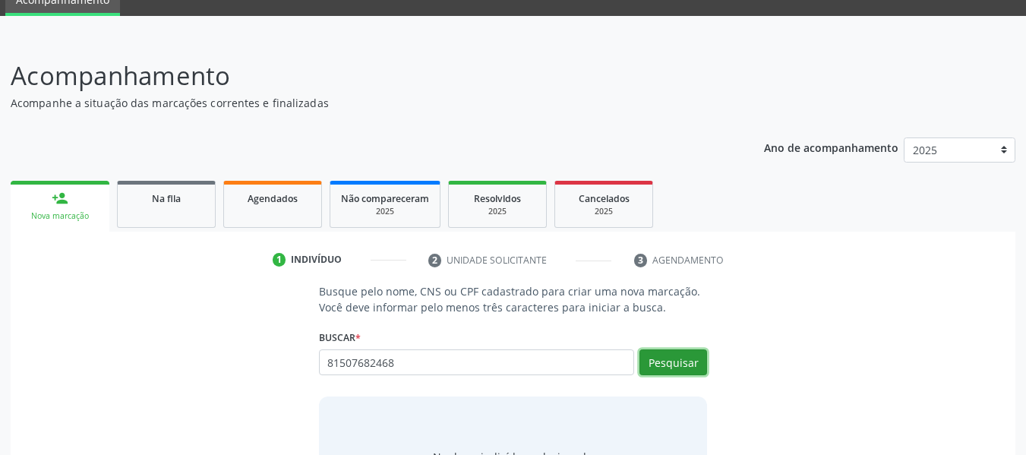
click at [665, 367] on button "Pesquisar" at bounding box center [673, 362] width 68 height 26
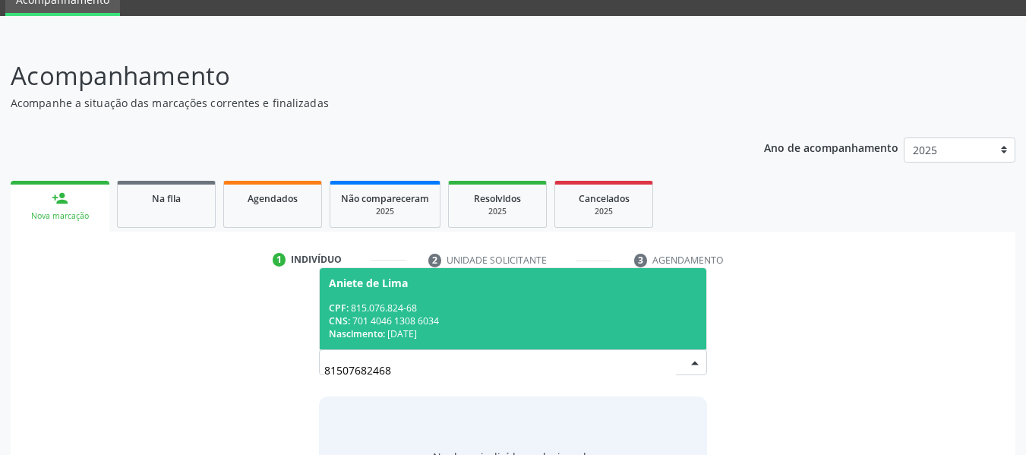
click at [429, 319] on div "CNS: 701 4046 1308 6034" at bounding box center [513, 320] width 369 height 13
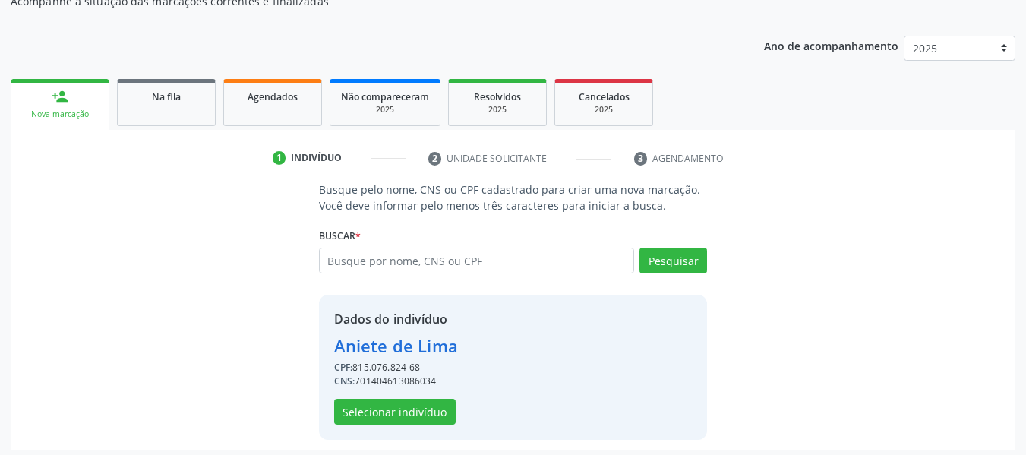
scroll to position [175, 0]
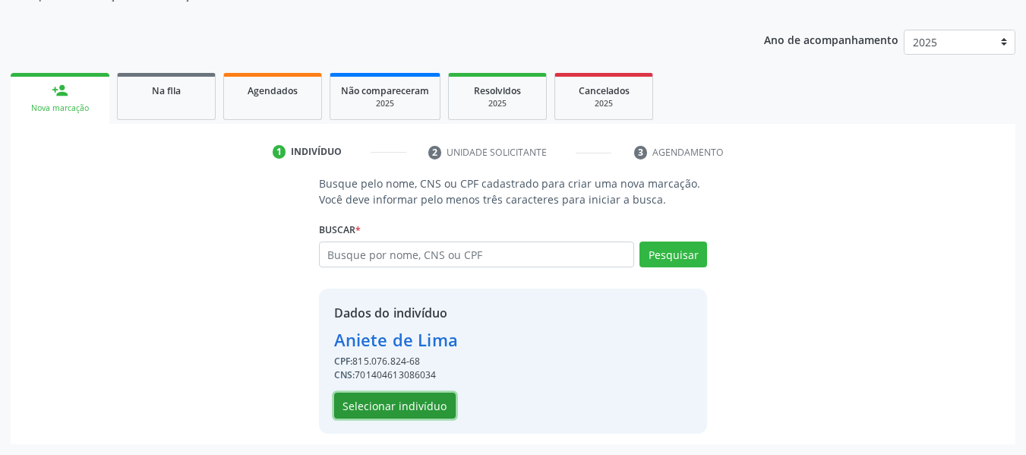
click at [377, 408] on button "Selecionar indivíduo" at bounding box center [394, 405] width 121 height 26
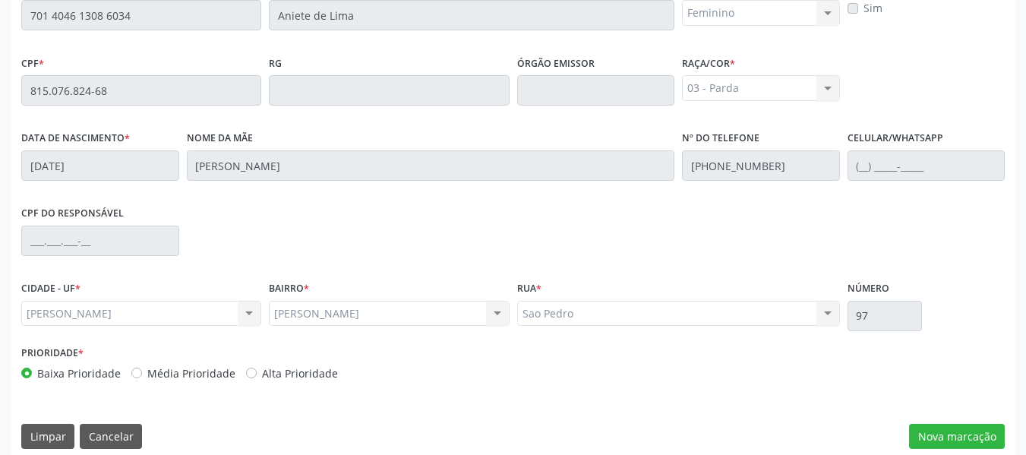
scroll to position [433, 0]
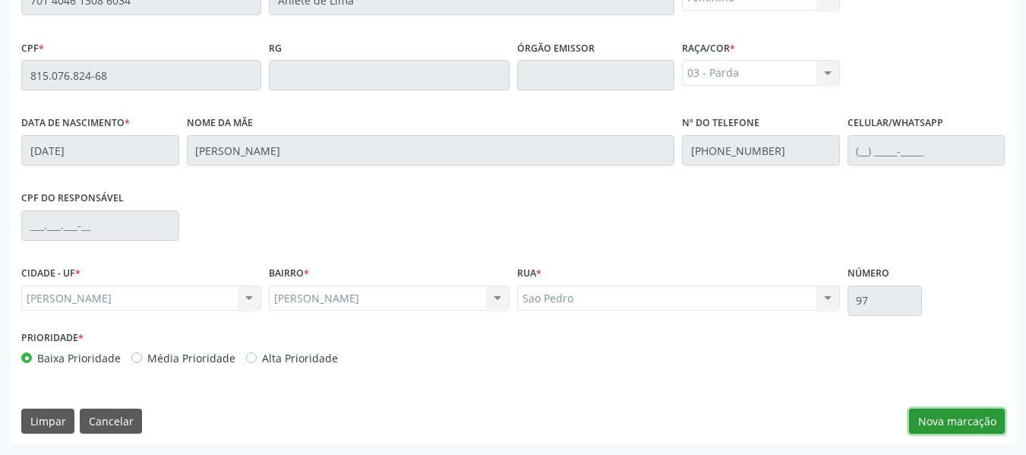
click at [975, 423] on button "Nova marcação" at bounding box center [957, 421] width 96 height 26
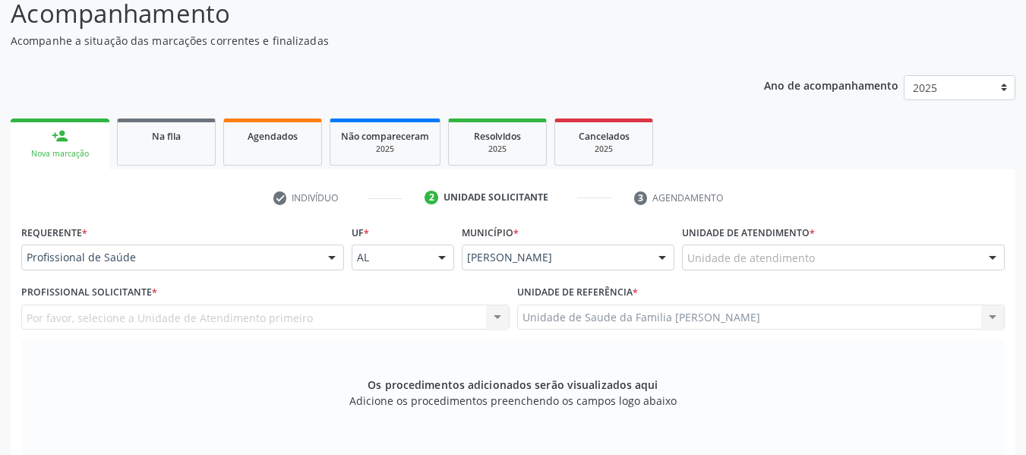
scroll to position [120, 0]
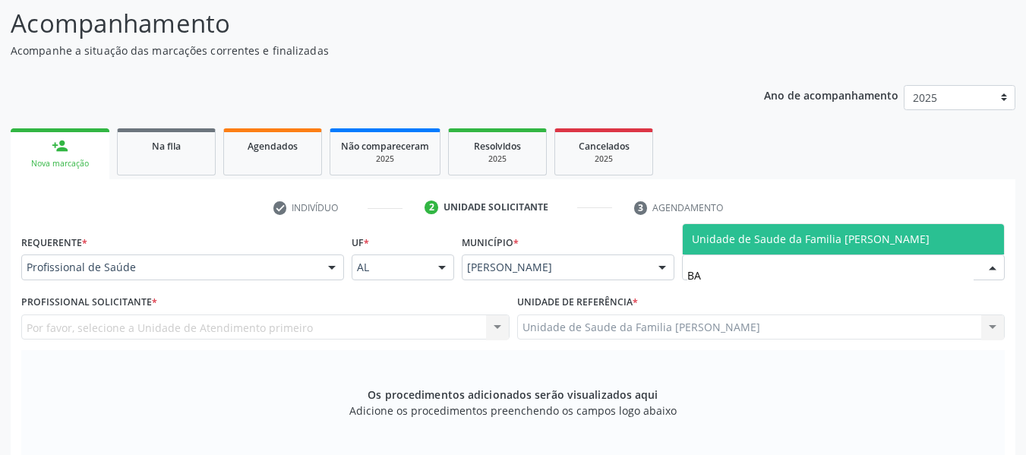
type input "B"
type input "MALHADAS"
click at [802, 241] on span "Unidade de Saude da Familia de Malhadas" at bounding box center [801, 239] width 219 height 14
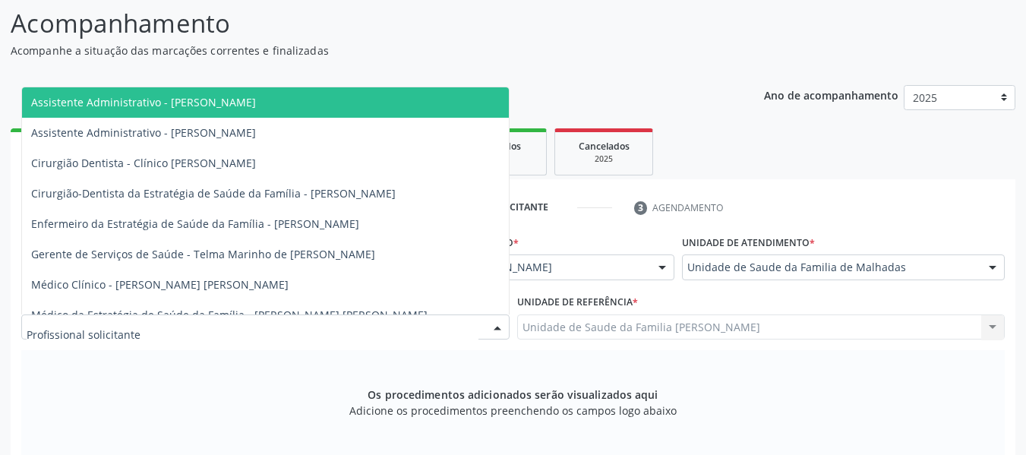
click at [499, 324] on div at bounding box center [497, 328] width 23 height 26
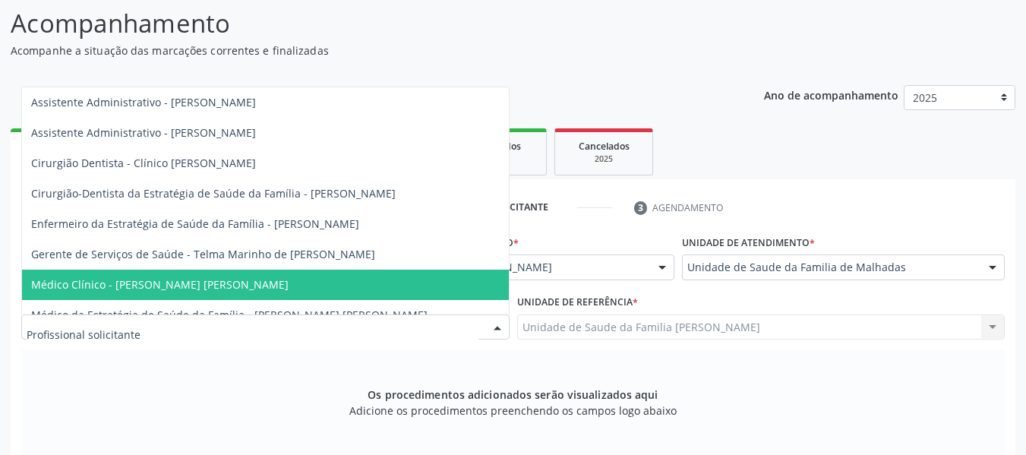
click at [255, 280] on span "Médico Clínico - Dan Reuter Ferraz de Araujo" at bounding box center [265, 284] width 487 height 30
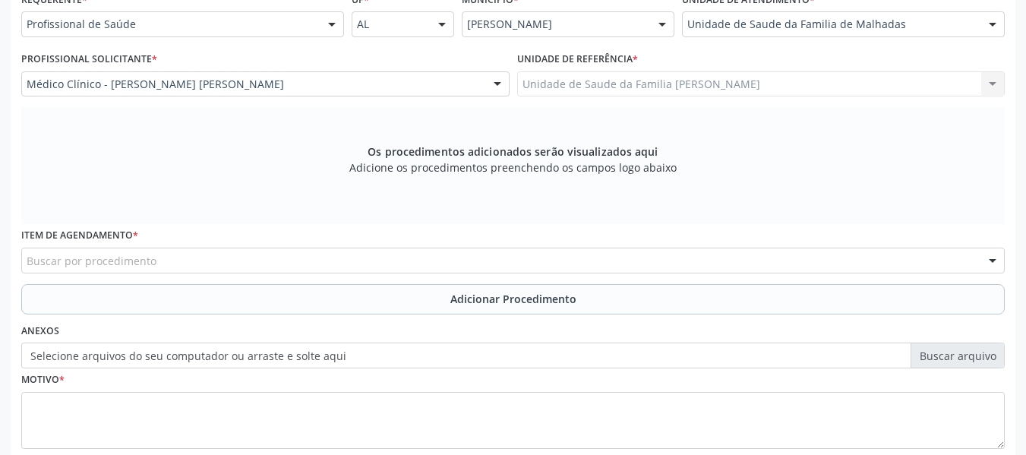
scroll to position [403, 0]
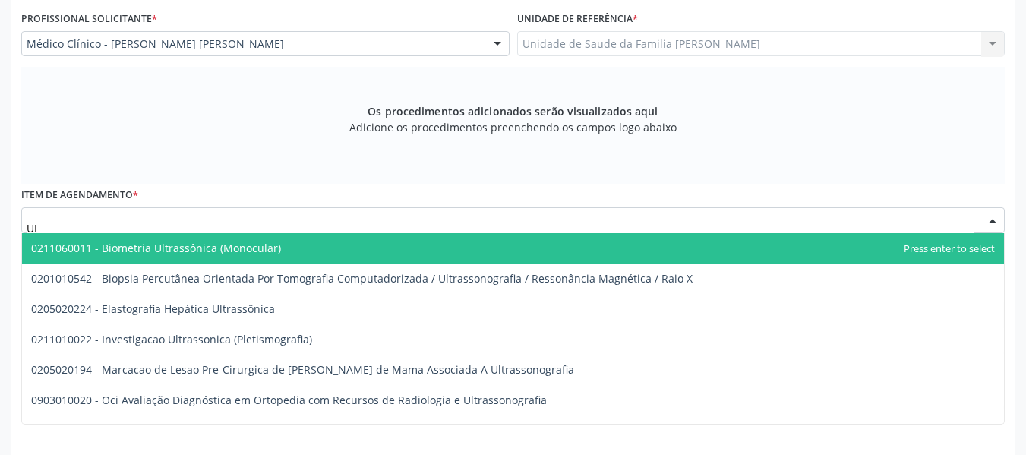
type input "U"
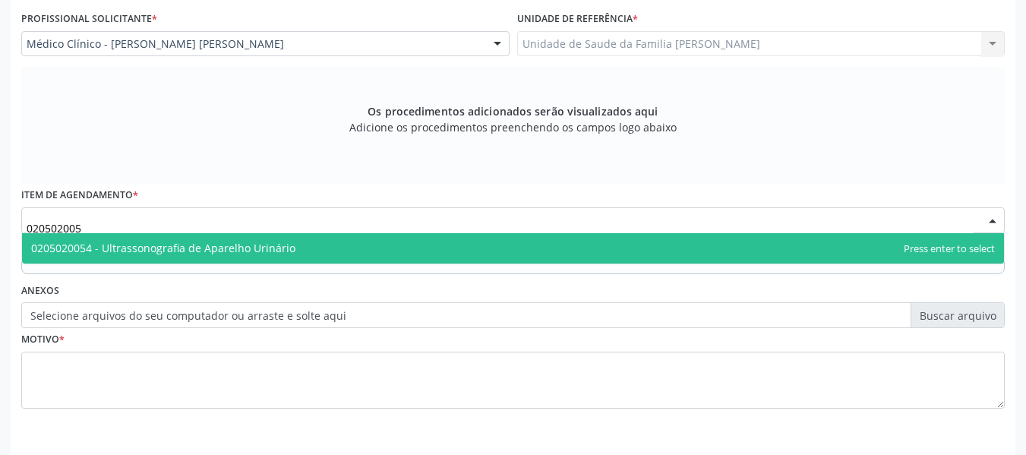
type input "0205020054"
click at [164, 247] on span "0205020054 - Ultrassonografia de Aparelho Urinário" at bounding box center [163, 248] width 264 height 14
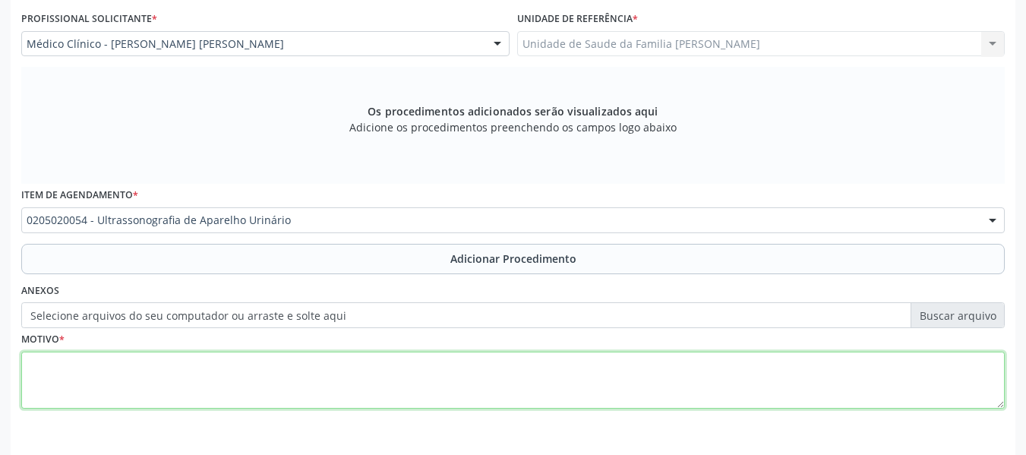
click at [82, 381] on textarea at bounding box center [512, 380] width 983 height 58
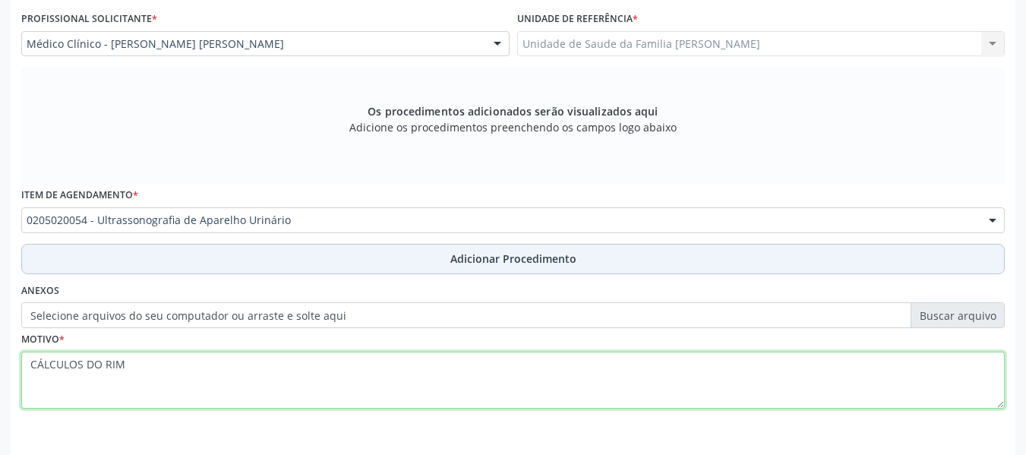
type textarea "CÁLCULOS DO RIM"
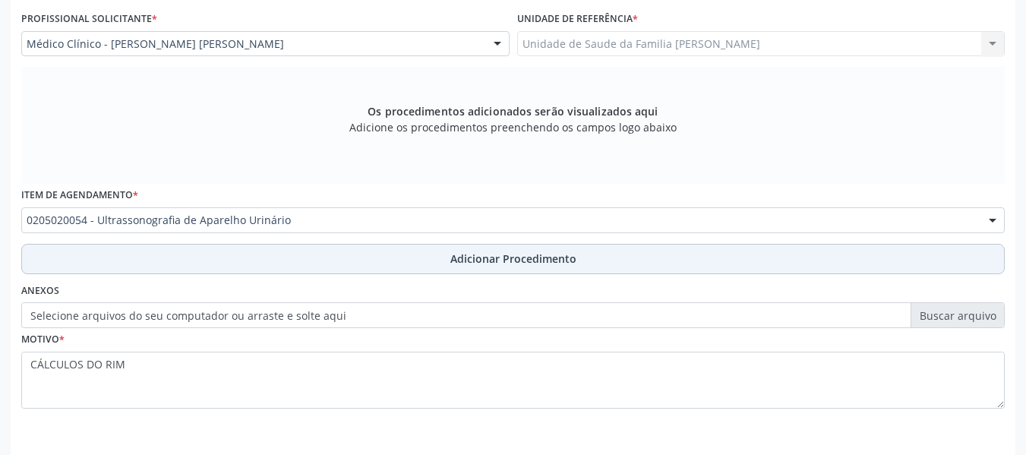
click at [525, 258] on span "Adicionar Procedimento" at bounding box center [513, 258] width 126 height 16
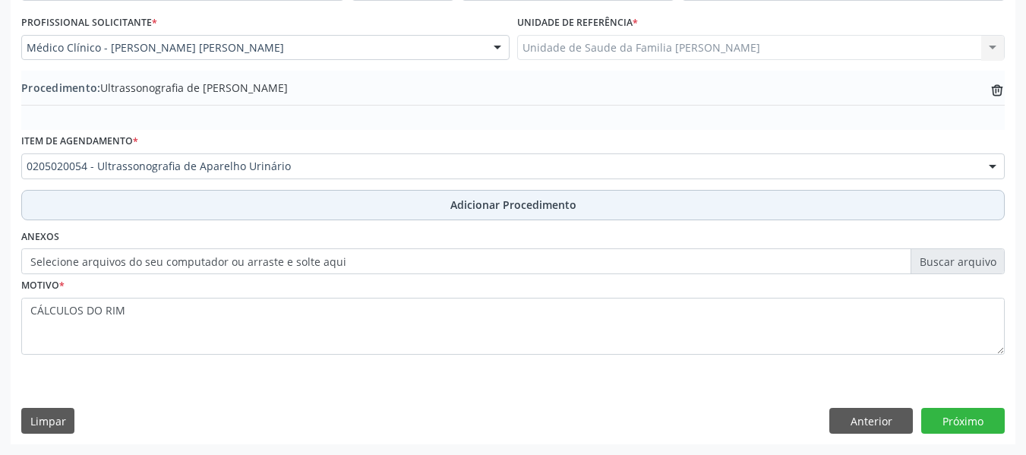
scroll to position [399, 0]
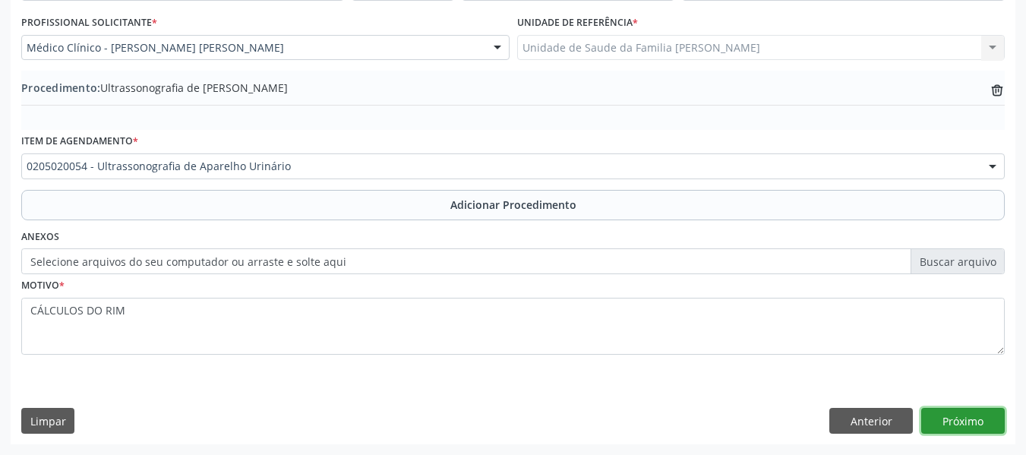
click at [961, 424] on button "Próximo" at bounding box center [962, 421] width 83 height 26
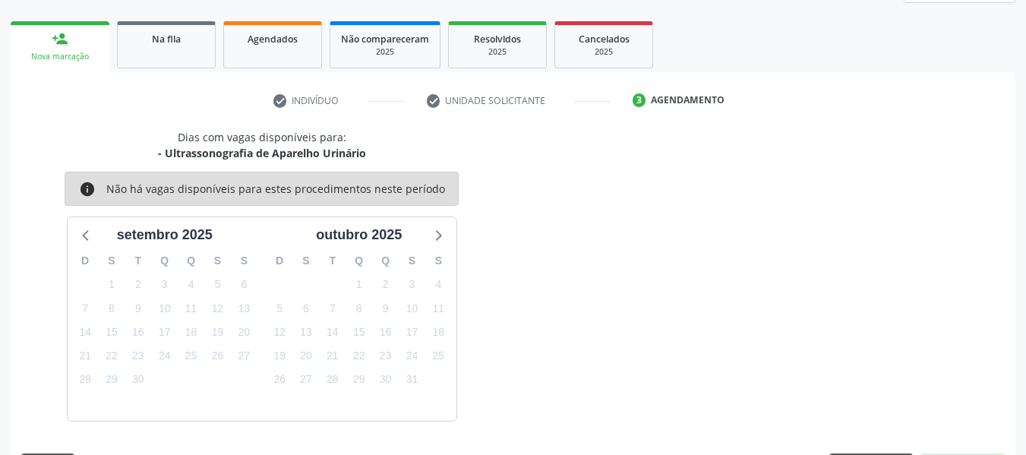
scroll to position [272, 0]
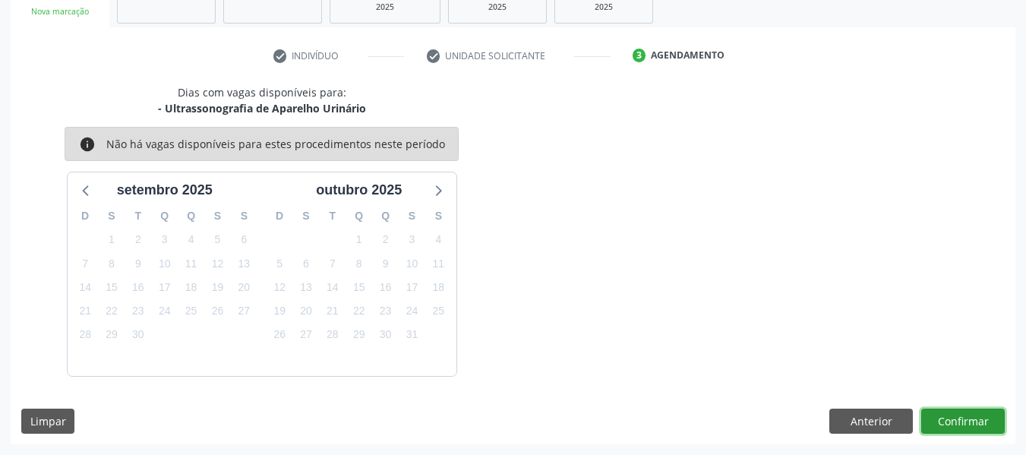
click at [957, 419] on button "Confirmar" at bounding box center [962, 421] width 83 height 26
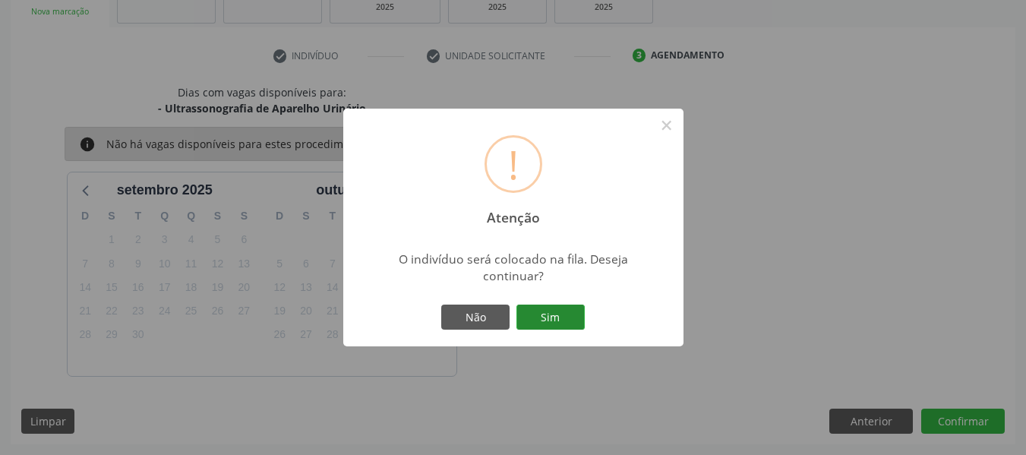
click at [550, 307] on button "Sim" at bounding box center [550, 317] width 68 height 26
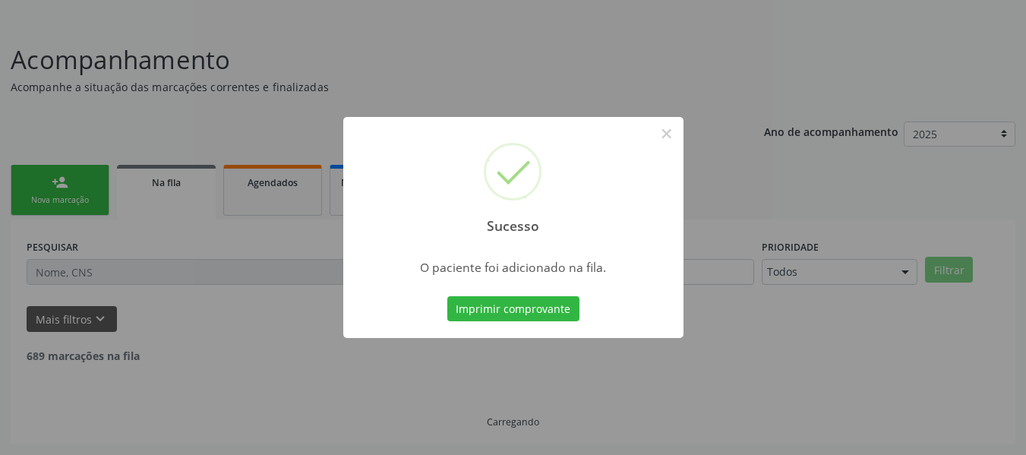
scroll to position [68, 0]
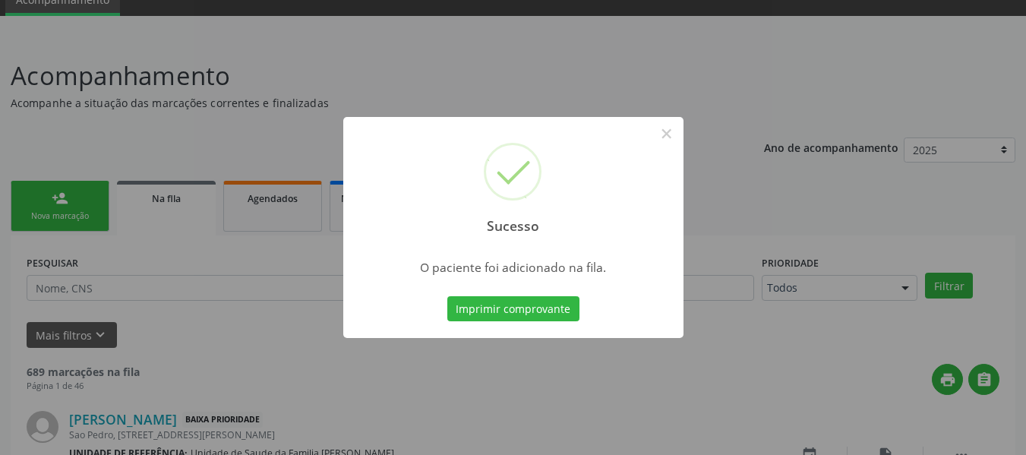
click at [43, 194] on div "Sucesso × O paciente foi adicionado na fila. Imprimir comprovante Cancel" at bounding box center [513, 227] width 1026 height 455
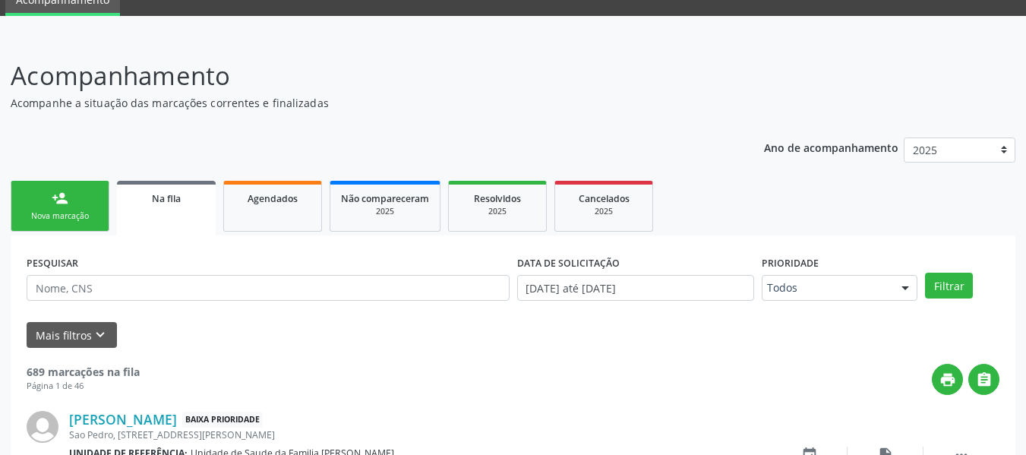
click at [43, 194] on link "person_add Nova marcação" at bounding box center [60, 206] width 99 height 51
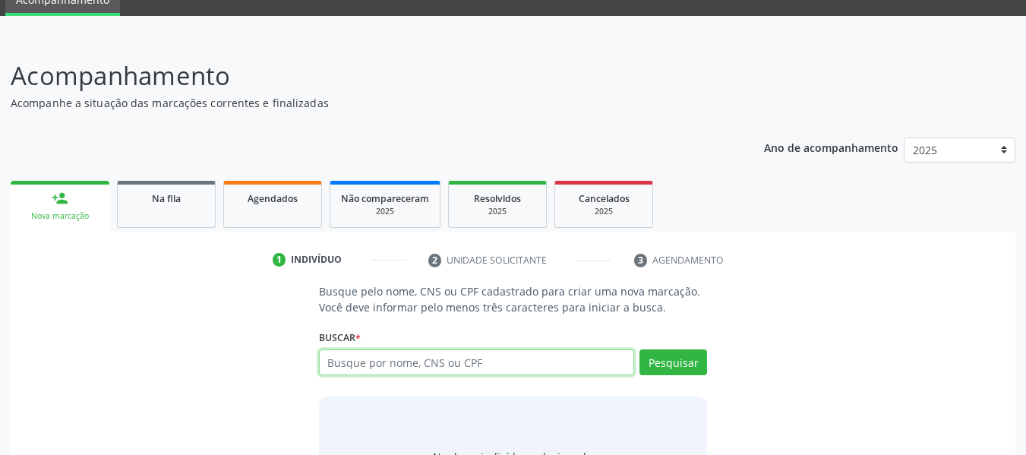
click at [563, 362] on input "text" at bounding box center [477, 362] width 316 height 26
type input "03250716405"
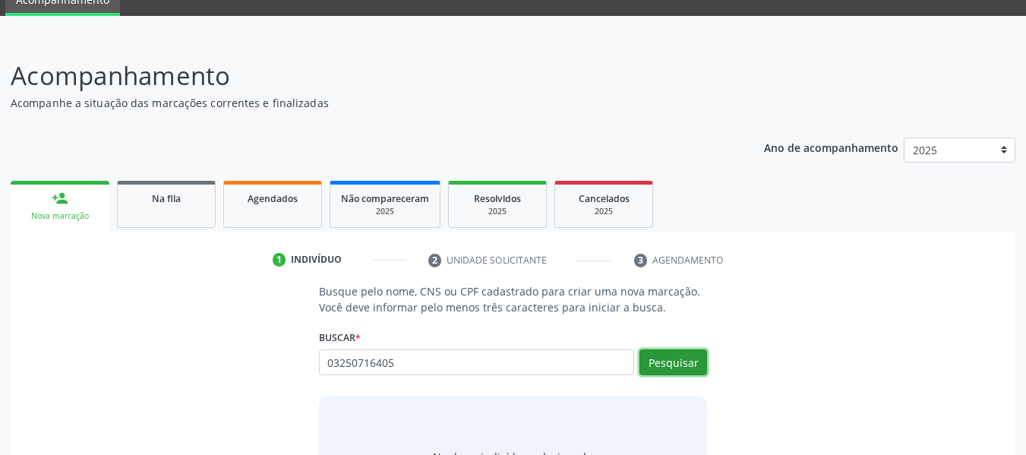
click at [682, 358] on button "Pesquisar" at bounding box center [673, 362] width 68 height 26
type input "03250716405"
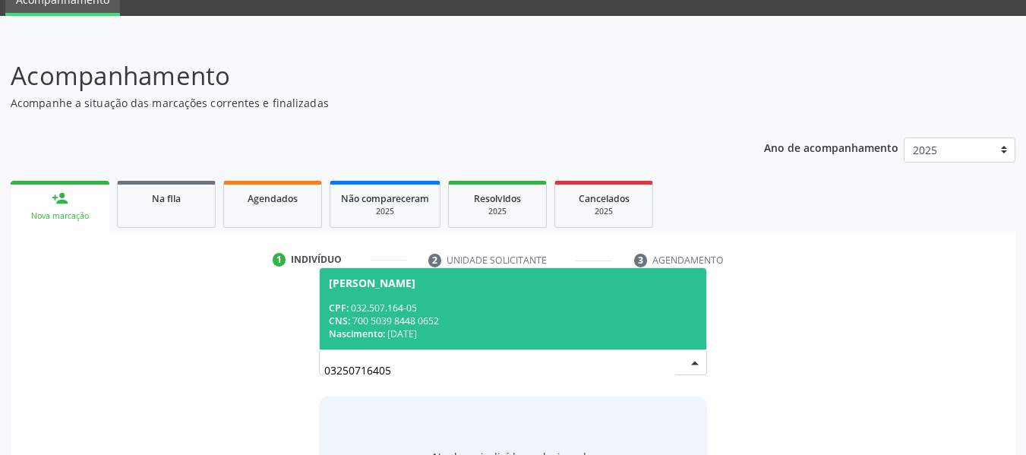
click at [433, 320] on div "CNS: 700 5039 8448 0652" at bounding box center [513, 320] width 369 height 13
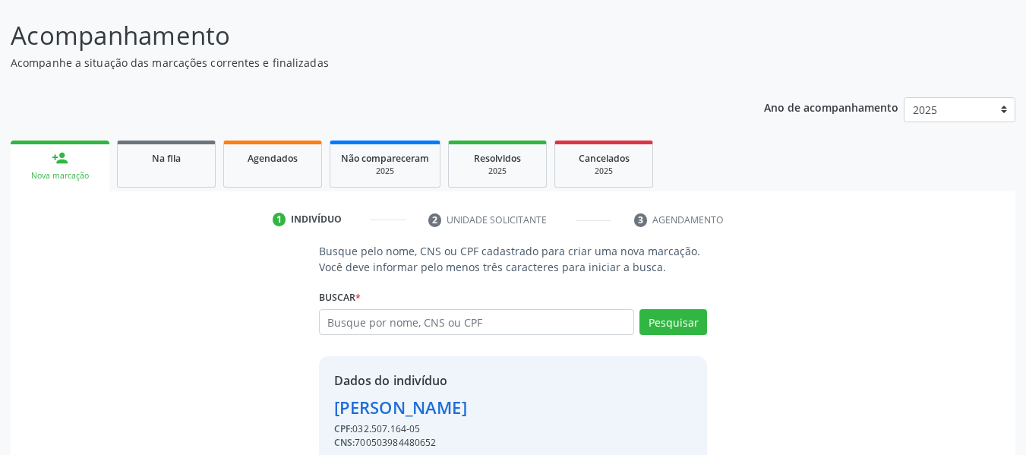
scroll to position [175, 0]
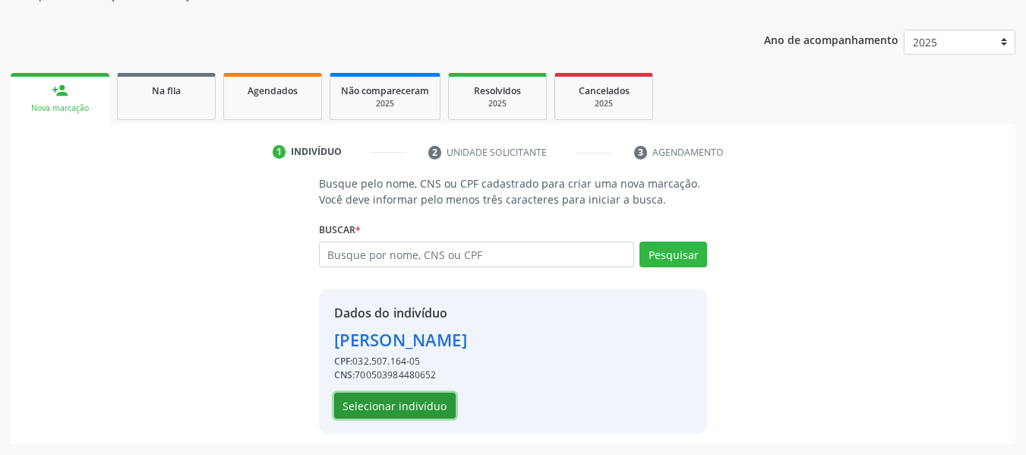
click at [423, 404] on button "Selecionar indivíduo" at bounding box center [394, 405] width 121 height 26
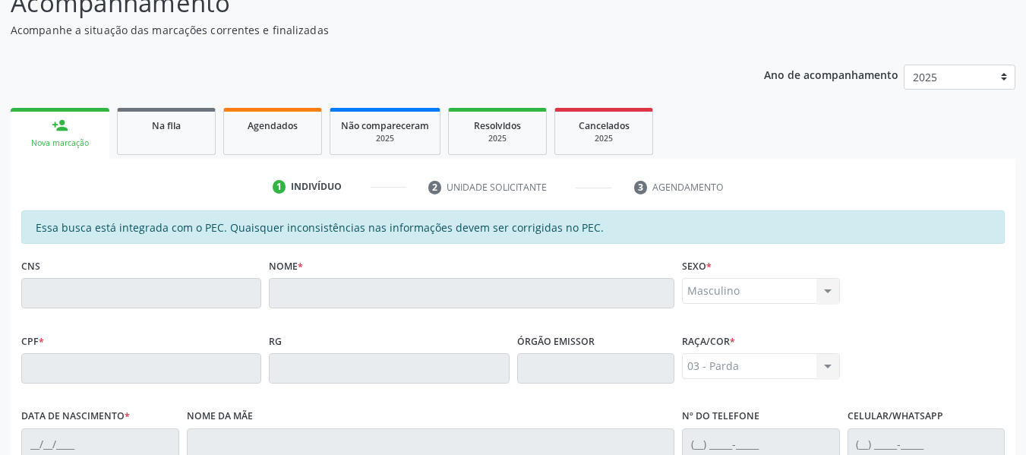
scroll to position [0, 0]
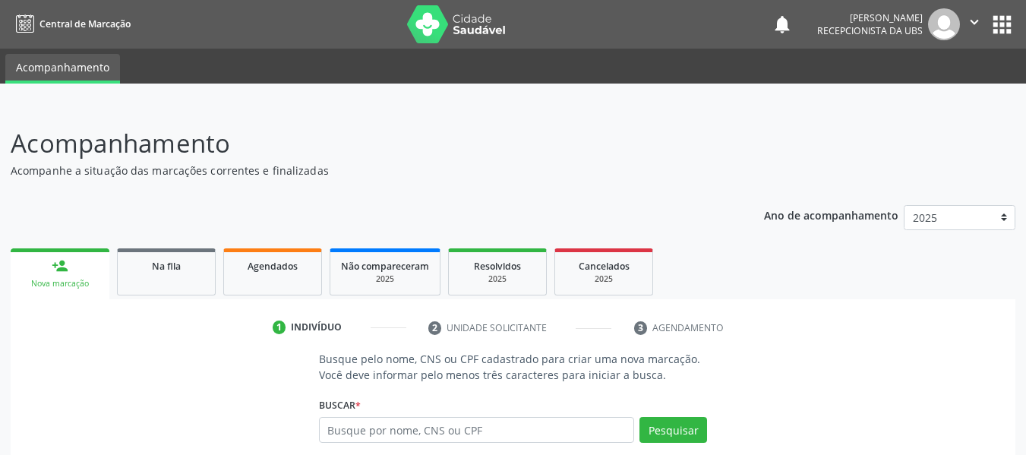
click at [369, 433] on input "text" at bounding box center [477, 430] width 316 height 26
type input "03315711291"
click at [669, 436] on button "Pesquisar" at bounding box center [673, 430] width 68 height 26
type input "03315711291"
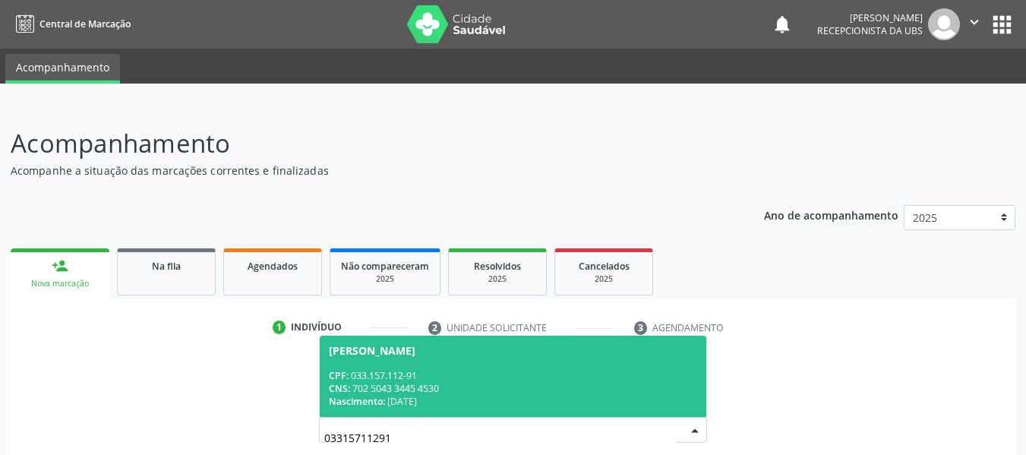
click at [400, 375] on div "CPF: 033.157.112-91" at bounding box center [513, 375] width 369 height 13
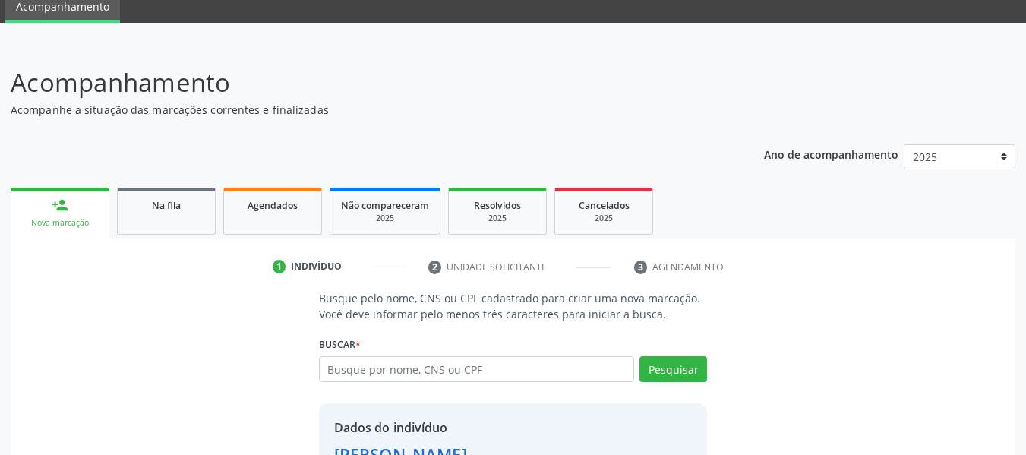
scroll to position [175, 0]
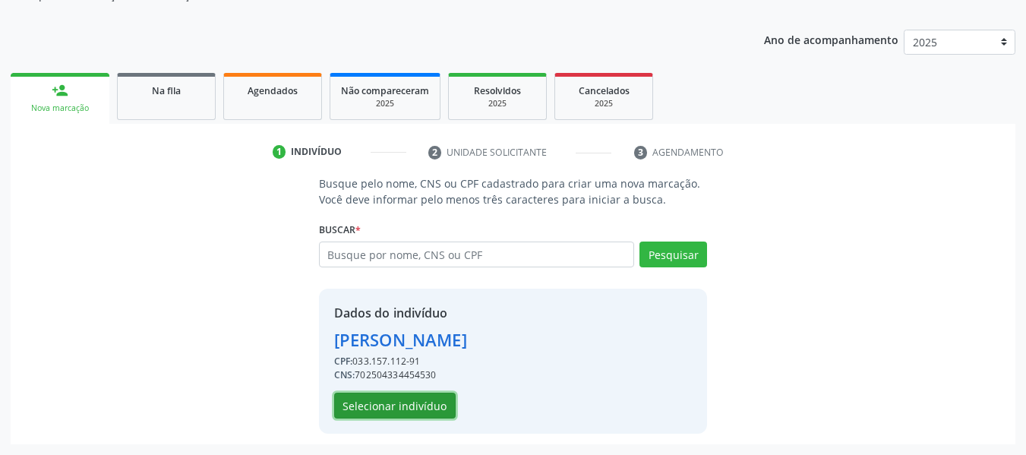
click at [416, 407] on button "Selecionar indivíduo" at bounding box center [394, 405] width 121 height 26
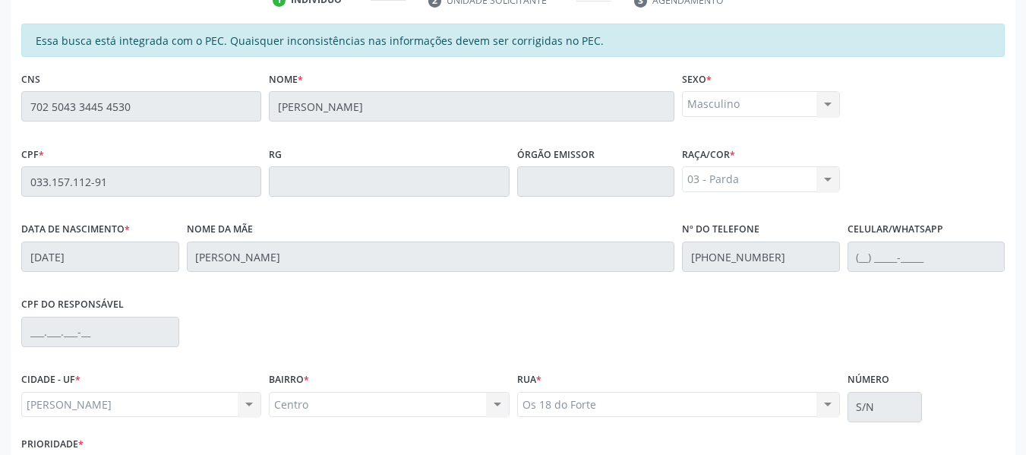
scroll to position [433, 0]
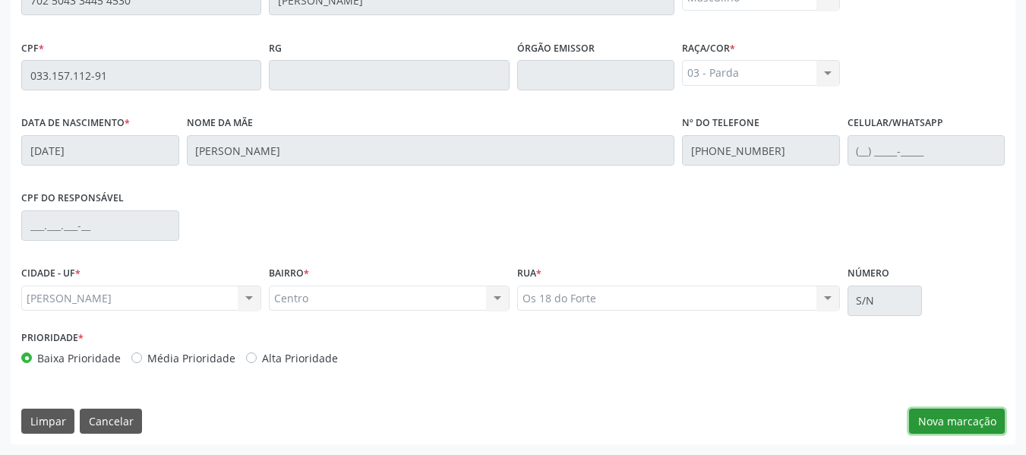
click at [950, 419] on button "Nova marcação" at bounding box center [957, 421] width 96 height 26
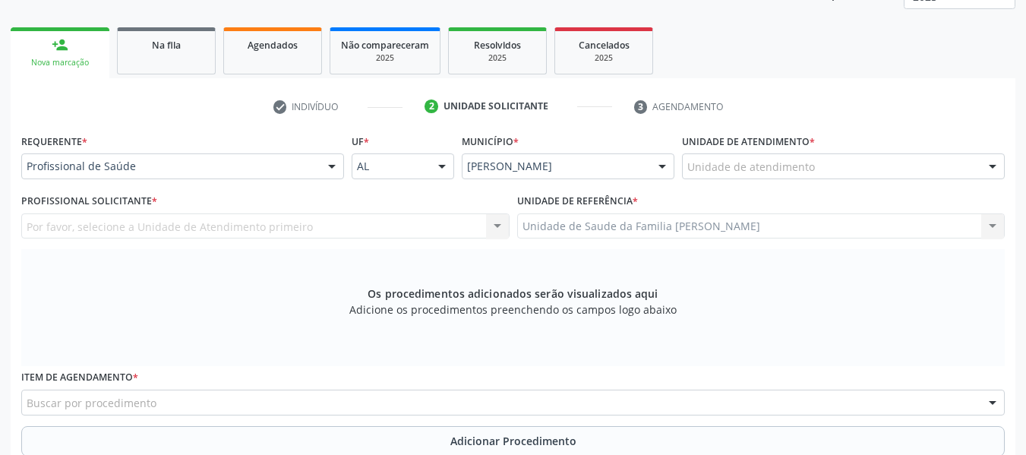
scroll to position [201, 0]
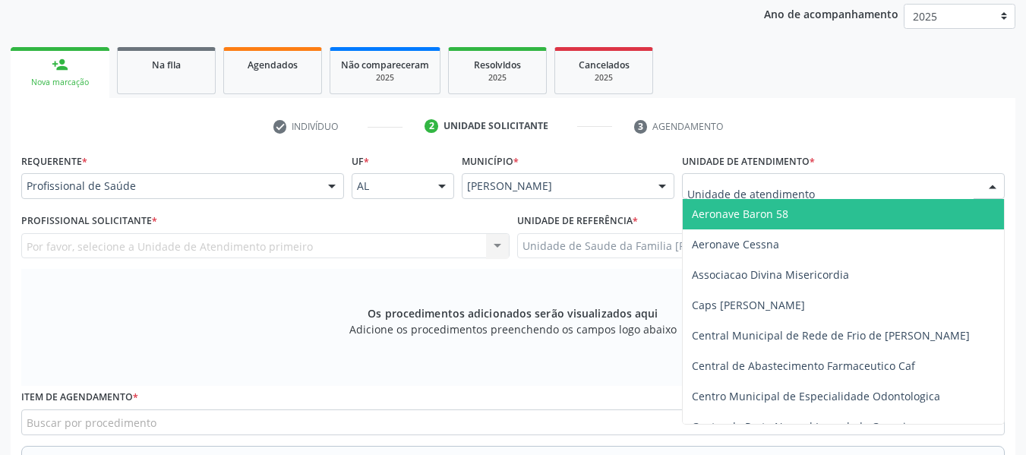
click at [943, 190] on div at bounding box center [843, 186] width 323 height 26
click at [943, 190] on input "text" at bounding box center [830, 193] width 286 height 30
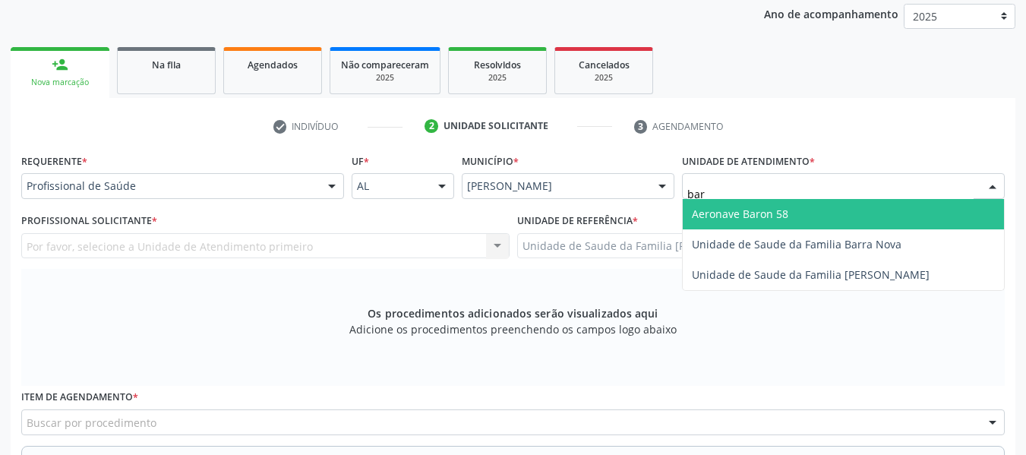
type input "barr"
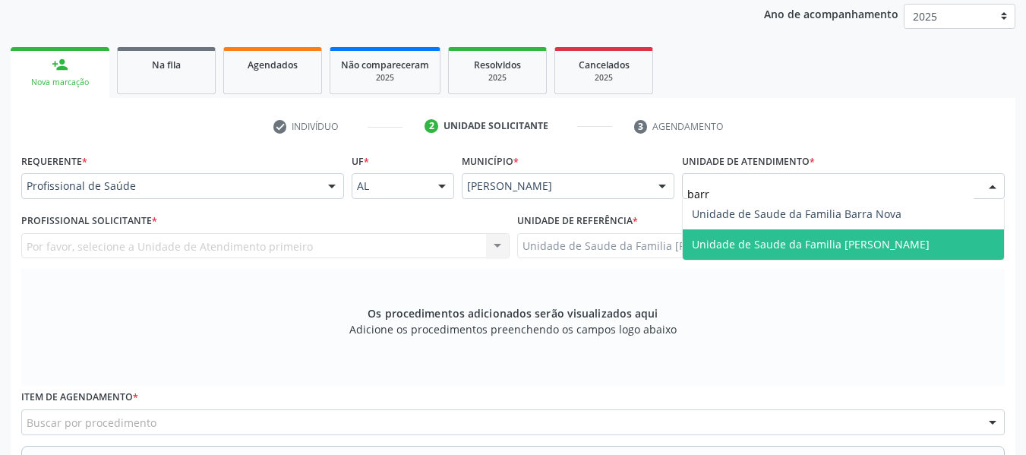
click at [893, 247] on span "Unidade de Saude da Familia [PERSON_NAME]" at bounding box center [811, 244] width 238 height 14
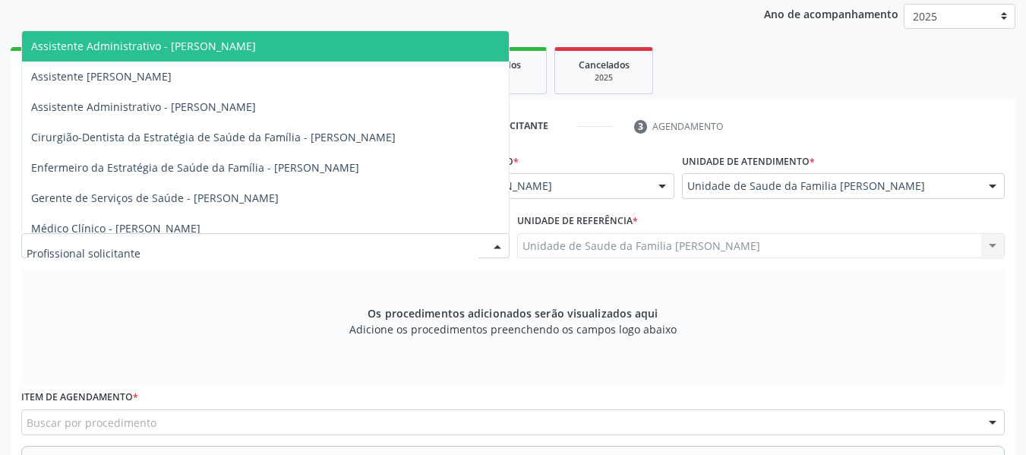
click at [501, 239] on div at bounding box center [497, 247] width 23 height 26
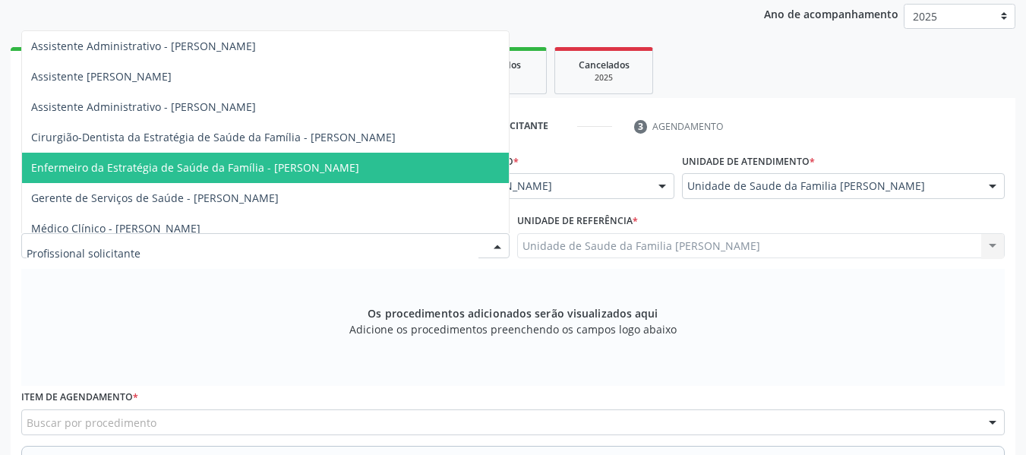
click at [295, 162] on span "Enfermeiro da Estratégia de Saúde da Família - [PERSON_NAME]" at bounding box center [195, 167] width 328 height 14
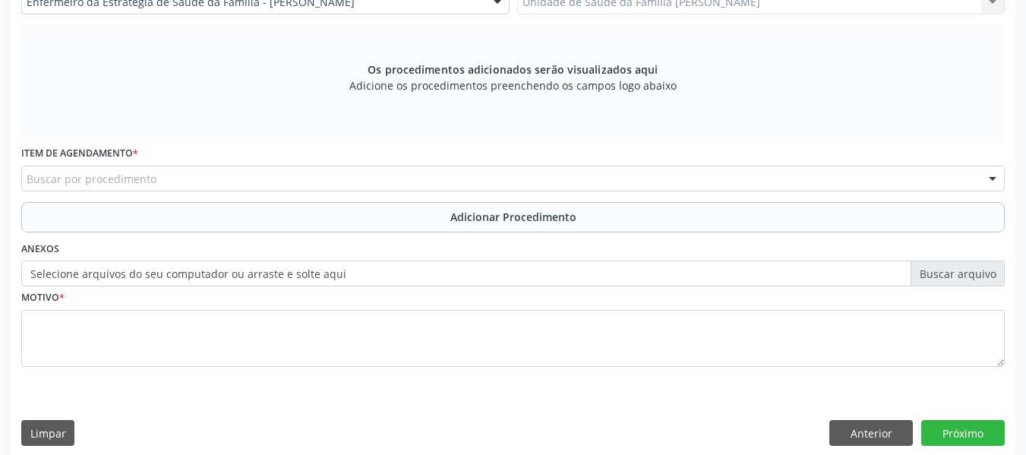
scroll to position [457, 0]
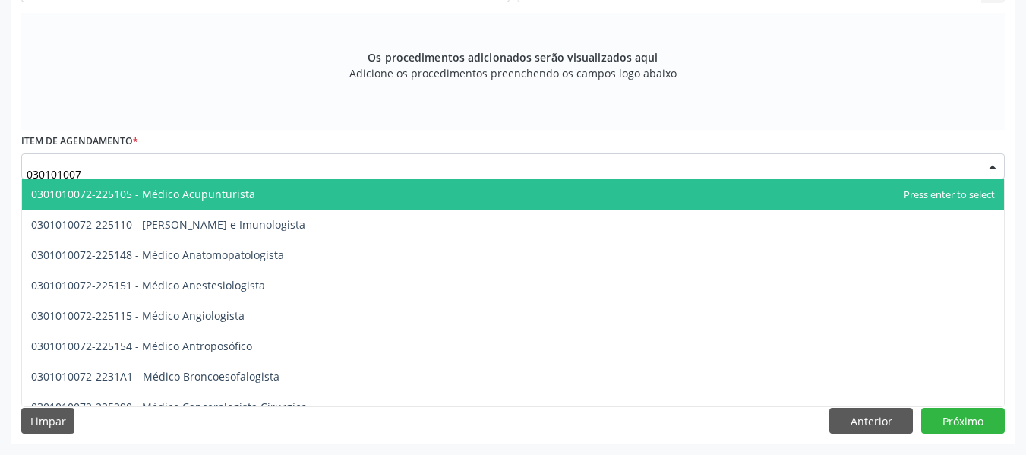
type input "0301010072"
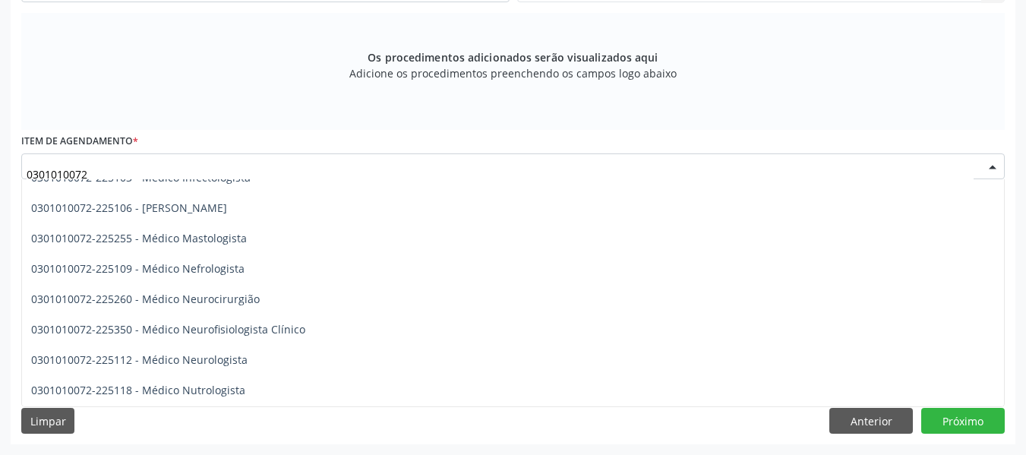
scroll to position [1062, 0]
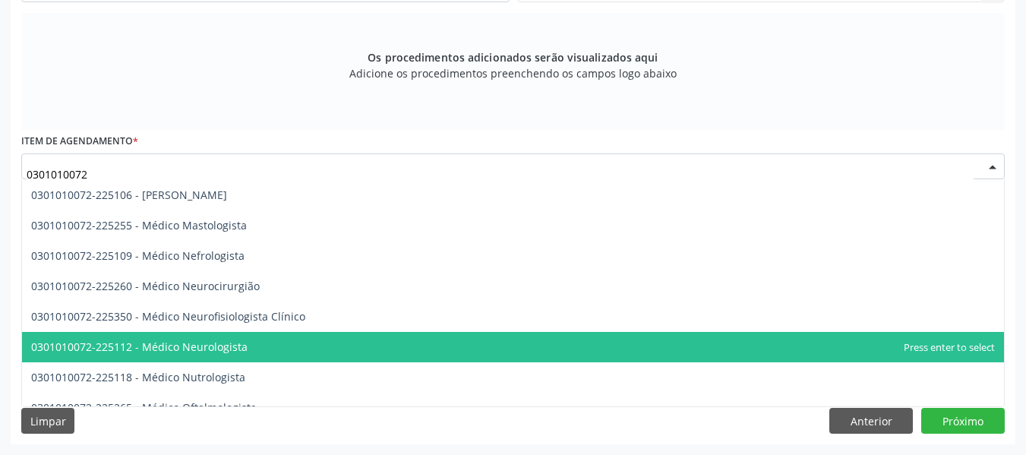
click at [253, 341] on span "0301010072-225112 - Médico Neurologista" at bounding box center [512, 347] width 981 height 30
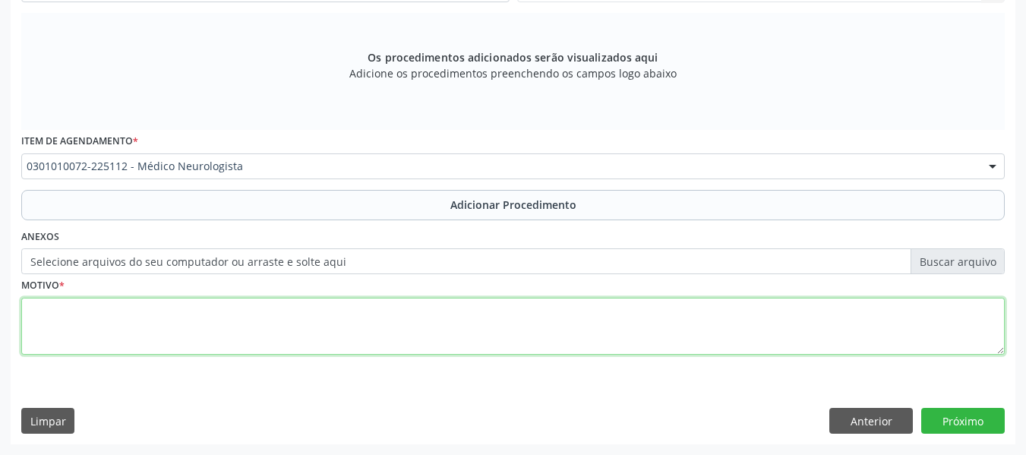
click at [64, 321] on textarea at bounding box center [512, 327] width 983 height 58
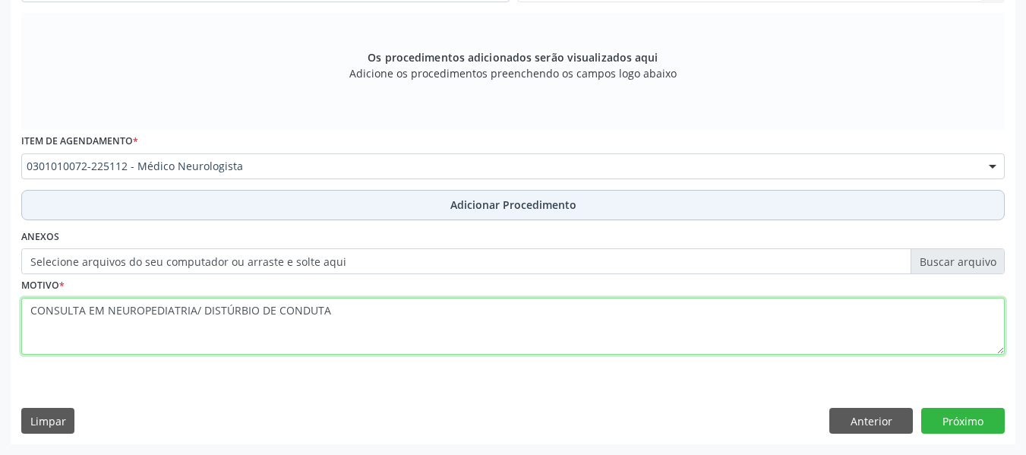
type textarea "CONSULTA EM NEUROPEDIATRIA/ DISTÚRBIO DE CONDUTA"
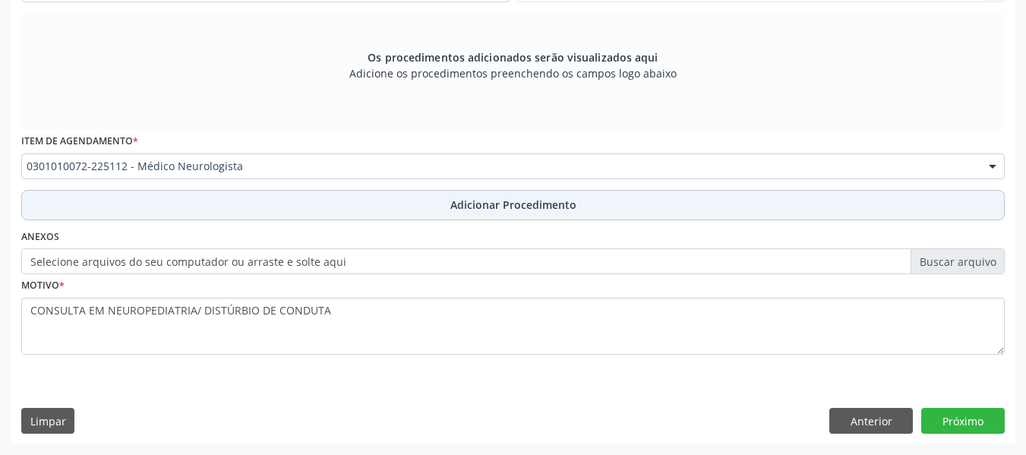
click at [528, 203] on span "Adicionar Procedimento" at bounding box center [513, 205] width 126 height 16
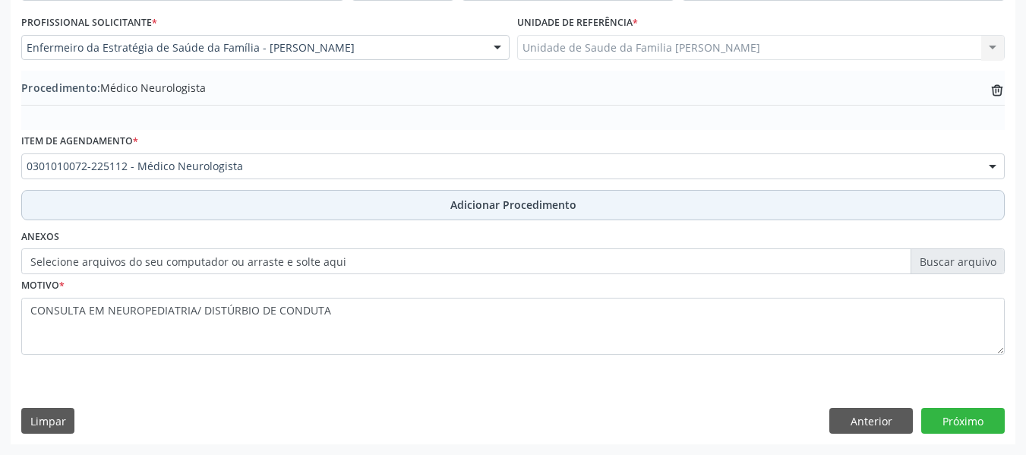
scroll to position [399, 0]
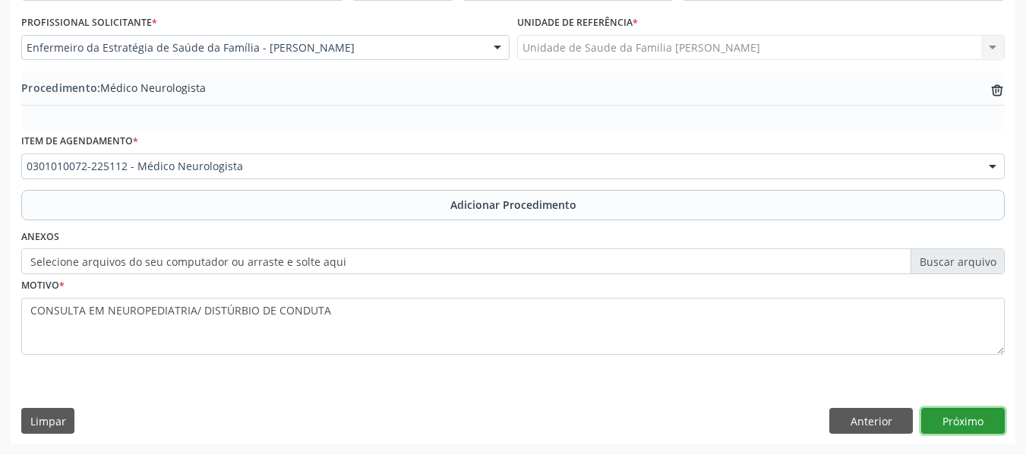
click at [956, 417] on button "Próximo" at bounding box center [962, 421] width 83 height 26
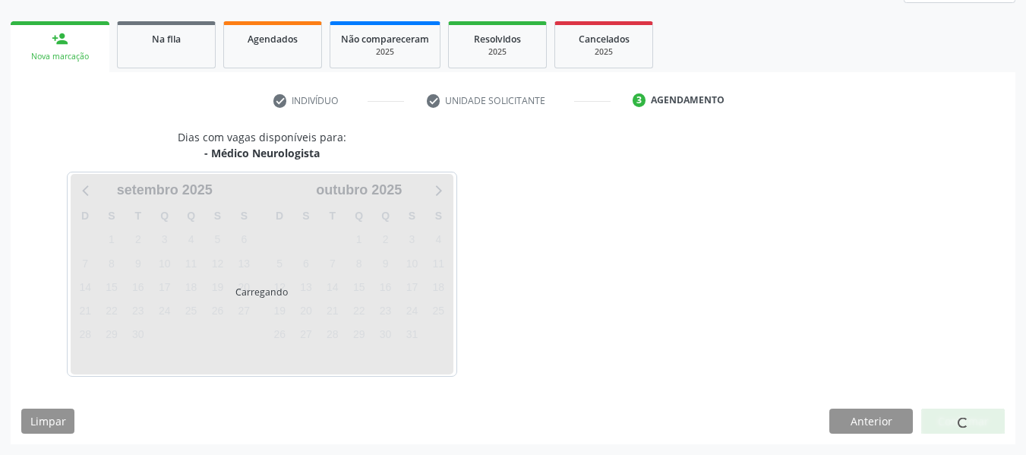
scroll to position [272, 0]
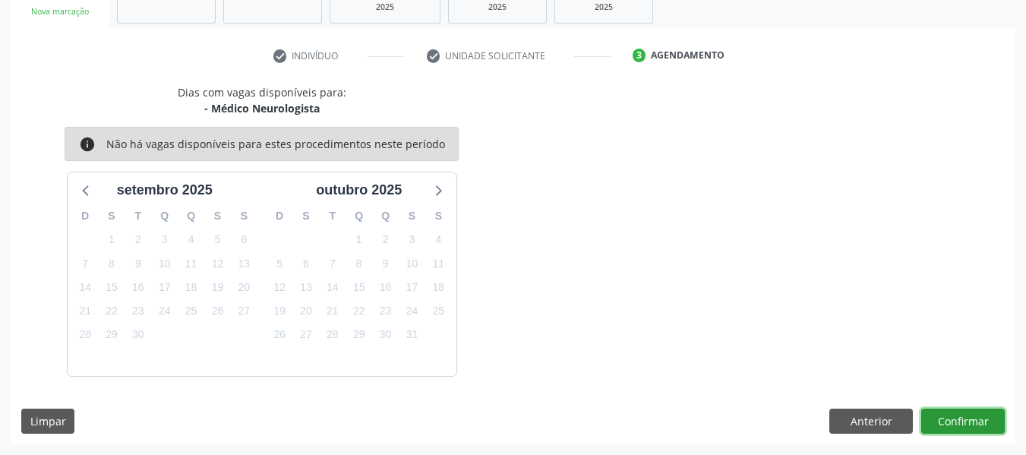
click at [960, 423] on button "Confirmar" at bounding box center [962, 421] width 83 height 26
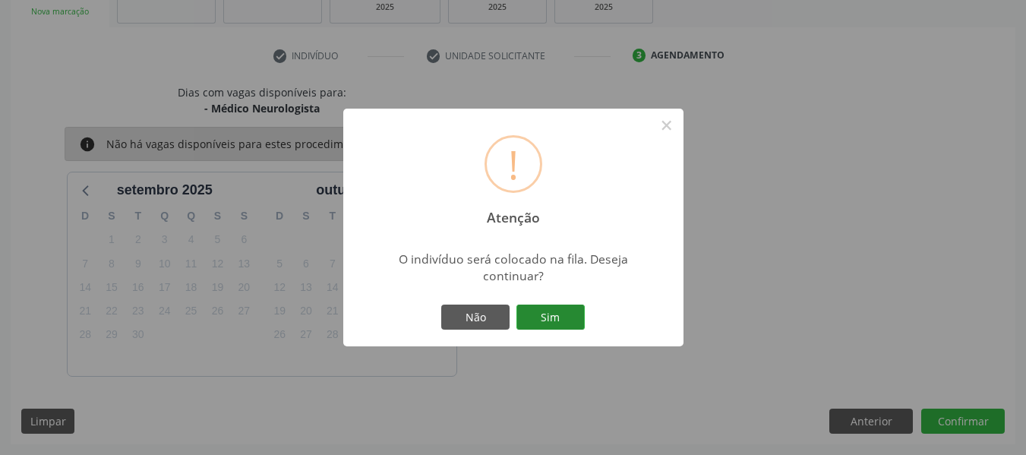
click at [555, 313] on button "Sim" at bounding box center [550, 317] width 68 height 26
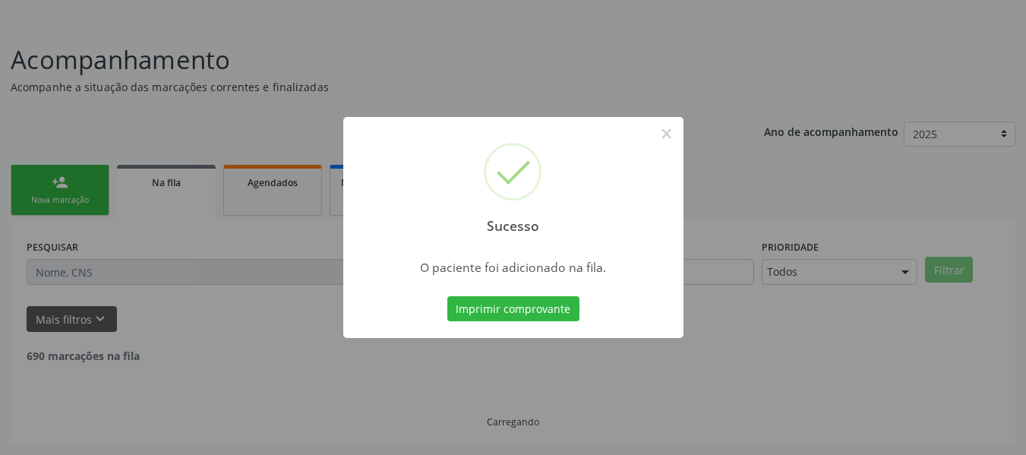
scroll to position [68, 0]
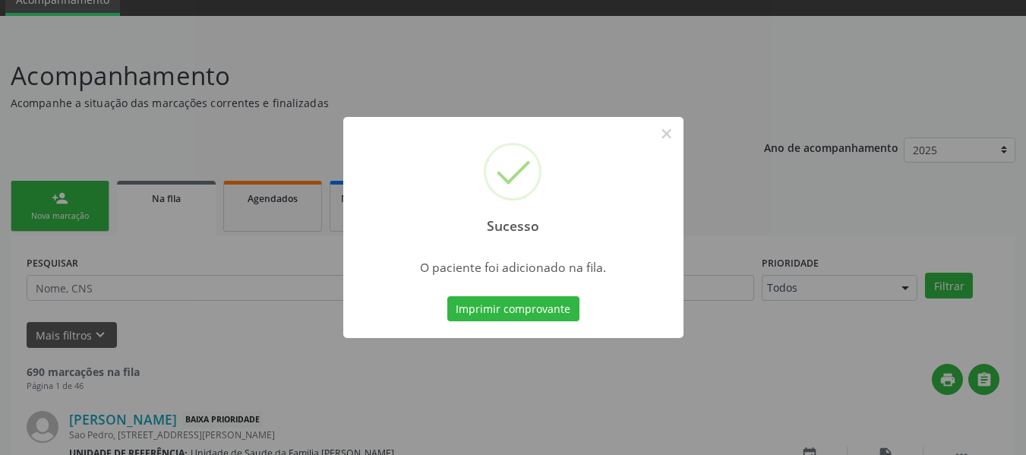
click at [27, 200] on div "Sucesso × O paciente foi adicionado na fila. Imprimir comprovante Cancel" at bounding box center [513, 227] width 1026 height 455
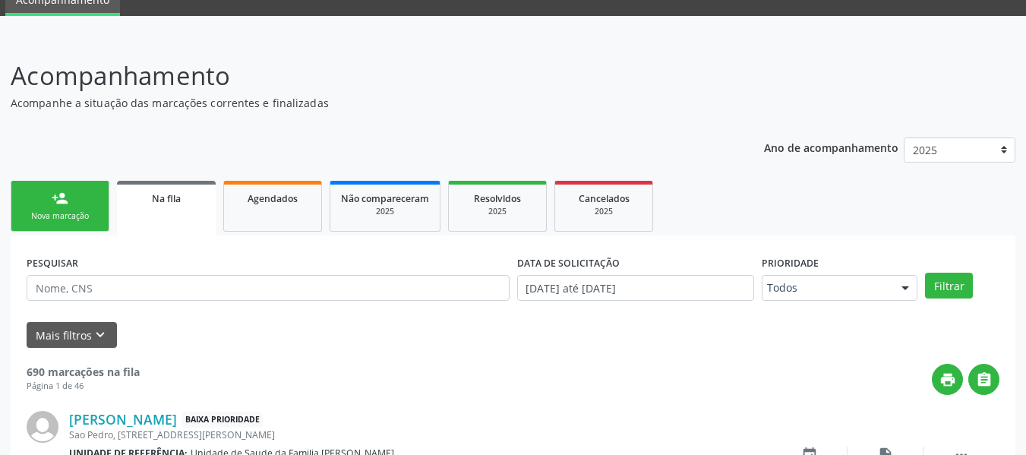
click at [27, 200] on link "person_add Nova marcação" at bounding box center [60, 206] width 99 height 51
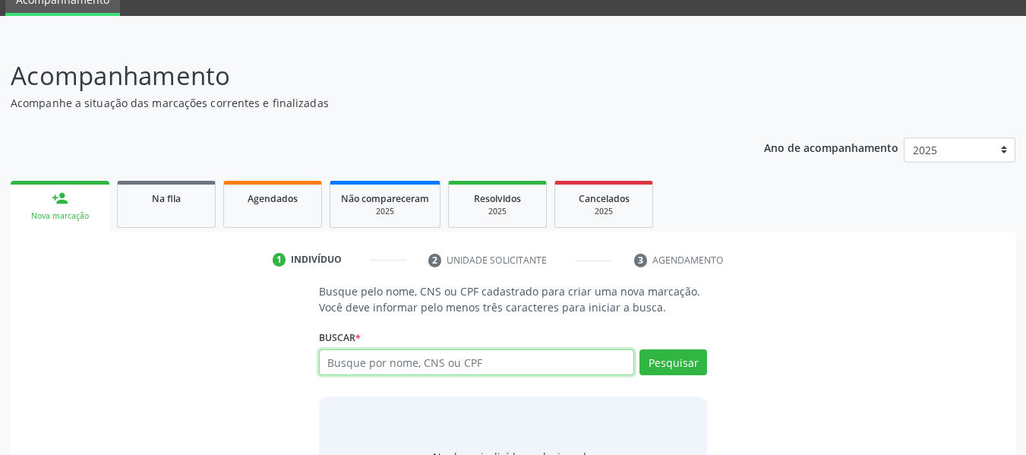
click at [366, 366] on input "text" at bounding box center [477, 362] width 316 height 26
type input "66260540400"
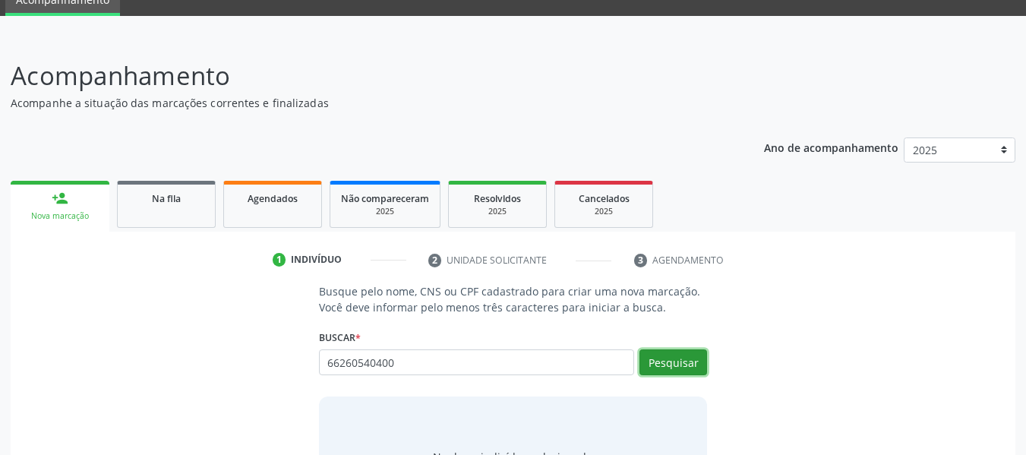
click at [667, 358] on button "Pesquisar" at bounding box center [673, 362] width 68 height 26
type input "66260540400"
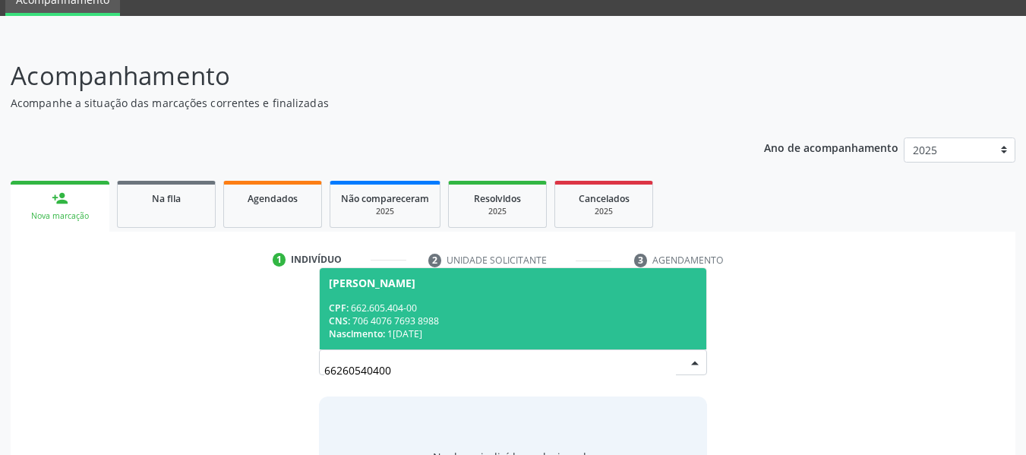
click at [399, 304] on div "CPF: 662.605.404-00" at bounding box center [513, 307] width 369 height 13
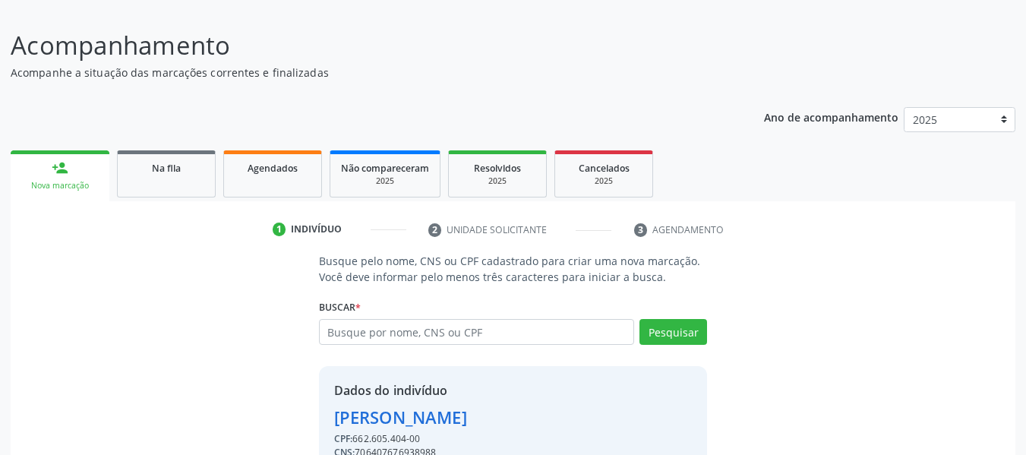
scroll to position [175, 0]
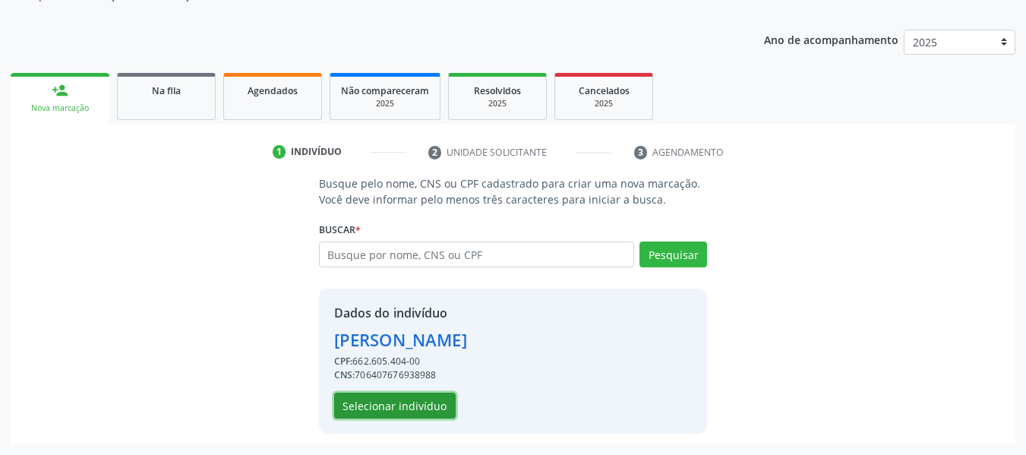
click at [419, 402] on button "Selecionar indivíduo" at bounding box center [394, 405] width 121 height 26
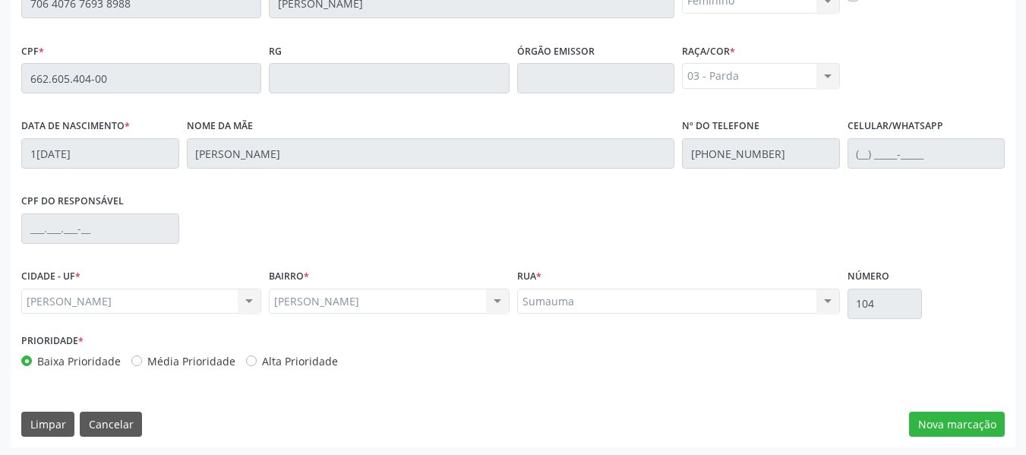
scroll to position [433, 0]
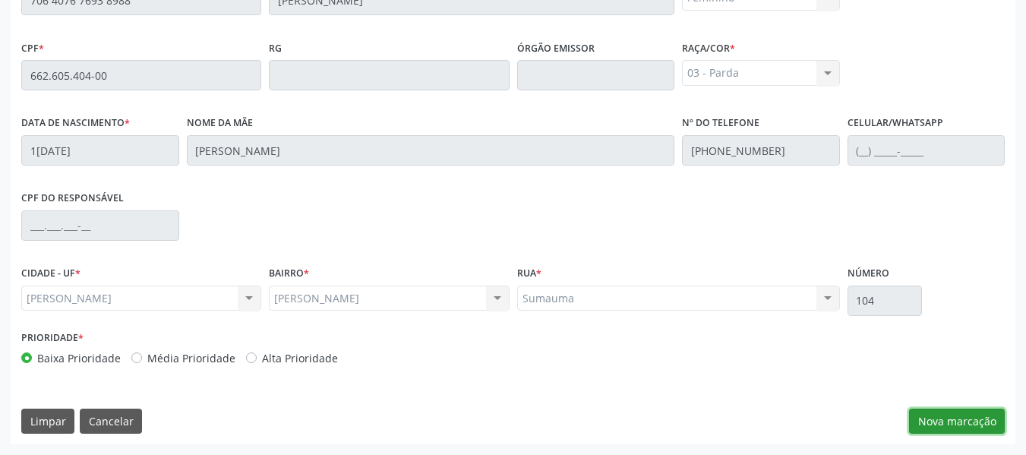
click at [953, 422] on button "Nova marcação" at bounding box center [957, 421] width 96 height 26
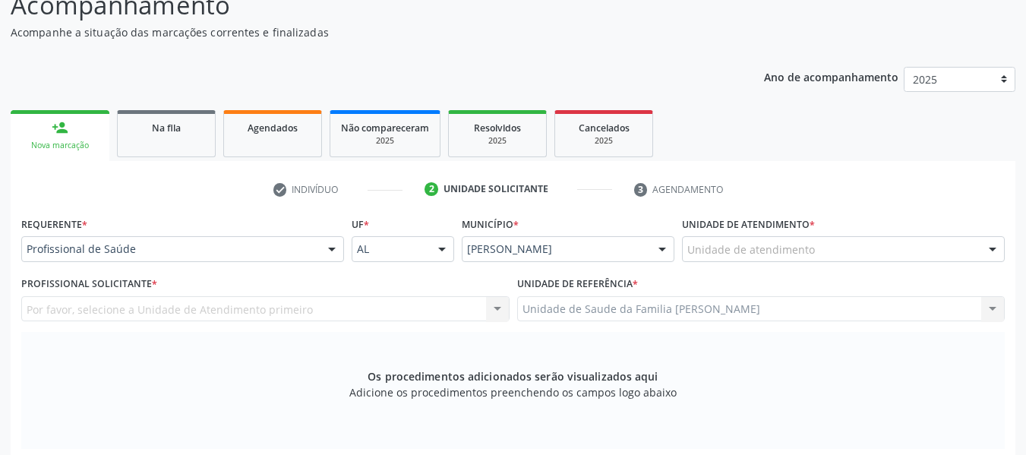
scroll to position [130, 0]
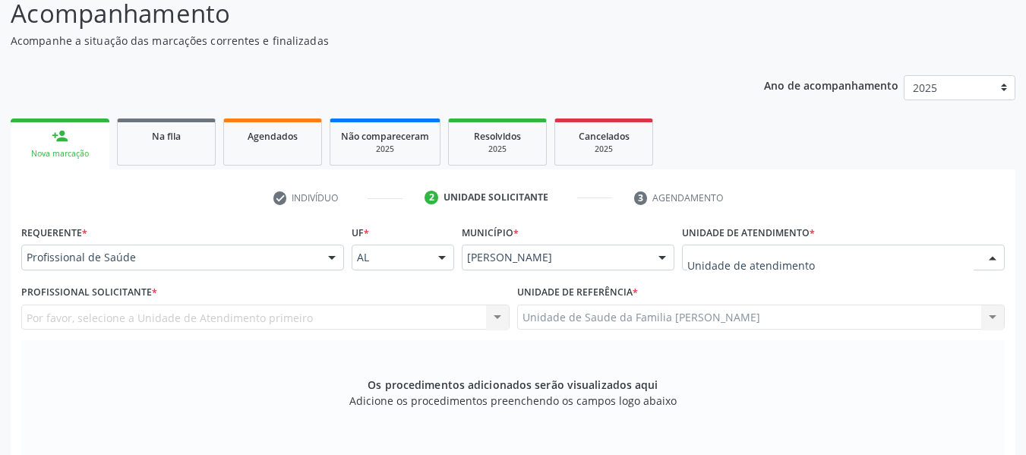
click at [815, 253] on div at bounding box center [843, 257] width 323 height 26
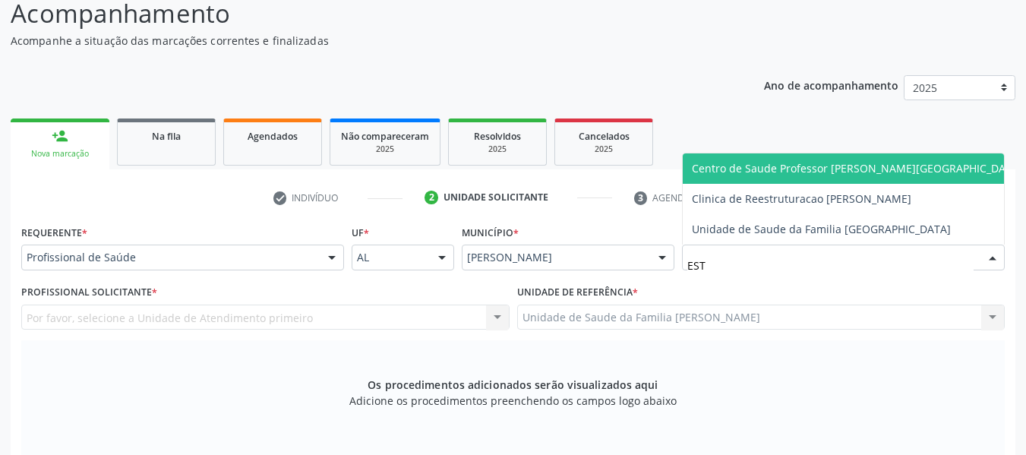
type input "ESTA"
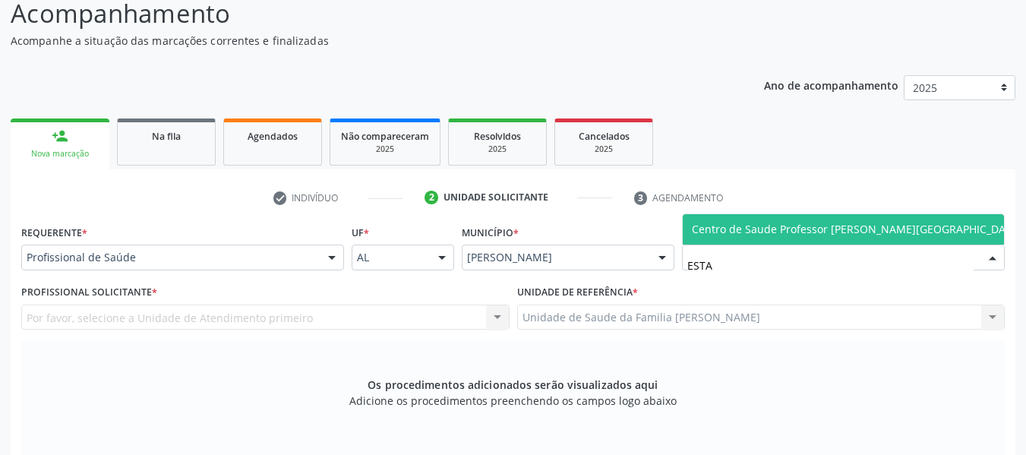
click at [812, 228] on span "Centro de Saude Professor [PERSON_NAME][GEOGRAPHIC_DATA]" at bounding box center [857, 229] width 330 height 14
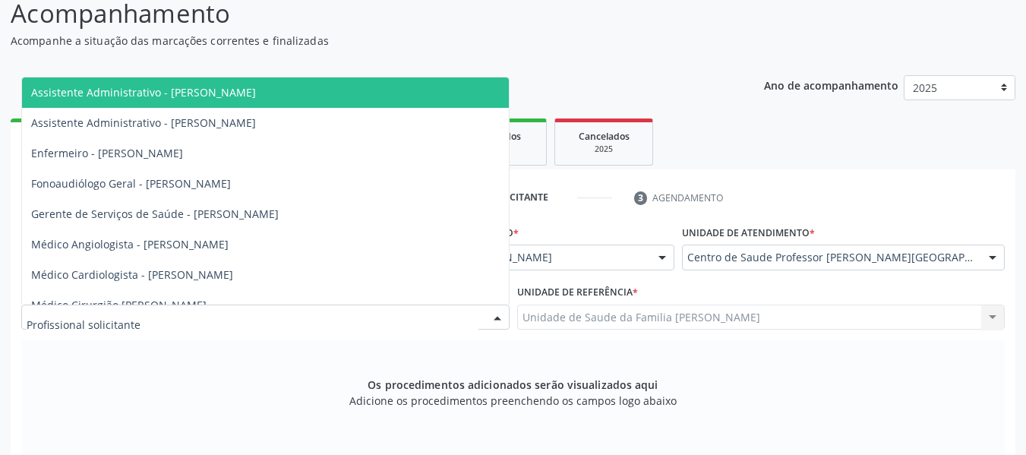
click at [499, 317] on div at bounding box center [497, 318] width 23 height 26
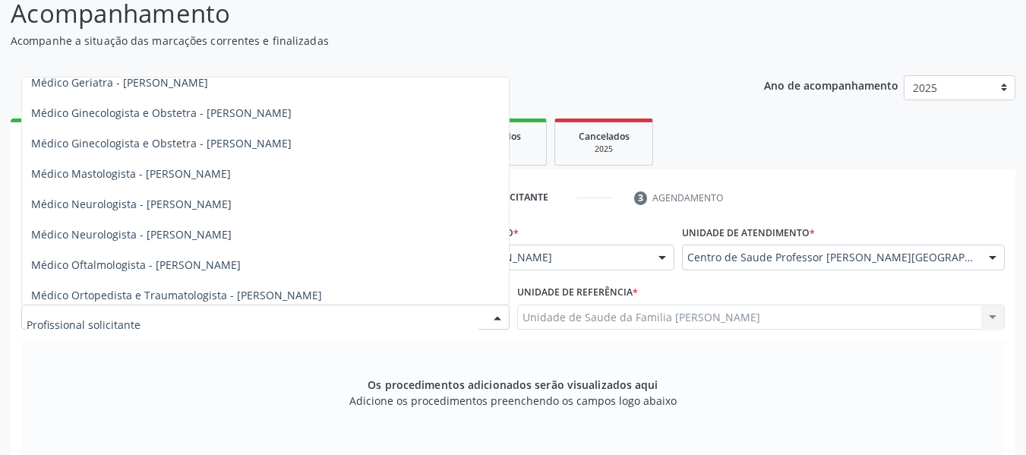
scroll to position [526, 0]
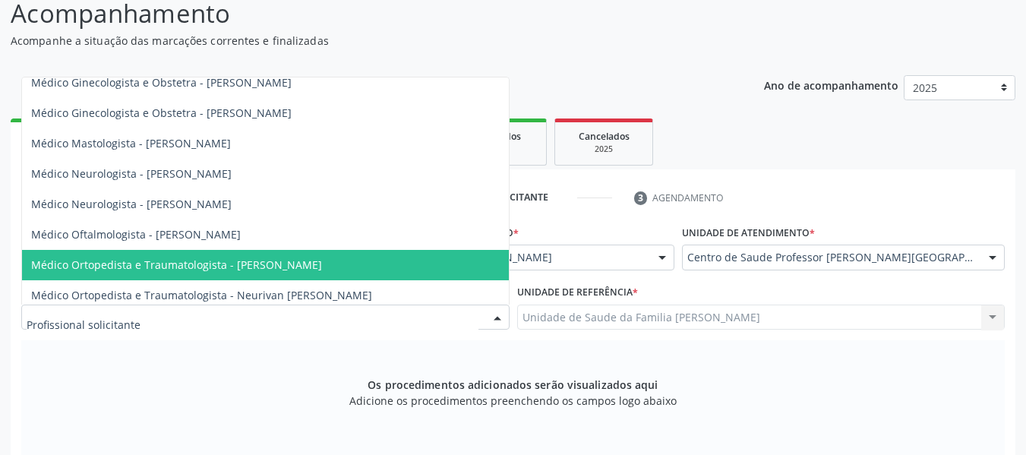
click at [301, 259] on span "Médico Ortopedista e Traumatologista - [PERSON_NAME]" at bounding box center [176, 264] width 291 height 14
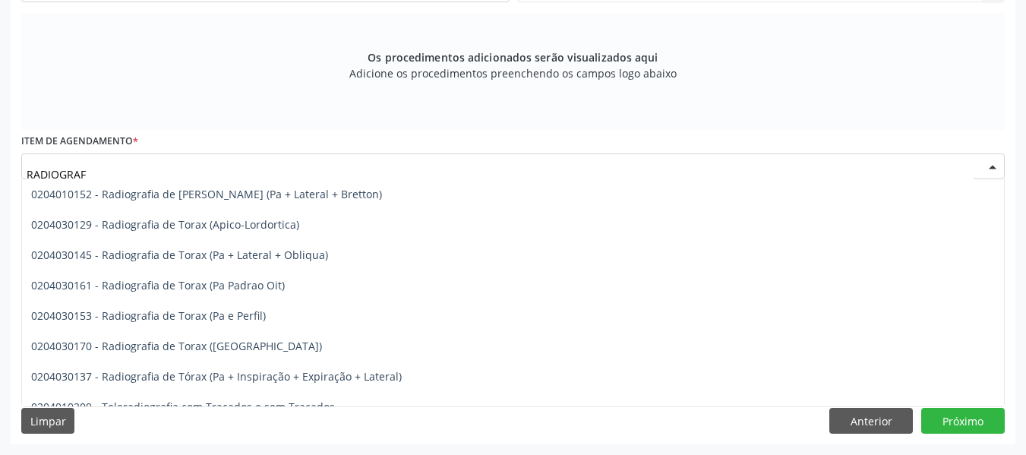
scroll to position [1959, 0]
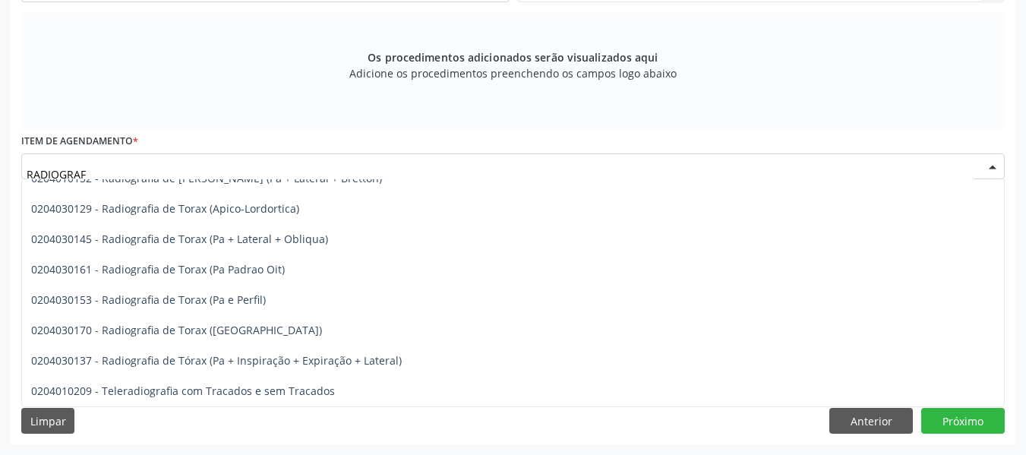
type input "RADIOGRAF"
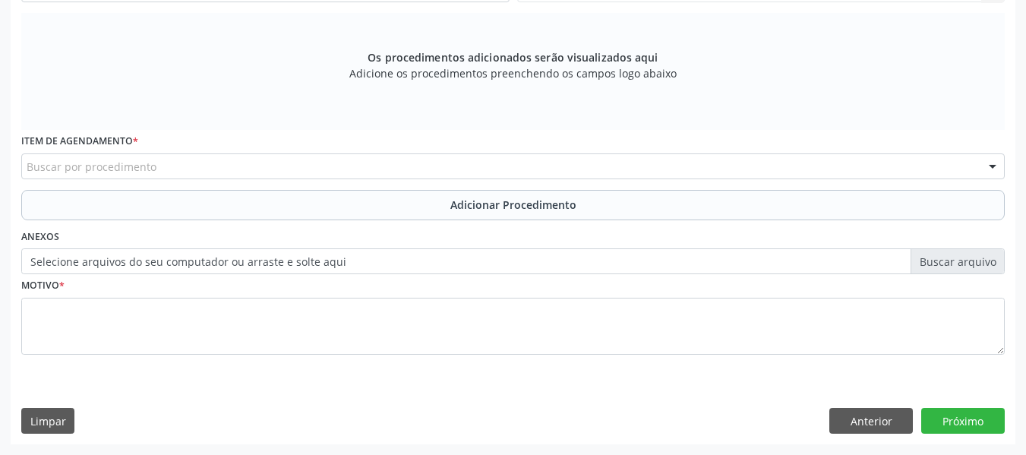
click at [992, 169] on div at bounding box center [992, 167] width 23 height 26
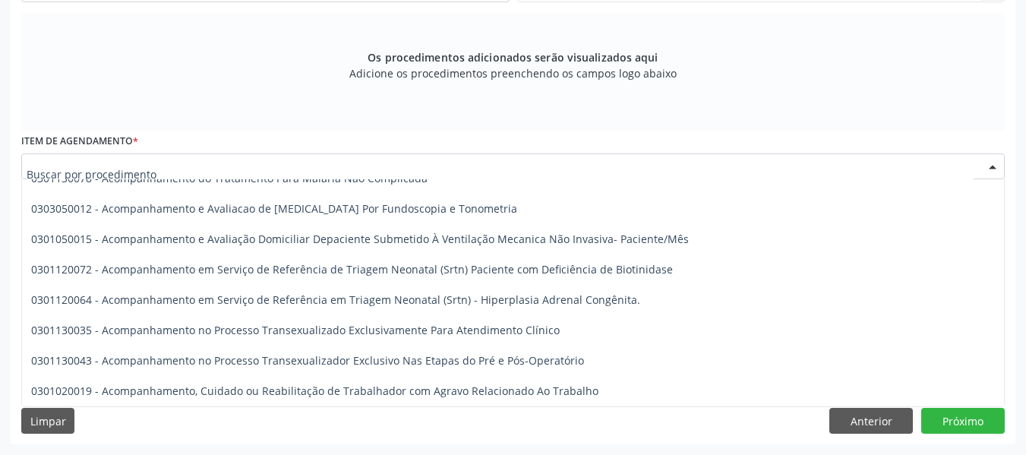
click at [992, 169] on div at bounding box center [992, 167] width 23 height 26
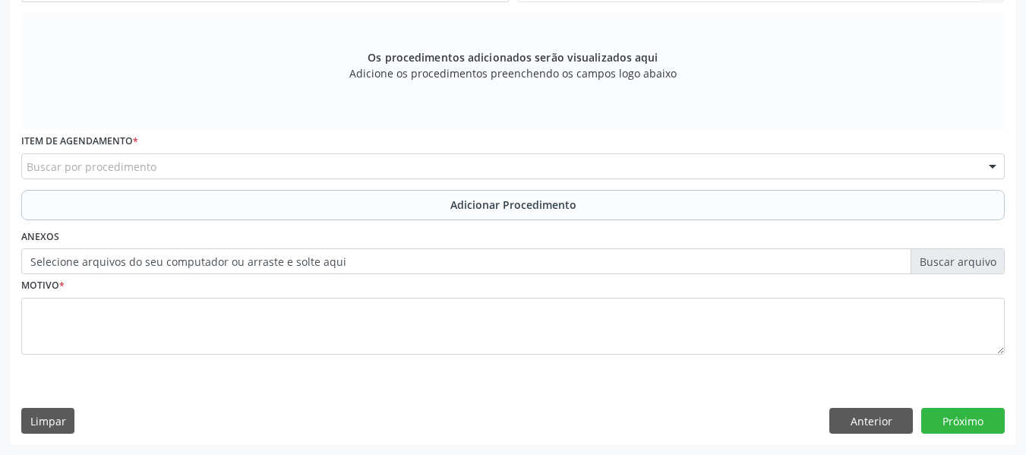
click at [1009, 214] on div "Requerente * Profissional de Saúde Profissional de Saúde Paciente Nenhum result…" at bounding box center [513, 169] width 1004 height 550
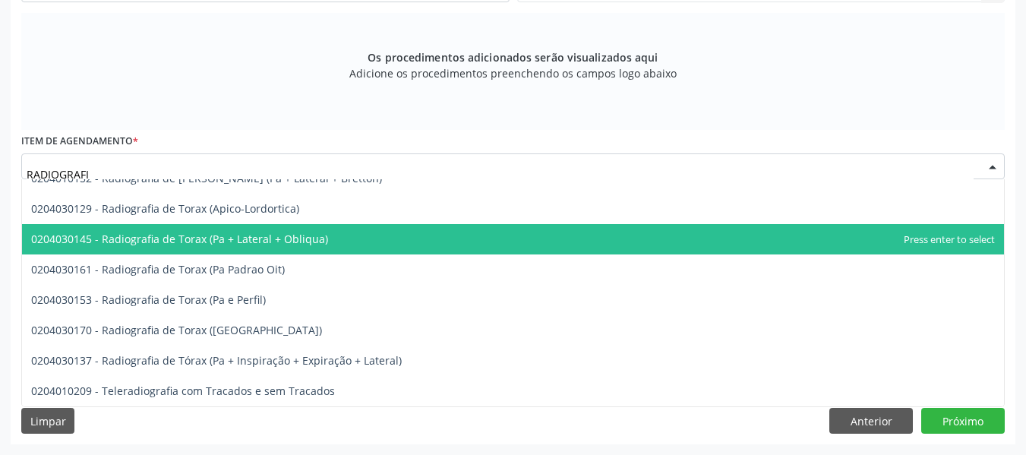
type input "RADIOGRAFIA"
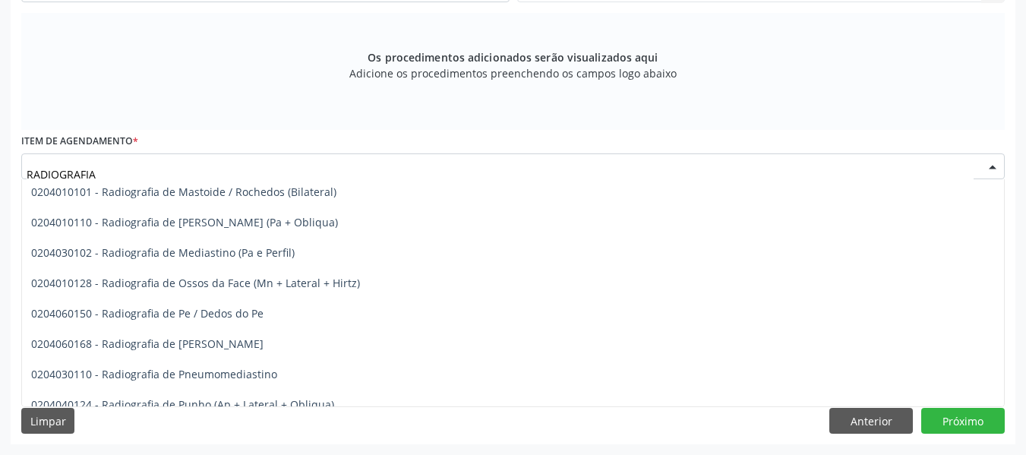
scroll to position [1625, 0]
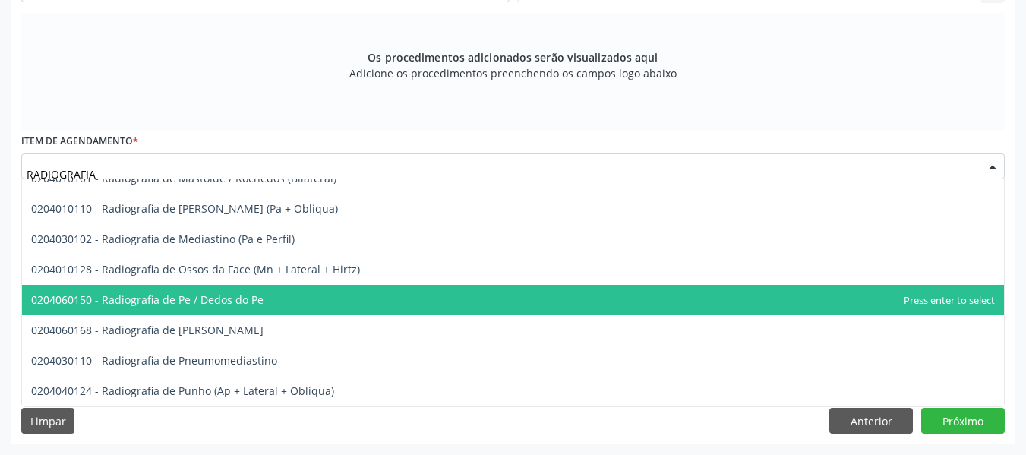
click at [256, 304] on span "0204060150 - Radiografia de Pe / Dedos do Pe" at bounding box center [147, 299] width 232 height 14
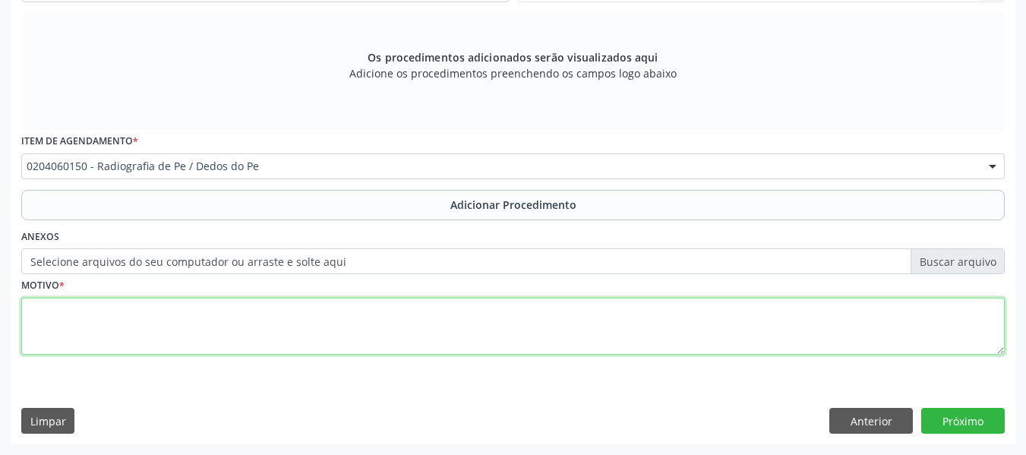
click at [101, 322] on textarea at bounding box center [512, 327] width 983 height 58
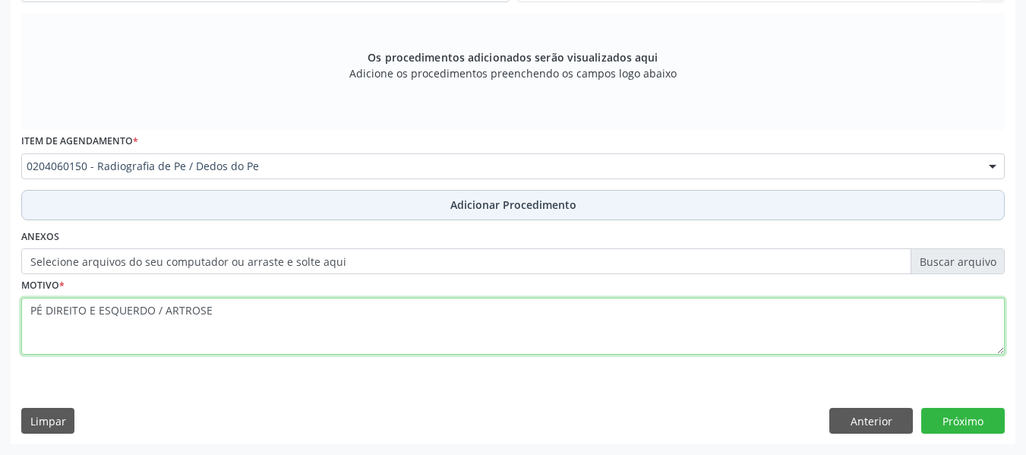
type textarea "PÉ DIREITO E ESQUERDO / ARTROSE"
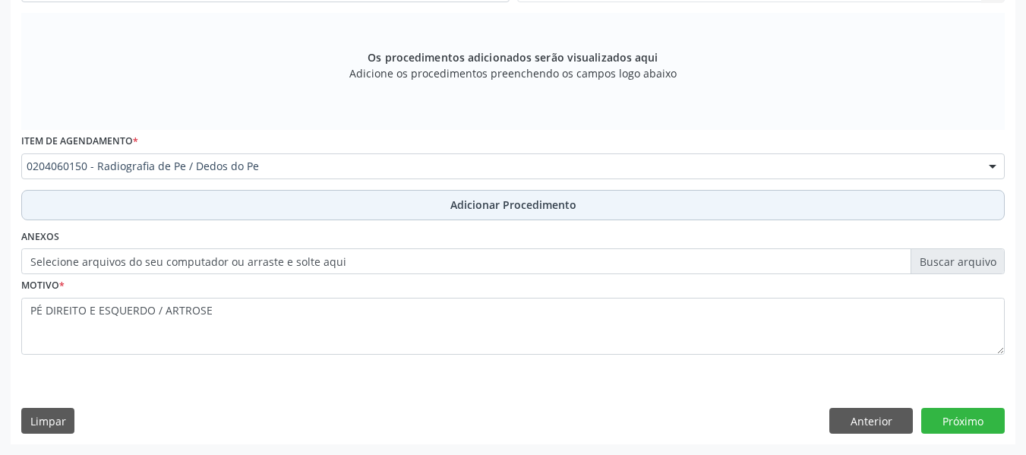
click at [550, 207] on span "Adicionar Procedimento" at bounding box center [513, 205] width 126 height 16
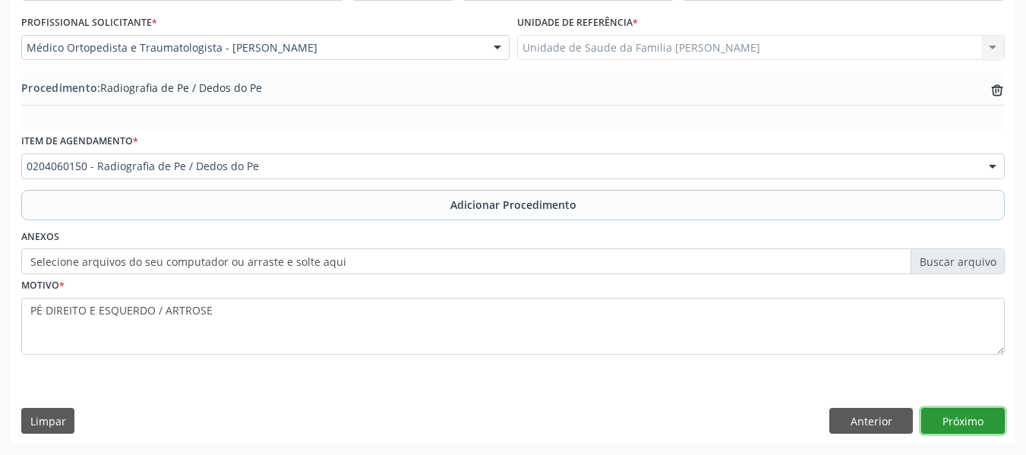
click at [975, 421] on button "Próximo" at bounding box center [962, 421] width 83 height 26
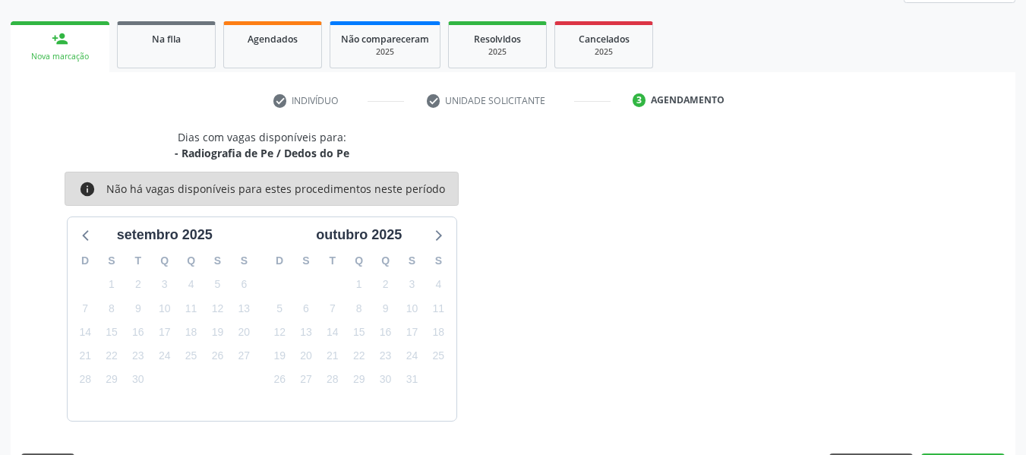
scroll to position [272, 0]
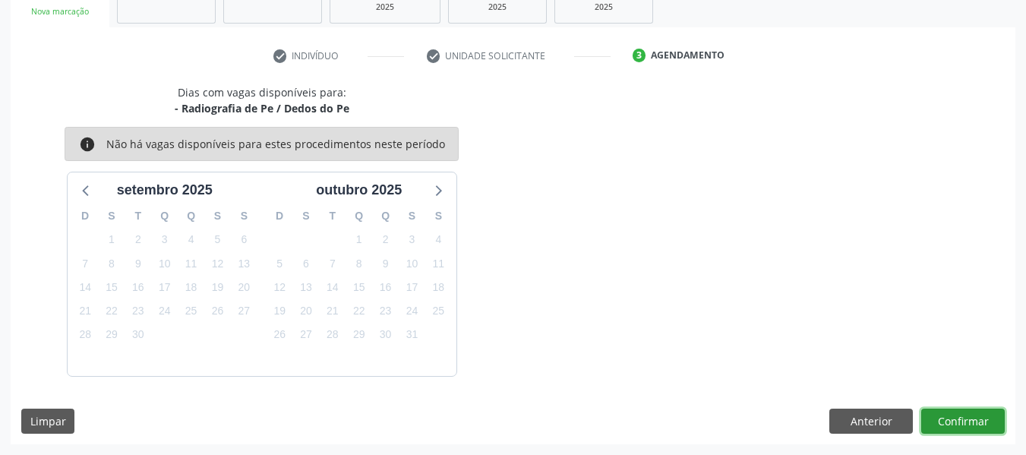
click at [956, 417] on button "Confirmar" at bounding box center [962, 421] width 83 height 26
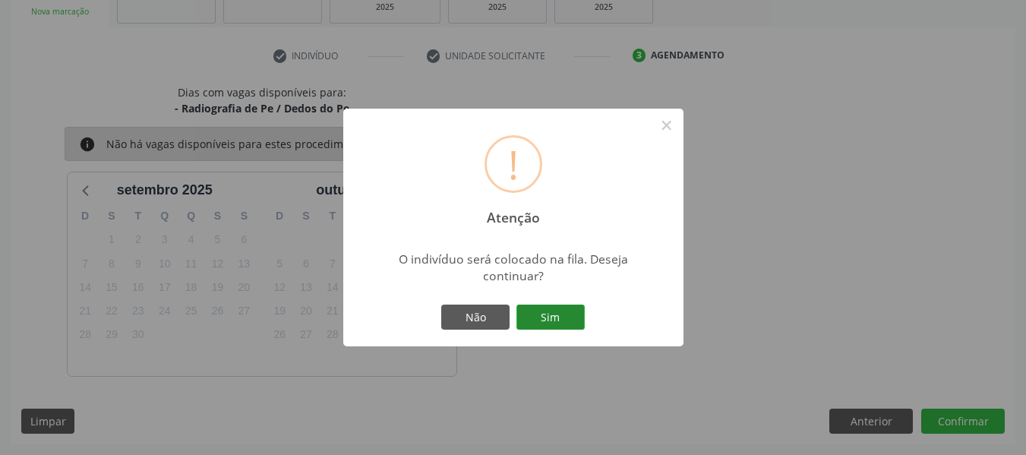
click at [548, 320] on button "Sim" at bounding box center [550, 317] width 68 height 26
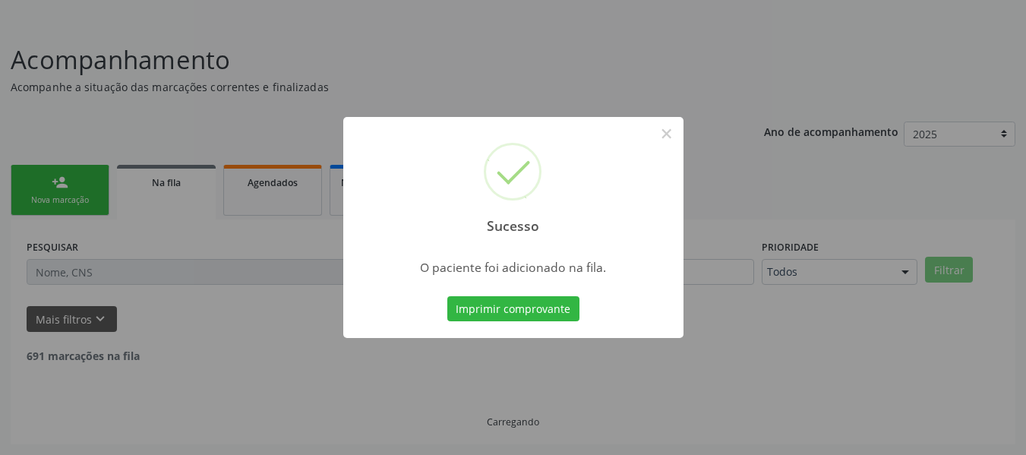
scroll to position [68, 0]
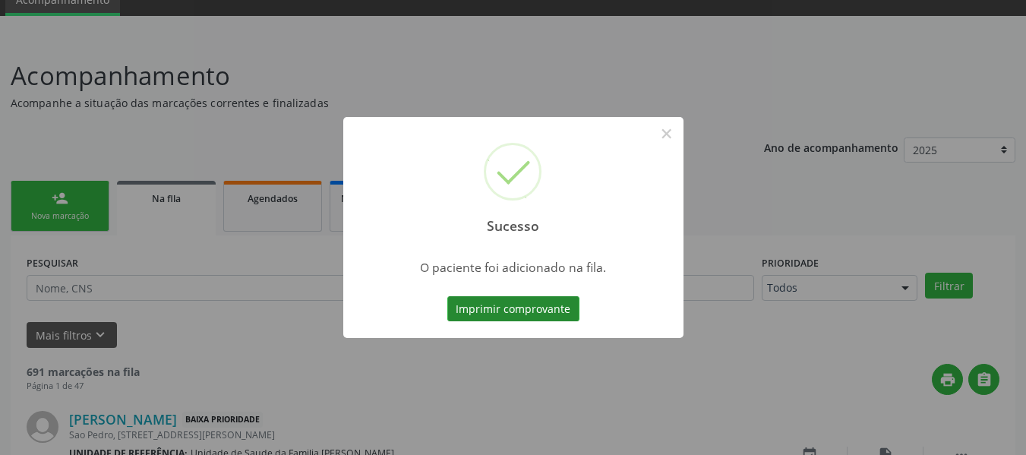
click at [526, 306] on button "Imprimir comprovante" at bounding box center [513, 309] width 132 height 26
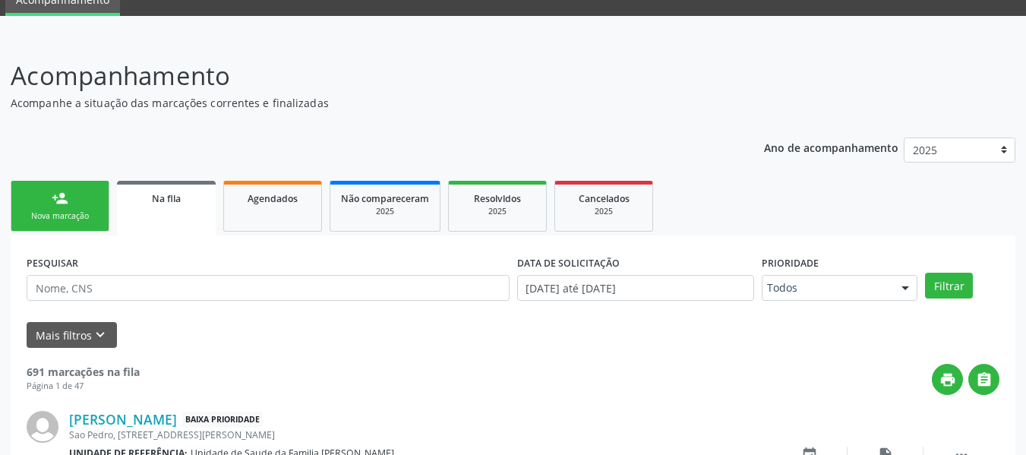
click at [50, 197] on link "person_add Nova marcação" at bounding box center [60, 206] width 99 height 51
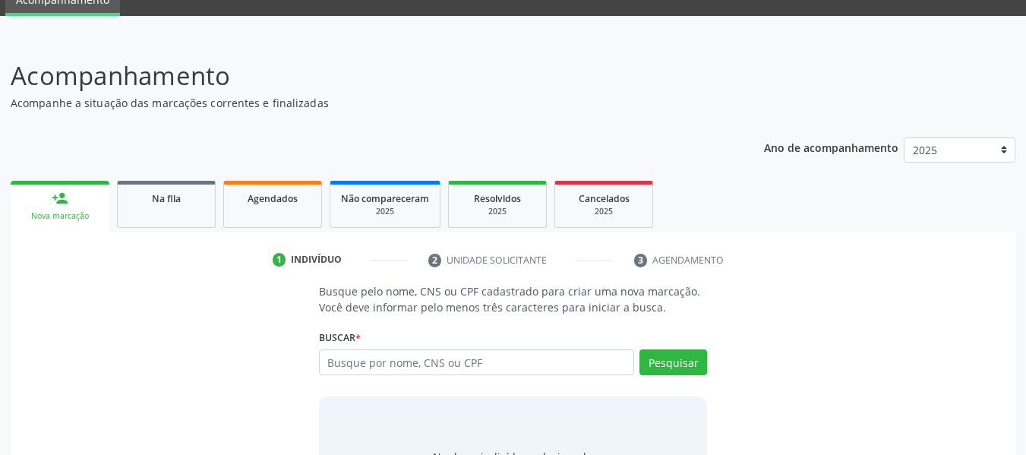
click at [367, 366] on input "text" at bounding box center [477, 362] width 316 height 26
click at [443, 358] on input "text" at bounding box center [477, 362] width 316 height 26
click at [358, 360] on input "text" at bounding box center [477, 362] width 316 height 26
click at [652, 364] on button "Pesquisar" at bounding box center [673, 362] width 68 height 26
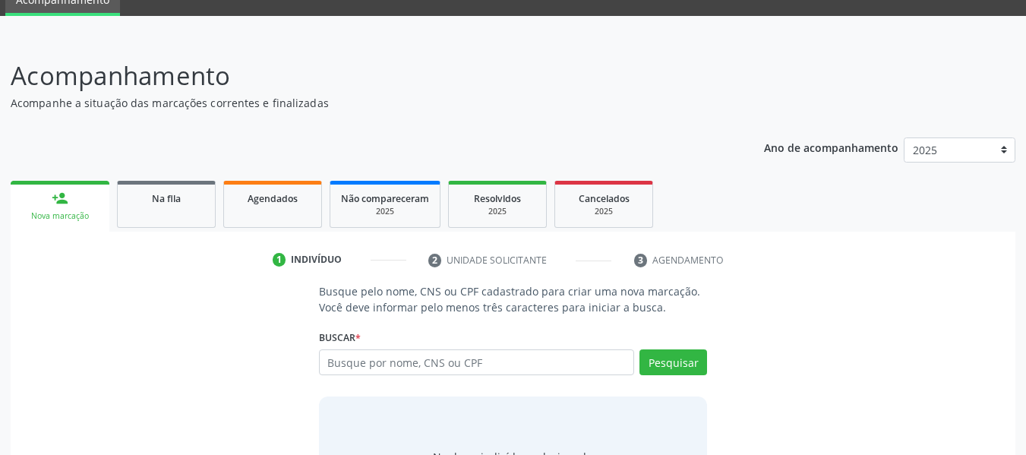
click at [486, 358] on input "text" at bounding box center [477, 362] width 316 height 26
click at [57, 198] on div "person_add" at bounding box center [60, 198] width 17 height 17
click at [346, 365] on input "text" at bounding box center [477, 362] width 316 height 26
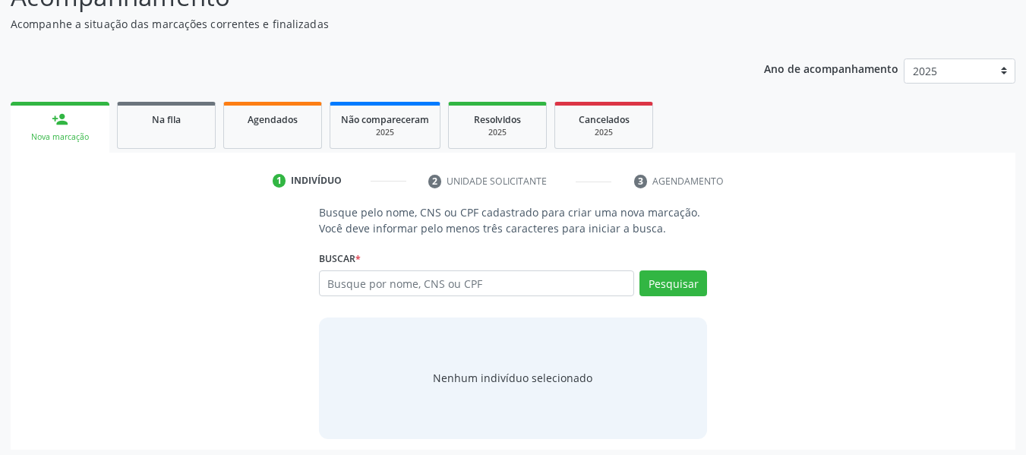
scroll to position [152, 0]
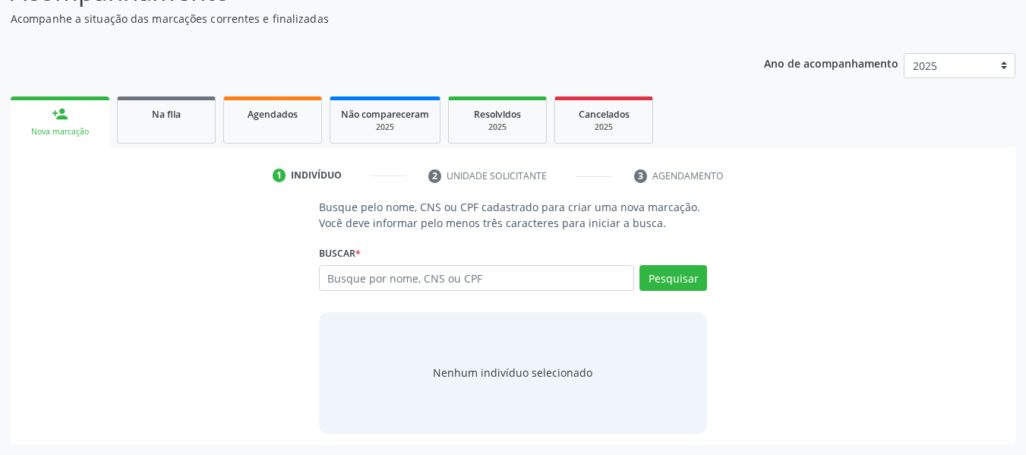
click at [442, 272] on input "text" at bounding box center [477, 278] width 316 height 26
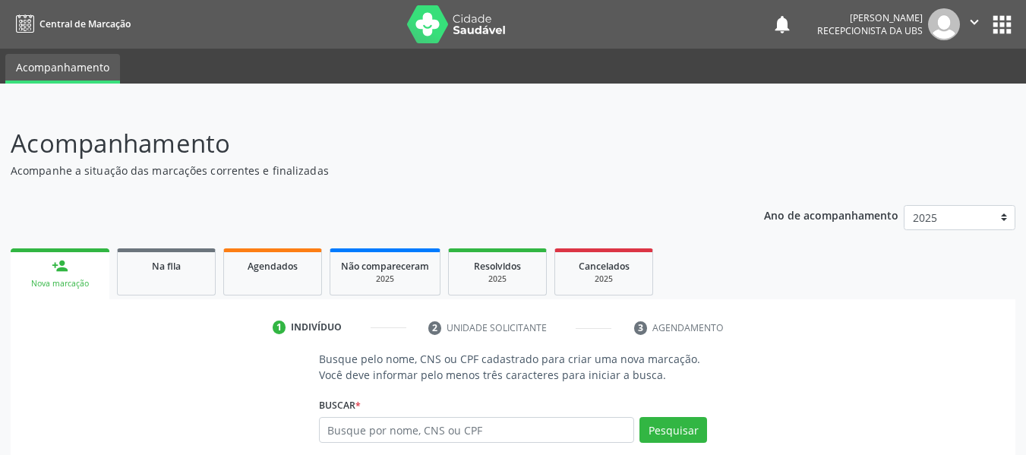
click at [490, 425] on input "text" at bounding box center [477, 430] width 316 height 26
type input "66260540400"
click at [666, 427] on button "Pesquisar" at bounding box center [673, 430] width 68 height 26
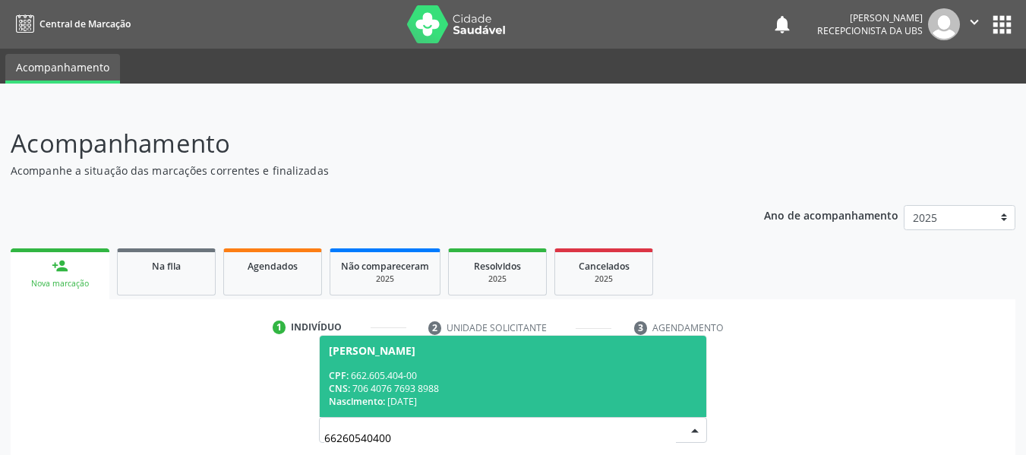
click at [399, 384] on div "CNS: 706 4076 7693 8988" at bounding box center [513, 388] width 369 height 13
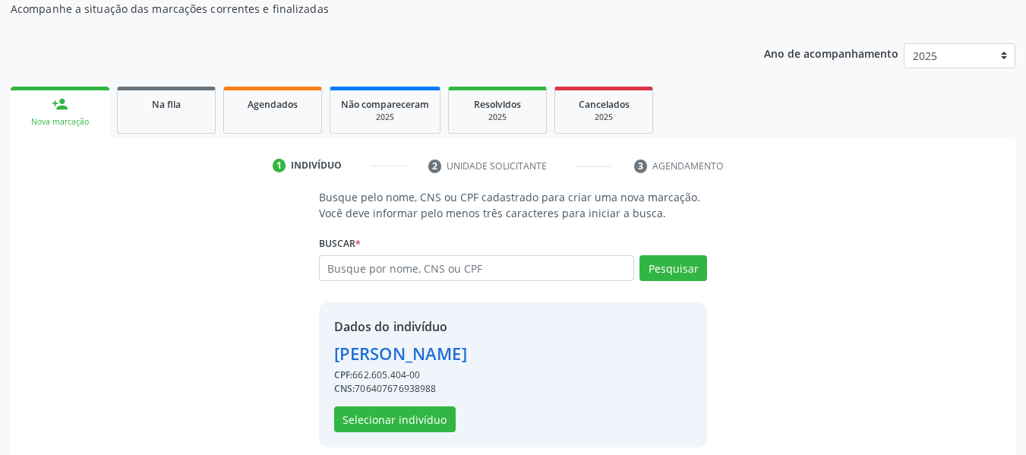
scroll to position [175, 0]
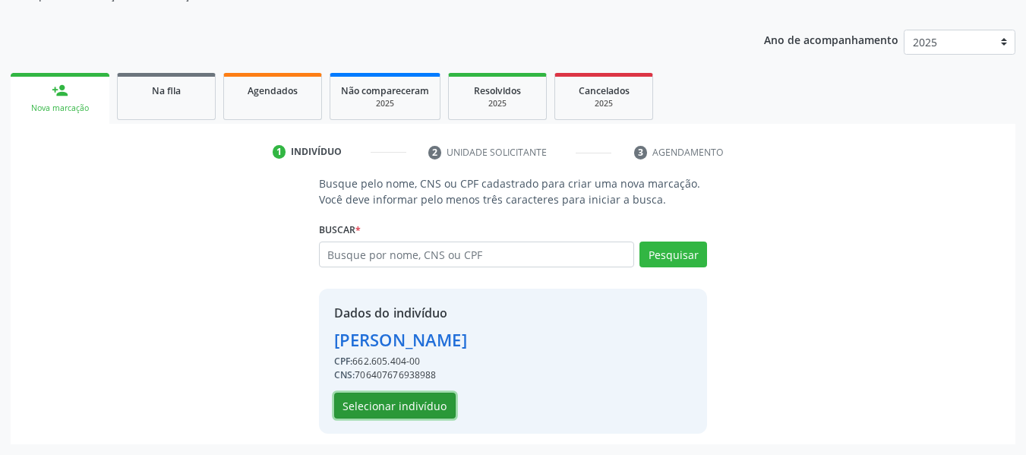
click at [373, 406] on button "Selecionar indivíduo" at bounding box center [394, 405] width 121 height 26
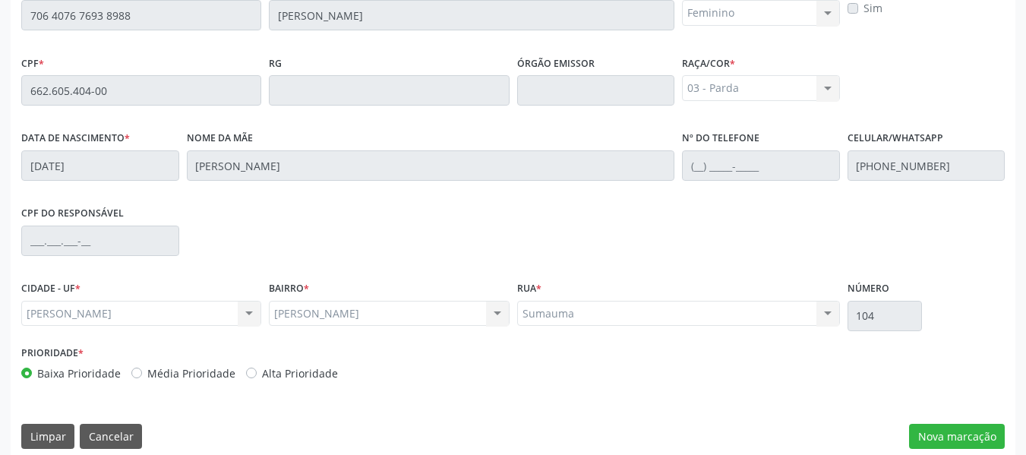
scroll to position [433, 0]
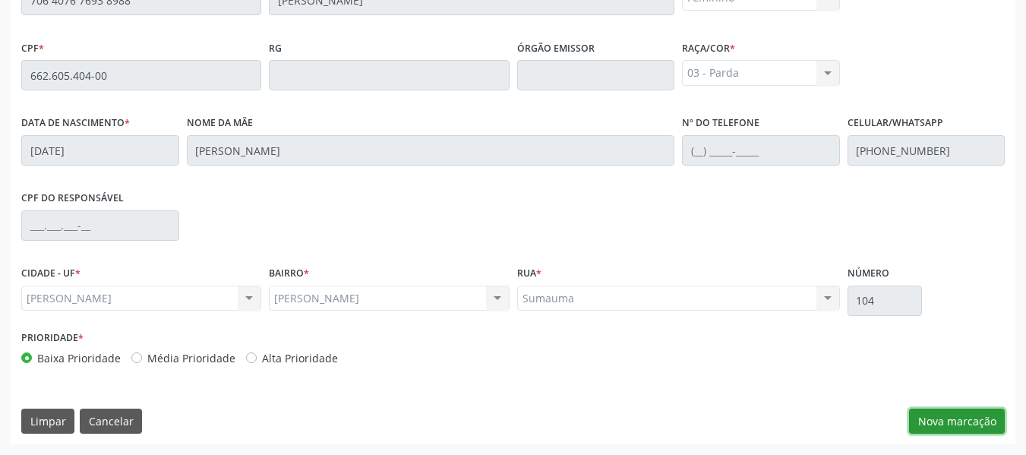
click at [971, 421] on button "Nova marcação" at bounding box center [957, 421] width 96 height 26
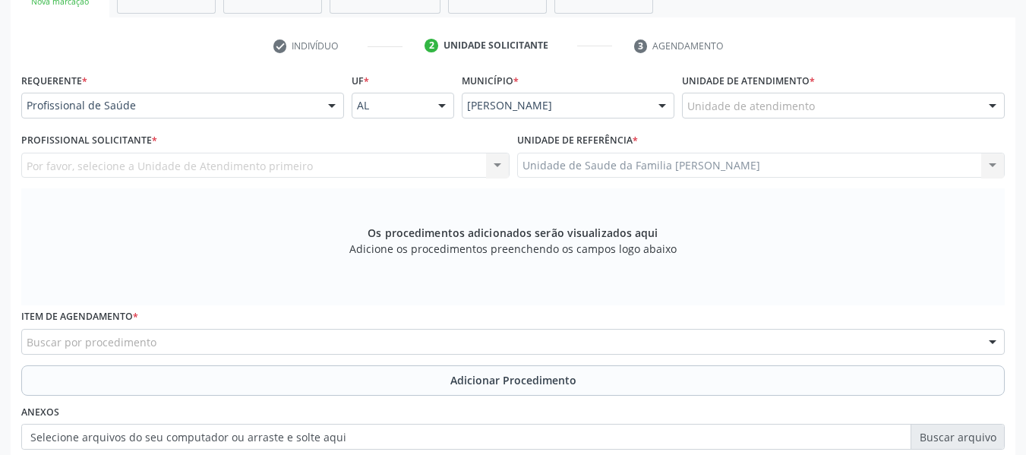
scroll to position [251, 0]
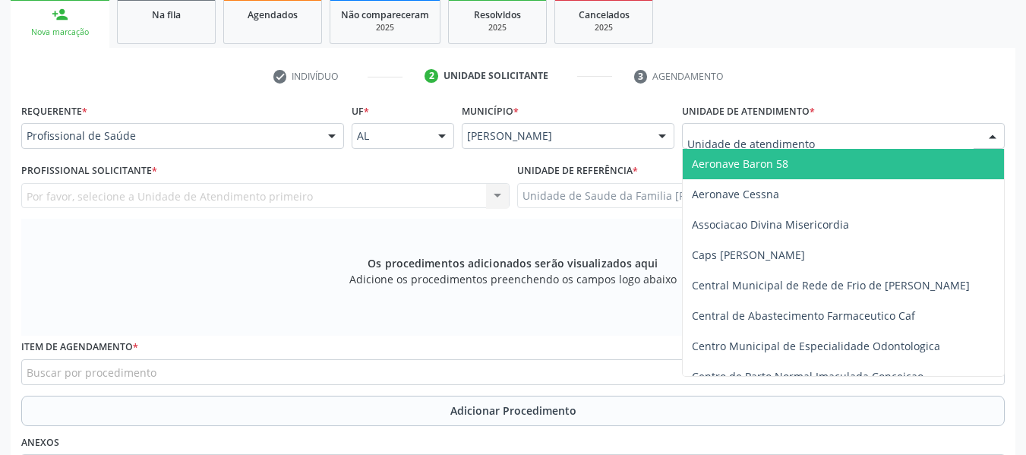
click at [994, 132] on div at bounding box center [992, 137] width 23 height 26
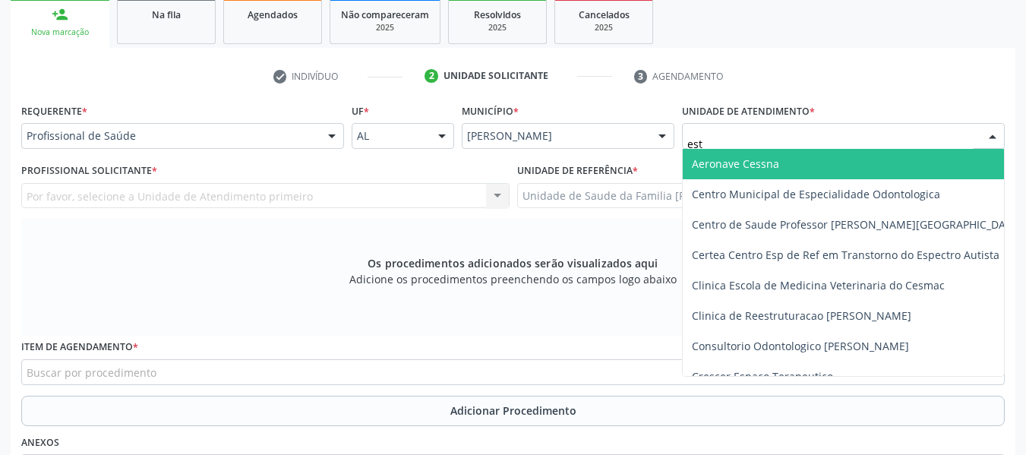
type input "esta"
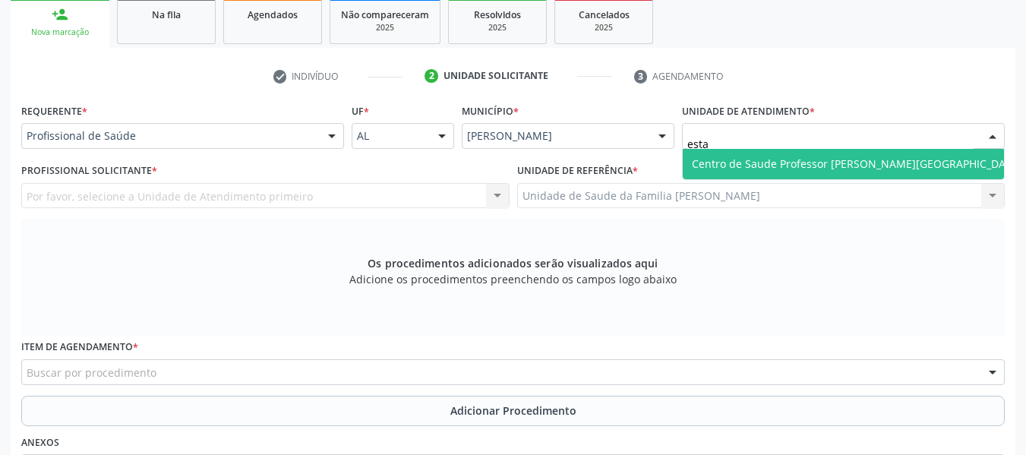
click at [864, 166] on span "Centro de Saude Professor [PERSON_NAME][GEOGRAPHIC_DATA]" at bounding box center [857, 163] width 330 height 14
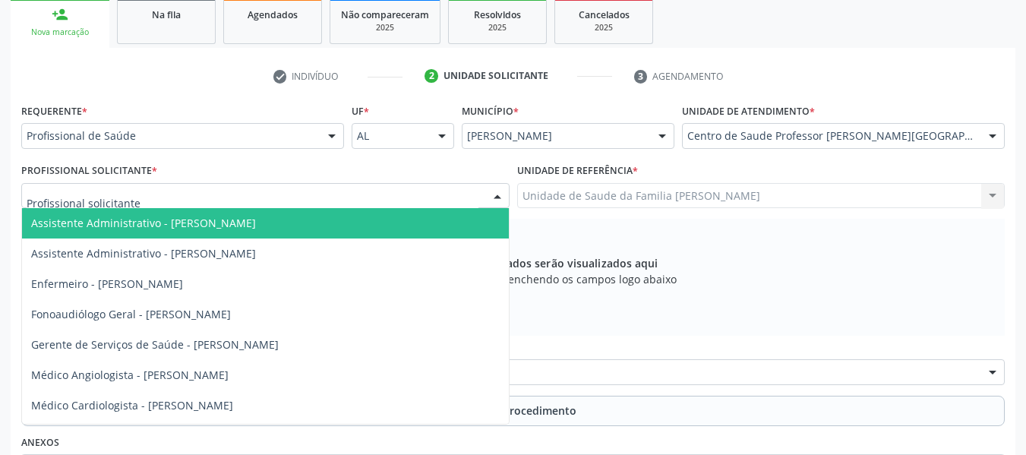
click at [499, 194] on div at bounding box center [497, 197] width 23 height 26
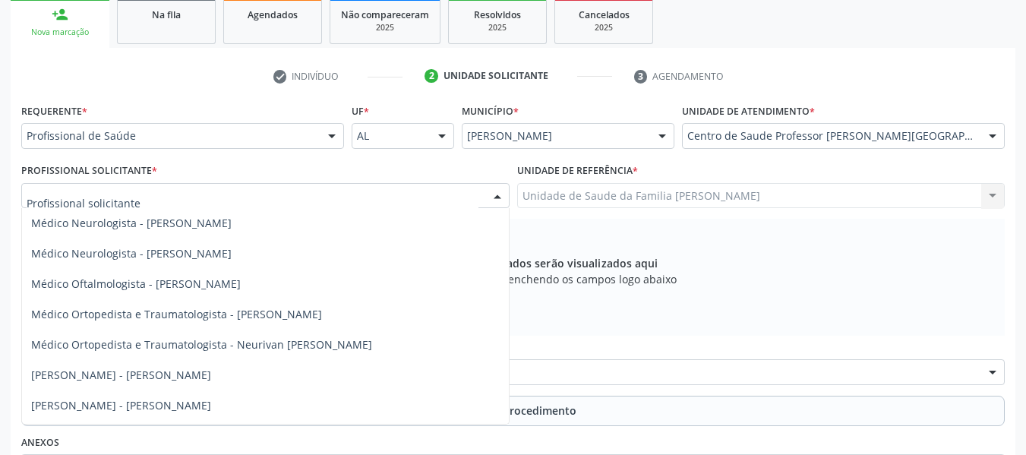
scroll to position [638, 0]
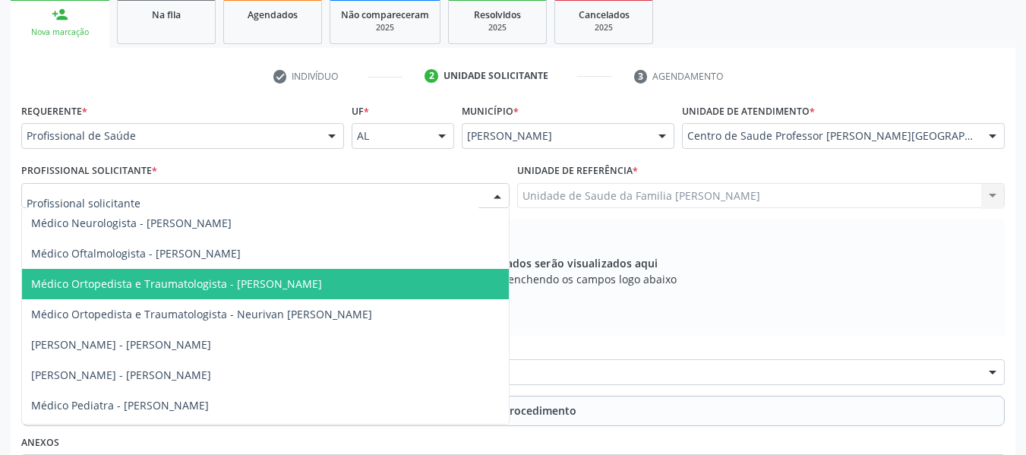
click at [180, 285] on span "Médico Ortopedista e Traumatologista - [PERSON_NAME]" at bounding box center [176, 283] width 291 height 14
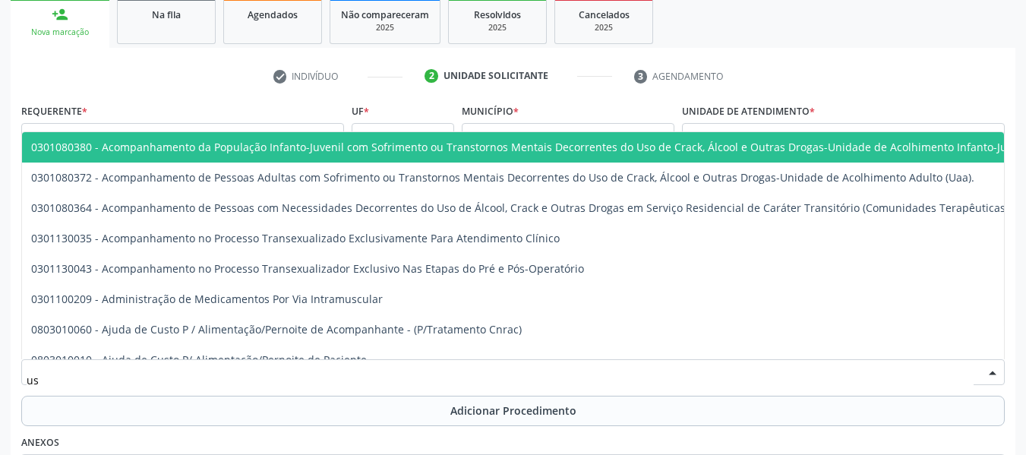
type input "usg"
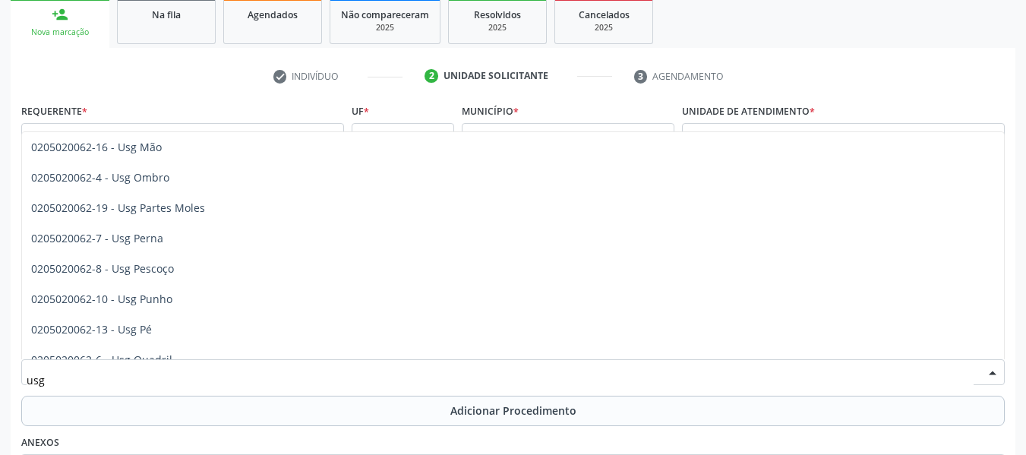
scroll to position [273, 0]
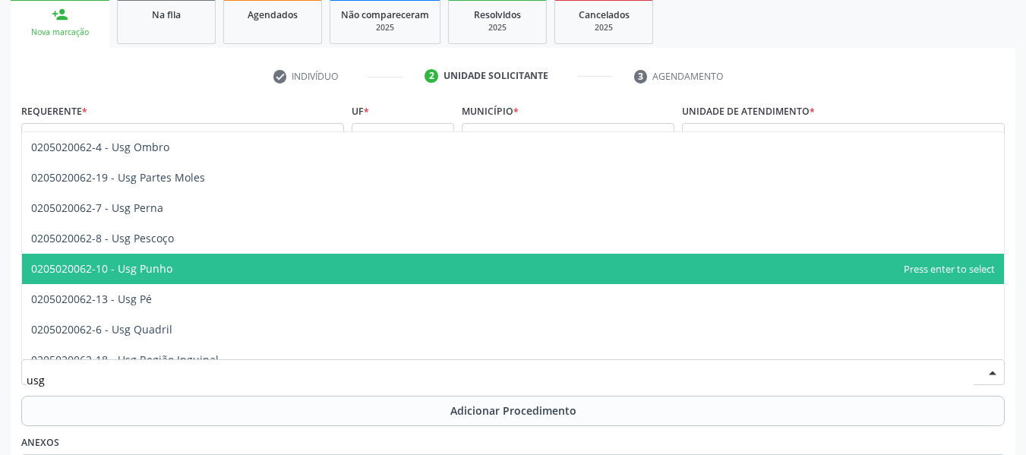
click at [103, 269] on span "0205020062-10 - Usg Punho" at bounding box center [101, 268] width 141 height 14
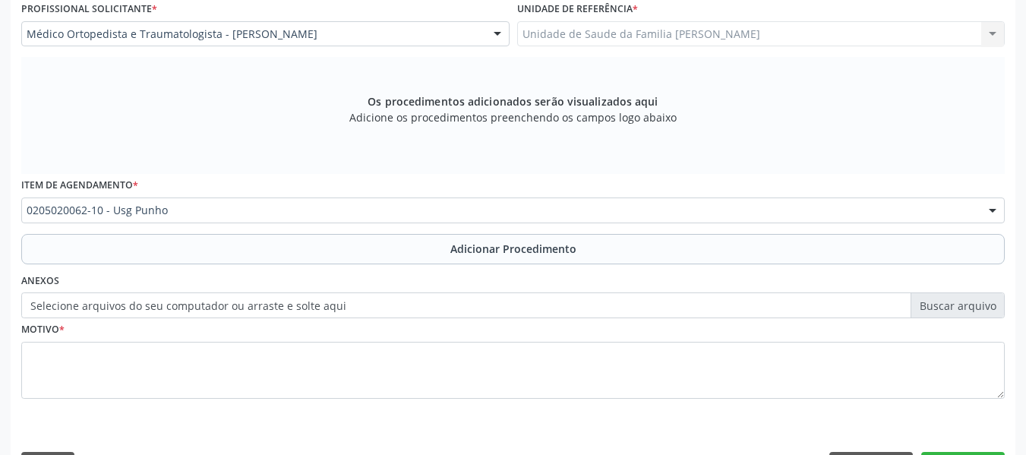
scroll to position [457, 0]
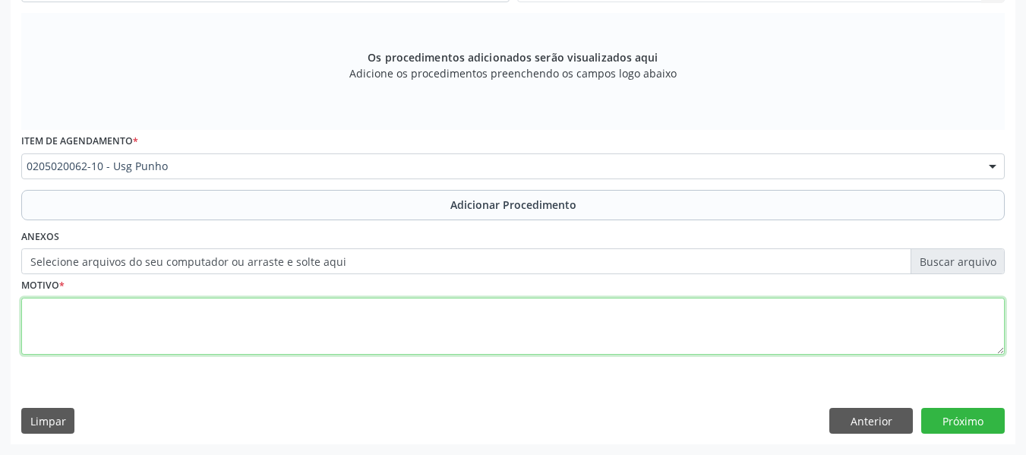
click at [54, 323] on textarea at bounding box center [512, 327] width 983 height 58
type textarea "t"
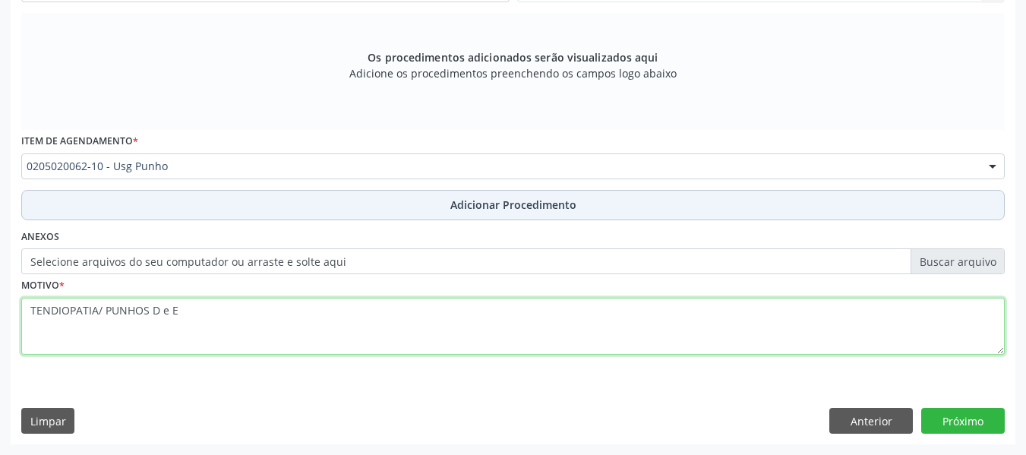
type textarea "TENDIOPATIA/ PUNHOS D e E"
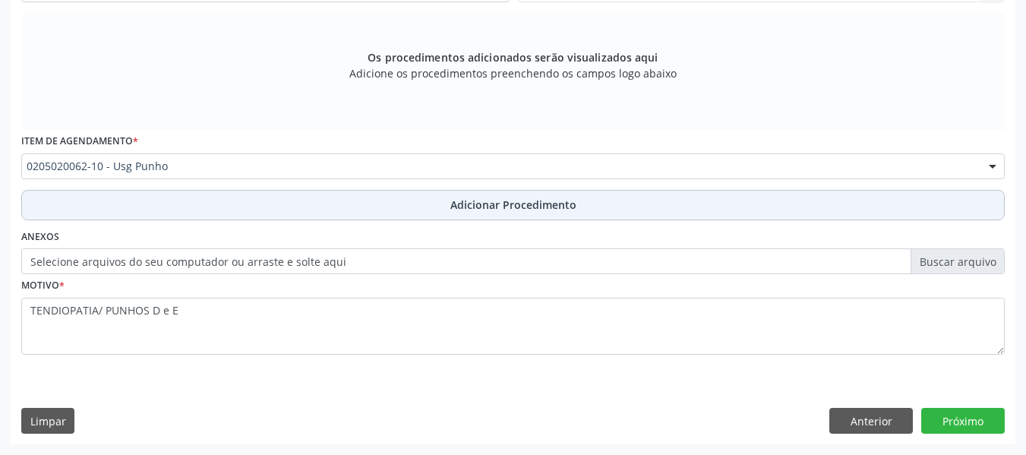
click at [492, 203] on span "Adicionar Procedimento" at bounding box center [513, 205] width 126 height 16
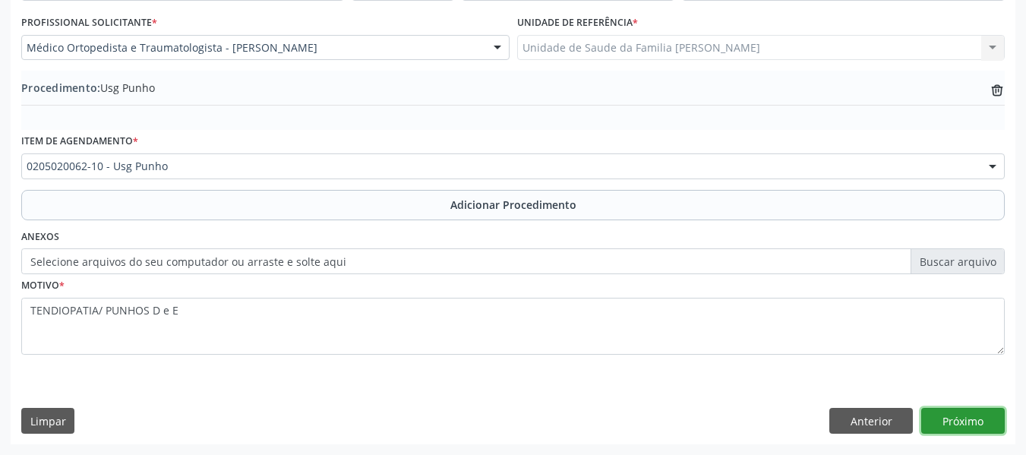
click at [960, 417] on button "Próximo" at bounding box center [962, 421] width 83 height 26
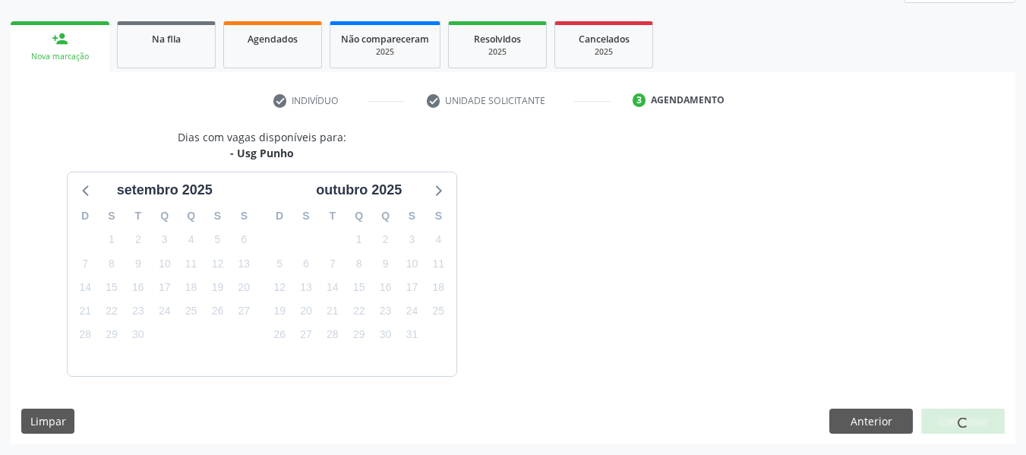
scroll to position [272, 0]
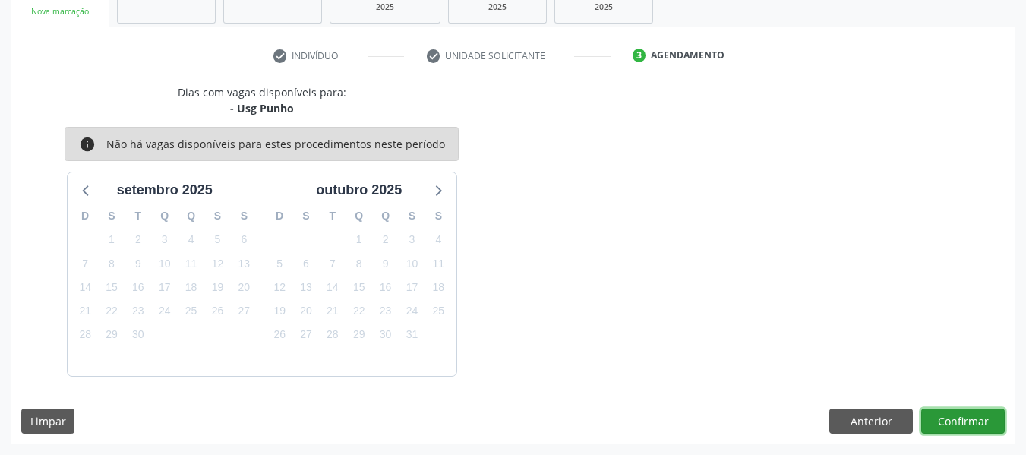
click at [960, 417] on button "Confirmar" at bounding box center [962, 421] width 83 height 26
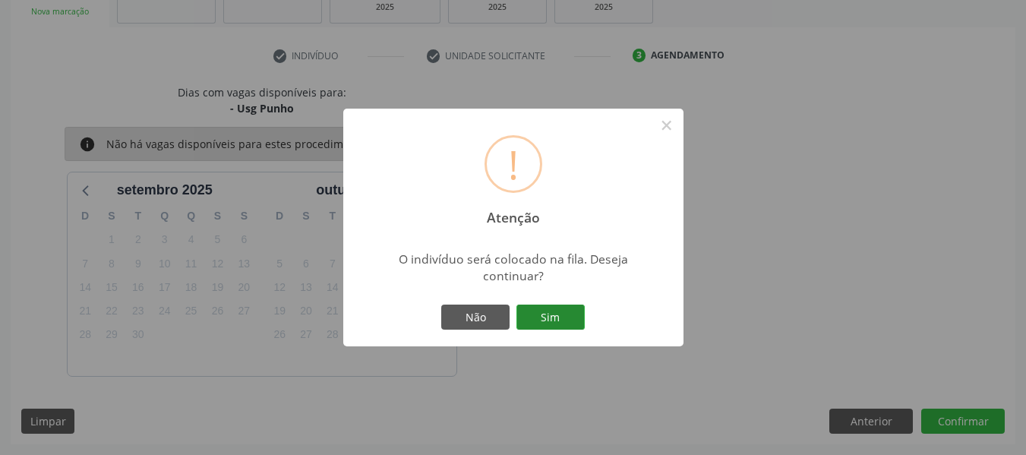
click at [568, 313] on button "Sim" at bounding box center [550, 317] width 68 height 26
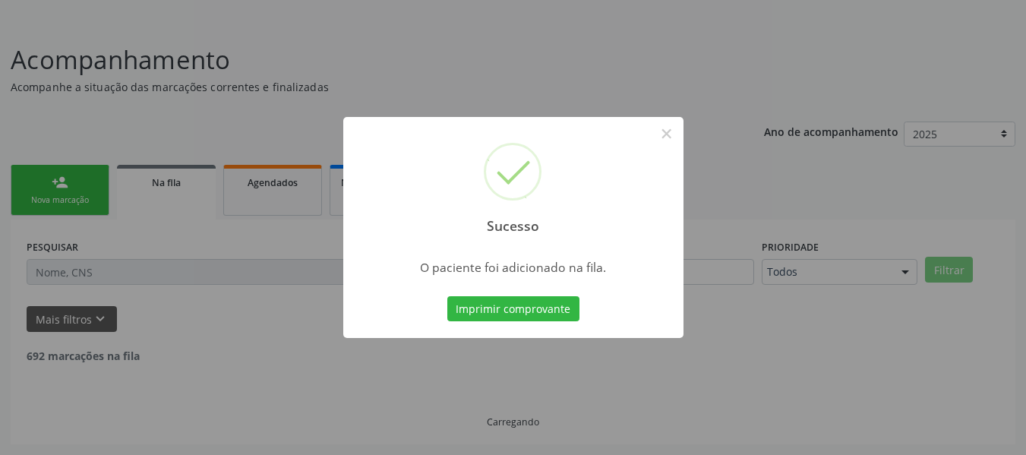
scroll to position [68, 0]
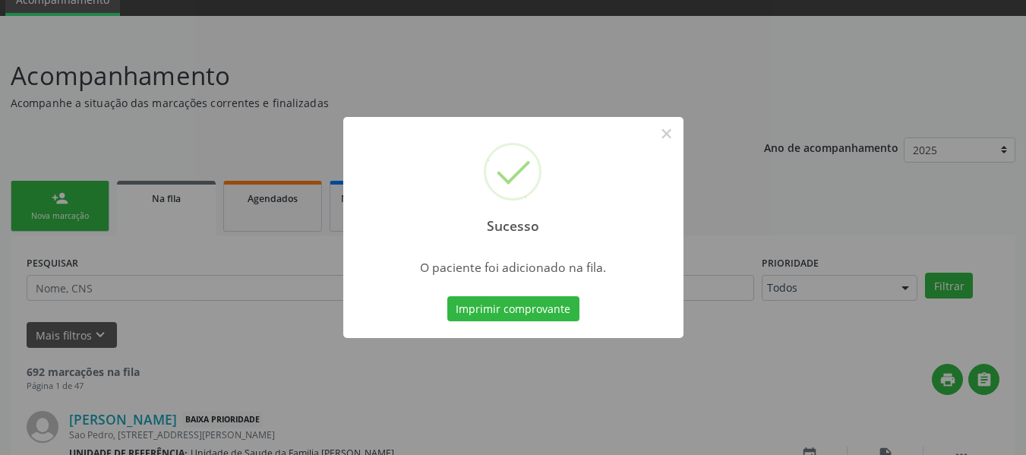
click at [54, 197] on div "Sucesso × O paciente foi adicionado na fila. Imprimir comprovante Cancel" at bounding box center [513, 227] width 1026 height 455
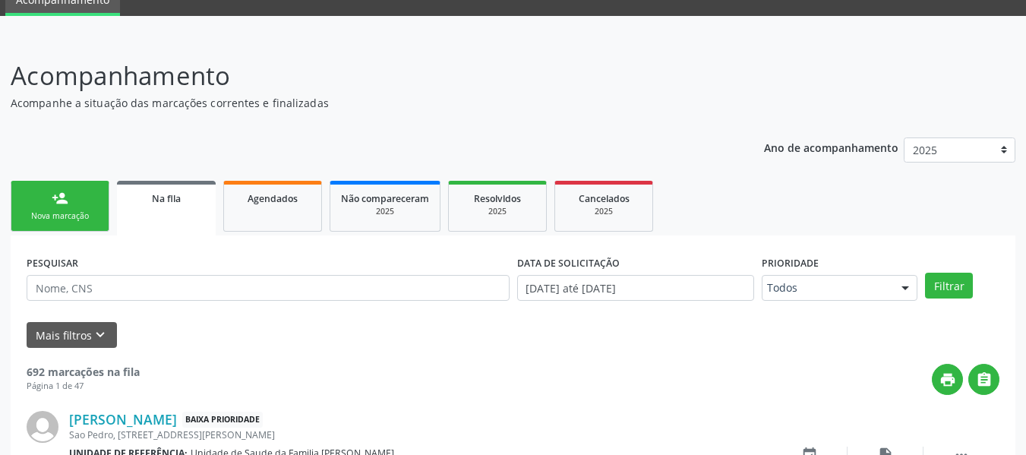
click at [54, 197] on div "person_add" at bounding box center [60, 198] width 17 height 17
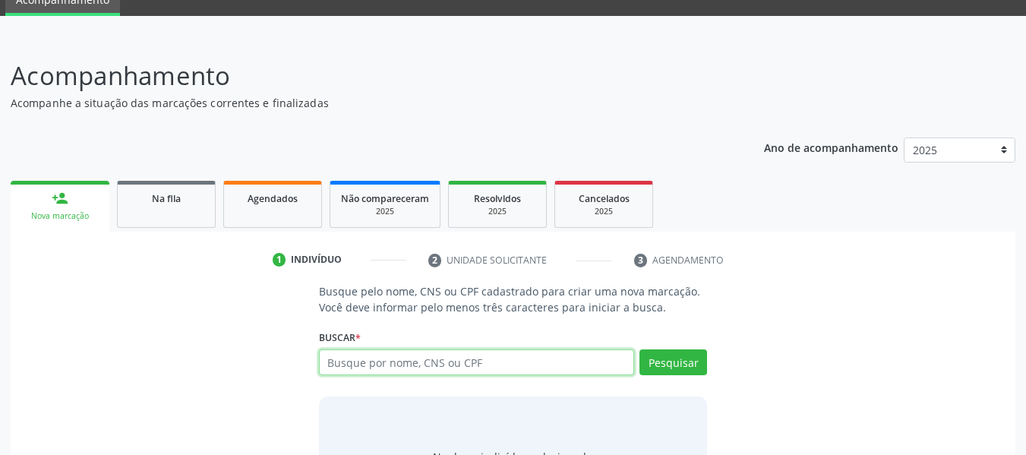
click at [473, 363] on input "text" at bounding box center [477, 362] width 316 height 26
type input "66260540400"
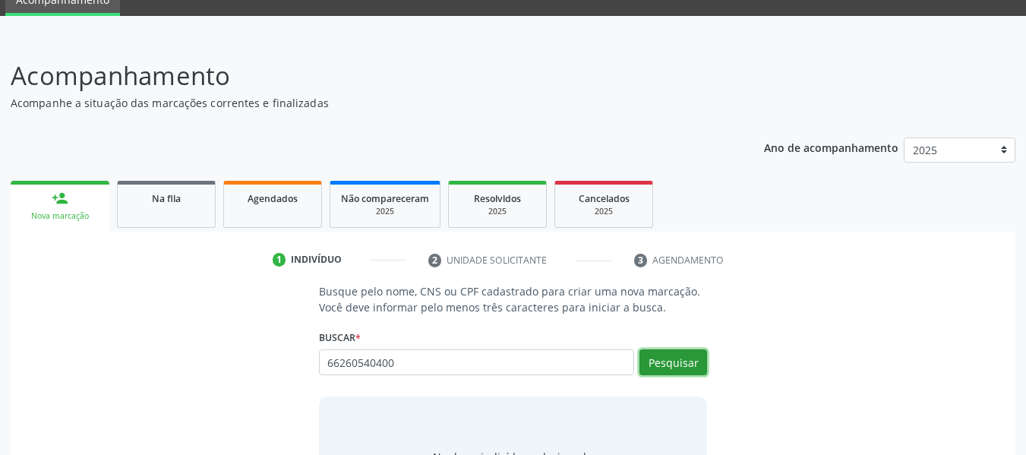
click at [674, 363] on button "Pesquisar" at bounding box center [673, 362] width 68 height 26
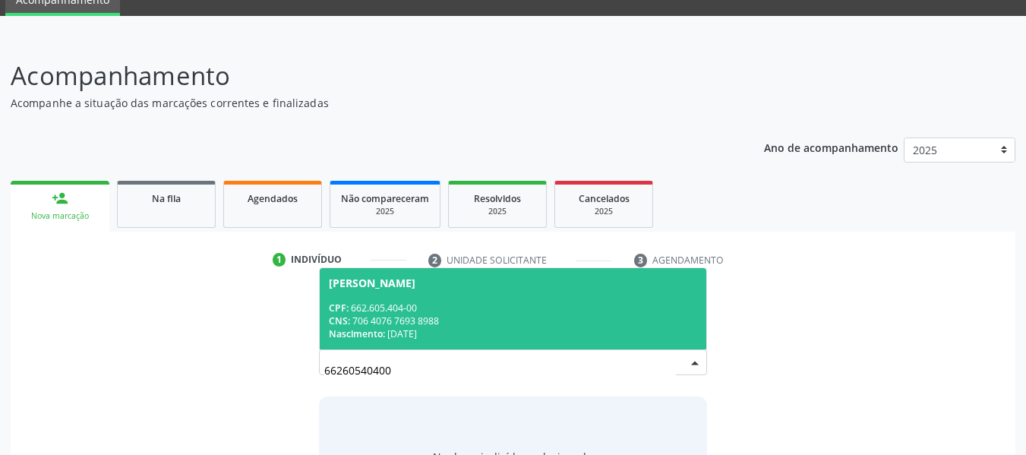
click at [355, 308] on div "CPF: 662.605.404-00" at bounding box center [513, 307] width 369 height 13
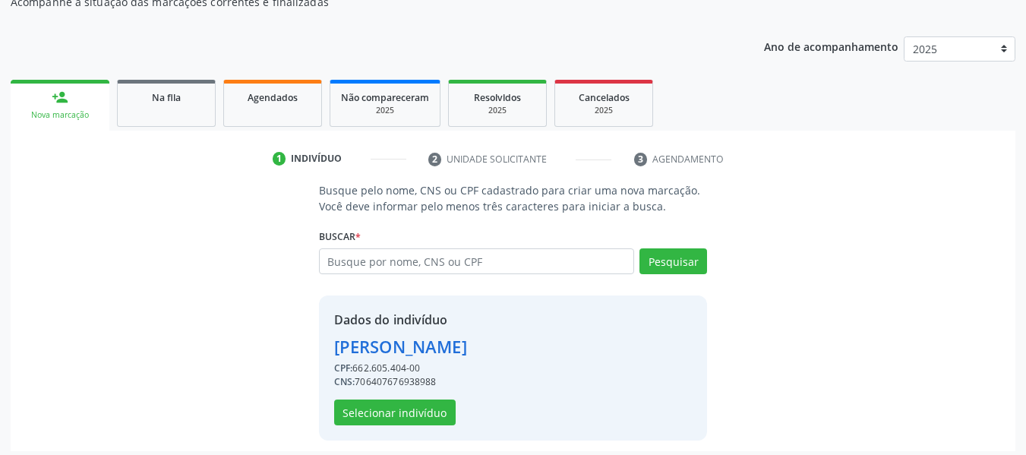
scroll to position [175, 0]
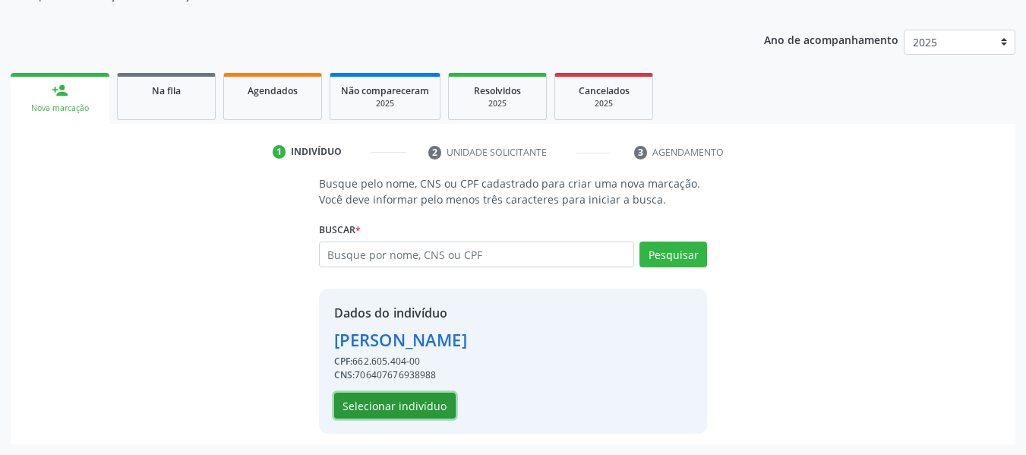
click at [412, 402] on button "Selecionar indivíduo" at bounding box center [394, 405] width 121 height 26
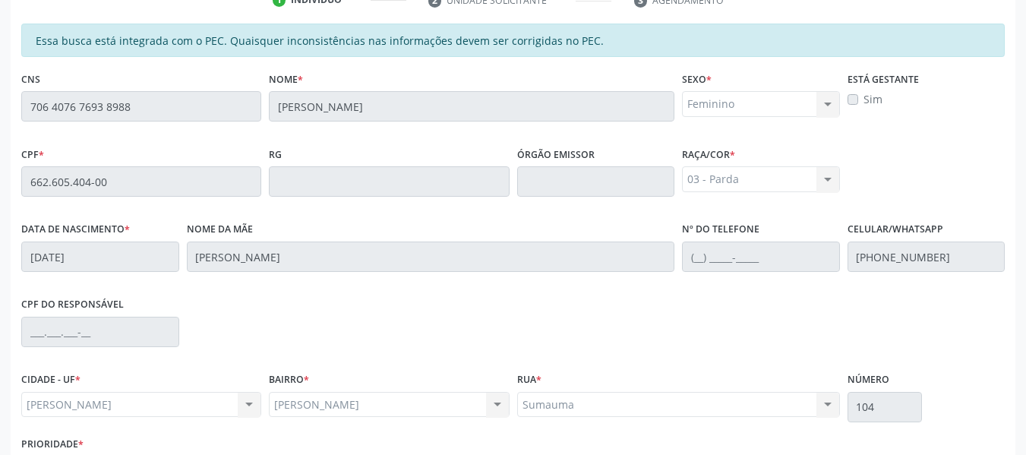
scroll to position [433, 0]
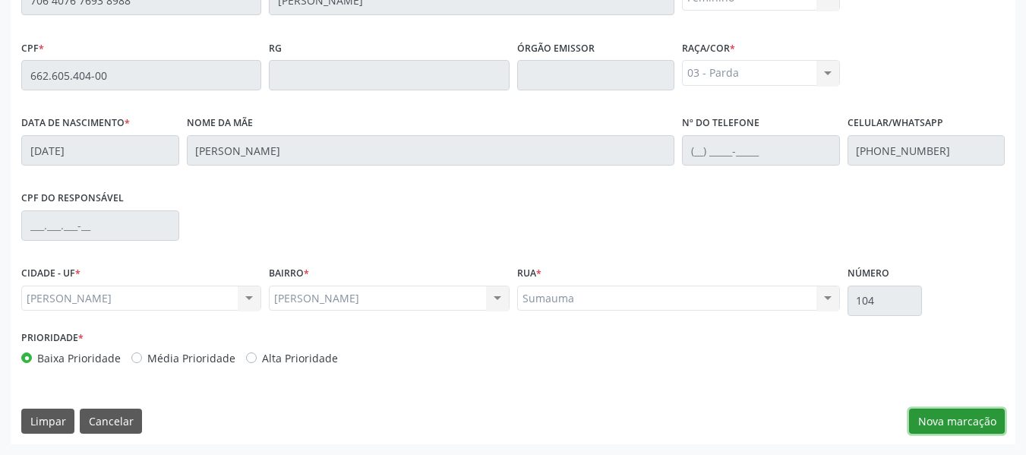
click at [959, 419] on button "Nova marcação" at bounding box center [957, 421] width 96 height 26
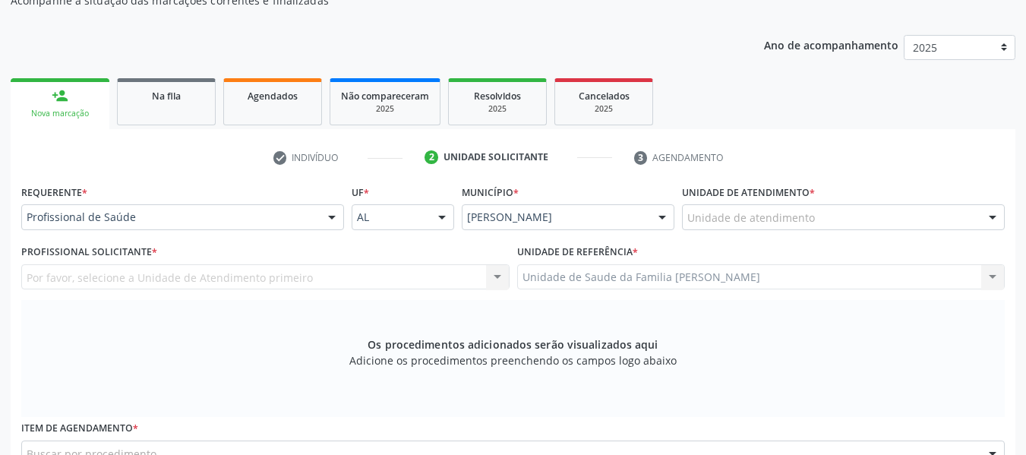
scroll to position [150, 0]
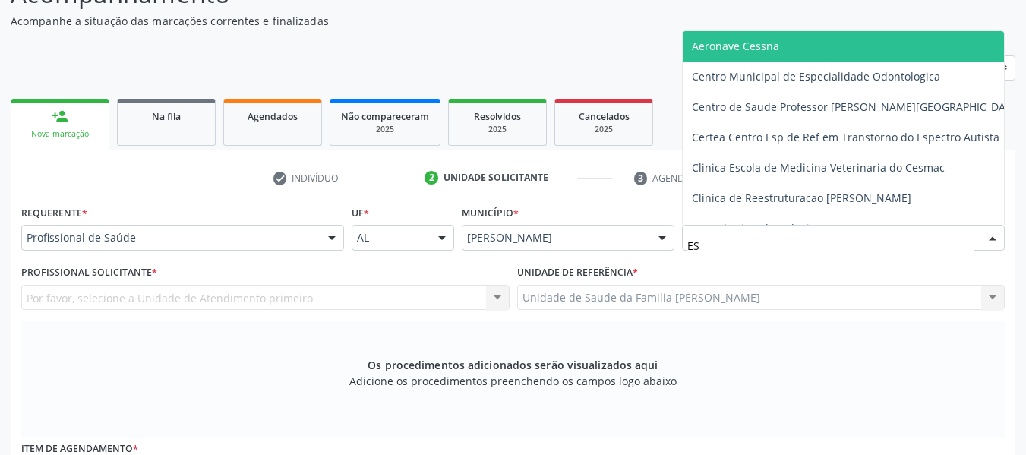
type input "EST"
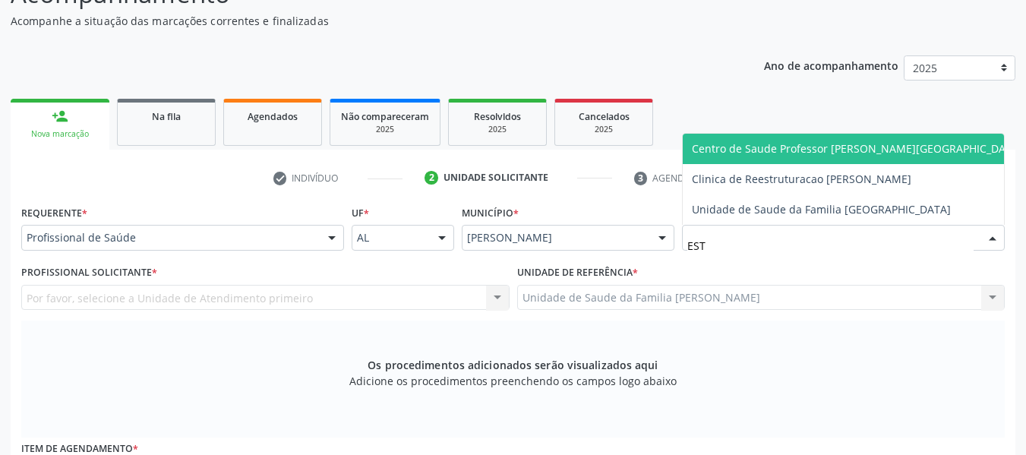
click at [751, 143] on span "Centro de Saude Professor [PERSON_NAME][GEOGRAPHIC_DATA]" at bounding box center [857, 148] width 330 height 14
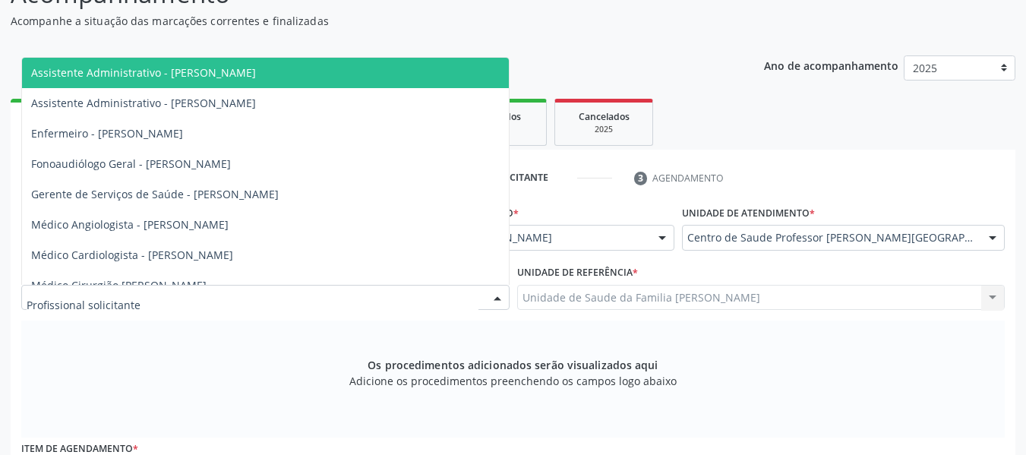
click at [496, 295] on div at bounding box center [497, 298] width 23 height 26
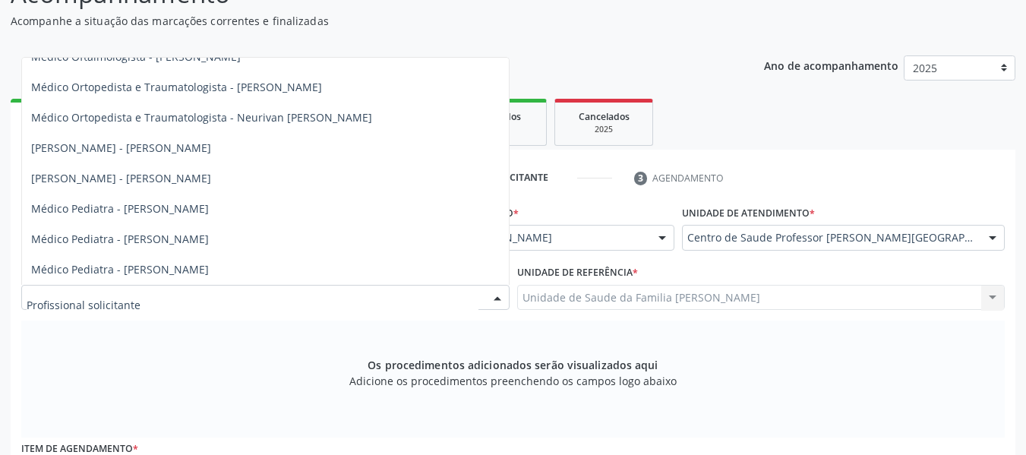
scroll to position [698, 0]
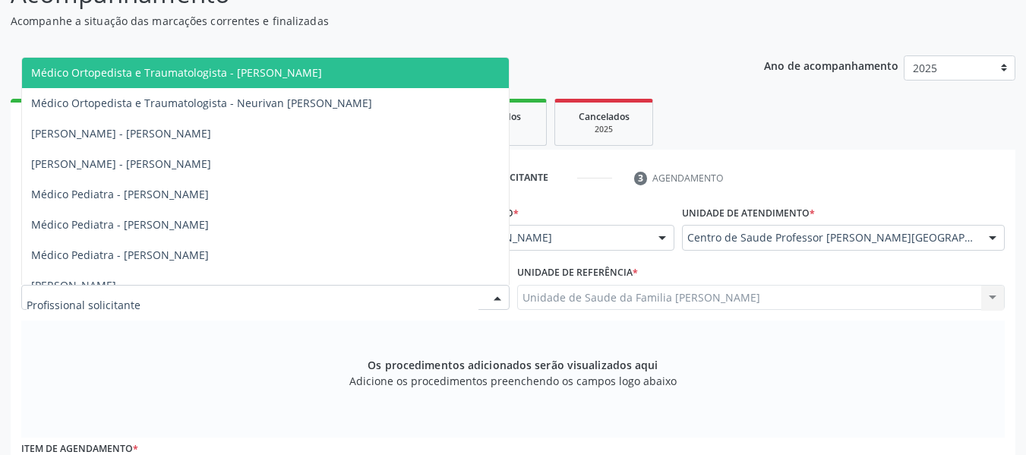
click at [296, 66] on span "Médico Ortopedista e Traumatologista - [PERSON_NAME]" at bounding box center [176, 72] width 291 height 14
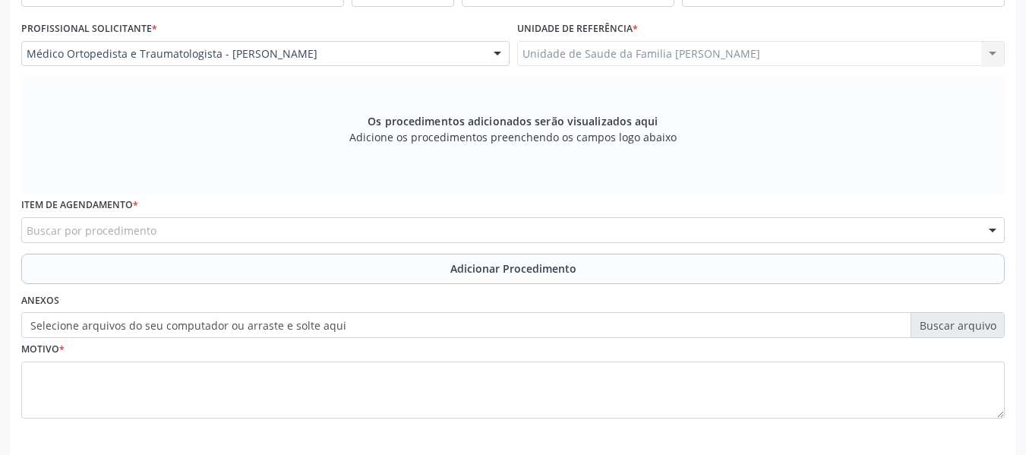
scroll to position [457, 0]
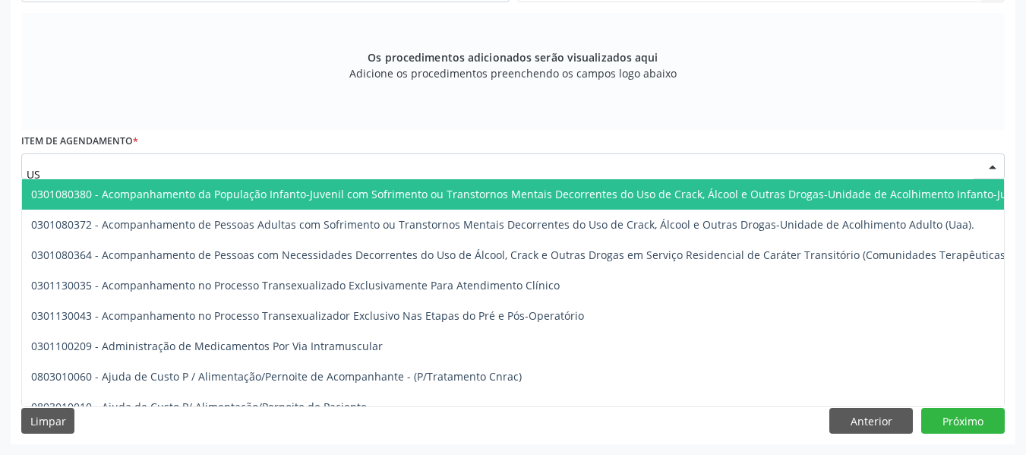
type input "USG"
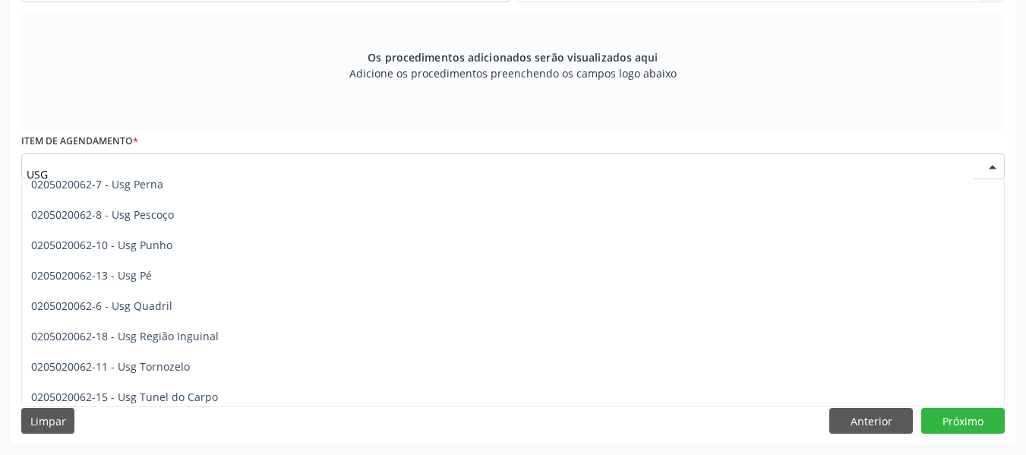
scroll to position [350, 0]
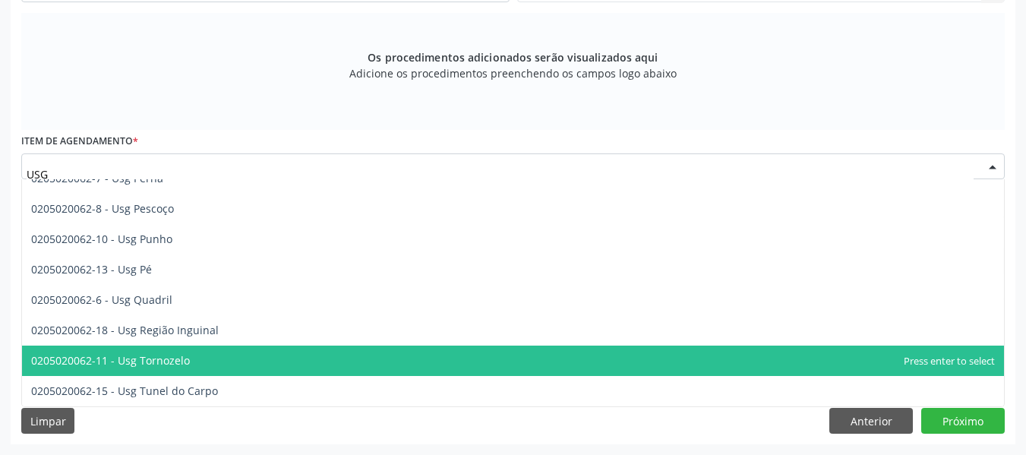
click at [128, 361] on span "0205020062-11 - Usg Tornozelo" at bounding box center [110, 360] width 159 height 14
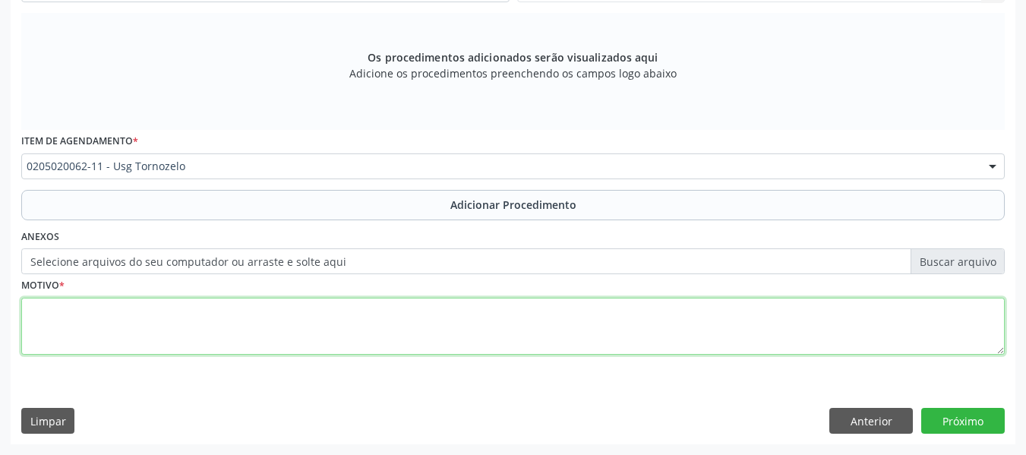
click at [100, 327] on textarea at bounding box center [512, 327] width 983 height 58
click at [242, 320] on textarea "TORNOZELOS D e E / TENDIOPATIA" at bounding box center [512, 327] width 983 height 58
type textarea "TORNOZELOS D e E / TENDIOPATIA"
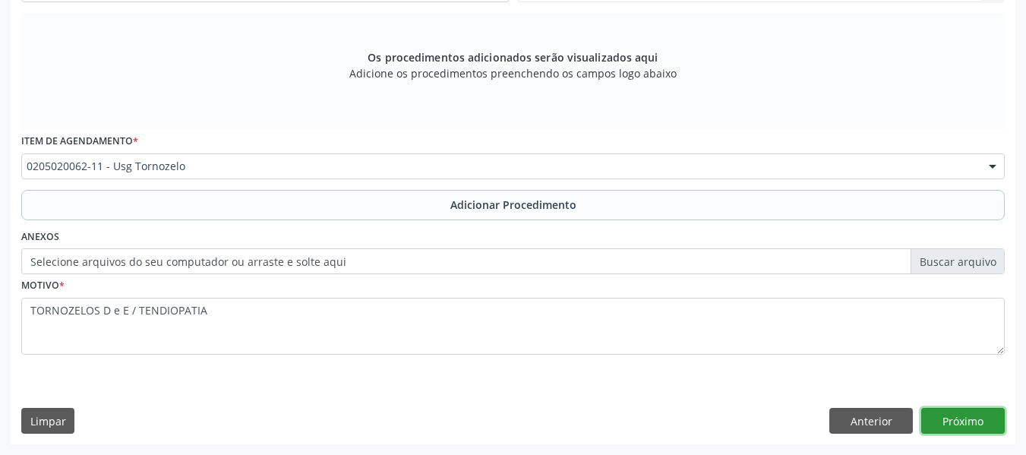
click at [965, 414] on button "Próximo" at bounding box center [962, 421] width 83 height 26
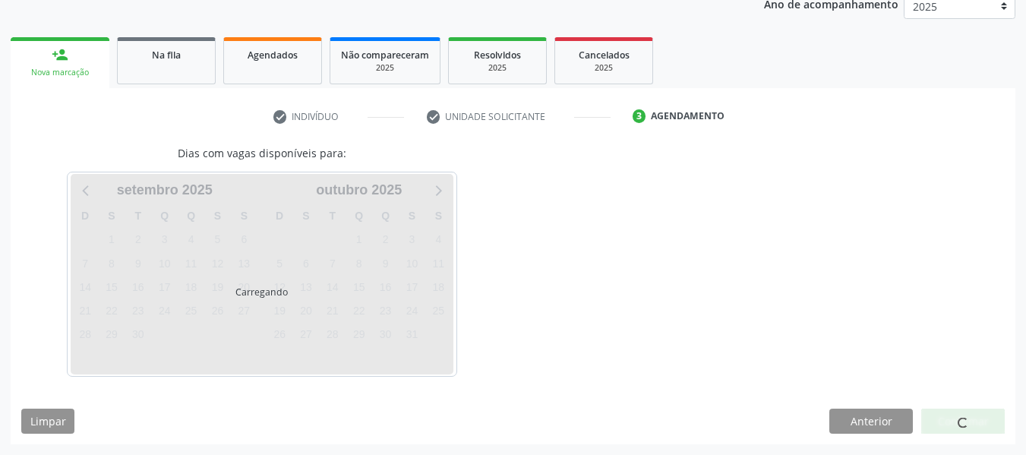
scroll to position [256, 0]
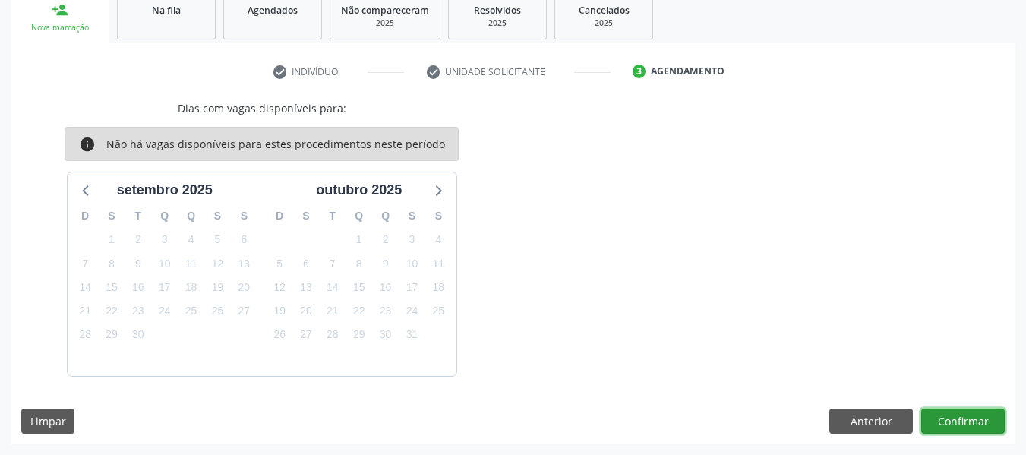
click at [965, 414] on button "Confirmar" at bounding box center [962, 421] width 83 height 26
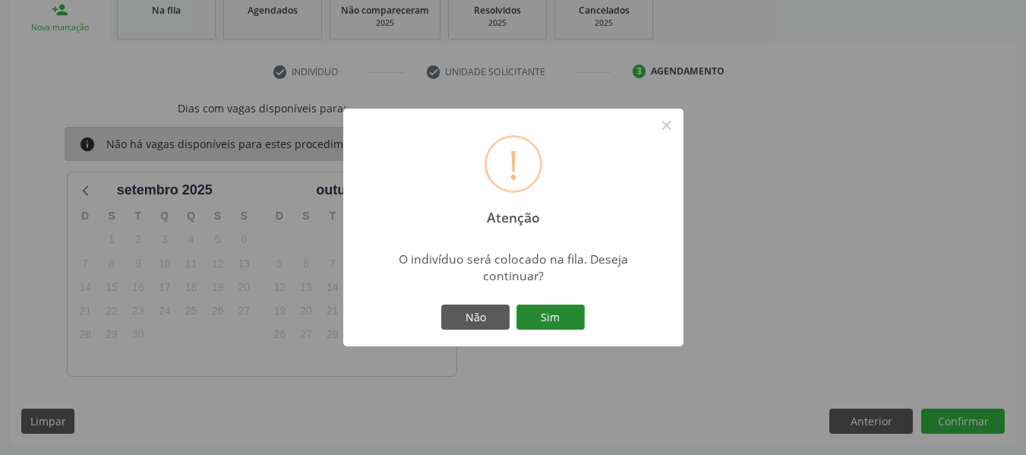
click at [569, 313] on button "Sim" at bounding box center [550, 317] width 68 height 26
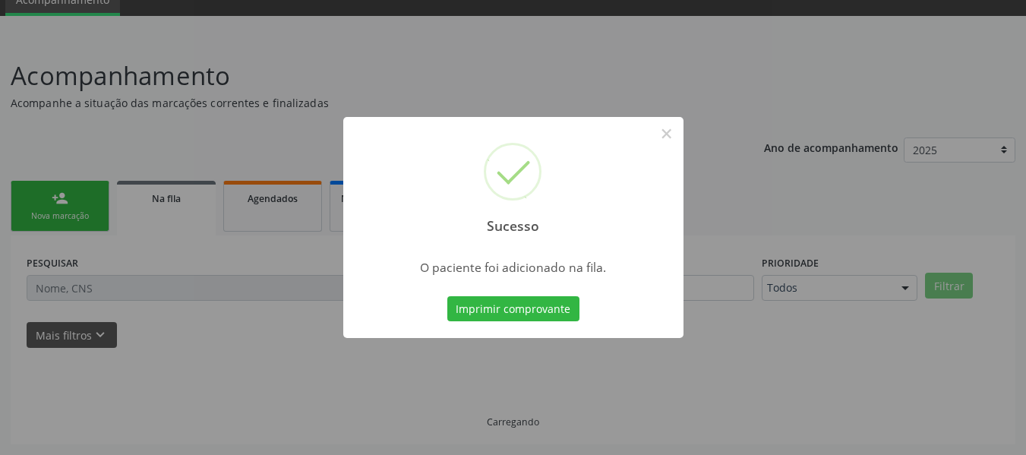
scroll to position [68, 0]
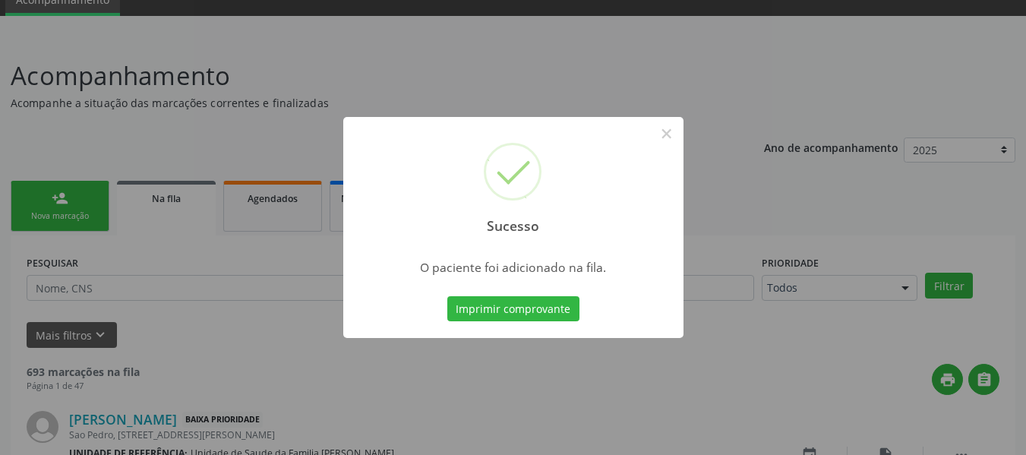
click at [83, 197] on div "Sucesso × O paciente foi adicionado na fila. Imprimir comprovante Cancel" at bounding box center [513, 227] width 1026 height 455
